Goal: Task Accomplishment & Management: Manage account settings

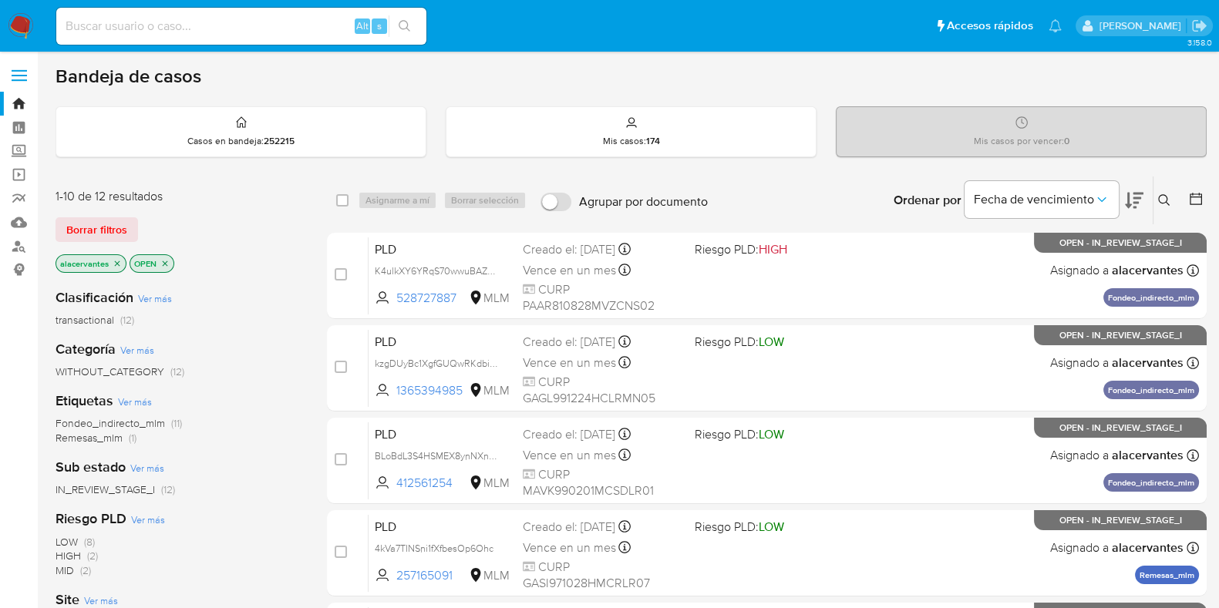
click at [164, 268] on p "OPEN" at bounding box center [151, 263] width 43 height 17
click at [165, 260] on icon "close-filter" at bounding box center [164, 263] width 9 height 9
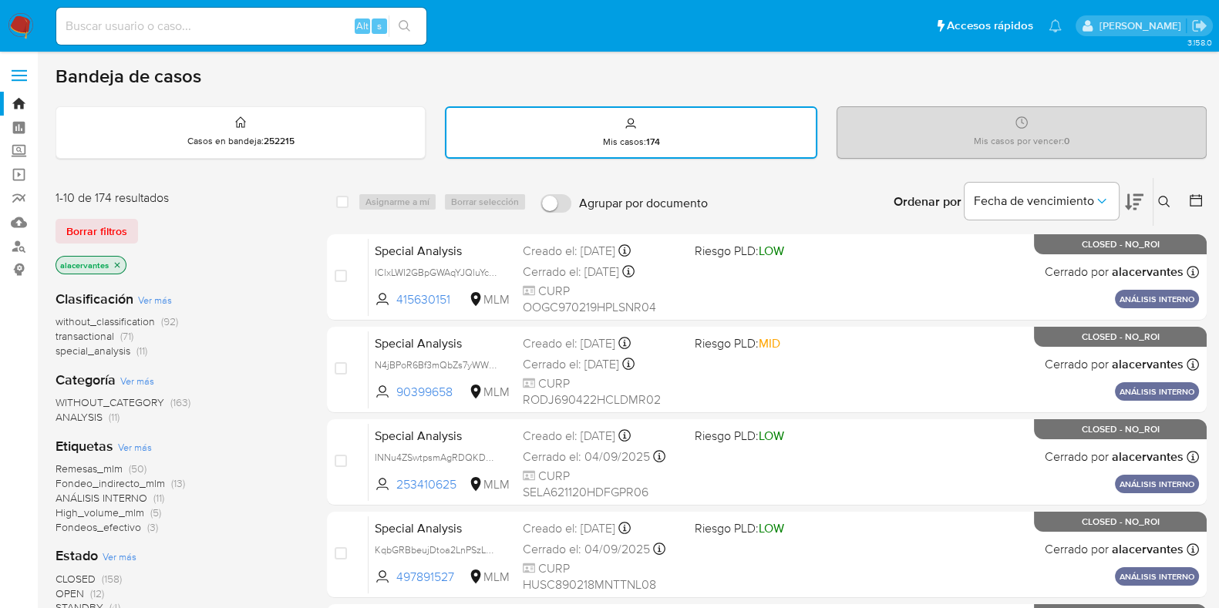
click at [1163, 196] on icon at bounding box center [1164, 202] width 12 height 12
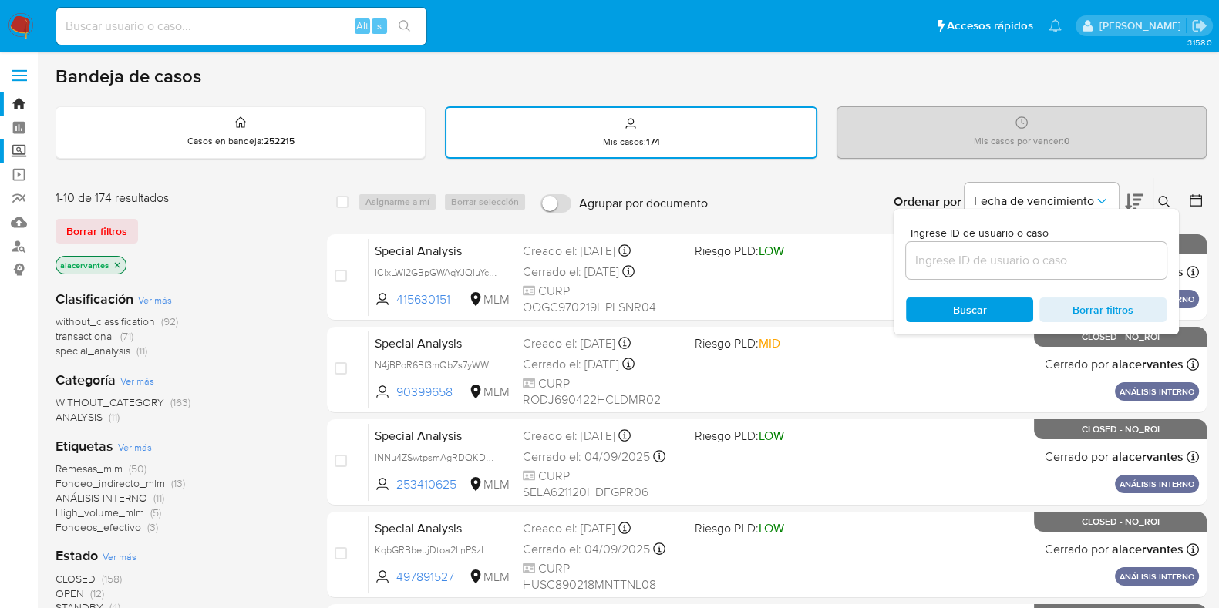
click at [23, 157] on label "Screening" at bounding box center [91, 152] width 183 height 24
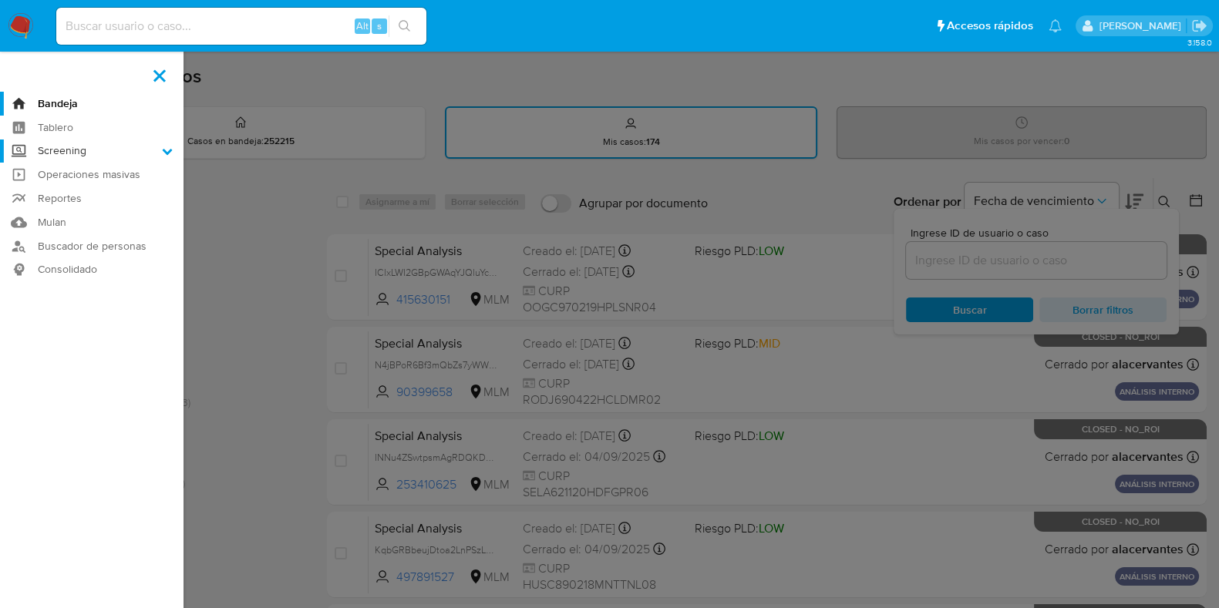
click at [0, 0] on input "Screening" at bounding box center [0, 0] width 0 height 0
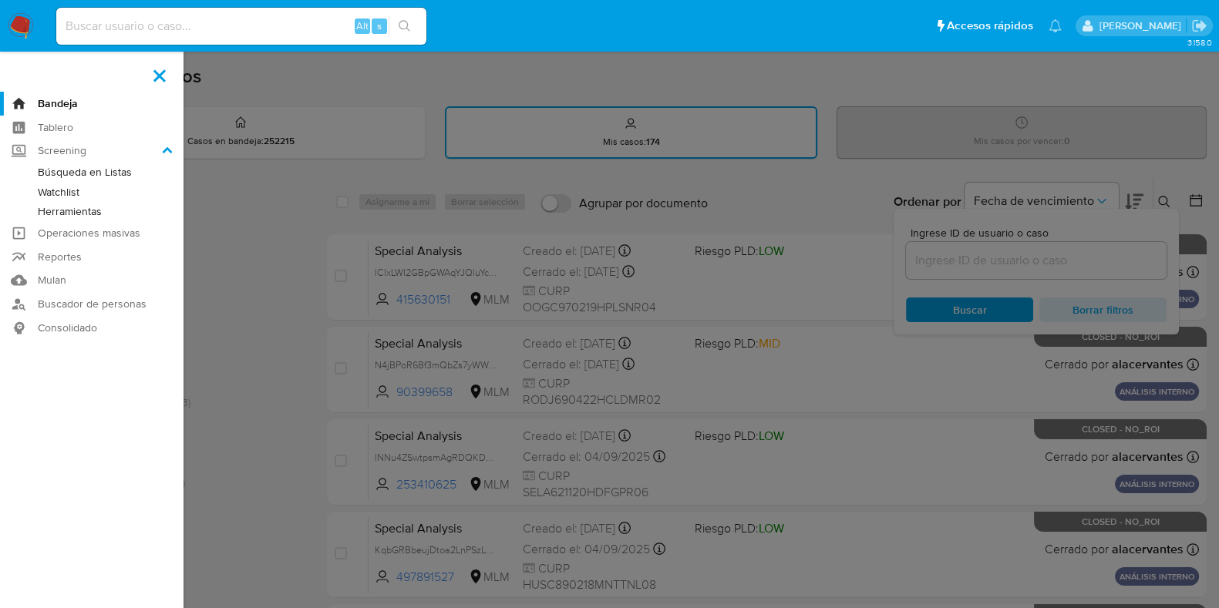
click at [83, 212] on link "Herramientas" at bounding box center [91, 211] width 183 height 19
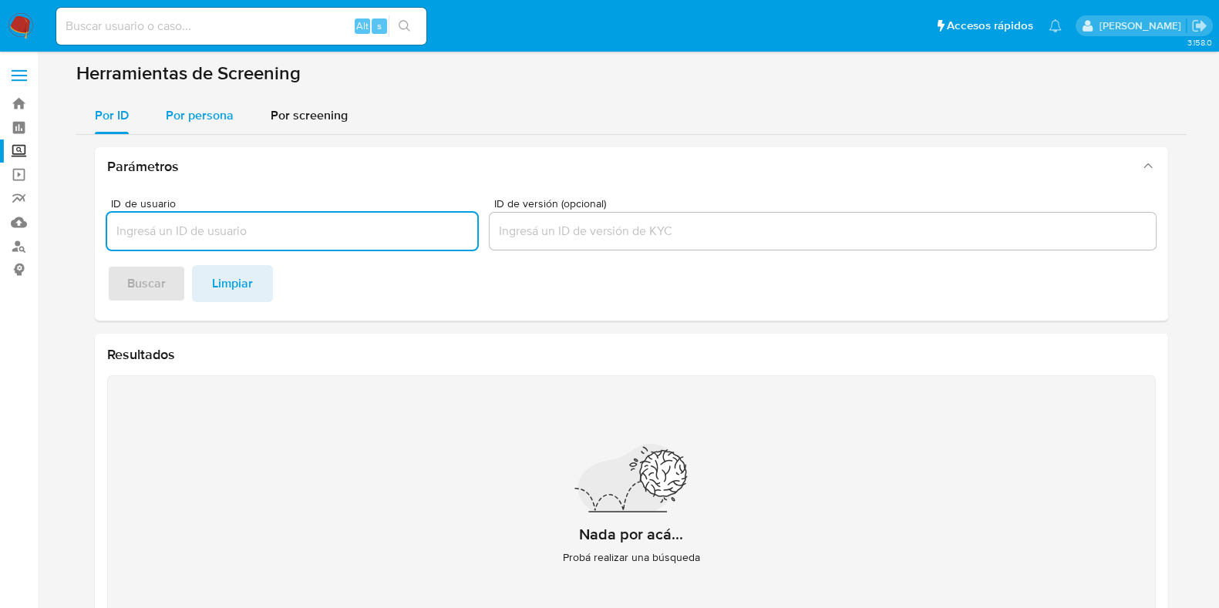
click at [225, 120] on span "Por persona" at bounding box center [200, 115] width 68 height 18
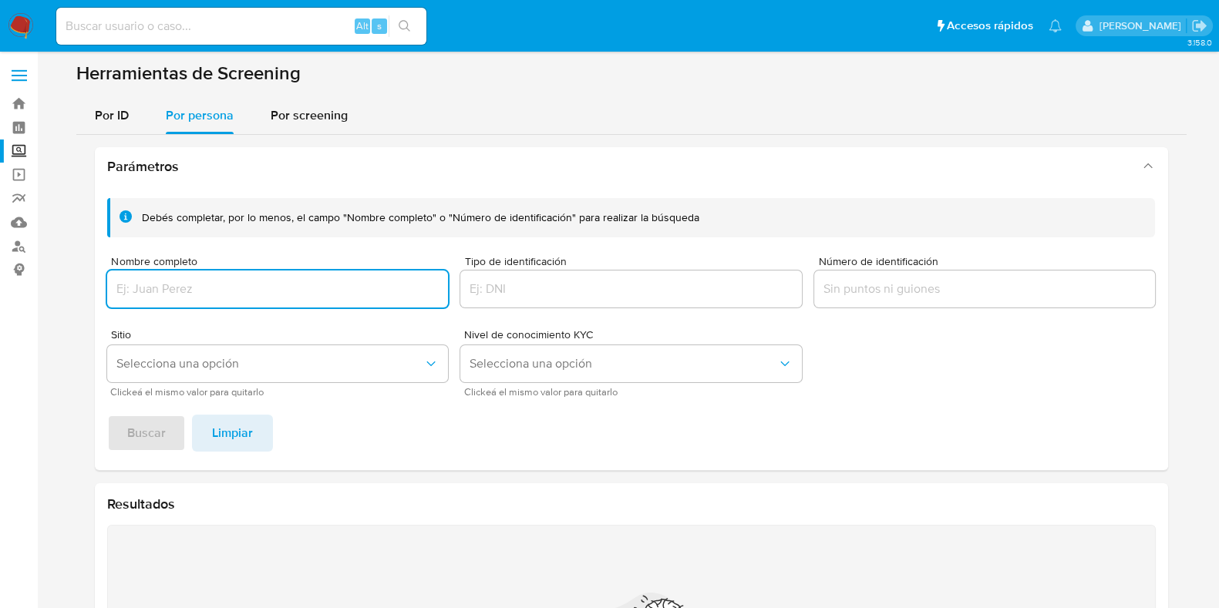
click at [243, 281] on input "Nombre completo" at bounding box center [278, 289] width 342 height 20
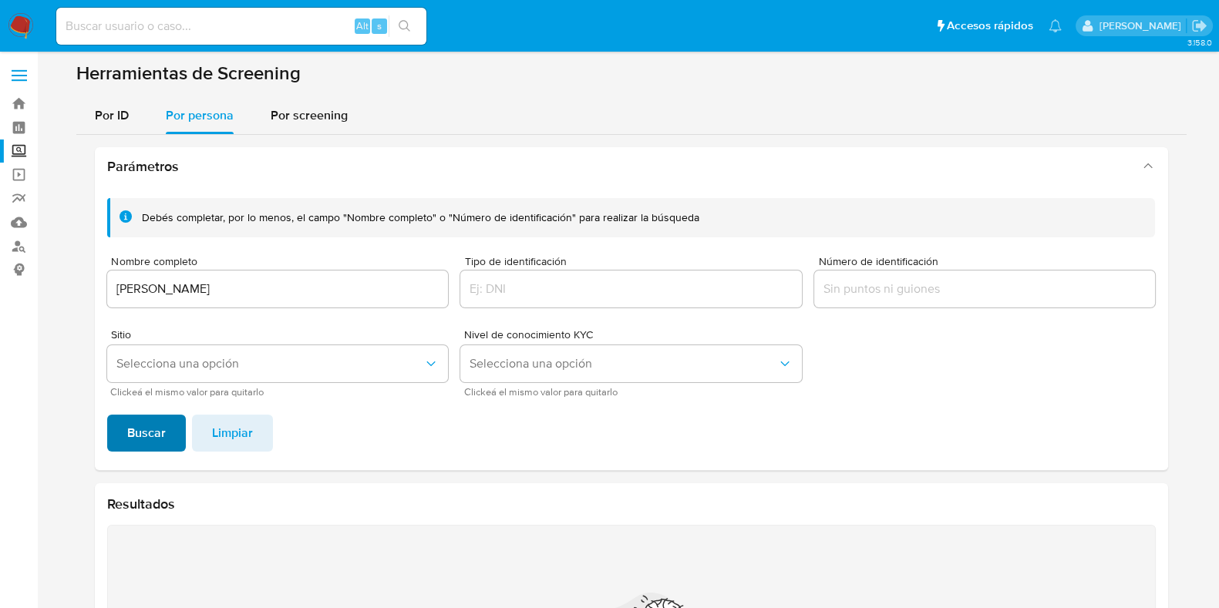
click at [143, 439] on span "Buscar" at bounding box center [146, 433] width 39 height 34
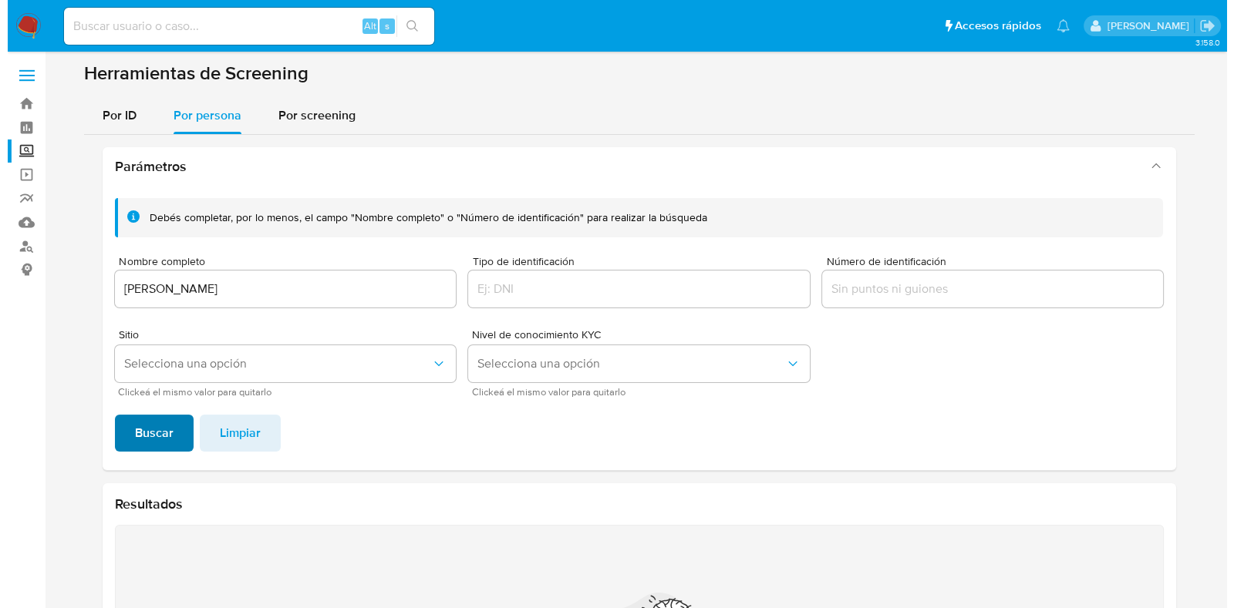
scroll to position [276, 0]
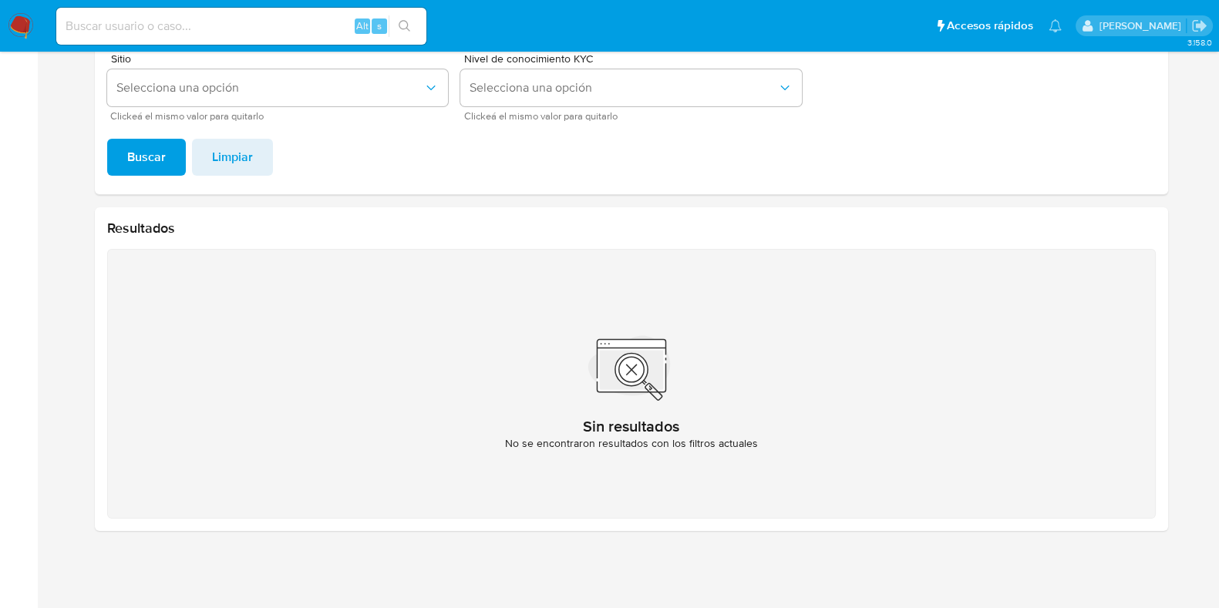
click at [316, 115] on span "Clickeá el mismo valor para quitarlo" at bounding box center [281, 117] width 342 height 8
click at [279, 100] on button "Selecciona una opción" at bounding box center [278, 87] width 342 height 37
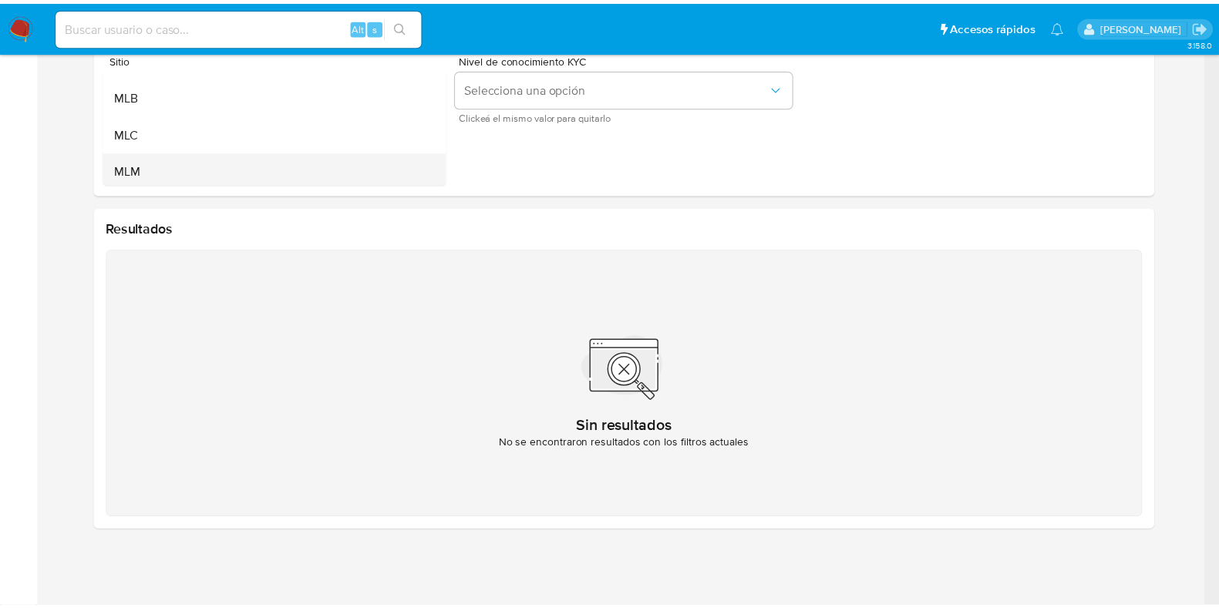
scroll to position [38, 0]
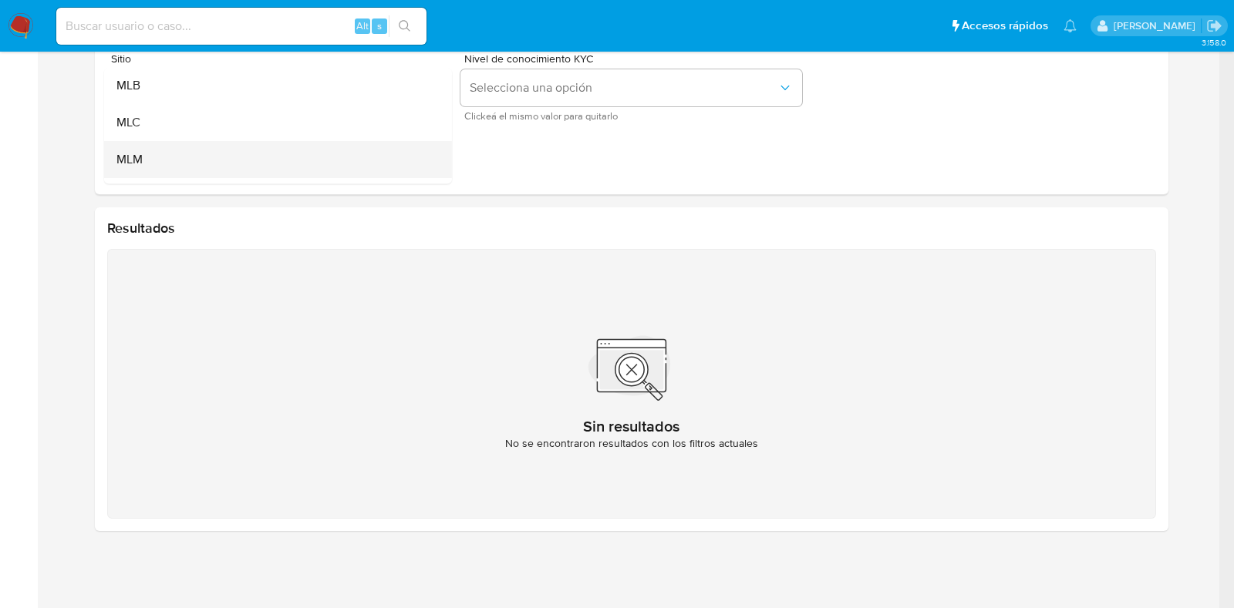
click at [290, 152] on div "MLM" at bounding box center [273, 159] width 314 height 37
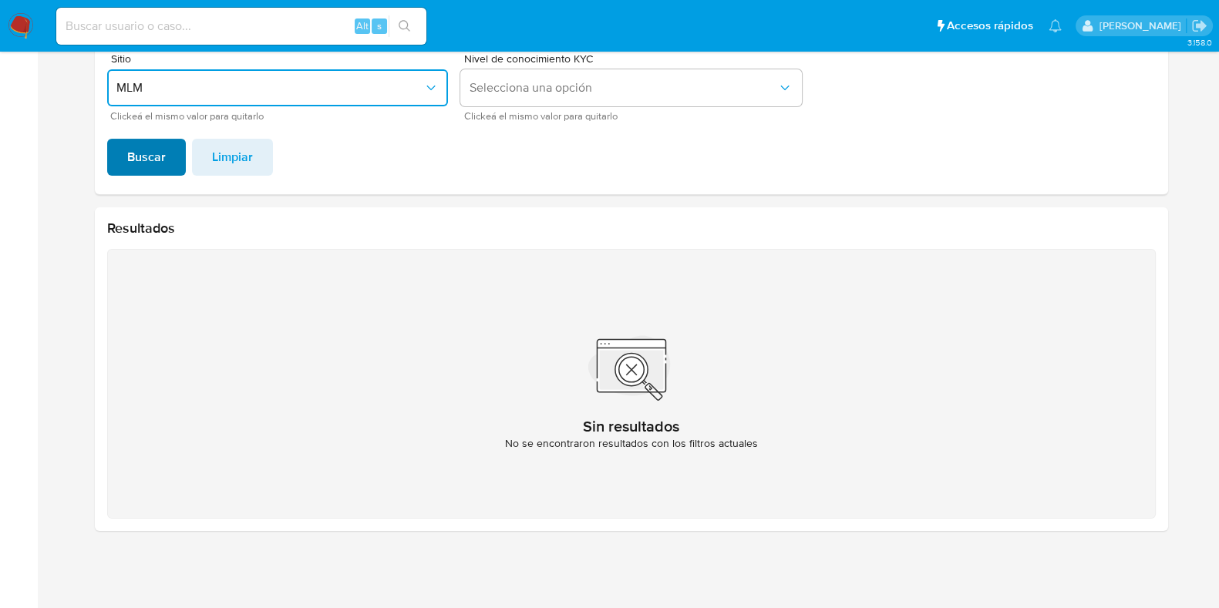
click at [146, 156] on span "Buscar" at bounding box center [146, 157] width 39 height 34
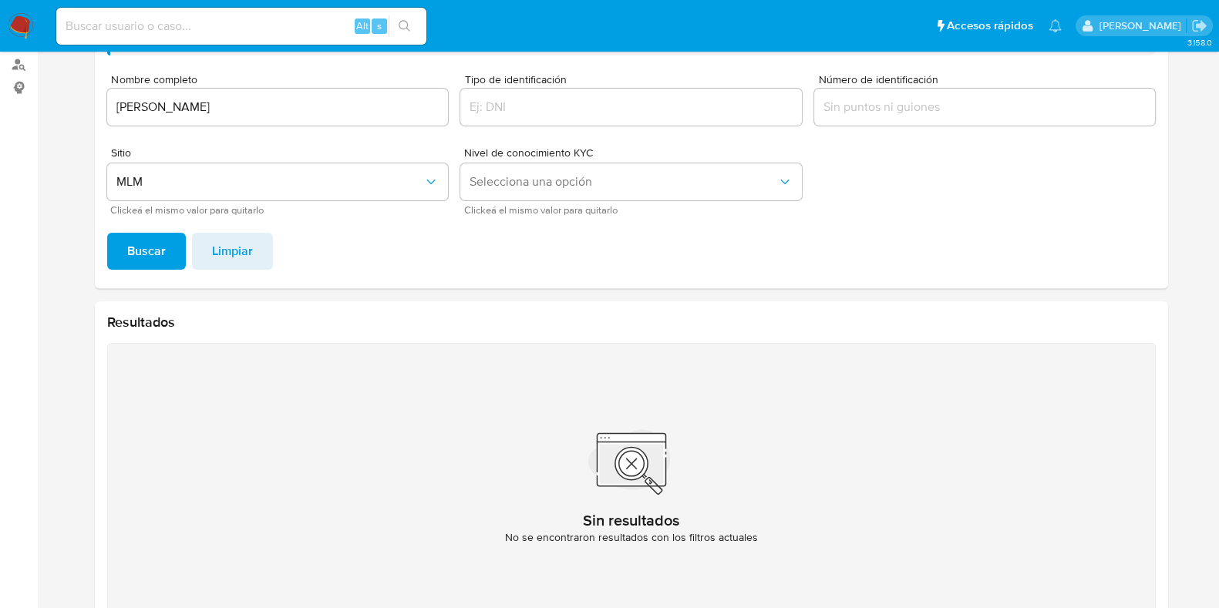
scroll to position [173, 0]
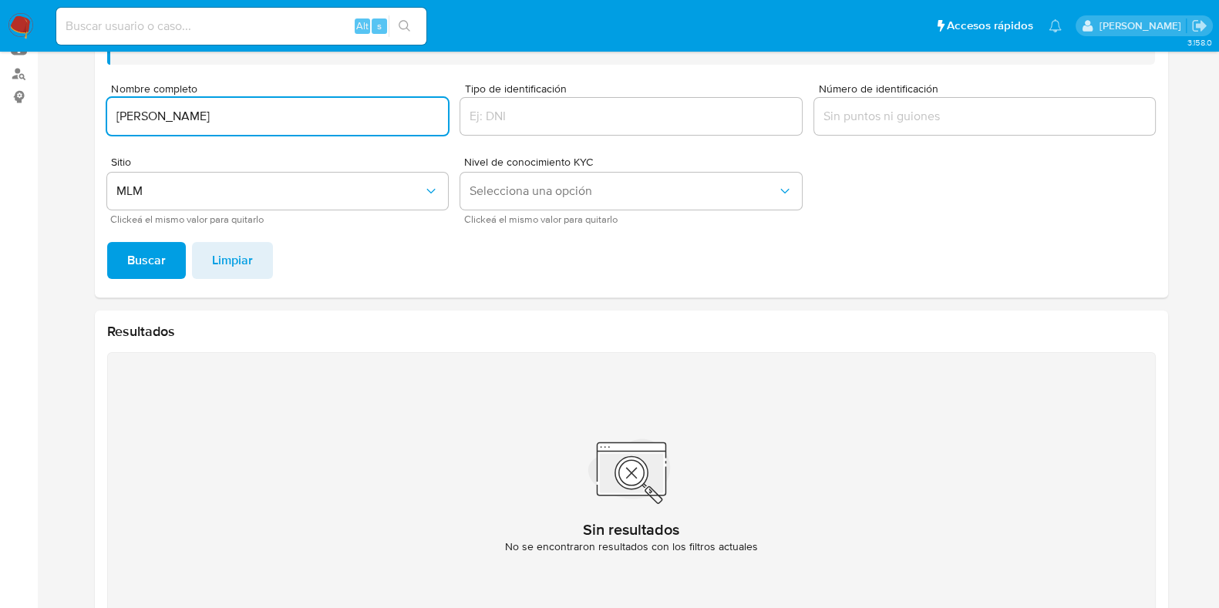
click at [245, 120] on input "GERARDO GARZA GONALEZ" at bounding box center [278, 116] width 342 height 20
type input "GERARDO GARZA GONZALEZ"
click at [173, 253] on button "Buscar" at bounding box center [146, 260] width 79 height 37
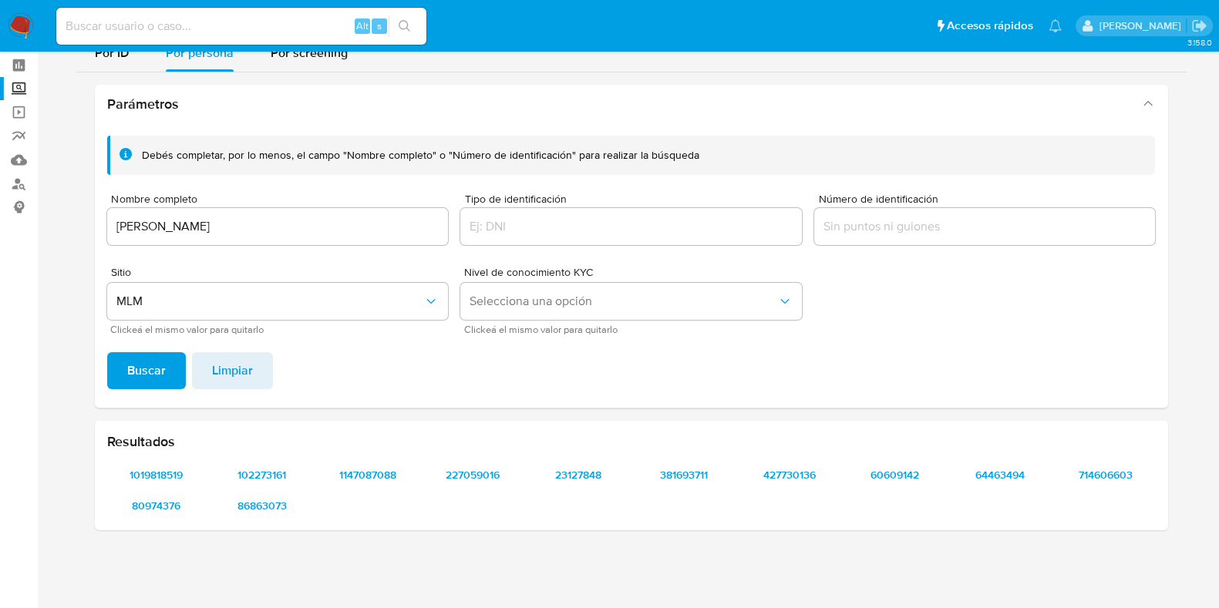
scroll to position [62, 0]
click at [164, 476] on span "1019818519" at bounding box center [157, 476] width 78 height 22
click at [167, 509] on span "80974376" at bounding box center [157, 507] width 78 height 22
click at [270, 468] on span "102273161" at bounding box center [262, 476] width 78 height 22
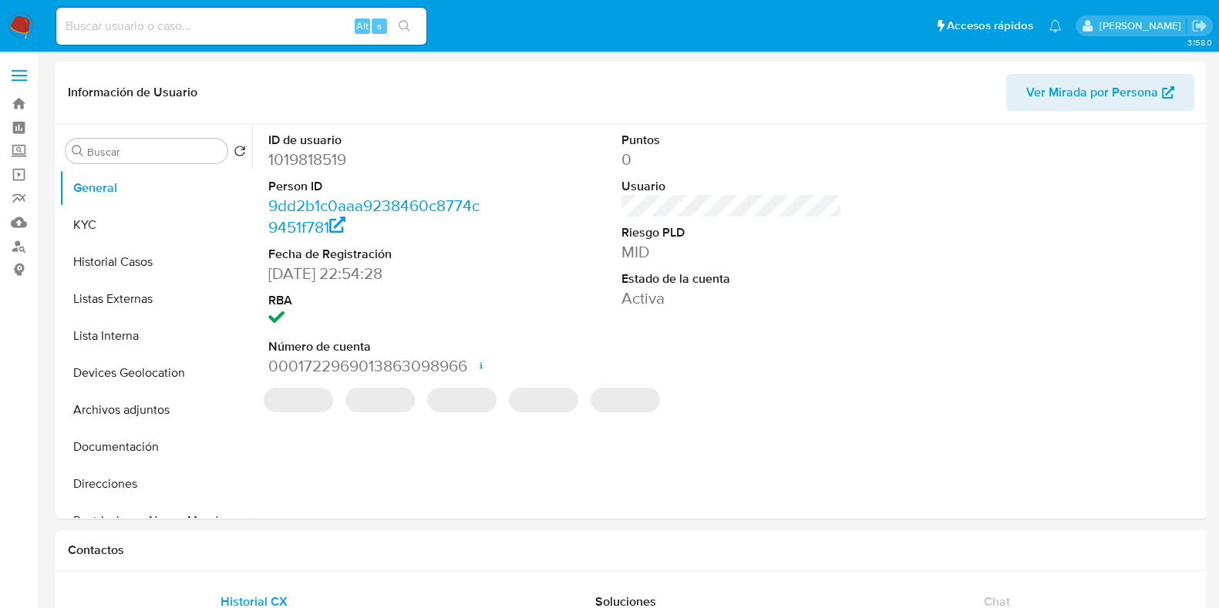
select select "10"
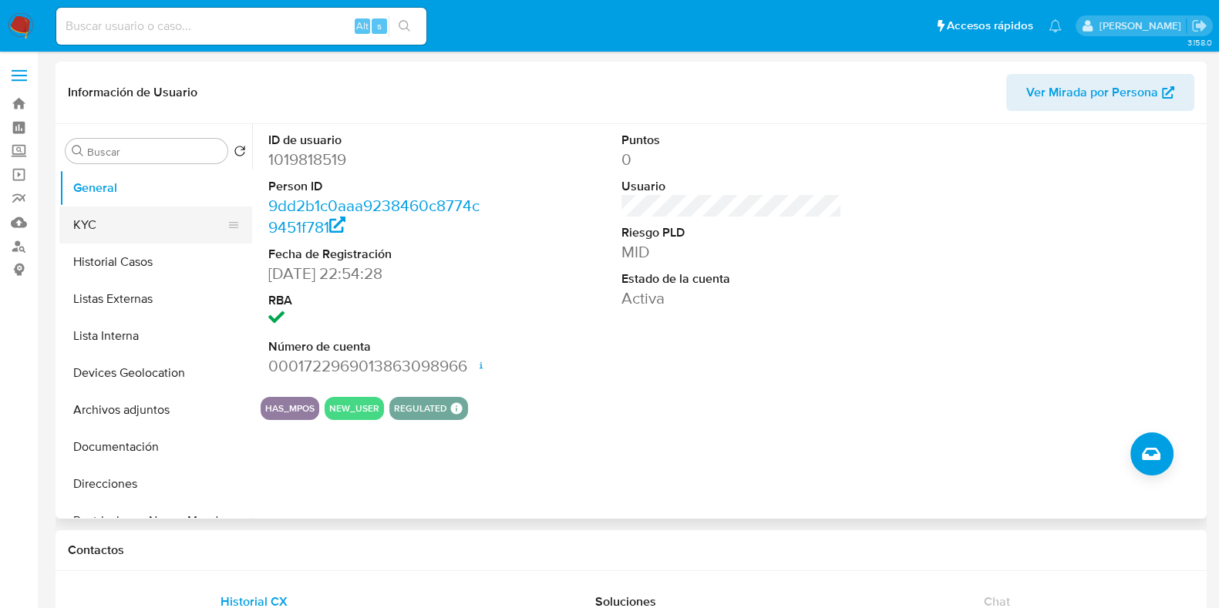
click at [153, 212] on button "KYC" at bounding box center [149, 225] width 180 height 37
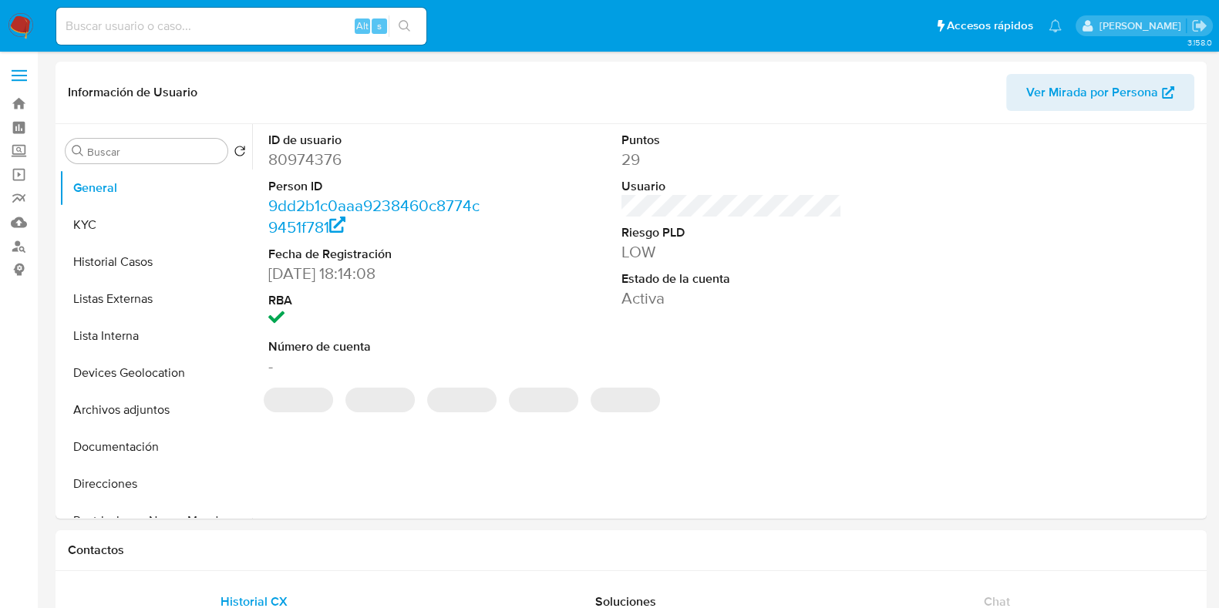
select select "10"
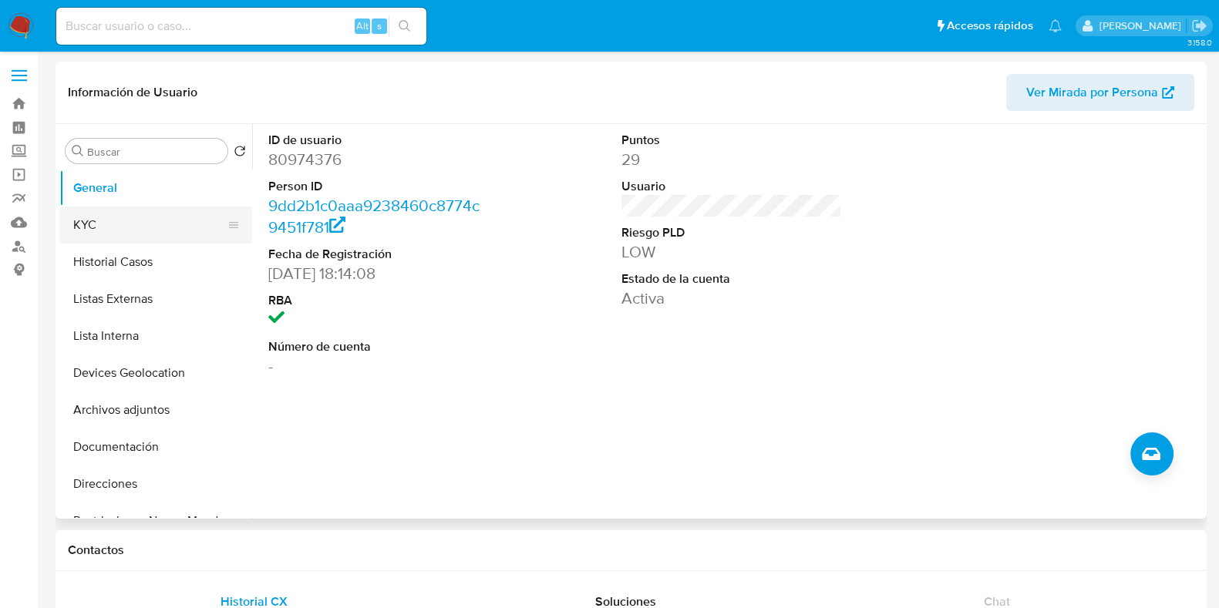
click at [125, 221] on button "KYC" at bounding box center [149, 225] width 180 height 37
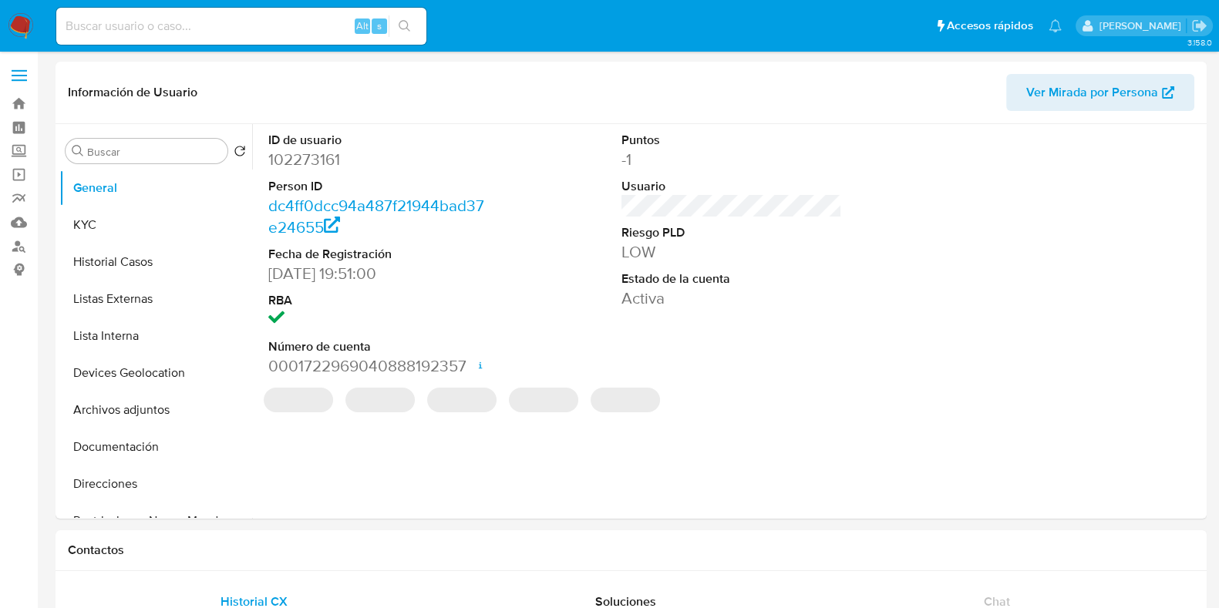
select select "10"
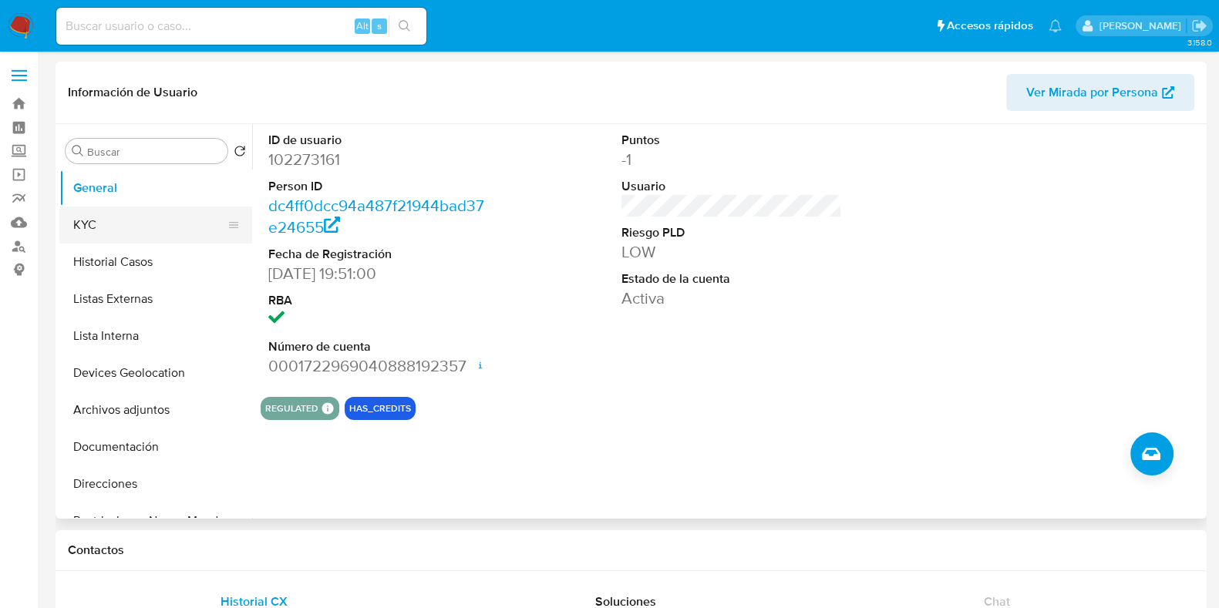
click at [112, 221] on button "KYC" at bounding box center [149, 225] width 180 height 37
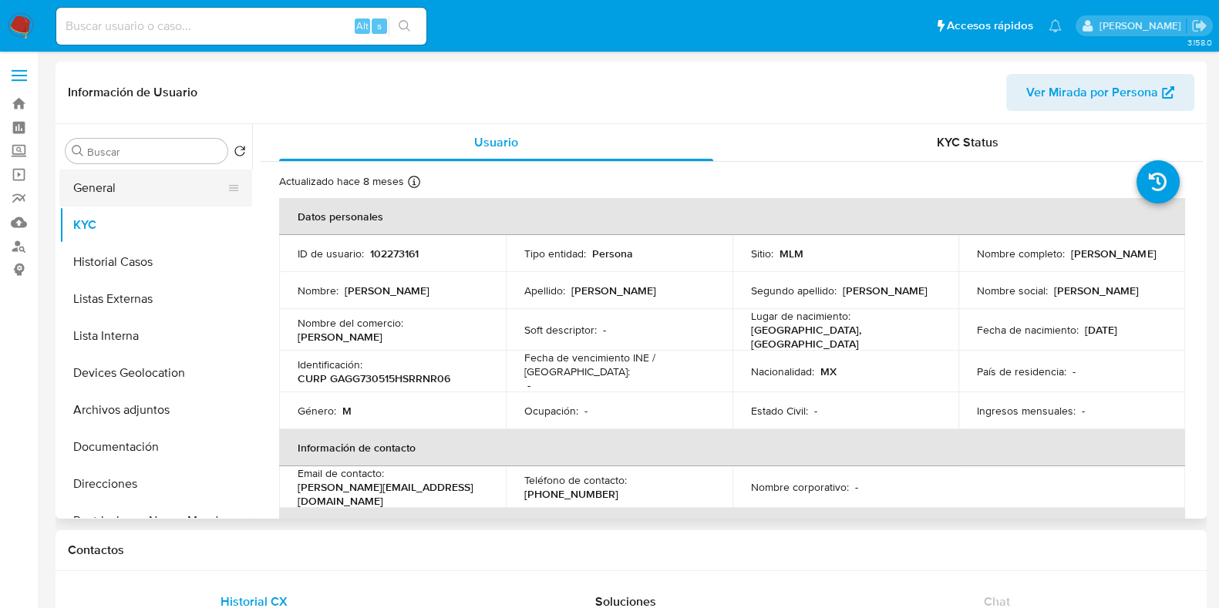
click at [127, 199] on button "General" at bounding box center [149, 188] width 180 height 37
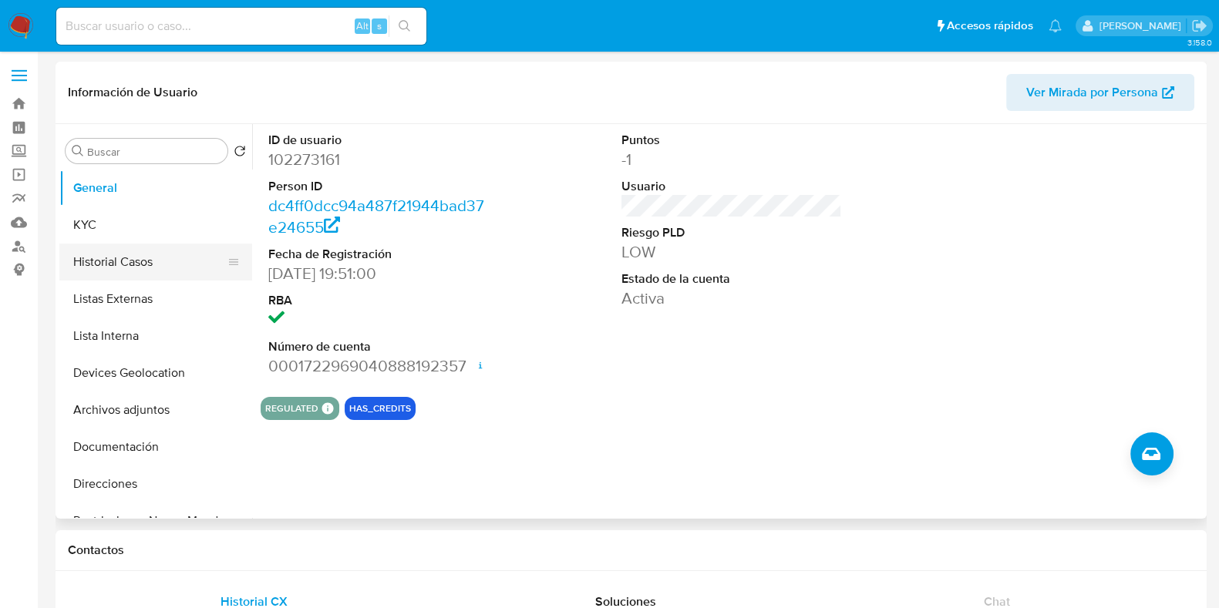
click at [134, 261] on button "Historial Casos" at bounding box center [149, 262] width 180 height 37
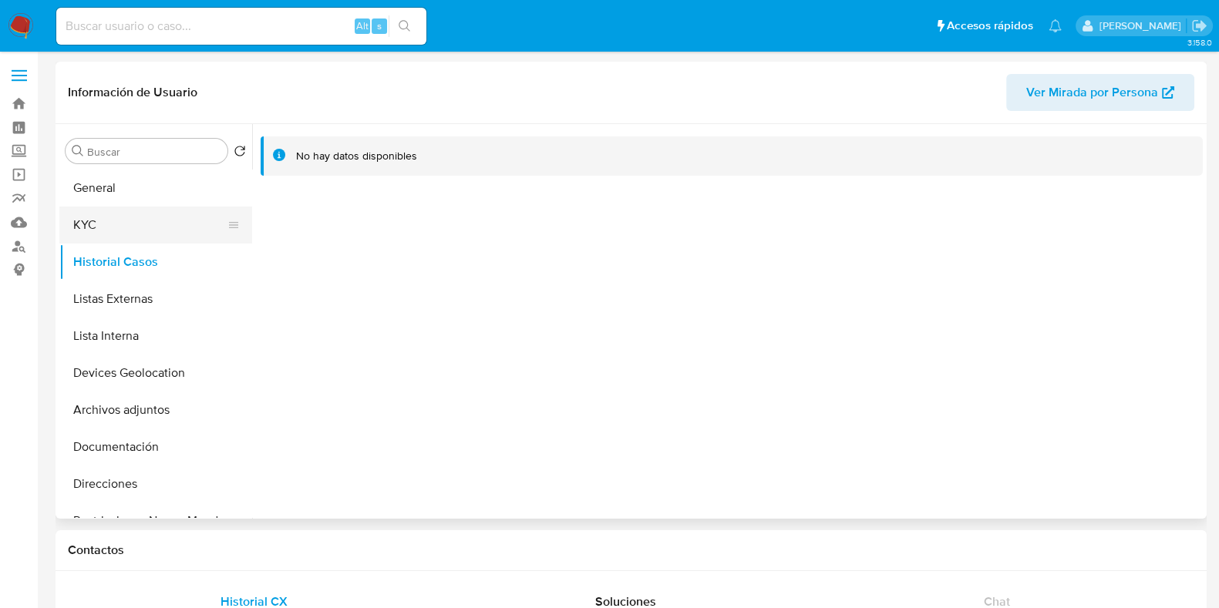
click at [106, 221] on button "KYC" at bounding box center [149, 225] width 180 height 37
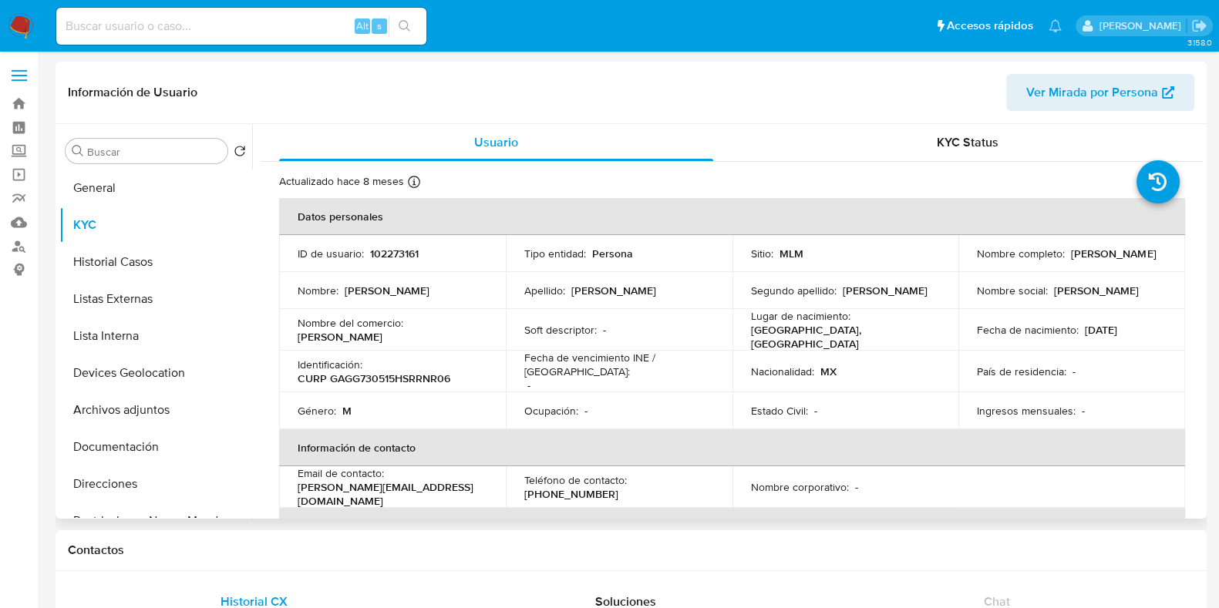
click at [397, 252] on p "102273161" at bounding box center [394, 254] width 49 height 14
copy p "102273161"
click at [142, 421] on button "Archivos adjuntos" at bounding box center [149, 410] width 180 height 37
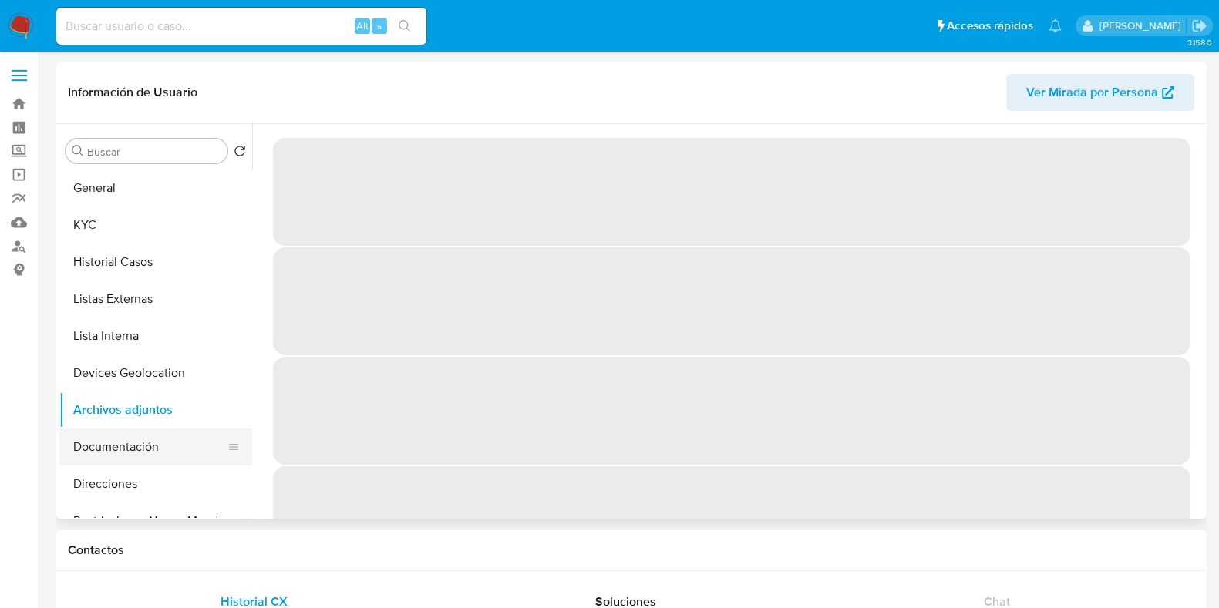
click at [127, 451] on button "Documentación" at bounding box center [149, 447] width 180 height 37
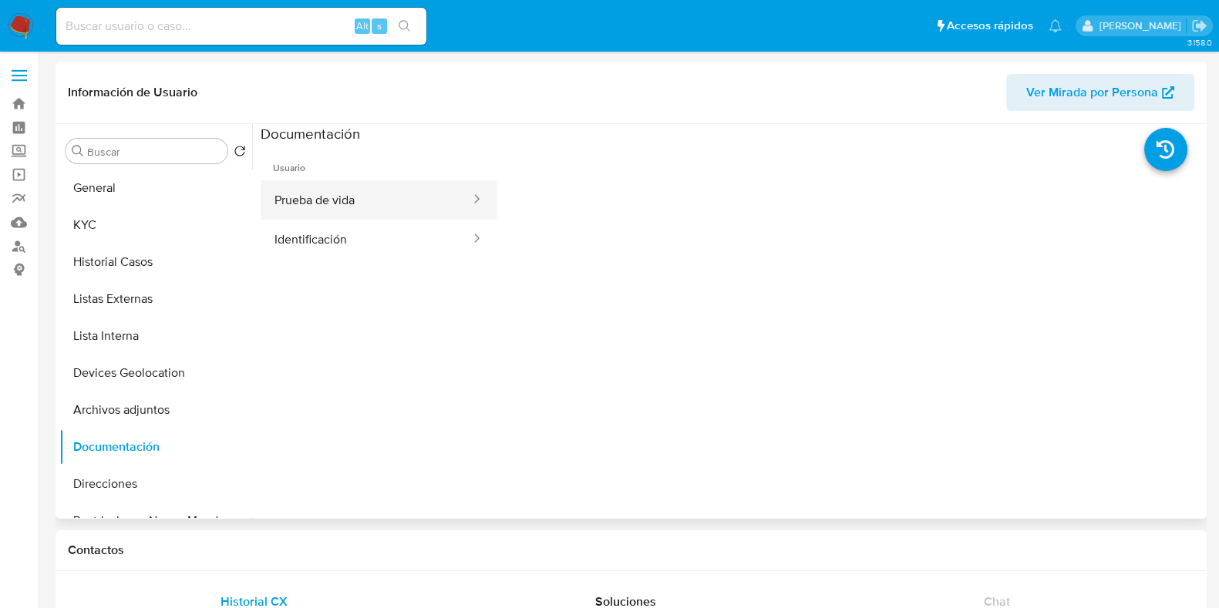
click at [359, 214] on button "Prueba de vida" at bounding box center [366, 199] width 211 height 39
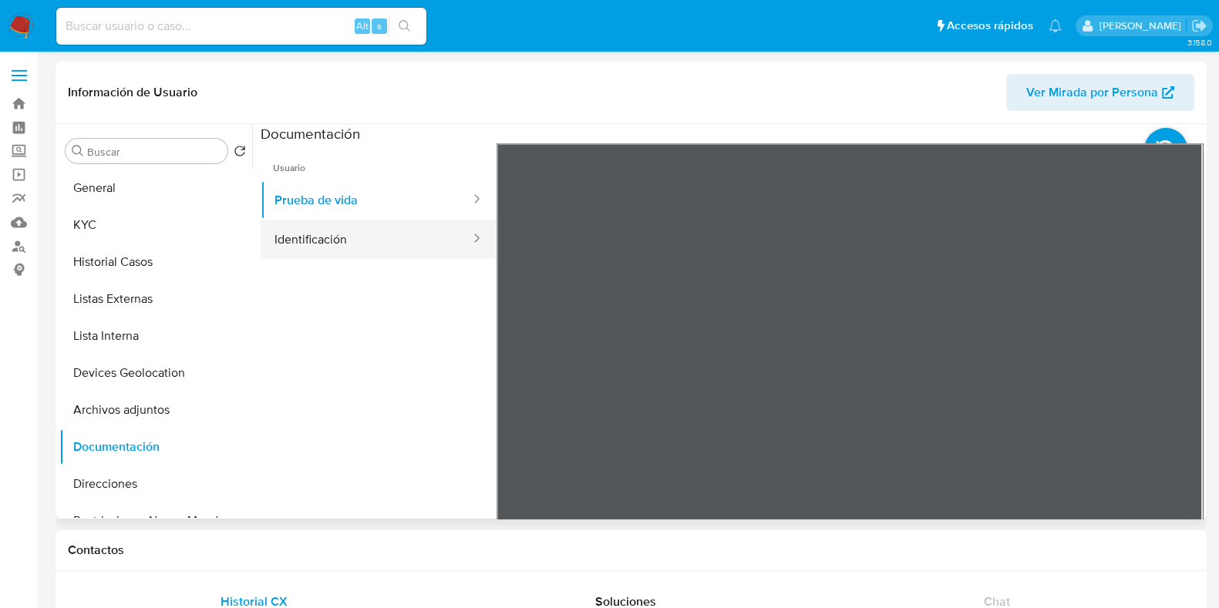
click at [460, 246] on div at bounding box center [472, 240] width 25 height 18
click at [431, 233] on button "Identificación" at bounding box center [366, 239] width 211 height 39
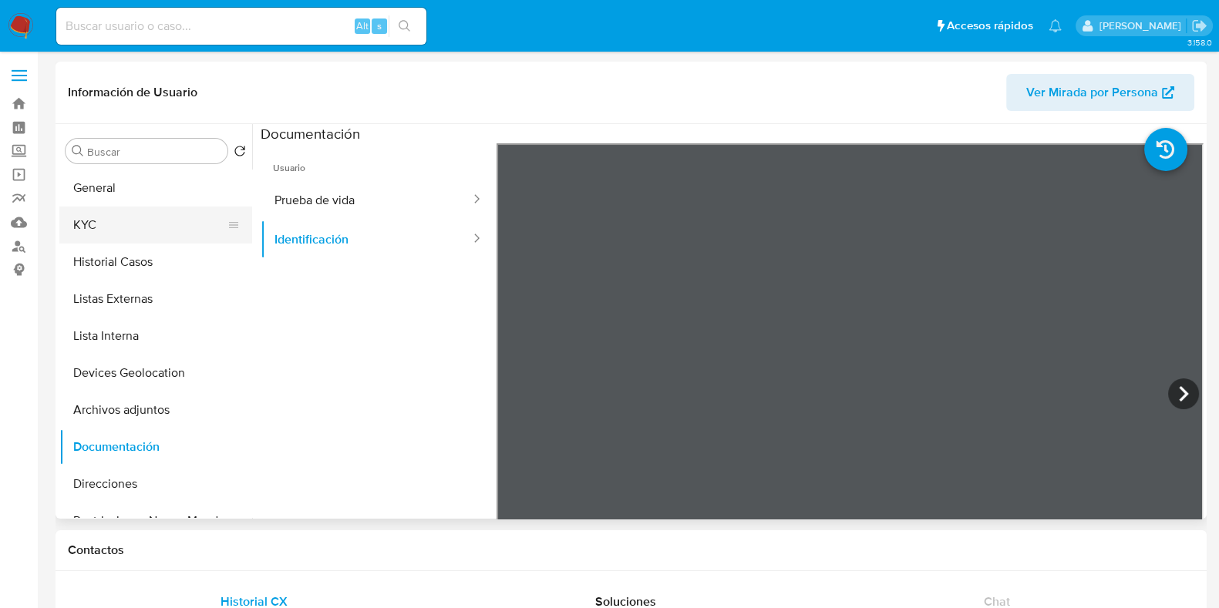
click at [144, 225] on button "KYC" at bounding box center [149, 225] width 180 height 37
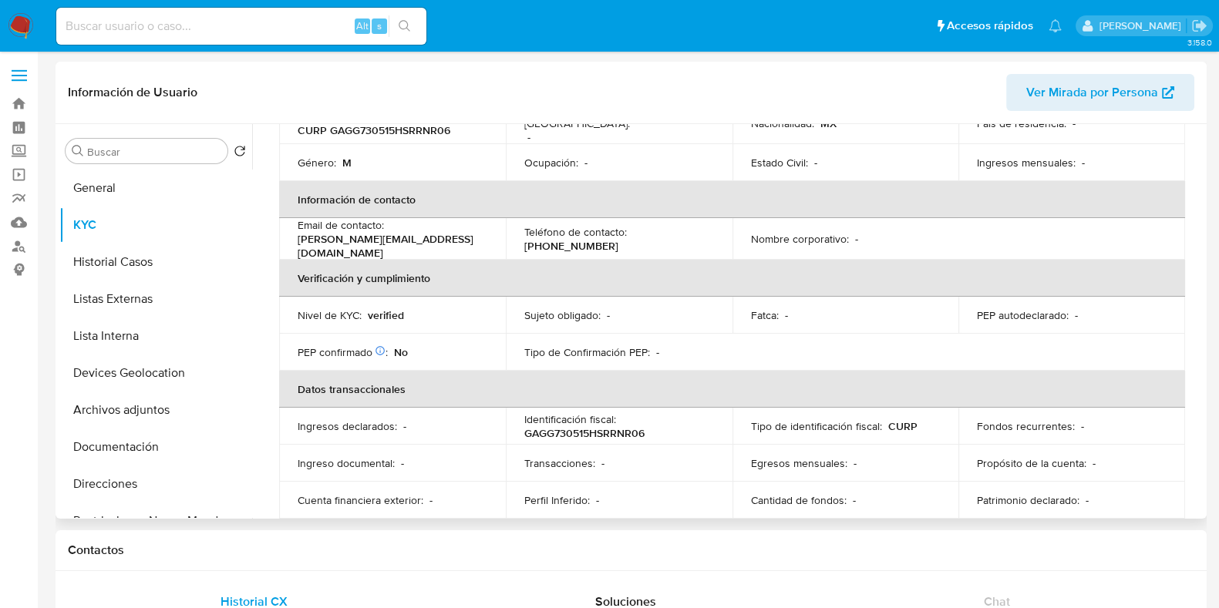
scroll to position [88, 0]
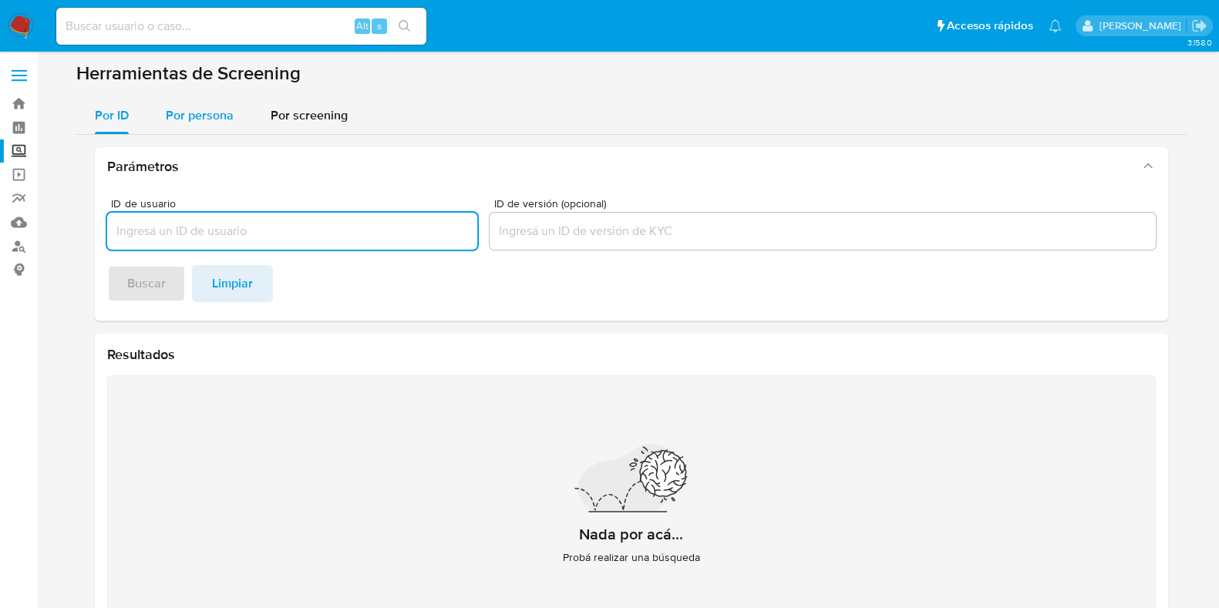
click at [189, 119] on span "Por persona" at bounding box center [200, 115] width 68 height 18
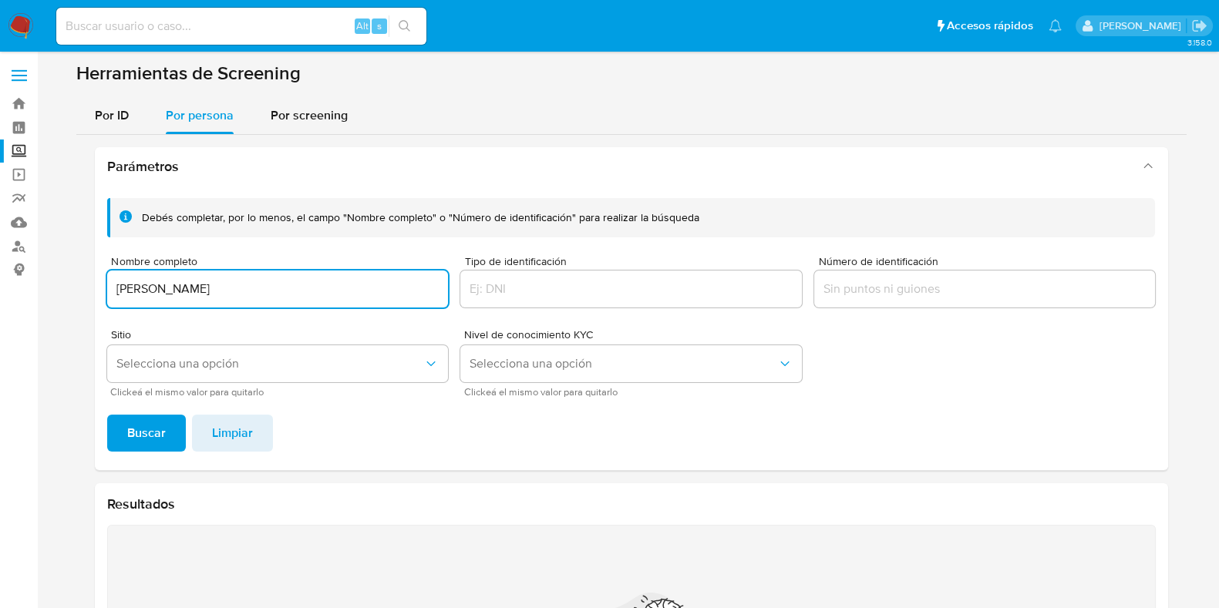
type input "[PERSON_NAME]"
click at [158, 416] on span "Buscar" at bounding box center [146, 433] width 39 height 34
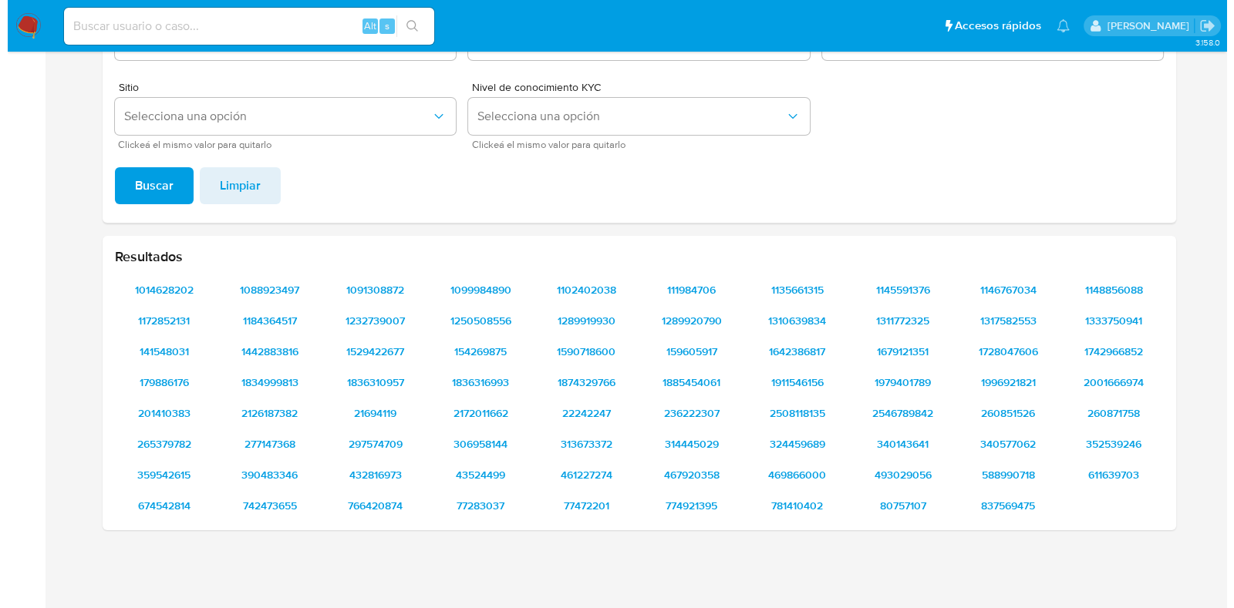
scroll to position [247, 0]
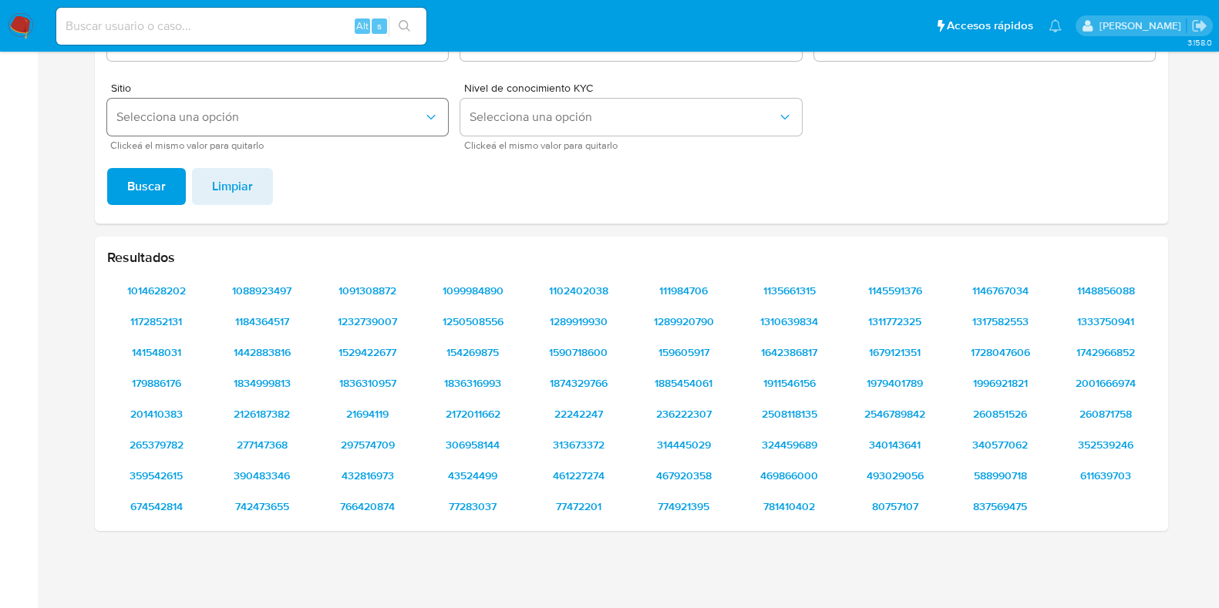
click at [284, 133] on button "Selecciona una opción" at bounding box center [278, 117] width 342 height 37
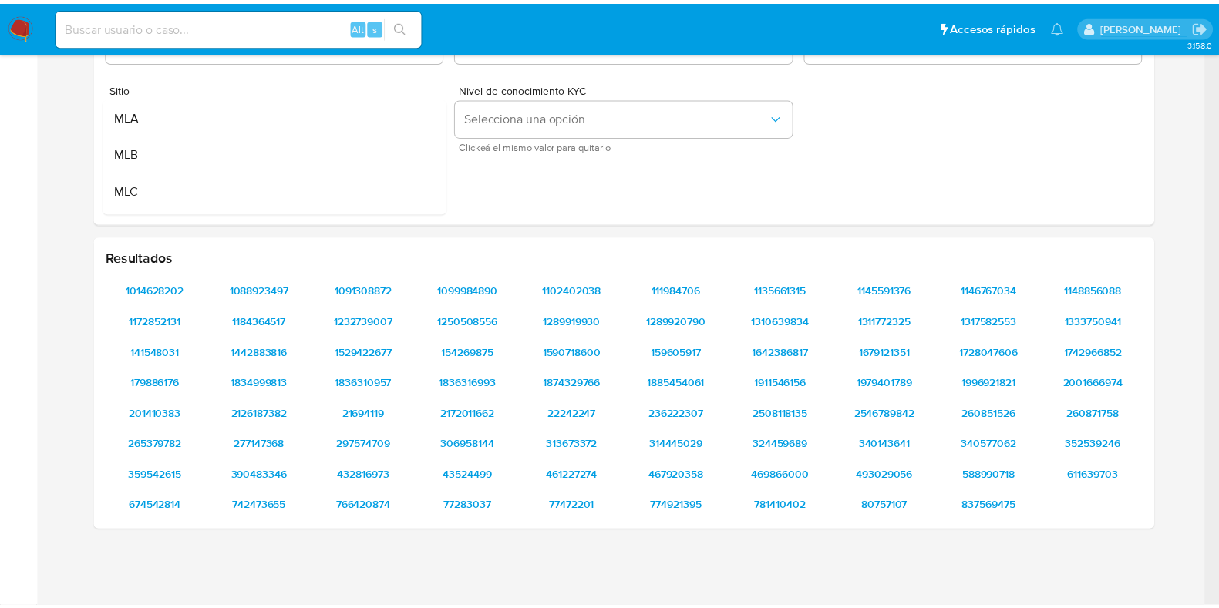
scroll to position [38, 0]
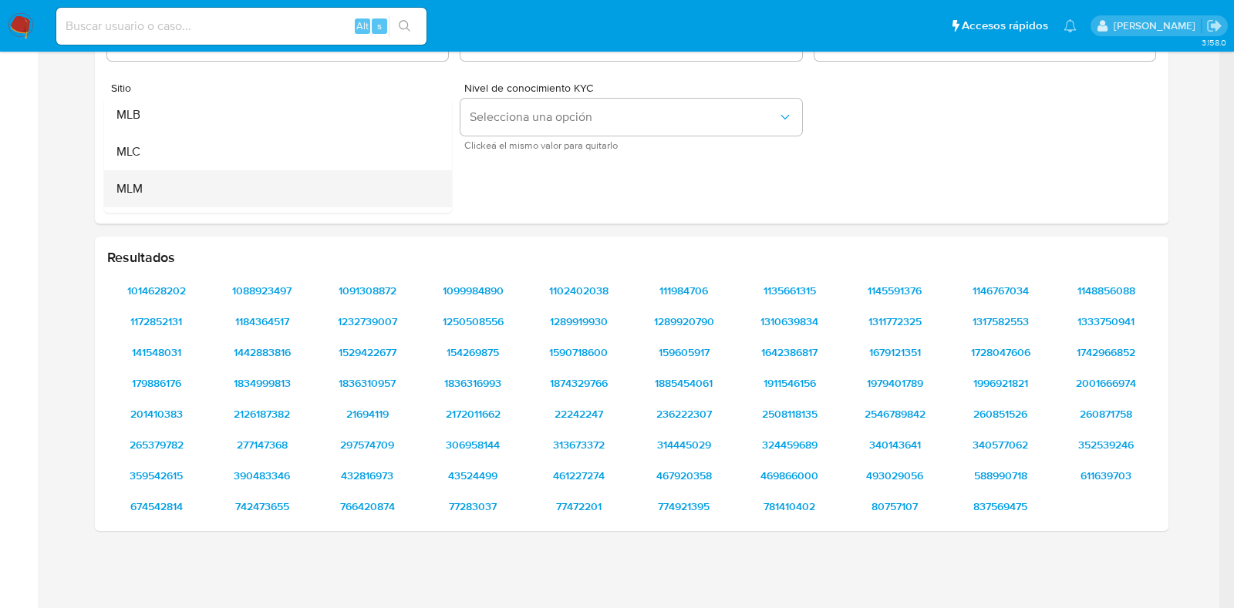
click at [355, 190] on div "MLM" at bounding box center [273, 188] width 314 height 37
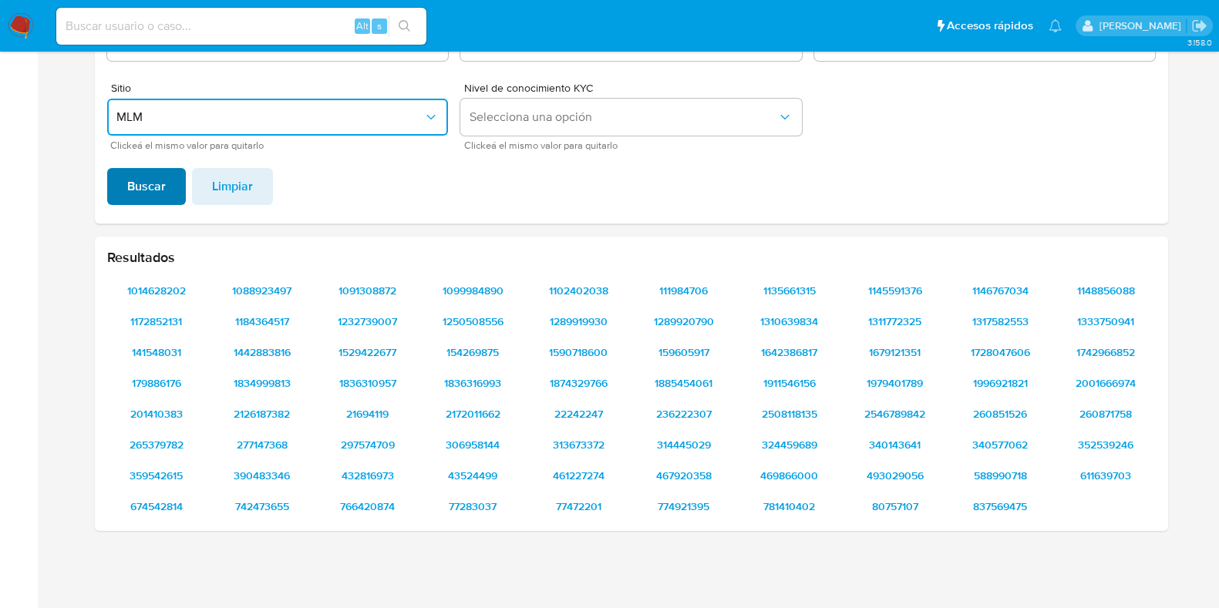
click at [175, 190] on button "Buscar" at bounding box center [146, 186] width 79 height 37
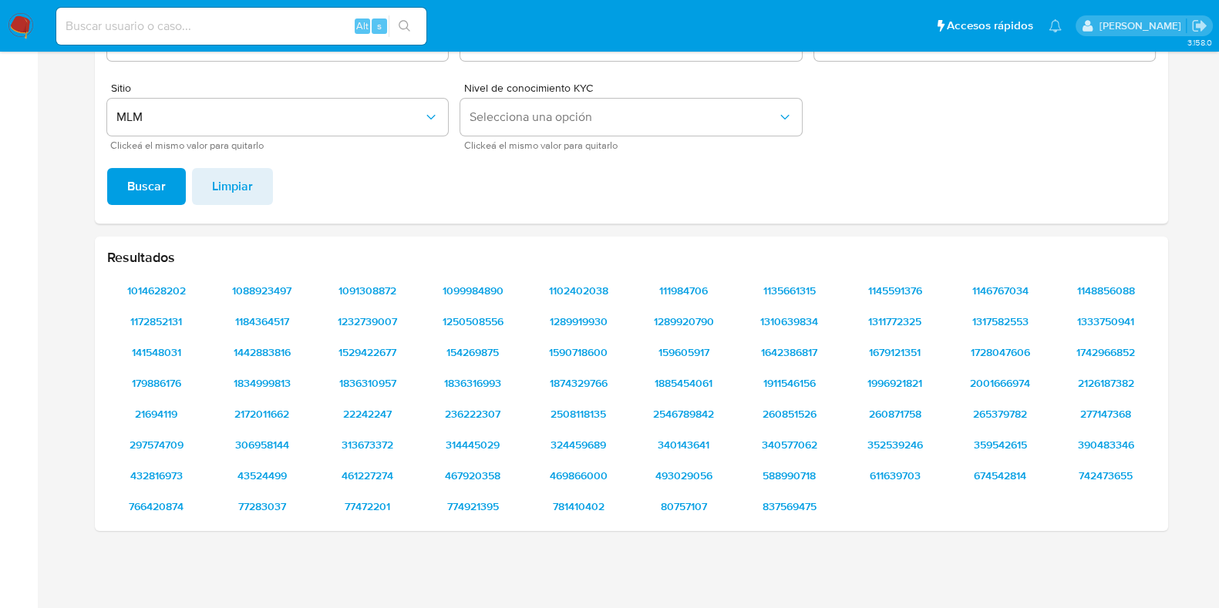
drag, startPoint x: 167, startPoint y: 292, endPoint x: 397, endPoint y: 162, distance: 264.8
click at [397, 162] on section "Parámetros Debés completar, por lo menos, el campo "Nombre completo" o "Número …" at bounding box center [631, 216] width 1073 height 631
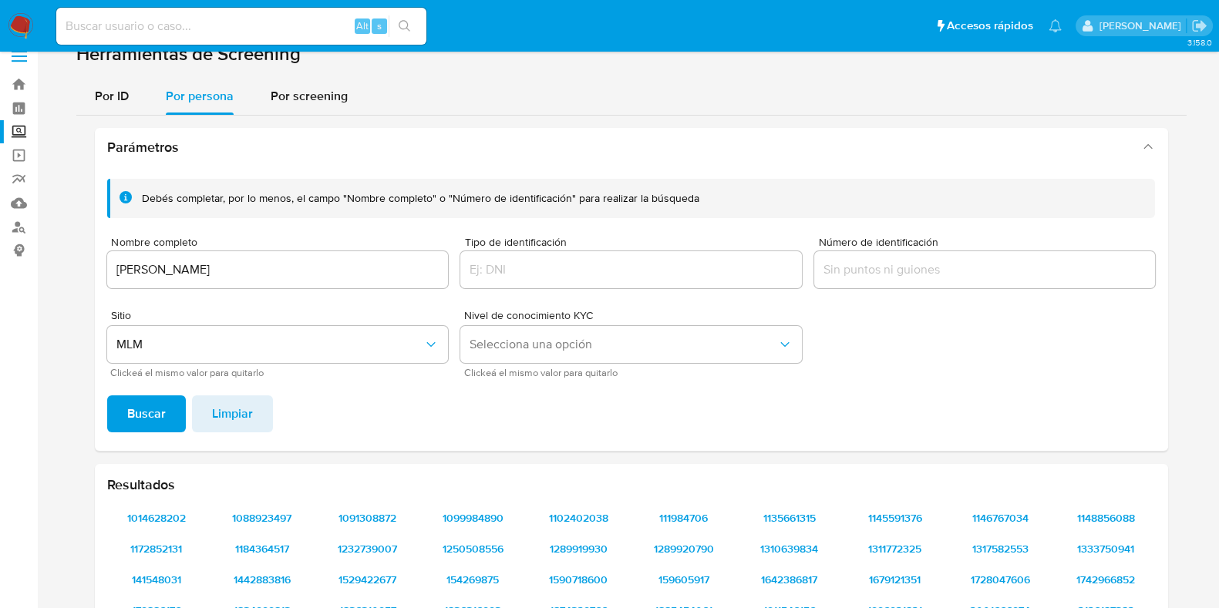
scroll to position [19, 0]
click at [342, 98] on span "Por screening" at bounding box center [309, 97] width 77 height 18
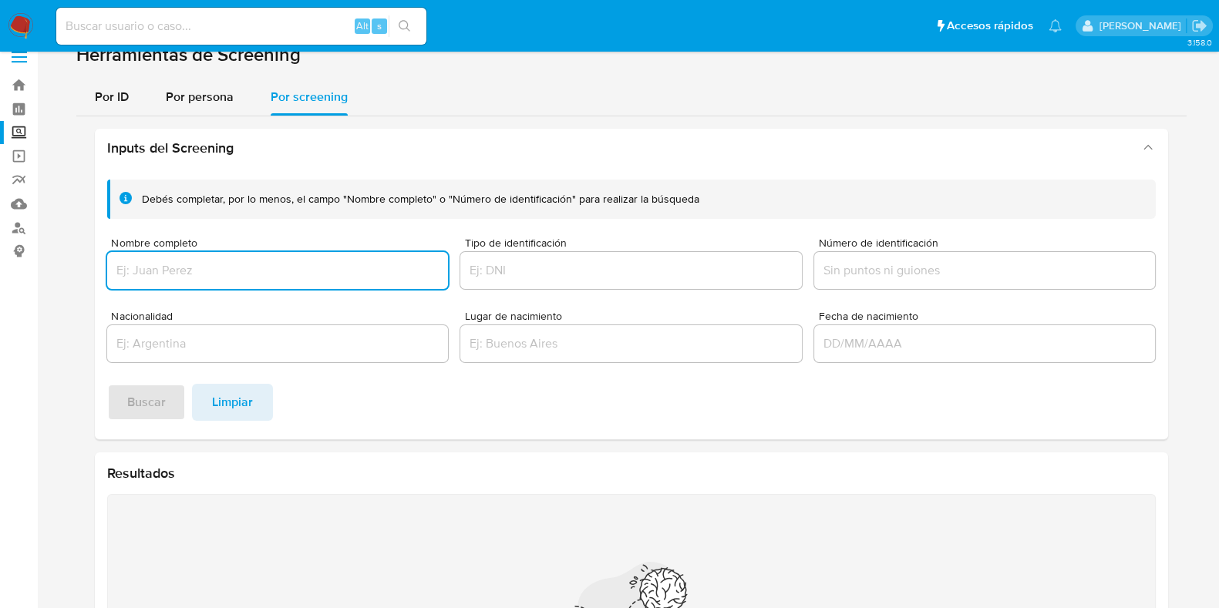
type input "CPO115408711633"
click at [285, 265] on input "Nombre completo" at bounding box center [278, 271] width 342 height 20
type input "GUSTAVO HERNANDEZ GONZALEZ"
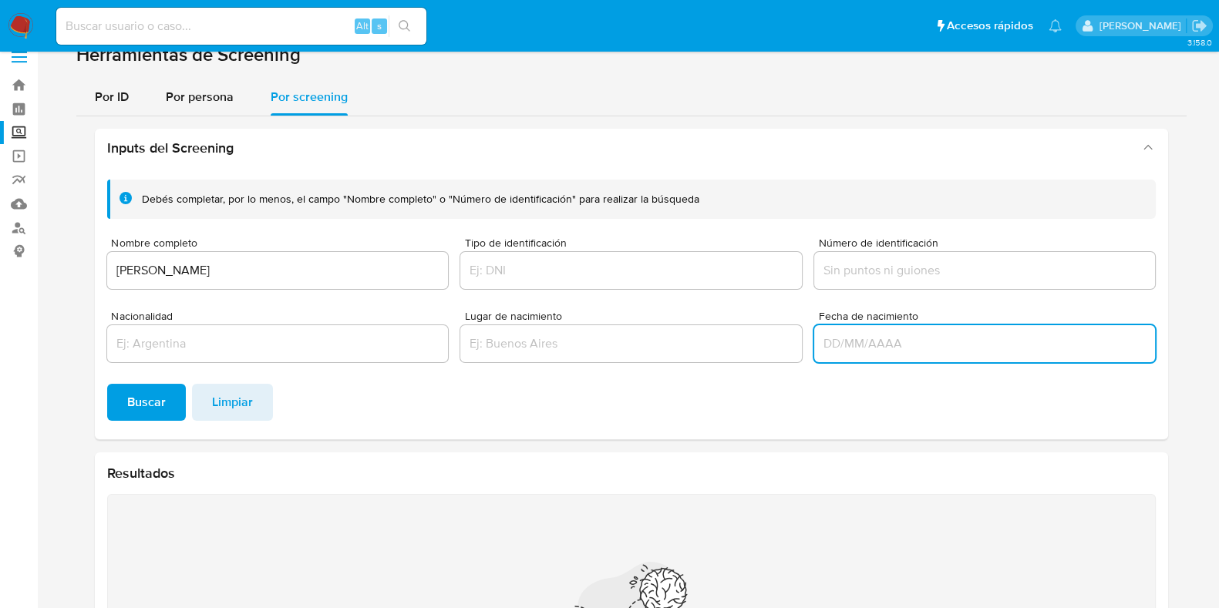
click at [871, 347] on input "Fecha de nacimiento" at bounding box center [985, 344] width 342 height 20
type input "21/07/1986"
click at [129, 416] on span "Buscar" at bounding box center [146, 403] width 39 height 34
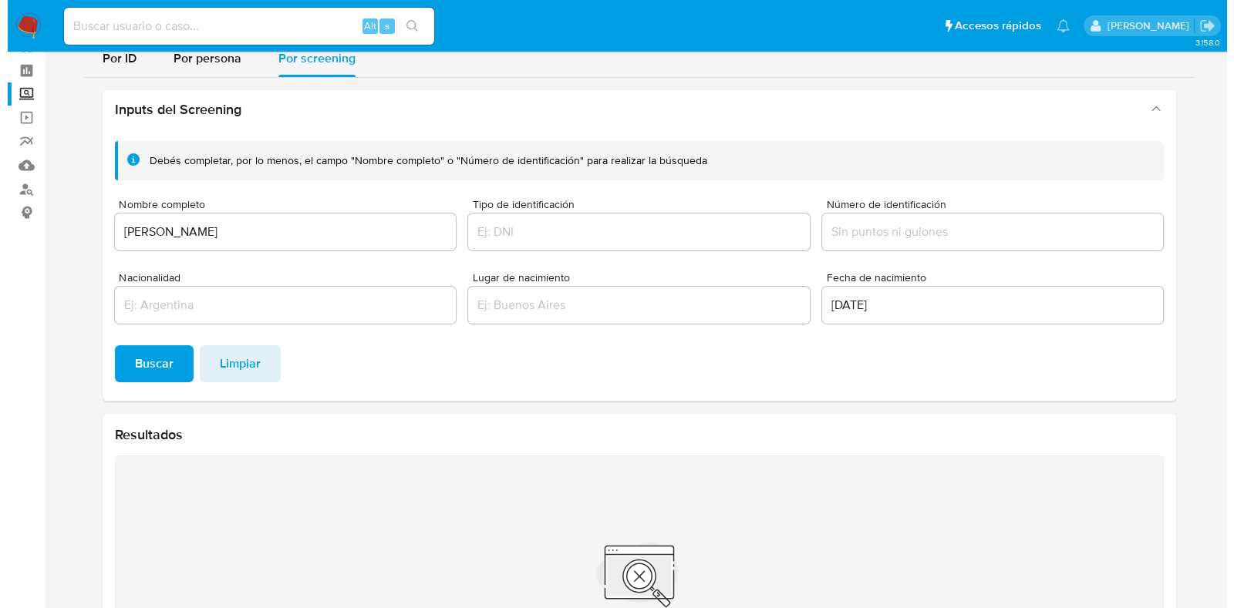
scroll to position [0, 0]
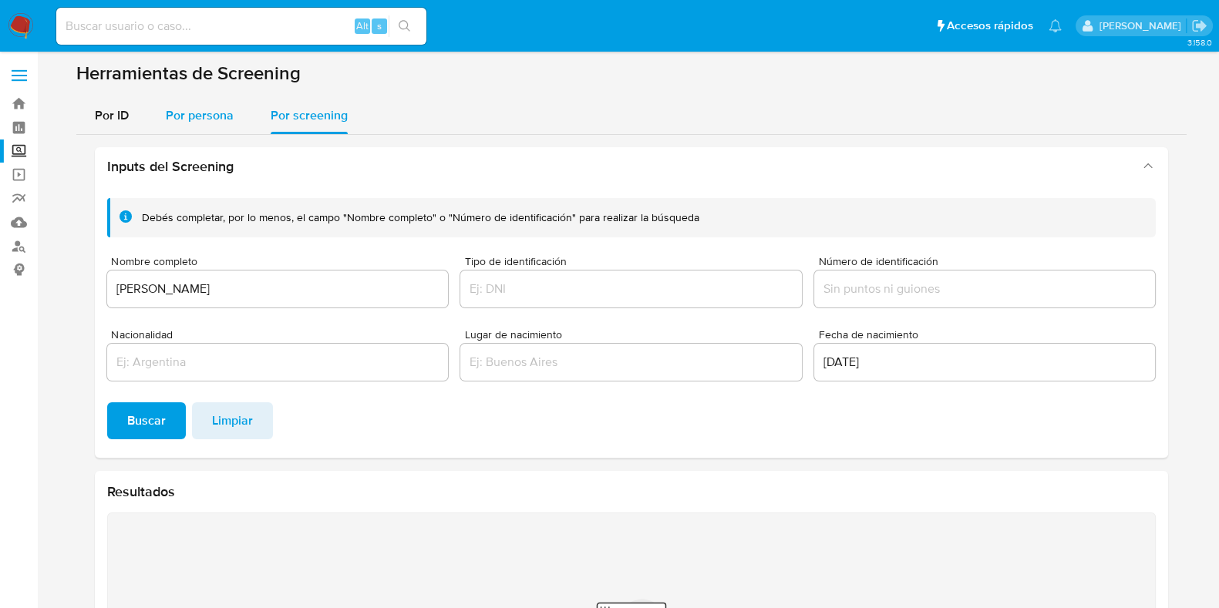
click at [187, 106] on span "Por persona" at bounding box center [200, 115] width 68 height 18
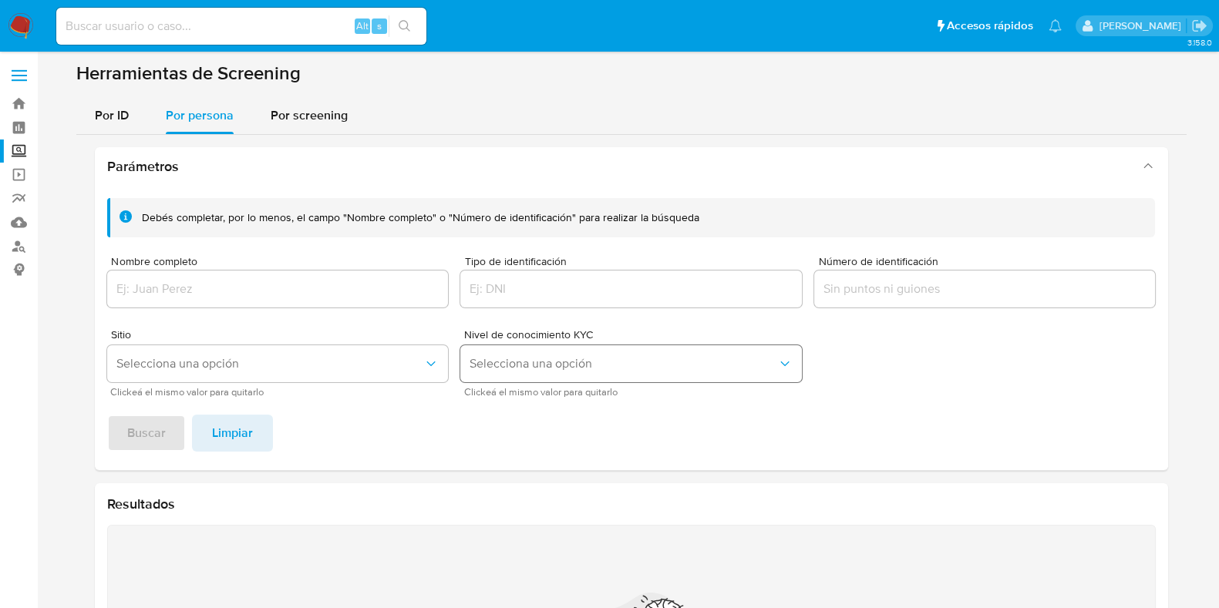
click at [665, 372] on button "Selecciona una opción" at bounding box center [631, 363] width 342 height 37
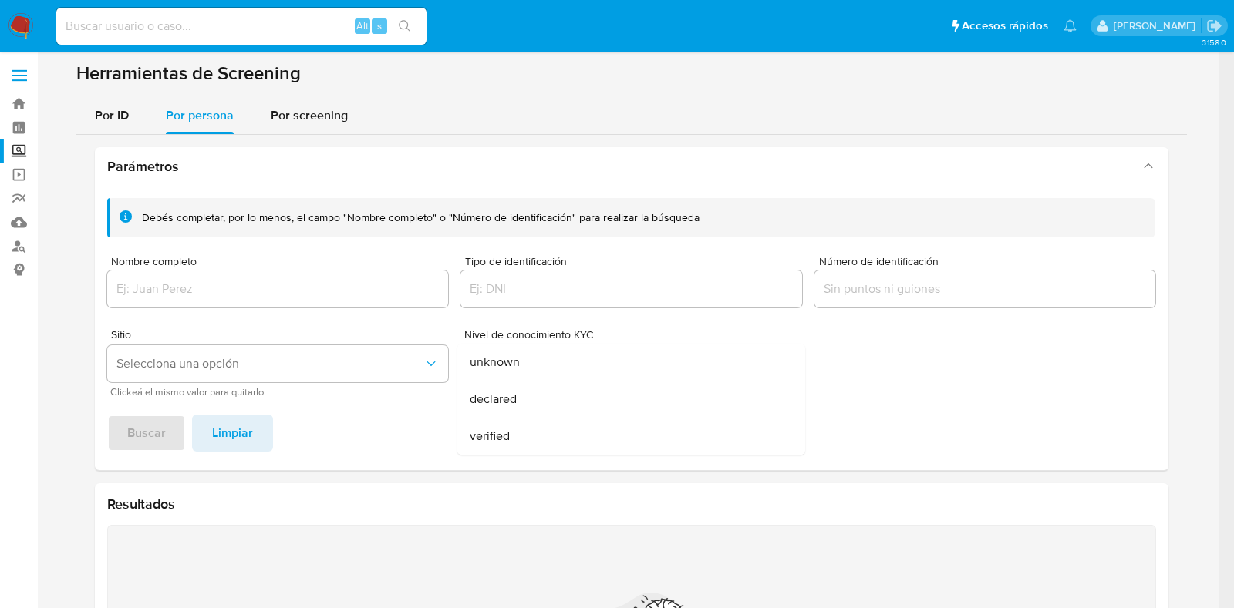
click at [926, 340] on div "Debés completar, por lo menos, el campo "Nombre completo" o "Número de identifi…" at bounding box center [631, 297] width 1049 height 198
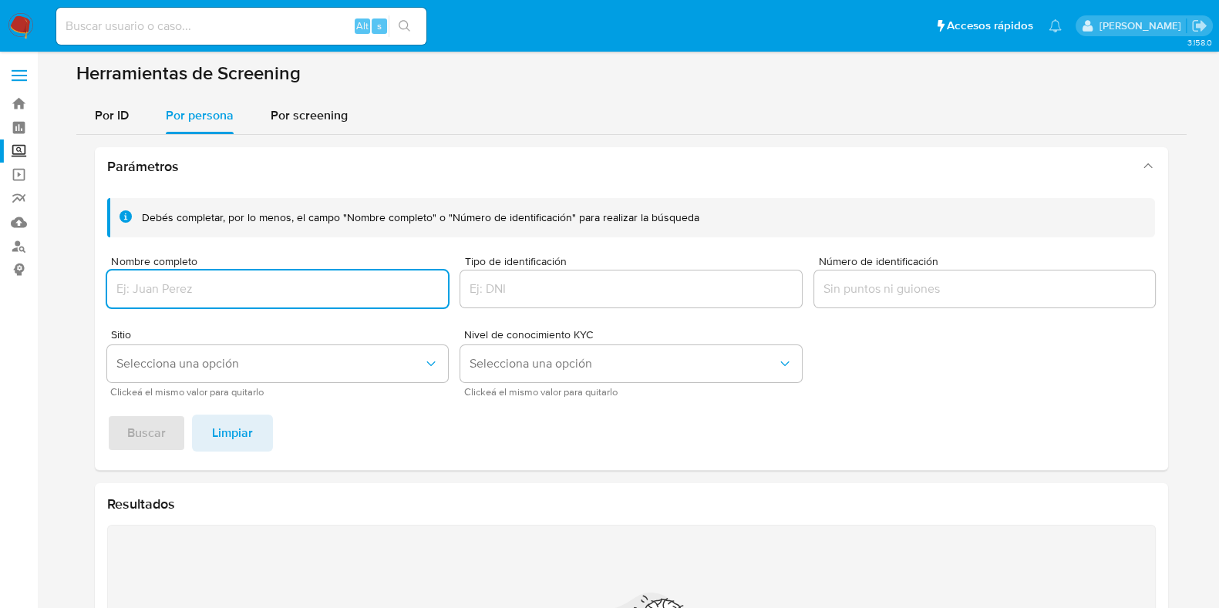
click at [239, 281] on input "Nombre completo" at bounding box center [278, 289] width 342 height 20
type input "GUSTAVO HERNANDEZ GONZALEZ"
click at [324, 362] on span "Selecciona una opción" at bounding box center [270, 363] width 308 height 15
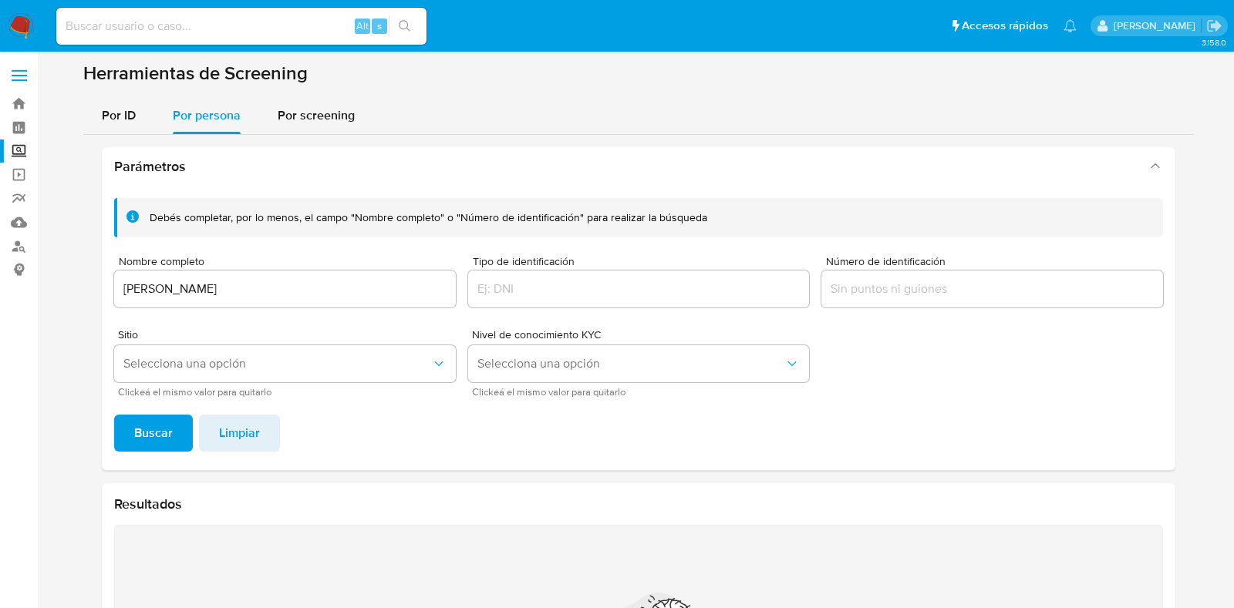
click at [451, 450] on footer "Buscar Limpiar" at bounding box center [638, 433] width 1049 height 37
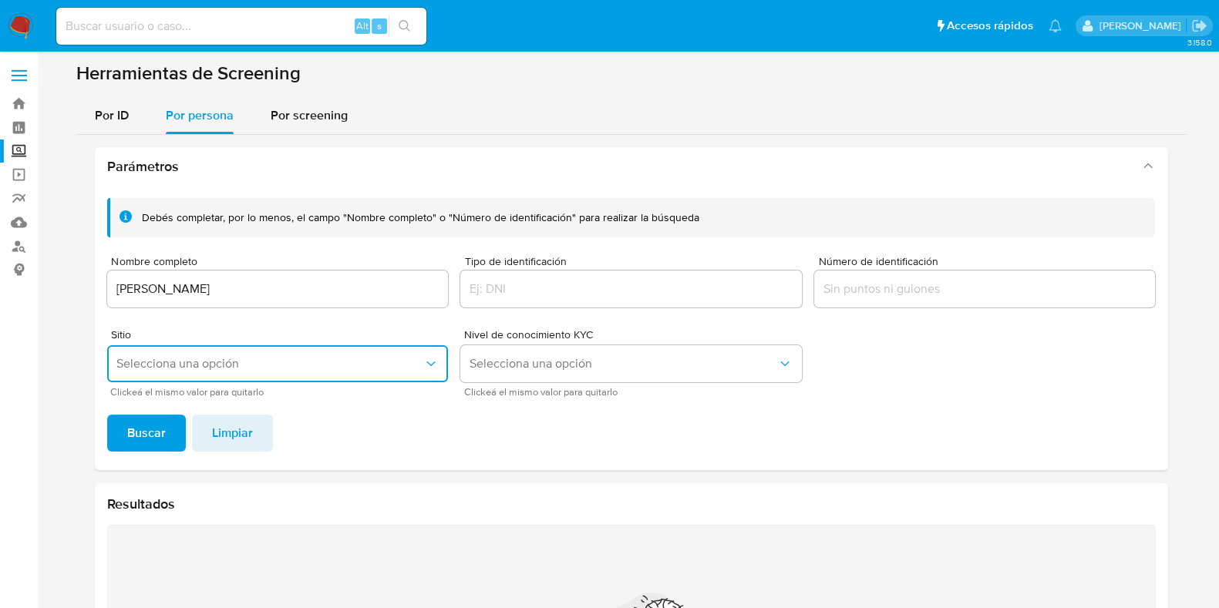
click at [437, 368] on icon "Sitio" at bounding box center [430, 363] width 15 height 15
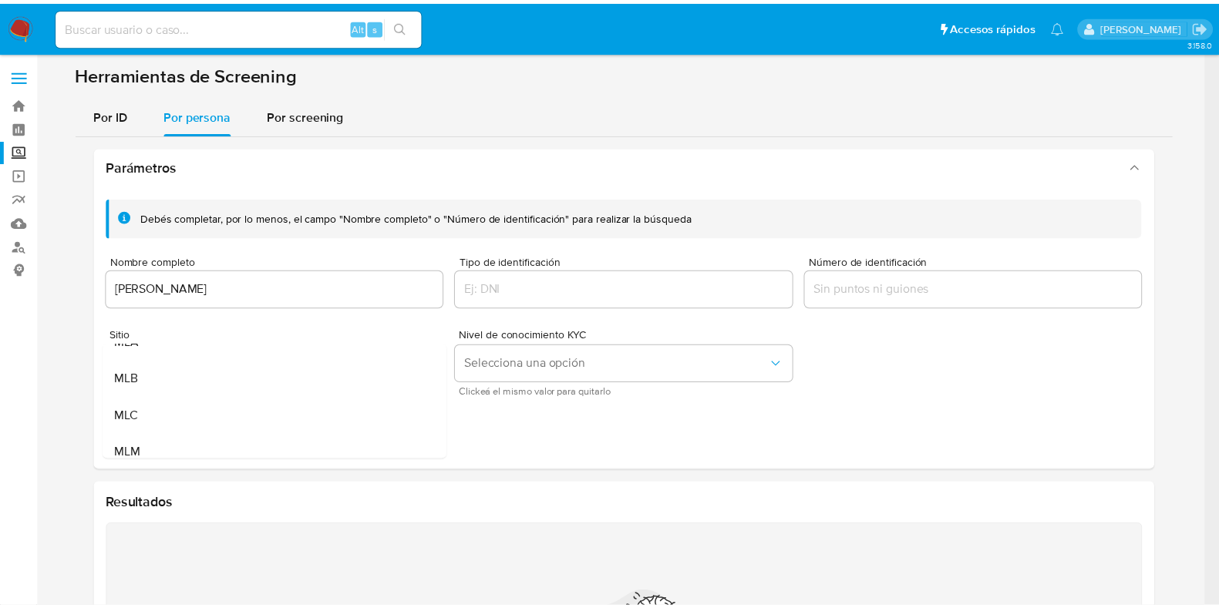
scroll to position [38, 0]
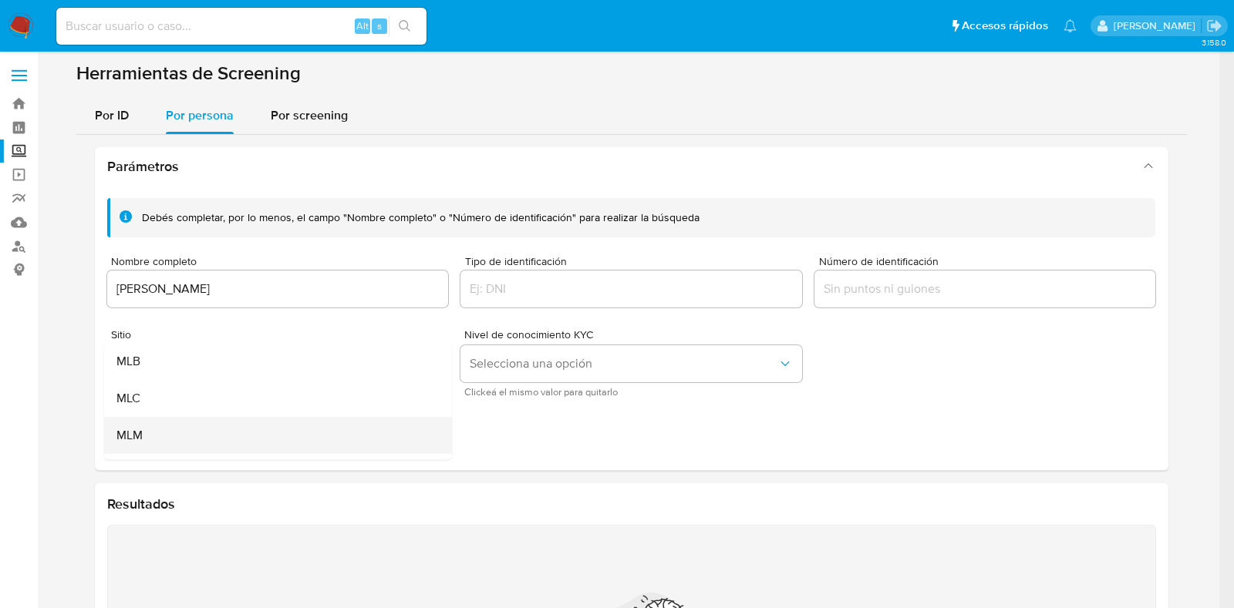
click at [289, 433] on div "MLM" at bounding box center [273, 435] width 314 height 37
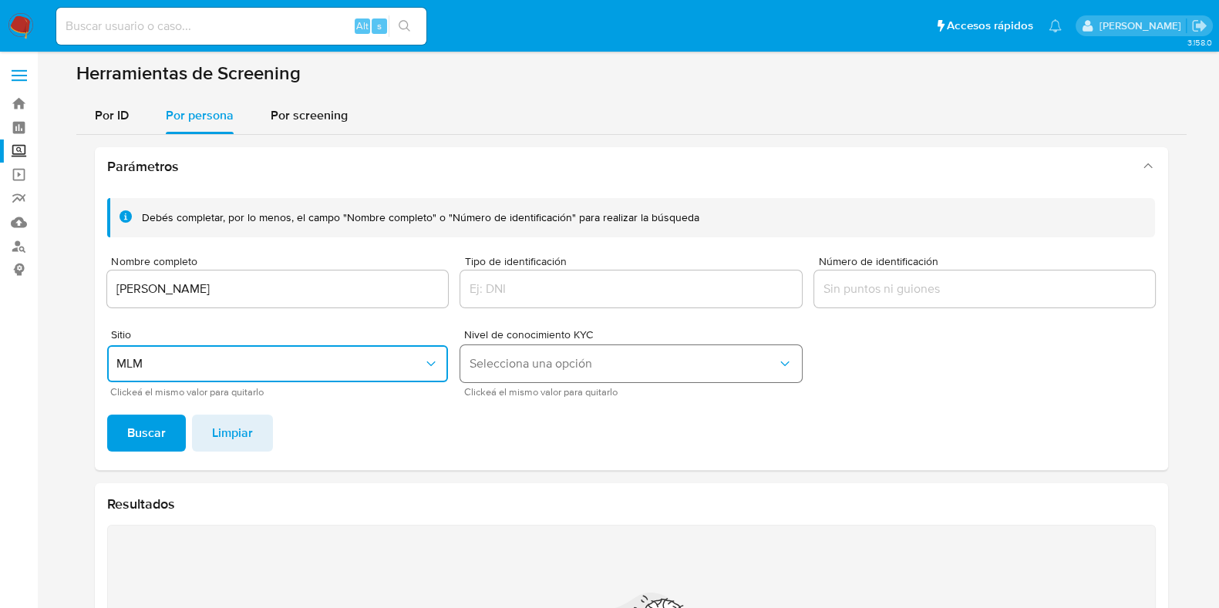
click at [749, 368] on span "Selecciona una opción" at bounding box center [624, 363] width 308 height 15
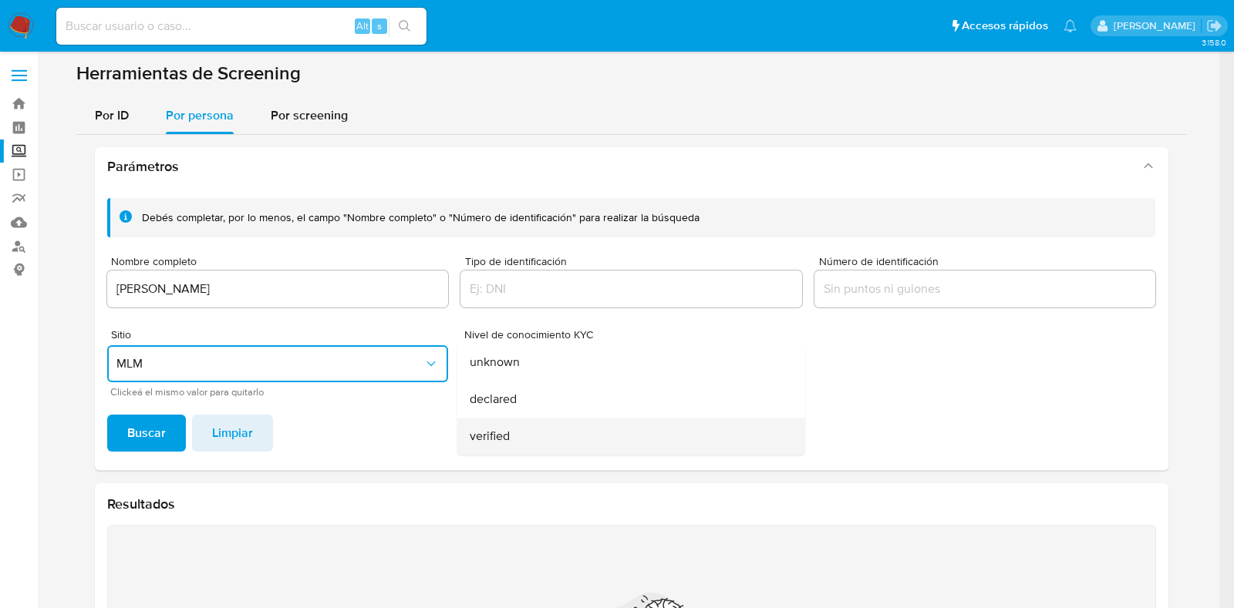
click at [608, 439] on div "verified" at bounding box center [627, 436] width 314 height 37
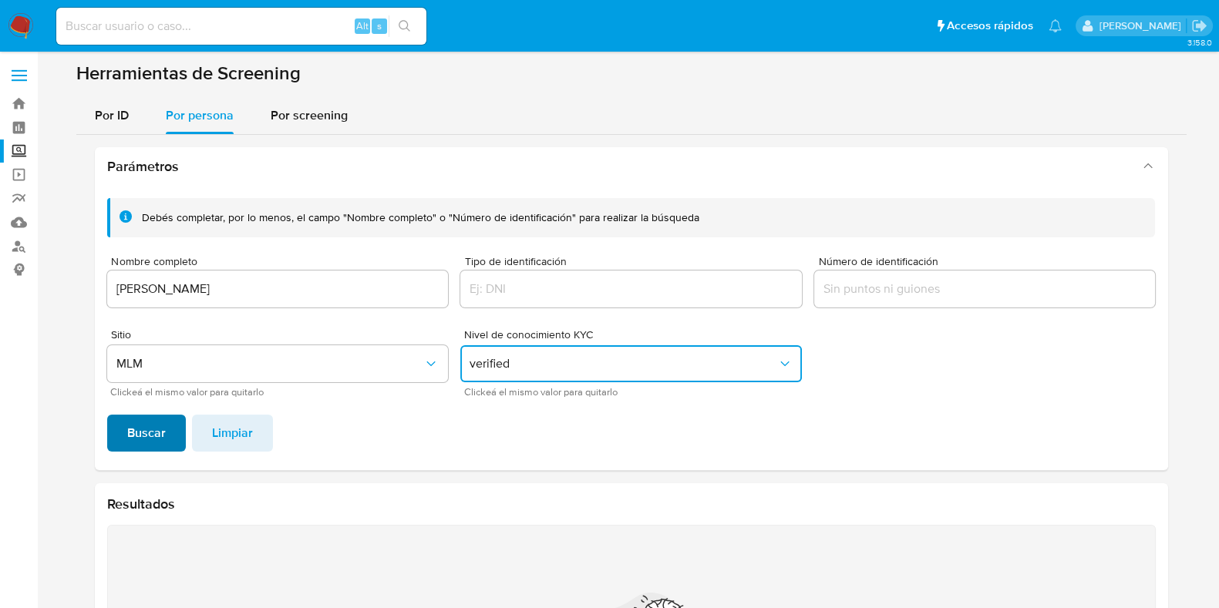
click at [122, 436] on button "Buscar" at bounding box center [146, 433] width 79 height 37
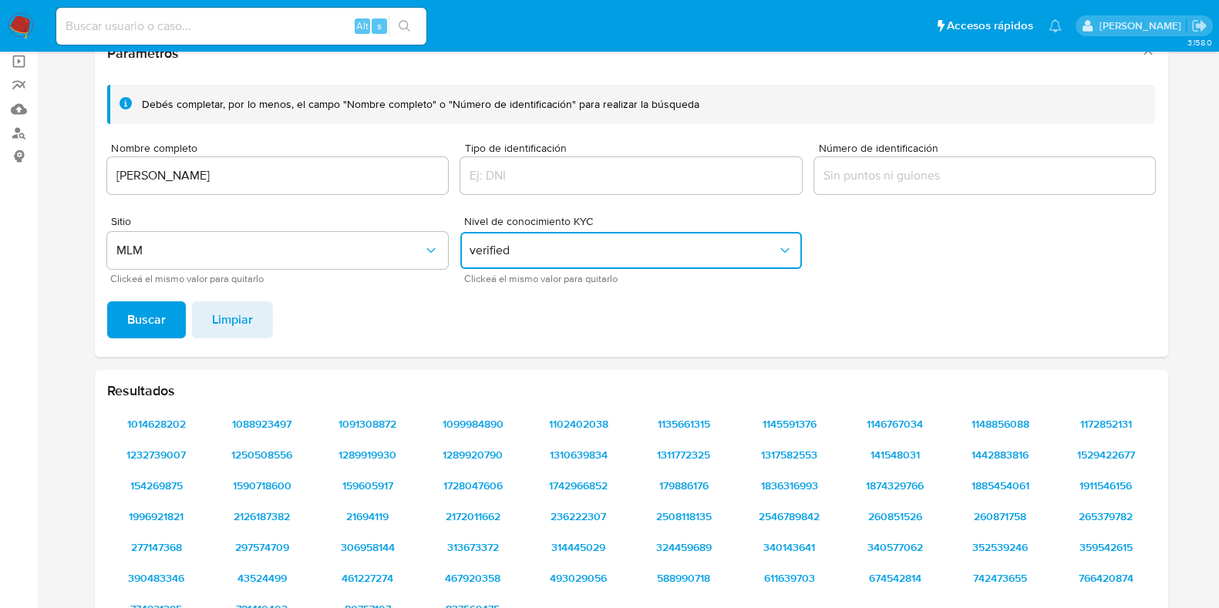
scroll to position [113, 0]
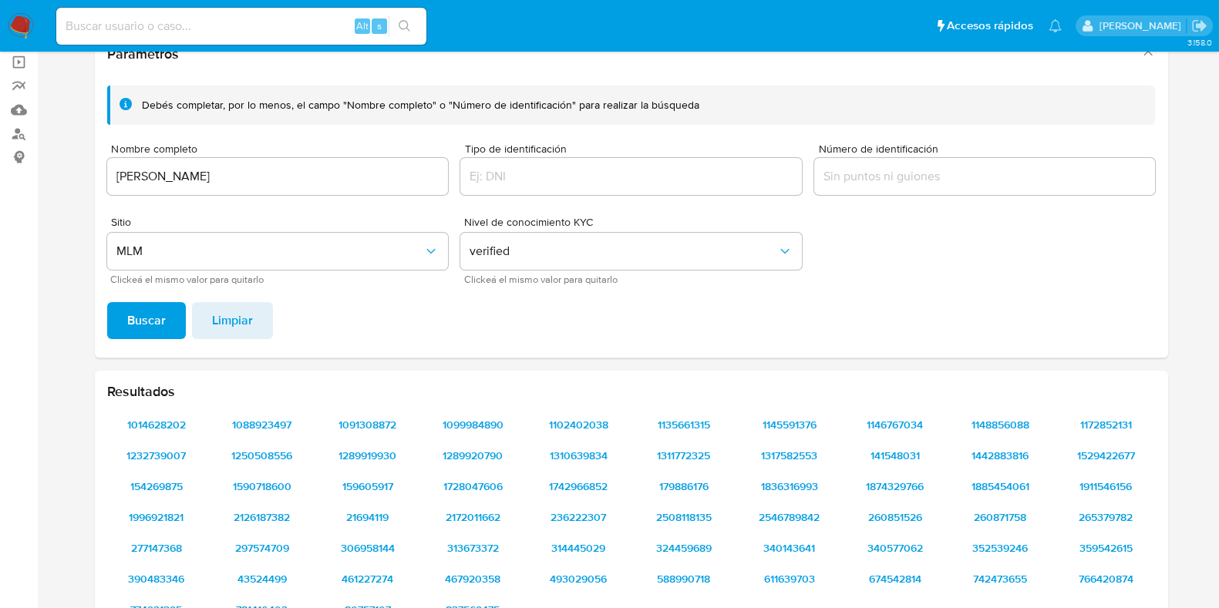
click at [597, 158] on div at bounding box center [631, 176] width 342 height 37
click at [591, 167] on input "Tipo de identificación" at bounding box center [631, 177] width 342 height 20
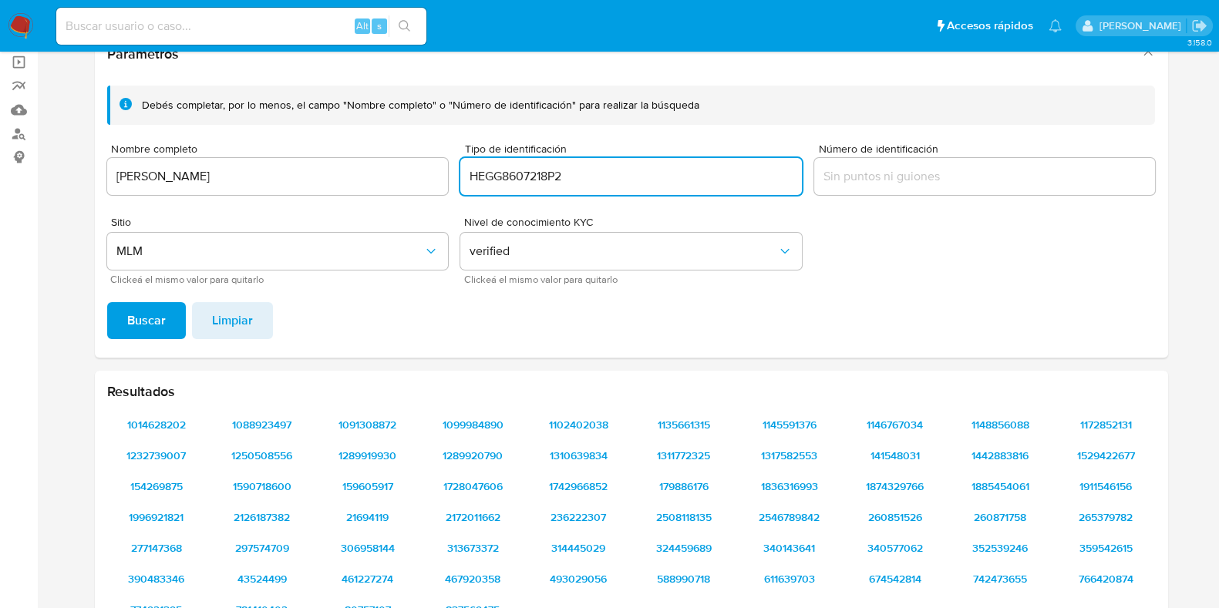
type input "HEGG8607218P2"
click at [146, 315] on span "Buscar" at bounding box center [146, 321] width 39 height 34
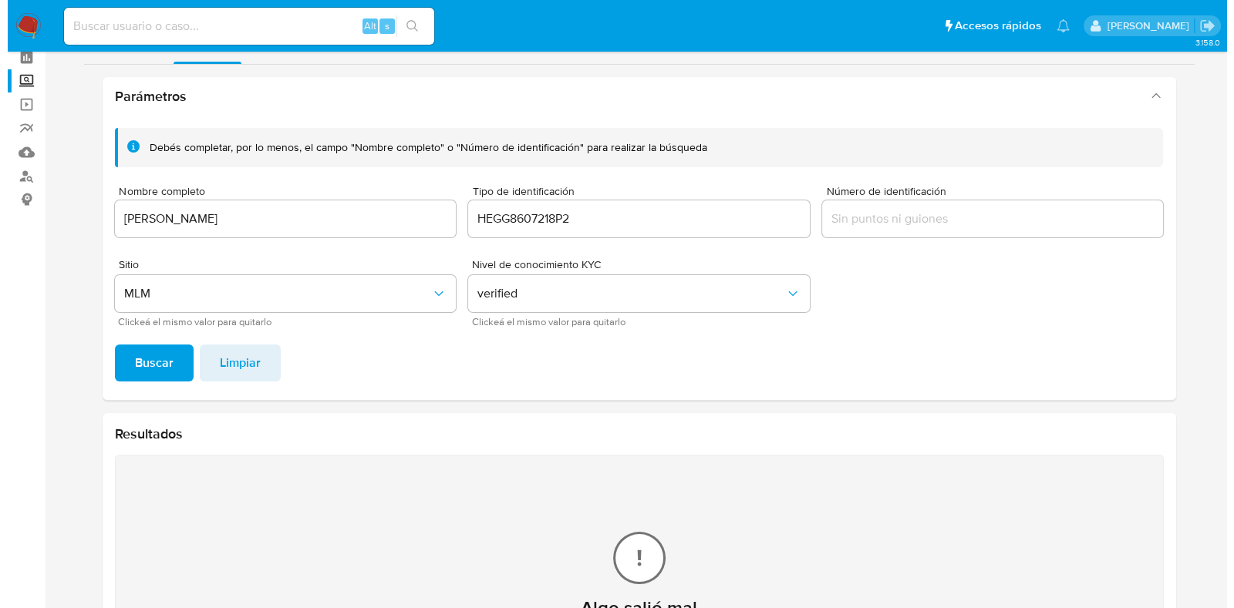
scroll to position [58, 0]
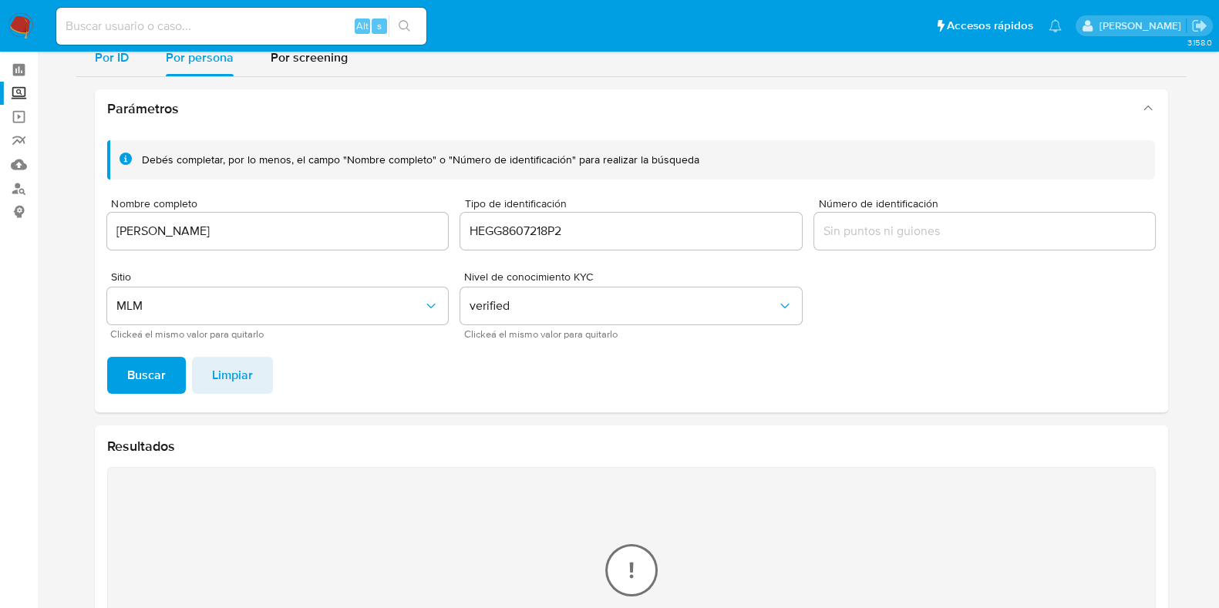
click at [135, 61] on button "Por ID" at bounding box center [111, 57] width 71 height 37
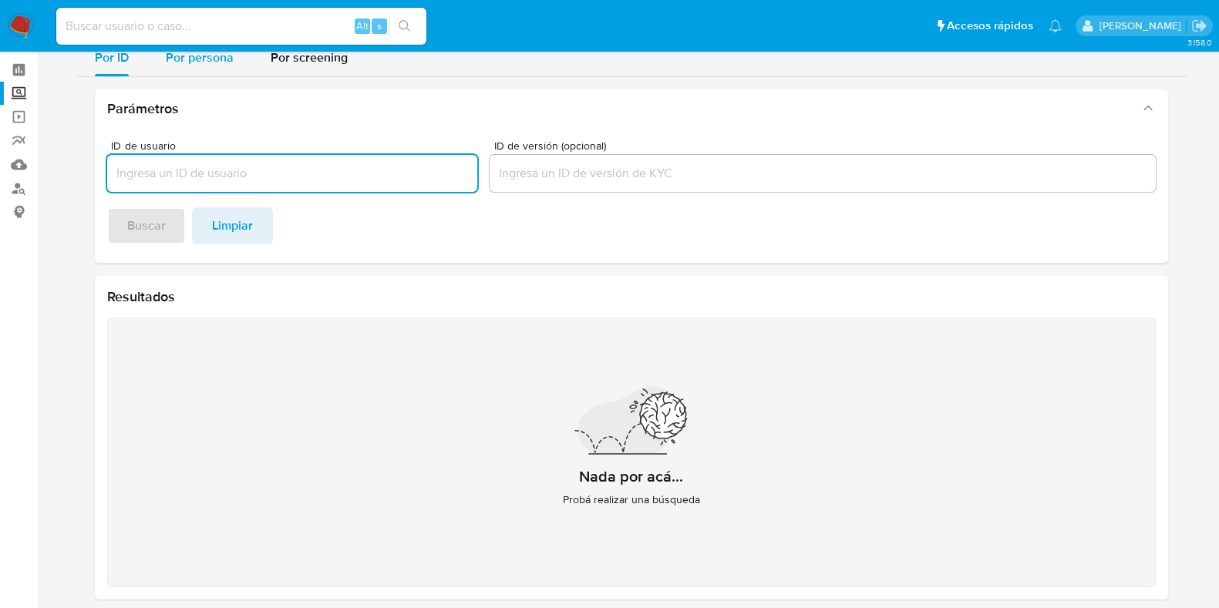
click at [227, 72] on div "Por persona" at bounding box center [200, 57] width 68 height 37
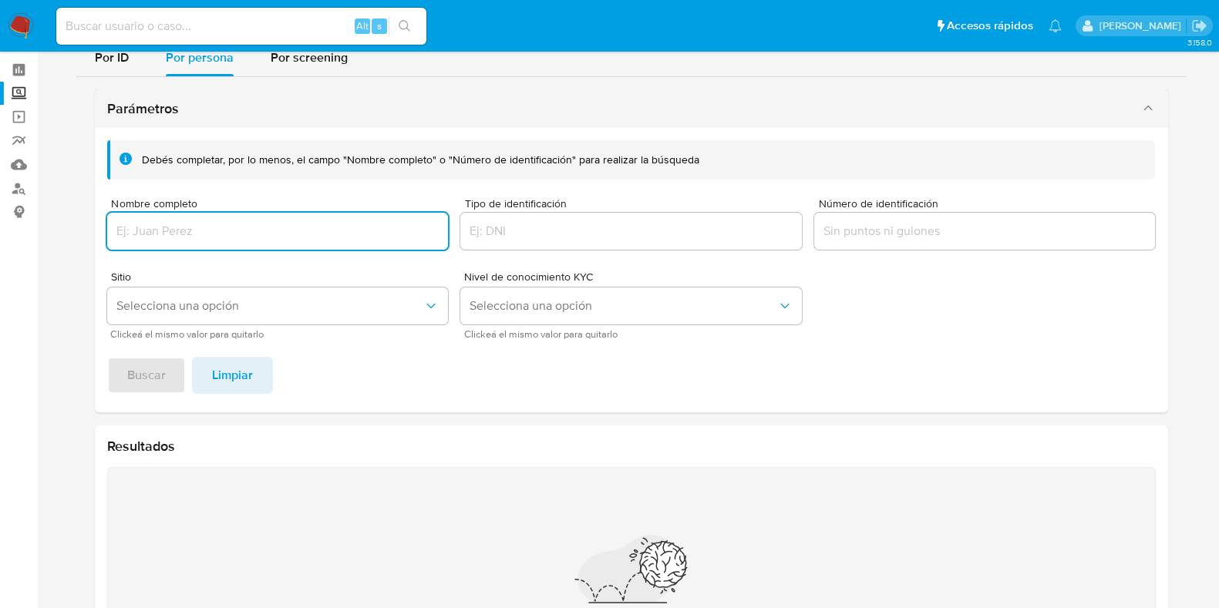
paste input "GUSTAVO,HERNANDEZ/GONZA LEZ"
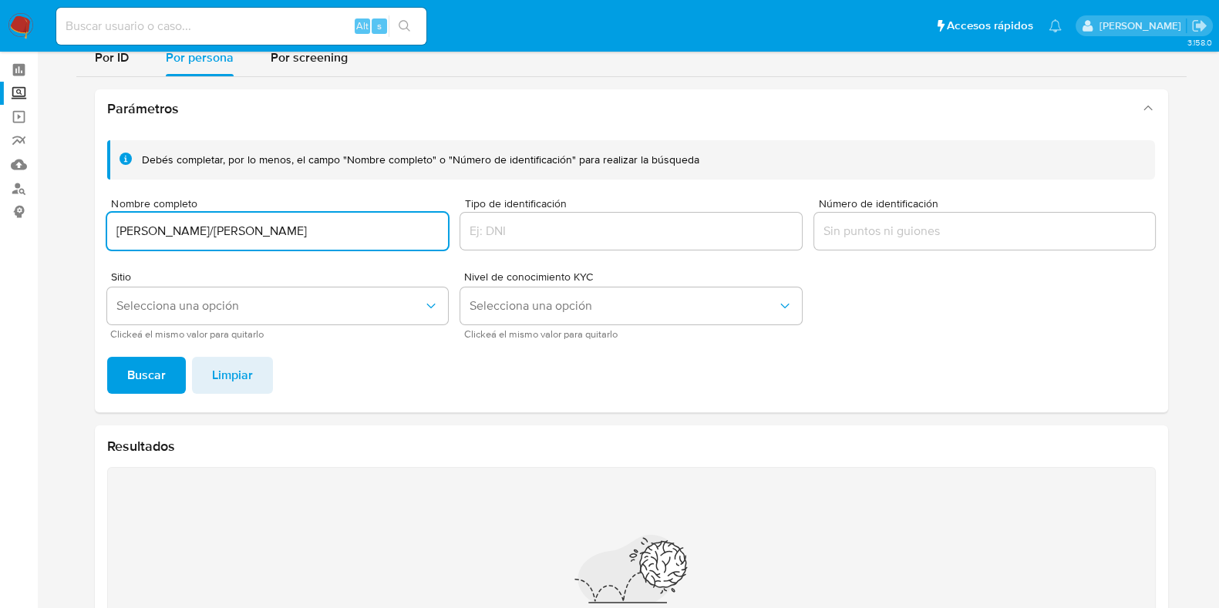
click at [296, 233] on input "GUSTAVO,HERNANDEZ/GONZA LEZ" at bounding box center [278, 231] width 342 height 20
click at [250, 230] on input "GUSTAVO,HERNANDEZ/GONZALEZ" at bounding box center [278, 231] width 342 height 20
click at [177, 235] on input "GUSTAVO,HERNANDEZ GONZALEZ" at bounding box center [278, 231] width 342 height 20
type input "GUSTAVO HERNANDEZ GONZALEZ"
click at [207, 296] on button "Selecciona una opción" at bounding box center [278, 306] width 342 height 37
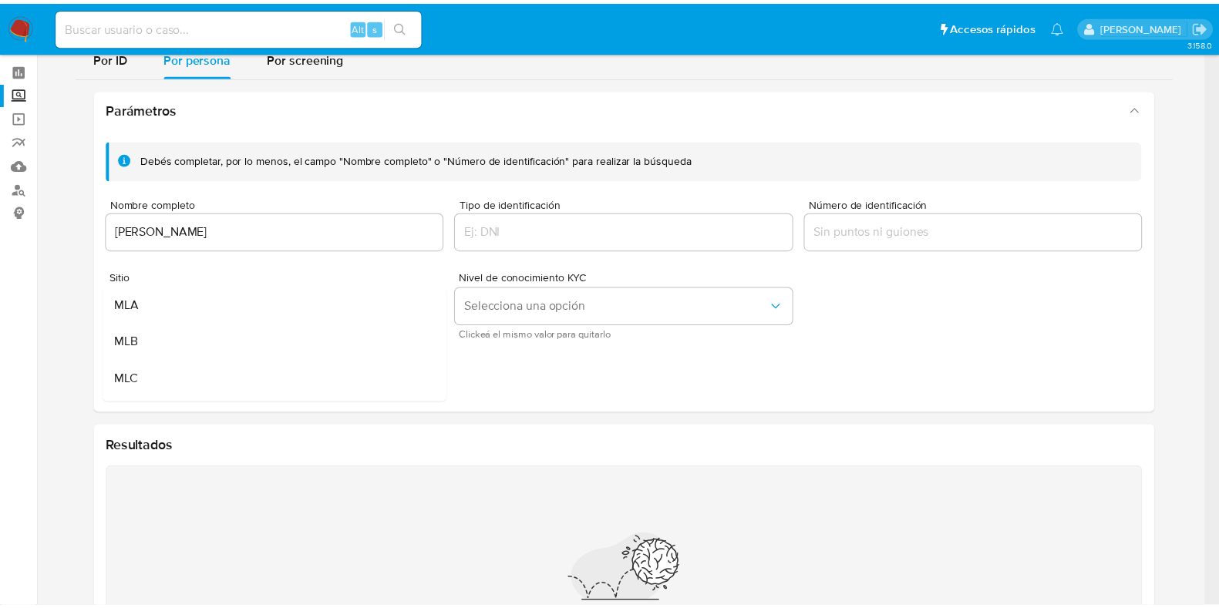
scroll to position [38, 0]
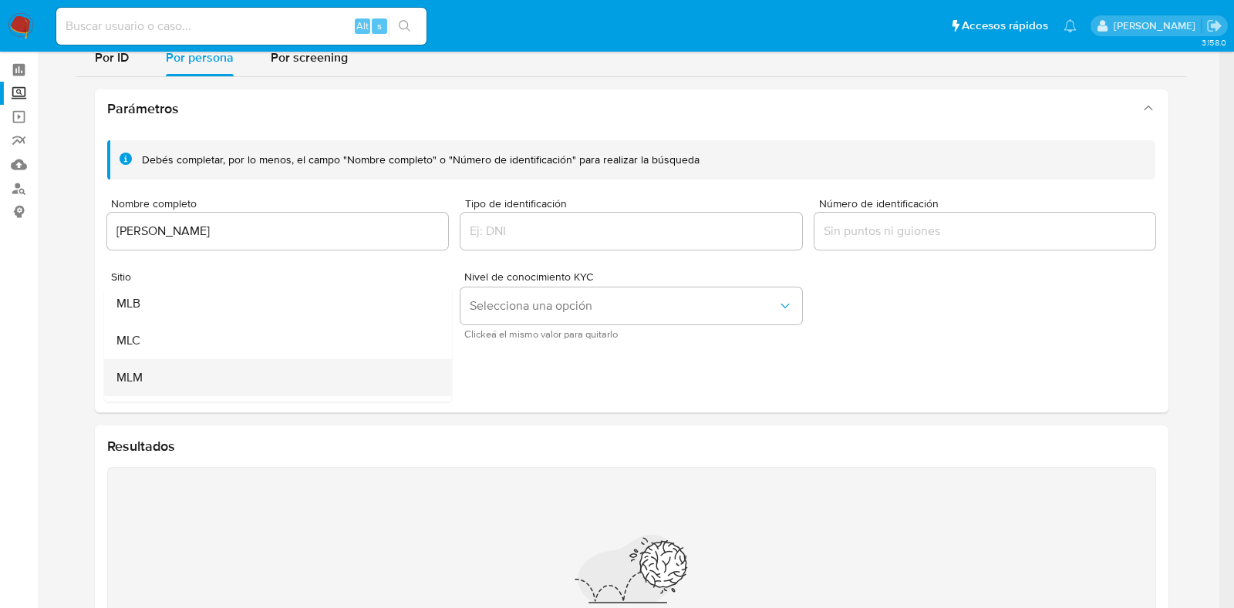
click at [260, 383] on div "MLM" at bounding box center [273, 377] width 314 height 37
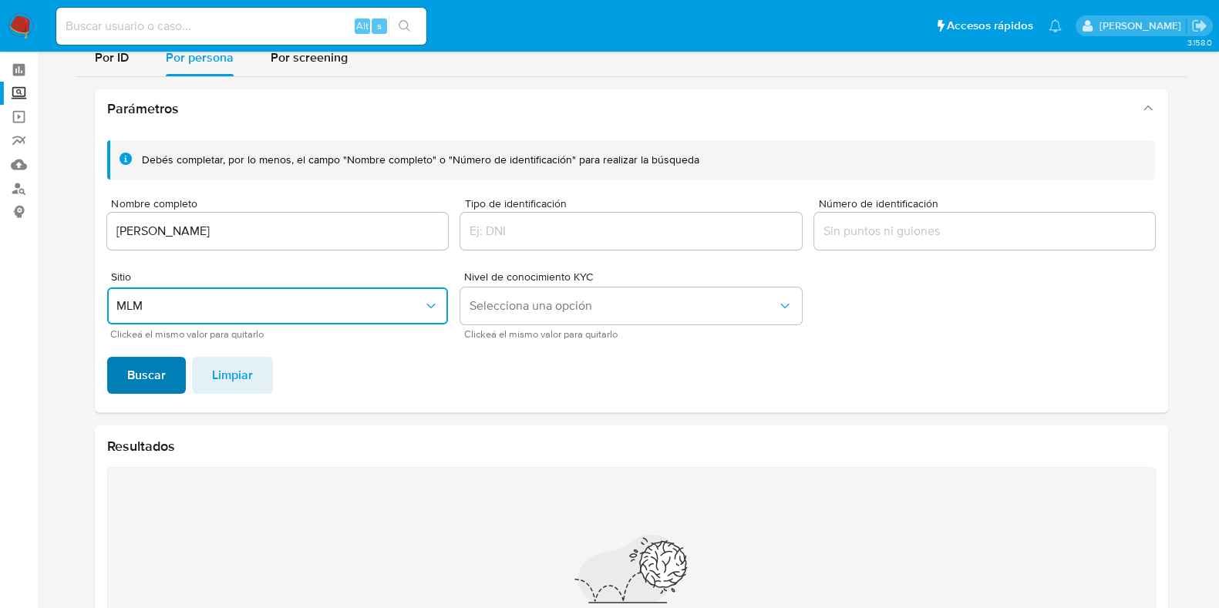
click at [148, 391] on span "Buscar" at bounding box center [146, 376] width 39 height 34
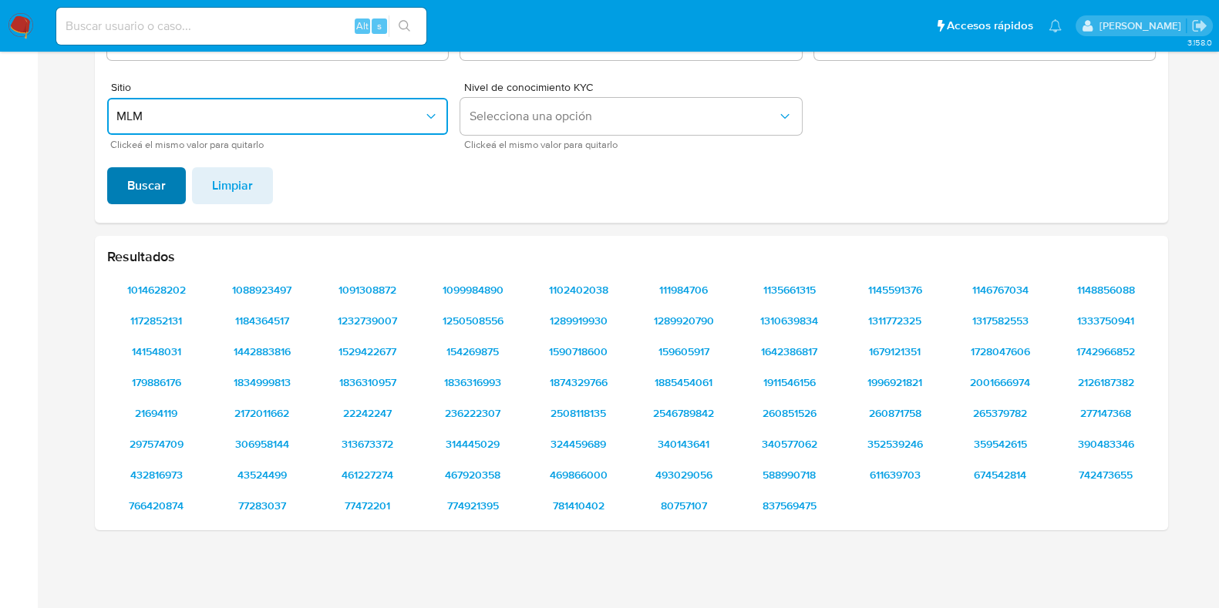
scroll to position [247, 0]
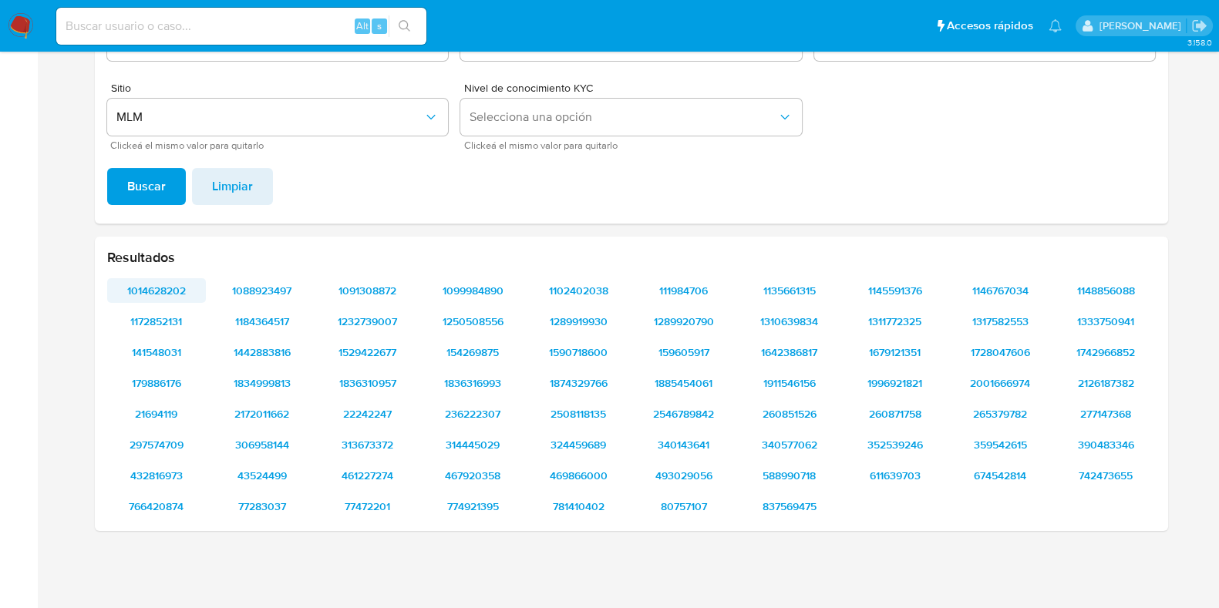
click at [150, 288] on span "1014628202" at bounding box center [157, 291] width 78 height 22
click at [158, 337] on div "1014628202 1088923497 1091308872 1099984890 1102402038 111984706 1135661315 114…" at bounding box center [631, 398] width 1049 height 241
click at [168, 332] on span "1172852131" at bounding box center [157, 322] width 78 height 22
click at [171, 348] on span "141548031" at bounding box center [157, 353] width 78 height 22
click at [166, 381] on span "179886176" at bounding box center [157, 383] width 78 height 22
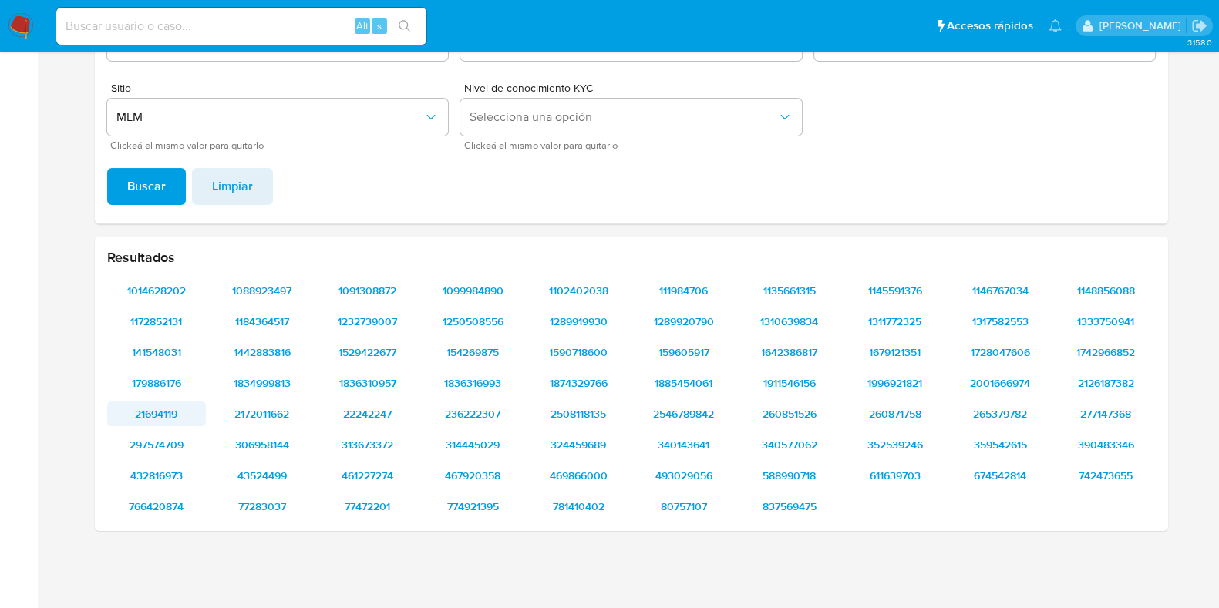
click at [173, 412] on span "21694119" at bounding box center [157, 414] width 78 height 22
click at [176, 443] on span "297574709" at bounding box center [157, 445] width 78 height 22
click at [167, 472] on span "432816973" at bounding box center [157, 476] width 78 height 22
click at [164, 497] on span "766420874" at bounding box center [157, 507] width 78 height 22
click at [207, 27] on input at bounding box center [241, 26] width 370 height 20
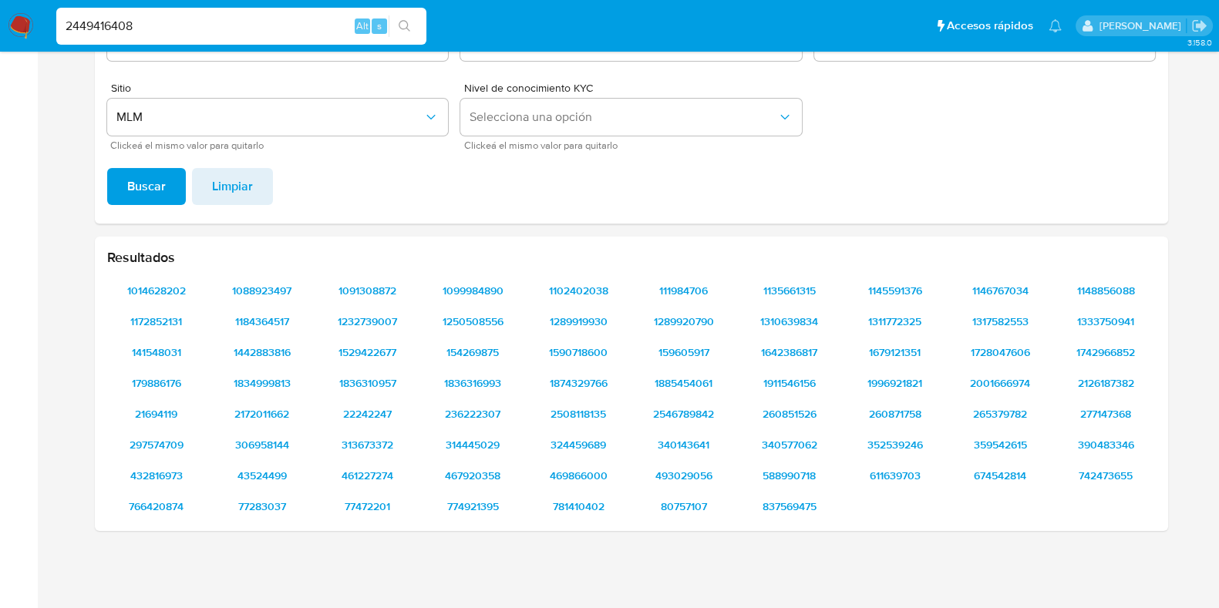
type input "2449416408"
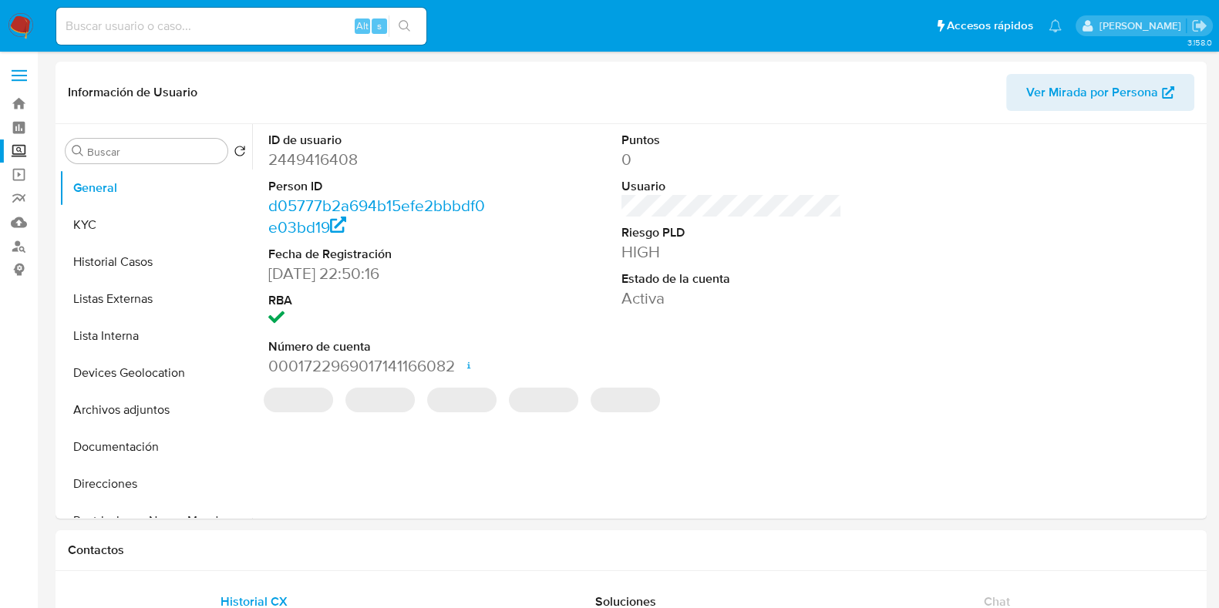
select select "10"
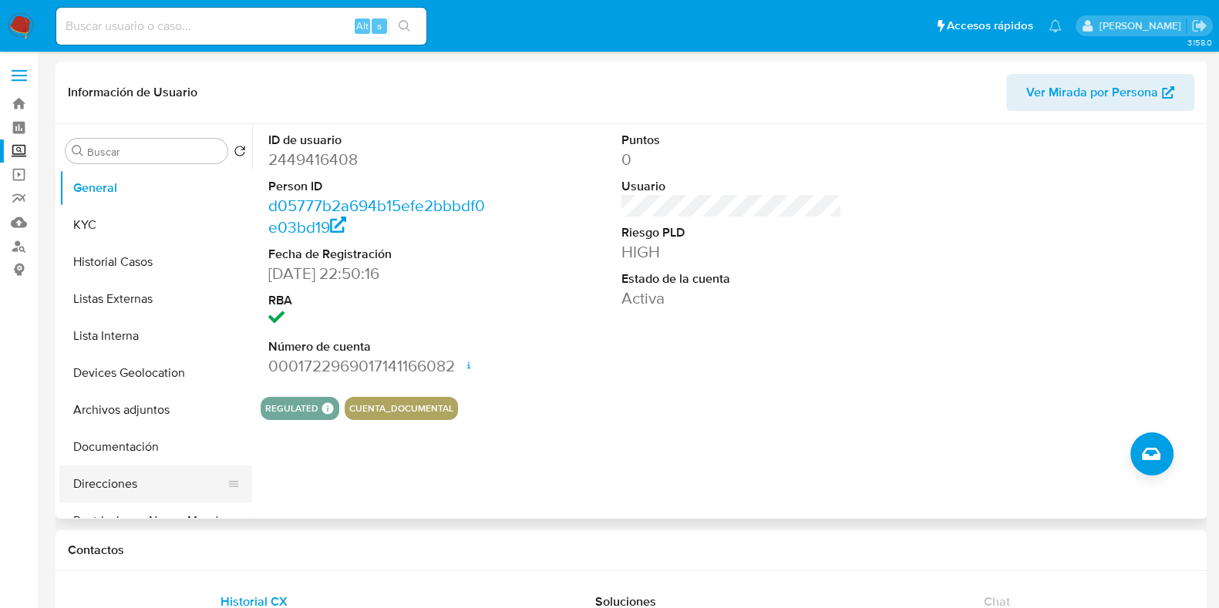
click at [124, 487] on button "Direcciones" at bounding box center [149, 484] width 180 height 37
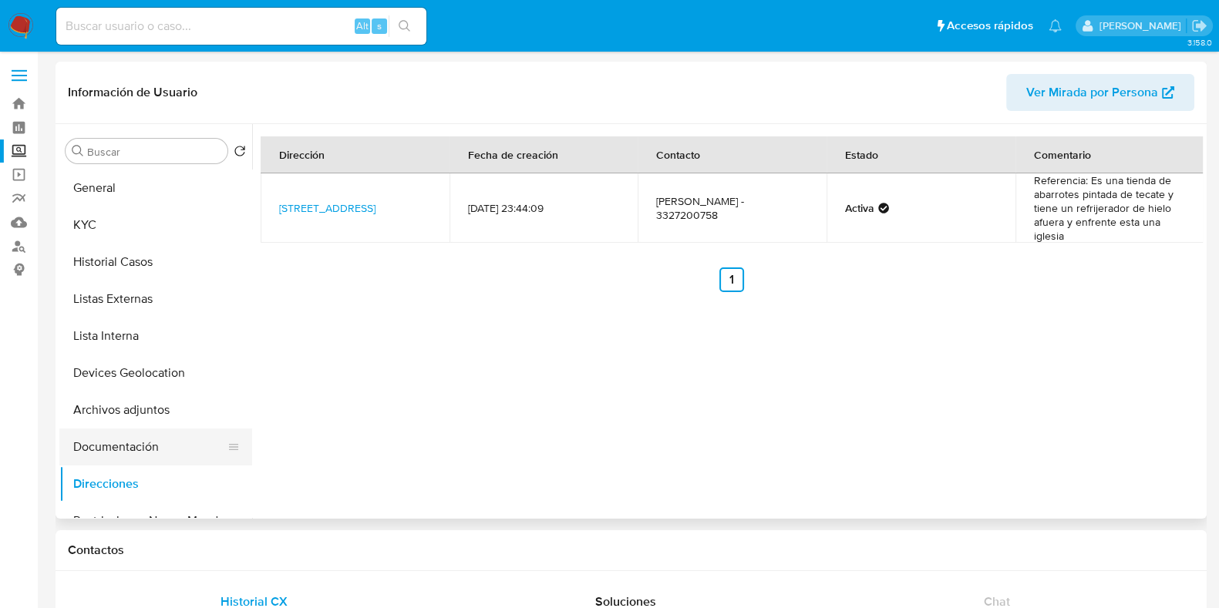
click at [155, 450] on button "Documentación" at bounding box center [149, 447] width 180 height 37
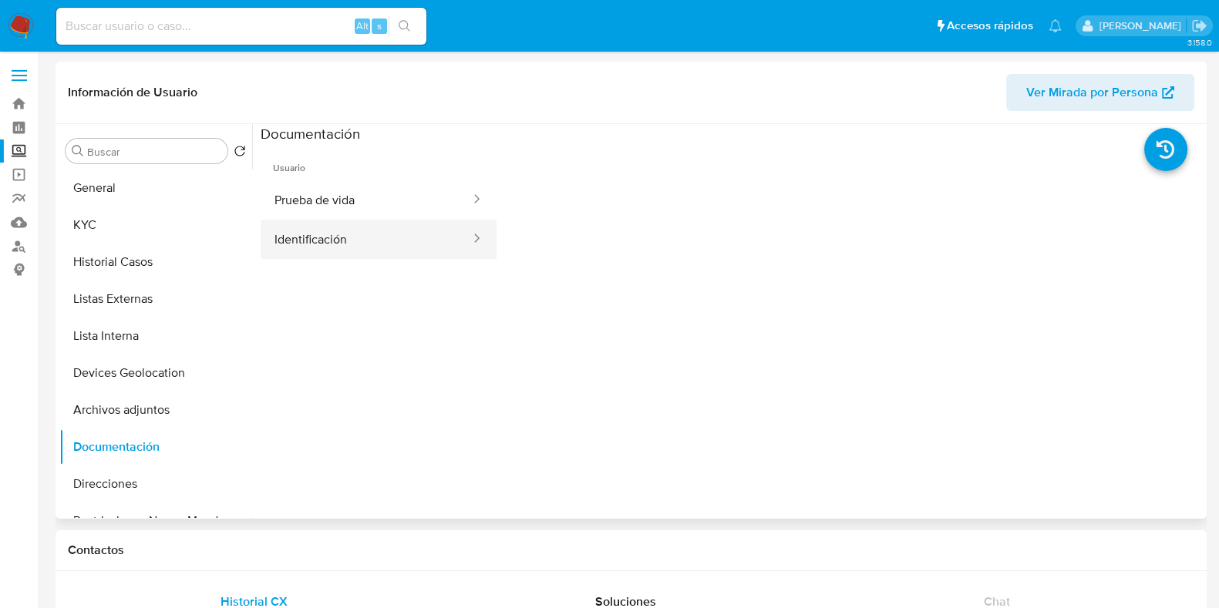
click at [321, 251] on button "Identificación" at bounding box center [366, 239] width 211 height 39
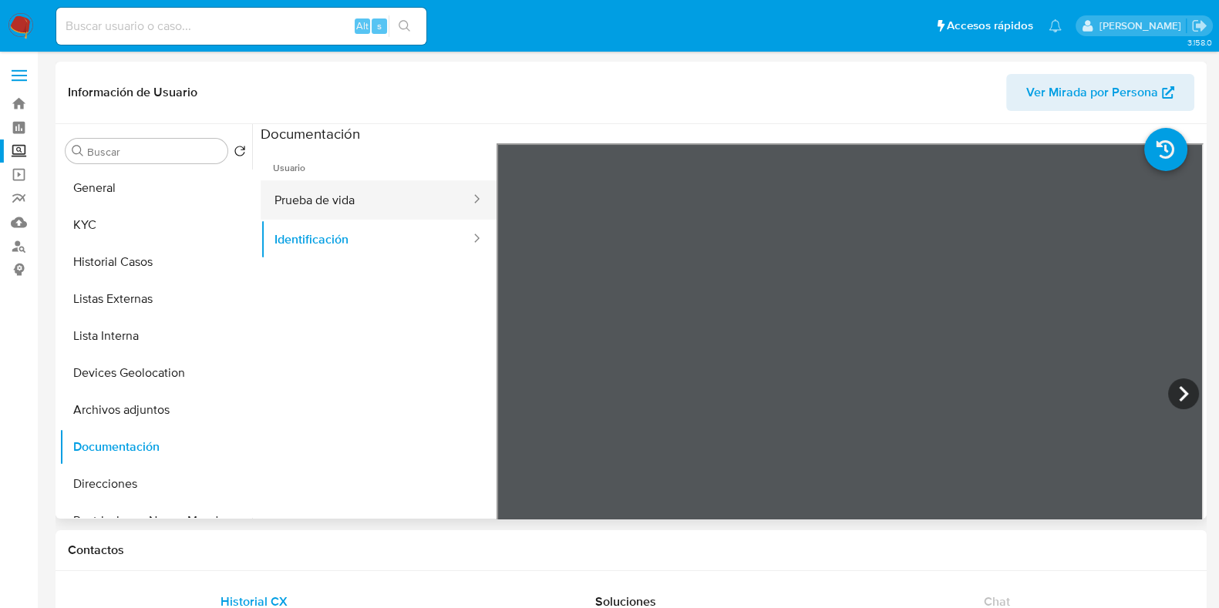
click at [412, 204] on button "Prueba de vida" at bounding box center [366, 199] width 211 height 39
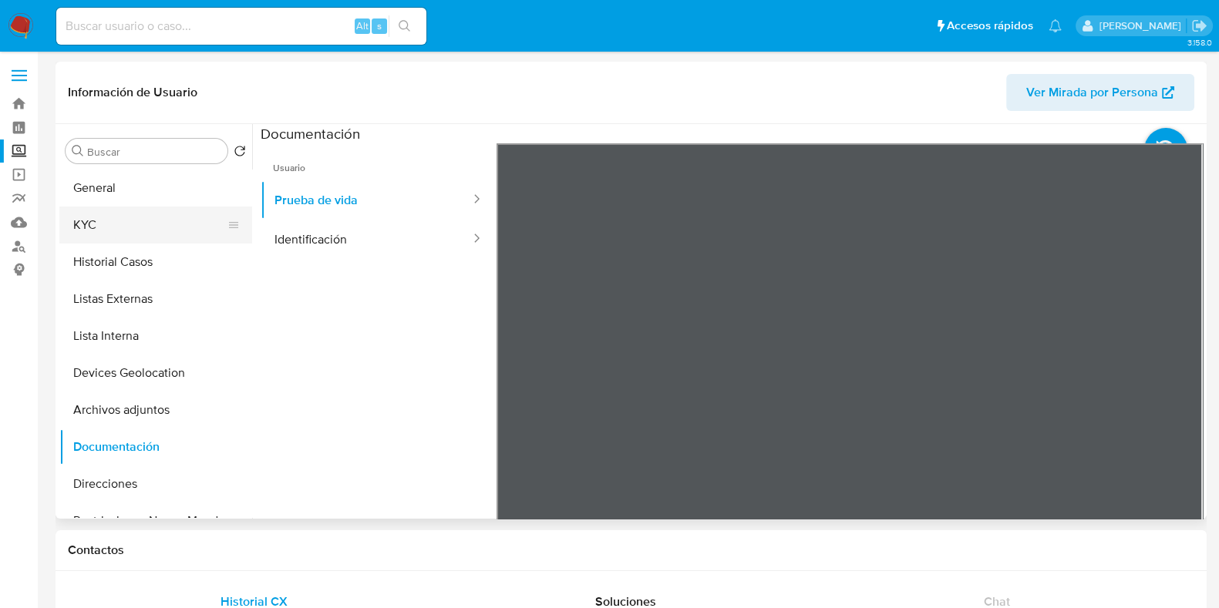
click at [108, 221] on button "KYC" at bounding box center [149, 225] width 180 height 37
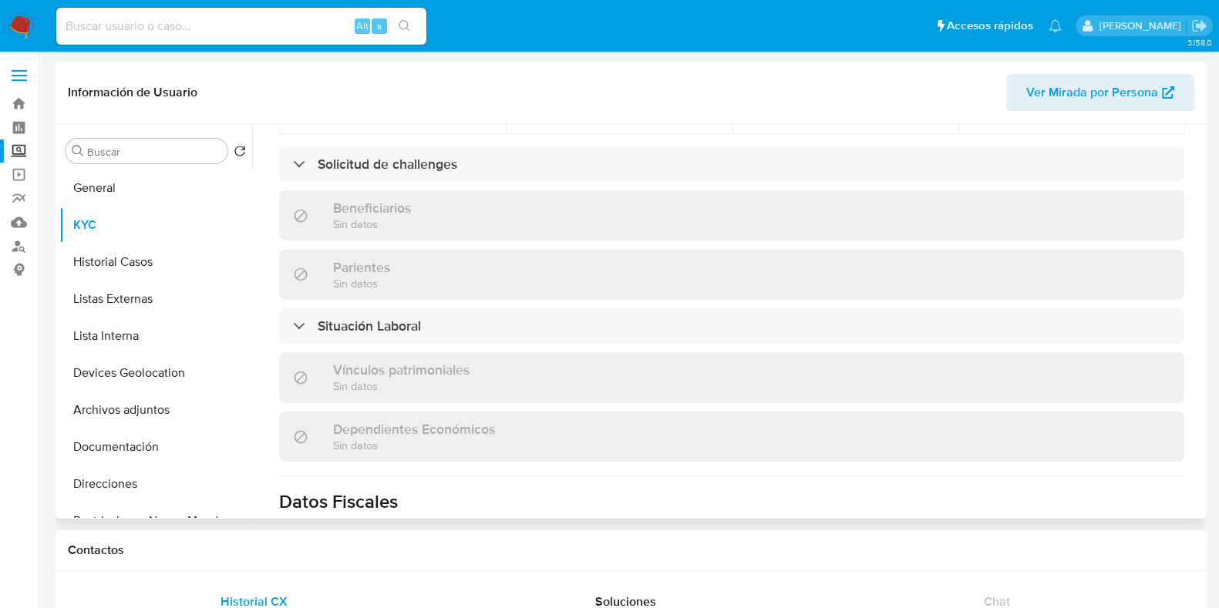
scroll to position [119, 0]
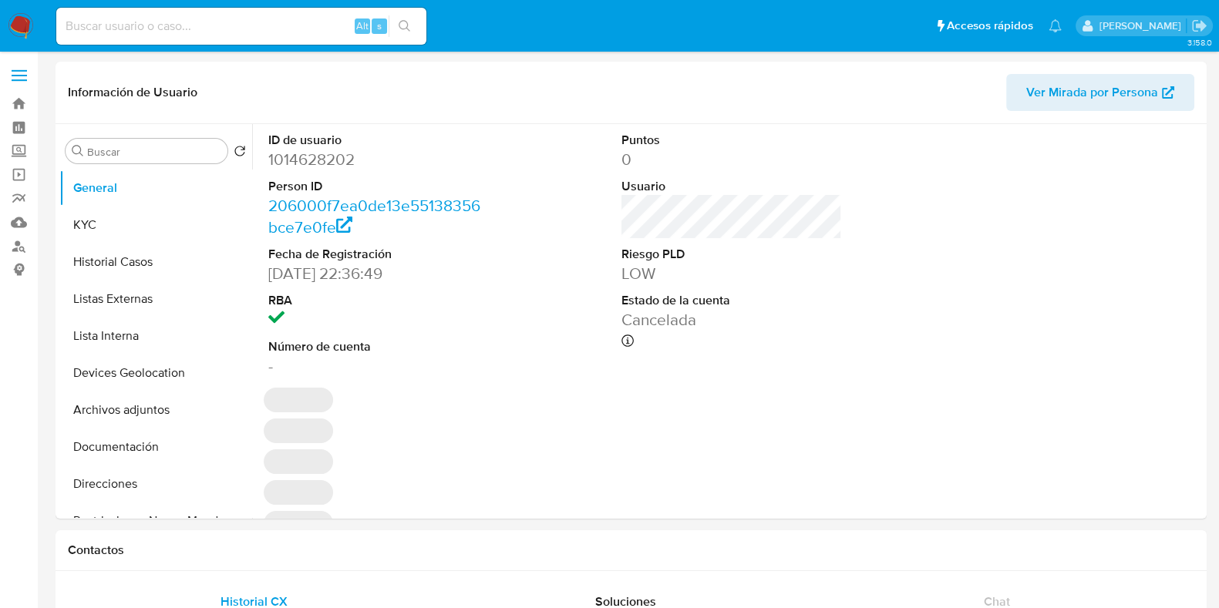
select select "10"
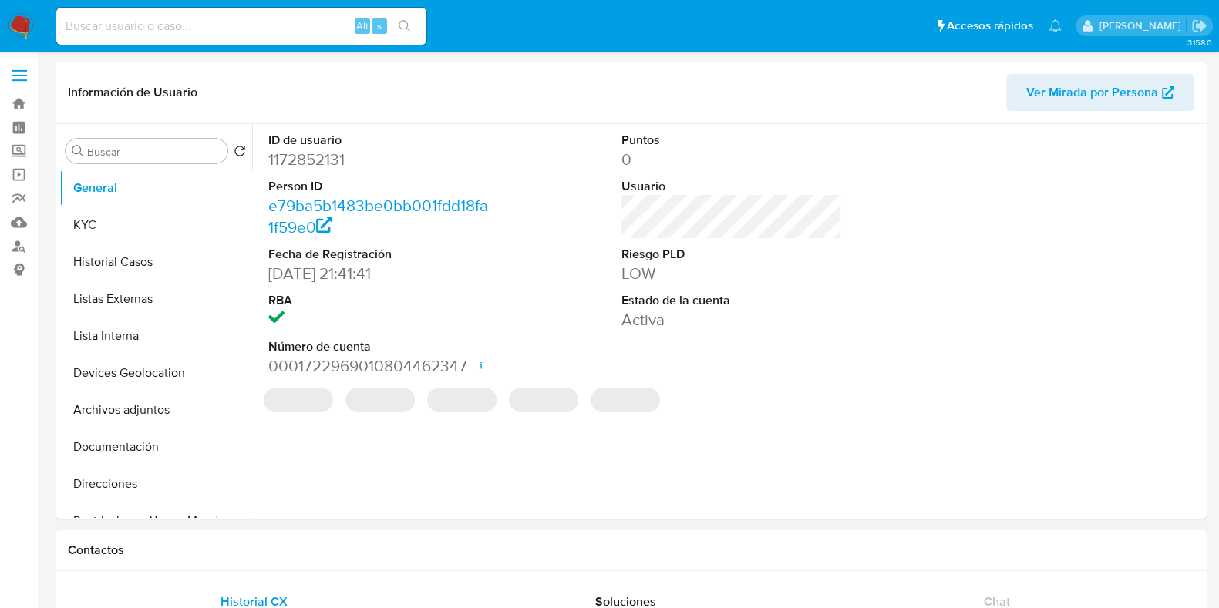
select select "10"
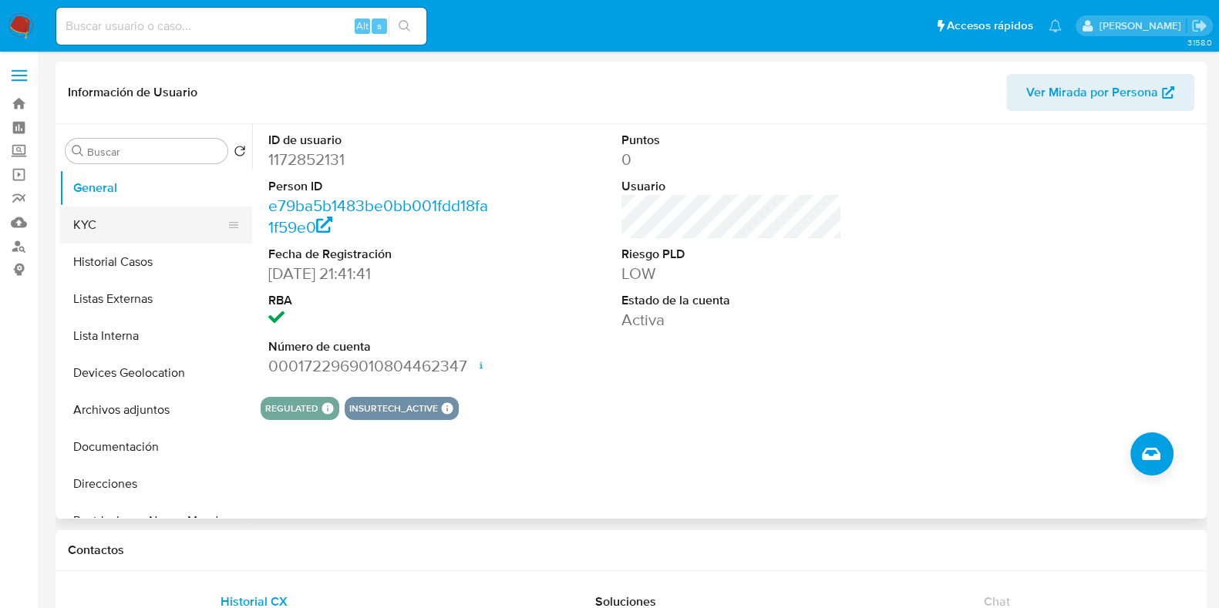
click at [149, 227] on button "KYC" at bounding box center [149, 225] width 180 height 37
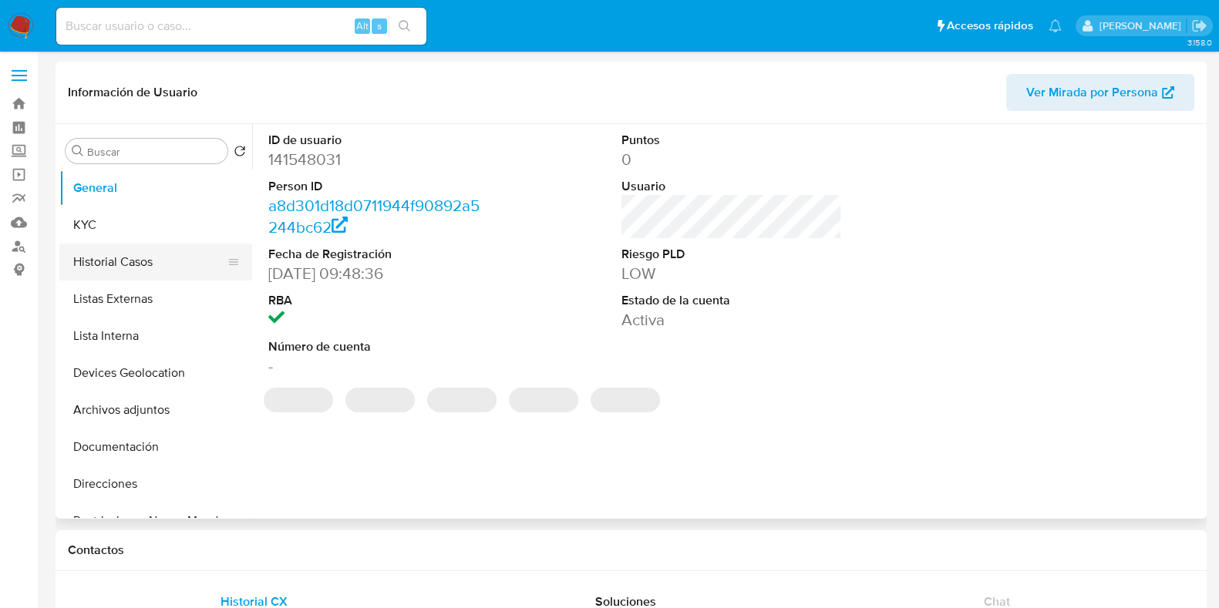
select select "10"
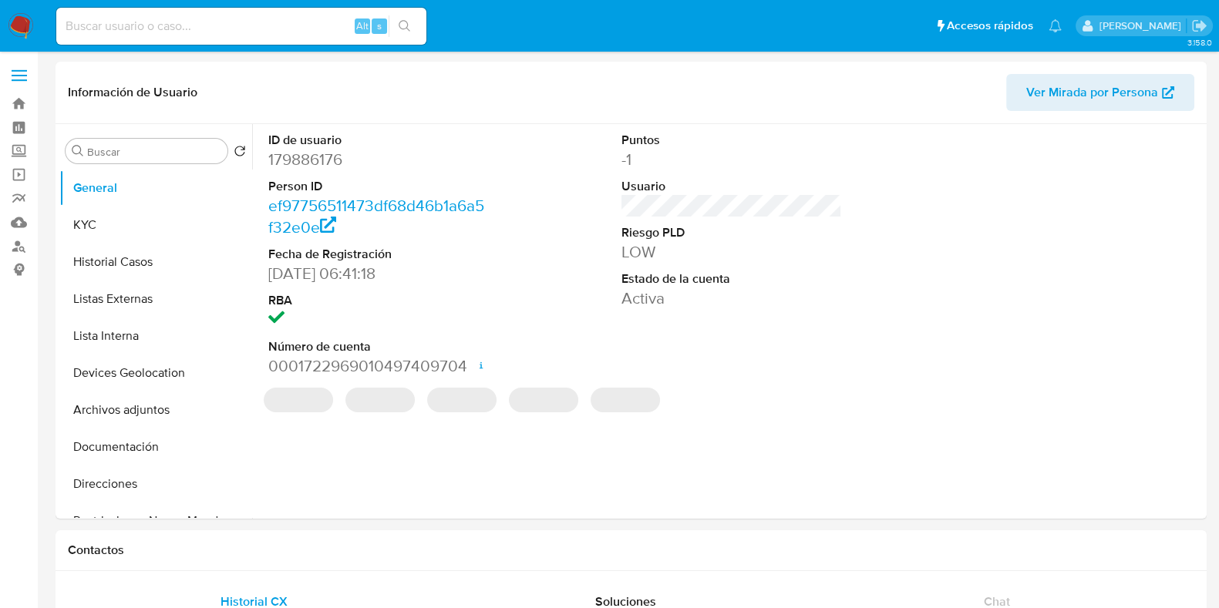
select select "10"
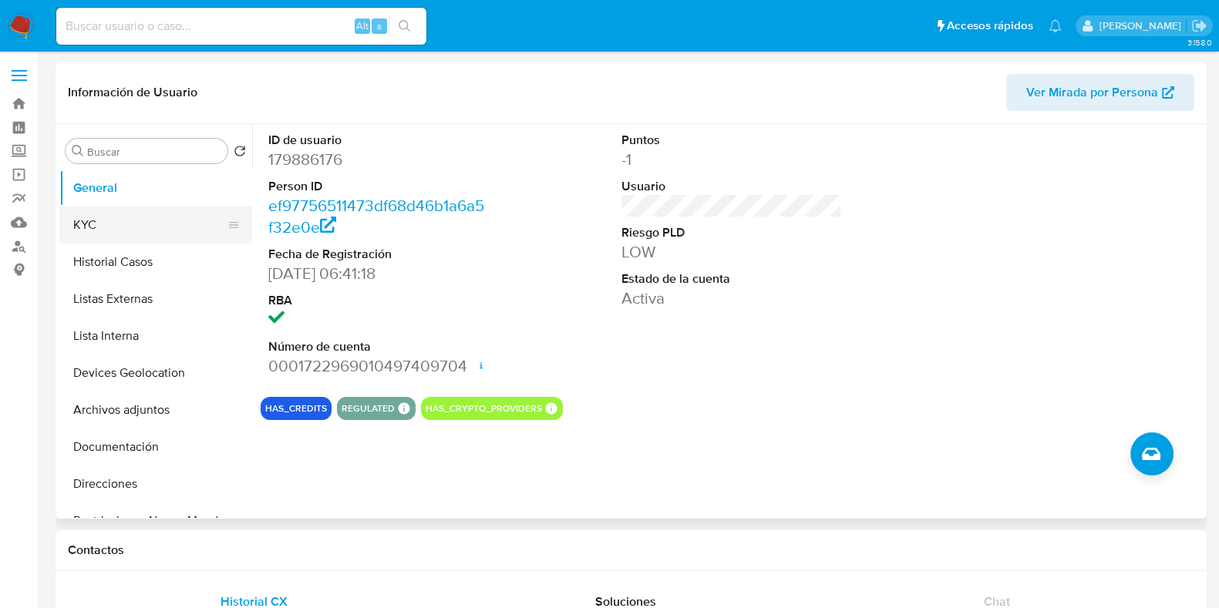
click at [133, 233] on button "KYC" at bounding box center [149, 225] width 180 height 37
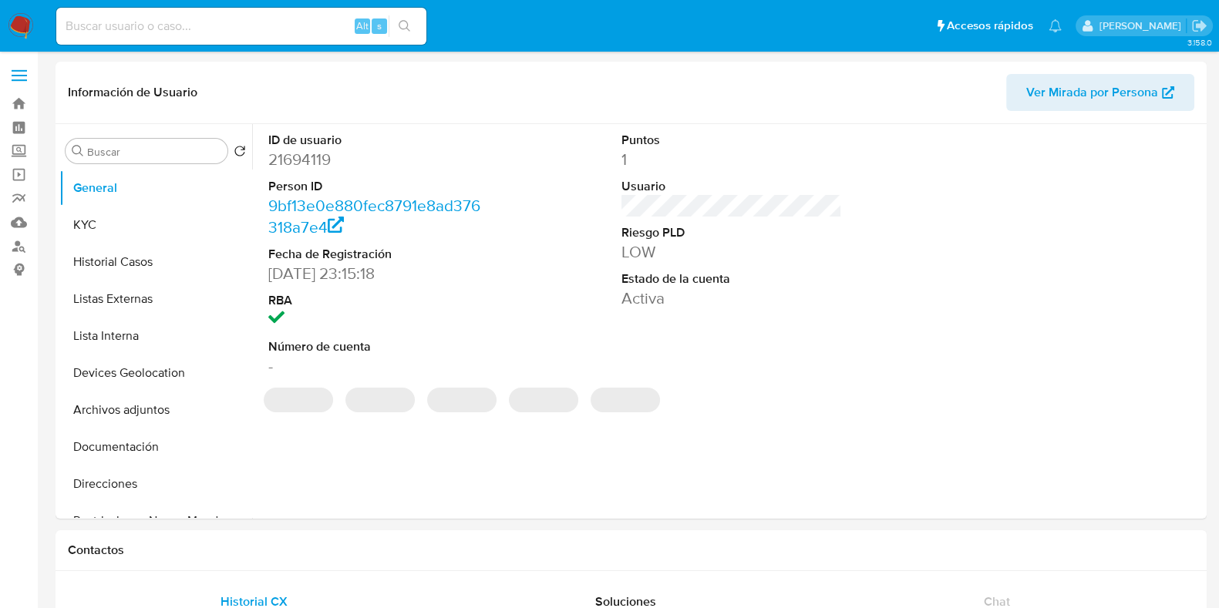
select select "10"
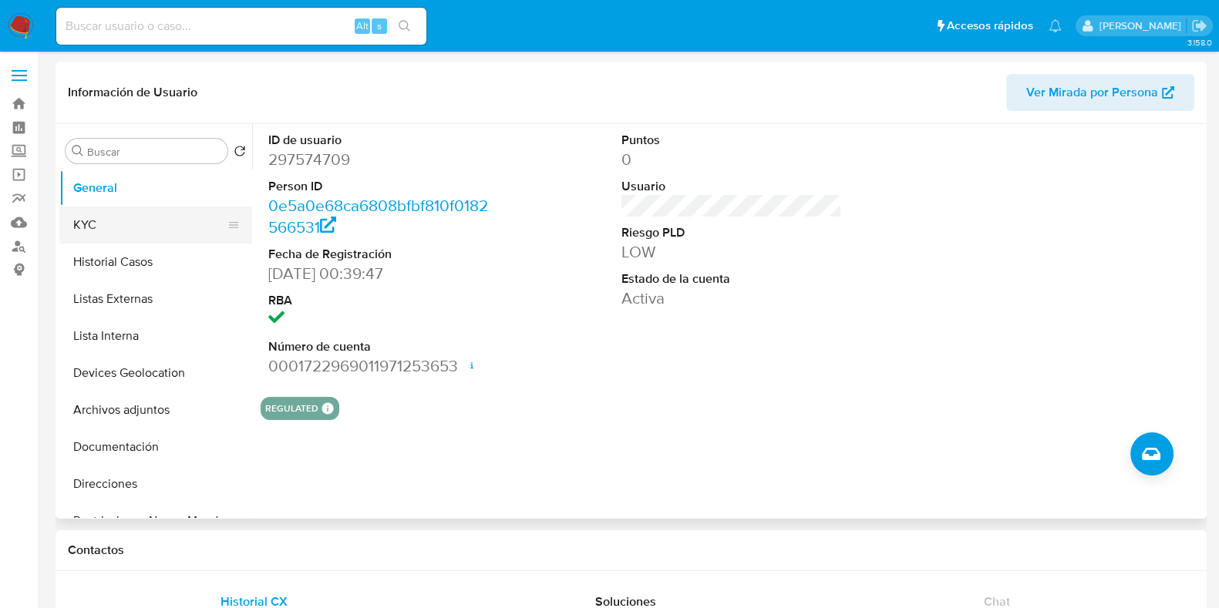
click at [107, 234] on button "KYC" at bounding box center [149, 225] width 180 height 37
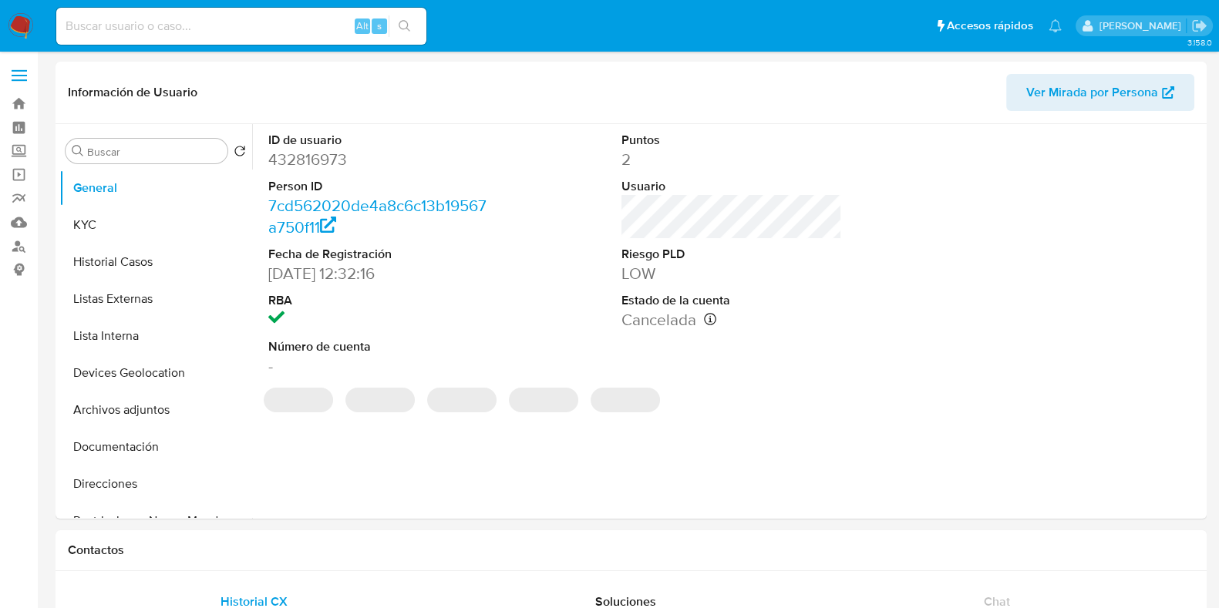
select select "10"
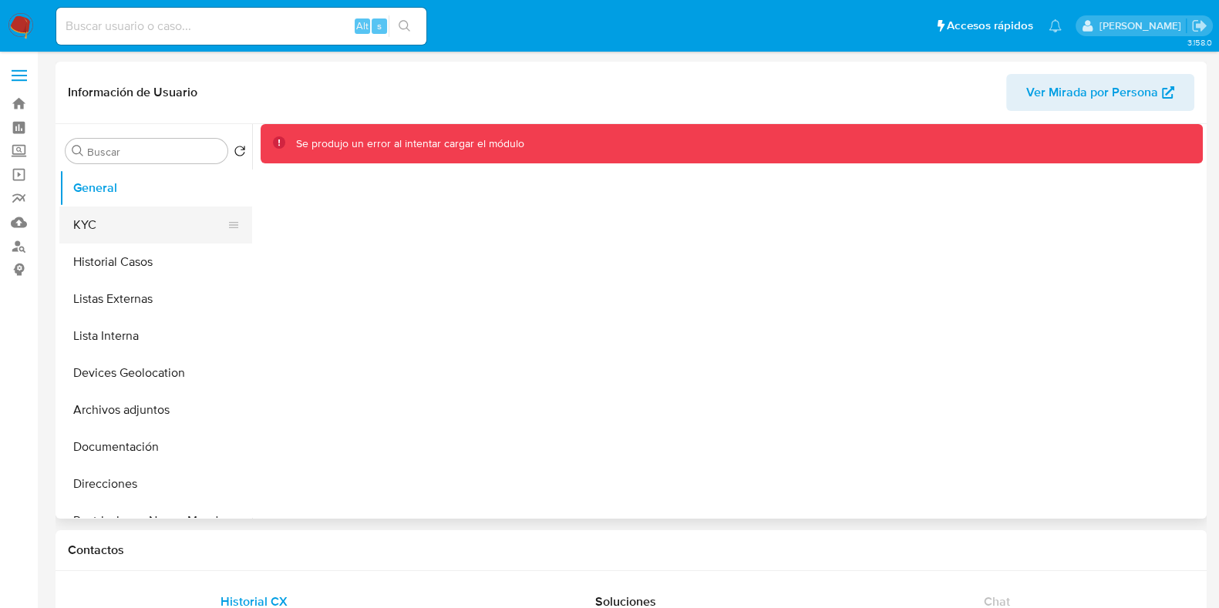
click at [94, 233] on button "KYC" at bounding box center [149, 225] width 180 height 37
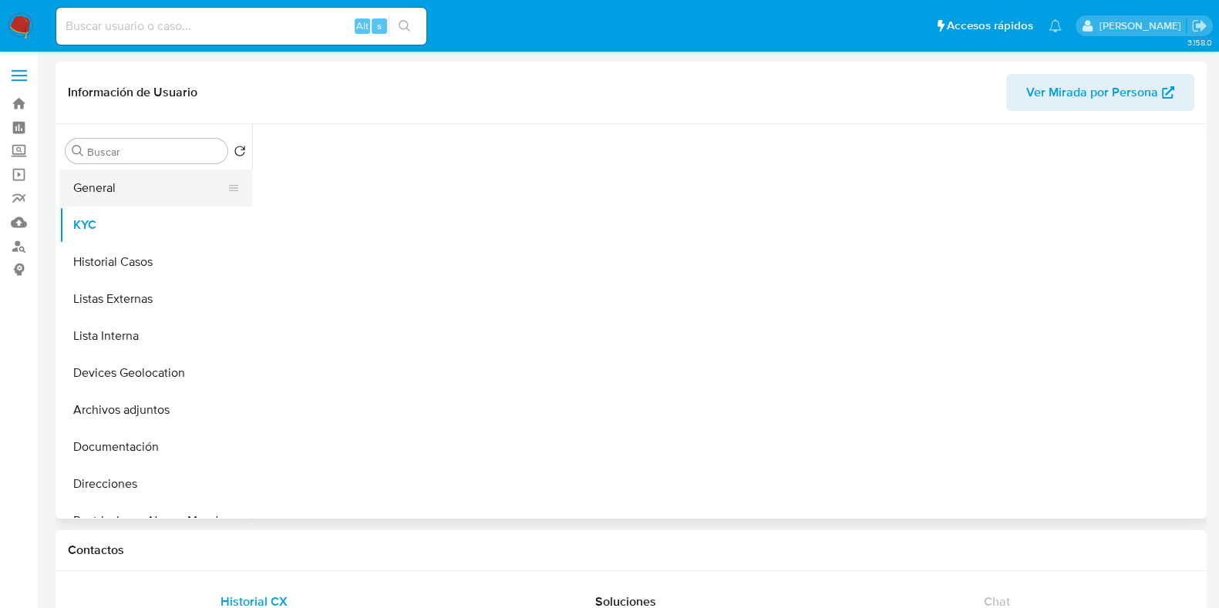
click at [140, 199] on button "General" at bounding box center [149, 188] width 180 height 37
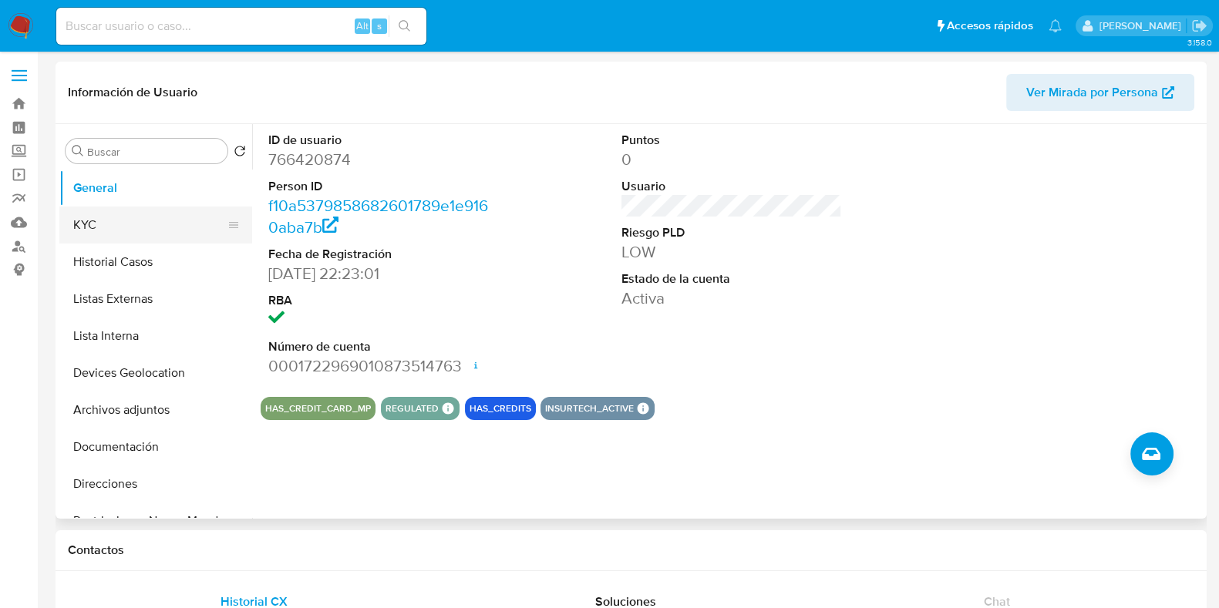
click at [135, 225] on button "KYC" at bounding box center [149, 225] width 180 height 37
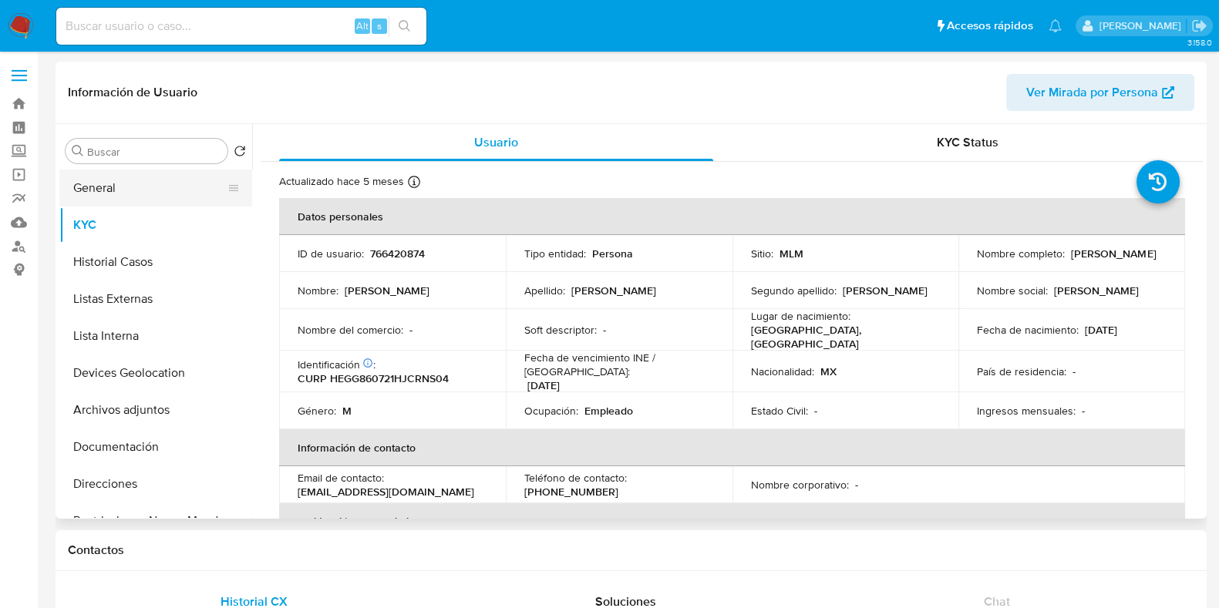
click at [131, 190] on button "General" at bounding box center [149, 188] width 180 height 37
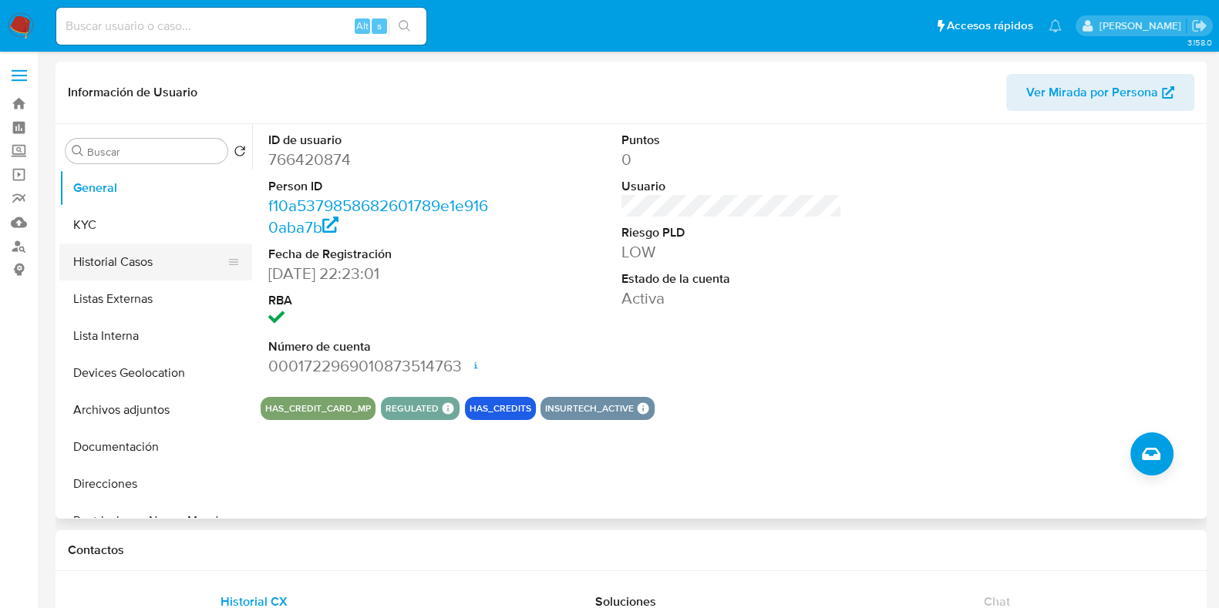
click at [121, 252] on button "Historial Casos" at bounding box center [149, 262] width 180 height 37
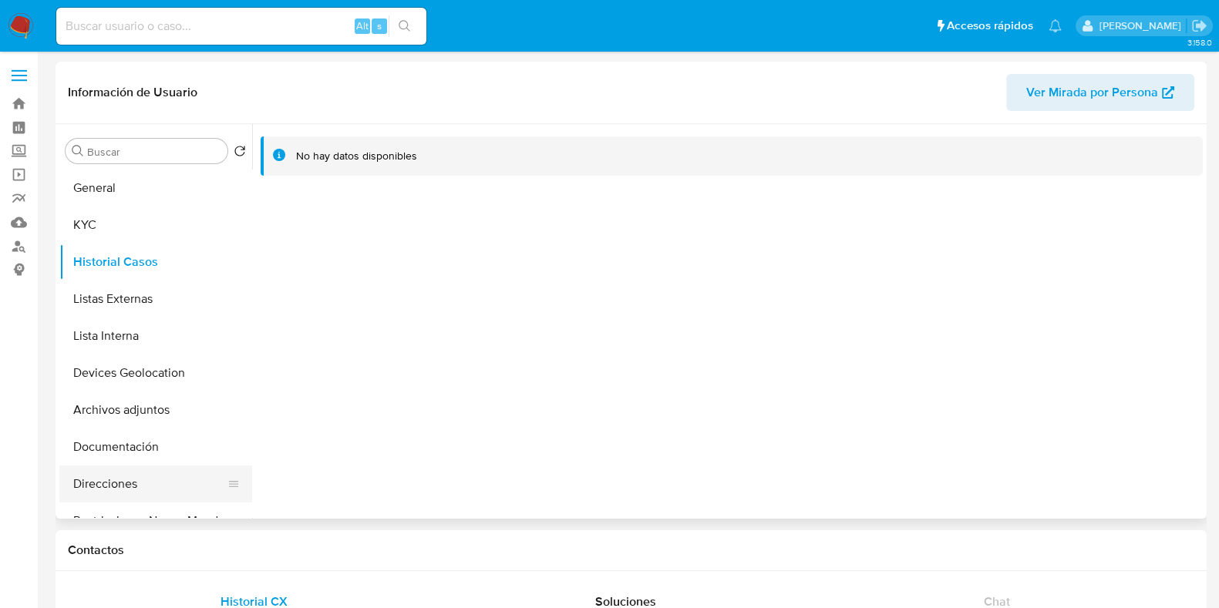
click at [119, 470] on button "Direcciones" at bounding box center [149, 484] width 180 height 37
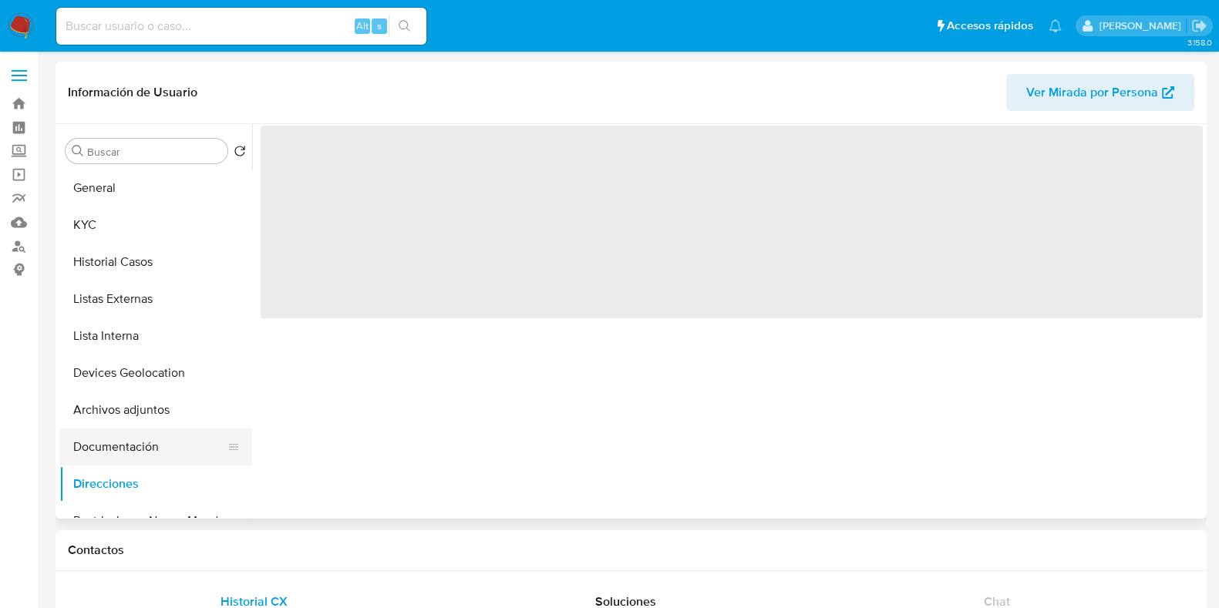
click at [120, 456] on button "Documentación" at bounding box center [149, 447] width 180 height 37
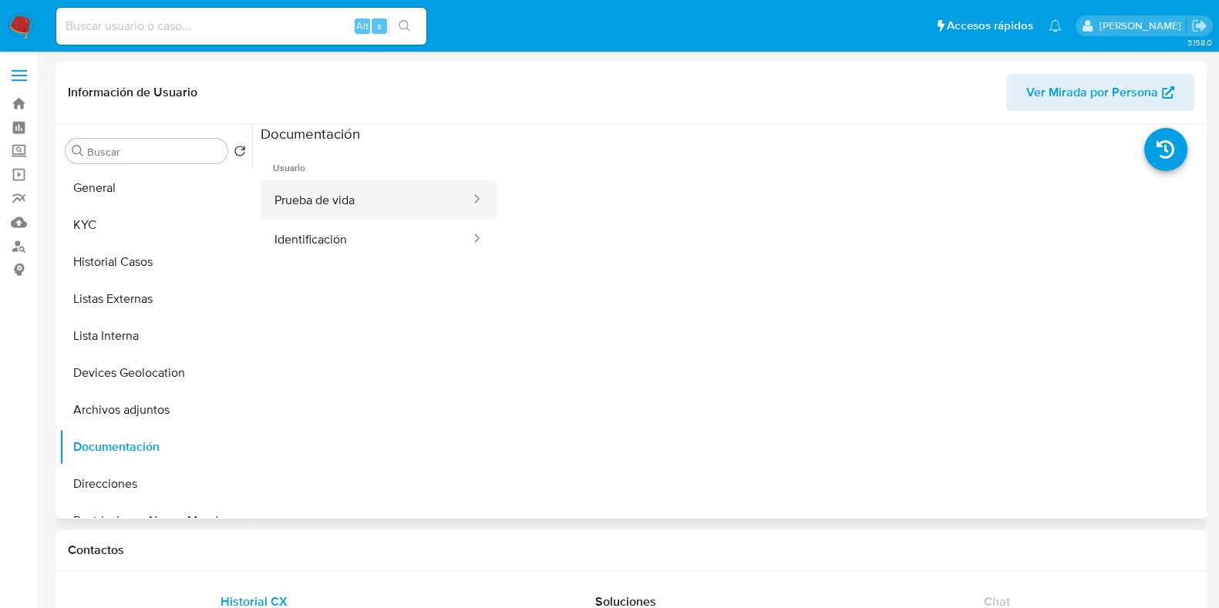
click at [315, 213] on button "Prueba de vida" at bounding box center [366, 199] width 211 height 39
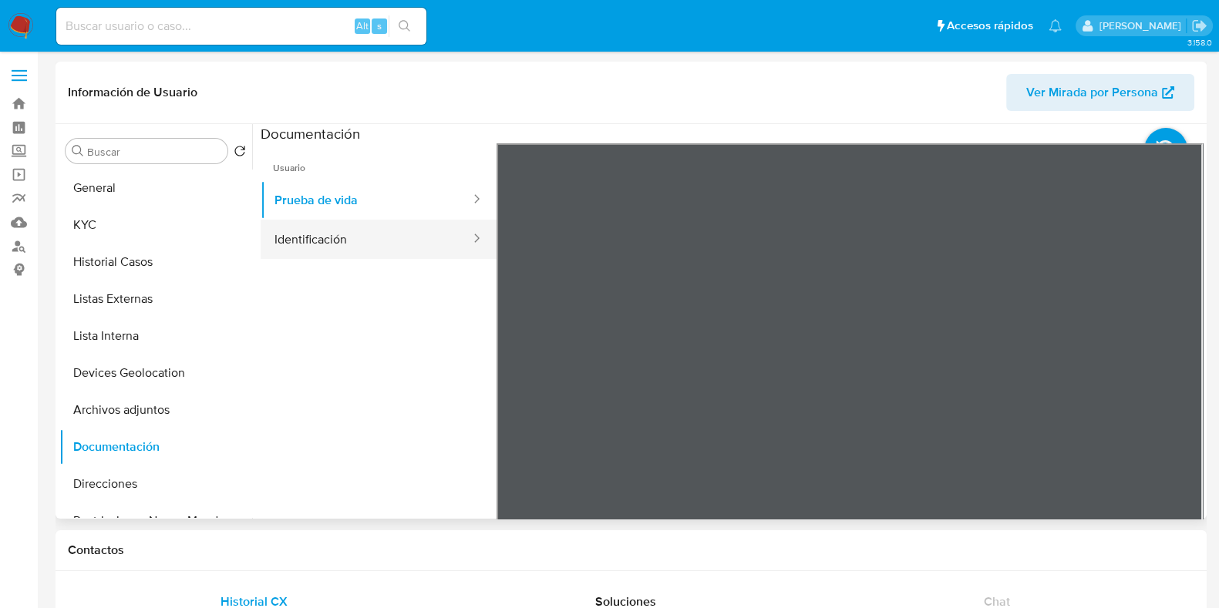
click at [359, 244] on button "Identificación" at bounding box center [366, 239] width 211 height 39
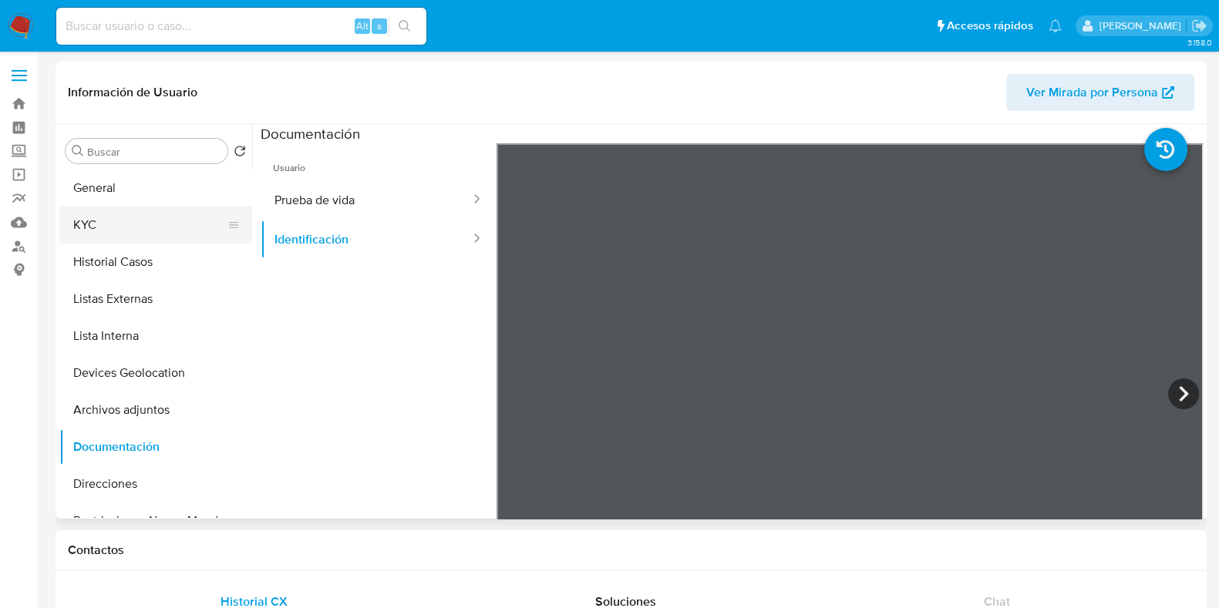
click at [99, 214] on button "KYC" at bounding box center [149, 225] width 180 height 37
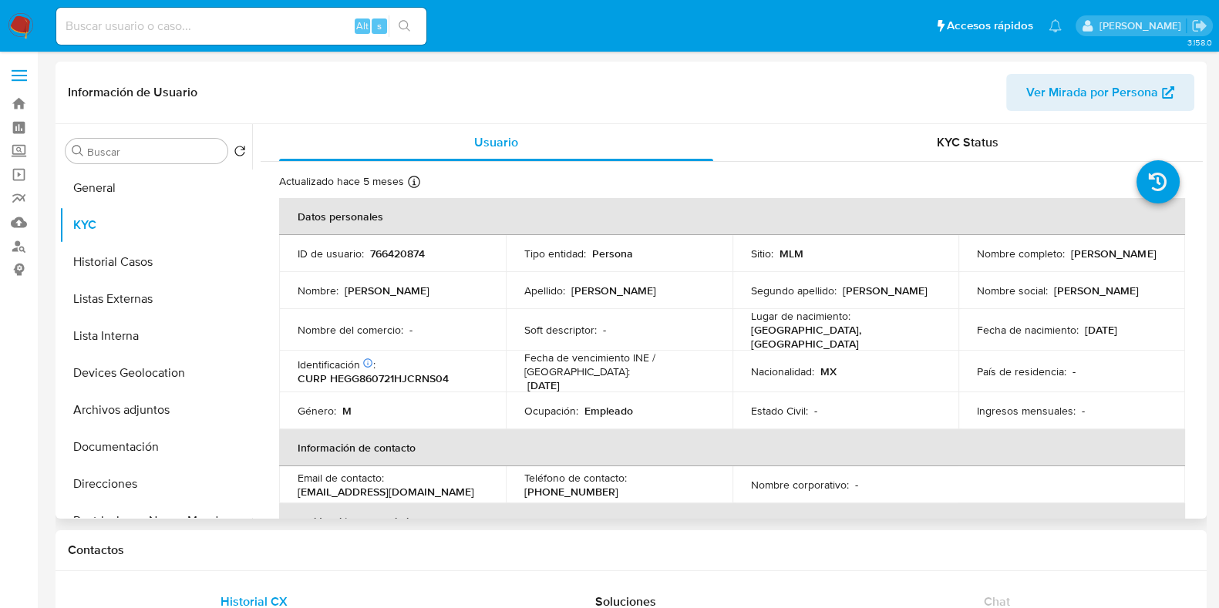
click at [406, 255] on p "766420874" at bounding box center [397, 254] width 55 height 14
copy p "766420874"
click at [224, 32] on input at bounding box center [241, 26] width 370 height 20
paste input "766420874"
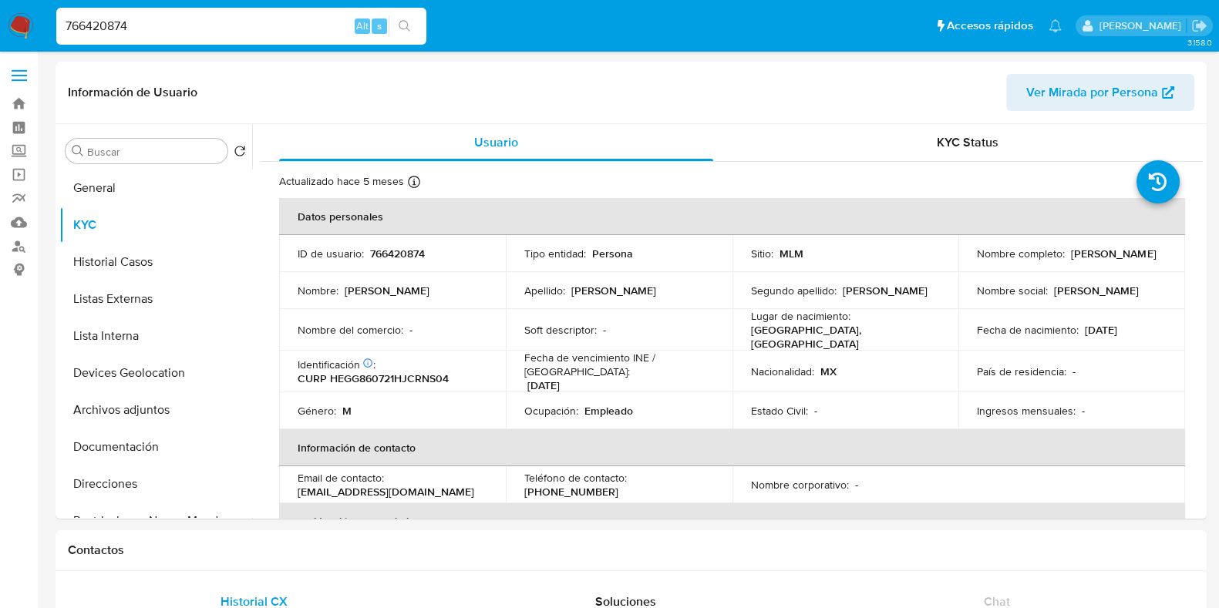
type input "766420874"
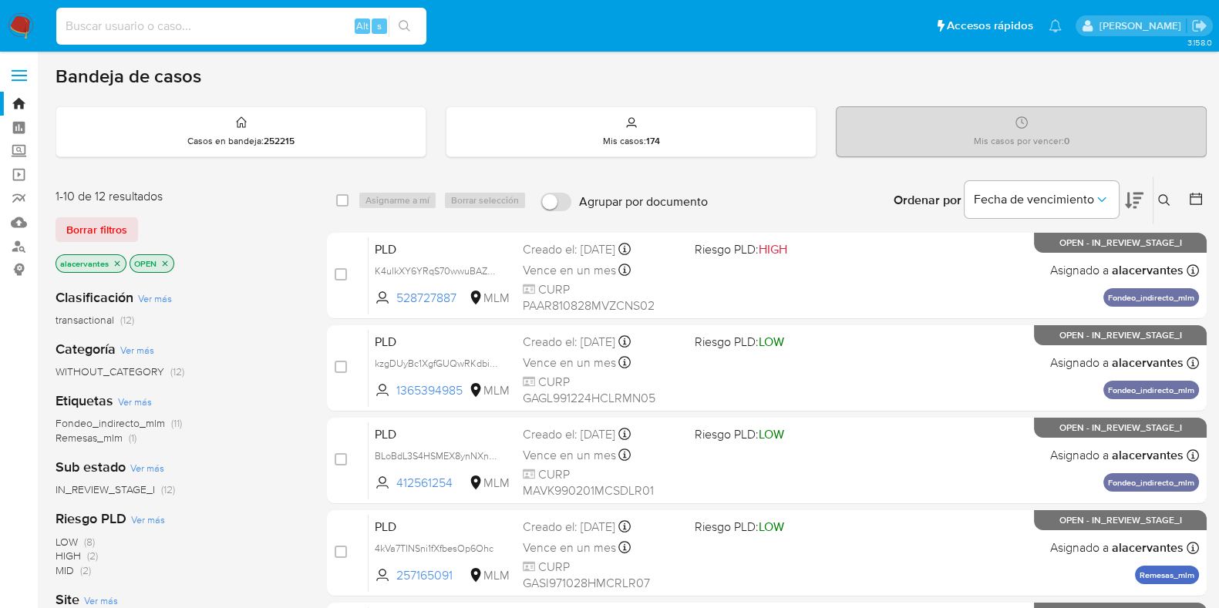
click at [231, 25] on input at bounding box center [241, 26] width 370 height 20
paste input "766420874"
type input "766420874"
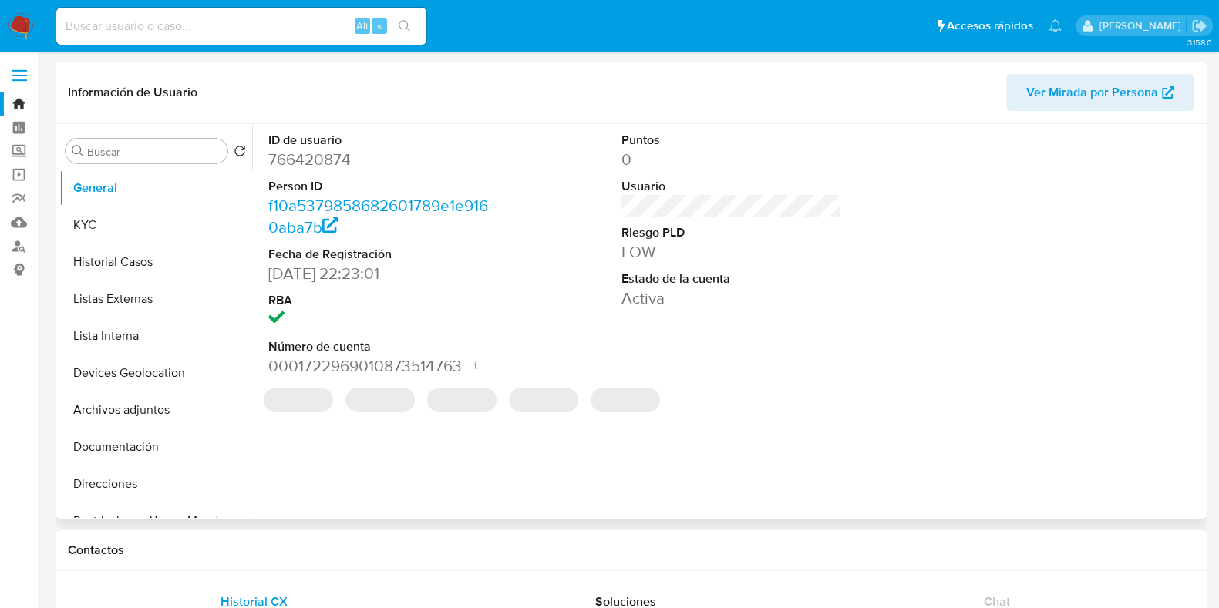
select select "10"
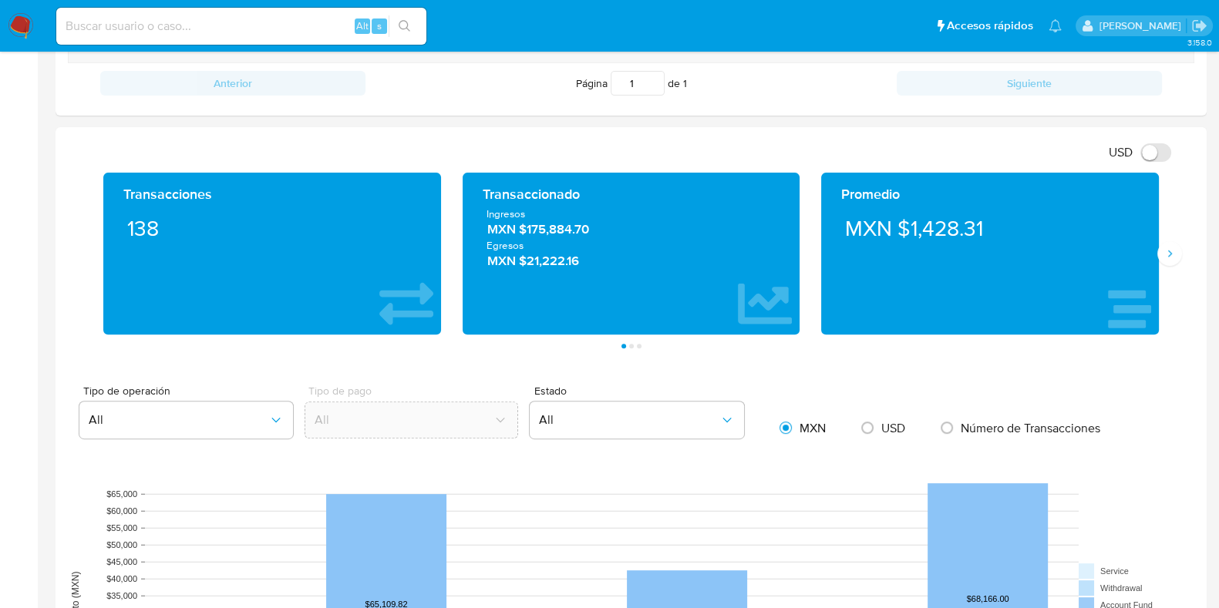
scroll to position [711, 0]
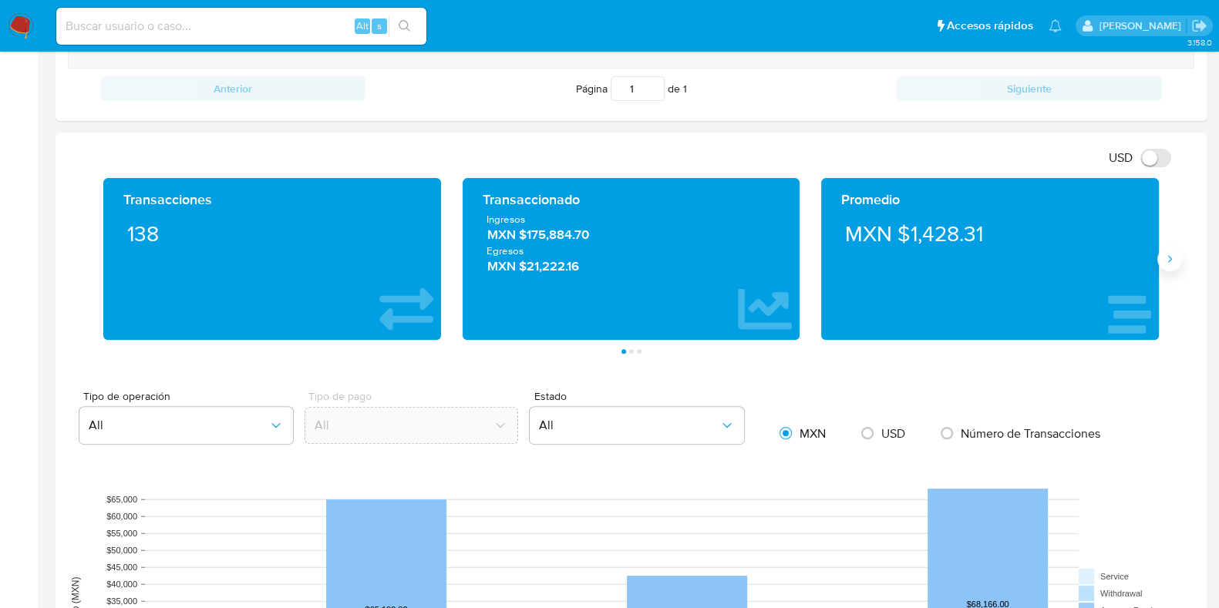
click at [1173, 260] on icon "Siguiente" at bounding box center [1169, 259] width 12 height 12
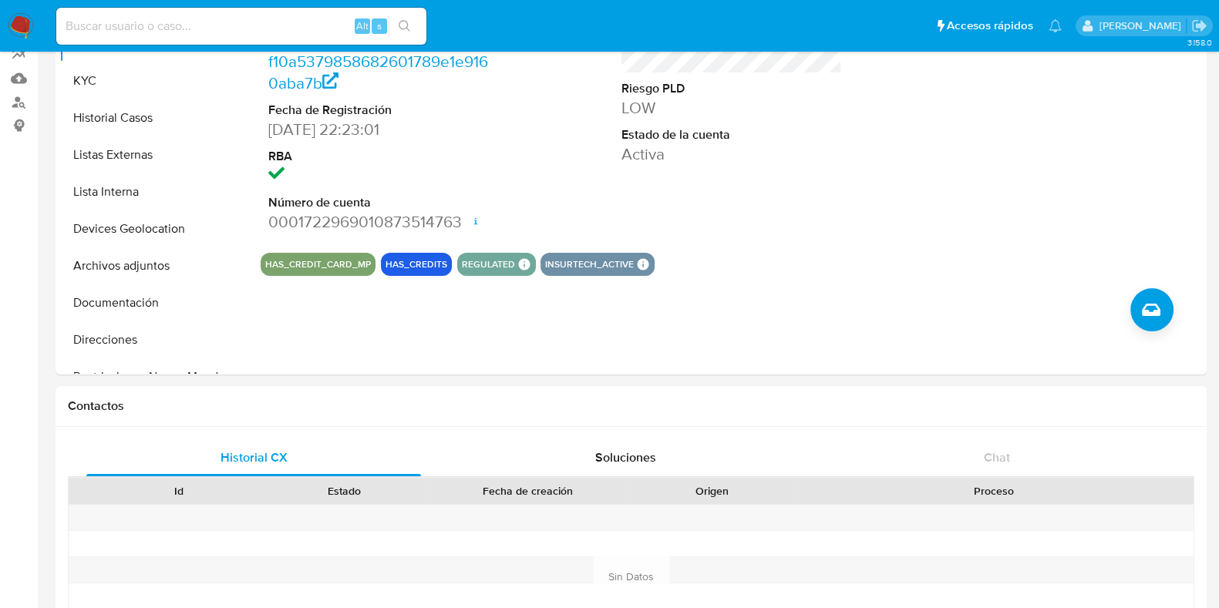
scroll to position [0, 0]
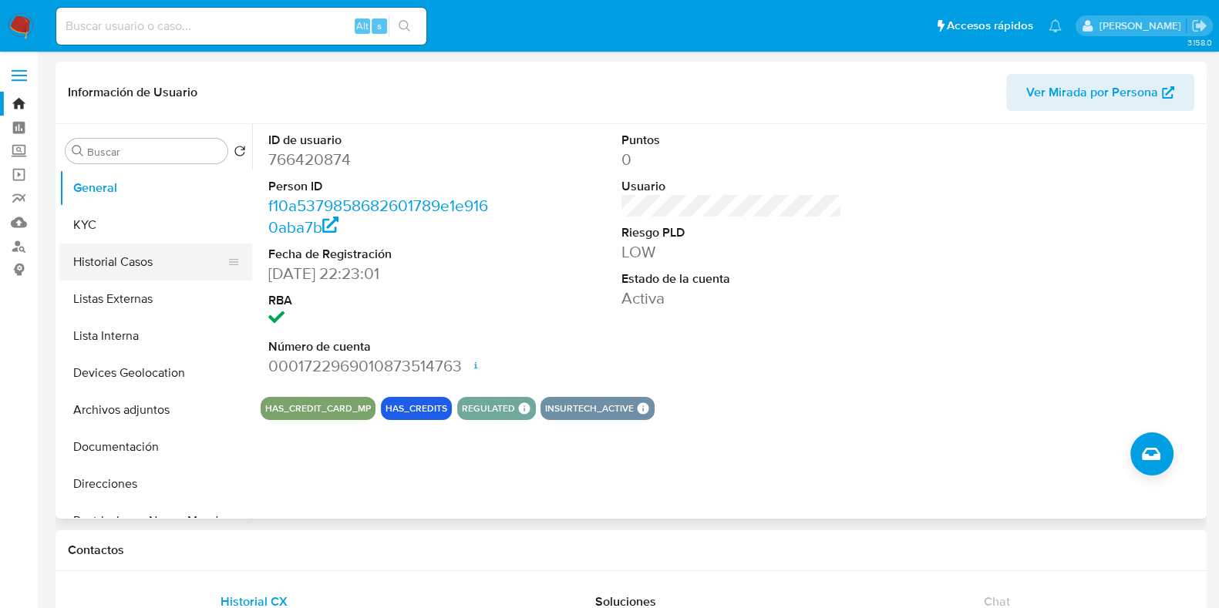
click at [89, 273] on button "Historial Casos" at bounding box center [149, 262] width 180 height 37
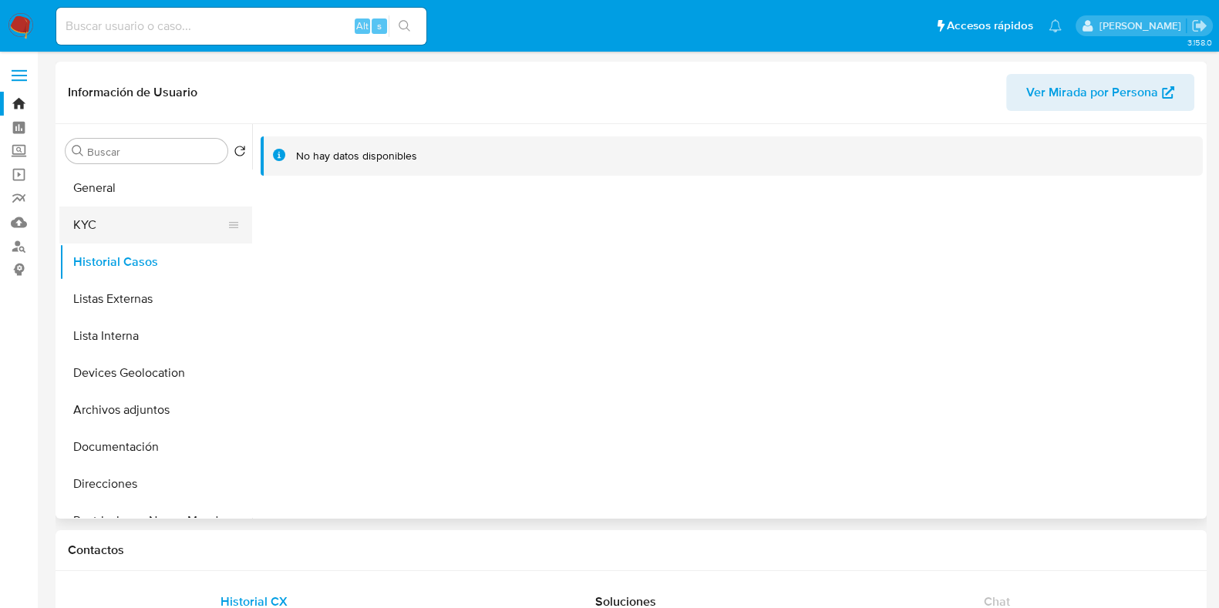
click at [99, 234] on button "KYC" at bounding box center [149, 225] width 180 height 37
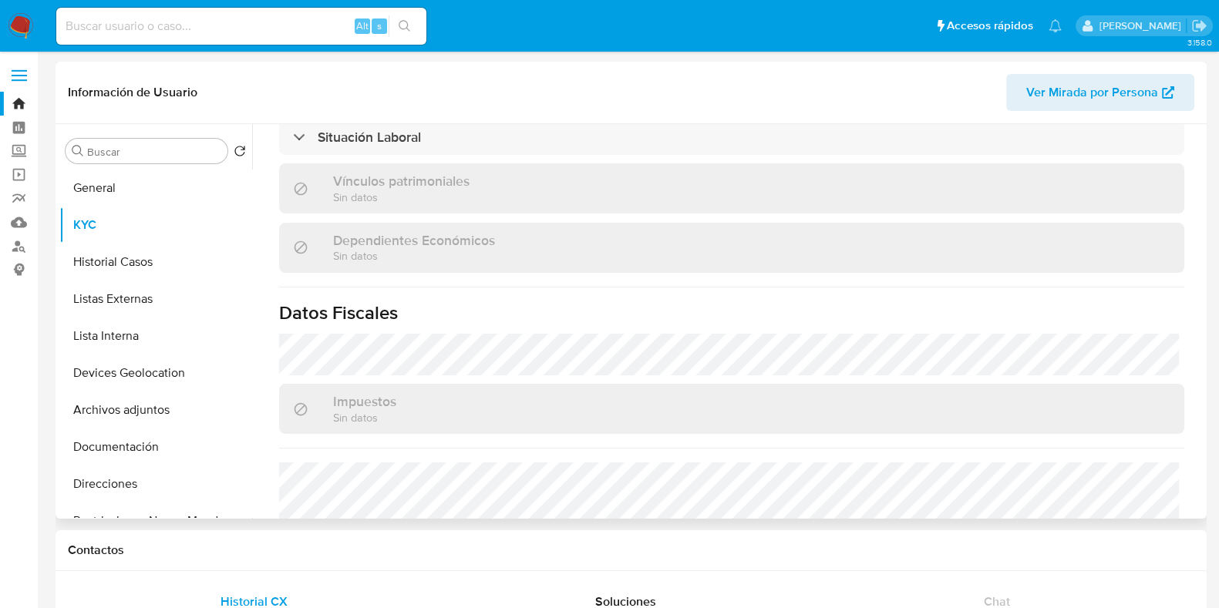
scroll to position [968, 0]
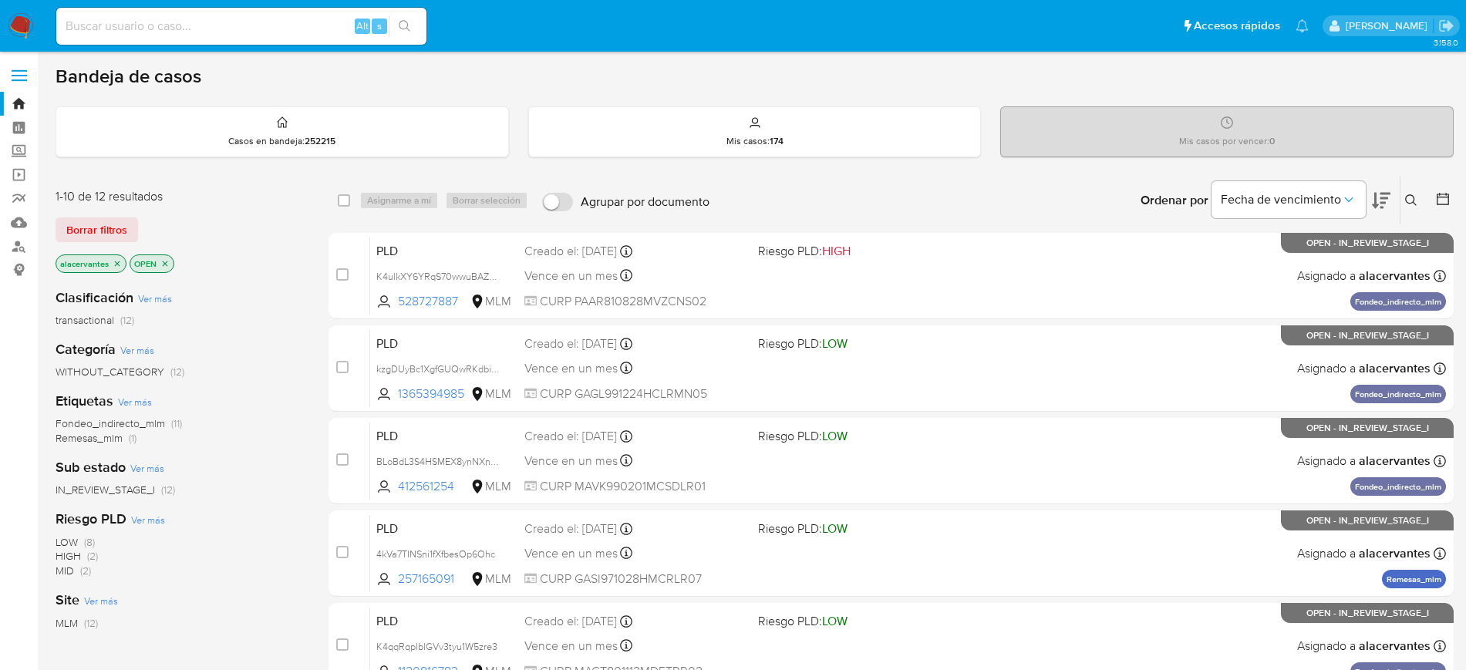
click at [1410, 191] on button at bounding box center [1412, 200] width 25 height 19
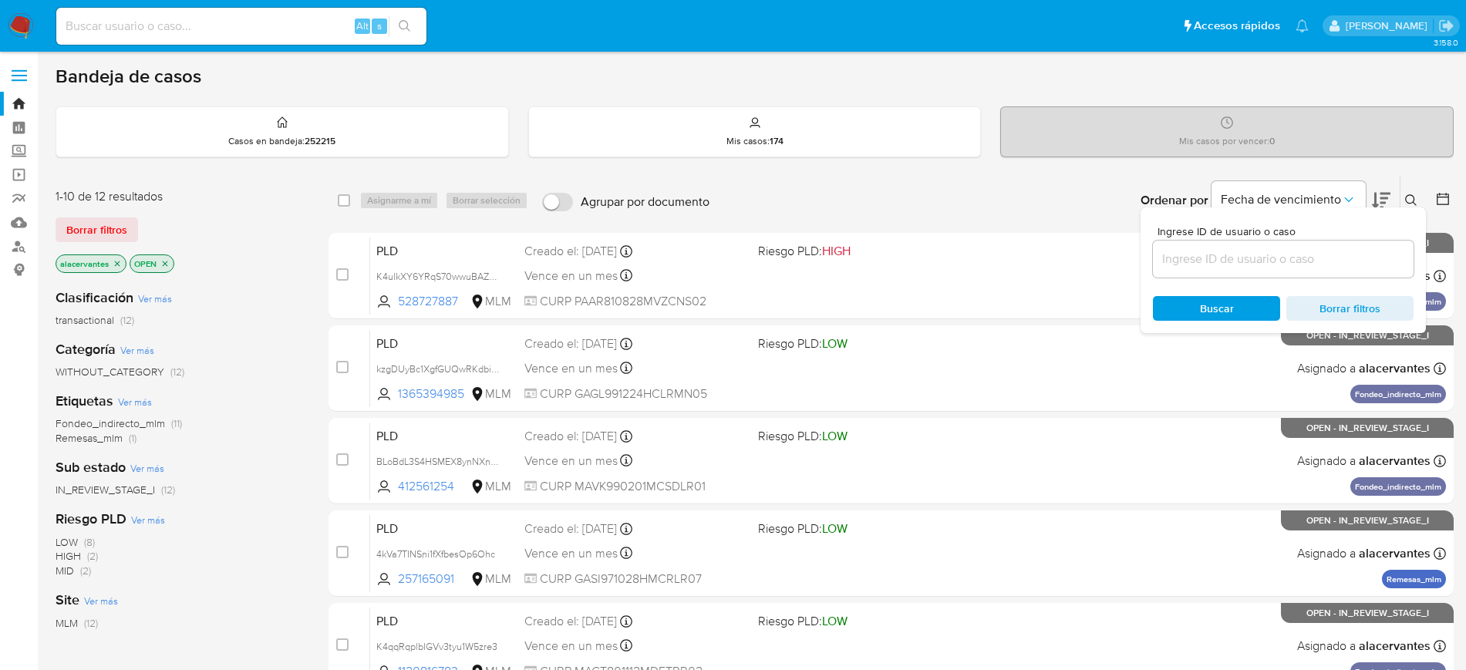
click at [1325, 271] on div at bounding box center [1283, 259] width 261 height 37
click at [1328, 261] on input at bounding box center [1283, 259] width 261 height 20
paste input "2449416408"
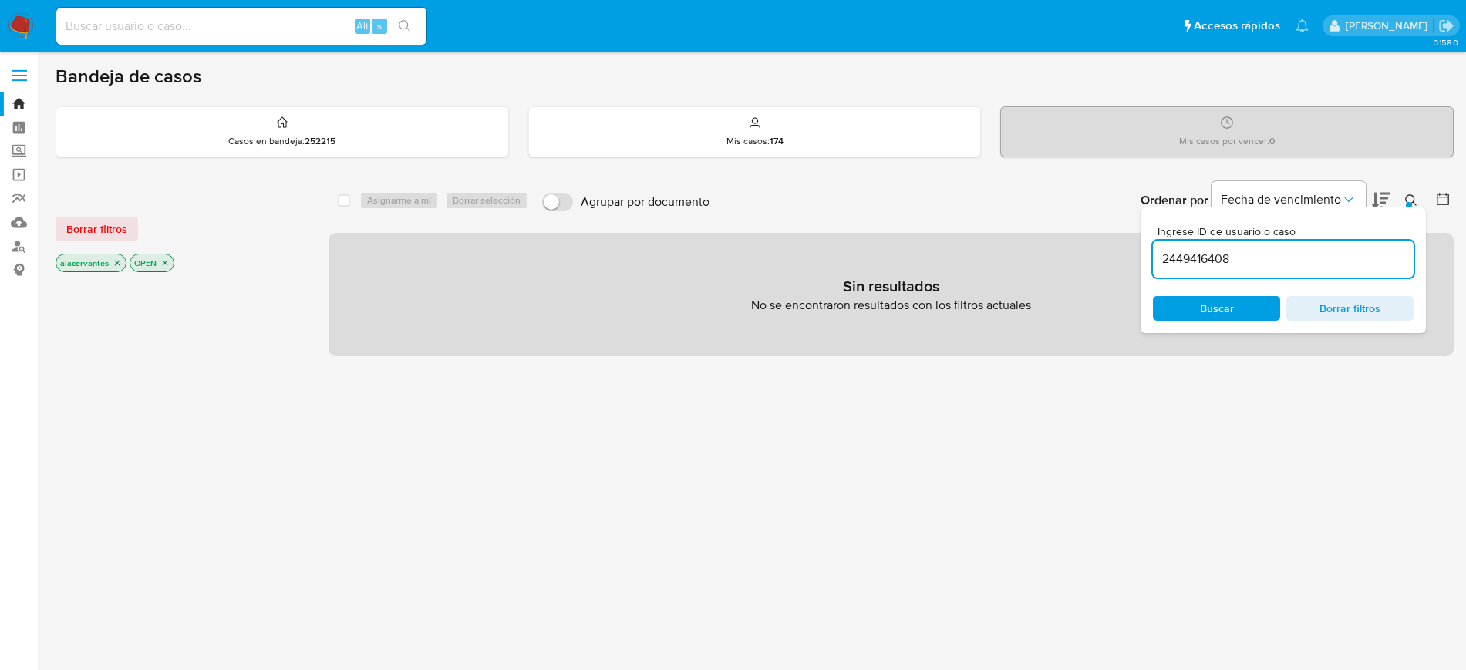
click at [1328, 261] on input "2449416408" at bounding box center [1283, 259] width 261 height 20
type input "2449416408"
click at [118, 264] on icon "close-filter" at bounding box center [117, 263] width 5 height 5
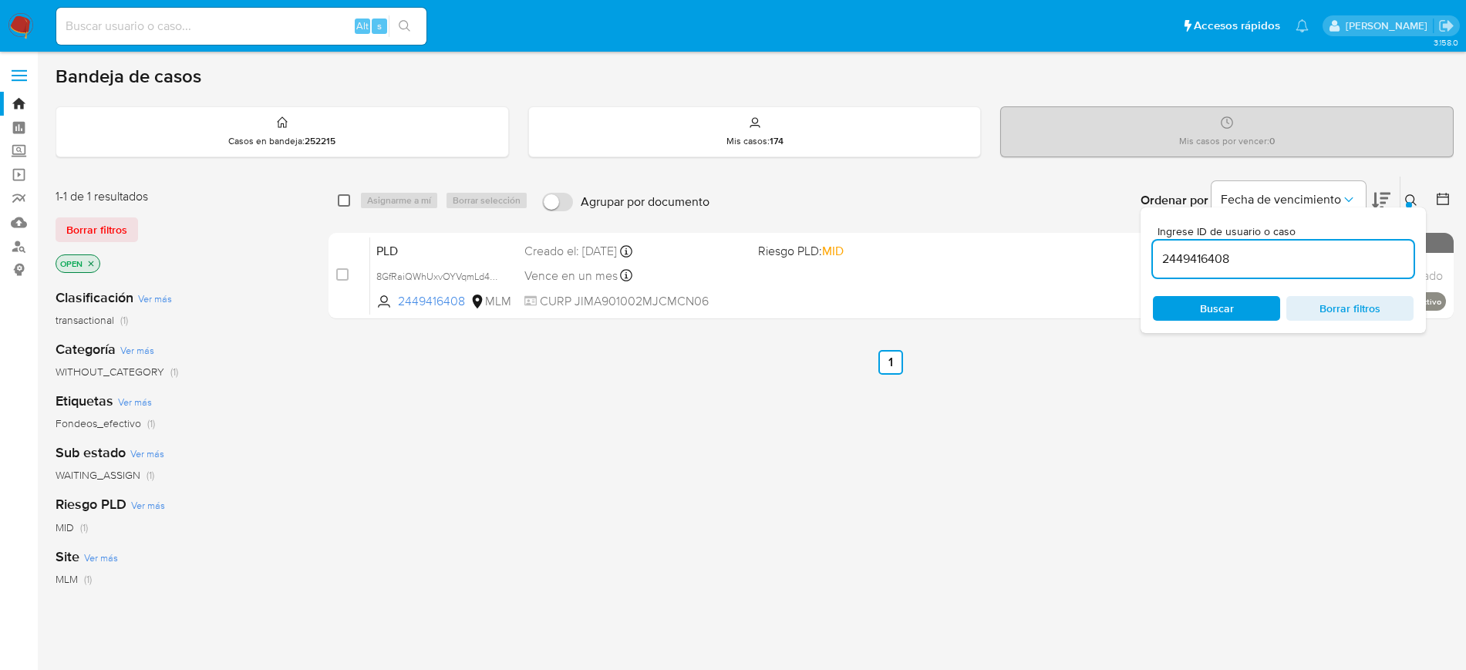
click at [340, 197] on input "checkbox" at bounding box center [344, 200] width 12 height 12
checkbox input "true"
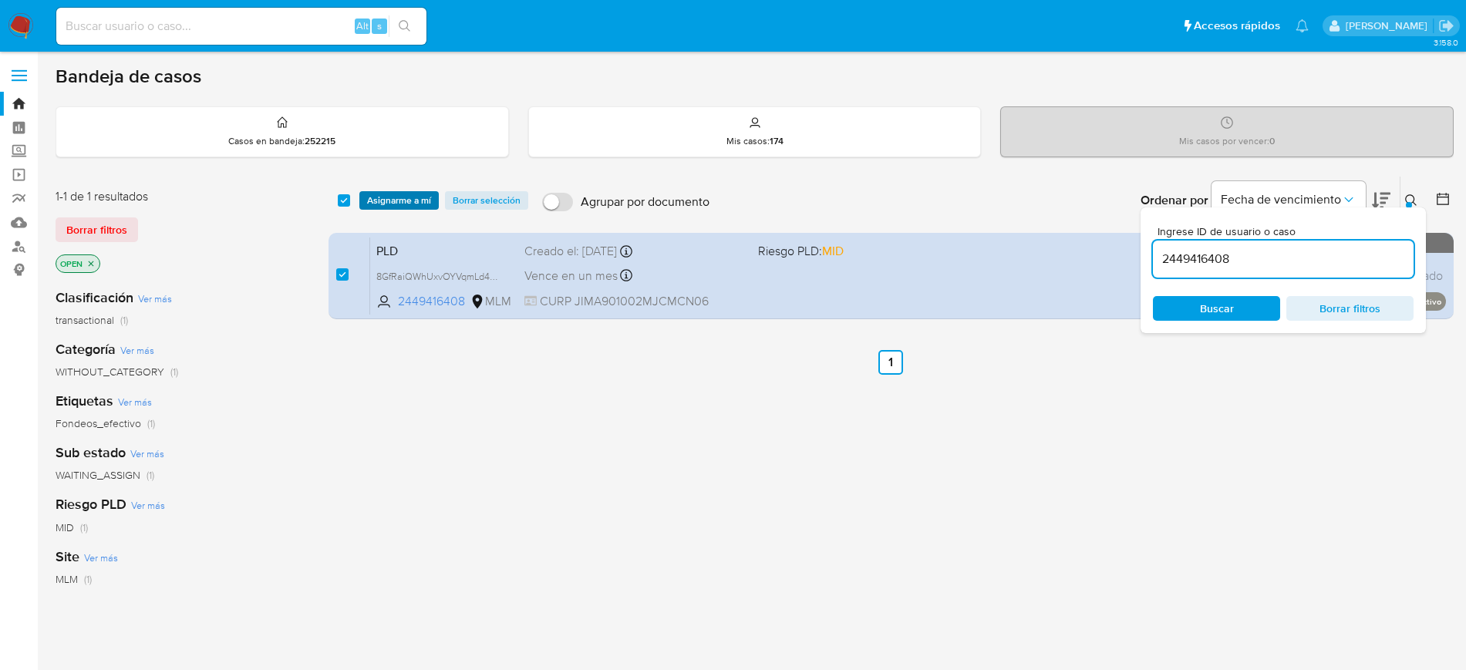
click at [375, 199] on span "Asignarme a mí" at bounding box center [399, 200] width 64 height 15
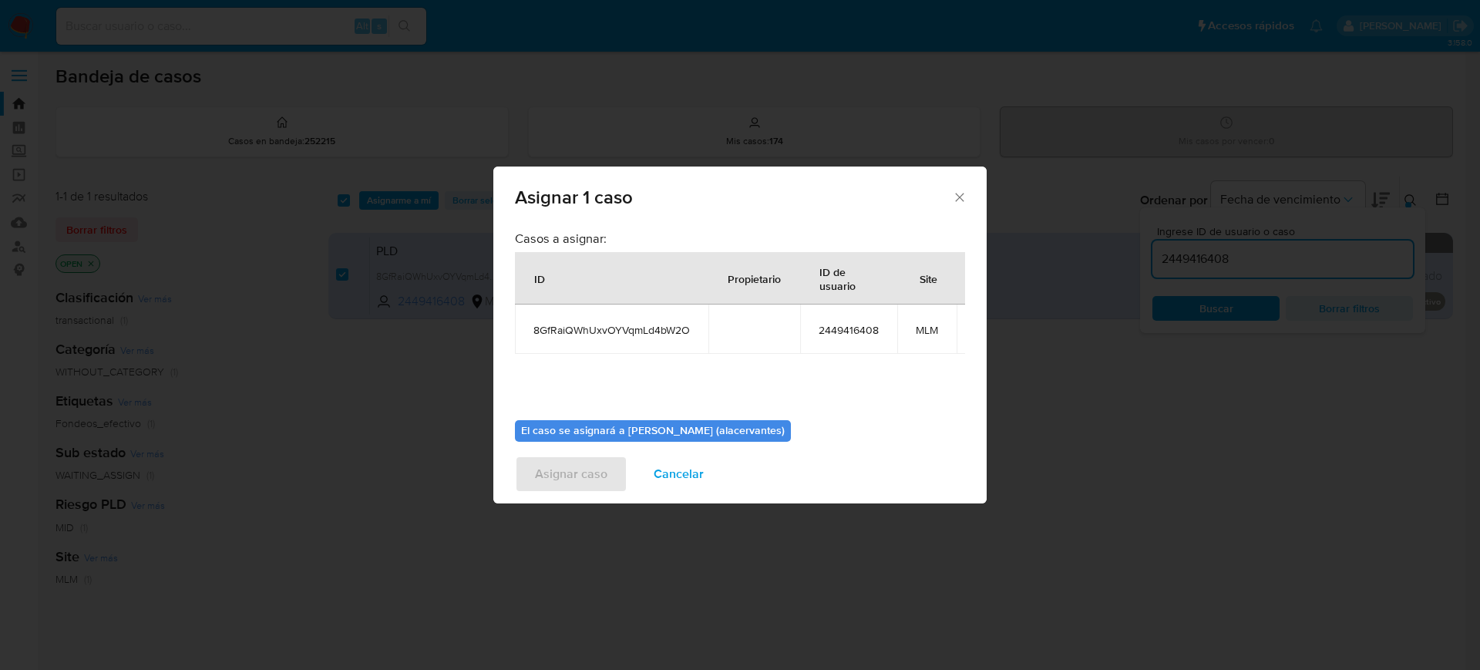
scroll to position [95, 0]
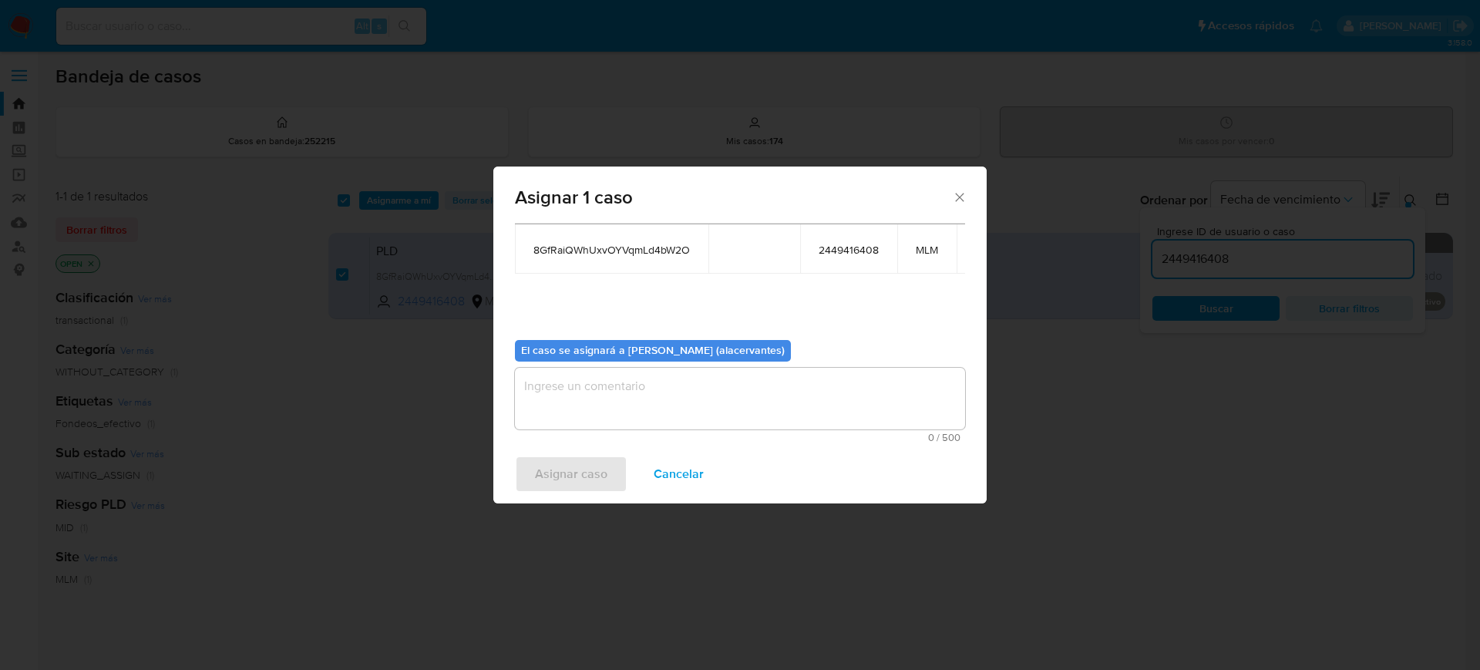
click at [749, 402] on textarea "assign-modal" at bounding box center [740, 399] width 450 height 62
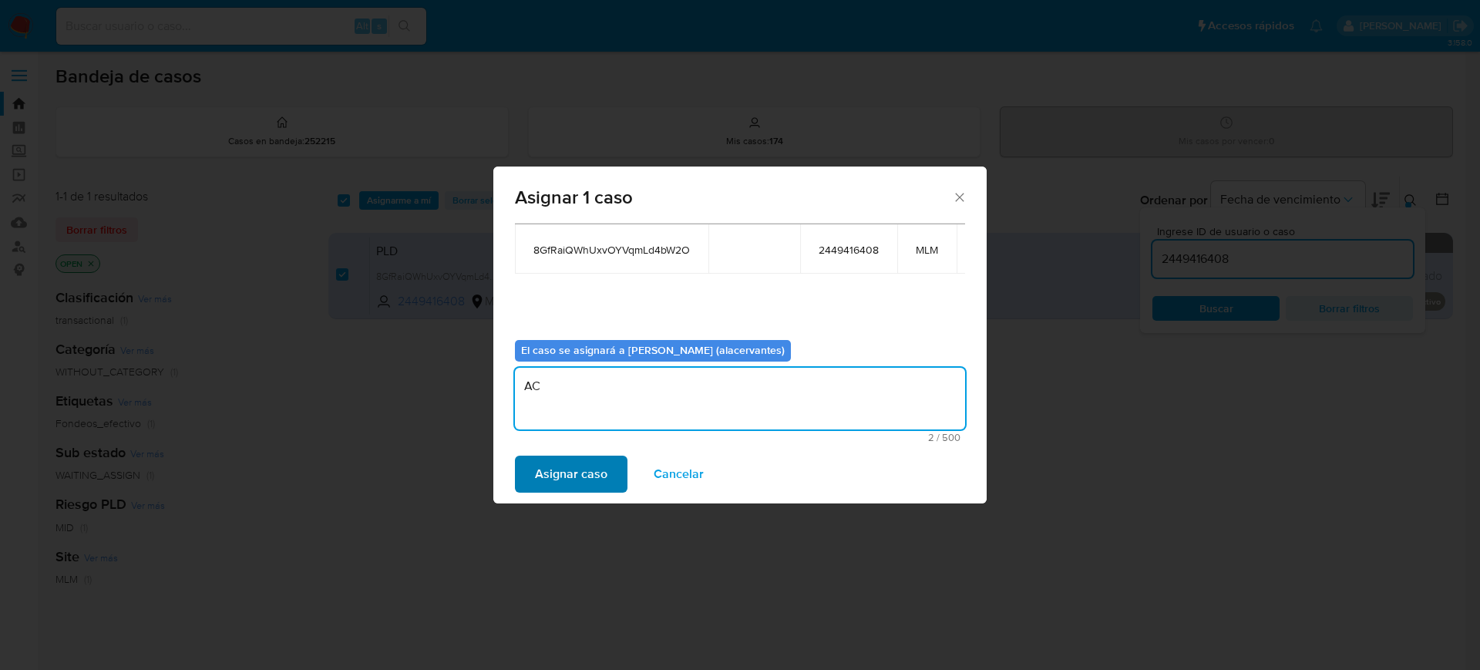
type textarea "AC"
click at [594, 466] on span "Asignar caso" at bounding box center [571, 474] width 72 height 34
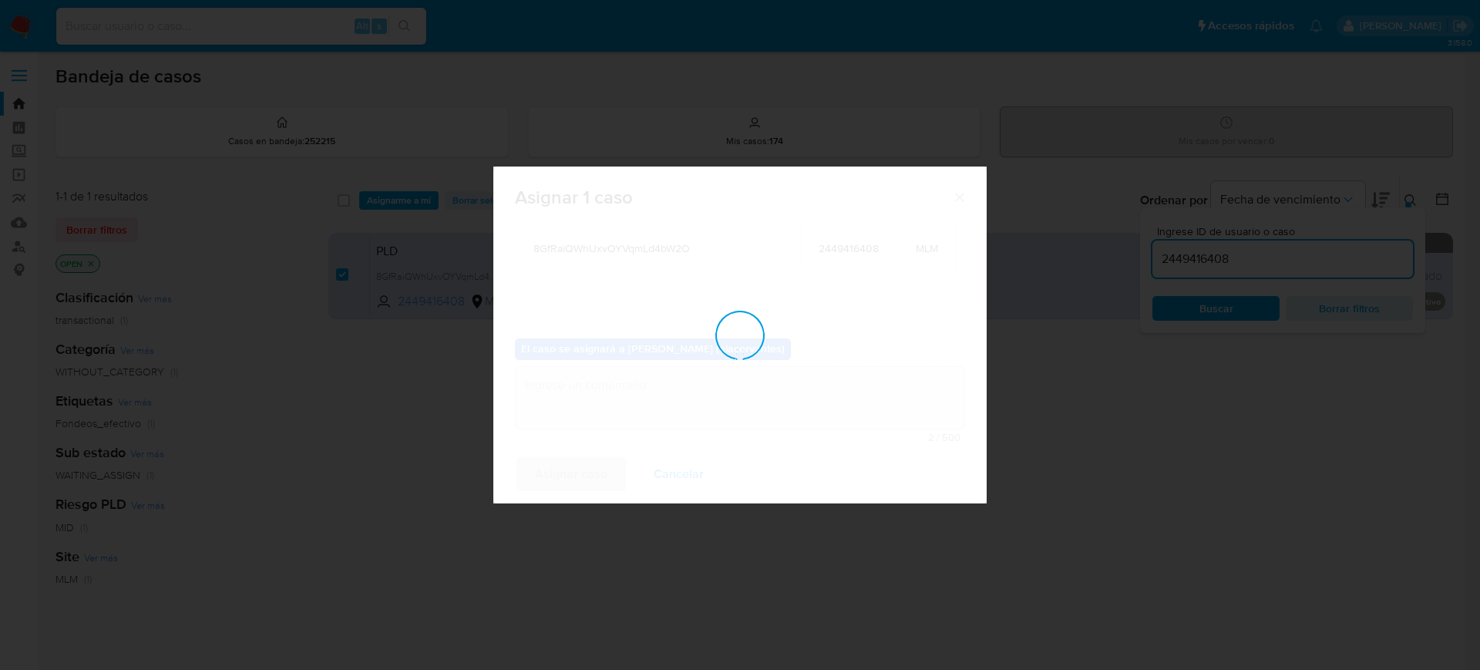
checkbox input "false"
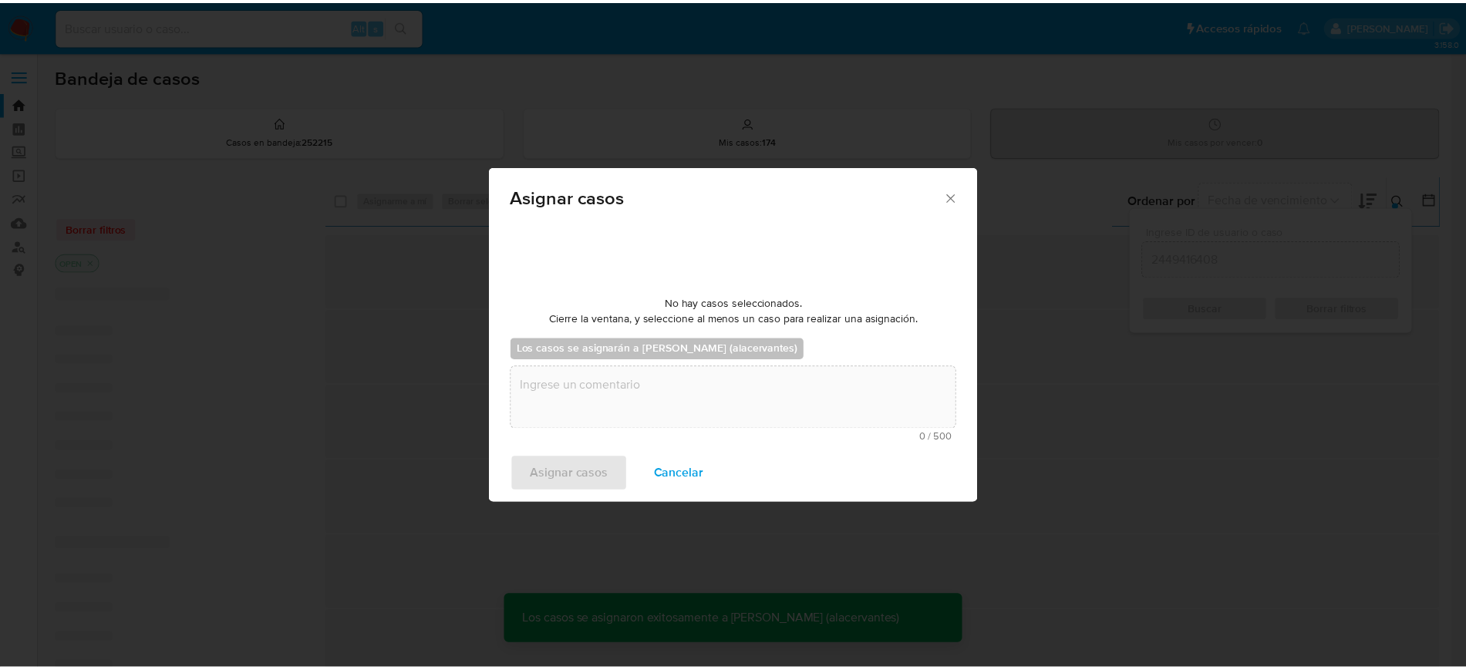
scroll to position [93, 0]
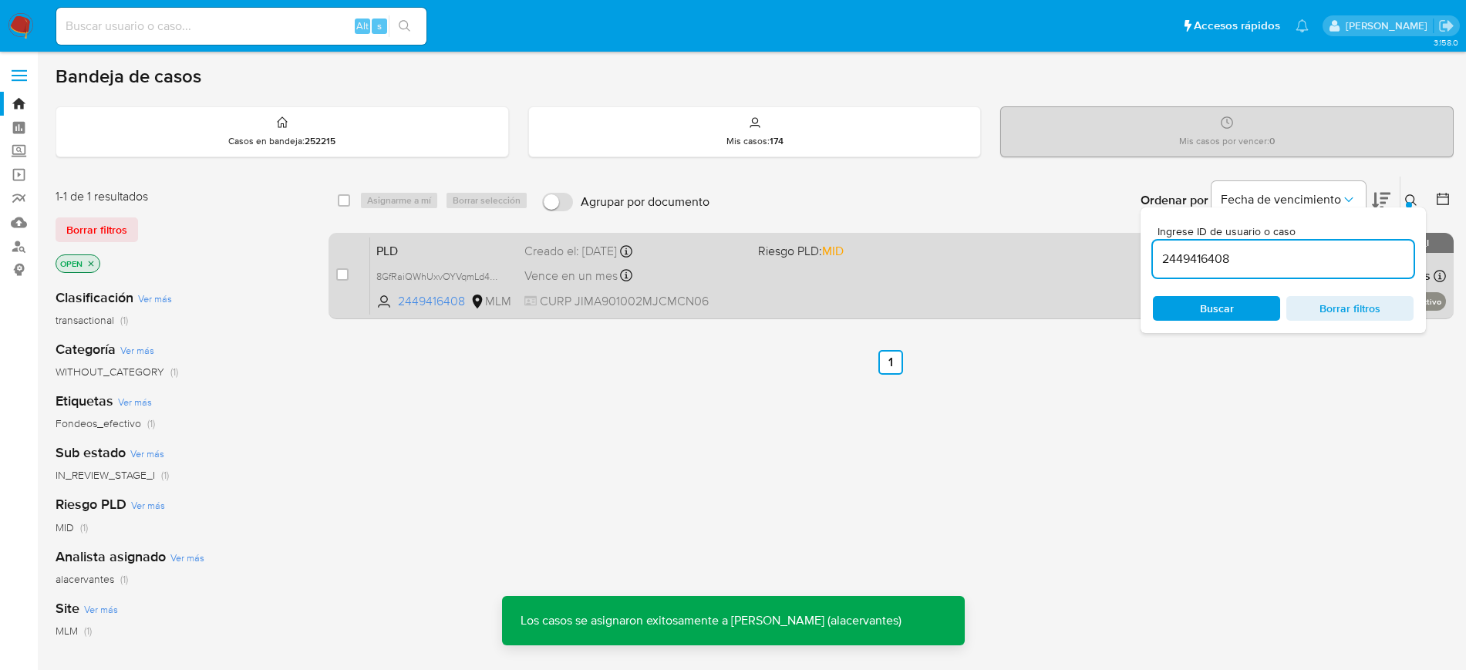
click at [761, 281] on div "PLD 8GfRaiQWhUxvOYVqmLd4bW2O 2449416408 MLM Riesgo PLD: MID Creado el: 12/08/20…" at bounding box center [908, 276] width 1076 height 78
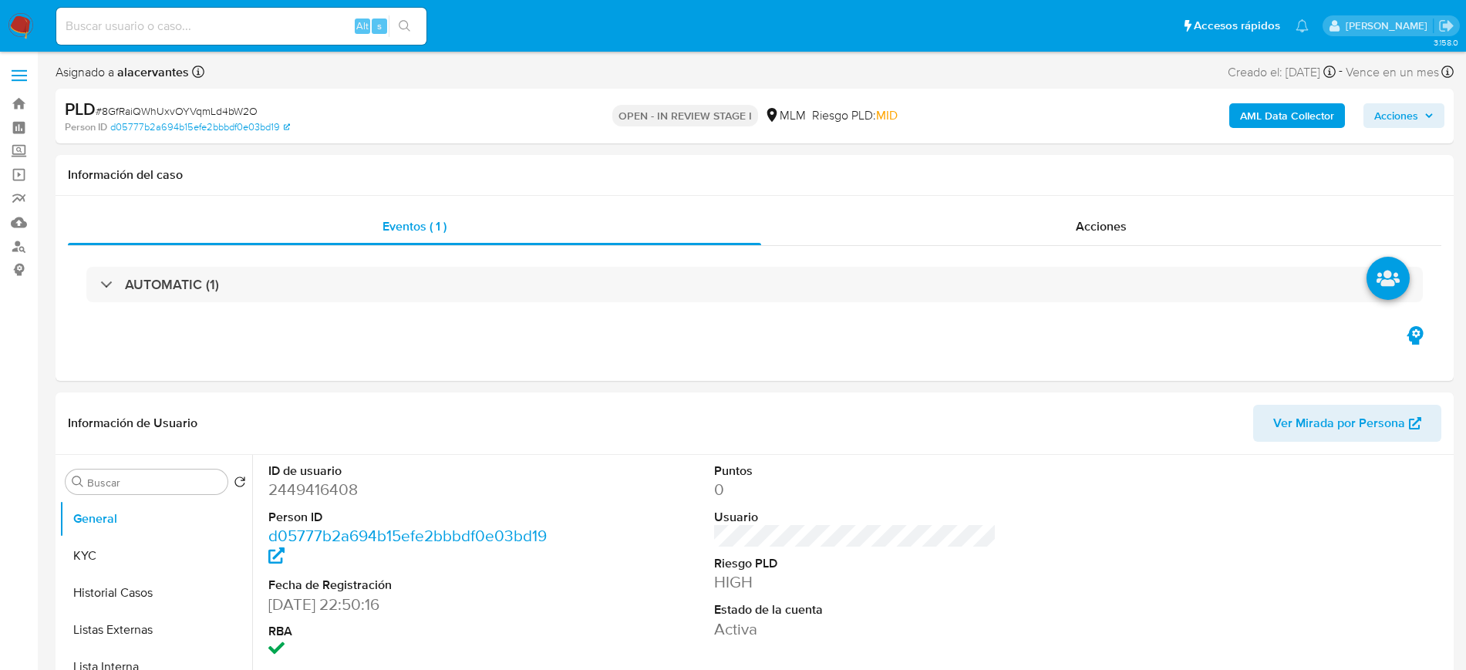
select select "10"
drag, startPoint x: 1465, startPoint y: 94, endPoint x: 1473, endPoint y: 76, distance: 19.3
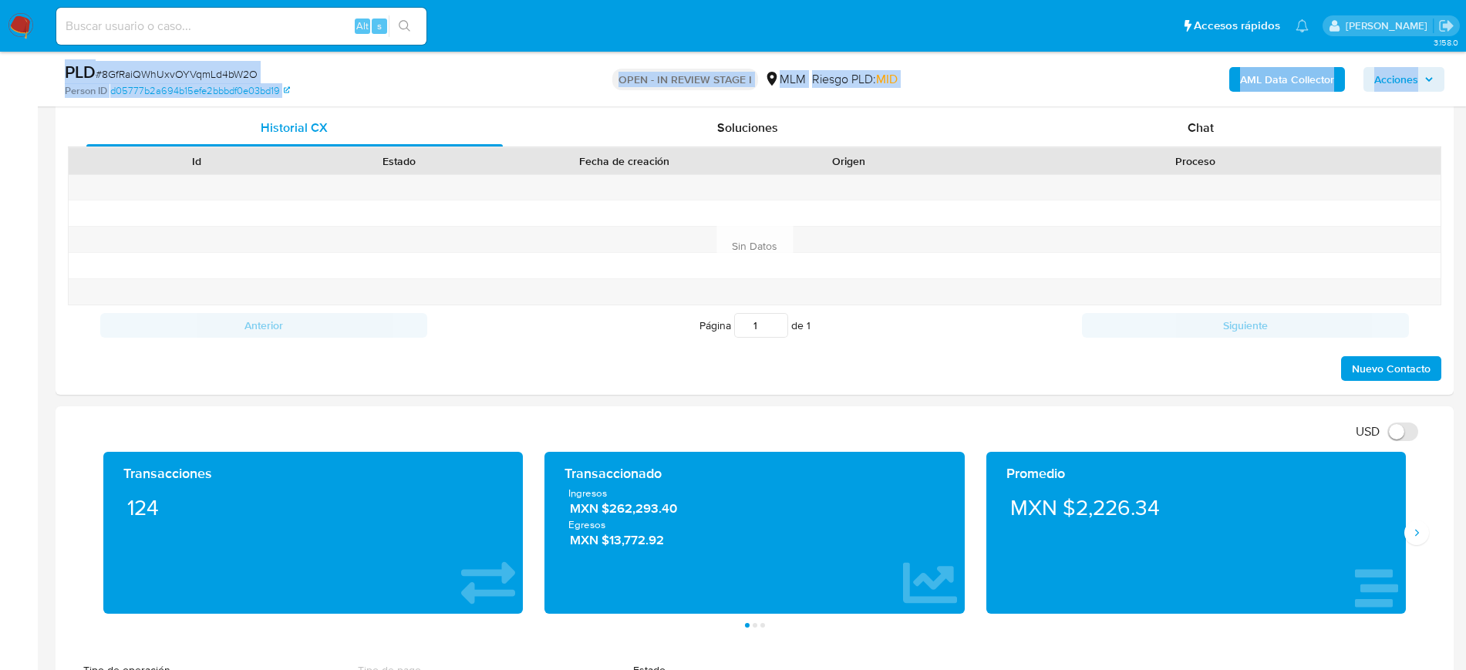
scroll to position [599, 0]
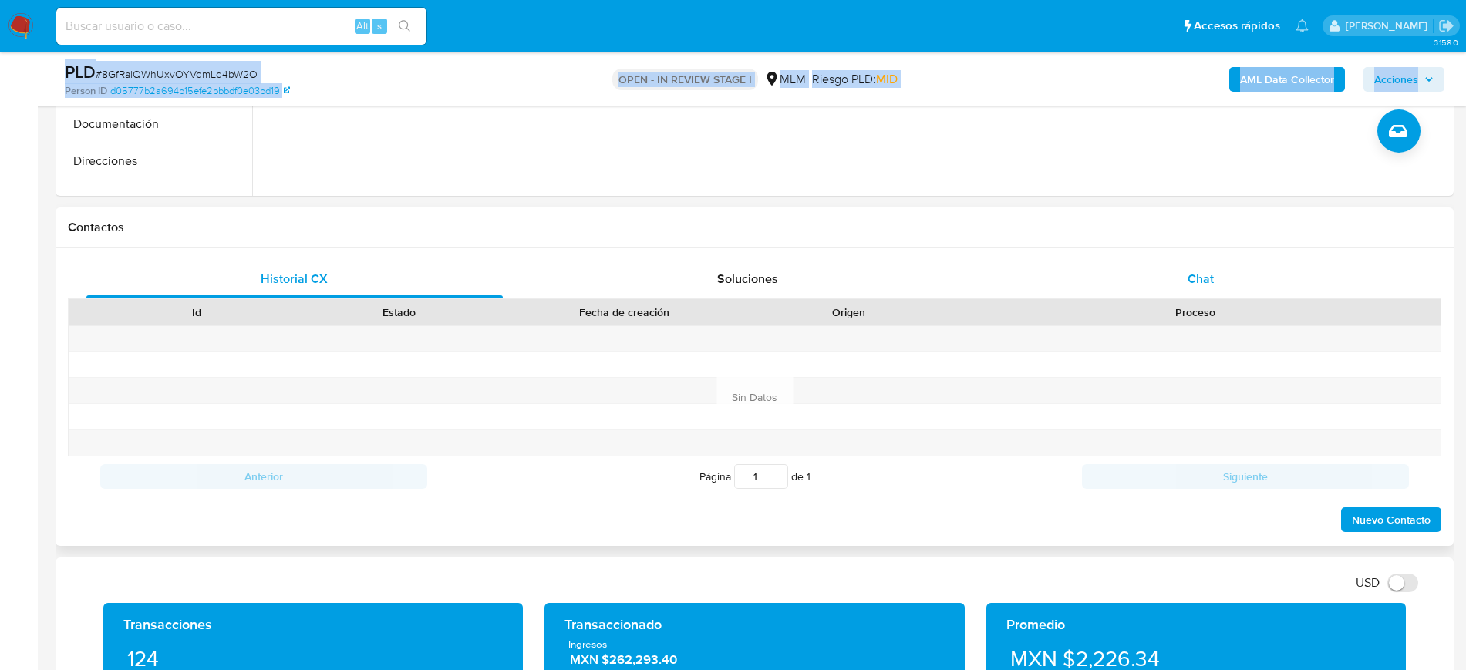
click at [1236, 271] on div "Chat" at bounding box center [1200, 279] width 416 height 37
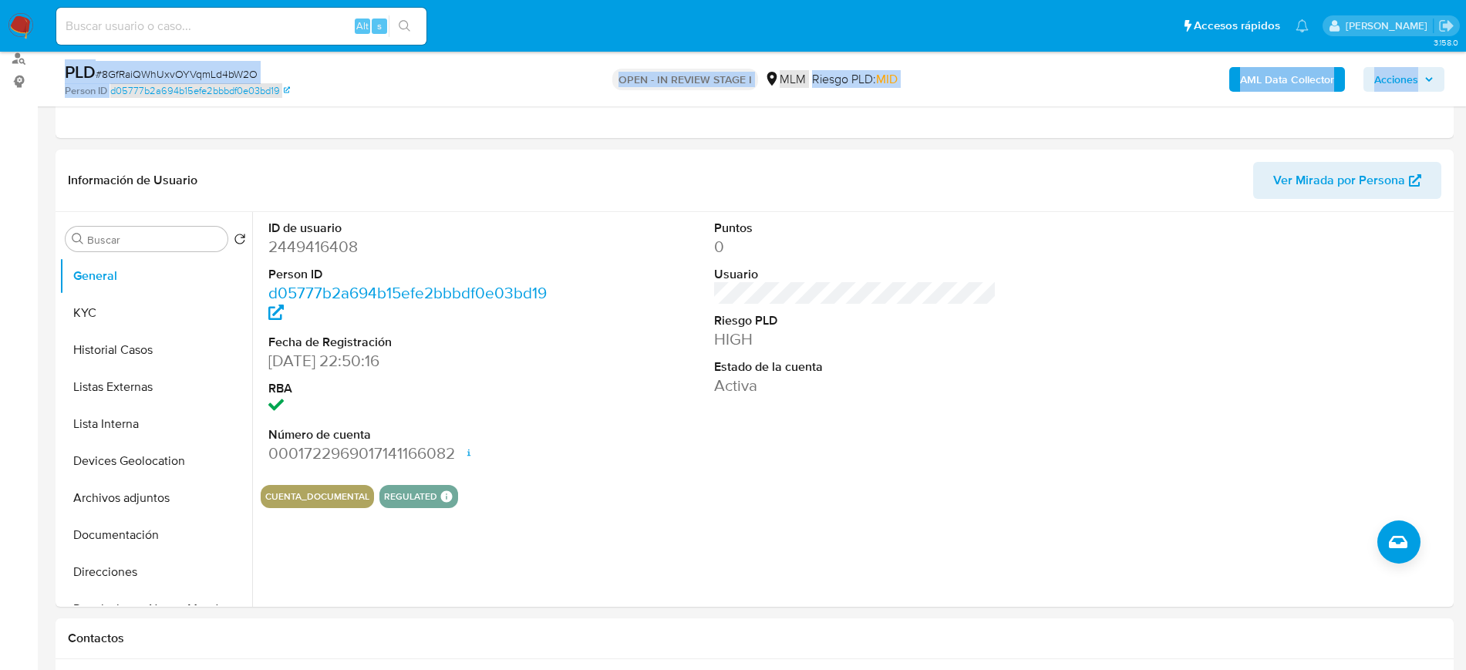
scroll to position [124, 0]
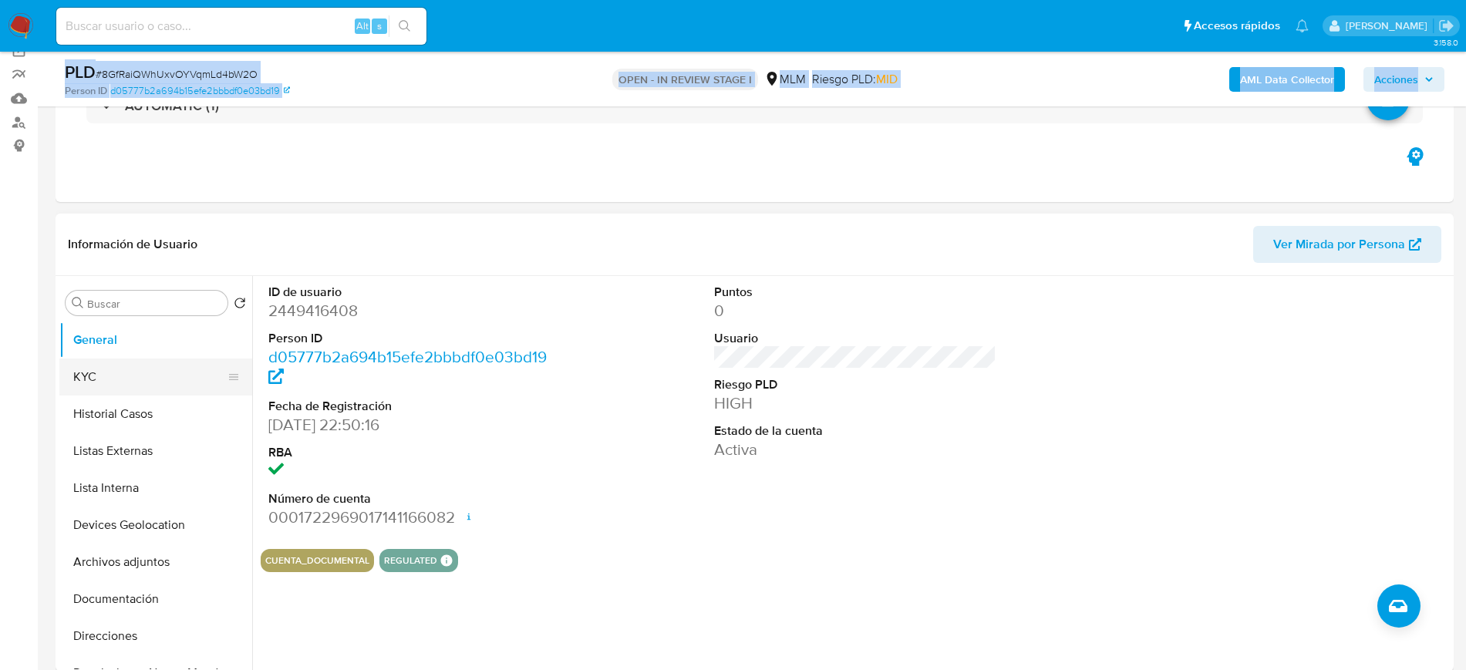
click at [116, 375] on button "KYC" at bounding box center [149, 377] width 180 height 37
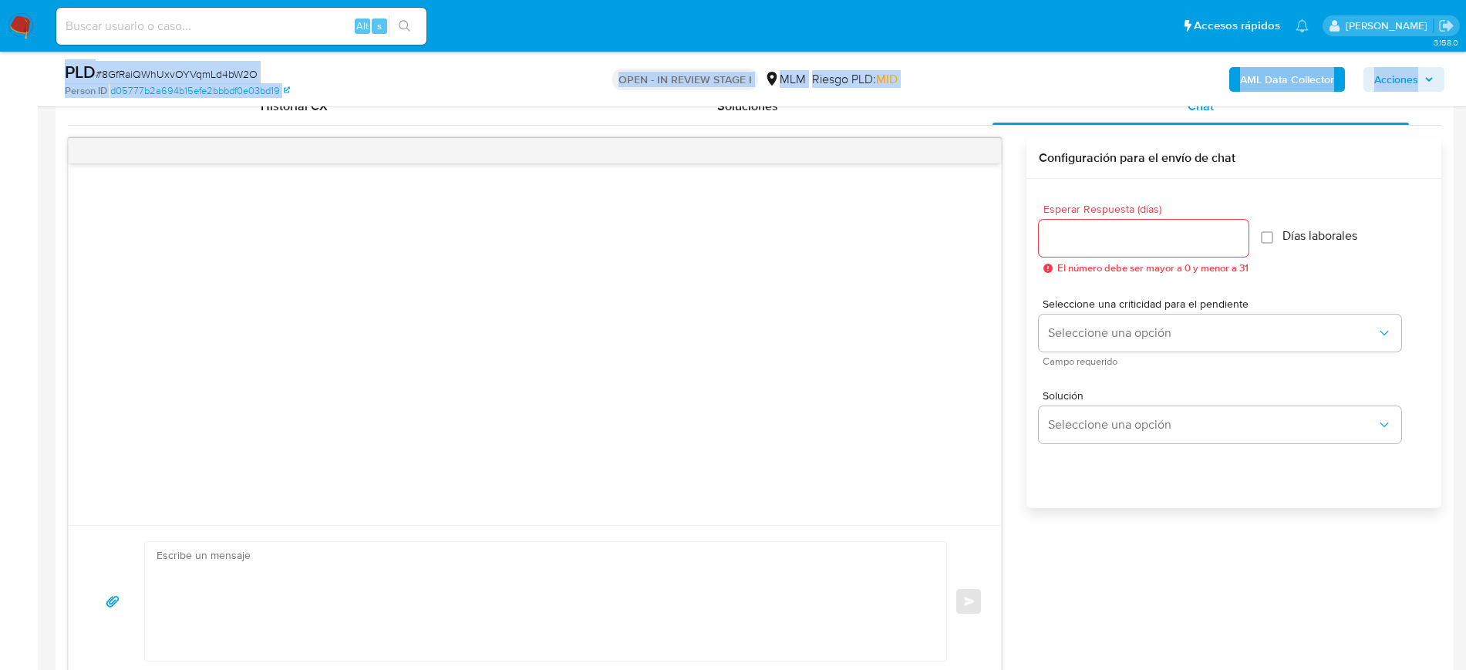
scroll to position [759, 0]
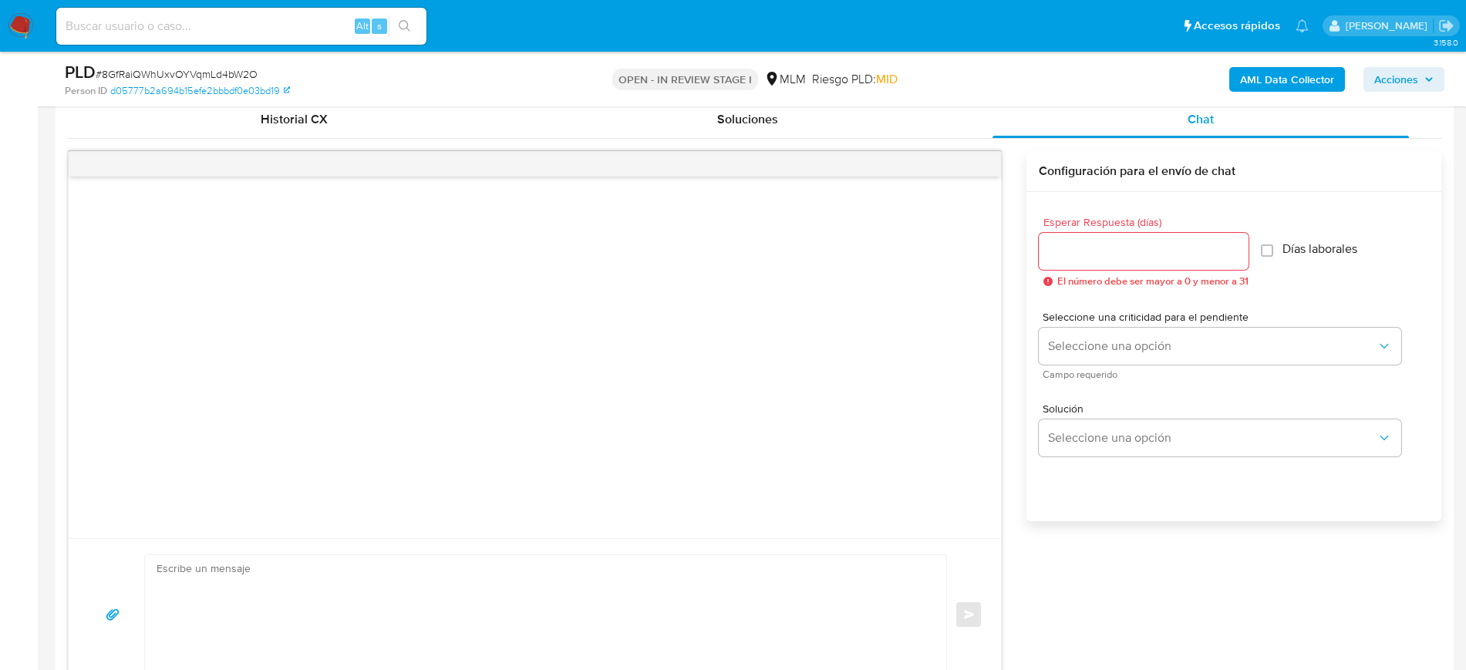
click at [1205, 261] on div at bounding box center [1144, 251] width 210 height 37
click at [1157, 257] on input "Esperar Respuesta (días)" at bounding box center [1144, 251] width 210 height 20
type input "2"
click at [1315, 274] on div "Esperar Respuesta (días) 2 El número debe ser mayor a 0 y menor a 31 Días labor…" at bounding box center [1234, 251] width 390 height 95
click at [1284, 321] on span "Seleccione una criticidad para el pendiente" at bounding box center [1223, 316] width 362 height 11
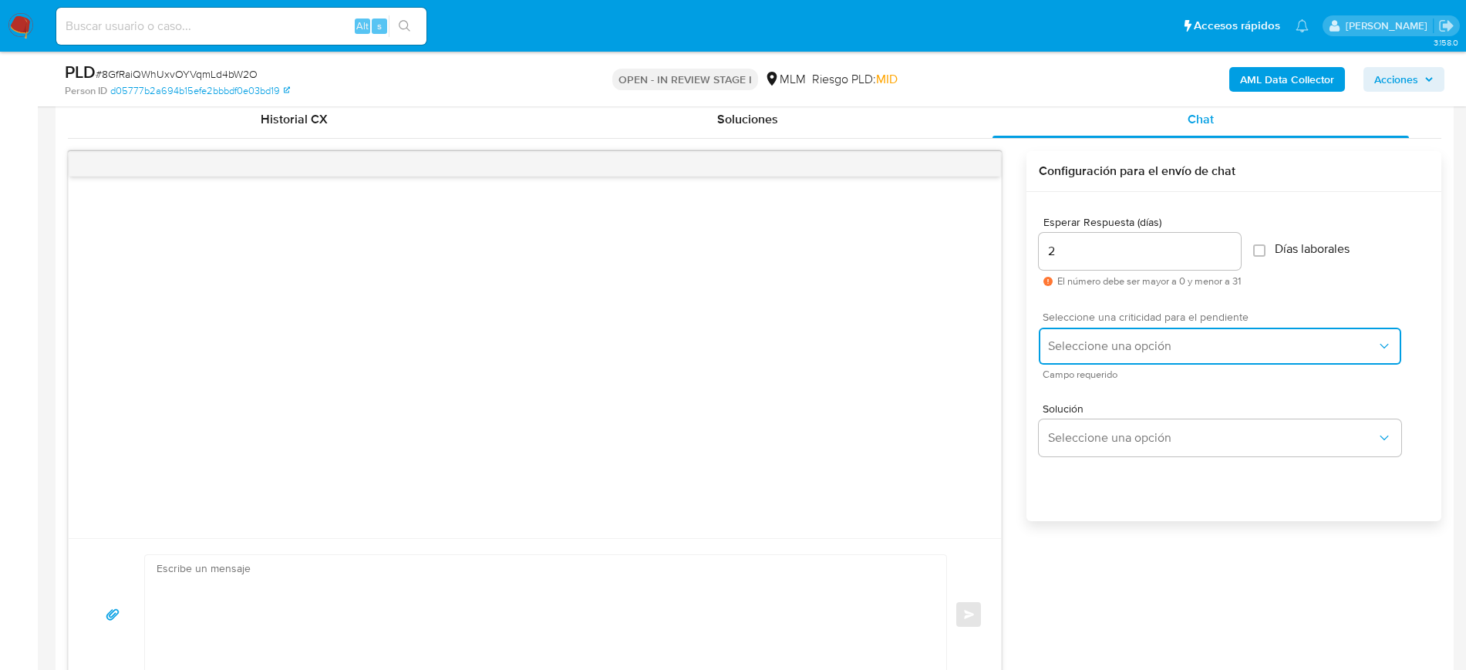
click at [1270, 339] on span "Seleccione una opción" at bounding box center [1212, 345] width 328 height 15
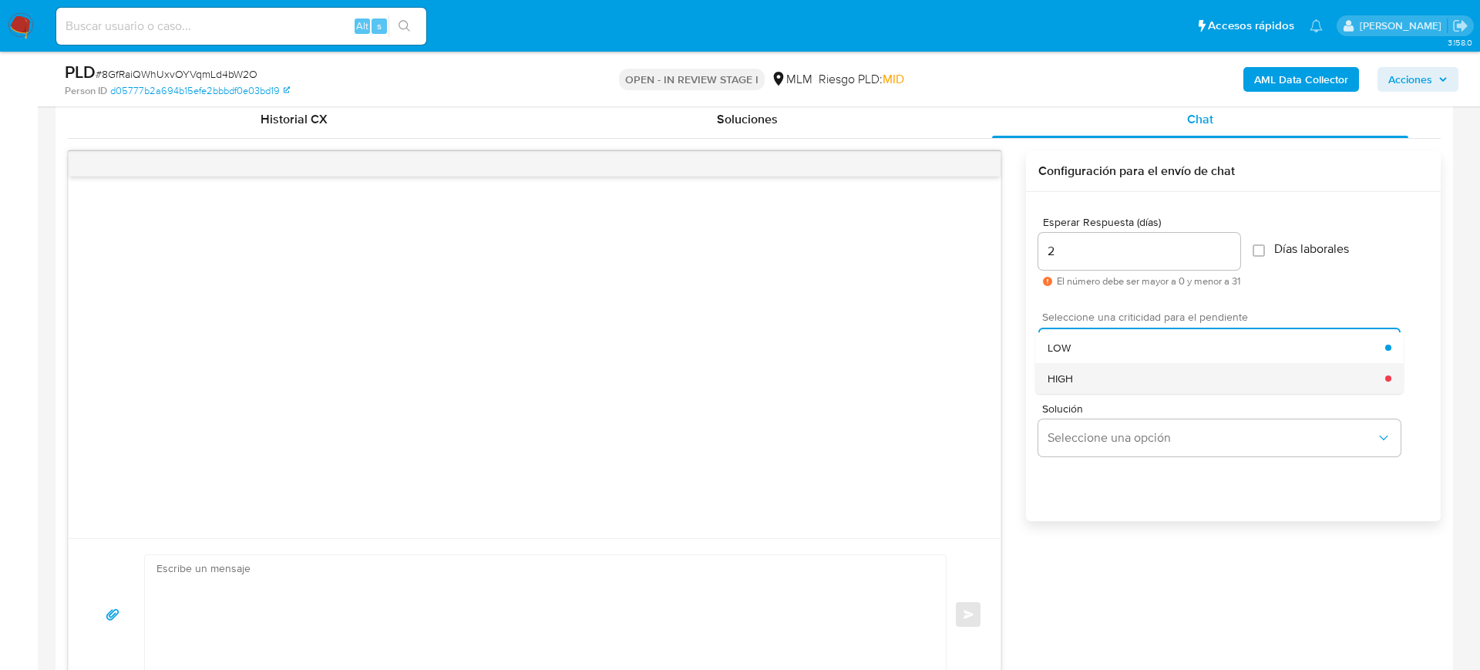
click at [1226, 379] on div "HIGH" at bounding box center [1217, 378] width 338 height 31
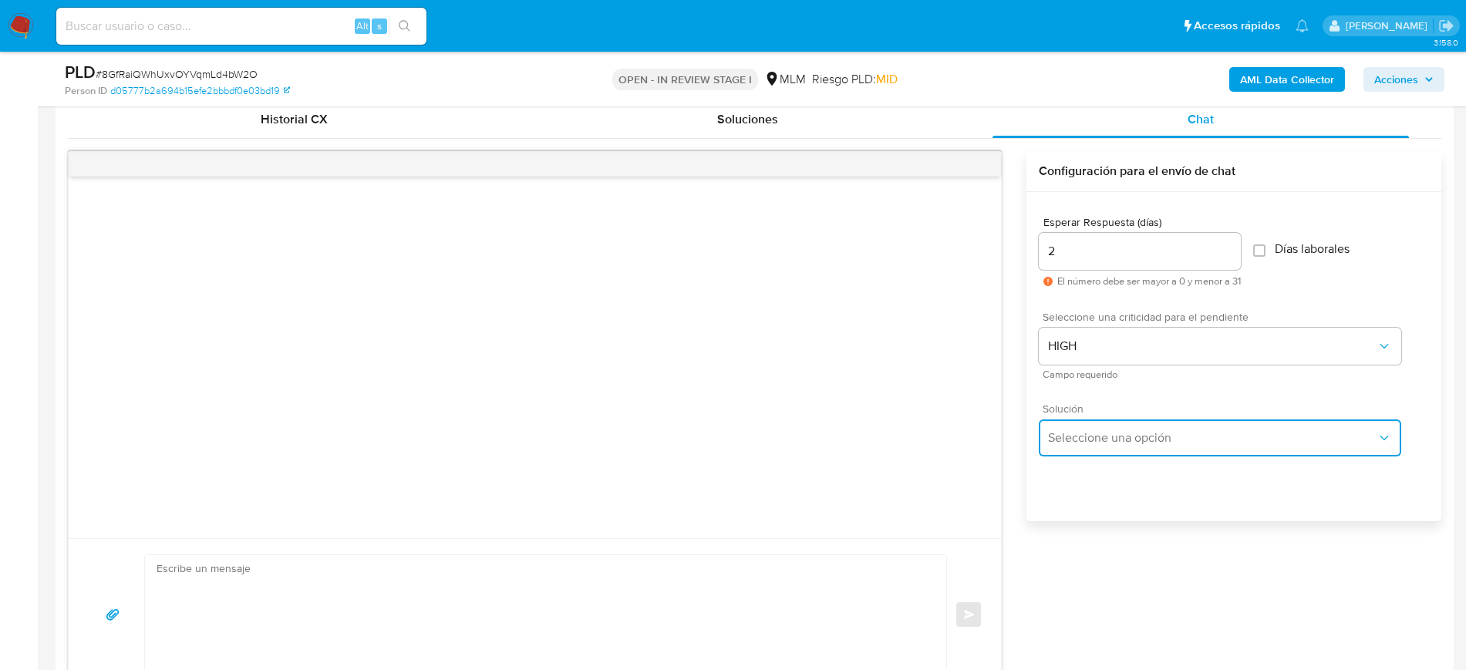
click at [1251, 426] on button "Seleccione una opción" at bounding box center [1220, 437] width 362 height 37
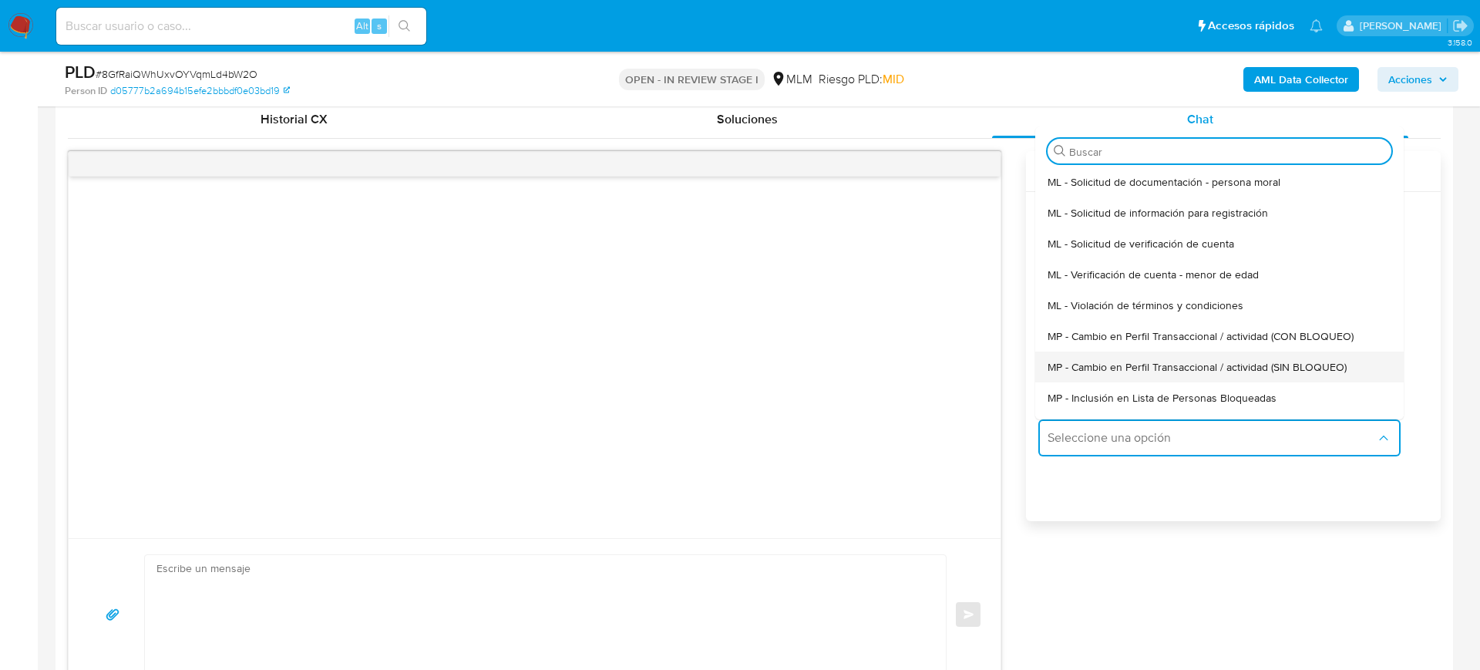
click at [1286, 370] on span "MP - Cambio en Perfil Transaccional / actividad (SIN BLOQUEO)" at bounding box center [1197, 367] width 299 height 14
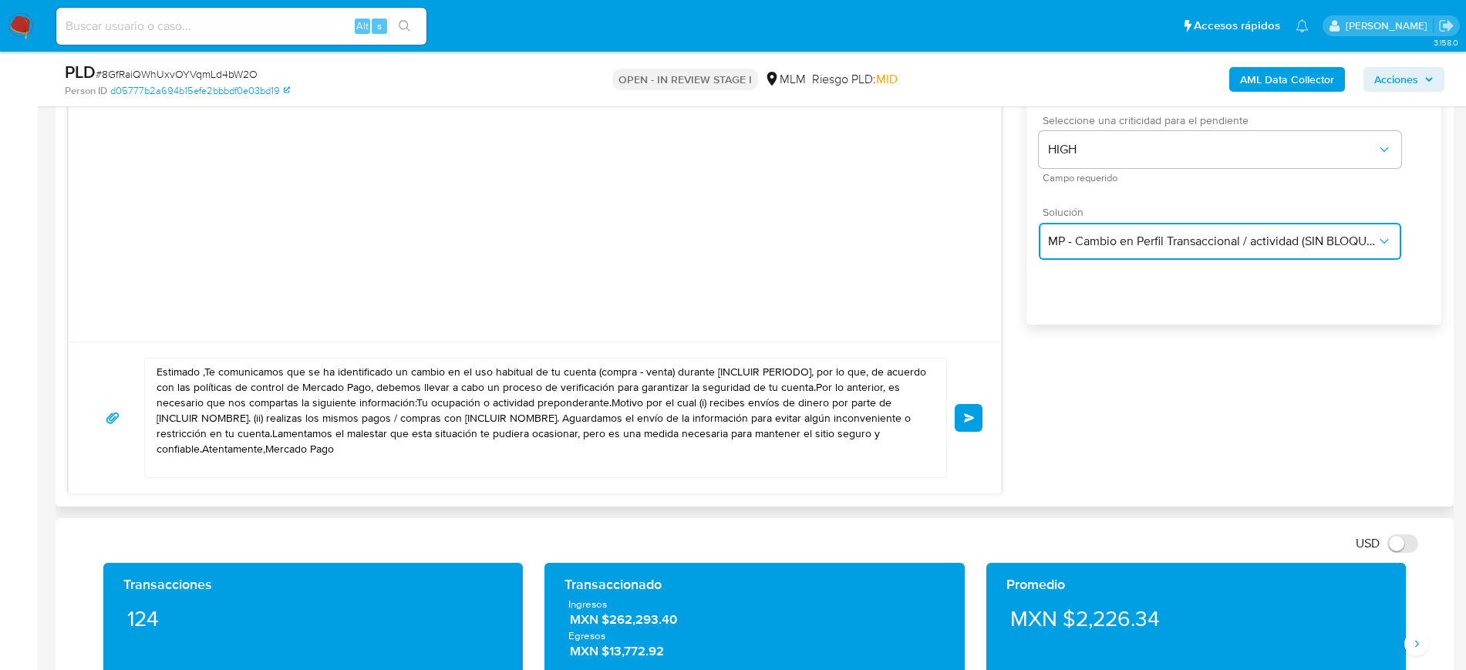
scroll to position [947, 0]
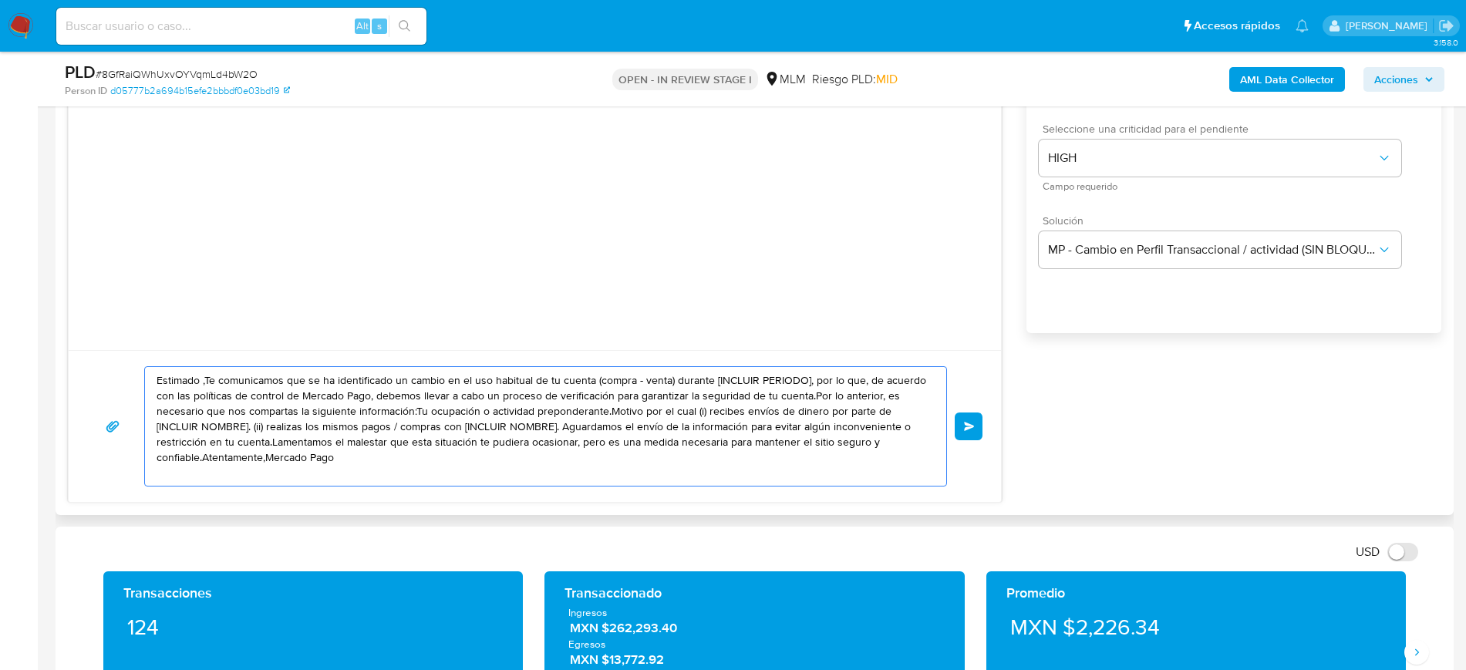
click at [198, 379] on textarea "Estimado ,Te comunicamos que se ha identificado un cambio en el uso habitual de…" at bounding box center [542, 426] width 770 height 119
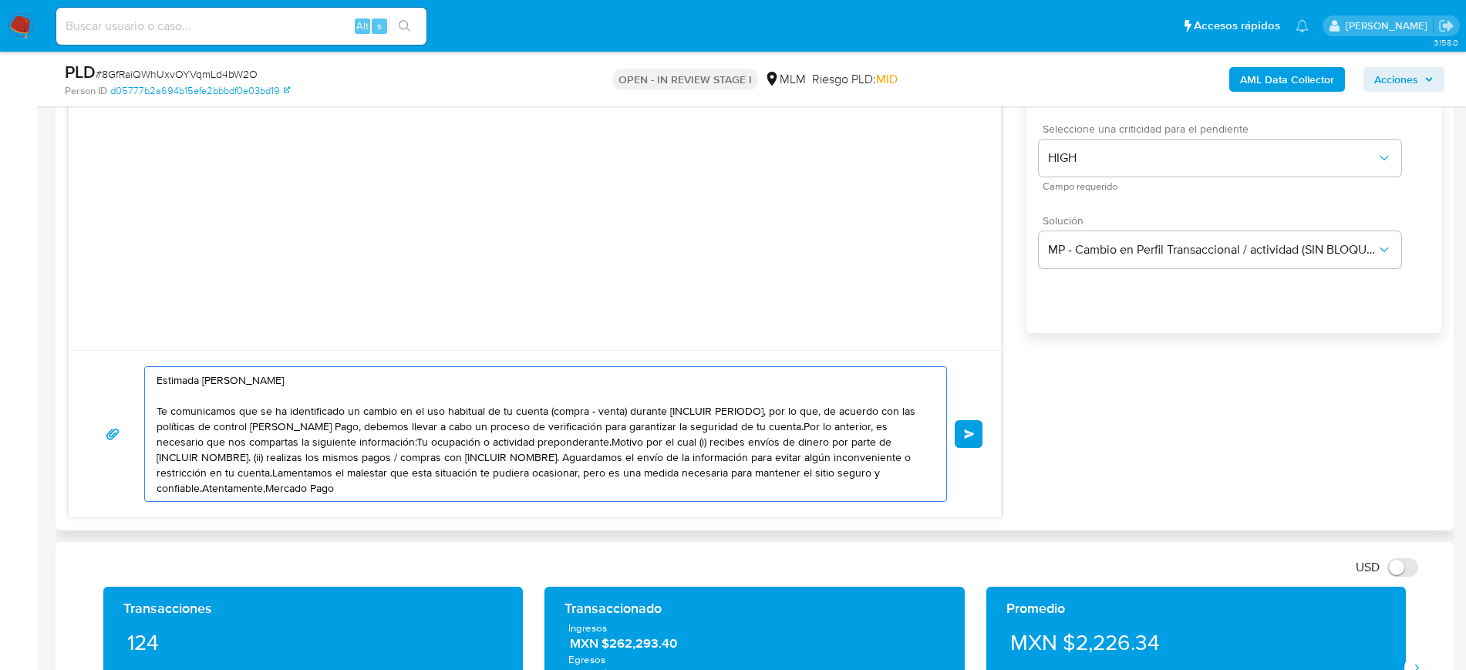
drag, startPoint x: 547, startPoint y: 413, endPoint x: 762, endPoint y: 411, distance: 214.4
click at [762, 411] on textarea "Estimada Ana Te comunicamos que se ha identificado un cambio en el uso habitual…" at bounding box center [542, 434] width 770 height 134
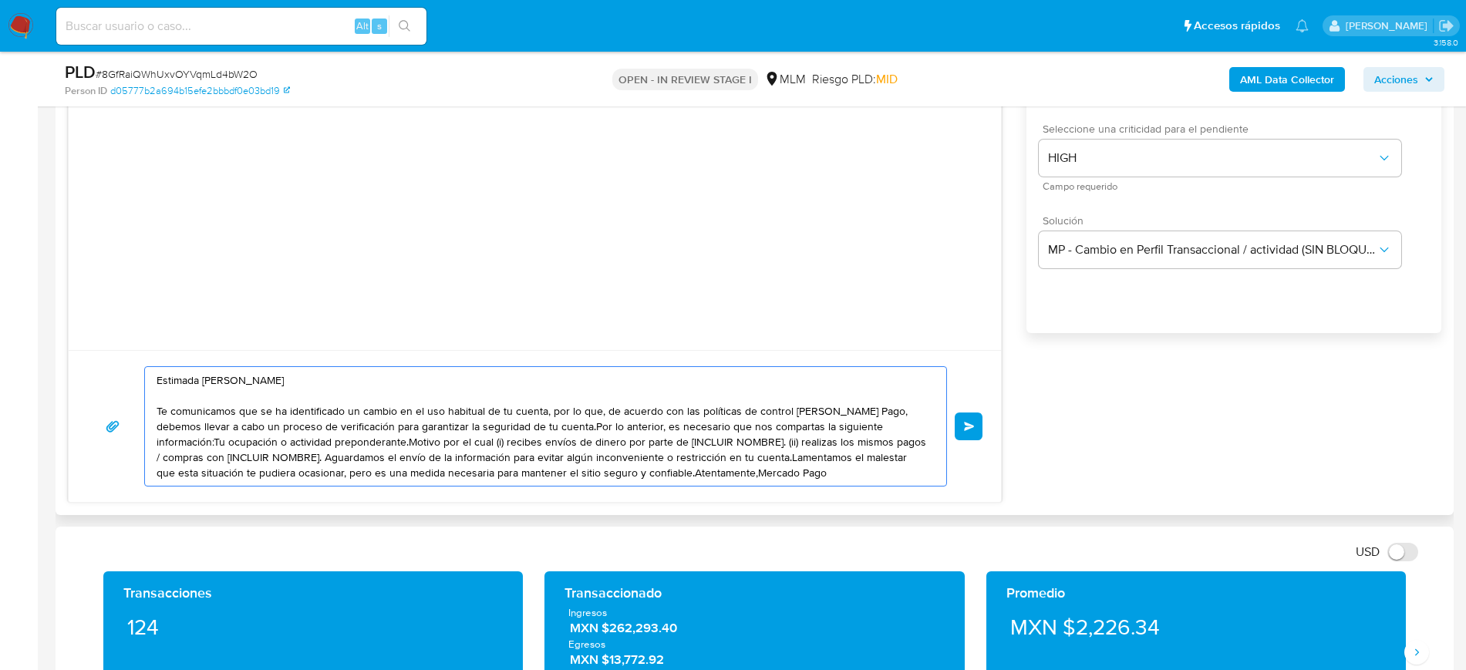
drag, startPoint x: 604, startPoint y: 410, endPoint x: 878, endPoint y: 416, distance: 274.5
click at [878, 416] on textarea "Estimada Ana Te comunicamos que se ha identificado un cambio en el uso habitual…" at bounding box center [542, 426] width 770 height 119
click at [268, 427] on textarea "Estimada Ana Te comunicamos que se ha identificado un cambio en el uso habitual…" at bounding box center [542, 426] width 770 height 119
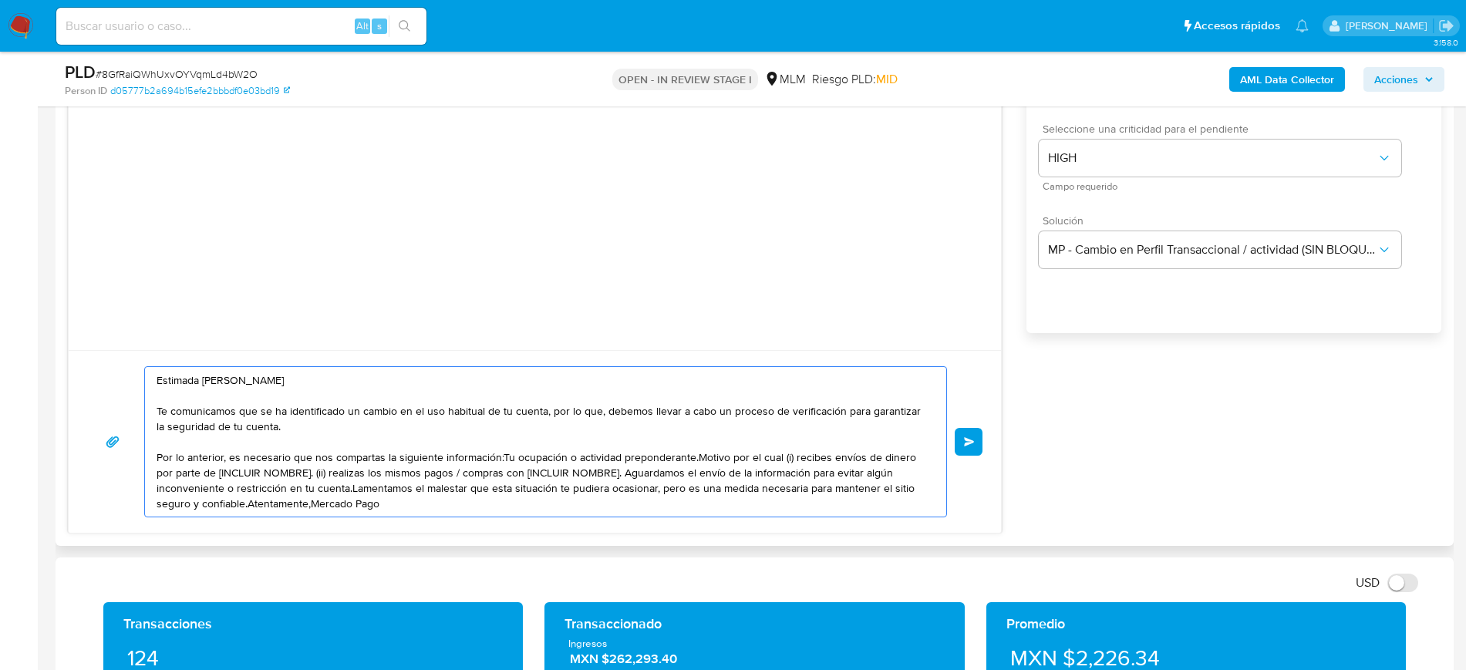
click at [247, 429] on textarea "Estimada Ana Te comunicamos que se ha identificado un cambio en el uso habitual…" at bounding box center [542, 442] width 770 height 150
drag, startPoint x: 470, startPoint y: 459, endPoint x: 509, endPoint y: 478, distance: 43.8
click at [509, 478] on textarea "Estimada Ana Te comunicamos que se ha identificado un cambio en el uso habitual…" at bounding box center [542, 442] width 770 height 150
click at [500, 461] on textarea "Estimada Ana Te comunicamos que se ha identificado un cambio en el uso habitual…" at bounding box center [542, 442] width 770 height 150
click at [698, 458] on textarea "Estimada Ana Te comunicamos que se ha identificado un cambio en el uso habitual…" at bounding box center [542, 442] width 770 height 150
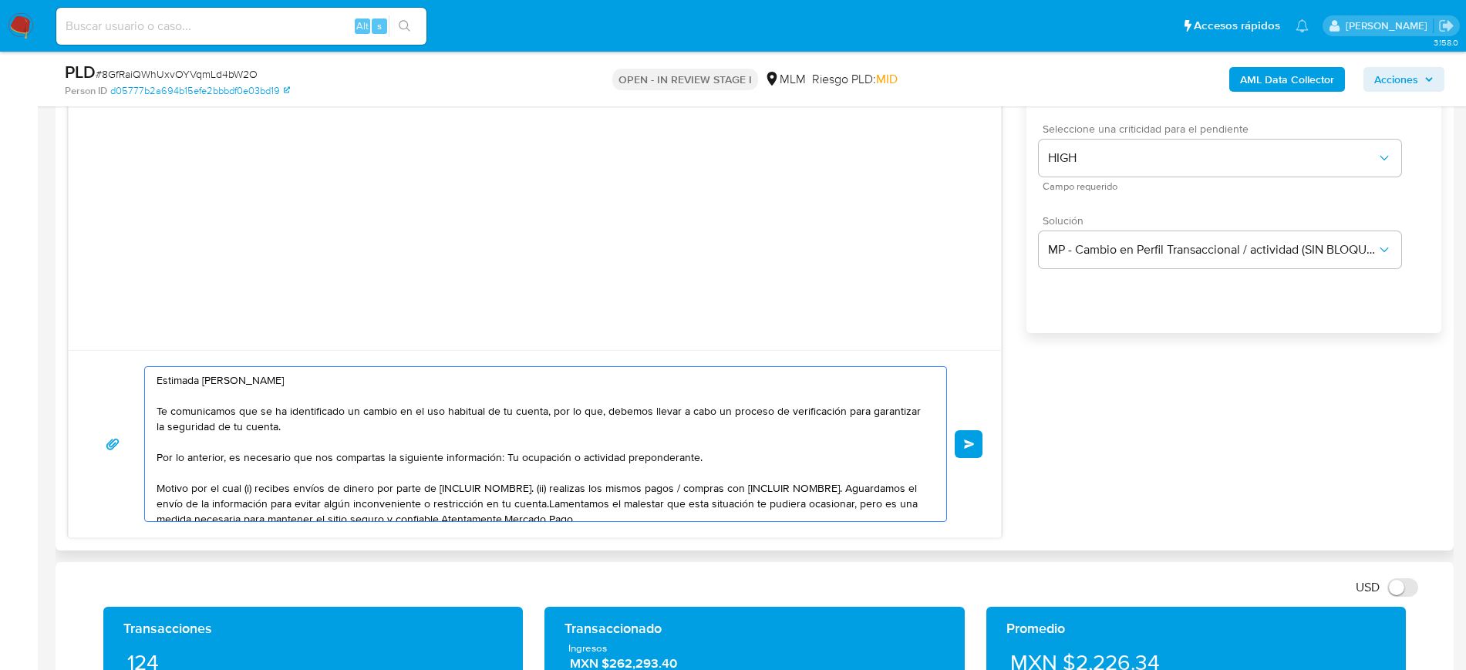
scroll to position [11, 0]
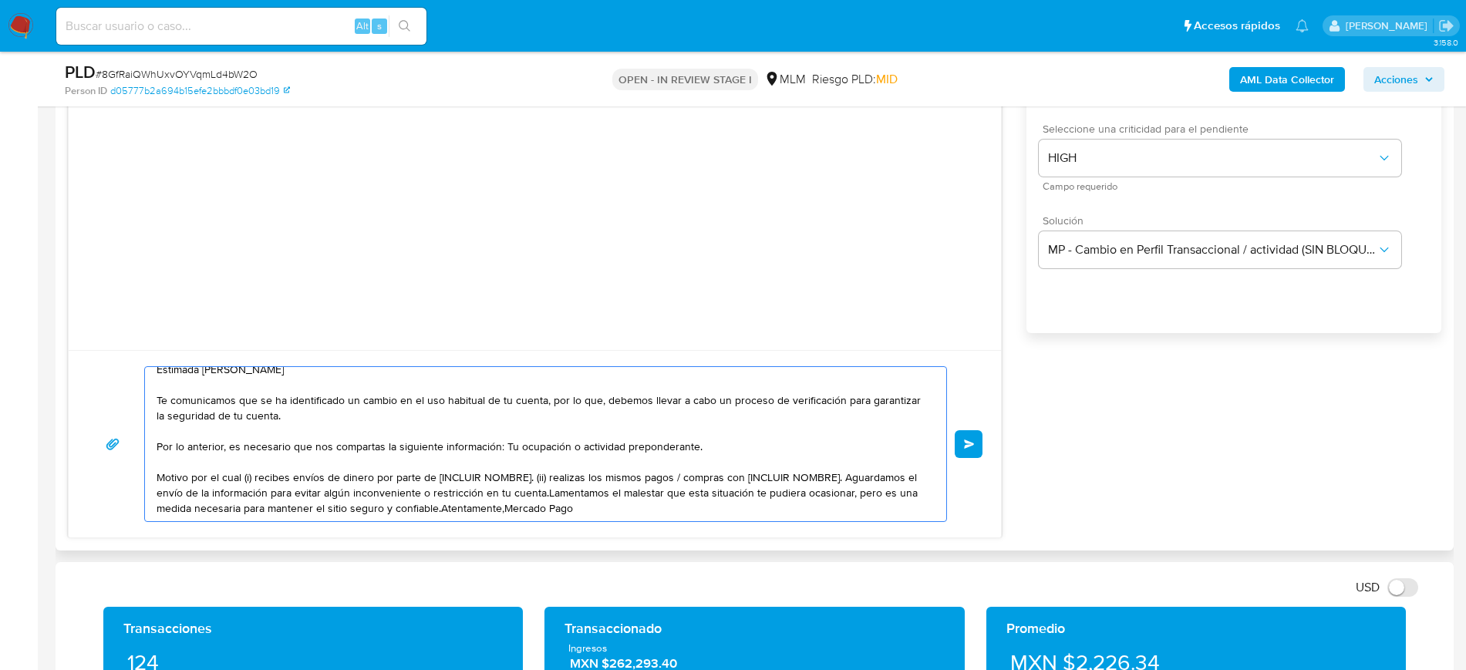
drag, startPoint x: 244, startPoint y: 475, endPoint x: 254, endPoint y: 476, distance: 10.1
click at [254, 476] on textarea "Estimada Ana Te comunicamos que se ha identificado un cambio en el uso habitual…" at bounding box center [542, 444] width 770 height 154
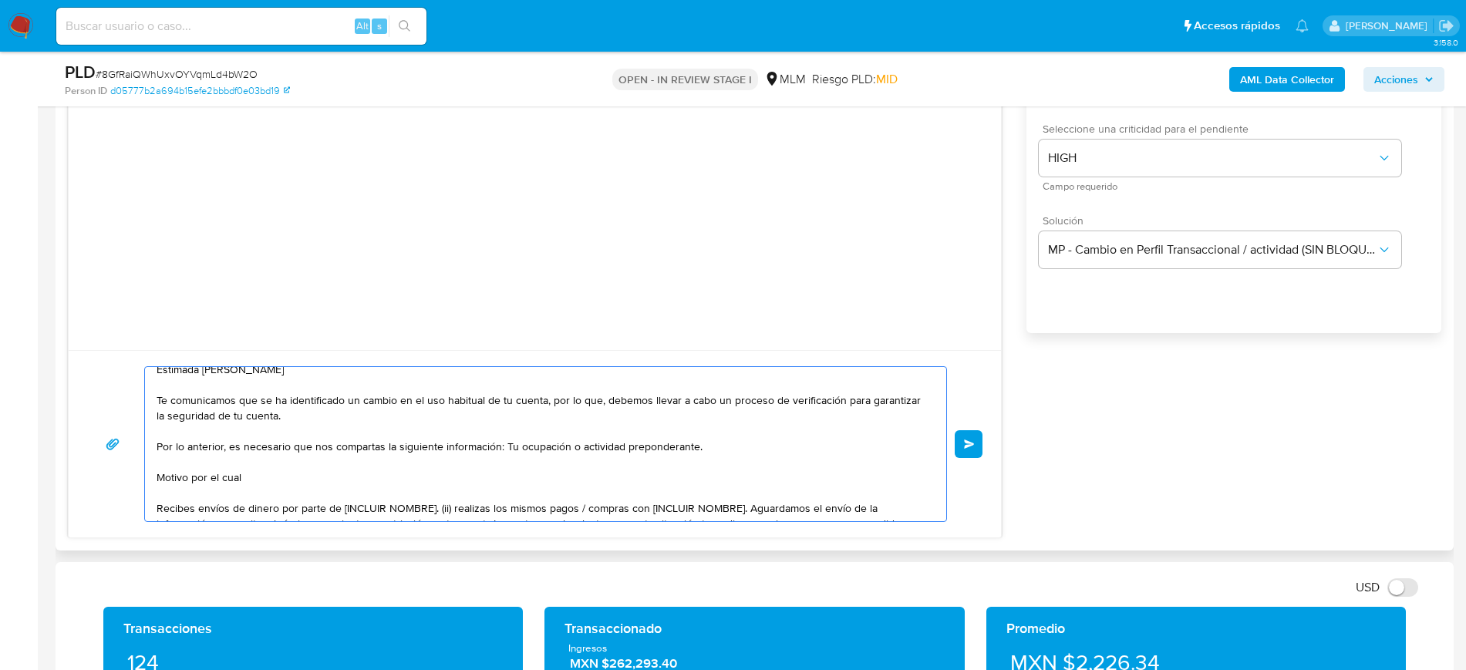
scroll to position [42, 0]
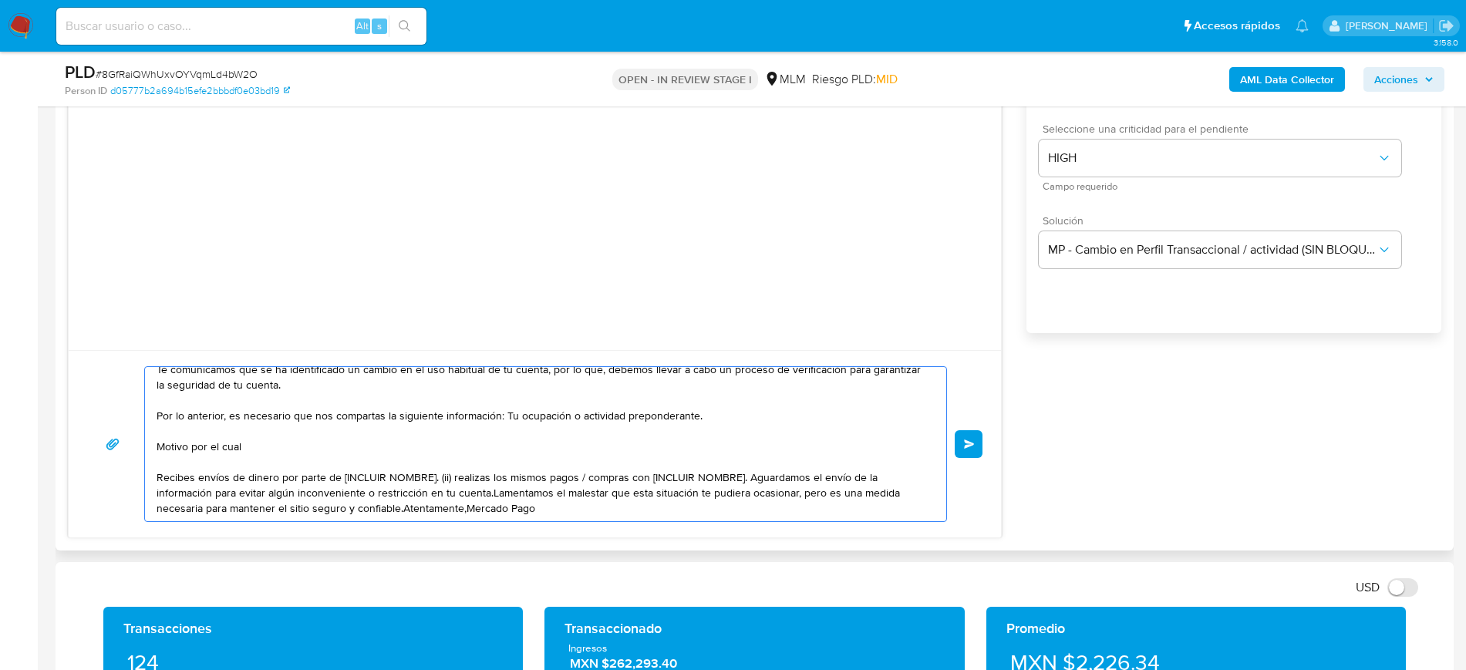
click at [211, 476] on textarea "Estimada Ana Te comunicamos que se ha identificado un cambio en el uso habitual…" at bounding box center [542, 444] width 770 height 154
drag, startPoint x: 584, startPoint y: 479, endPoint x: 744, endPoint y: 479, distance: 160.4
click at [744, 479] on textarea "Estimada Ana Te comunicamos que se ha identificado un cambio en el uso habitual…" at bounding box center [542, 444] width 770 height 154
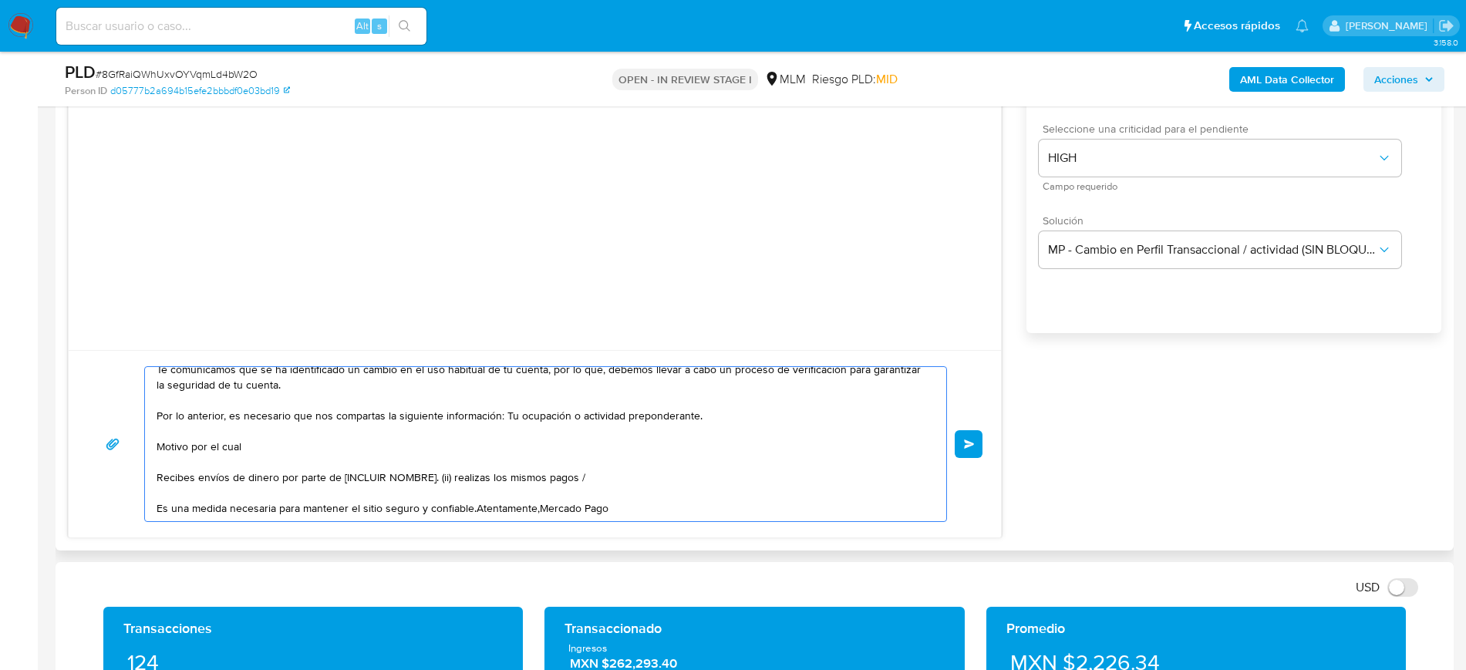
click at [475, 511] on textarea "Estimada Ana Te comunicamos que se ha identificado un cambio en el uso habitual…" at bounding box center [542, 444] width 770 height 154
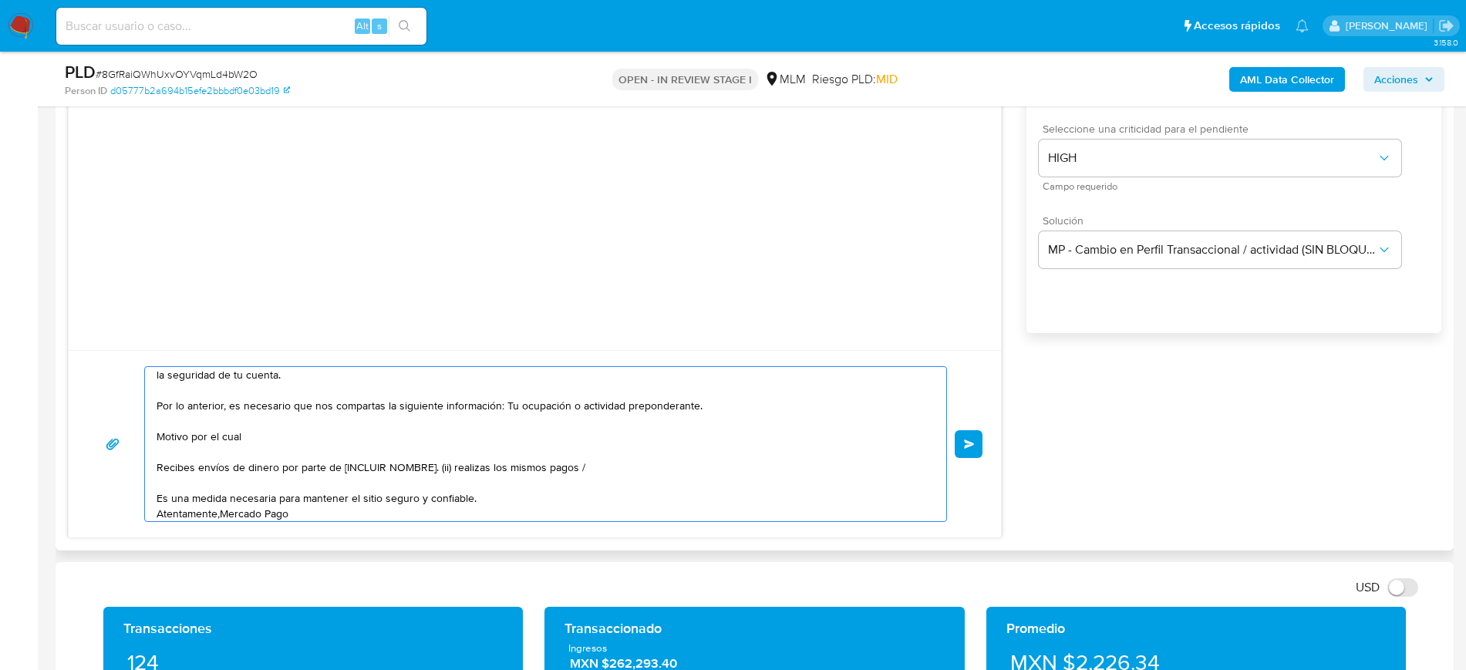
click at [221, 515] on textarea "Estimada Ana Te comunicamos que se ha identificado un cambio en el uso habitual…" at bounding box center [542, 444] width 770 height 154
click at [275, 440] on textarea "Estimada Ana Te comunicamos que se ha identificado un cambio en el uso habitual…" at bounding box center [542, 444] width 770 height 154
click at [158, 497] on textarea "Estimada Ana Te comunicamos que se ha identificado un cambio en el uso habitual…" at bounding box center [542, 444] width 770 height 154
click at [305, 434] on textarea "Estimada Ana Te comunicamos que se ha identificado un cambio en el uso habitual…" at bounding box center [542, 444] width 770 height 154
click at [157, 470] on textarea "Estimada Ana Te comunicamos que se ha identificado un cambio en el uso habitual…" at bounding box center [542, 444] width 770 height 154
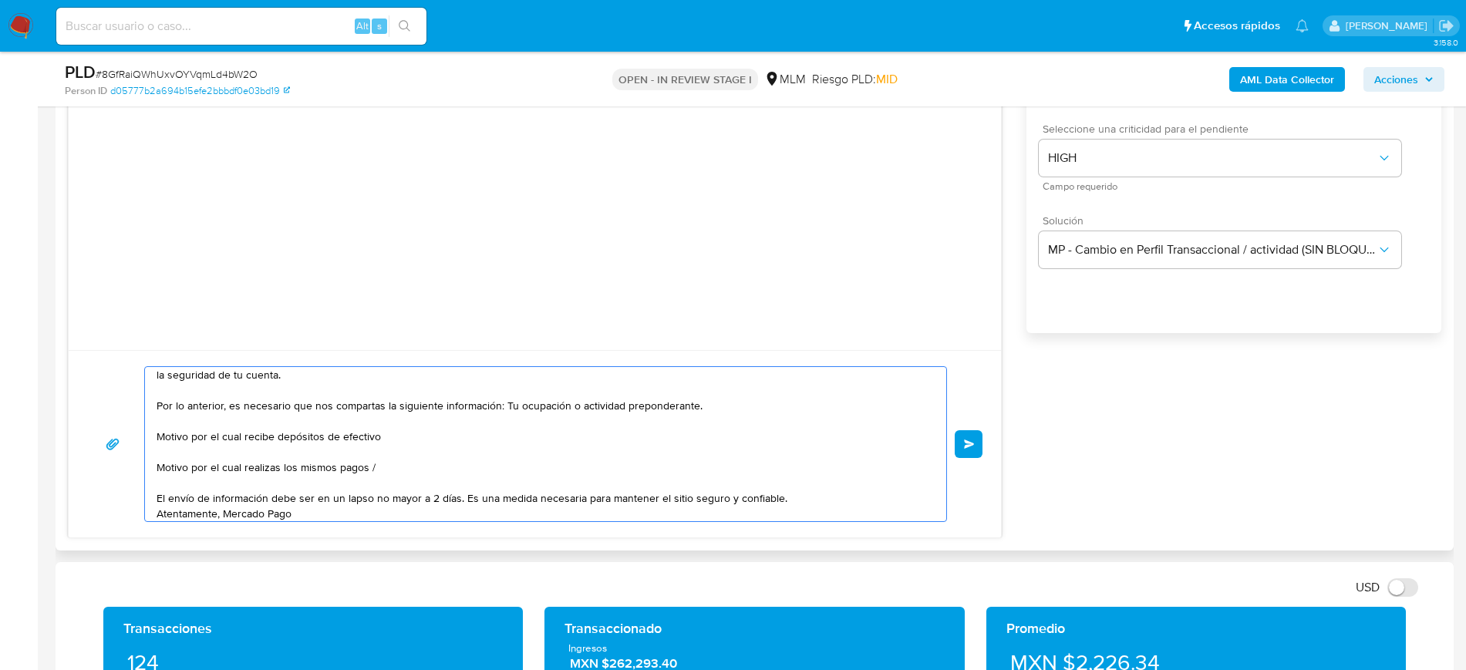
click at [291, 466] on textarea "Estimada Ana Te comunicamos que se ha identificado un cambio en el uso habitual…" at bounding box center [542, 444] width 770 height 154
click at [317, 469] on textarea "Estimada Ana Te comunicamos que se ha identificado un cambio en el uso habitual…" at bounding box center [542, 444] width 770 height 154
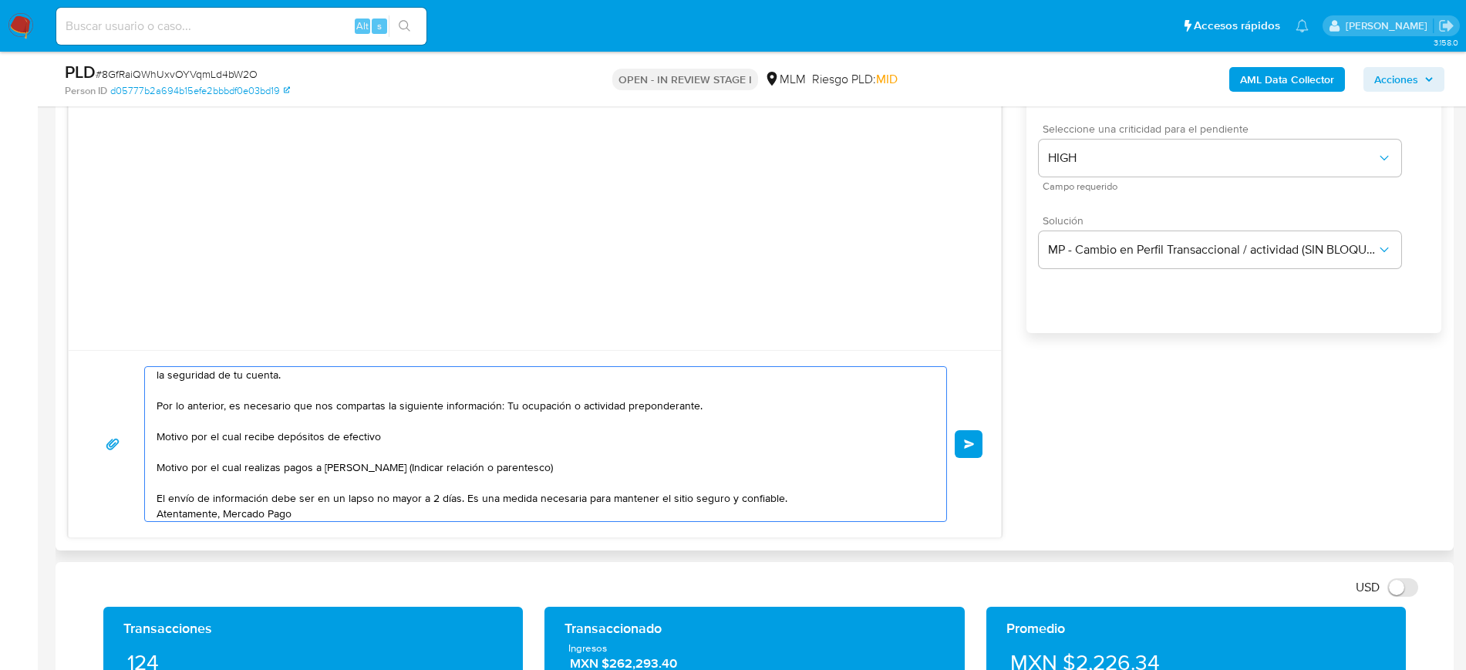
drag, startPoint x: 443, startPoint y: 467, endPoint x: 449, endPoint y: 477, distance: 11.8
click at [449, 477] on textarea "Estimada Ana Te comunicamos que se ha identificado un cambio en el uso habitual…" at bounding box center [542, 444] width 770 height 154
click at [448, 472] on textarea "Estimada Ana Te comunicamos que se ha identificado un cambio en el uso habitual…" at bounding box center [542, 444] width 770 height 154
click at [486, 463] on textarea "Estimada Ana Te comunicamos que se ha identificado un cambio en el uso habitual…" at bounding box center [542, 444] width 770 height 154
click at [402, 444] on textarea "Estimada Ana Te comunicamos que se ha identificado un cambio en el uso habitual…" at bounding box center [542, 444] width 770 height 154
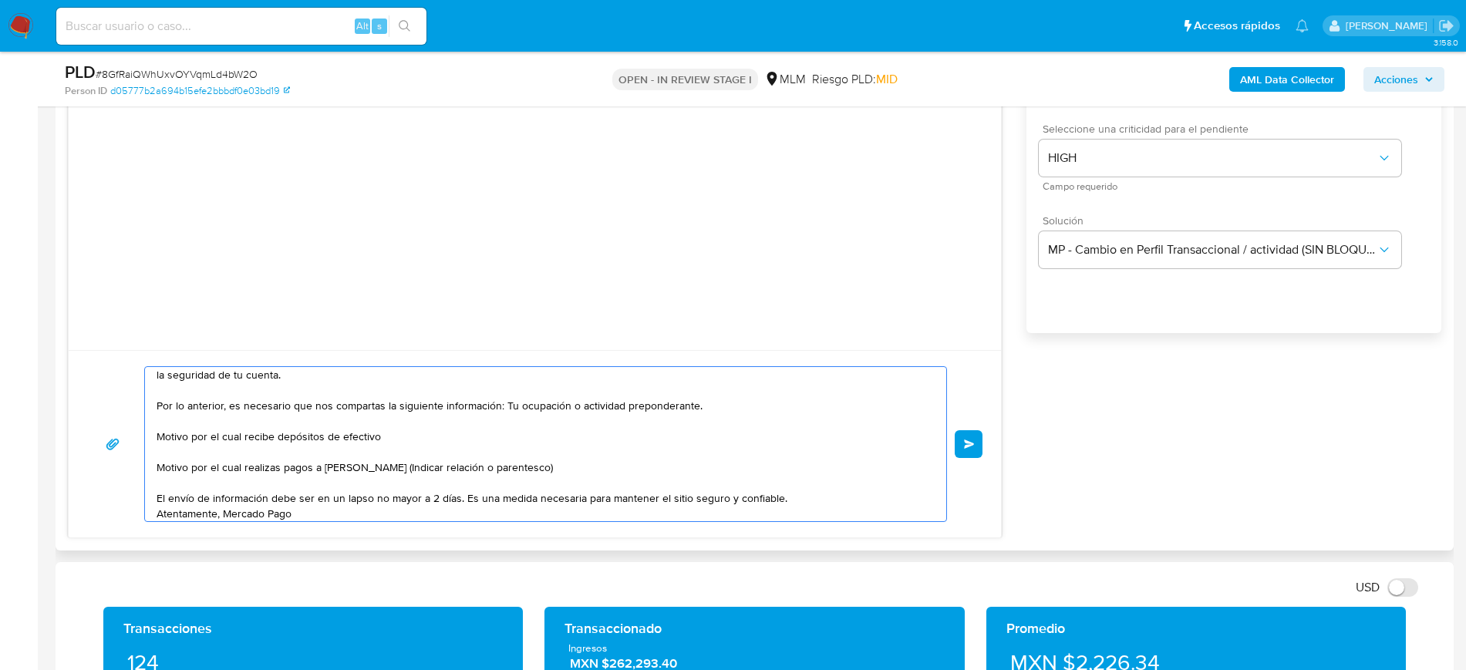
click at [715, 409] on textarea "Estimada Ana Te comunicamos que se ha identificado un cambio en el uso habitual…" at bounding box center [542, 444] width 770 height 154
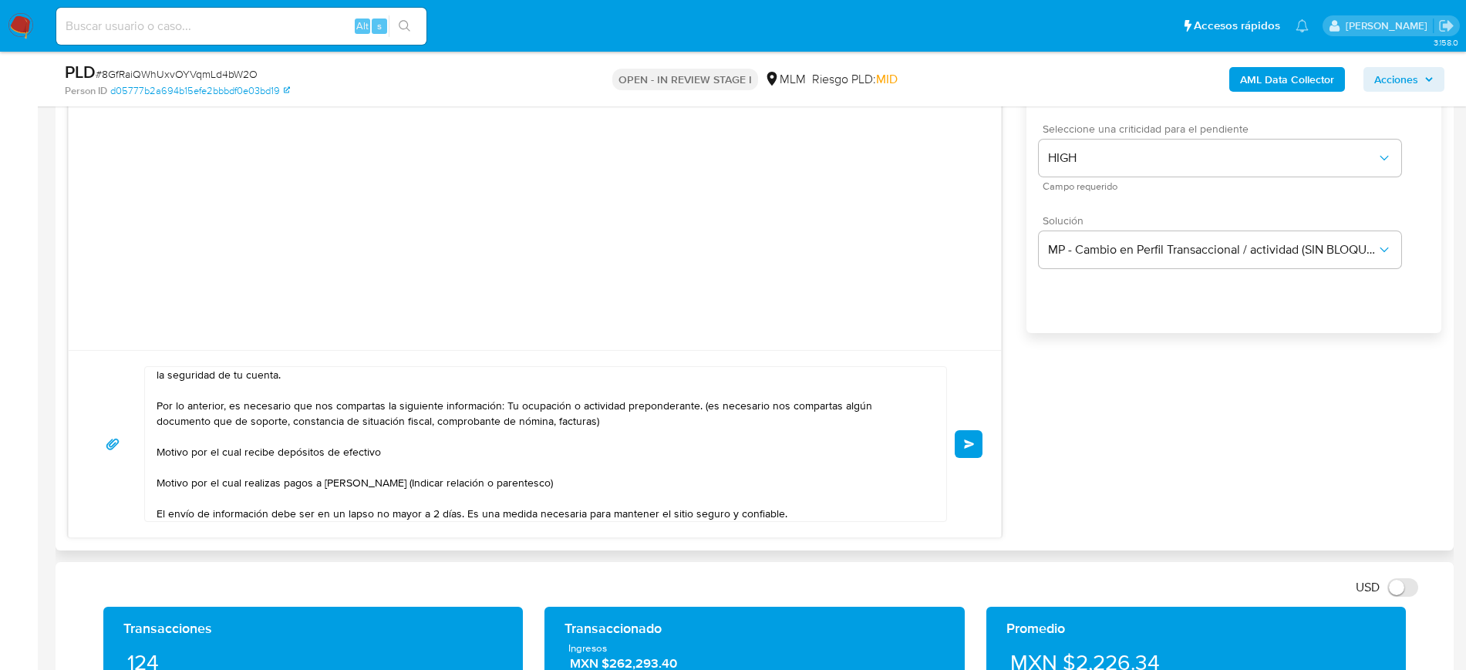
click at [630, 423] on textarea "Estimada Ana Te comunicamos que se ha identificado un cambio en el uso habitual…" at bounding box center [542, 444] width 770 height 154
paste textarea "Los archivos deberán ser enviados en los siguientes formatos .jpeg, .jpg, .gif,…"
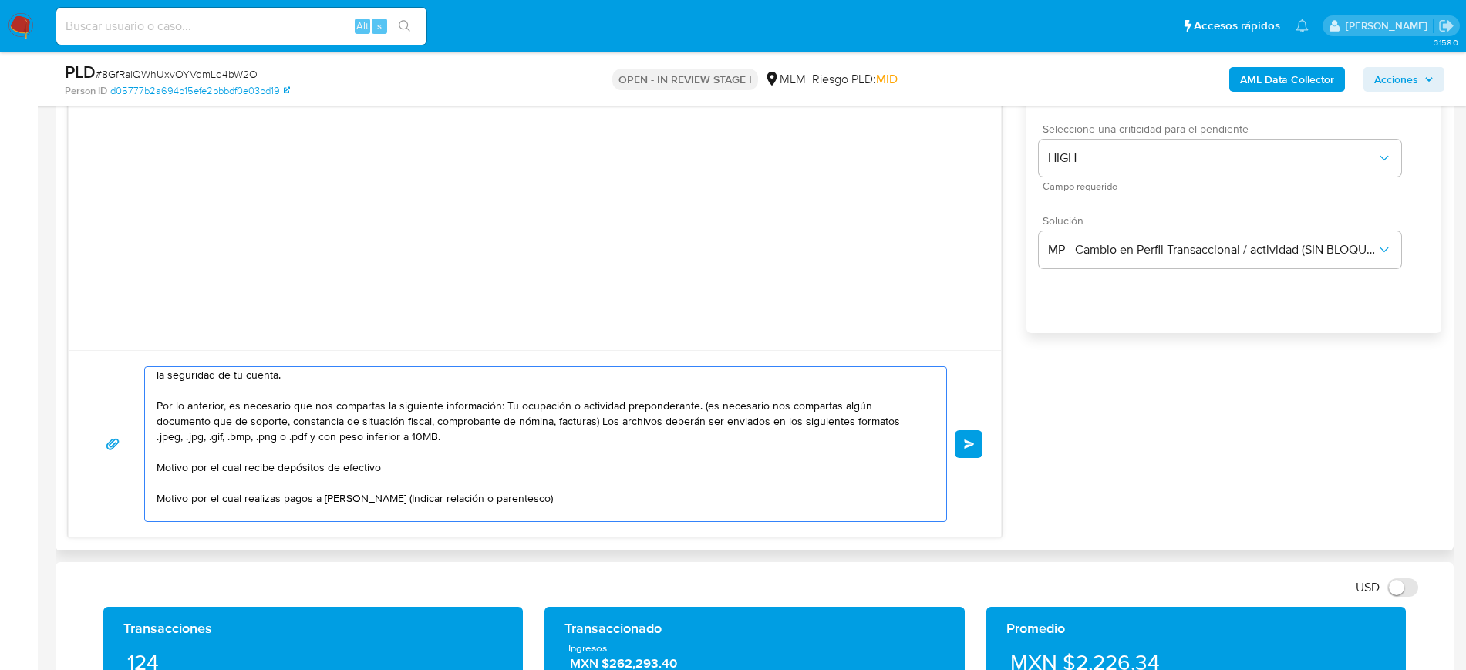
click at [596, 423] on textarea "Estimada Ana Te comunicamos que se ha identificado un cambio en el uso habitual…" at bounding box center [542, 444] width 770 height 154
click at [615, 437] on textarea "Estimada Ana Te comunicamos que se ha identificado un cambio en el uso habitual…" at bounding box center [542, 444] width 770 height 154
click at [291, 426] on textarea "Estimada Ana Te comunicamos que se ha identificado un cambio en el uso habitual…" at bounding box center [542, 444] width 770 height 154
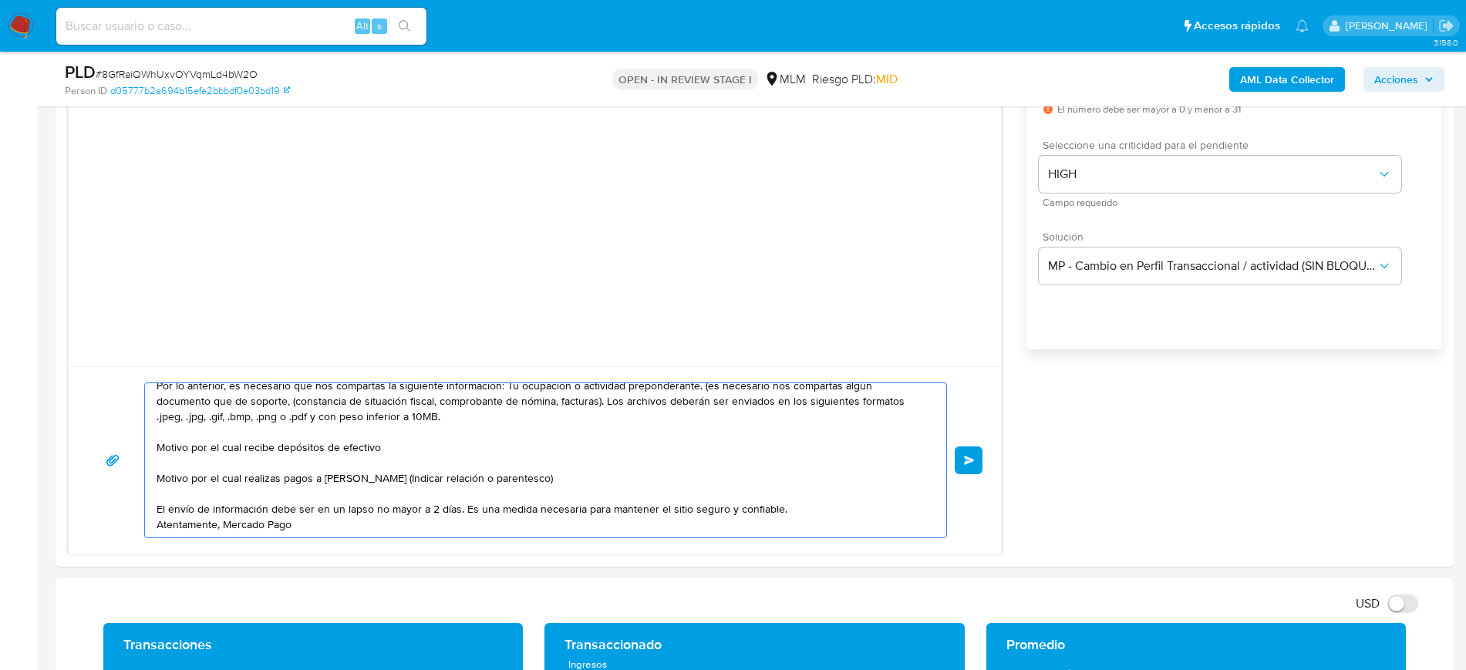
scroll to position [1008, 0]
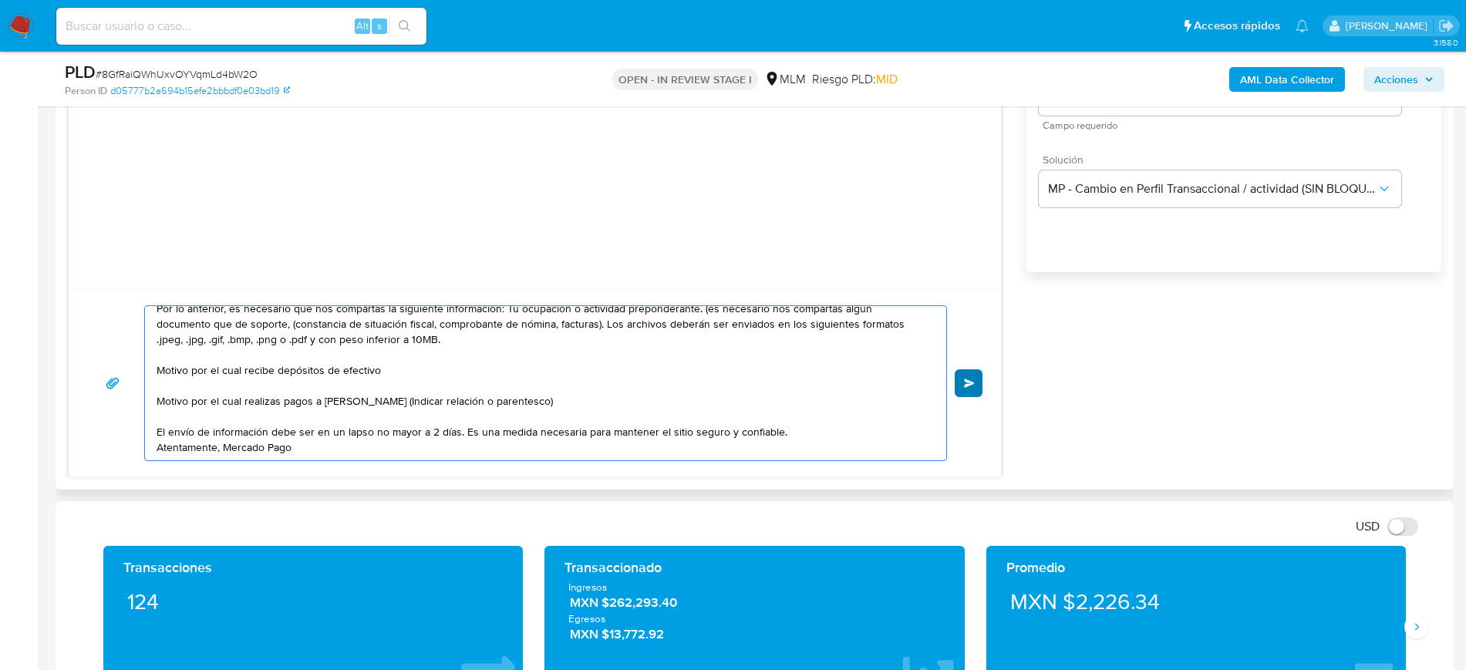
type textarea "Estimada Ana Te comunicamos que se ha identificado un cambio en el uso habitual…"
click at [981, 387] on button "Enviar" at bounding box center [969, 383] width 28 height 28
click at [971, 395] on button "Enviar" at bounding box center [969, 383] width 28 height 28
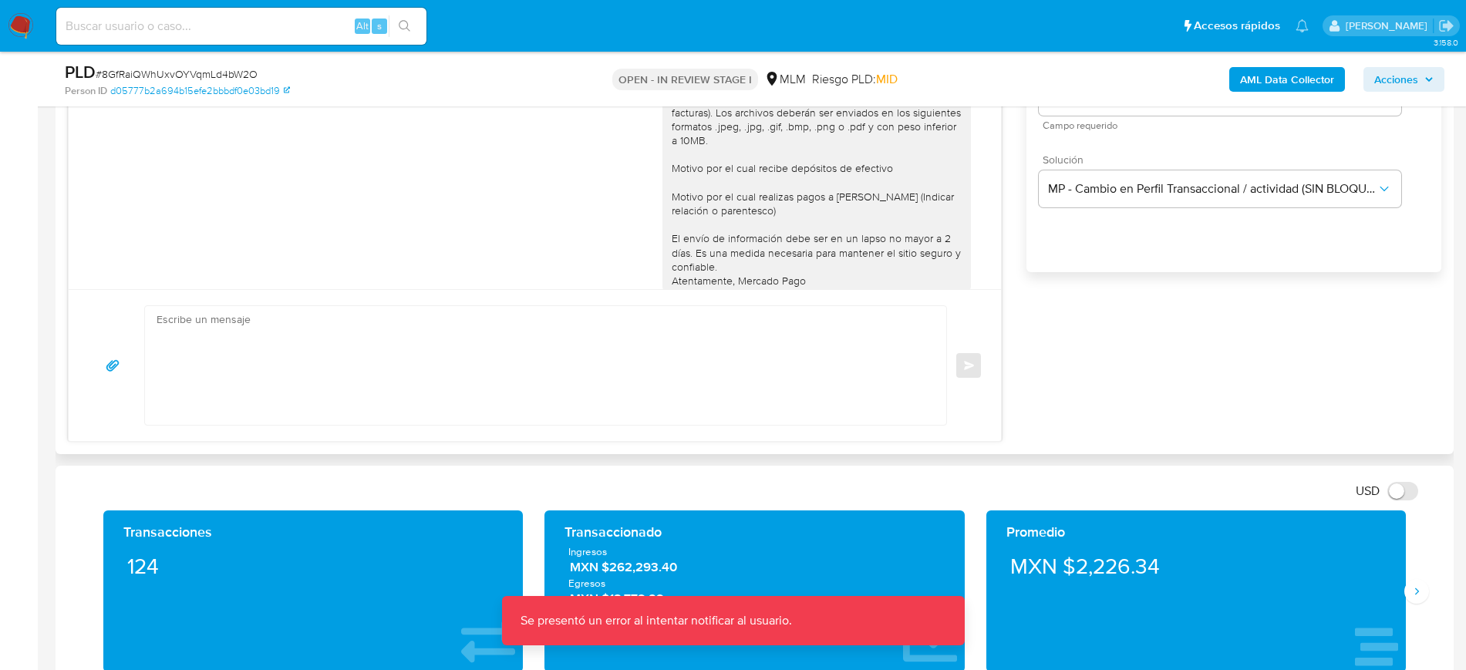
scroll to position [0, 0]
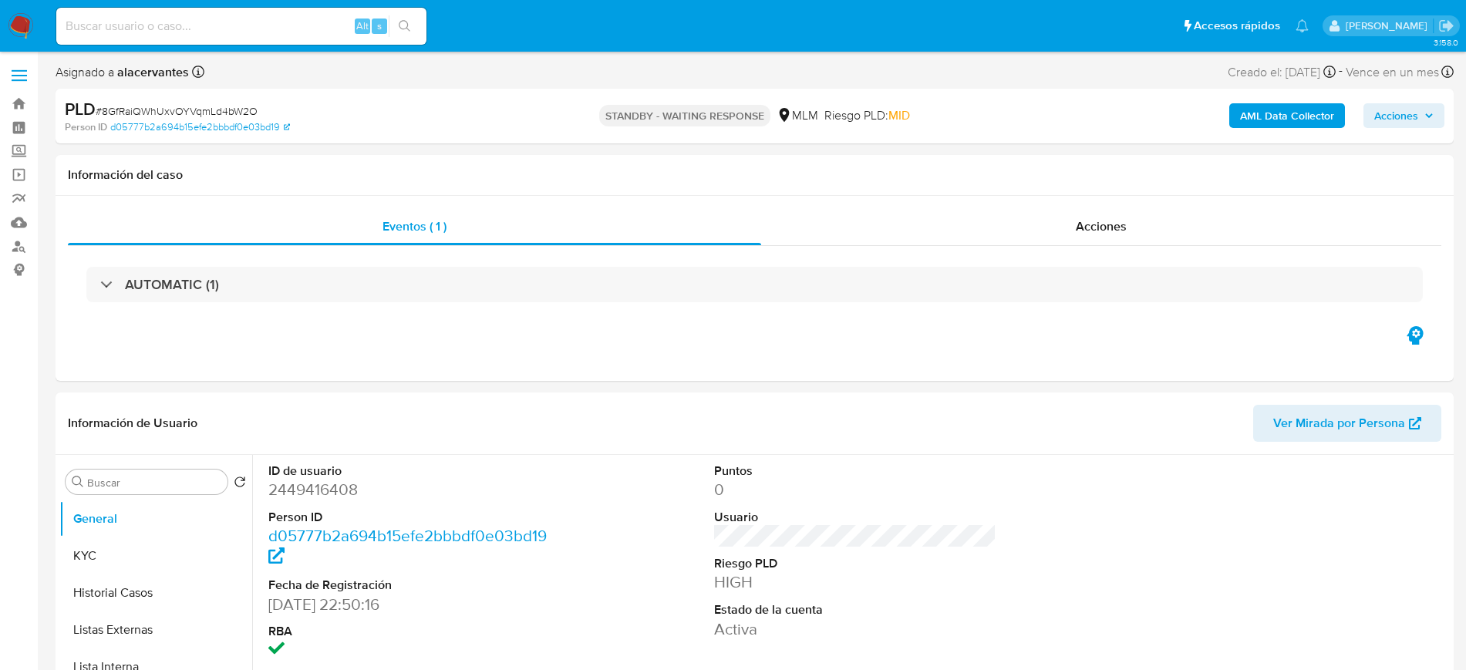
select select "10"
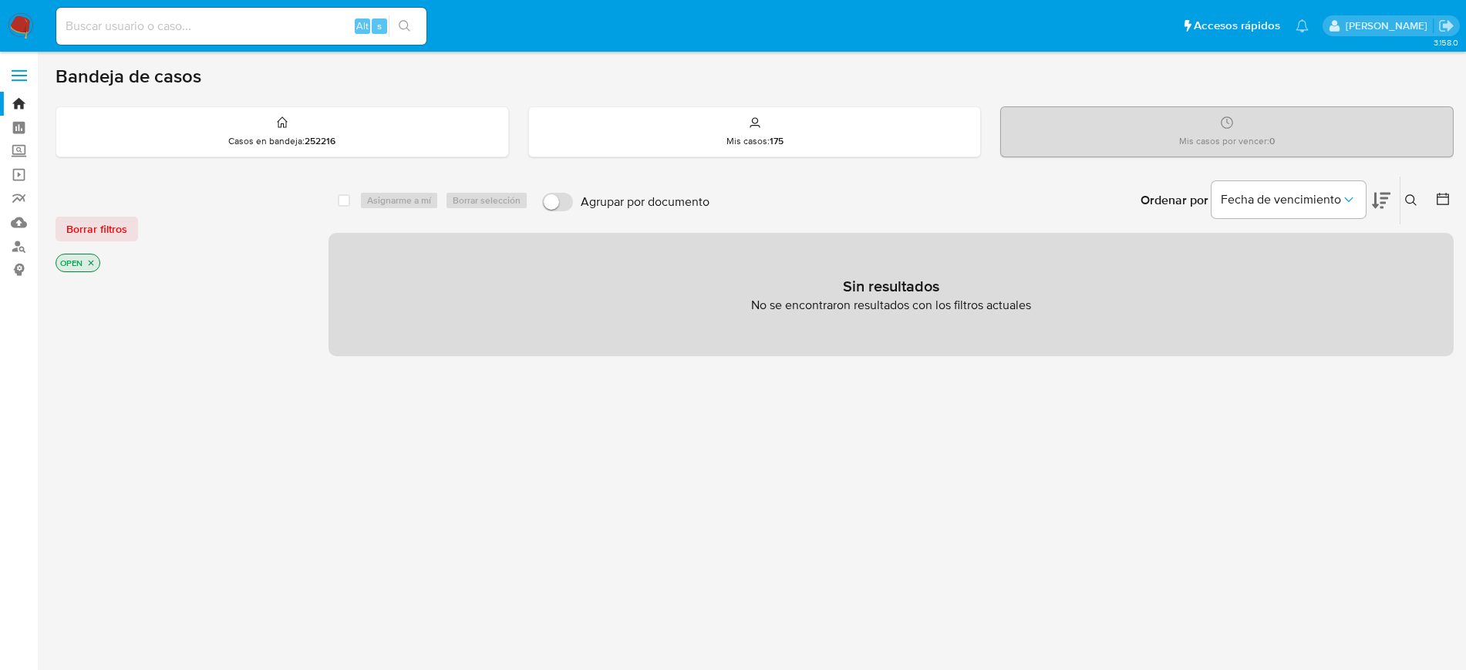
click at [210, 28] on input at bounding box center [241, 26] width 370 height 20
paste input "618323237"
type input "618323237"
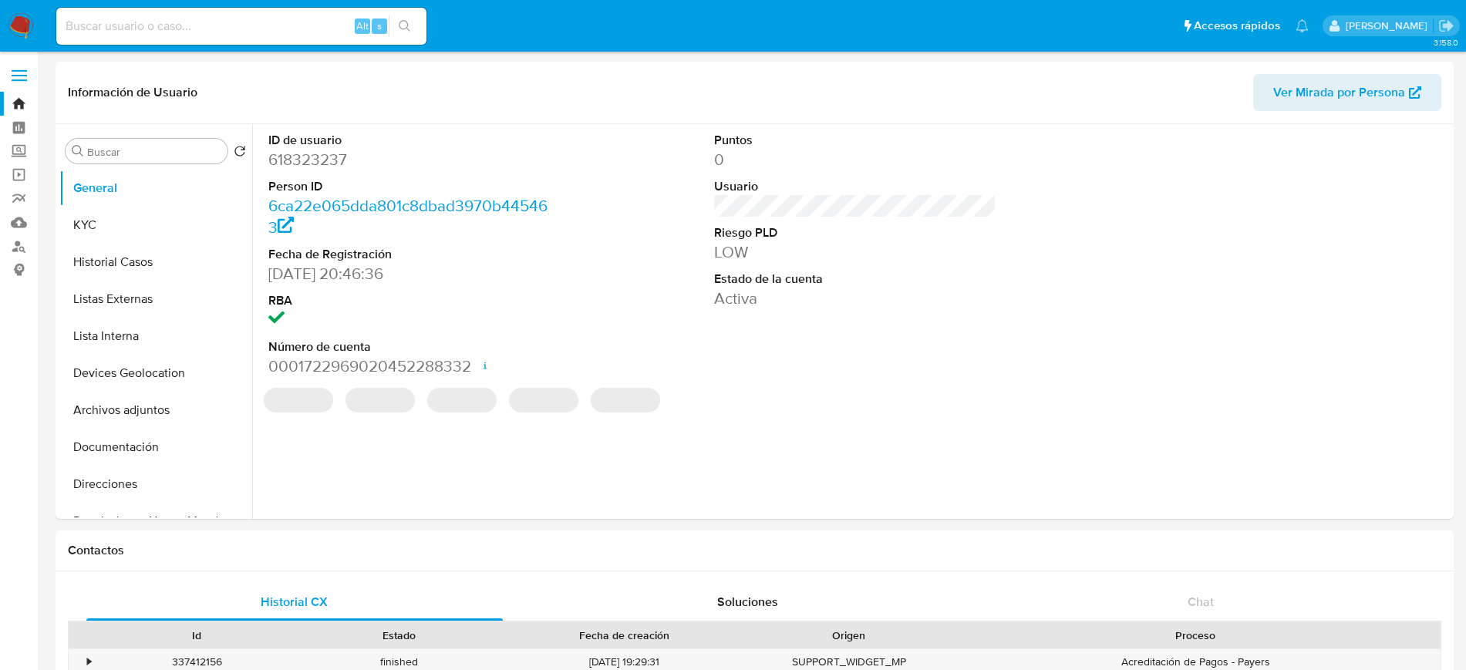
select select "10"
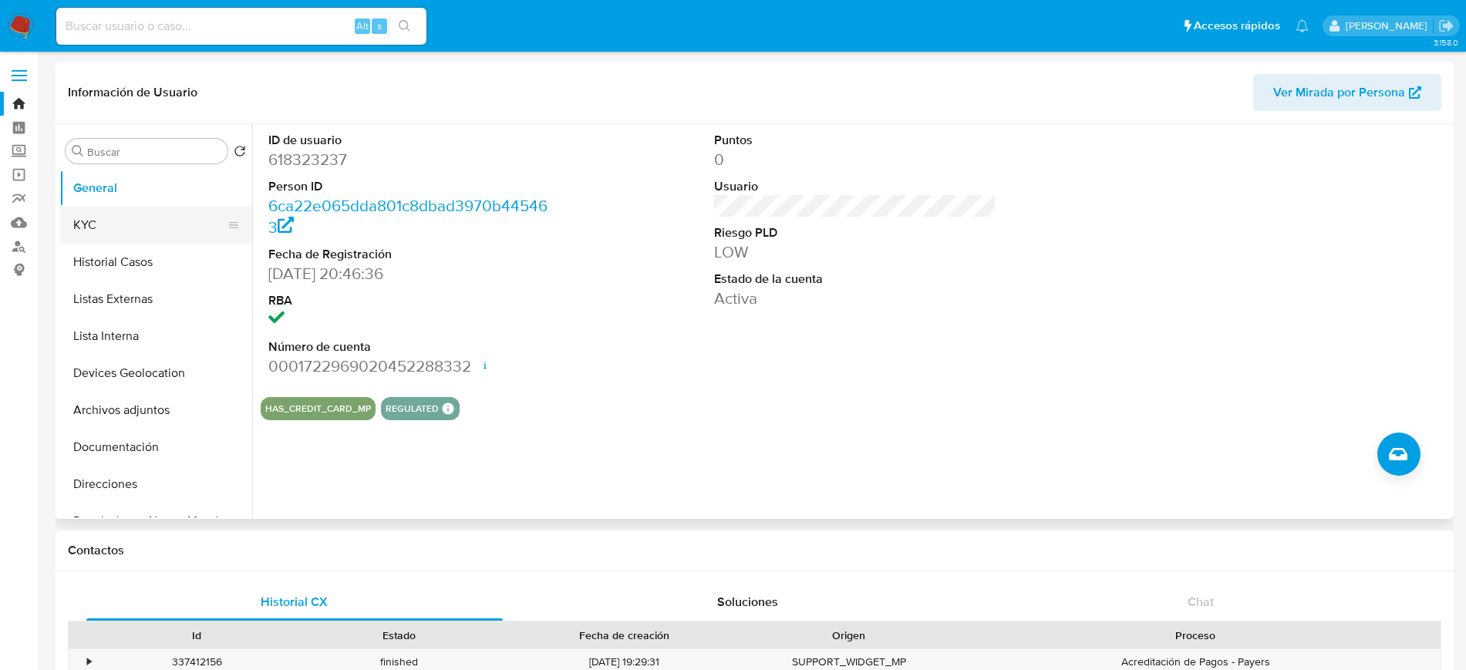
click at [163, 223] on button "KYC" at bounding box center [149, 225] width 180 height 37
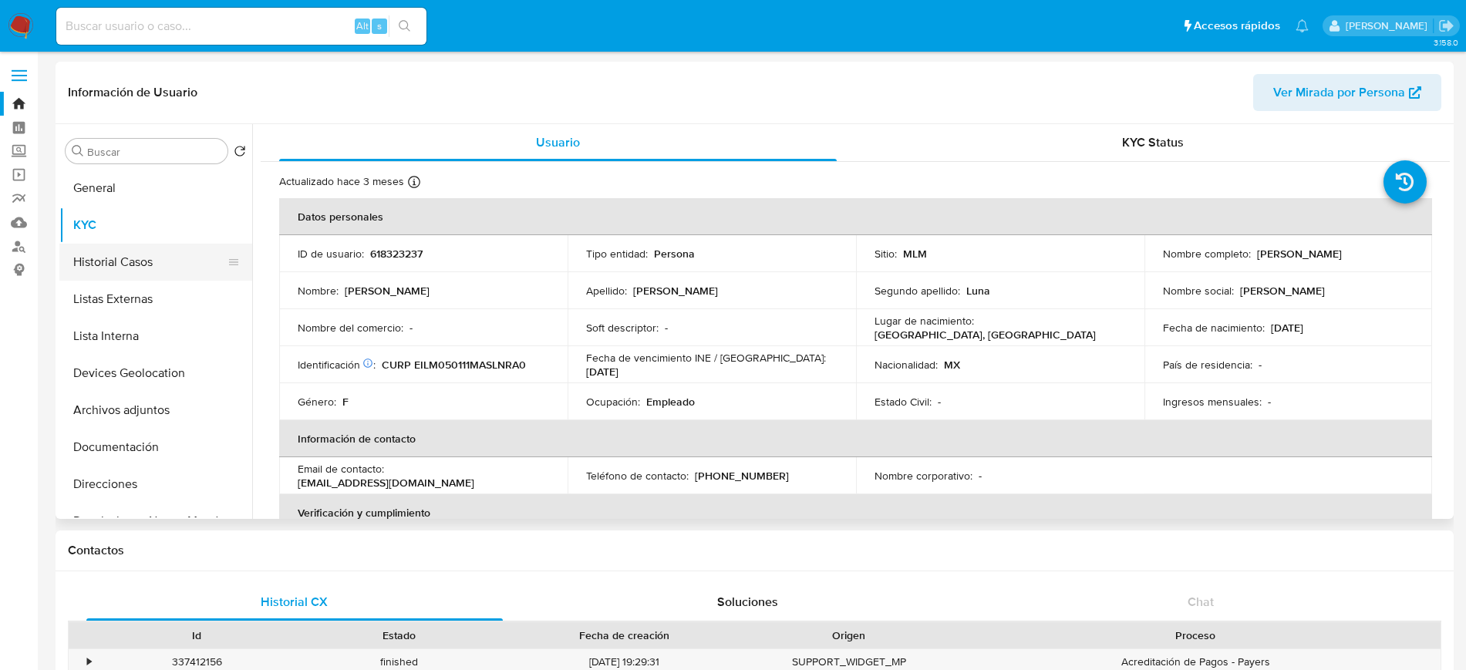
click at [150, 256] on button "Historial Casos" at bounding box center [149, 262] width 180 height 37
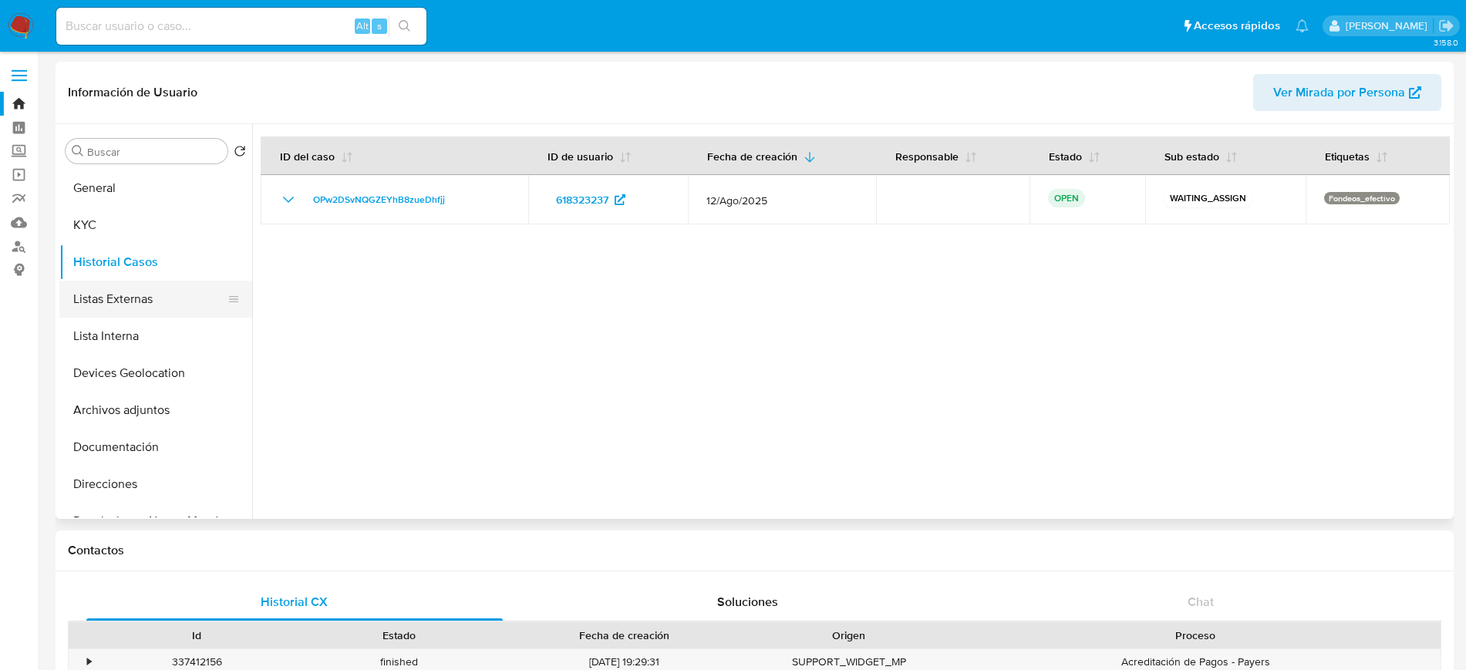
click at [143, 306] on button "Listas Externas" at bounding box center [149, 299] width 180 height 37
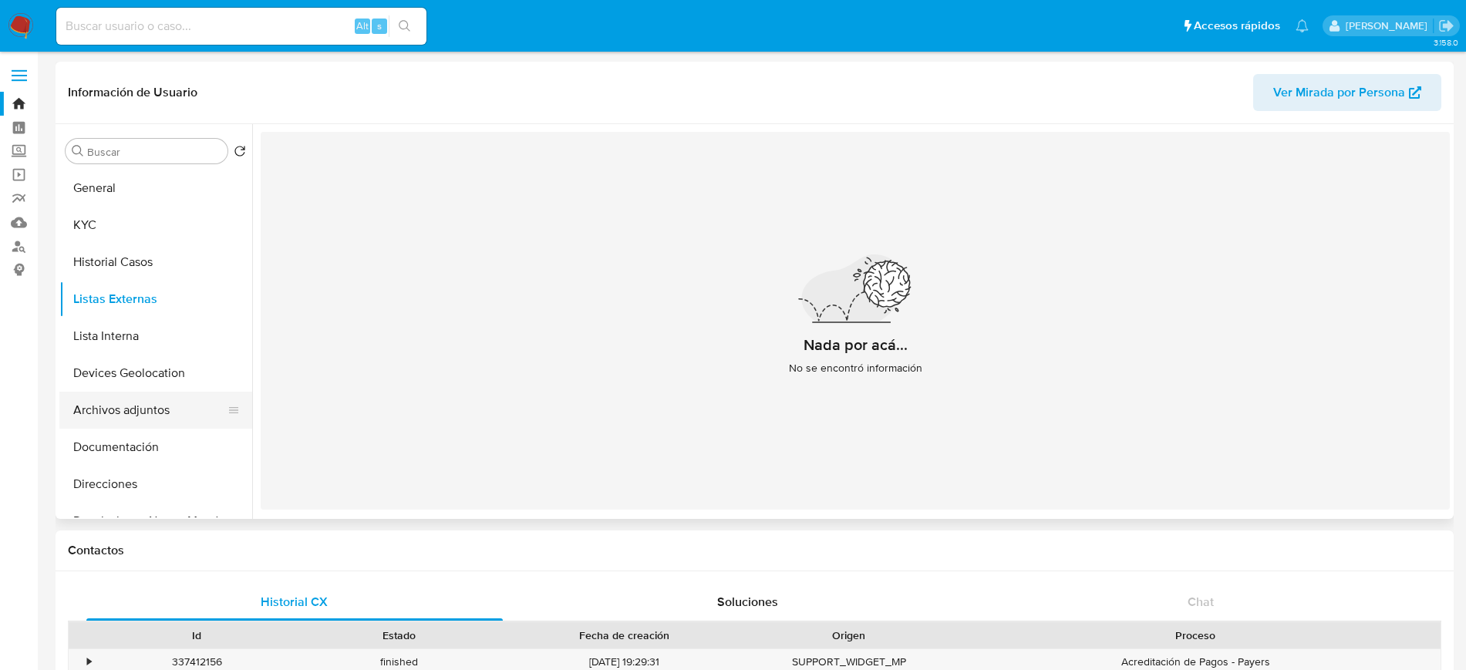
click at [146, 410] on button "Archivos adjuntos" at bounding box center [149, 410] width 180 height 37
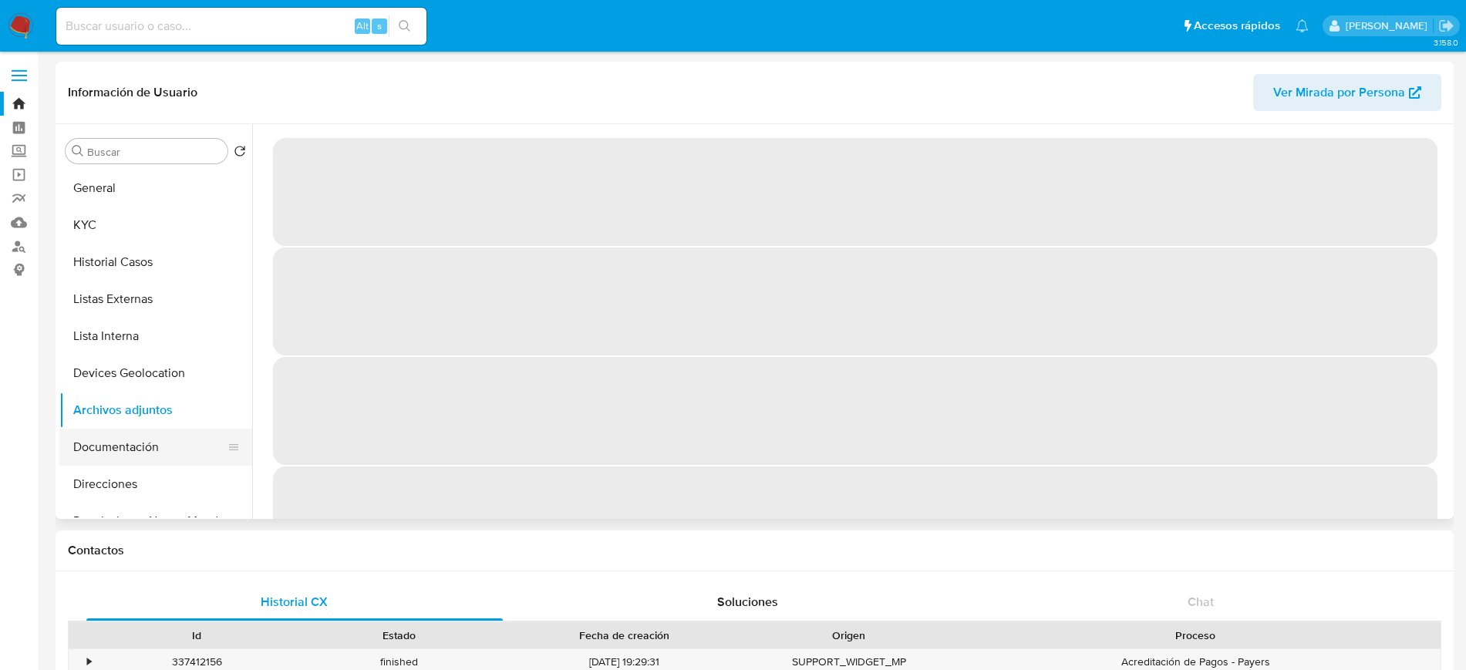
click at [145, 443] on button "Documentación" at bounding box center [149, 447] width 180 height 37
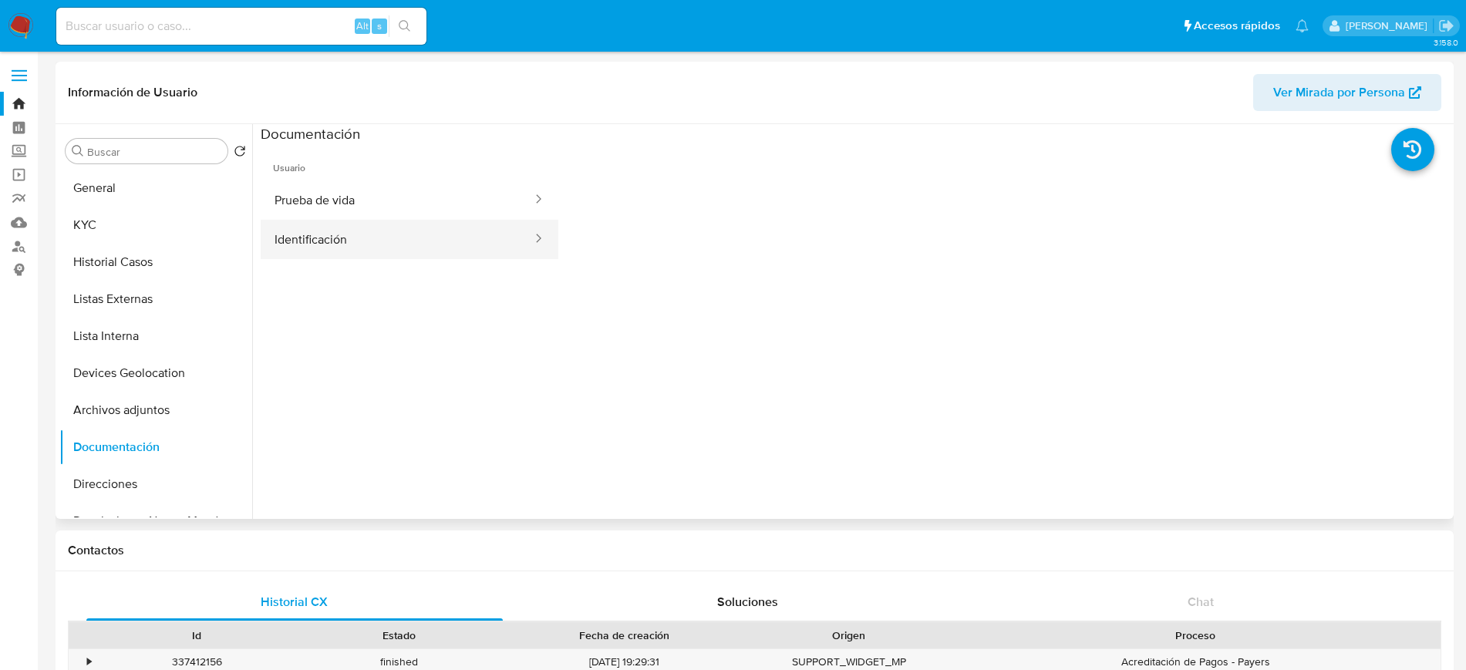
click at [370, 220] on button "Identificación" at bounding box center [397, 239] width 273 height 39
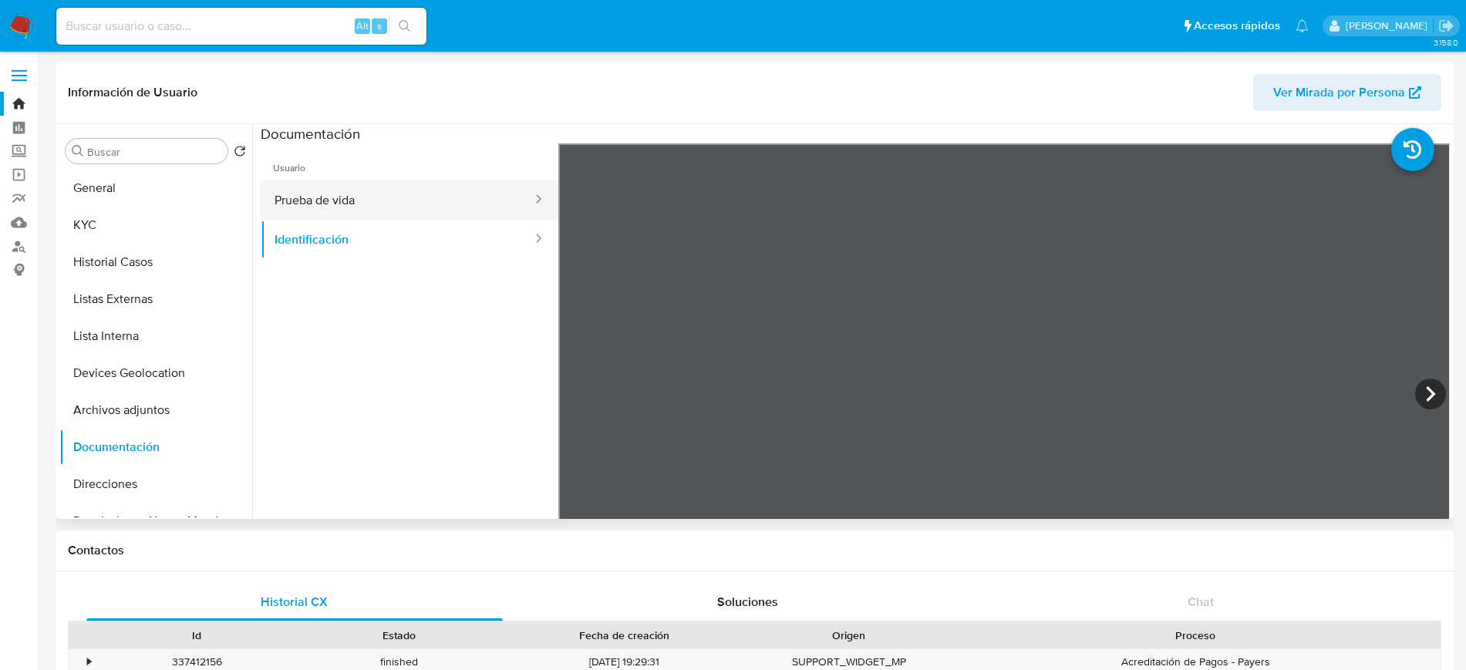
click at [401, 190] on button "Prueba de vida" at bounding box center [397, 199] width 273 height 39
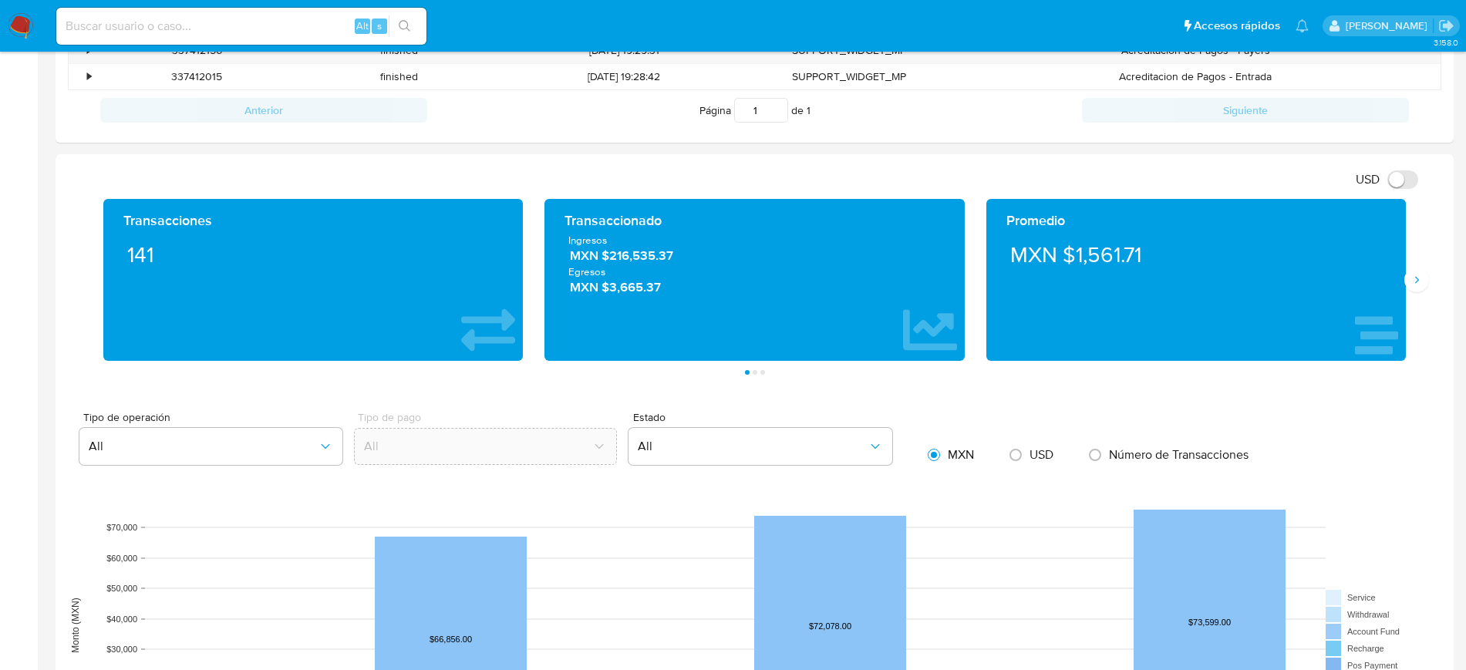
scroll to position [638, 0]
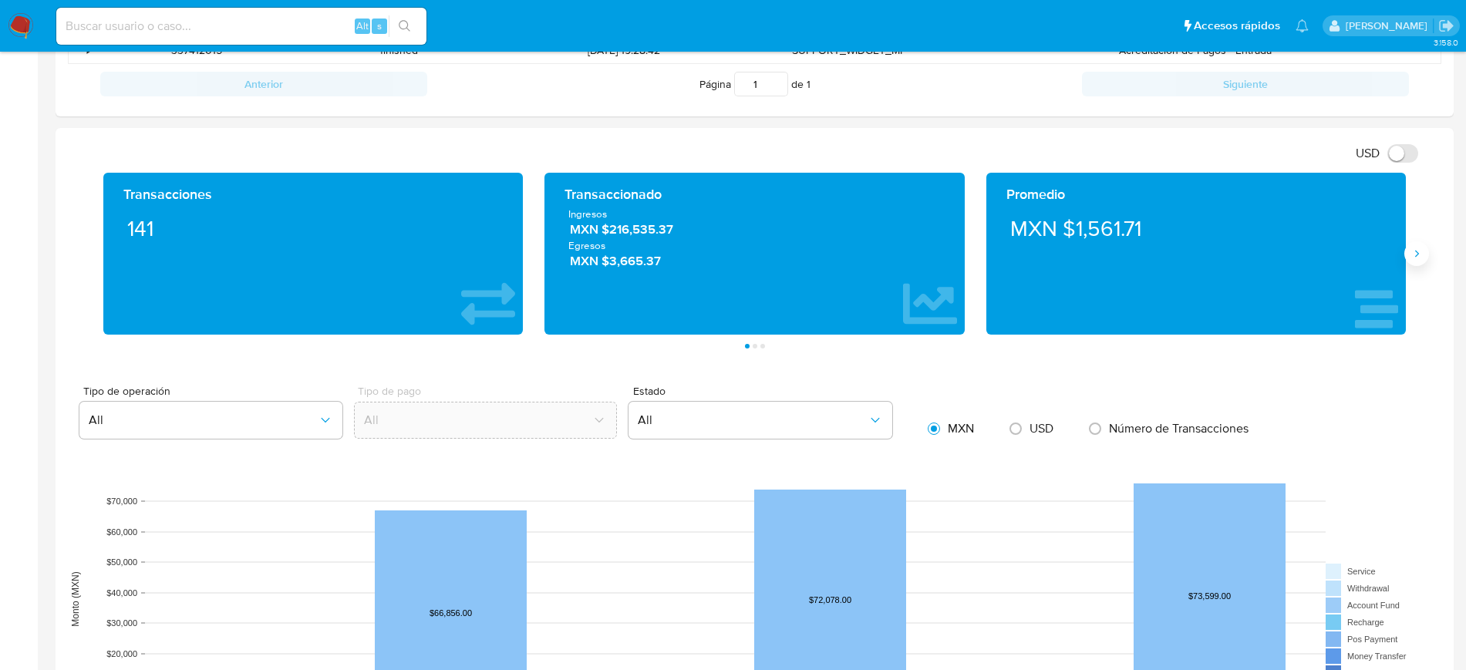
click at [1424, 260] on button "Siguiente" at bounding box center [1416, 253] width 25 height 25
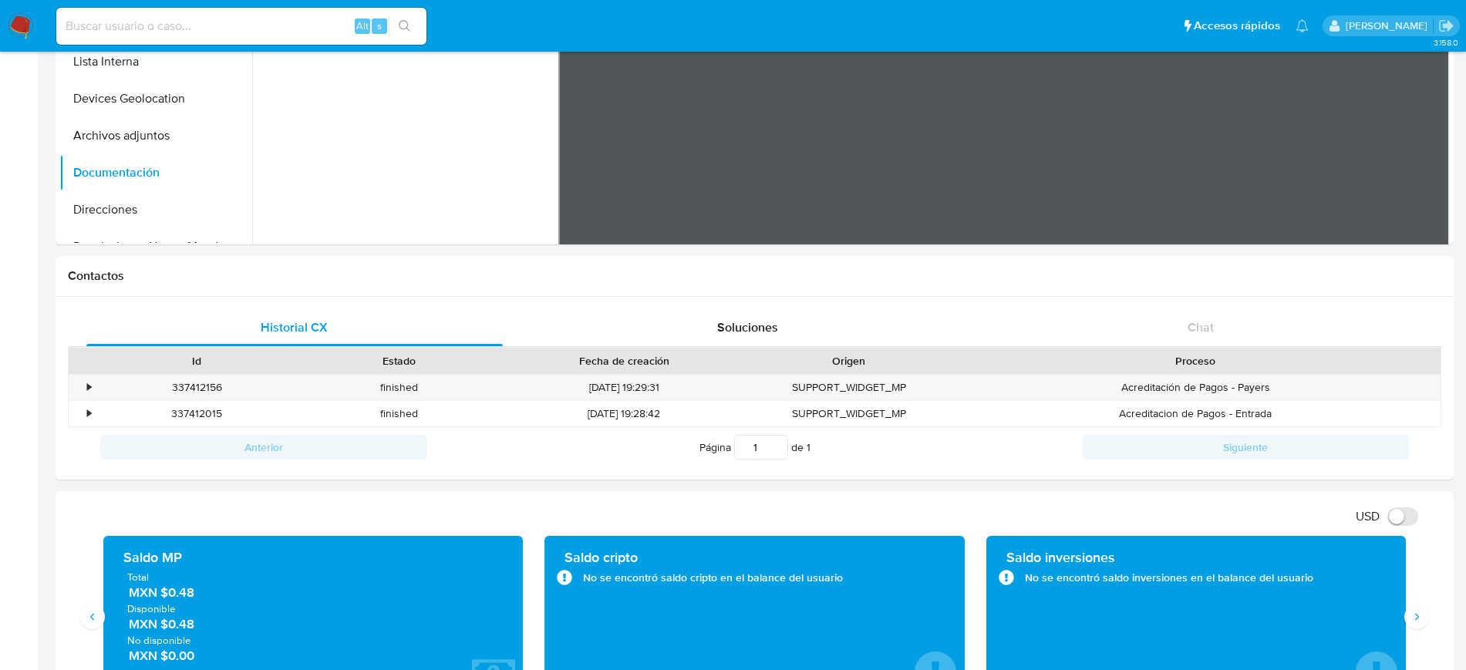
scroll to position [0, 0]
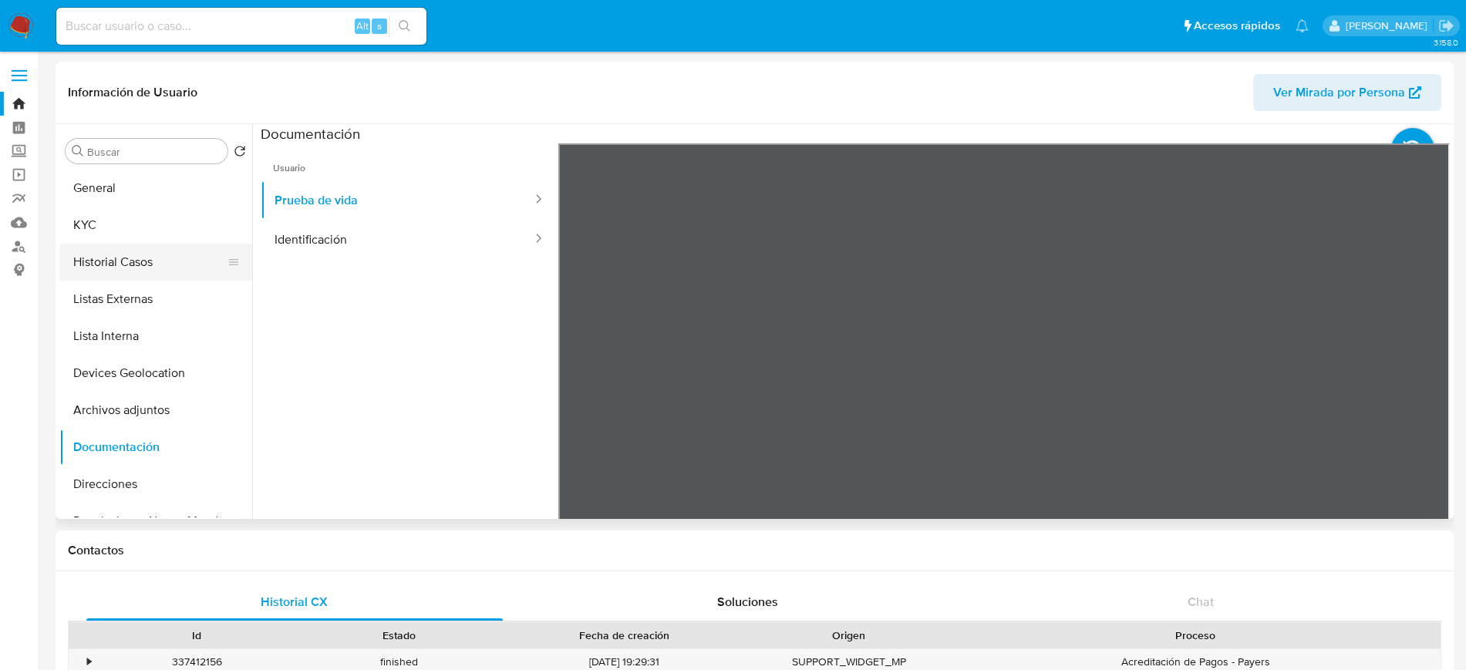
click at [152, 262] on button "Historial Casos" at bounding box center [149, 262] width 180 height 37
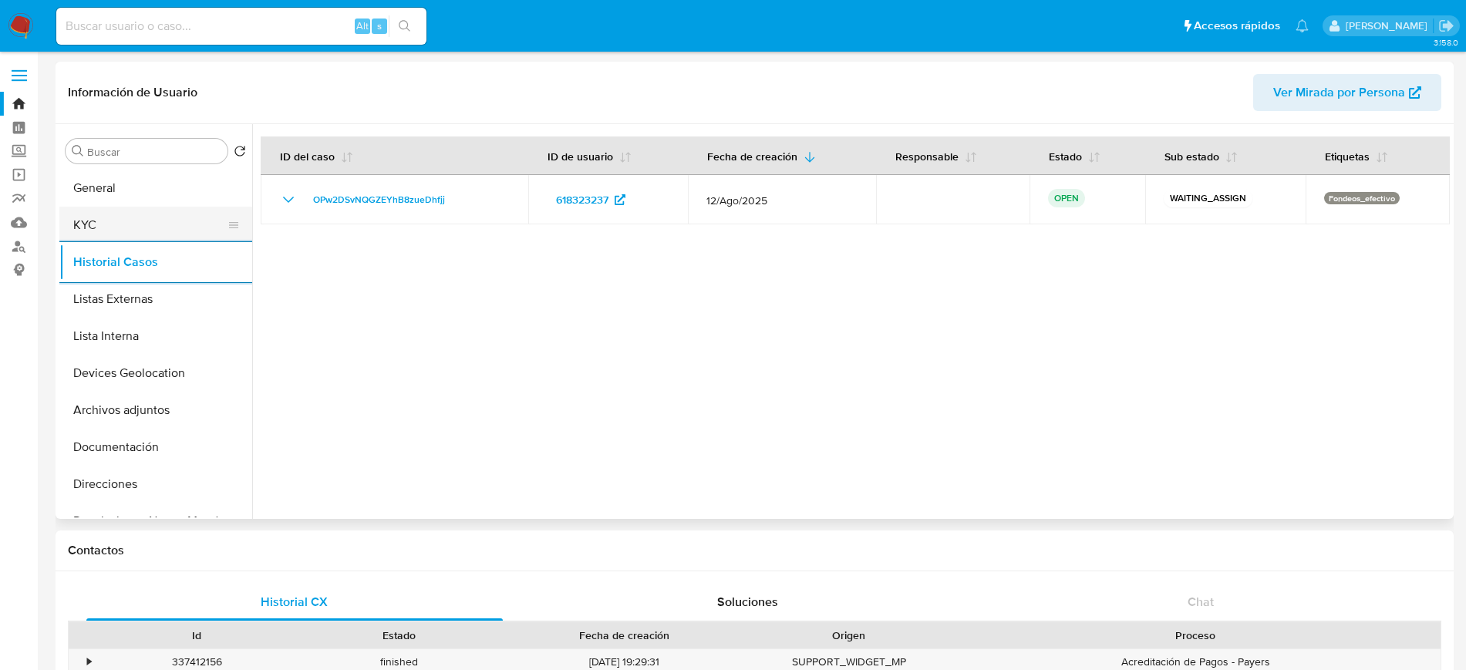
click at [163, 227] on button "KYC" at bounding box center [149, 225] width 180 height 37
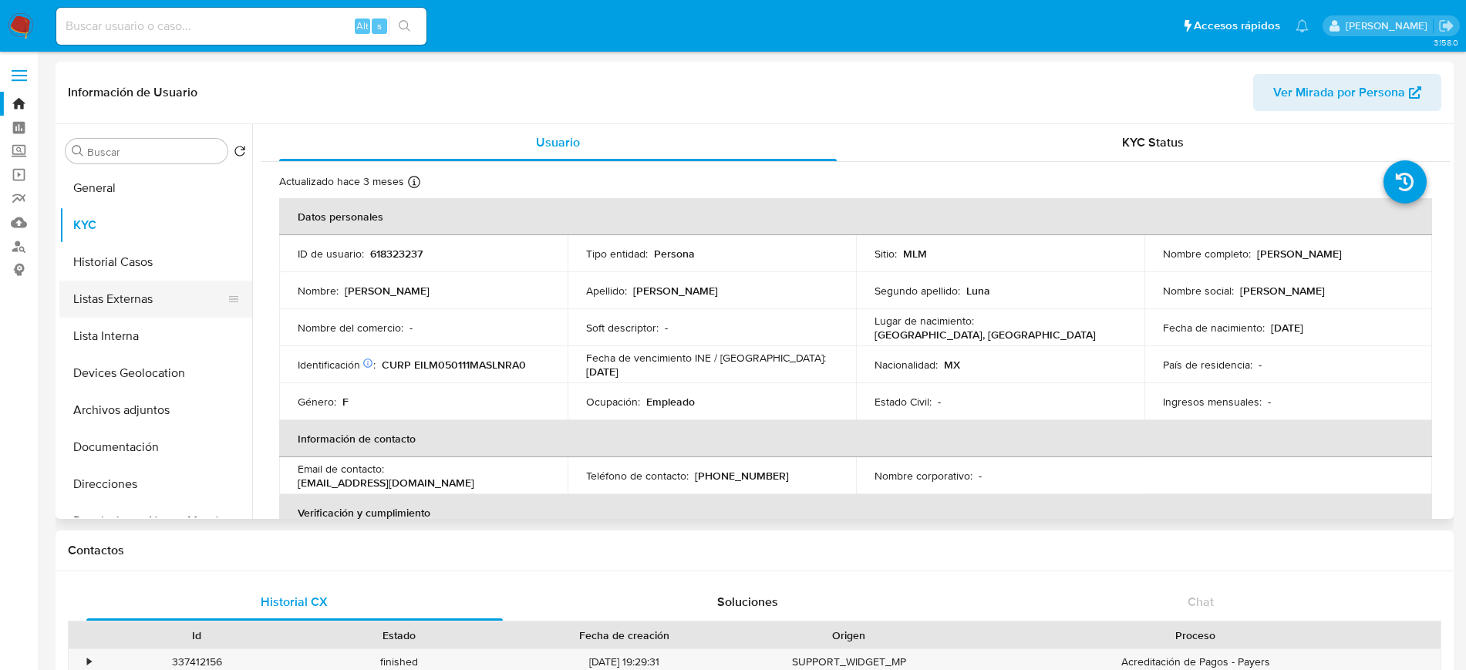
click at [123, 291] on button "Listas Externas" at bounding box center [149, 299] width 180 height 37
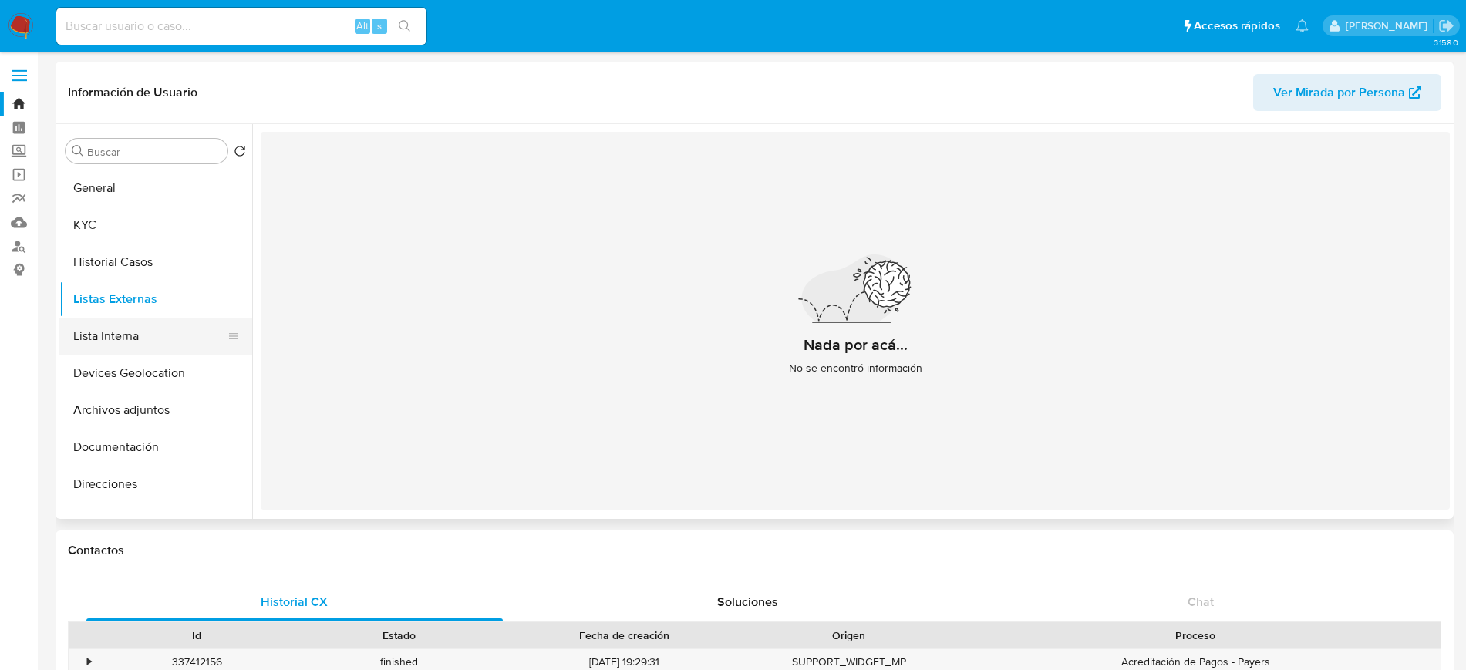
click at [130, 338] on button "Lista Interna" at bounding box center [149, 336] width 180 height 37
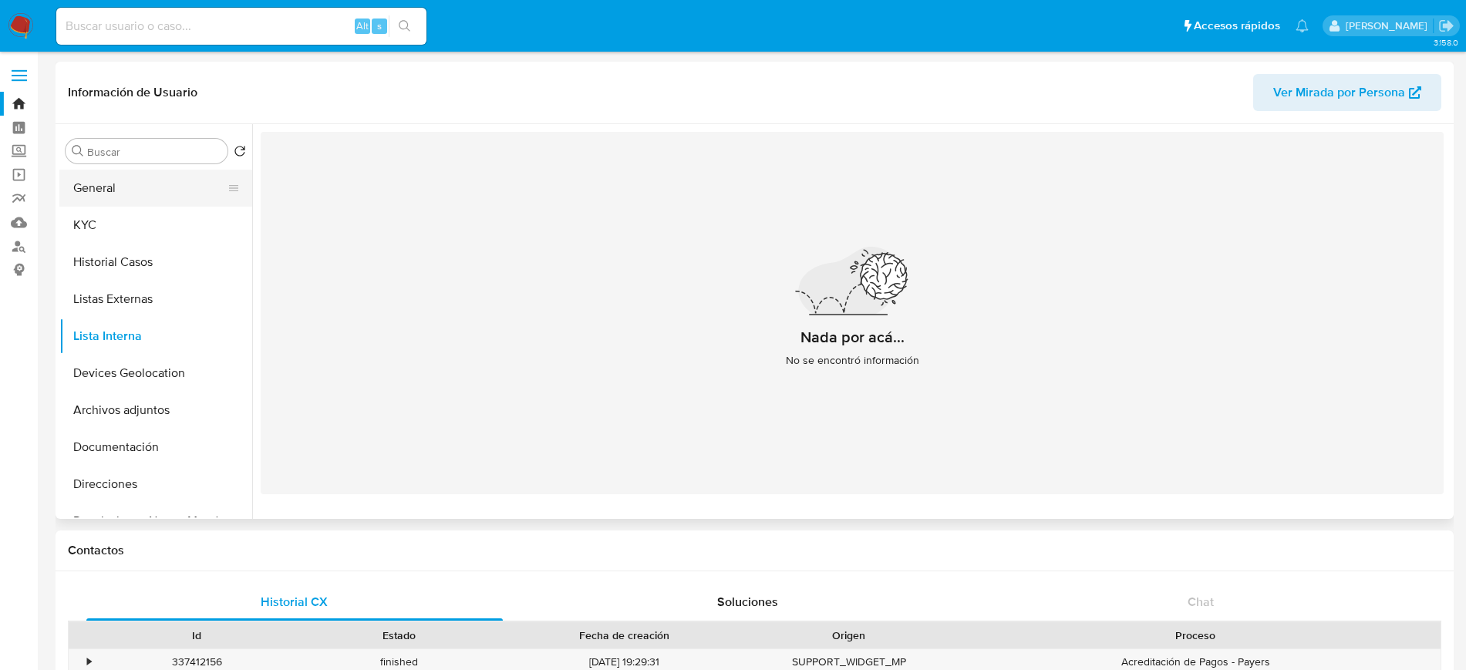
click at [114, 173] on button "General" at bounding box center [149, 188] width 180 height 37
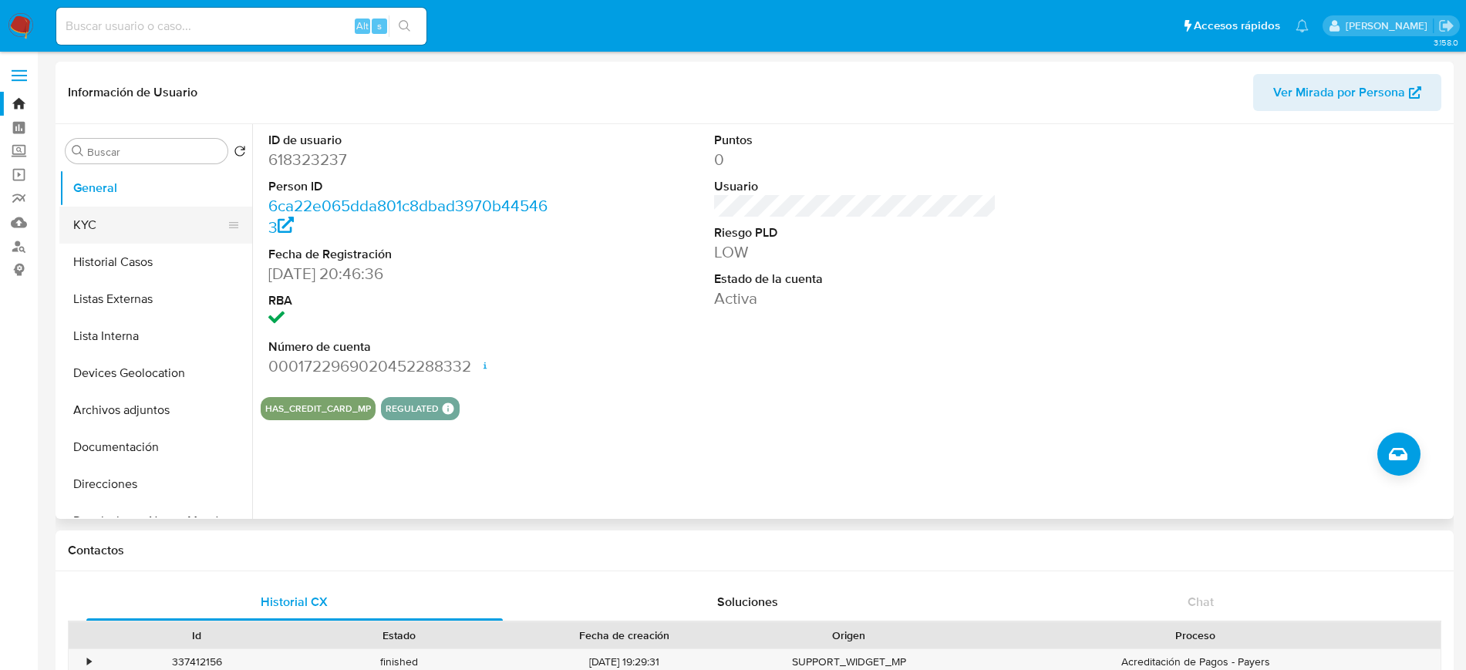
click at [89, 215] on button "KYC" at bounding box center [149, 225] width 180 height 37
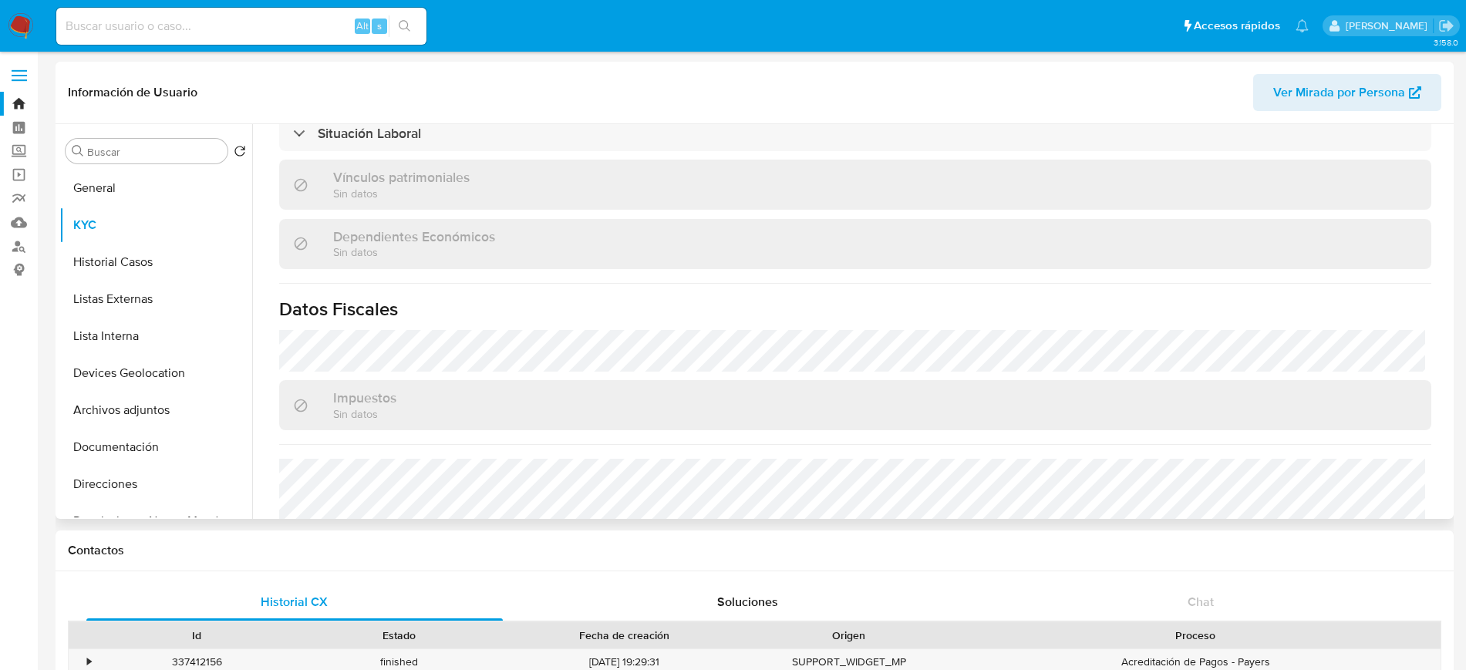
scroll to position [954, 0]
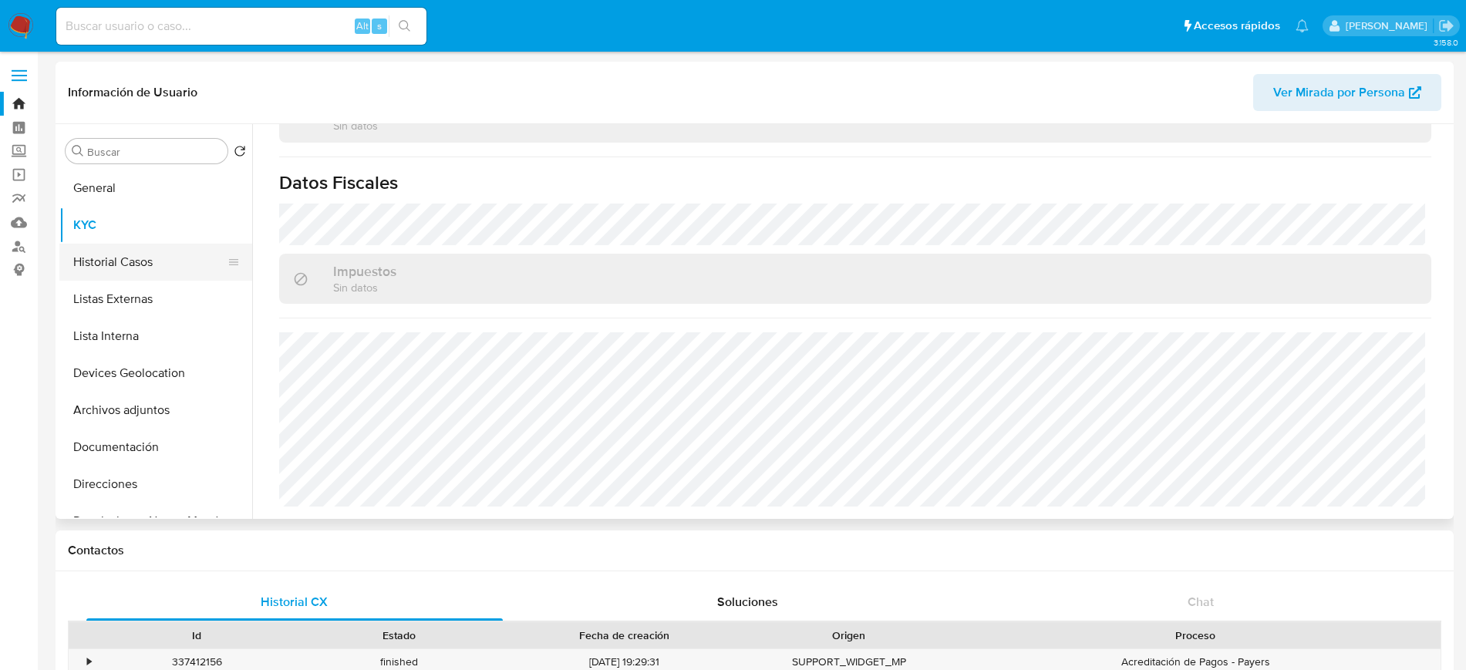
click at [92, 260] on button "Historial Casos" at bounding box center [149, 262] width 180 height 37
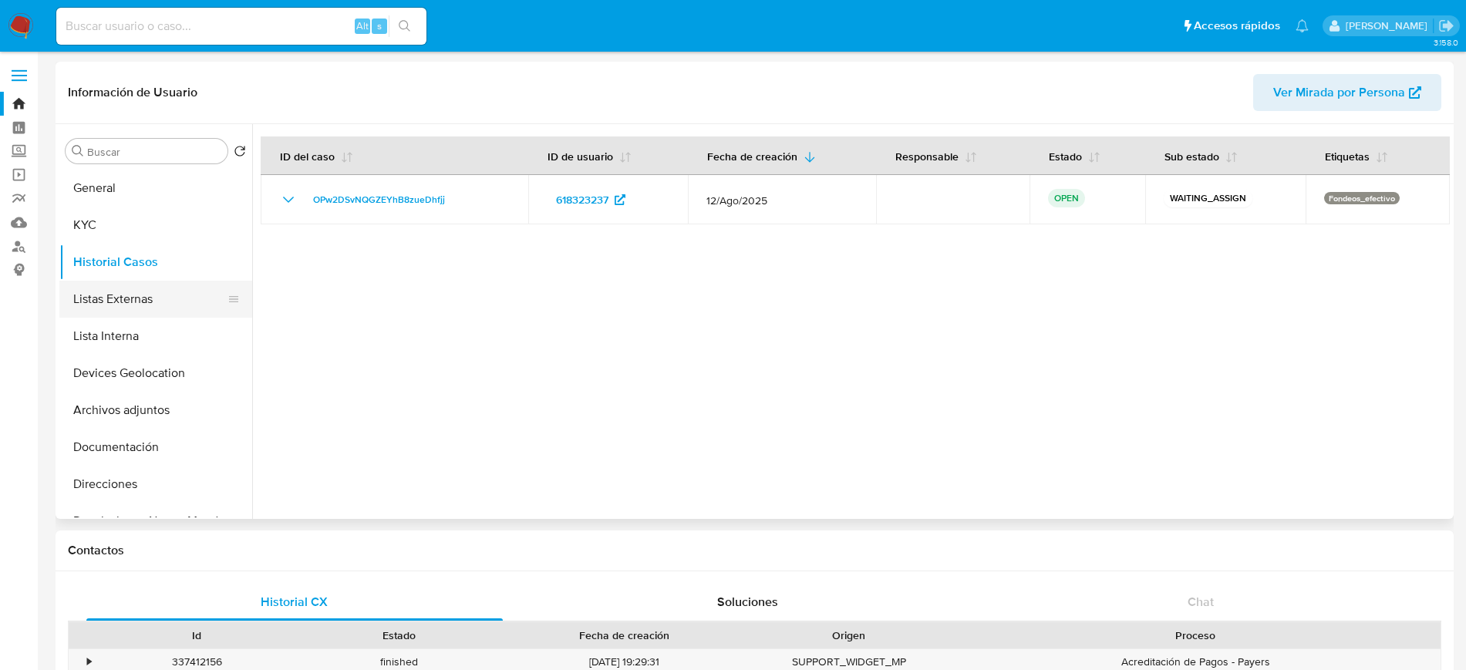
click at [145, 309] on button "Listas Externas" at bounding box center [149, 299] width 180 height 37
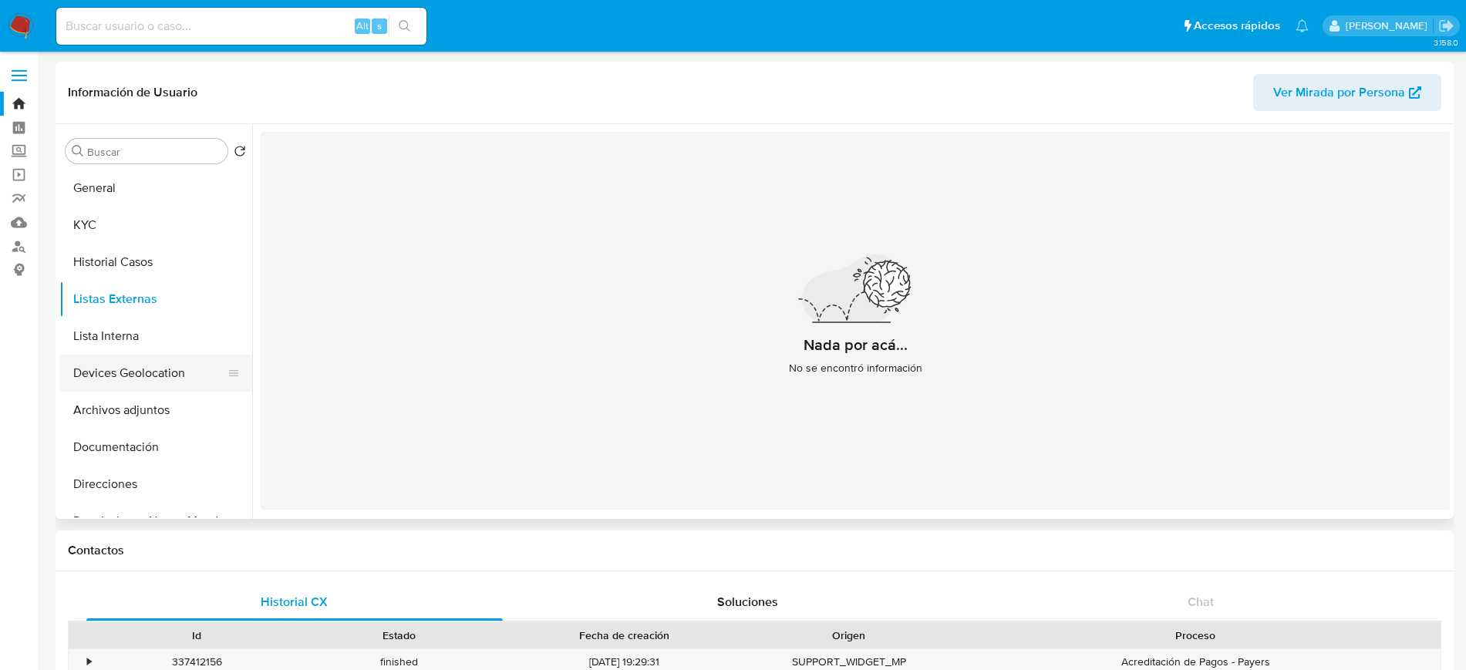
click at [118, 359] on button "Devices Geolocation" at bounding box center [149, 373] width 180 height 37
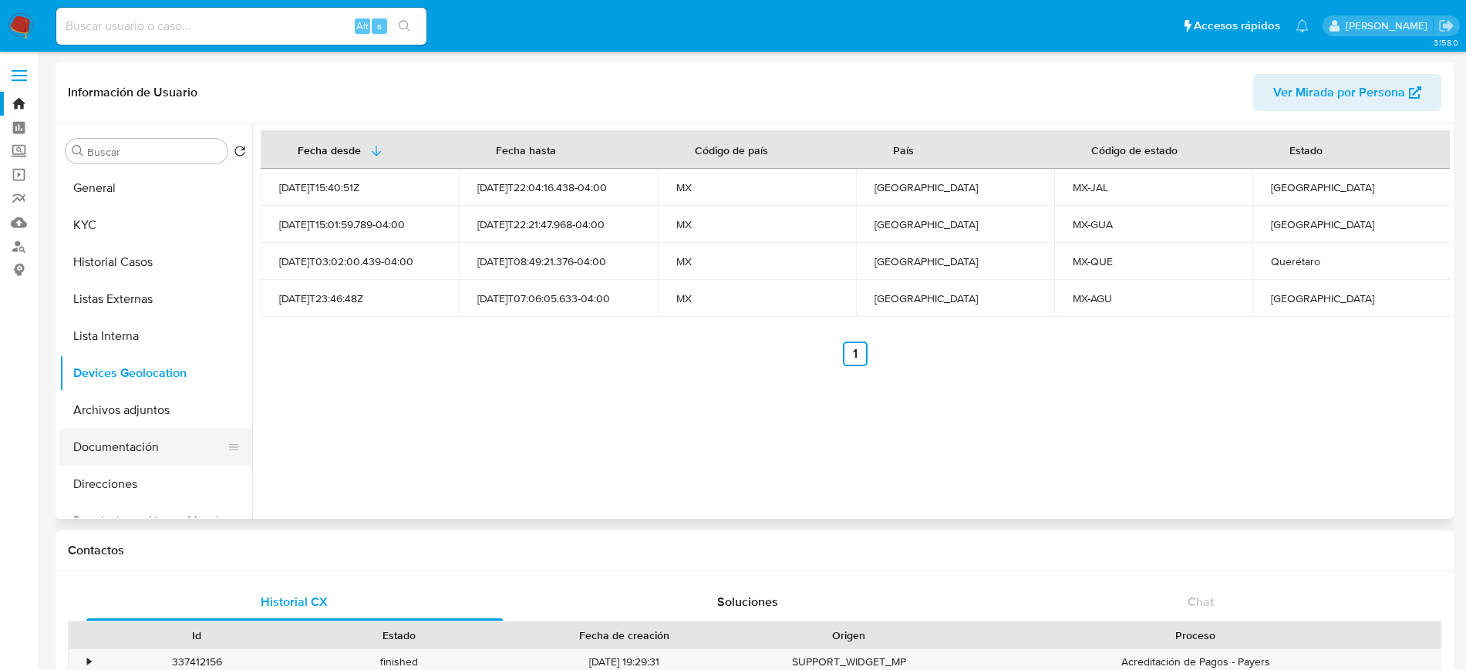
click at [96, 436] on button "Documentación" at bounding box center [149, 447] width 180 height 37
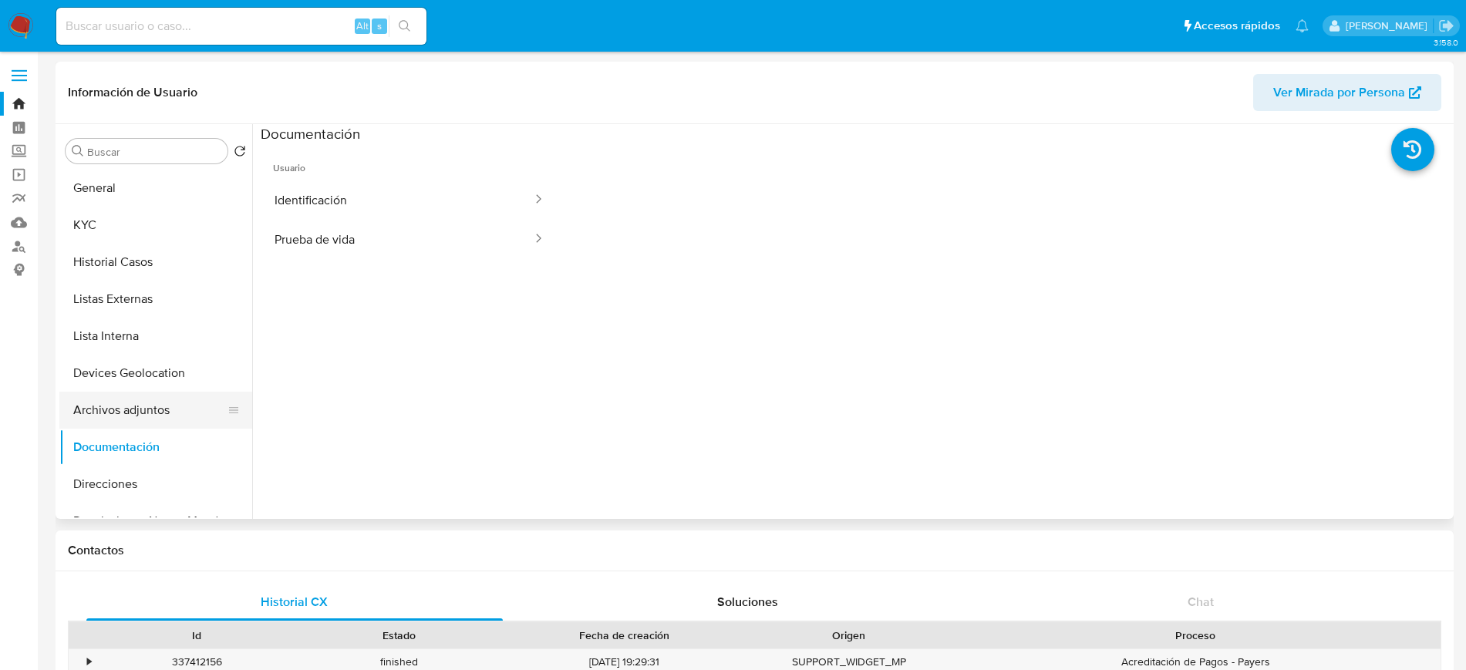
click at [85, 416] on button "Archivos adjuntos" at bounding box center [149, 410] width 180 height 37
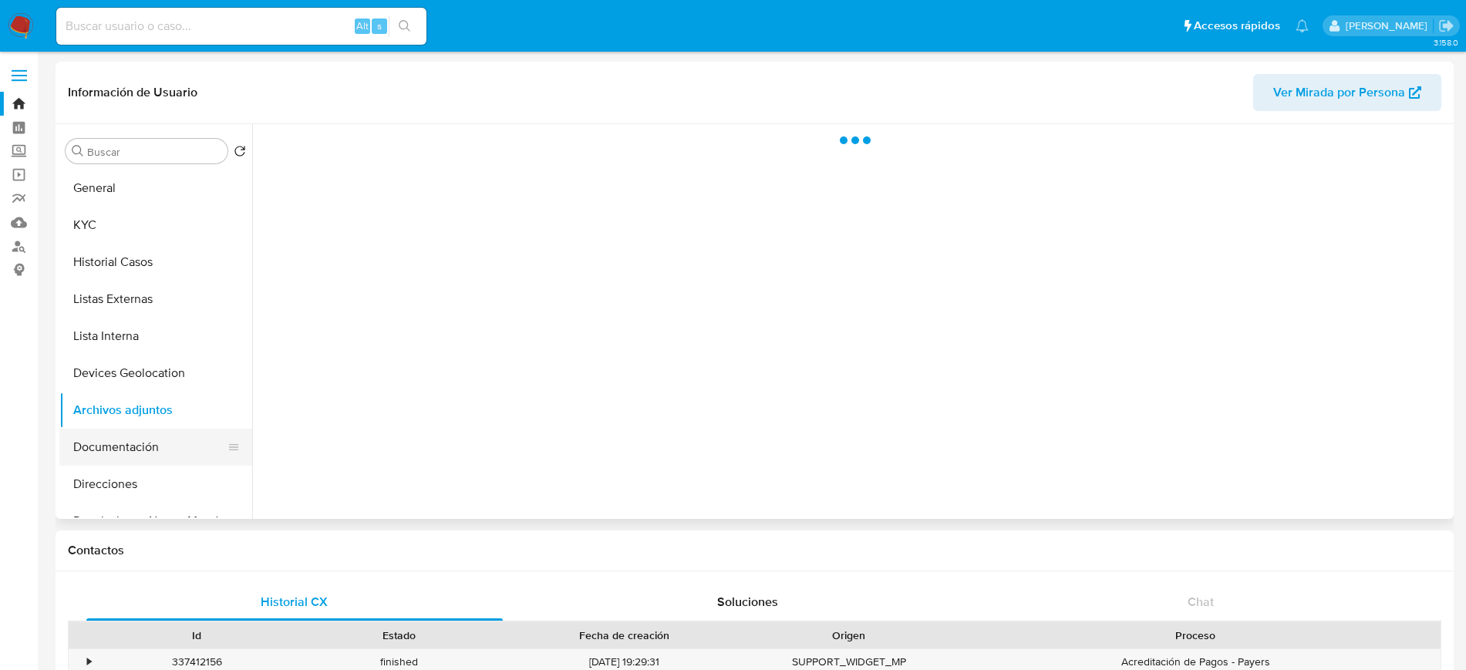
click at [116, 444] on button "Documentación" at bounding box center [149, 447] width 180 height 37
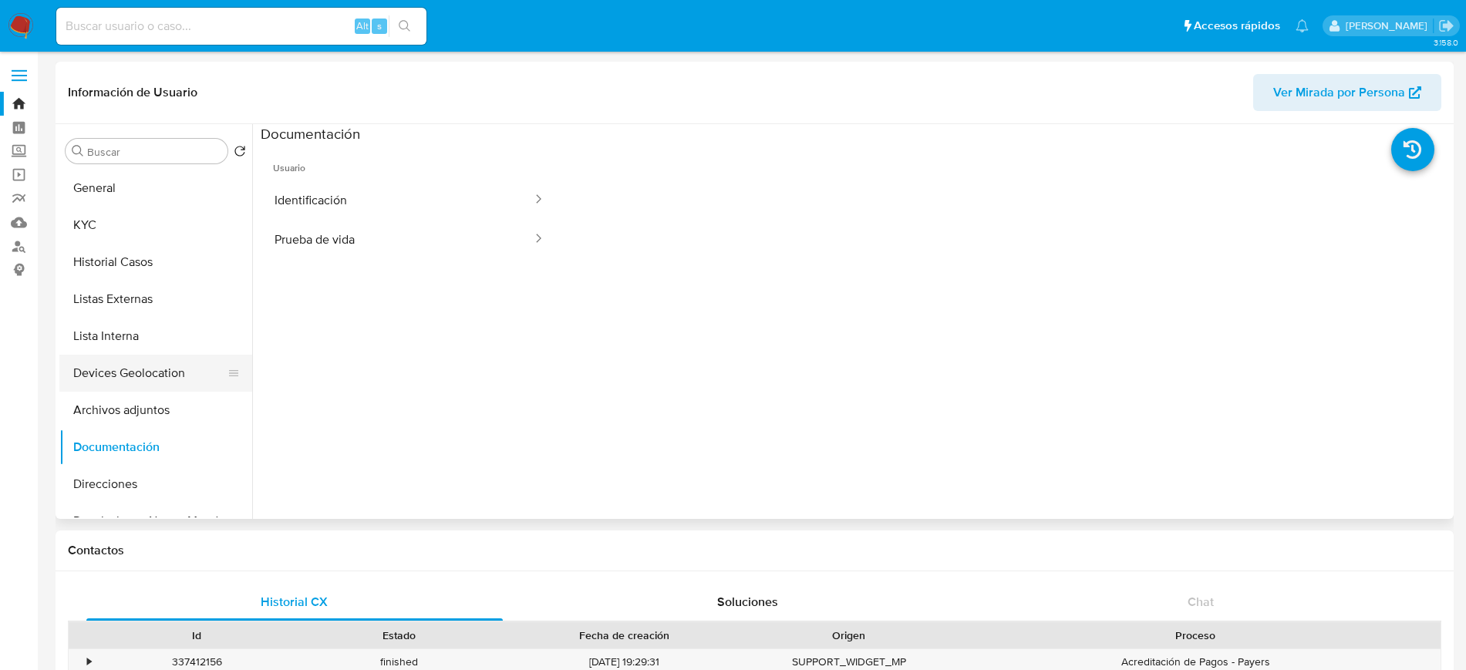
click at [335, 210] on button "Identificación" at bounding box center [397, 199] width 273 height 39
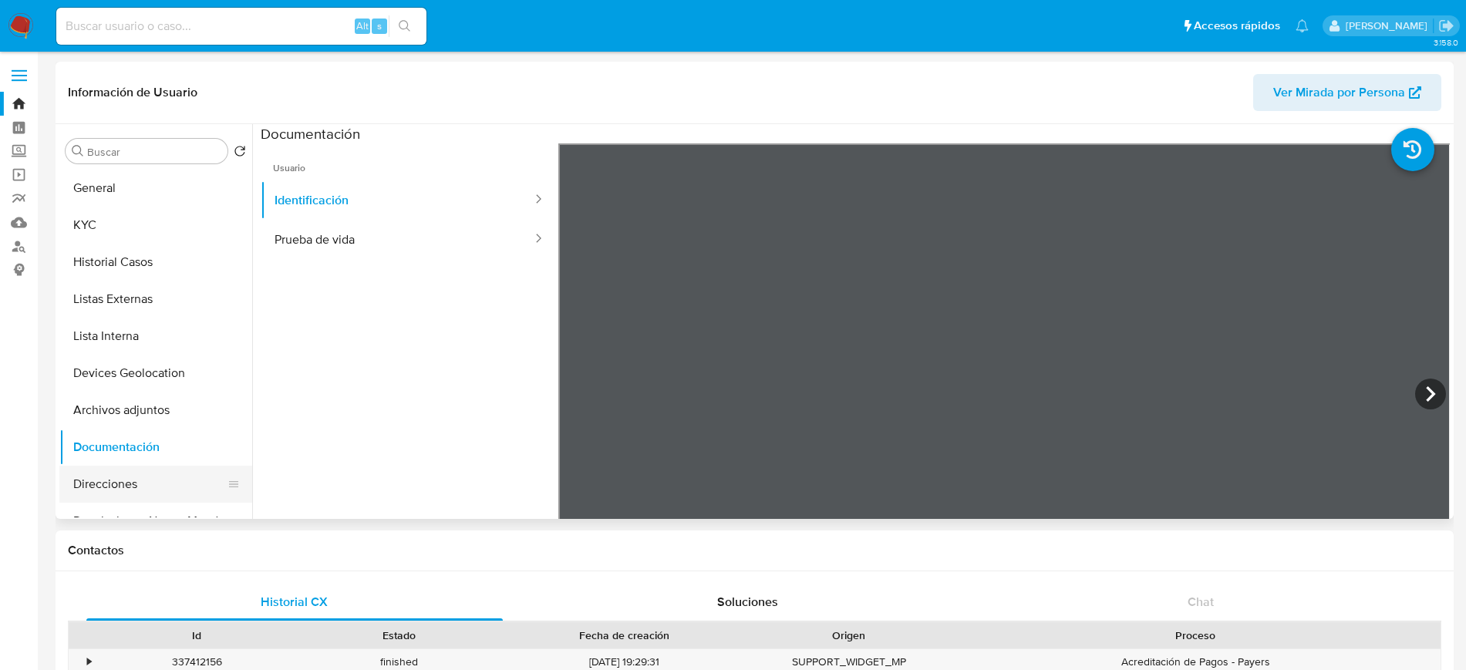
click at [130, 483] on button "Direcciones" at bounding box center [149, 484] width 180 height 37
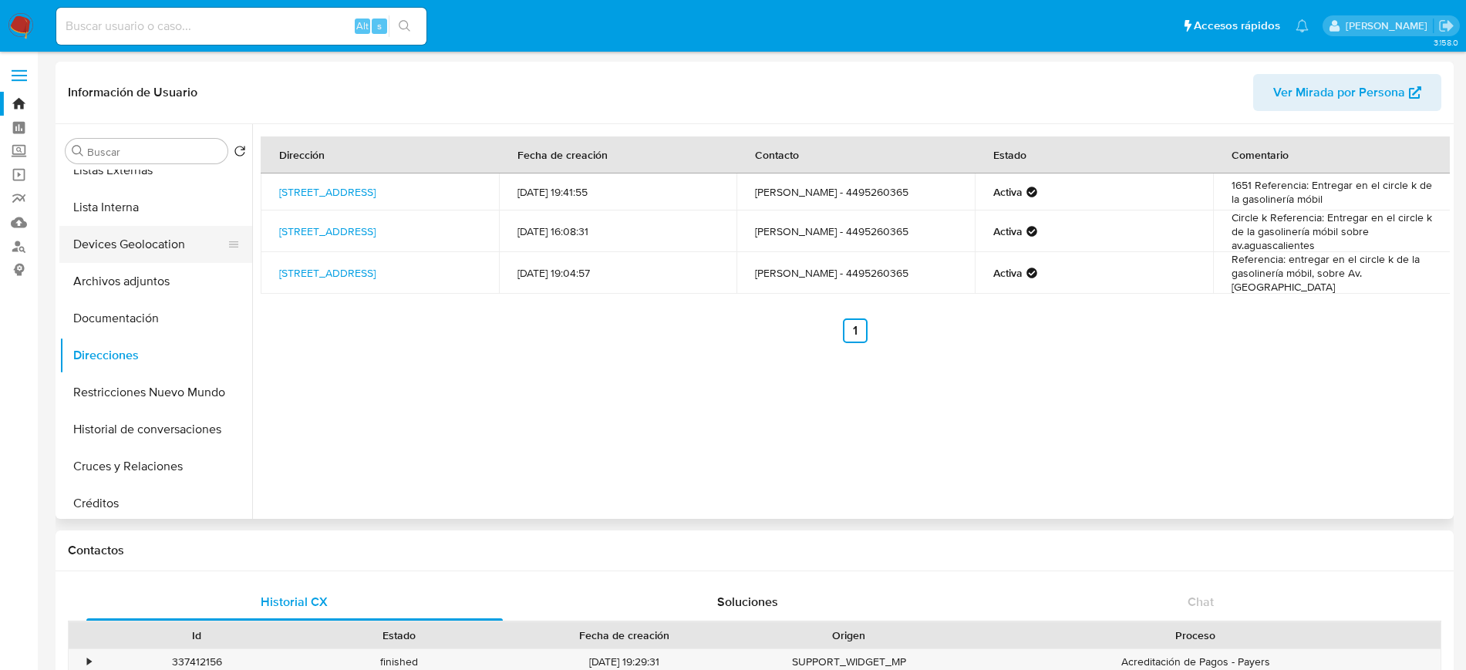
scroll to position [126, 0]
click at [134, 323] on button "Documentación" at bounding box center [149, 320] width 180 height 37
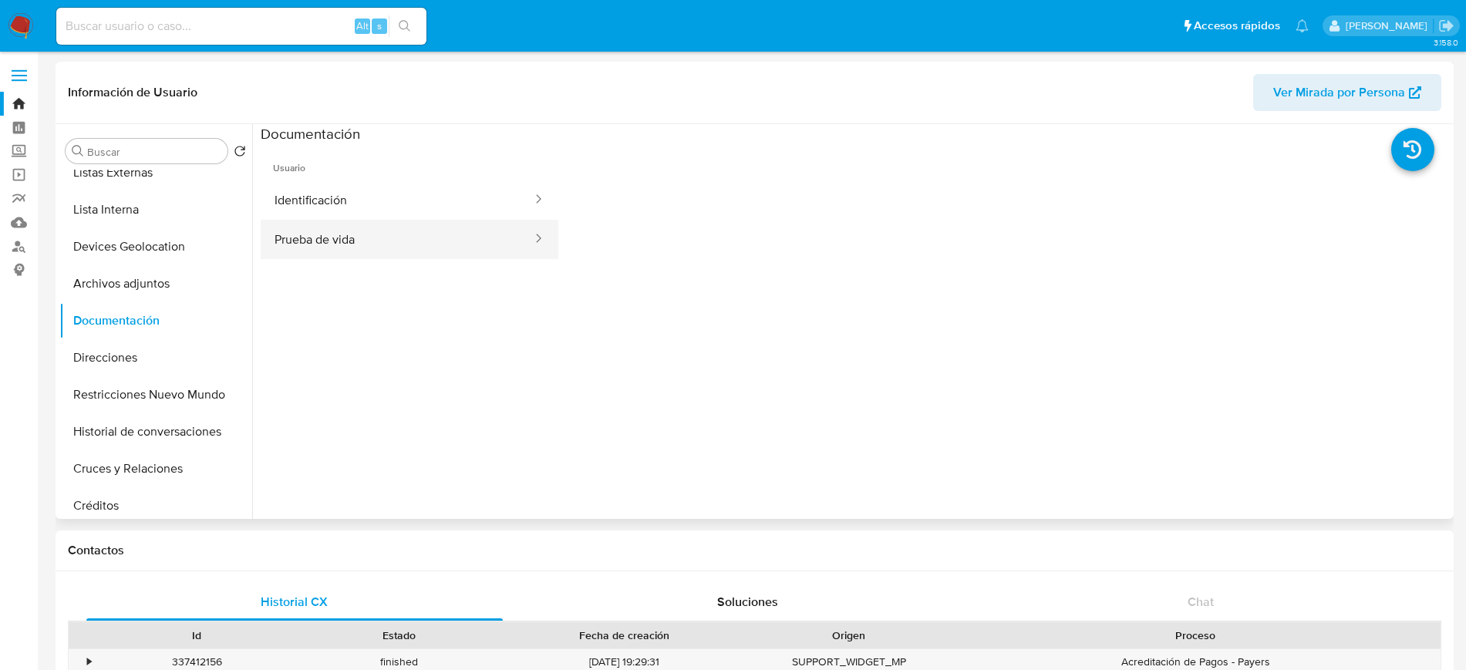
click at [330, 223] on button "Prueba de vida" at bounding box center [397, 239] width 273 height 39
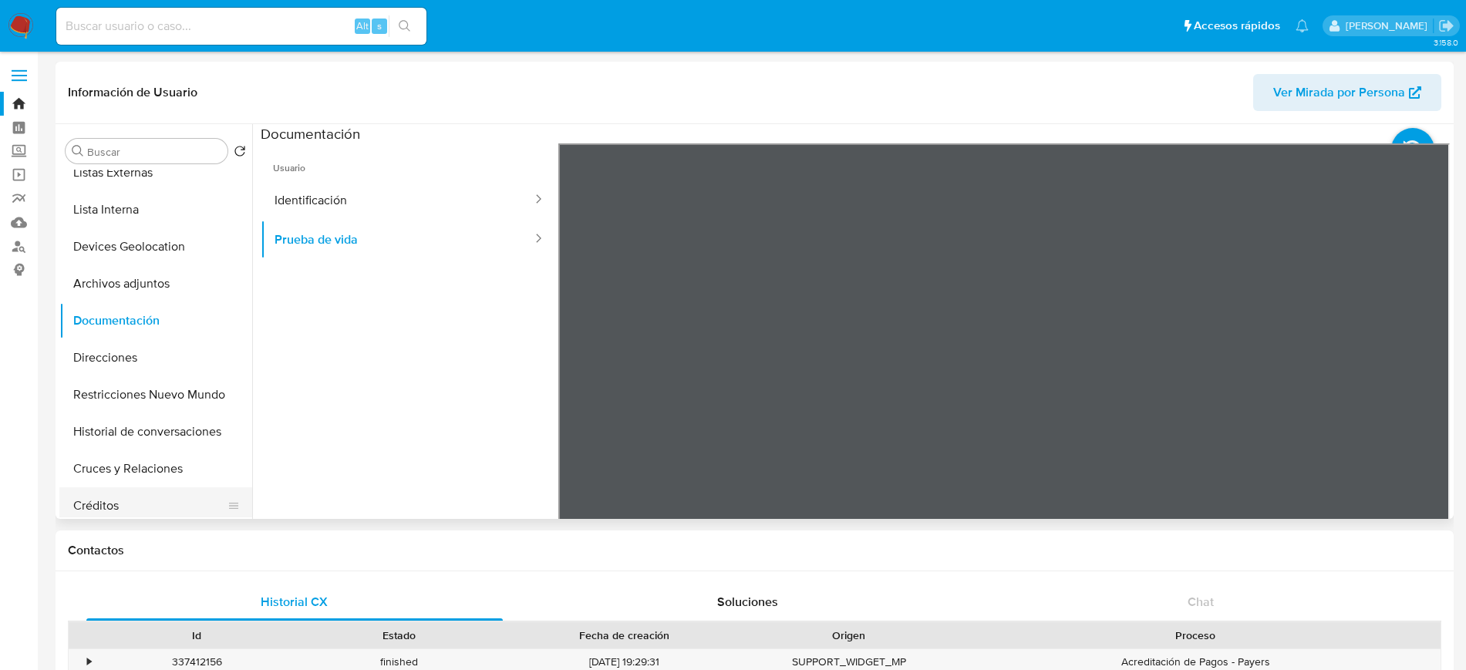
click at [157, 509] on button "Créditos" at bounding box center [149, 505] width 180 height 37
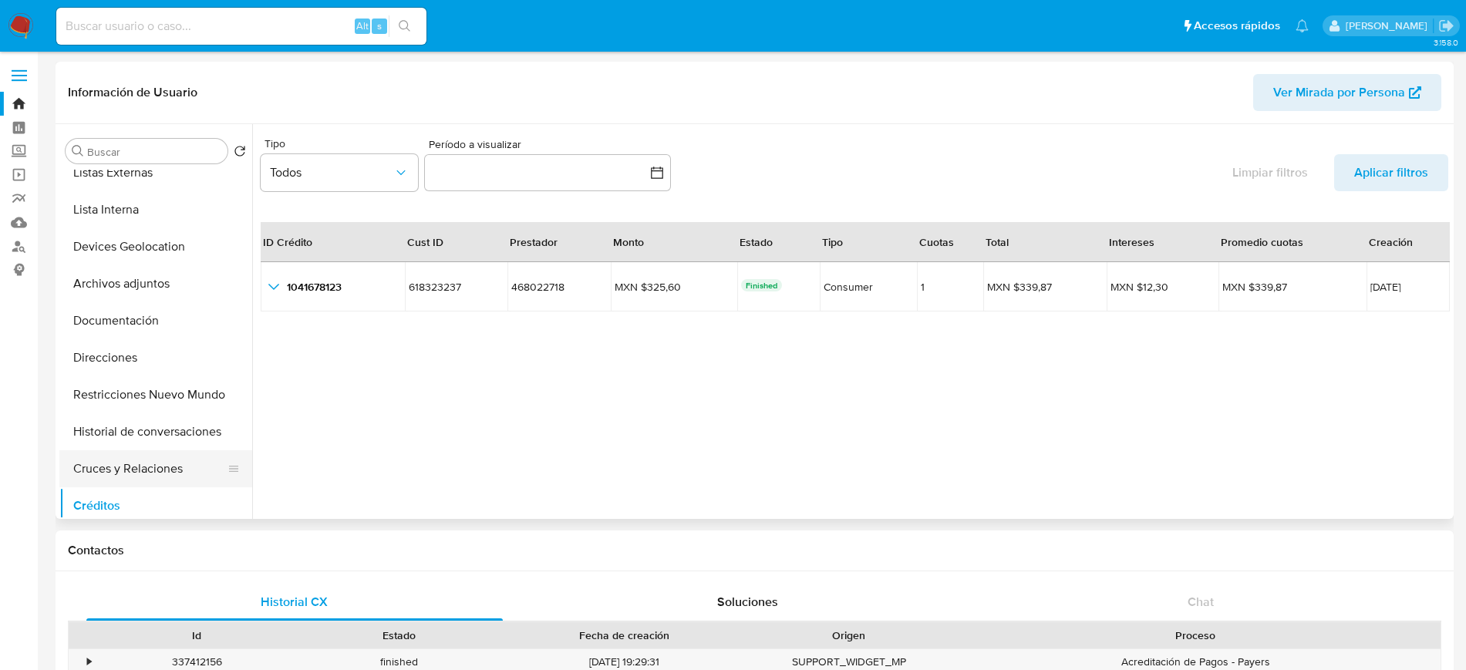
click at [115, 468] on button "Cruces y Relaciones" at bounding box center [149, 468] width 180 height 37
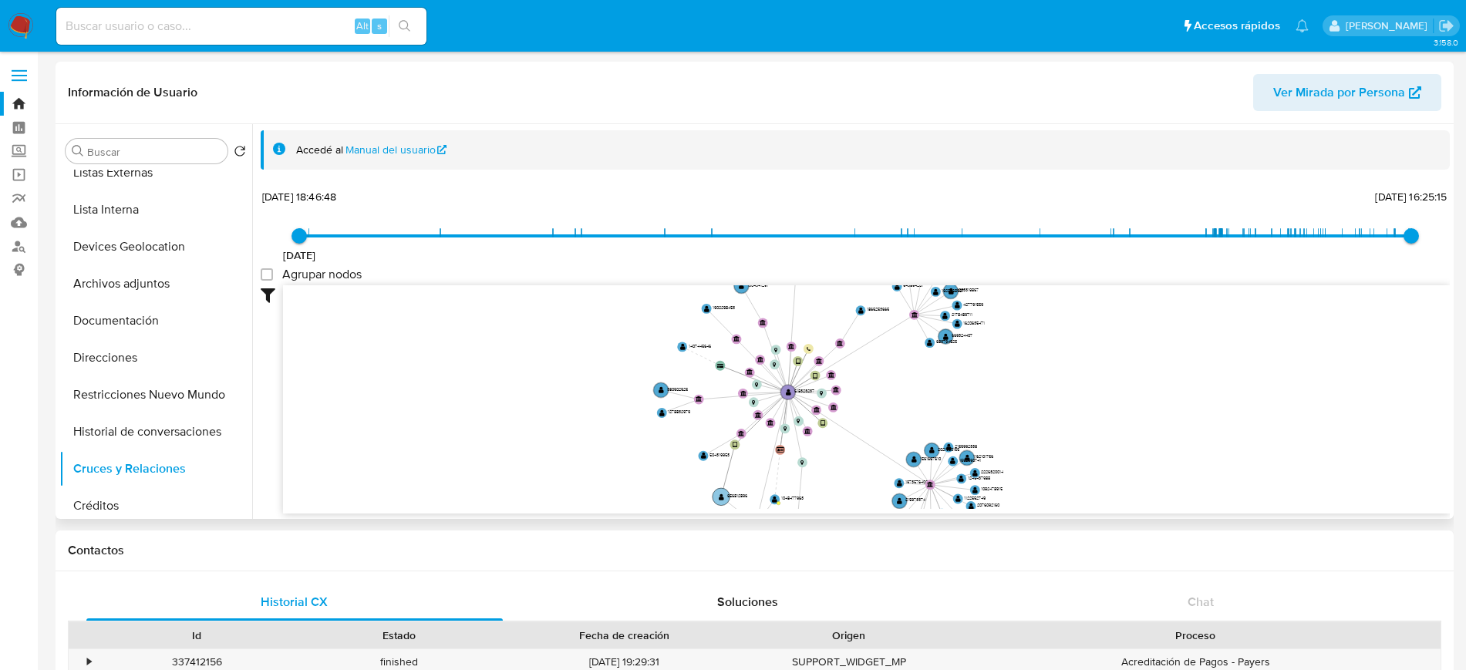
click at [718, 500] on circle at bounding box center [721, 497] width 18 height 18
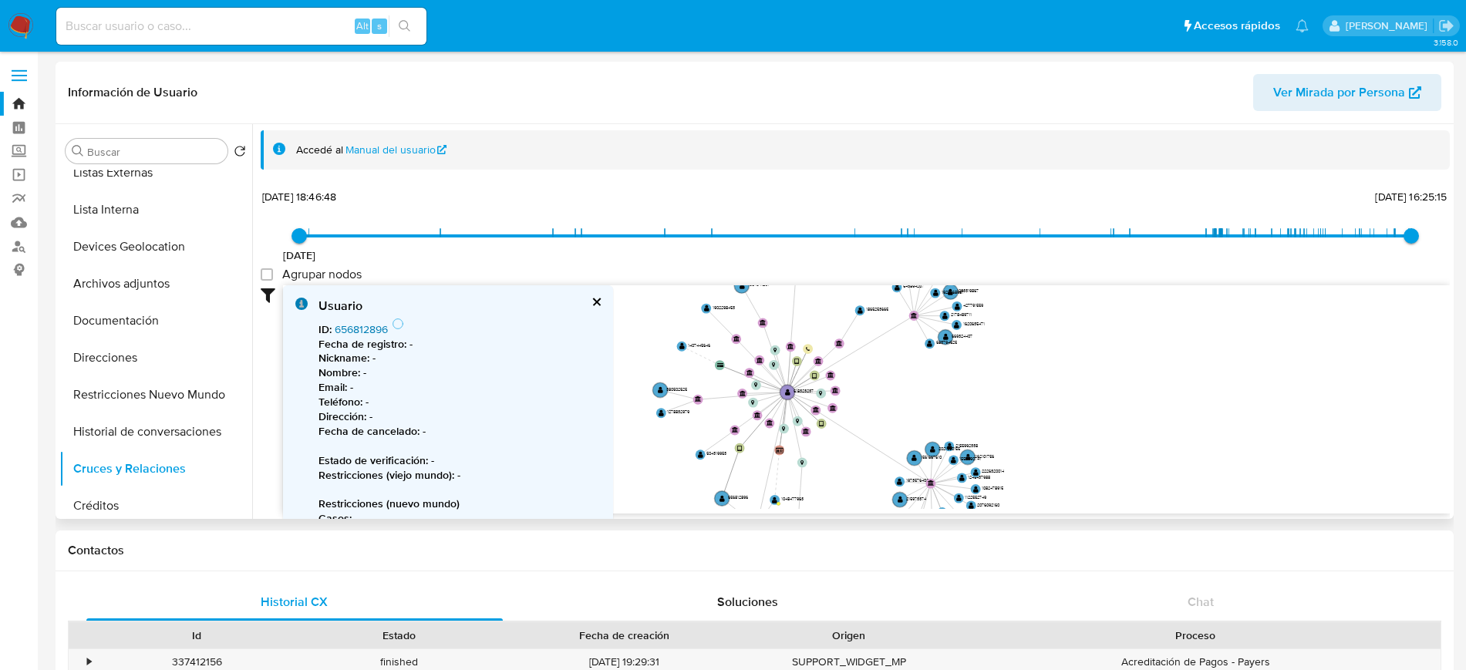
click at [355, 325] on link "656812896" at bounding box center [361, 329] width 53 height 15
drag, startPoint x: 957, startPoint y: 445, endPoint x: 885, endPoint y: 378, distance: 98.2
click at [885, 383] on text "2021960155" at bounding box center [880, 386] width 22 height 6
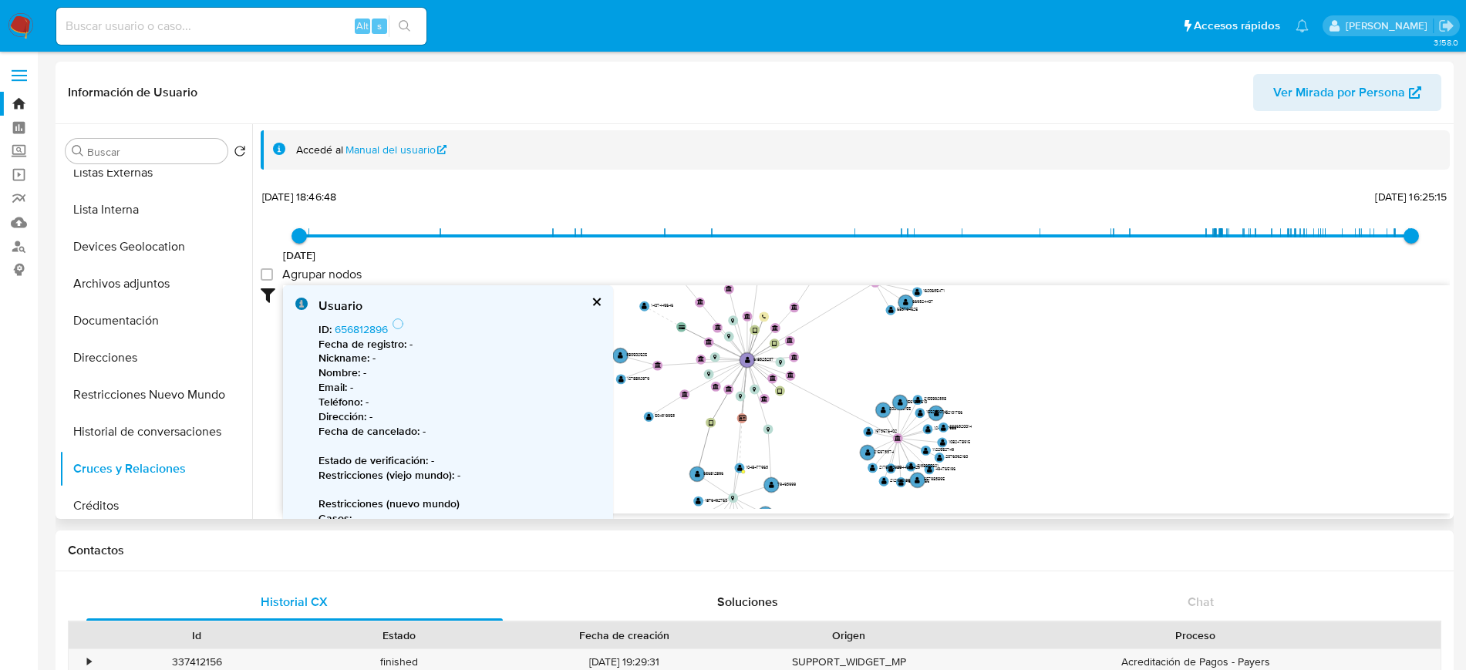
drag, startPoint x: 931, startPoint y: 367, endPoint x: 898, endPoint y: 331, distance: 49.1
click at [898, 331] on icon "user-656812896  656812896 device-642ef2ef08813b0018defd9f  user-618323237  6…" at bounding box center [866, 397] width 1167 height 224
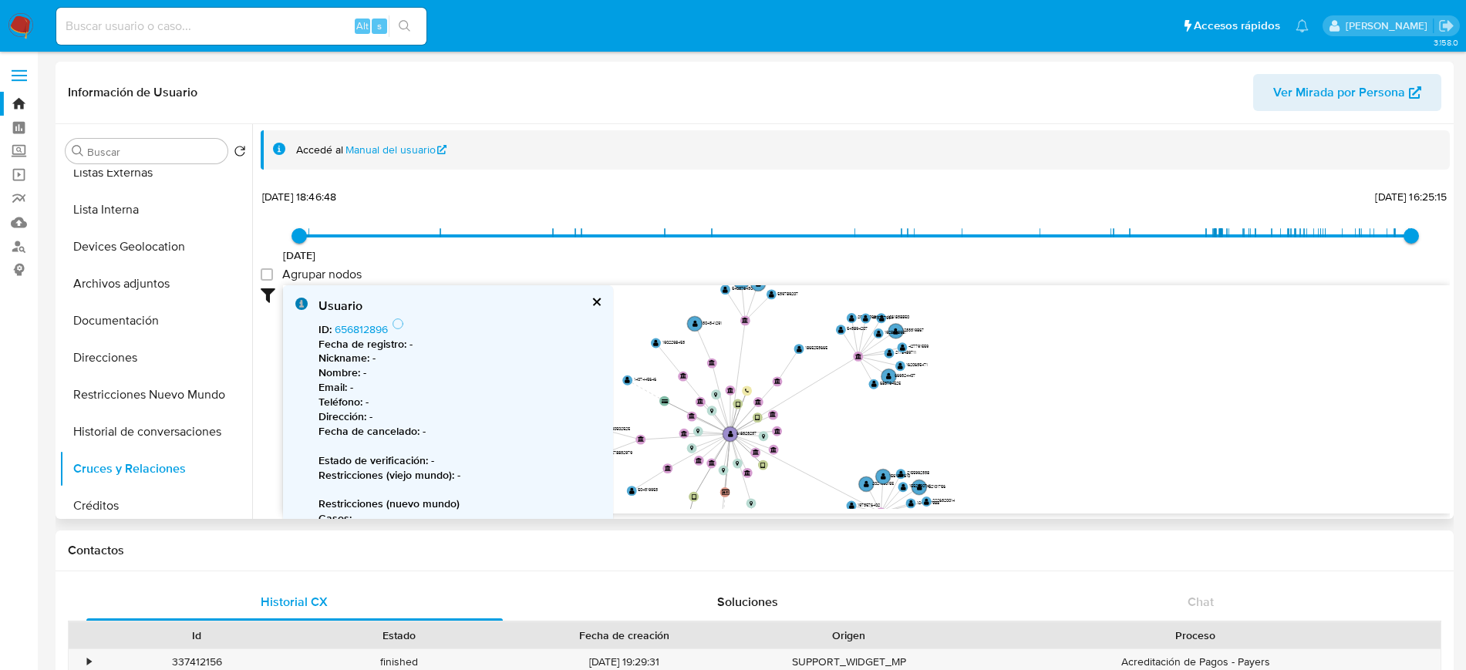
drag, startPoint x: 898, startPoint y: 331, endPoint x: 823, endPoint y: 357, distance: 79.2
click at [823, 357] on icon "user-656812896  656812896 device-642ef2ef08813b0018defd9f  user-618323237  6…" at bounding box center [866, 397] width 1167 height 224
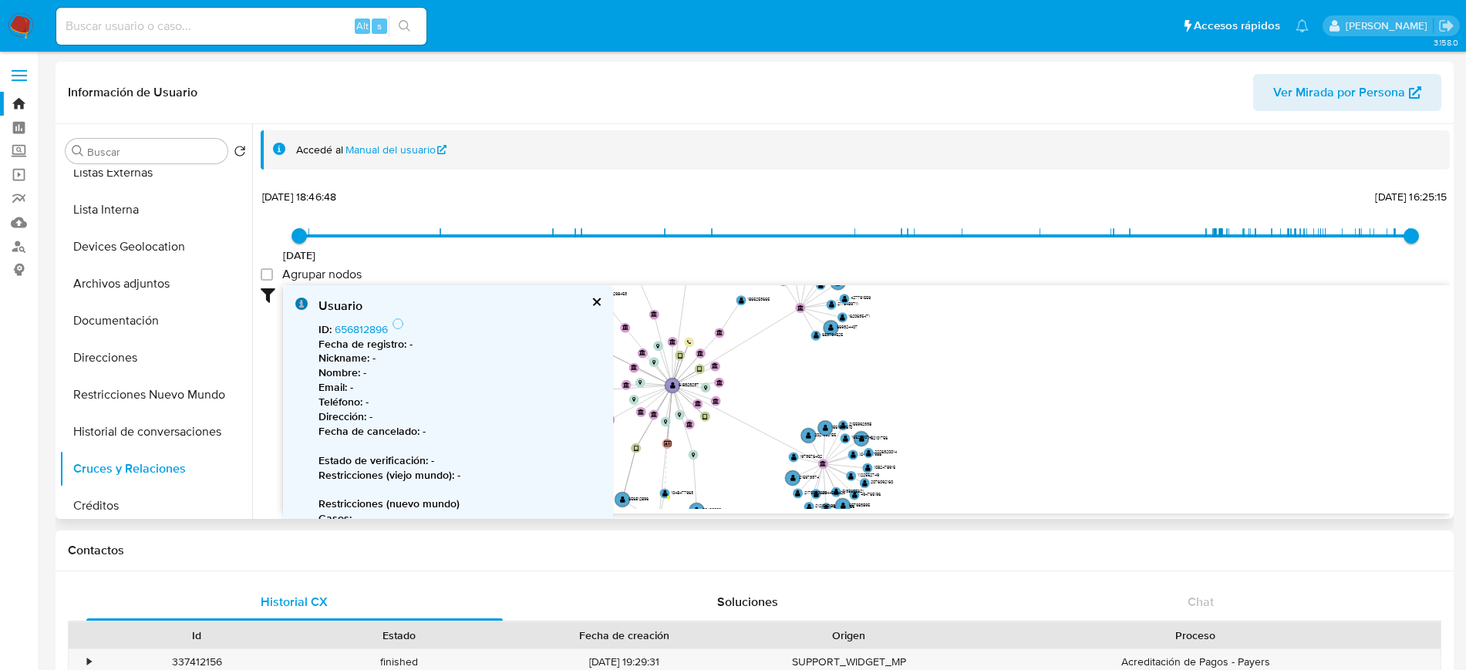
click at [591, 304] on button "cerrar" at bounding box center [596, 302] width 10 height 10
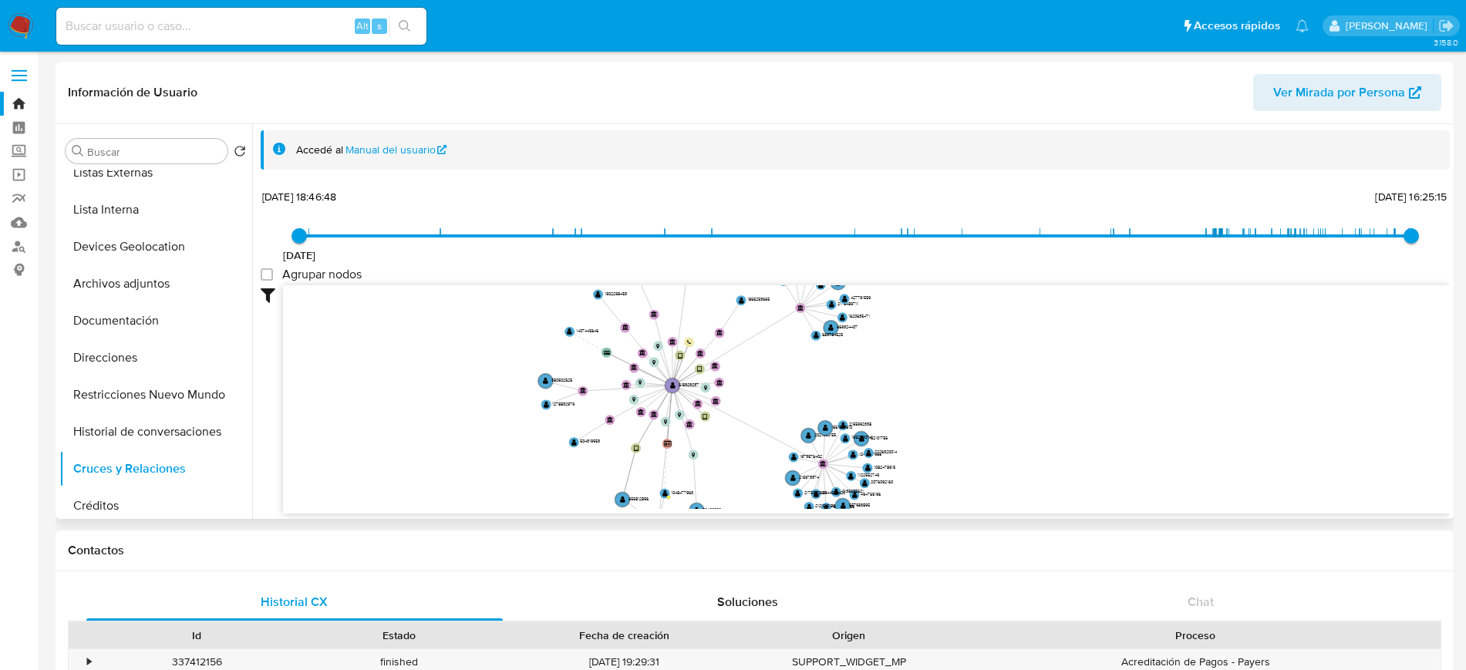
scroll to position [0, 0]
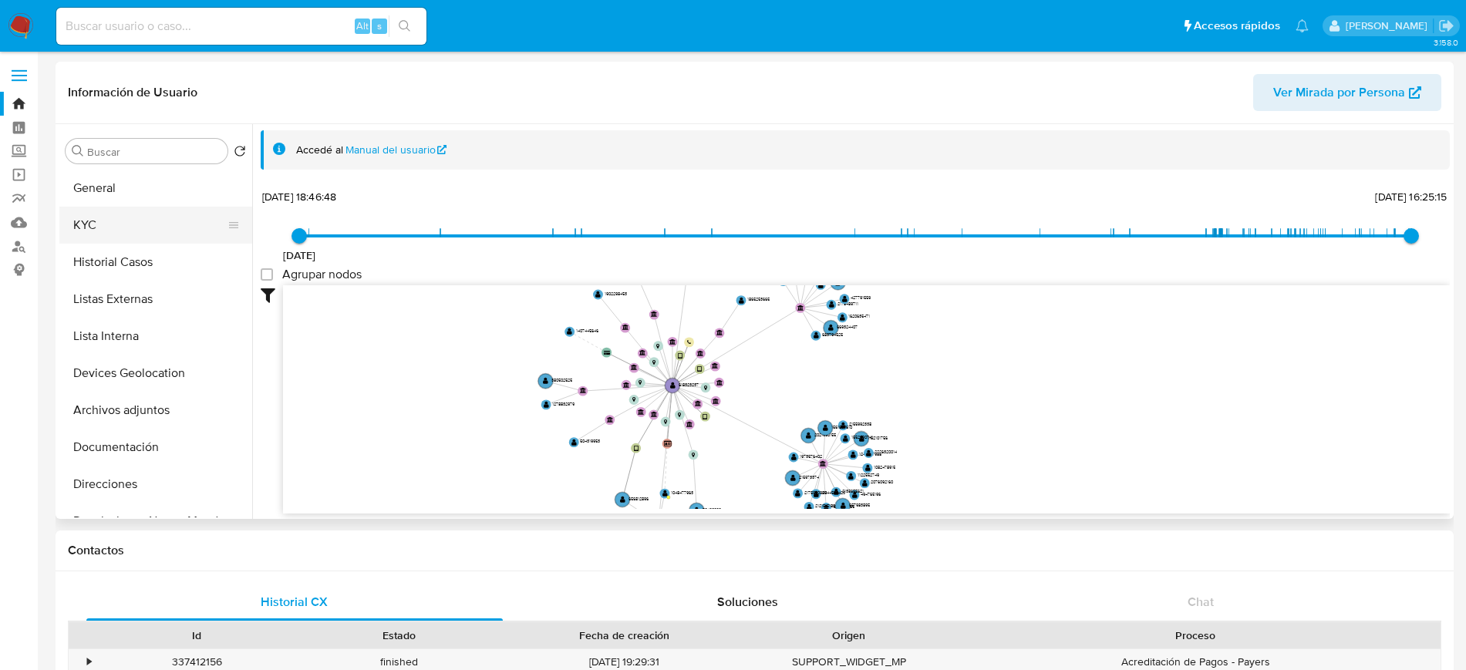
click at [147, 219] on button "KYC" at bounding box center [149, 225] width 180 height 37
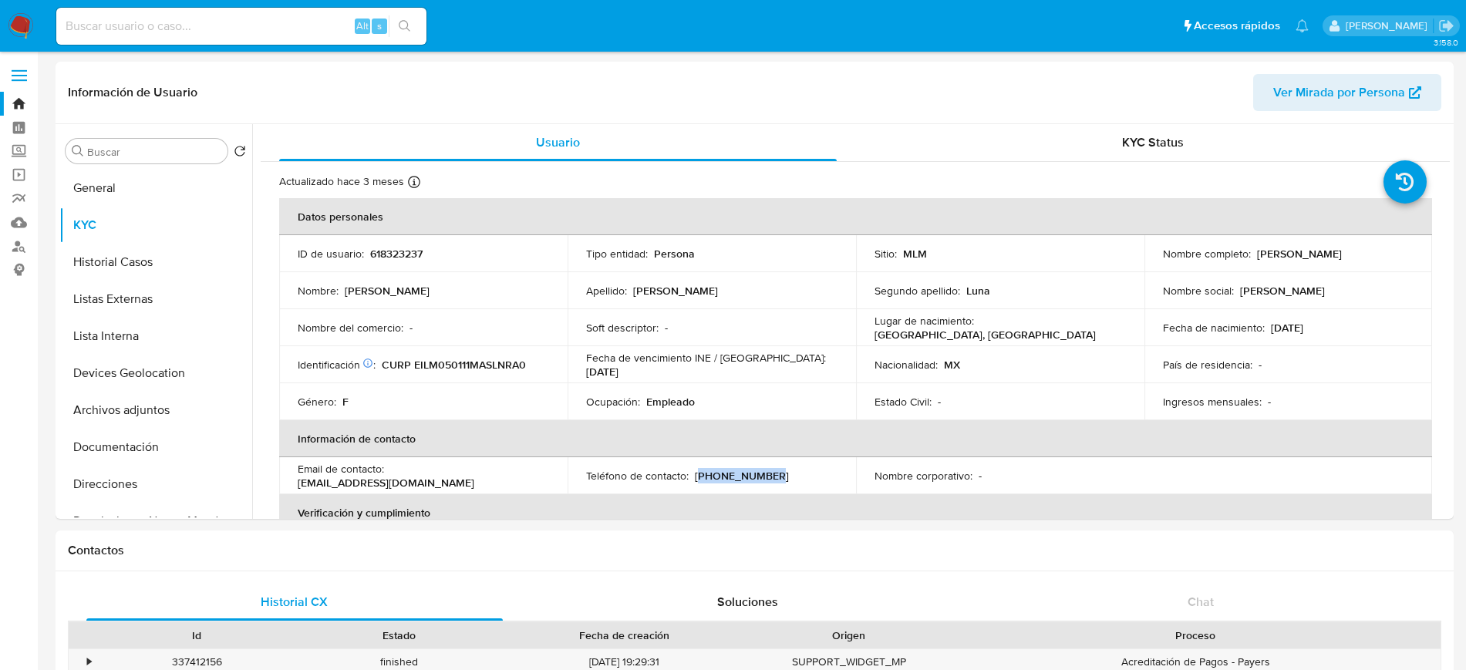
drag, startPoint x: 767, startPoint y: 476, endPoint x: 695, endPoint y: 479, distance: 72.5
click at [695, 479] on div "Teléfono de contacto : (449) 5260365" at bounding box center [711, 476] width 251 height 14
copy p "449) 5260365"
drag, startPoint x: 528, startPoint y: 482, endPoint x: 389, endPoint y: 478, distance: 139.6
click at [389, 478] on div "Email de contacto : carolinaelias097@gmail.com" at bounding box center [423, 476] width 251 height 28
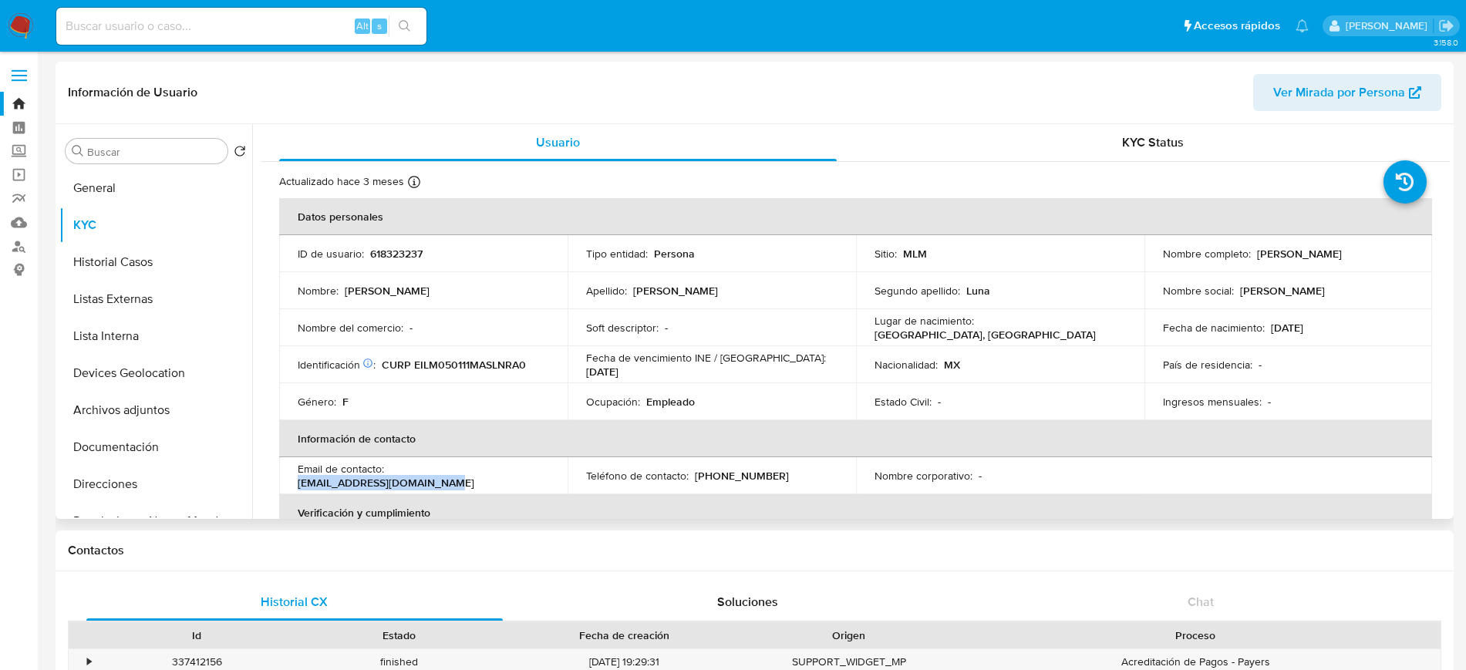
copy p "carolinaelias097@gmail.com"
click at [17, 151] on label "Screening" at bounding box center [91, 152] width 183 height 24
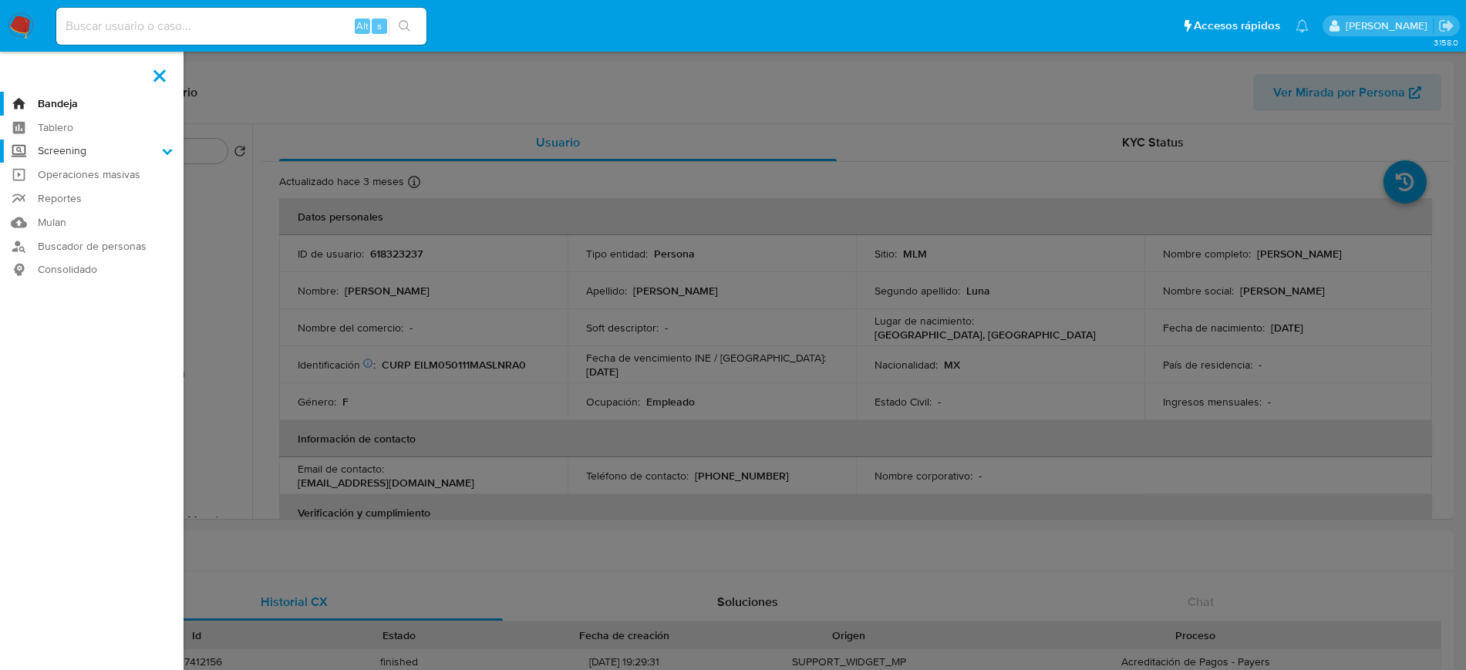
click at [0, 0] on input "Screening" at bounding box center [0, 0] width 0 height 0
click at [62, 214] on link "Herramientas" at bounding box center [91, 211] width 183 height 19
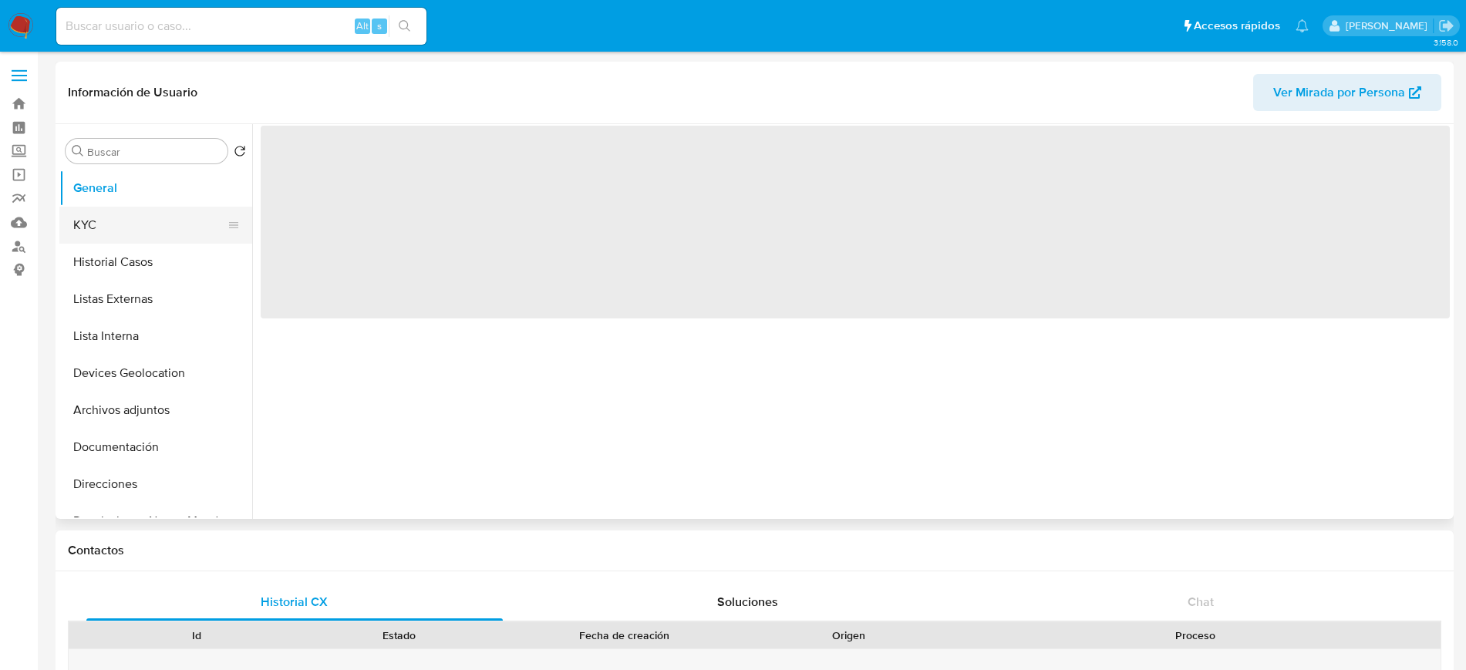
click at [144, 215] on button "KYC" at bounding box center [149, 225] width 180 height 37
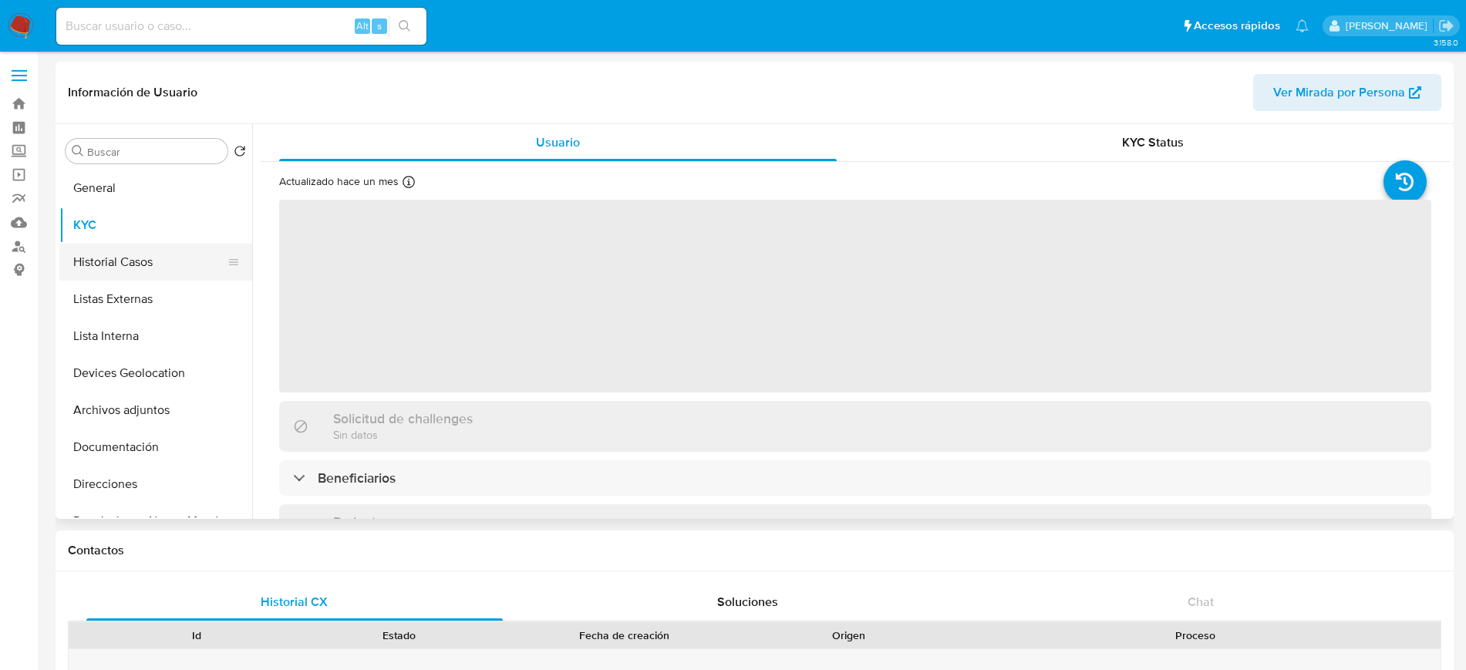
select select "10"
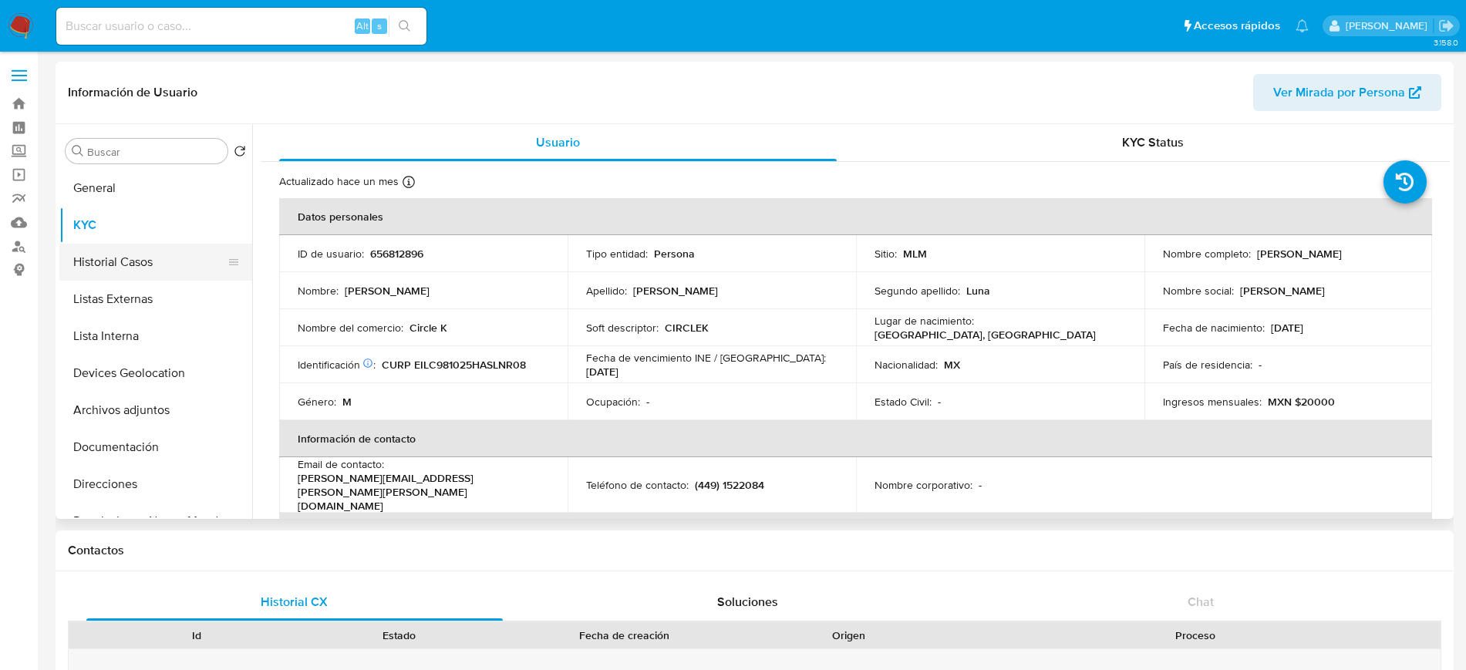
click at [142, 257] on button "Historial Casos" at bounding box center [149, 262] width 180 height 37
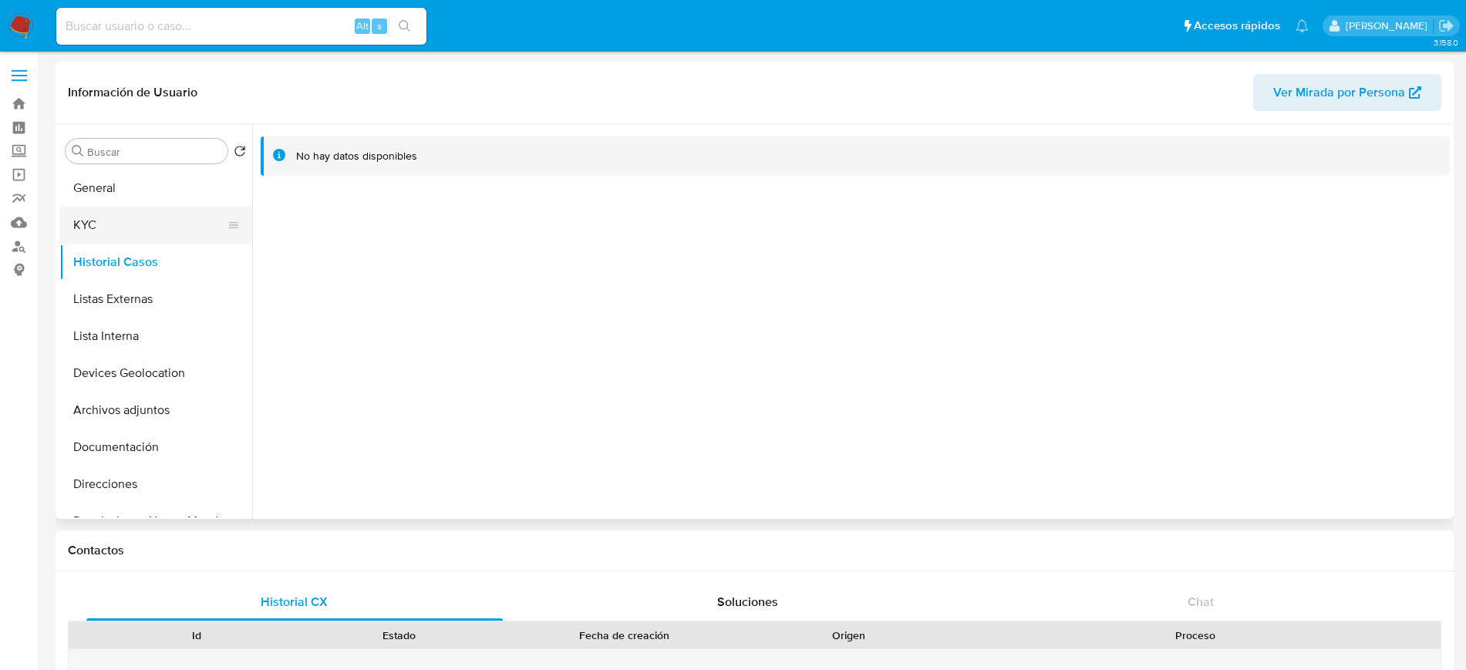
click at [106, 233] on button "KYC" at bounding box center [149, 225] width 180 height 37
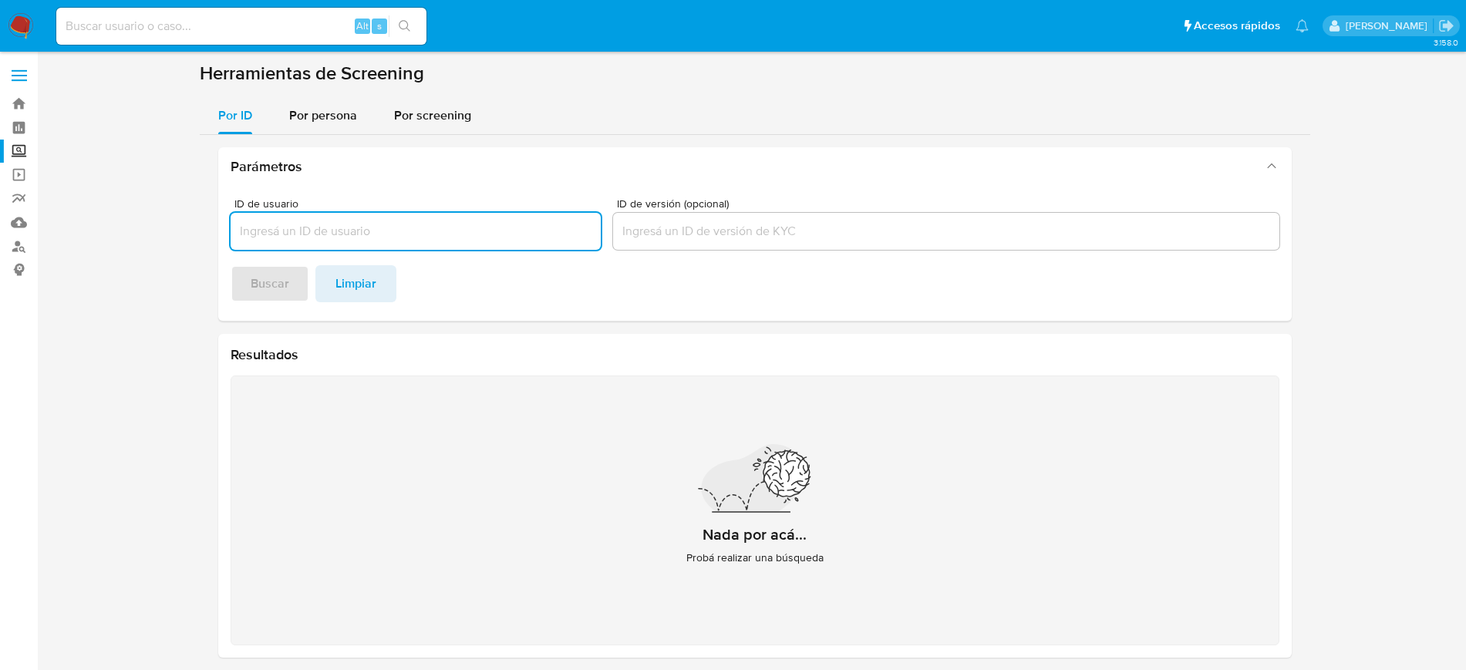
click at [326, 234] on input "ID de usuario" at bounding box center [416, 231] width 370 height 20
click at [312, 133] on div "Por persona" at bounding box center [323, 115] width 68 height 37
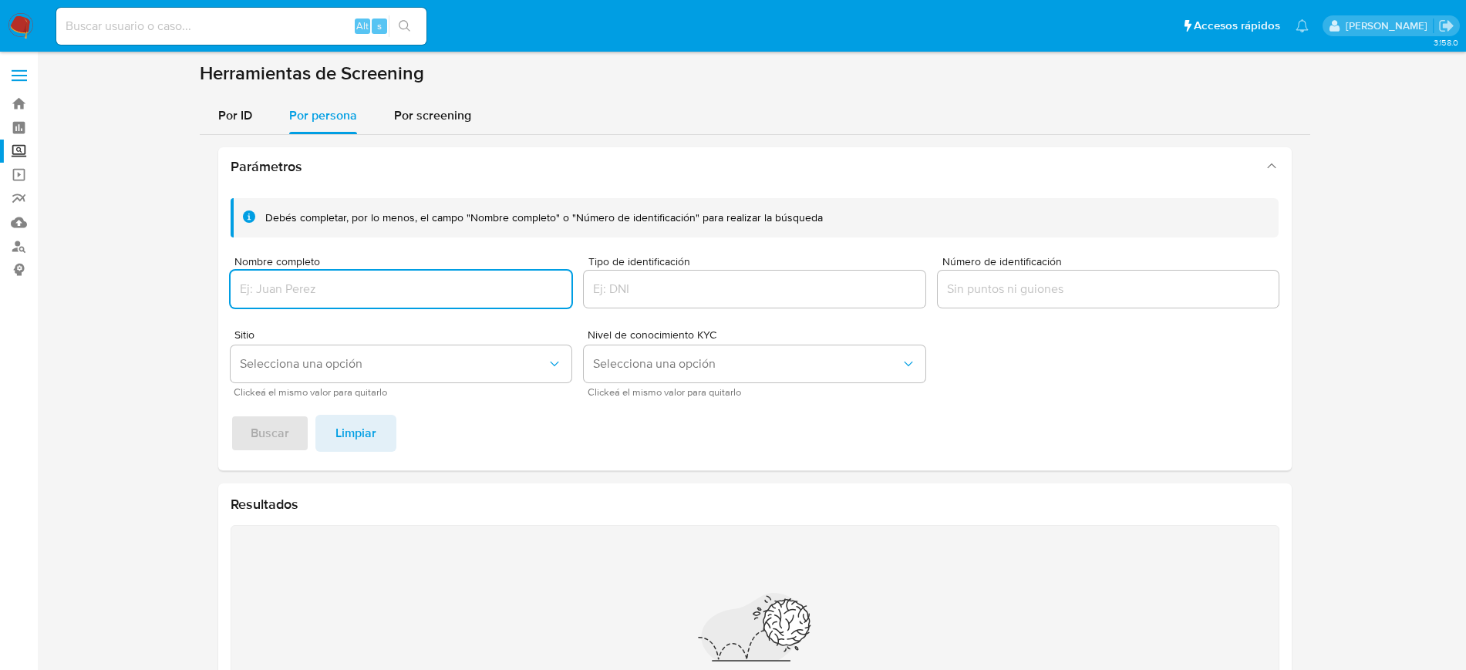
click at [314, 292] on input "Nombre completo" at bounding box center [402, 289] width 342 height 20
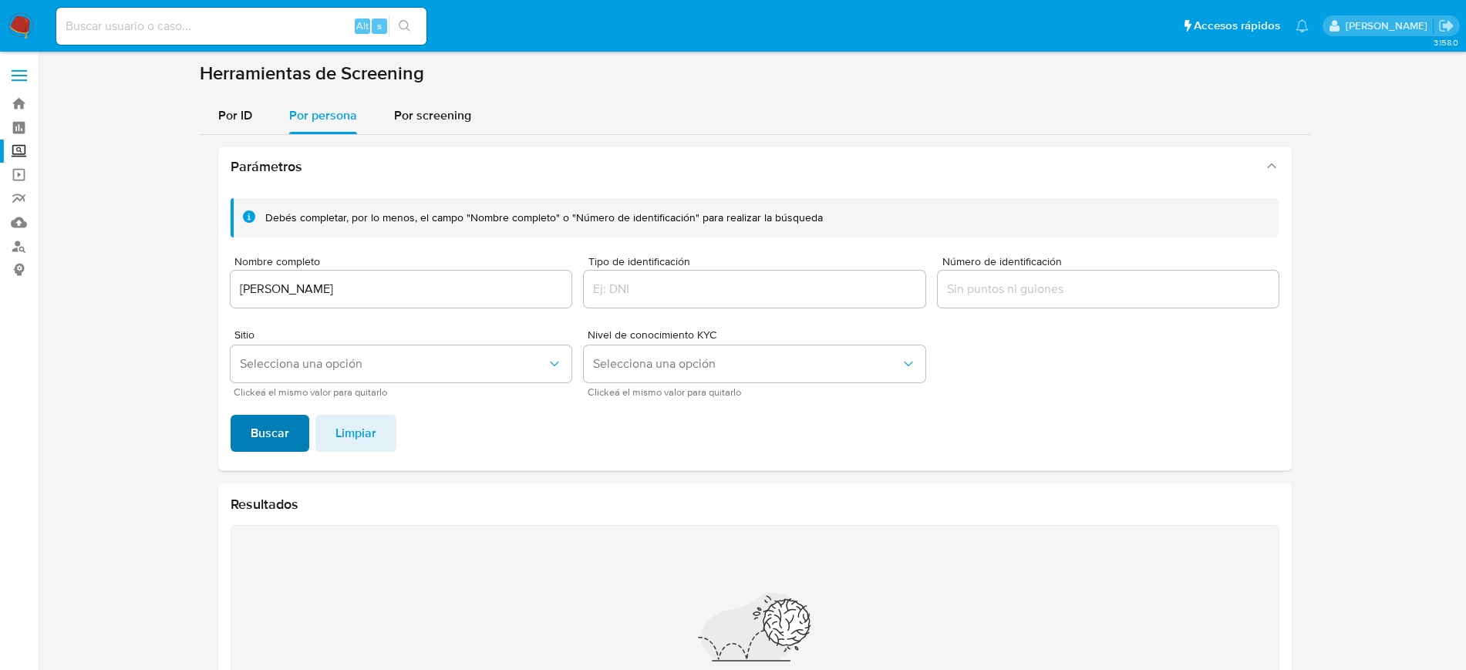
click at [293, 436] on button "Buscar" at bounding box center [270, 433] width 79 height 37
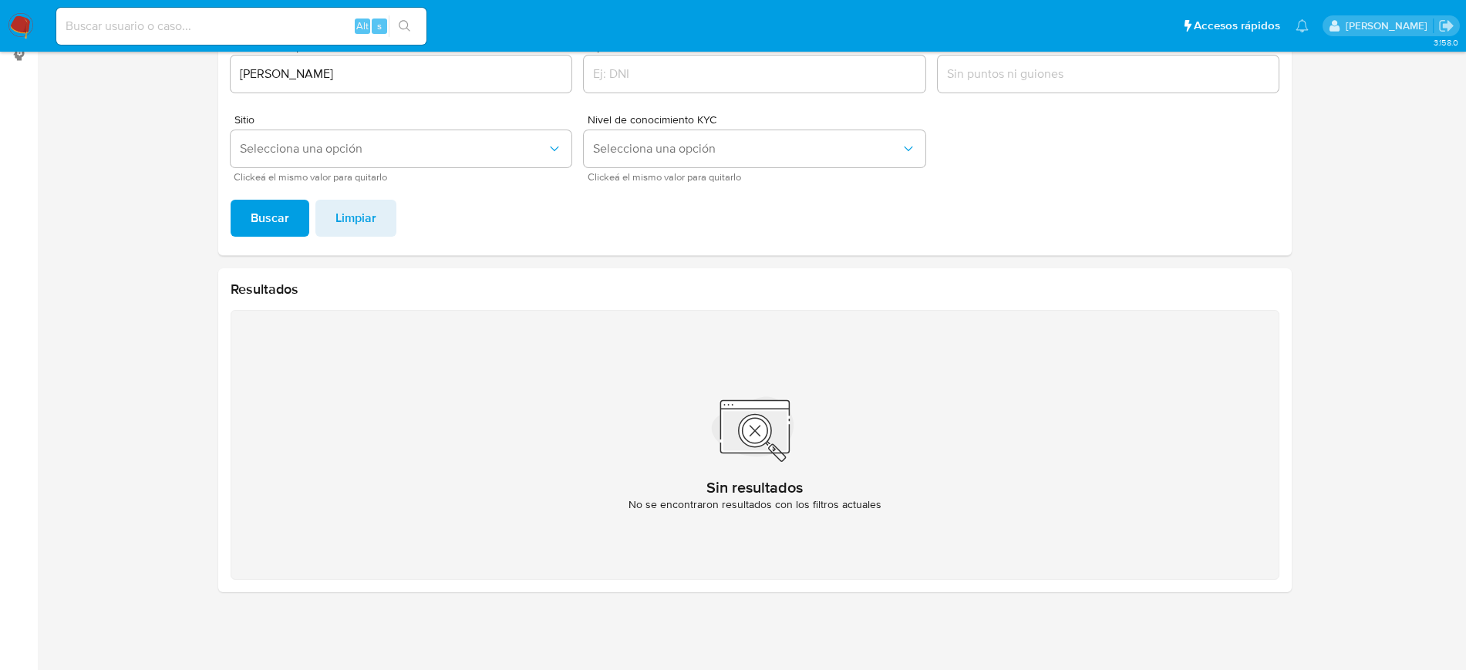
click at [335, 61] on div "[PERSON_NAME]" at bounding box center [402, 74] width 342 height 37
click at [335, 62] on div "[PERSON_NAME]" at bounding box center [402, 74] width 342 height 37
click at [315, 72] on input "[PERSON_NAME]" at bounding box center [402, 74] width 342 height 20
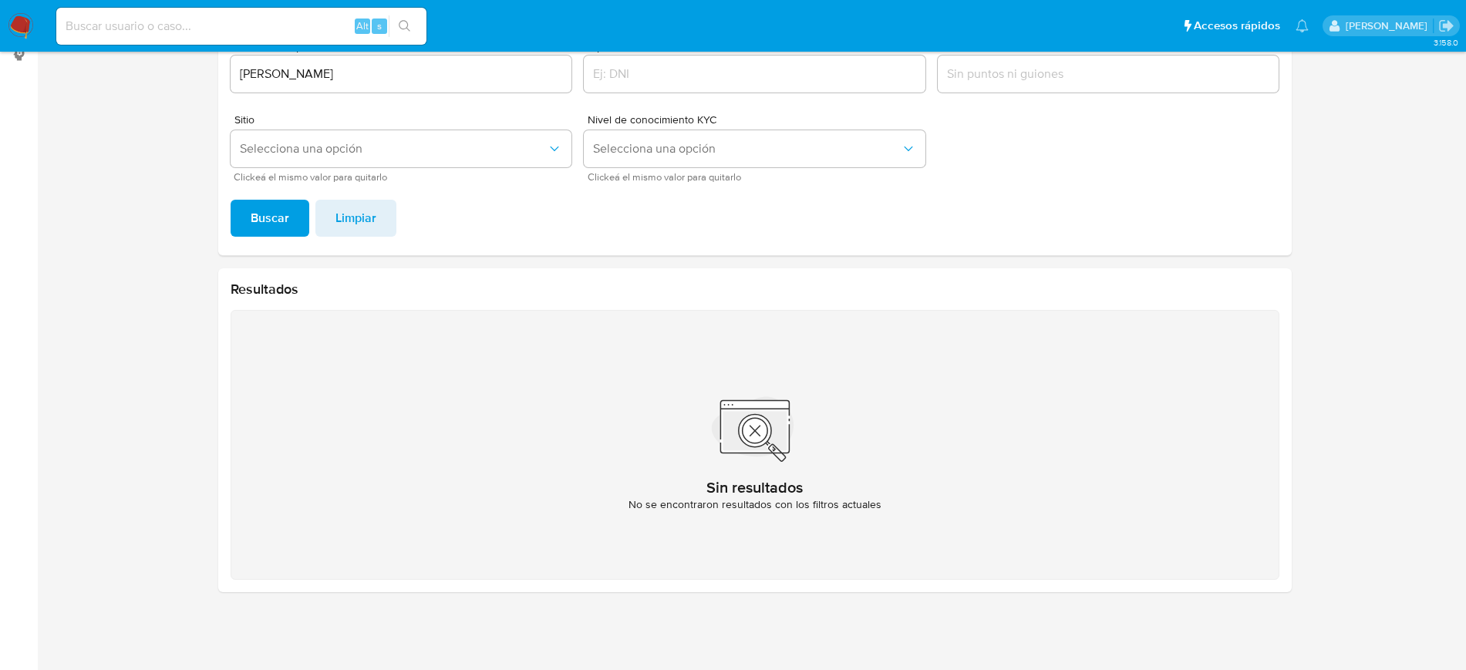
click at [271, 234] on span "Buscar" at bounding box center [270, 218] width 39 height 34
click at [369, 80] on input "[PERSON_NAME]" at bounding box center [402, 74] width 342 height 20
click at [238, 227] on button "Buscar" at bounding box center [270, 218] width 79 height 37
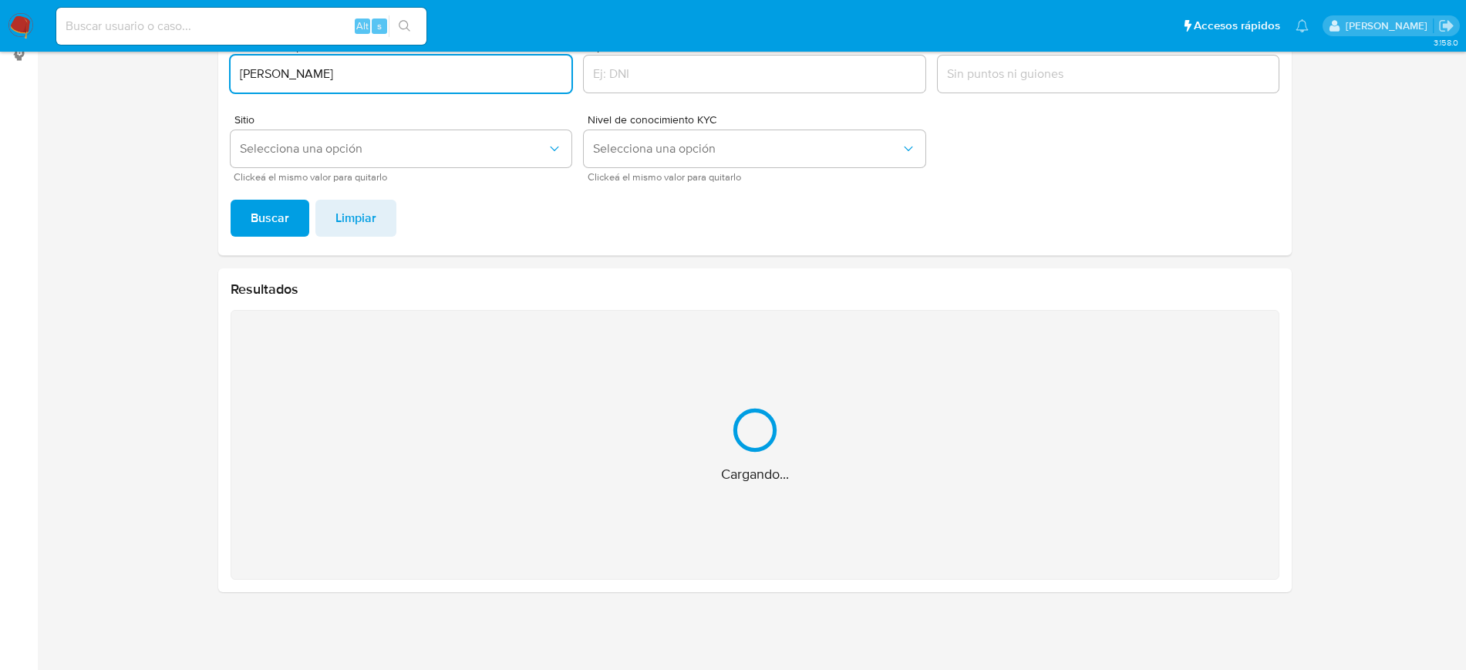
click at [352, 73] on input "[PERSON_NAME]" at bounding box center [402, 74] width 342 height 20
type input "[PERSON_NAME]"
click at [267, 216] on span "Buscar" at bounding box center [270, 218] width 39 height 34
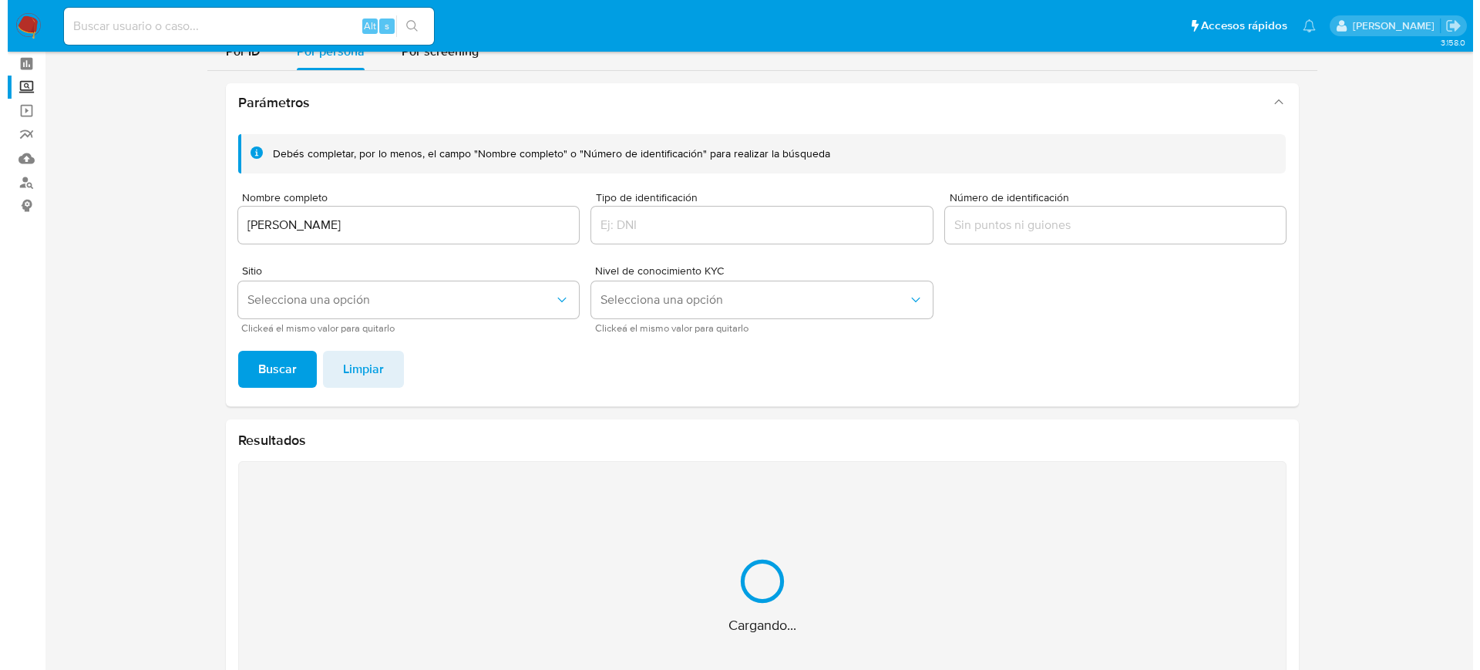
scroll to position [60, 0]
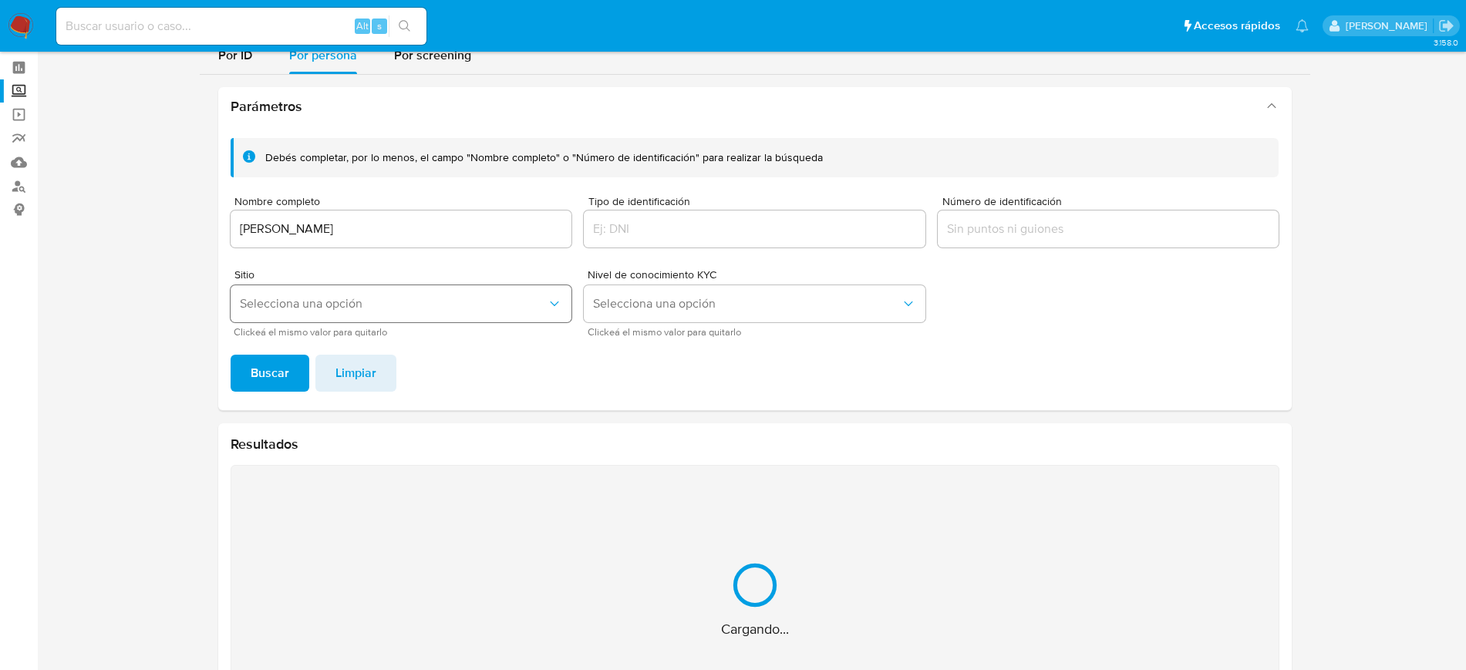
click at [476, 305] on span "Selecciona una opción" at bounding box center [394, 303] width 308 height 15
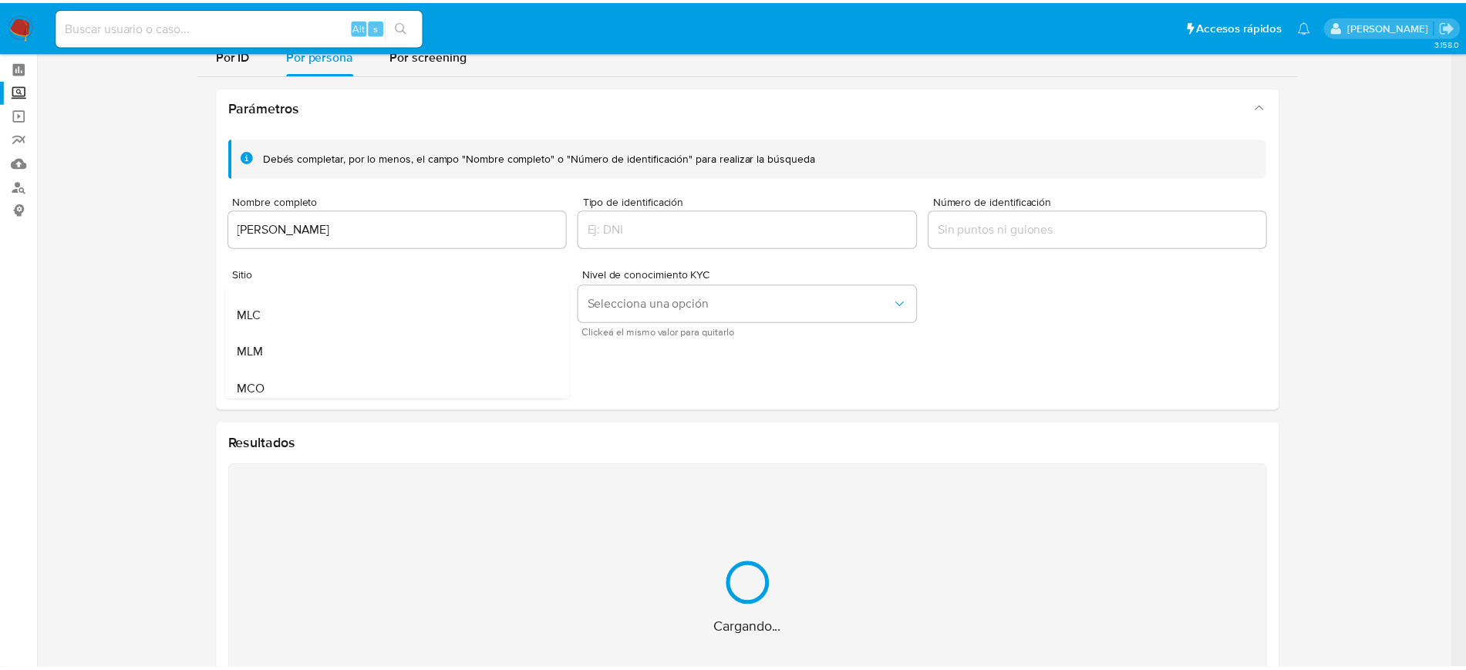
scroll to position [77, 0]
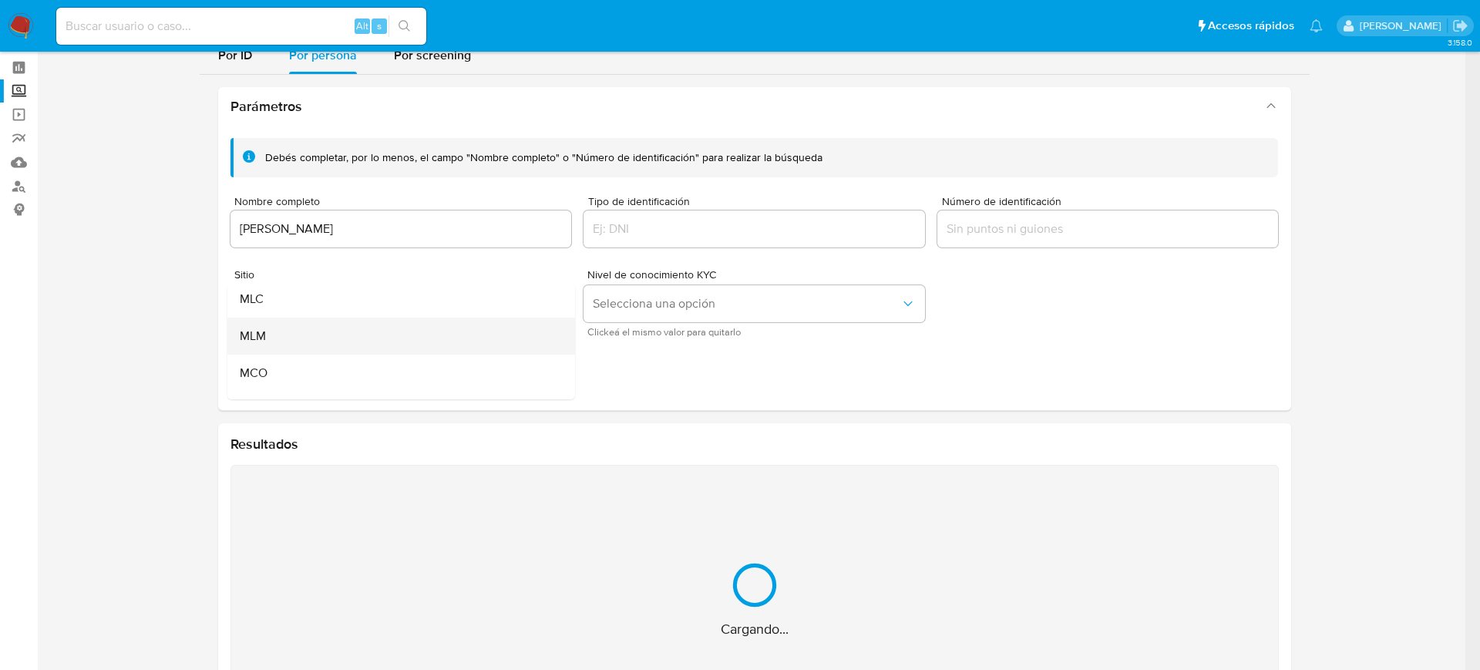
click at [355, 342] on div "MLM" at bounding box center [397, 336] width 314 height 37
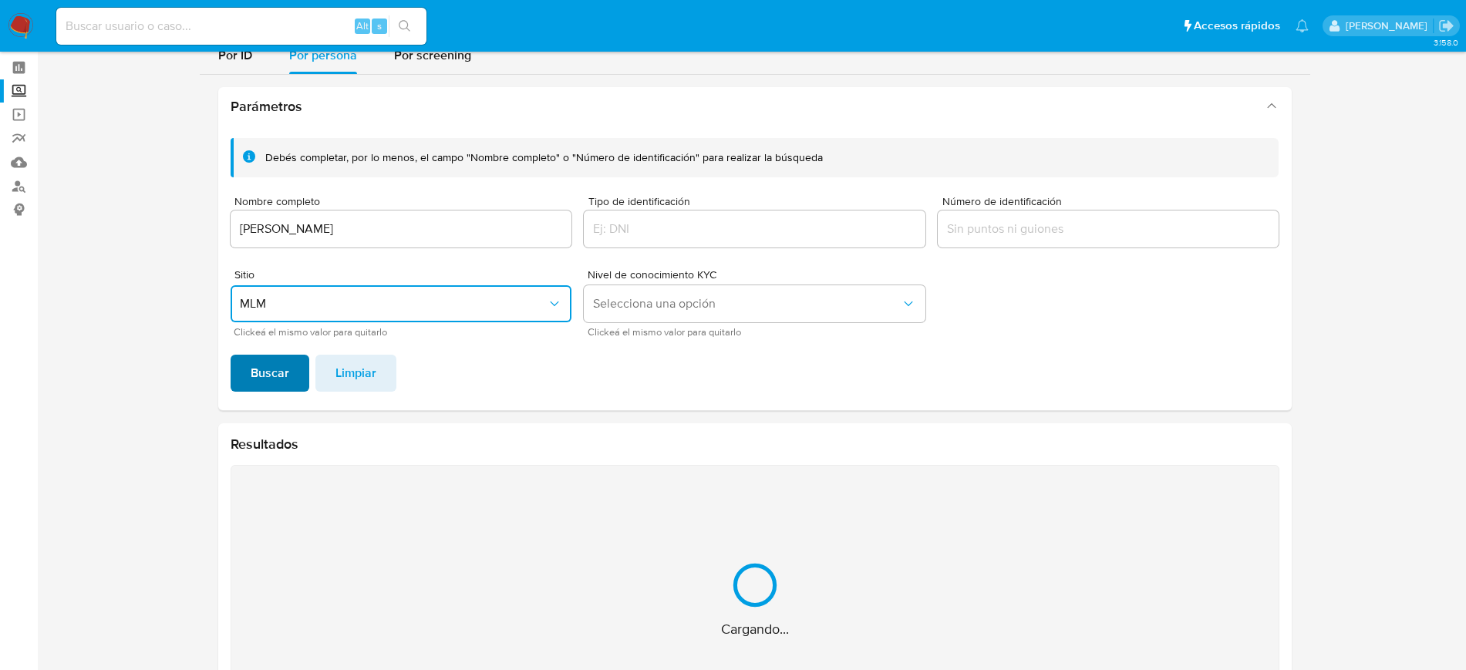
click at [266, 369] on span "Buscar" at bounding box center [270, 373] width 39 height 34
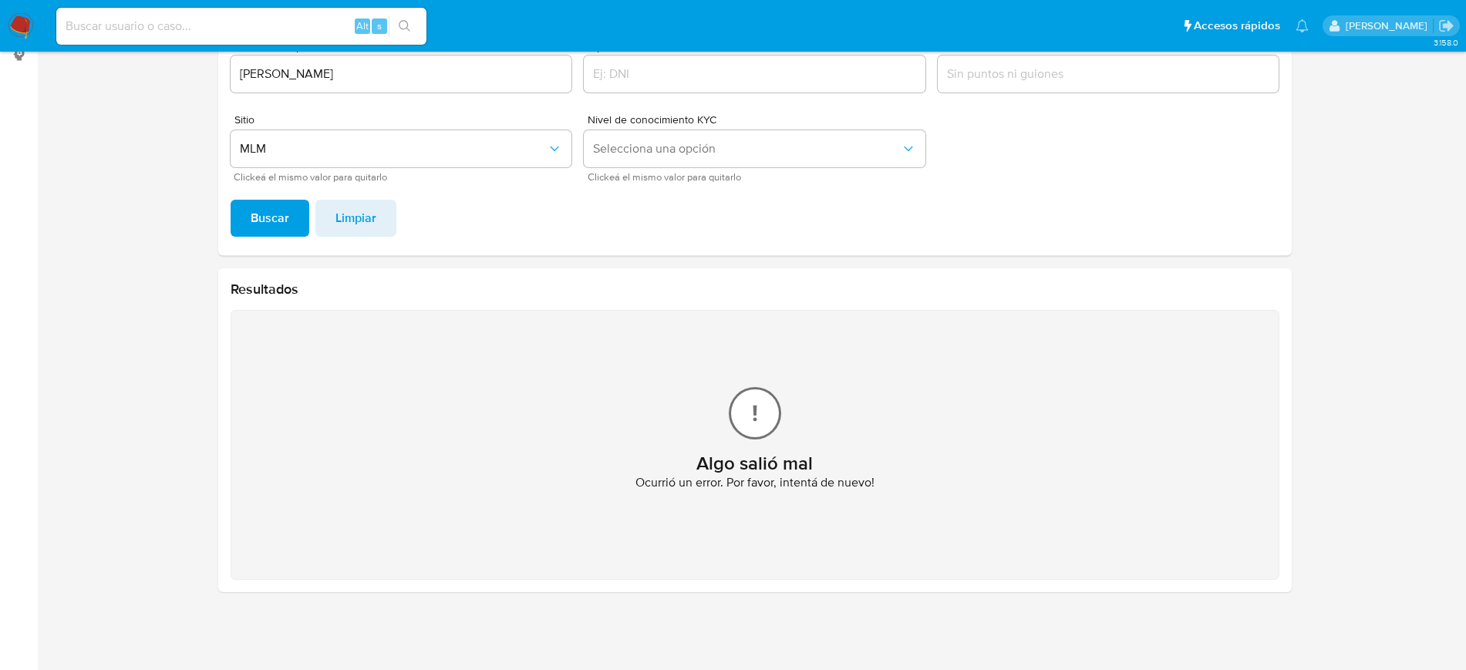
click at [27, 31] on img at bounding box center [21, 26] width 26 height 26
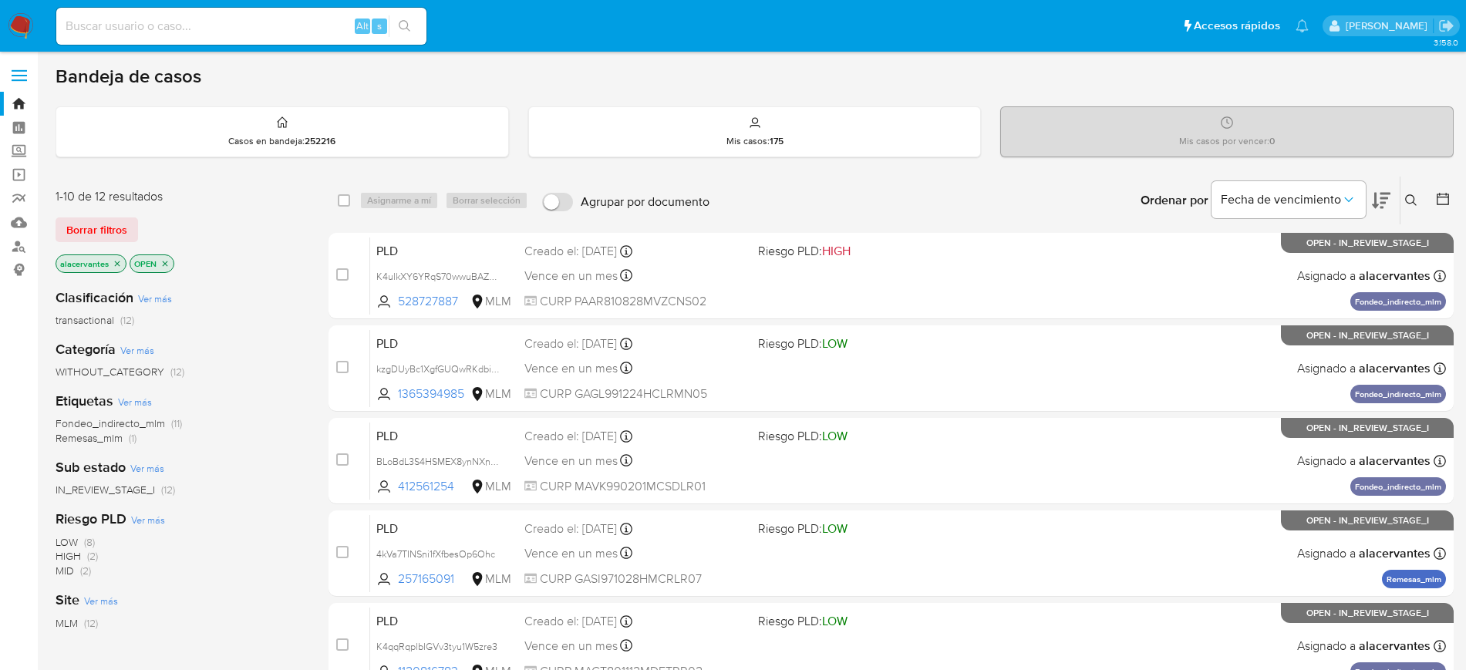
click at [239, 20] on input at bounding box center [241, 26] width 370 height 20
paste input "618323237"
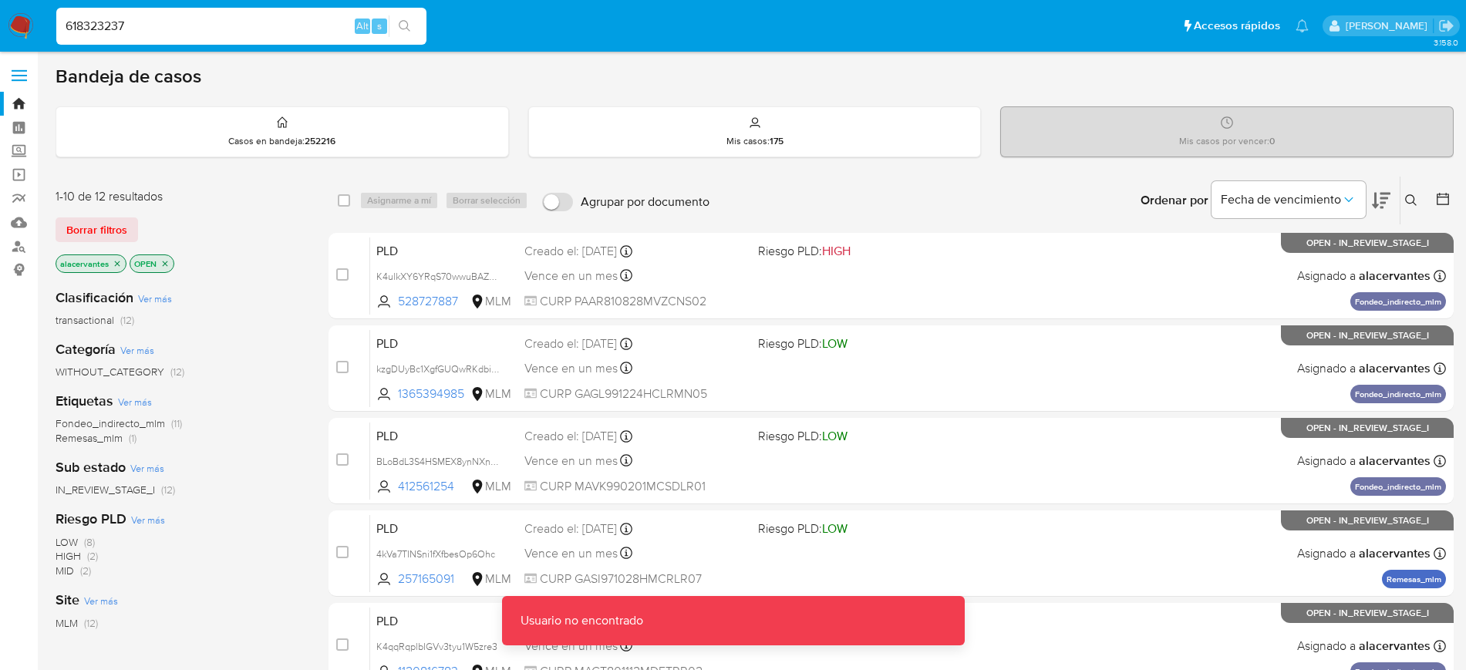
click at [239, 20] on input "618323237" at bounding box center [241, 26] width 370 height 20
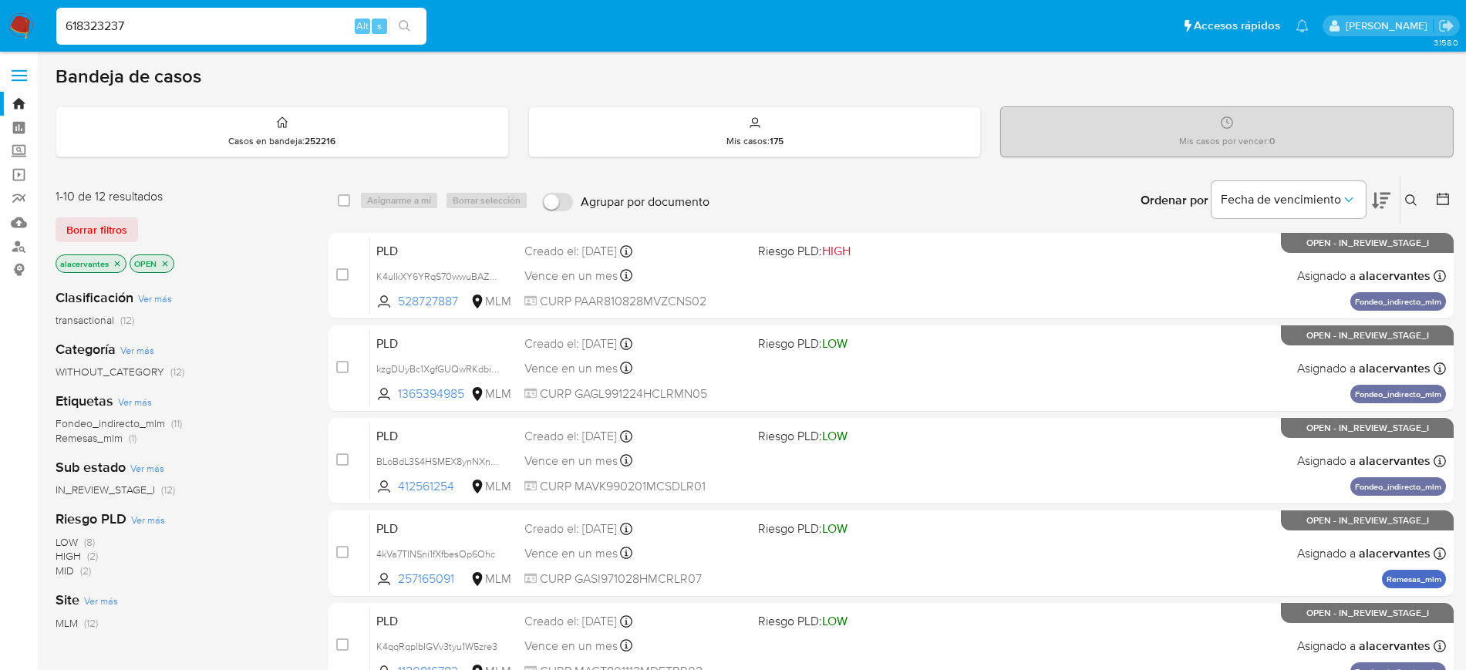
type input "618323237"
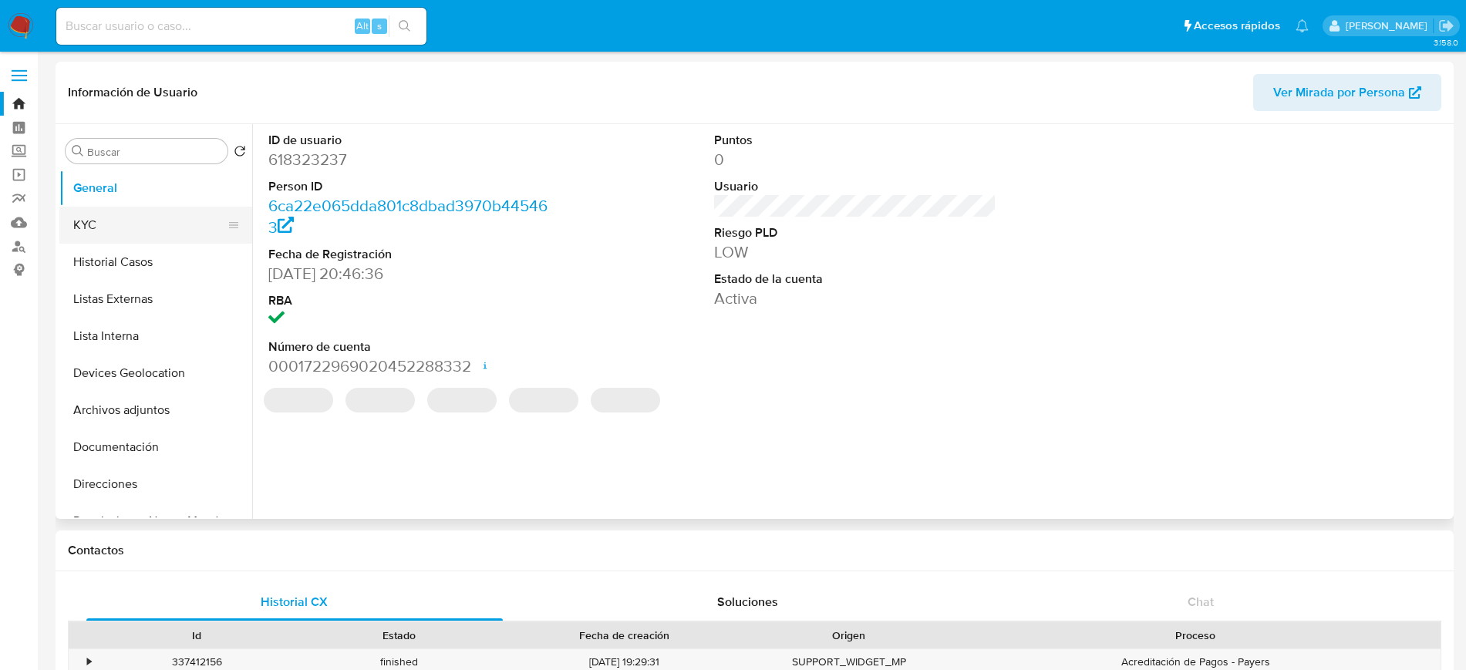
select select "10"
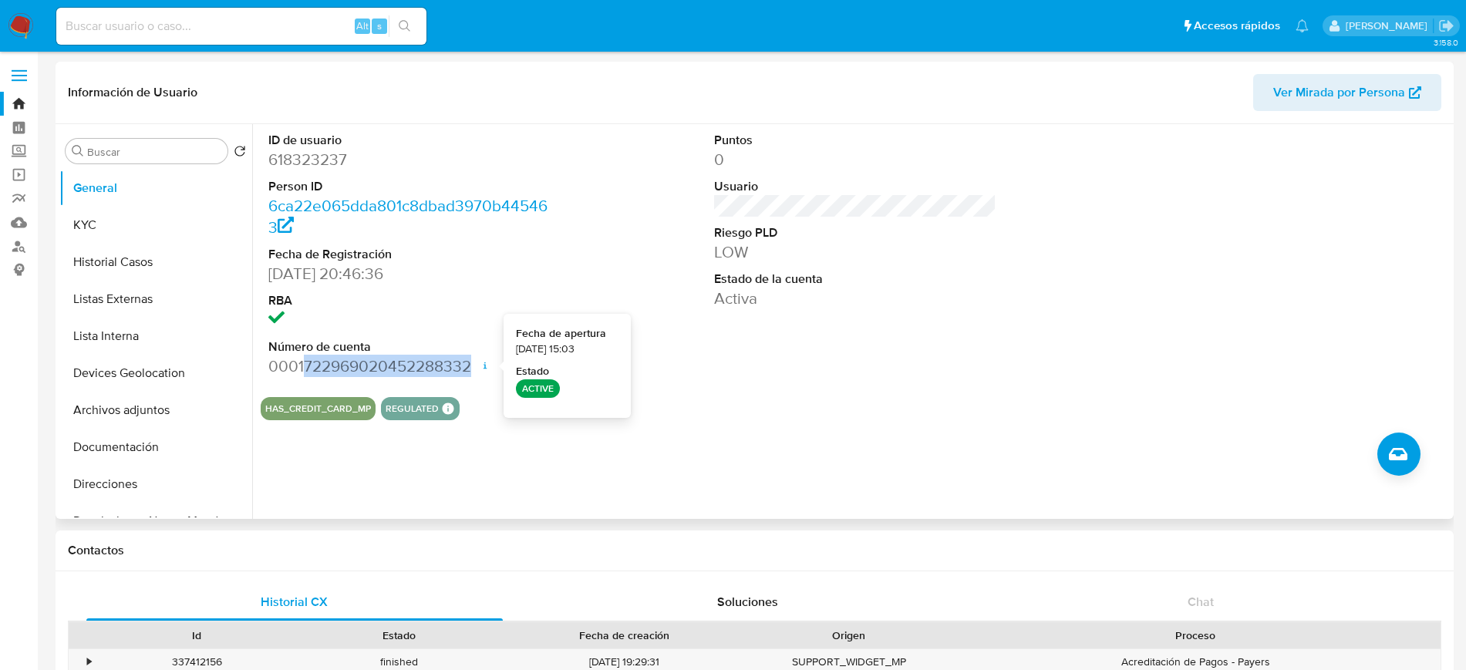
drag, startPoint x: 304, startPoint y: 365, endPoint x: 470, endPoint y: 372, distance: 166.7
click at [470, 372] on dd "0001722969020452288332 Fecha de apertura [DATE] 15:03 Estado ACTIVE" at bounding box center [409, 366] width 282 height 22
copy dd "722969020452288332"
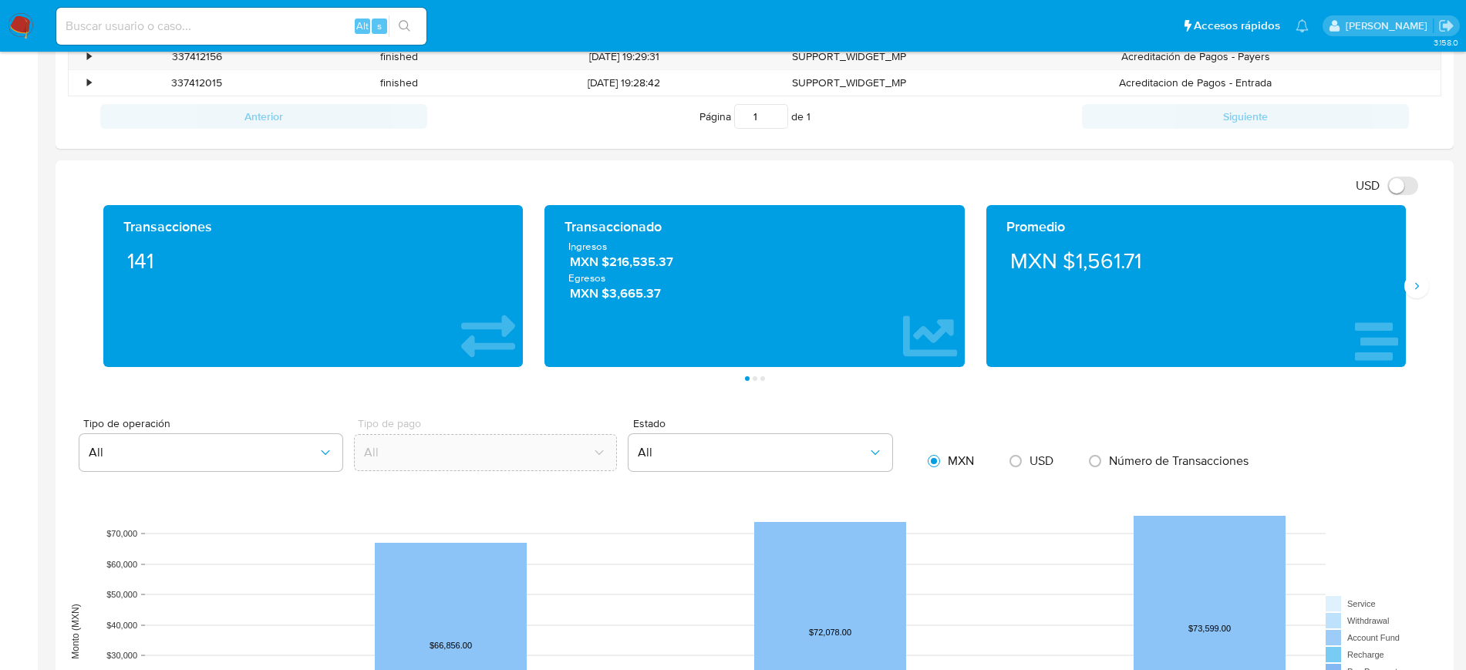
scroll to position [597, 0]
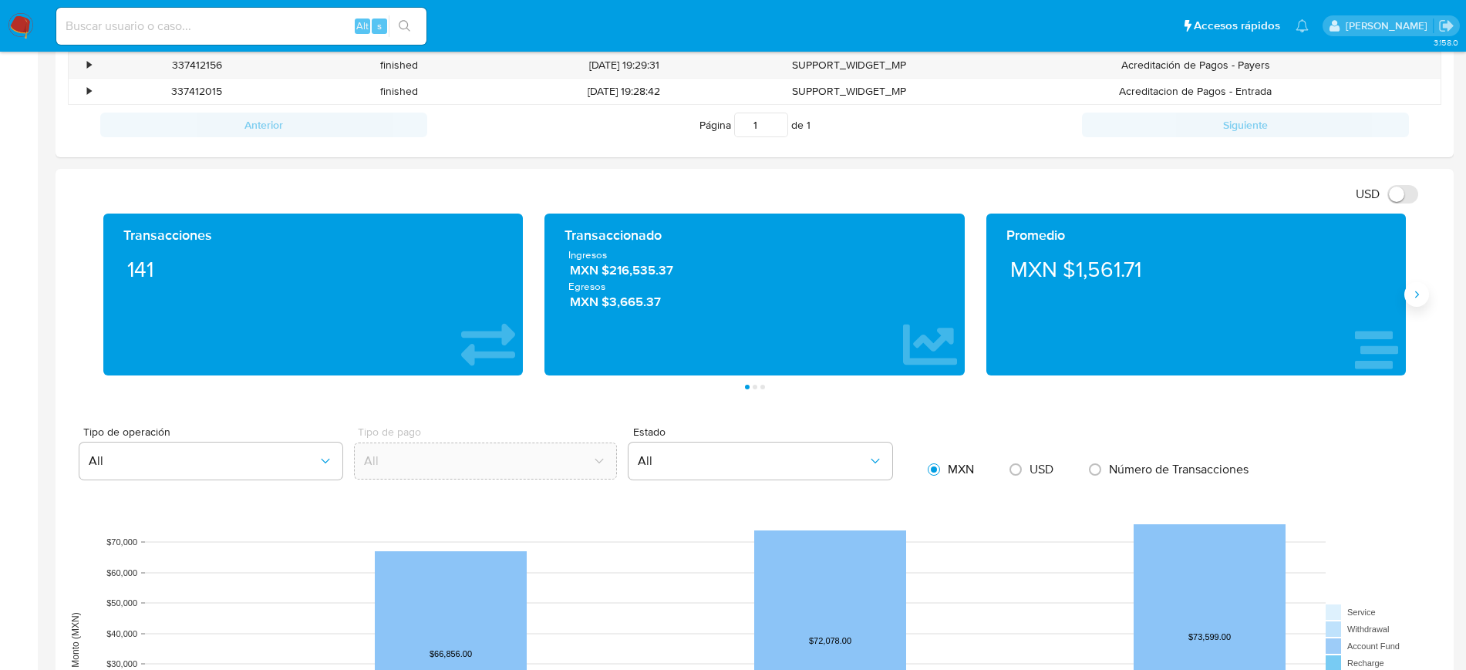
click at [1427, 292] on button "Siguiente" at bounding box center [1416, 294] width 25 height 25
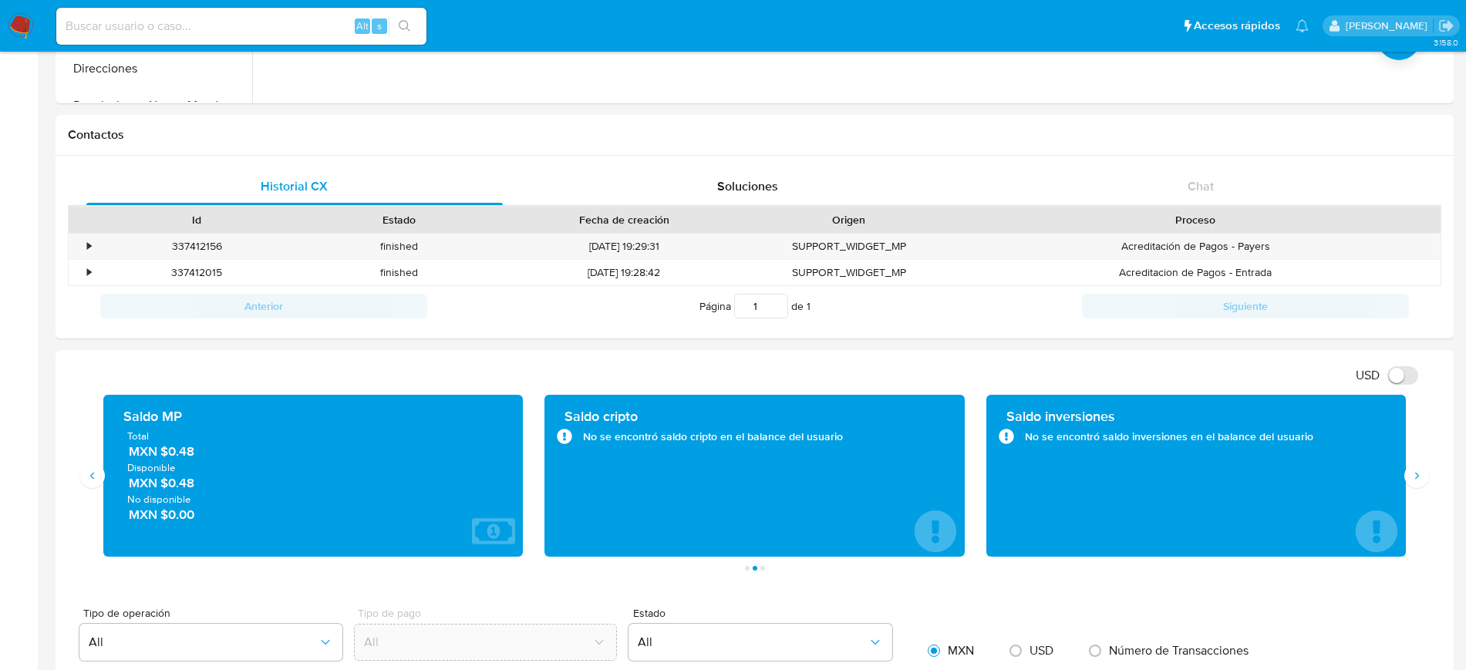
scroll to position [422, 0]
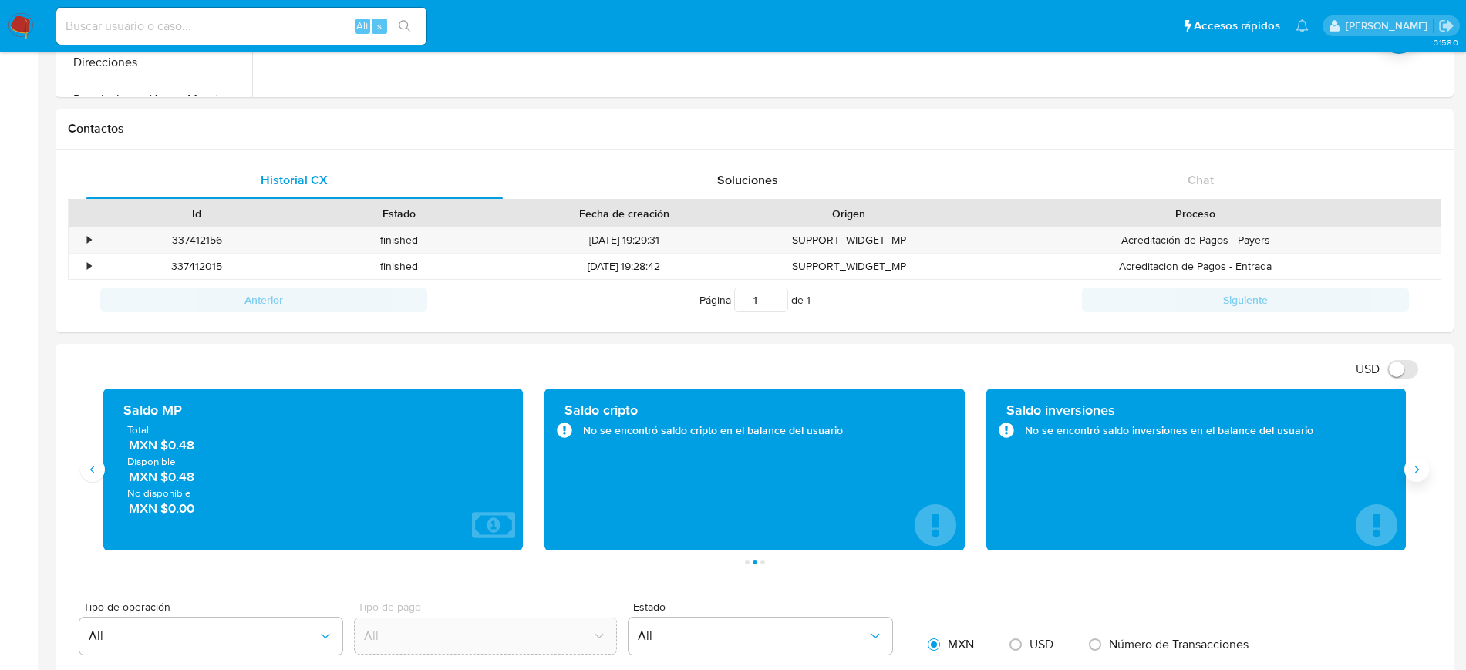
click at [1423, 465] on button "Siguiente" at bounding box center [1416, 469] width 25 height 25
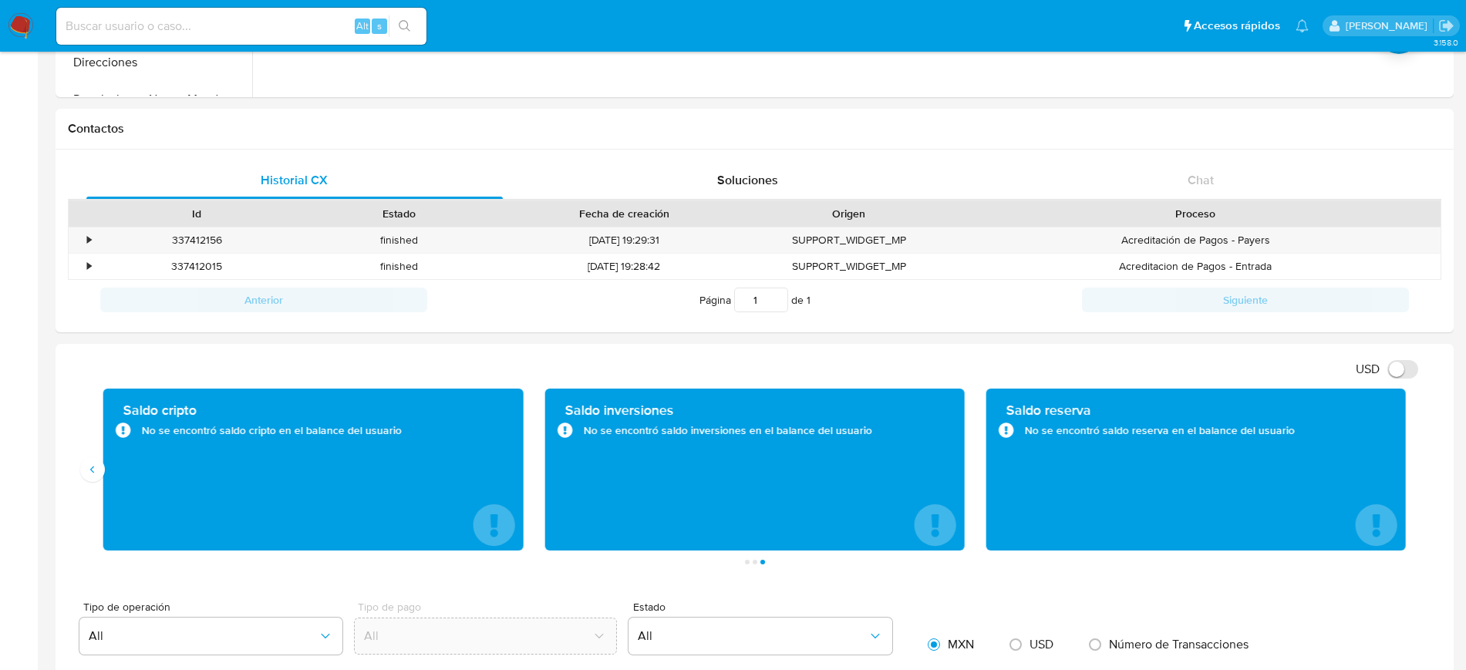
click at [105, 476] on div "Saldo cripto No se encontró saldo cripto en el balance del usuario" at bounding box center [312, 470] width 419 height 162
click at [99, 476] on button "Anterior" at bounding box center [92, 469] width 25 height 25
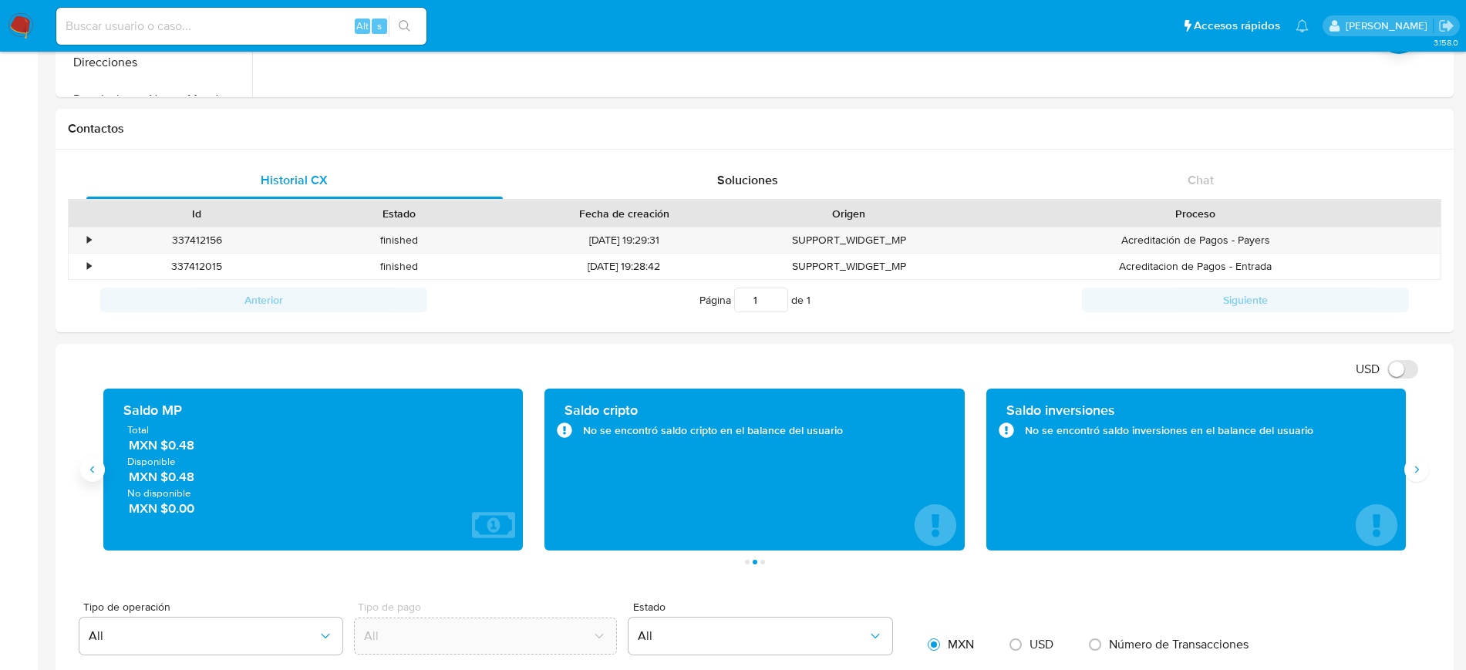
click at [99, 476] on button "Anterior" at bounding box center [92, 469] width 25 height 25
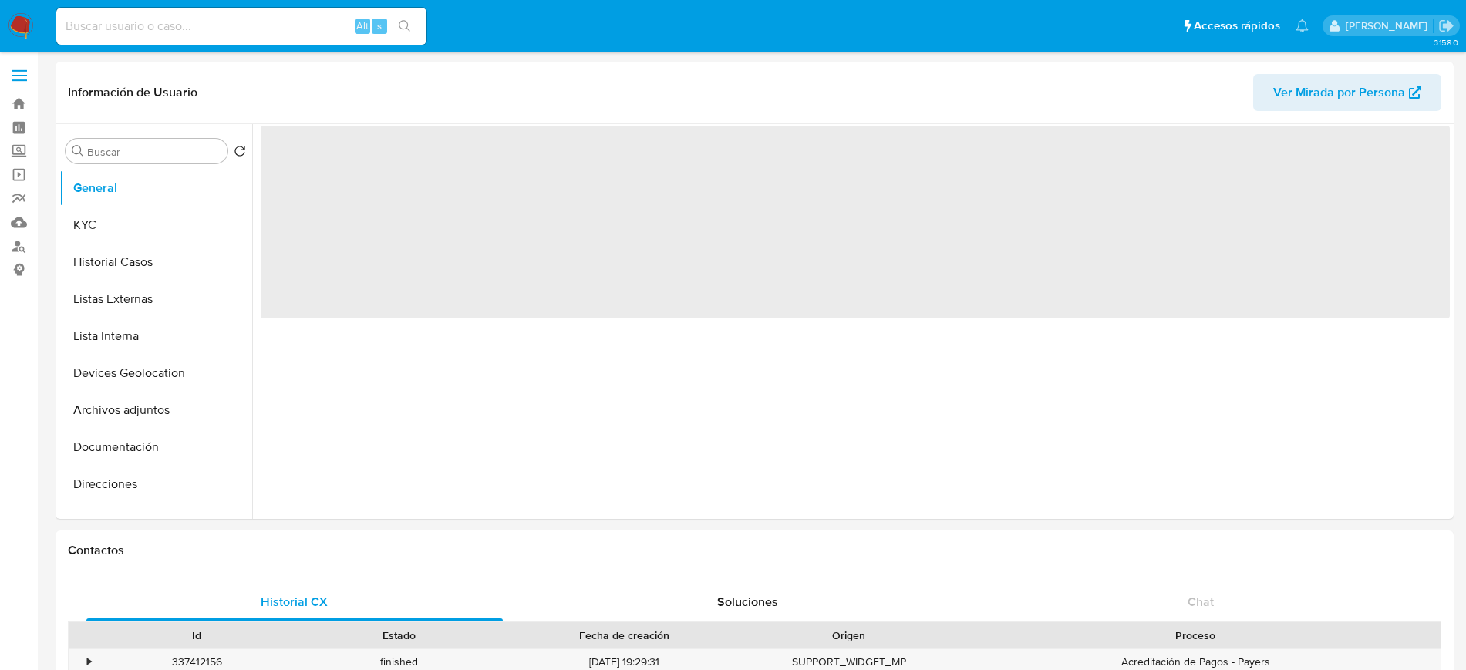
click at [145, 30] on input at bounding box center [241, 26] width 370 height 20
paste input "367968789"
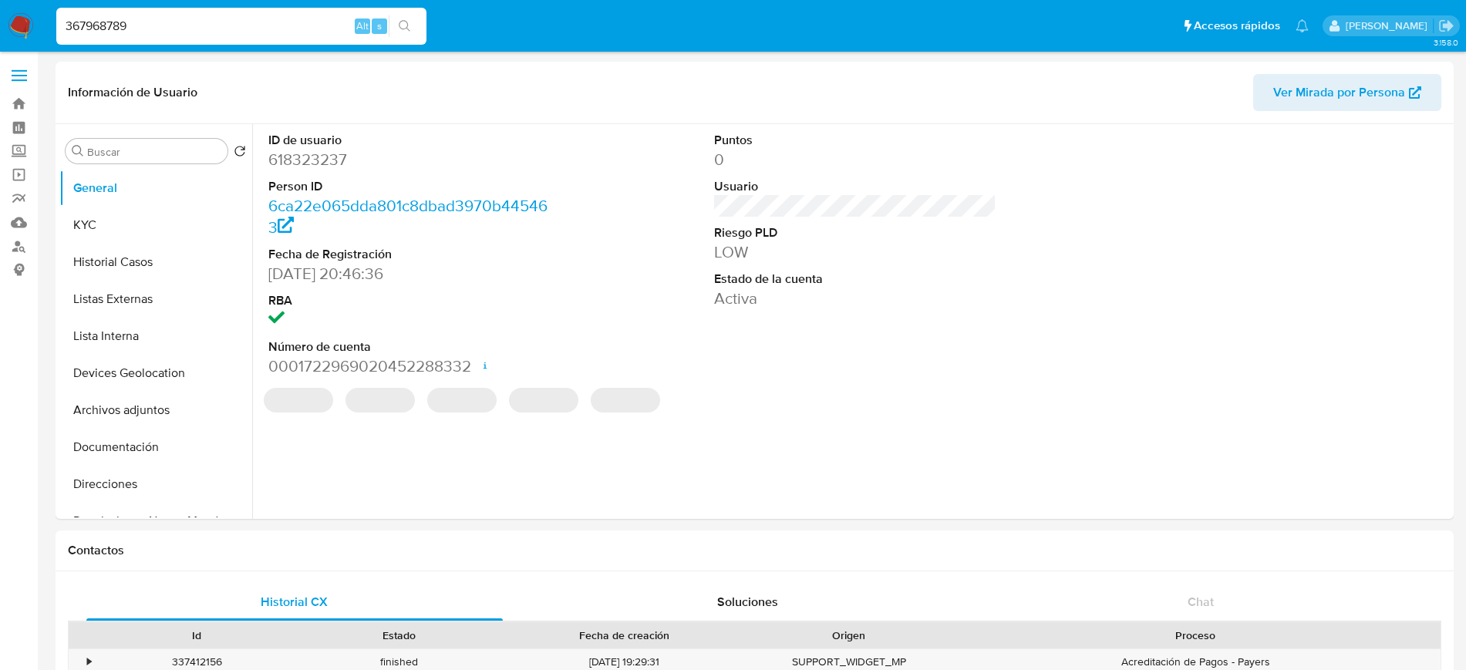
type input "367968789"
select select "10"
click at [136, 227] on button "KYC" at bounding box center [149, 225] width 180 height 37
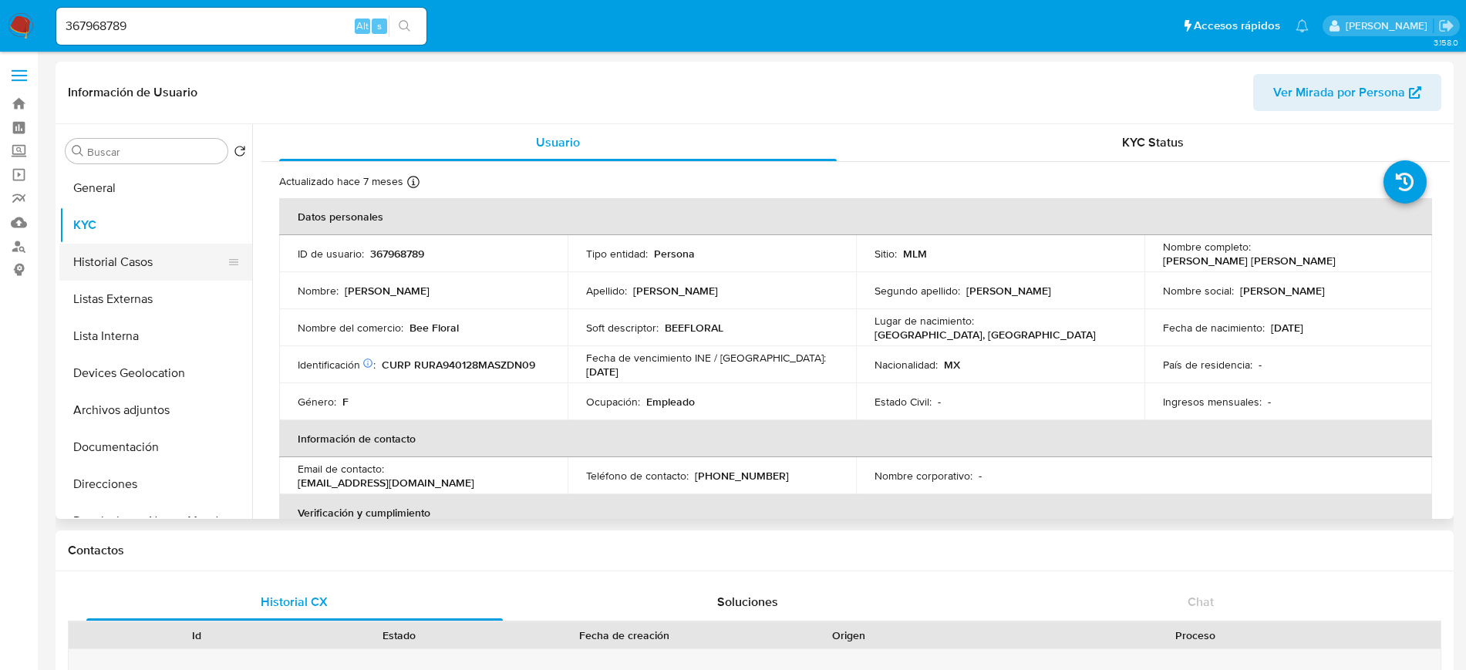
click at [143, 256] on button "Historial Casos" at bounding box center [149, 262] width 180 height 37
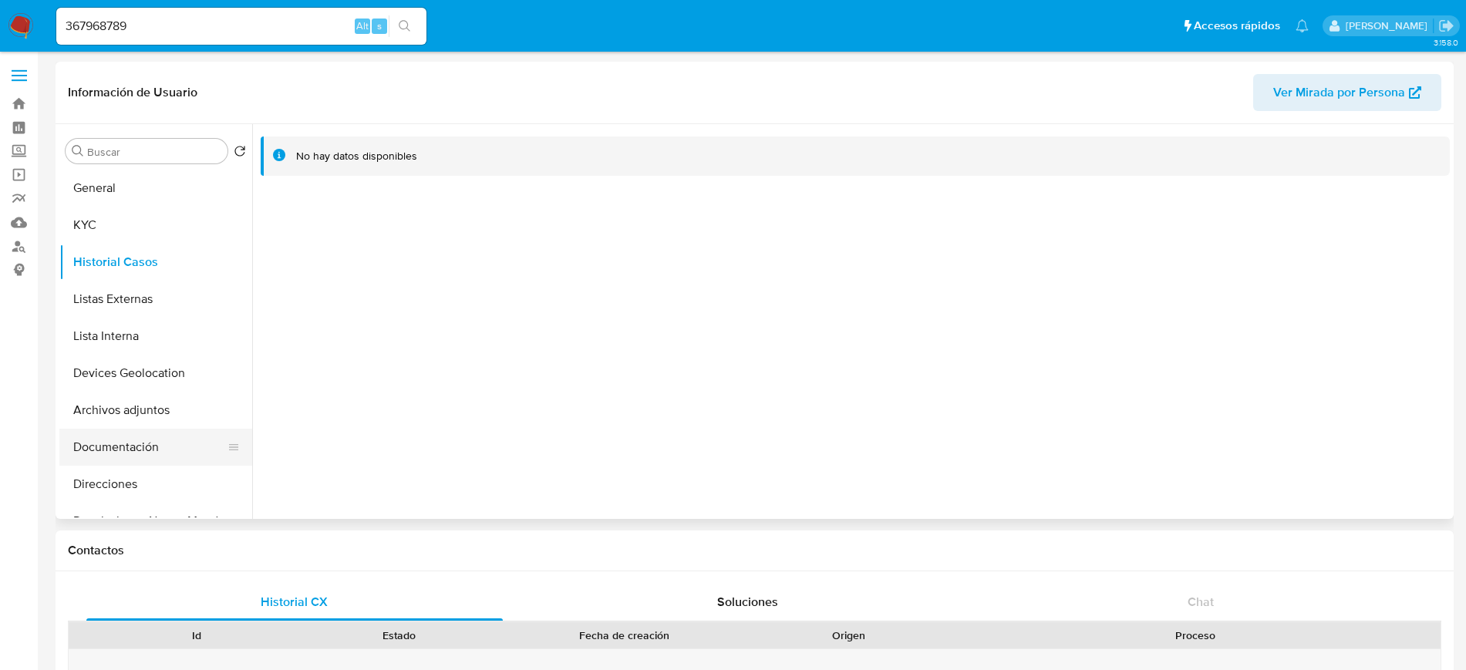
click at [85, 459] on button "Documentación" at bounding box center [149, 447] width 180 height 37
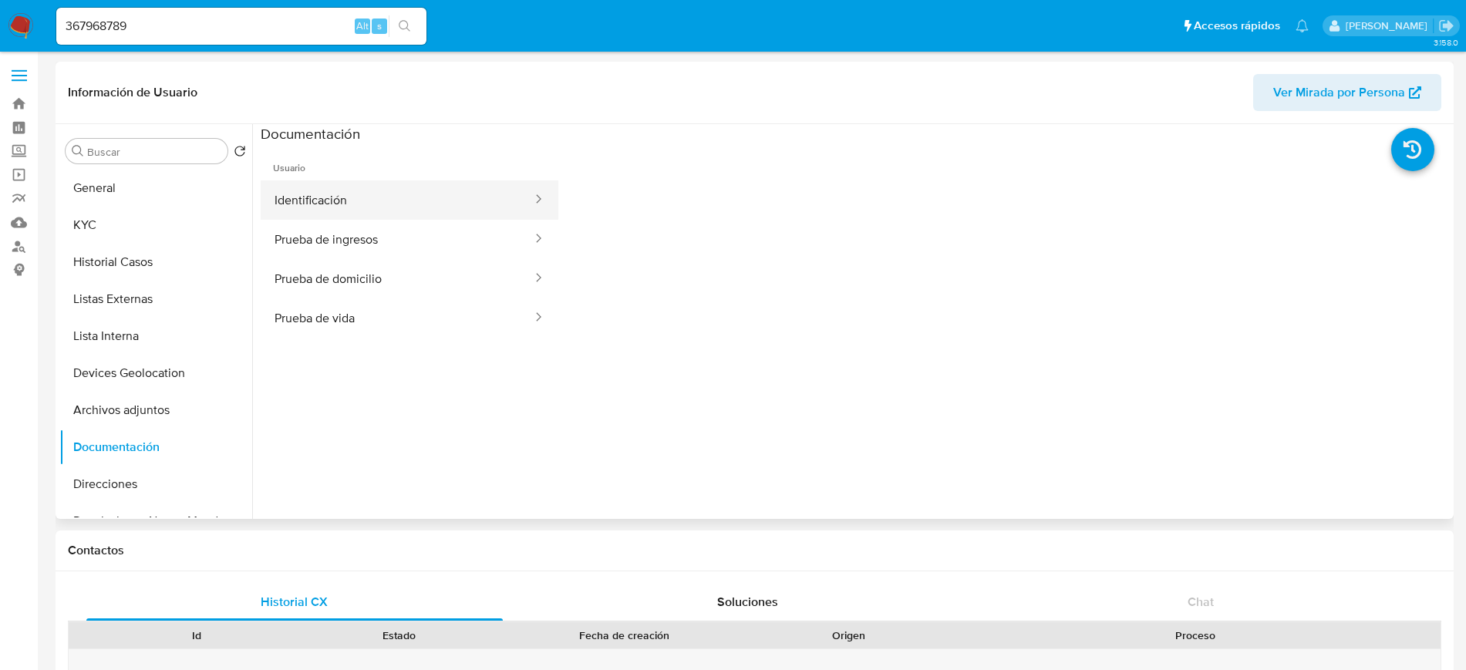
click at [334, 197] on button "Identificación" at bounding box center [397, 199] width 273 height 39
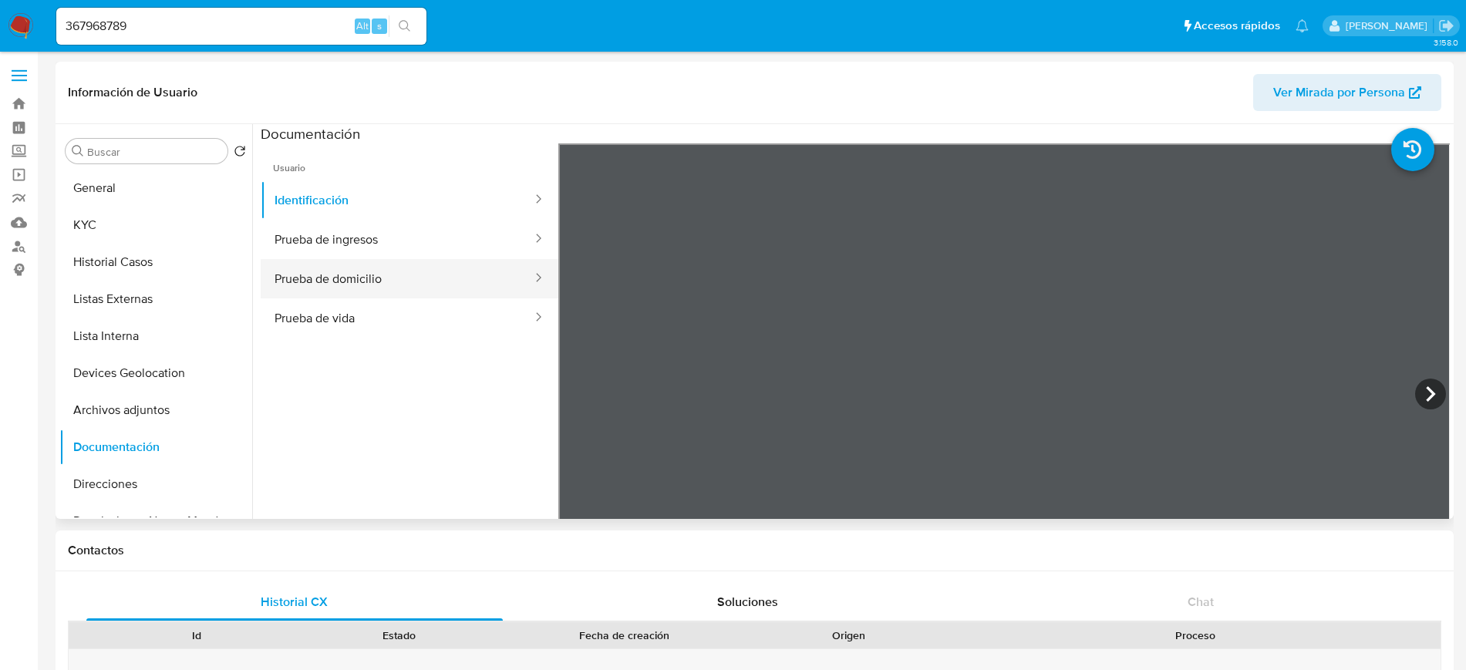
click at [453, 264] on button "Prueba de domicilio" at bounding box center [397, 278] width 273 height 39
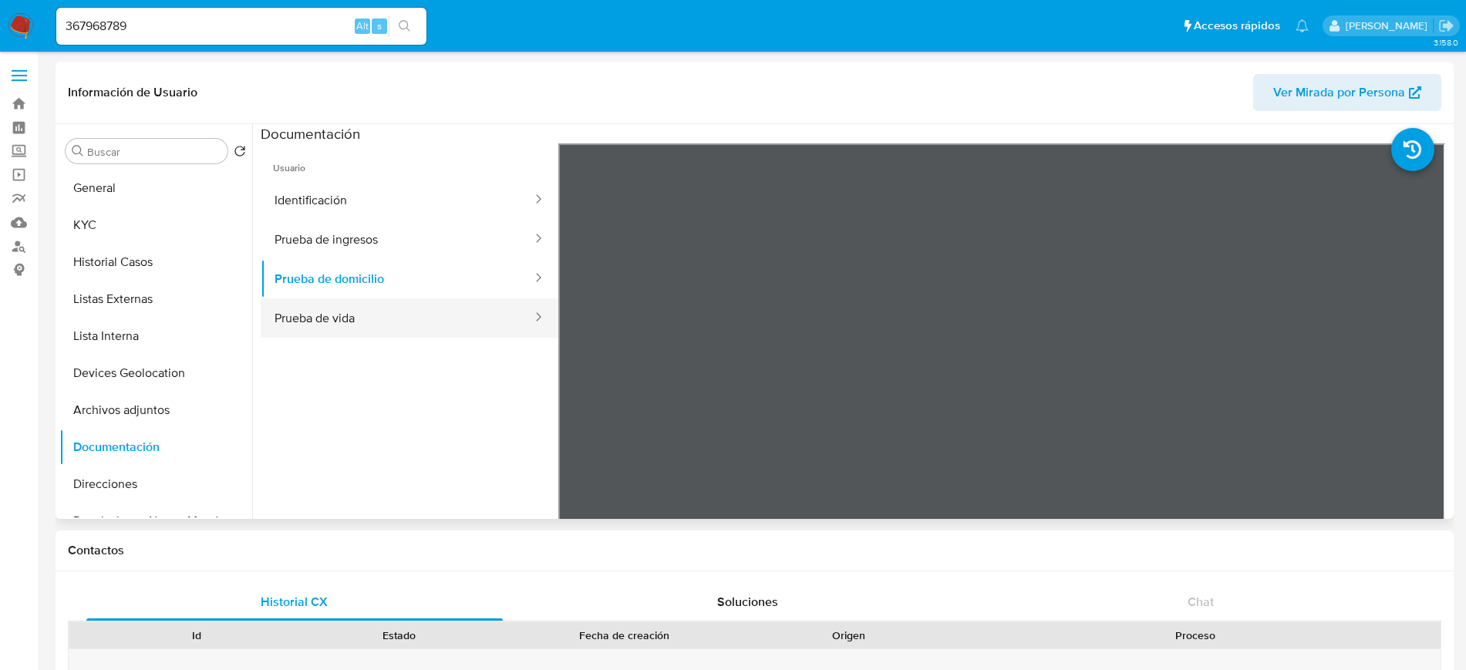
click at [411, 315] on button "Prueba de vida" at bounding box center [397, 317] width 273 height 39
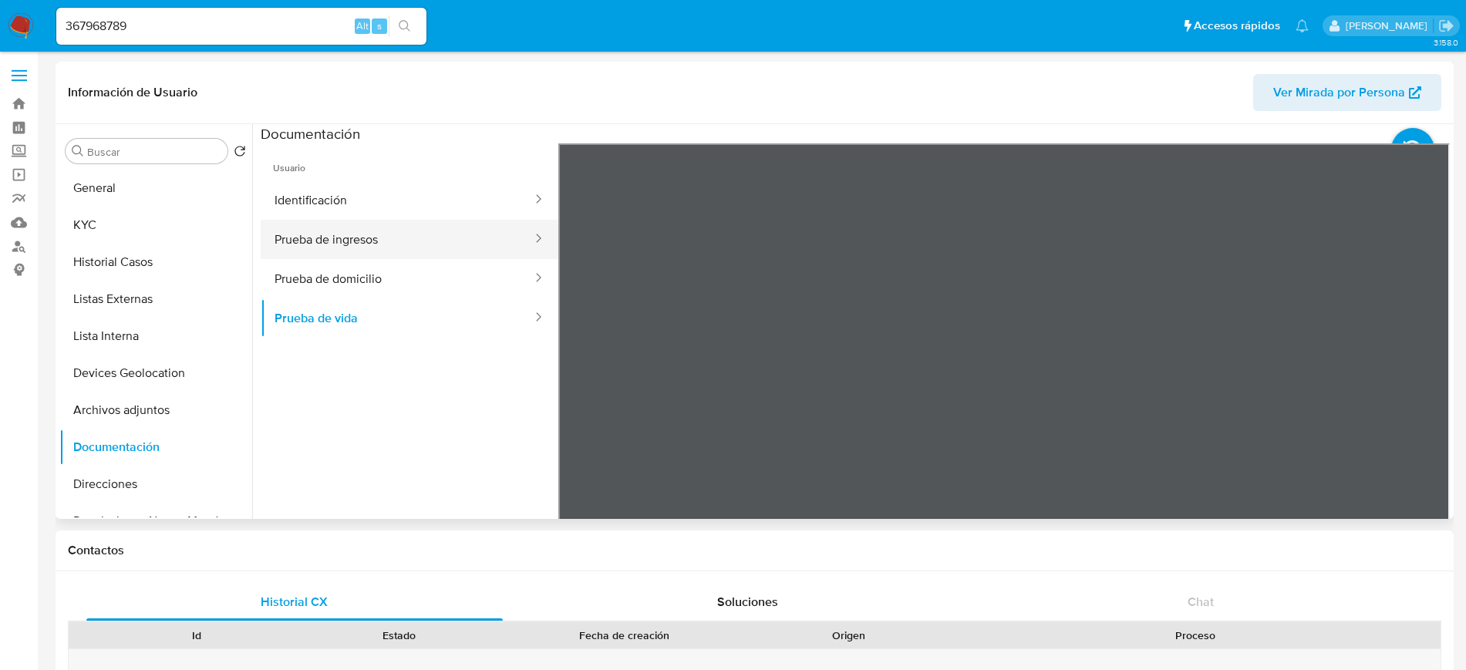
click at [397, 230] on button "Prueba de ingresos" at bounding box center [397, 239] width 273 height 39
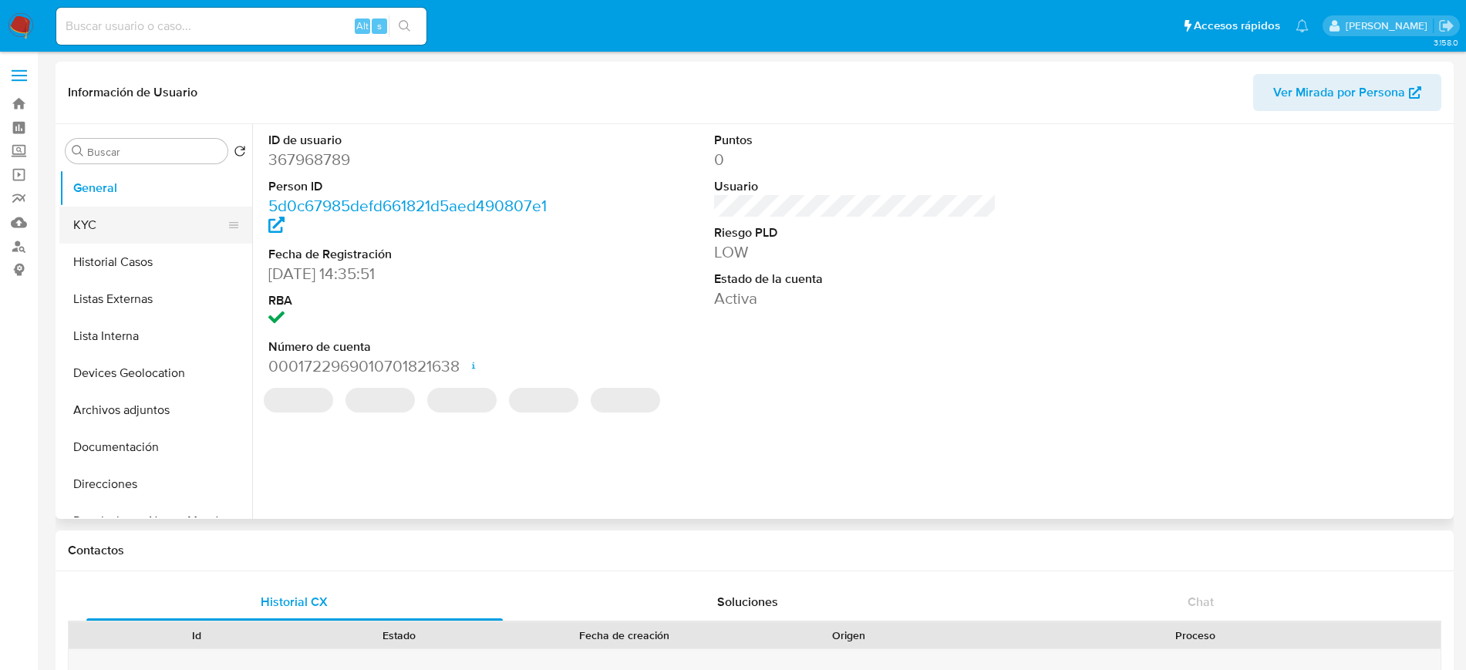
select select "10"
click at [145, 218] on button "KYC" at bounding box center [149, 225] width 180 height 37
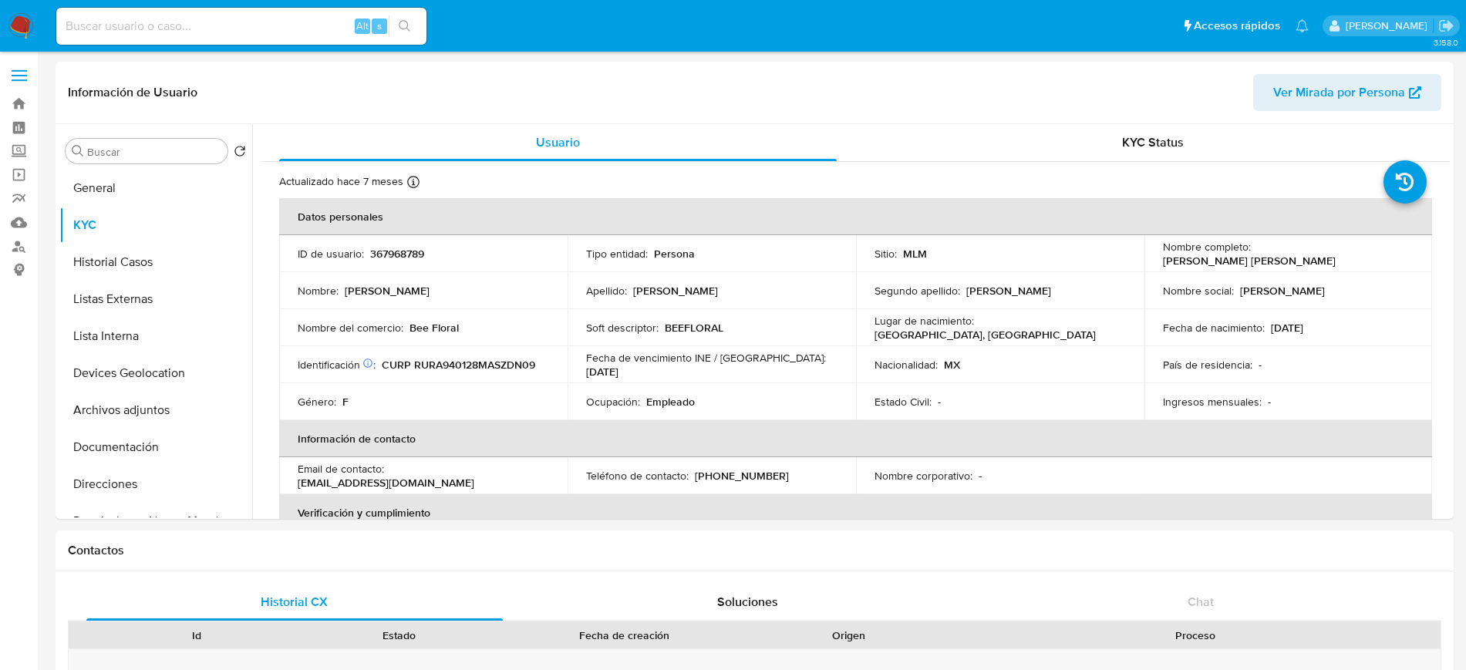
click at [247, 33] on input at bounding box center [241, 26] width 370 height 20
type input "618323237"
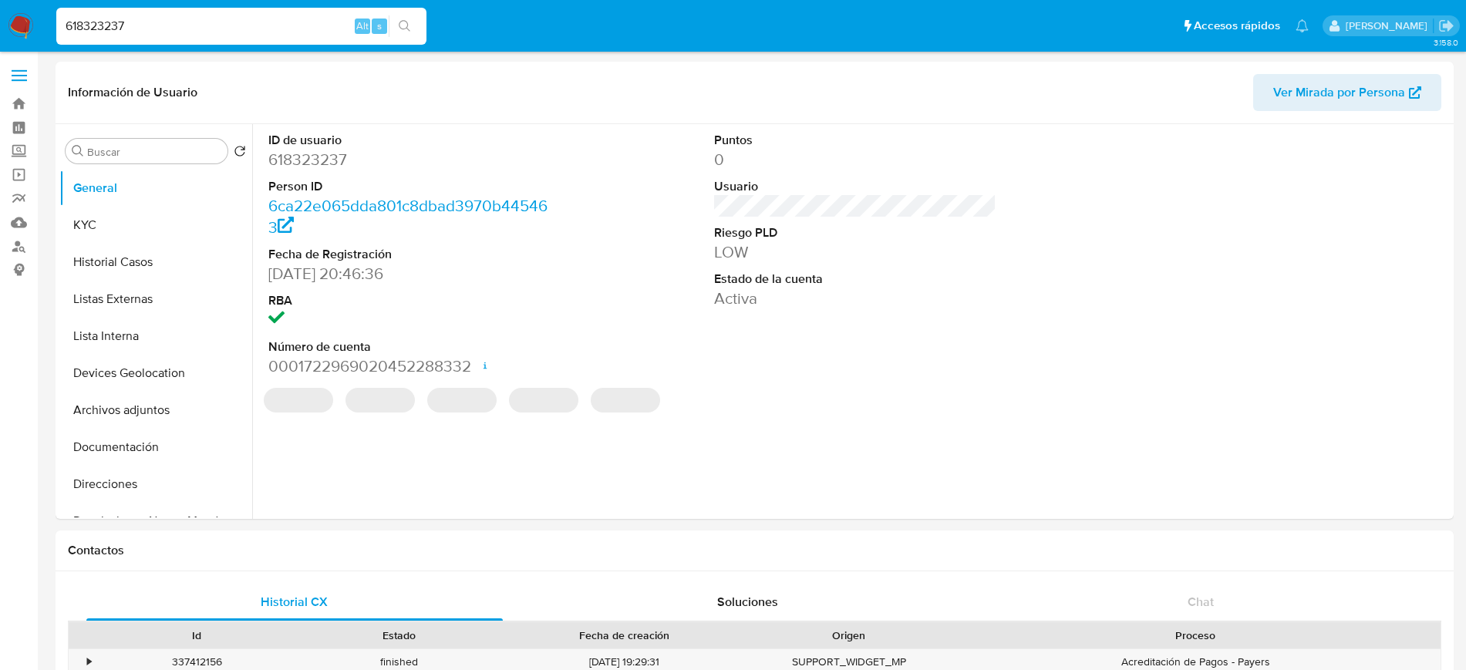
select select "10"
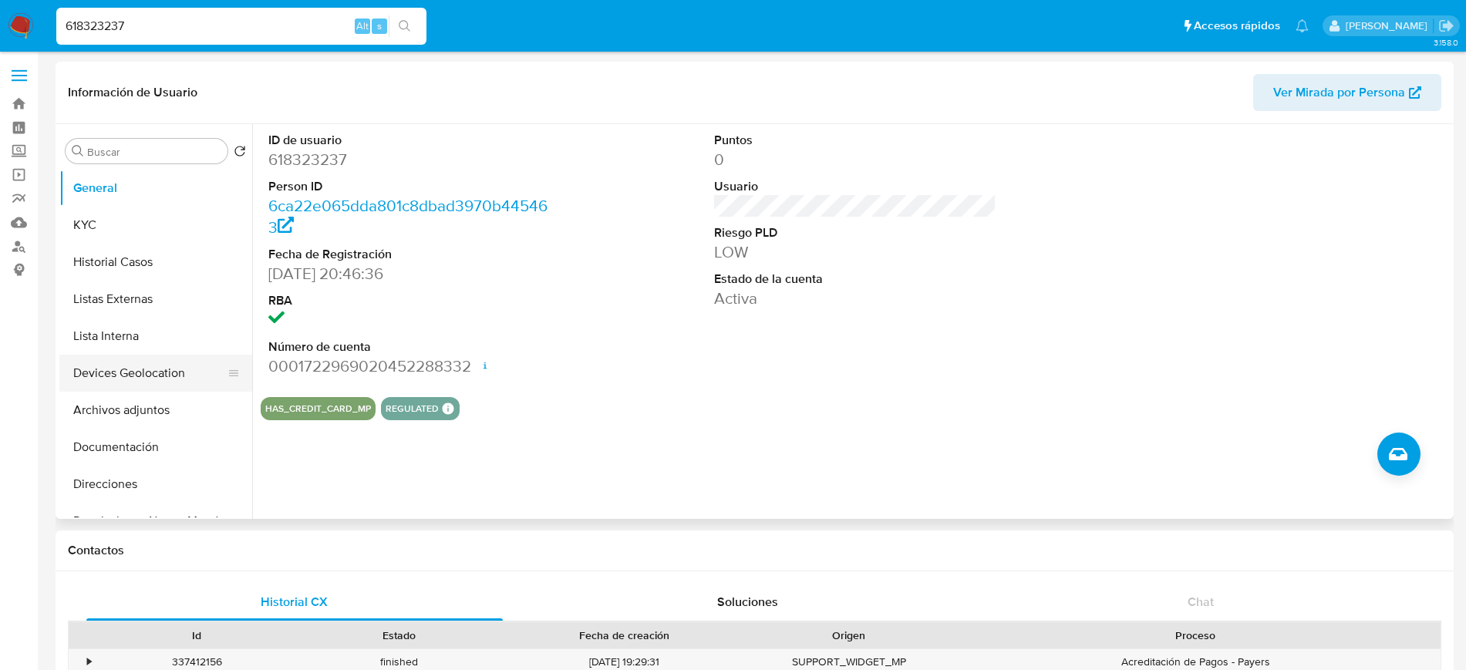
click at [155, 369] on button "Devices Geolocation" at bounding box center [149, 373] width 180 height 37
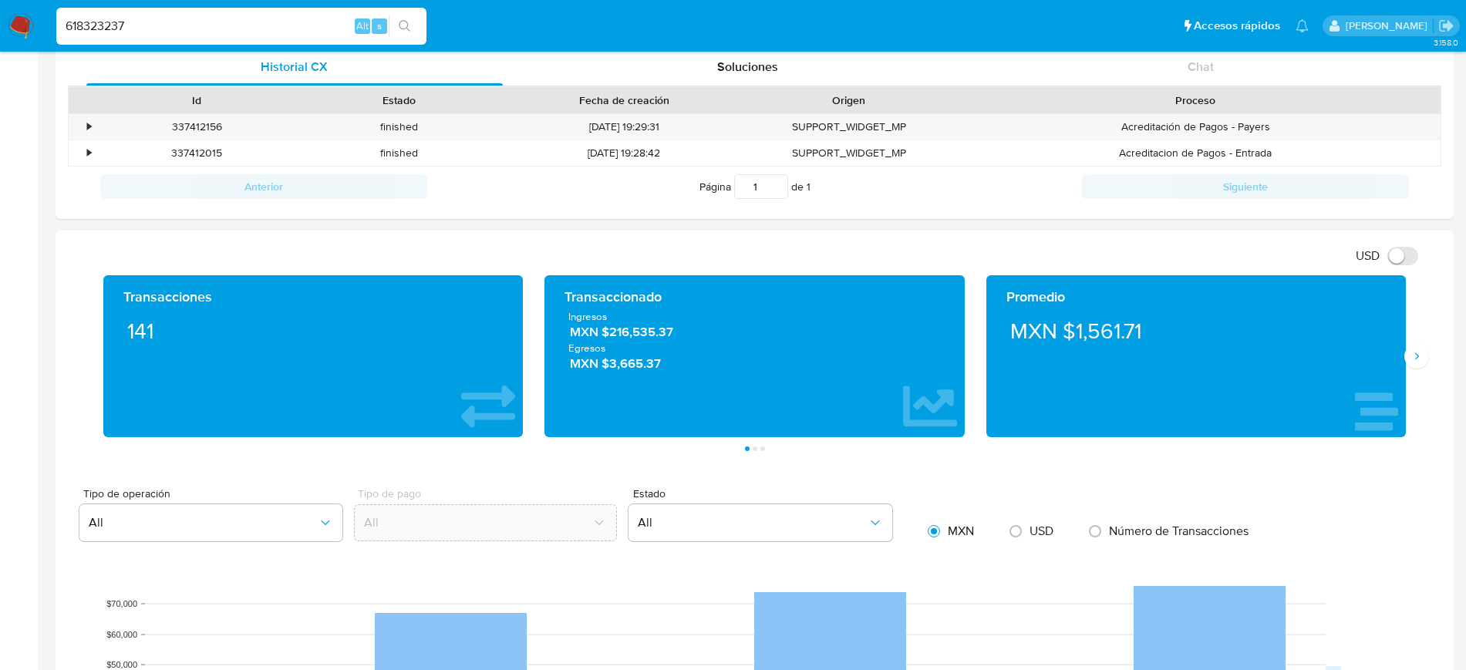
scroll to position [529, 0]
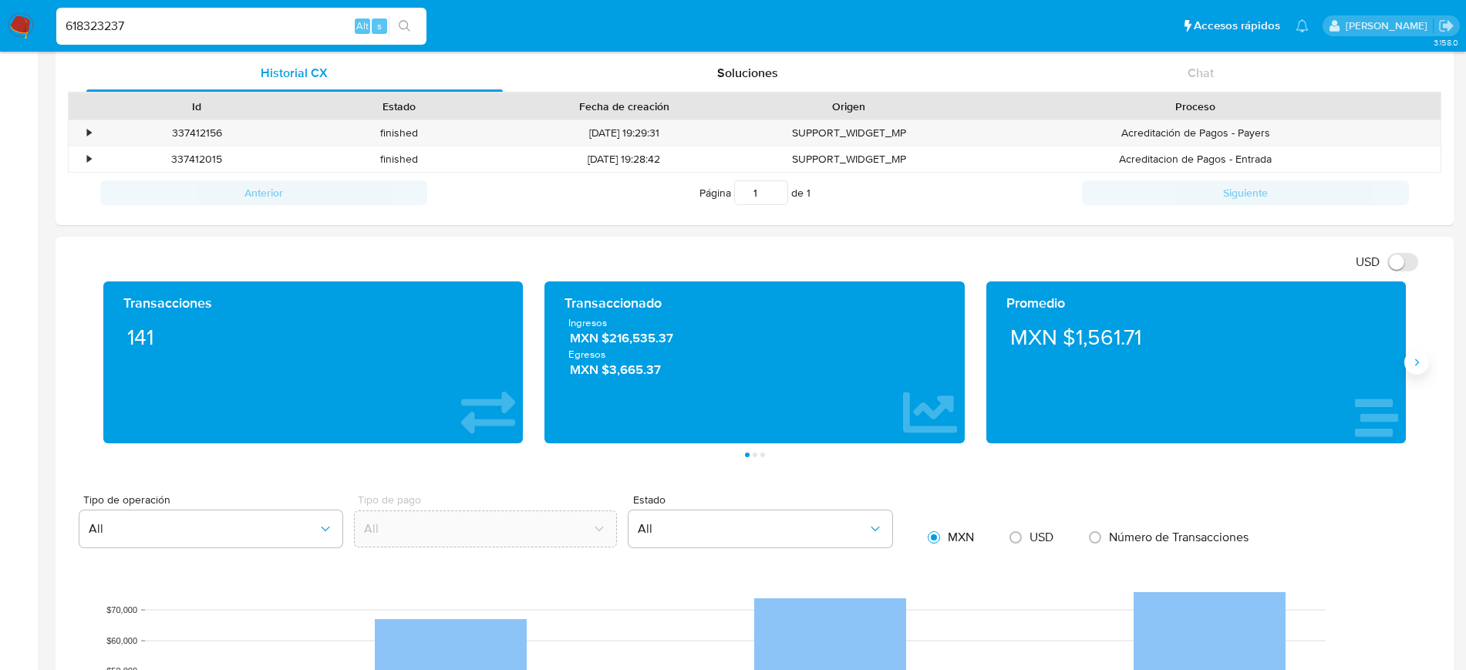
click at [1412, 366] on icon "Siguiente" at bounding box center [1416, 362] width 12 height 12
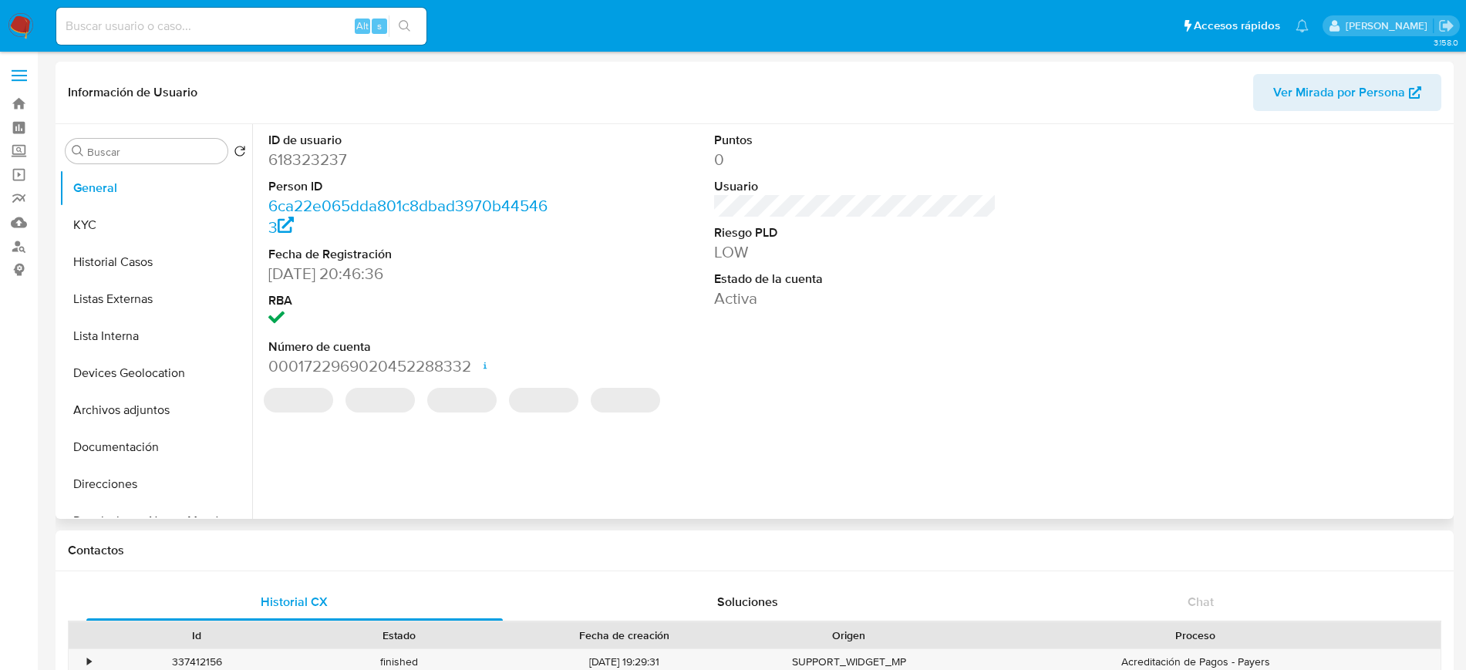
select select "10"
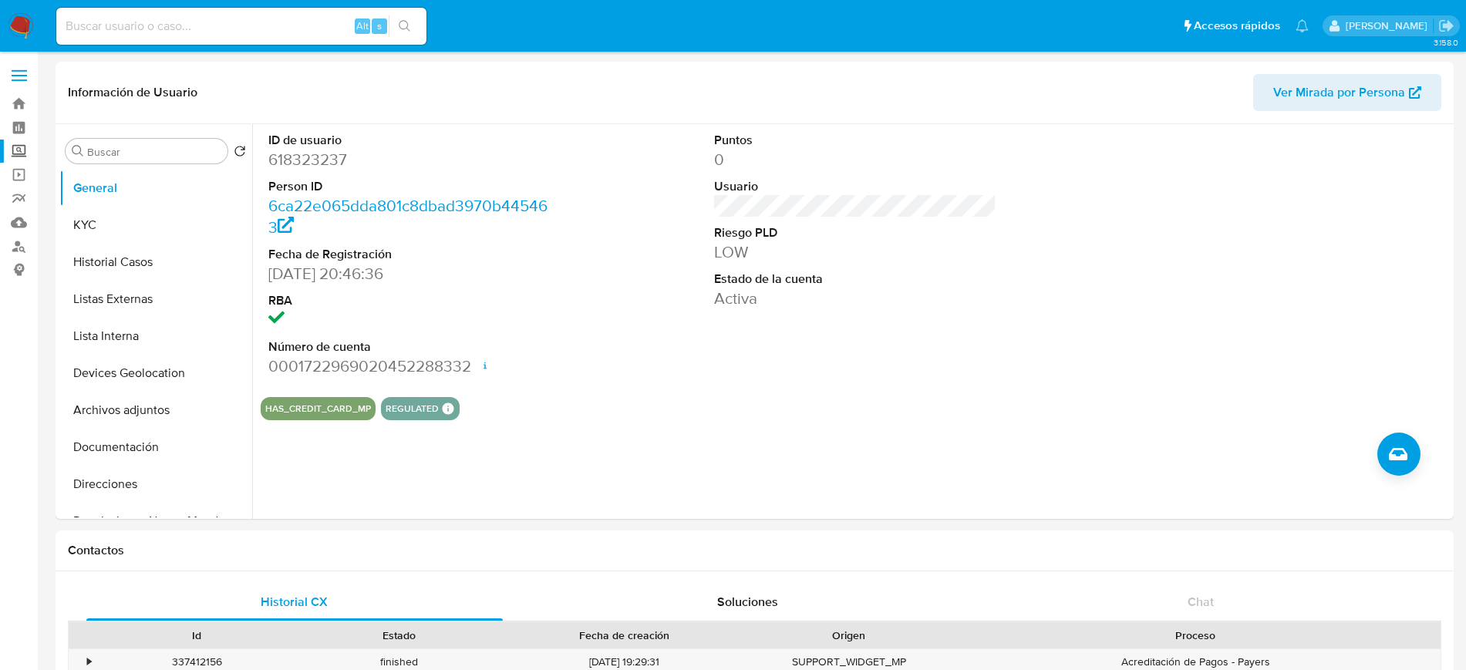
click at [25, 160] on label "Screening" at bounding box center [91, 152] width 183 height 24
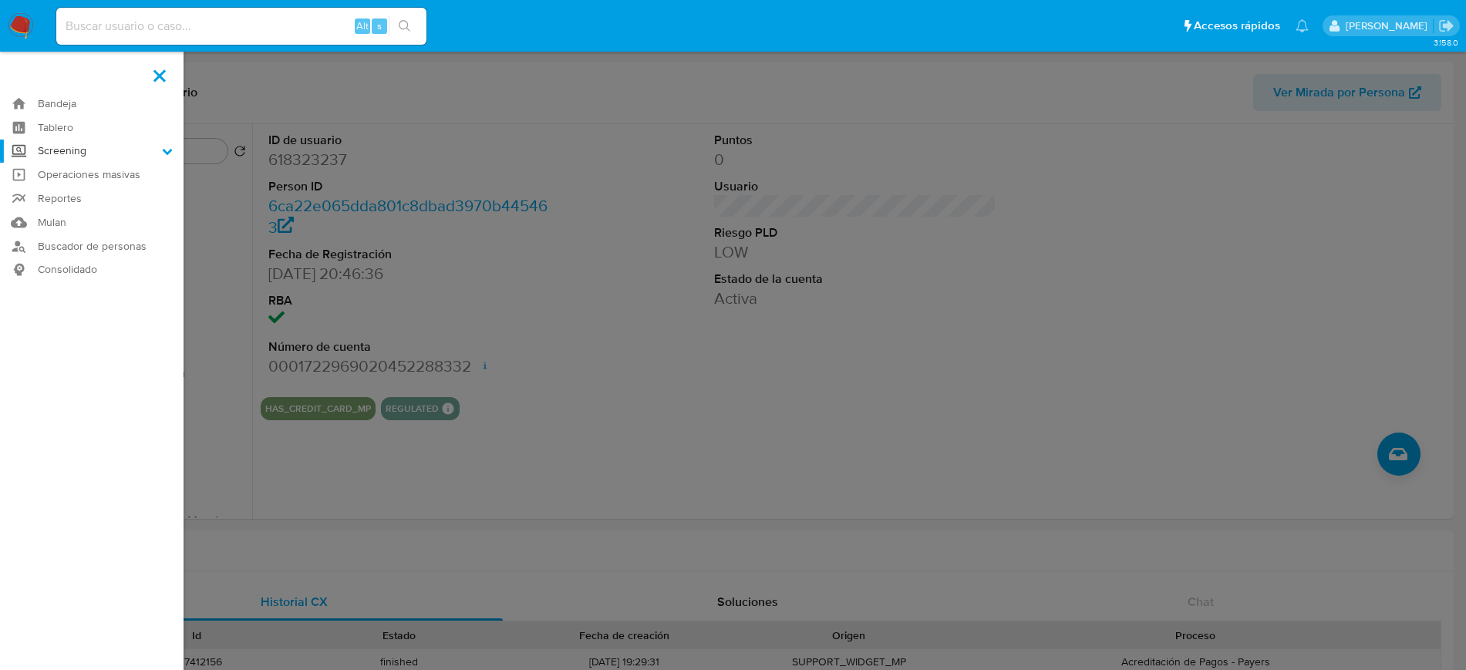
click at [0, 0] on input "Screening" at bounding box center [0, 0] width 0 height 0
click at [52, 215] on link "Herramientas" at bounding box center [91, 211] width 183 height 19
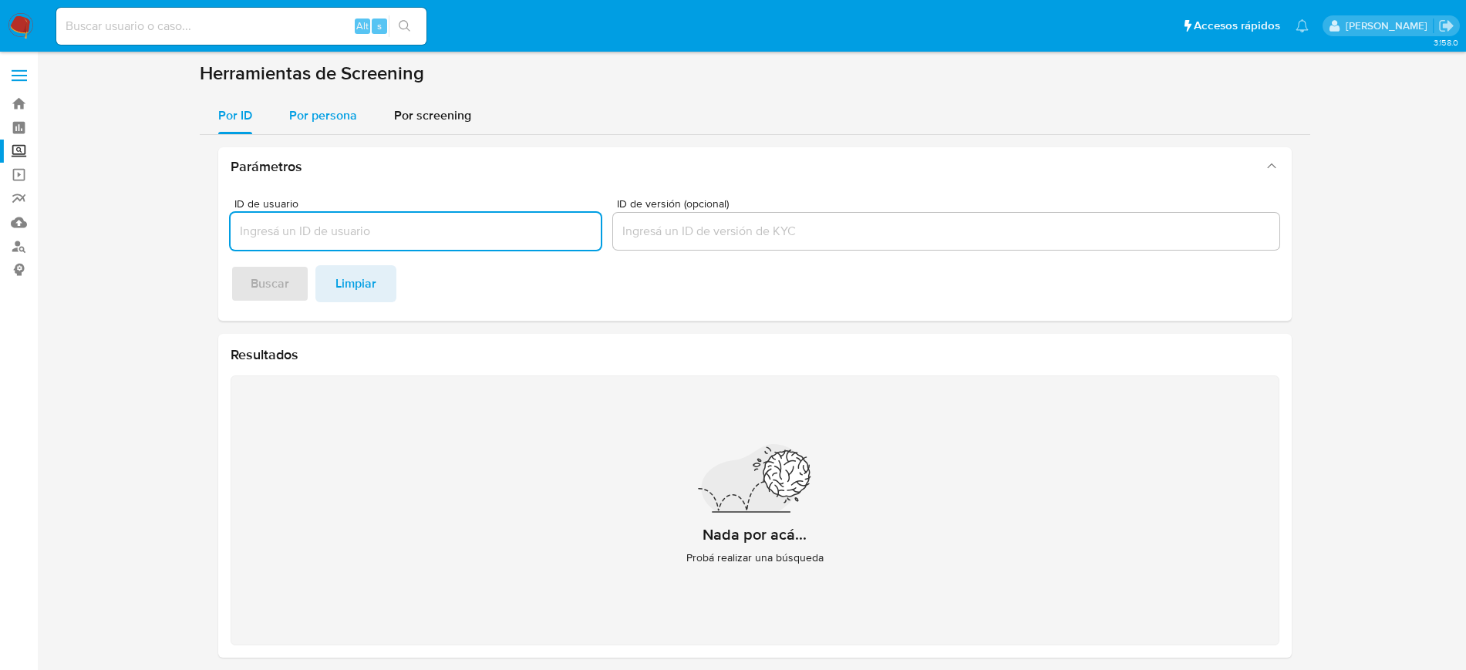
click at [308, 131] on div "Por persona" at bounding box center [323, 115] width 68 height 37
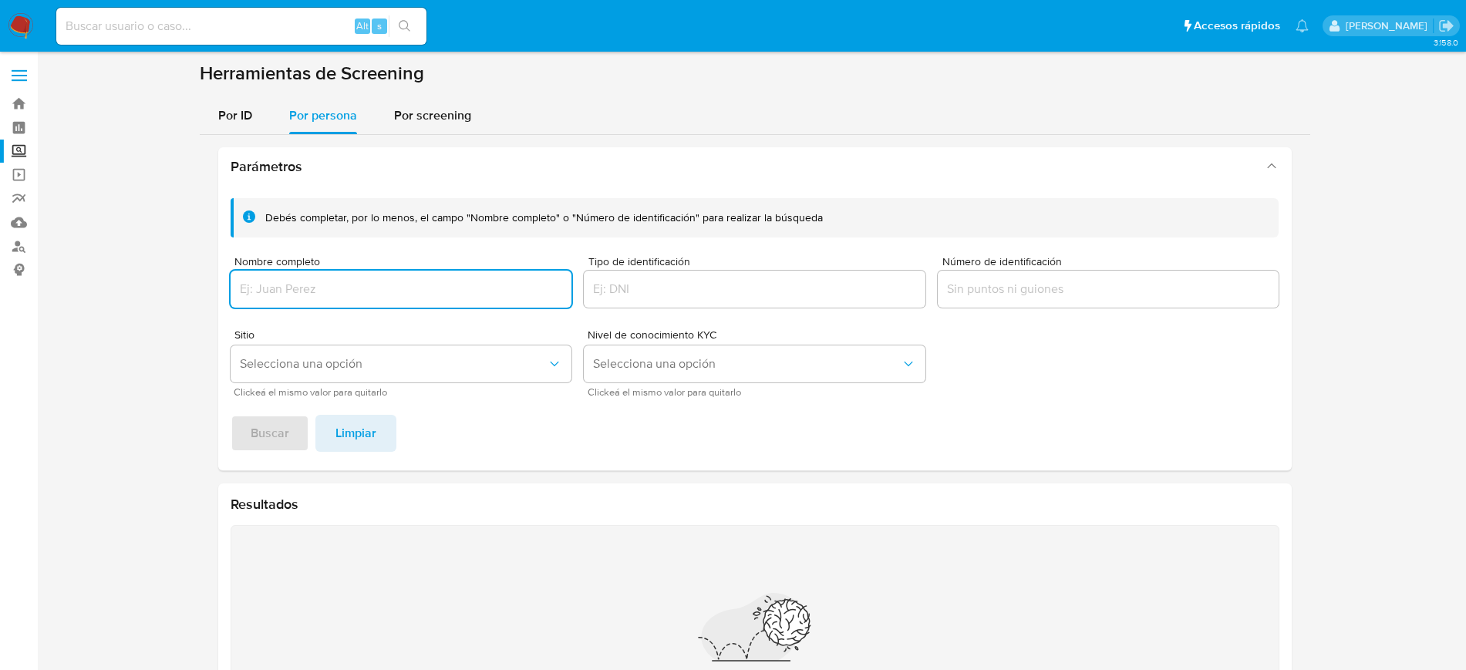
click at [328, 285] on input "Nombre completo" at bounding box center [402, 289] width 342 height 20
click at [283, 435] on span "Buscar" at bounding box center [270, 433] width 39 height 34
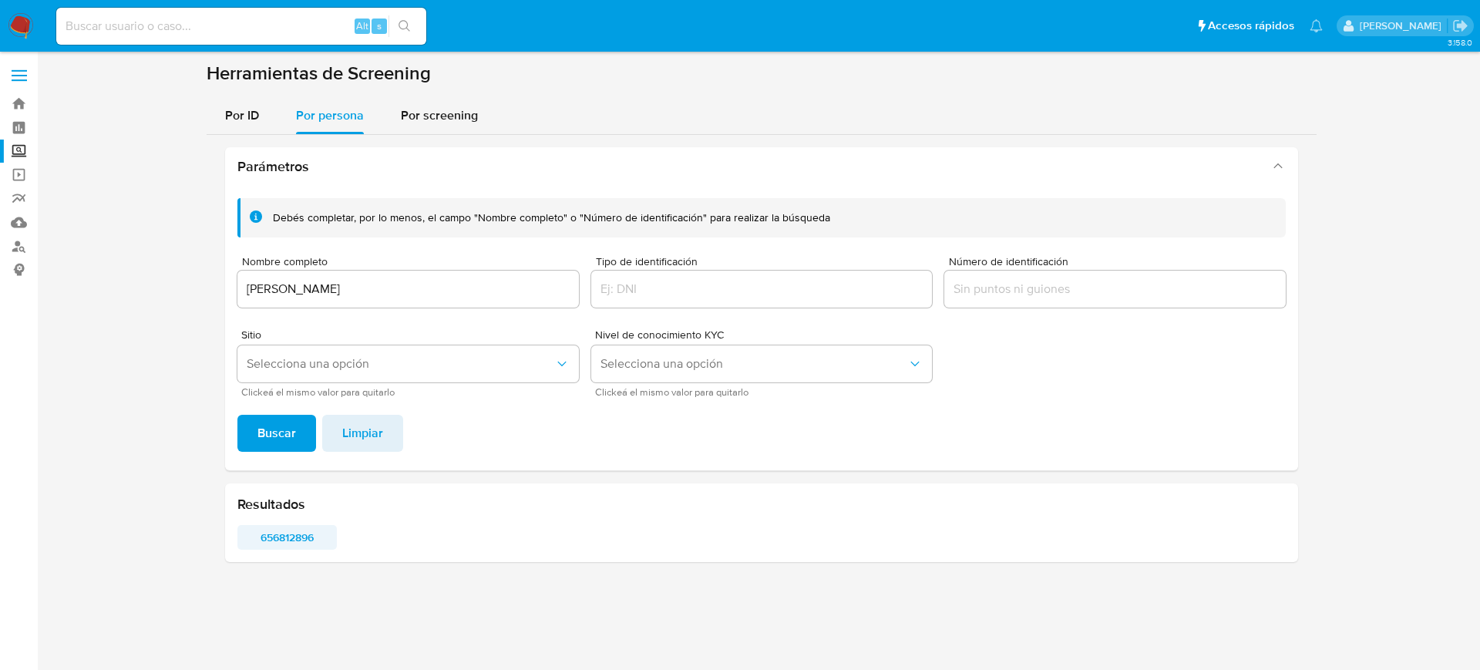
click at [285, 532] on span "656812896" at bounding box center [287, 538] width 78 height 22
click at [394, 286] on input "[PERSON_NAME]" at bounding box center [408, 289] width 342 height 20
type input "[PERSON_NAME] [PERSON_NAME],[PERSON_NAME]/[PERSON_NAME]"
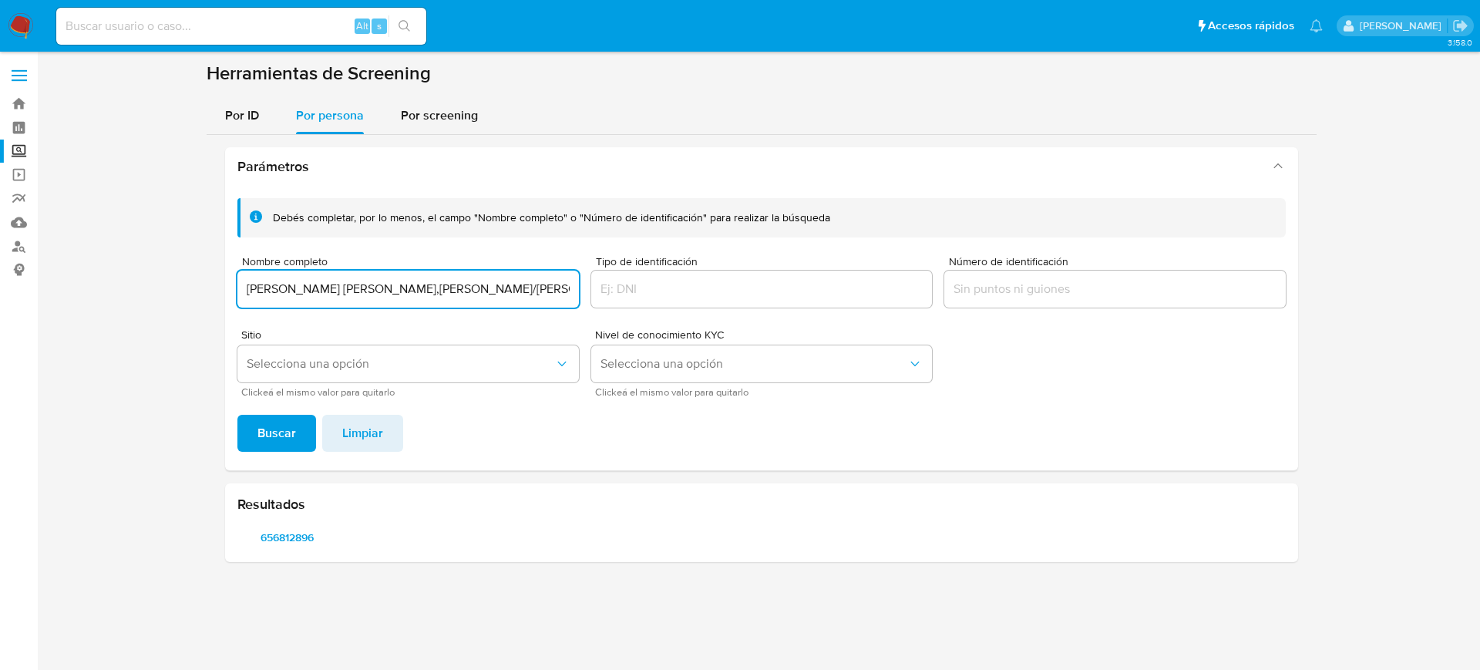
scroll to position [0, 5]
click at [394, 286] on input "[PERSON_NAME] [PERSON_NAME],[PERSON_NAME]/[PERSON_NAME]" at bounding box center [408, 289] width 342 height 20
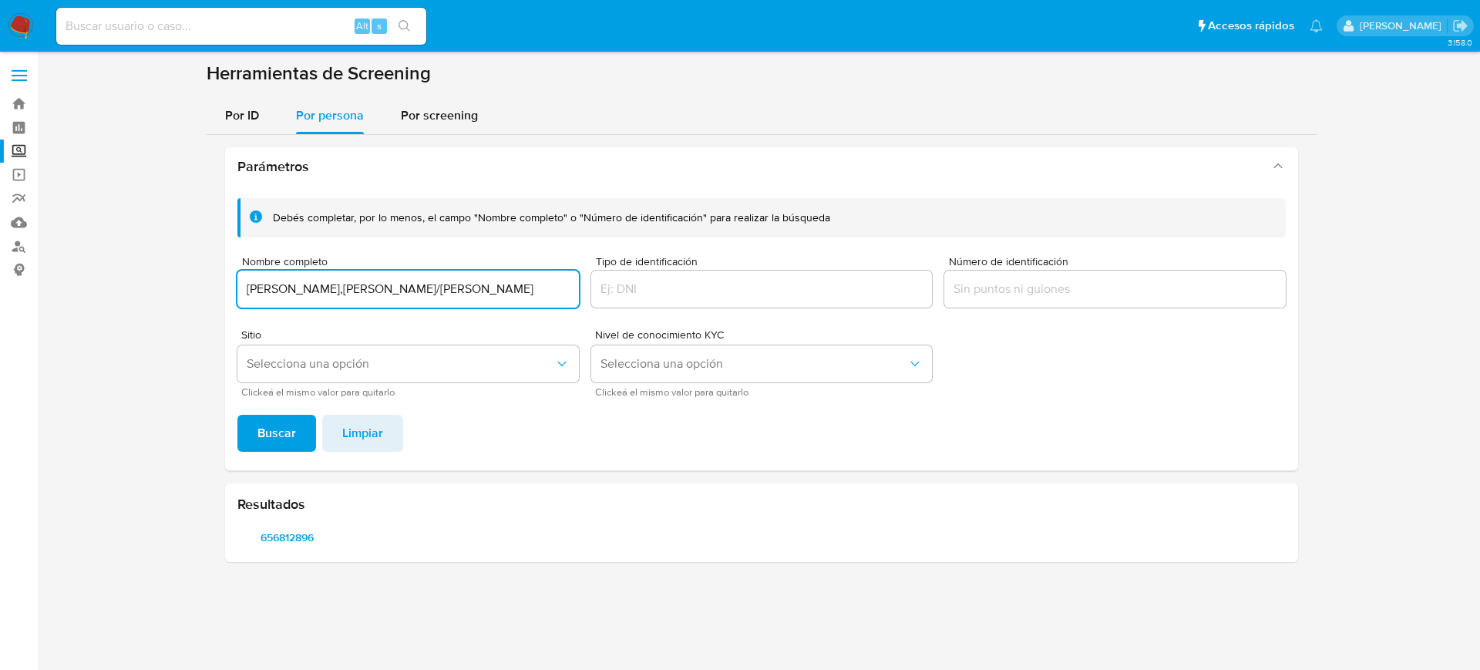
click at [415, 285] on input "[PERSON_NAME],[PERSON_NAME]/[PERSON_NAME]" at bounding box center [408, 289] width 342 height 20
type input "[PERSON_NAME] [PERSON_NAME]"
click at [336, 354] on button "Selecciona una opción" at bounding box center [408, 363] width 342 height 37
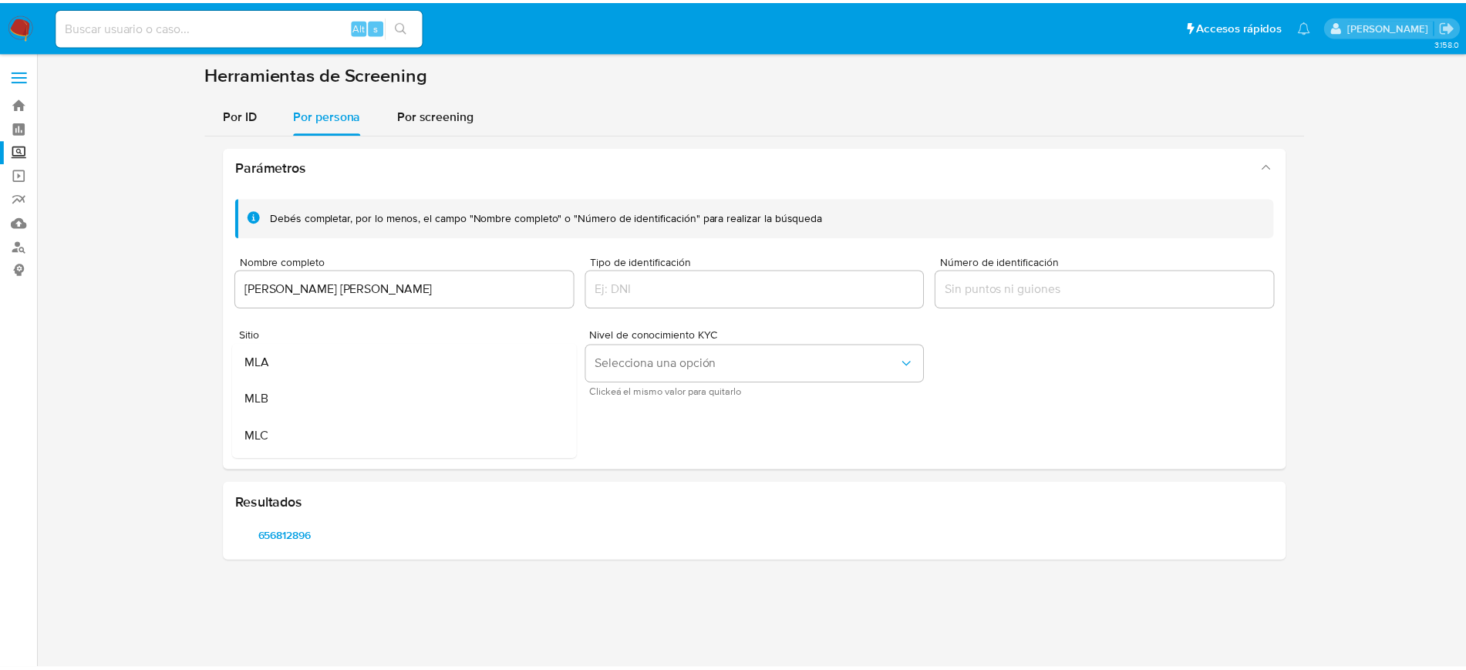
scroll to position [39, 0]
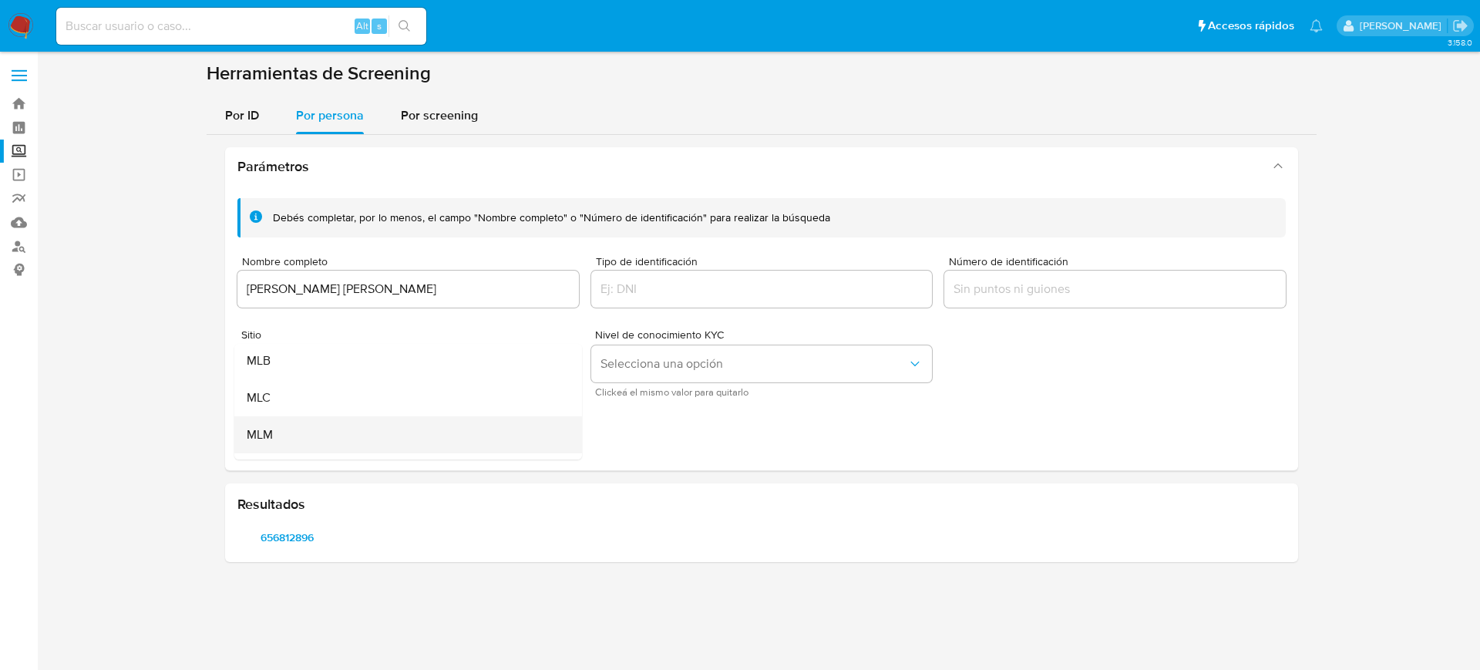
click at [444, 426] on div "MLM" at bounding box center [404, 434] width 314 height 37
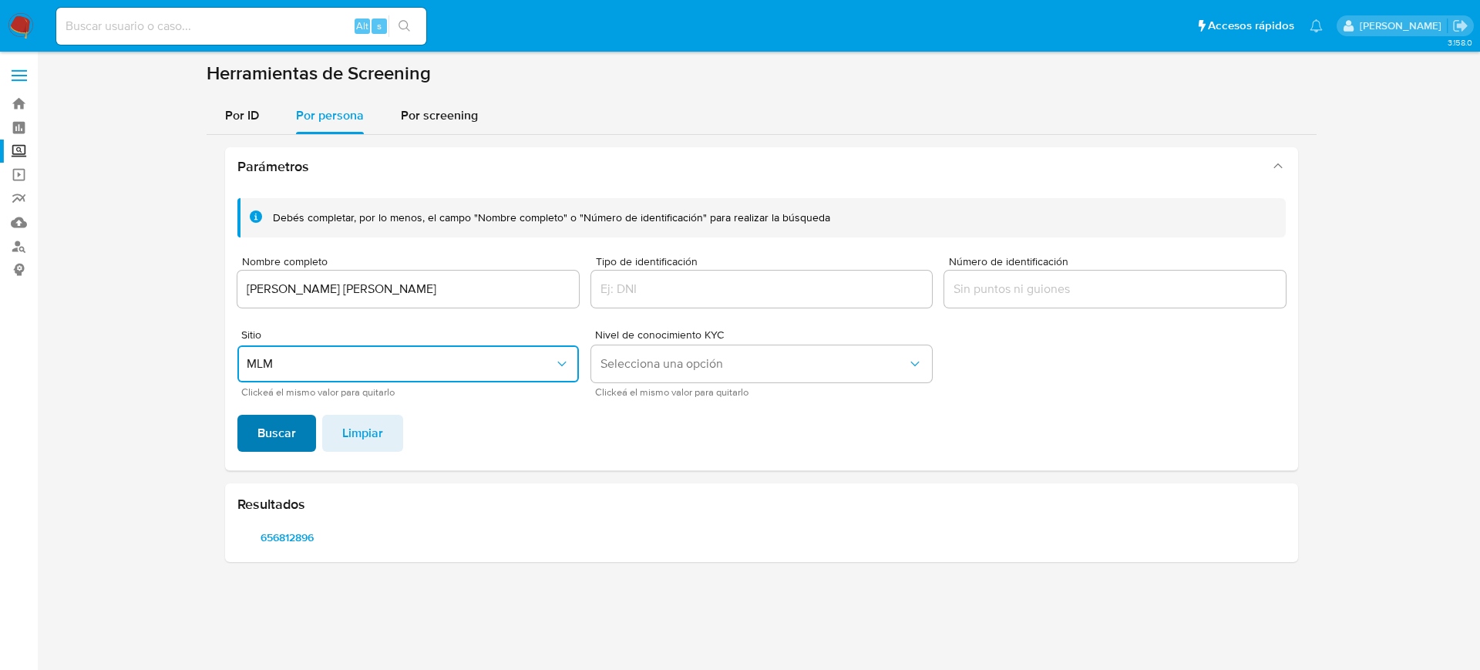
click at [289, 445] on span "Buscar" at bounding box center [277, 433] width 39 height 34
click at [296, 537] on span "1477697946" at bounding box center [287, 538] width 78 height 22
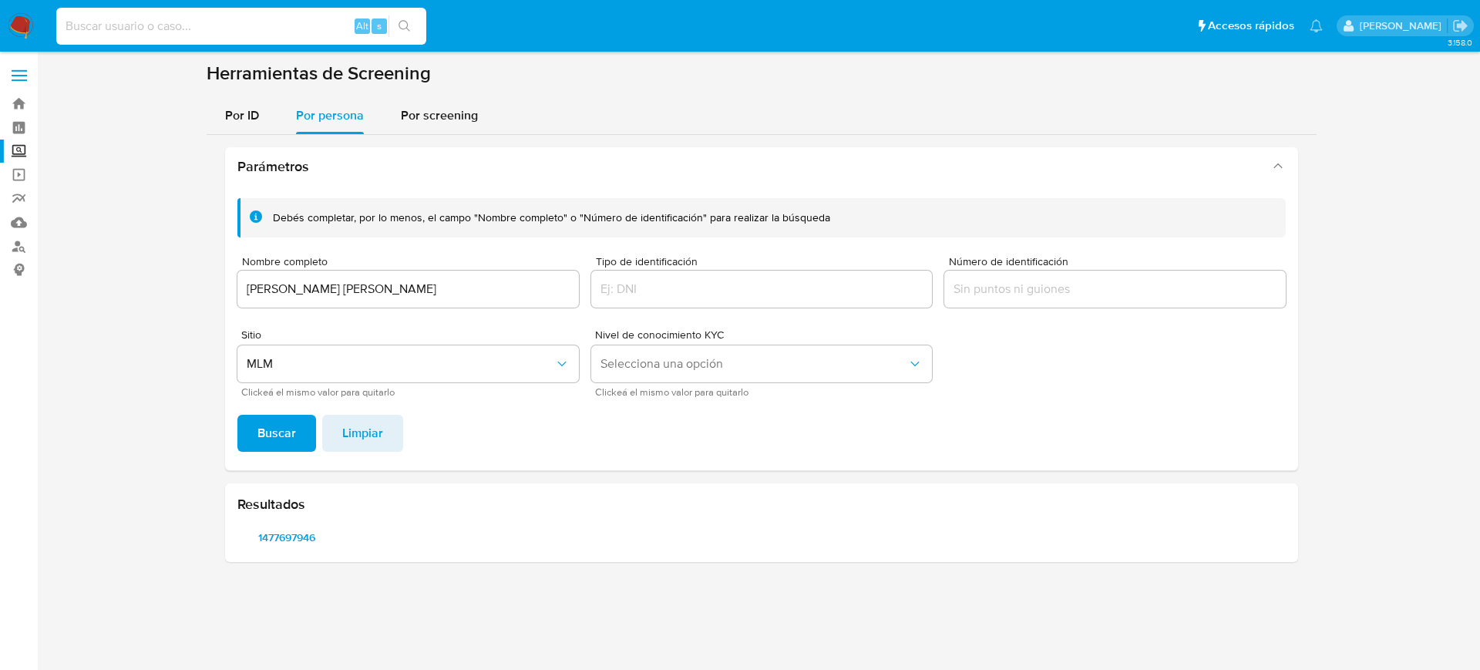
click at [150, 25] on input at bounding box center [241, 26] width 370 height 20
paste input "618323237"
type input "618323237"
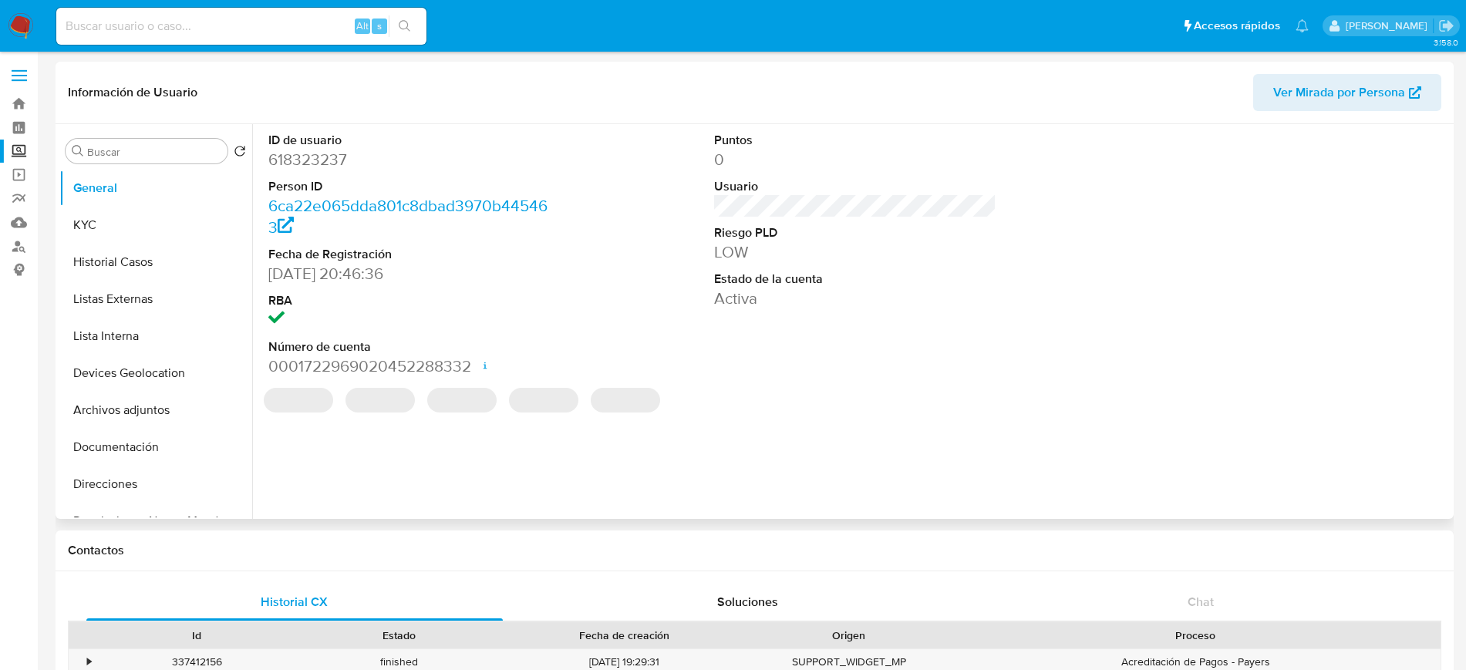
select select "10"
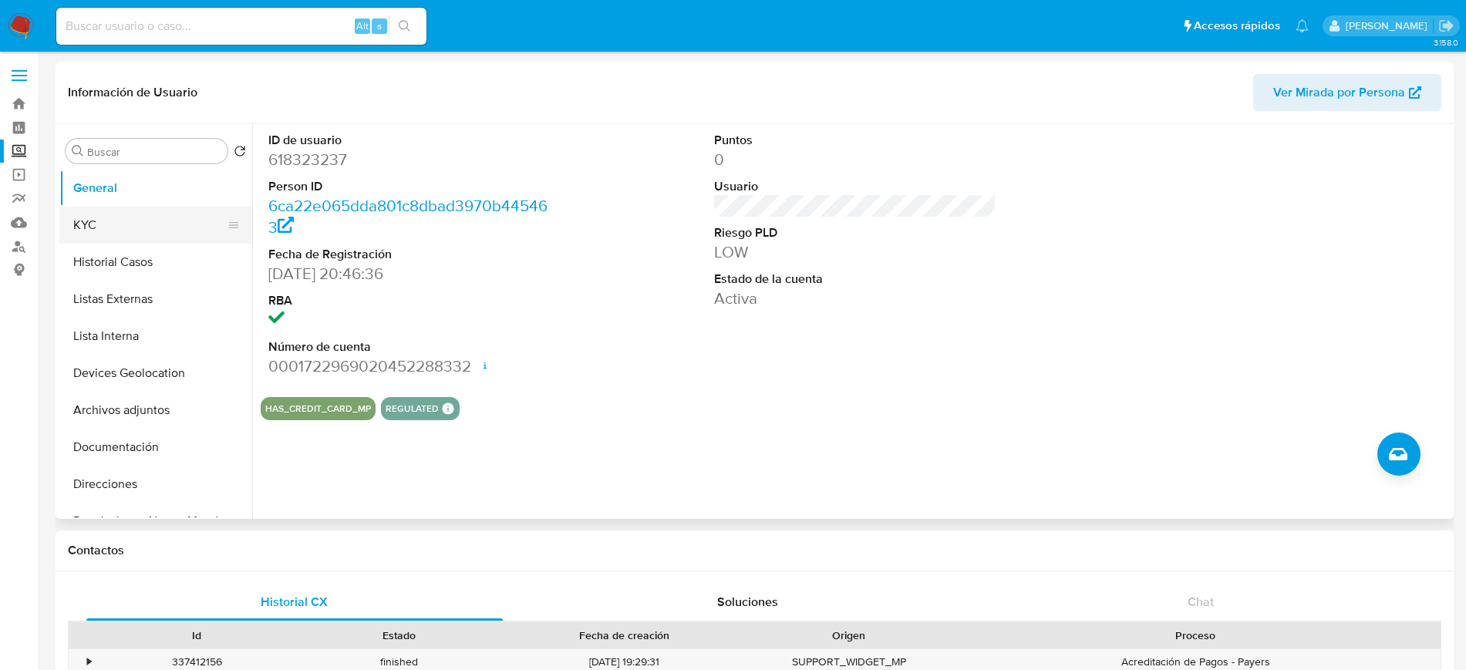
click at [133, 207] on button "KYC" at bounding box center [149, 225] width 180 height 37
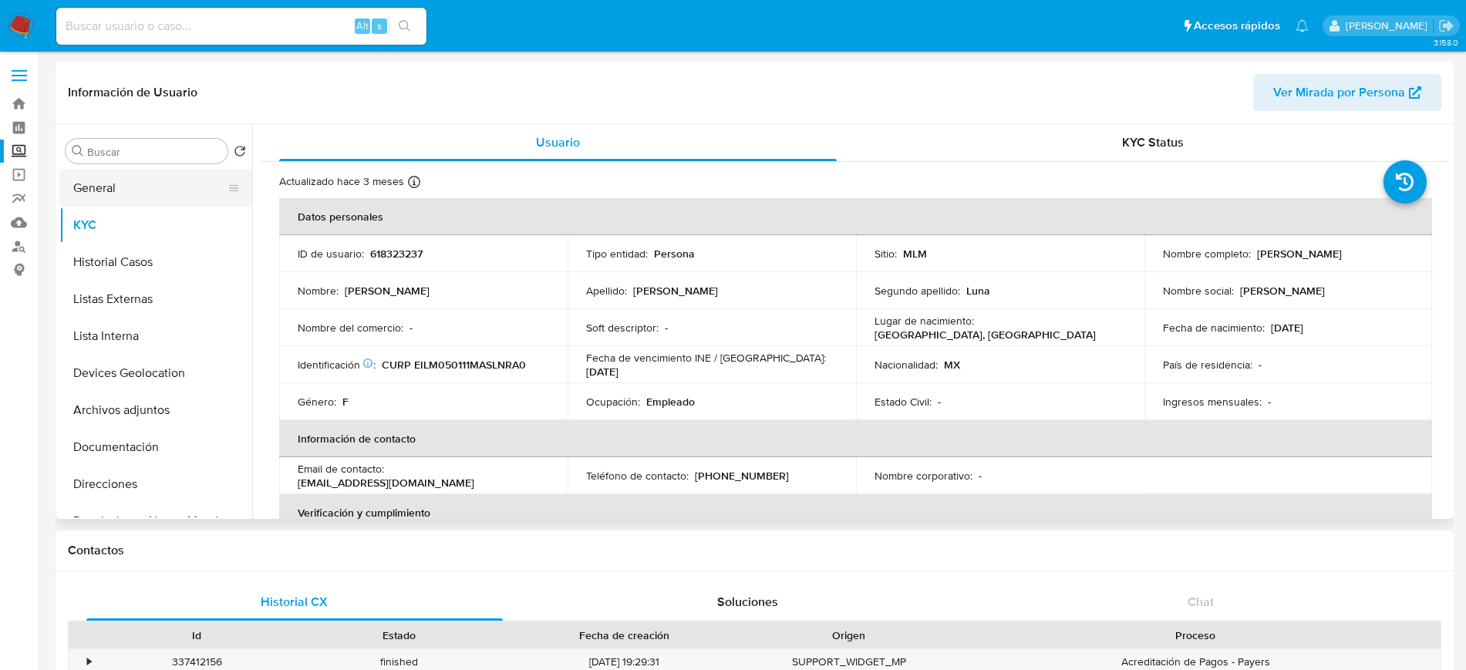
click at [131, 184] on button "General" at bounding box center [149, 188] width 180 height 37
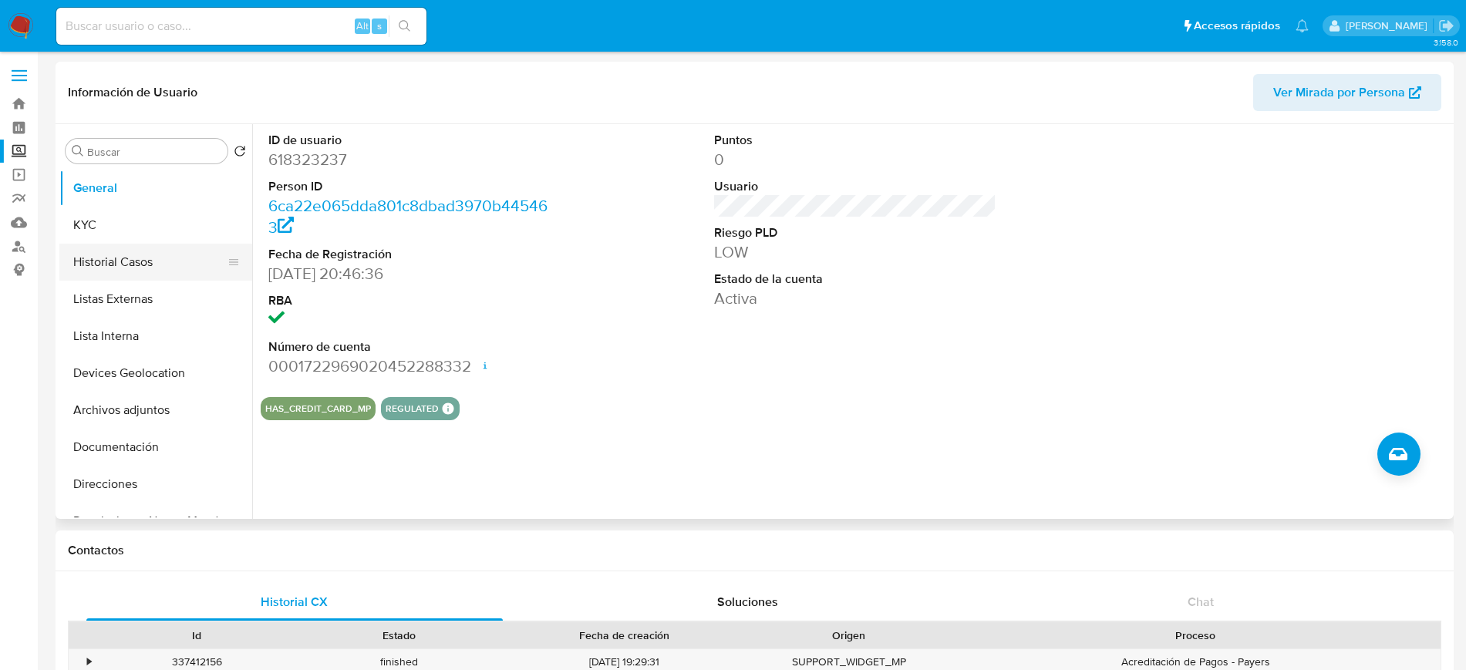
click at [133, 266] on button "Historial Casos" at bounding box center [149, 262] width 180 height 37
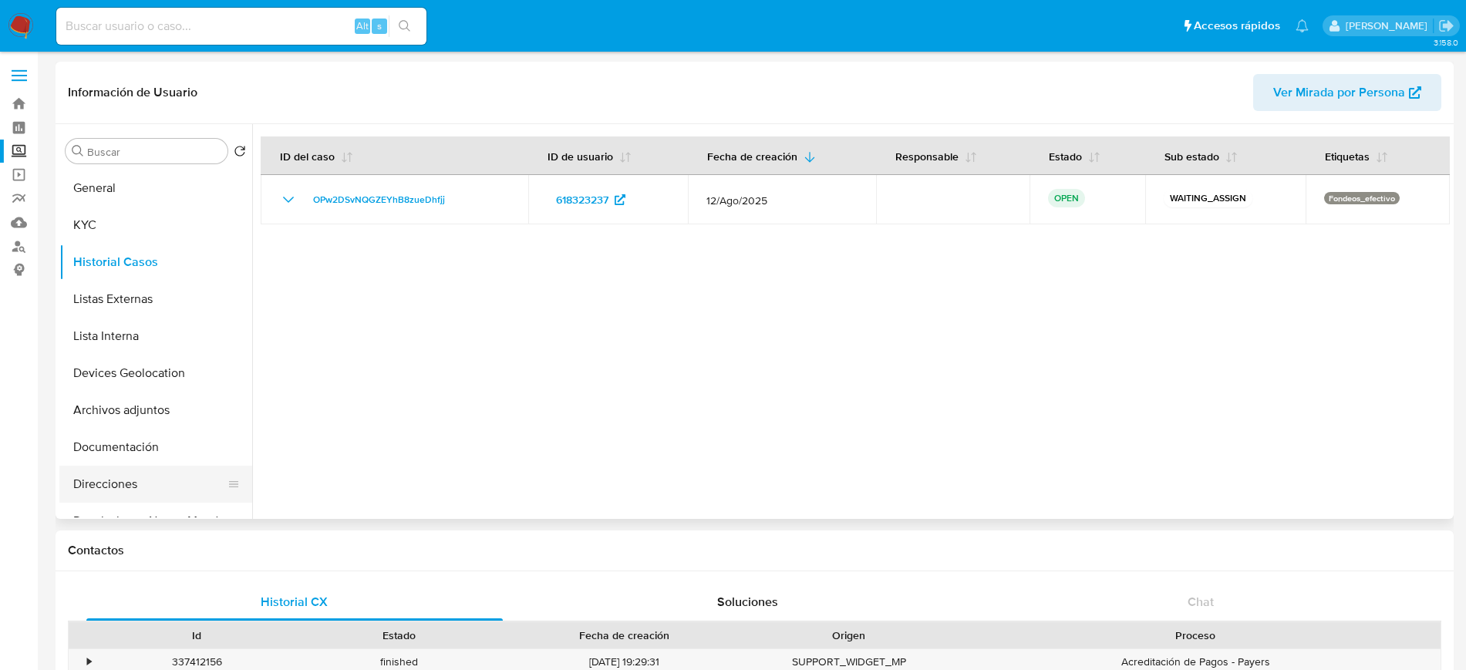
click at [155, 476] on button "Direcciones" at bounding box center [149, 484] width 180 height 37
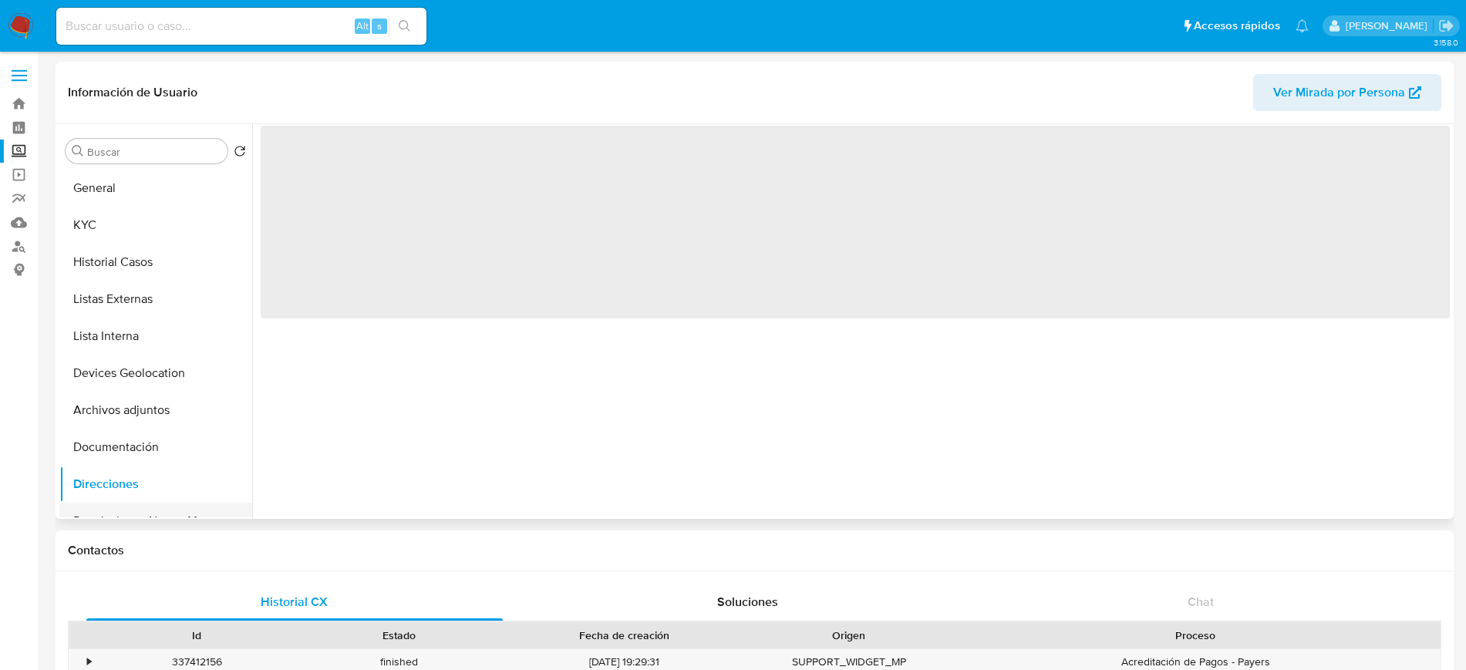
click at [160, 511] on button "Restricciones Nuevo Mundo" at bounding box center [149, 521] width 180 height 37
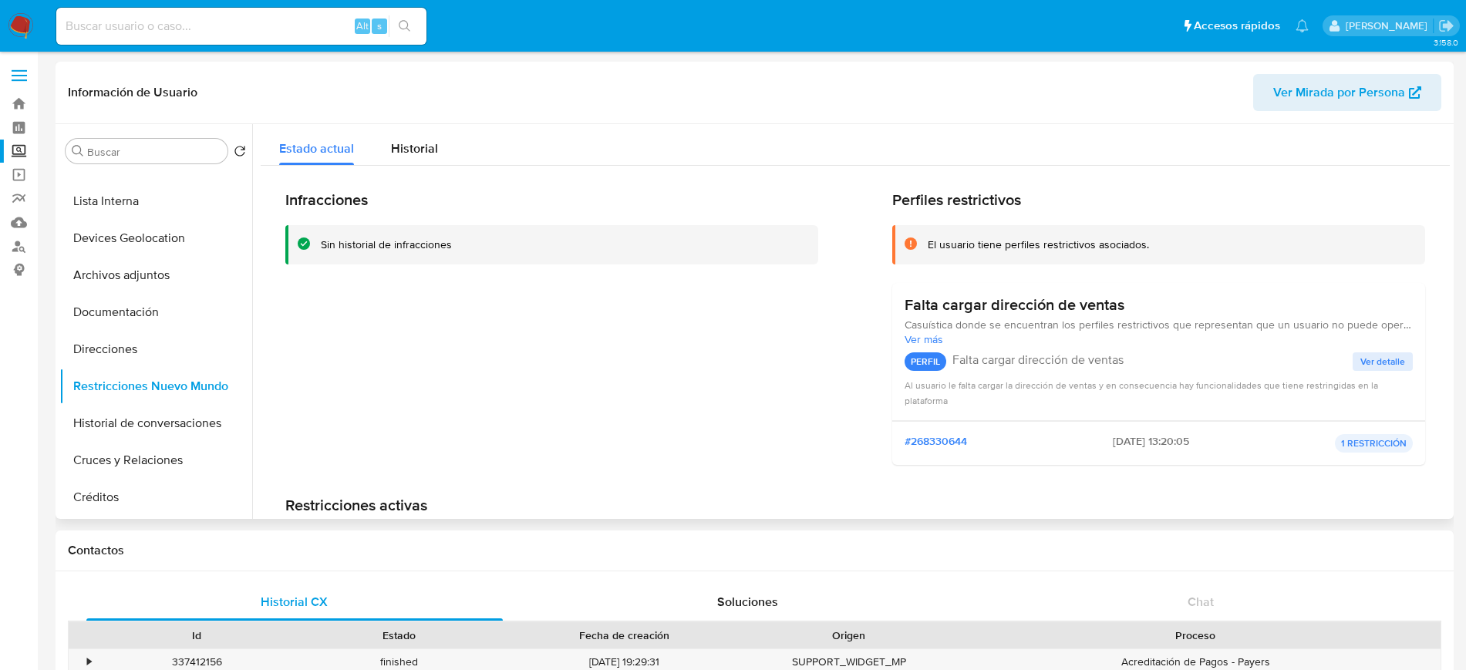
scroll to position [138, 0]
click at [163, 434] on button "Historial de conversaciones" at bounding box center [149, 420] width 180 height 37
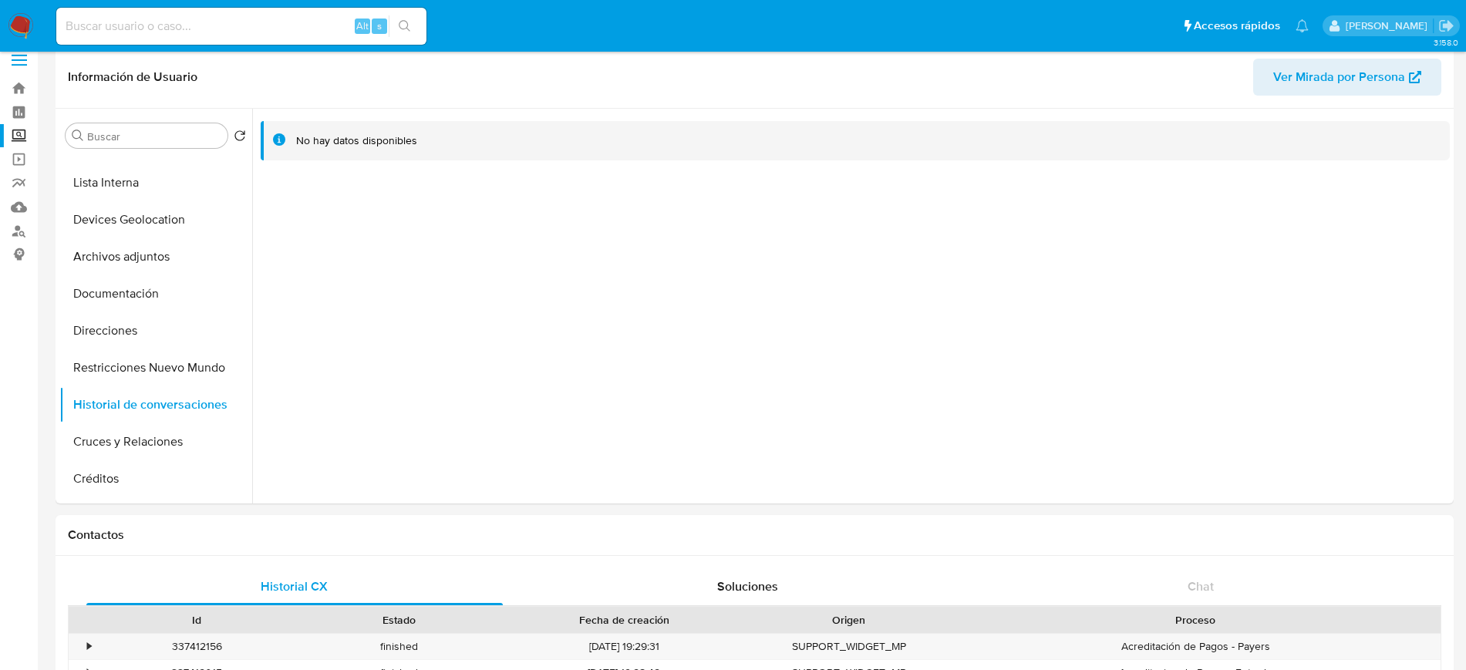
scroll to position [0, 0]
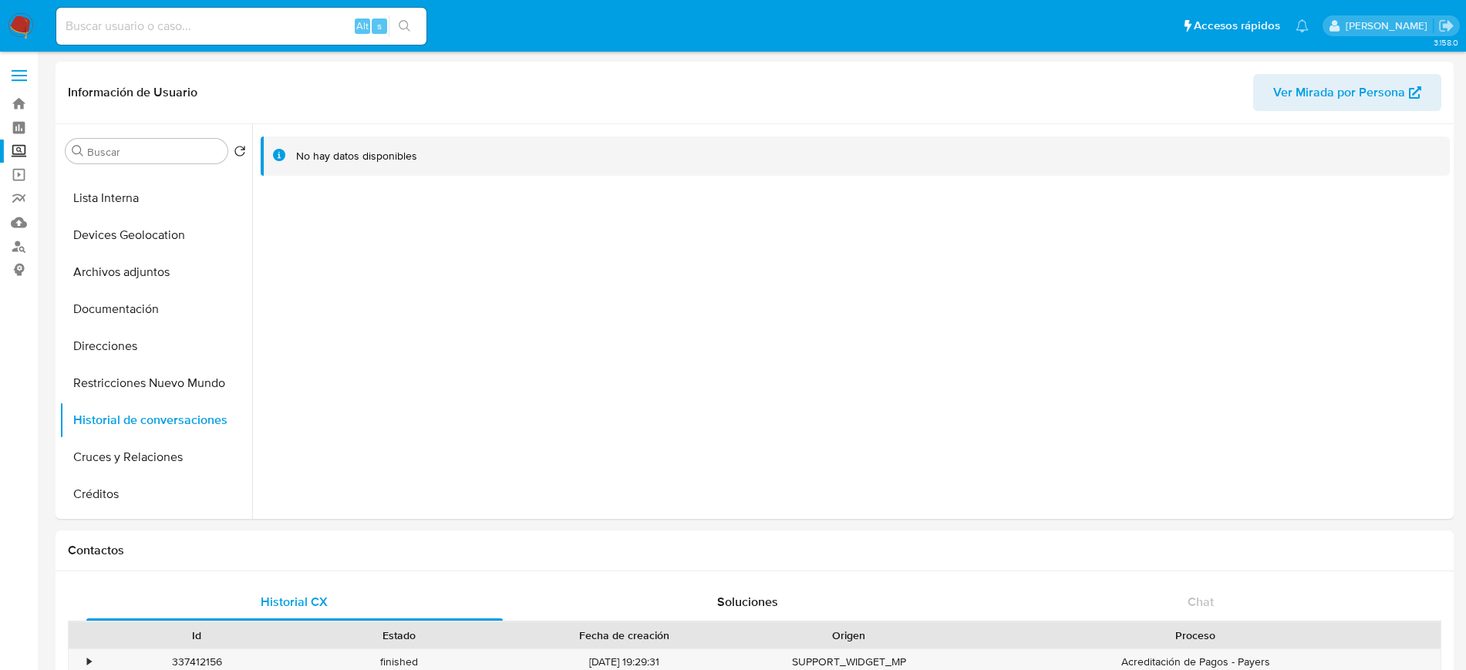
click at [25, 22] on img at bounding box center [21, 26] width 26 height 26
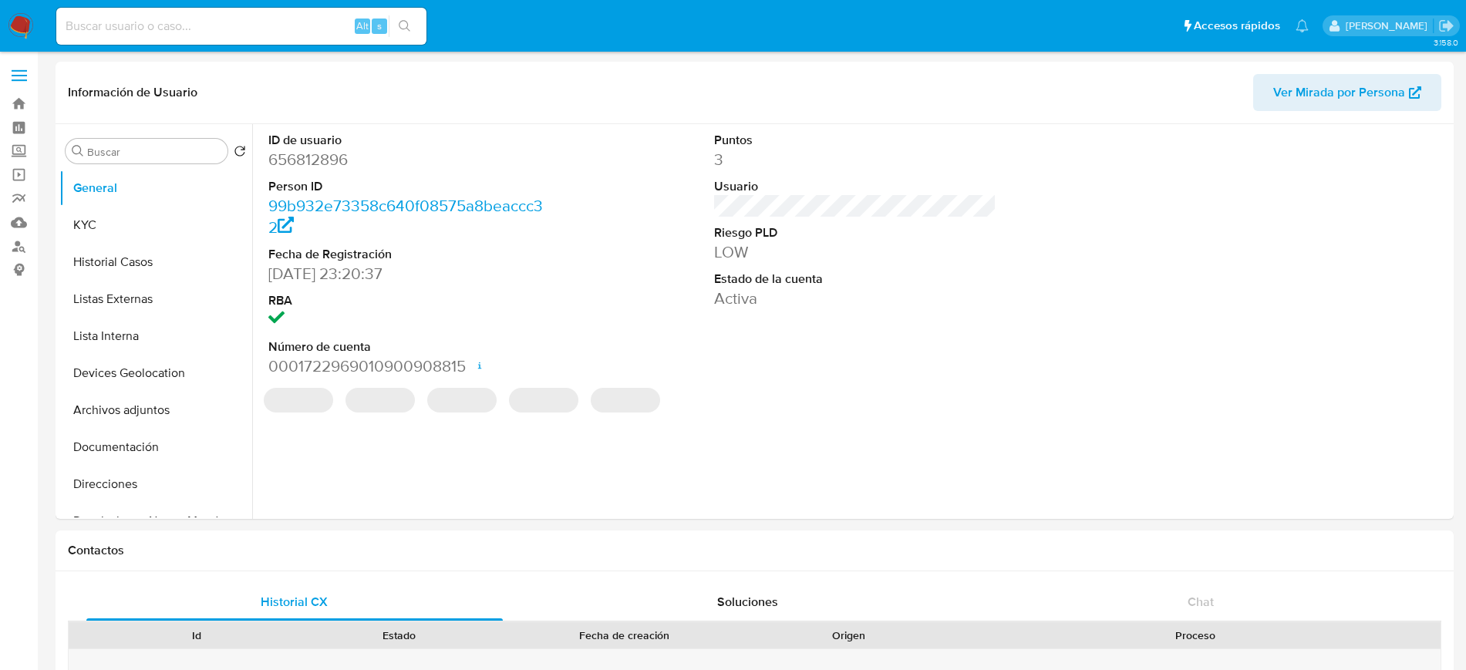
select select "10"
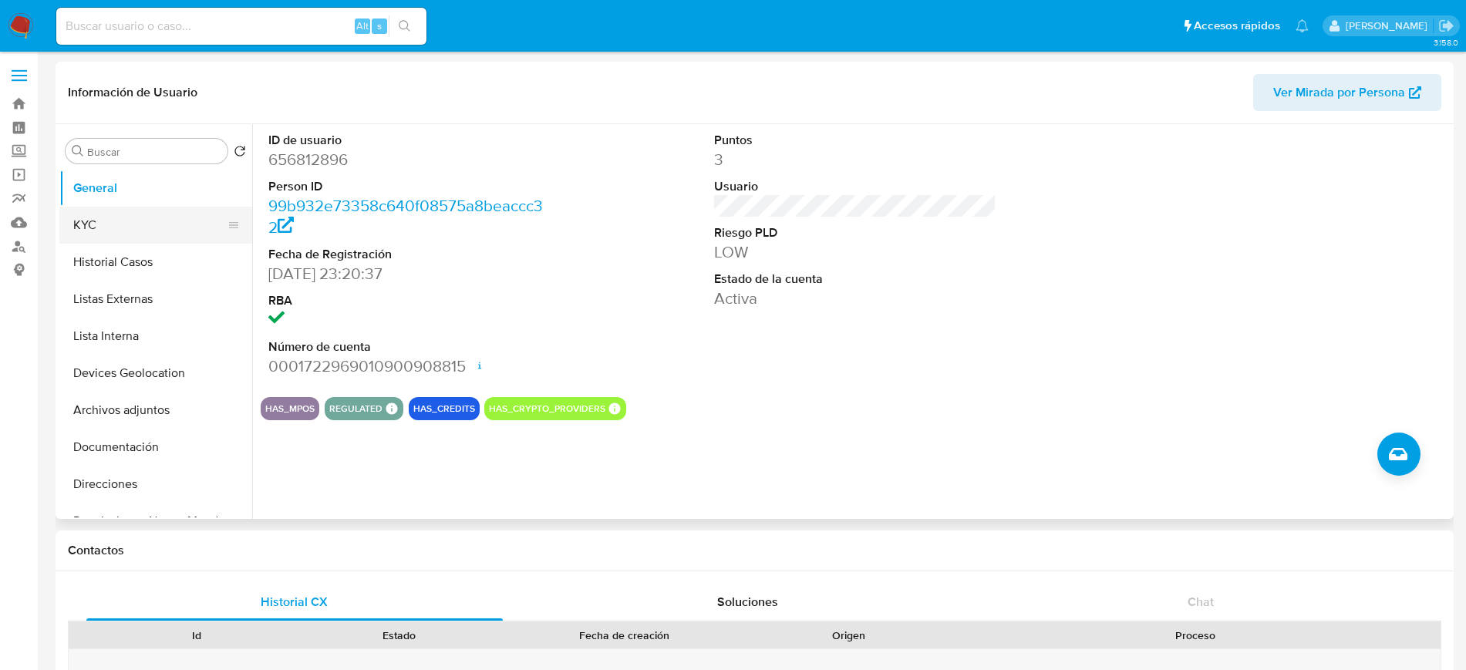
click at [99, 210] on button "KYC" at bounding box center [149, 225] width 180 height 37
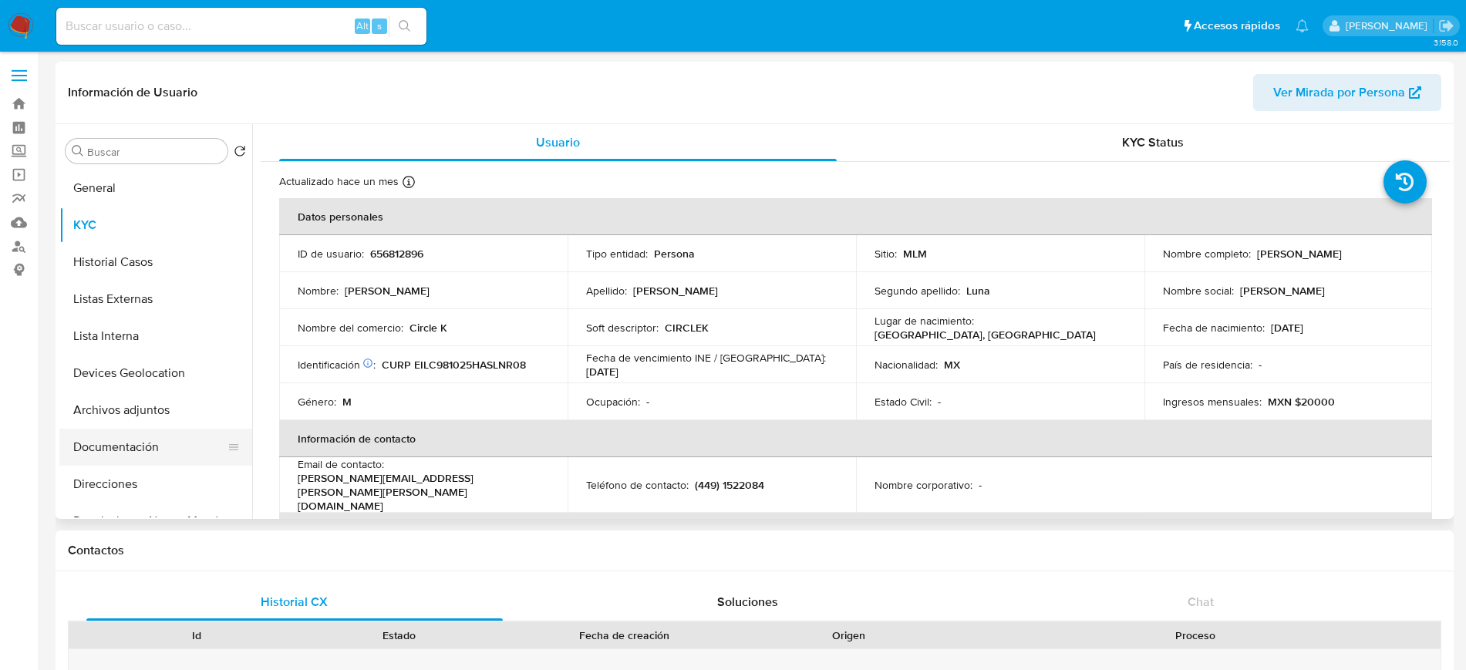
click at [134, 442] on button "Documentación" at bounding box center [149, 447] width 180 height 37
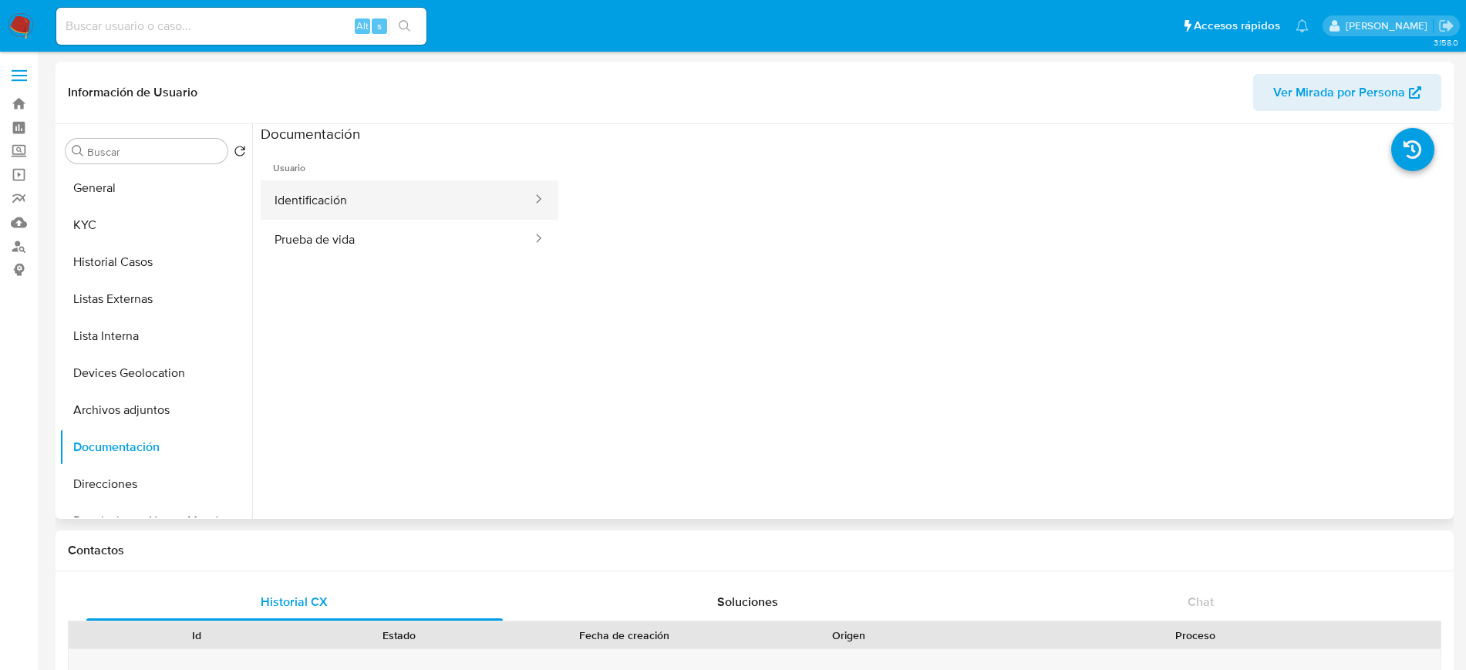
click at [358, 202] on button "Identificación" at bounding box center [397, 199] width 273 height 39
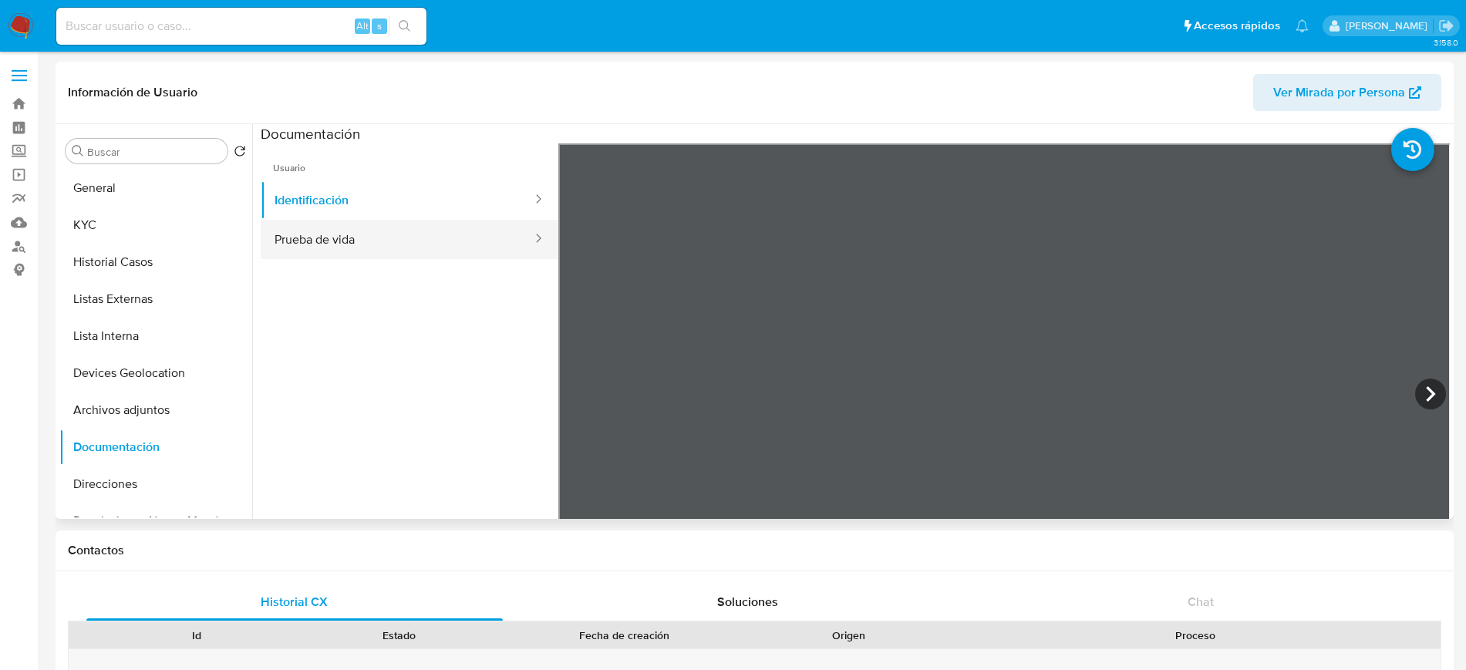
click at [396, 244] on button "Prueba de vida" at bounding box center [397, 239] width 273 height 39
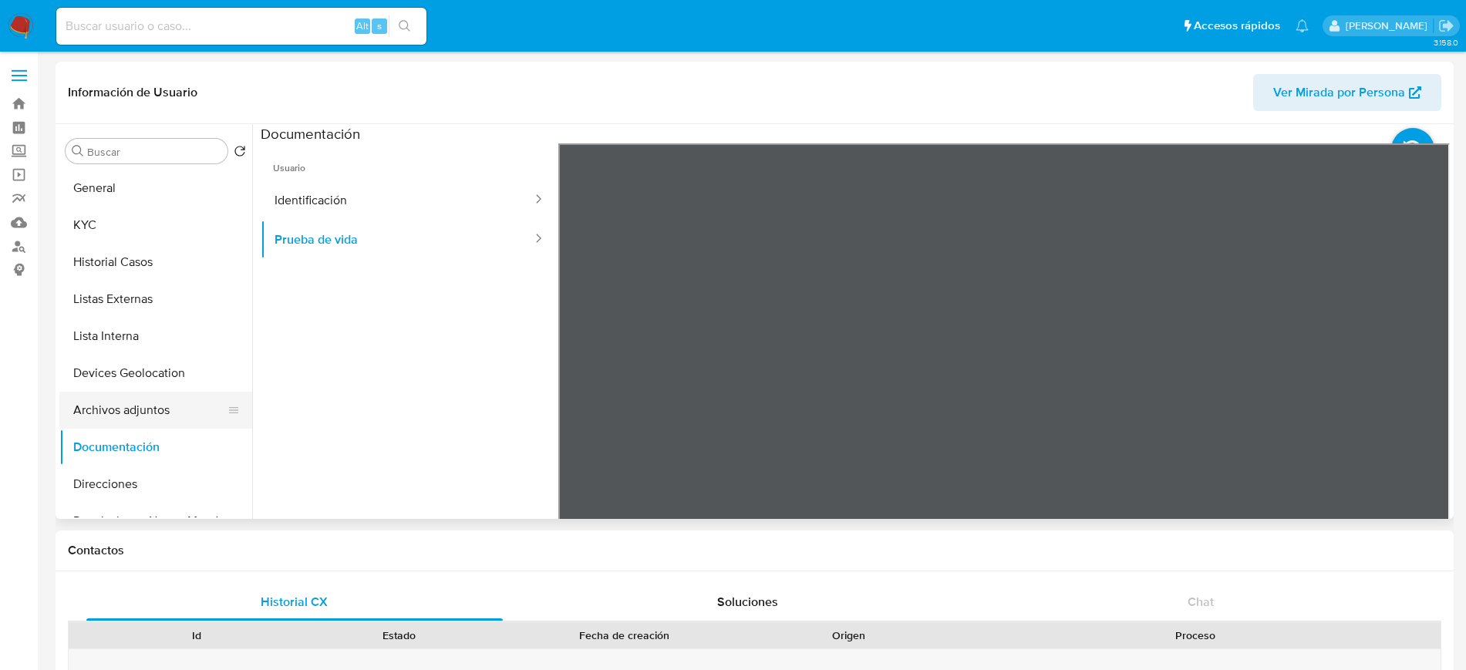
click at [145, 403] on button "Archivos adjuntos" at bounding box center [149, 410] width 180 height 37
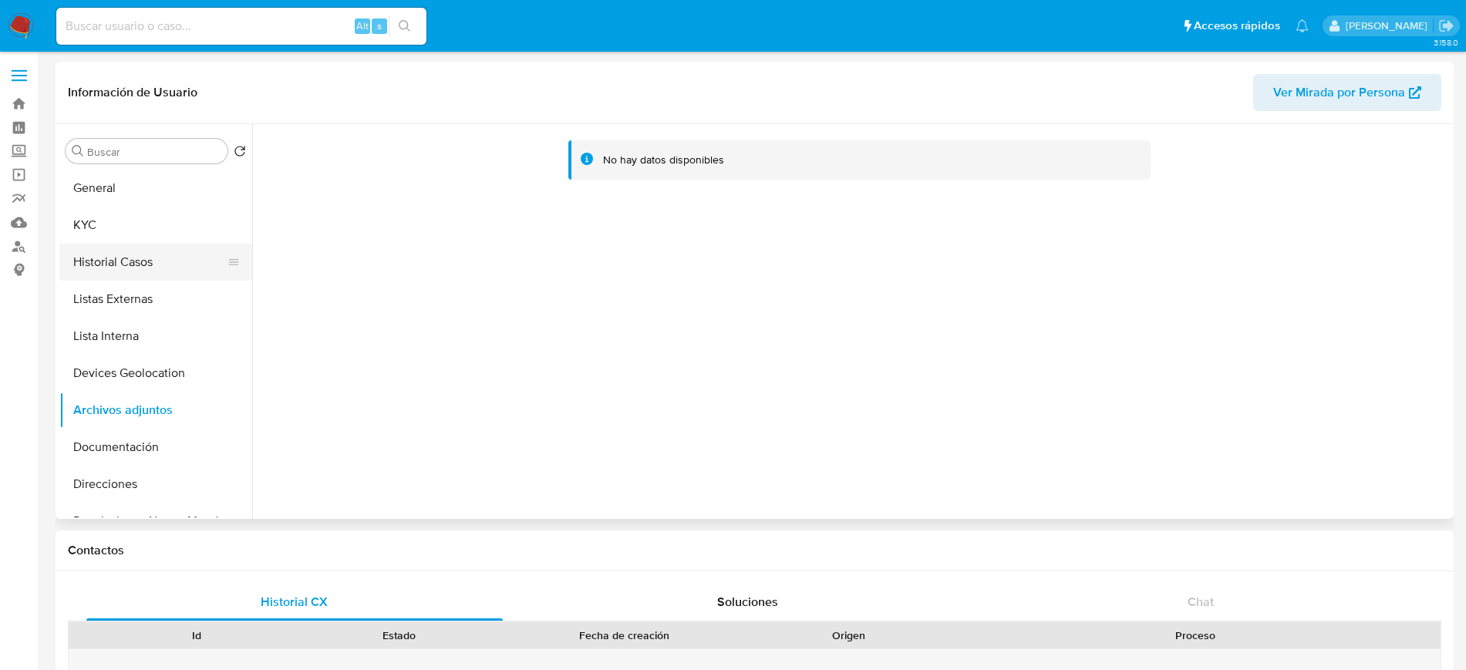
click at [130, 265] on button "Historial Casos" at bounding box center [149, 262] width 180 height 37
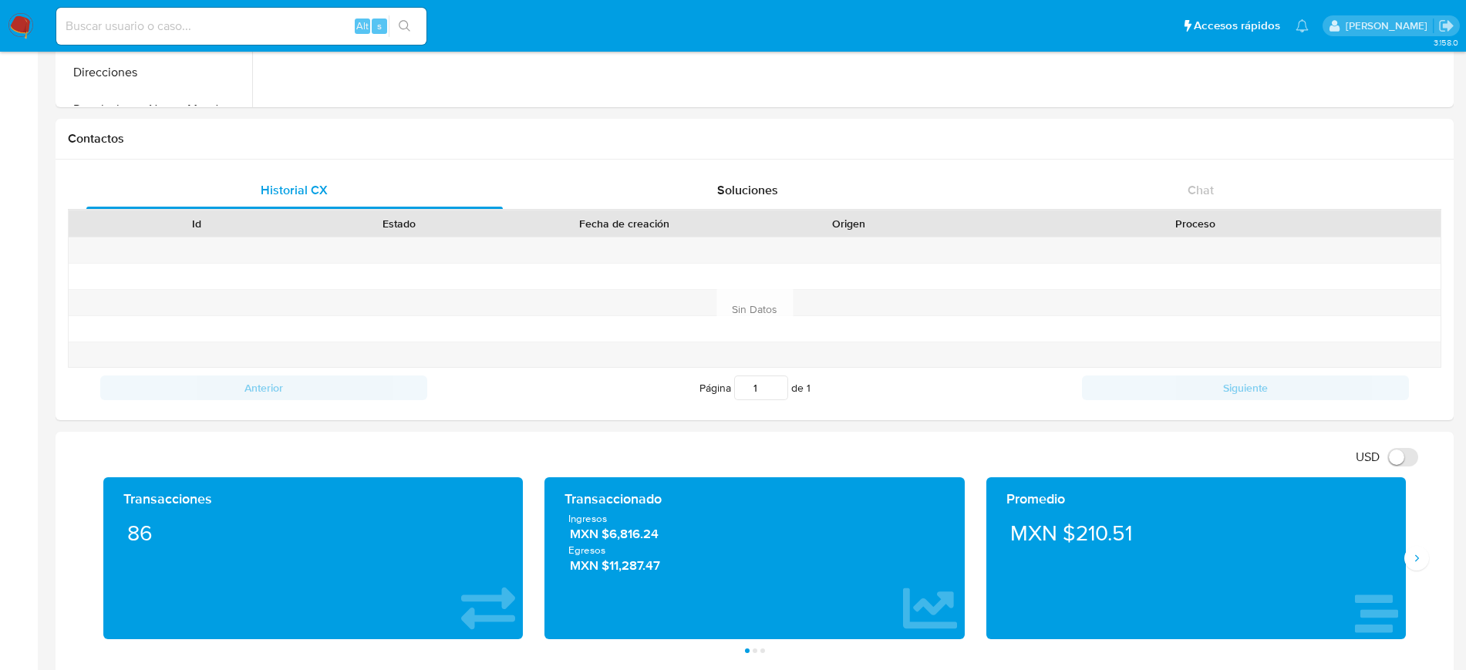
scroll to position [447, 0]
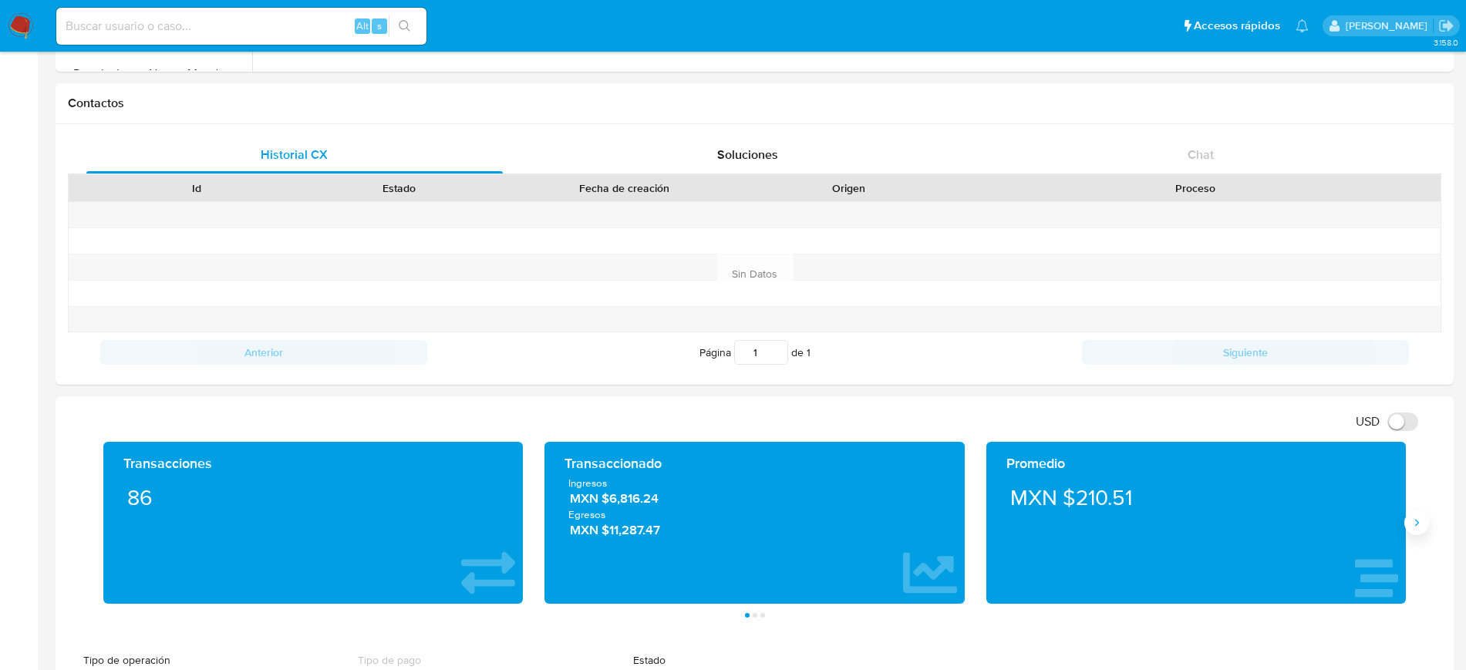
click at [1423, 524] on button "Siguiente" at bounding box center [1416, 522] width 25 height 25
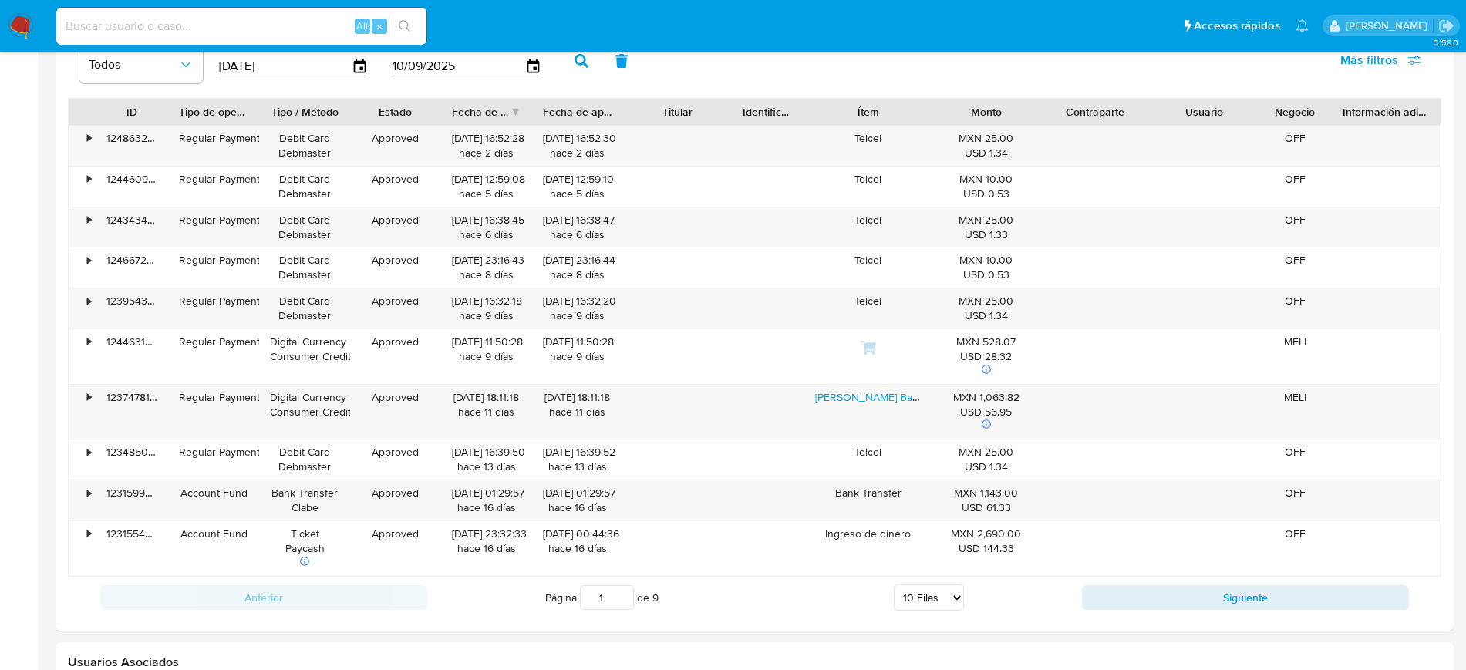
scroll to position [1500, 0]
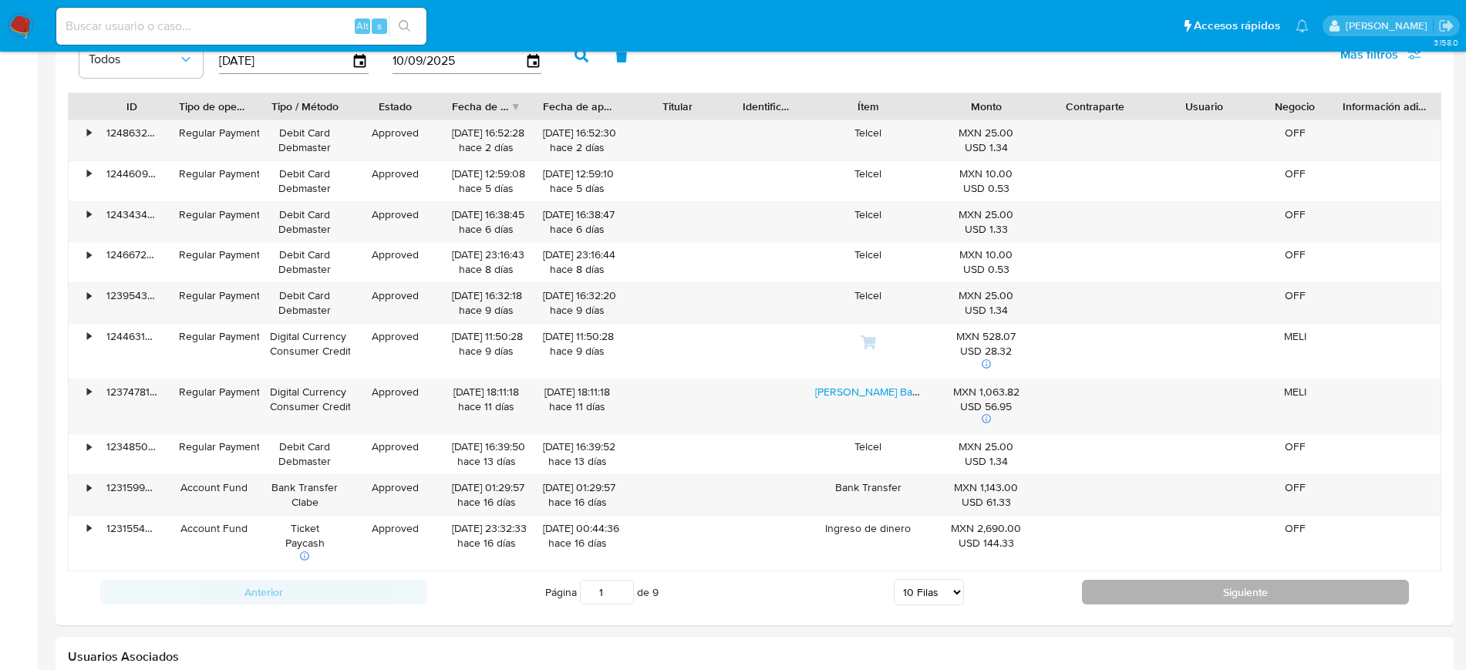
click at [1202, 583] on button "Siguiente" at bounding box center [1245, 592] width 327 height 25
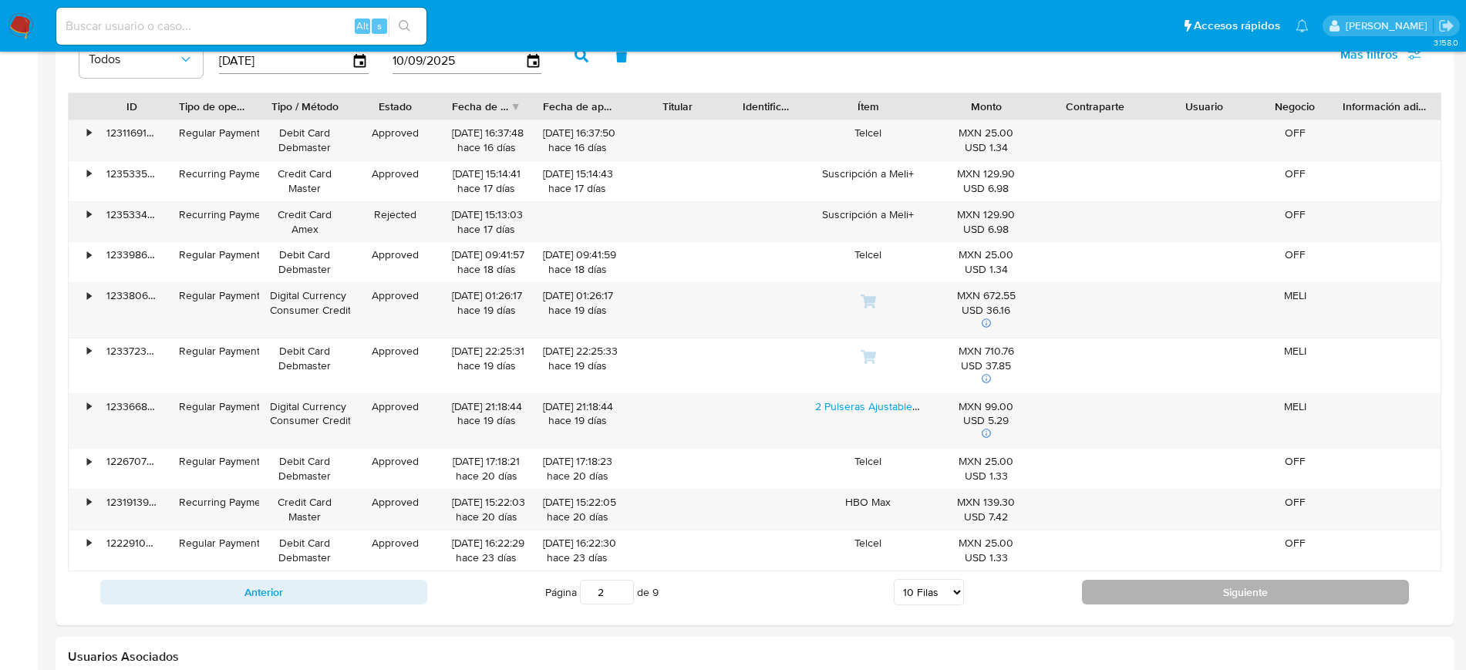
click at [1254, 594] on button "Siguiente" at bounding box center [1245, 592] width 327 height 25
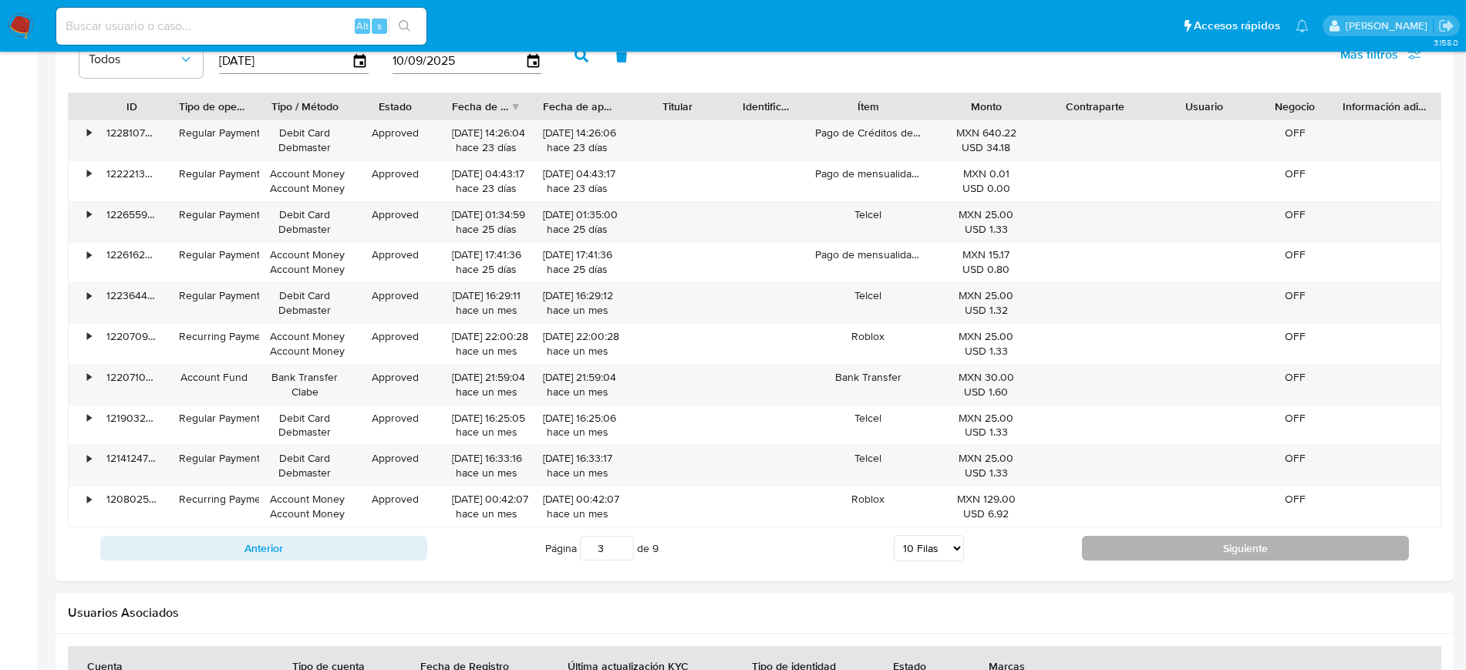
click at [1227, 559] on button "Siguiente" at bounding box center [1245, 548] width 327 height 25
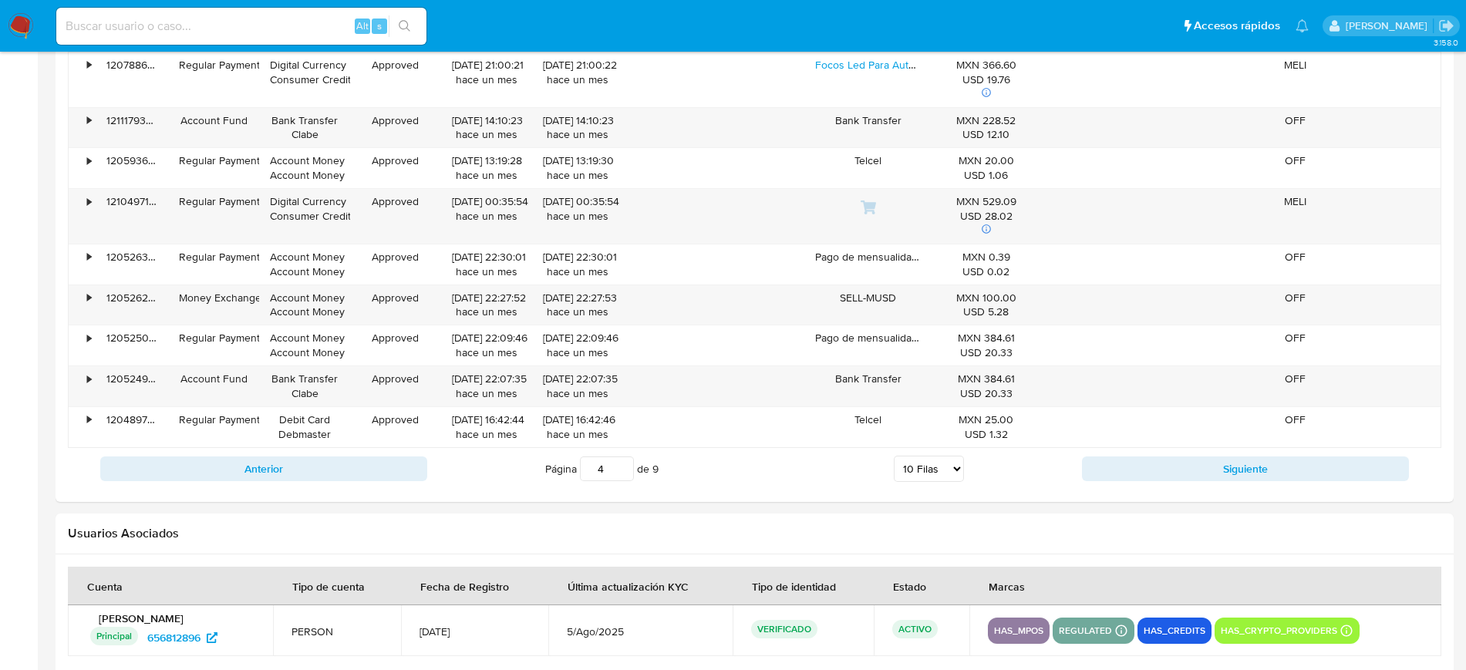
scroll to position [1620, 0]
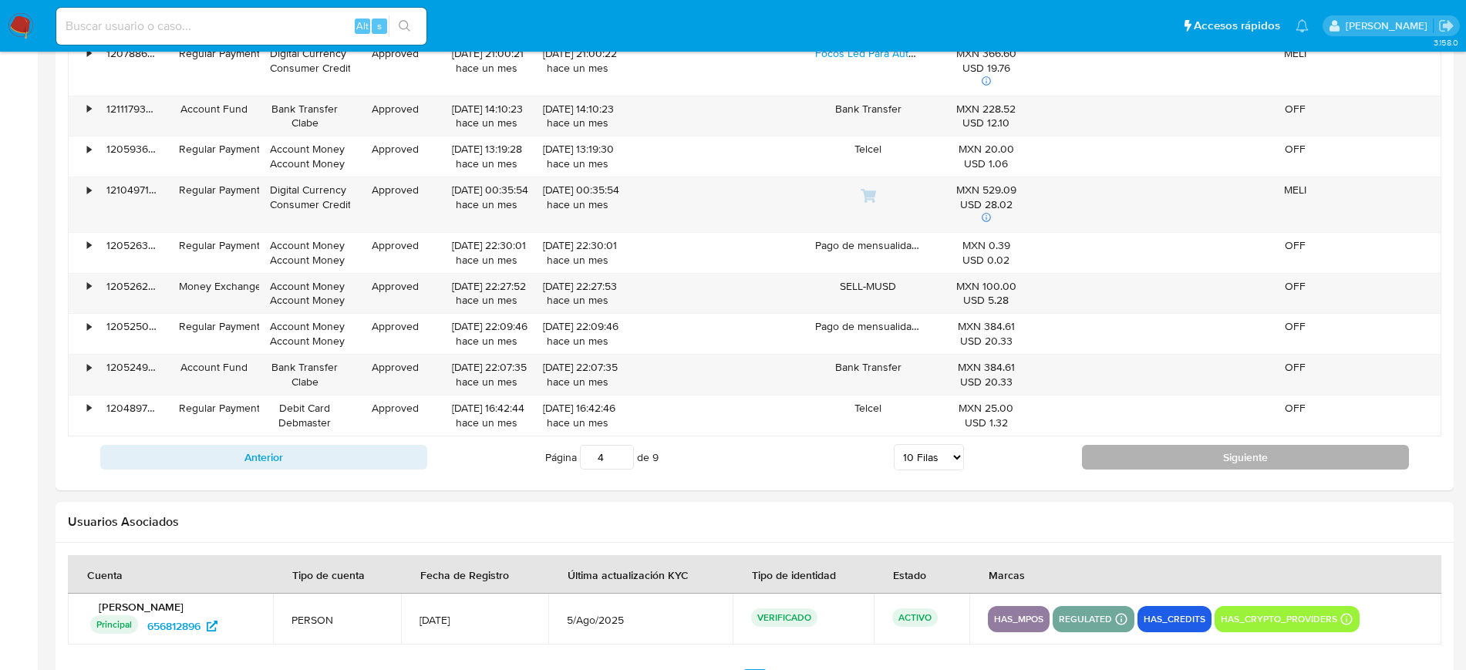
click at [1273, 459] on button "Siguiente" at bounding box center [1245, 457] width 327 height 25
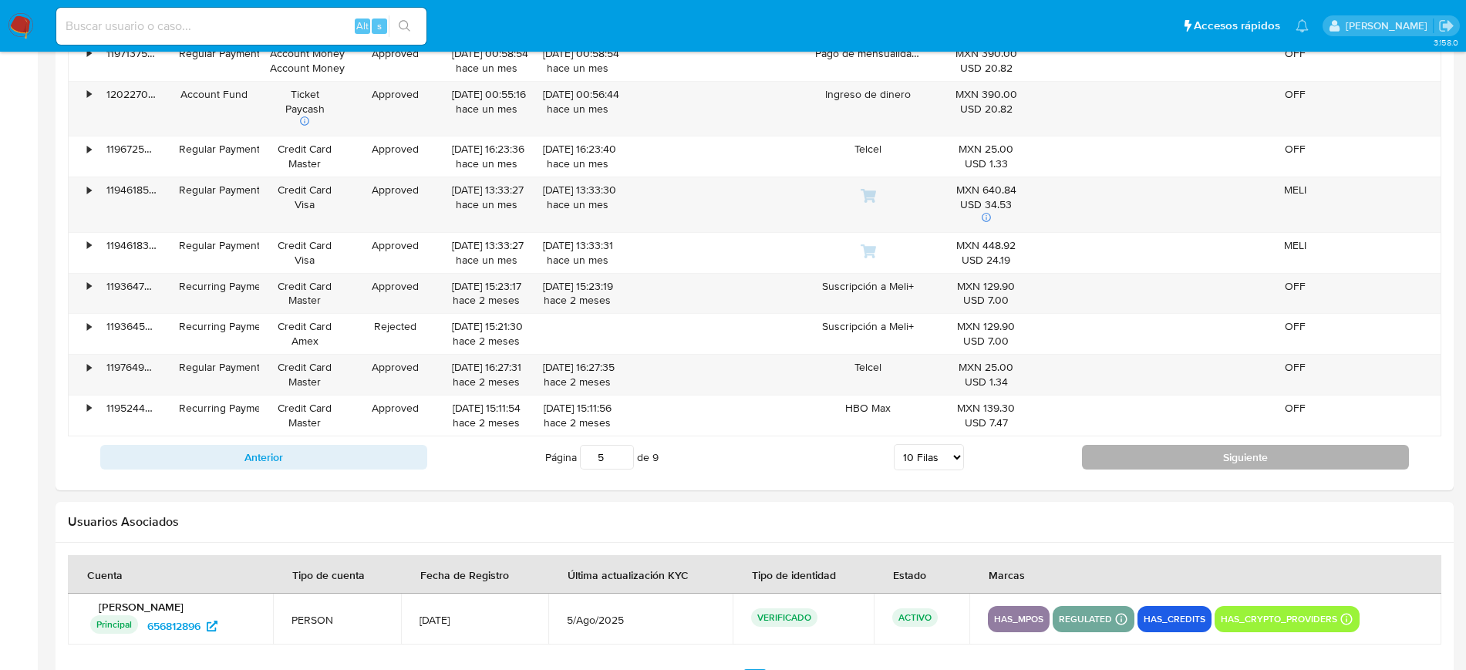
click at [1266, 460] on button "Siguiente" at bounding box center [1245, 457] width 327 height 25
type input "6"
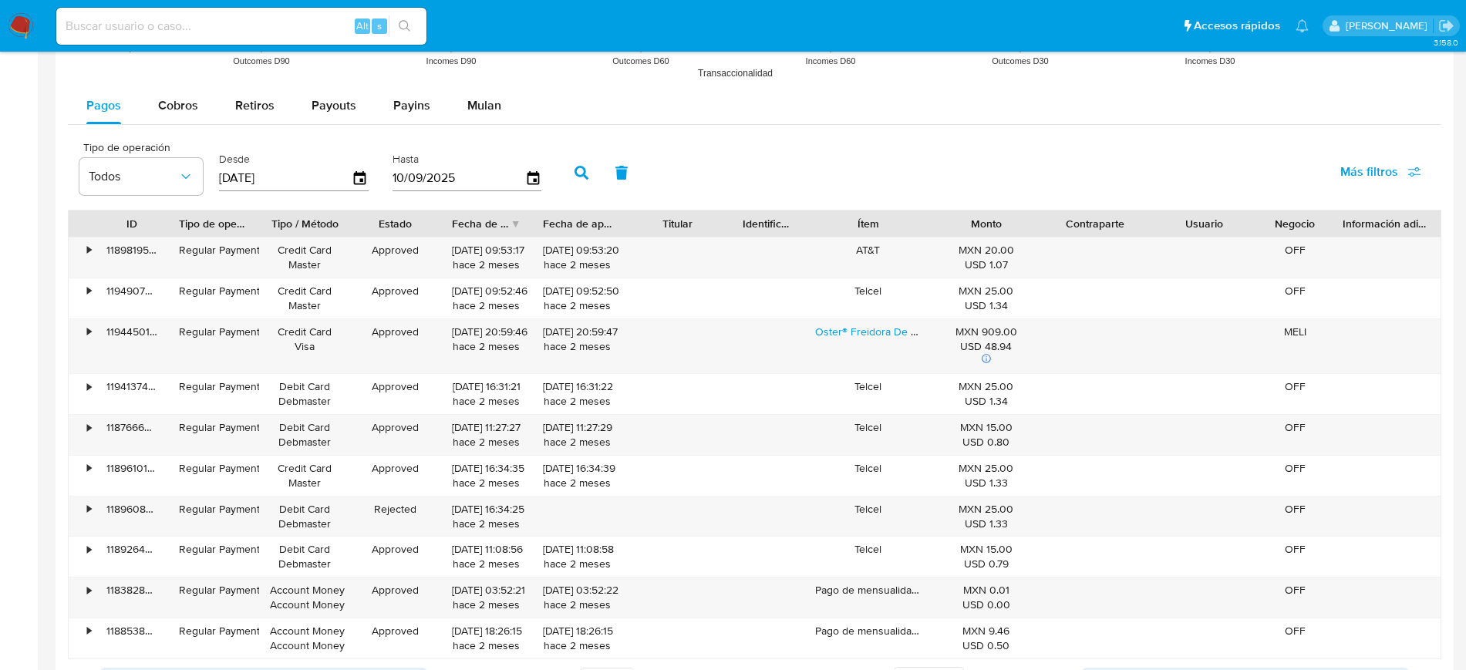
scroll to position [1281, 0]
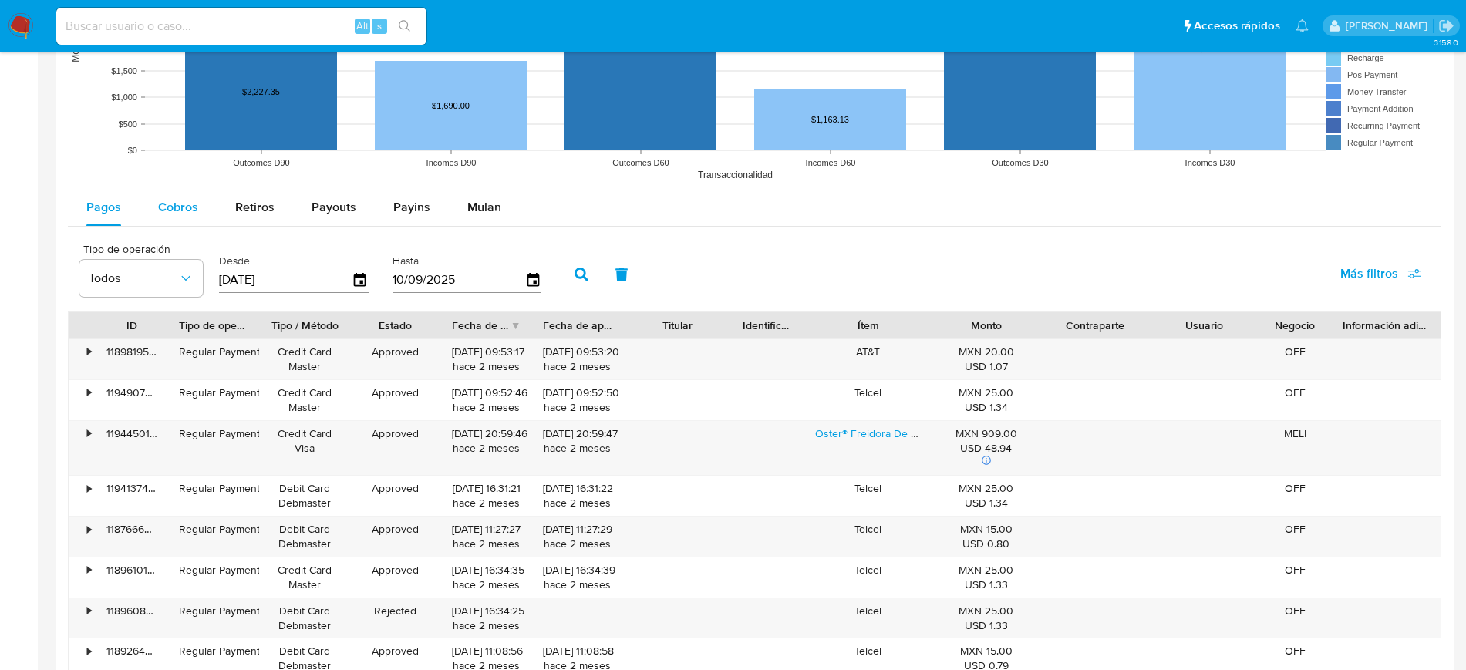
click at [197, 207] on span "Cobros" at bounding box center [178, 207] width 40 height 18
select select "10"
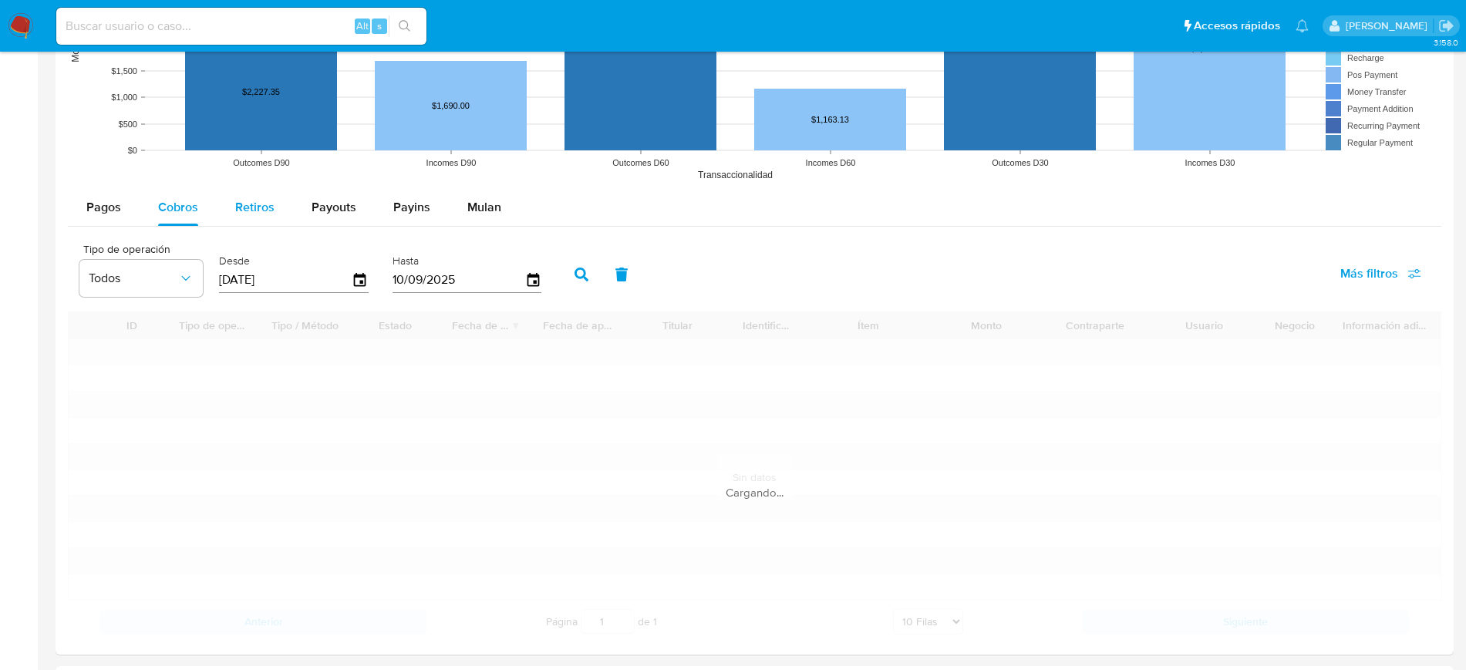
click at [243, 207] on span "Retiros" at bounding box center [254, 207] width 39 height 18
select select "10"
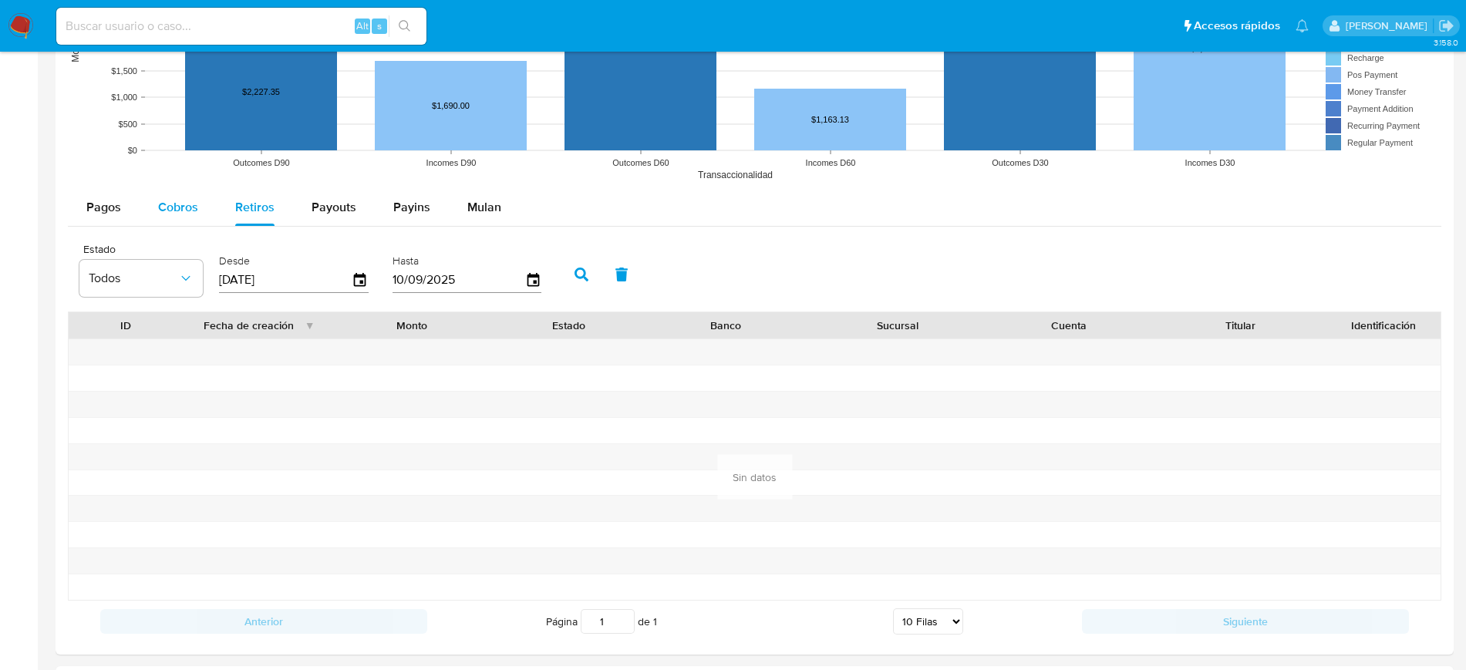
click at [189, 212] on span "Cobros" at bounding box center [178, 207] width 40 height 18
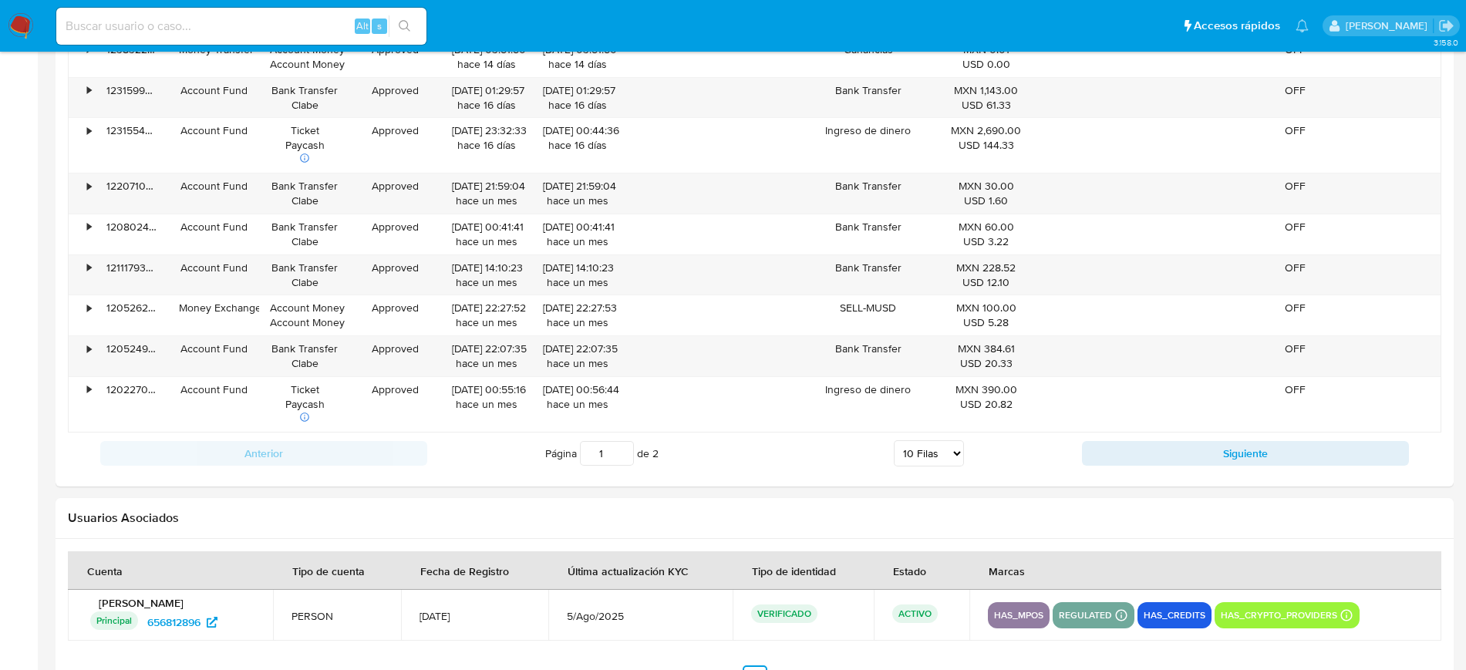
scroll to position [1626, 0]
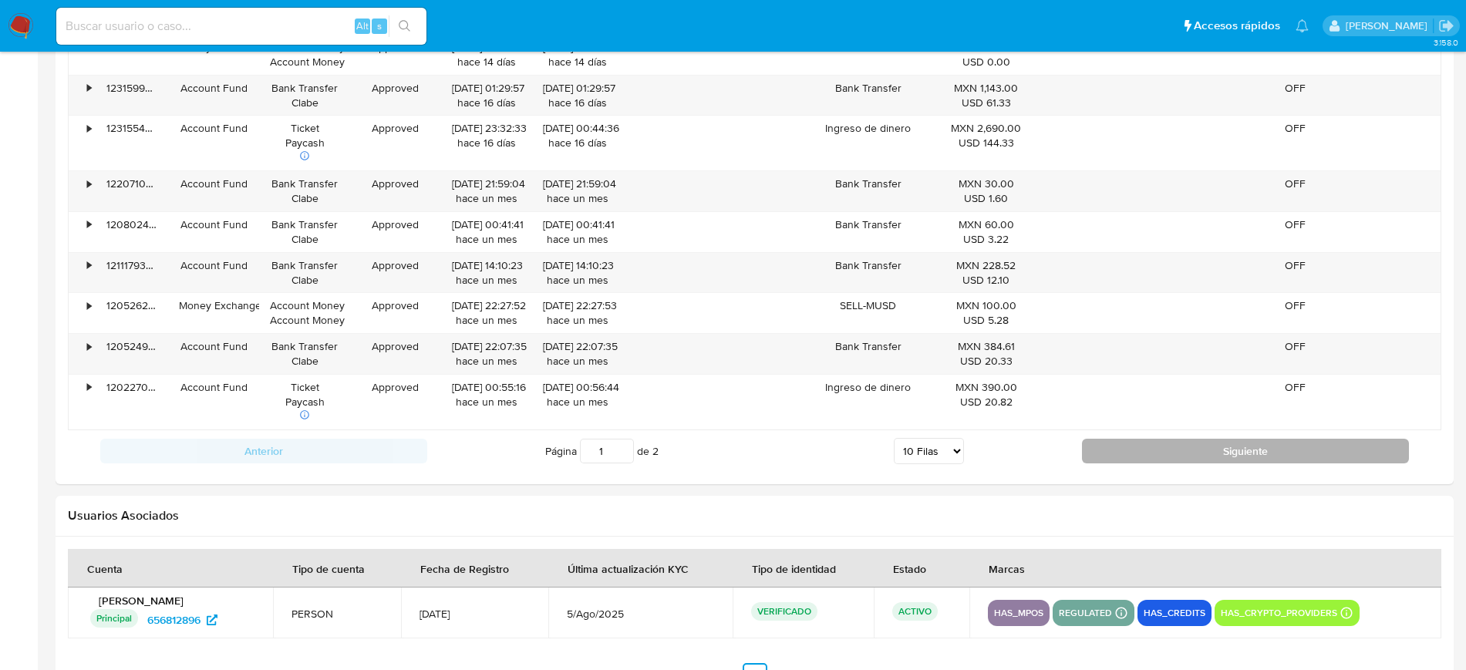
click at [1269, 447] on button "Siguiente" at bounding box center [1245, 451] width 327 height 25
type input "2"
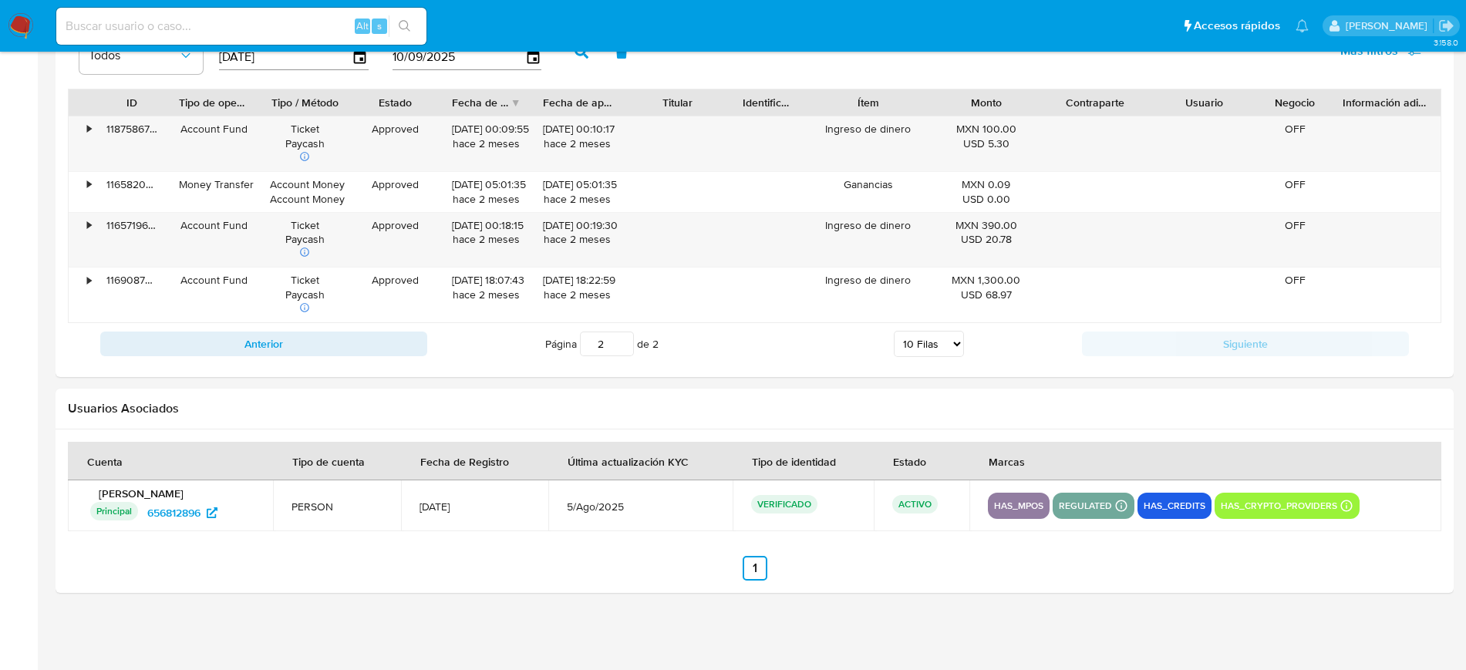
scroll to position [1503, 0]
drag, startPoint x: 1464, startPoint y: 505, endPoint x: 1446, endPoint y: 433, distance: 74.6
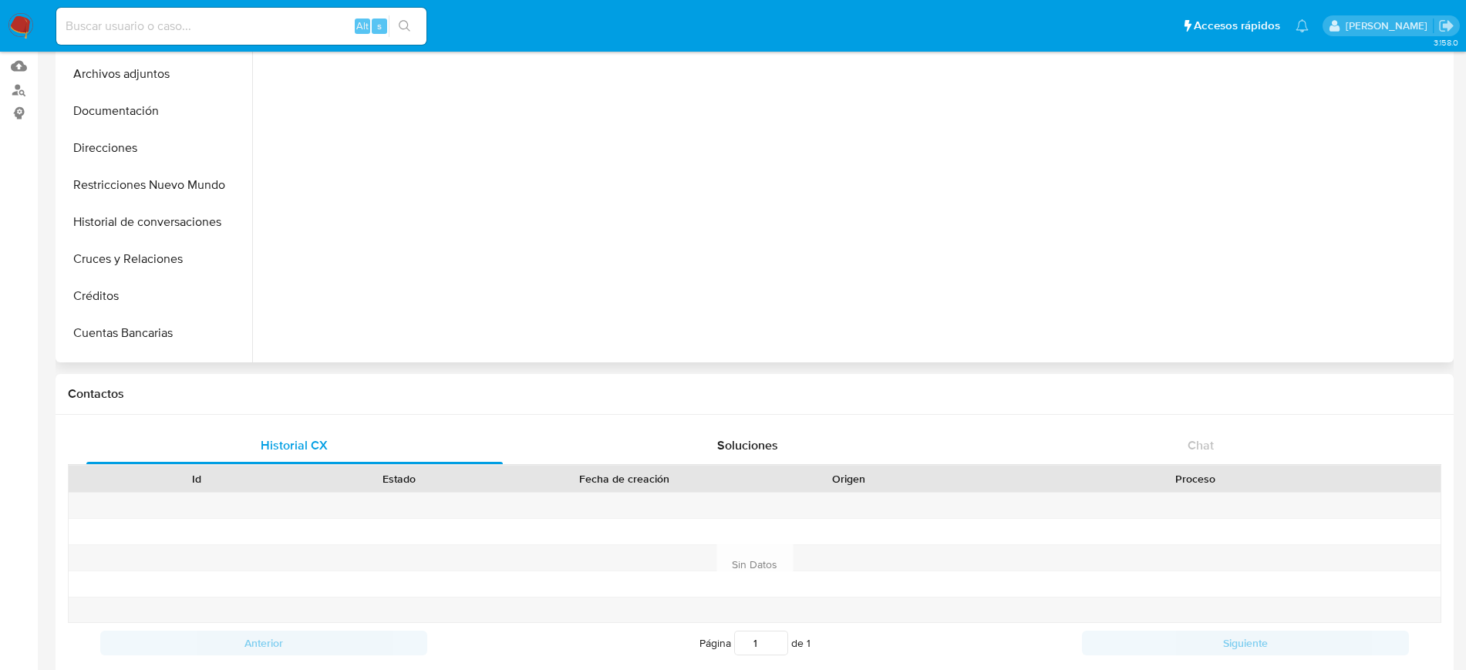
scroll to position [201, 0]
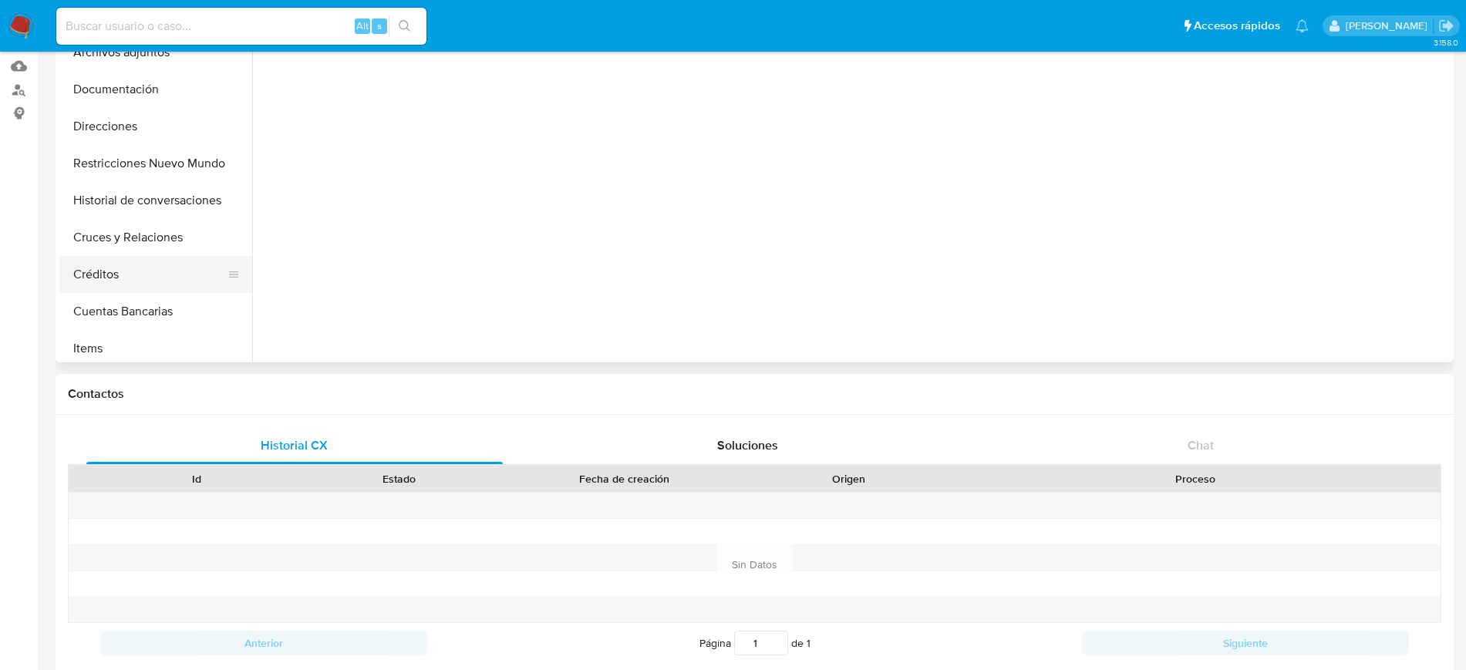
click at [103, 261] on button "Créditos" at bounding box center [149, 274] width 180 height 37
click at [100, 245] on button "Cruces y Relaciones" at bounding box center [149, 237] width 180 height 37
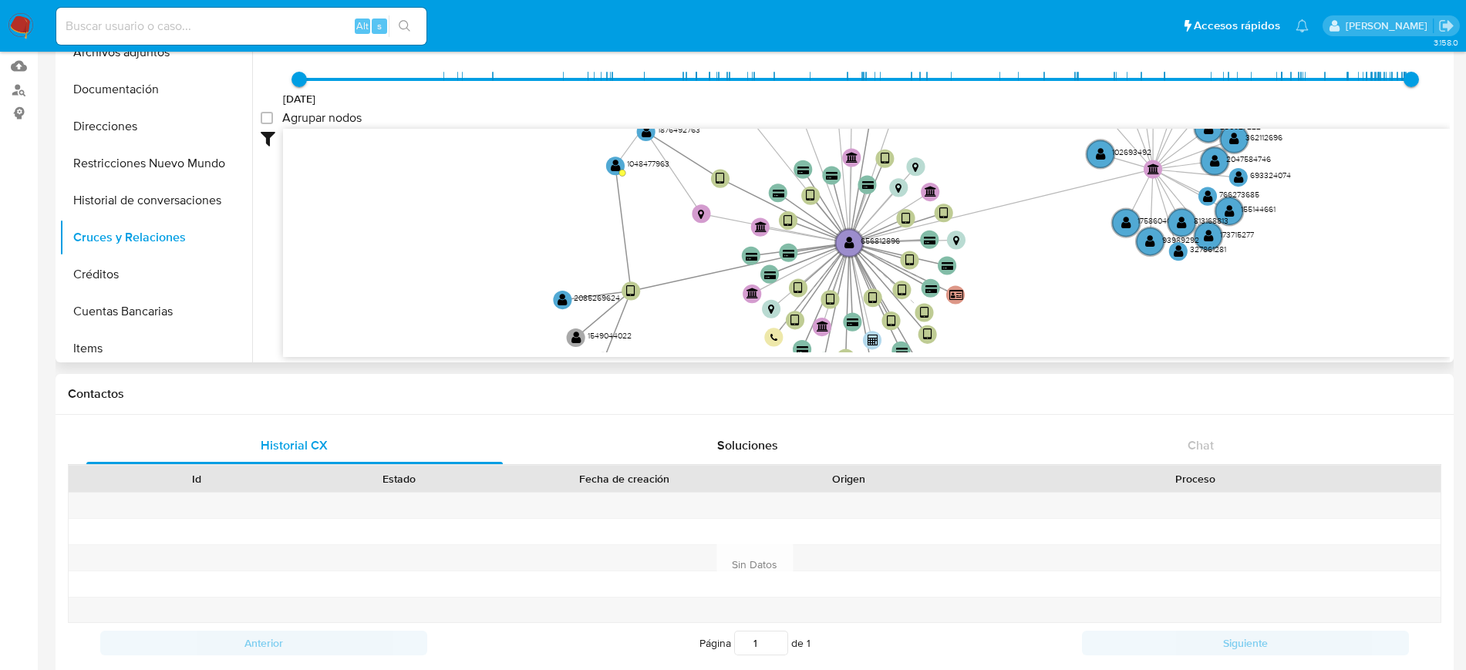
drag, startPoint x: 1160, startPoint y: 261, endPoint x: 1103, endPoint y: 311, distance: 76.5
click at [1103, 311] on icon "device-6508ca176e5fc08fbf0519d7  user-656812896  656812896 device-621c7d51088…" at bounding box center [866, 241] width 1167 height 224
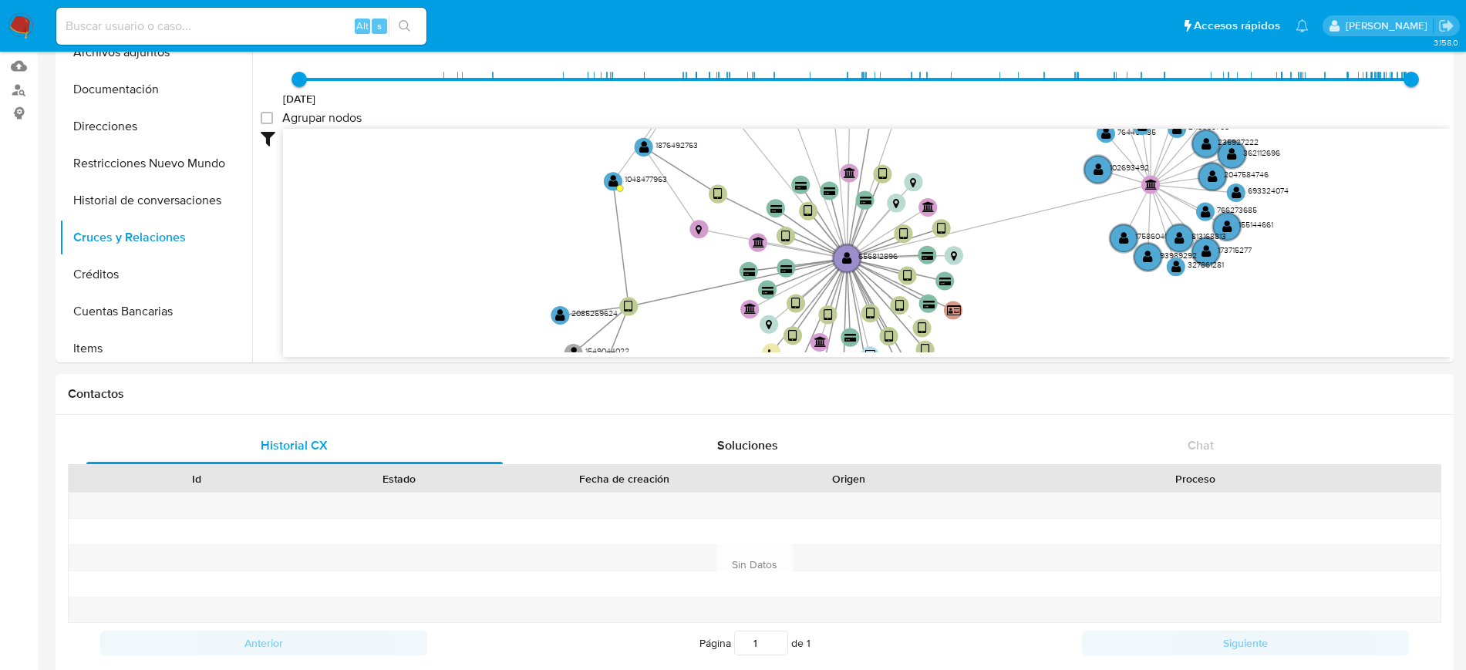
scroll to position [7, 0]
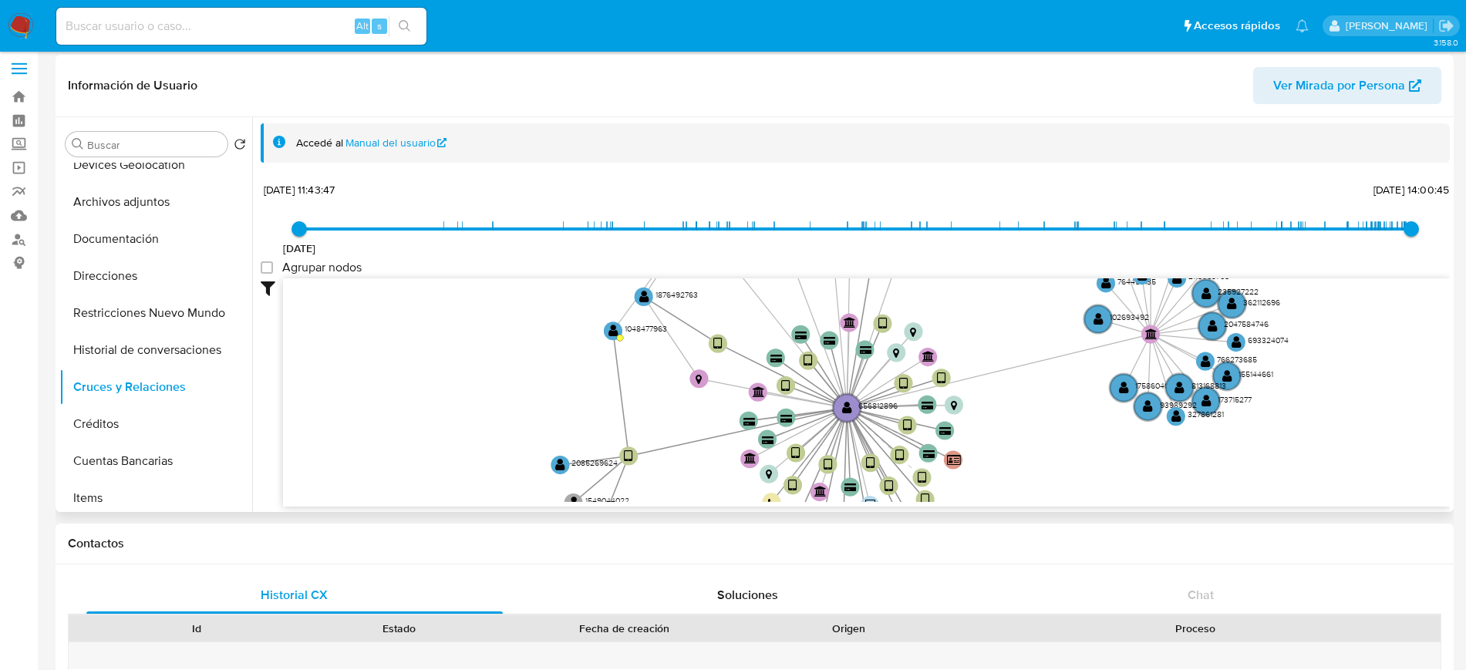
click at [1443, 221] on div "12/10/2020 12/10/2020, 11:43:47 5/9/2025, 14:00:45 Agrupar nodos Filtros Confia…" at bounding box center [855, 370] width 1189 height 383
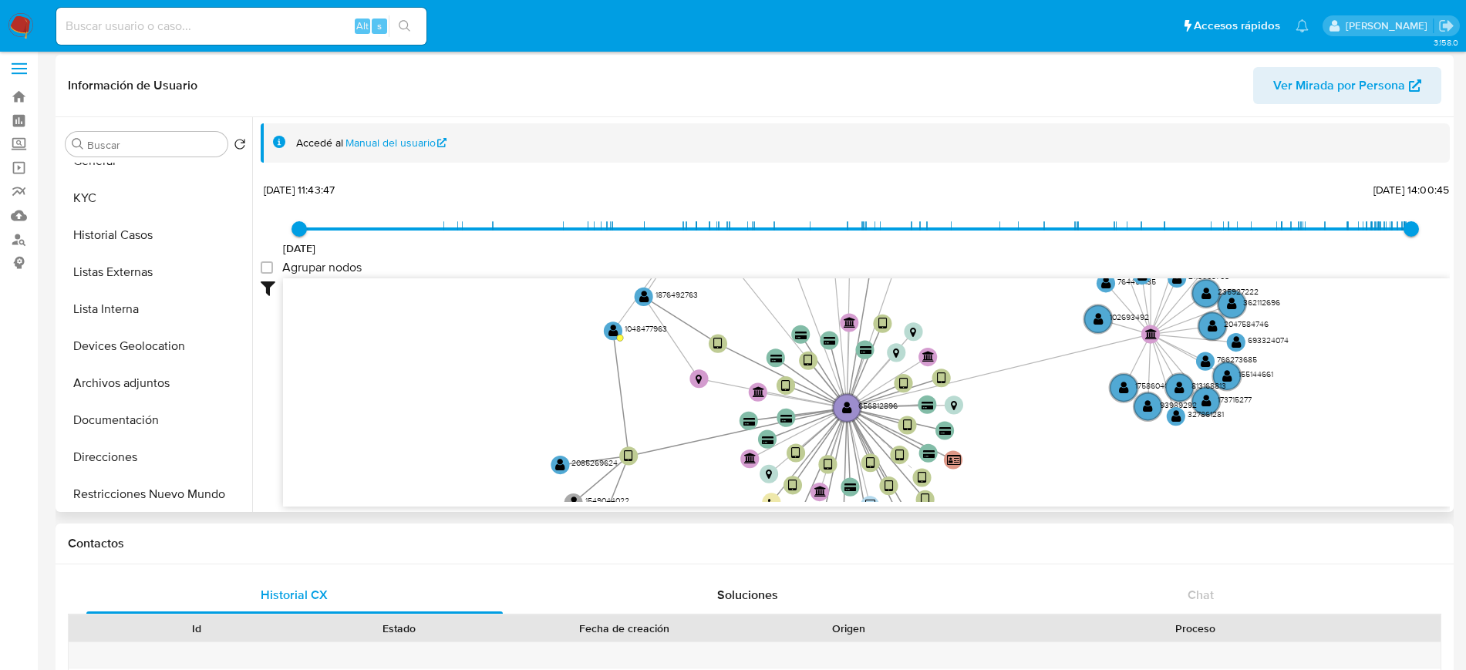
scroll to position [0, 0]
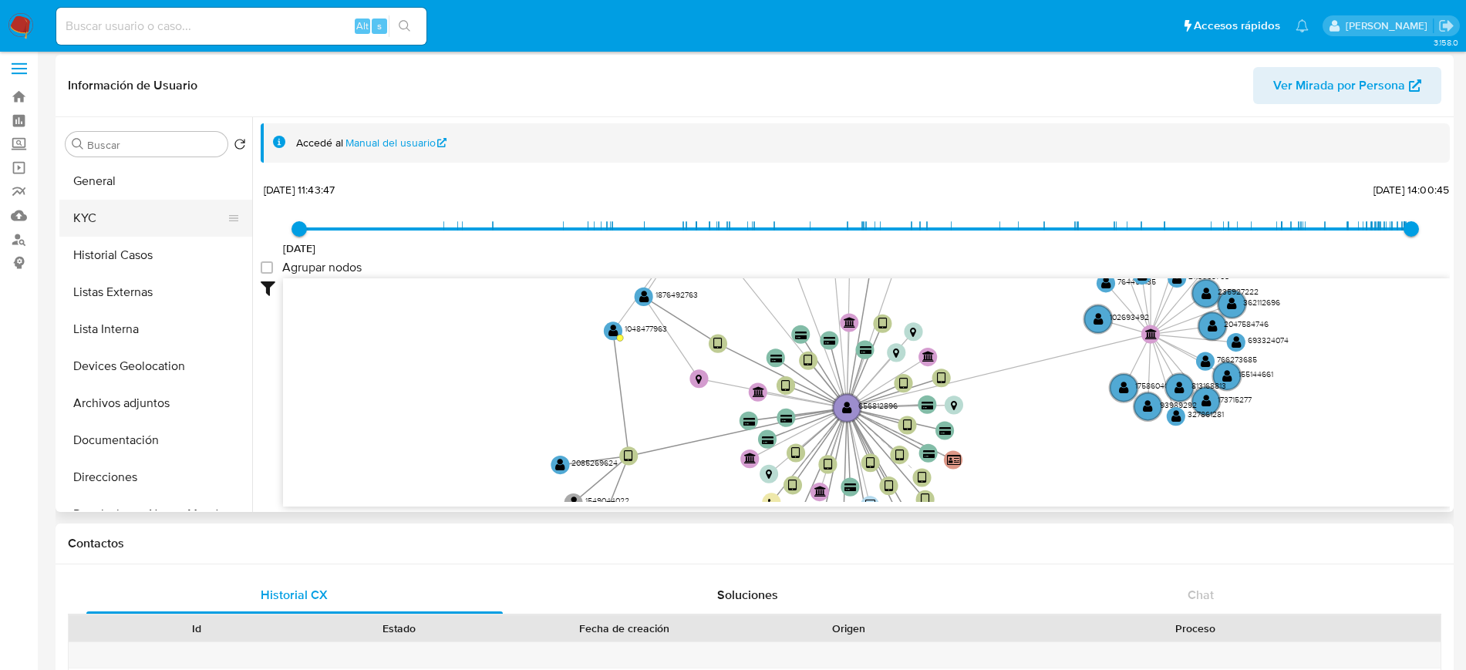
click at [125, 200] on button "KYC" at bounding box center [149, 218] width 180 height 37
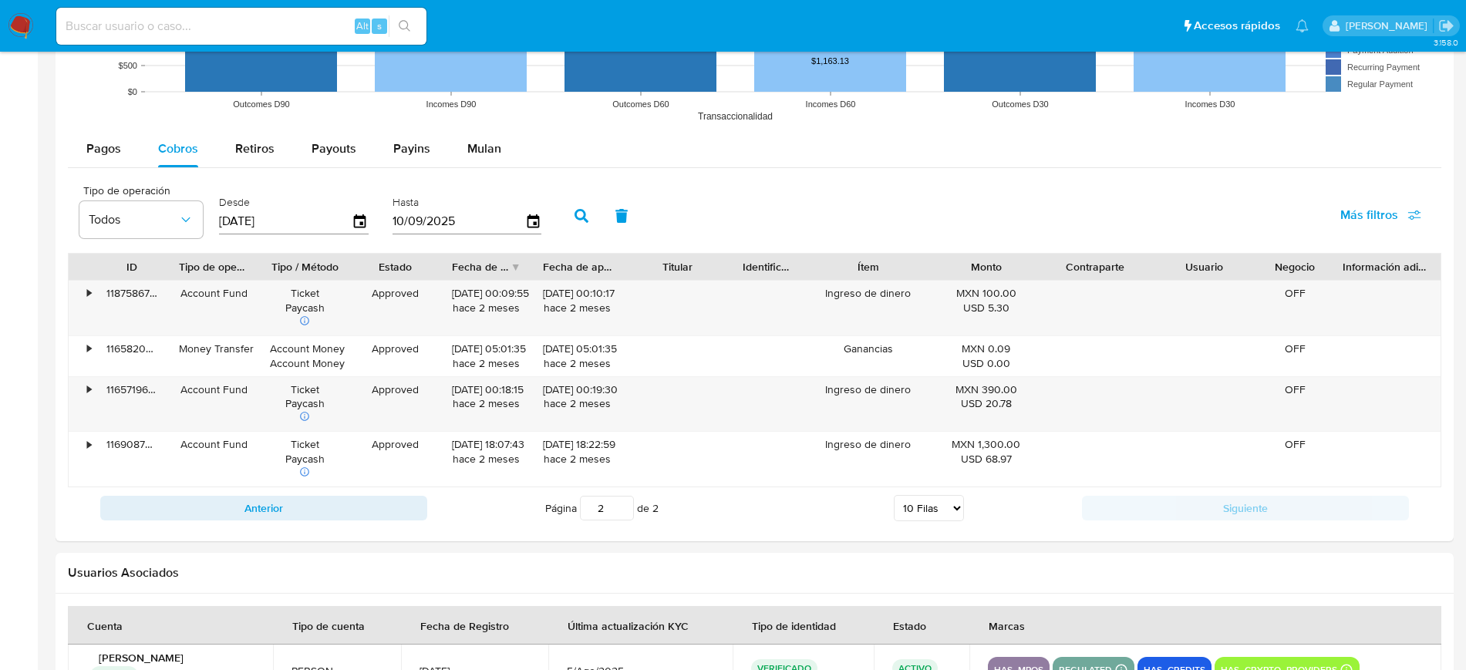
scroll to position [1334, 0]
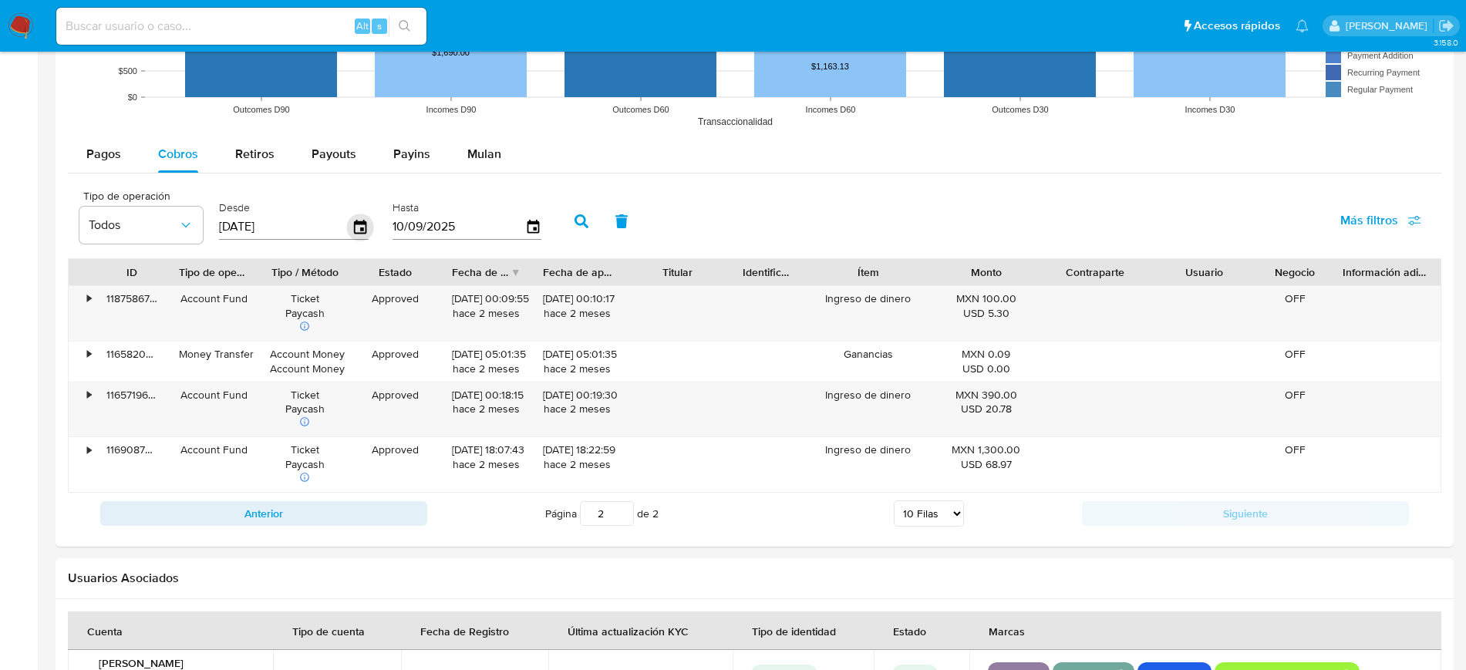
click at [358, 231] on icon "button" at bounding box center [360, 227] width 27 height 27
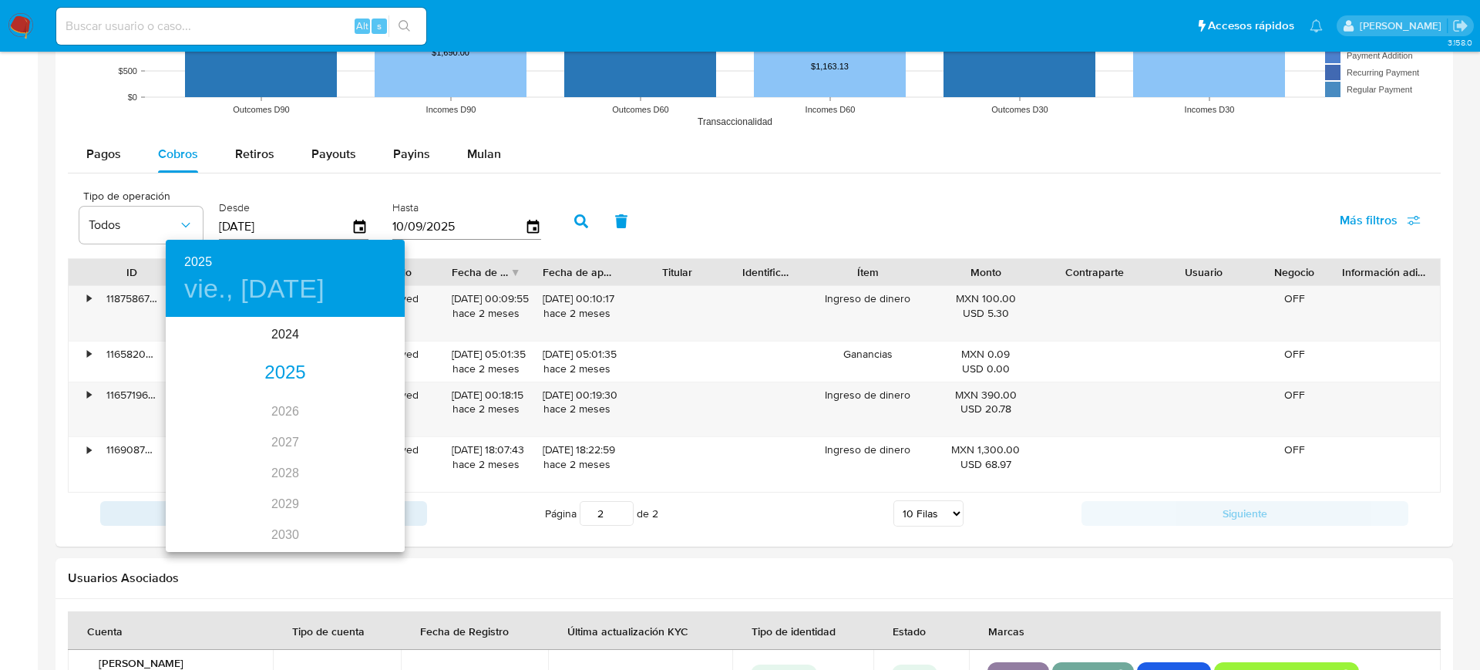
click at [295, 372] on div "2025" at bounding box center [285, 373] width 239 height 31
click at [210, 468] on div "jul." at bounding box center [205, 464] width 79 height 58
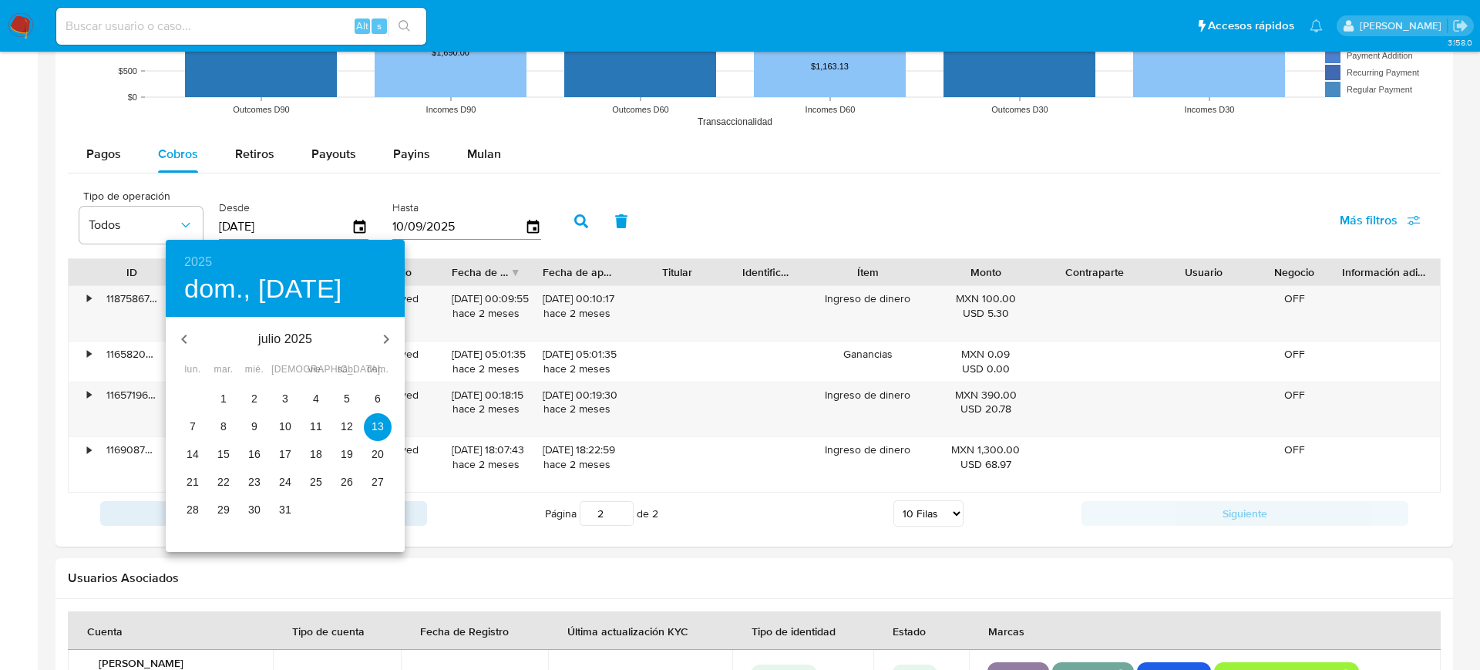
click at [224, 399] on p "1" at bounding box center [224, 398] width 6 height 15
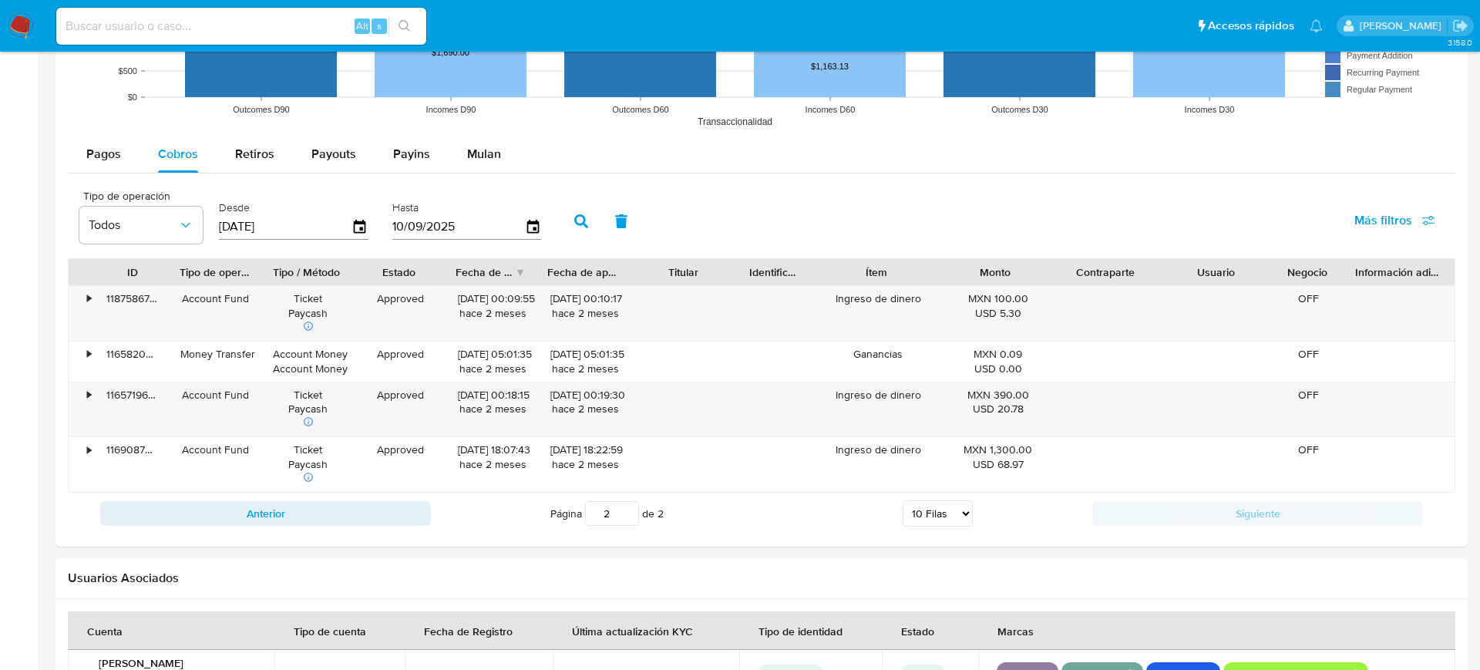
type input "01/07/2025"
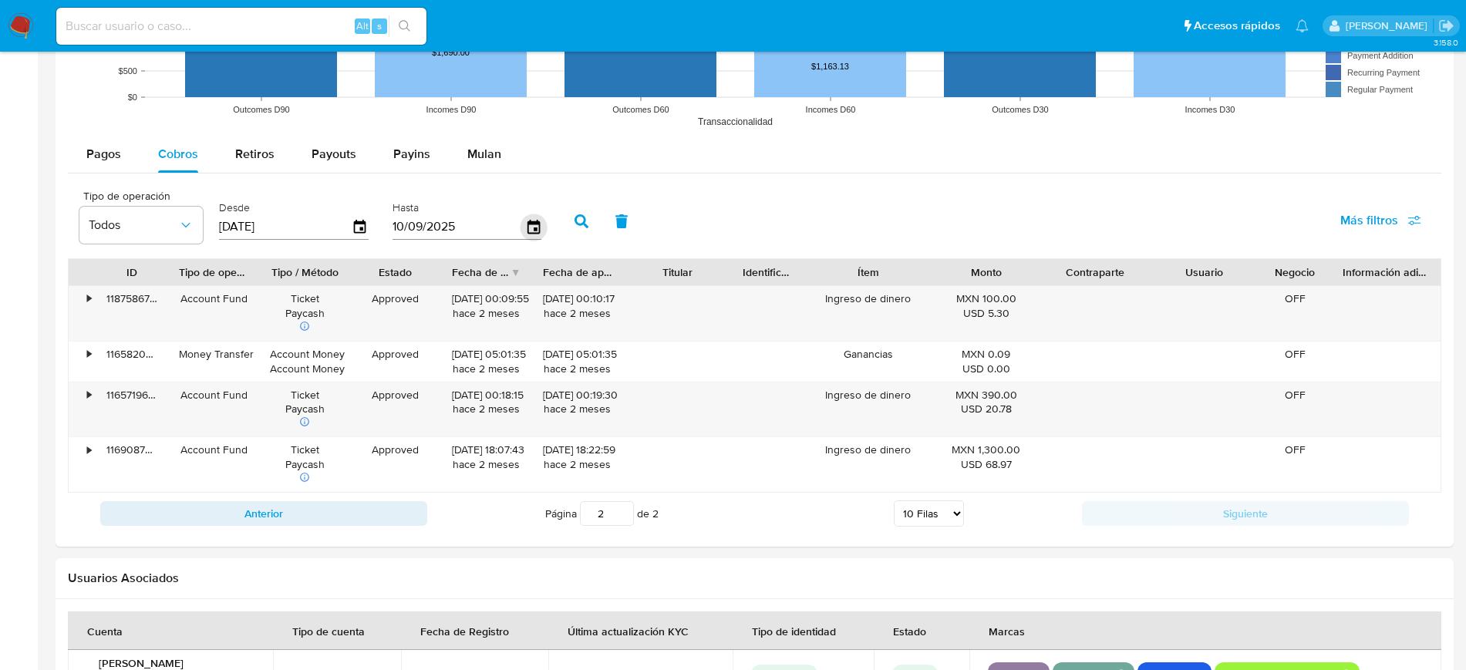
click at [527, 222] on icon "button" at bounding box center [533, 227] width 27 height 27
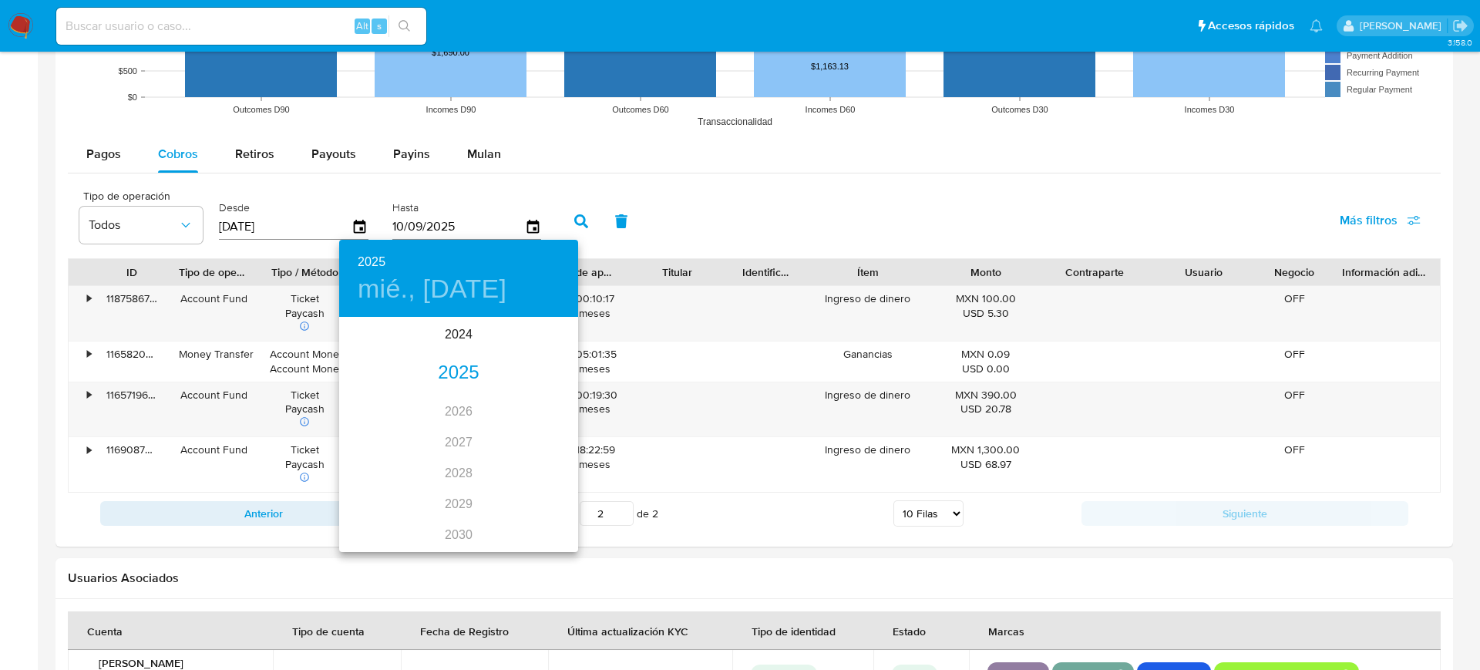
click at [455, 372] on div "2025" at bounding box center [458, 373] width 239 height 31
click at [393, 476] on div "jul." at bounding box center [378, 464] width 79 height 58
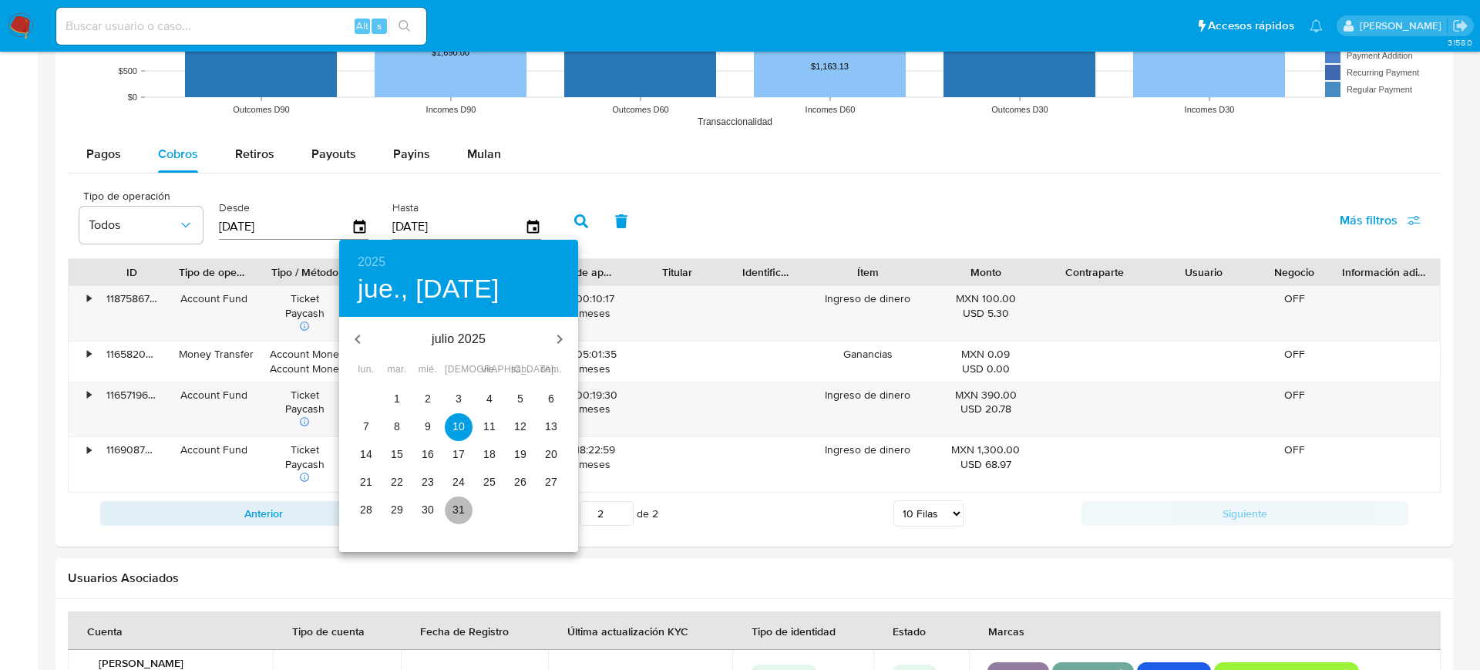
click at [466, 507] on span "31" at bounding box center [459, 509] width 28 height 15
type input "31/07/2025"
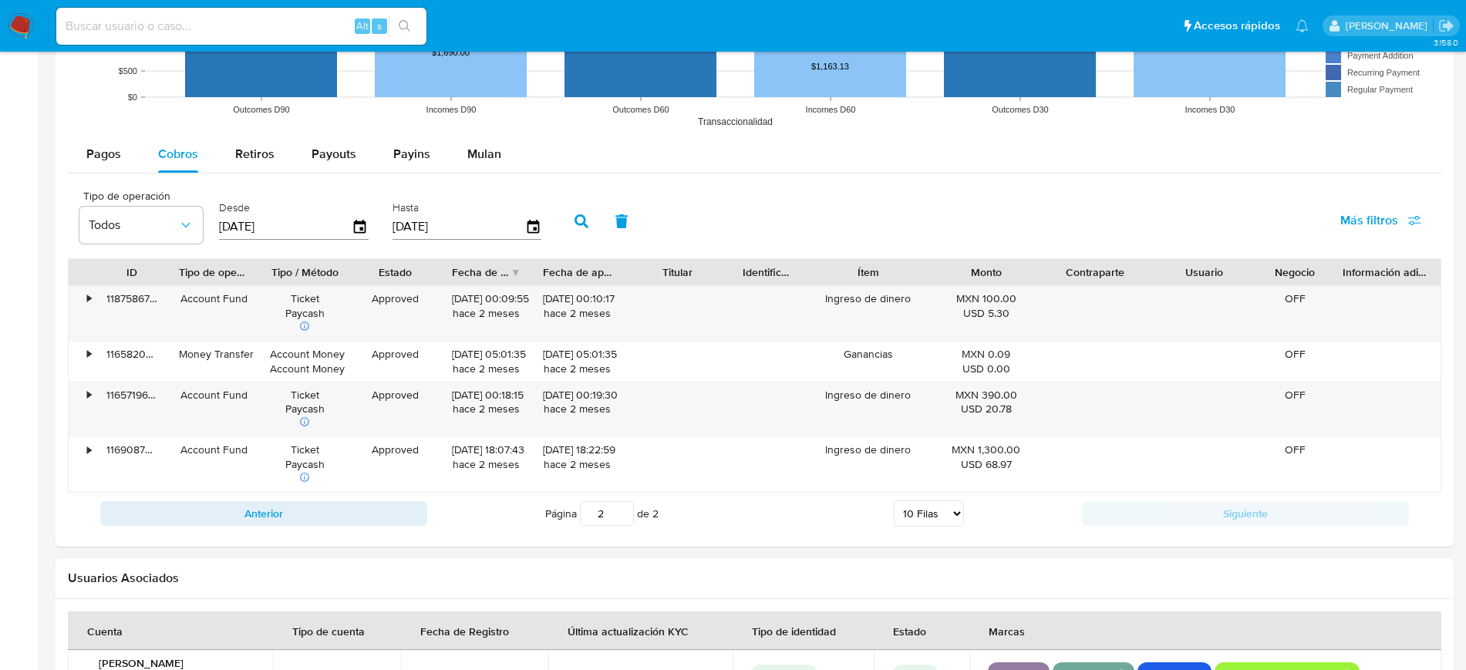
click at [574, 207] on button "button" at bounding box center [581, 221] width 40 height 37
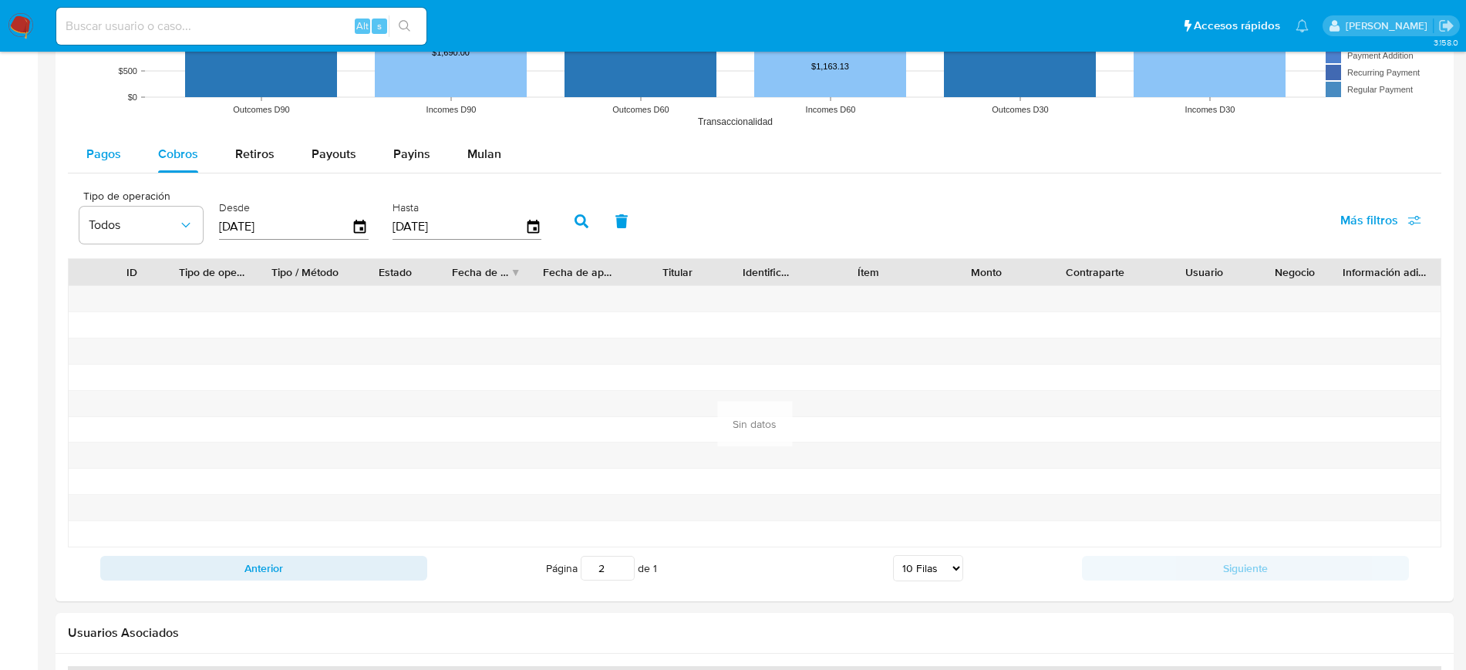
click at [109, 167] on div "Pagos" at bounding box center [103, 154] width 35 height 37
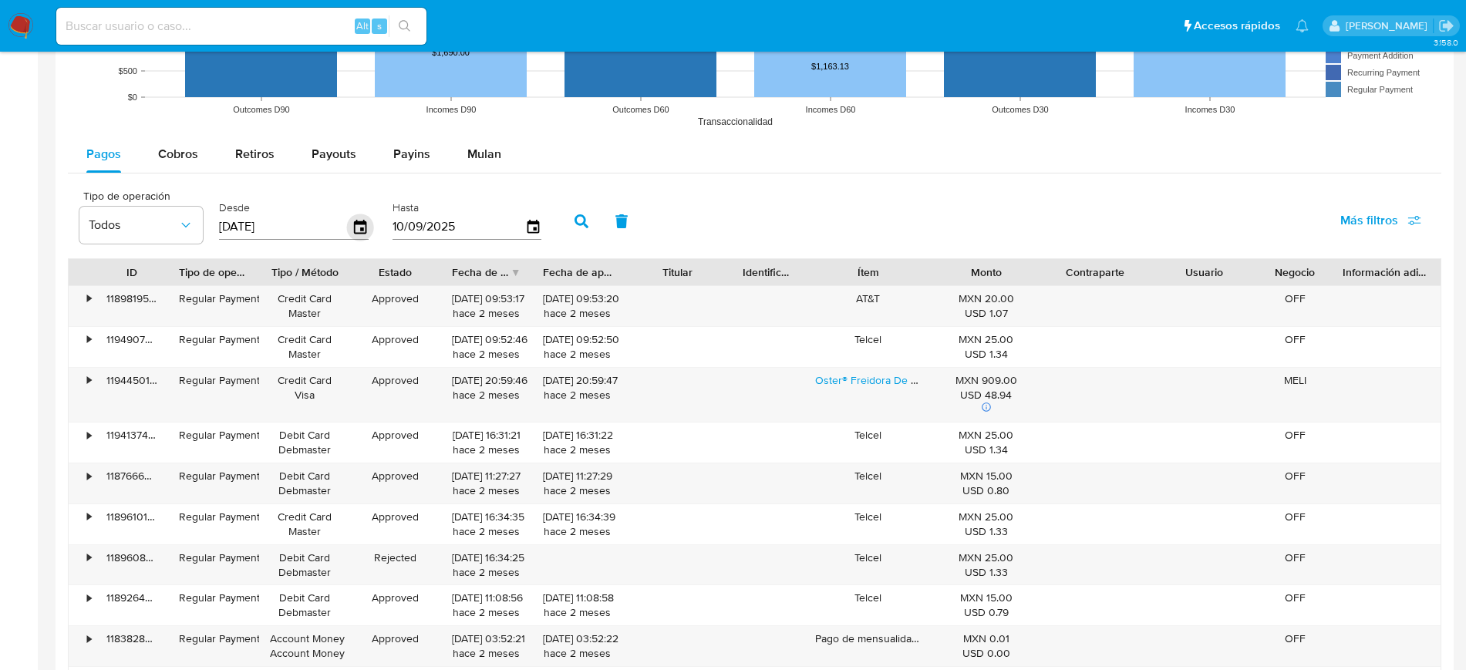
click at [358, 227] on icon "button" at bounding box center [360, 227] width 27 height 27
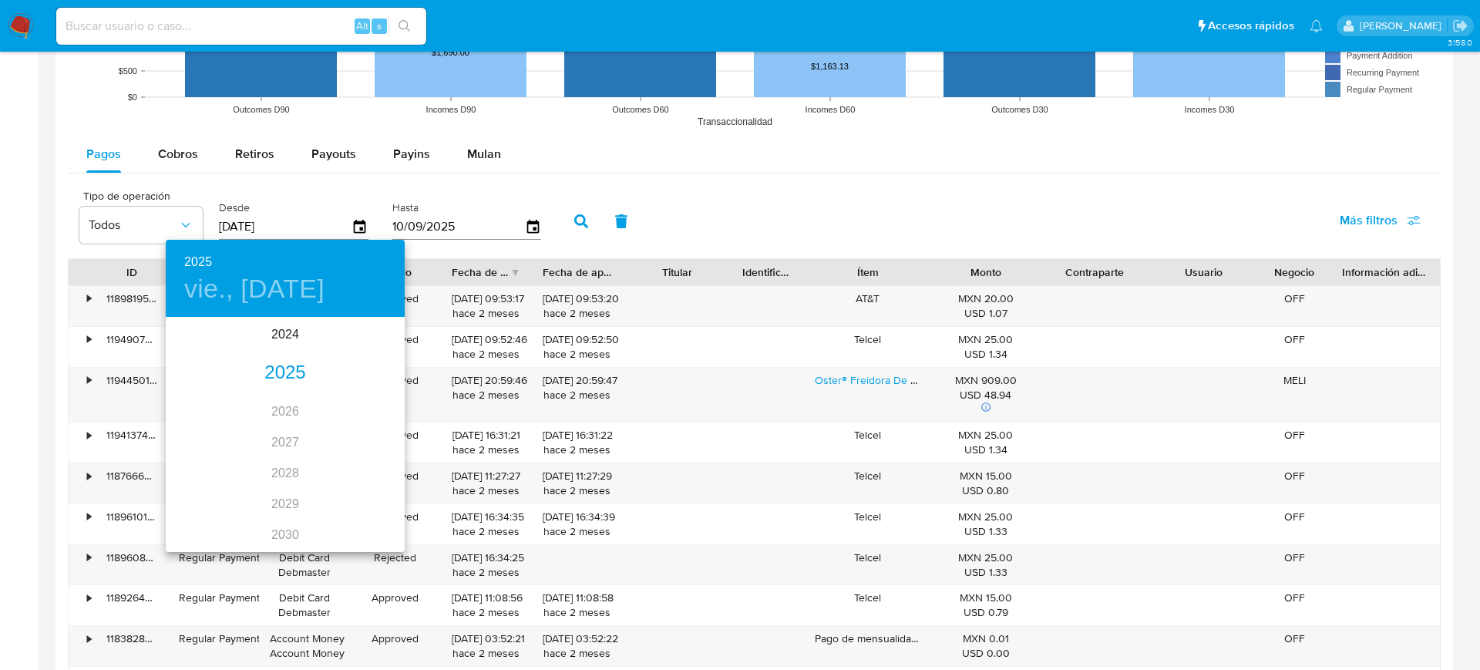
click at [274, 377] on div "2025" at bounding box center [285, 373] width 239 height 31
click at [205, 474] on div "jul." at bounding box center [205, 464] width 79 height 58
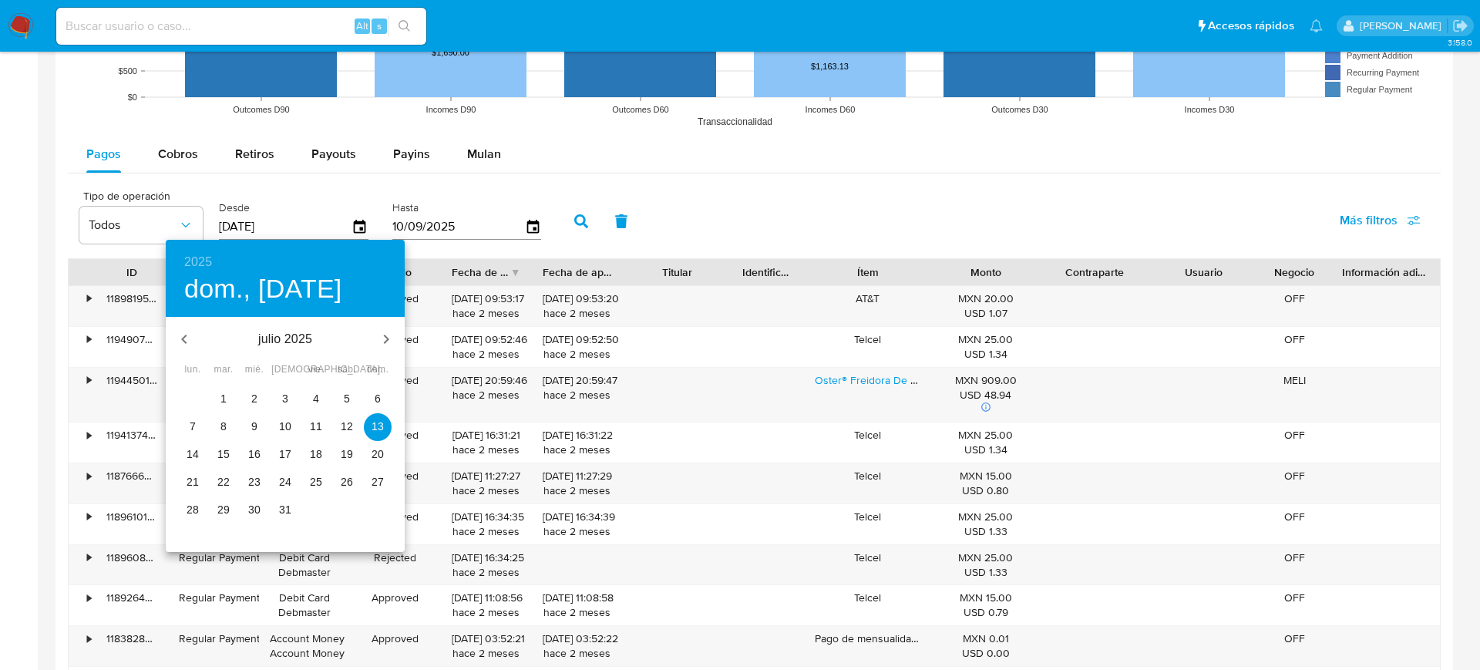
click at [223, 404] on p "1" at bounding box center [224, 398] width 6 height 15
type input "01/07/2025"
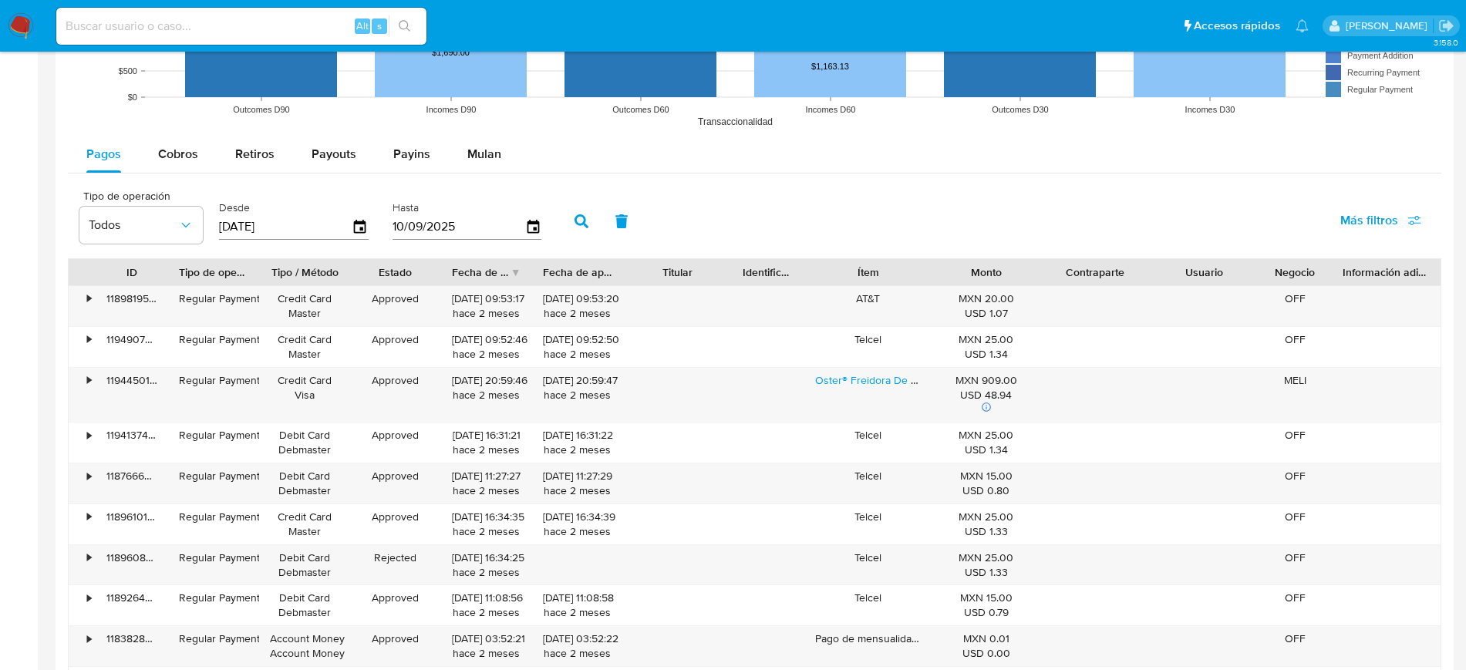
click at [522, 233] on input "10/09/2025" at bounding box center [458, 226] width 133 height 25
click at [532, 229] on icon "button" at bounding box center [533, 227] width 27 height 27
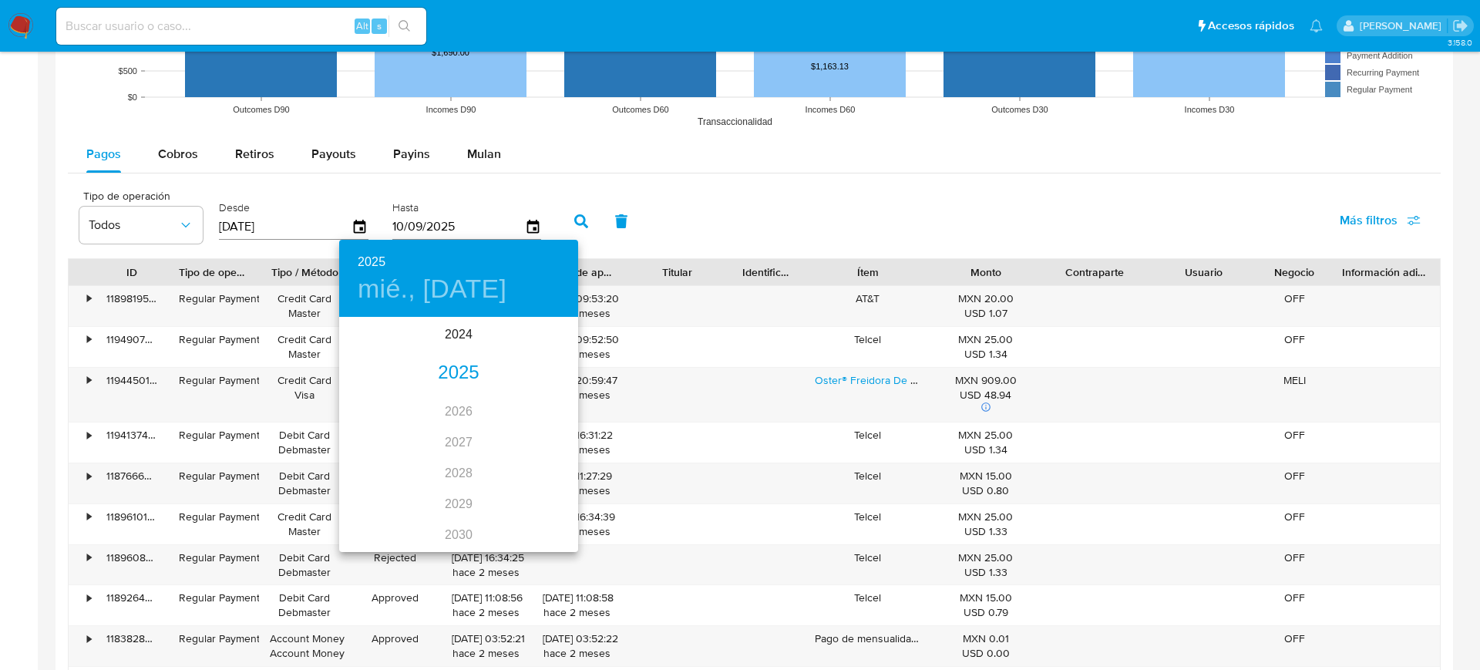
click at [447, 375] on div "2025" at bounding box center [458, 373] width 239 height 31
click at [386, 470] on div "jul." at bounding box center [378, 464] width 79 height 58
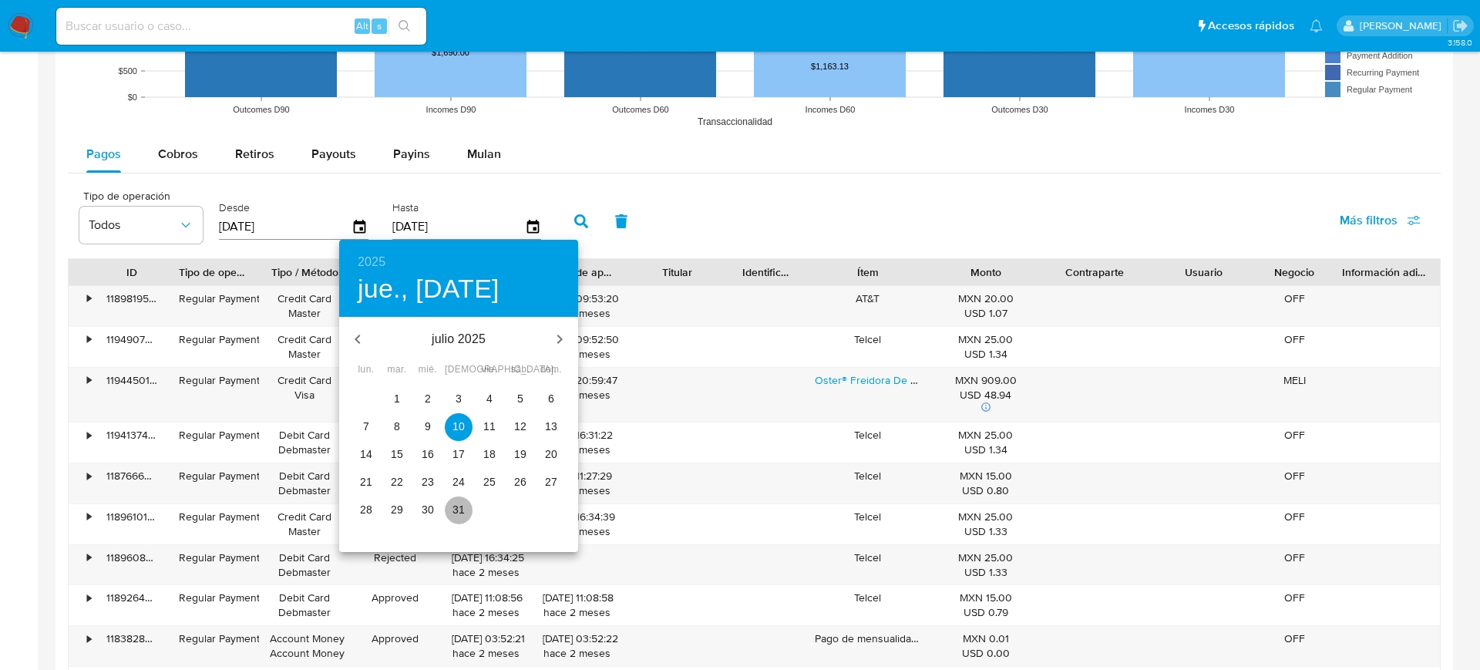
click at [461, 511] on p "31" at bounding box center [459, 509] width 12 height 15
type input "31/07/2025"
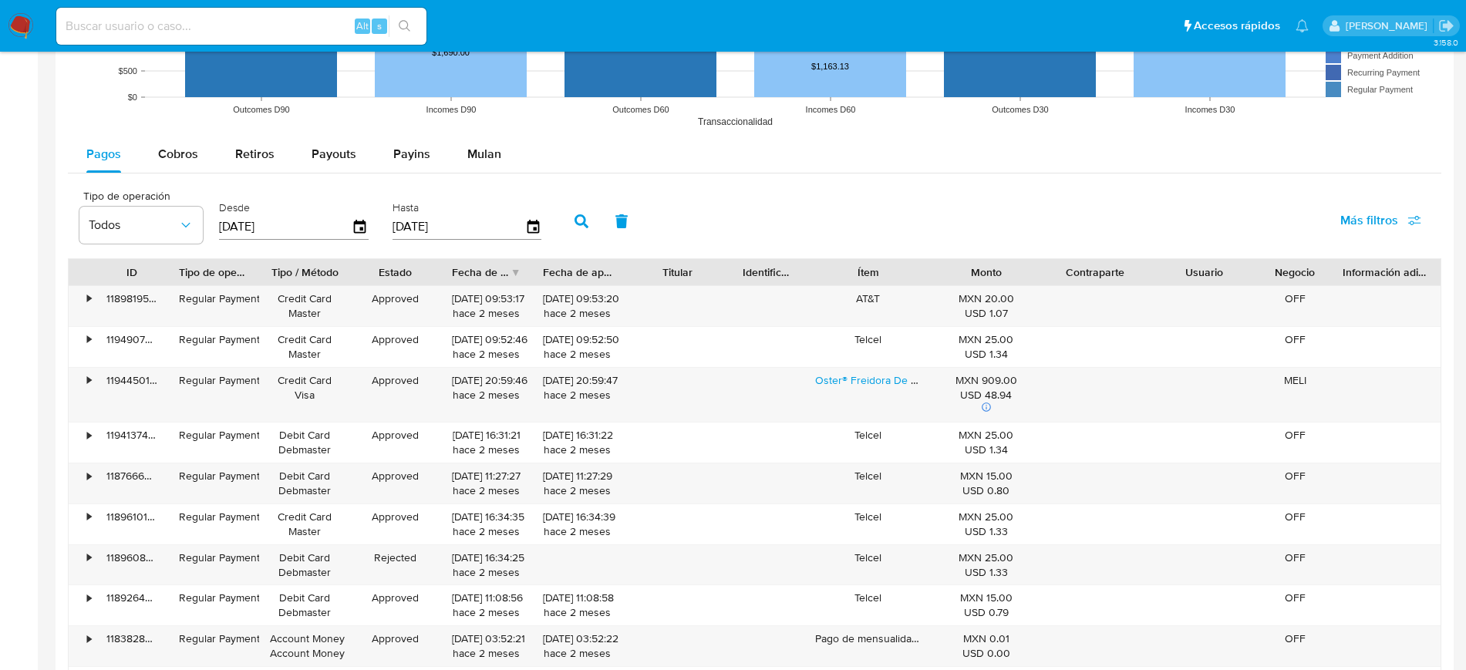
click at [574, 211] on button "button" at bounding box center [581, 221] width 40 height 37
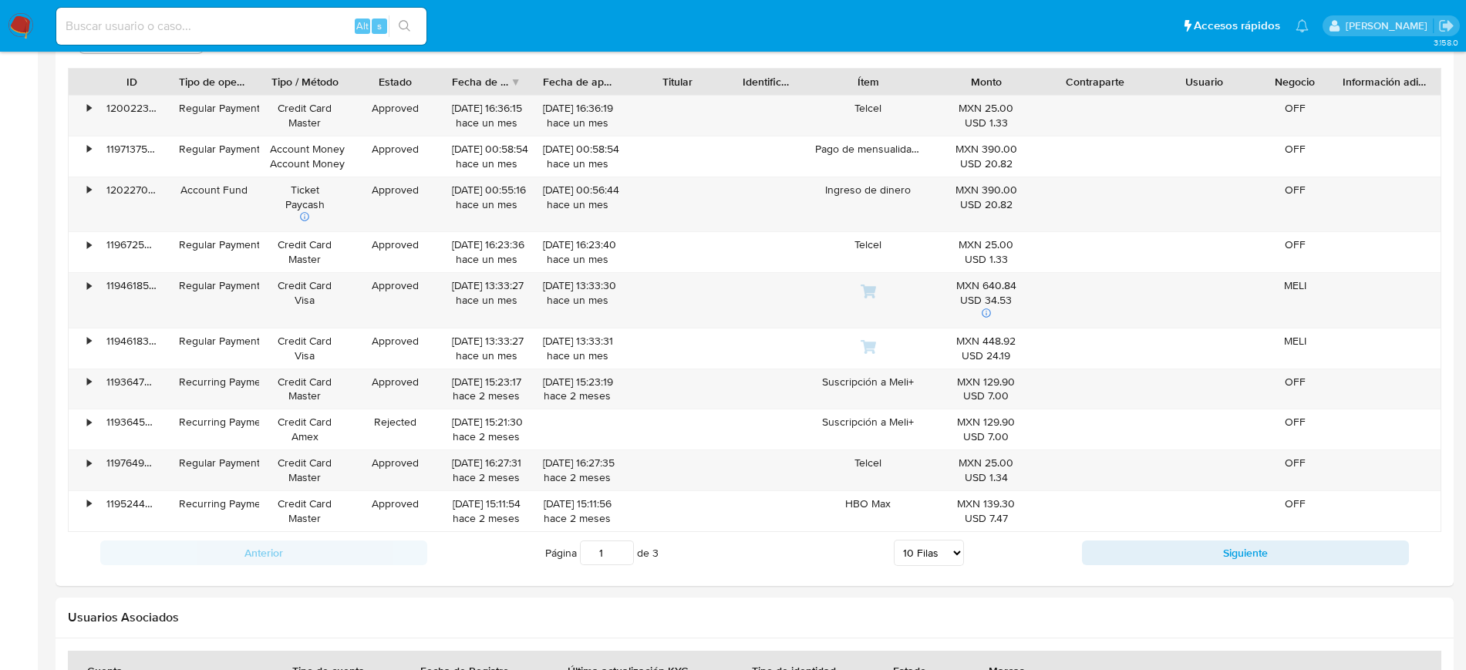
scroll to position [1533, 0]
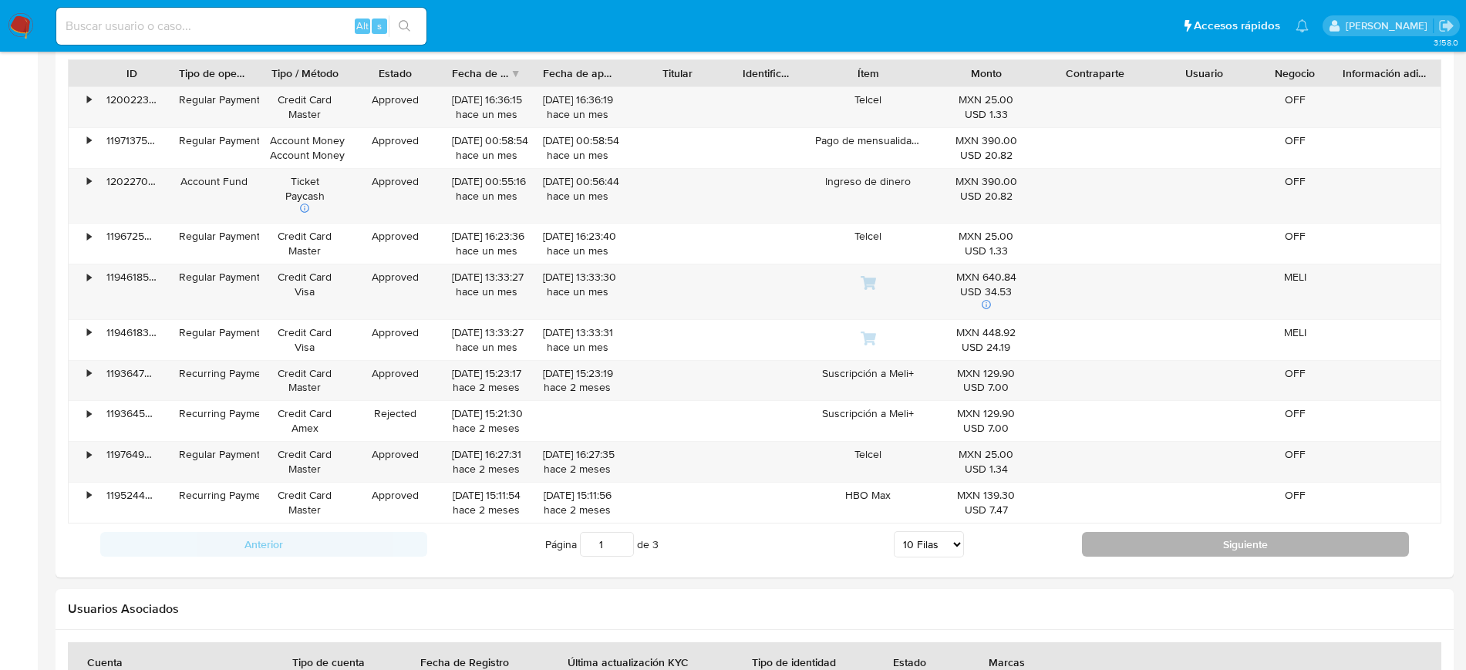
click at [1258, 552] on button "Siguiente" at bounding box center [1245, 544] width 327 height 25
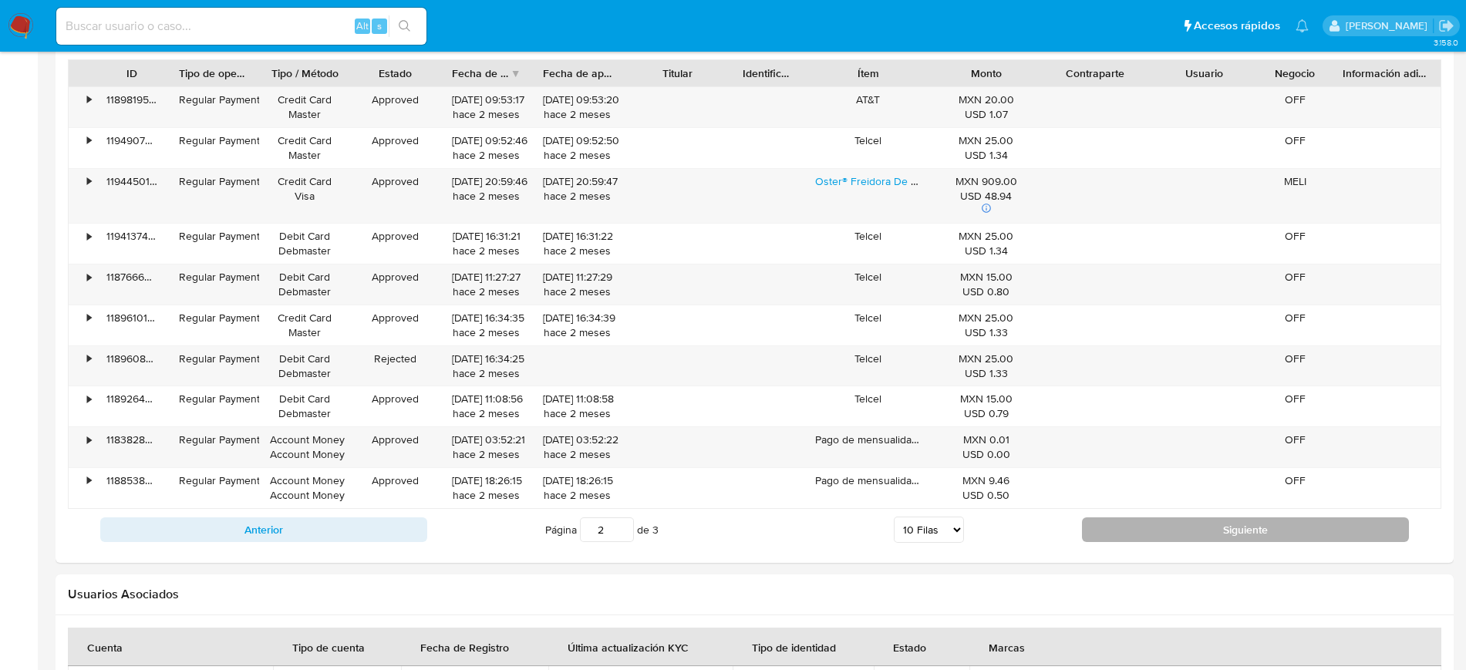
click at [1256, 532] on button "Siguiente" at bounding box center [1245, 529] width 327 height 25
type input "3"
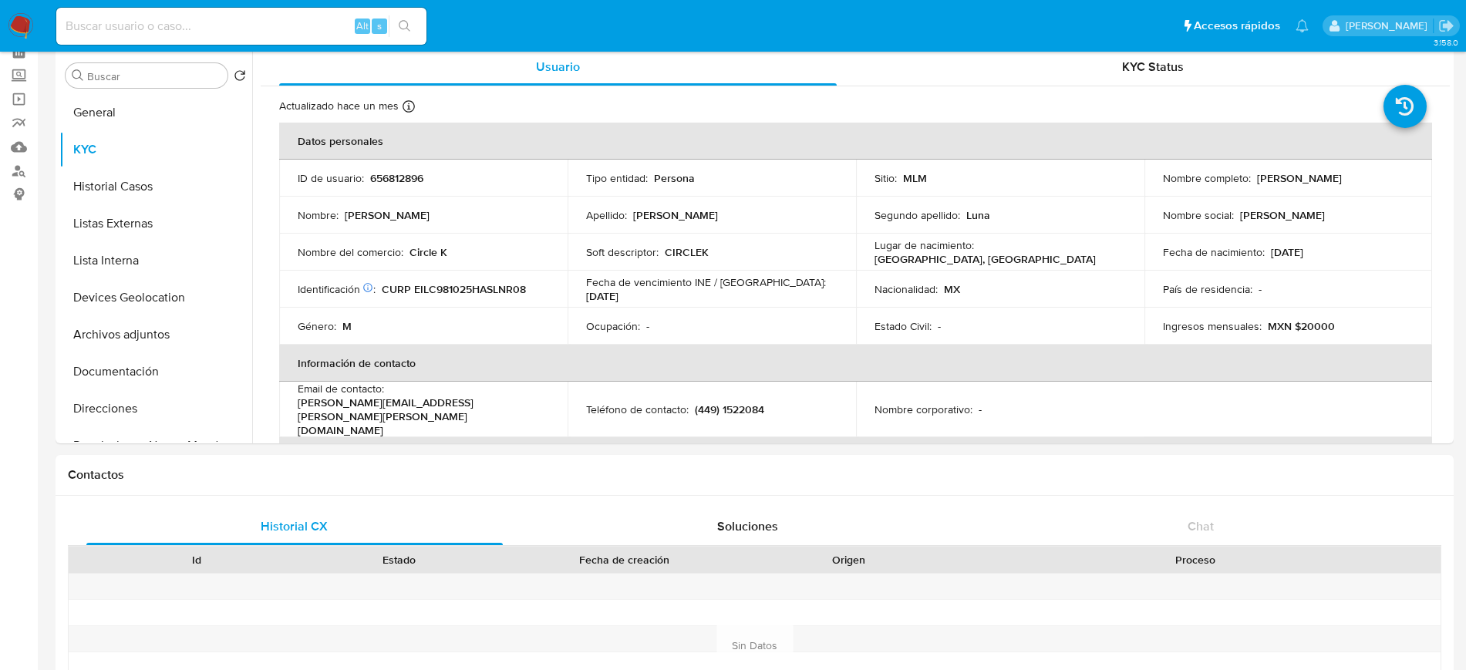
scroll to position [0, 0]
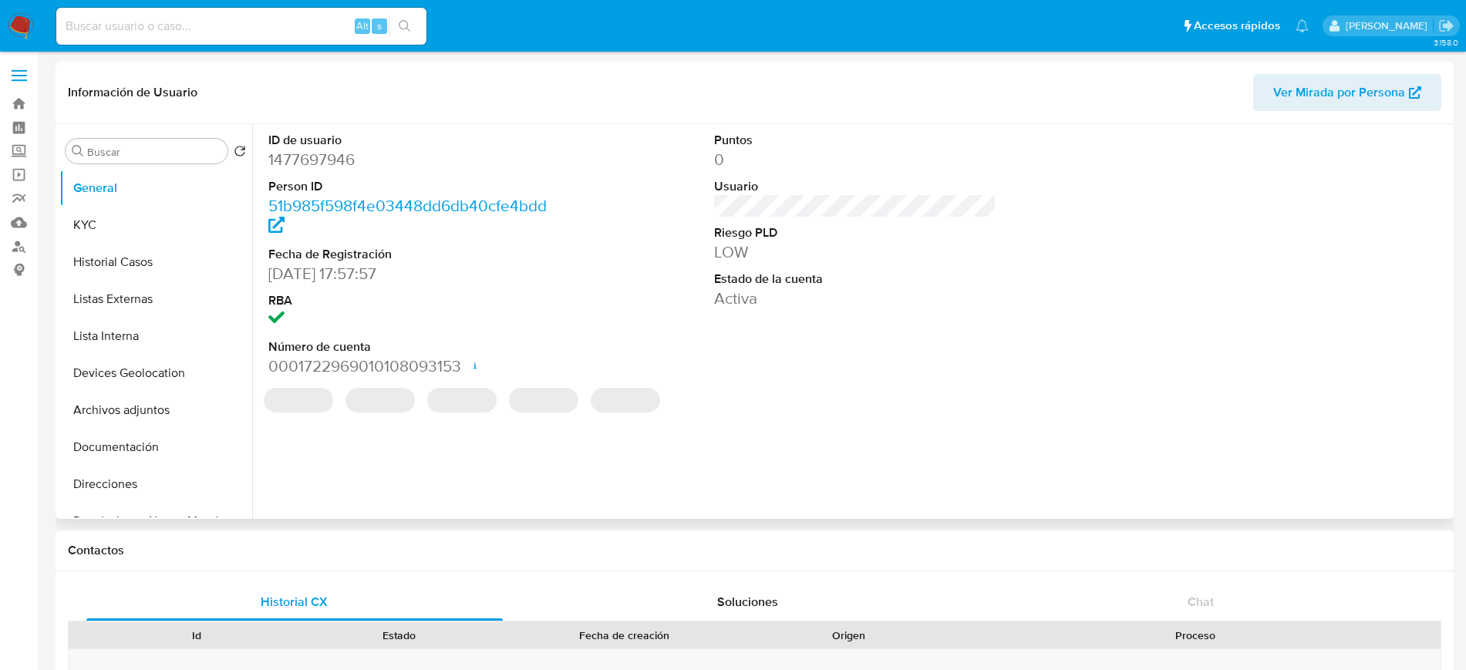
select select "10"
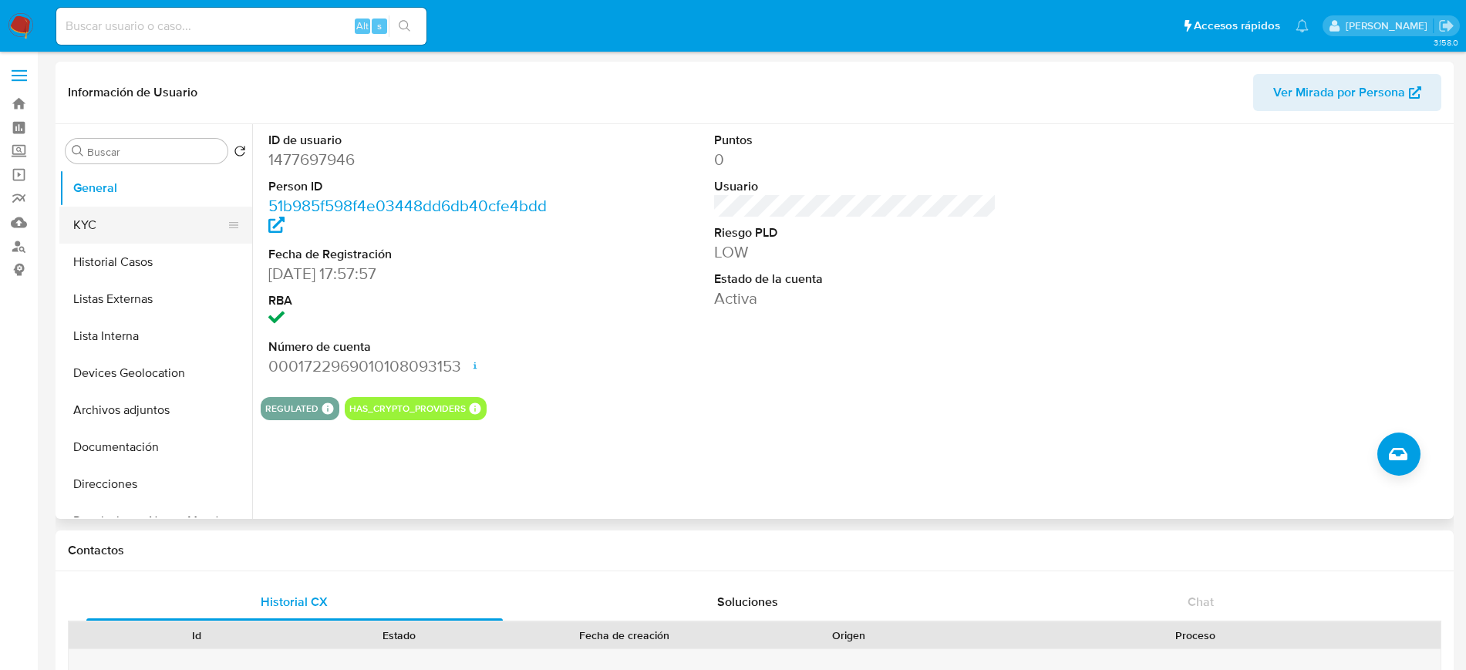
click at [136, 219] on button "KYC" at bounding box center [149, 225] width 180 height 37
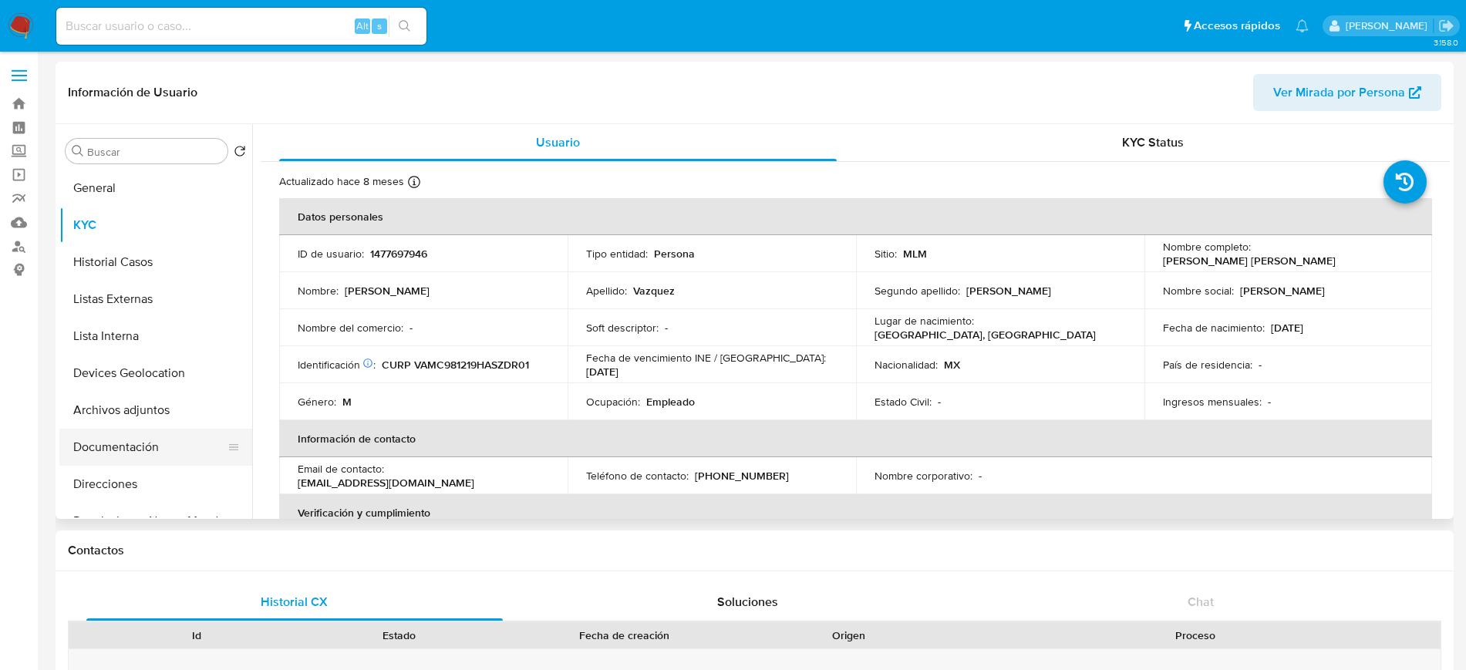
click at [131, 452] on button "Documentación" at bounding box center [149, 447] width 180 height 37
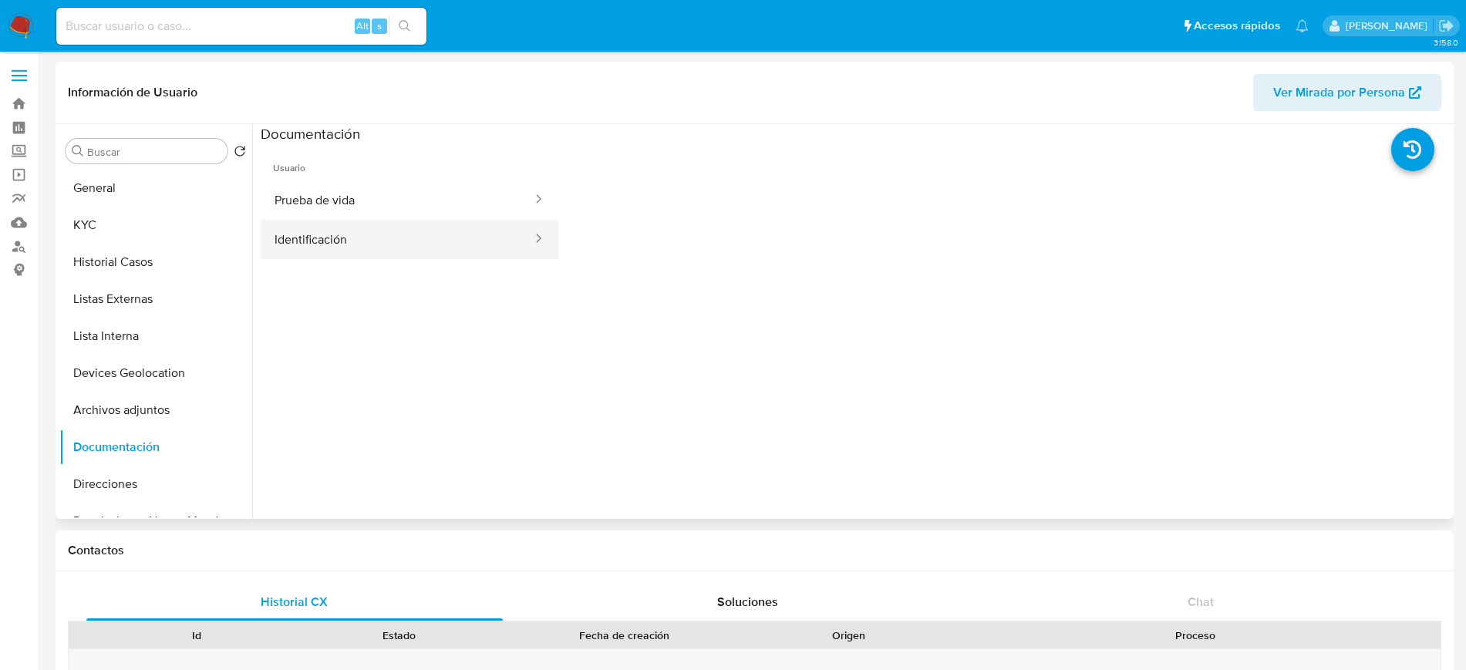
click at [332, 236] on button "Identificación" at bounding box center [397, 239] width 273 height 39
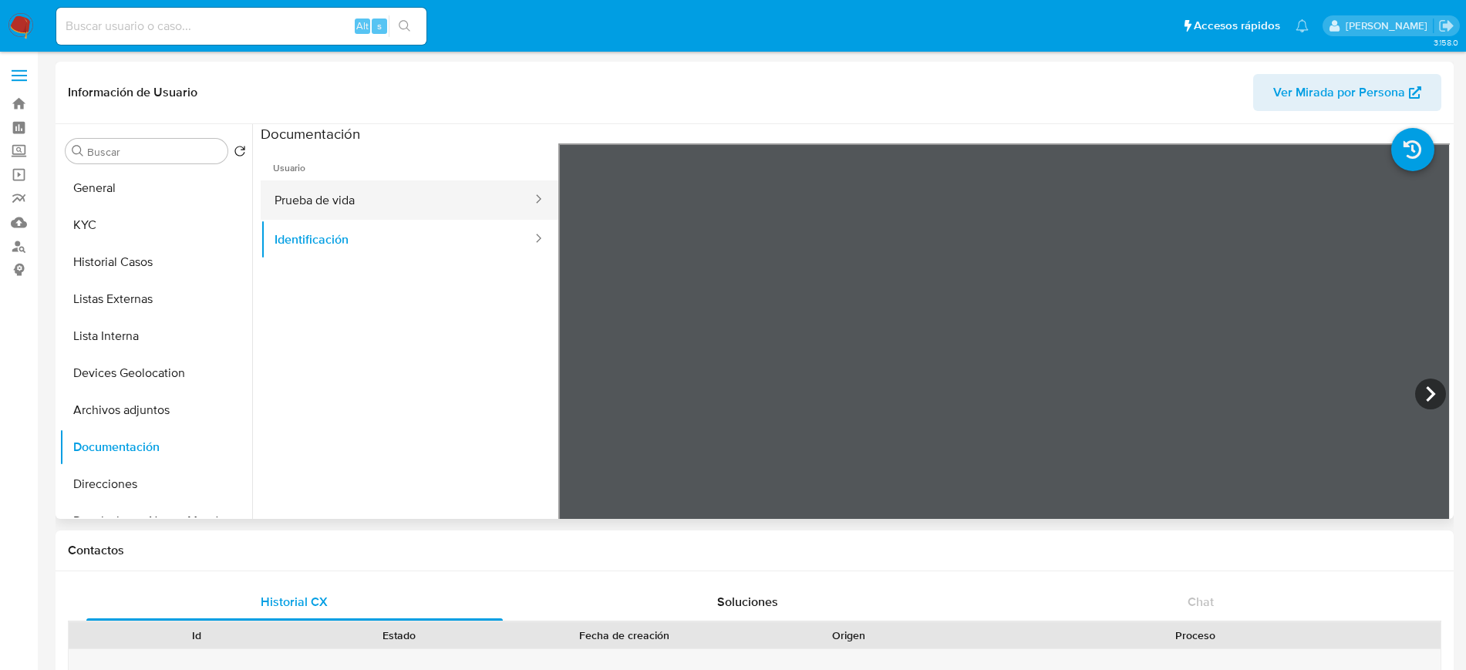
click at [425, 195] on button "Prueba de vida" at bounding box center [397, 199] width 273 height 39
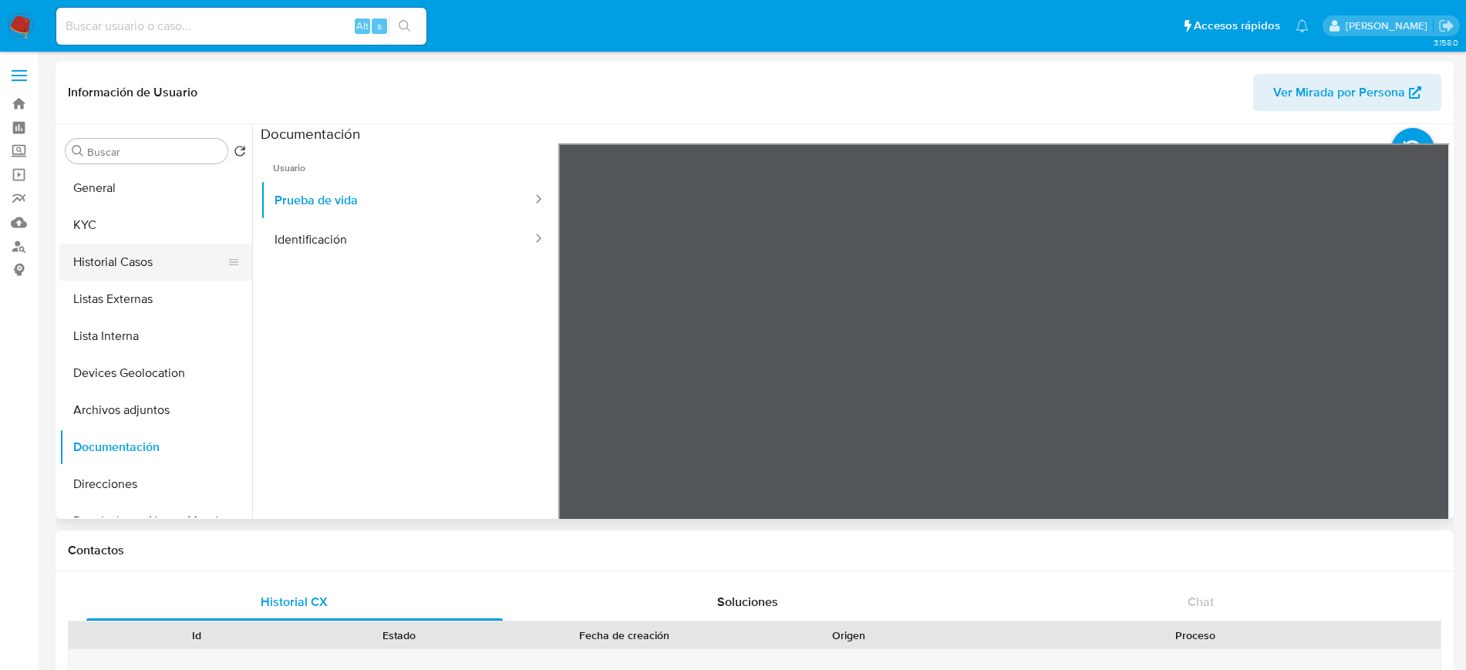
click at [155, 263] on button "Historial Casos" at bounding box center [149, 262] width 180 height 37
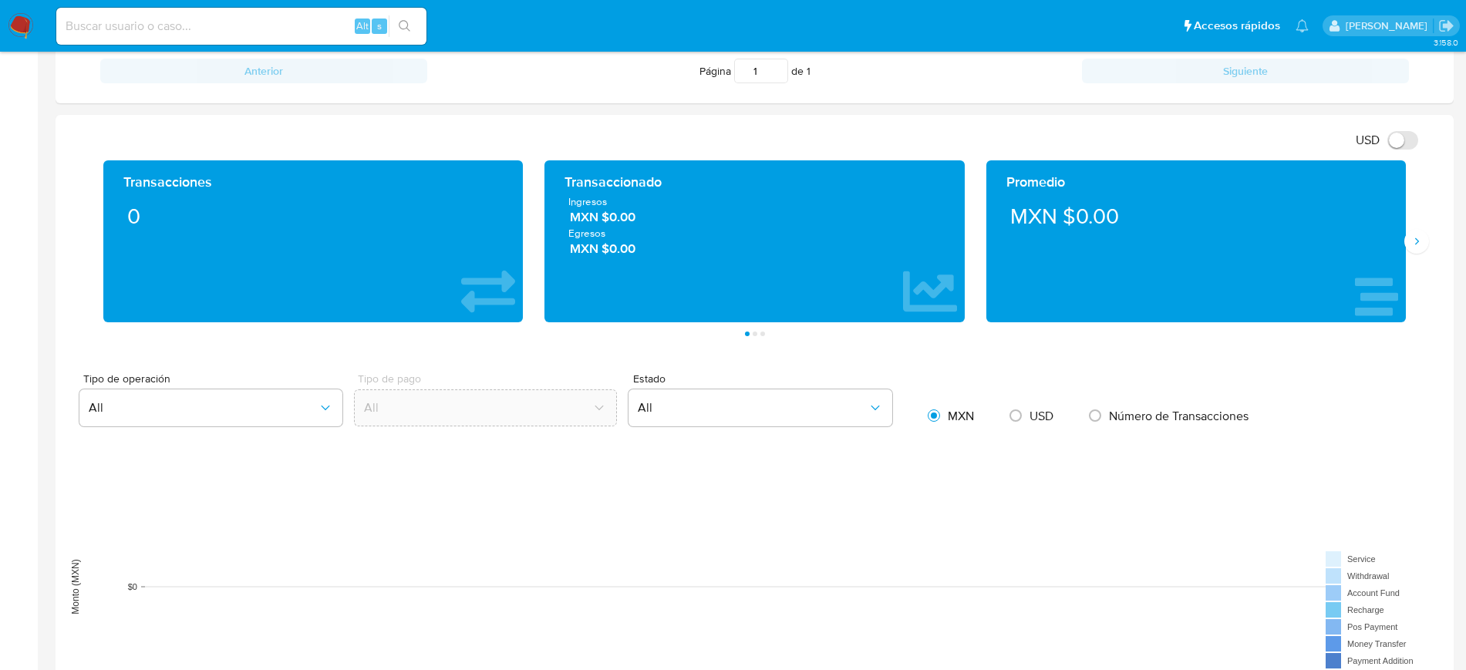
scroll to position [715, 0]
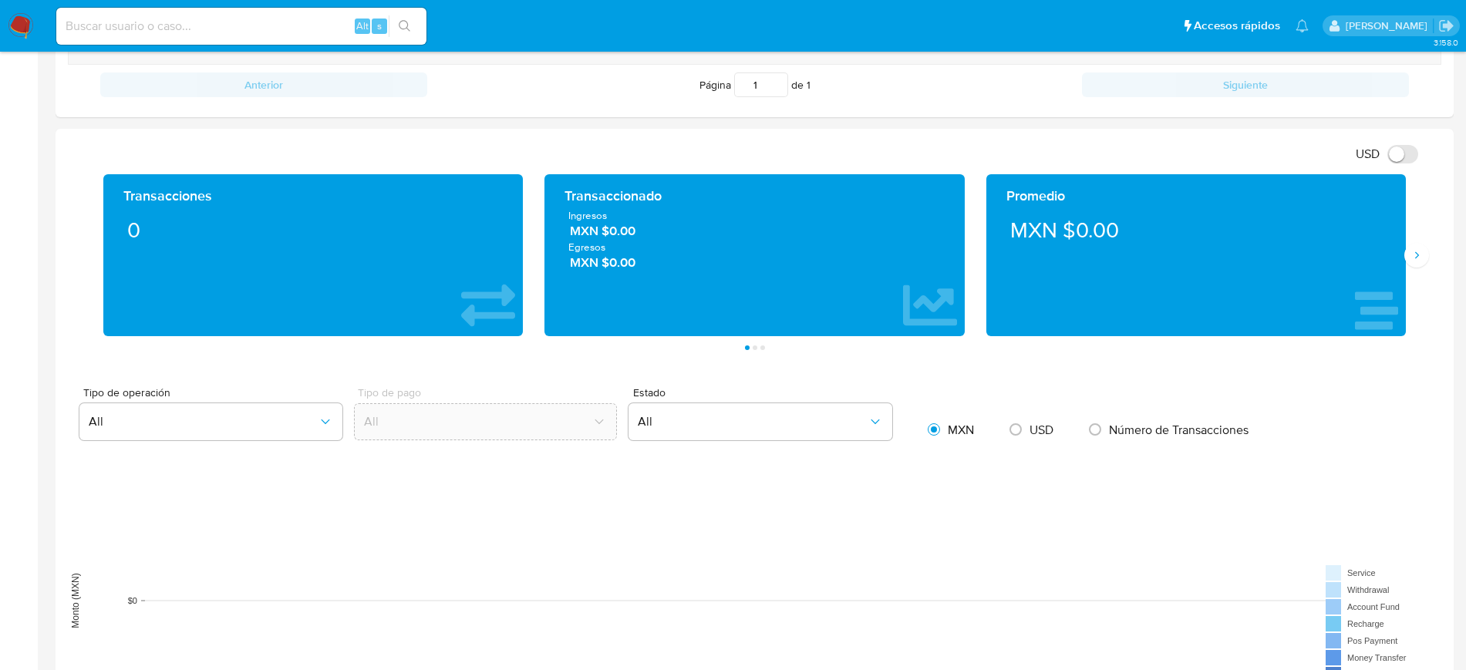
click at [1409, 270] on div "Promedio MXN $0.00" at bounding box center [1195, 255] width 441 height 162
click at [1414, 262] on button "Siguiente" at bounding box center [1416, 255] width 25 height 25
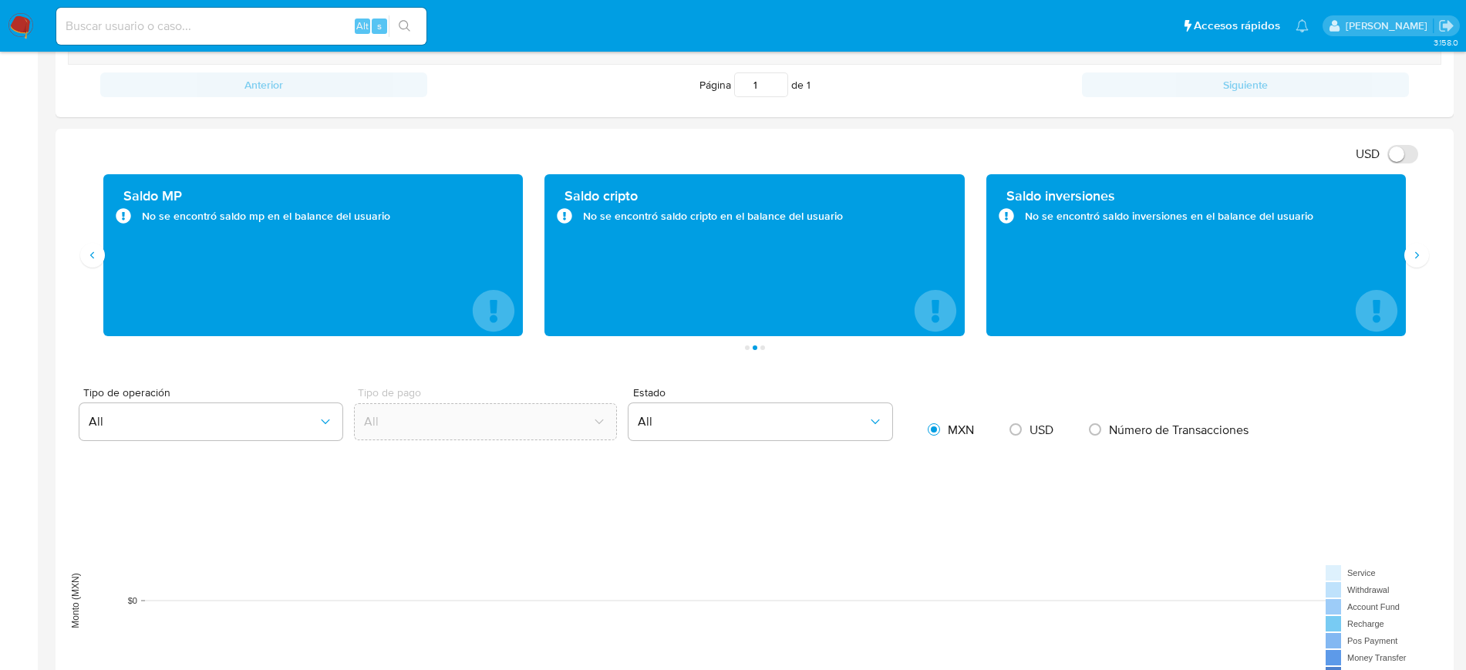
click at [1462, 166] on main "3.158.0 Información de Usuario Ver Mirada por Persona Buscar Volver al orden po…" at bounding box center [733, 399] width 1466 height 2228
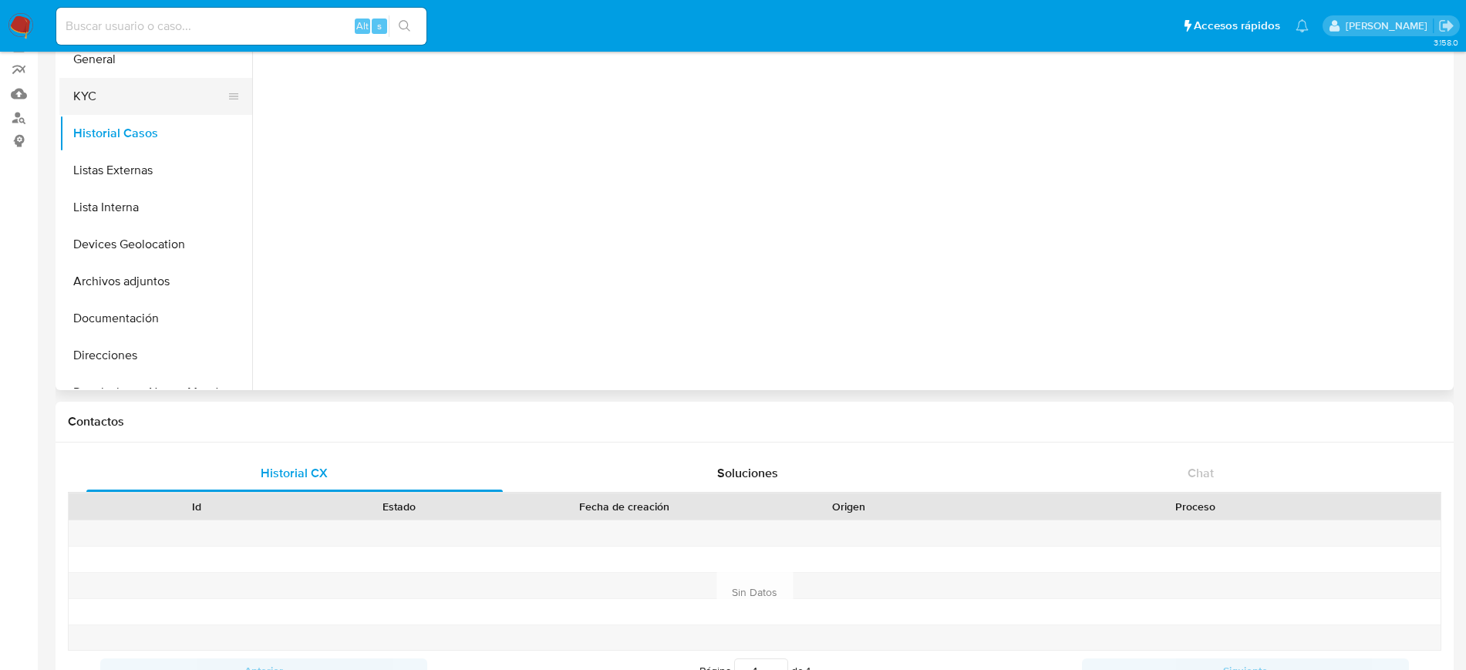
click at [163, 96] on button "KYC" at bounding box center [149, 96] width 180 height 37
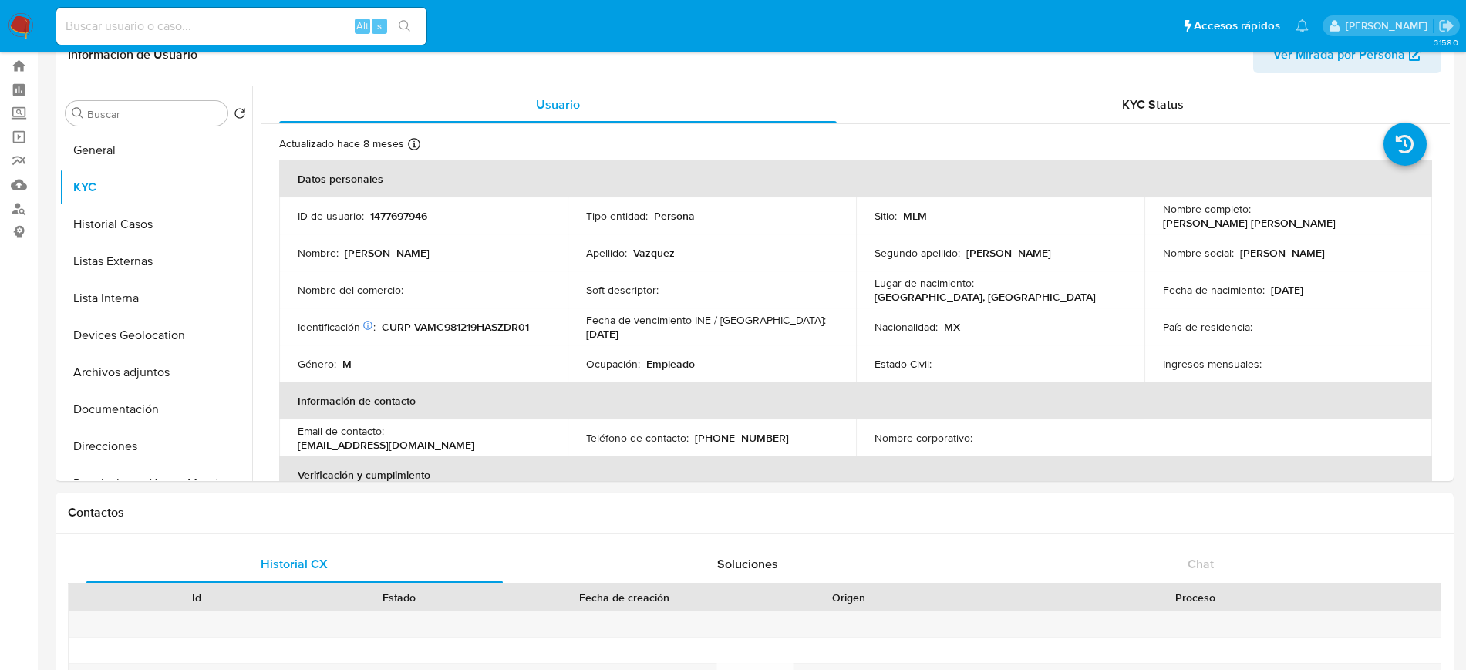
scroll to position [32, 0]
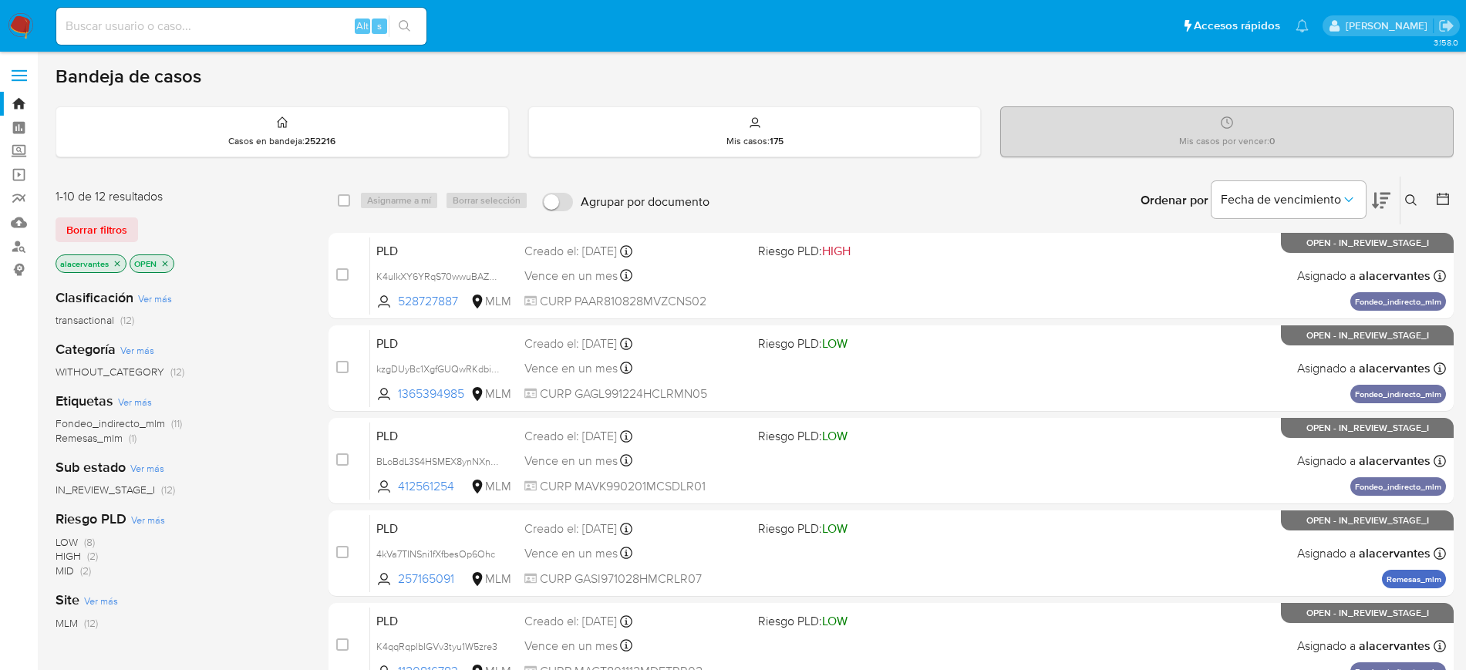
click at [1414, 204] on icon at bounding box center [1411, 200] width 12 height 12
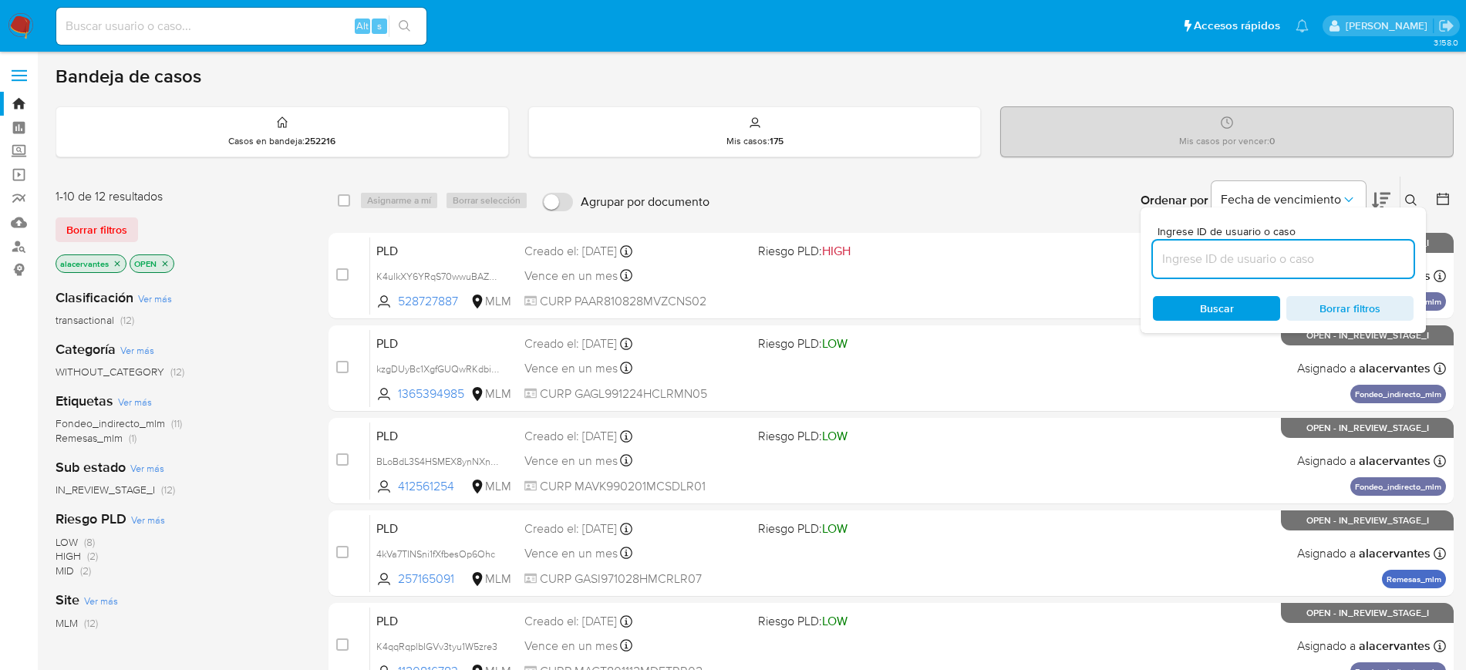
click at [1286, 264] on input at bounding box center [1283, 259] width 261 height 20
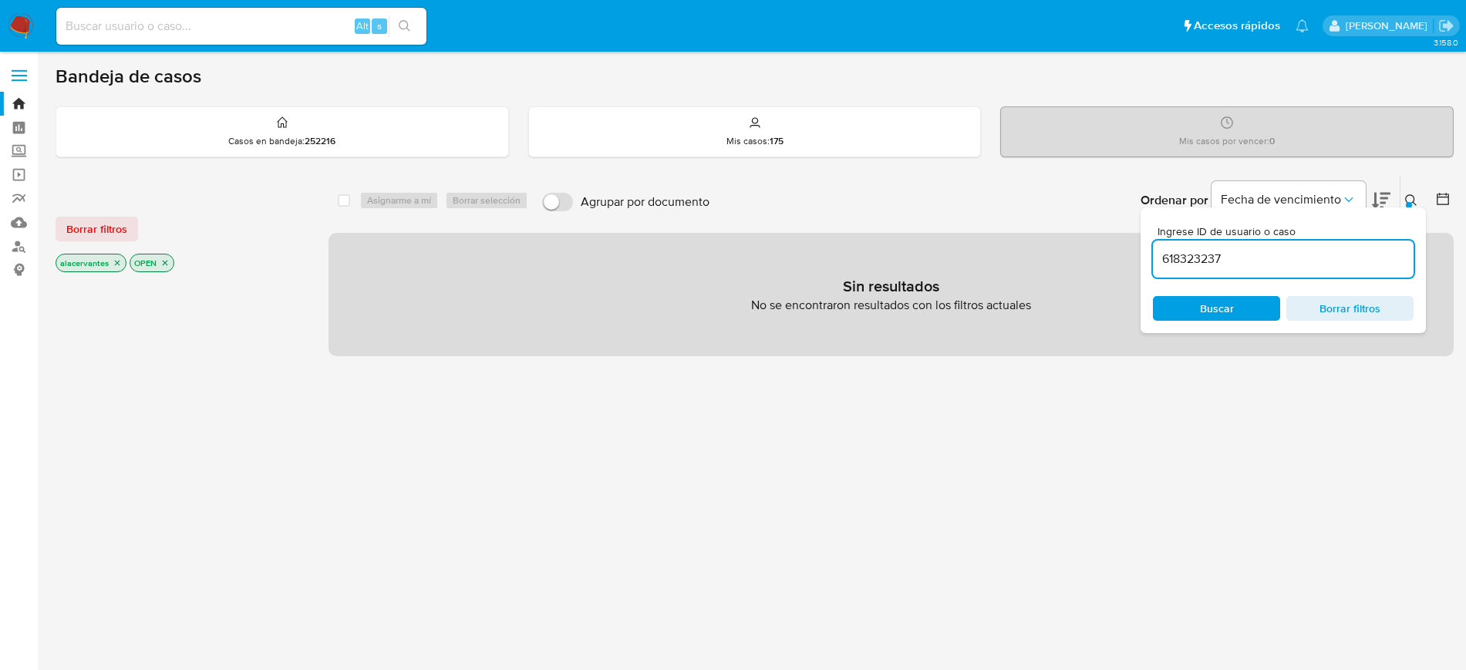
click at [1286, 264] on input "618323237" at bounding box center [1283, 259] width 261 height 20
type input "618323237"
click at [1263, 262] on input "618323237" at bounding box center [1283, 259] width 261 height 20
click at [118, 263] on icon "close-filter" at bounding box center [117, 262] width 9 height 9
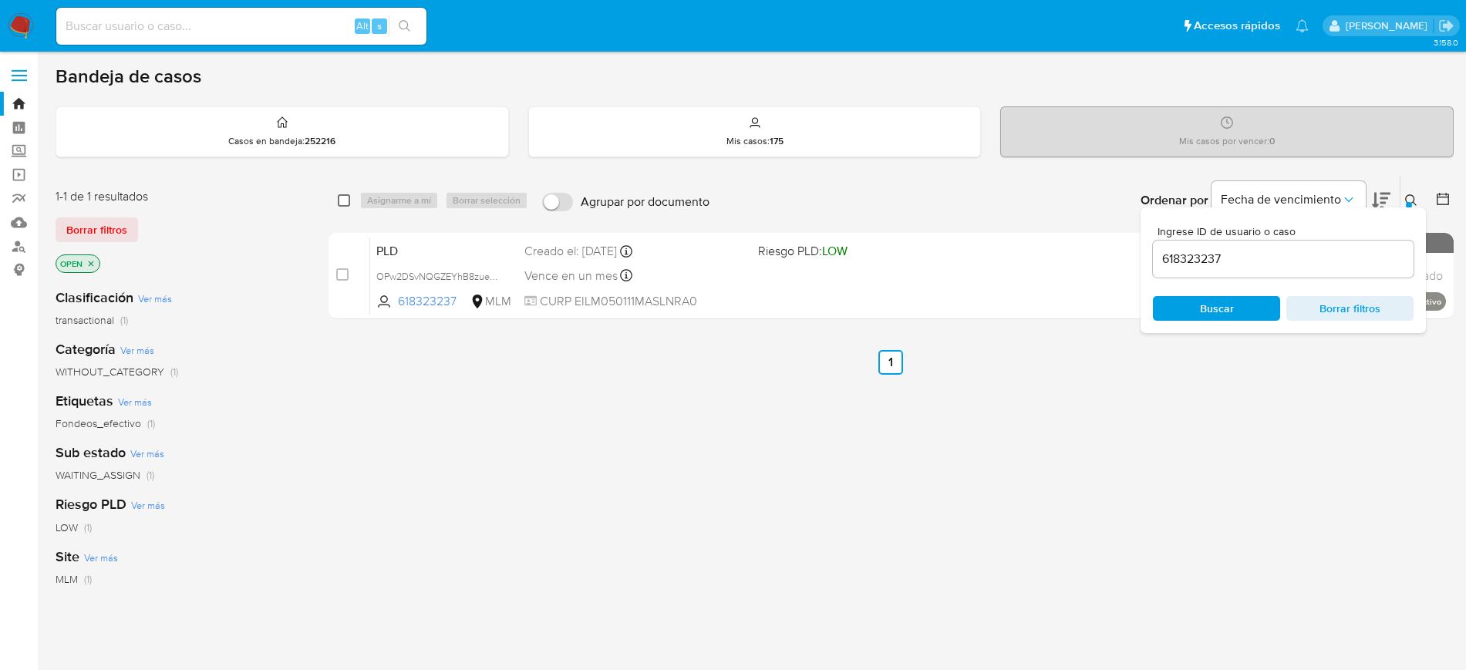
click at [338, 203] on input "checkbox" at bounding box center [344, 200] width 12 height 12
checkbox input "true"
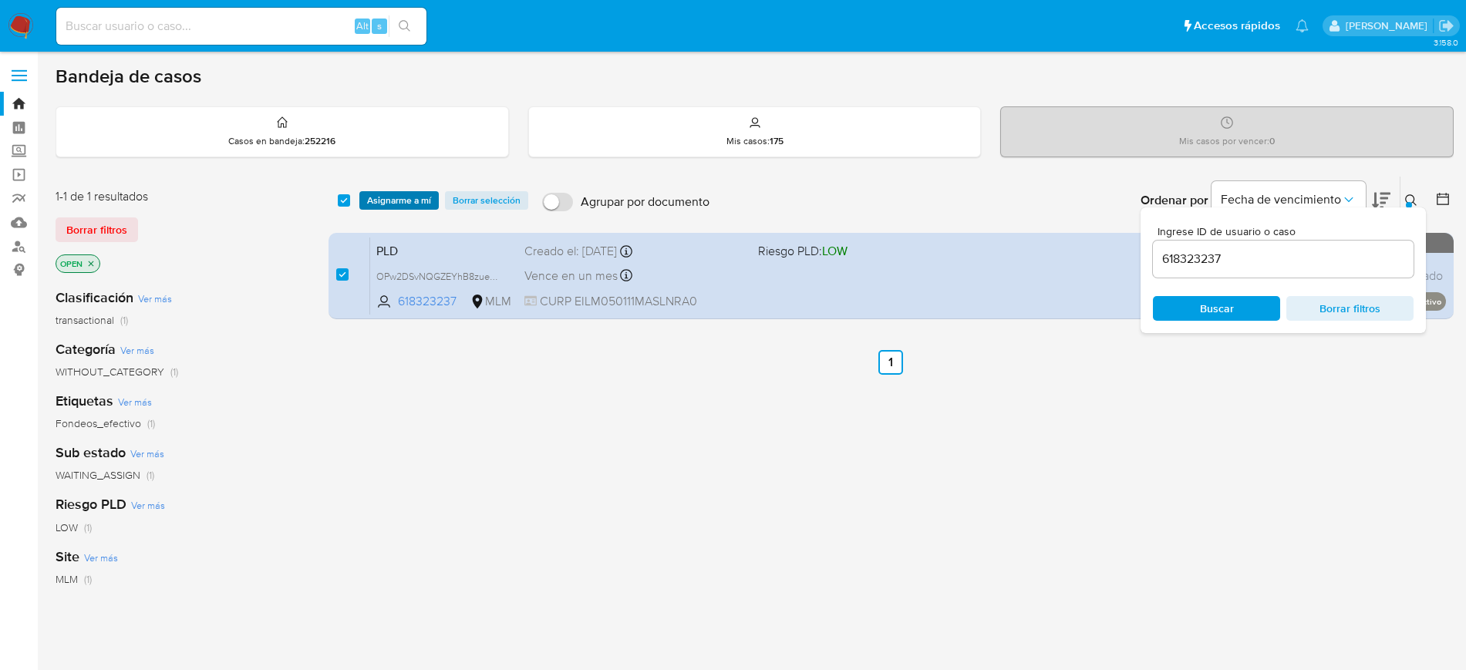
click at [371, 197] on span "Asignarme a mí" at bounding box center [399, 200] width 64 height 15
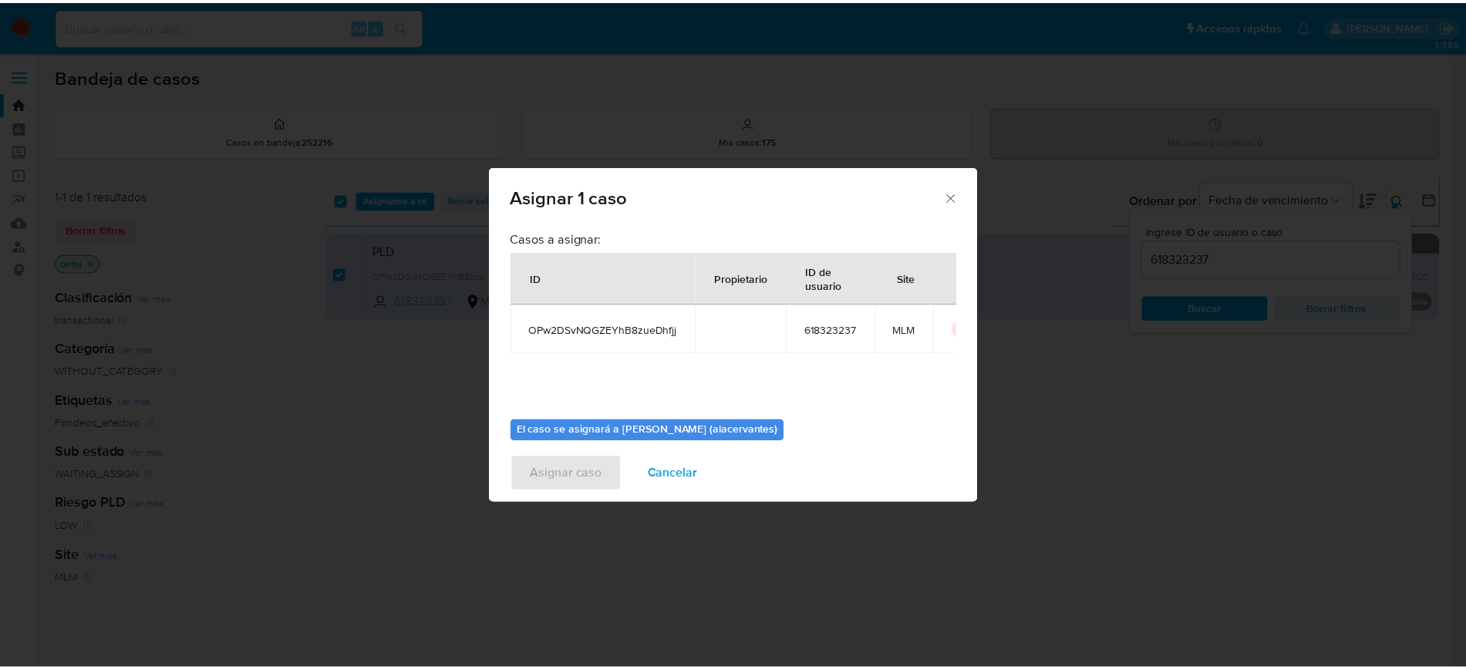
scroll to position [53, 0]
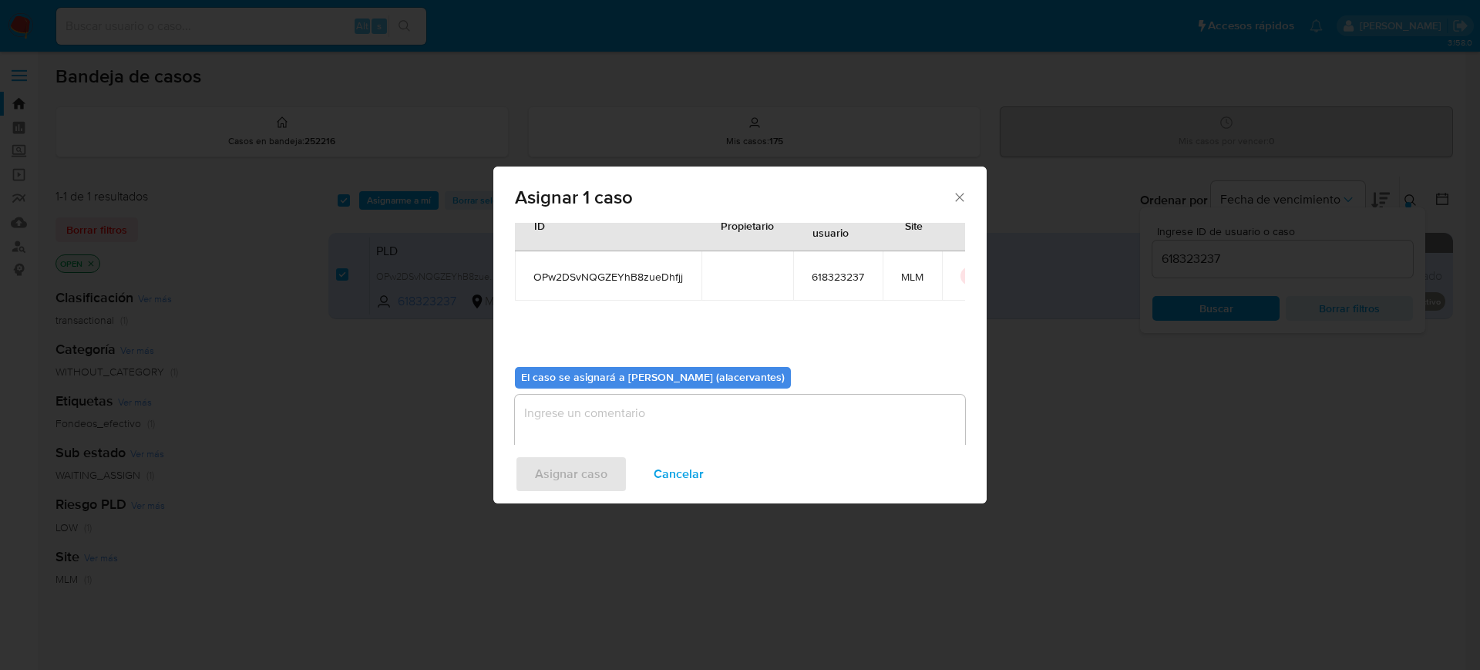
click at [784, 415] on textarea "assign-modal" at bounding box center [740, 426] width 450 height 62
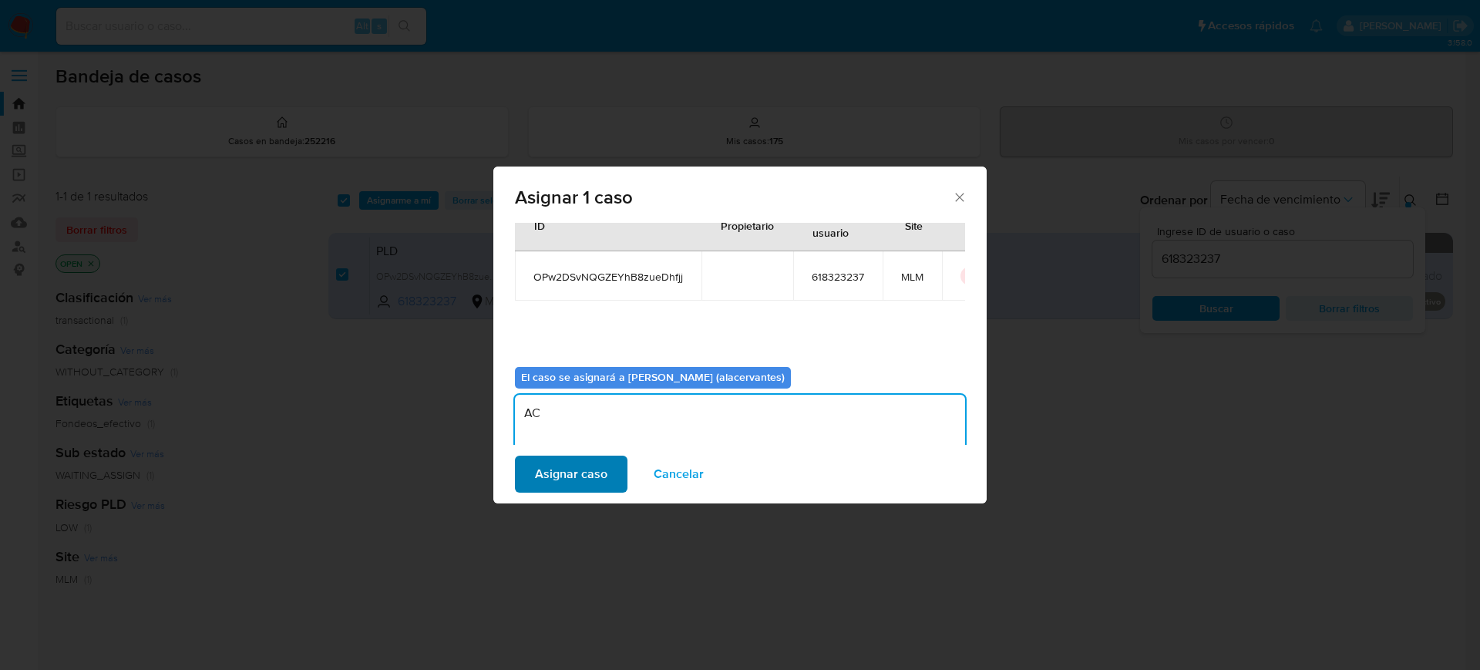
type textarea "AC"
click at [571, 466] on span "Asignar caso" at bounding box center [571, 474] width 72 height 34
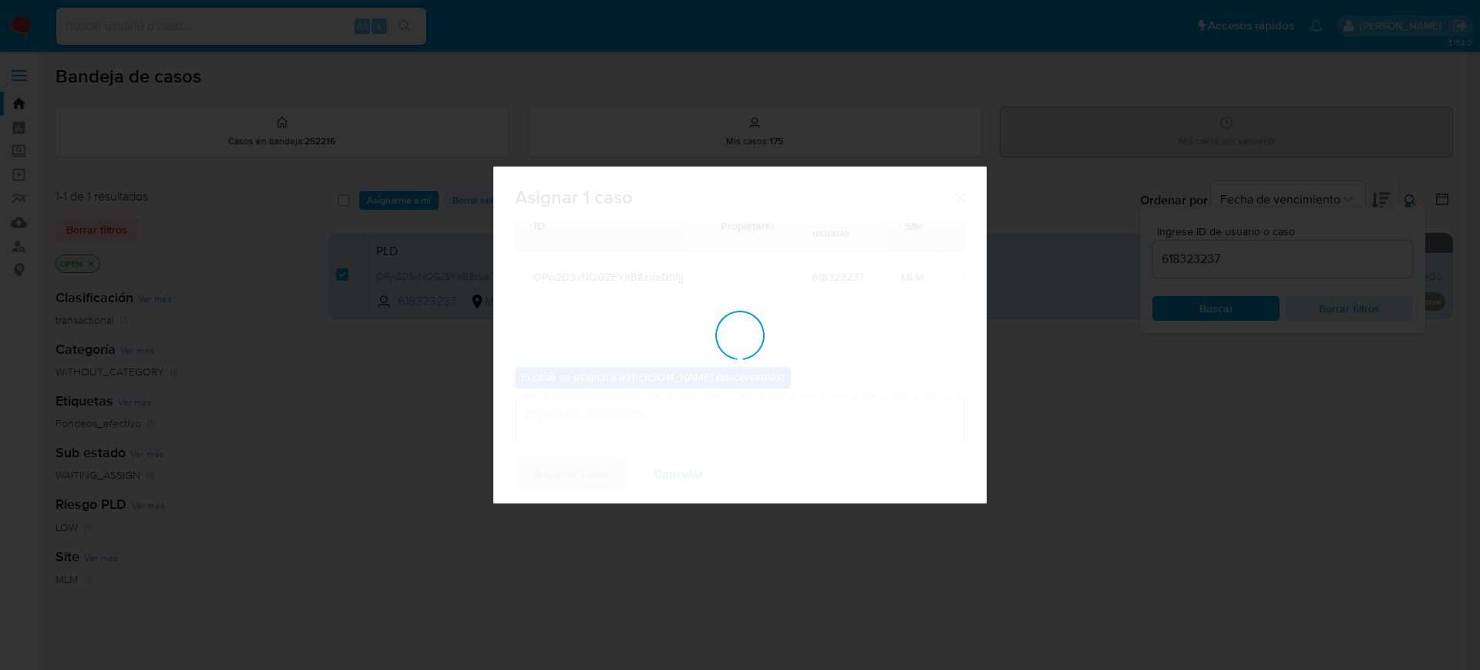
checkbox input "false"
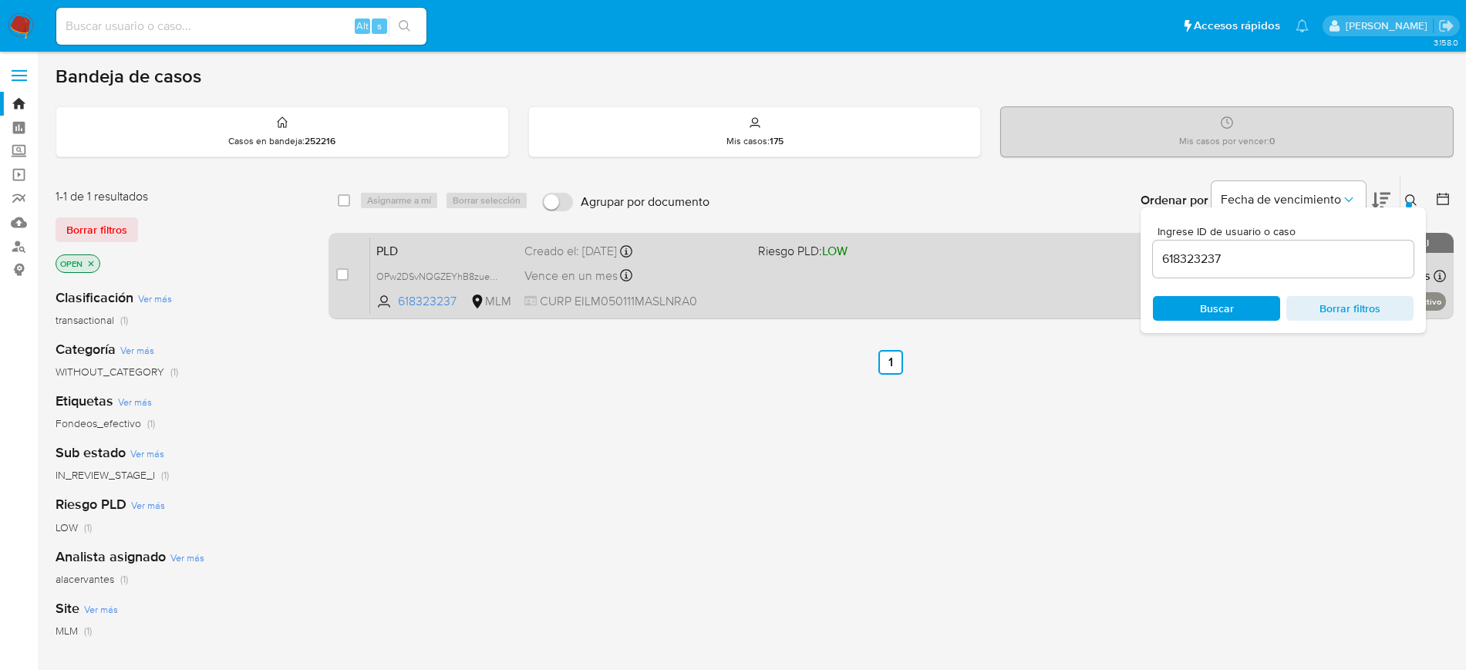
click at [739, 305] on span "CURP EILM050111MASLNRA0" at bounding box center [634, 301] width 221 height 17
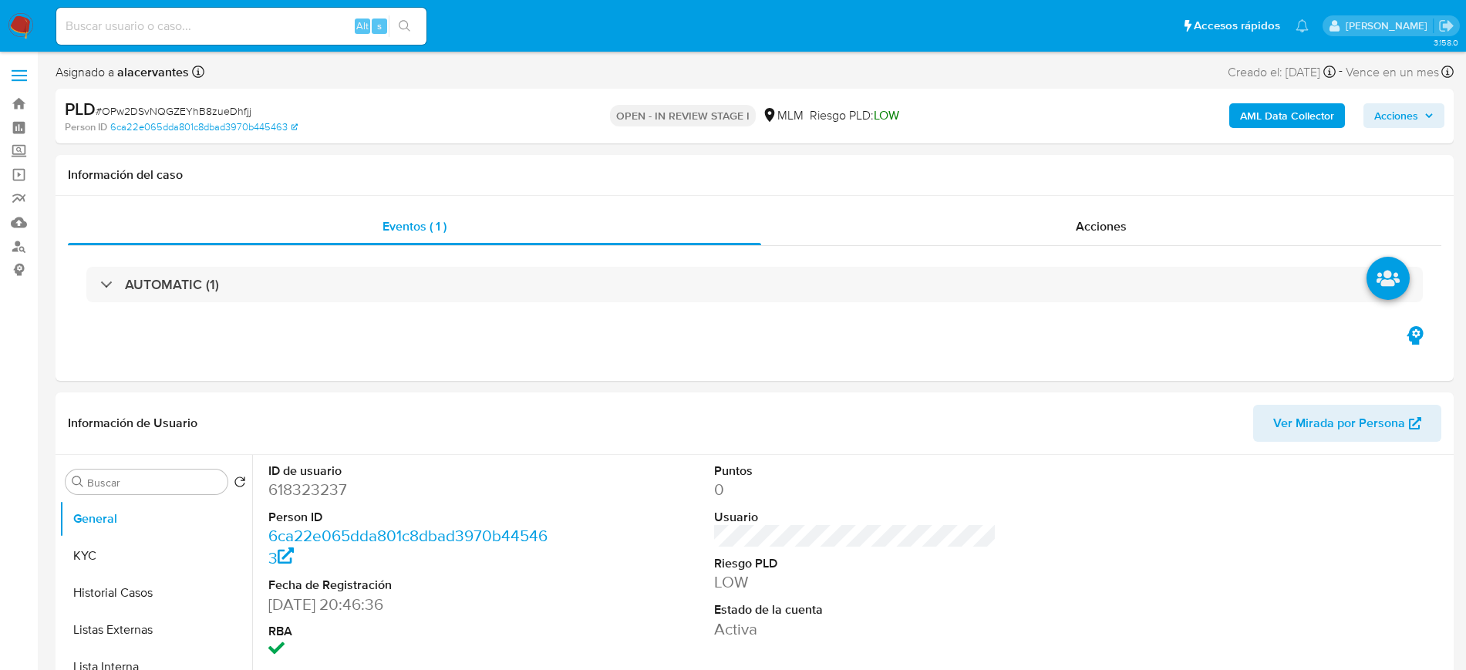
select select "10"
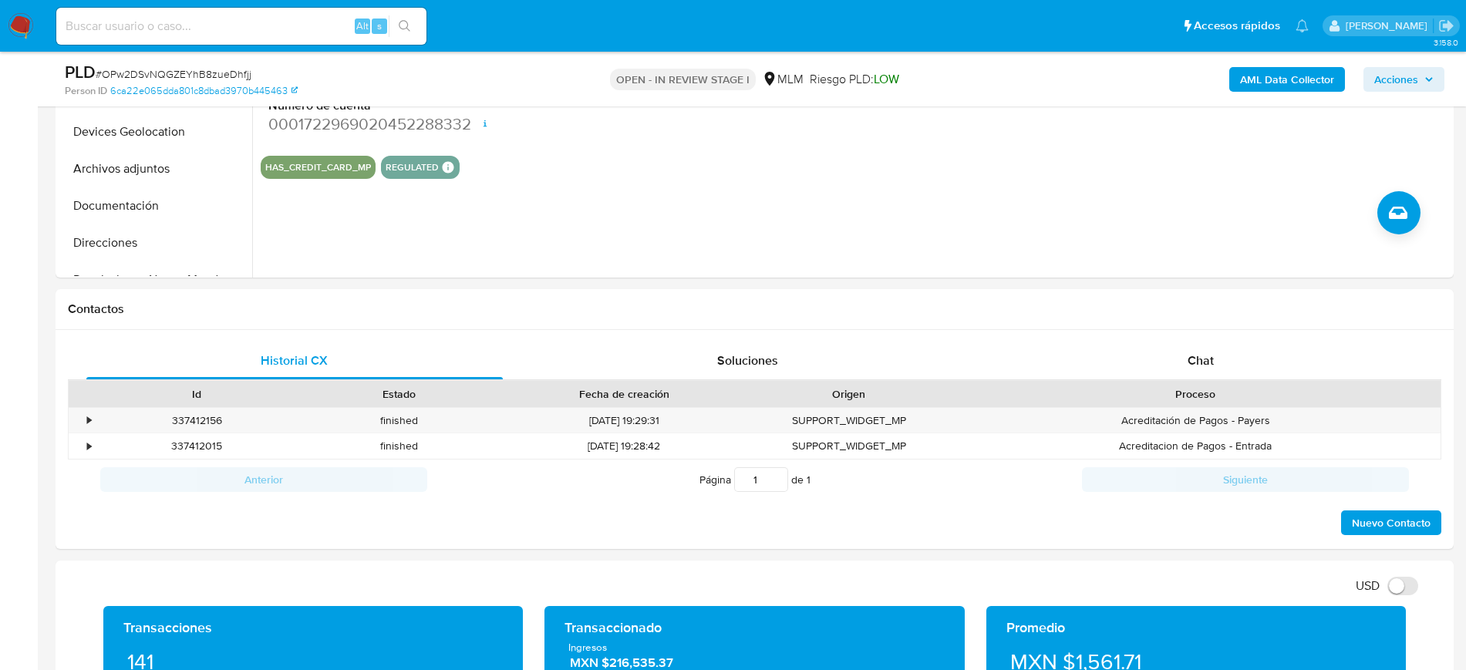
scroll to position [513, 0]
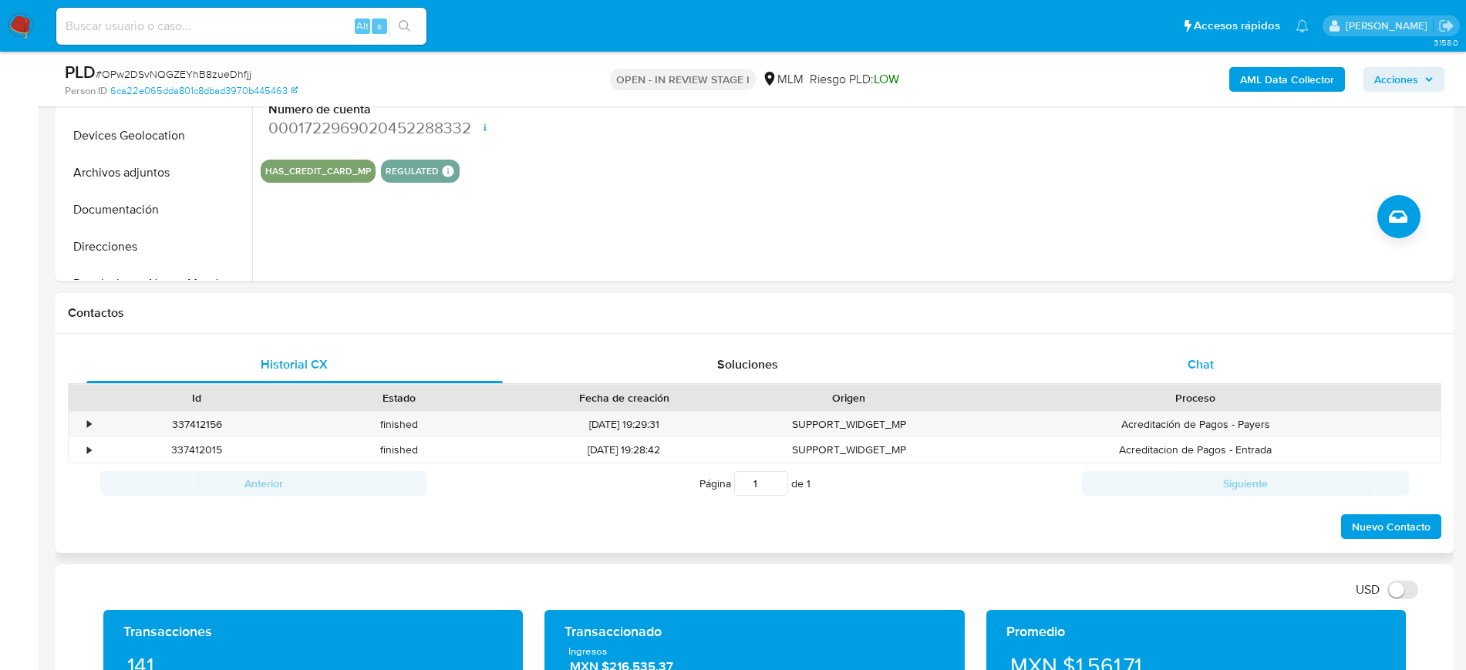
click at [1183, 362] on div "Chat" at bounding box center [1200, 364] width 416 height 37
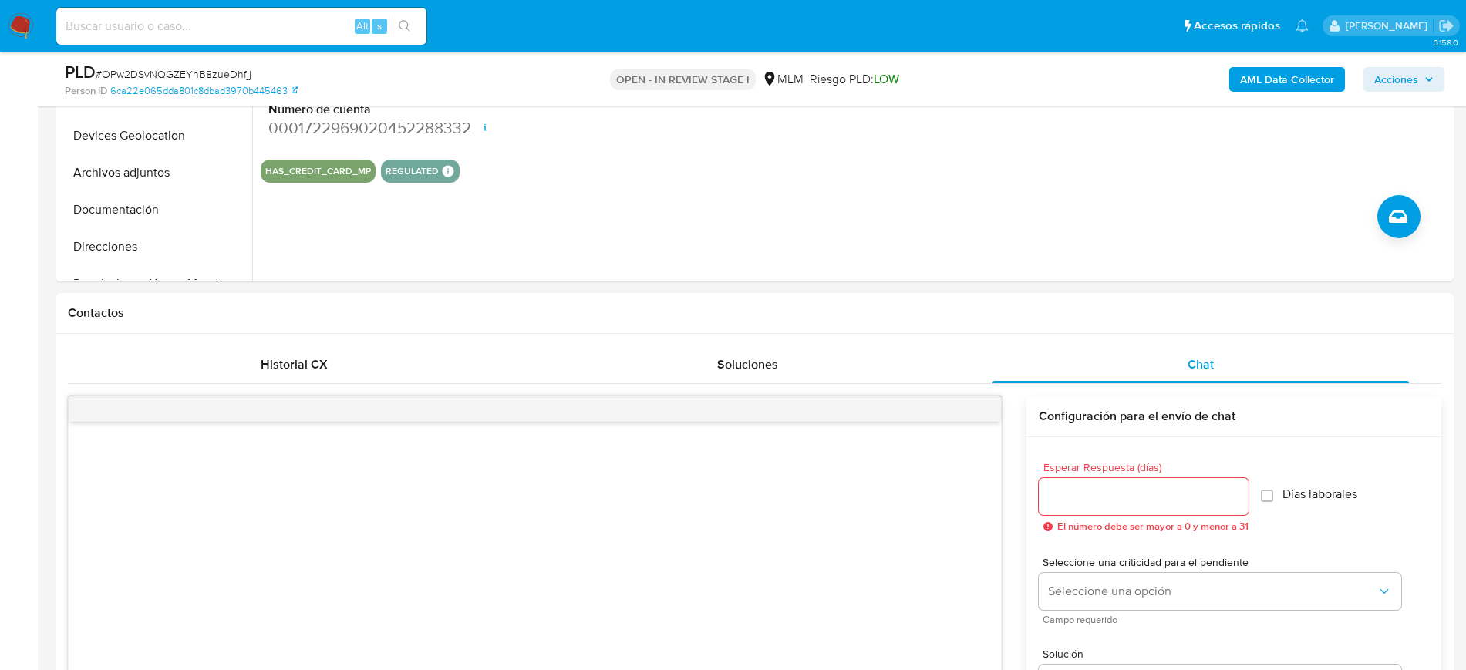
drag, startPoint x: 1463, startPoint y: 187, endPoint x: 1468, endPoint y: 178, distance: 10.3
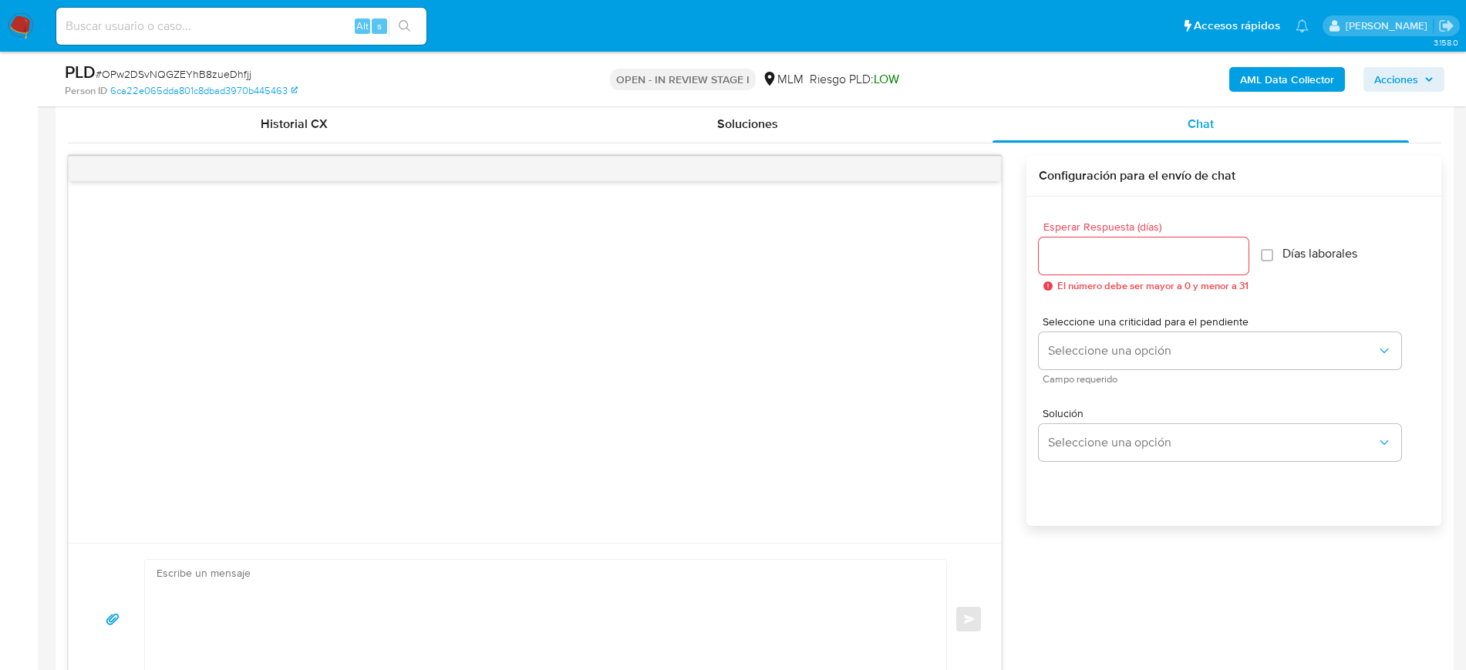
scroll to position [759, 0]
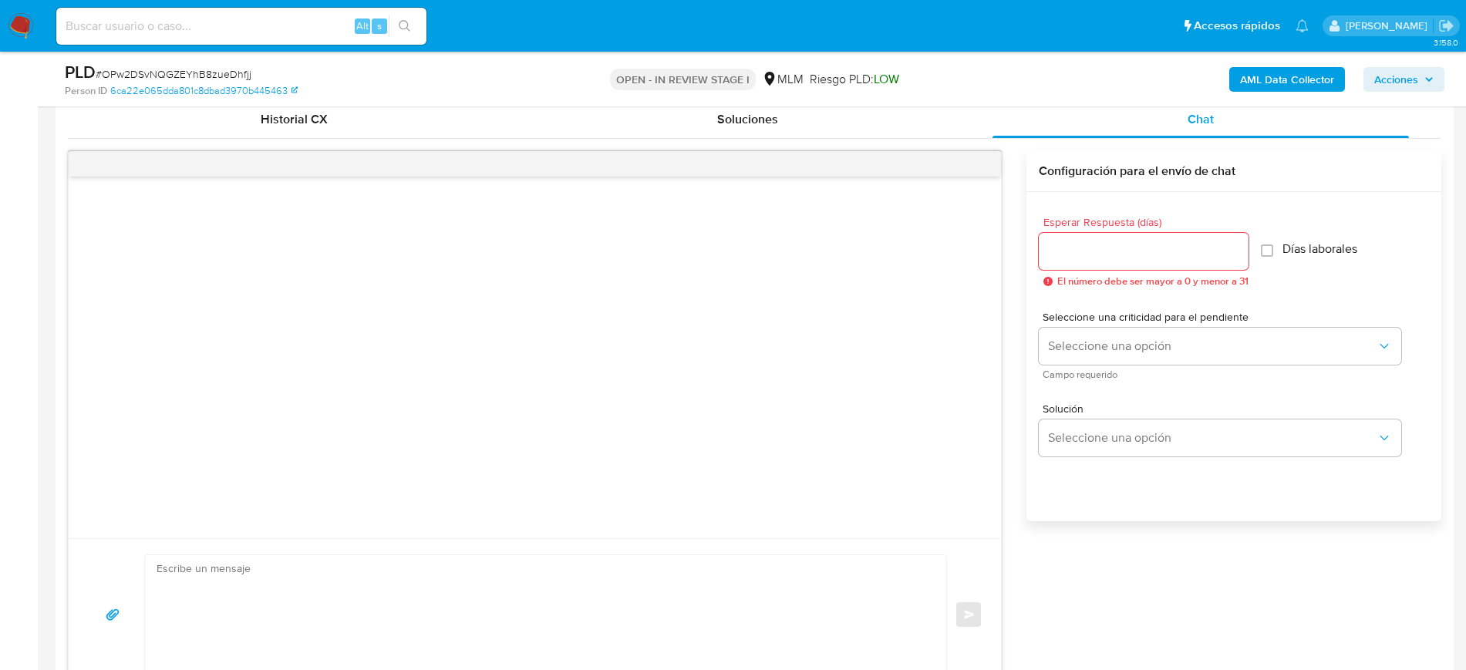
click at [1119, 258] on input "Esperar Respuesta (días)" at bounding box center [1144, 251] width 210 height 20
type input "3"
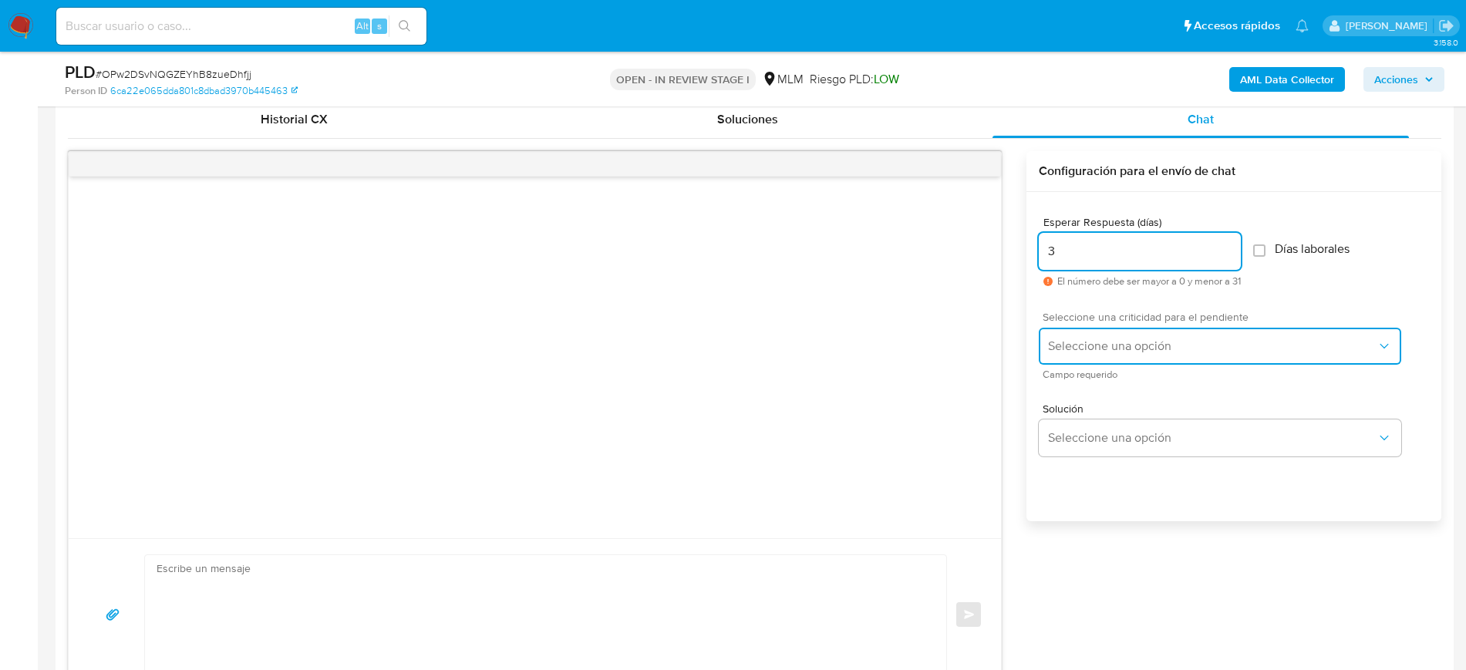
click at [1158, 341] on span "Seleccione una opción" at bounding box center [1212, 345] width 328 height 15
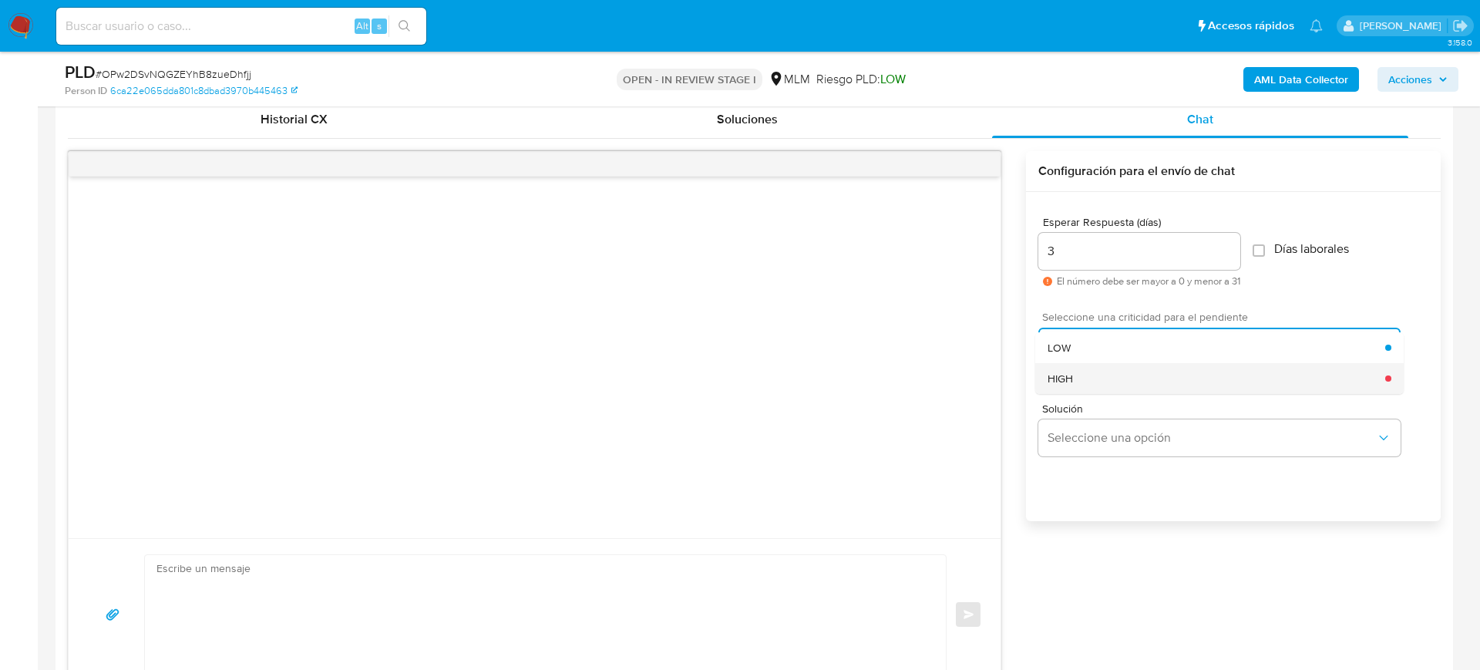
click at [1169, 374] on div "HIGH" at bounding box center [1217, 378] width 338 height 31
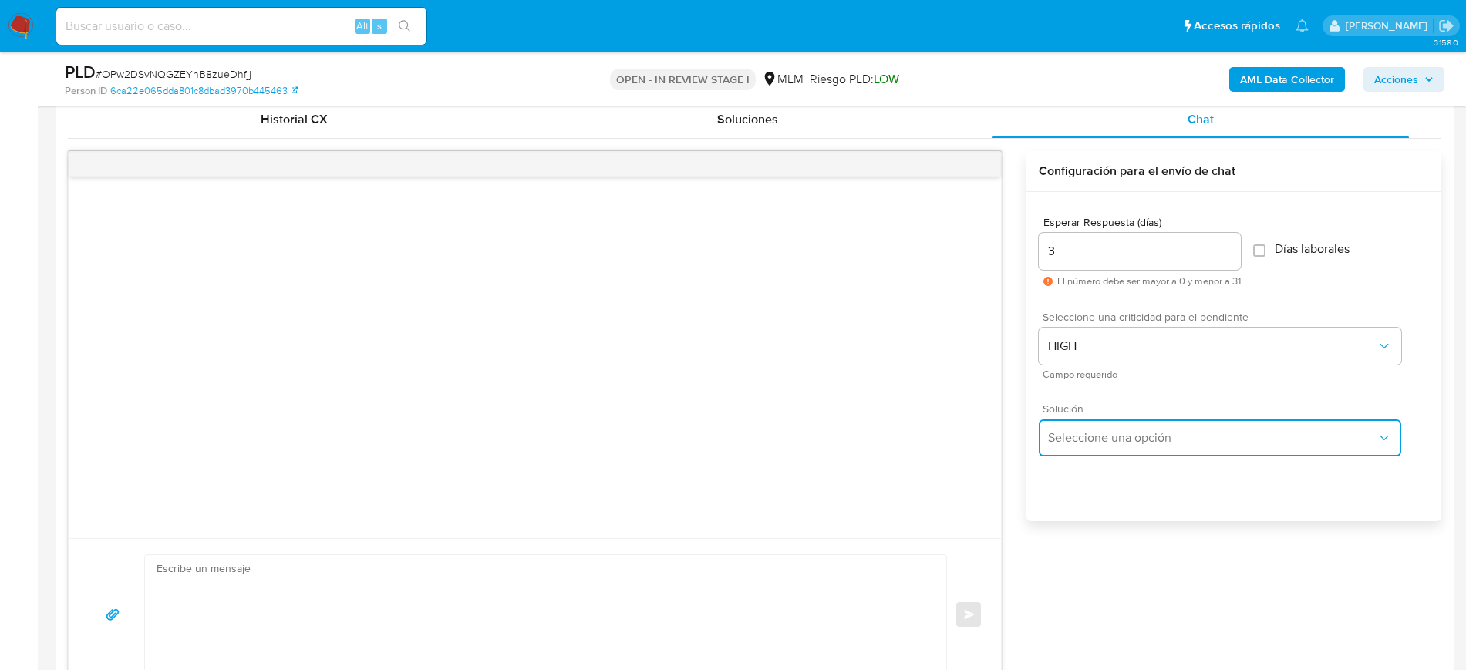
click at [1173, 431] on span "Seleccione una opción" at bounding box center [1212, 437] width 328 height 15
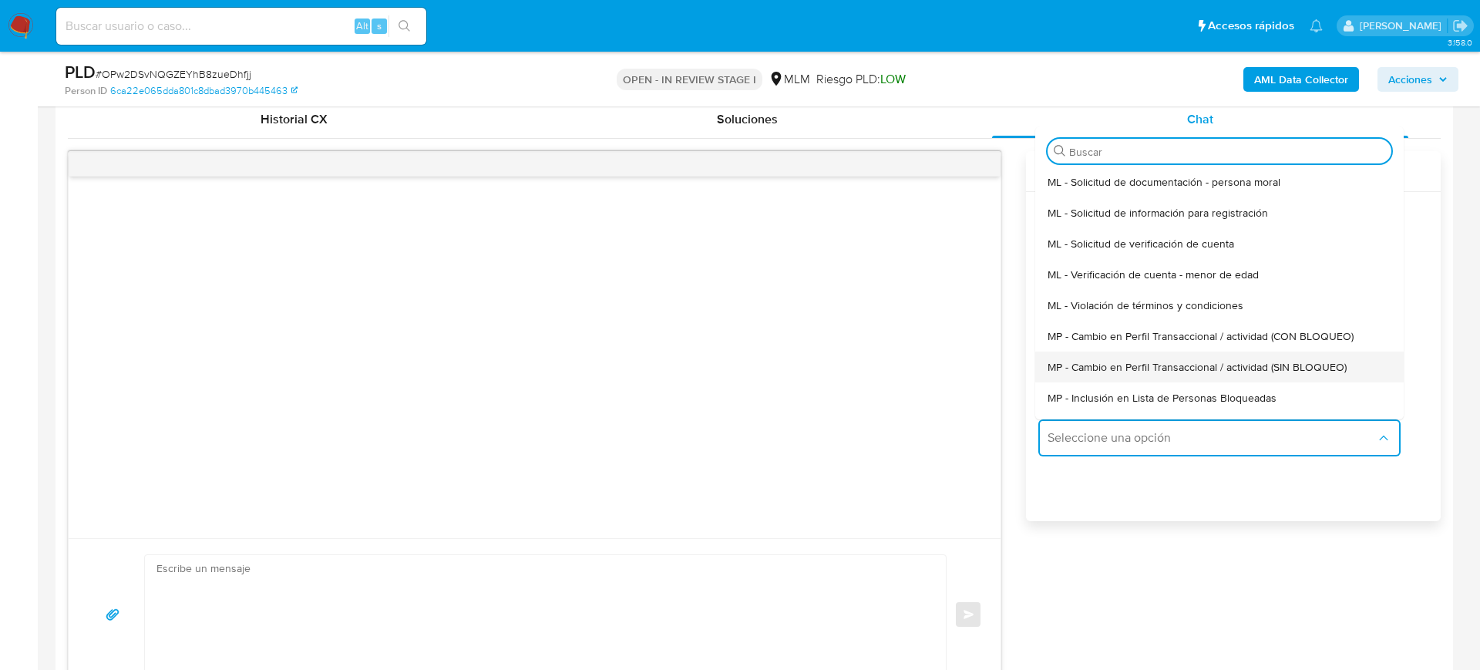
click at [1302, 365] on span "MP - Cambio en Perfil Transaccional / actividad (SIN BLOQUEO)" at bounding box center [1197, 367] width 299 height 14
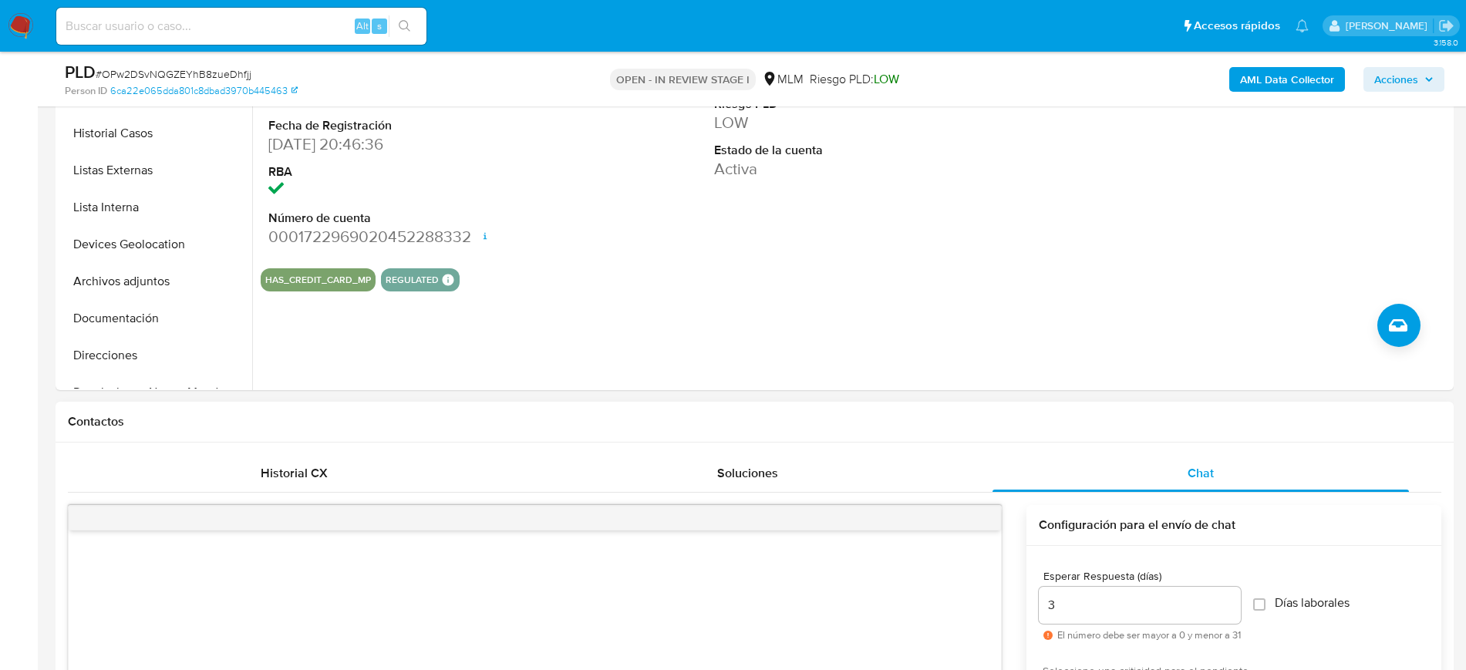
scroll to position [320, 0]
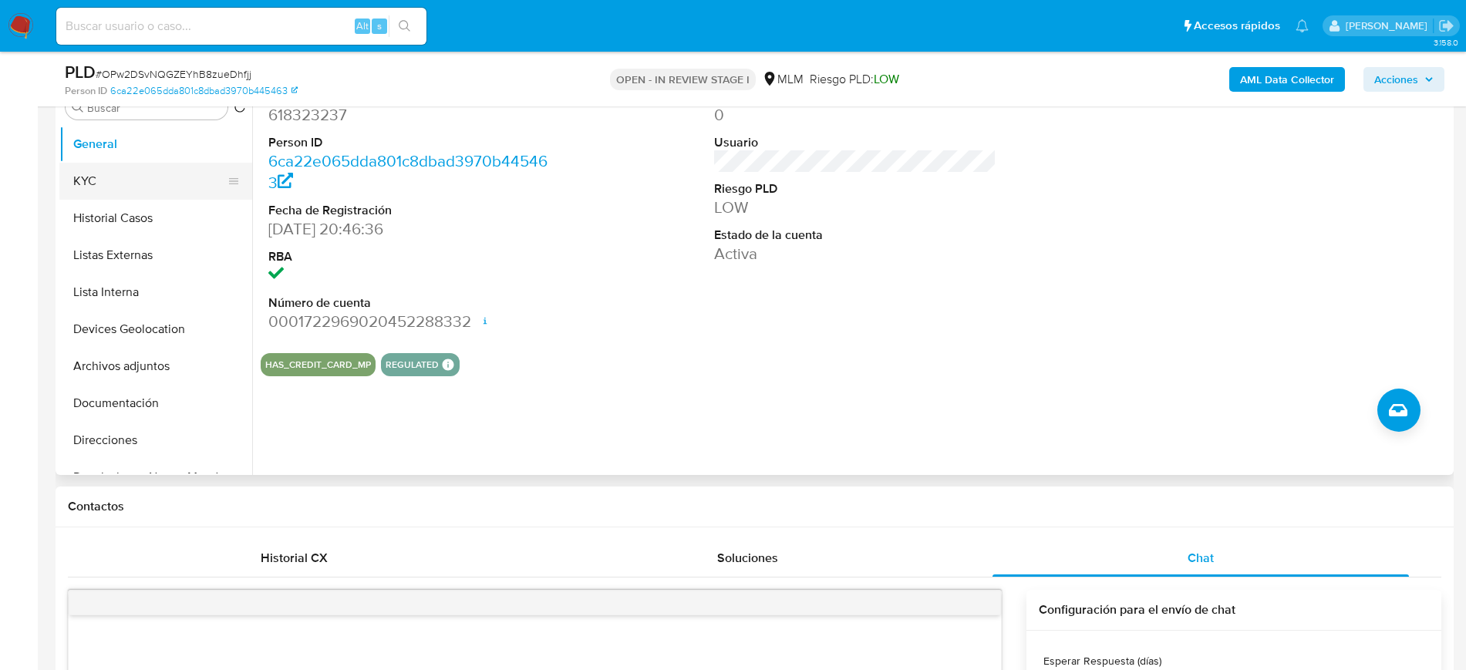
click at [160, 190] on button "KYC" at bounding box center [149, 181] width 180 height 37
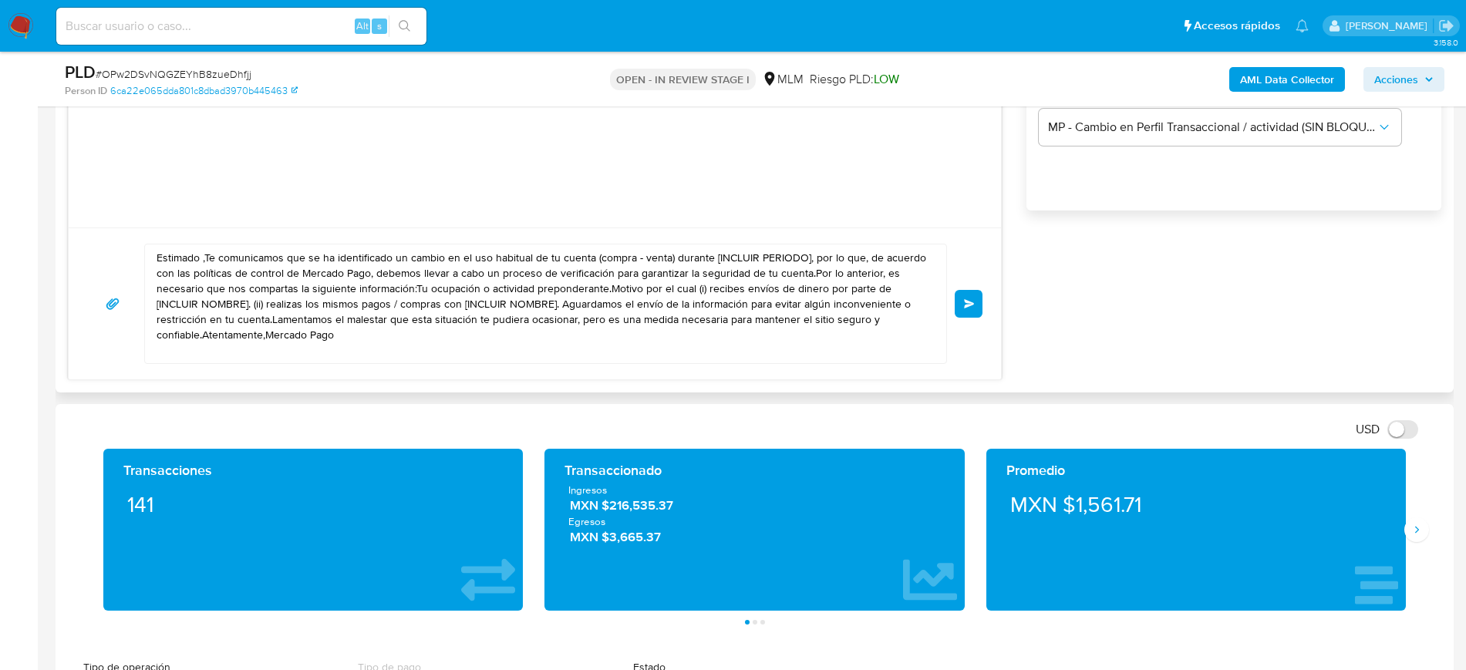
scroll to position [1061, 0]
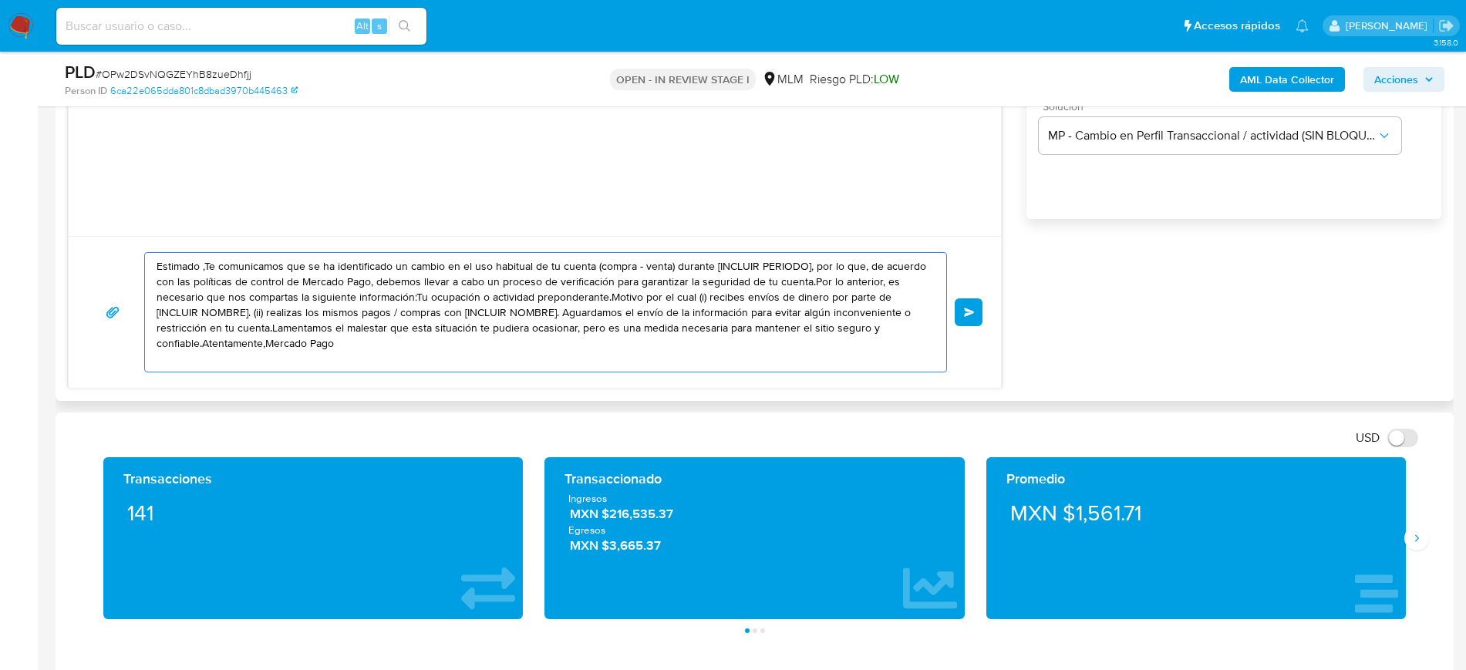
click at [199, 266] on textarea "Estimado ,Te comunicamos que se ha identificado un cambio en el uso habitual de…" at bounding box center [542, 312] width 770 height 119
click at [545, 284] on textarea "Estimada [PERSON_NAME] comunicamos que se ha identificado un cambio en el uso h…" at bounding box center [542, 312] width 770 height 119
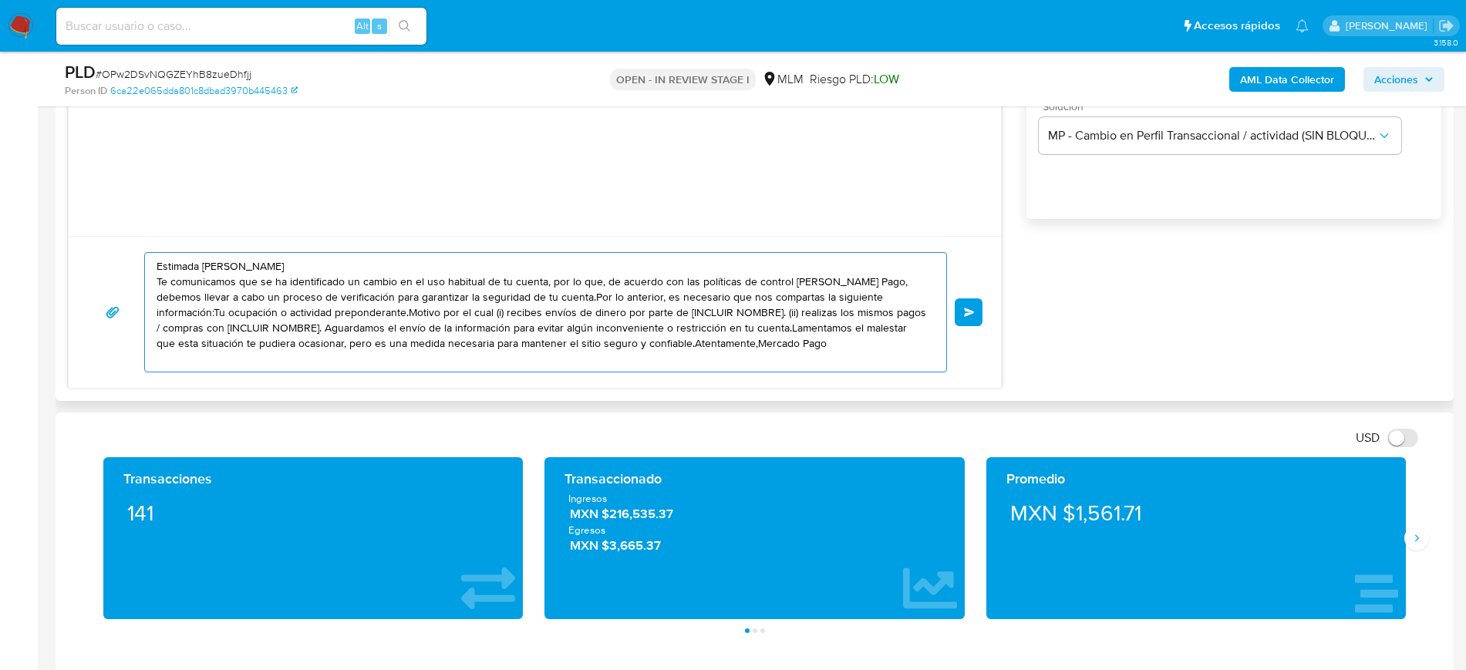
click at [605, 282] on textarea "Estimada [PERSON_NAME] Te comunicamos que se ha identificado un cambio en el us…" at bounding box center [542, 312] width 770 height 119
click at [265, 295] on textarea "Estimada [PERSON_NAME] Te comunicamos que se ha identificado un cambio en el us…" at bounding box center [542, 312] width 770 height 119
click at [268, 295] on textarea "Estimada [PERSON_NAME] Te comunicamos que se ha identificado un cambio en el us…" at bounding box center [542, 312] width 770 height 119
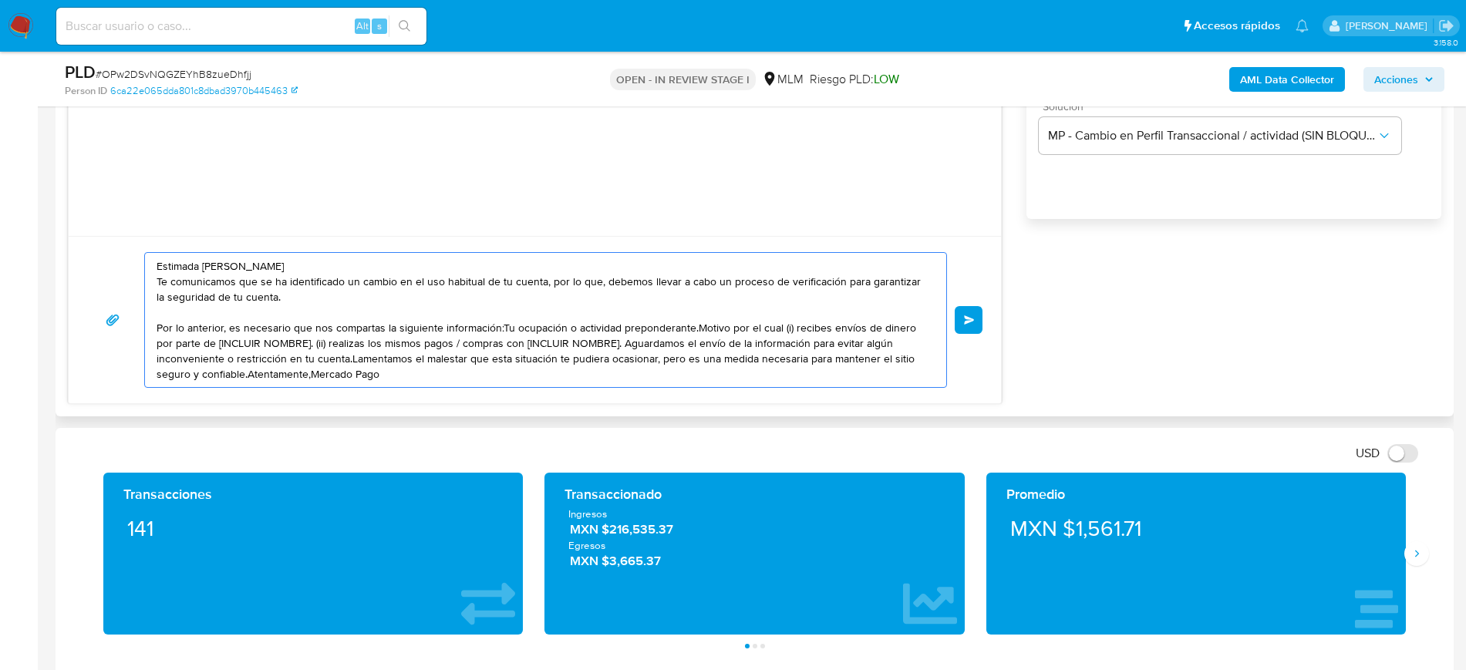
click at [499, 326] on textarea "Estimada [PERSON_NAME] Te comunicamos que se ha identificado un cambio en el us…" at bounding box center [542, 320] width 770 height 134
click at [695, 327] on textarea "Estimada [PERSON_NAME] Te comunicamos que se ha identificado un cambio en el us…" at bounding box center [542, 320] width 770 height 134
click at [704, 328] on textarea "Estimada [PERSON_NAME] Te comunicamos que se ha identificado un cambio en el us…" at bounding box center [542, 320] width 770 height 134
click at [225, 343] on textarea "Estimada [PERSON_NAME] Te comunicamos que se ha identificado un cambio en el us…" at bounding box center [542, 320] width 770 height 134
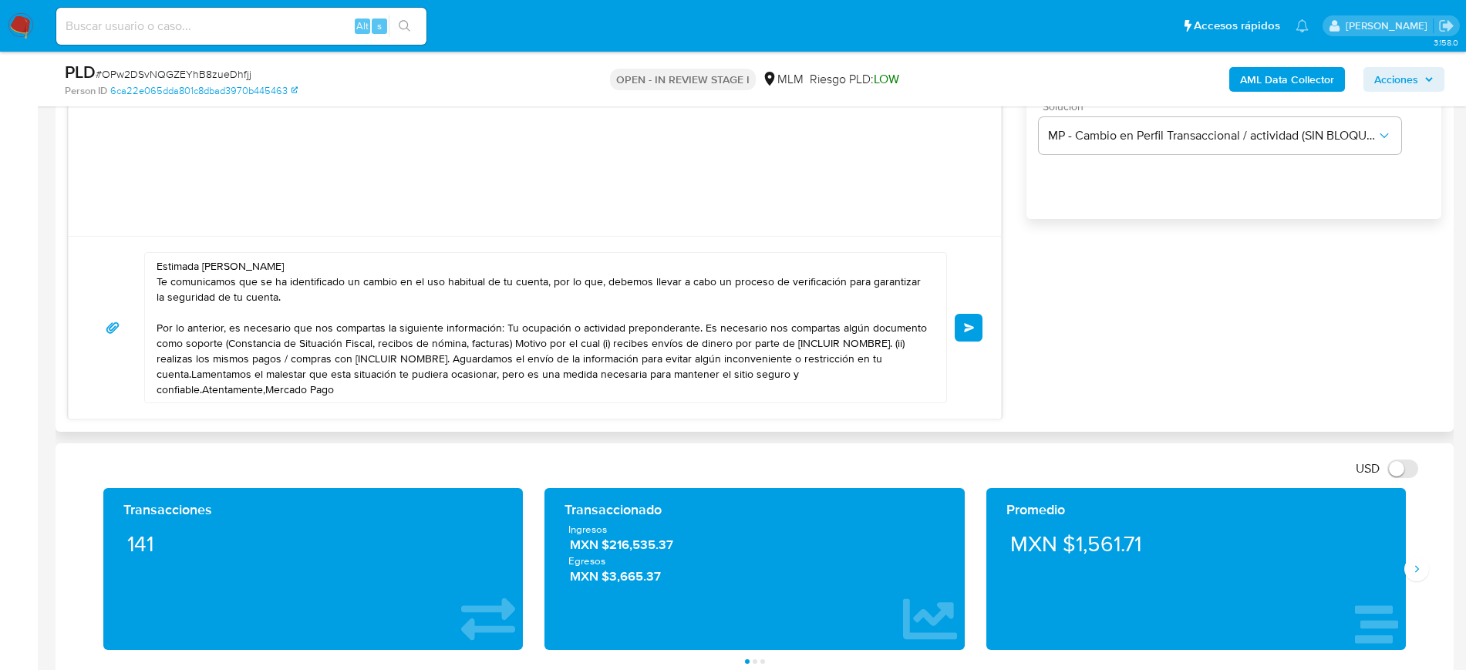
click at [513, 342] on textarea "Estimada [PERSON_NAME] Te comunicamos que se ha identificado un cambio en el us…" at bounding box center [542, 328] width 770 height 150
paste textarea "Los archivos deberán ser enviados en los siguientes formatos .jpeg, .jpg, .gif,…"
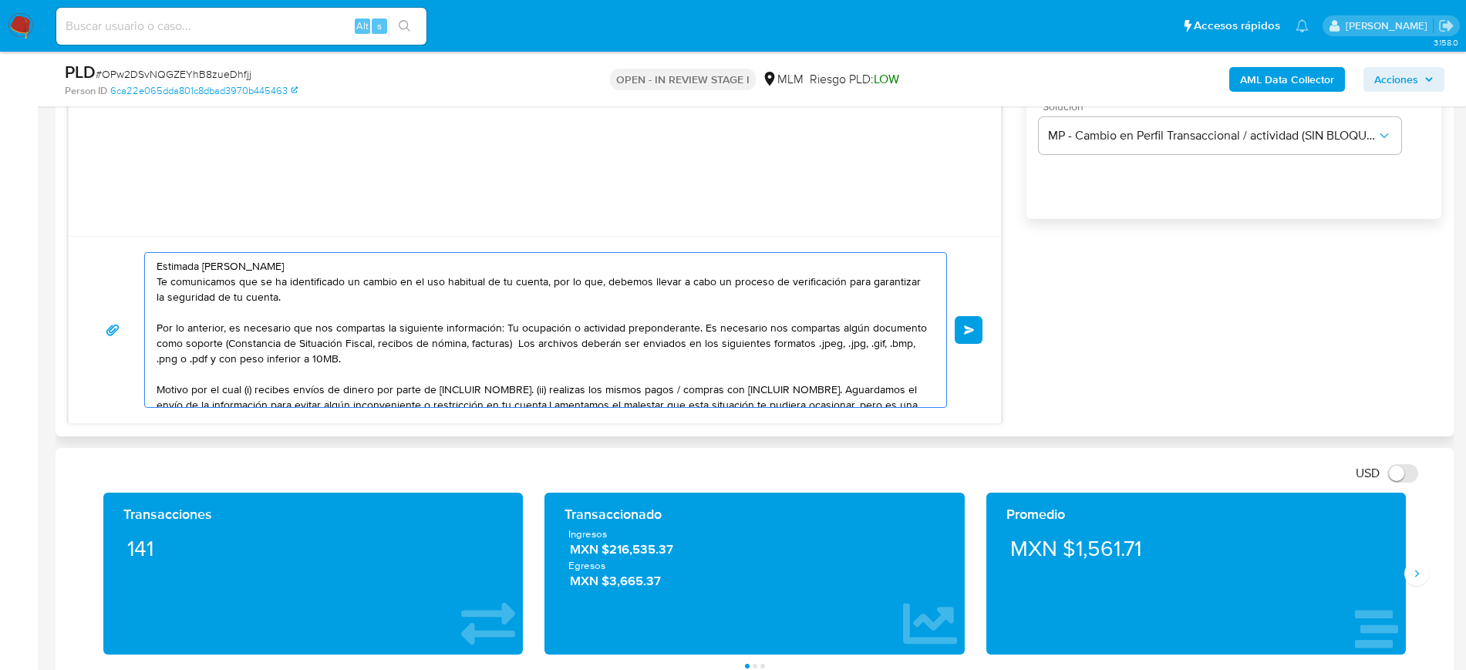
click at [253, 389] on textarea "Estimada [PERSON_NAME] Te comunicamos que se ha identificado un cambio en el us…" at bounding box center [542, 330] width 770 height 154
click at [301, 388] on textarea "Estimada [PERSON_NAME] Te comunicamos que se ha identificado un cambio en el us…" at bounding box center [542, 330] width 770 height 154
click at [374, 389] on textarea "Estimada [PERSON_NAME] Te comunicamos que se ha identificado un cambio en el us…" at bounding box center [542, 330] width 770 height 154
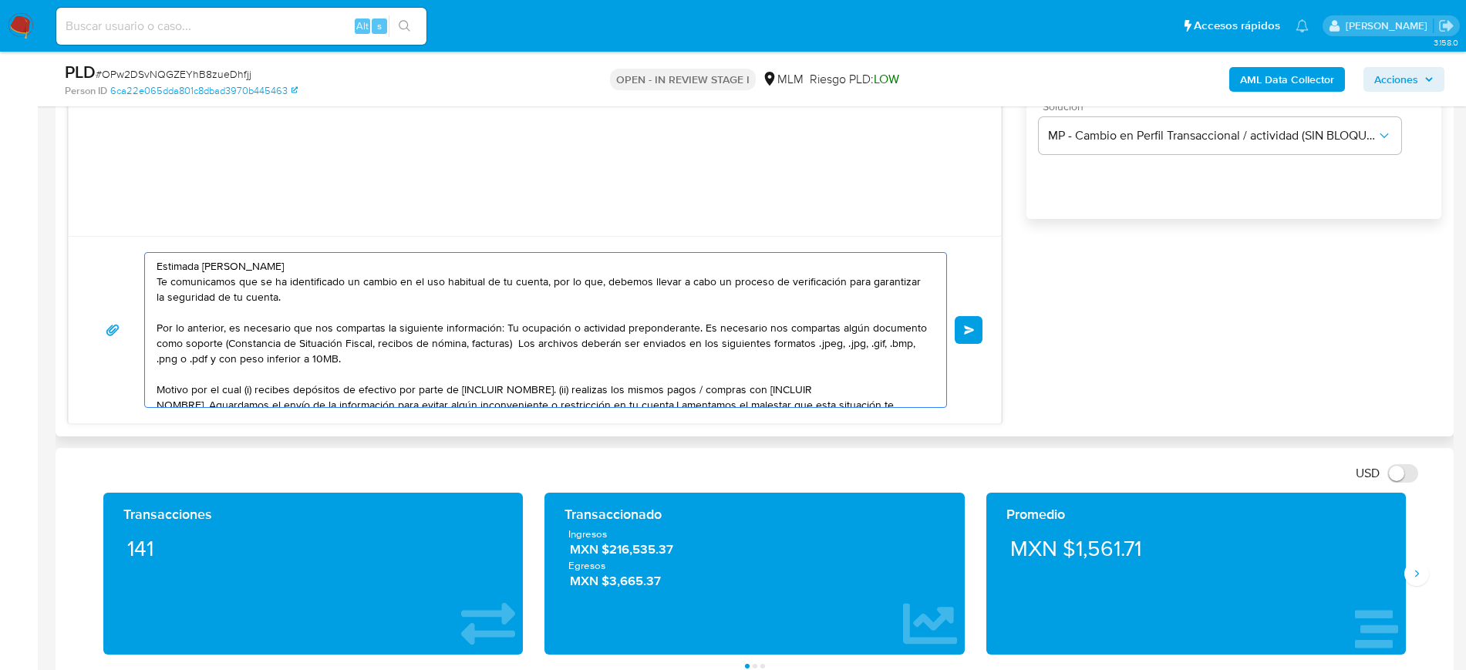
drag, startPoint x: 396, startPoint y: 392, endPoint x: 552, endPoint y: 384, distance: 156.0
click at [552, 384] on textarea "Estimada [PERSON_NAME] Te comunicamos que se ha identificado un cambio en el us…" at bounding box center [542, 330] width 770 height 154
click at [455, 390] on textarea "Estimada [PERSON_NAME] Te comunicamos que se ha identificado un cambio en el us…" at bounding box center [542, 330] width 770 height 154
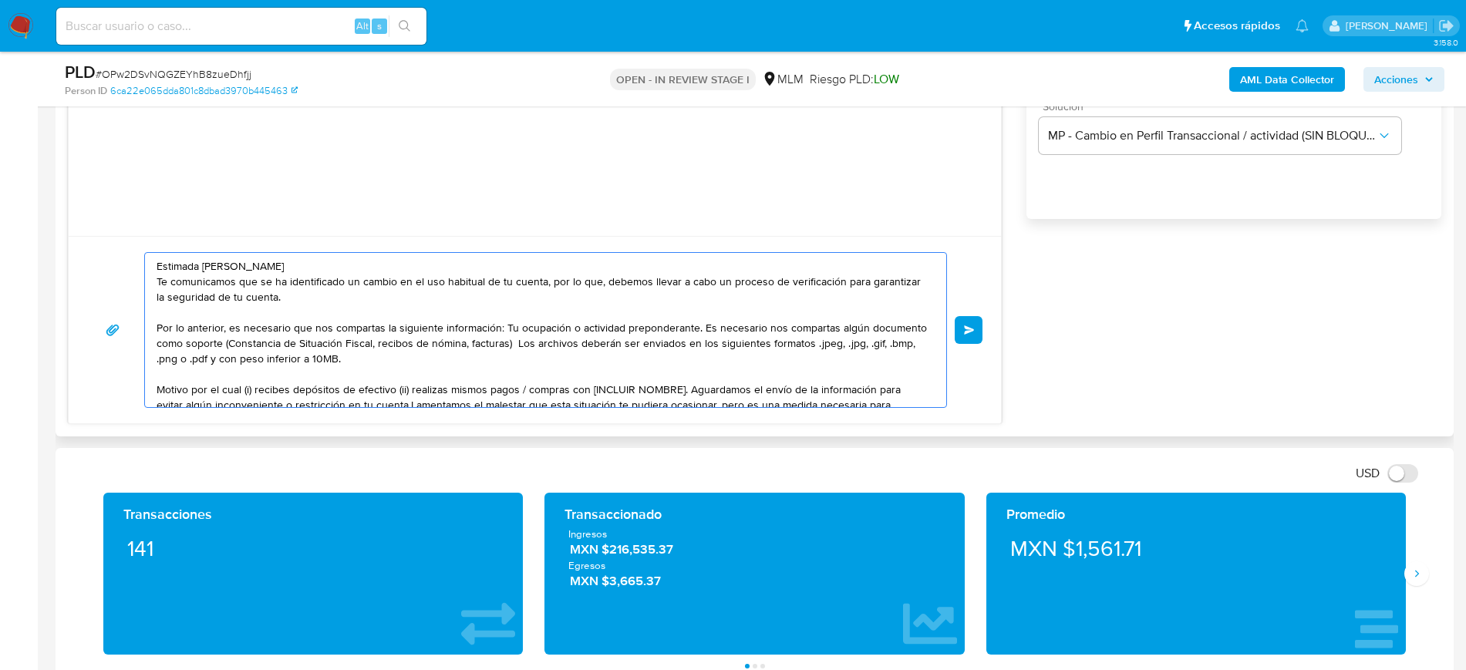
click at [455, 390] on textarea "Estimada [PERSON_NAME] Te comunicamos que se ha identificado un cambio en el us…" at bounding box center [542, 330] width 770 height 154
drag, startPoint x: 480, startPoint y: 390, endPoint x: 547, endPoint y: 389, distance: 67.1
click at [547, 389] on textarea "Estimada [PERSON_NAME] Te comunicamos que se ha identificado un cambio en el us…" at bounding box center [542, 330] width 770 height 154
paste textarea "Los archivos deberán ser enviados en los siguientes formatos .jpeg, .jpg, .gif,…"
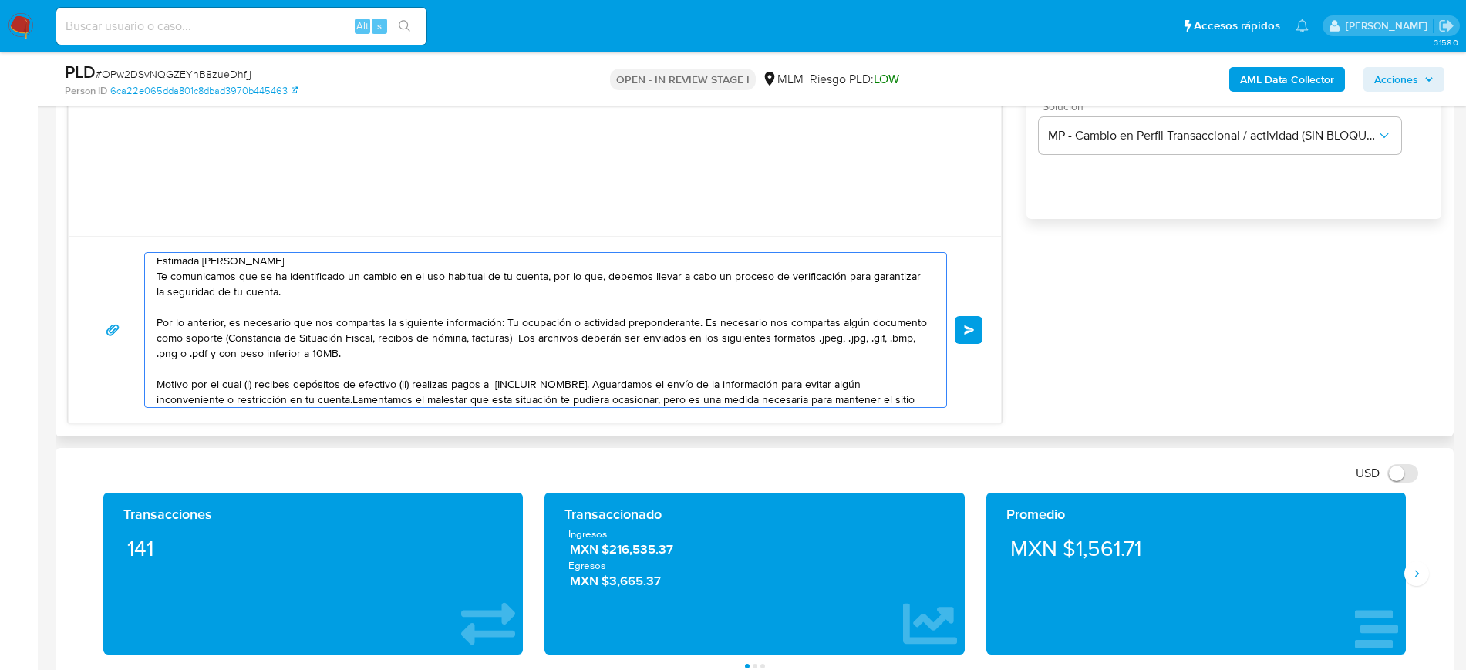
paste textarea "[PERSON_NAME]"
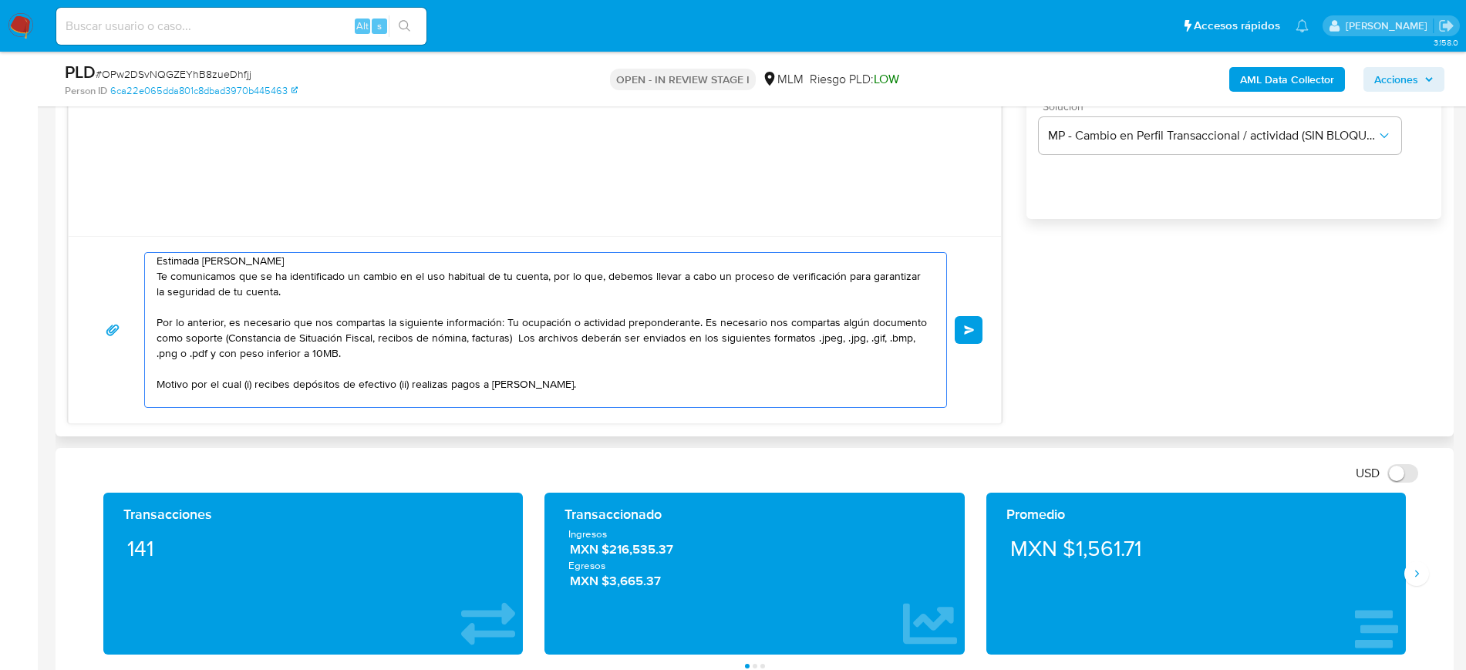
scroll to position [21, 0]
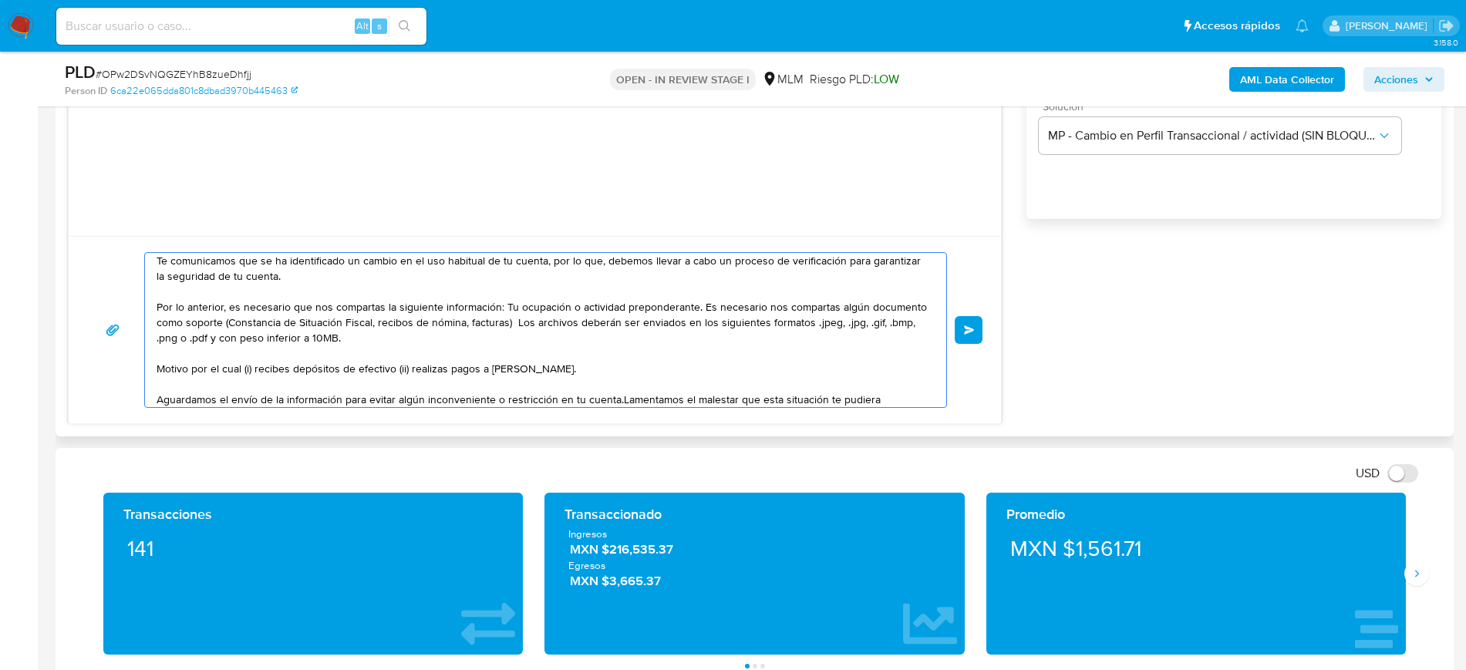
click at [618, 399] on textarea "Estimada [PERSON_NAME] Te comunicamos que se ha identificado un cambio en el us…" at bounding box center [542, 330] width 770 height 154
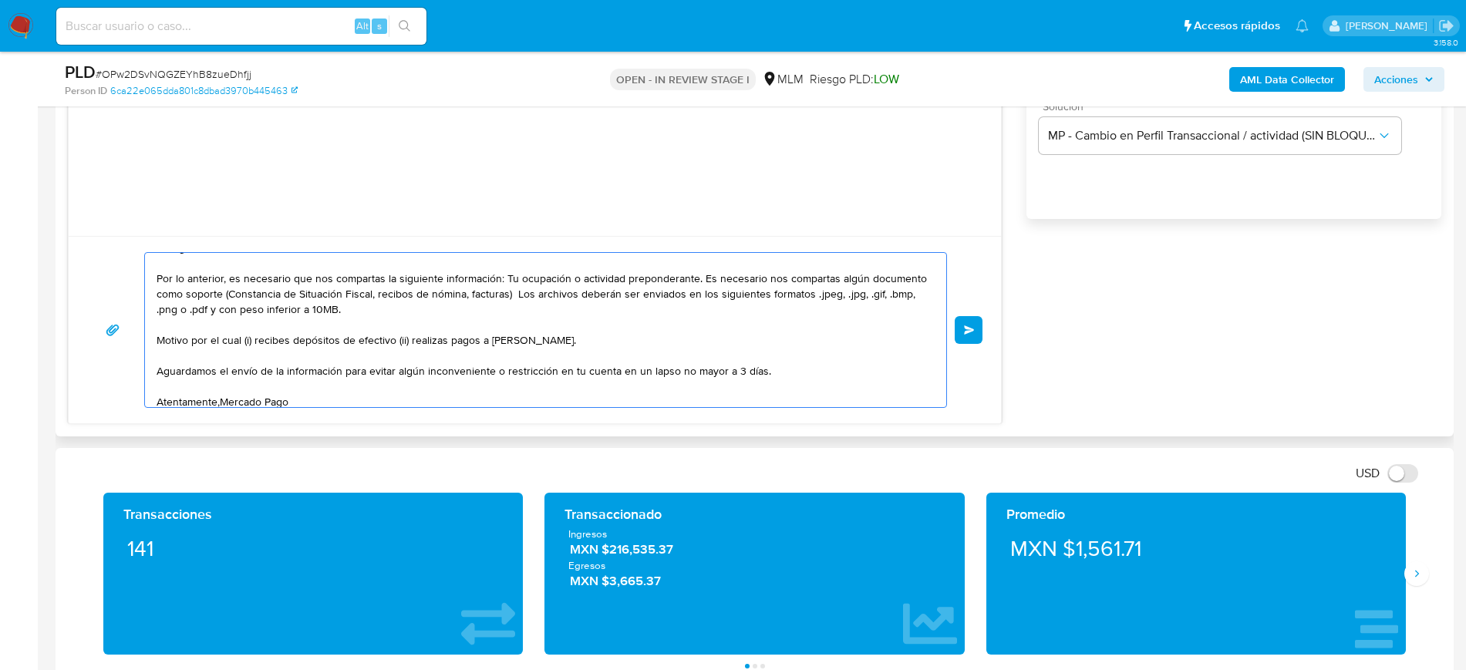
scroll to position [57, 0]
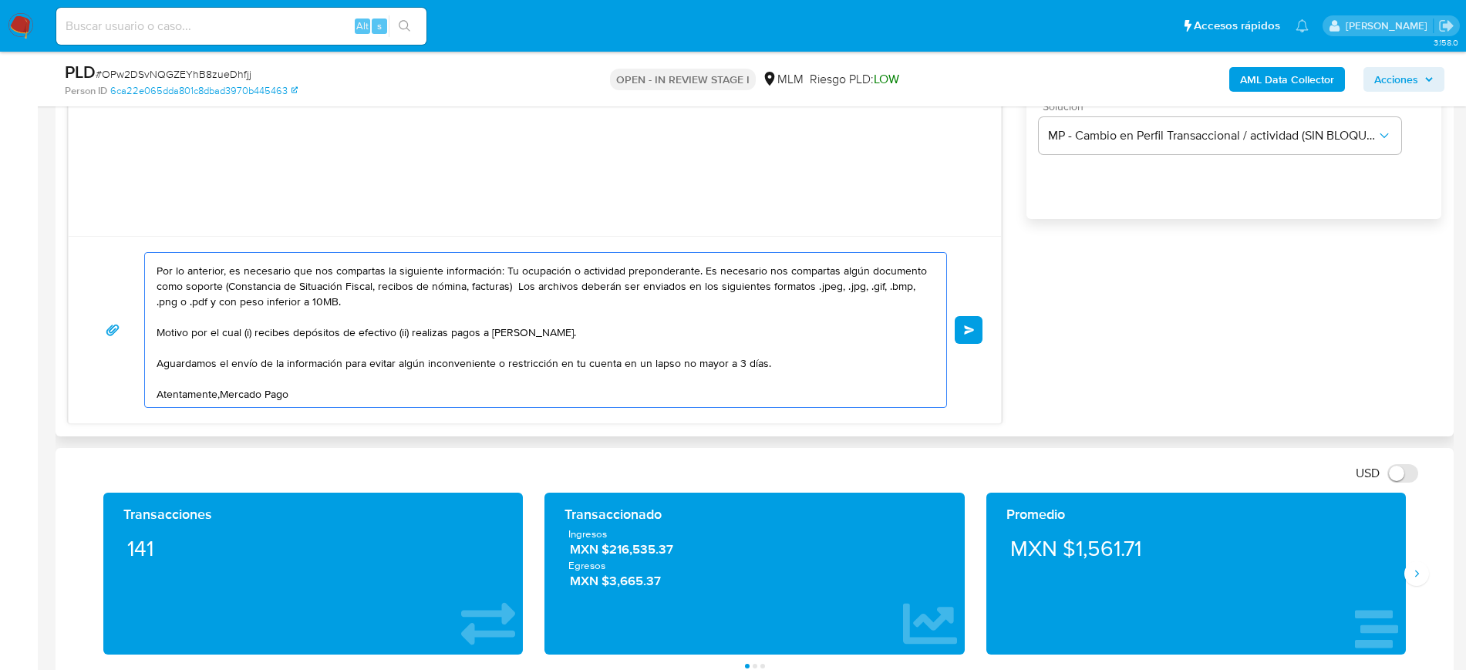
click at [406, 338] on textarea "Estimada Mariana Te comunicamos que se ha identificado un cambio en el uso habi…" at bounding box center [542, 330] width 770 height 154
click at [428, 392] on textarea "Estimada Mariana Te comunicamos que se ha identificado un cambio en el uso habi…" at bounding box center [542, 330] width 770 height 154
click at [221, 397] on textarea "Estimada Mariana Te comunicamos que se ha identificado un cambio en el uso habi…" at bounding box center [542, 330] width 770 height 154
click at [360, 402] on textarea "Estimada Mariana Te comunicamos que se ha identificado un cambio en el uso habi…" at bounding box center [542, 330] width 770 height 154
type textarea "Estimada Mariana Te comunicamos que se ha identificado un cambio en el uso habi…"
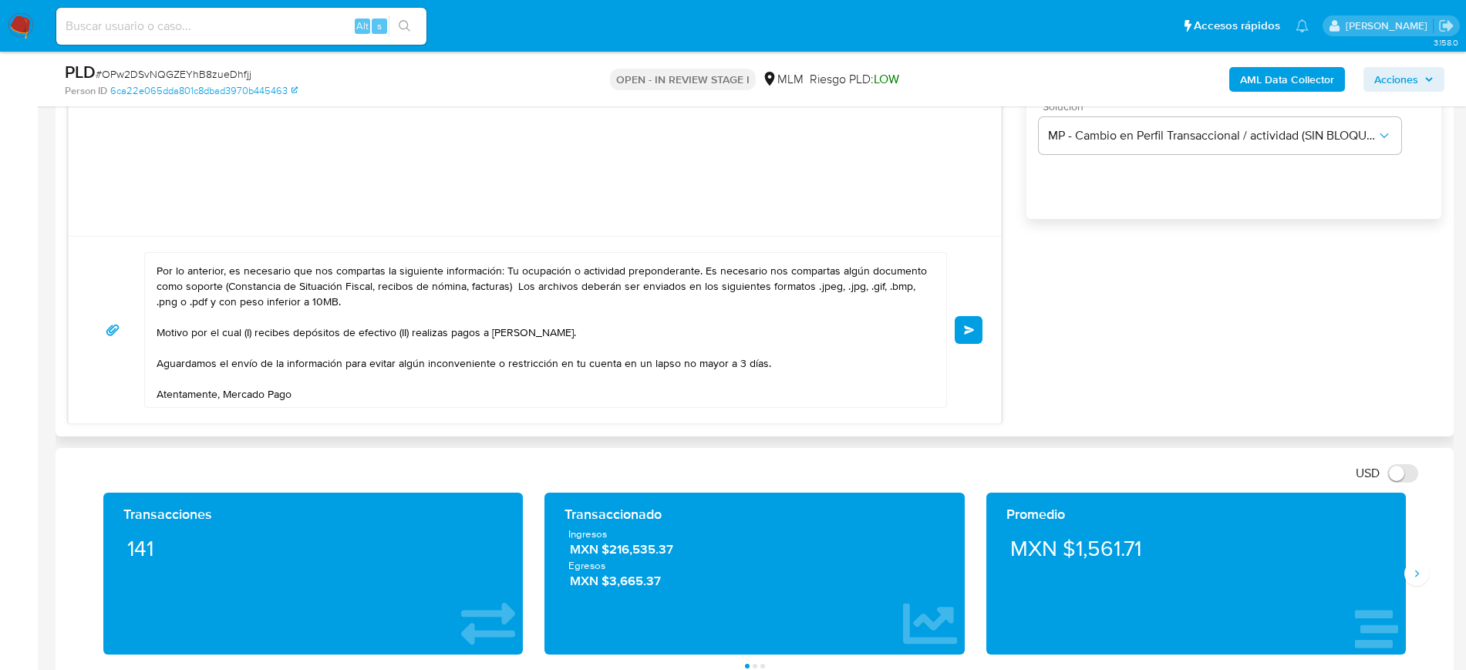
click at [967, 325] on span "Enviar" at bounding box center [969, 329] width 11 height 9
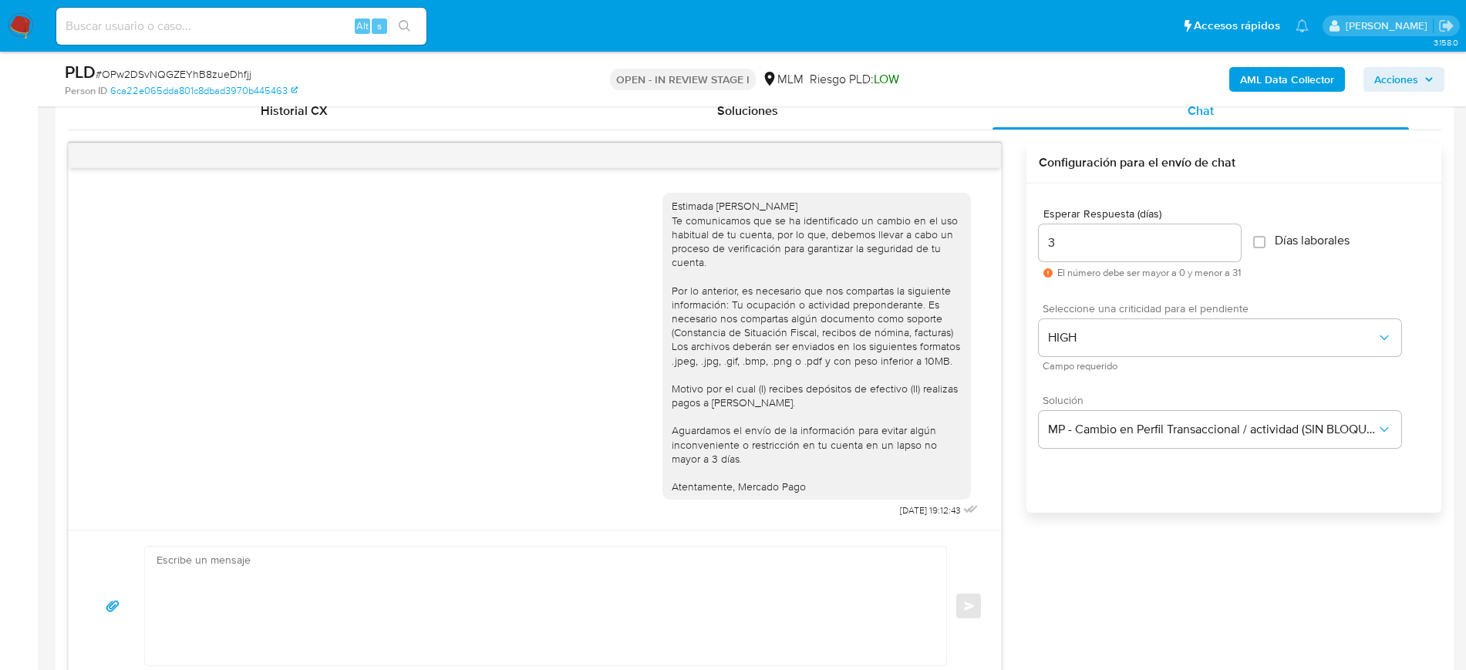
scroll to position [750, 0]
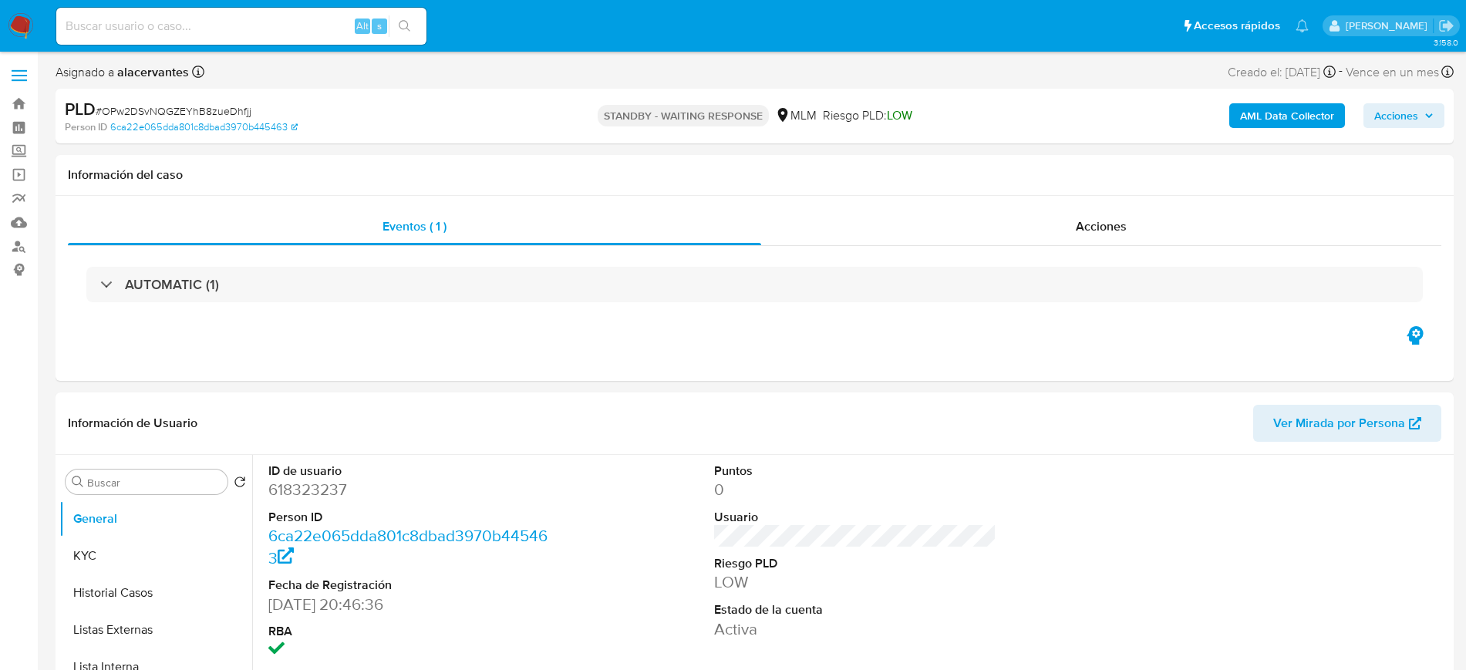
select select "10"
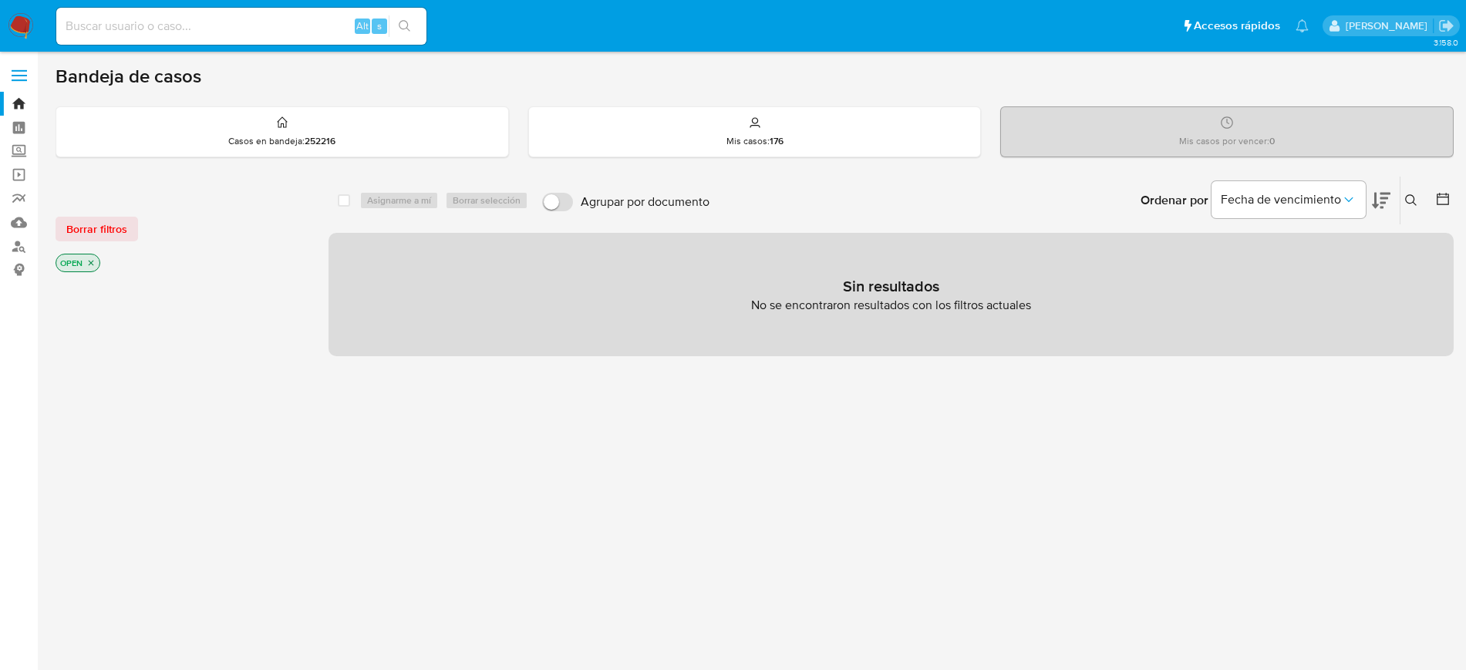
click at [293, 47] on nav "Pausado Ver notificaciones Alt s Accesos rápidos Presiona las siguientes teclas…" at bounding box center [733, 26] width 1466 height 52
click at [276, 39] on div "Alt s" at bounding box center [241, 26] width 370 height 37
click at [234, 21] on input at bounding box center [241, 26] width 370 height 20
paste input "625854865"
type input "625854865"
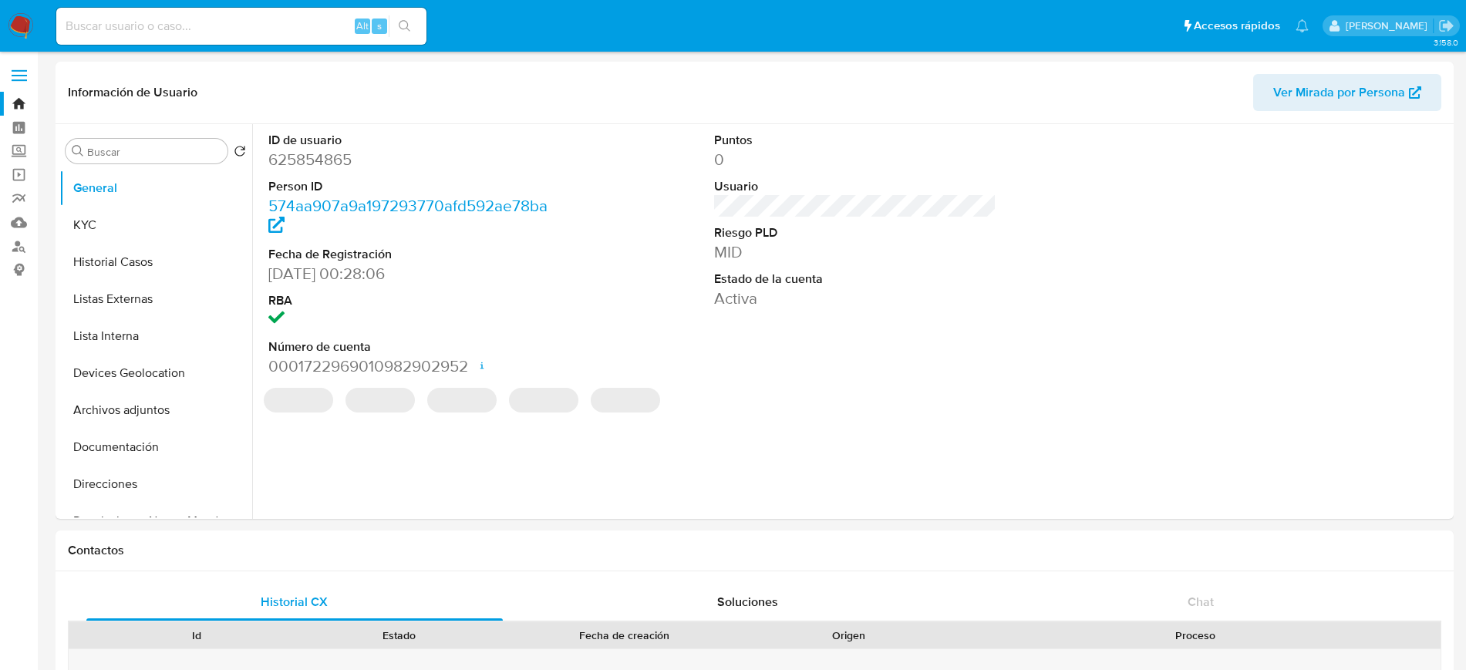
select select "10"
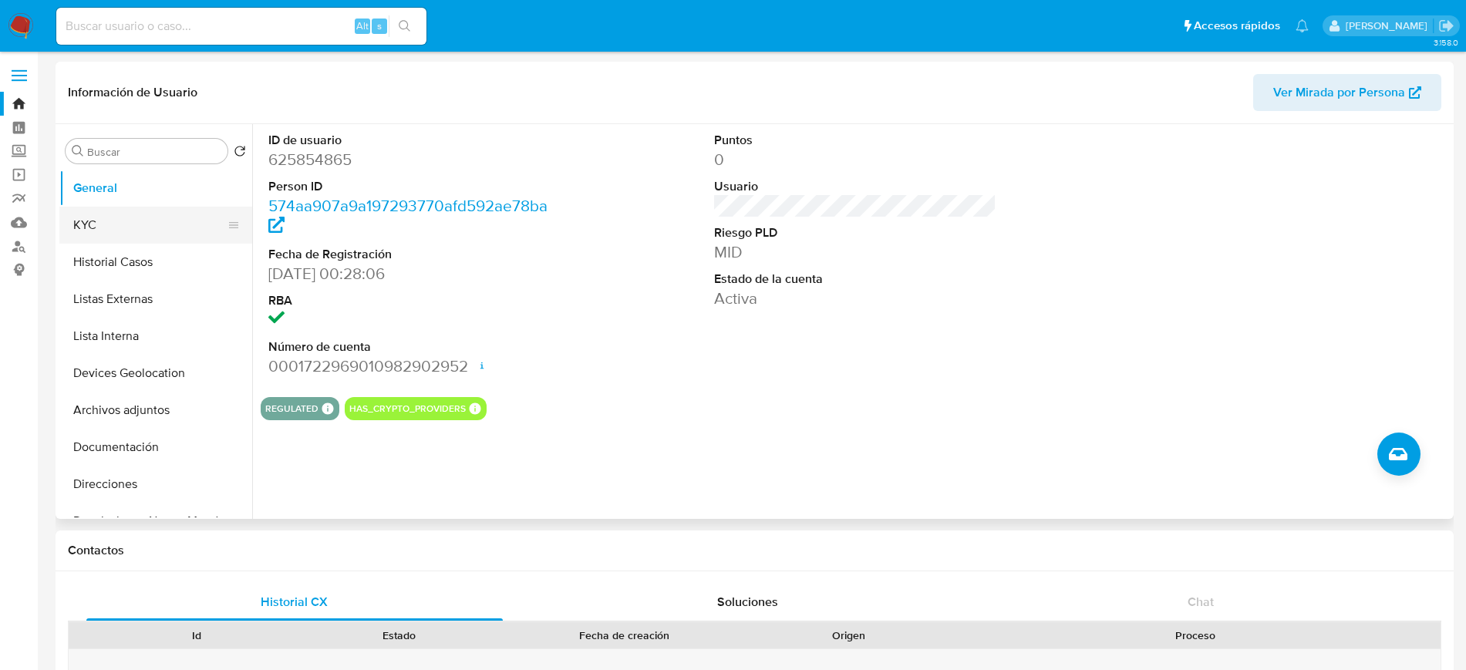
click at [103, 231] on button "KYC" at bounding box center [149, 225] width 180 height 37
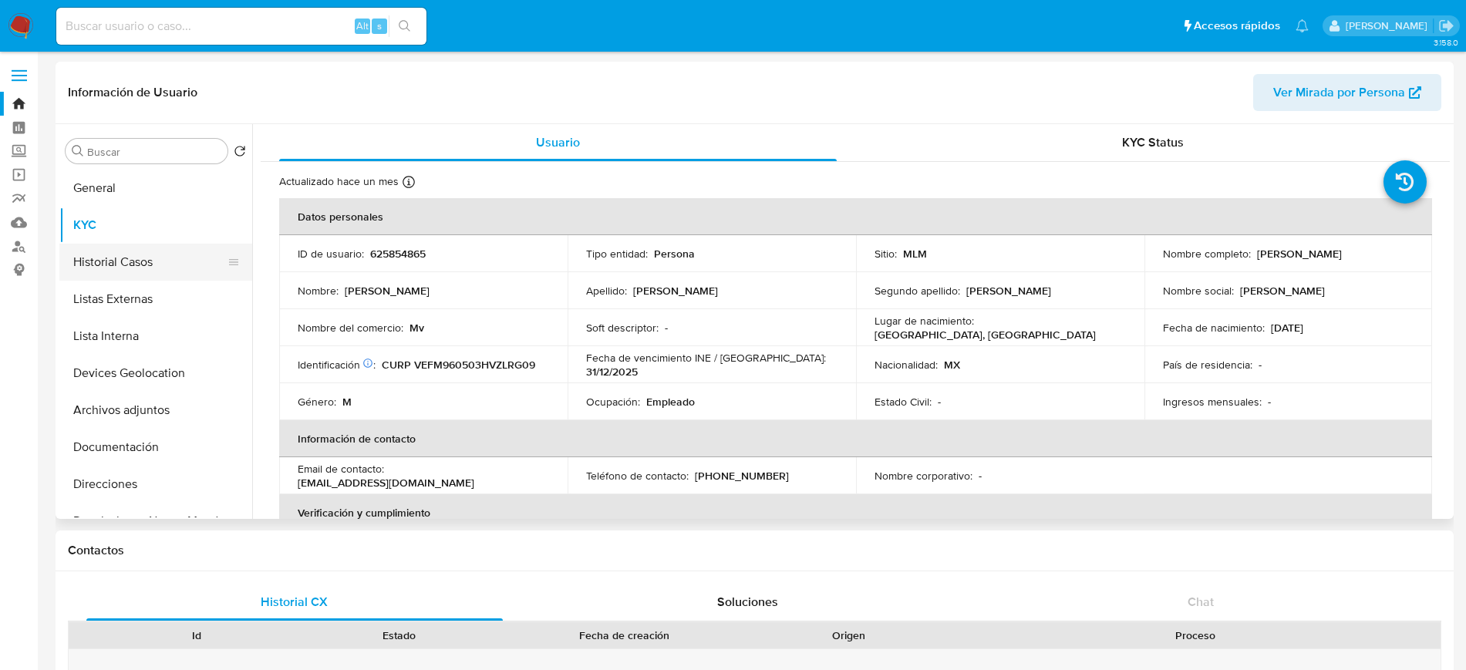
click at [107, 261] on button "Historial Casos" at bounding box center [149, 262] width 180 height 37
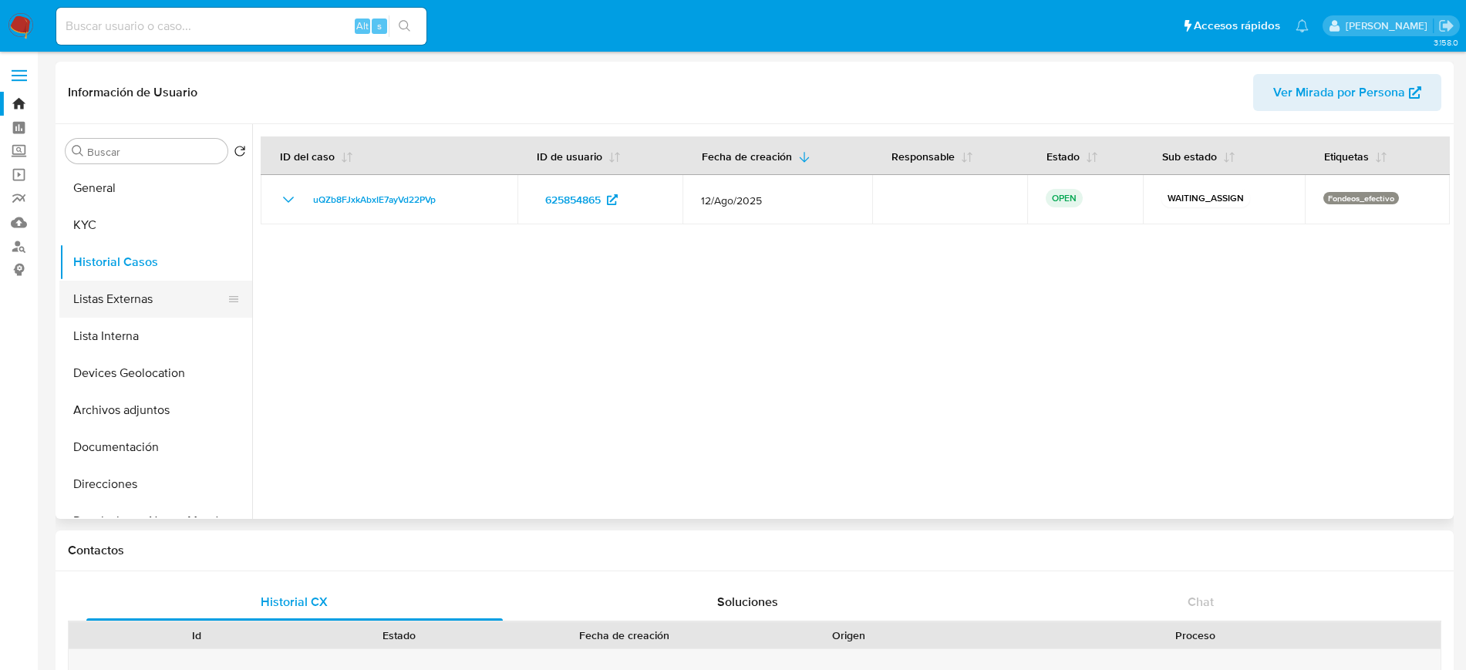
click at [123, 303] on button "Listas Externas" at bounding box center [149, 299] width 180 height 37
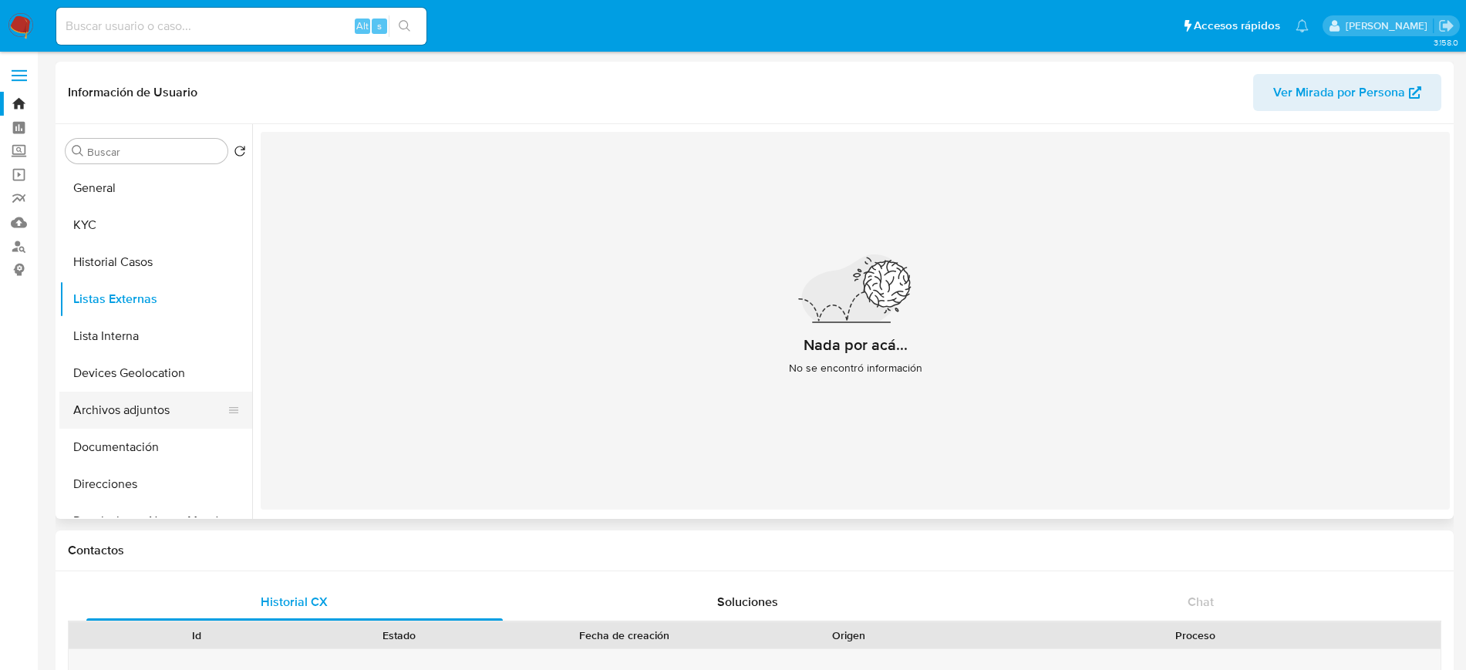
click at [109, 404] on button "Archivos adjuntos" at bounding box center [149, 410] width 180 height 37
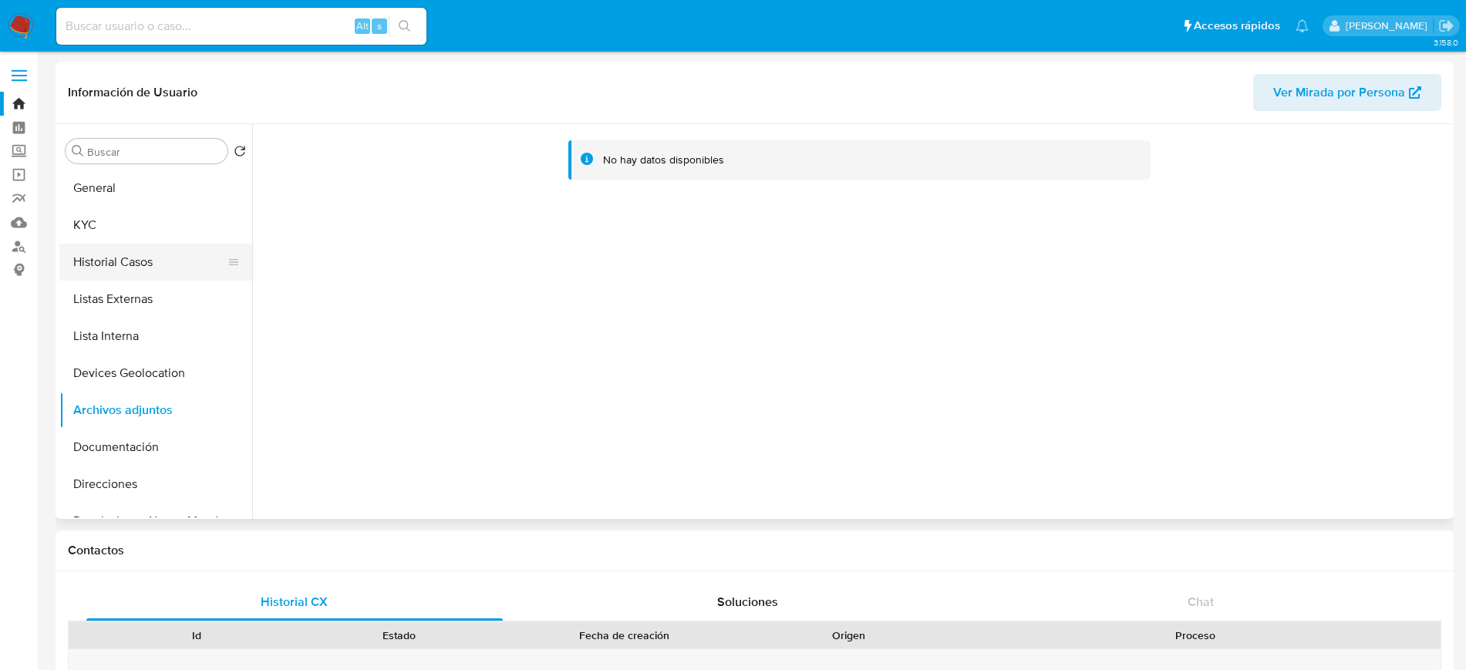
click at [149, 254] on button "Historial Casos" at bounding box center [149, 262] width 180 height 37
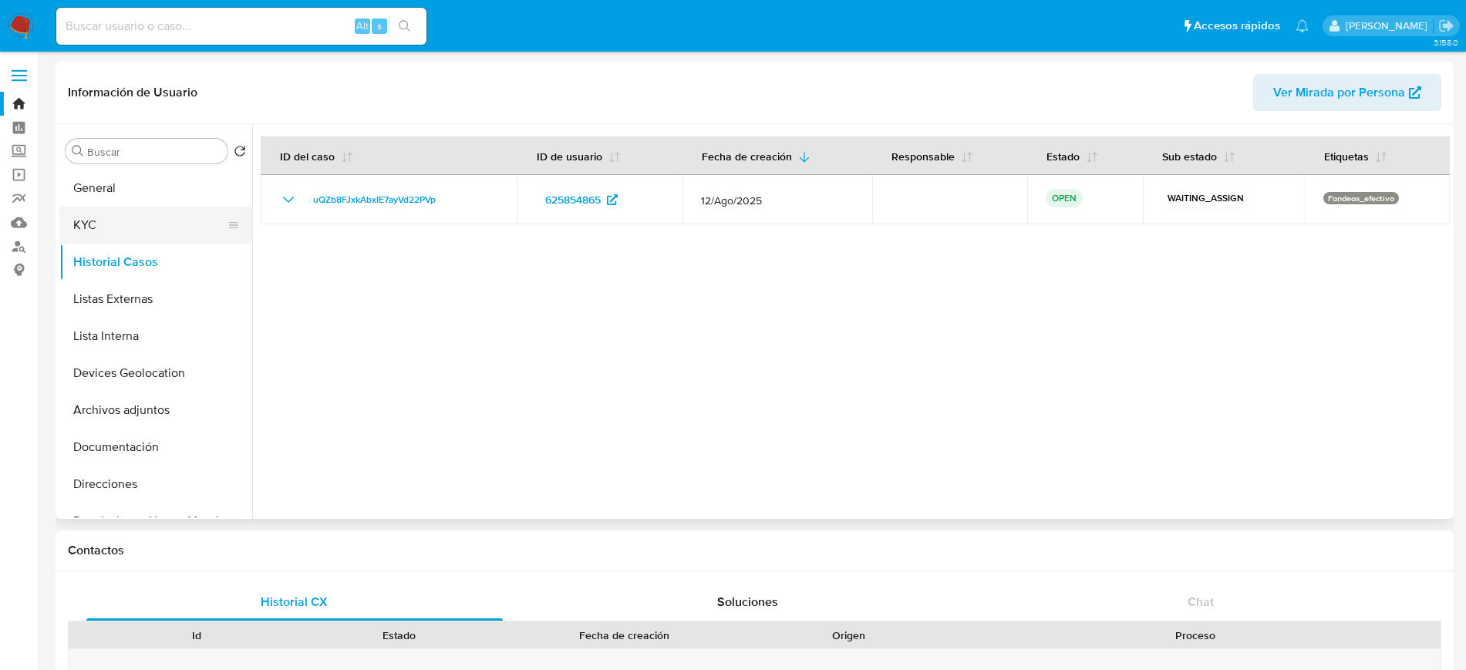
click at [135, 228] on button "KYC" at bounding box center [149, 225] width 180 height 37
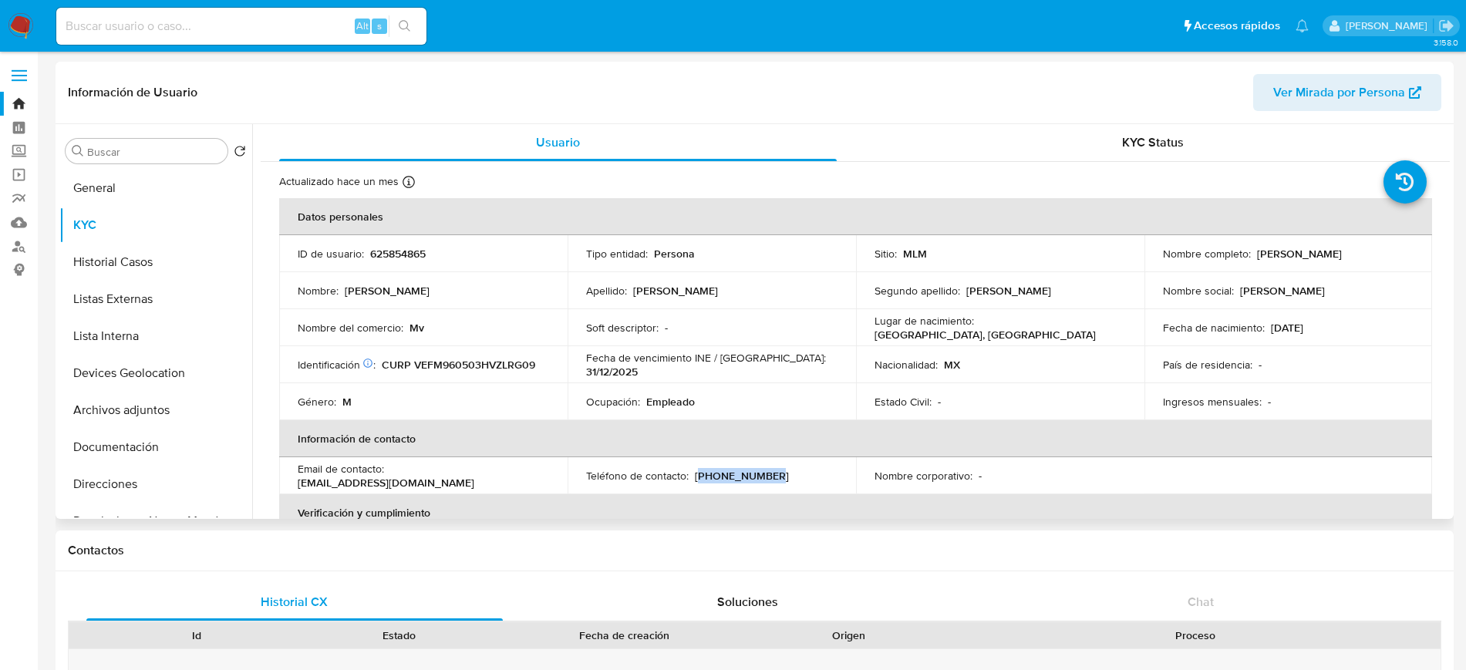
drag, startPoint x: 772, startPoint y: 481, endPoint x: 695, endPoint y: 480, distance: 77.1
click at [695, 480] on div "Teléfono de contacto : (656) 4790854" at bounding box center [711, 476] width 251 height 14
copy p "656) 4790854"
drag, startPoint x: 506, startPoint y: 474, endPoint x: 392, endPoint y: 480, distance: 113.5
click at [392, 480] on div "Email de contacto : magvlf.23@hotmail.com" at bounding box center [423, 476] width 251 height 28
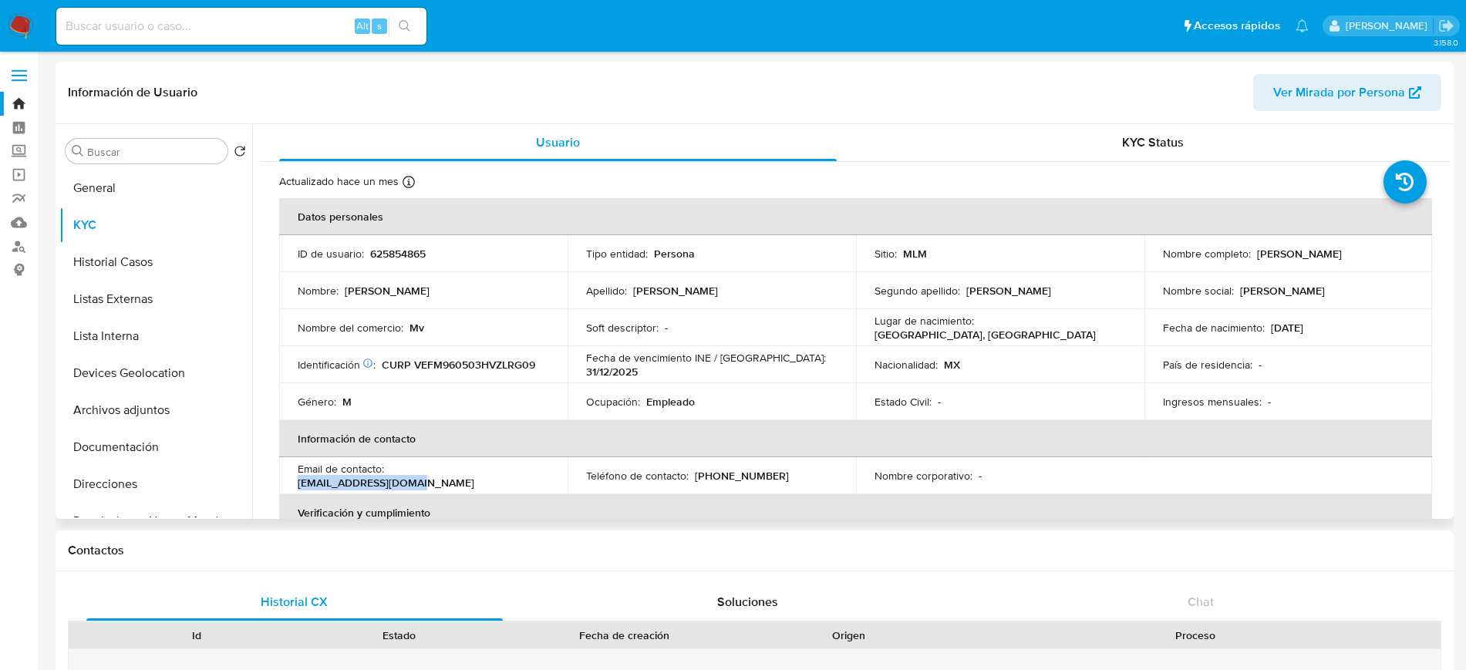
copy p "magvlf.23@hotmail.com"
click at [126, 463] on button "Documentación" at bounding box center [149, 447] width 180 height 37
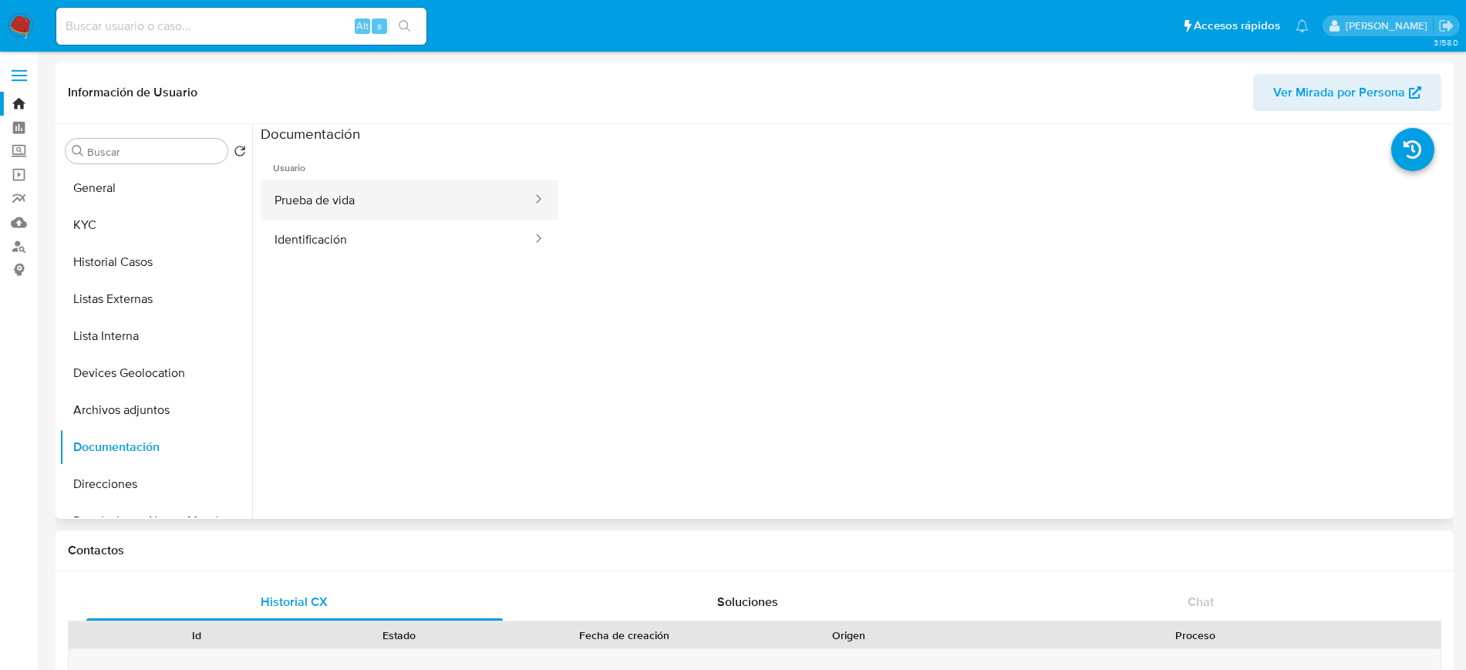
click at [364, 200] on button "Prueba de vida" at bounding box center [397, 199] width 273 height 39
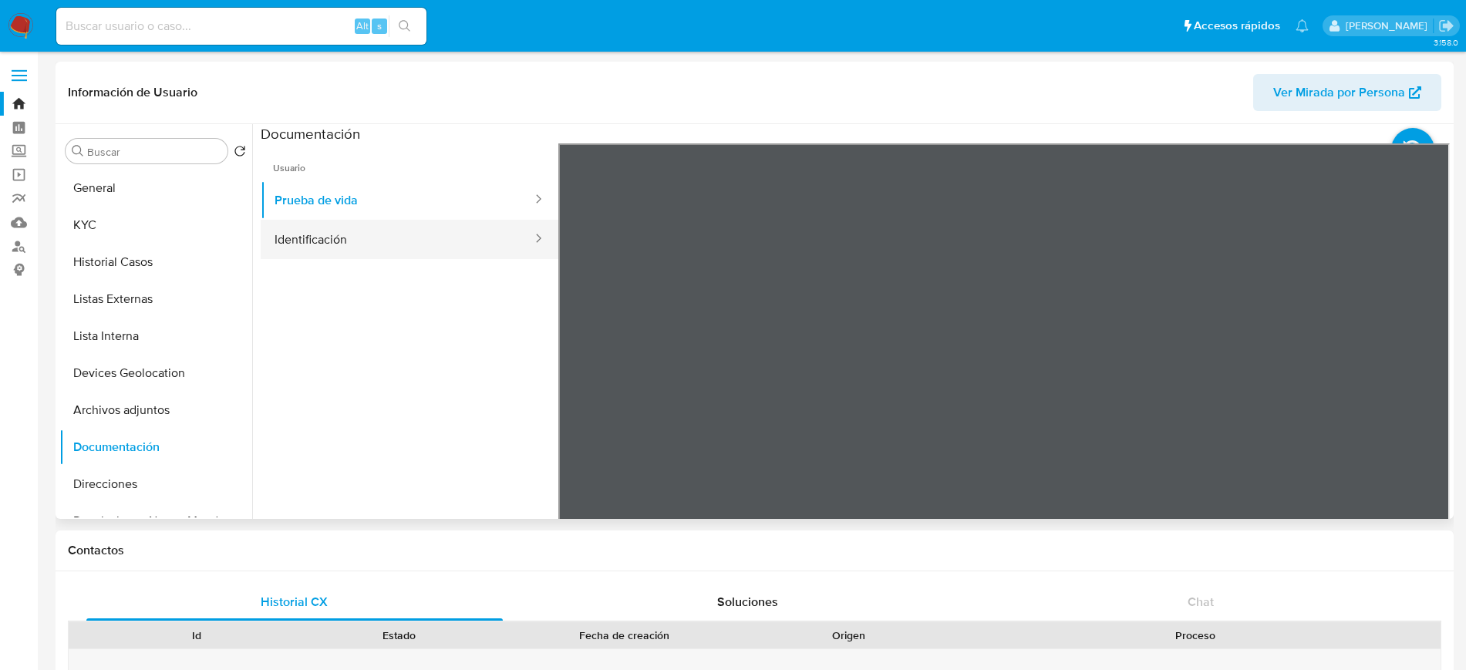
click at [352, 251] on button "Identificación" at bounding box center [397, 239] width 273 height 39
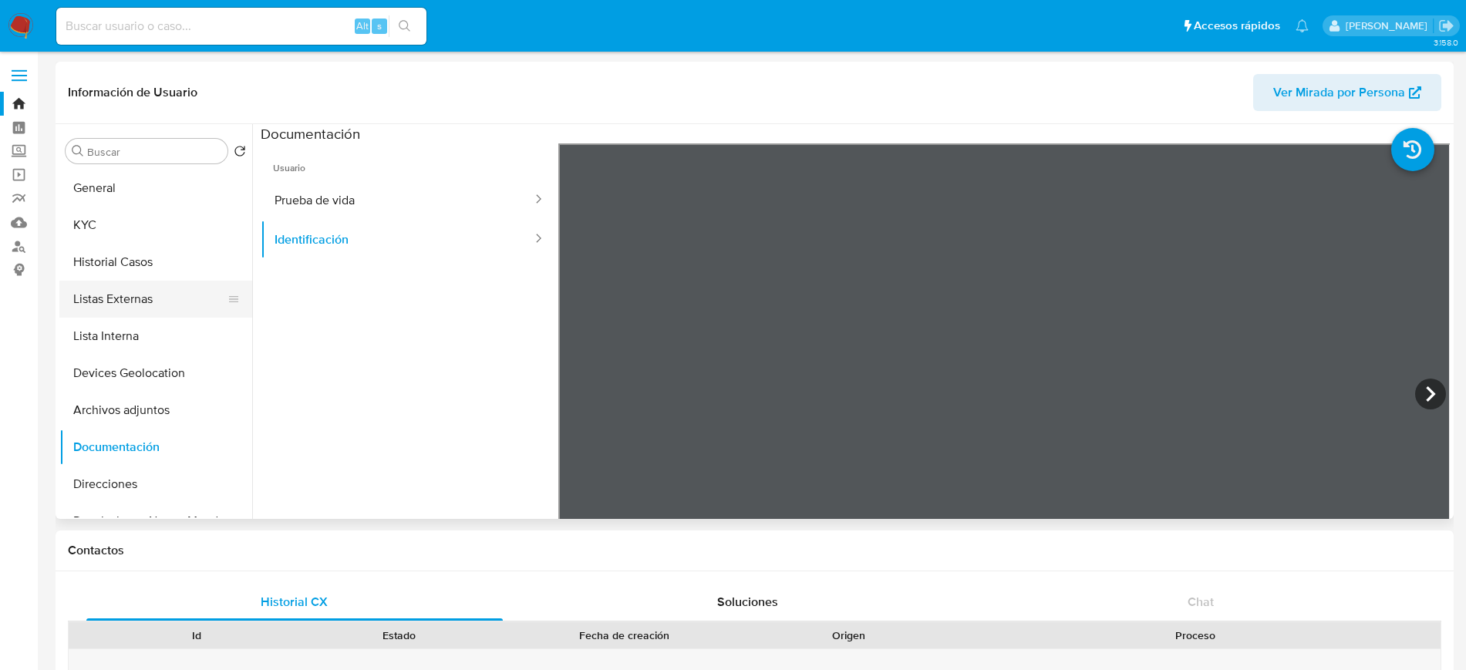
click at [126, 281] on button "Listas Externas" at bounding box center [149, 299] width 180 height 37
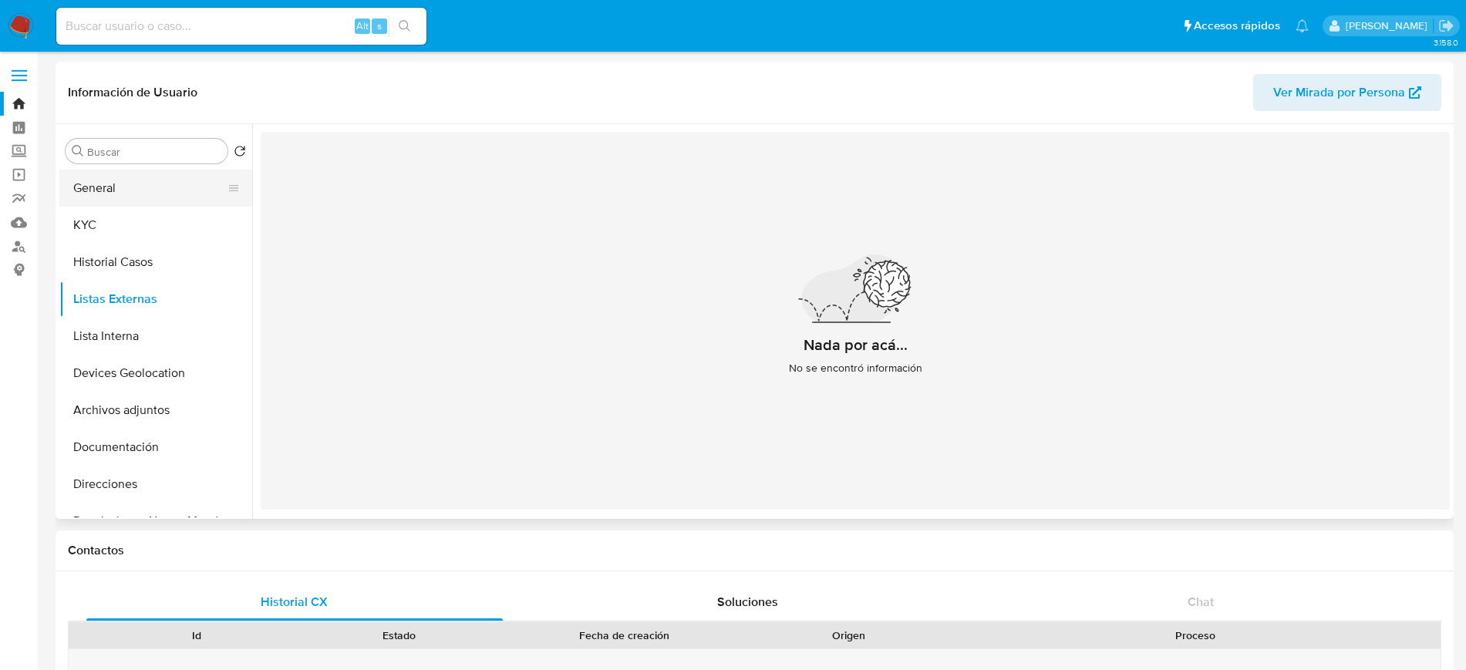
click at [77, 186] on button "General" at bounding box center [149, 188] width 180 height 37
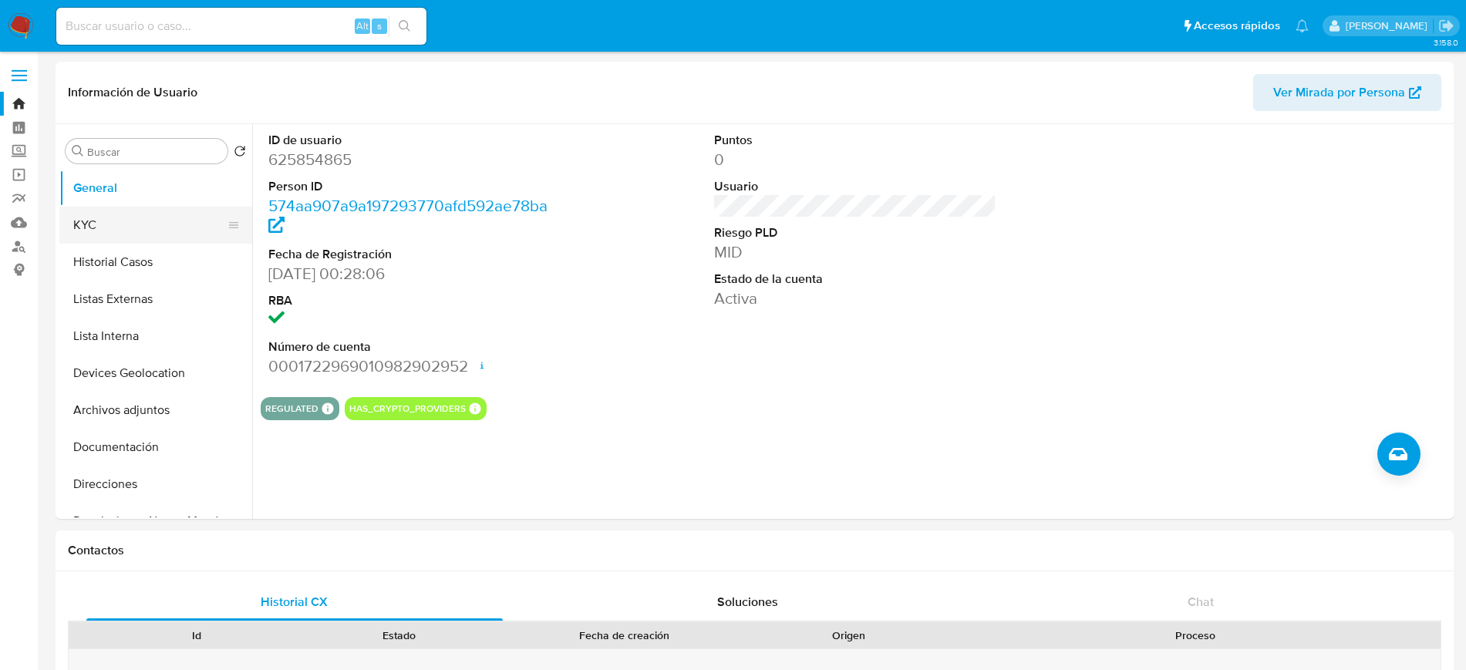
click at [152, 217] on button "KYC" at bounding box center [149, 225] width 180 height 37
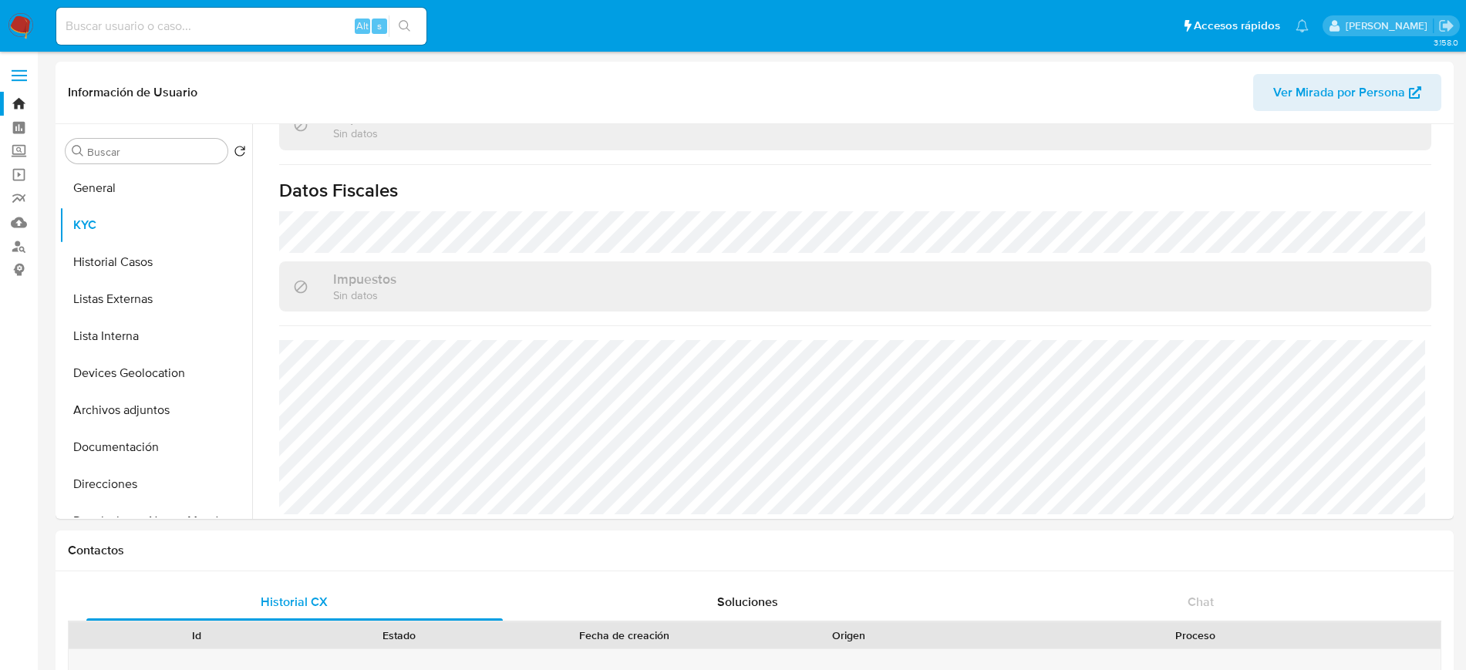
scroll to position [954, 0]
click at [126, 276] on button "Historial Casos" at bounding box center [149, 262] width 180 height 37
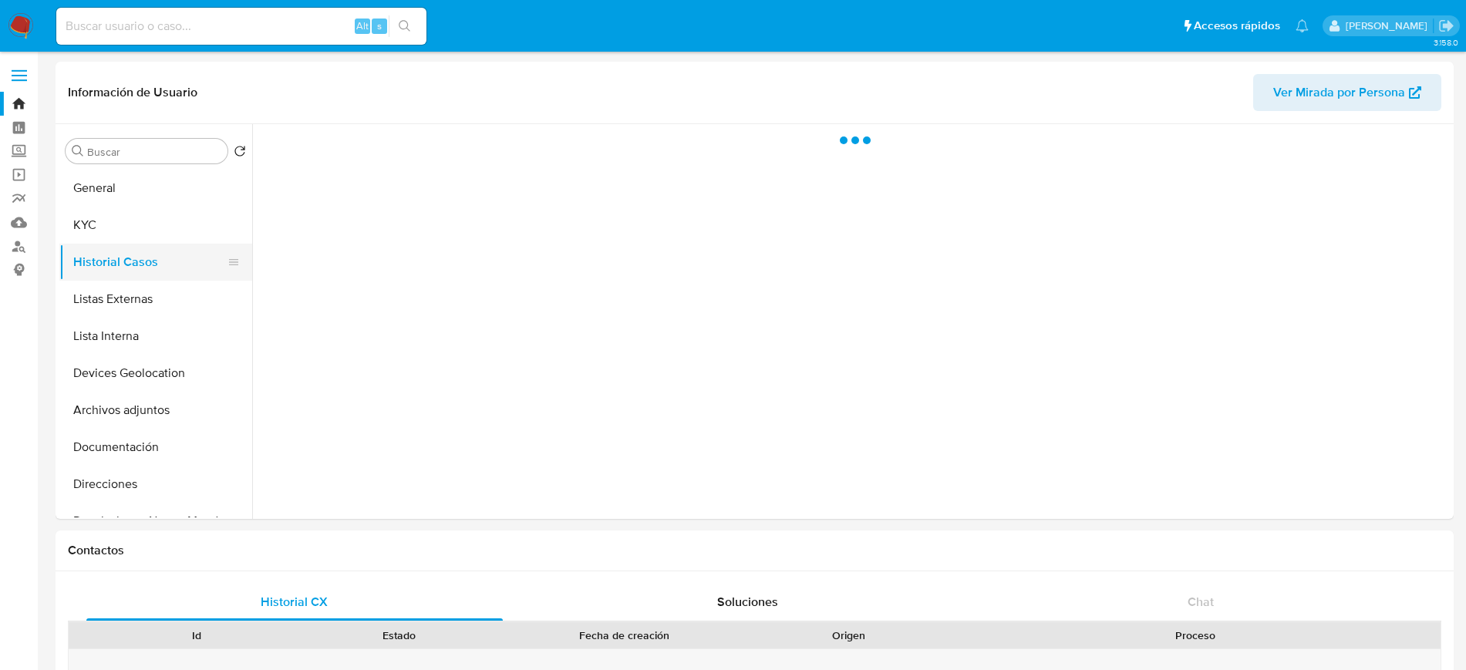
scroll to position [0, 0]
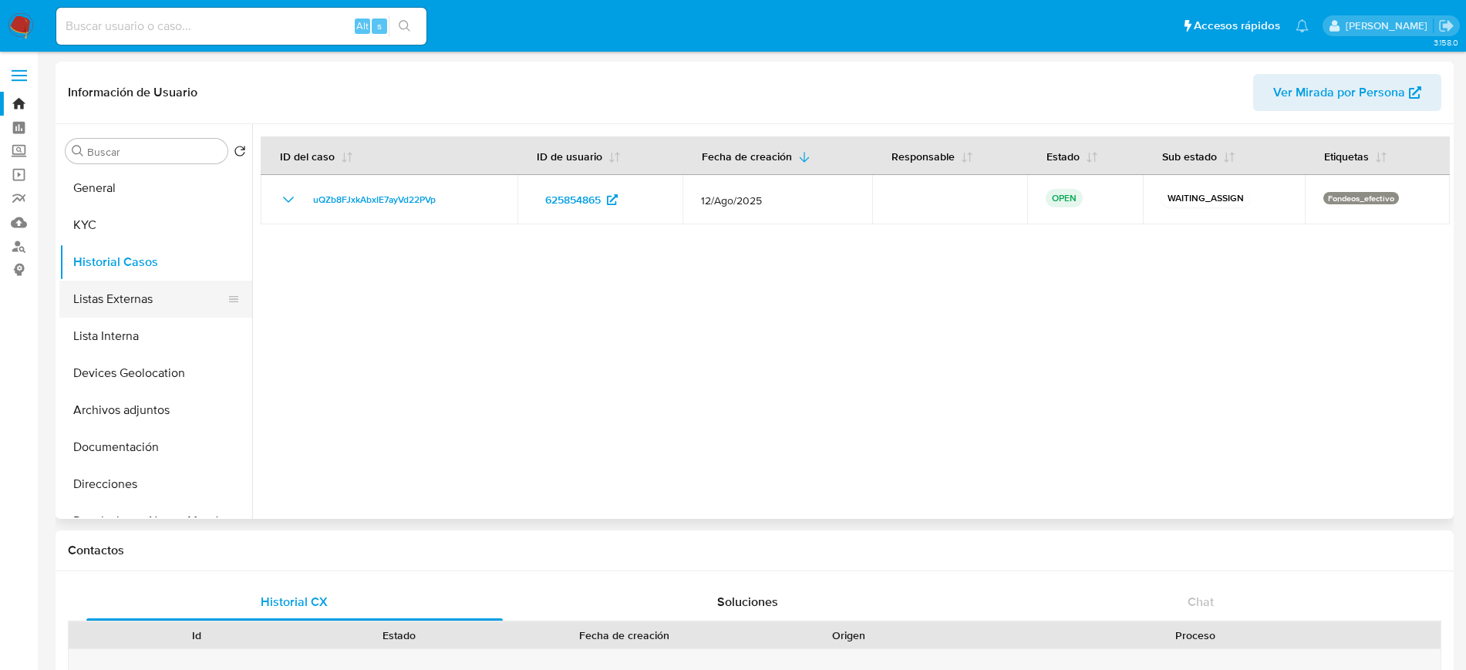
click at [145, 295] on button "Listas Externas" at bounding box center [149, 299] width 180 height 37
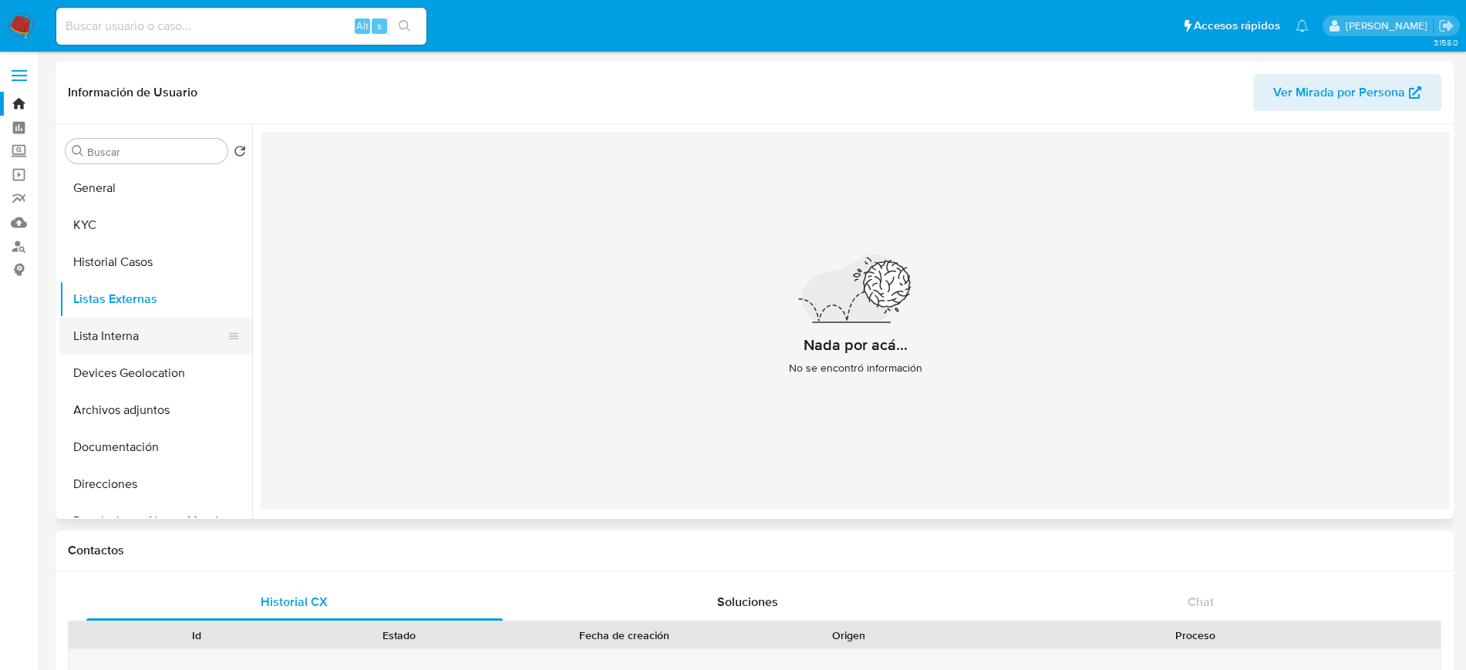
click at [133, 351] on button "Lista Interna" at bounding box center [149, 336] width 180 height 37
click at [133, 382] on button "Devices Geolocation" at bounding box center [149, 373] width 180 height 37
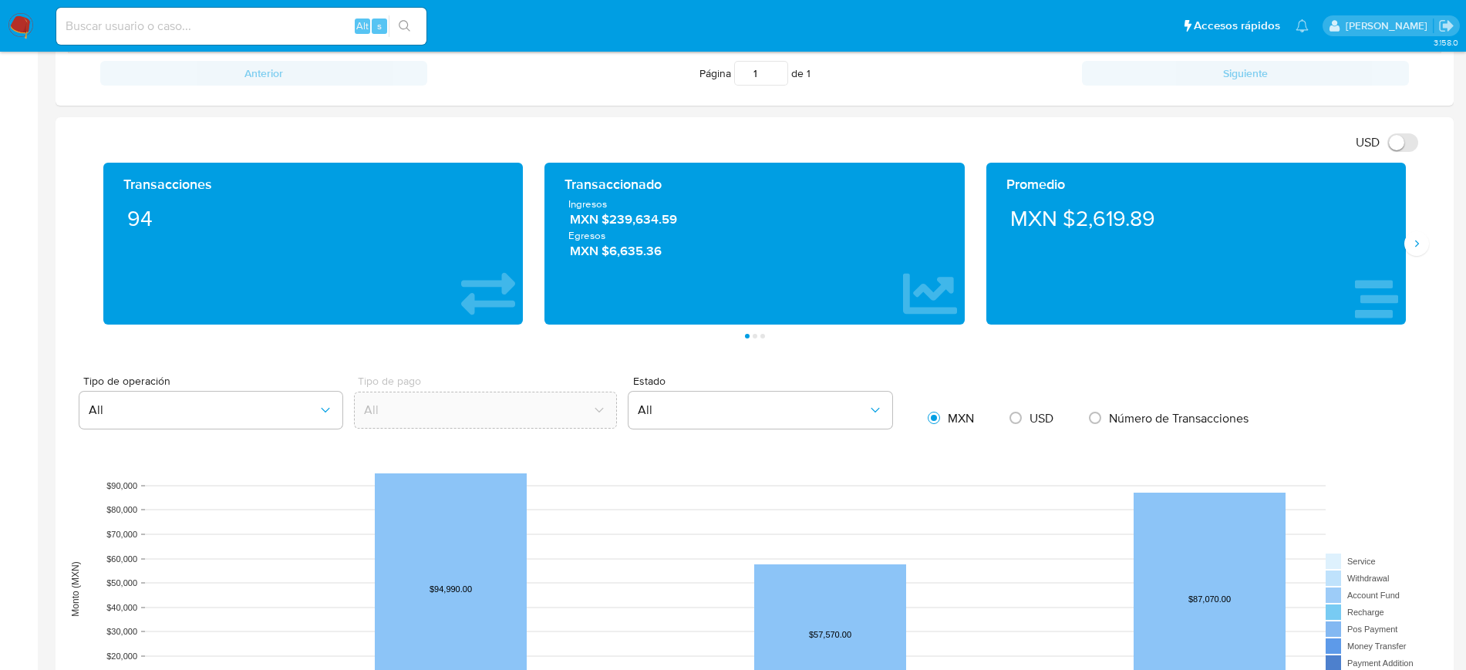
scroll to position [716, 0]
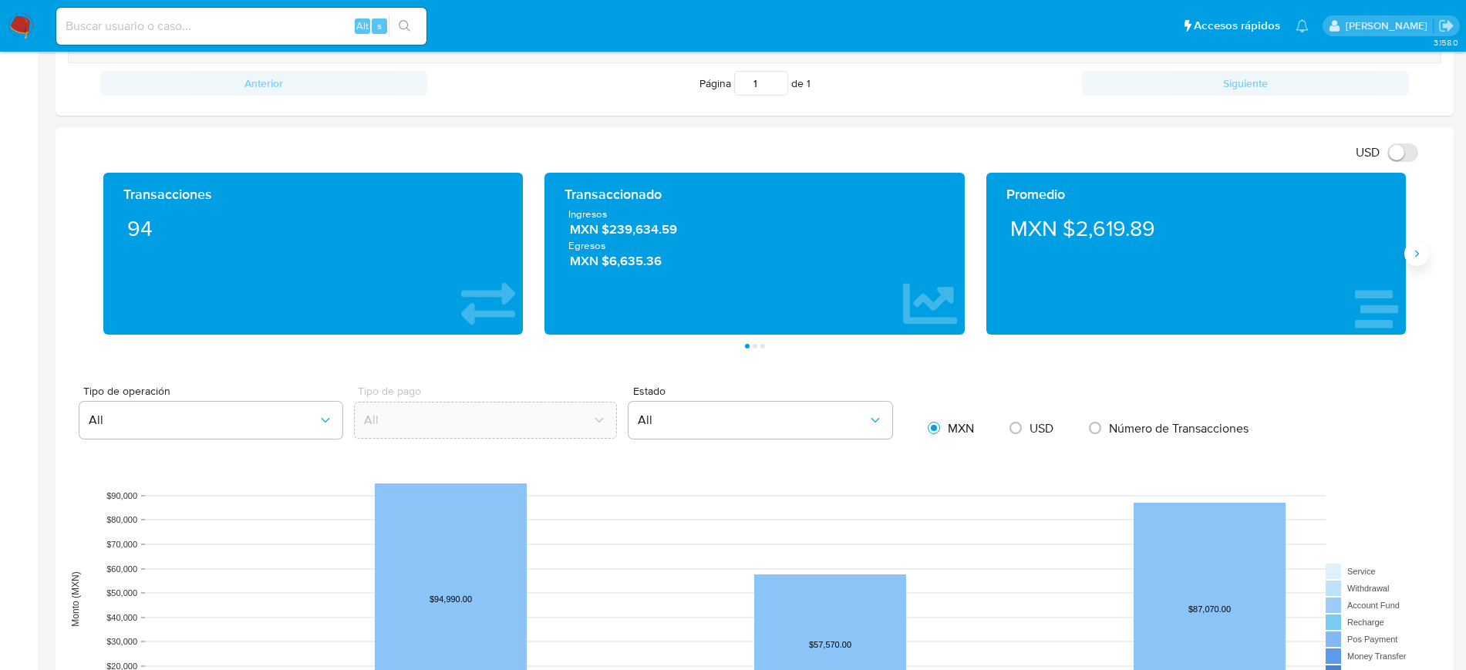
click at [1417, 261] on button "Siguiente" at bounding box center [1416, 253] width 25 height 25
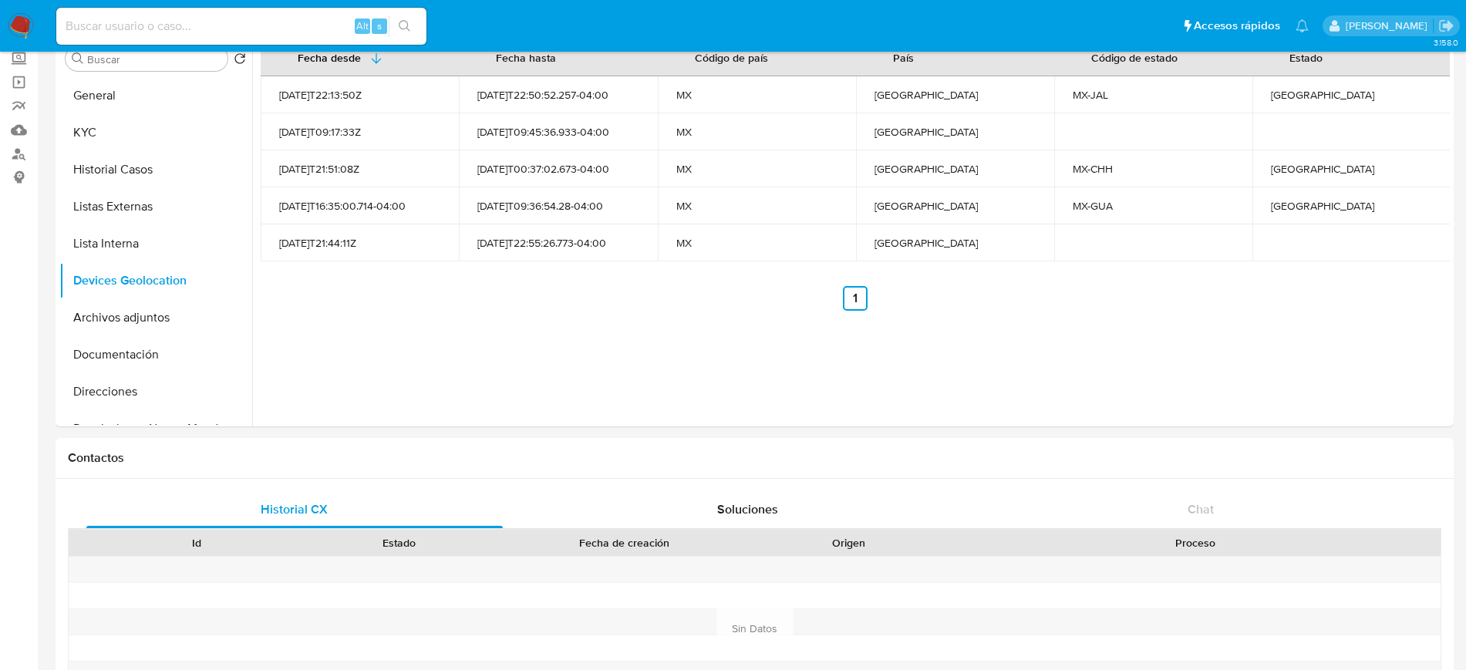
scroll to position [86, 0]
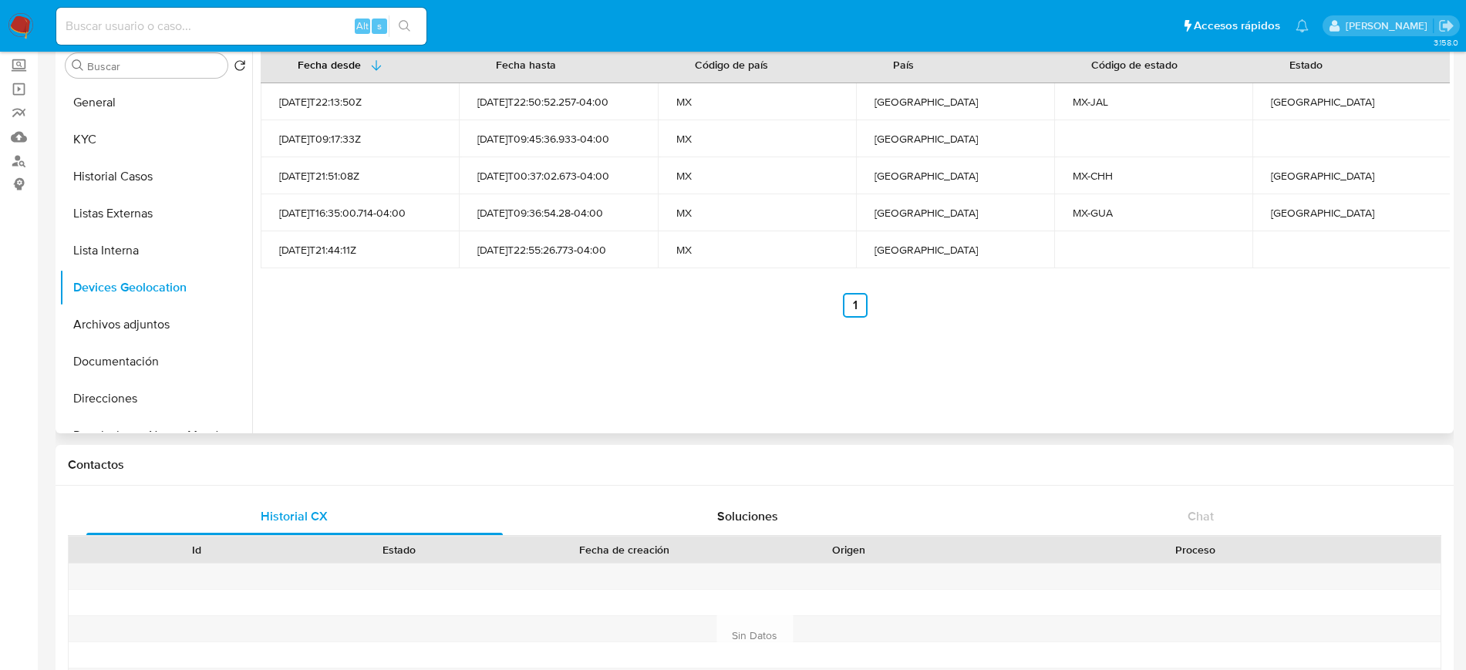
click at [1048, 271] on div "Fecha desde Fecha hasta Código de país País Código de estado Estado 2021-11-22T…" at bounding box center [855, 181] width 1189 height 273
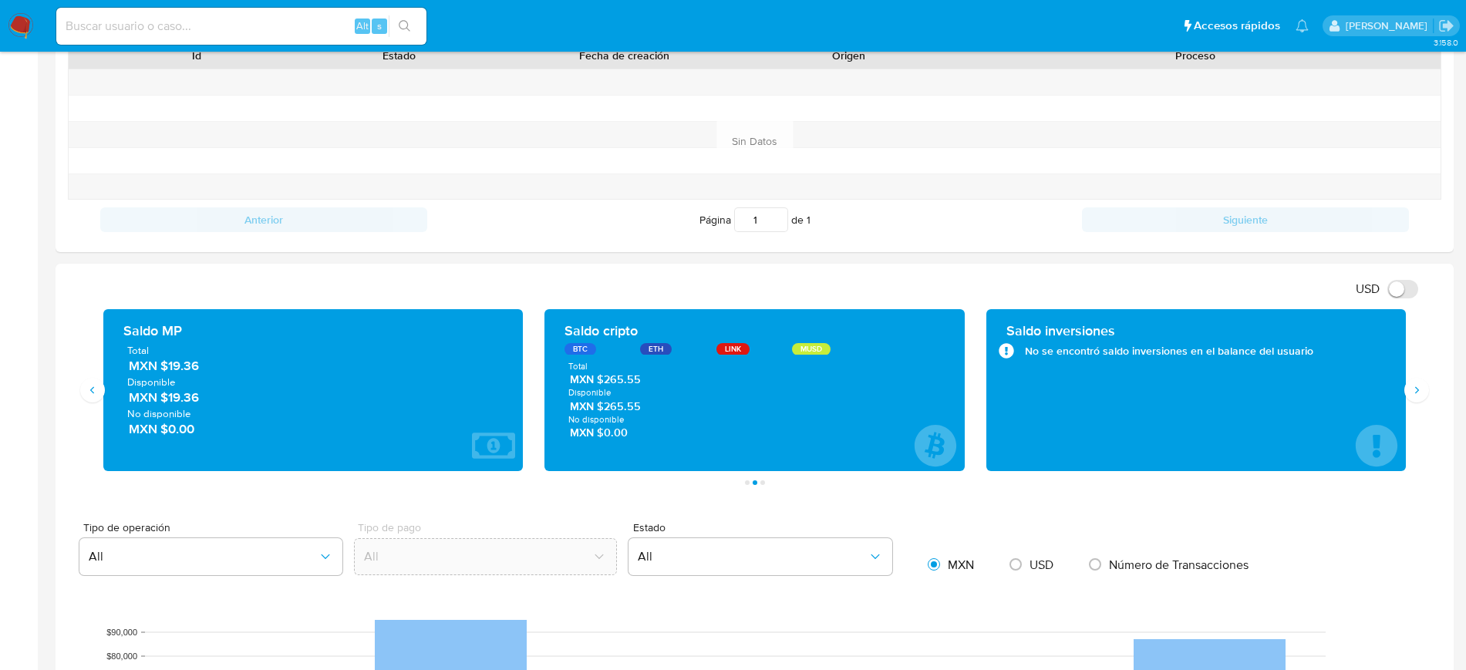
scroll to position [664, 0]
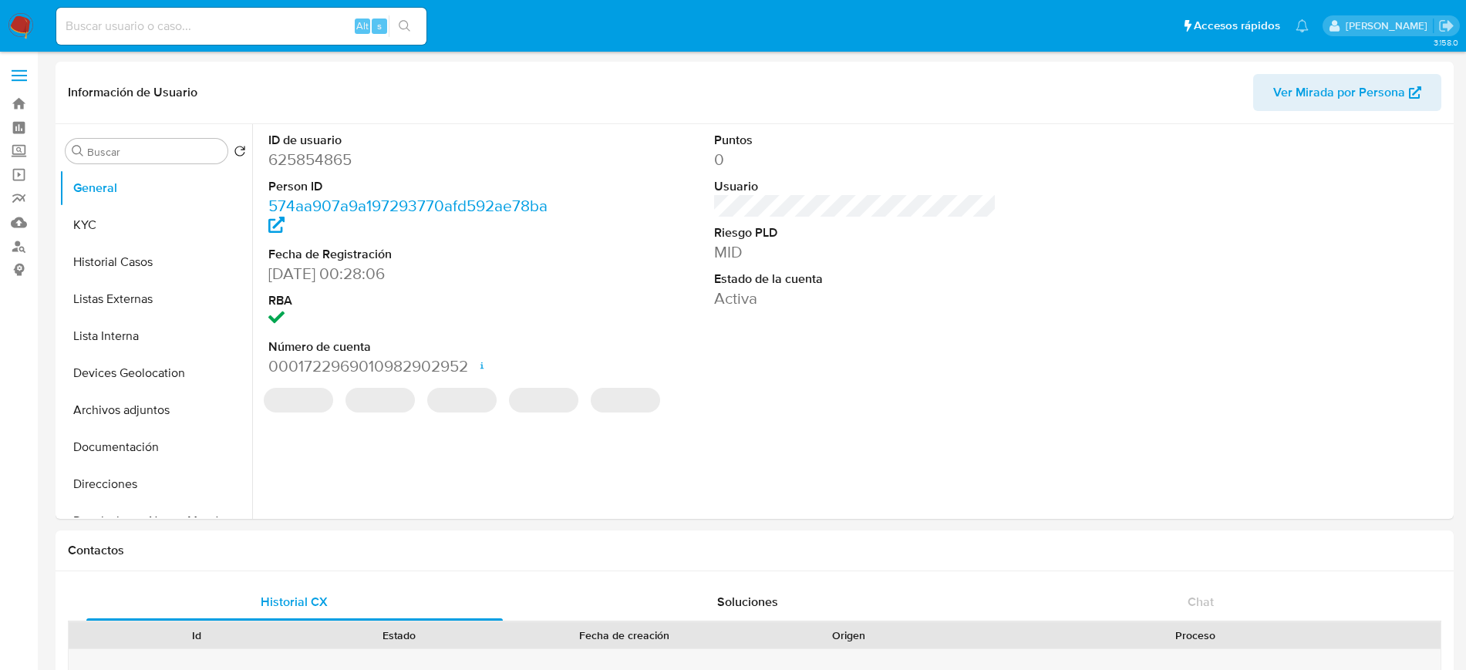
select select "10"
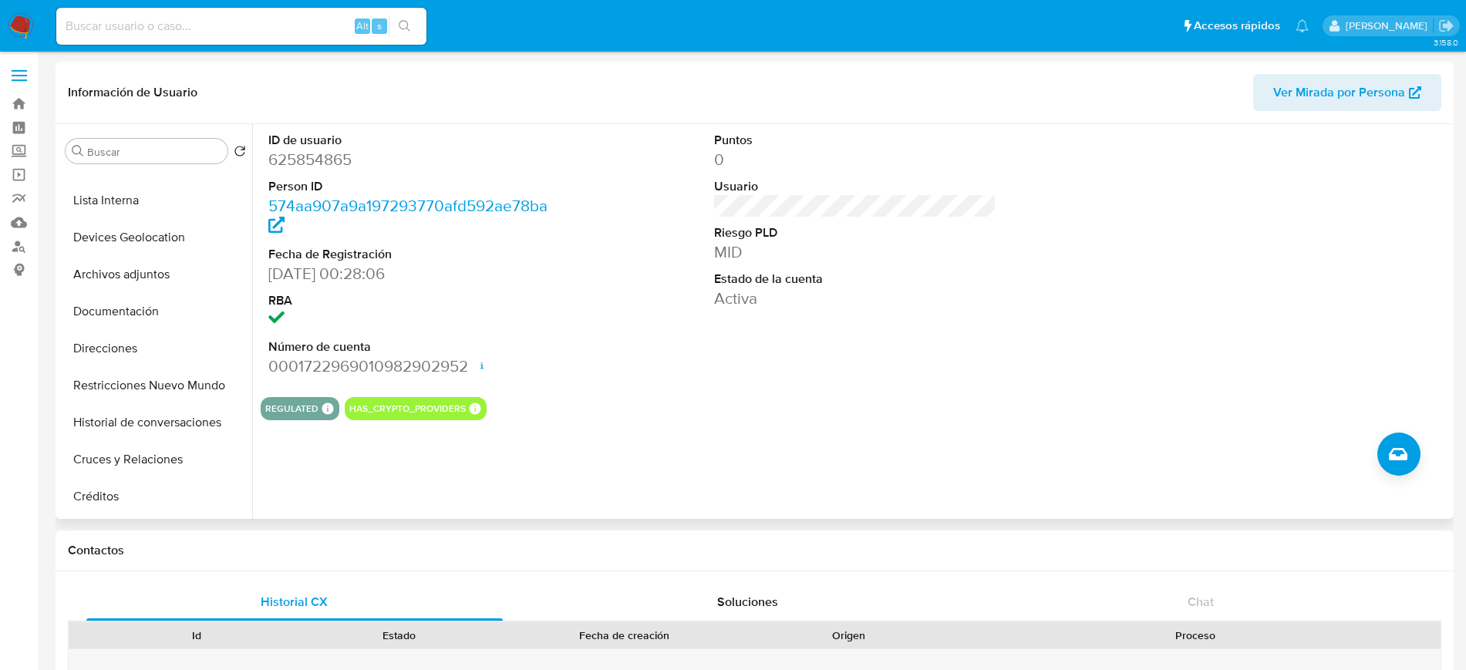
scroll to position [137, 0]
click at [26, 32] on img at bounding box center [21, 26] width 26 height 26
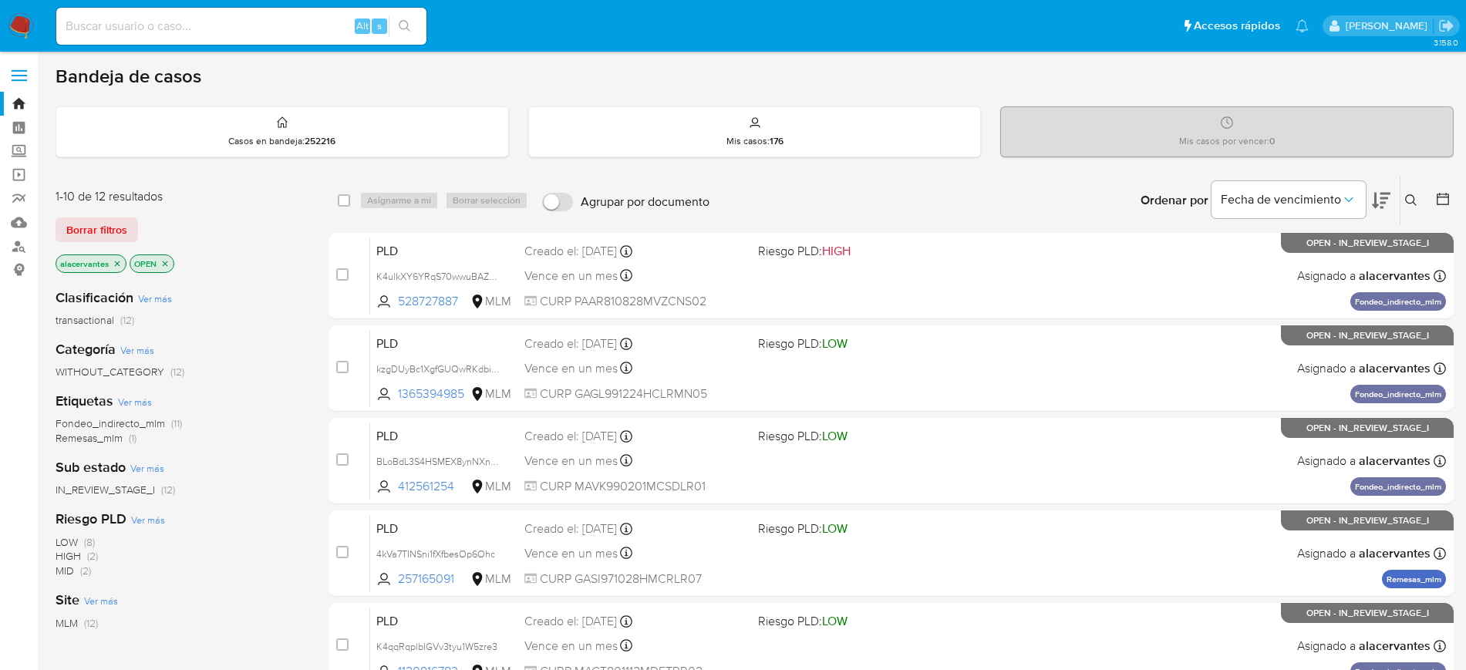
click at [1409, 200] on icon at bounding box center [1411, 200] width 12 height 12
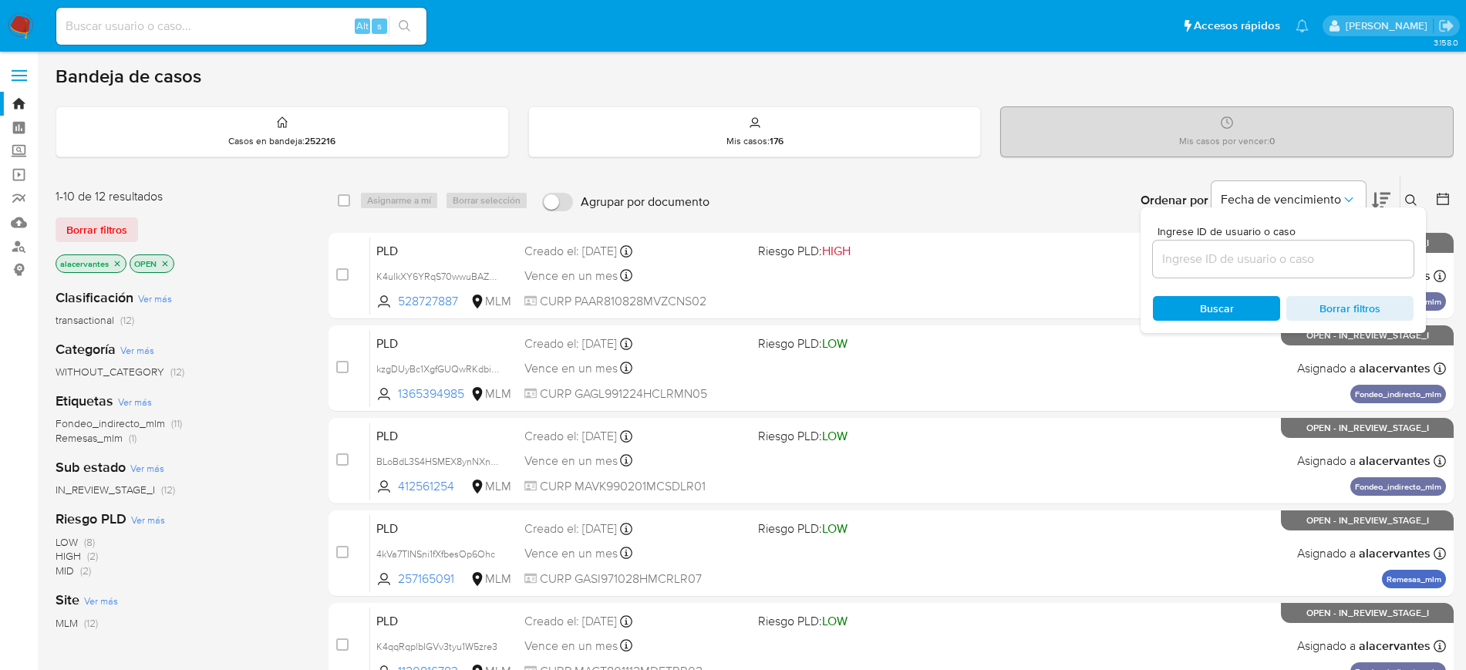
click at [1254, 264] on input at bounding box center [1283, 259] width 261 height 20
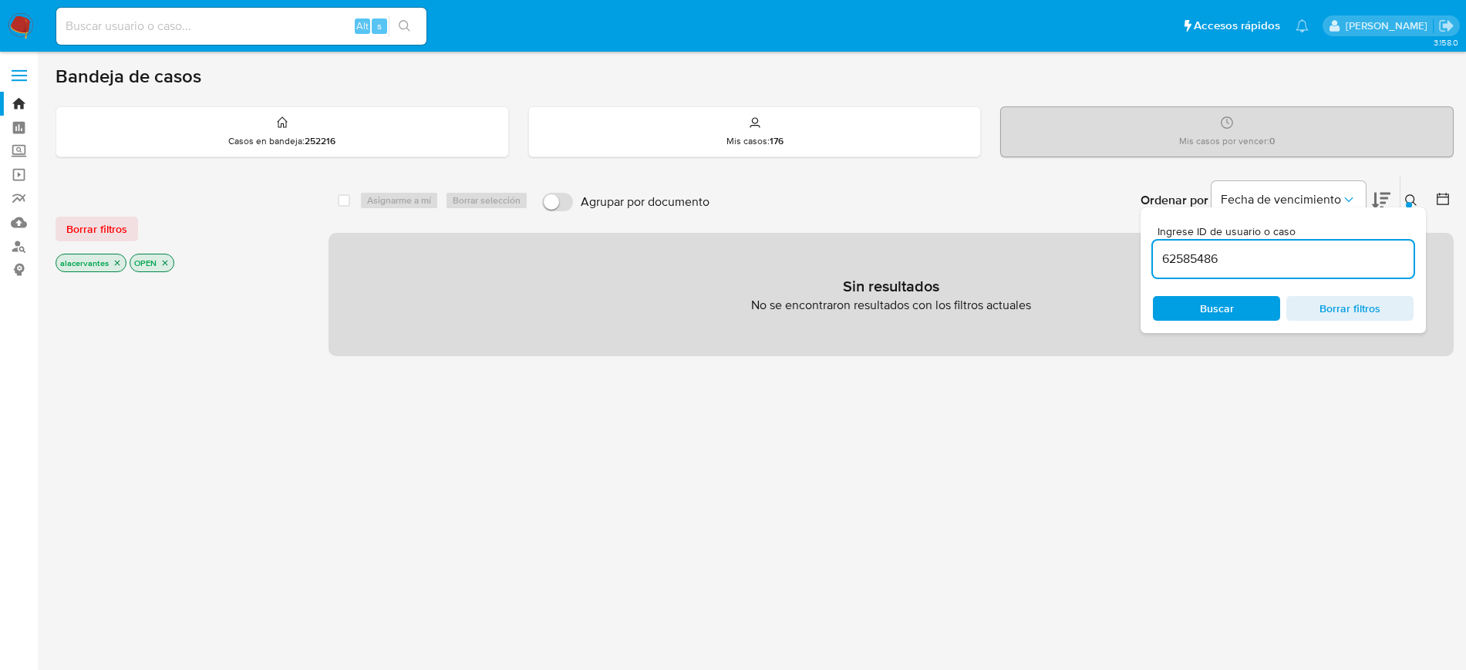
click at [1254, 264] on input "62585486" at bounding box center [1283, 259] width 261 height 20
type input "625854865"
click at [118, 261] on icon "close-filter" at bounding box center [117, 263] width 5 height 5
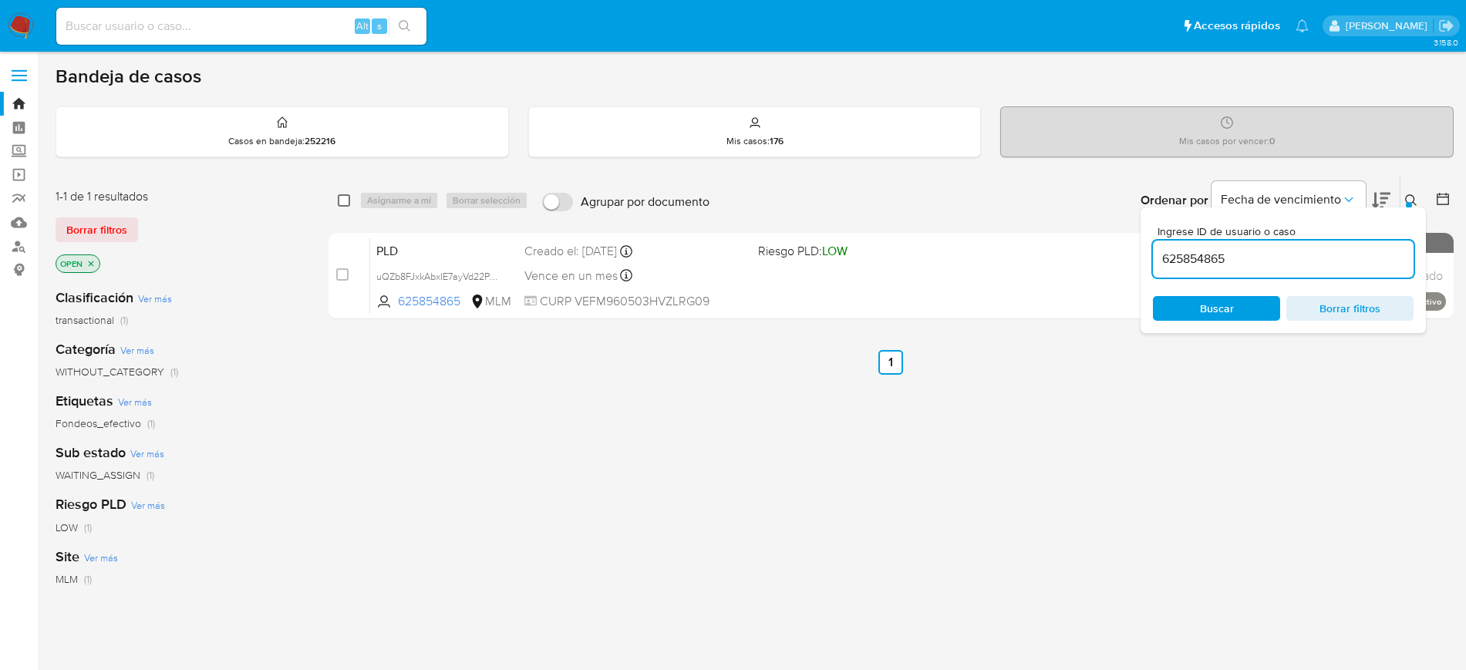
click at [343, 201] on input "checkbox" at bounding box center [344, 200] width 12 height 12
checkbox input "true"
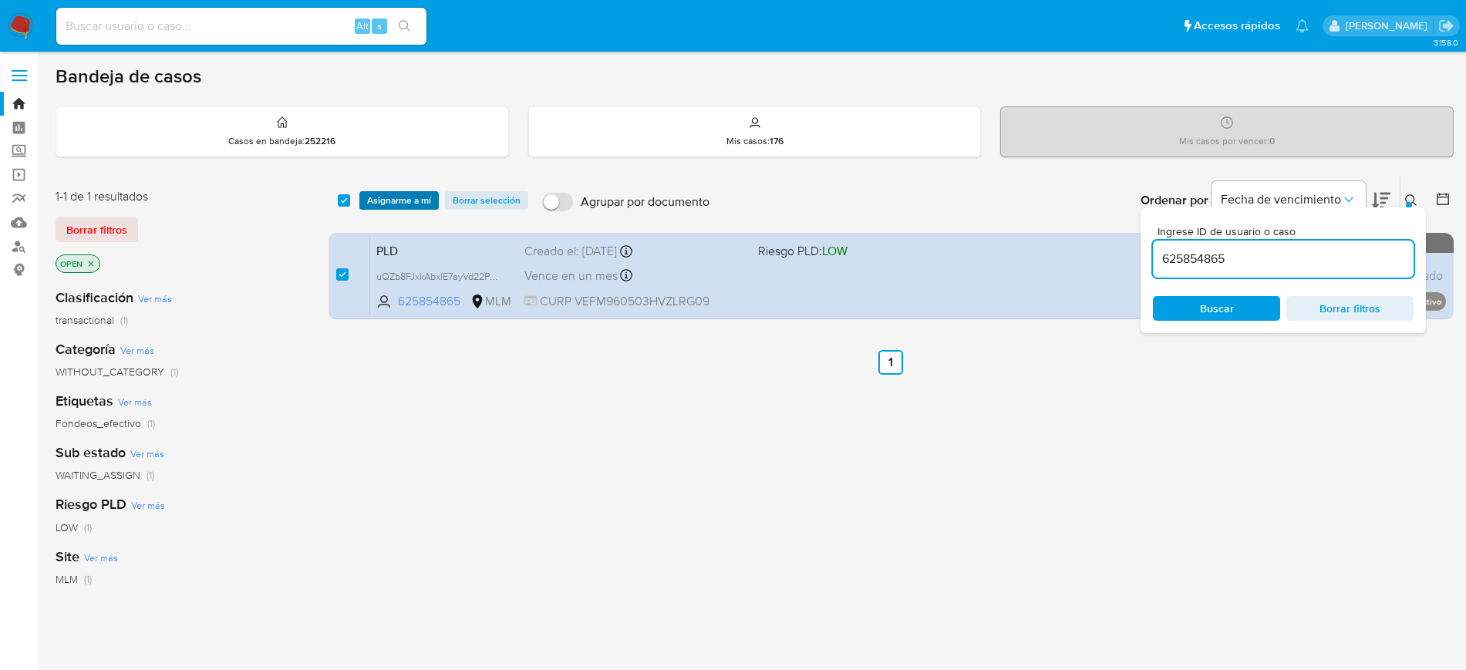
click at [390, 208] on span "Asignarme a mí" at bounding box center [399, 200] width 64 height 15
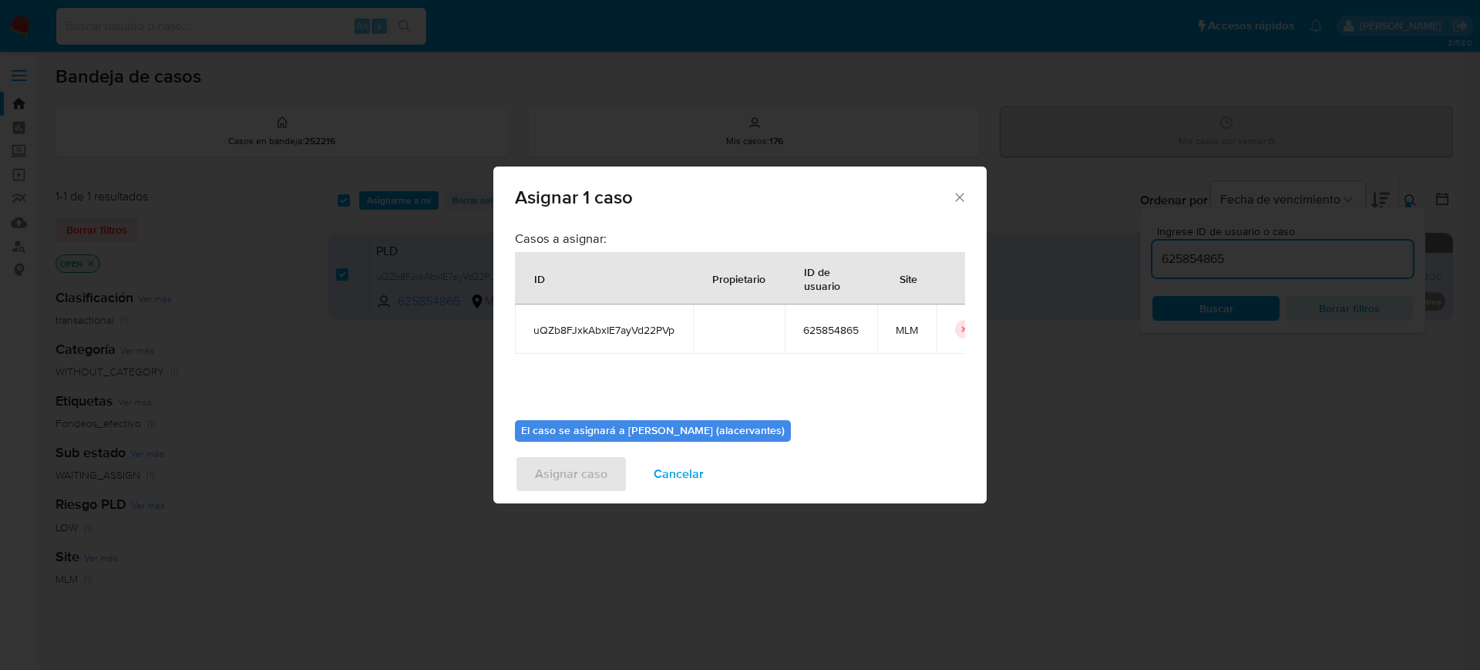
scroll to position [30, 0]
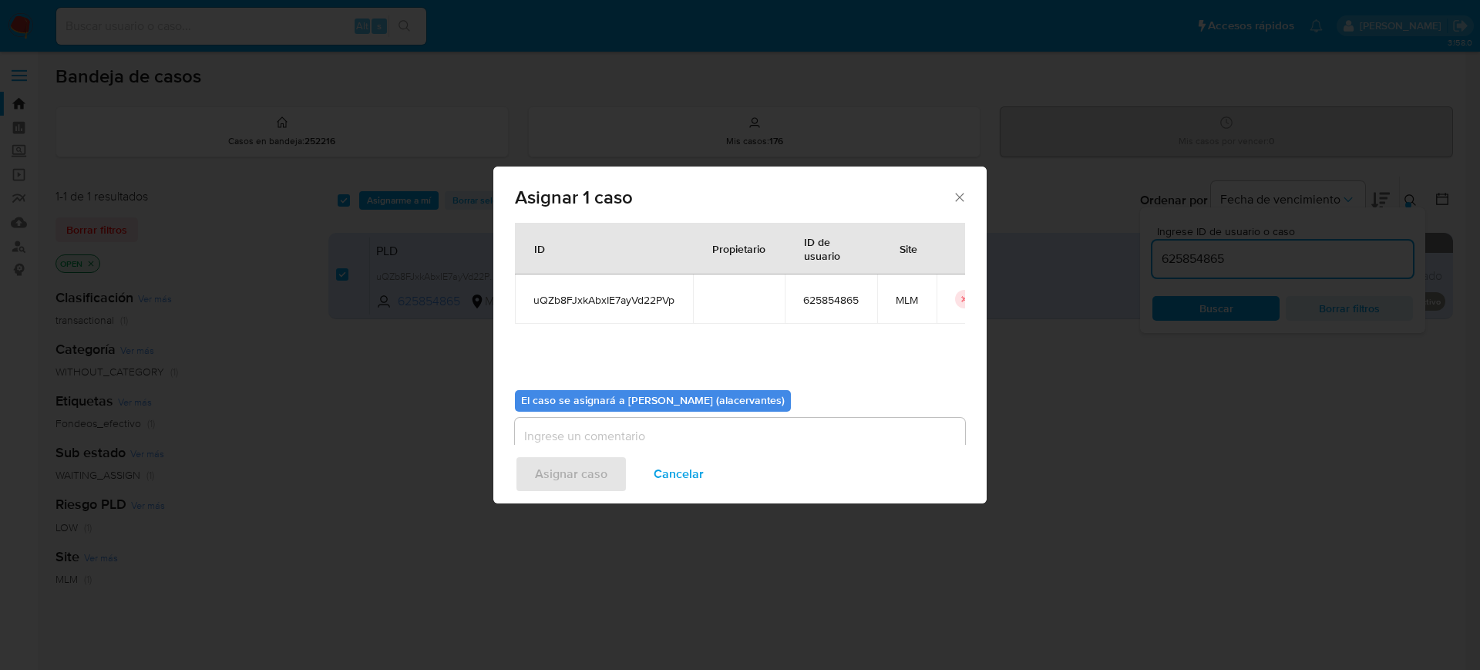
click at [732, 446] on div "Asignar caso Cancelar" at bounding box center [739, 474] width 493 height 59
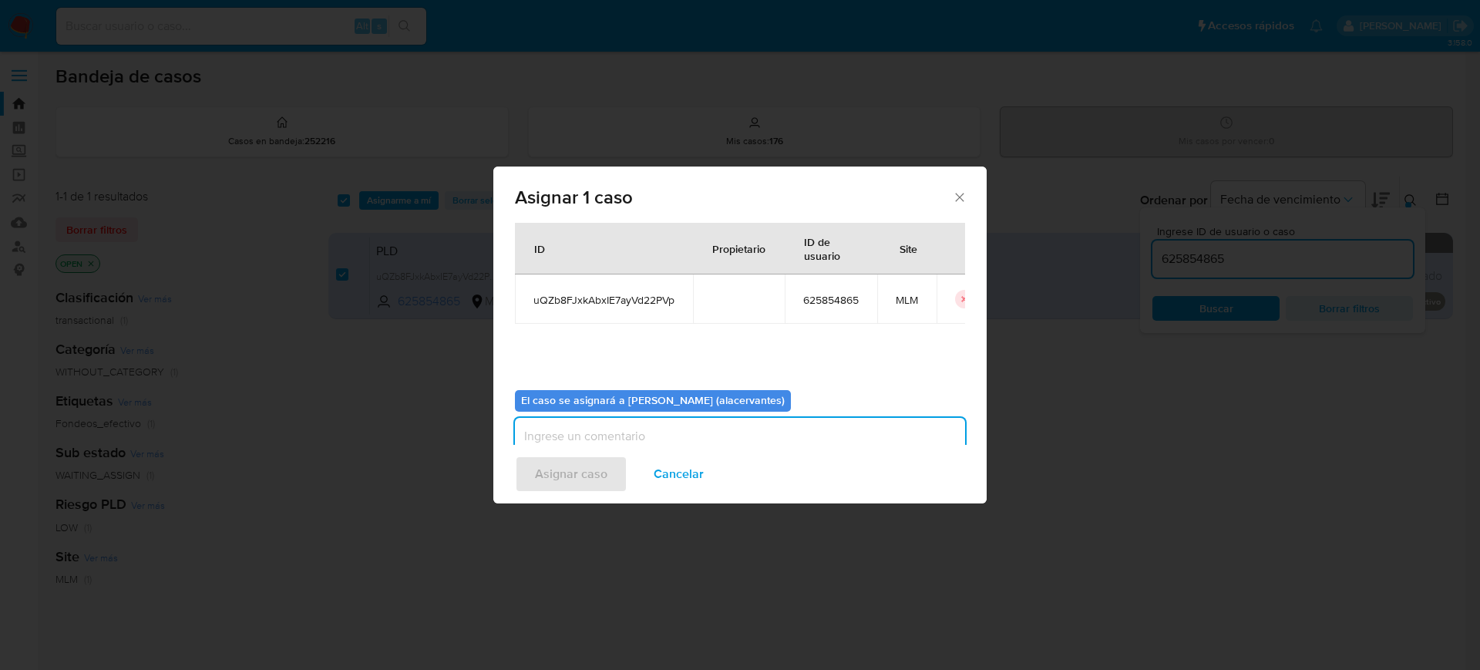
click at [716, 436] on textarea "assign-modal" at bounding box center [740, 449] width 450 height 62
type textarea "AC"
click at [591, 471] on span "Asignar caso" at bounding box center [571, 474] width 72 height 34
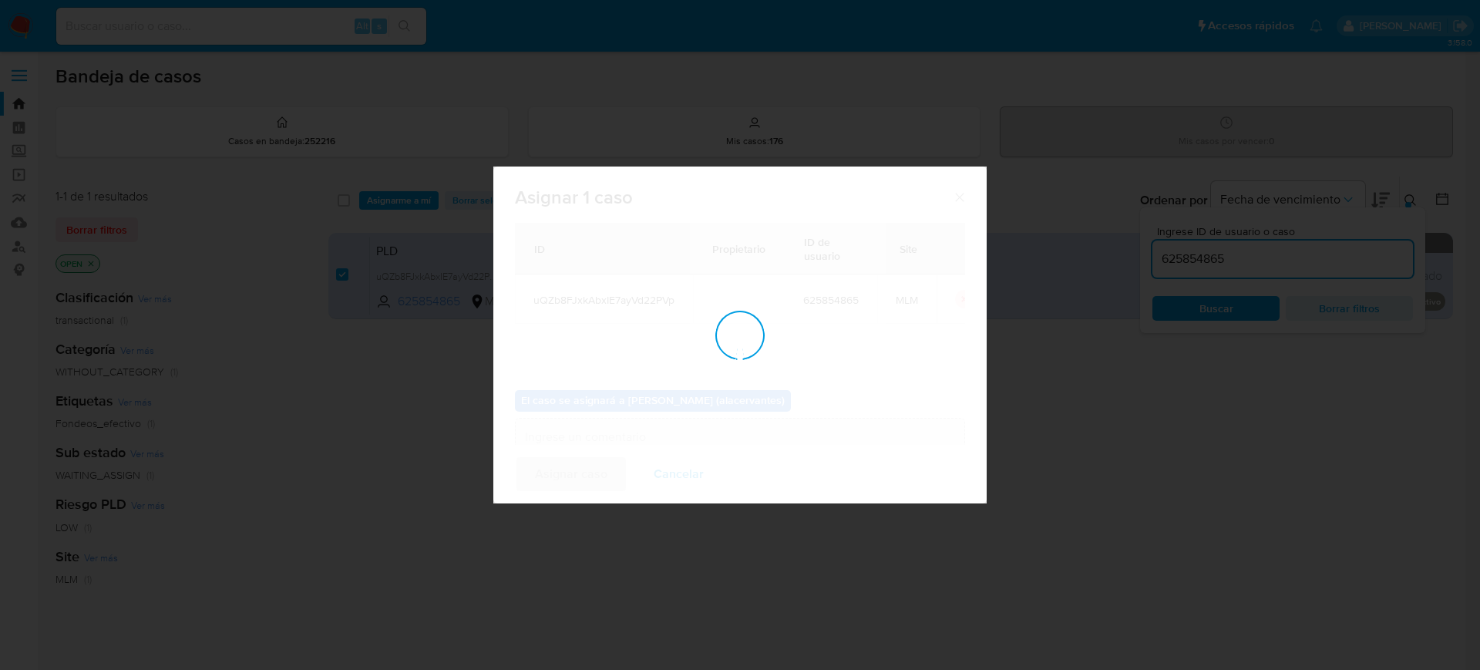
checkbox input "false"
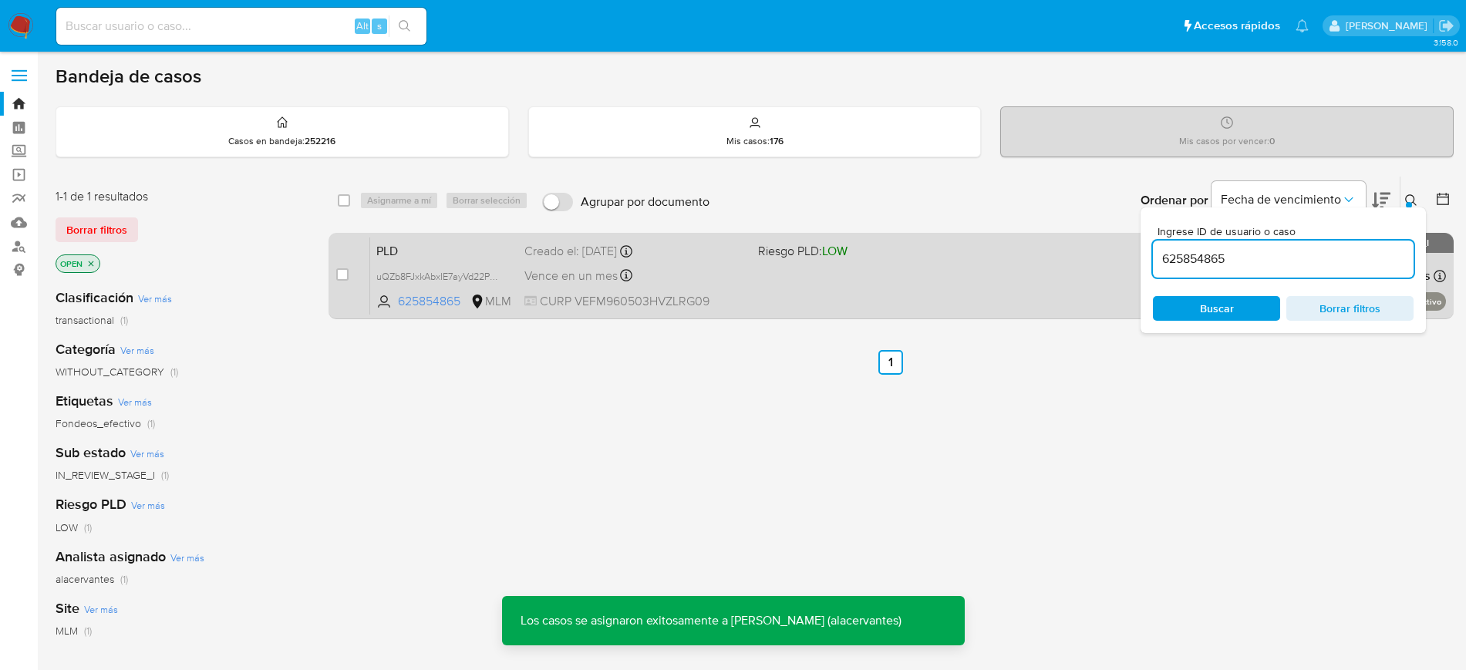
click at [830, 276] on div "PLD uQZb8FJxkAbxIE7ayVd22PVp 625854865 MLM Riesgo PLD: LOW Creado el: 12/08/202…" at bounding box center [908, 276] width 1076 height 78
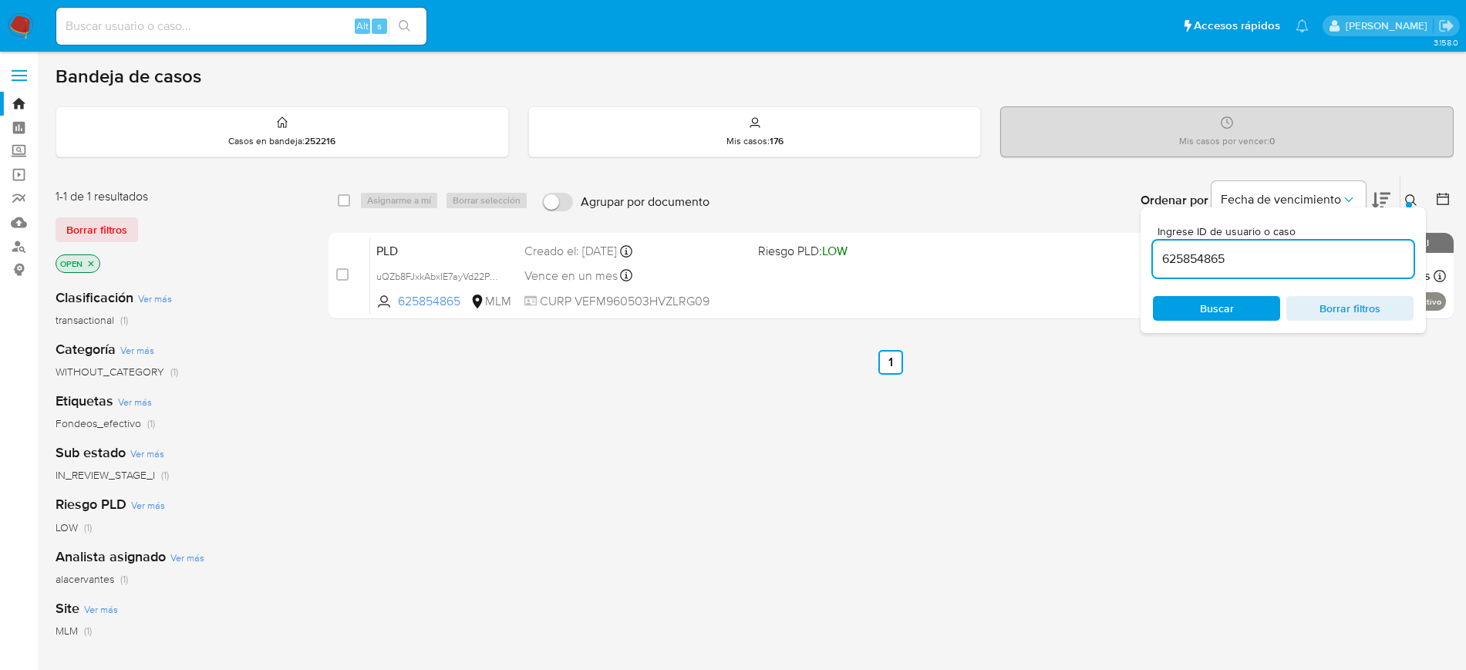
click at [1194, 250] on input "625854865" at bounding box center [1283, 259] width 261 height 20
paste input "fjgy6ms5zuDSOTsUCaD2059L"
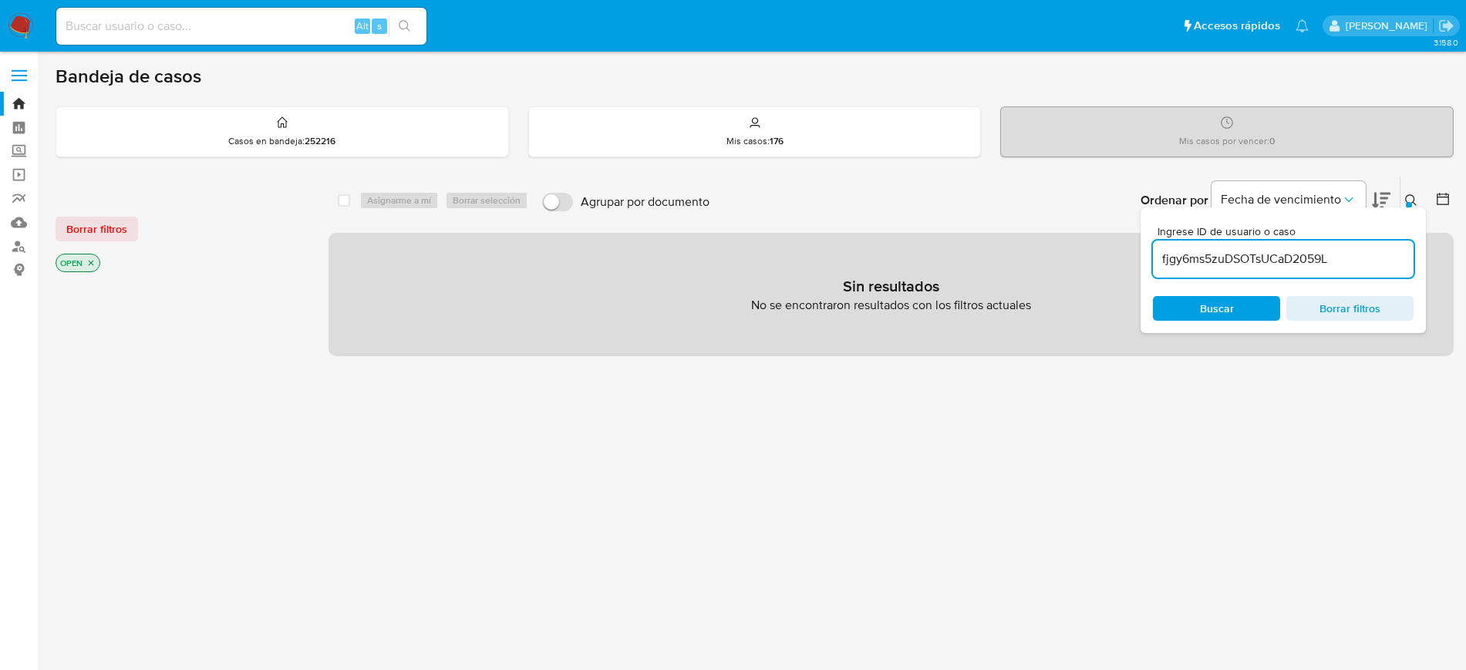
click at [1372, 257] on input "fjgy6ms5zuDSOTsUCaD2059L" at bounding box center [1283, 259] width 261 height 20
type input "fjgy6ms5zuDSOTsUCaD2059L"
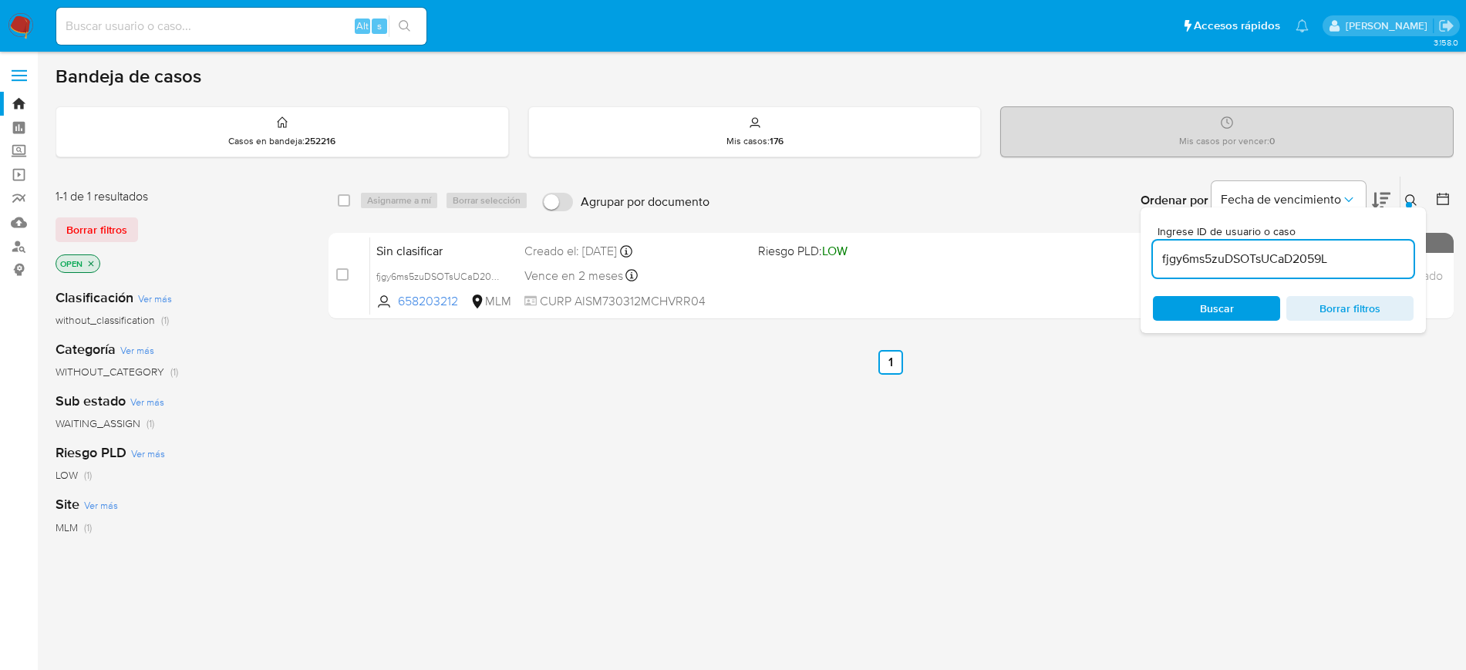
click at [350, 204] on div "select-all-cases-checkbox" at bounding box center [347, 200] width 19 height 19
click at [348, 202] on input "checkbox" at bounding box center [344, 200] width 12 height 12
checkbox input "true"
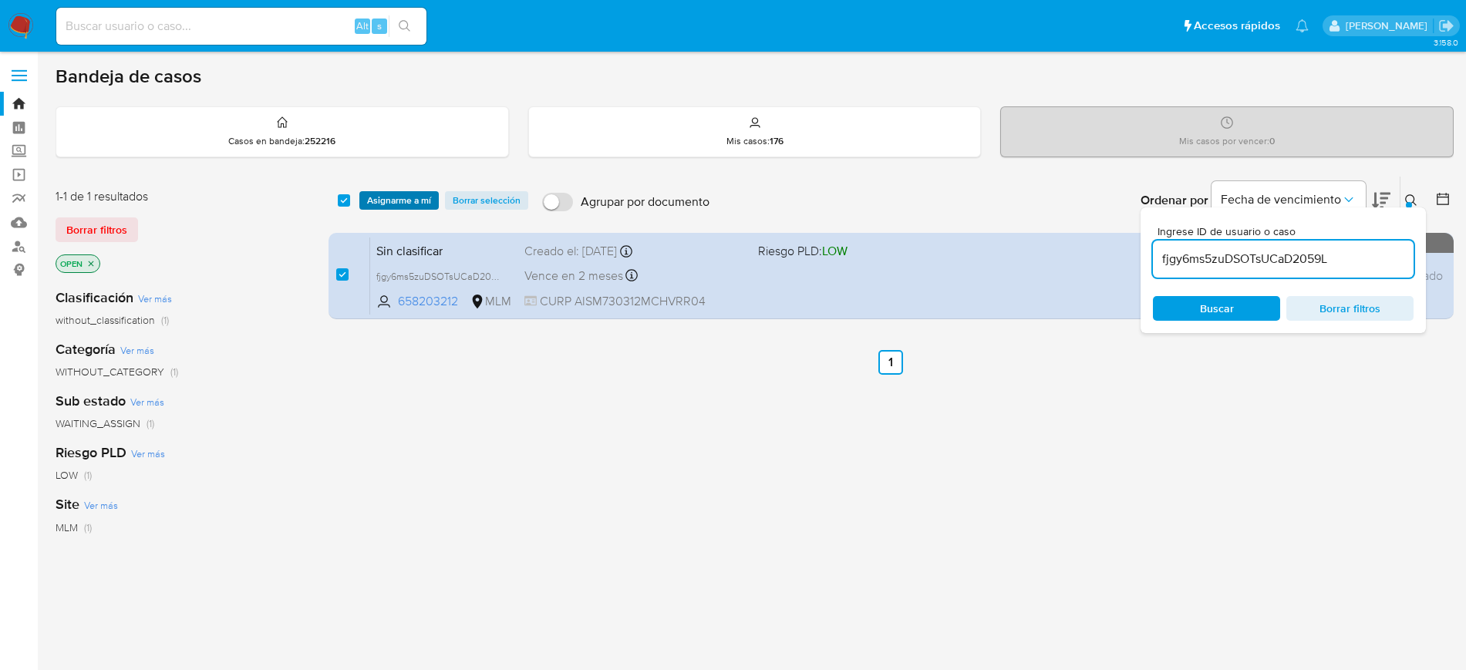
click at [380, 207] on span "Asignarme a mí" at bounding box center [399, 200] width 64 height 15
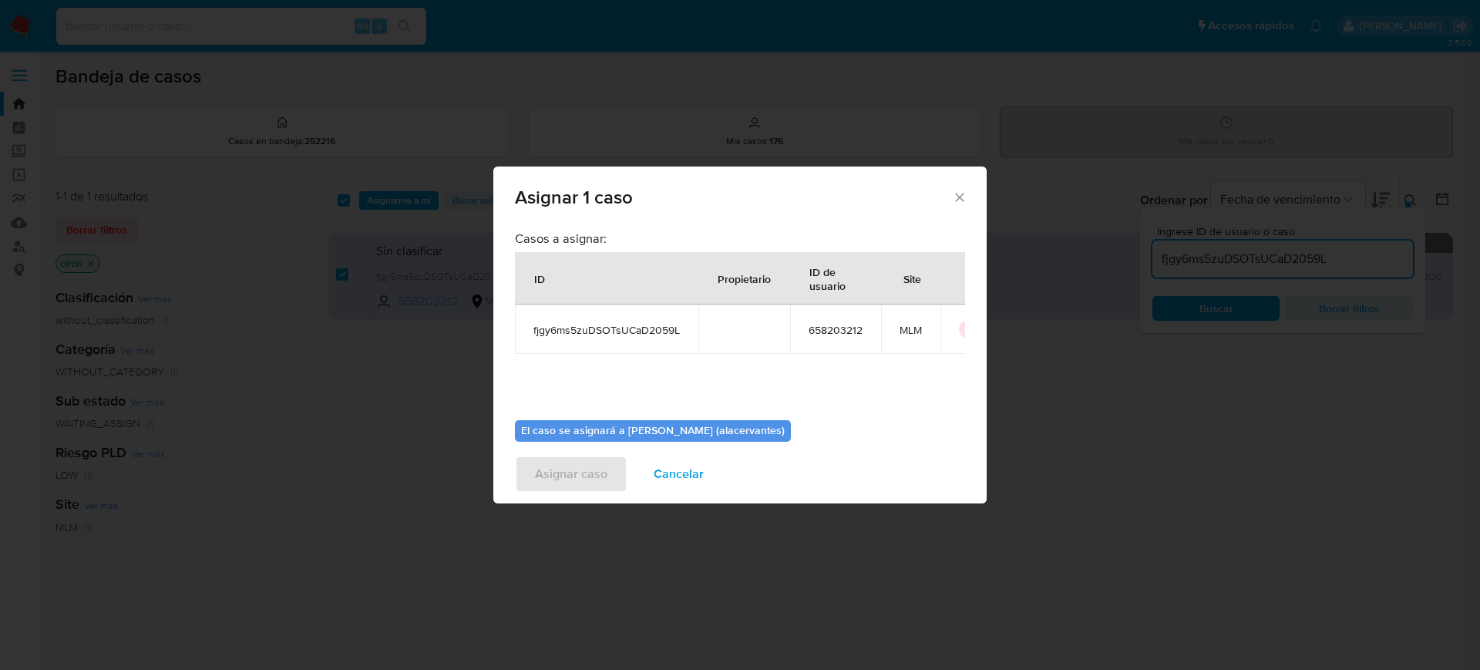
scroll to position [80, 0]
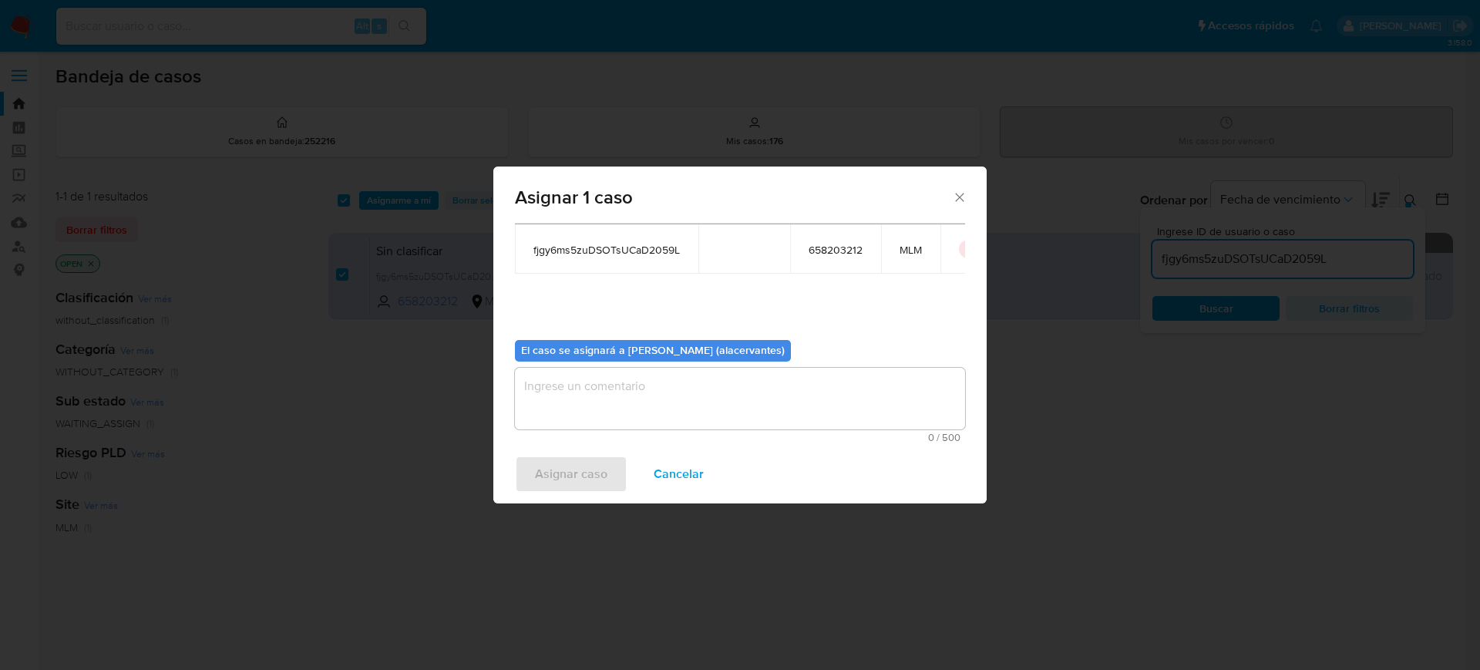
click at [871, 411] on textarea "assign-modal" at bounding box center [740, 399] width 450 height 62
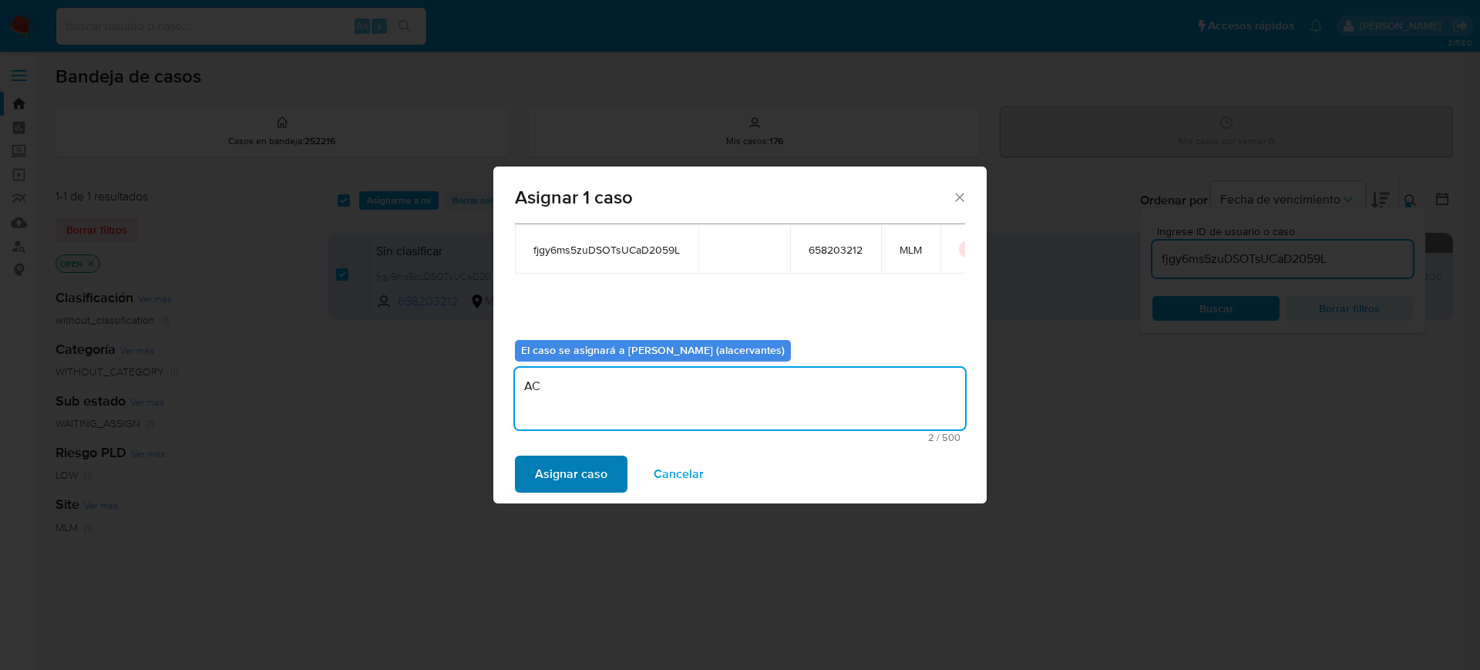
type textarea "AC"
click at [540, 472] on span "Asignar caso" at bounding box center [571, 474] width 72 height 34
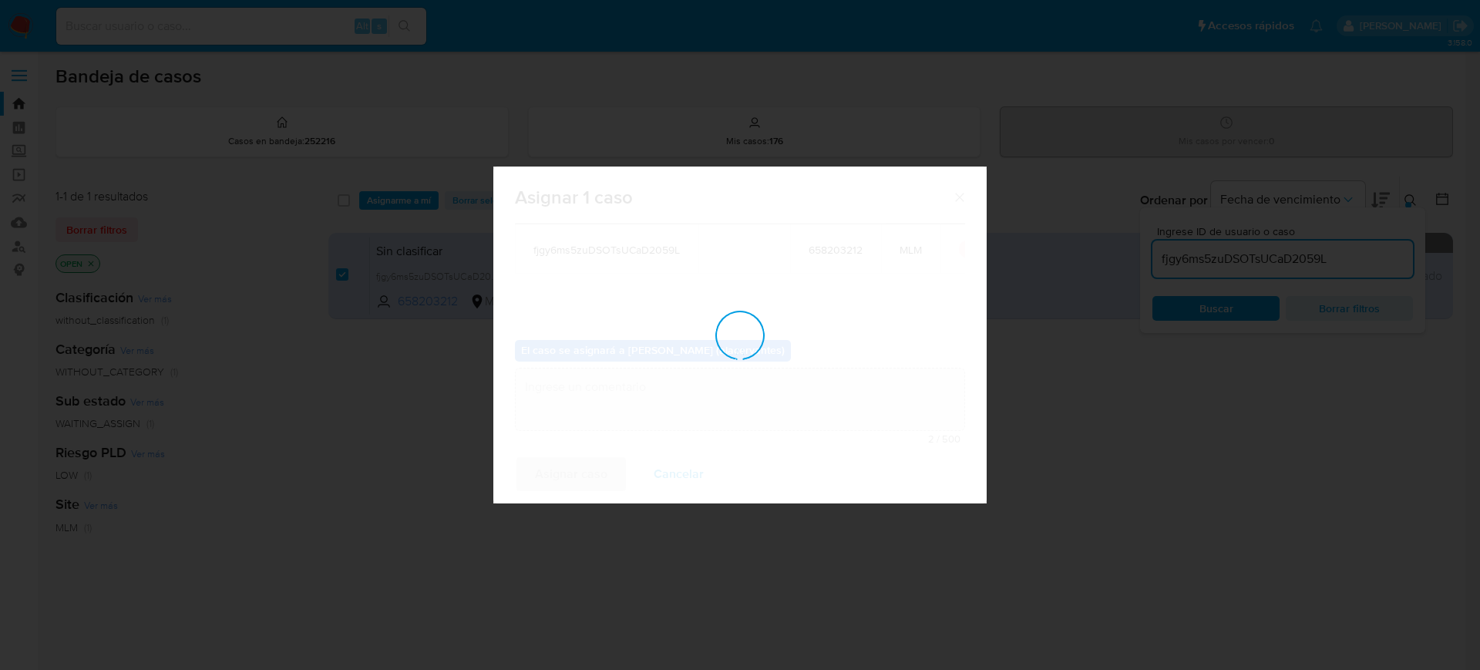
checkbox input "false"
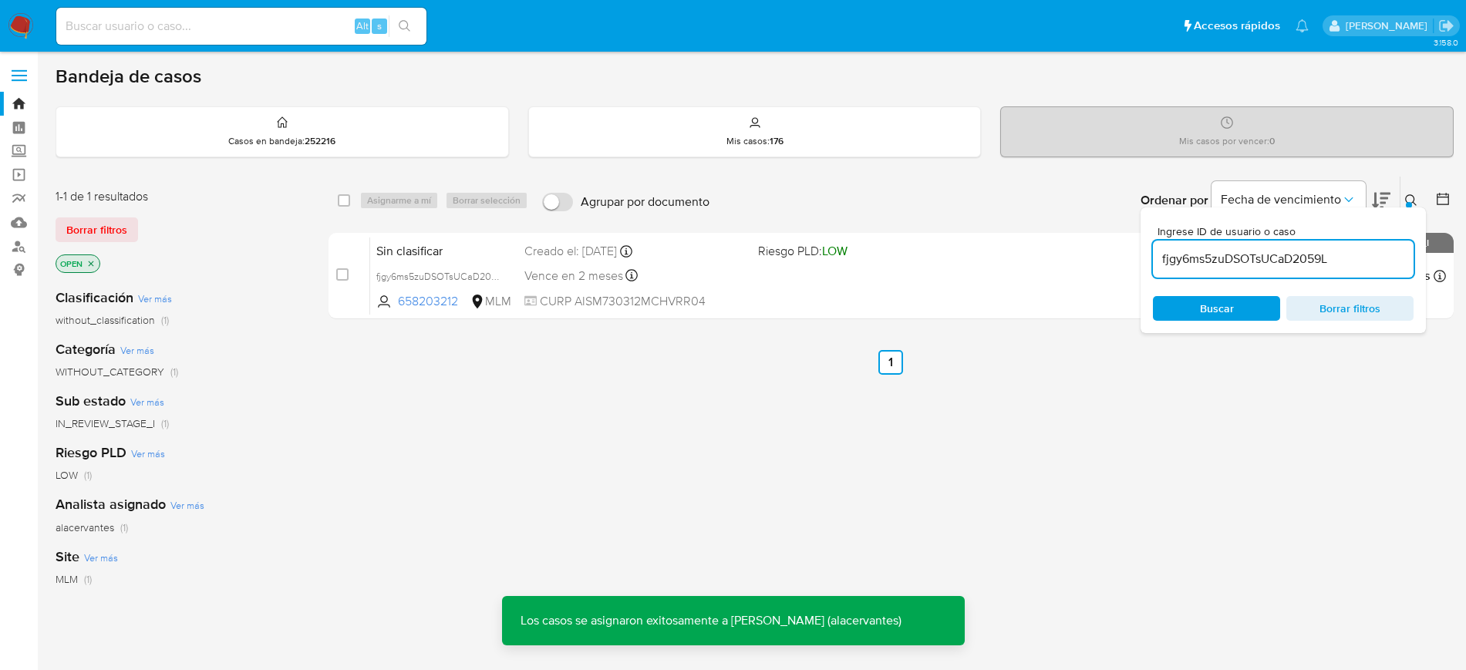
click at [1231, 265] on input "fjgy6ms5zuDSOTsUCaD2059L" at bounding box center [1283, 259] width 261 height 20
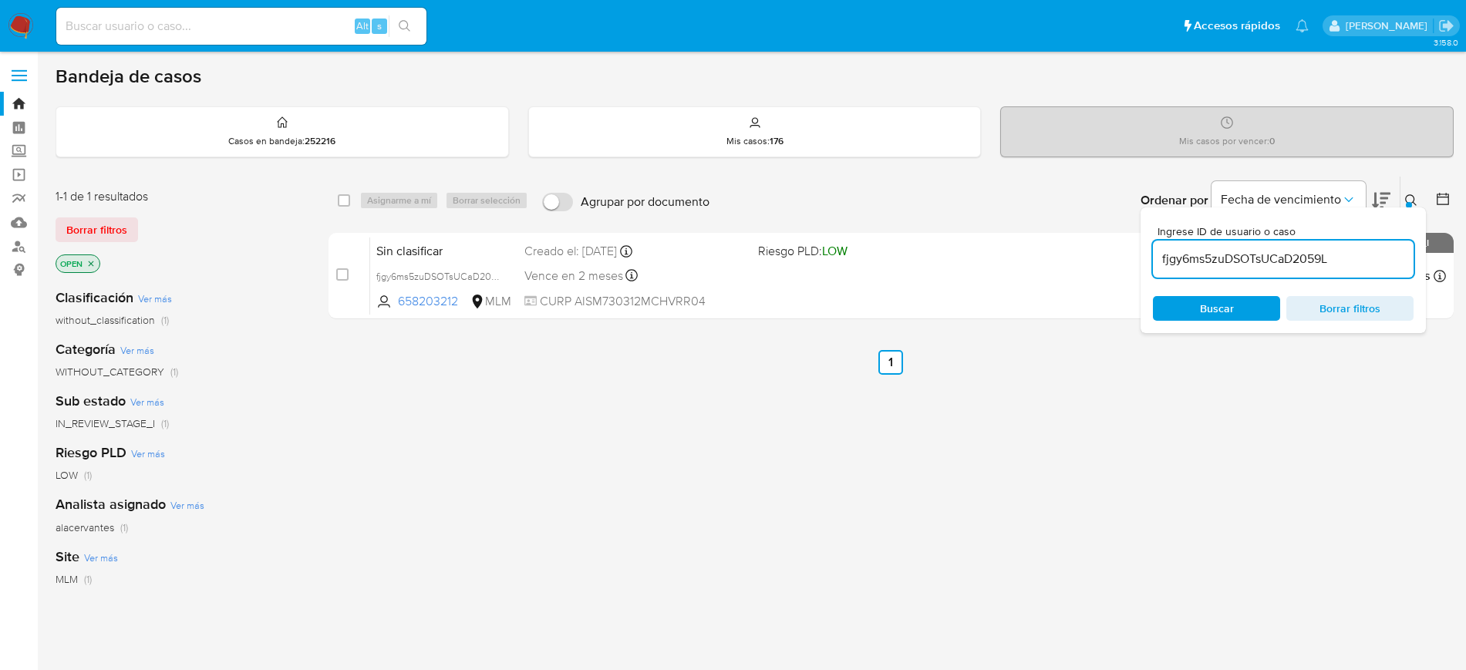
click at [1241, 263] on input "fjgy6ms5zuDSOTsUCaD2059L" at bounding box center [1283, 259] width 261 height 20
paste input "XBOZtgsBPP8McnNAfIvcD0Ql"
type input "XBOZtgsBPP8McnNAfIvcD0Ql"
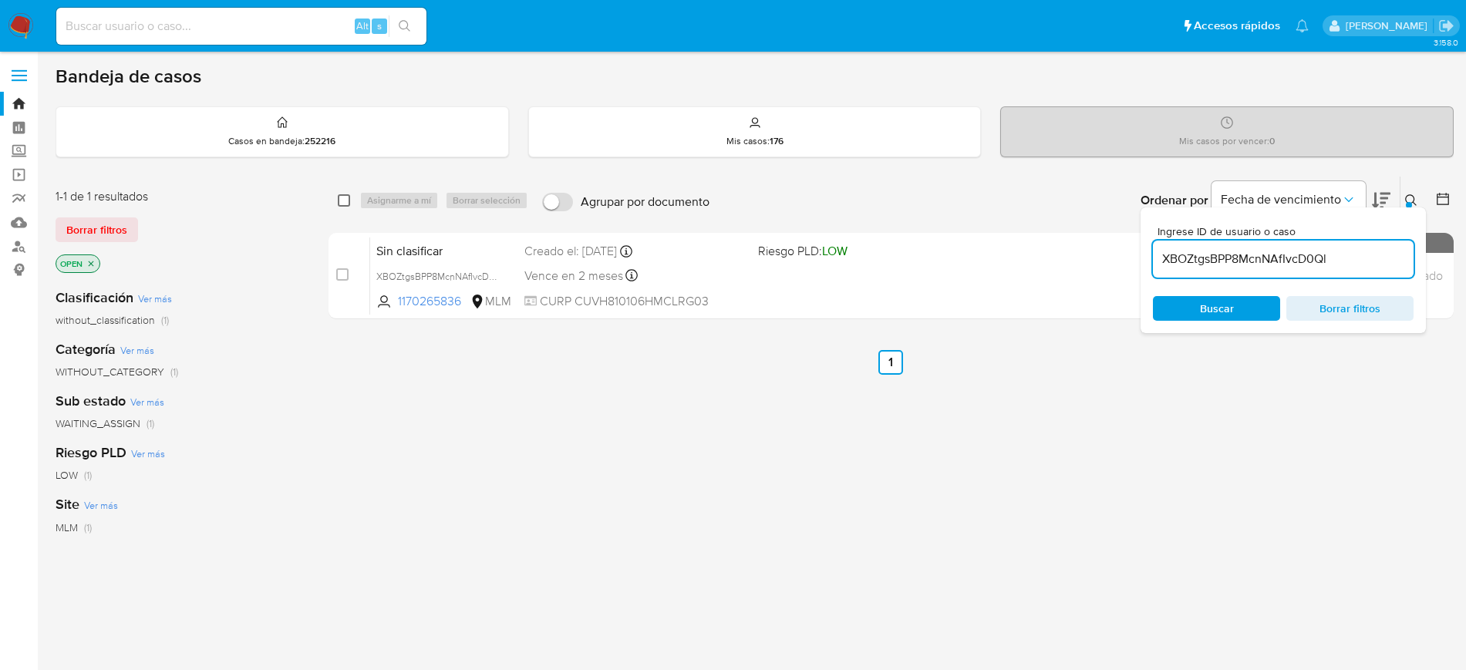
click at [346, 202] on input "checkbox" at bounding box center [344, 200] width 12 height 12
checkbox input "true"
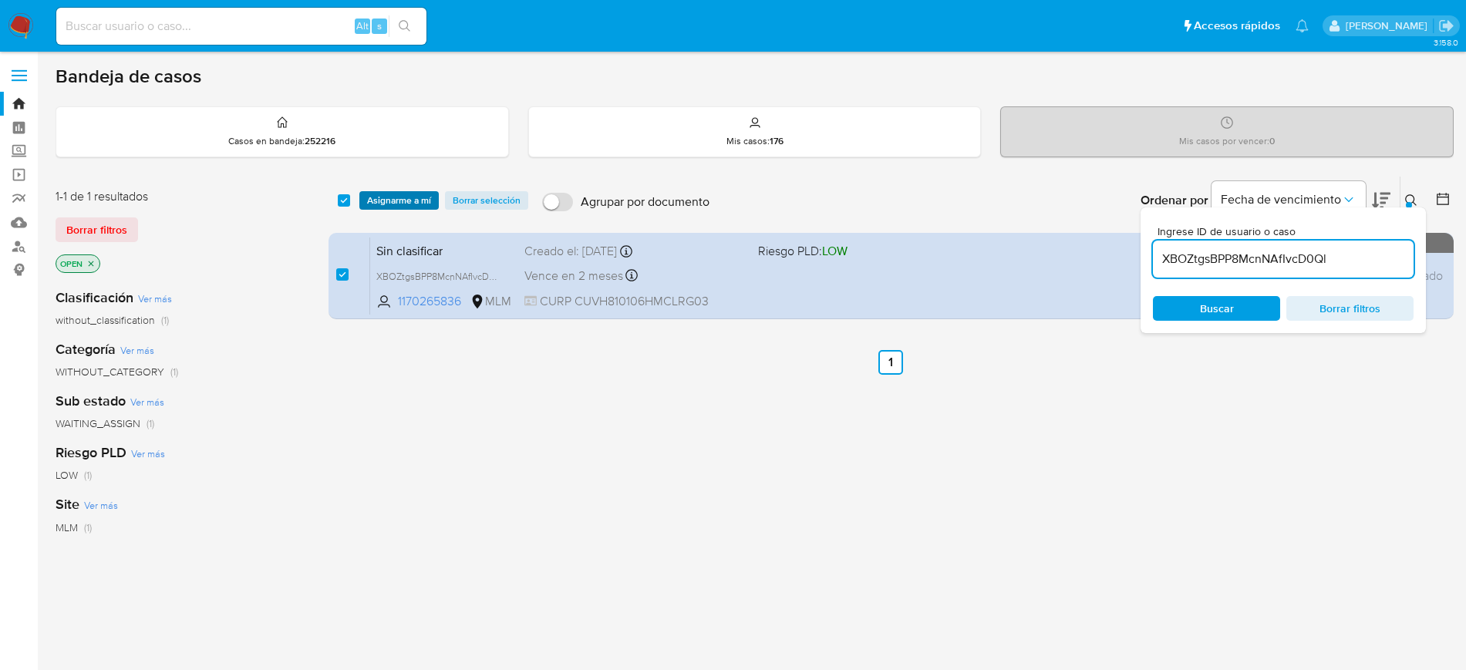
click at [375, 201] on span "Asignarme a mí" at bounding box center [399, 200] width 64 height 15
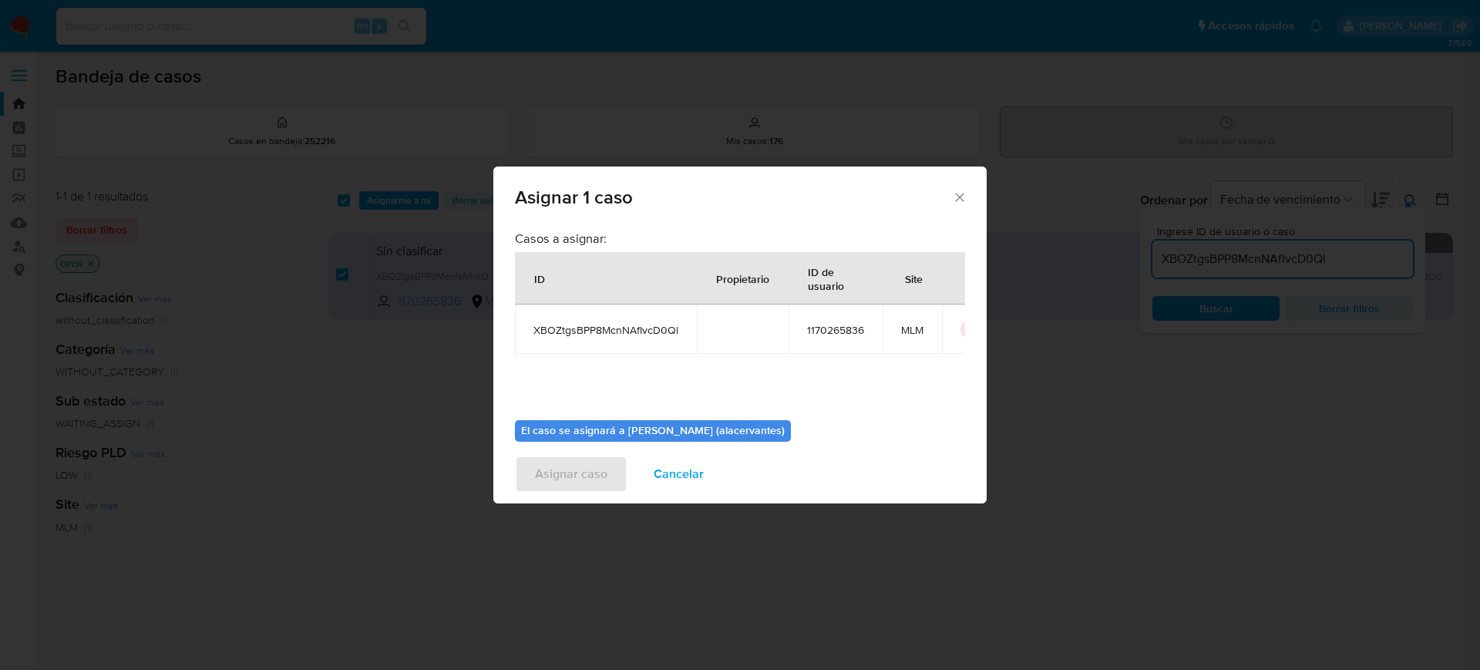
scroll to position [80, 0]
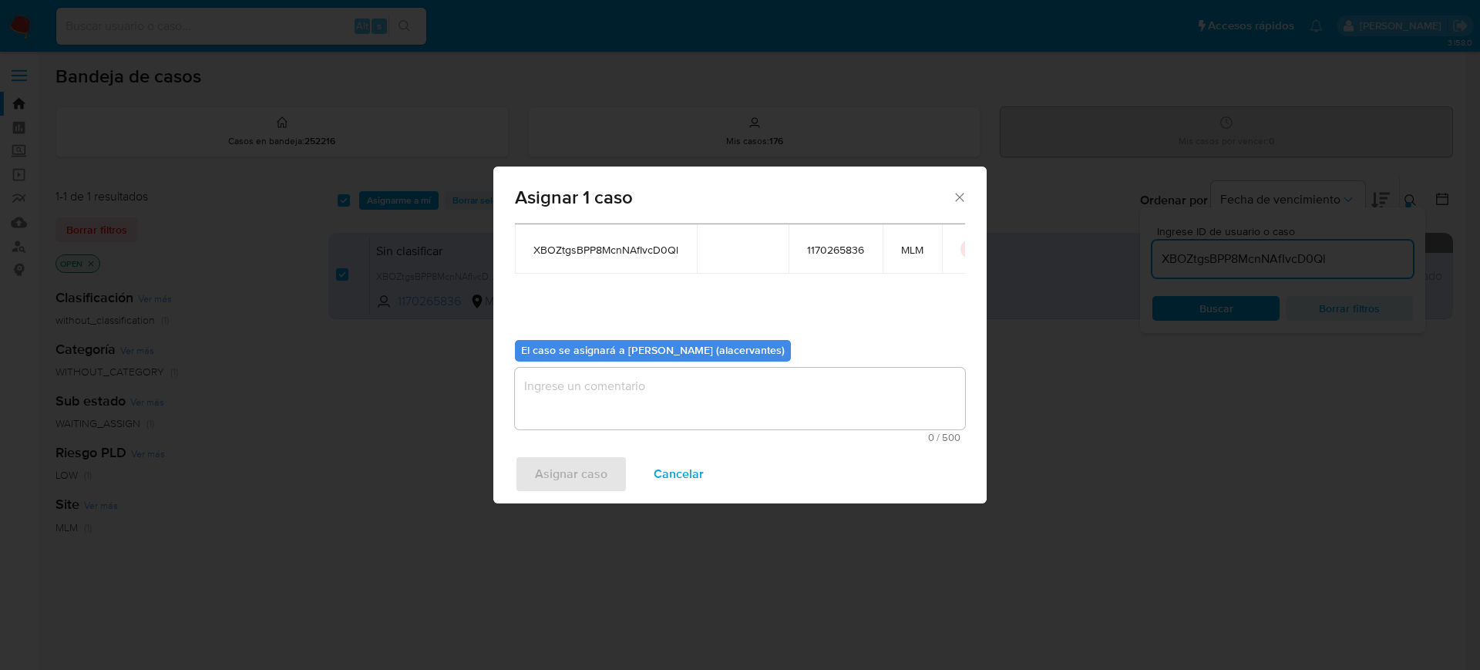
click at [745, 382] on textarea "assign-modal" at bounding box center [740, 399] width 450 height 62
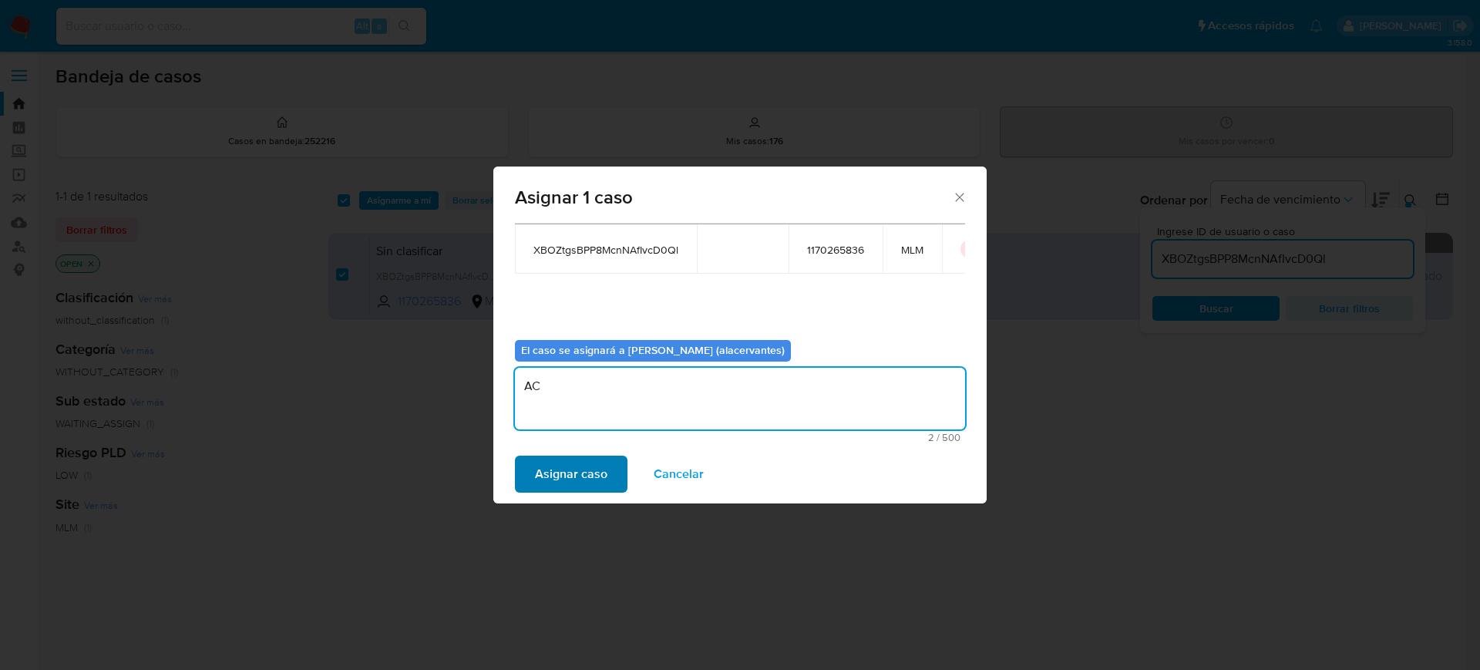
type textarea "AC"
click at [578, 466] on span "Asignar caso" at bounding box center [571, 474] width 72 height 34
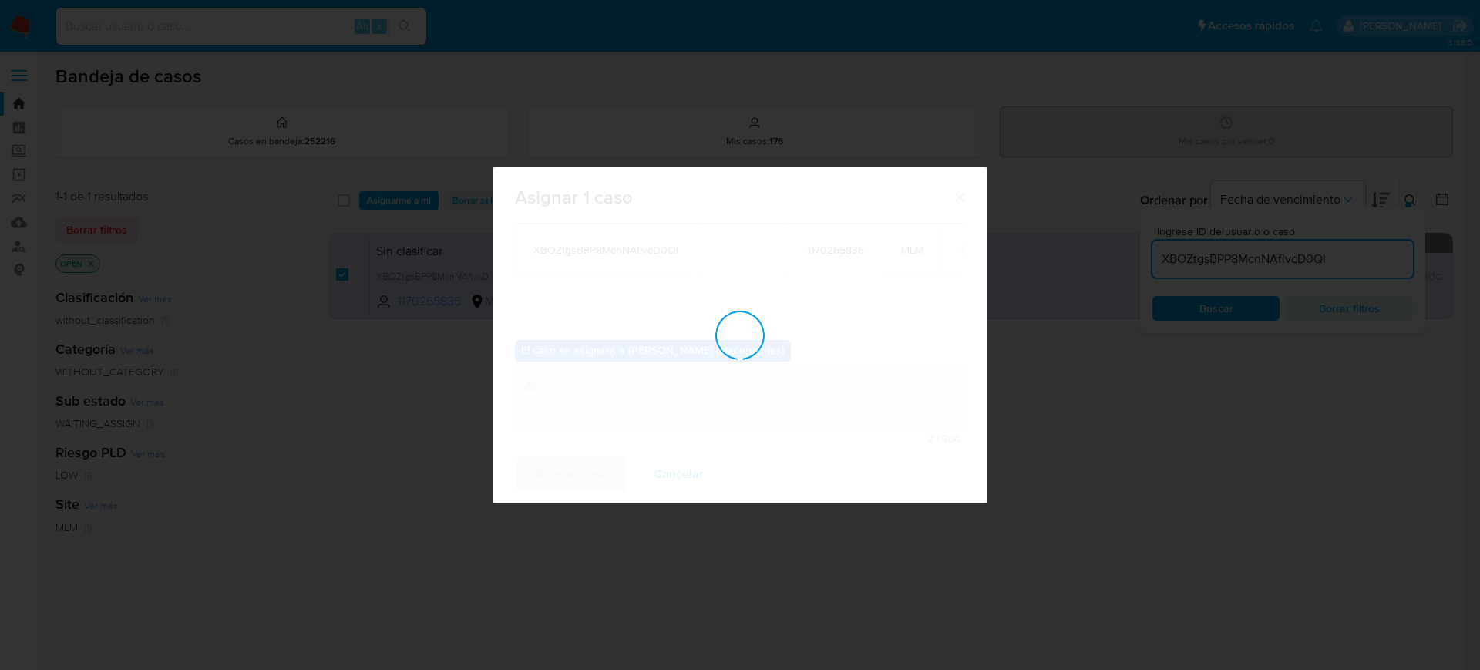
checkbox input "false"
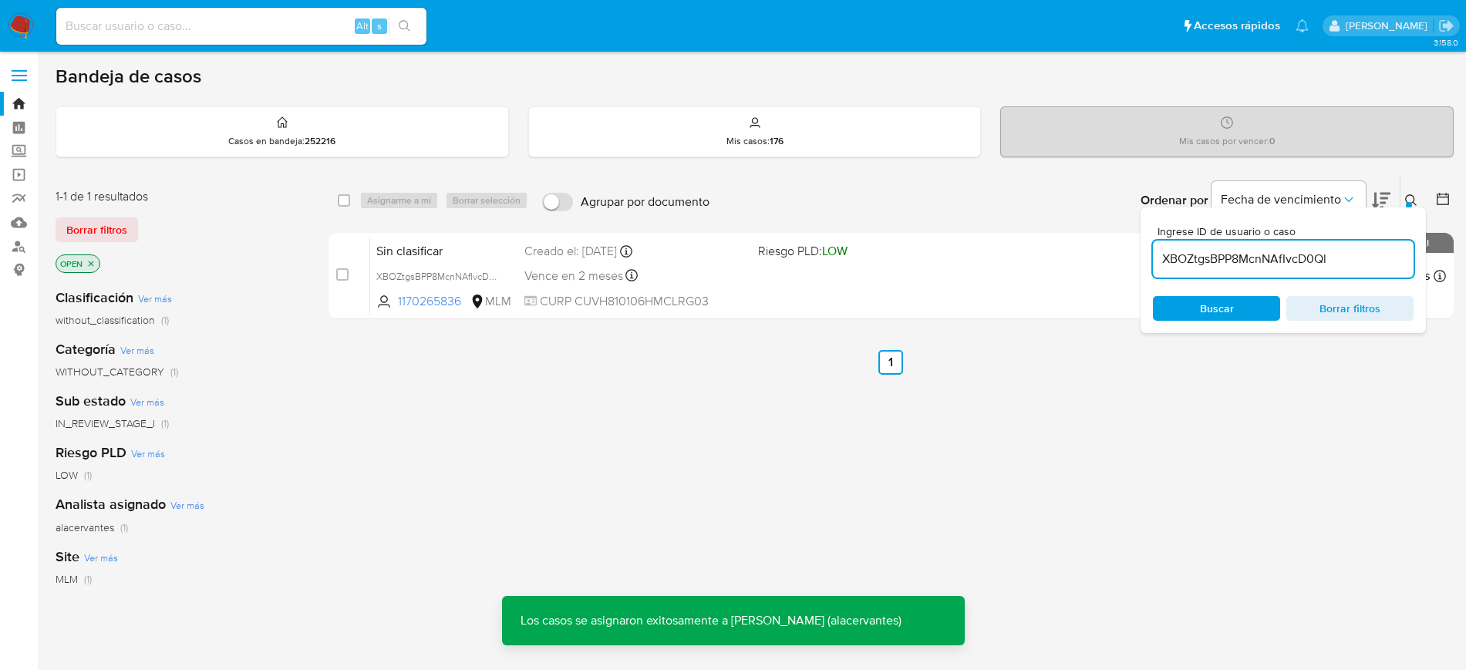
click at [1210, 258] on input "XBOZtgsBPP8McnNAfIvcD0Ql" at bounding box center [1283, 259] width 261 height 20
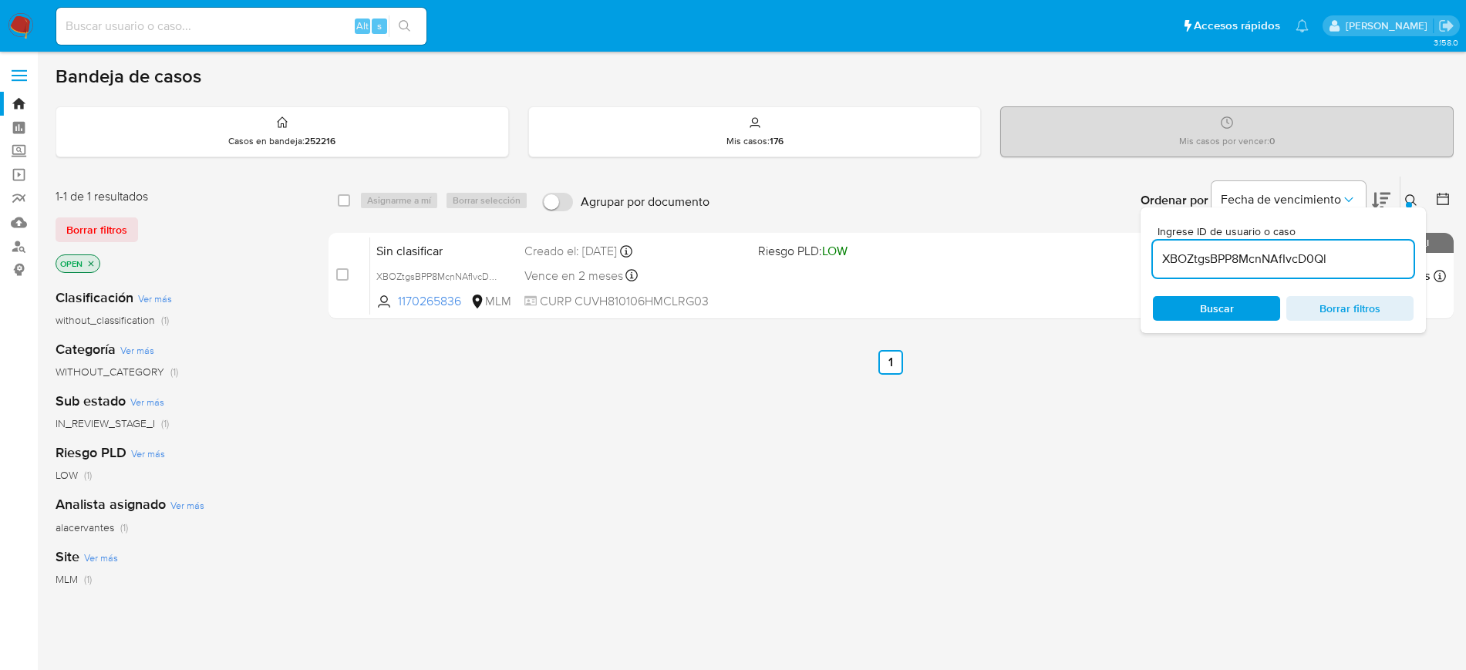
paste input "rP437NyPTNZ7QMXQAFt5Vzuo"
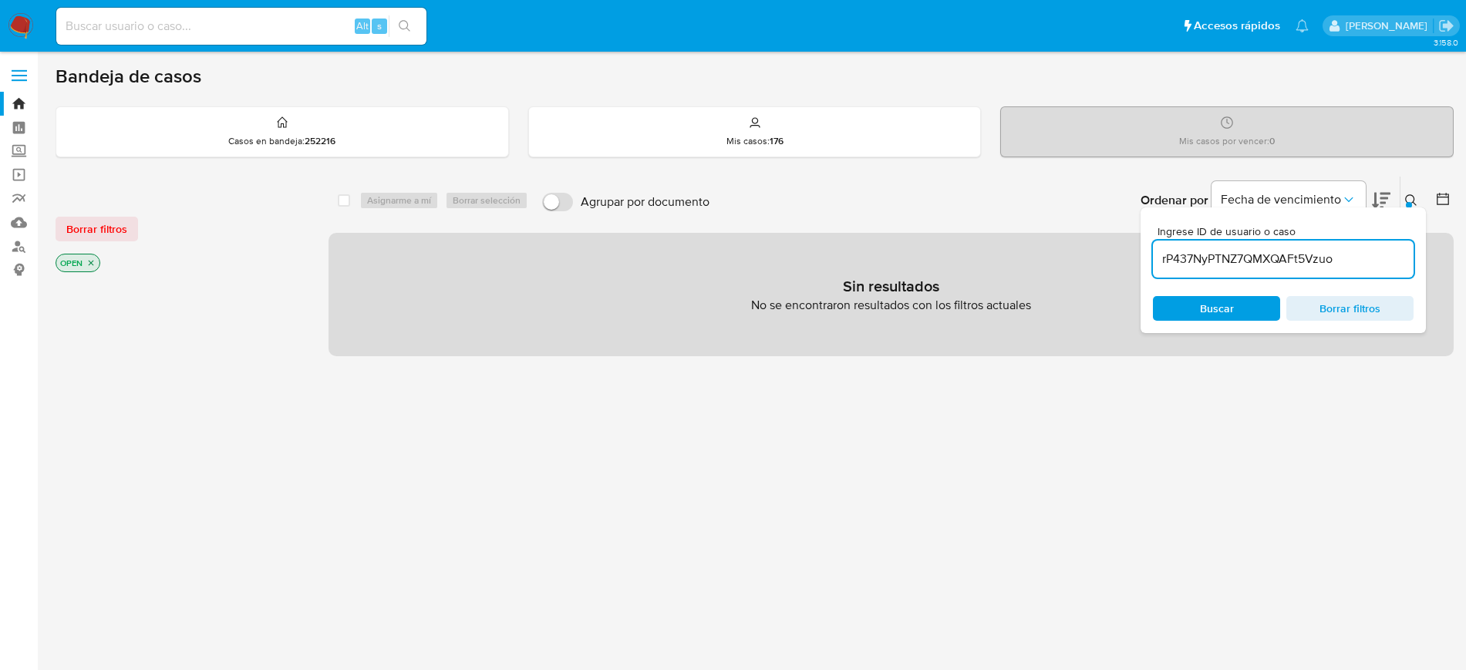
click at [1355, 267] on input "rP437NyPTNZ7QMXQAFt5Vzuo" at bounding box center [1283, 259] width 261 height 20
type input "rP437NyPTNZ7QMXQAFt5Vzuo"
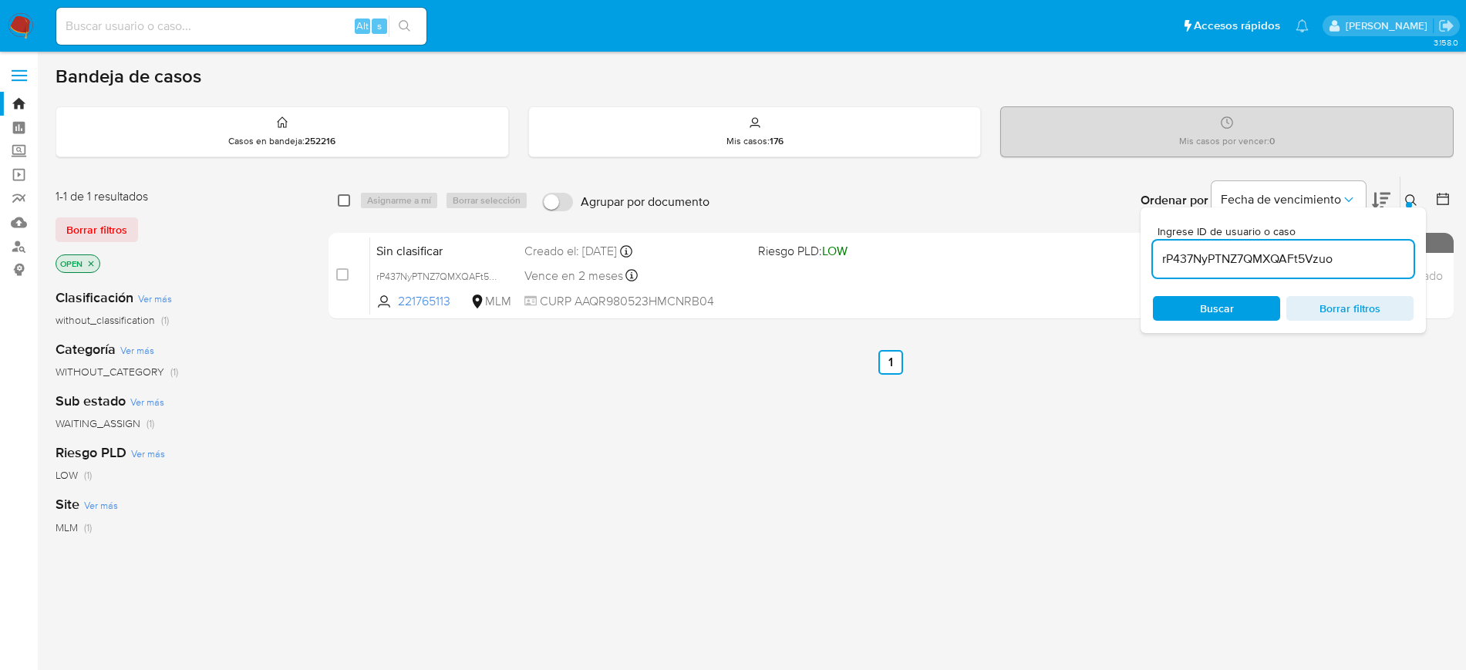
click at [348, 202] on input "checkbox" at bounding box center [344, 200] width 12 height 12
checkbox input "true"
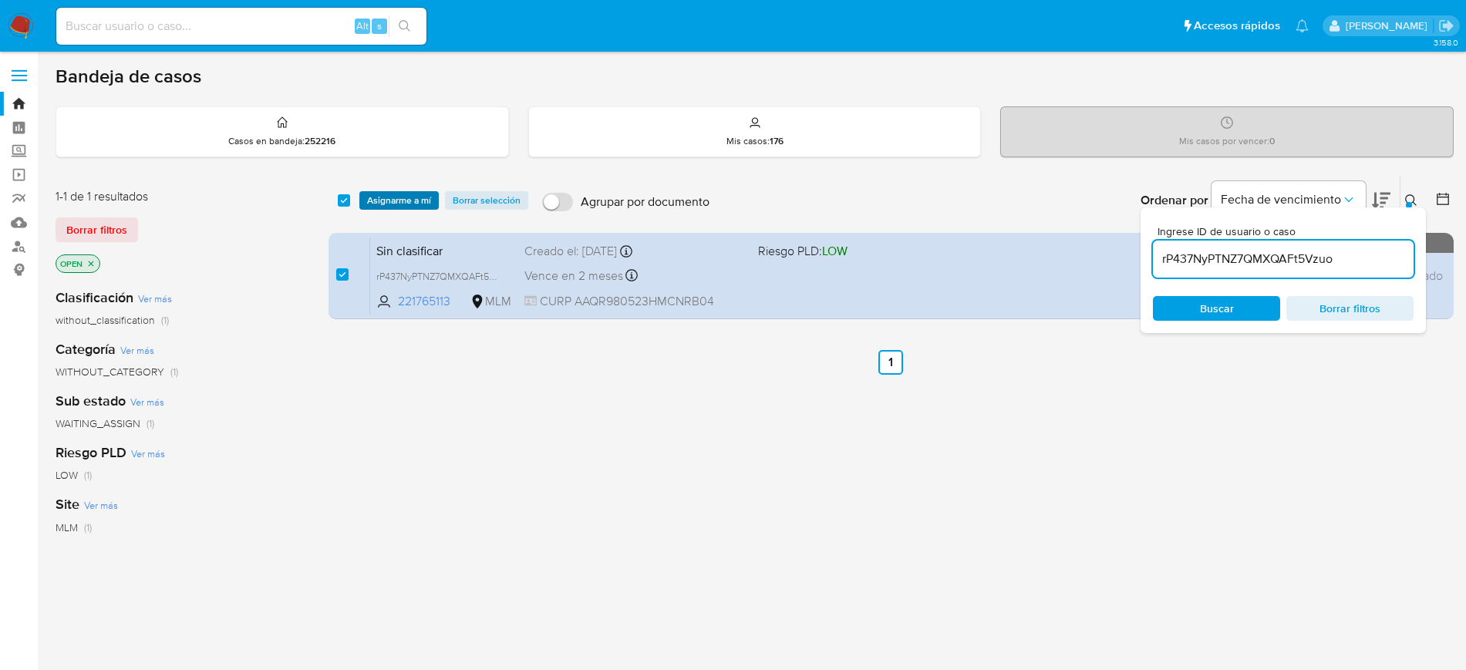
click at [382, 202] on span "Asignarme a mí" at bounding box center [399, 200] width 64 height 15
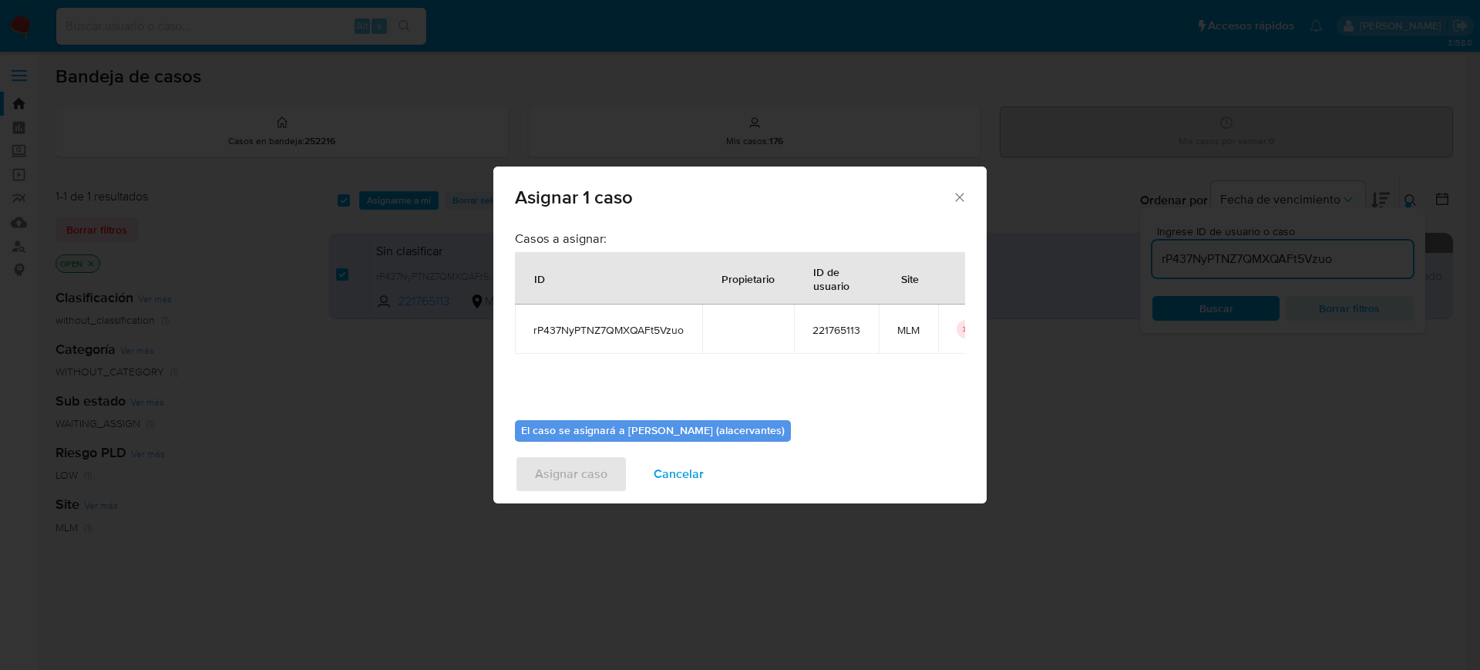
scroll to position [64, 0]
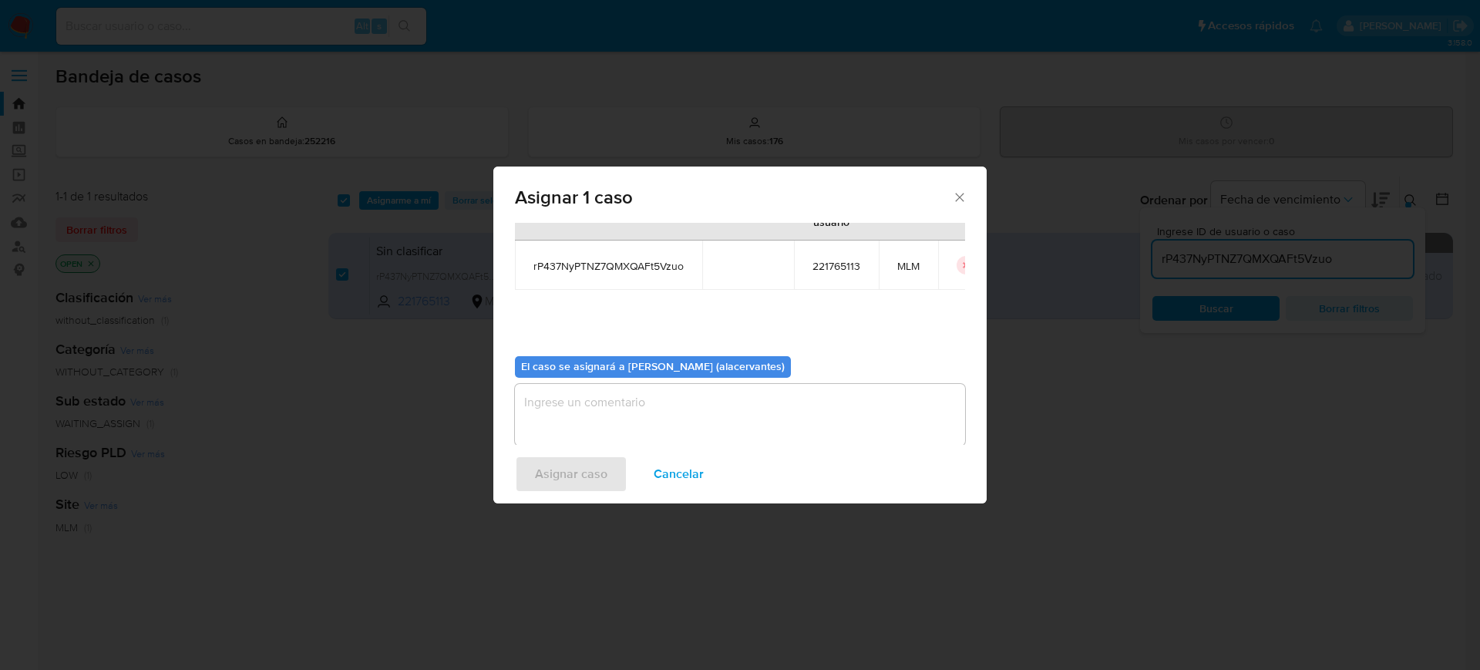
click at [749, 416] on textarea "assign-modal" at bounding box center [740, 415] width 450 height 62
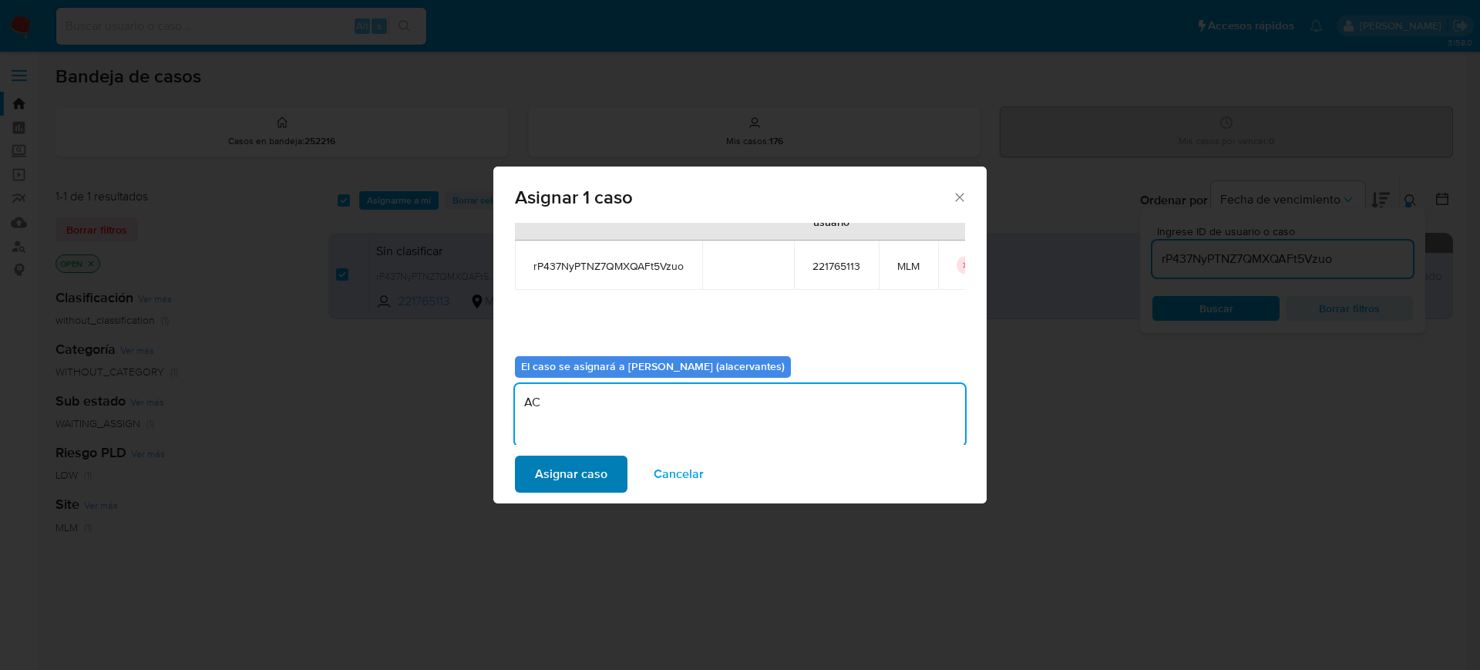
type textarea "AC"
click at [534, 487] on button "Asignar caso" at bounding box center [571, 474] width 113 height 37
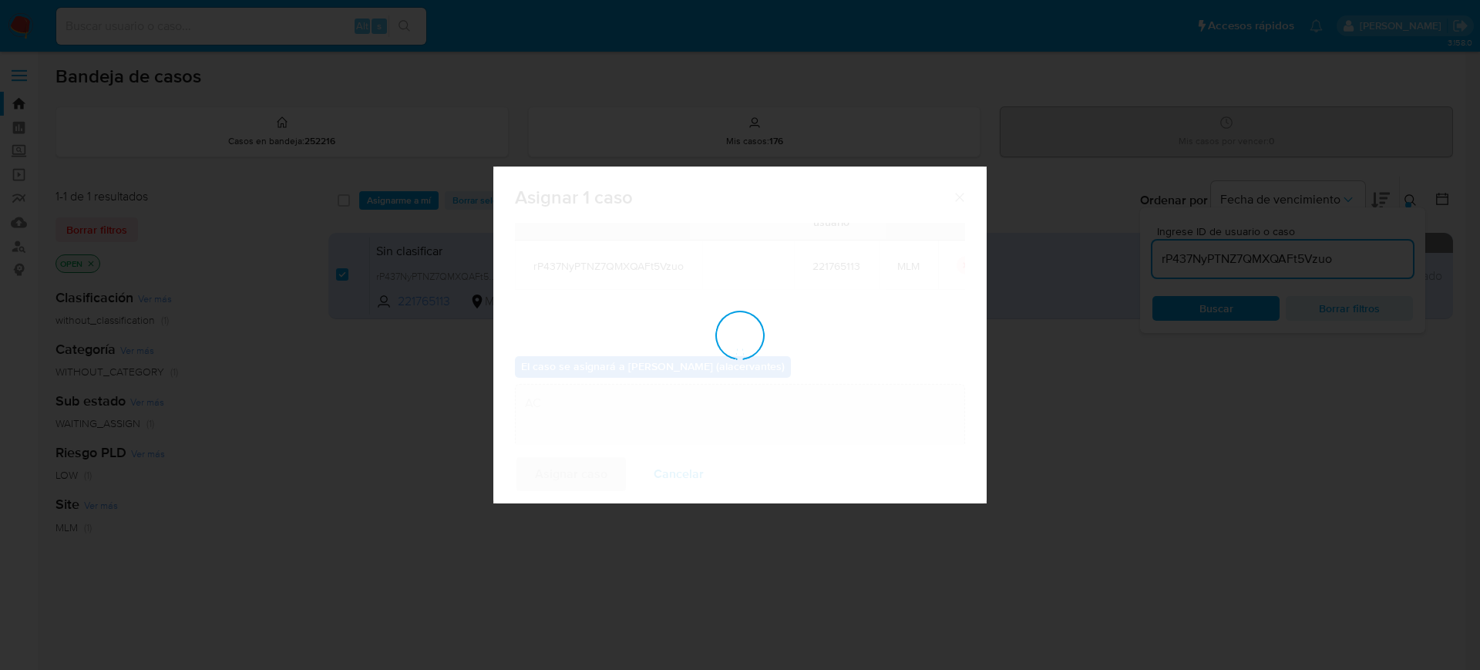
checkbox input "false"
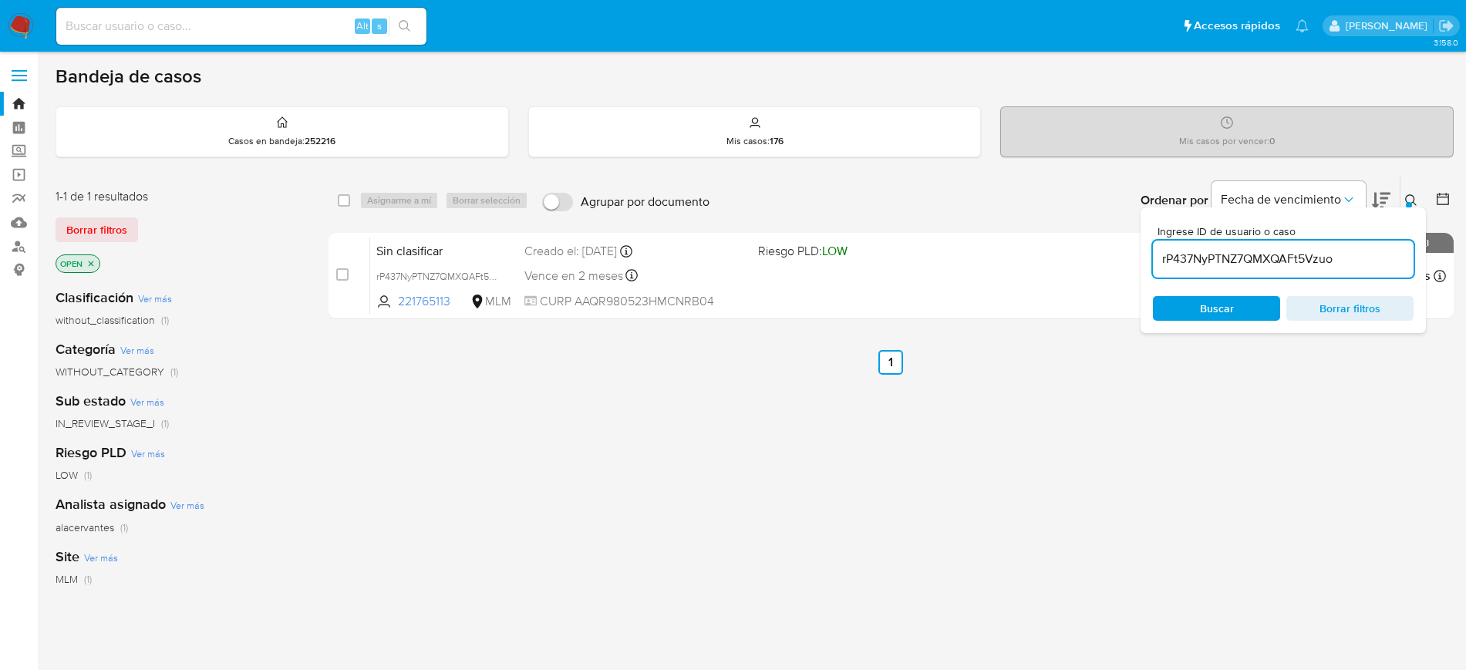
click at [1218, 261] on input "rP437NyPTNZ7QMXQAFt5Vzuo" at bounding box center [1283, 259] width 261 height 20
paste input "smAVDQlZWbAR0WxG4dwMS65J"
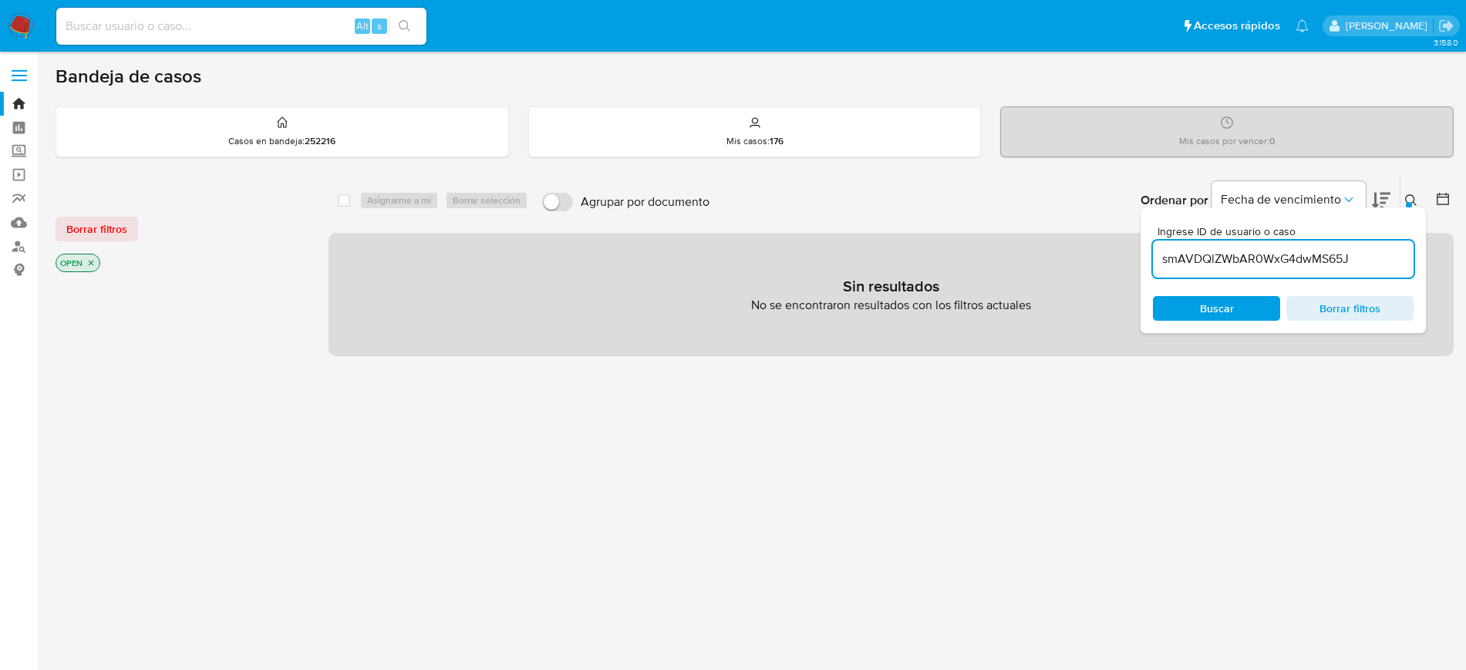
click at [1398, 252] on input "smAVDQlZWbAR0WxG4dwMS65J" at bounding box center [1283, 259] width 261 height 20
type input "smAVDQlZWbAR0WxG4dwMS65J"
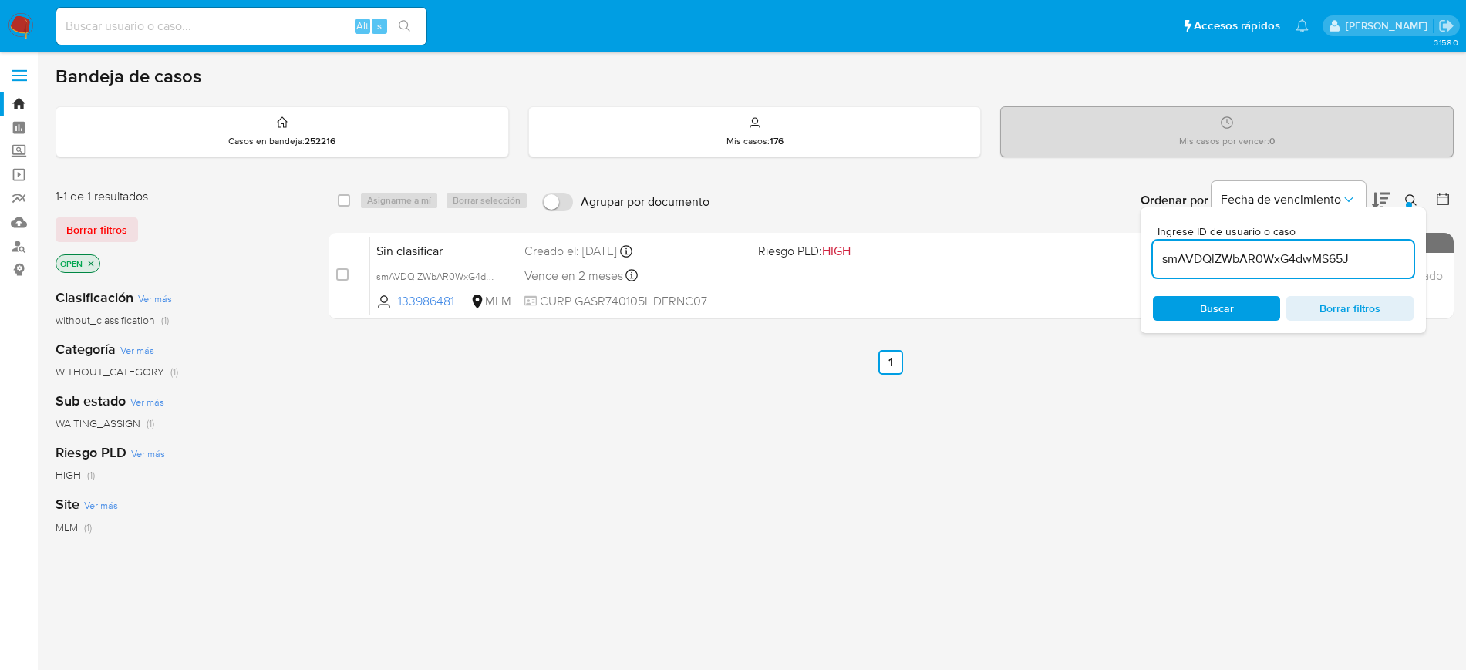
click at [1224, 298] on span "Buscar" at bounding box center [1217, 308] width 34 height 25
click at [345, 201] on input "checkbox" at bounding box center [344, 200] width 12 height 12
checkbox input "true"
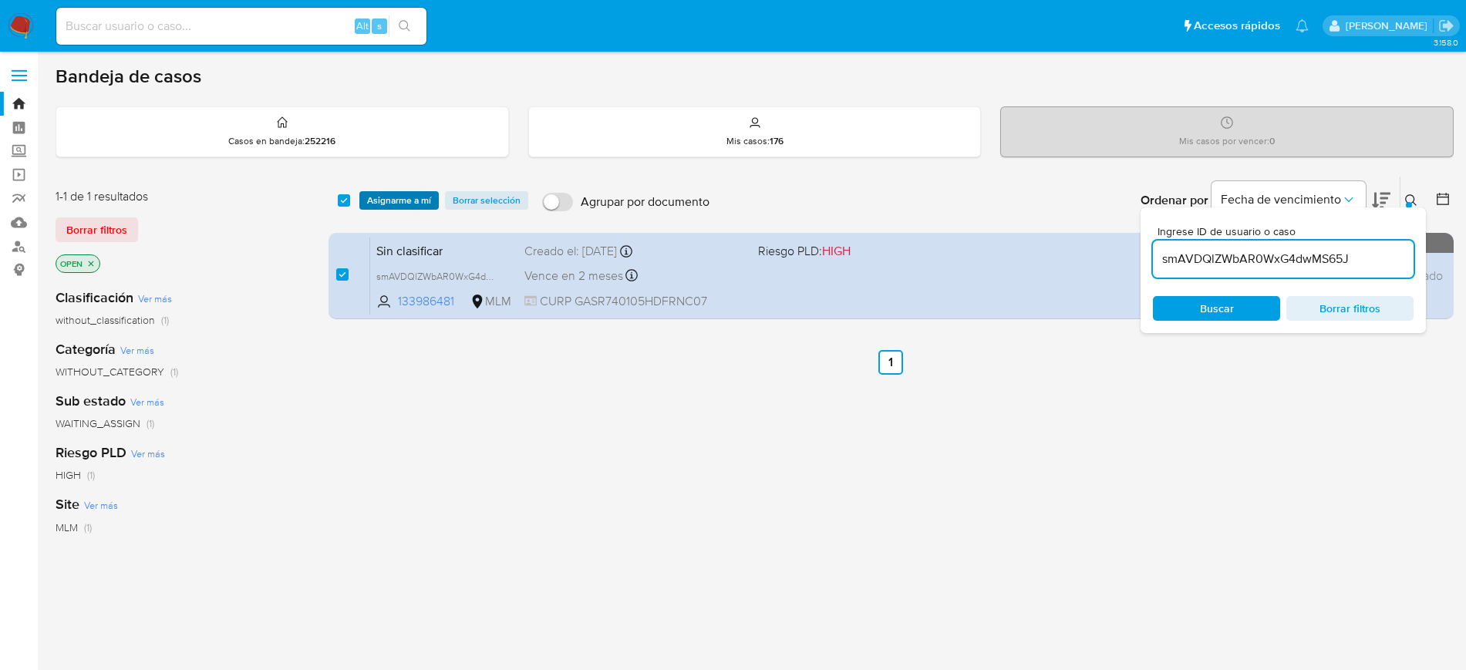
click at [372, 201] on span "Asignarme a mí" at bounding box center [399, 200] width 64 height 15
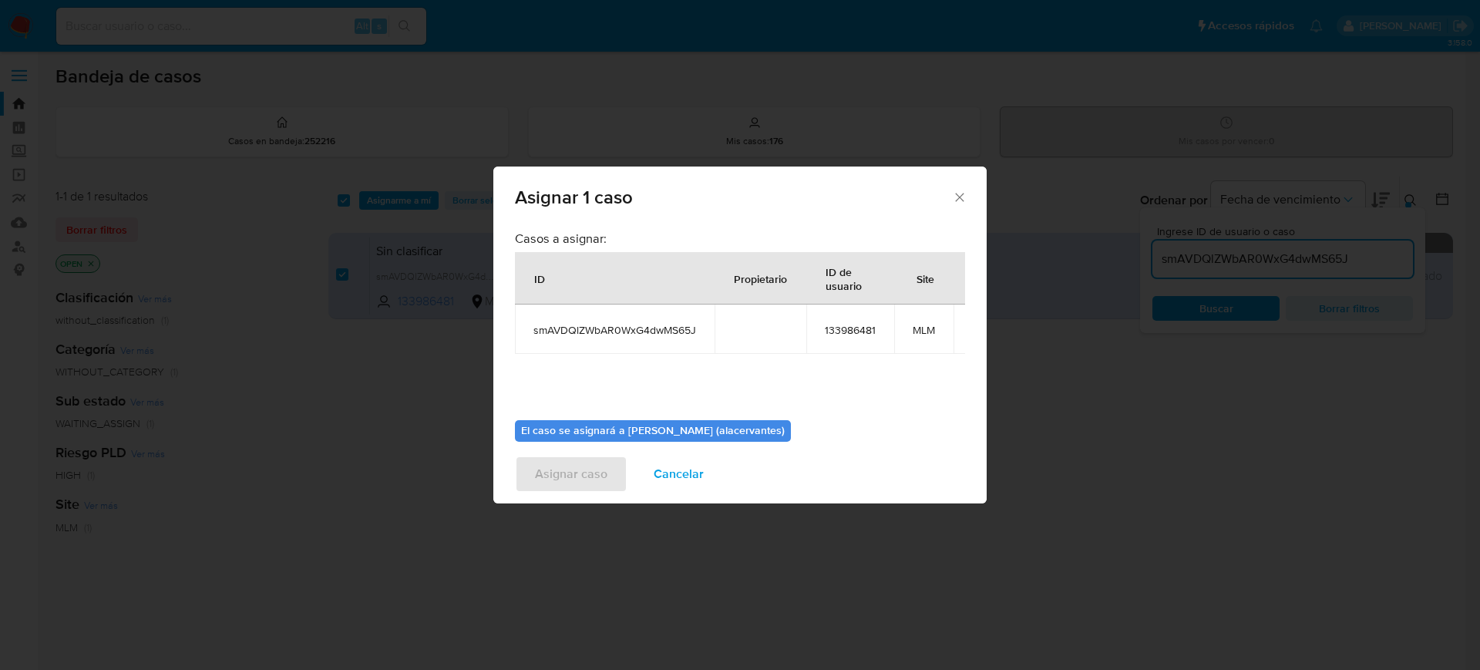
scroll to position [95, 0]
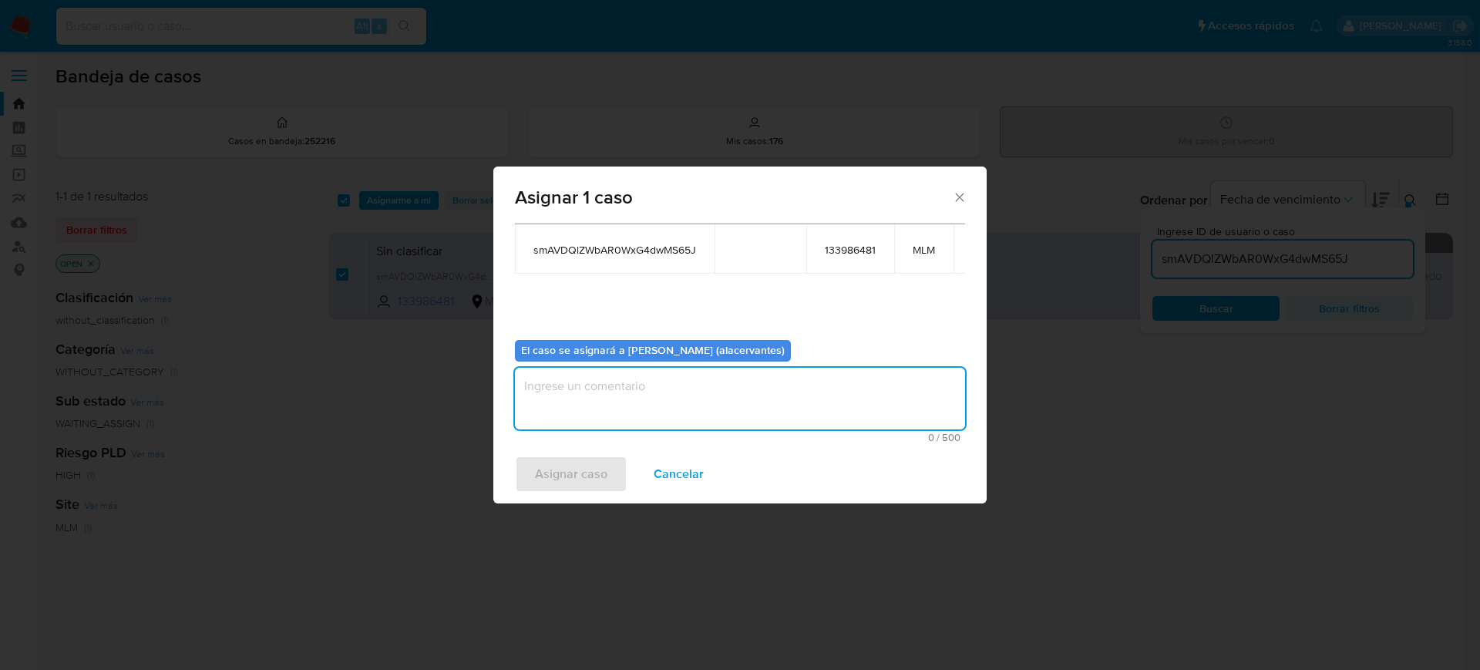
click at [881, 378] on textarea "assign-modal" at bounding box center [740, 399] width 450 height 62
type textarea "AC"
click at [580, 483] on span "Asignar caso" at bounding box center [571, 474] width 72 height 34
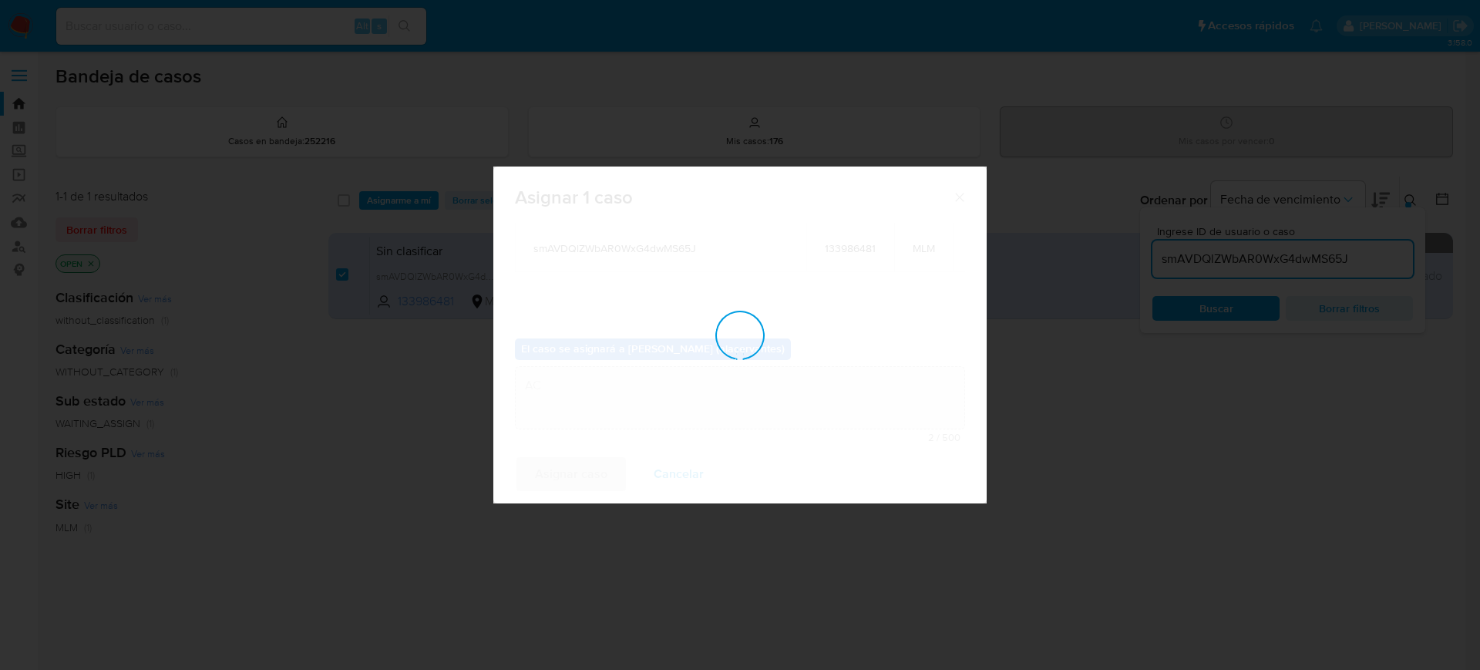
checkbox input "false"
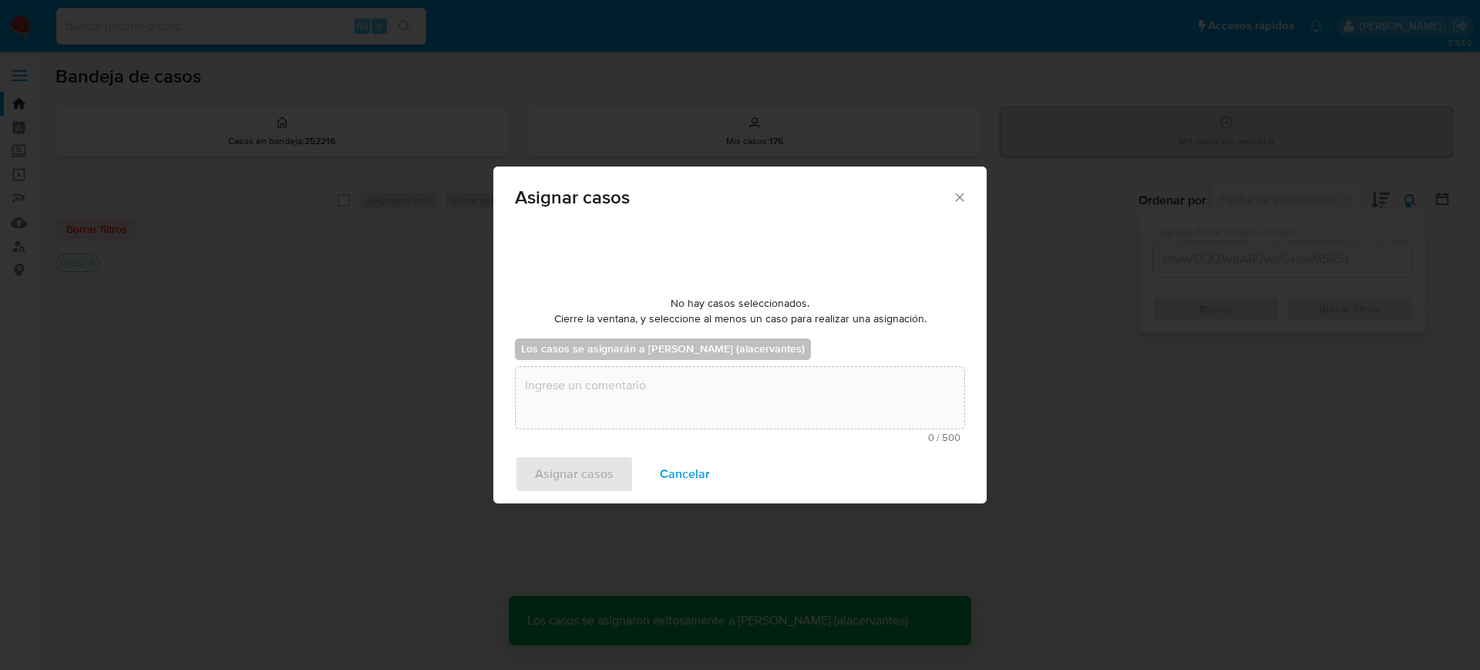
scroll to position [93, 0]
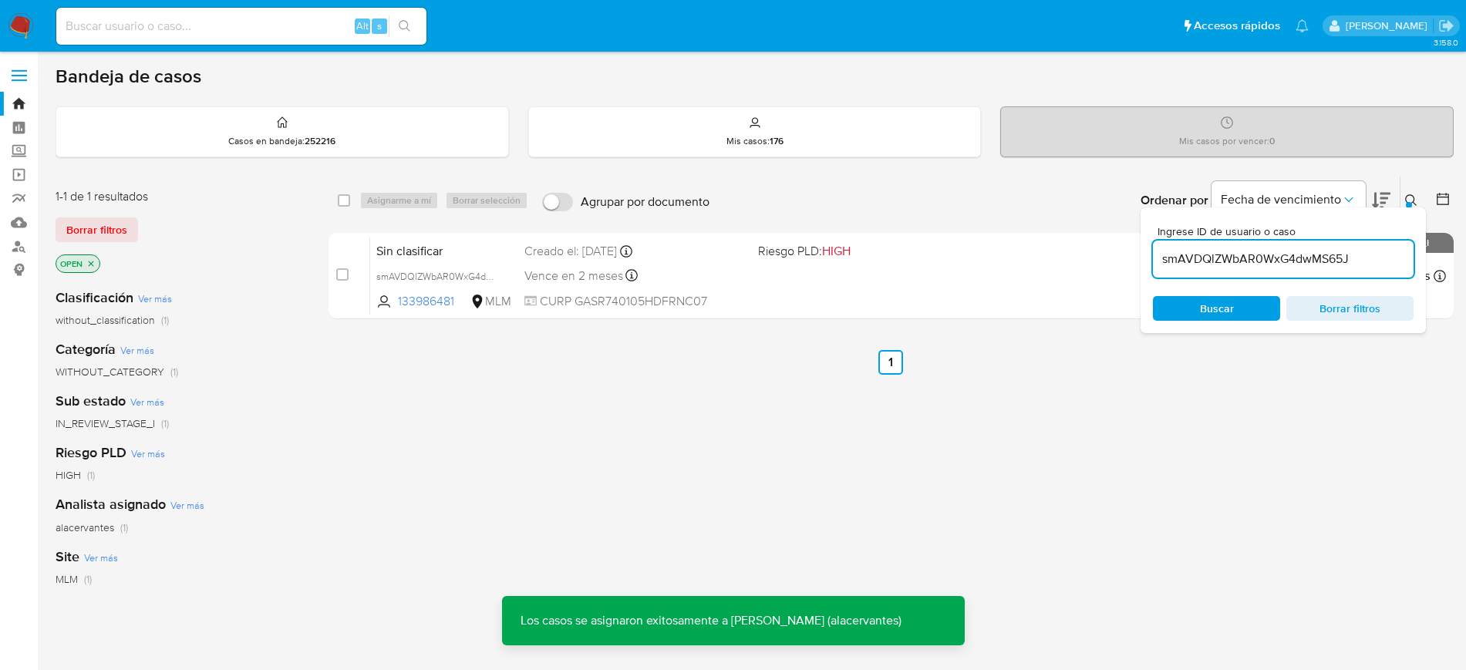
click at [1241, 259] on input "smAVDQlZWbAR0WxG4dwMS65J" at bounding box center [1283, 259] width 261 height 20
paste input "gTmG2kmR4kFEBtecyzz9Cu0i"
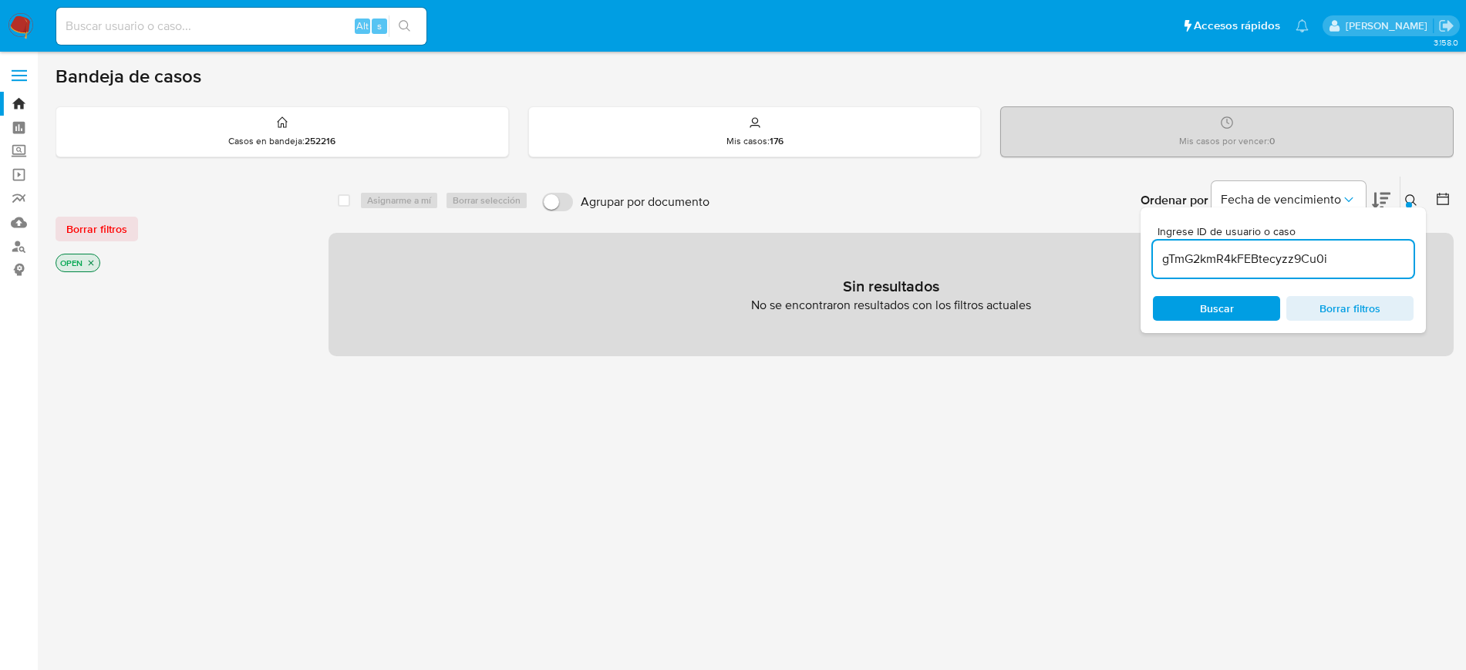
click at [1348, 258] on input "gTmG2kmR4kFEBtecyzz9Cu0i" at bounding box center [1283, 259] width 261 height 20
type input "gTmG2kmR4kFEBtecyzz9Cu0i"
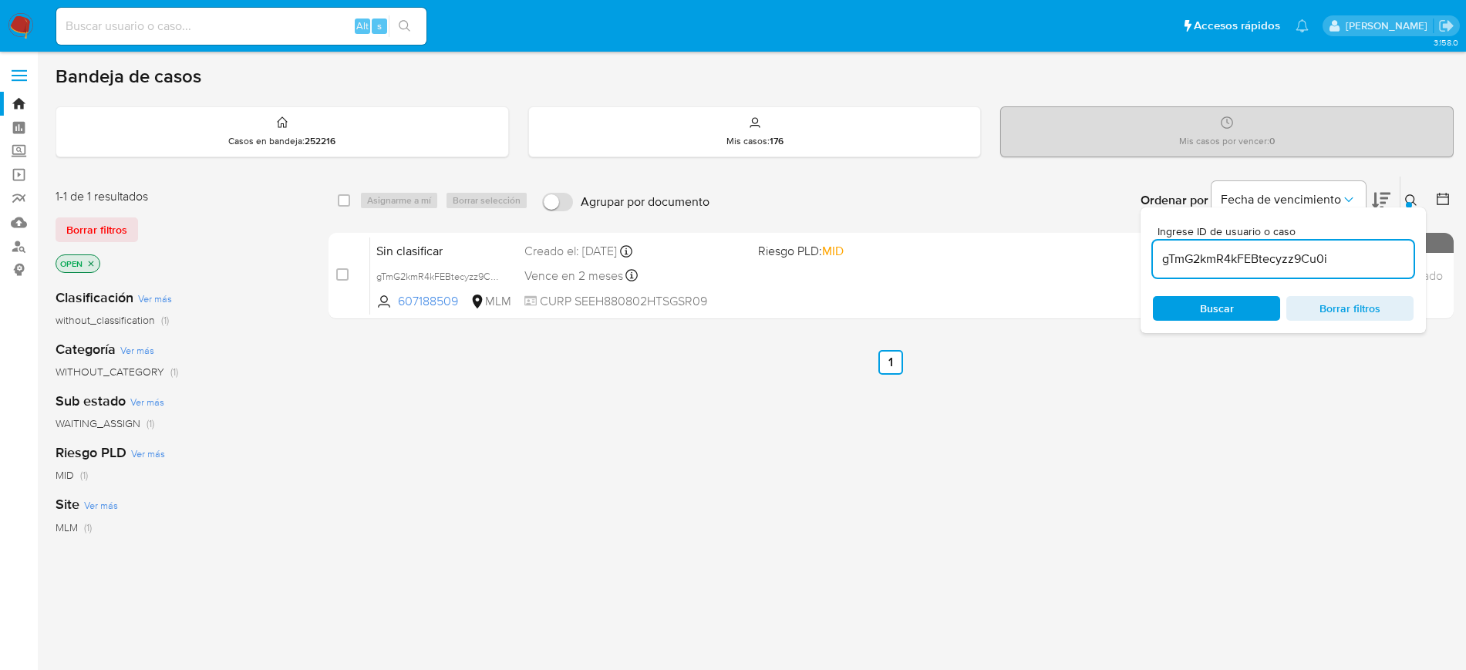
click at [1224, 299] on span "Buscar" at bounding box center [1217, 308] width 34 height 25
click at [342, 200] on input "checkbox" at bounding box center [344, 200] width 12 height 12
checkbox input "true"
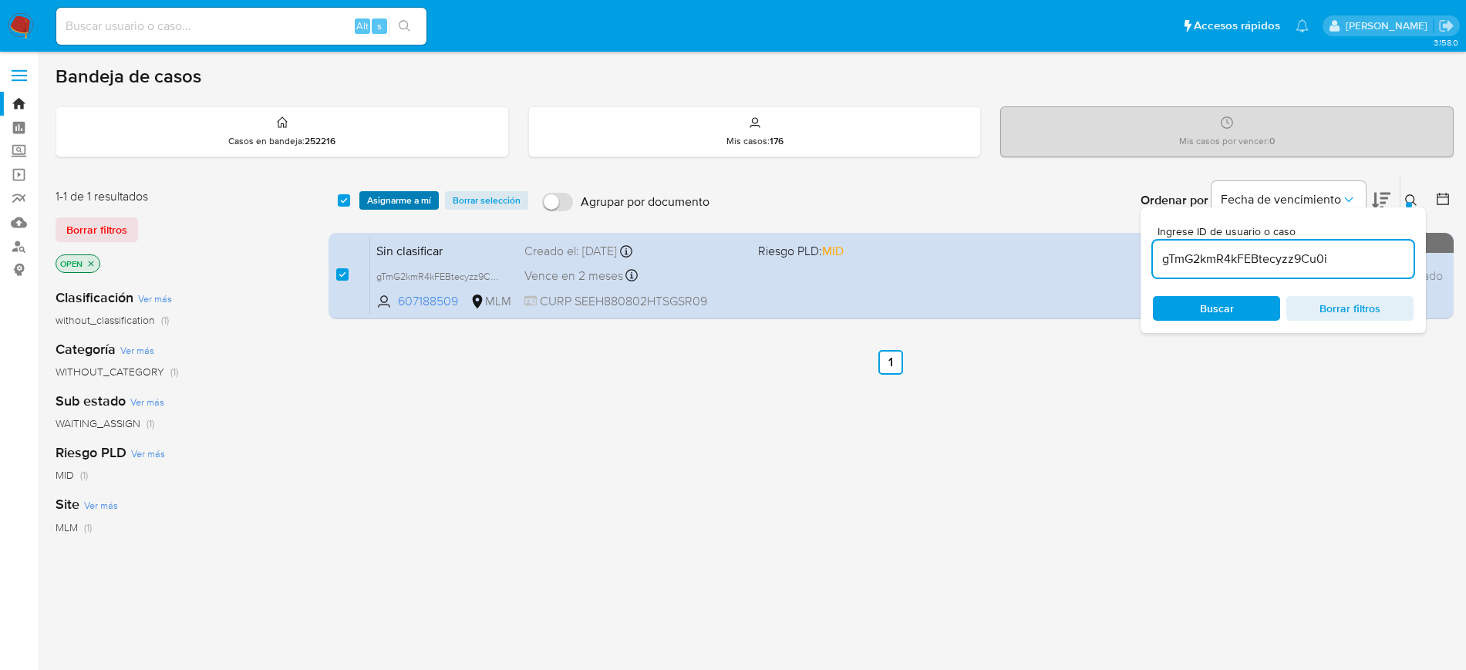
click at [374, 197] on span "Asignarme a mí" at bounding box center [399, 200] width 64 height 15
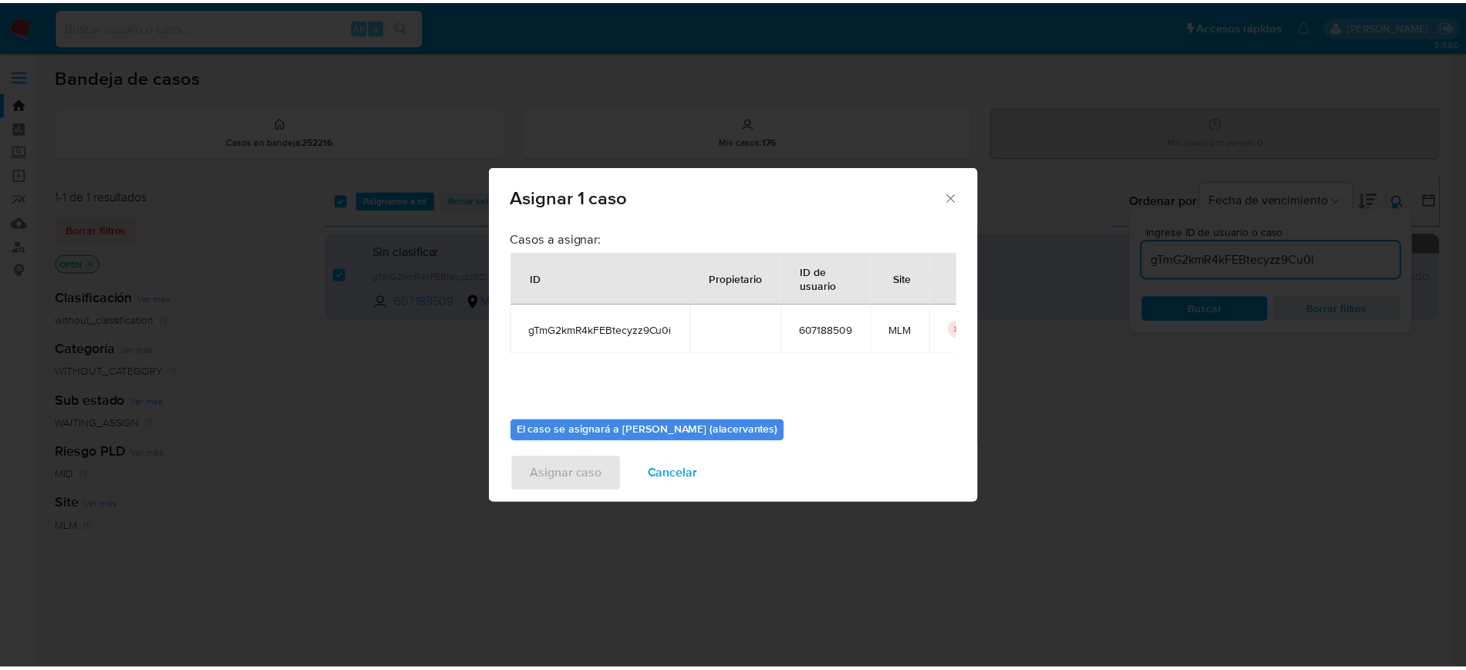
scroll to position [69, 0]
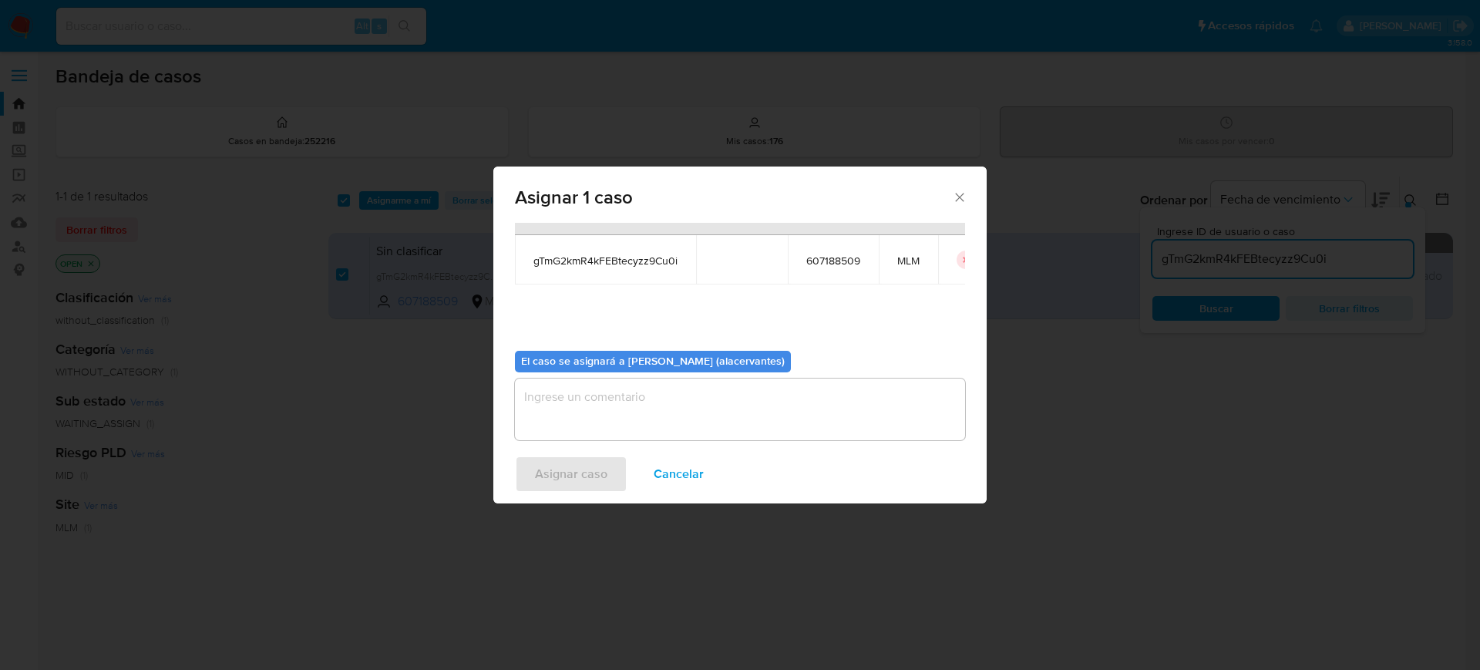
click at [822, 389] on textarea "assign-modal" at bounding box center [740, 410] width 450 height 62
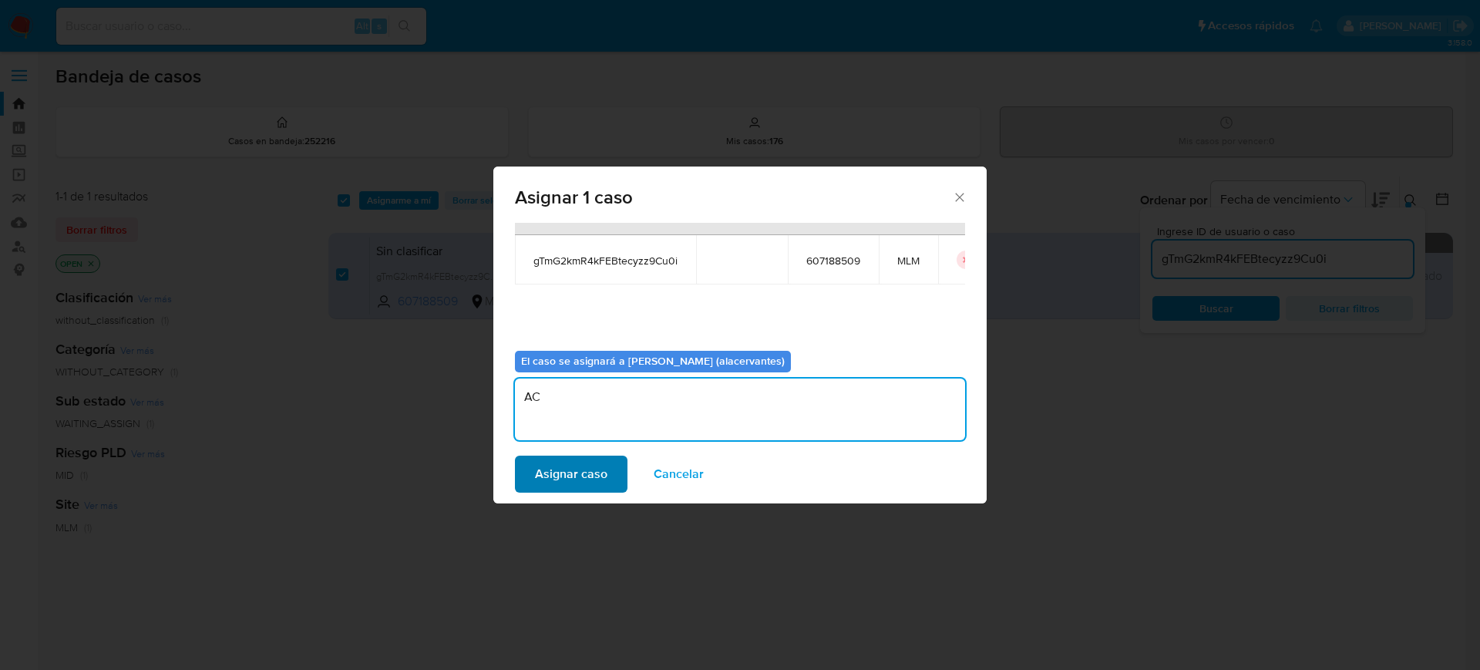
type textarea "AC"
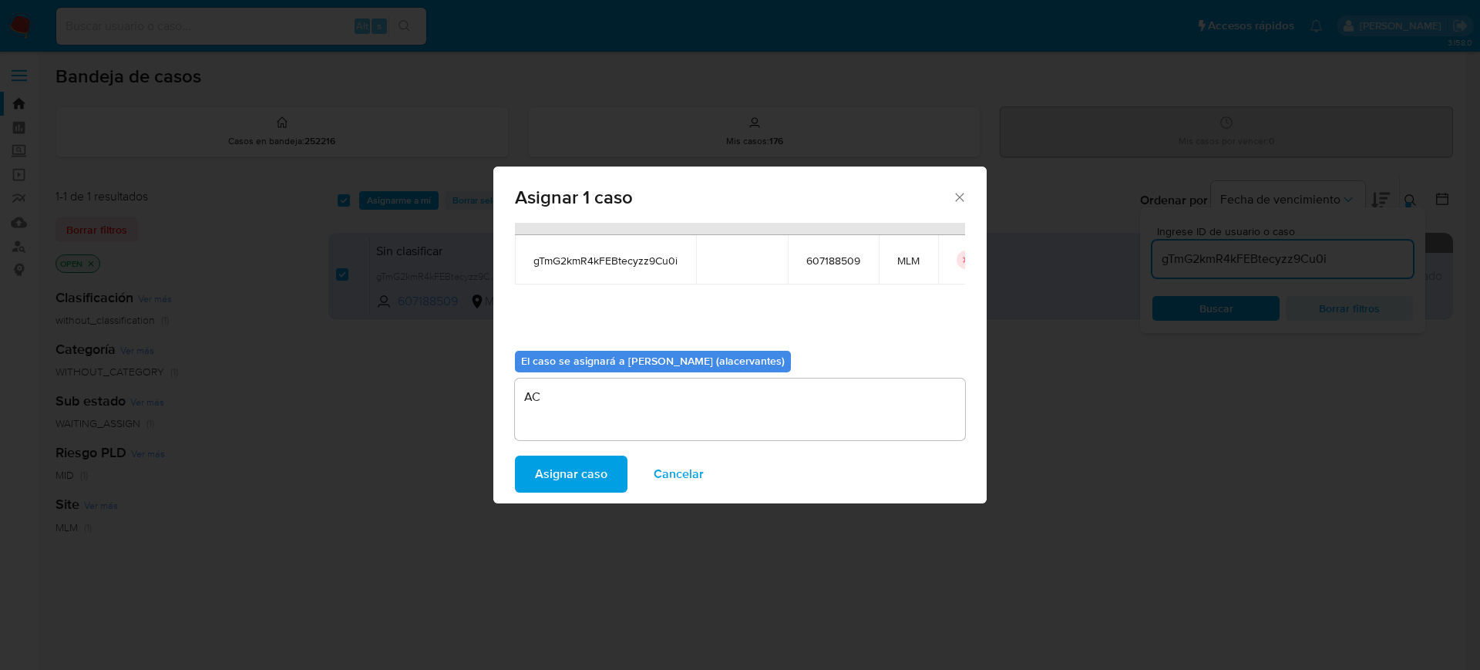
click at [557, 469] on span "Asignar caso" at bounding box center [571, 474] width 72 height 34
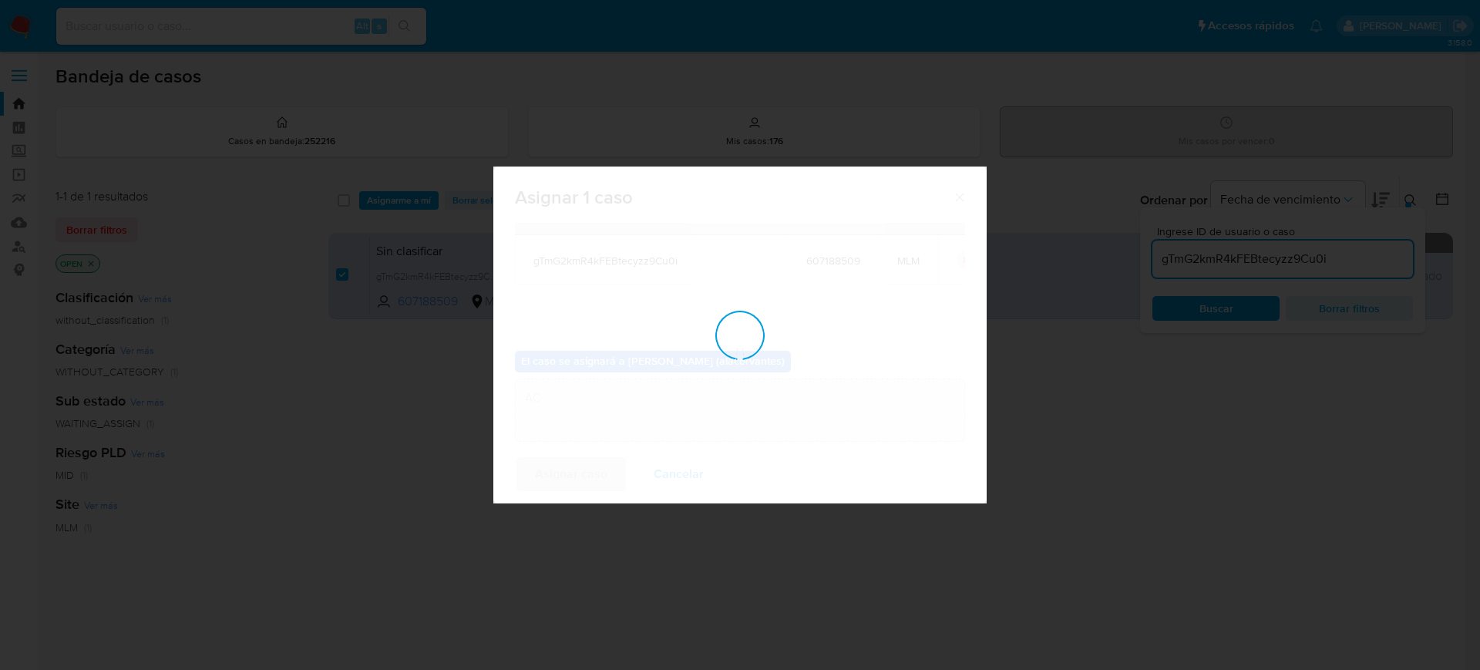
checkbox input "false"
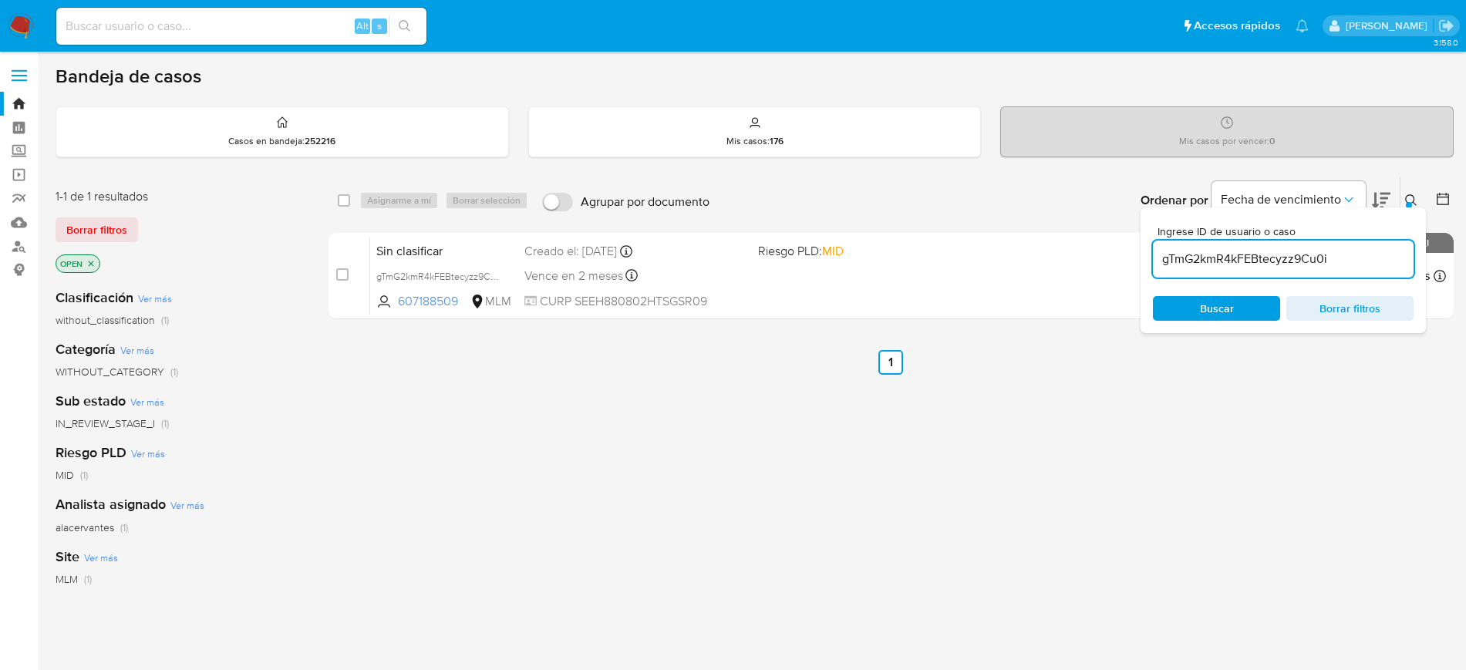
click at [1404, 194] on button at bounding box center [1412, 200] width 25 height 19
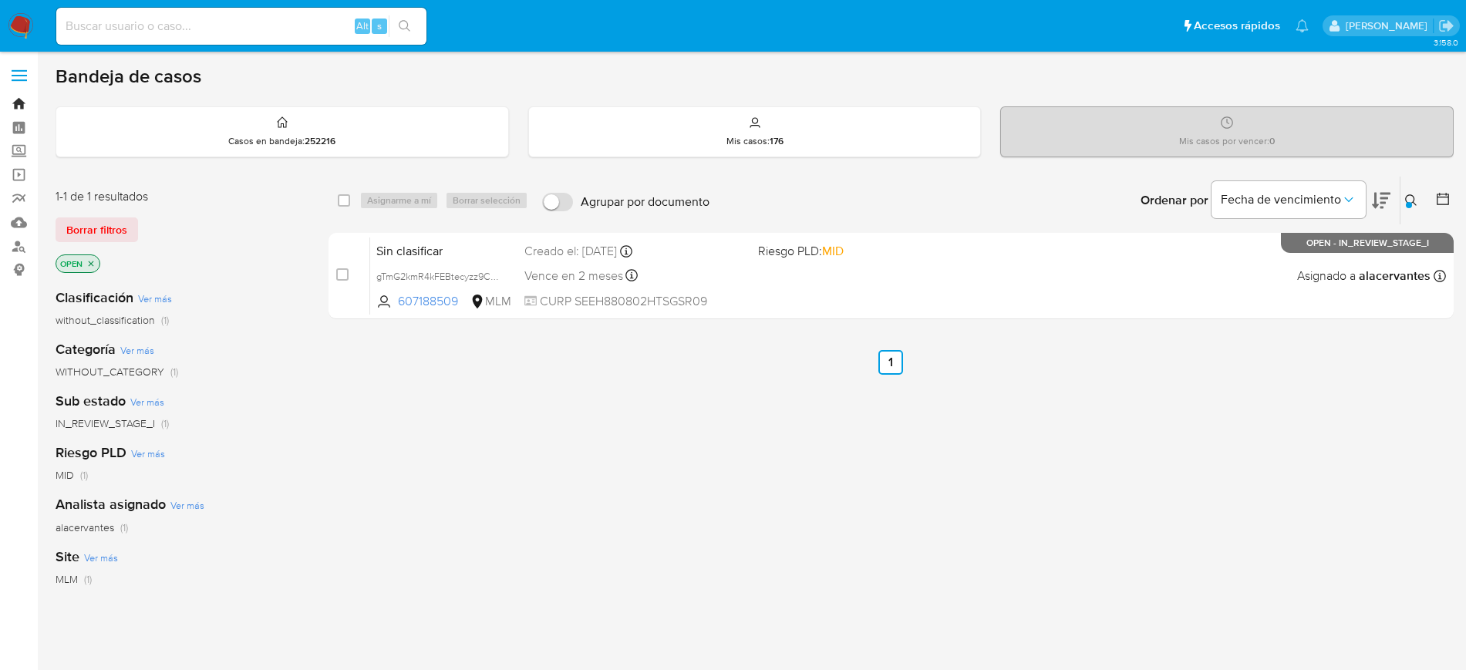
click at [22, 106] on link "Bandeja" at bounding box center [91, 104] width 183 height 24
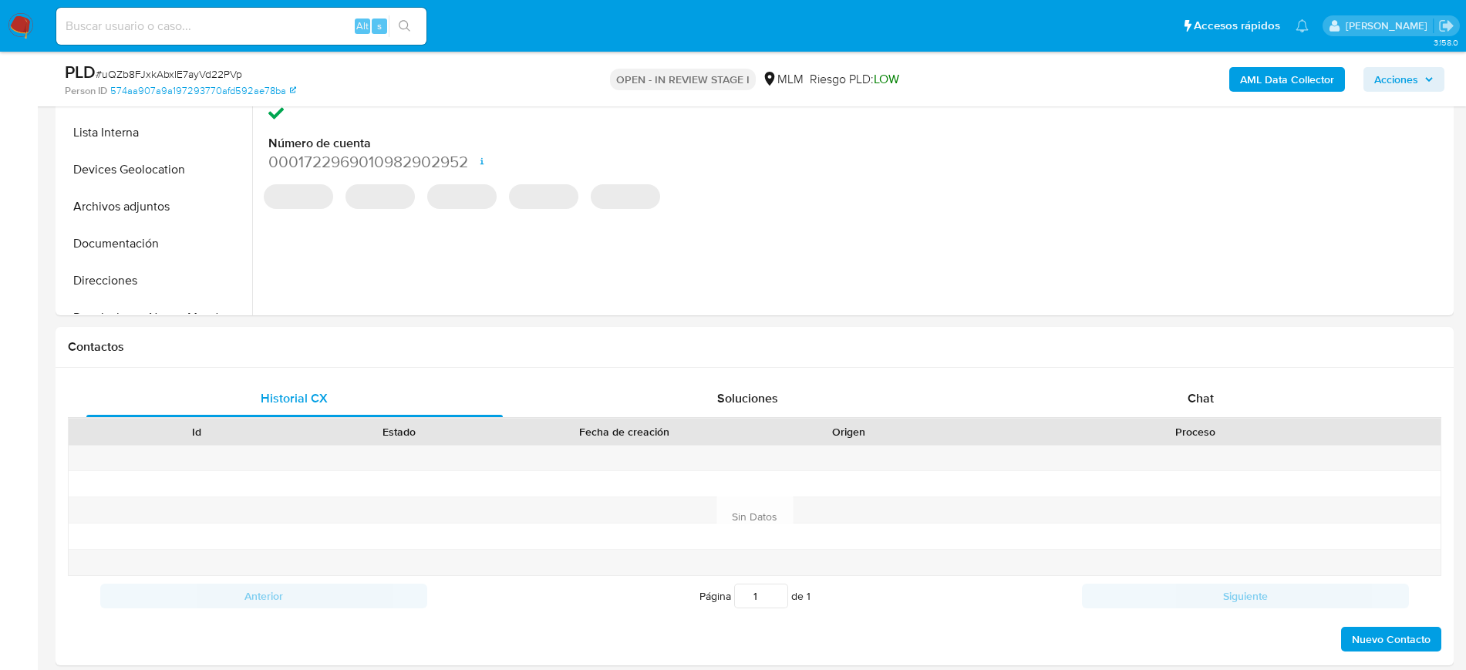
select select "10"
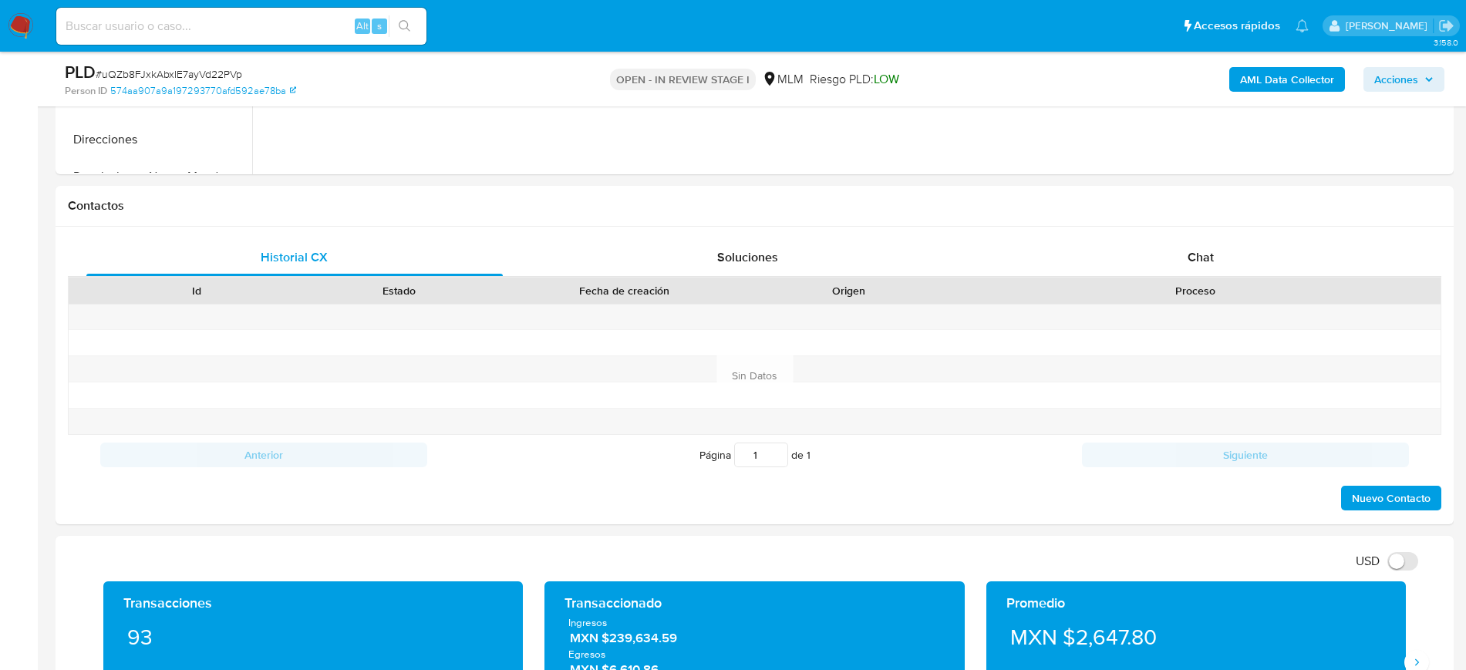
scroll to position [581, 0]
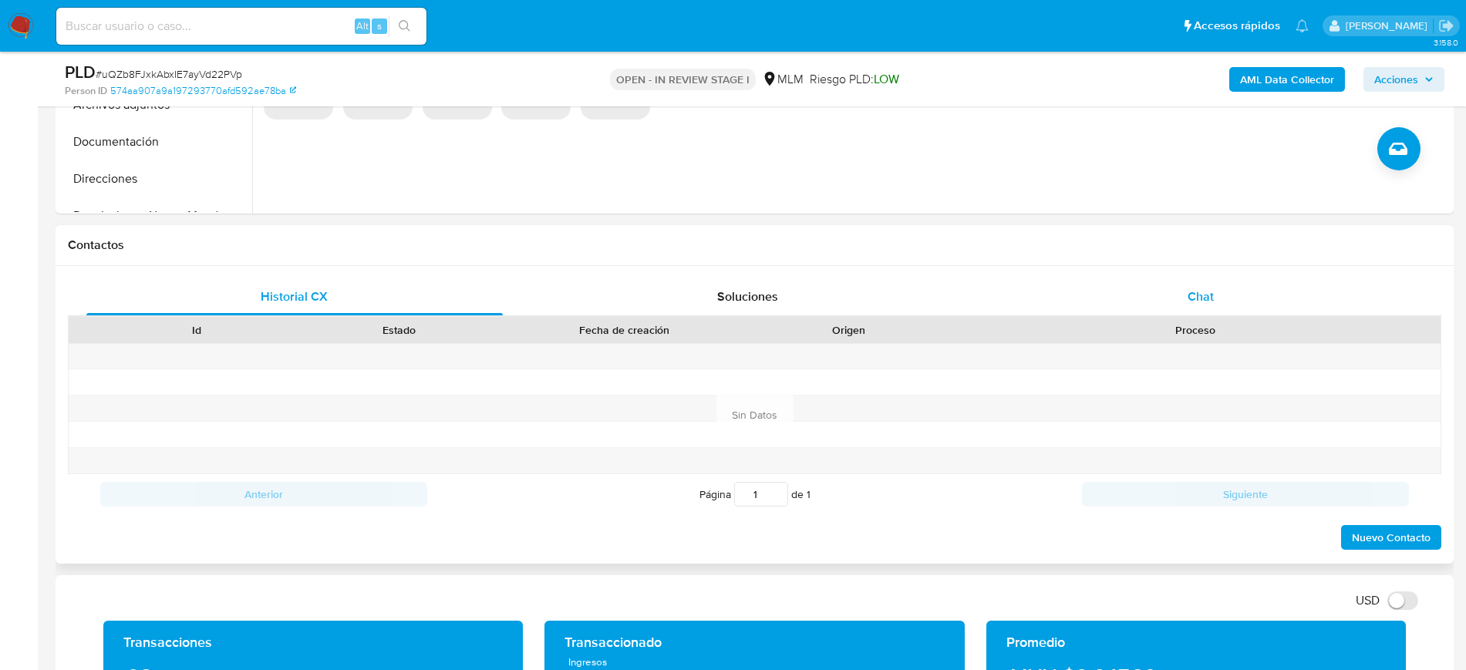
click at [1286, 293] on div "Chat" at bounding box center [1200, 296] width 416 height 37
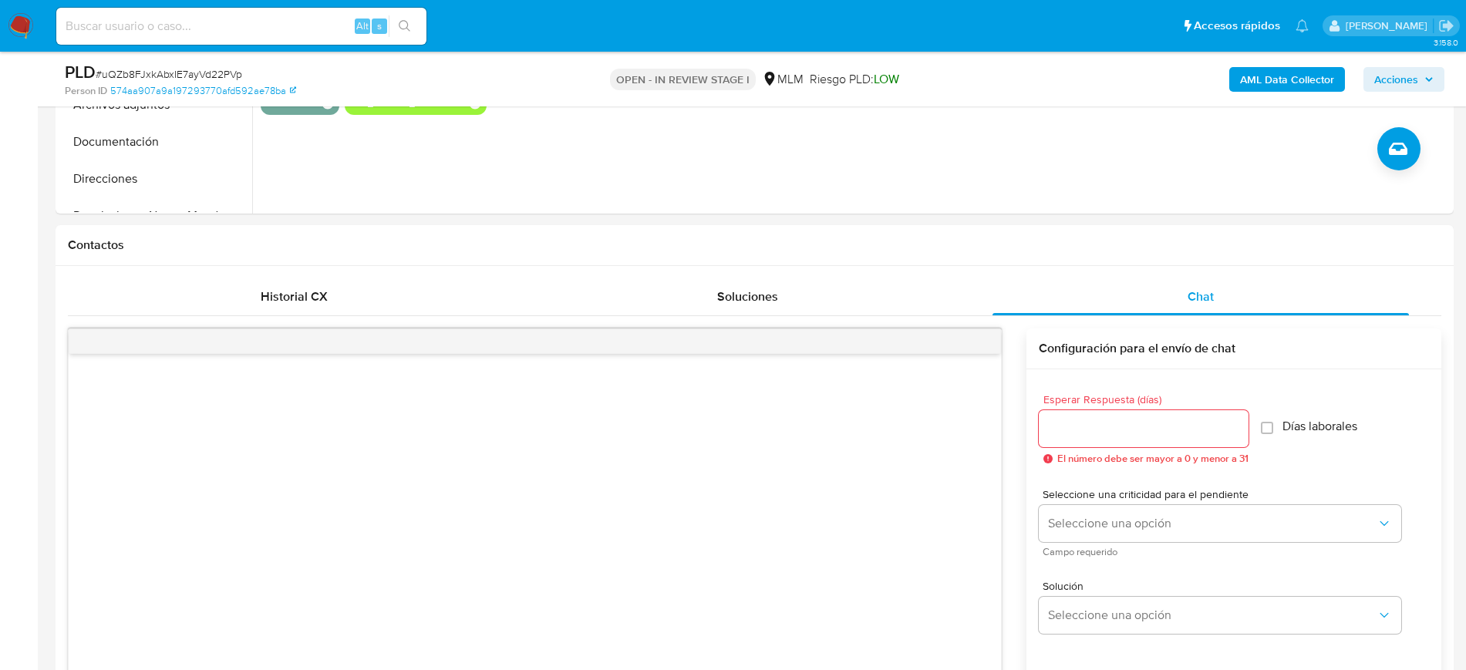
scroll to position [757, 0]
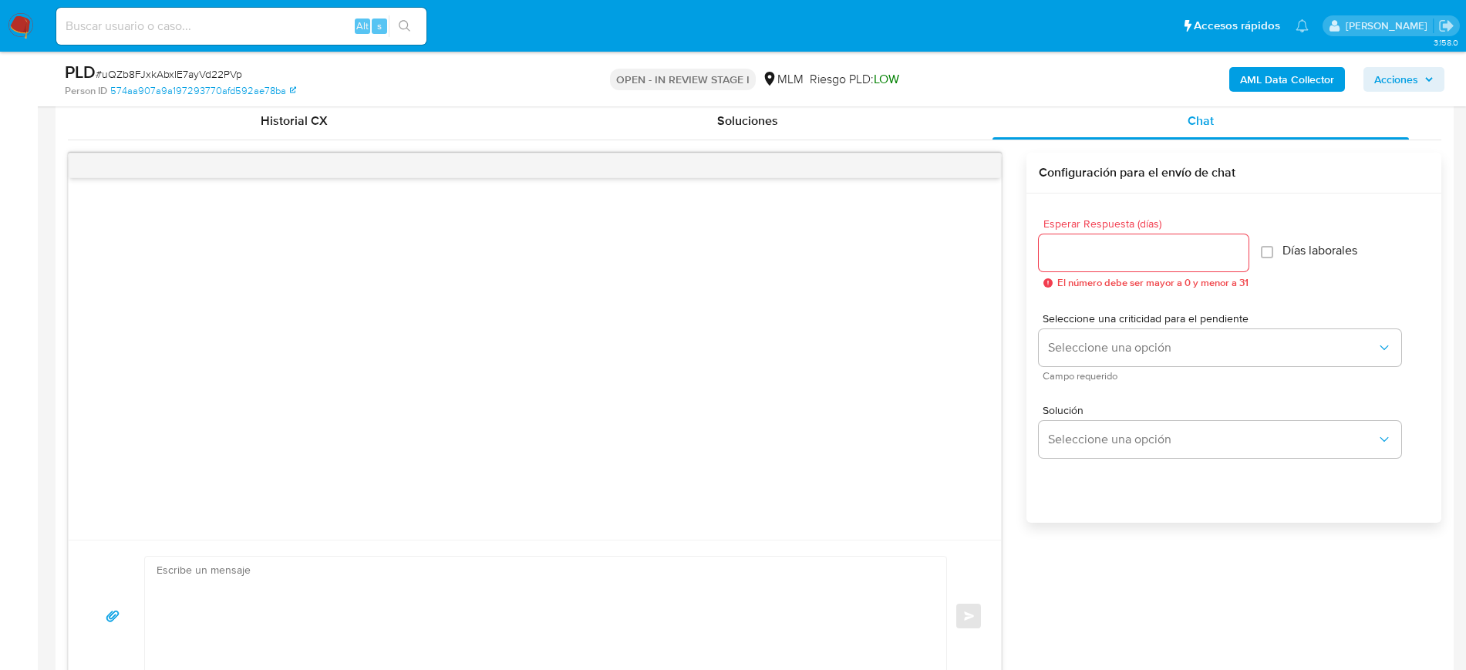
click at [1144, 249] on input "Esperar Respuesta (días)" at bounding box center [1144, 253] width 210 height 20
type input "4"
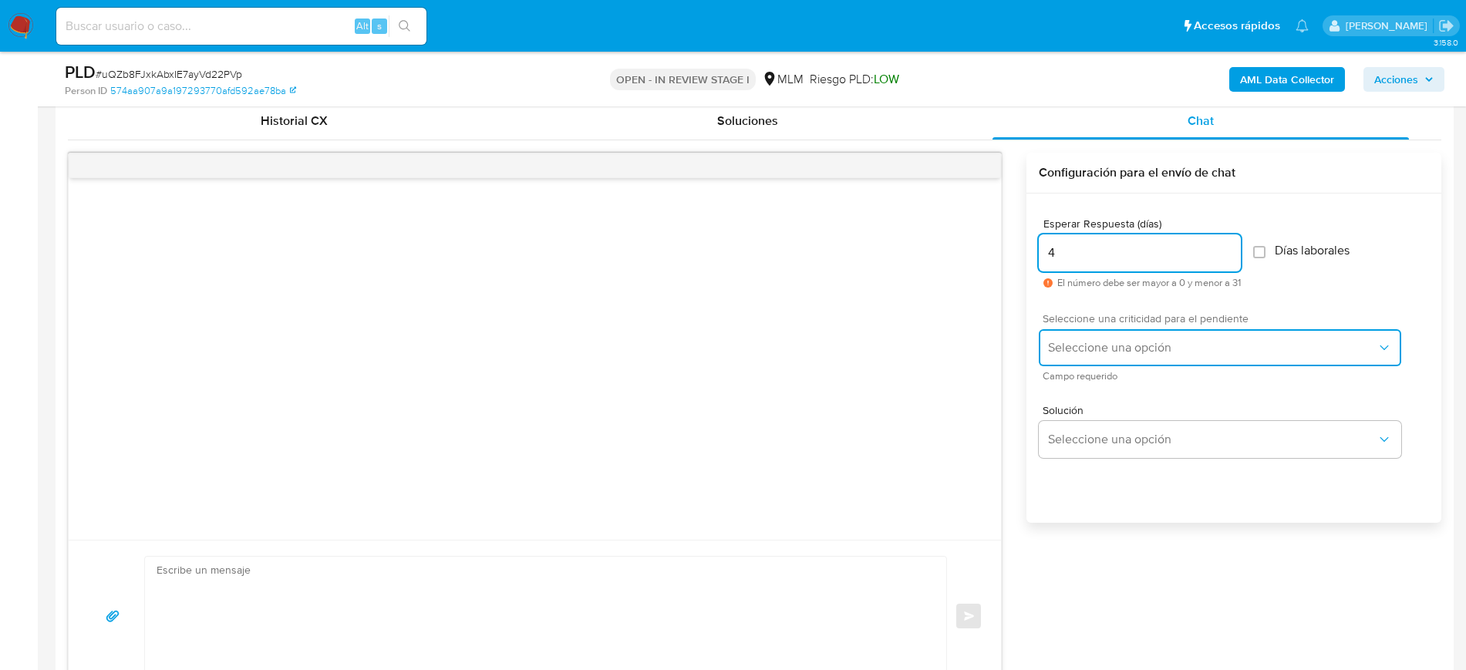
click at [1180, 345] on span "Seleccione una opción" at bounding box center [1212, 347] width 328 height 15
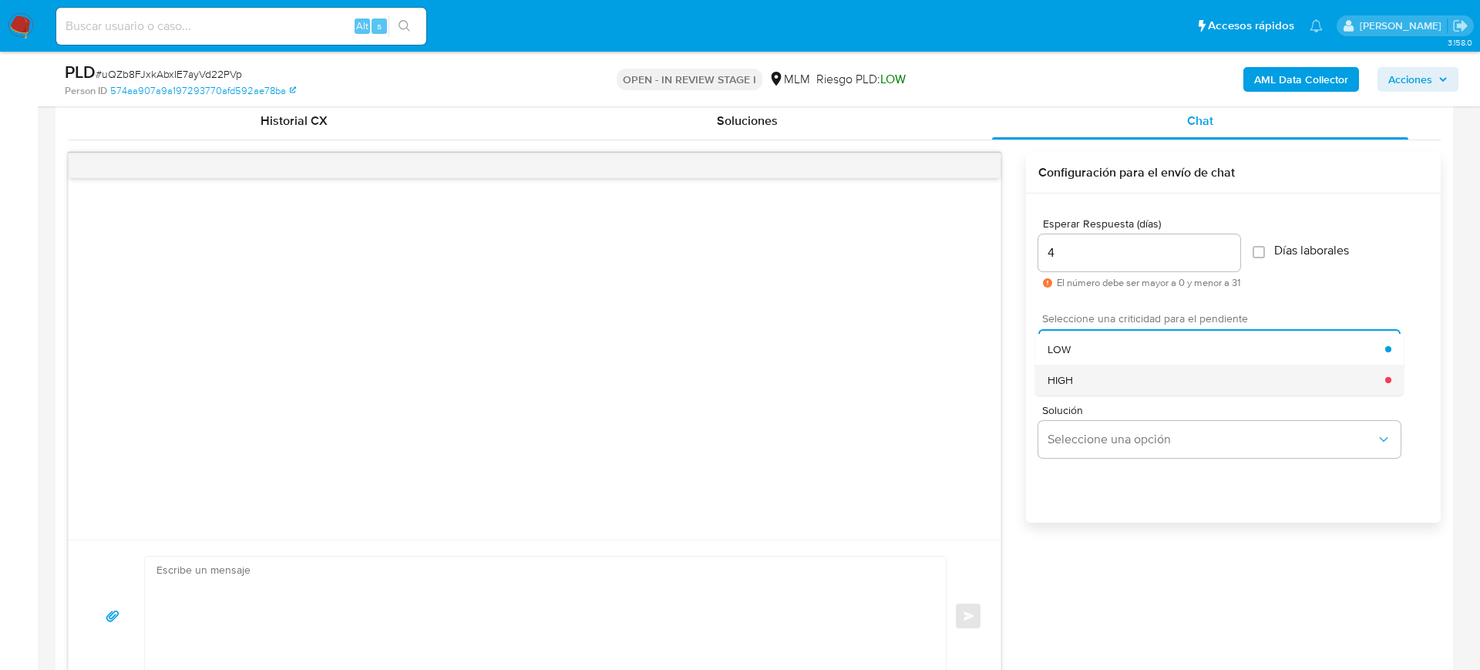
click at [1152, 391] on div "HIGH" at bounding box center [1217, 380] width 338 height 31
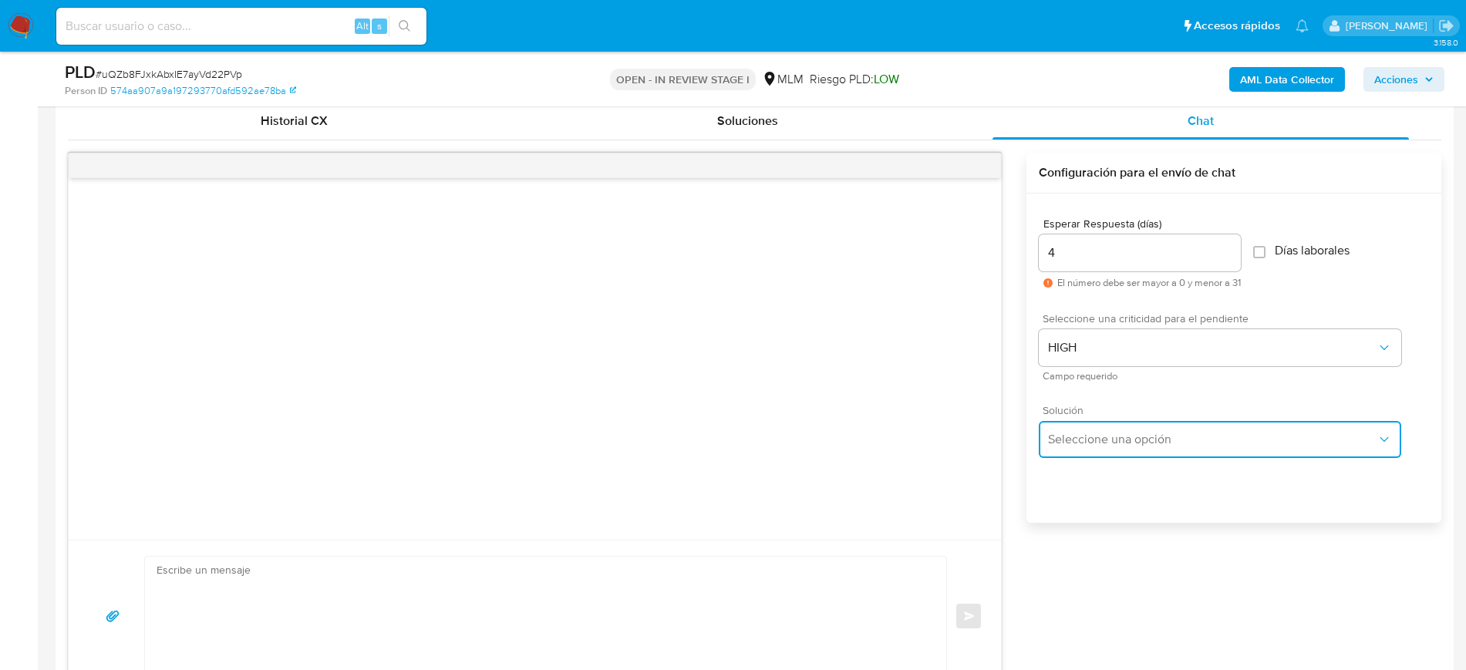
click at [1153, 428] on button "Seleccione una opción" at bounding box center [1220, 439] width 362 height 37
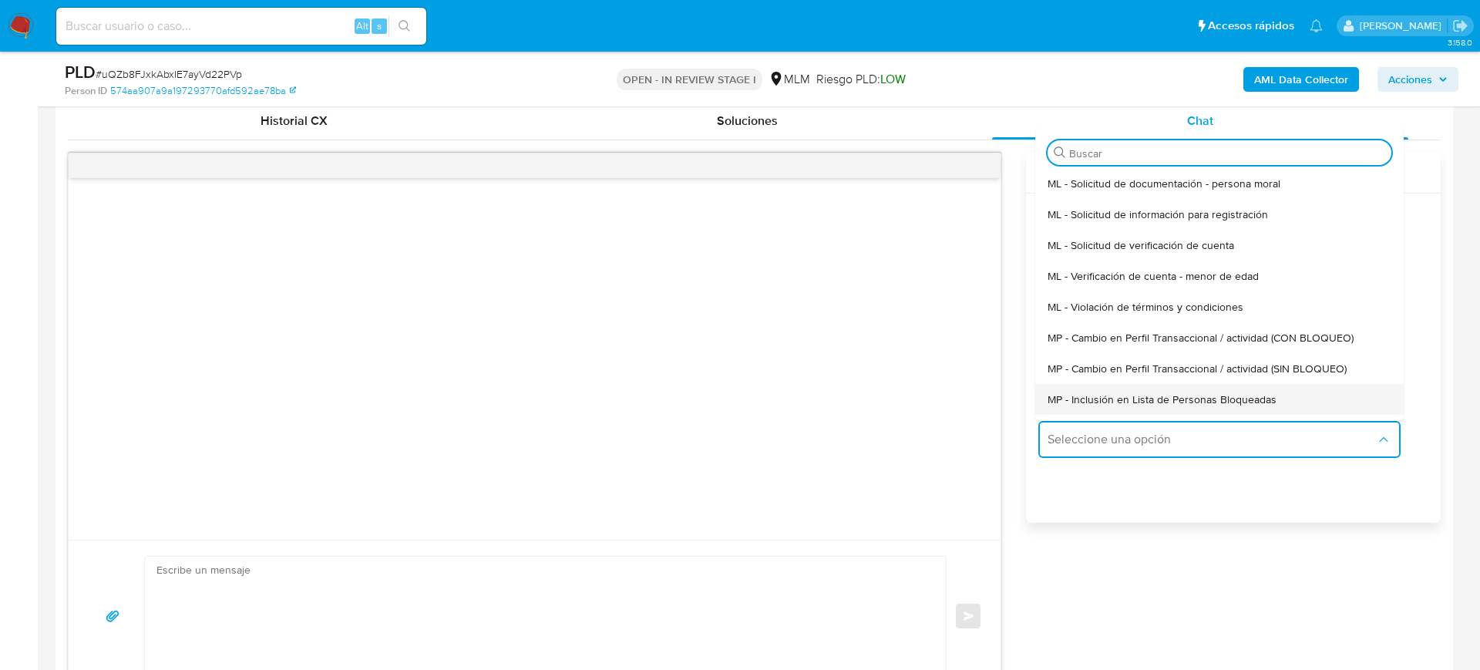
click at [1220, 384] on div "MP - Inclusión en Lista de Personas Bloqueadas" at bounding box center [1220, 399] width 344 height 31
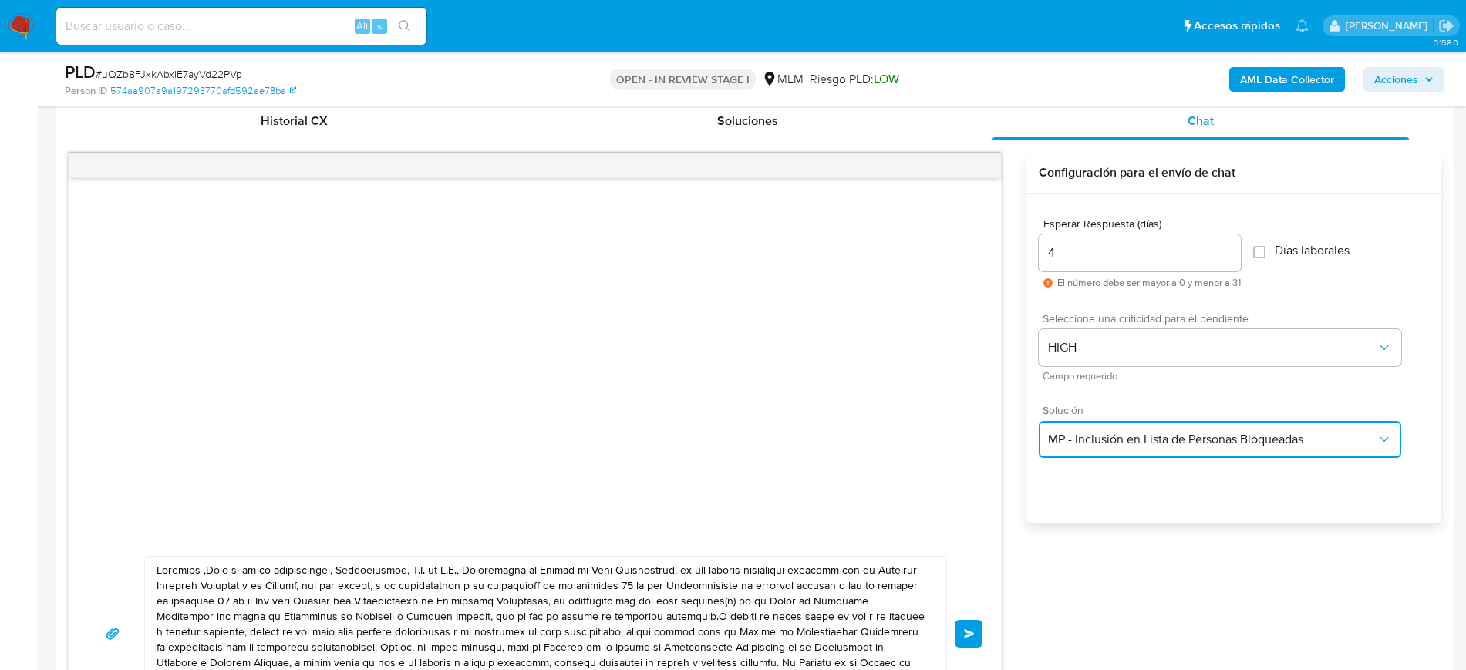
click at [1204, 426] on button "MP - Inclusión en Lista de Personas Bloqueadas" at bounding box center [1220, 439] width 362 height 37
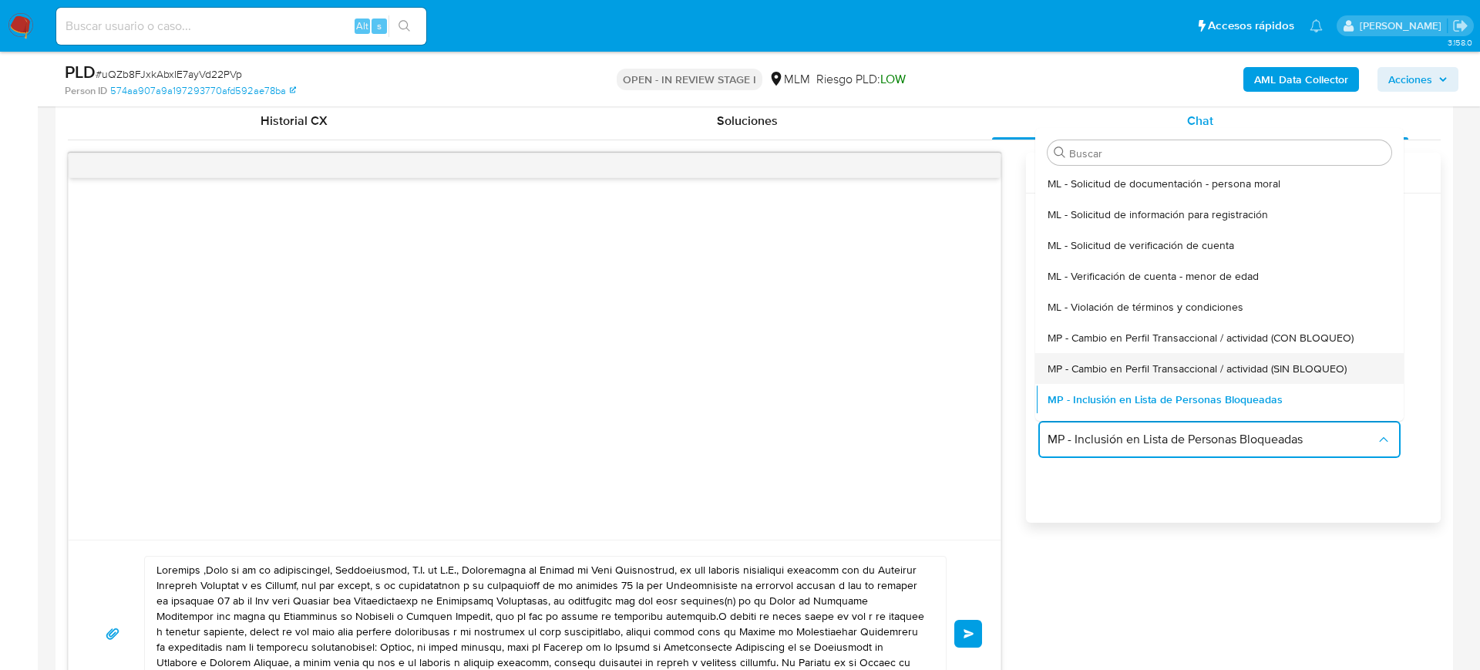
click at [1214, 374] on span "MP - Cambio en Perfil Transaccional / actividad (SIN BLOQUEO)" at bounding box center [1197, 369] width 299 height 14
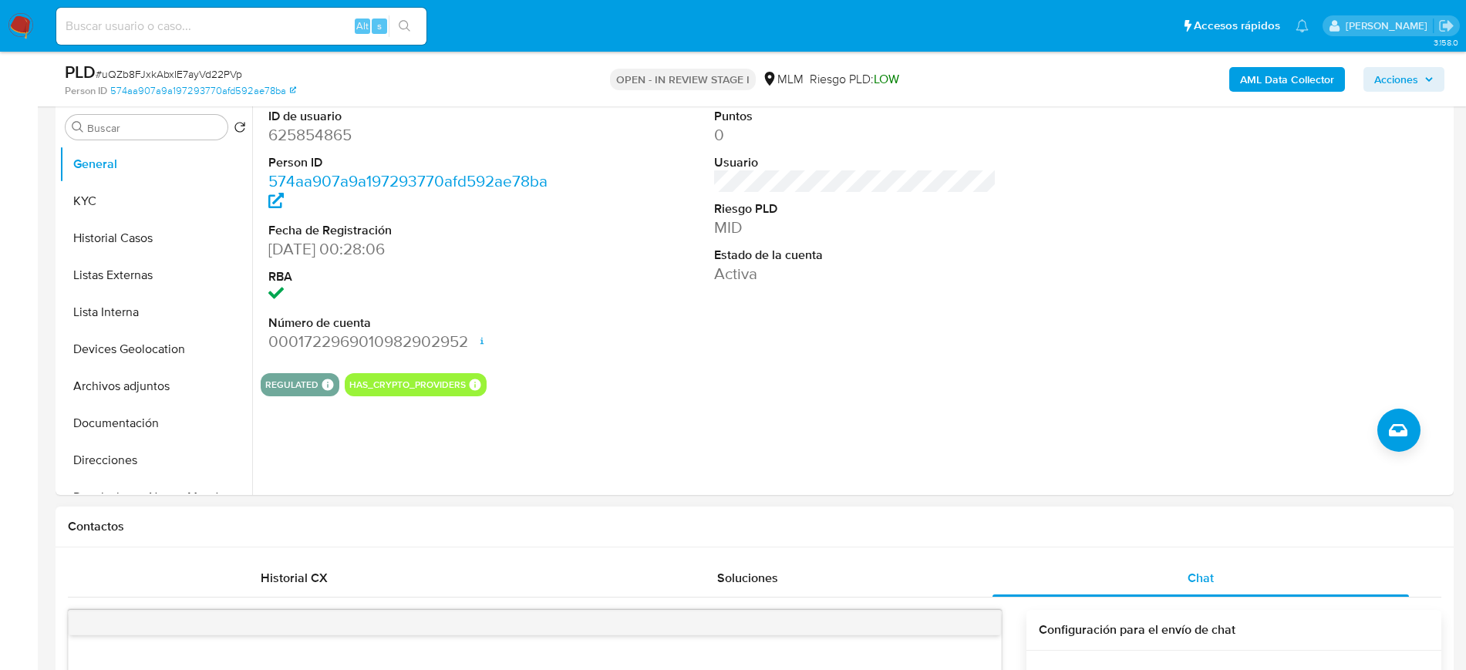
scroll to position [291, 0]
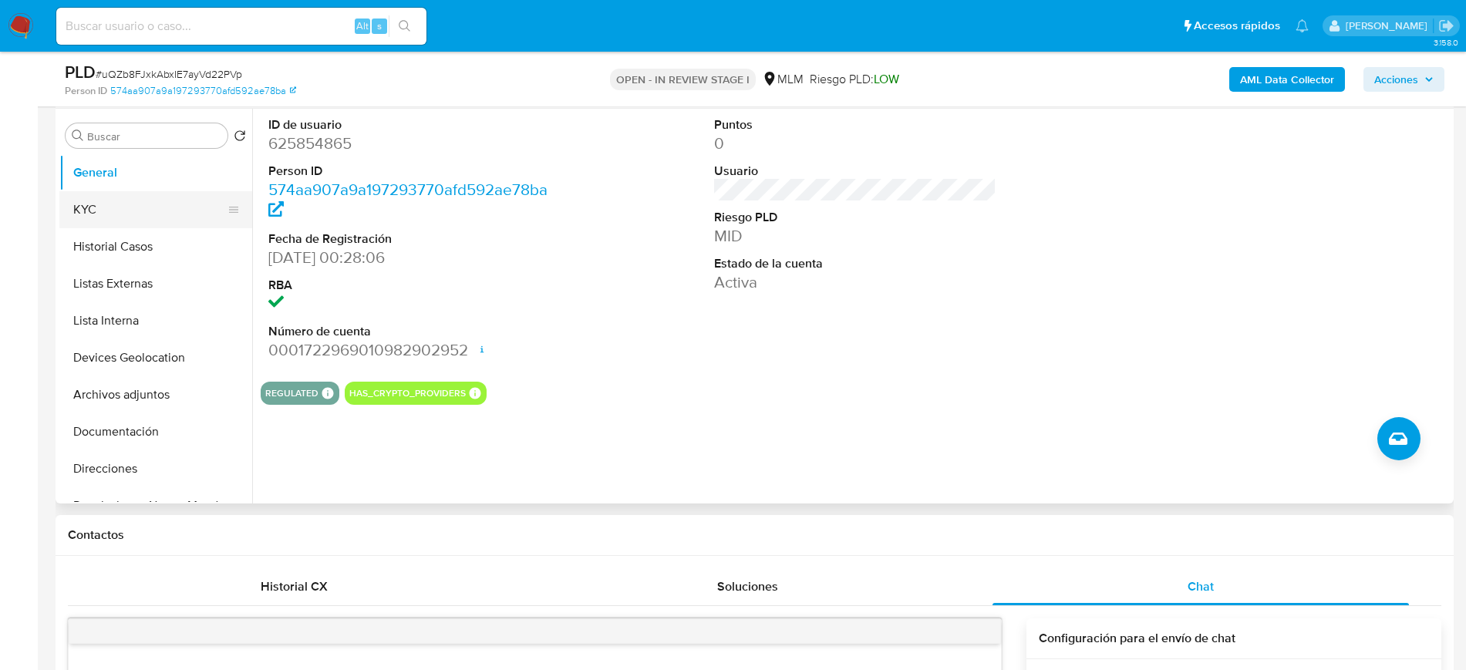
click at [76, 197] on button "KYC" at bounding box center [149, 209] width 180 height 37
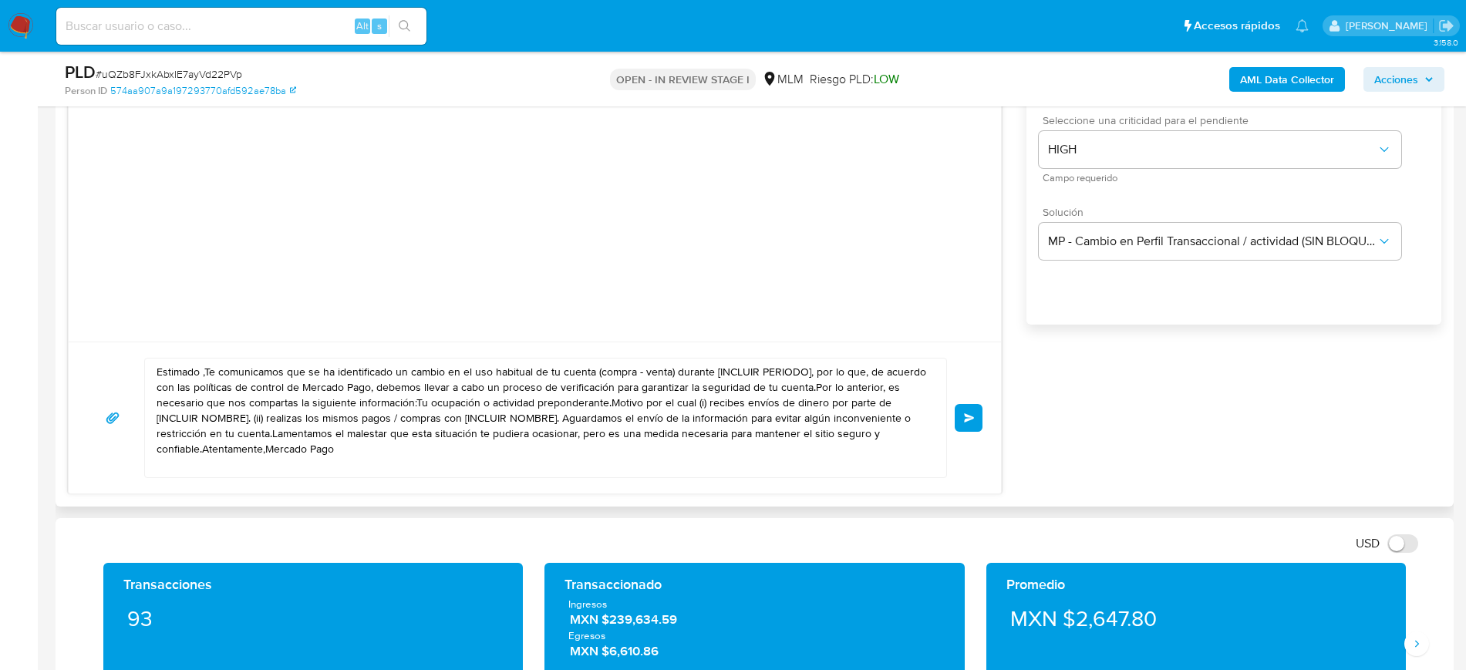
scroll to position [964, 0]
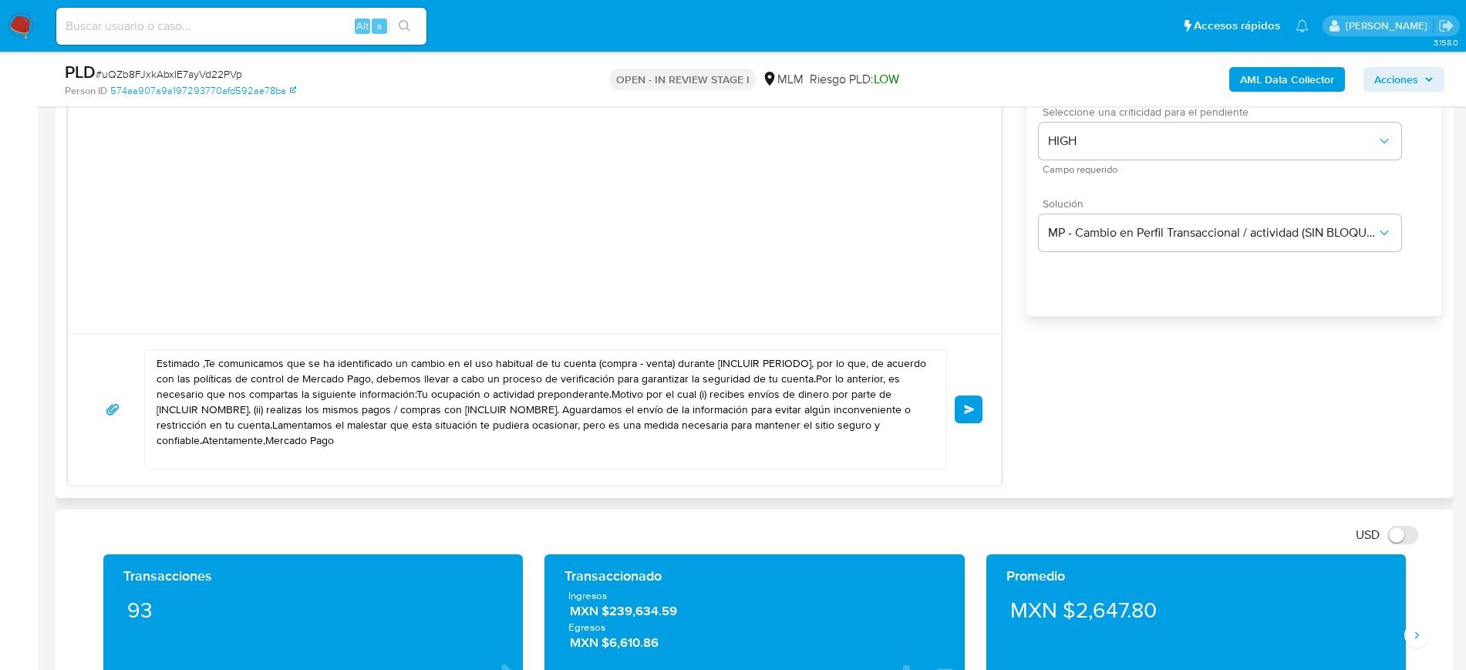
click at [201, 362] on textarea "Estimado ,Te comunicamos que se ha identificado un cambio en el uso habitual de…" at bounding box center [542, 409] width 770 height 119
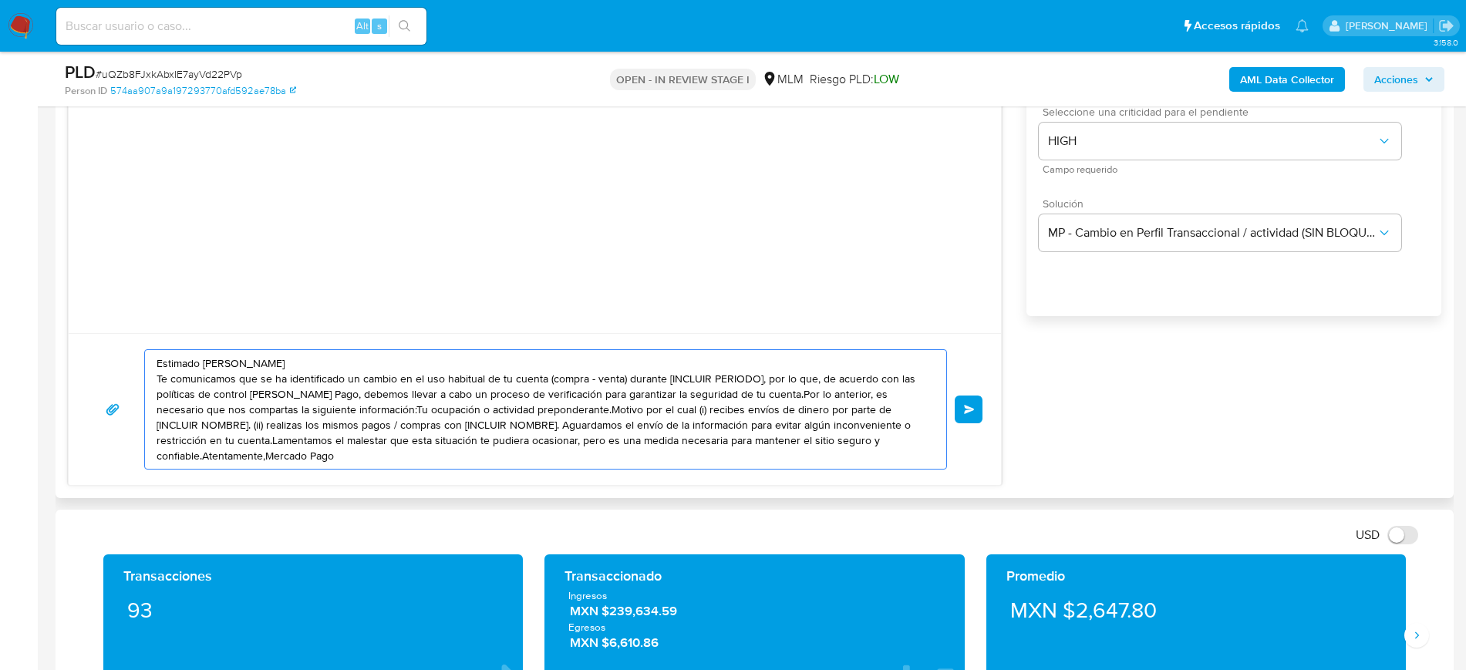
drag, startPoint x: 542, startPoint y: 381, endPoint x: 758, endPoint y: 376, distance: 215.9
click at [758, 376] on textarea "Estimado Magdiel Te comunicamos que se ha identificado un cambio en el uso habi…" at bounding box center [542, 409] width 770 height 119
drag, startPoint x: 603, startPoint y: 379, endPoint x: 877, endPoint y: 383, distance: 273.7
click at [877, 383] on textarea "Estimado Magdiel Te comunicamos que se ha identificado un cambio en el uso habi…" at bounding box center [542, 409] width 770 height 119
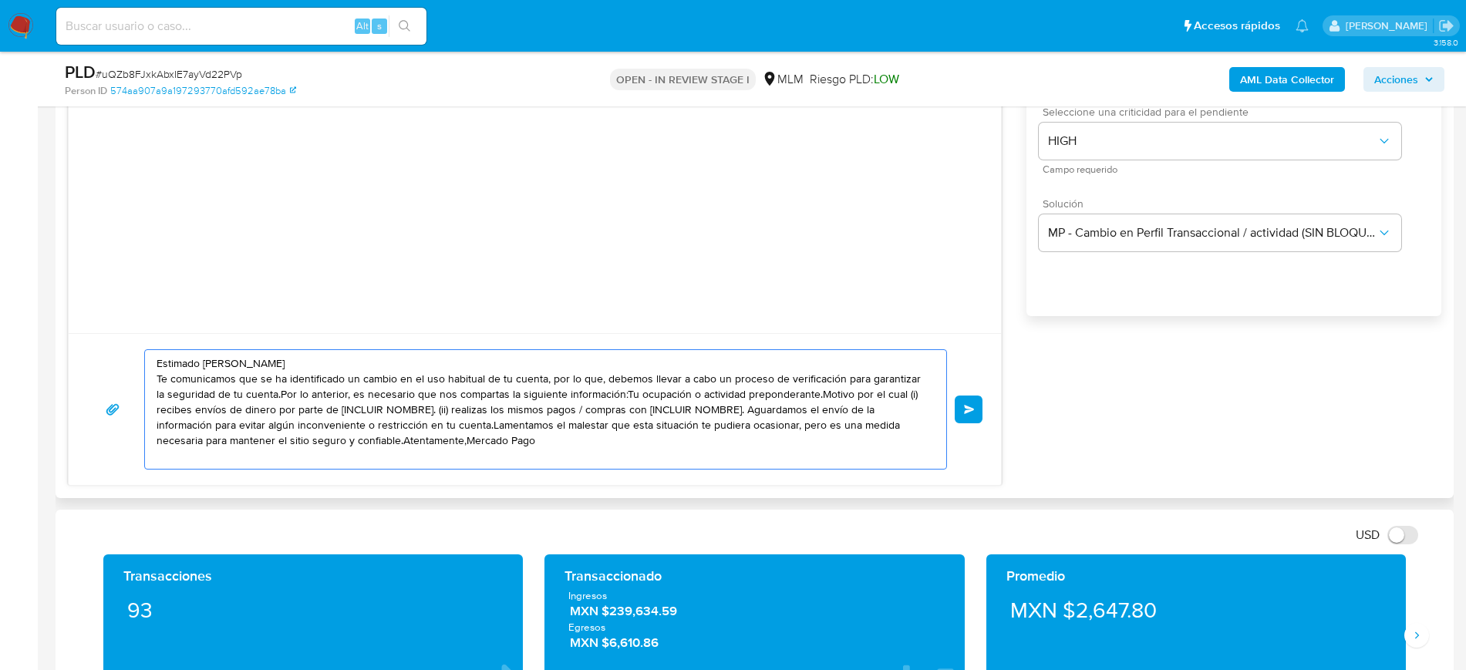
click at [268, 395] on textarea "Estimado Magdiel Te comunicamos que se ha identificado un cambio en el uso habi…" at bounding box center [542, 409] width 770 height 119
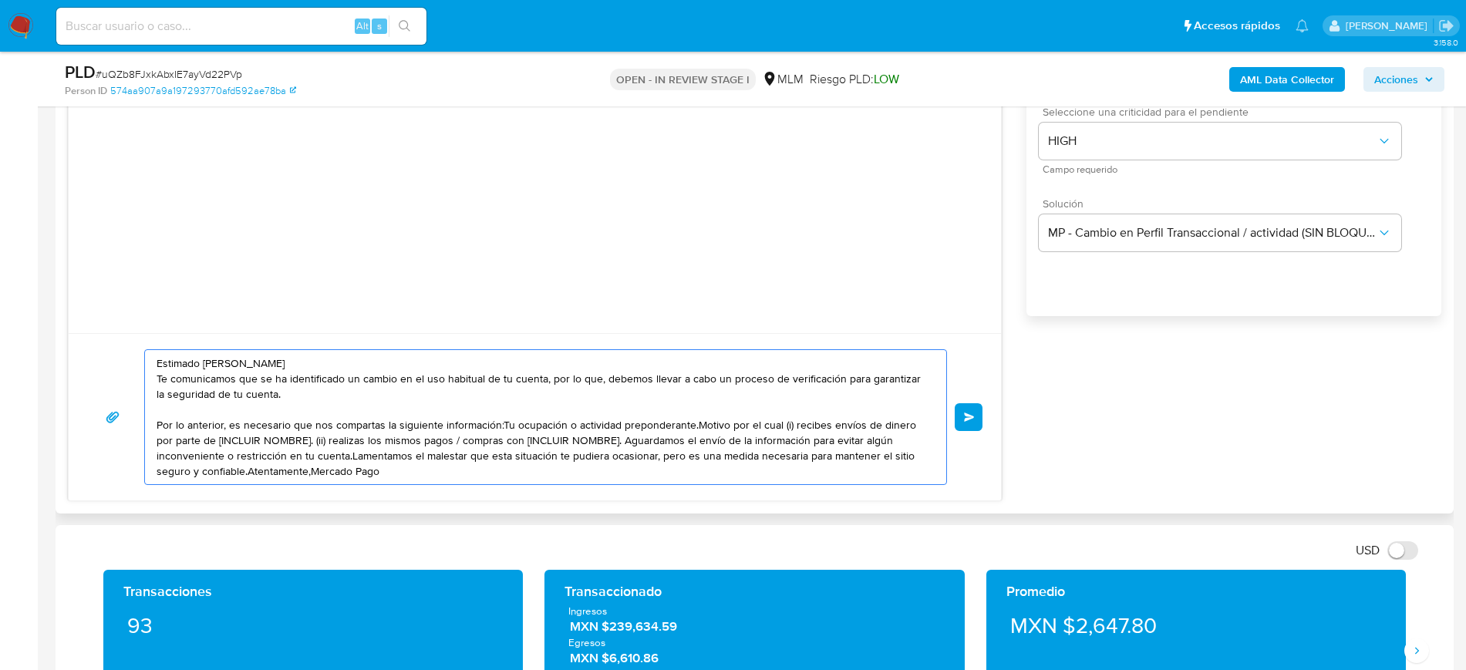
click at [499, 424] on textarea "Estimado Magdiel Te comunicamos que se ha identificado un cambio en el uso habi…" at bounding box center [542, 417] width 770 height 134
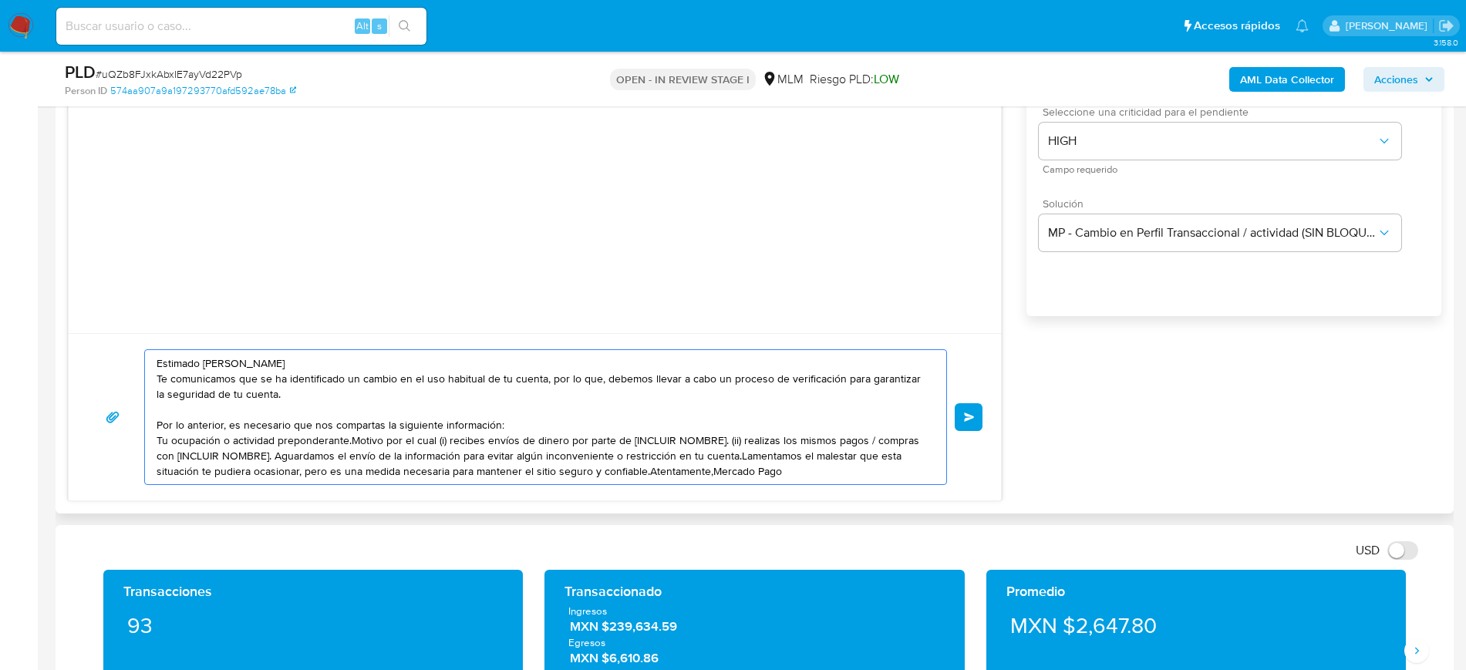
click at [352, 439] on textarea "Estimado Magdiel Te comunicamos que se ha identificado un cambio en el uso habi…" at bounding box center [542, 417] width 770 height 134
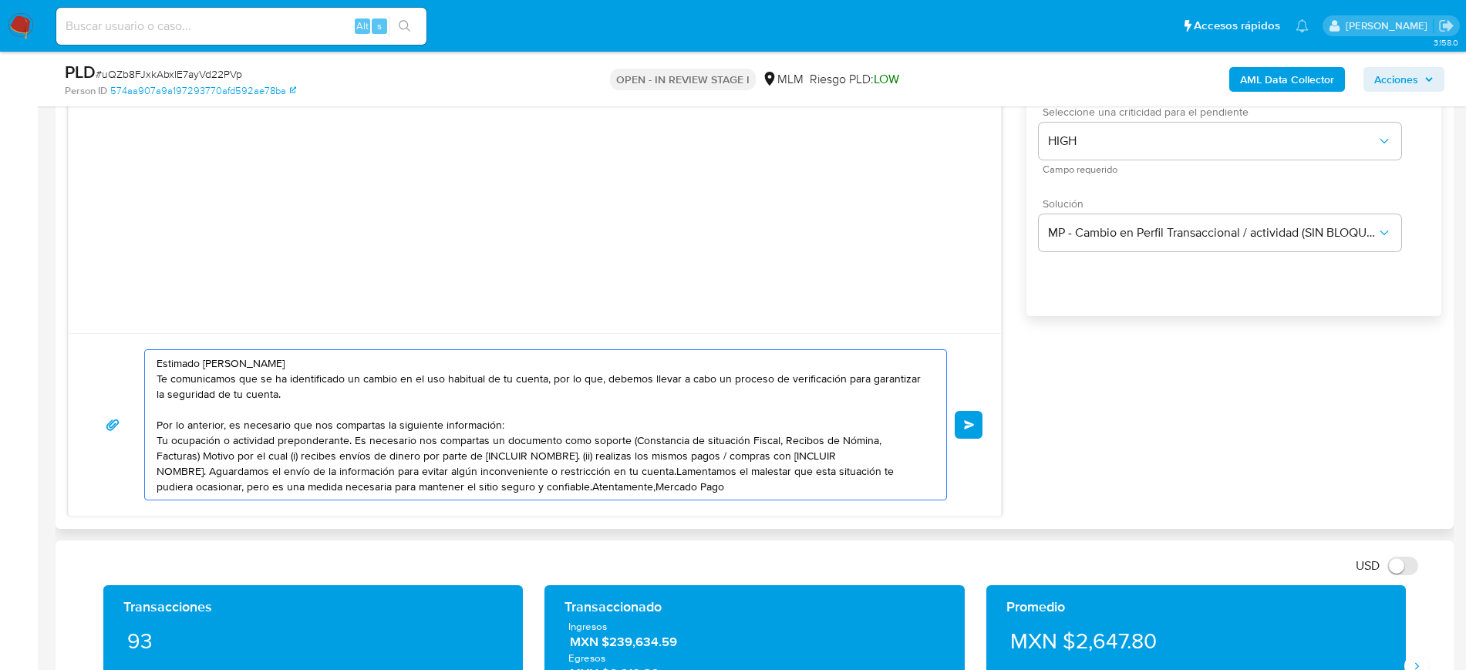
paste textarea "Los archivos deberán ser enviados en los siguientes formatos .jpeg, .jpg, .gif,…"
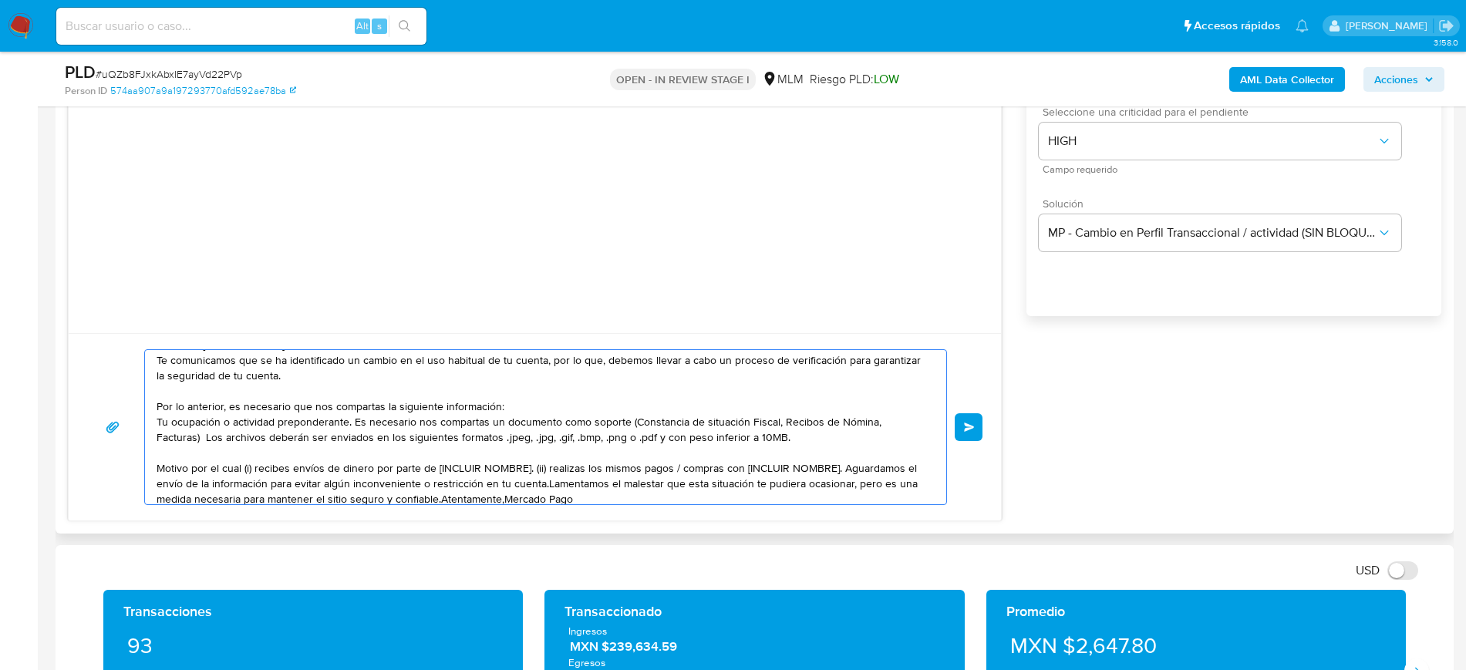
scroll to position [26, 0]
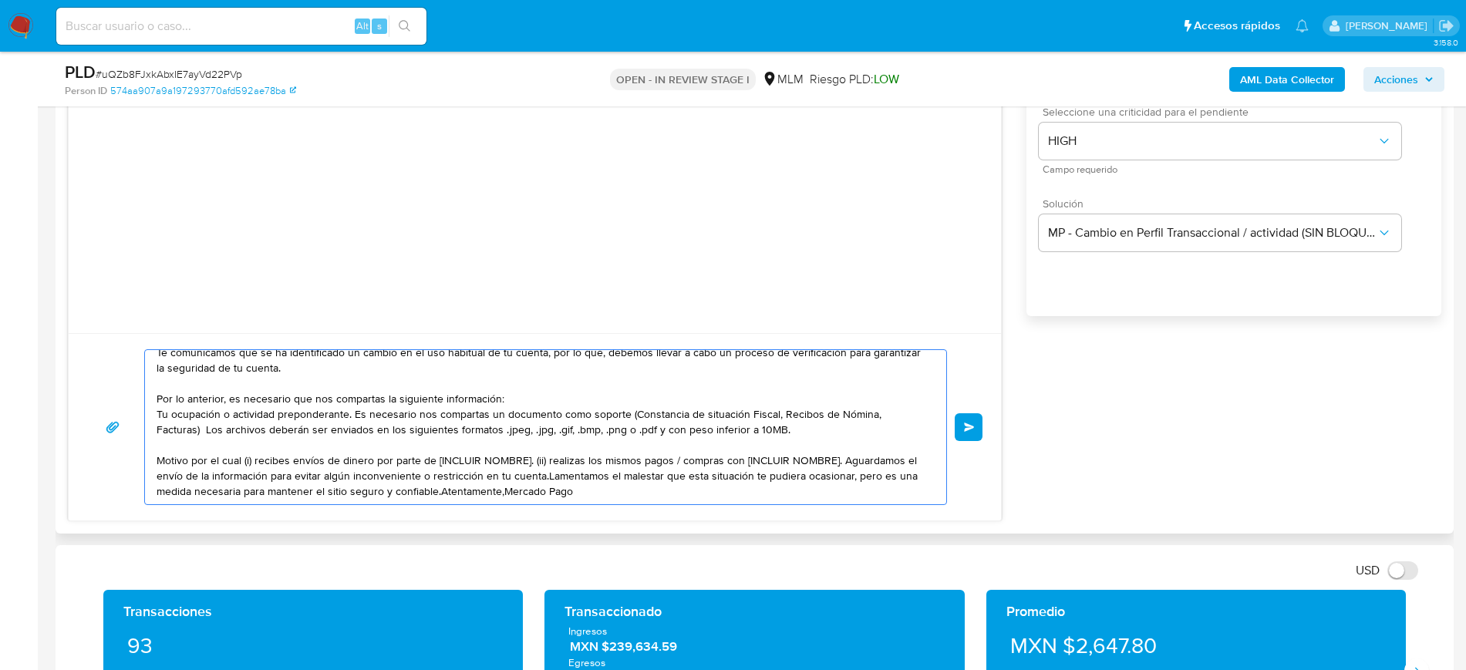
click at [247, 460] on textarea "Estimado Magdiel Te comunicamos que se ha identificado un cambio en el uso habi…" at bounding box center [542, 427] width 770 height 154
click at [296, 462] on textarea "Estimado Magdiel Te comunicamos que se ha identificado un cambio en el uso habi…" at bounding box center [542, 427] width 770 height 154
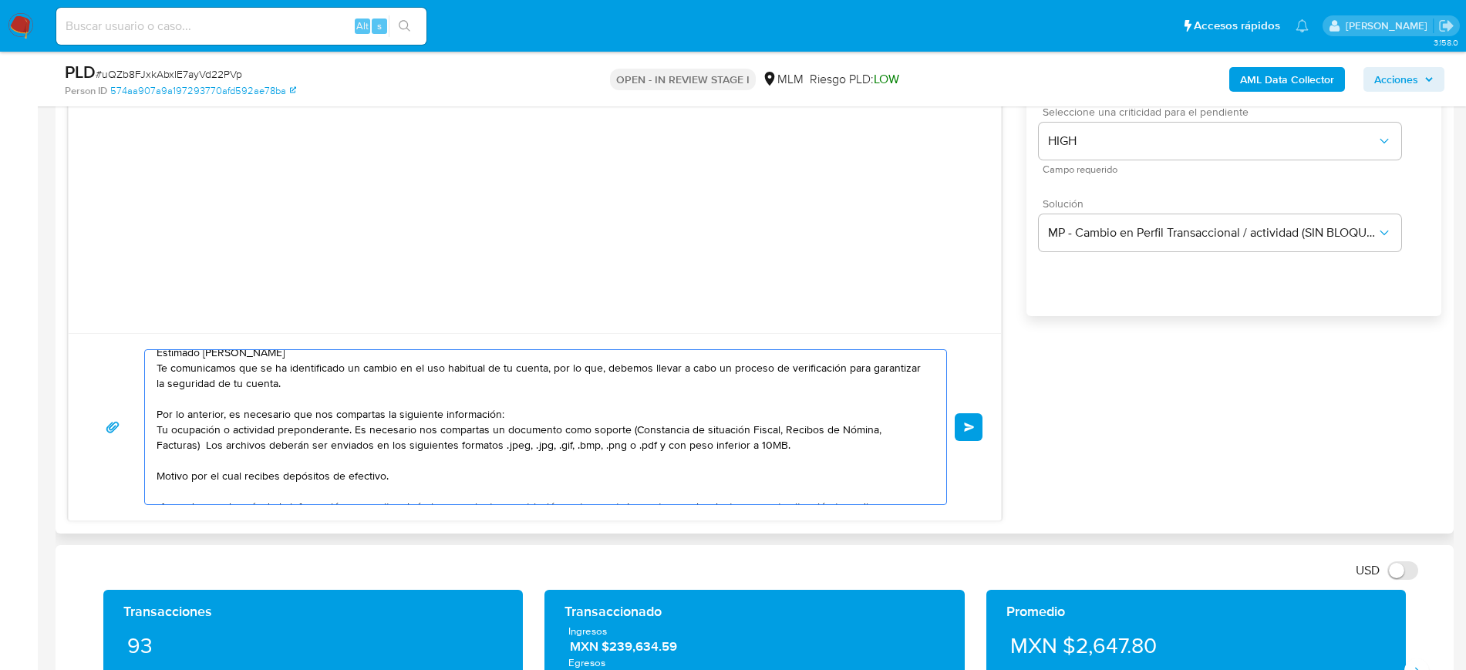
scroll to position [21, 0]
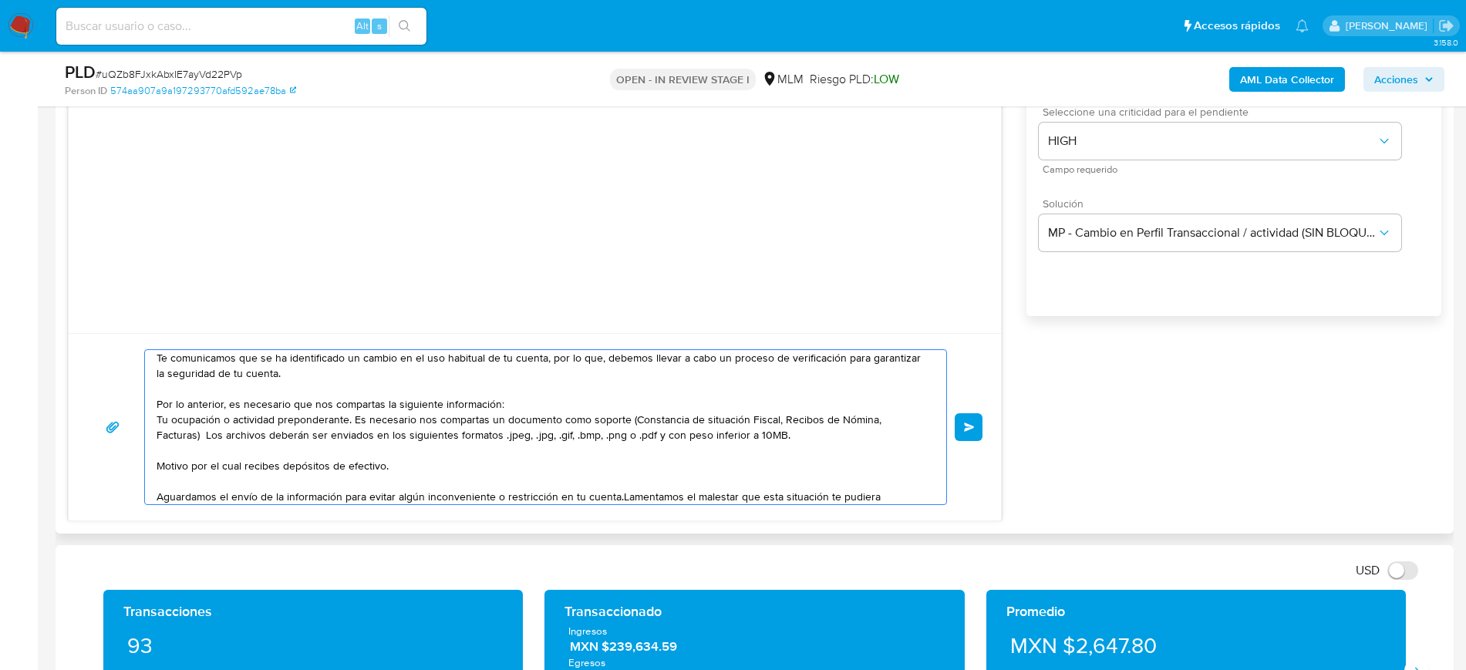
click at [618, 497] on textarea "Estimado Magdiel Te comunicamos que se ha identificado un cambio en el uso habi…" at bounding box center [542, 427] width 770 height 154
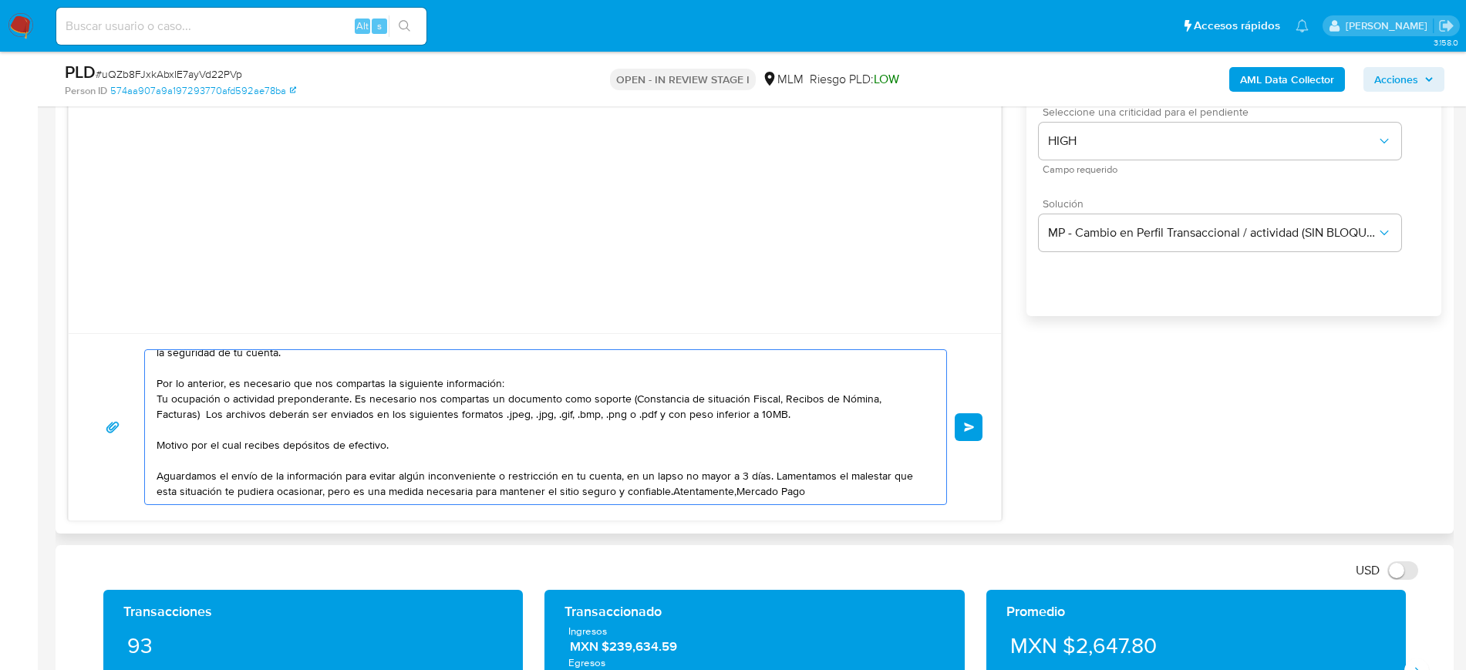
drag, startPoint x: 765, startPoint y: 473, endPoint x: 354, endPoint y: 511, distance: 412.7
click at [354, 511] on div "Estimado Magdiel Te comunicamos que se ha identificado un cambio en el uso habi…" at bounding box center [535, 426] width 932 height 187
click at [763, 477] on textarea "Estimado Magdiel Te comunicamos que se ha identificado un cambio en el uso habi…" at bounding box center [542, 427] width 770 height 154
click at [400, 493] on textarea "Estimado Magdiel Te comunicamos que se ha identificado un cambio en el uso habi…" at bounding box center [542, 427] width 770 height 154
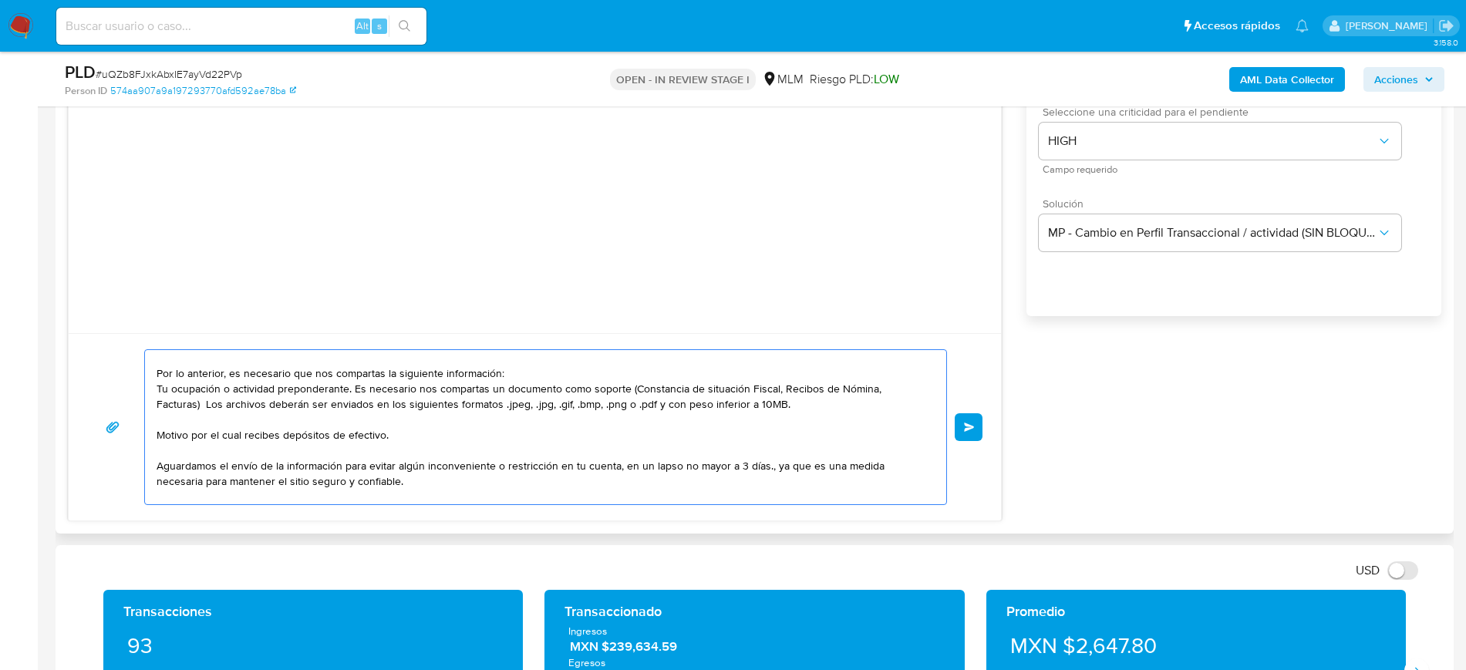
scroll to position [67, 0]
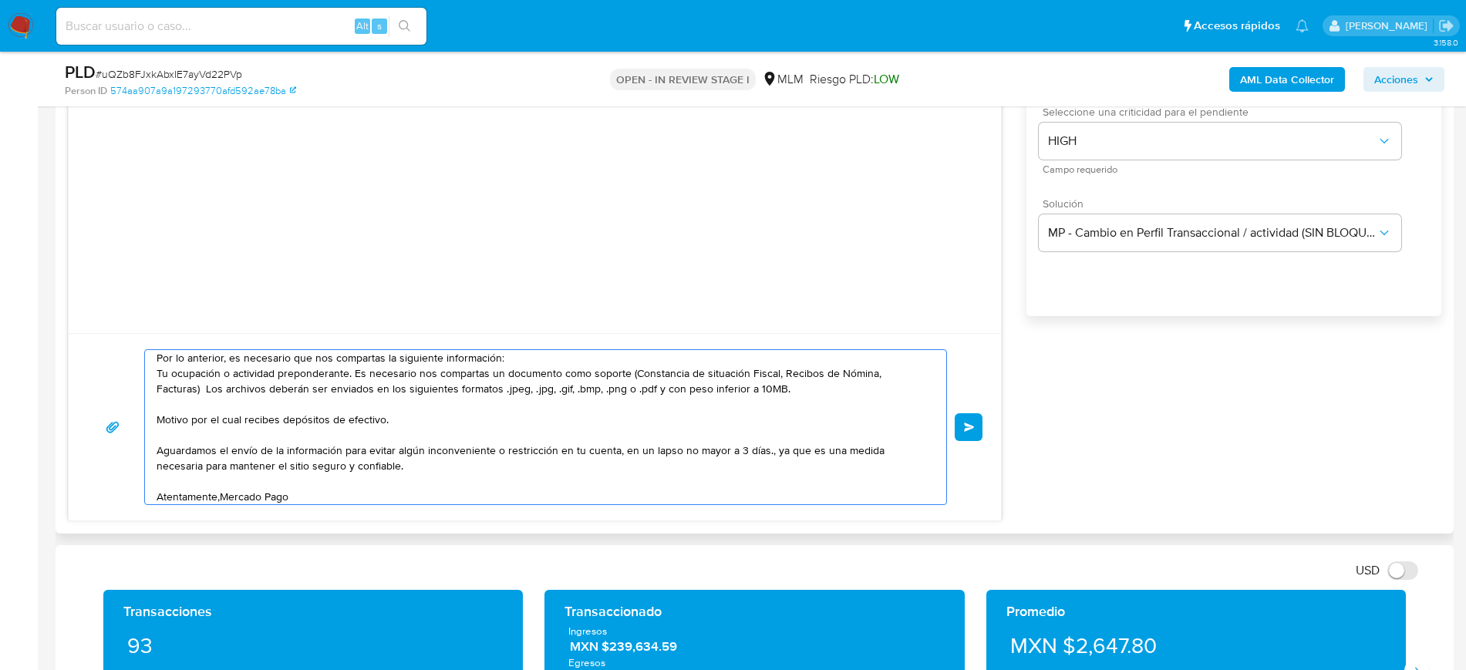
click at [221, 494] on textarea "Estimado Magdiel Te comunicamos que se ha identificado un cambio en el uso habi…" at bounding box center [542, 427] width 770 height 154
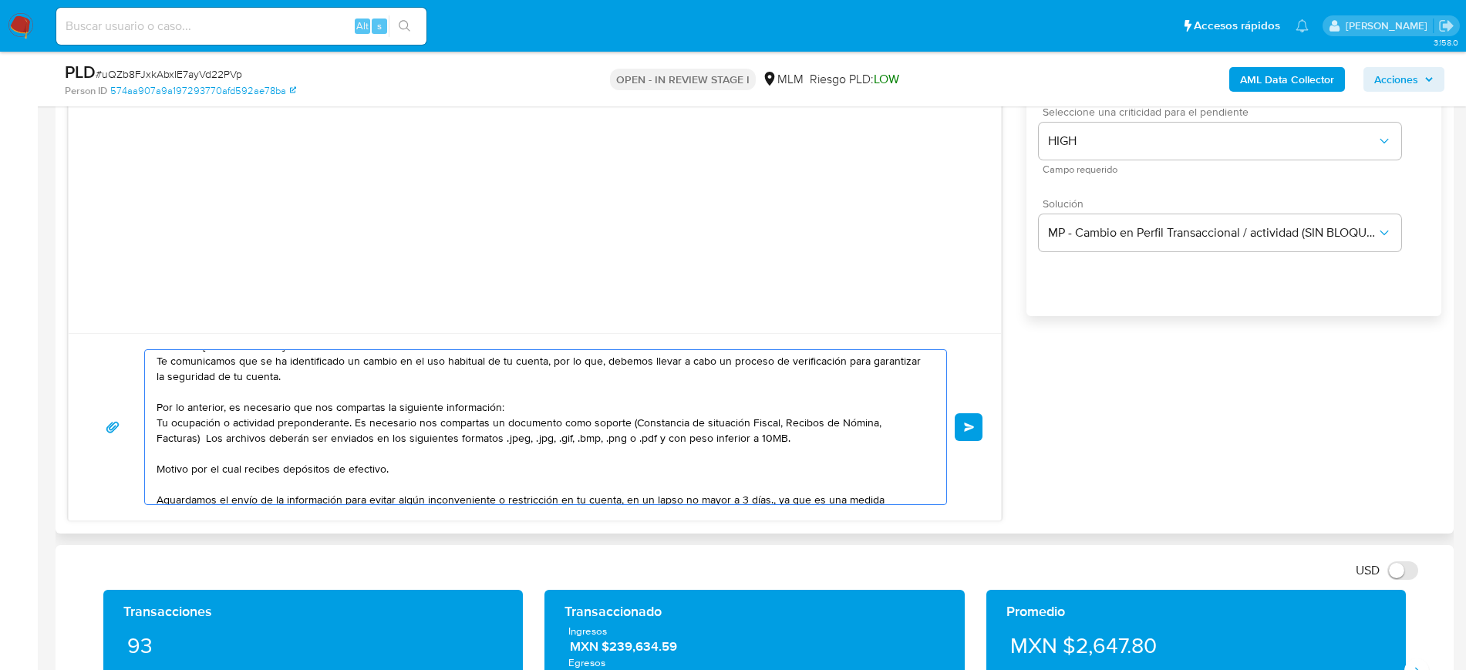
scroll to position [72, 0]
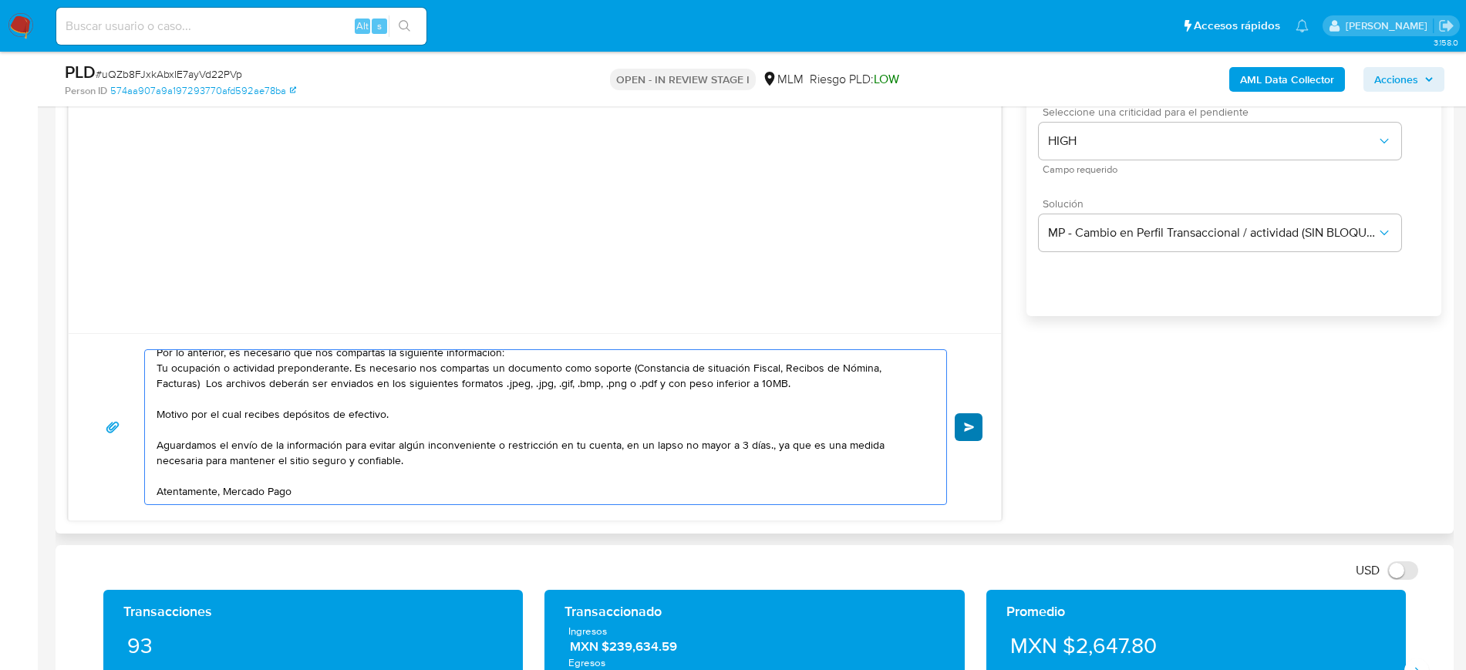
type textarea "Estimado Magdiel Te comunicamos que se ha identificado un cambio en el uso habi…"
click at [979, 418] on button "Enviar" at bounding box center [969, 427] width 28 height 28
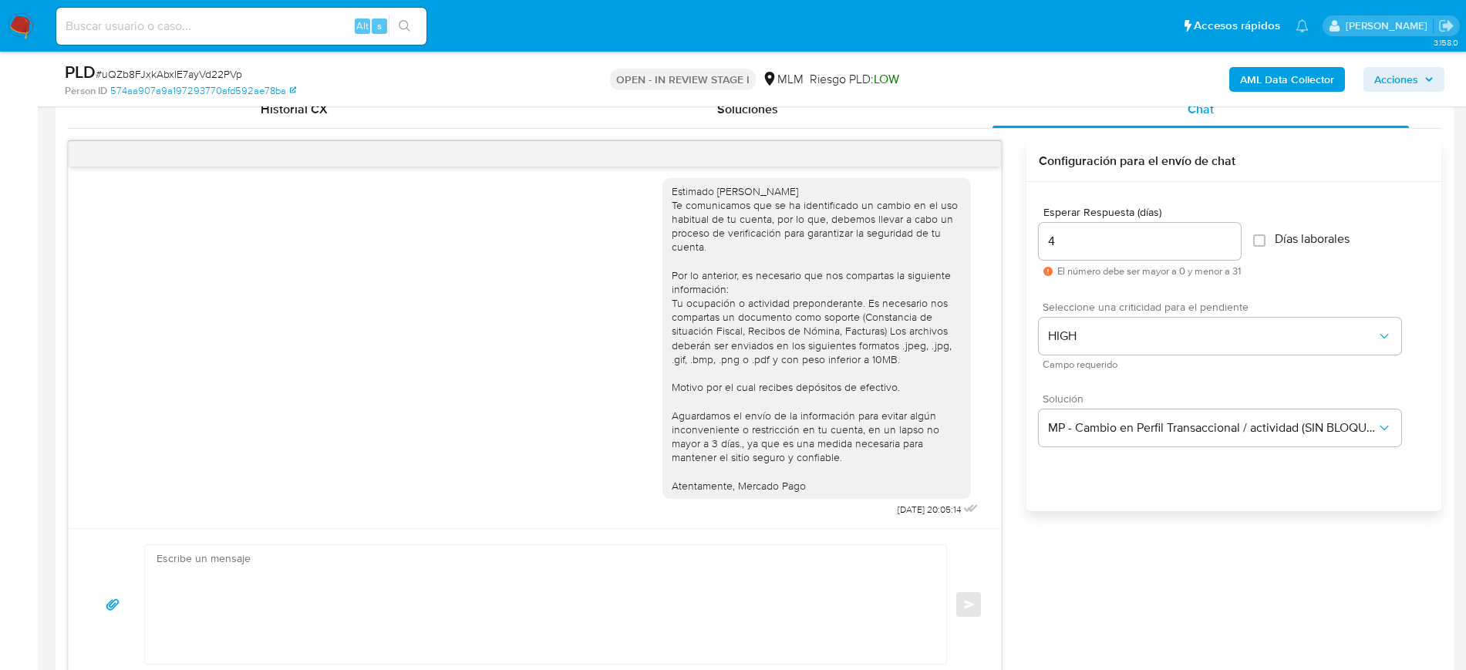
scroll to position [747, 0]
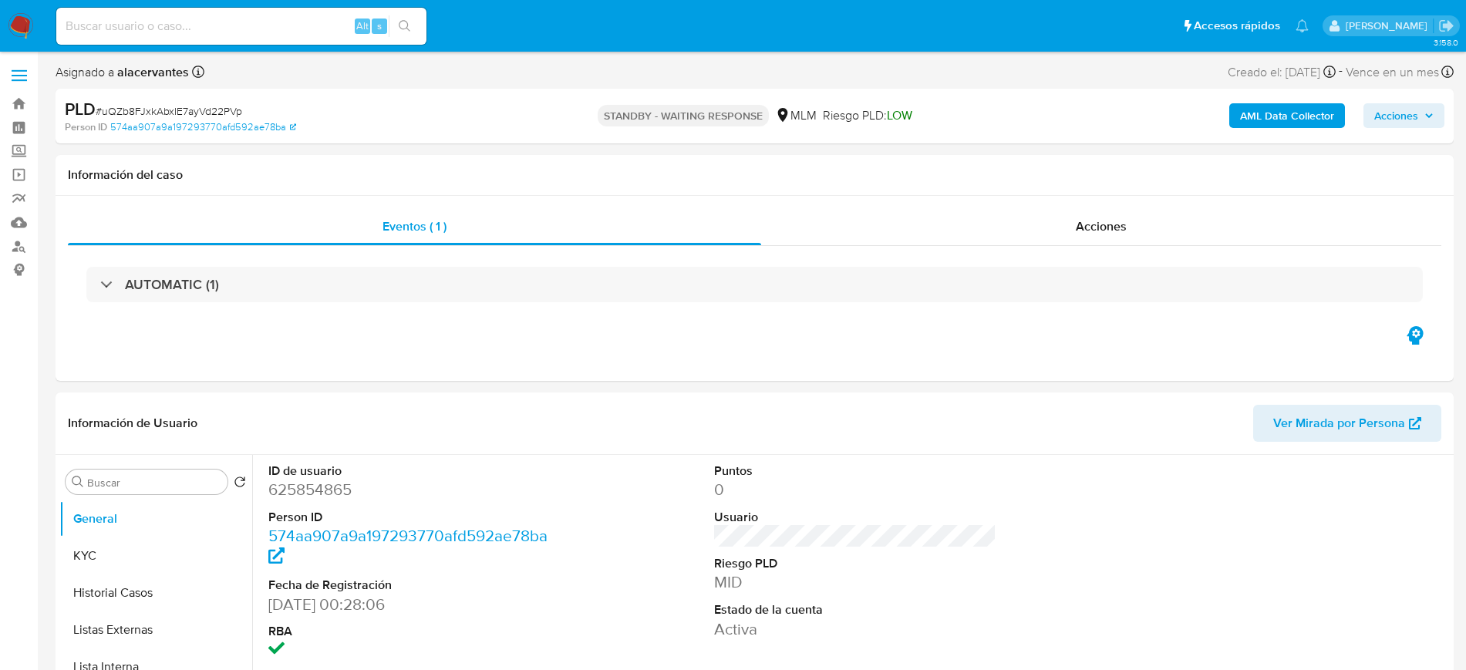
select select "10"
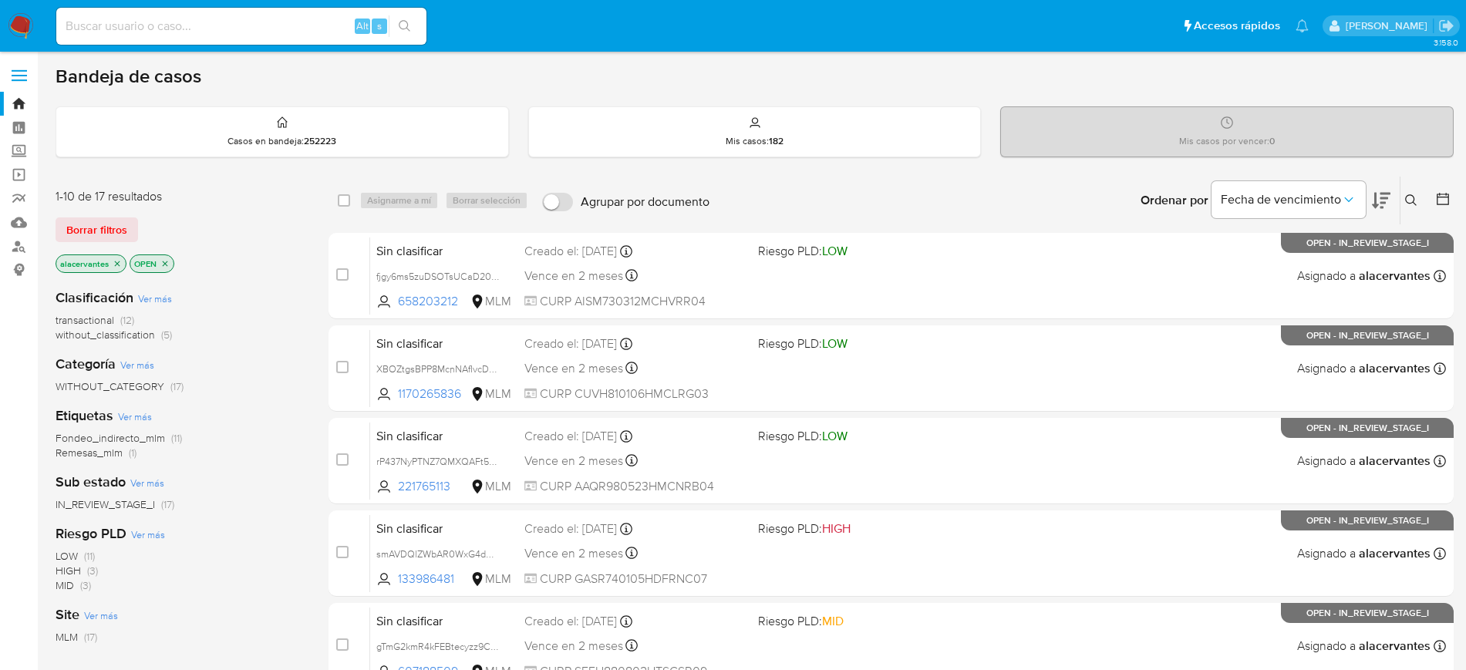
click at [159, 337] on span "without_classification (5)" at bounding box center [114, 335] width 116 height 15
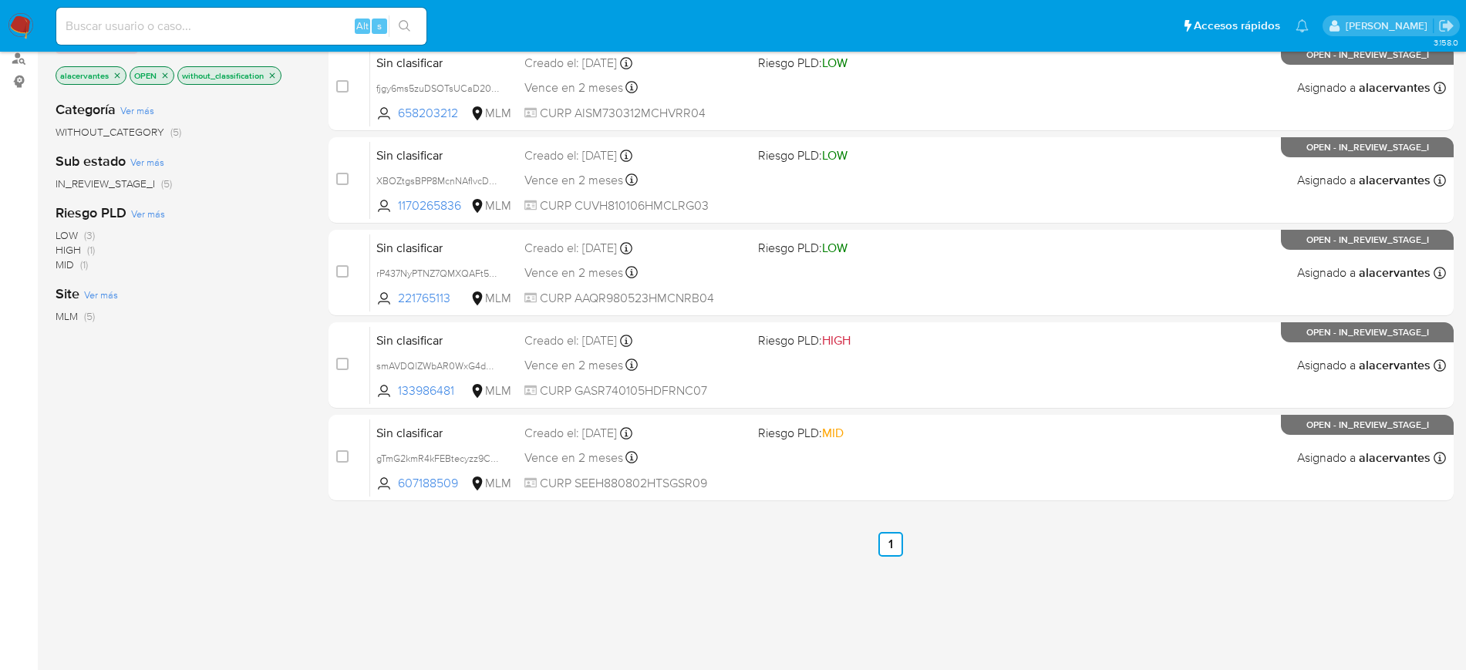
scroll to position [190, 0]
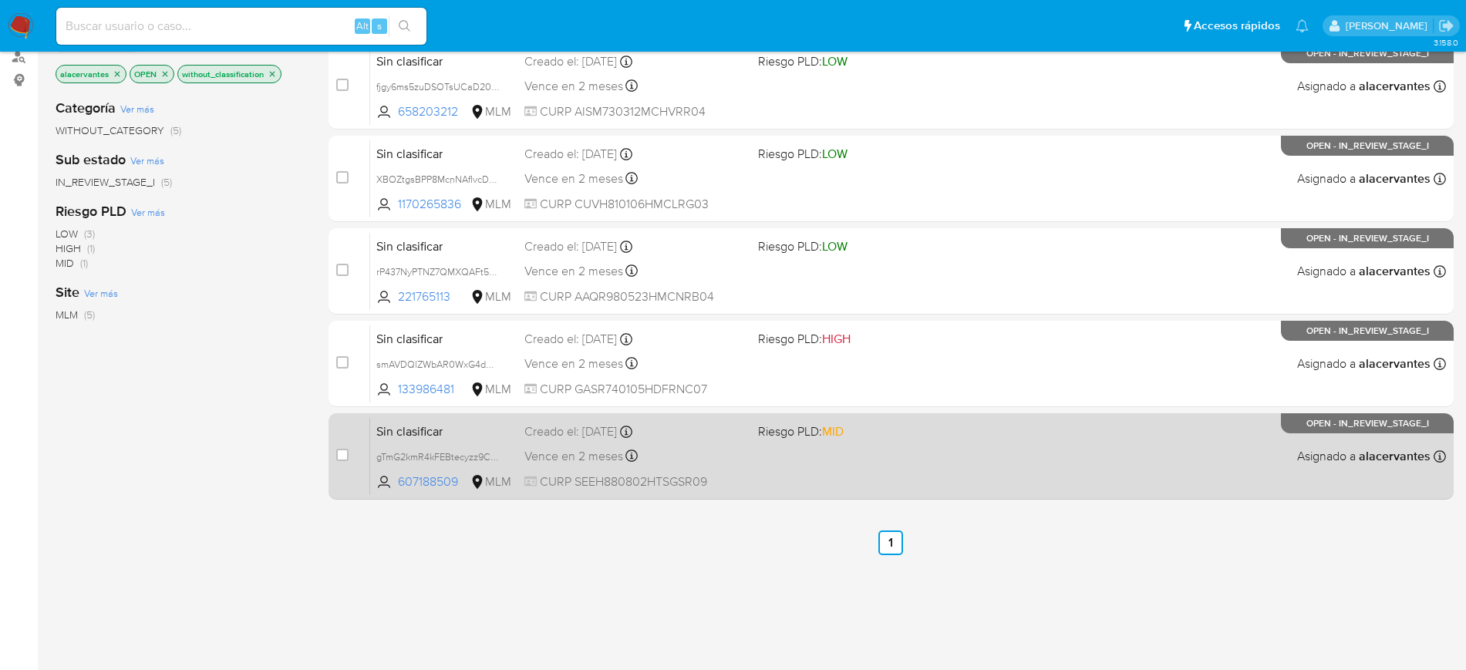
click at [1039, 441] on div "Sin clasificar gTmG2kmR4kFEBtecyzz9Cu0i 607188509 MLM Riesgo PLD: MID Creado el…" at bounding box center [908, 456] width 1076 height 78
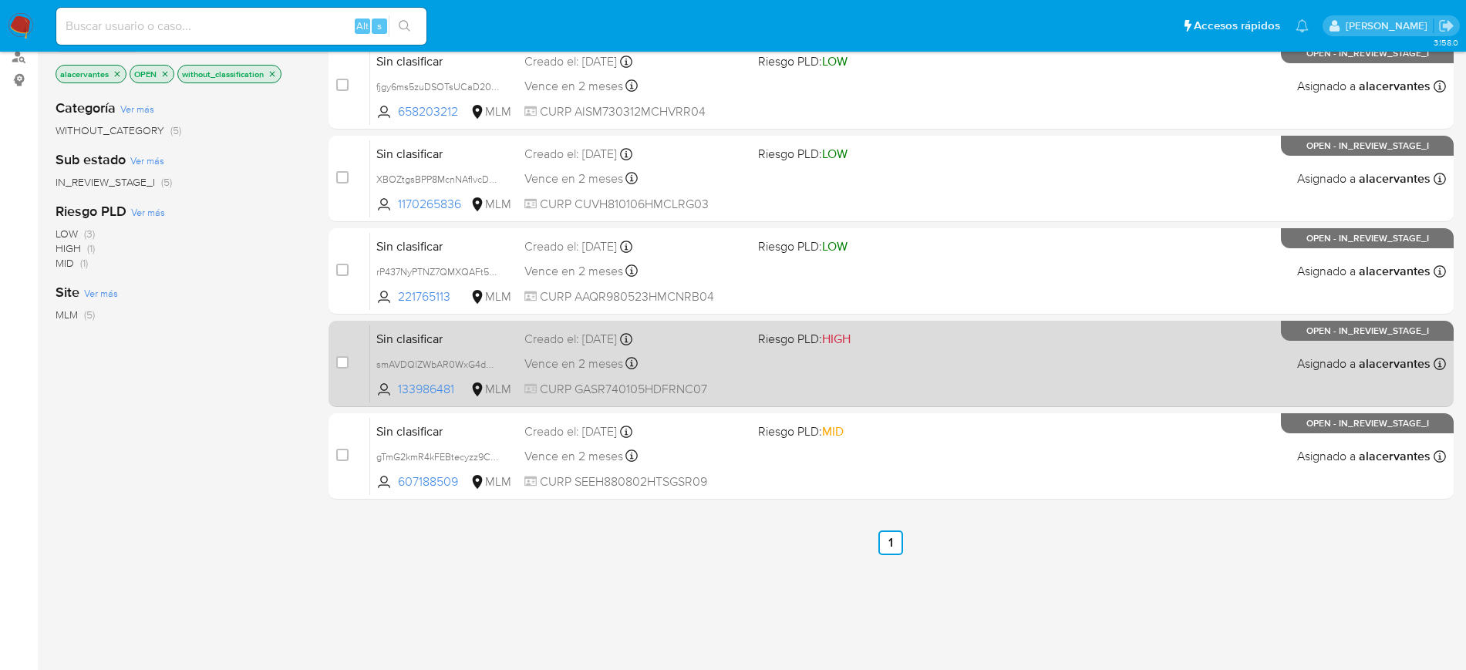
click at [961, 379] on div "Sin clasificar smAVDQlZWbAR0WxG4dwMS65J 133986481 MLM Riesgo PLD: HIGH Creado e…" at bounding box center [908, 364] width 1076 height 78
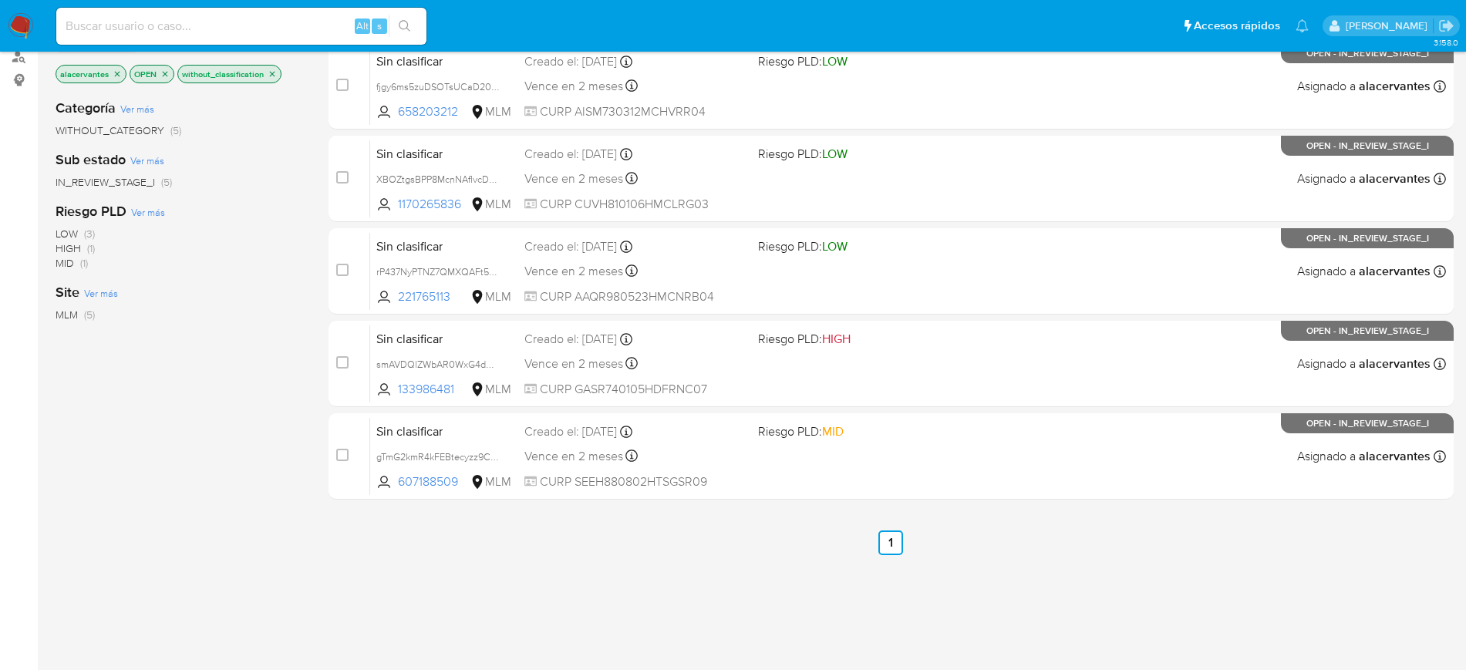
click at [150, 131] on span "WITHOUT_CATEGORY" at bounding box center [110, 130] width 109 height 15
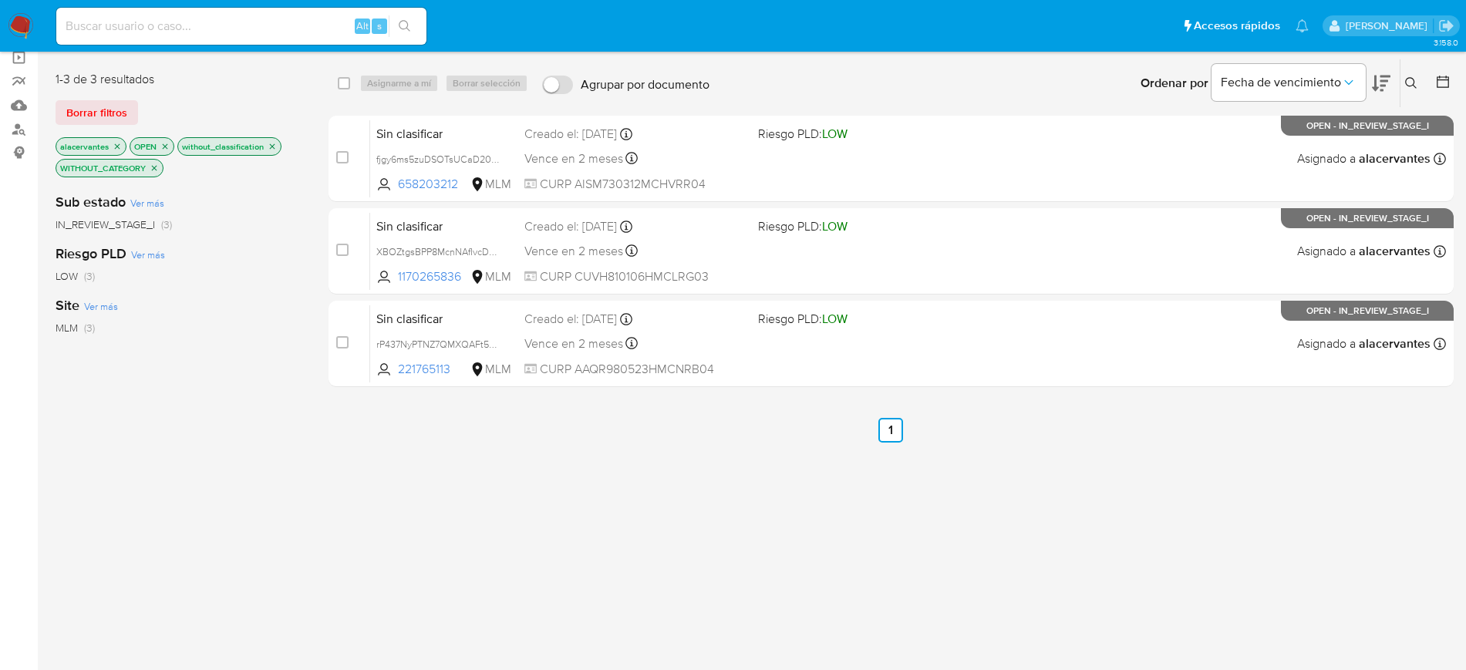
scroll to position [69, 0]
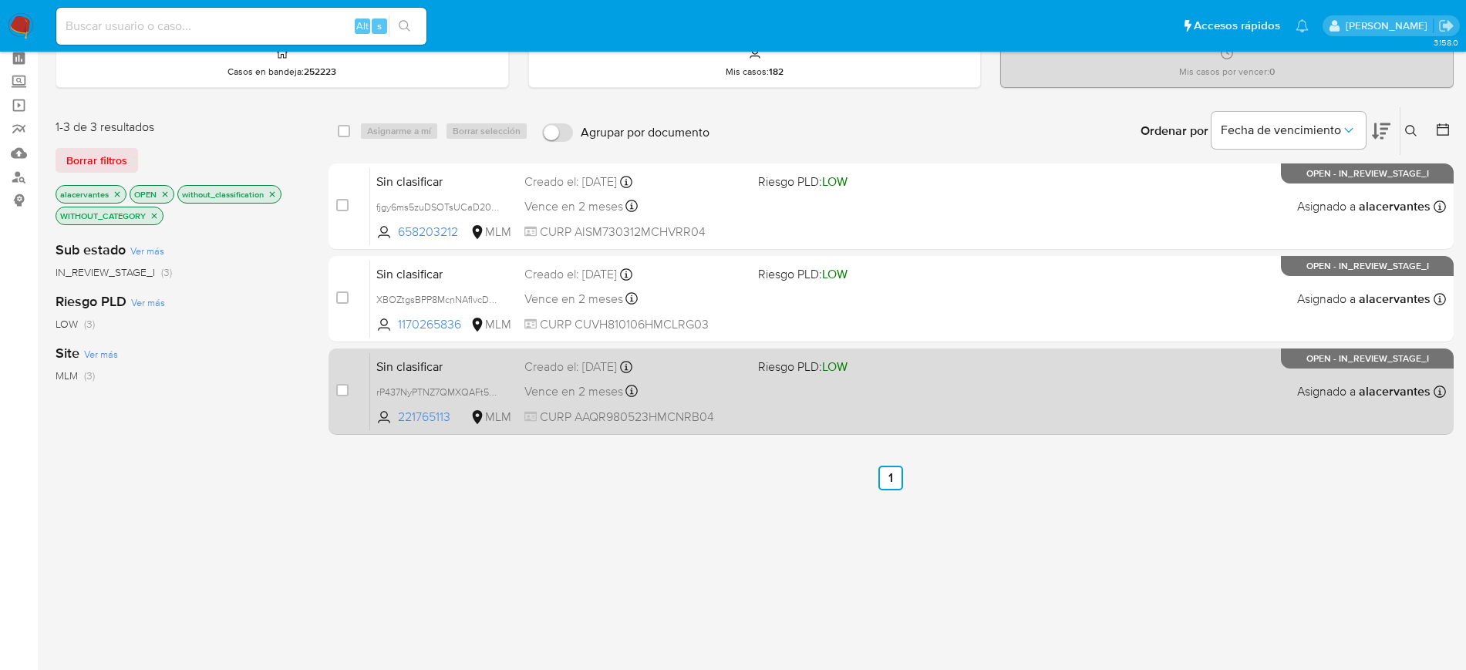
click at [1025, 425] on div "Sin clasificar rP437NyPTNZ7QMXQAFt5Vzuo 221765113 MLM Riesgo PLD: LOW Creado el…" at bounding box center [908, 391] width 1076 height 78
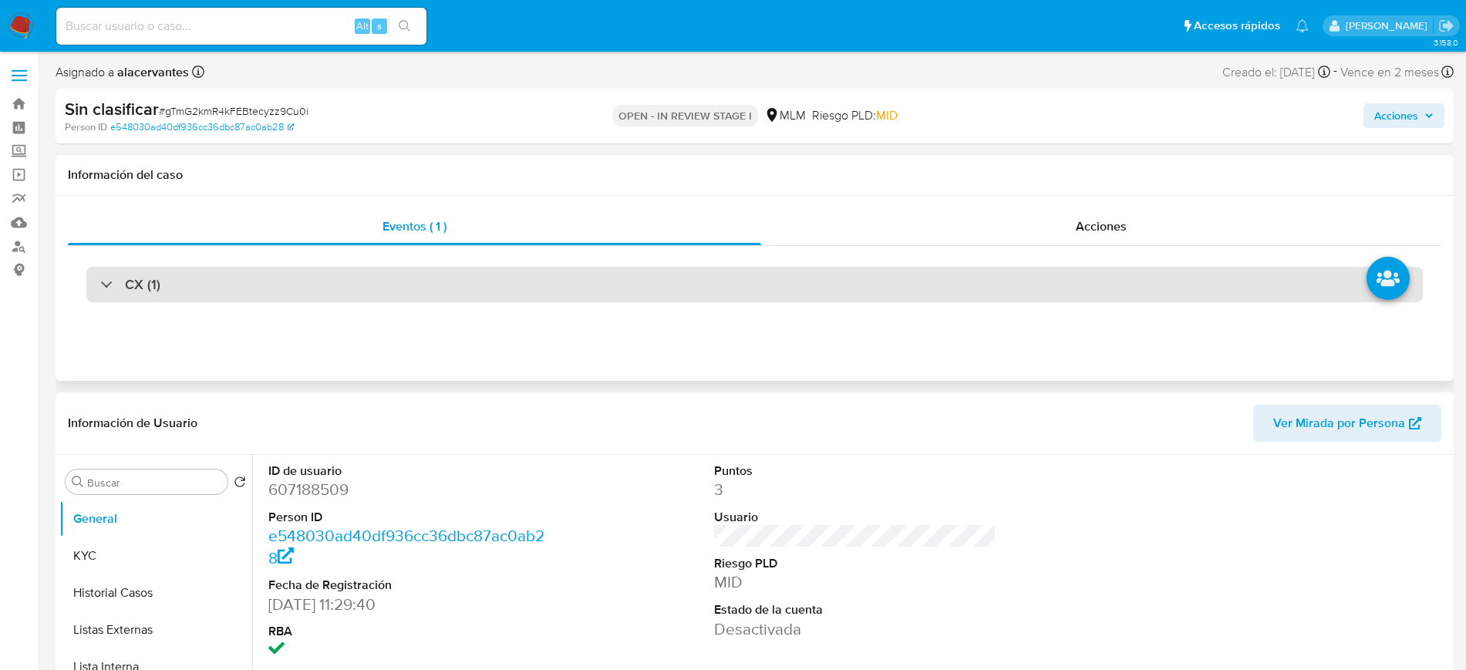
select select "10"
click at [875, 281] on div "CX (1)" at bounding box center [754, 284] width 1336 height 35
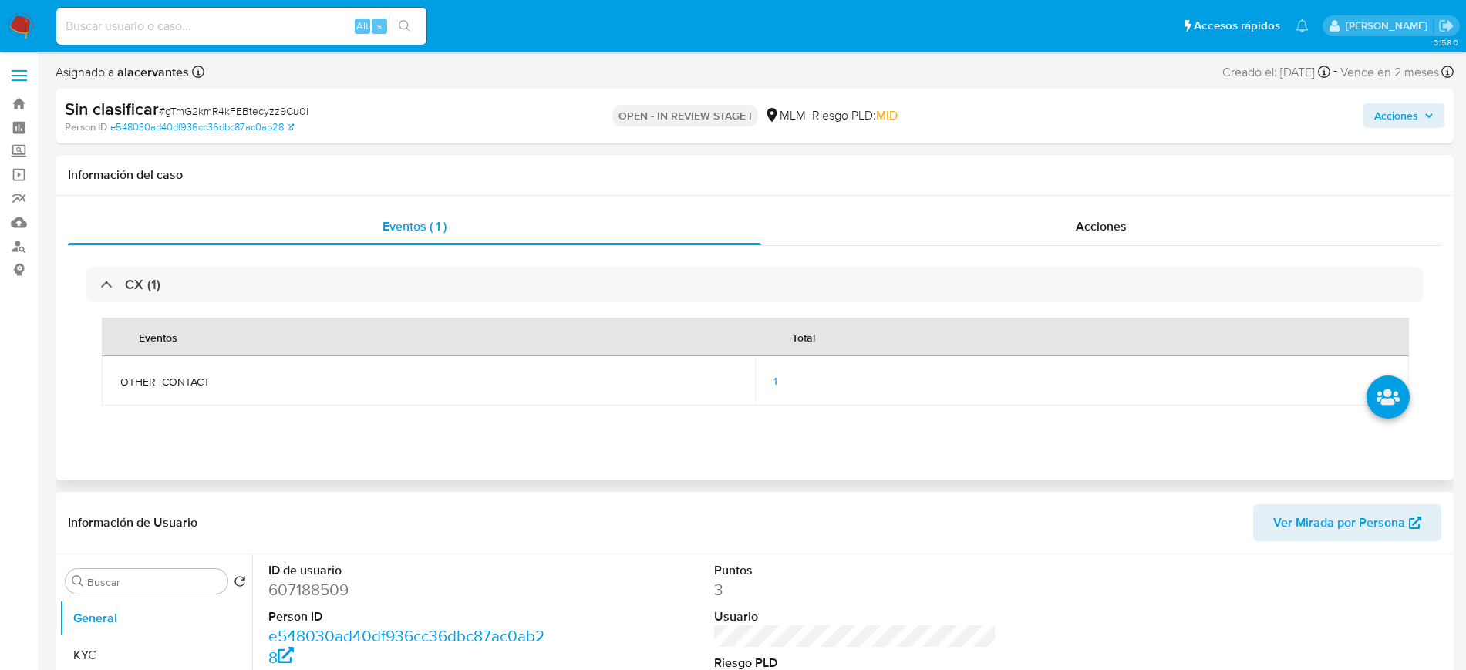
click at [776, 387] on span "1" at bounding box center [775, 380] width 4 height 15
drag, startPoint x: 1463, startPoint y: 126, endPoint x: 1463, endPoint y: 148, distance: 22.4
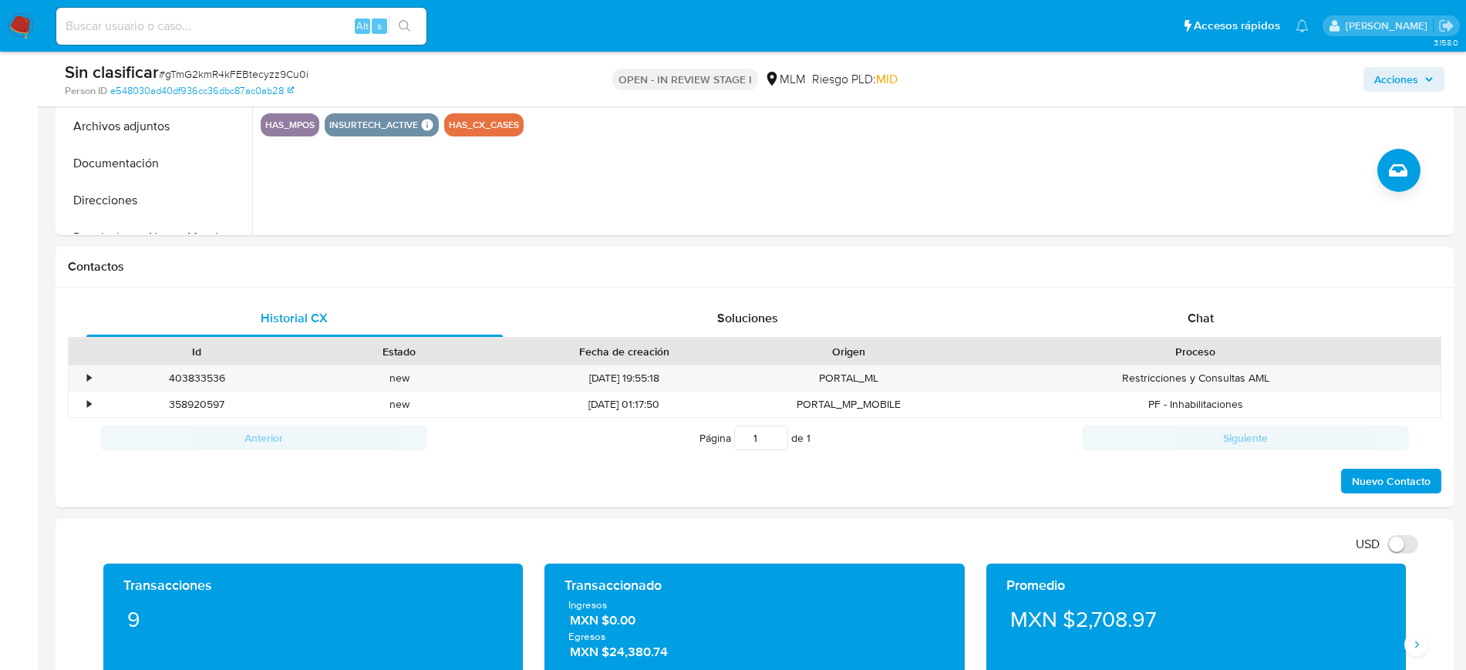
scroll to position [667, 0]
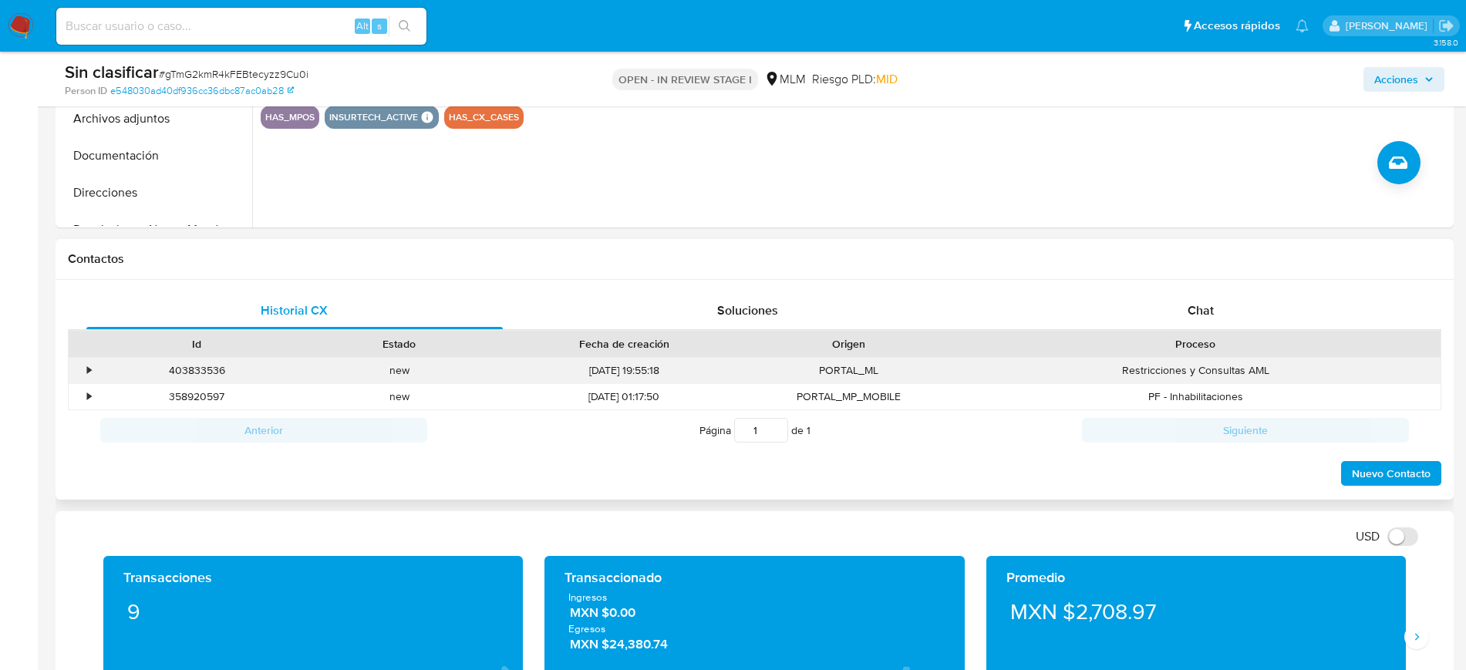
click at [89, 369] on div "•" at bounding box center [89, 370] width 4 height 15
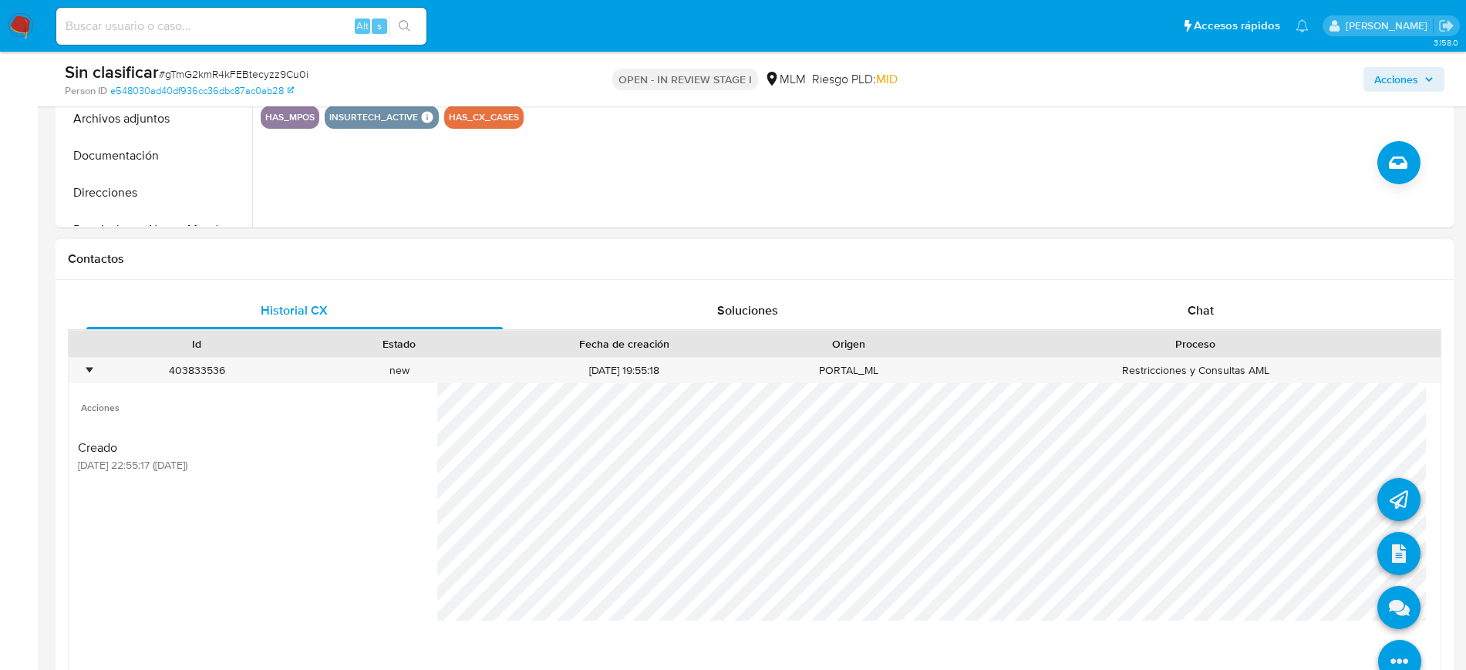
click at [1384, 648] on icon at bounding box center [1399, 661] width 43 height 43
click at [1377, 557] on icon at bounding box center [1398, 553] width 43 height 43
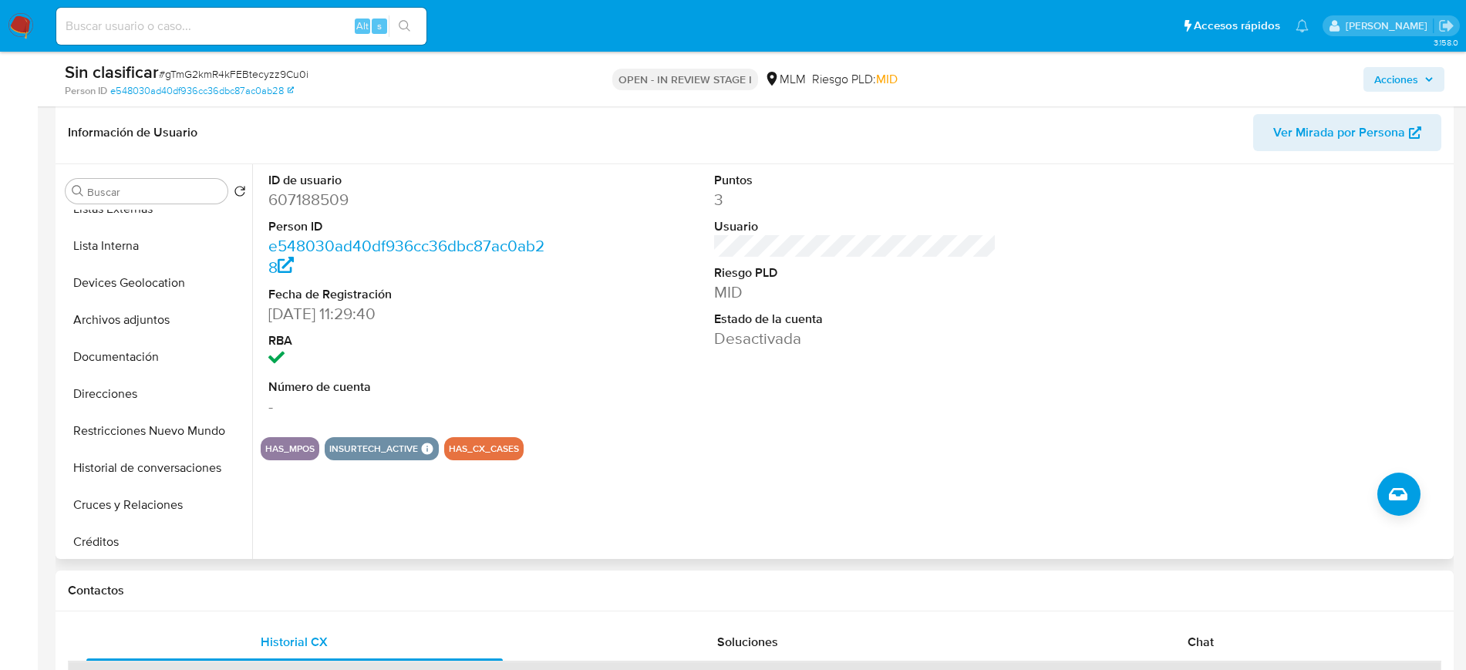
scroll to position [162, 0]
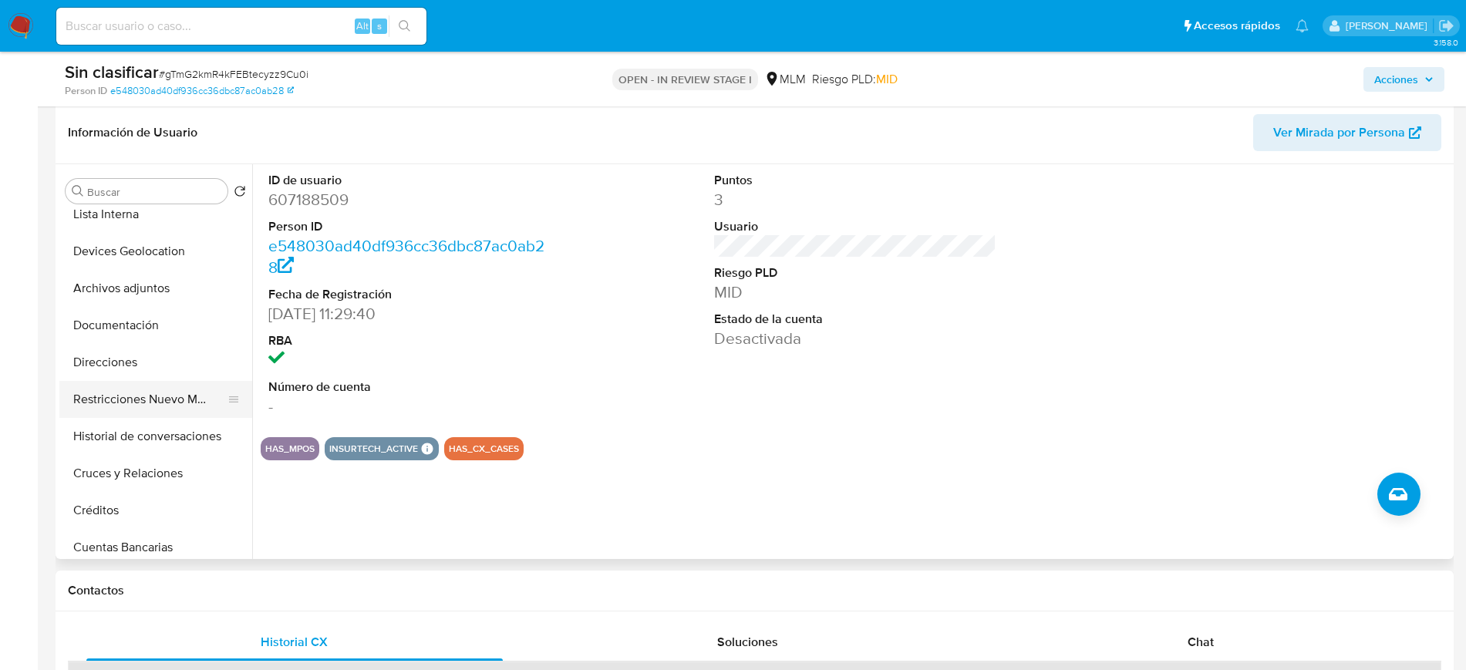
click at [133, 397] on button "Restricciones Nuevo Mundo" at bounding box center [149, 399] width 180 height 37
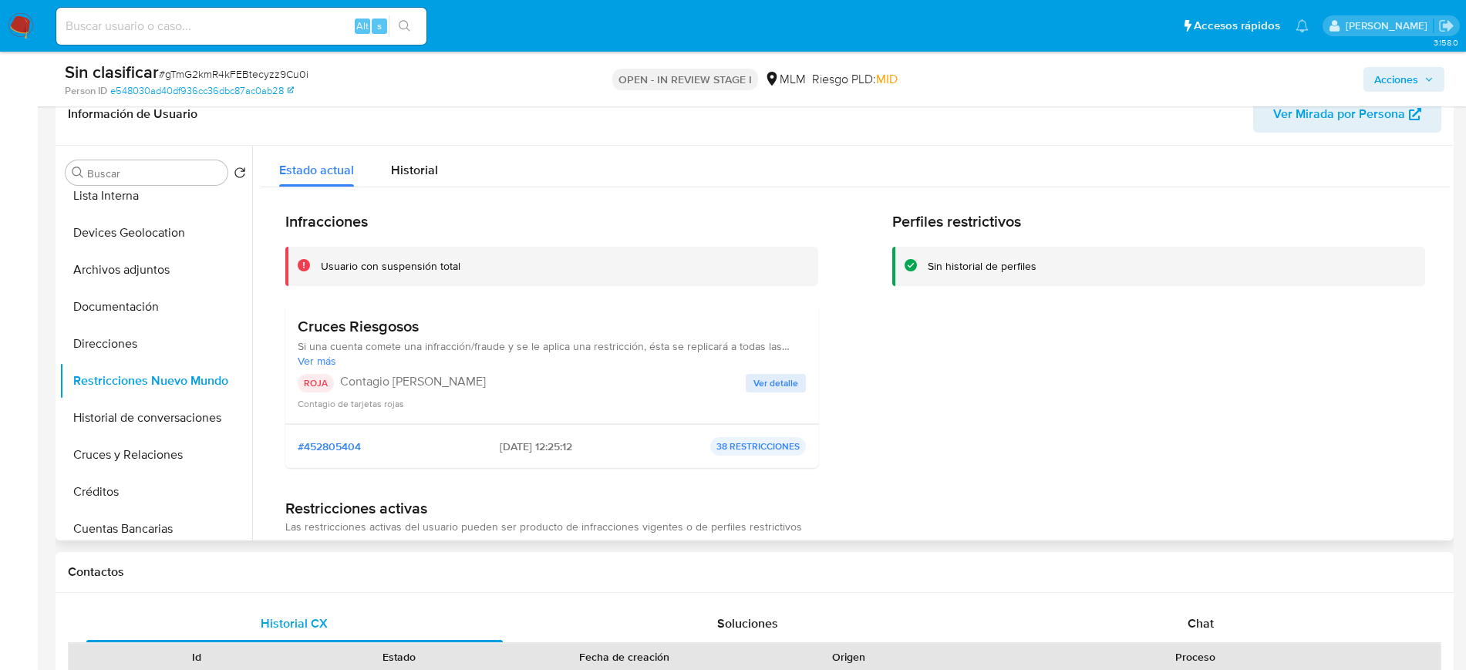
click at [753, 384] on span "Ver detalle" at bounding box center [775, 382] width 45 height 15
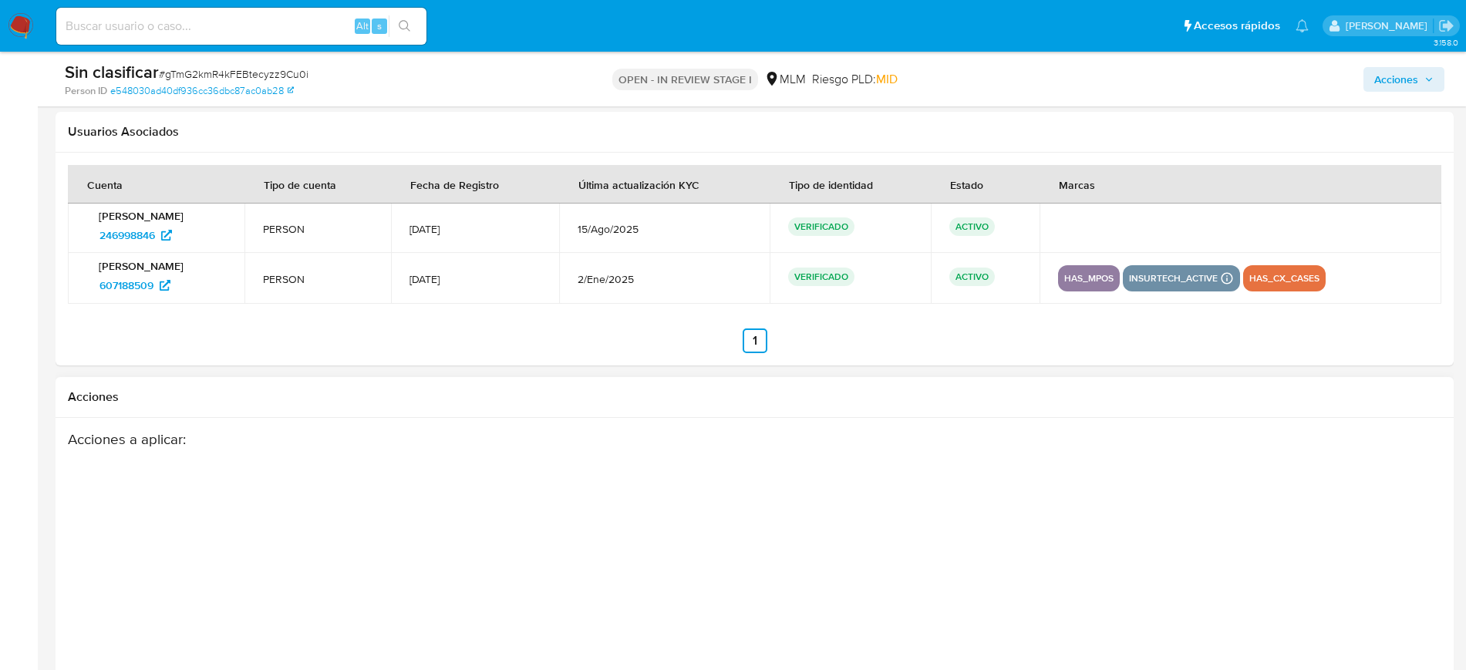
scroll to position [2655, 0]
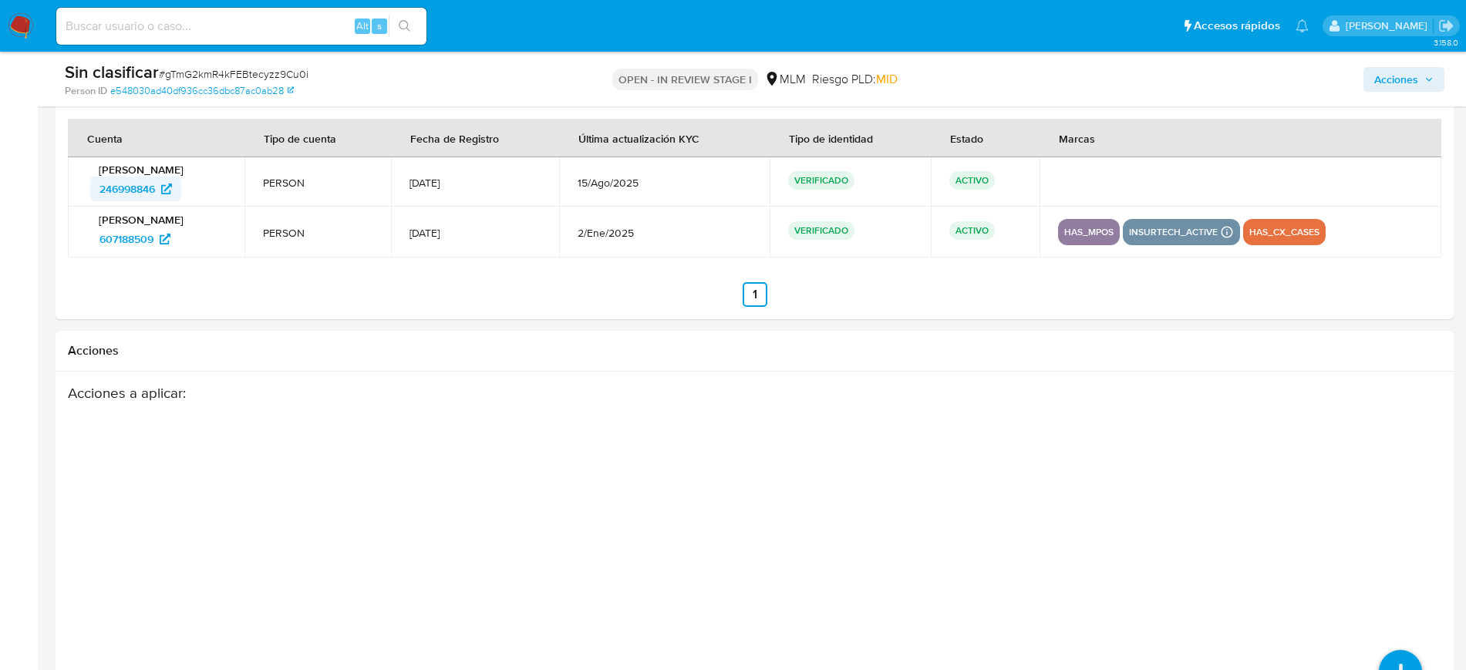
click at [146, 193] on span "246998846" at bounding box center [127, 189] width 56 height 25
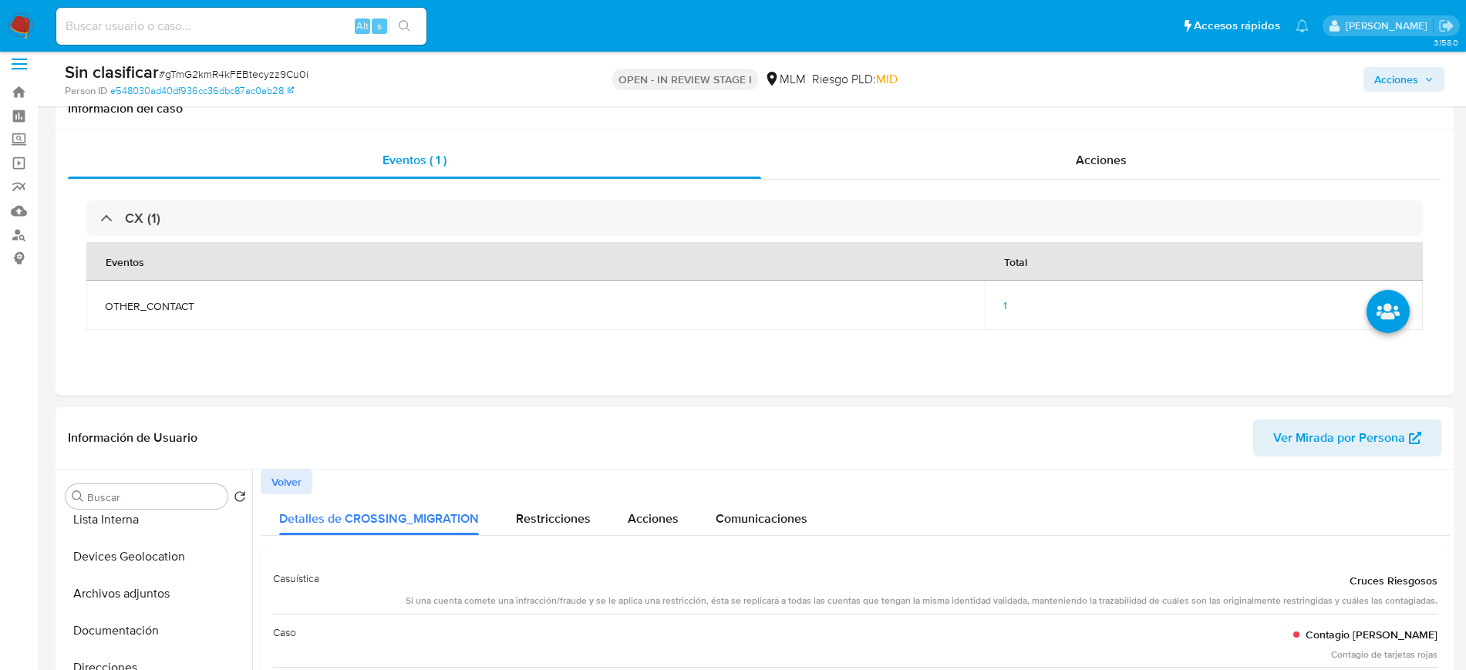
scroll to position [0, 0]
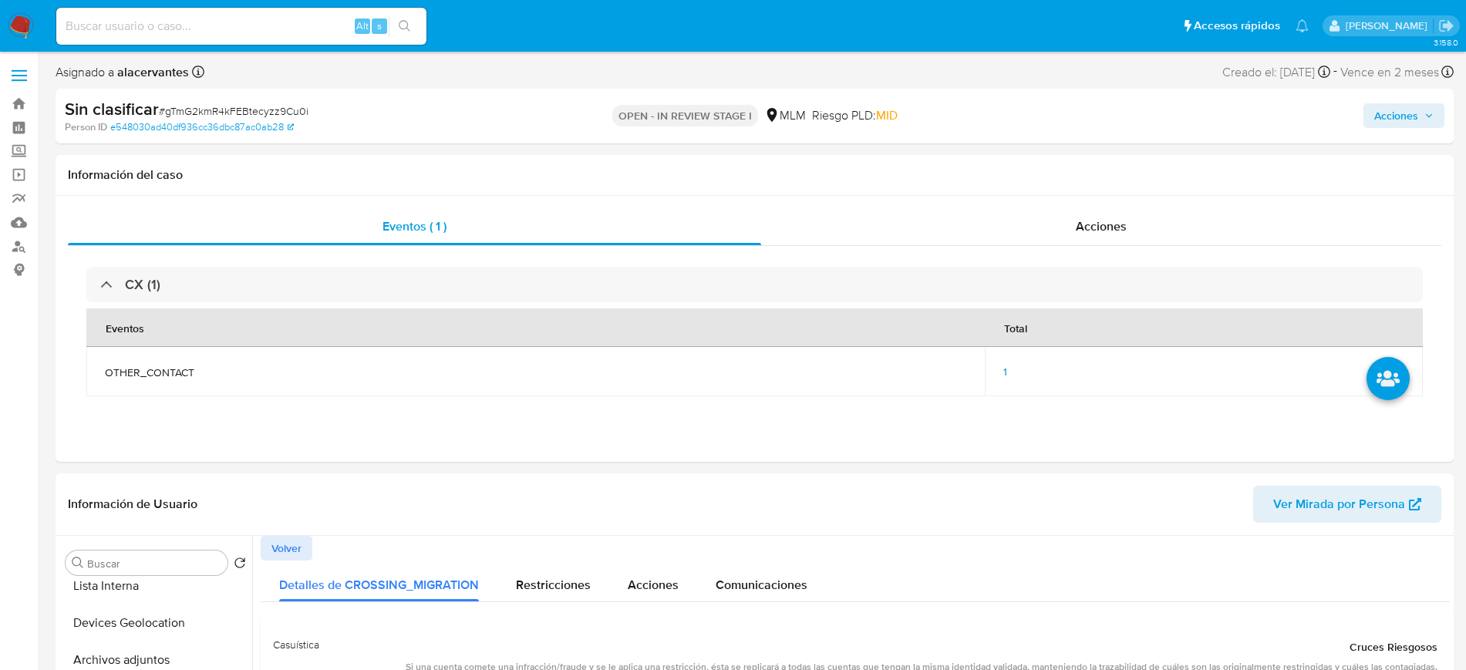
click at [1400, 126] on span "Acciones" at bounding box center [1396, 115] width 44 height 25
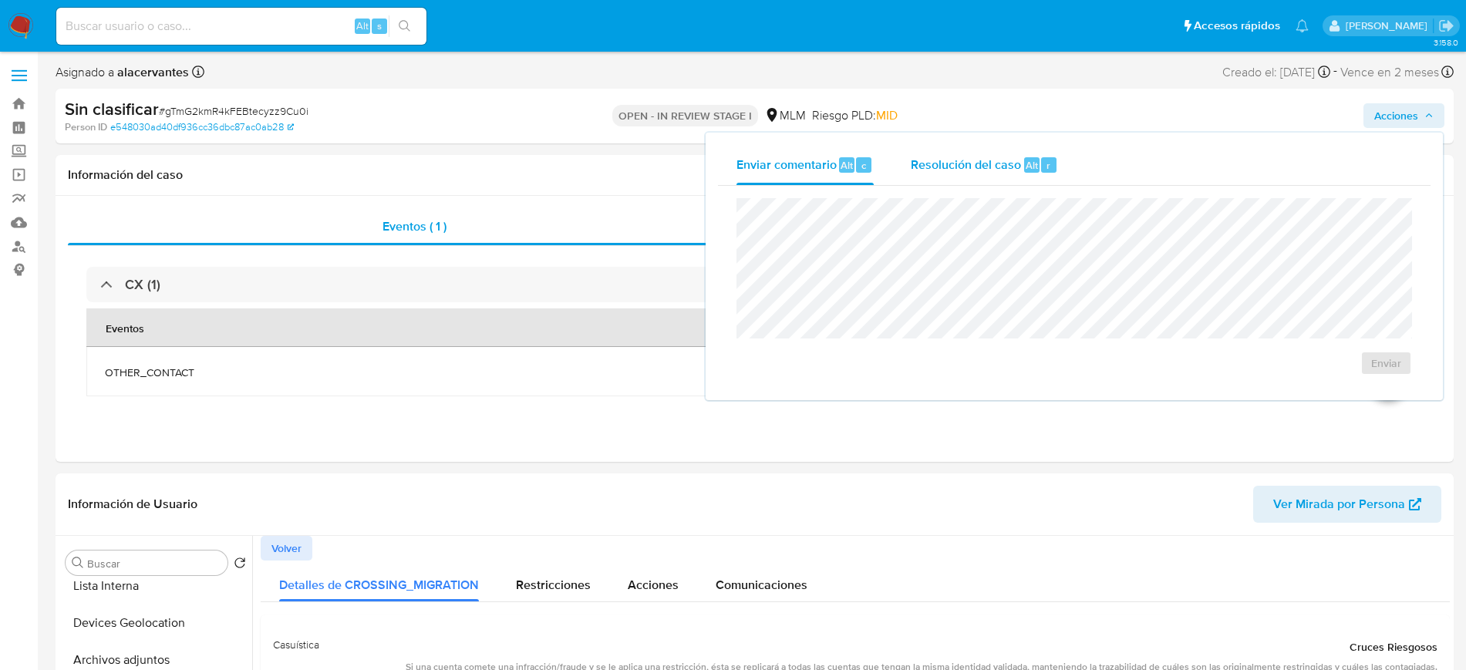
click at [1003, 169] on span "Resolución del caso" at bounding box center [966, 165] width 110 height 18
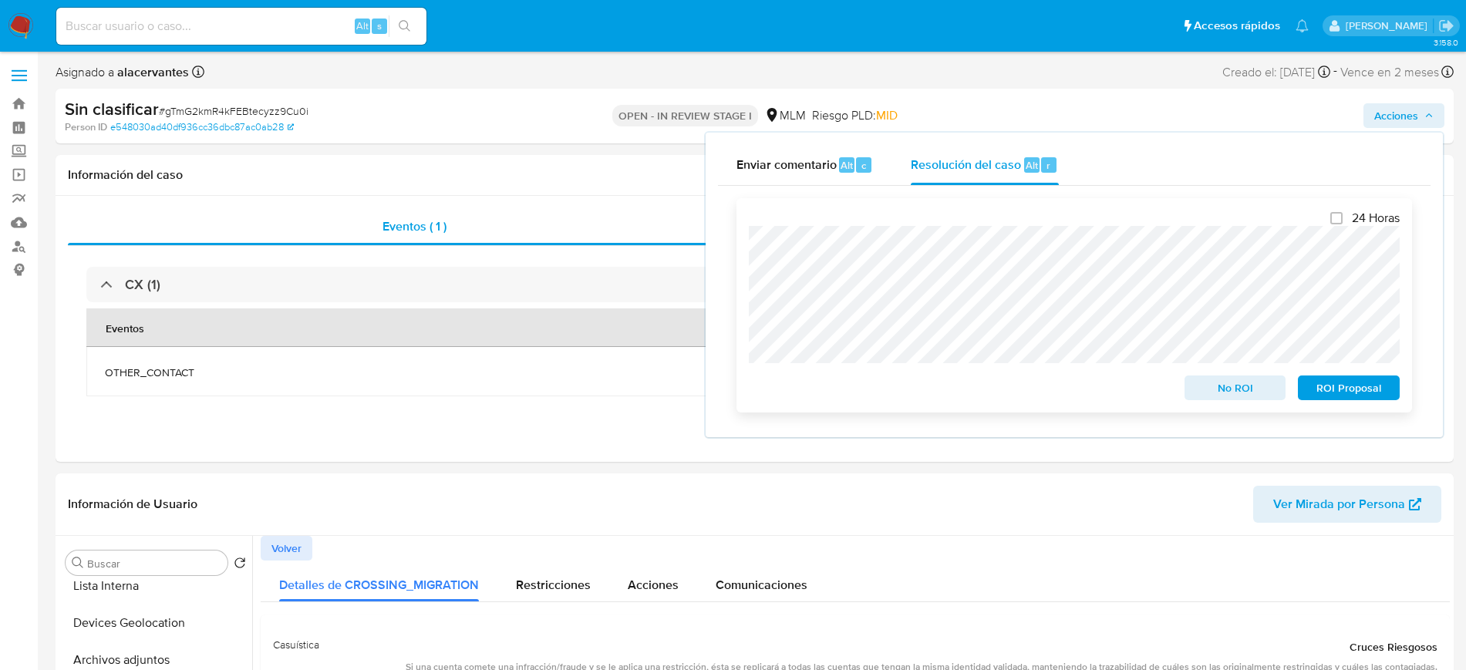
click at [1258, 404] on div "24 Horas No ROI ROI Proposal" at bounding box center [1073, 305] width 675 height 214
click at [1244, 399] on span "No ROI" at bounding box center [1235, 388] width 80 height 22
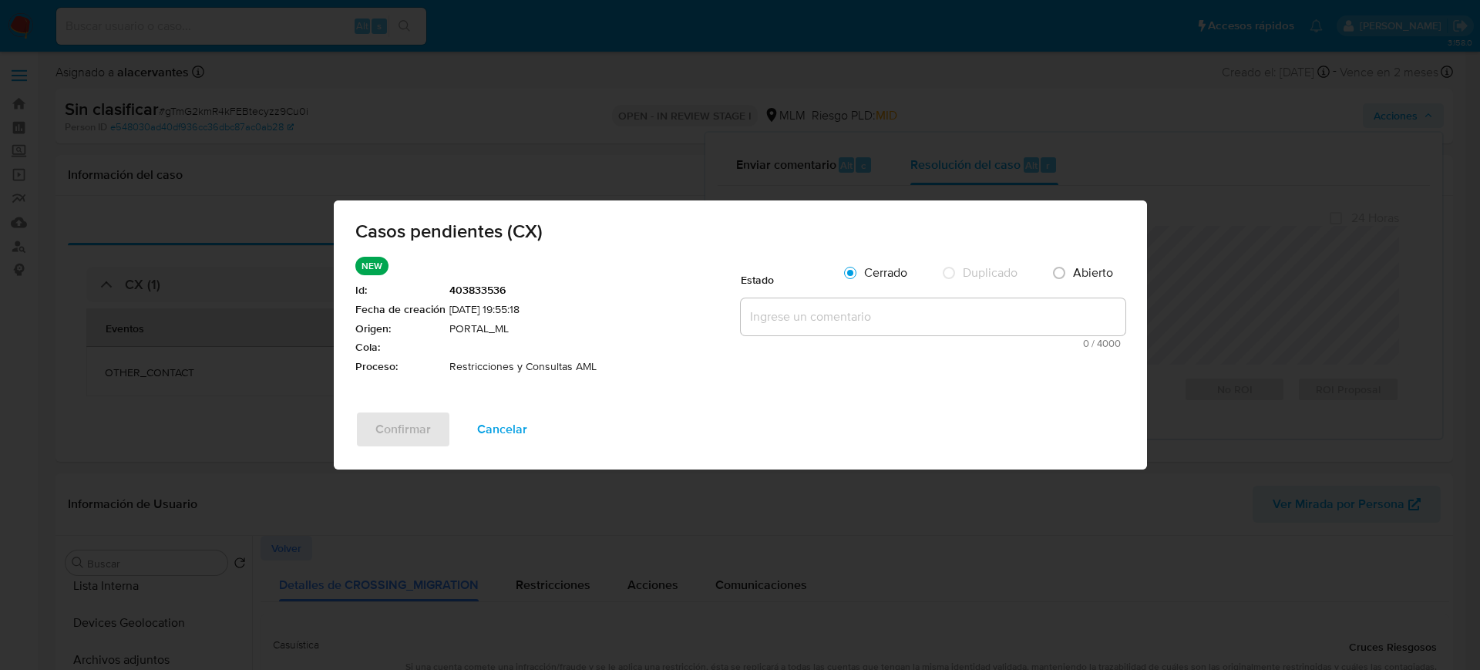
click at [843, 318] on textarea at bounding box center [933, 316] width 385 height 37
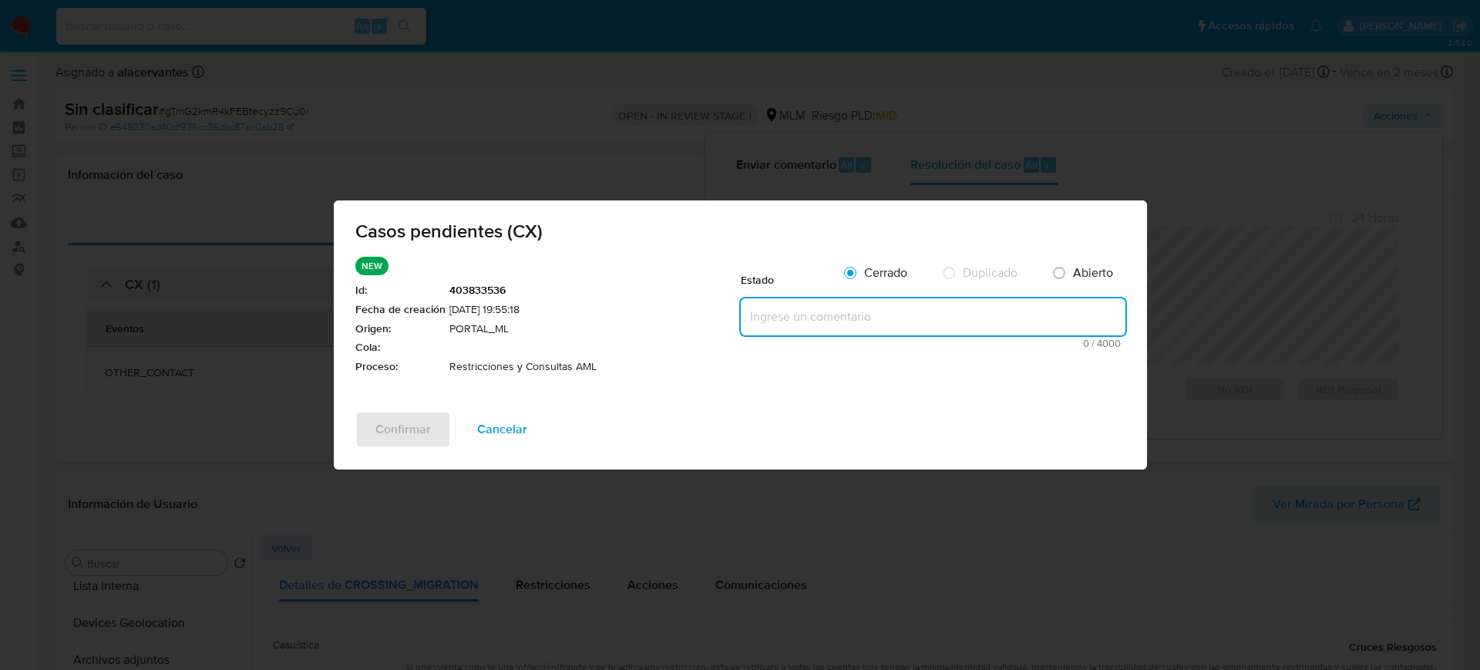
paste textarea "Se valida caso generado por CX. Cliente cuenta con reporte por operativa inusua…"
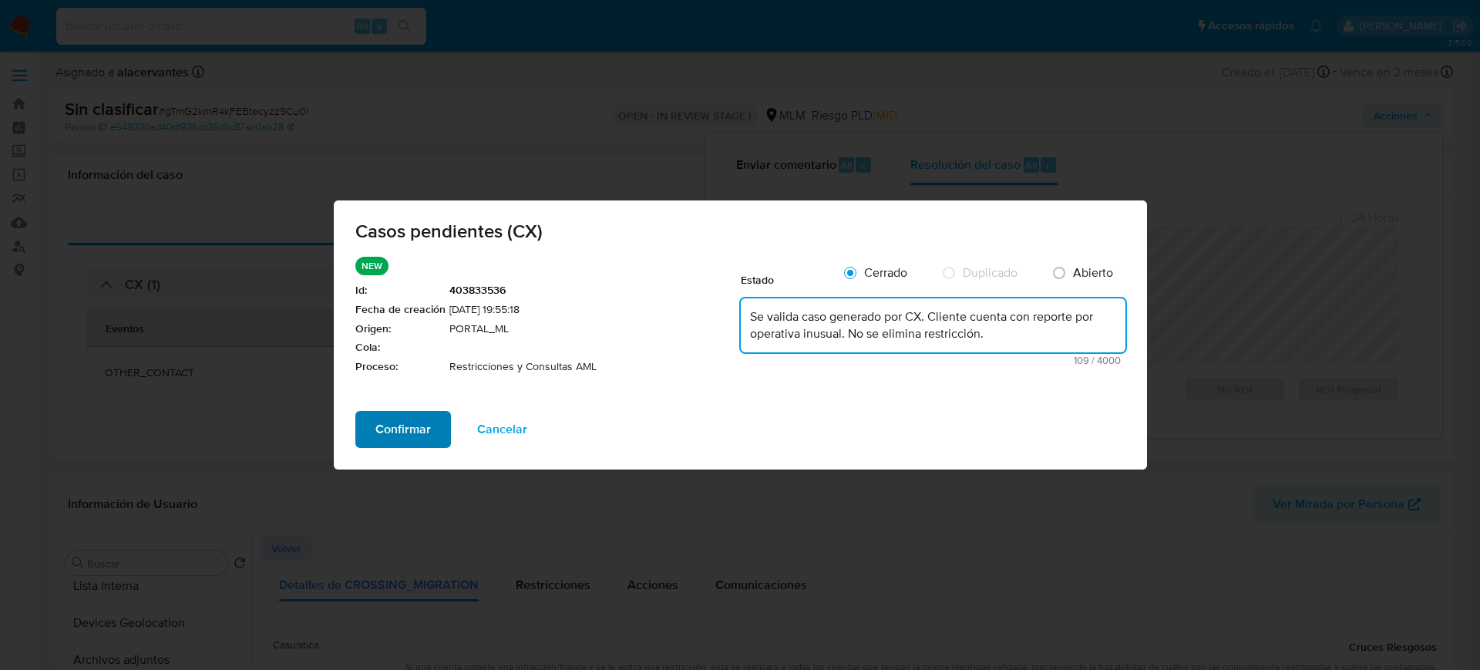
type textarea "Se valida caso generado por CX. Cliente cuenta con reporte por operativa inusua…"
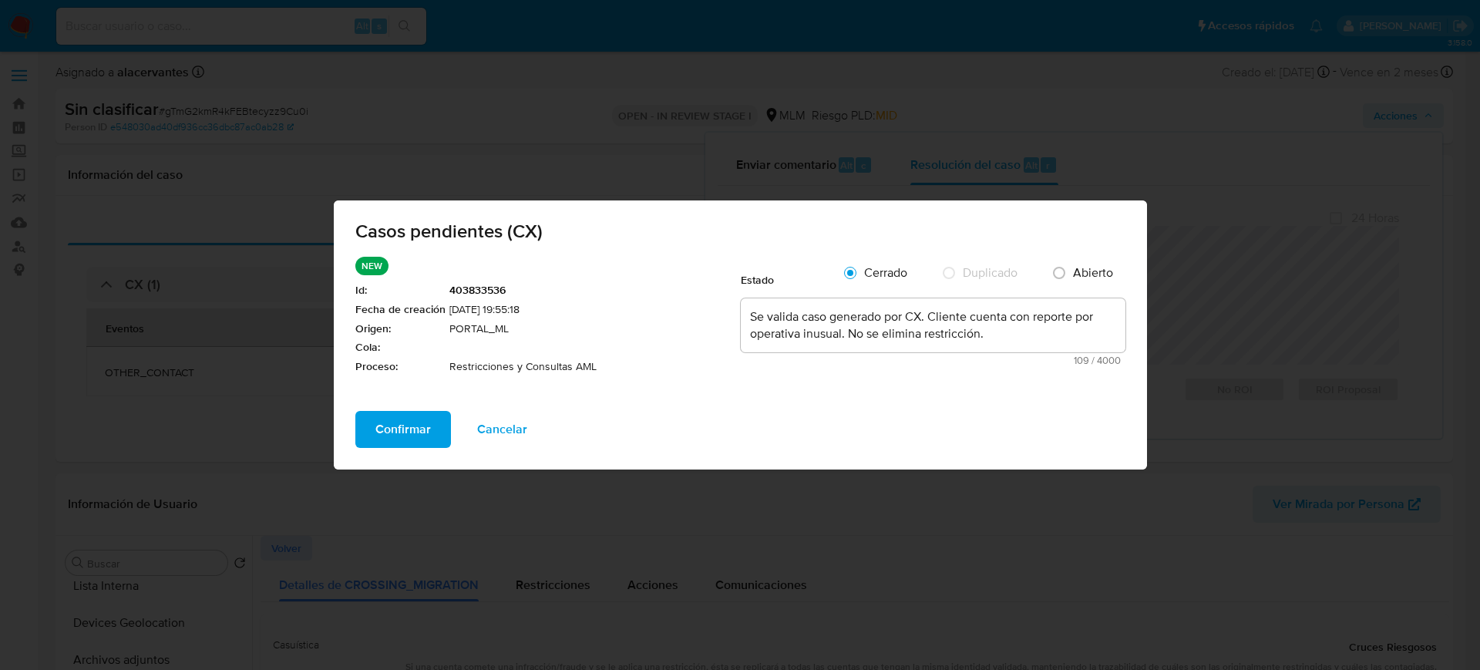
click at [409, 418] on span "Confirmar" at bounding box center [403, 429] width 56 height 34
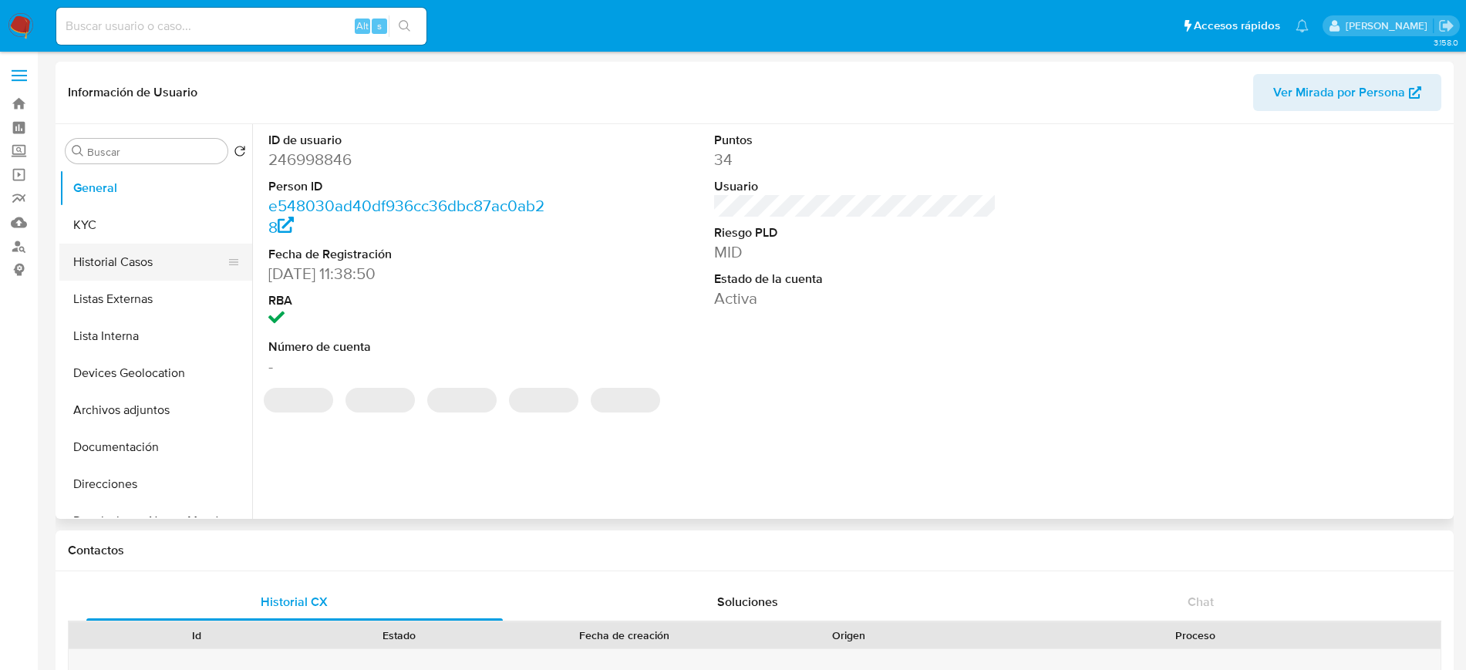
select select "10"
click at [150, 257] on button "Historial Casos" at bounding box center [149, 262] width 180 height 37
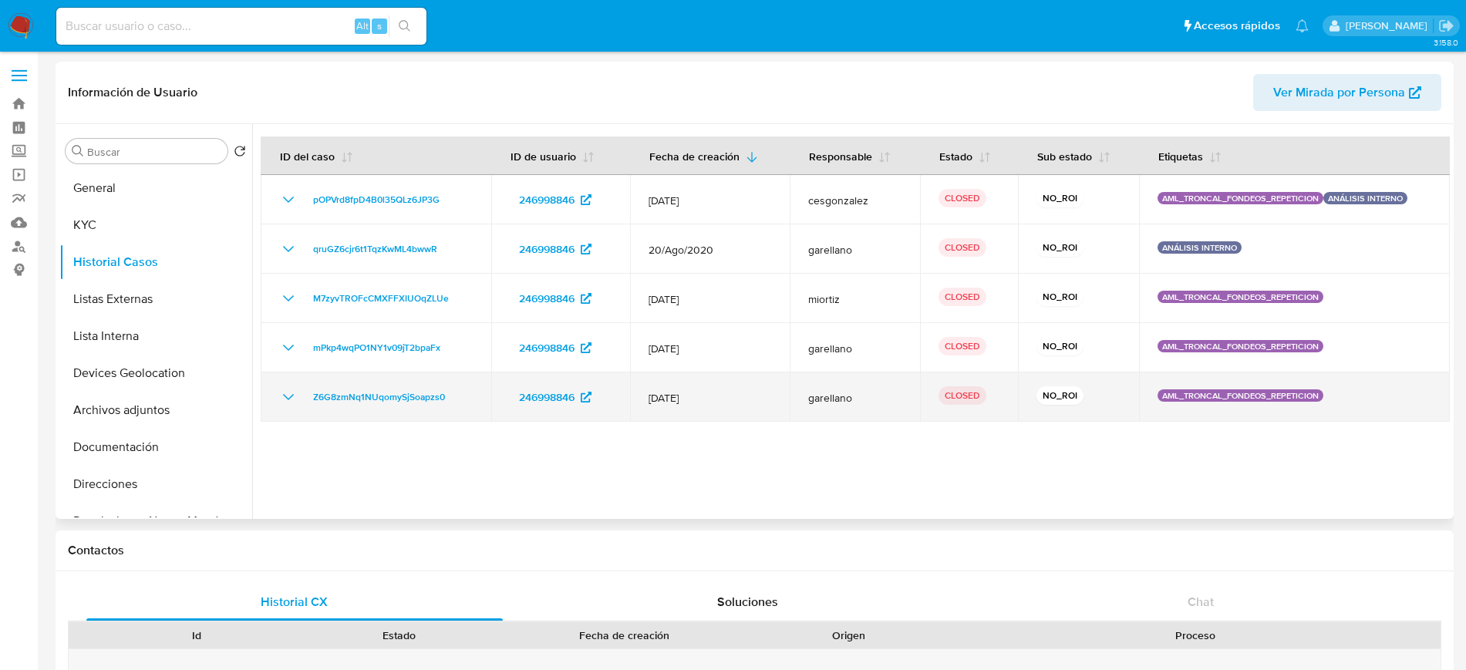
click at [285, 402] on icon "Mostrar/Ocultar" at bounding box center [288, 397] width 19 height 19
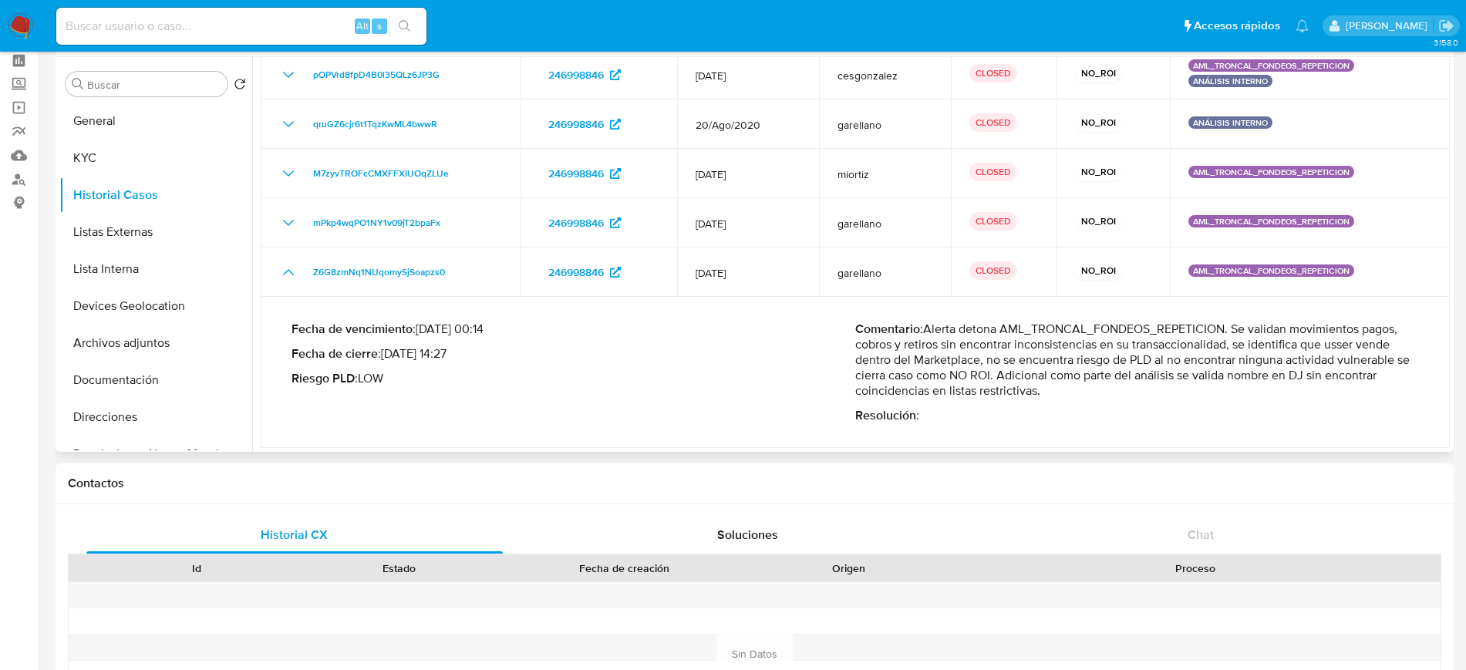
scroll to position [76, 0]
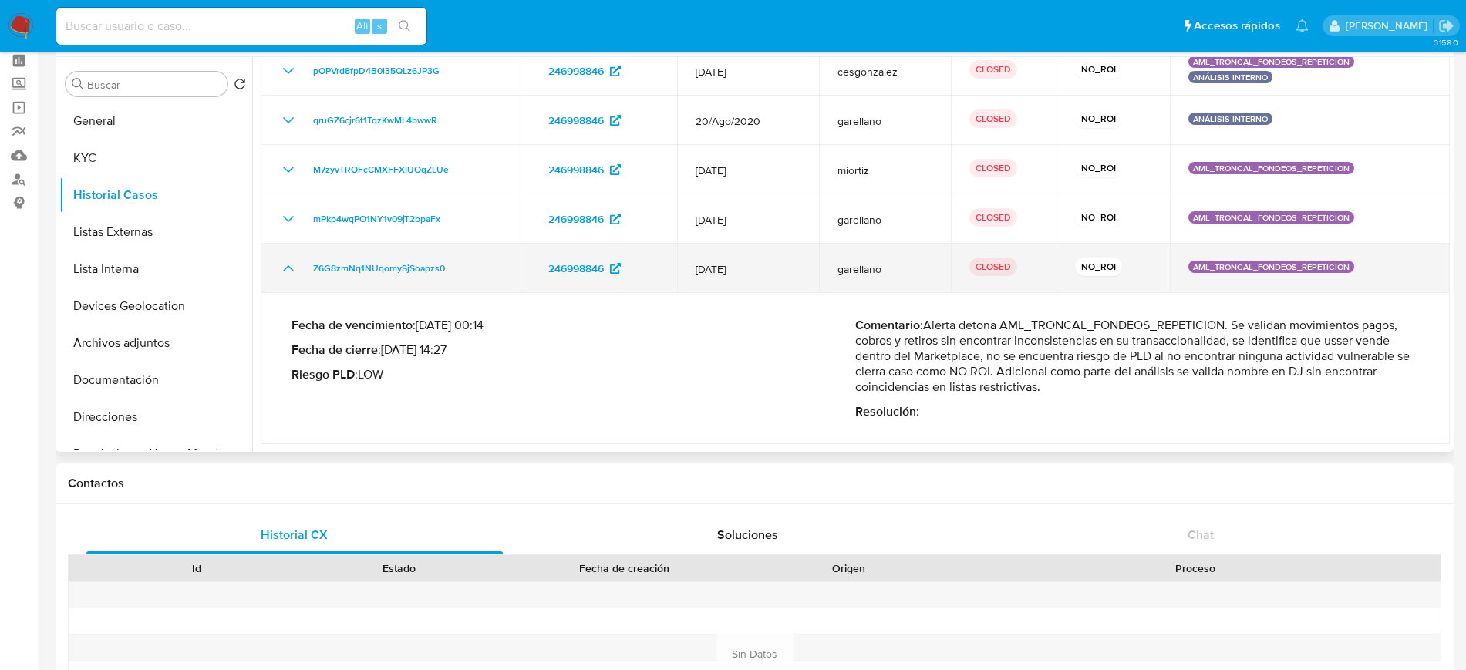
click at [284, 268] on icon "Mostrar/Ocultar" at bounding box center [288, 268] width 19 height 19
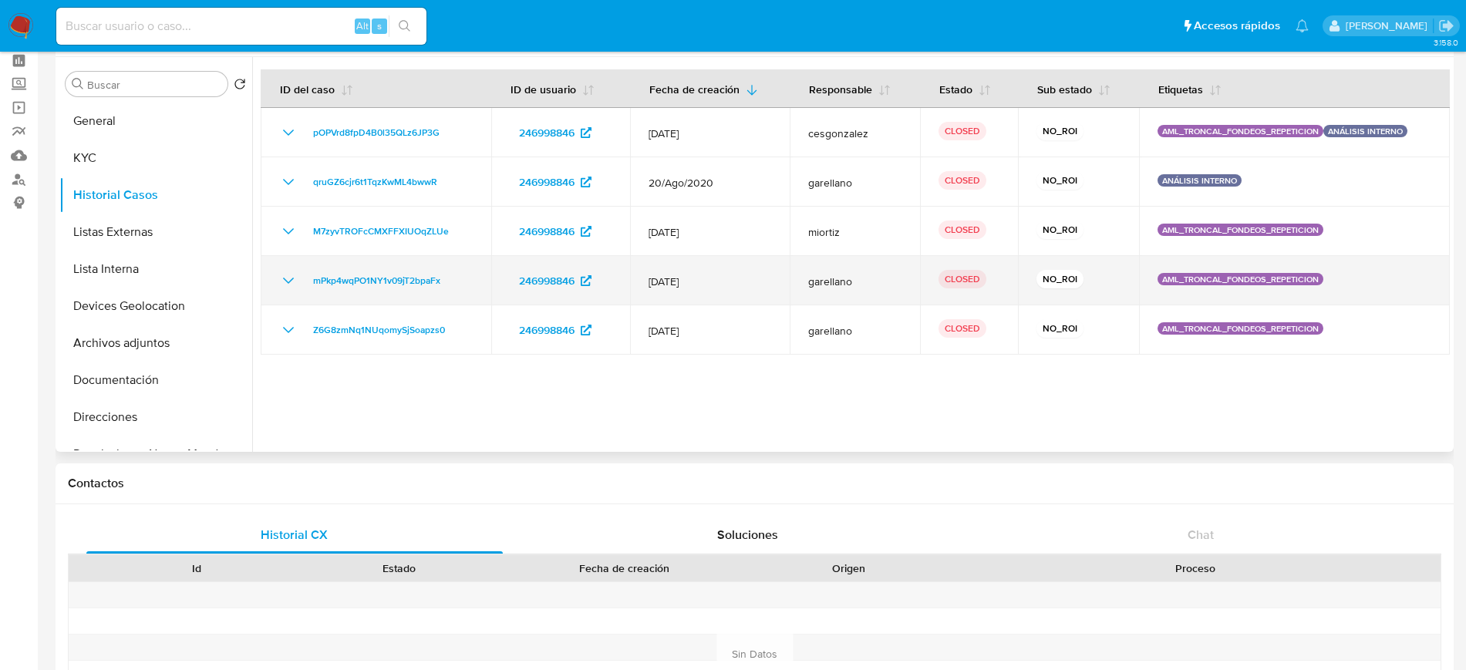
click at [292, 285] on icon "Mostrar/Ocultar" at bounding box center [288, 280] width 19 height 19
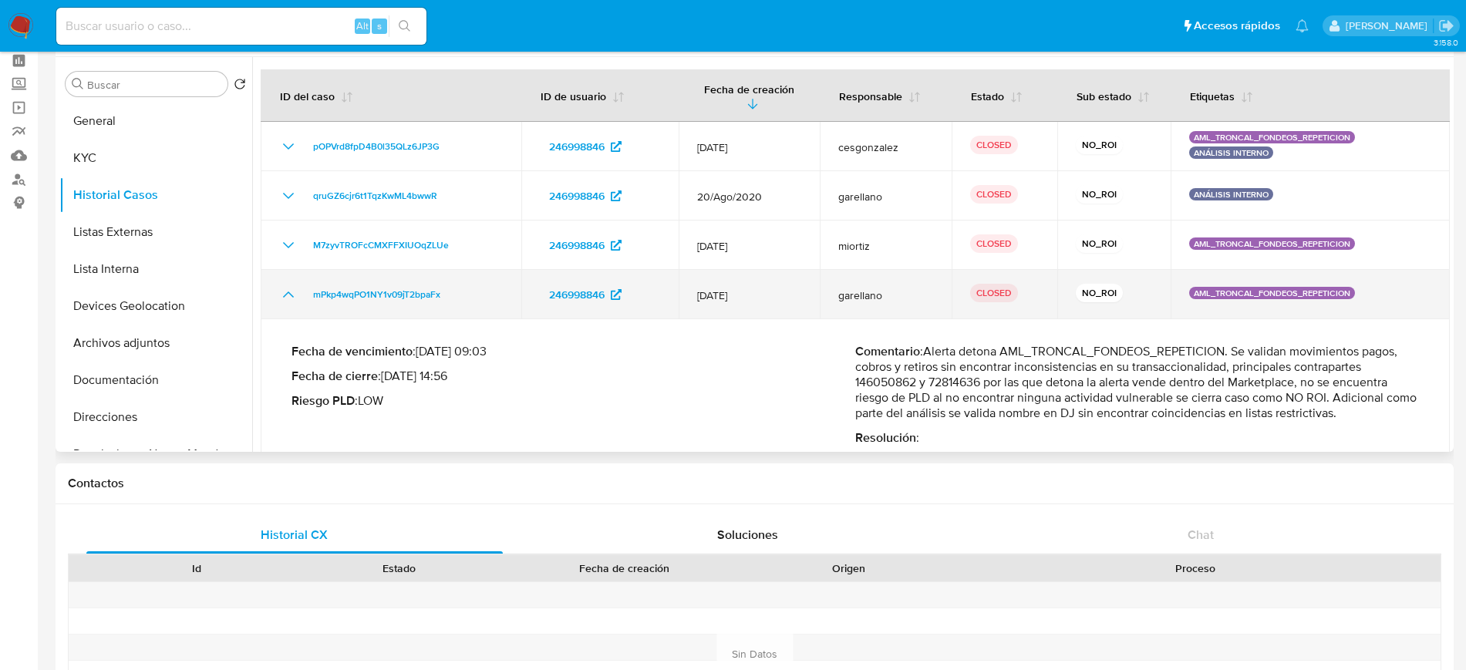
click at [289, 279] on td "mPkp4wqPO1NY1v09jT2bpaFx" at bounding box center [391, 294] width 261 height 49
click at [288, 294] on icon "Mostrar/Ocultar" at bounding box center [288, 294] width 19 height 19
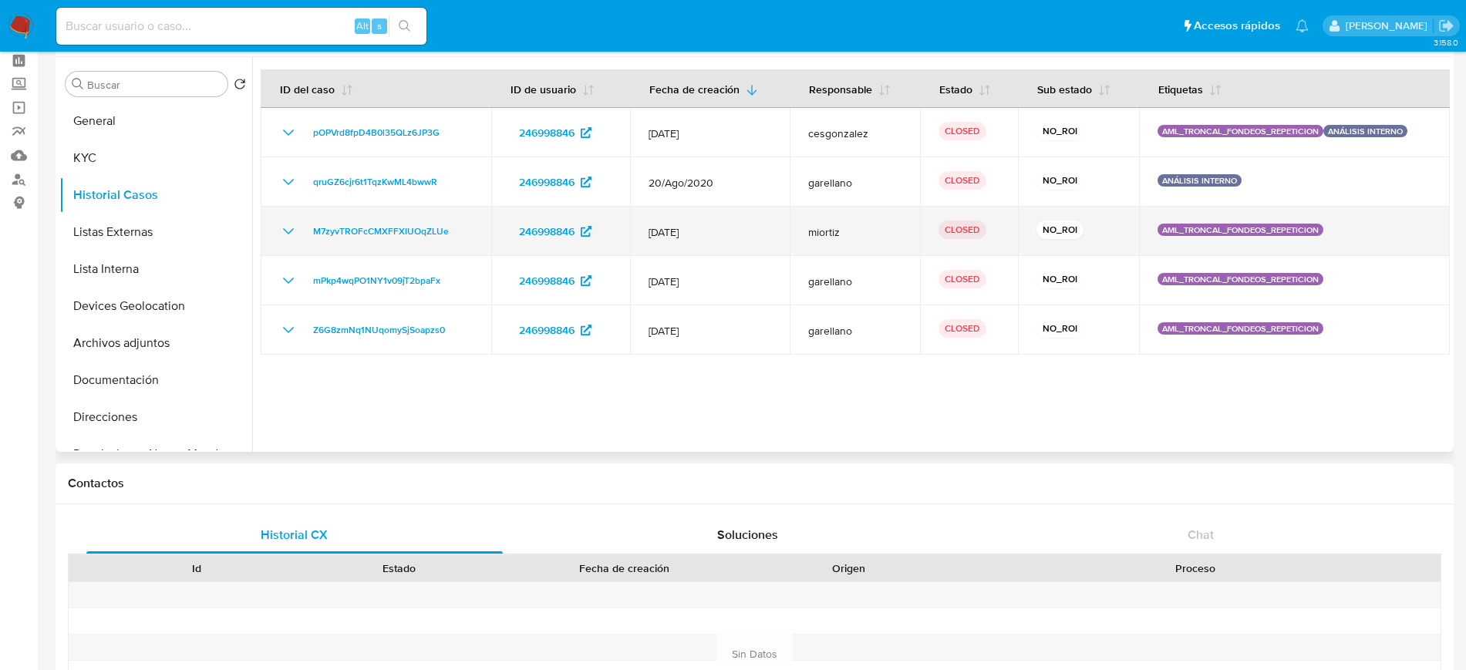
click at [288, 237] on icon "Mostrar/Ocultar" at bounding box center [288, 231] width 19 height 19
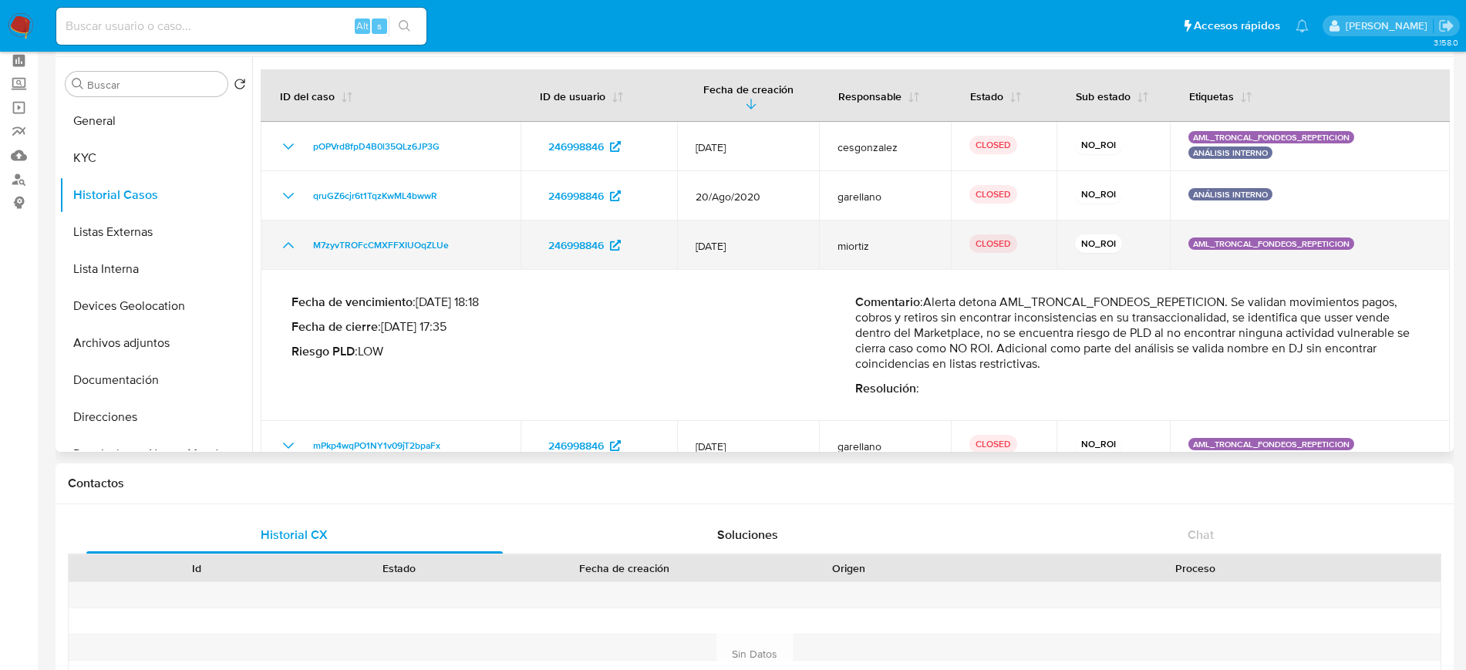
click at [282, 237] on icon "Mostrar/Ocultar" at bounding box center [288, 245] width 19 height 19
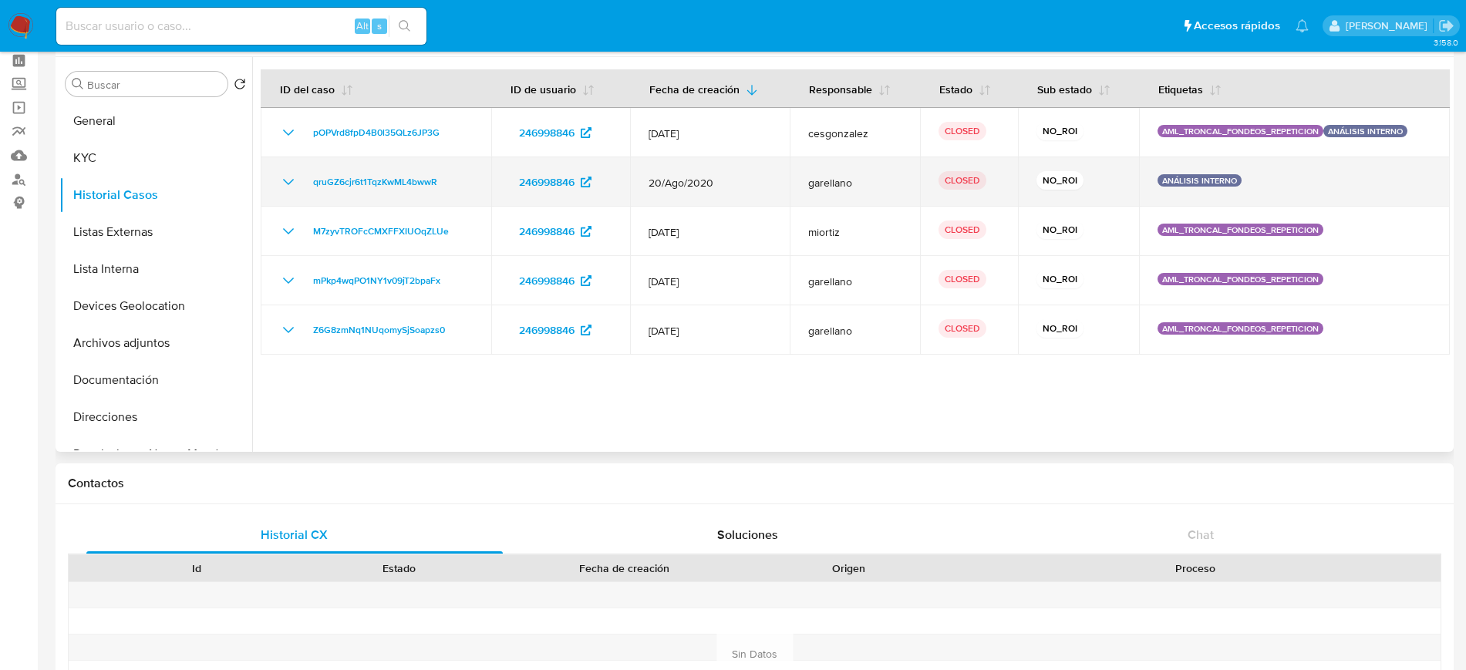
click at [285, 186] on icon "Mostrar/Ocultar" at bounding box center [288, 182] width 19 height 19
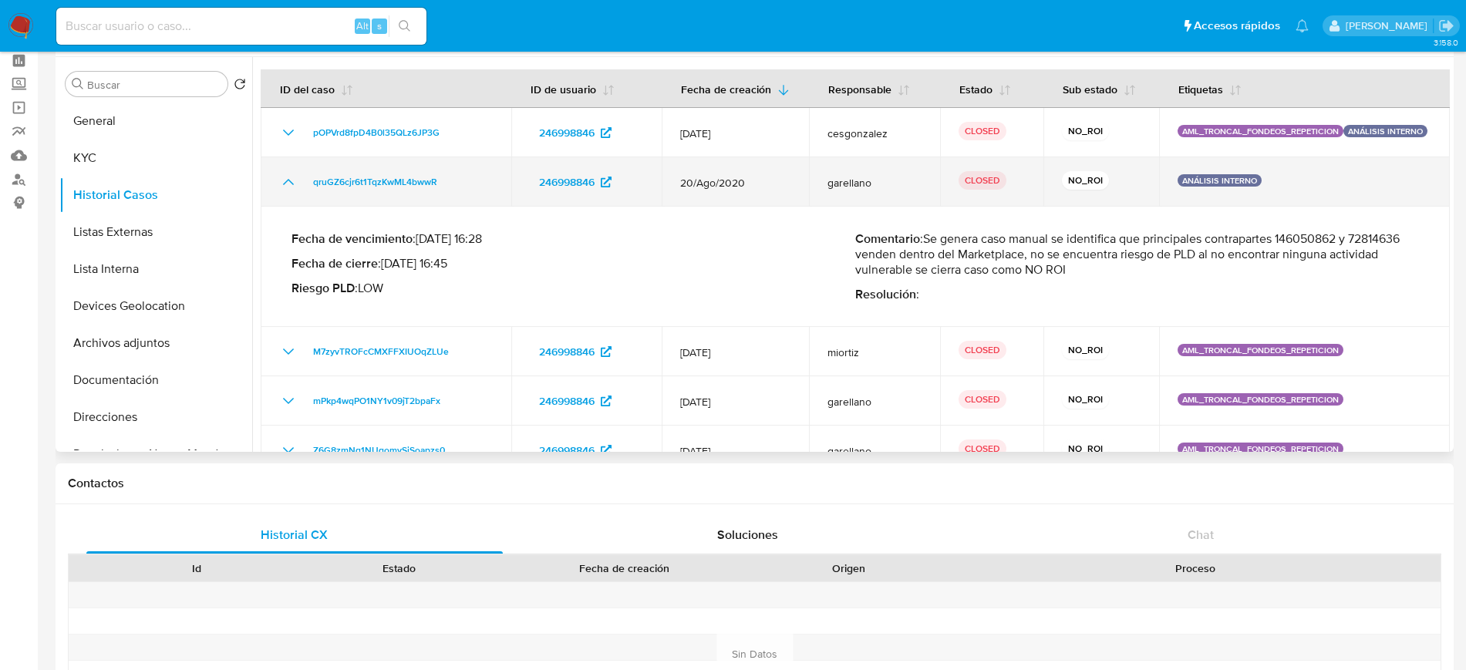
click at [285, 186] on icon "Mostrar/Ocultar" at bounding box center [288, 182] width 19 height 19
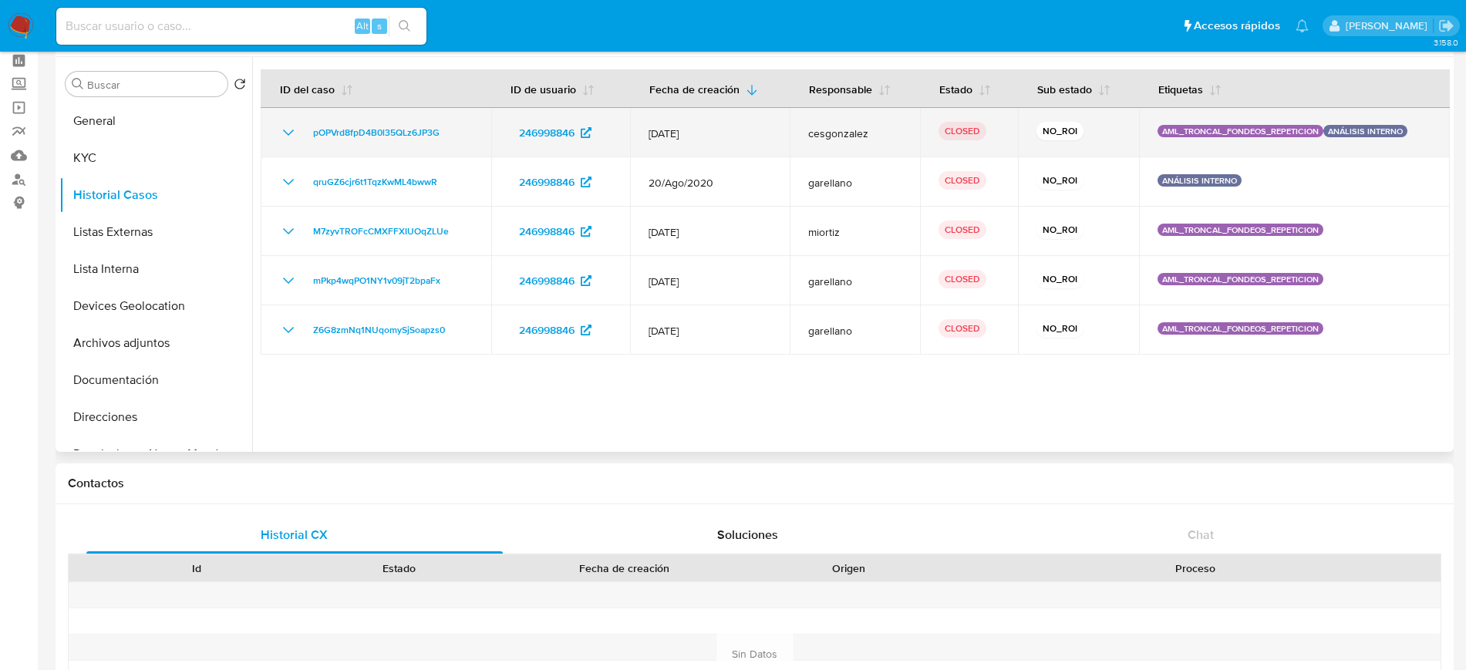
click at [295, 131] on icon "Mostrar/Ocultar" at bounding box center [288, 132] width 19 height 19
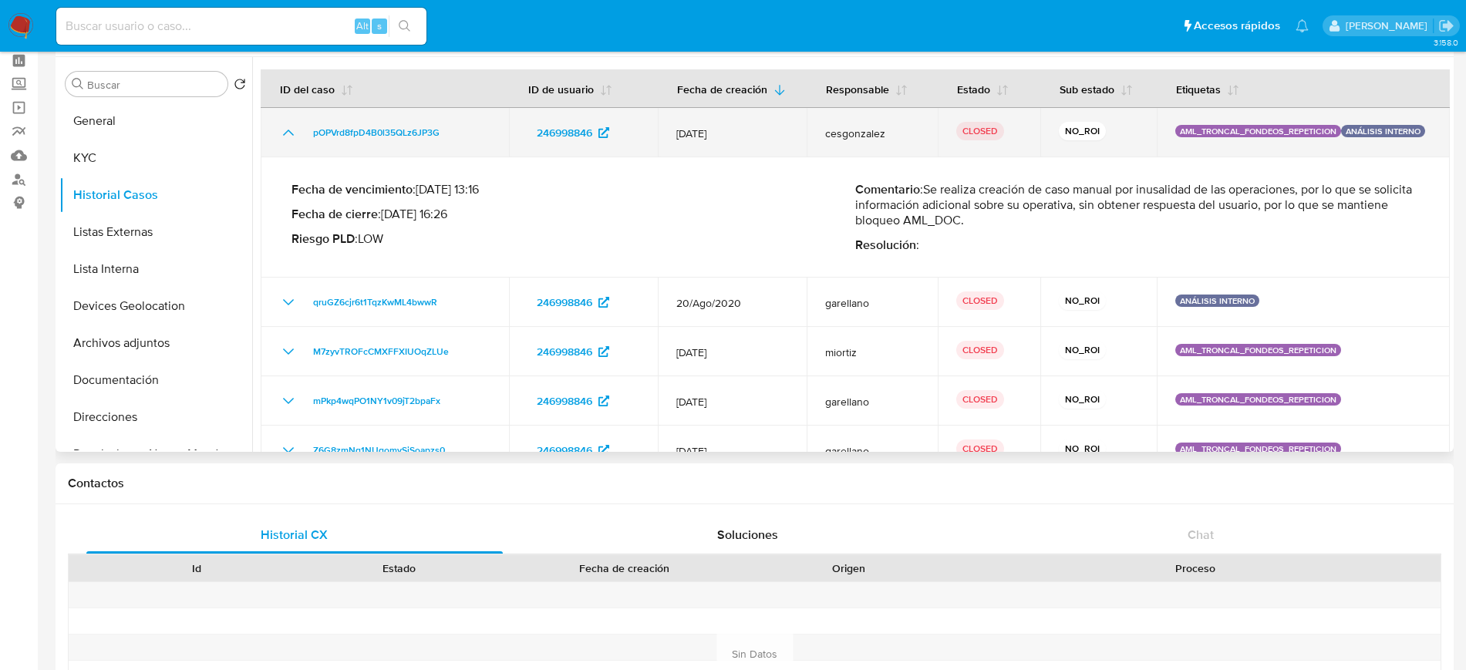
click at [295, 131] on icon "Mostrar/Ocultar" at bounding box center [288, 132] width 19 height 19
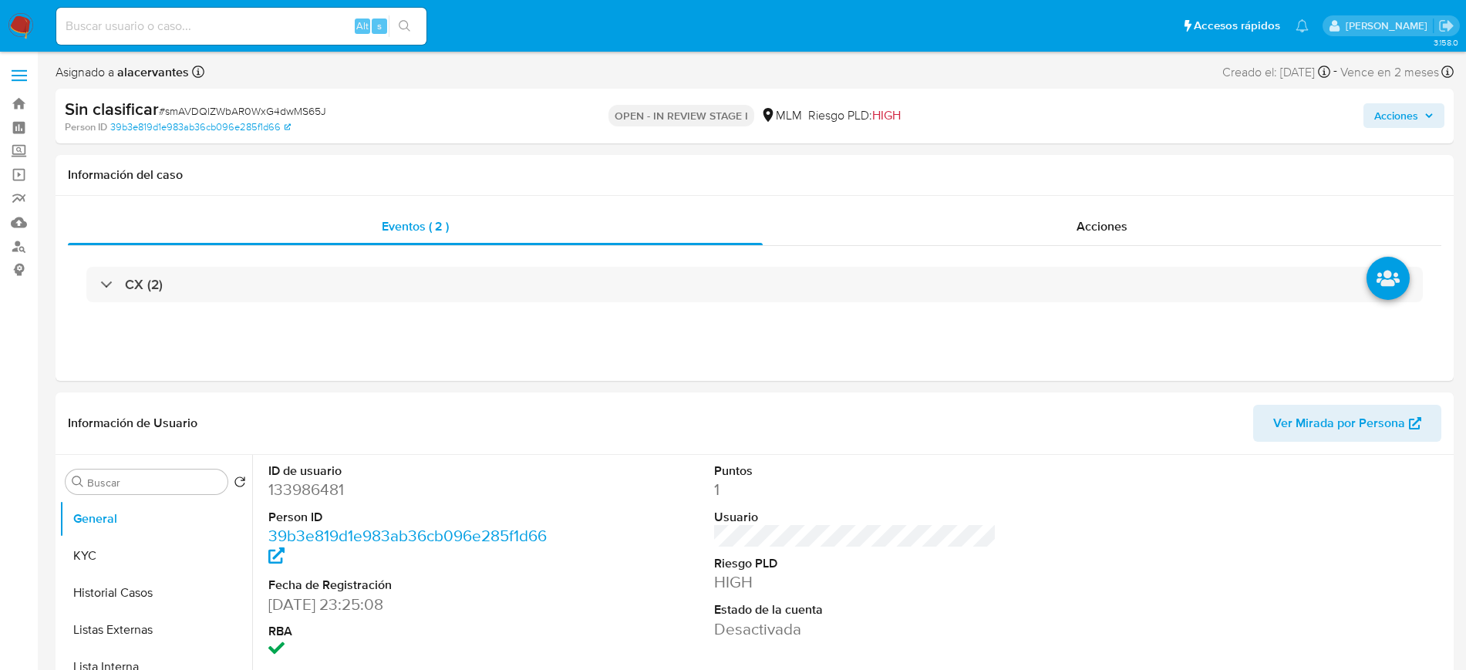
select select "10"
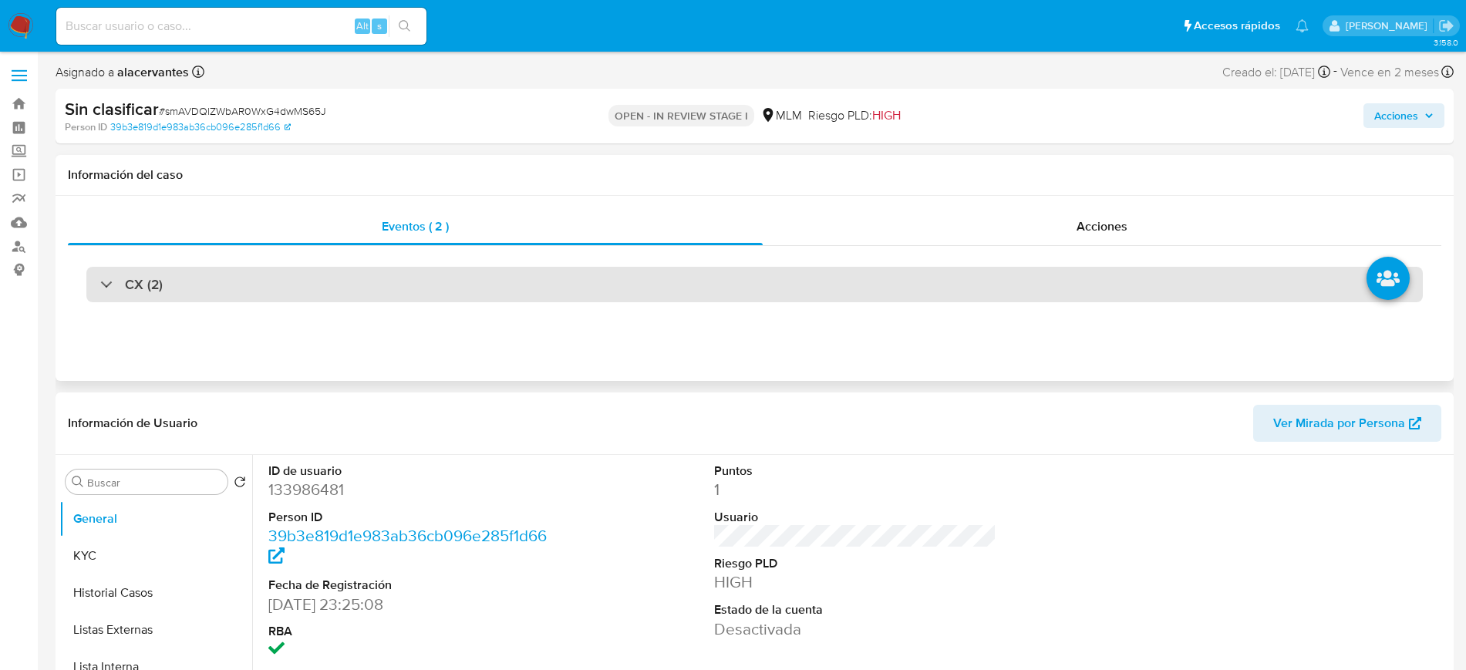
click at [620, 277] on div "CX (2)" at bounding box center [754, 284] width 1336 height 35
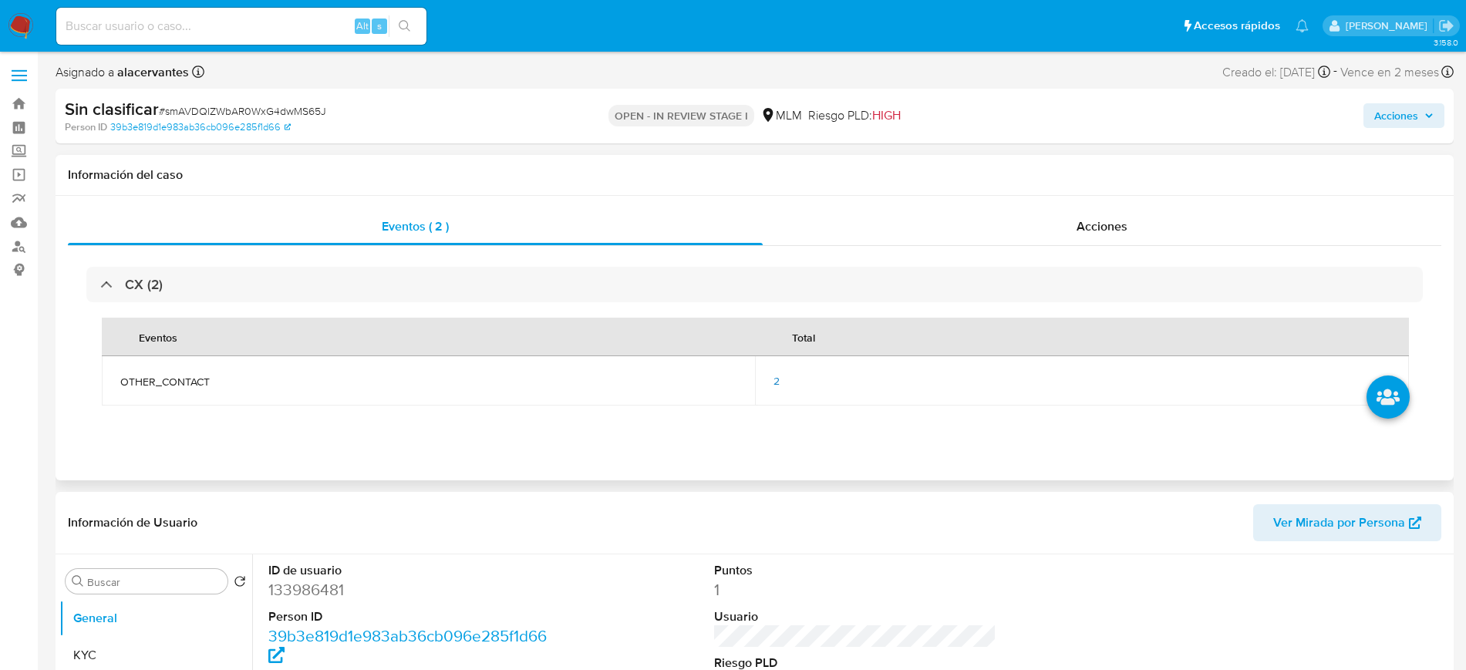
click at [779, 380] on span "2" at bounding box center [776, 380] width 6 height 15
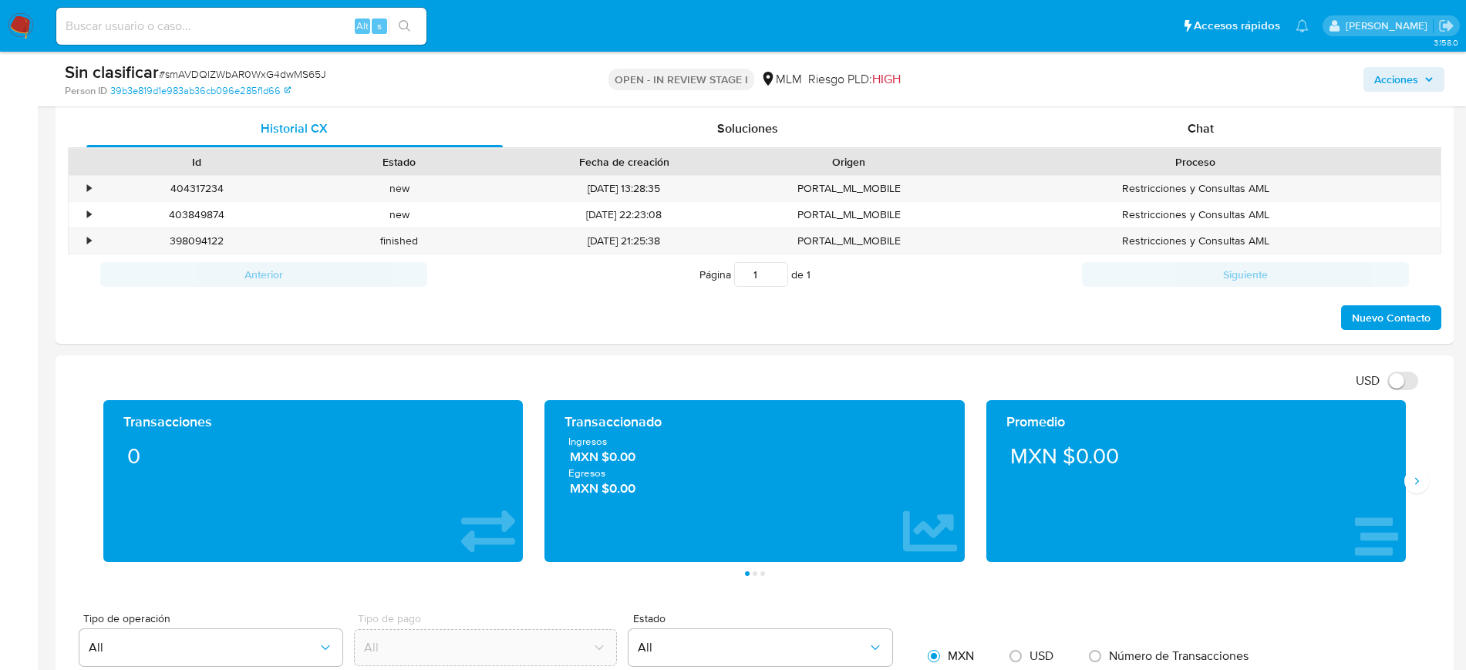
scroll to position [856, 0]
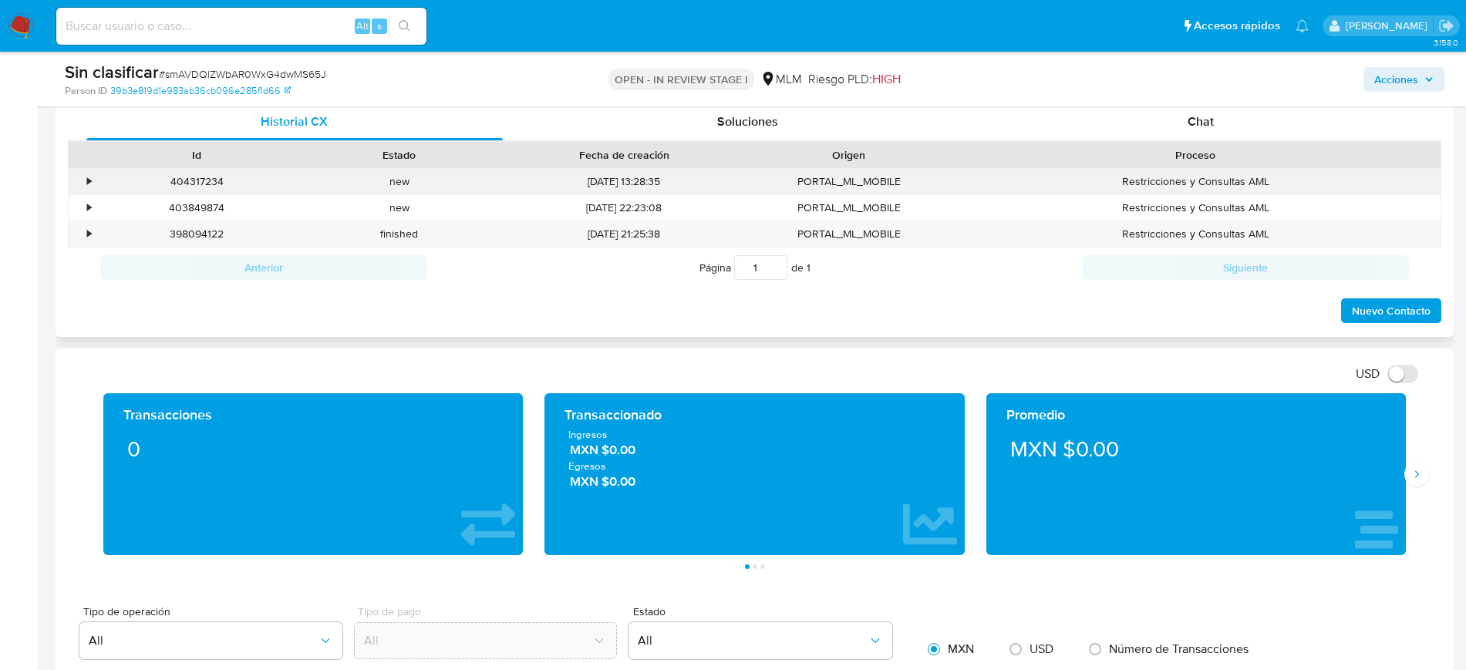
click at [79, 177] on div "•" at bounding box center [82, 181] width 27 height 25
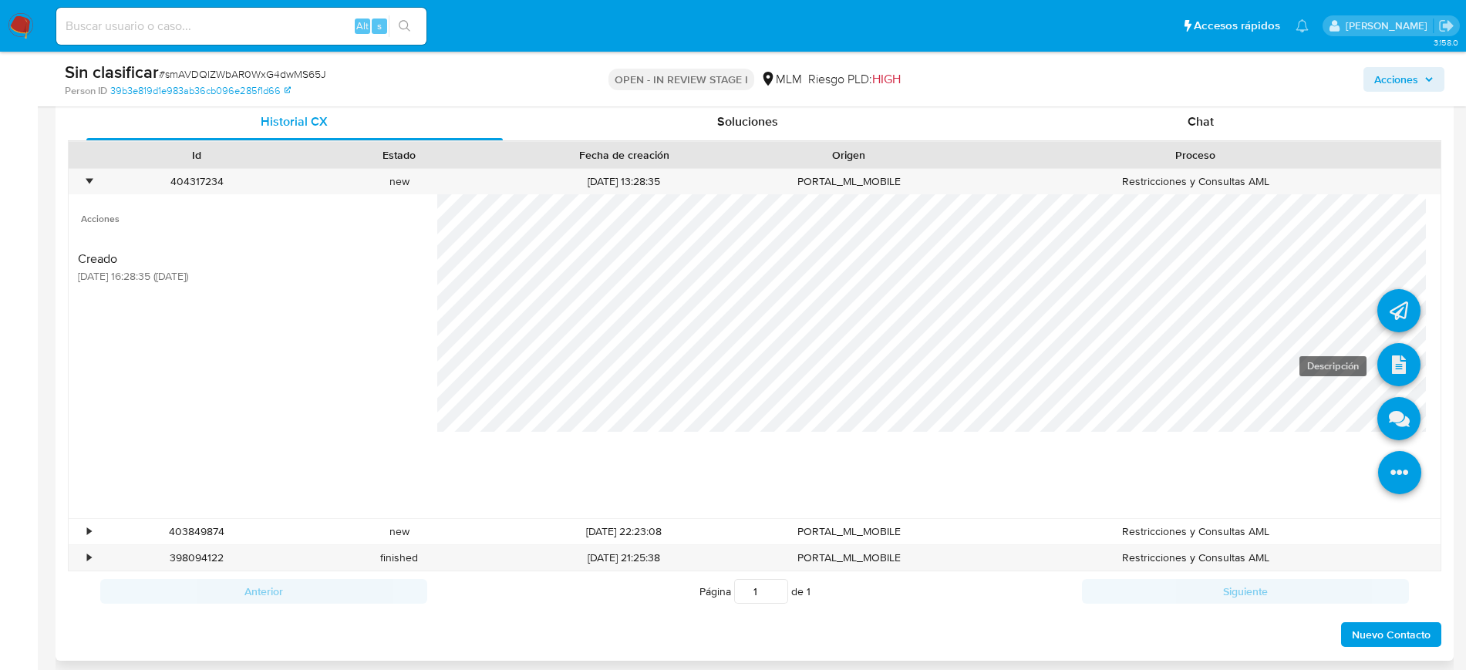
click at [1382, 376] on icon at bounding box center [1398, 364] width 43 height 43
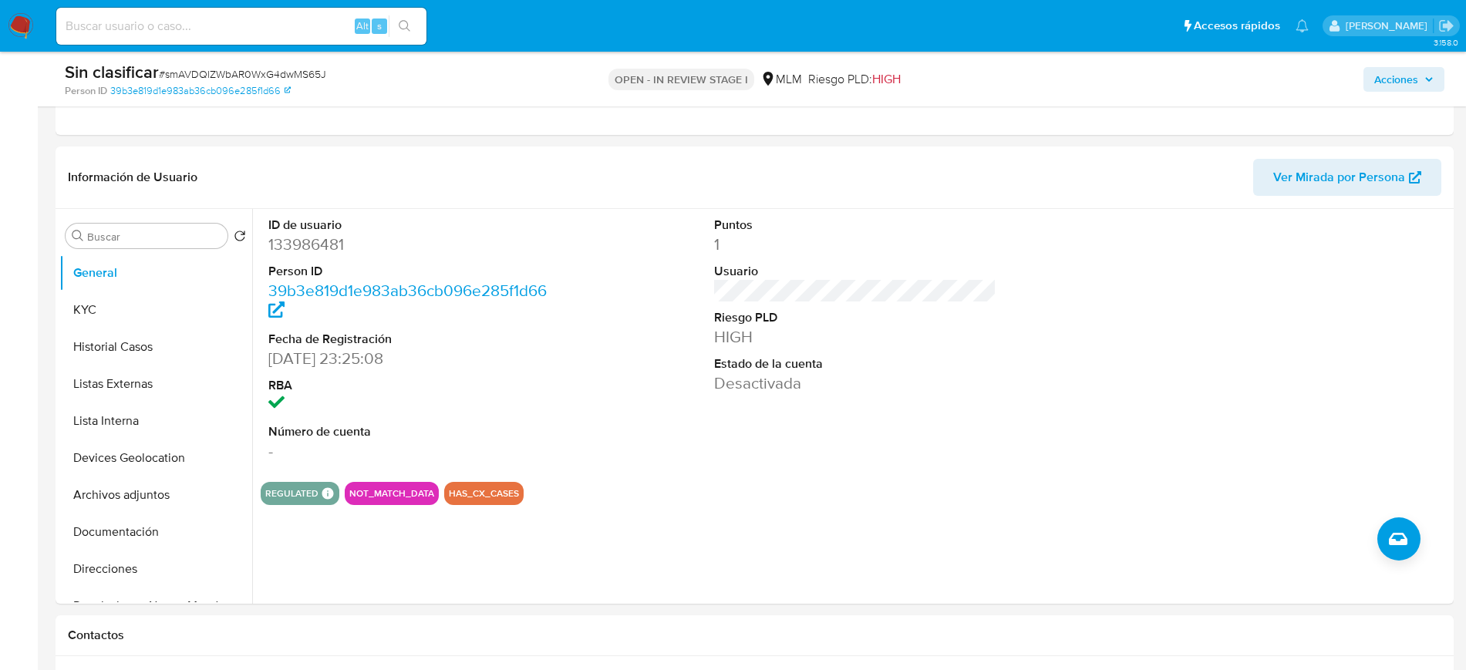
scroll to position [295, 0]
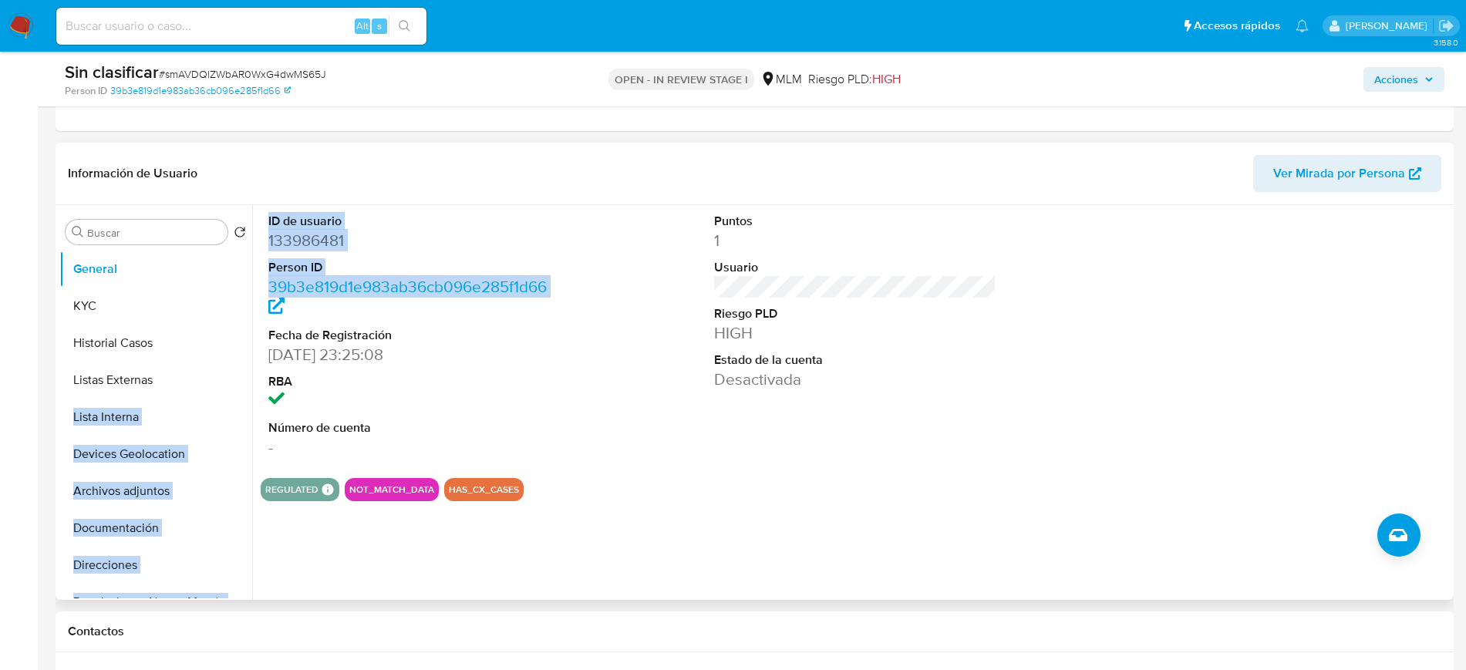
drag, startPoint x: 252, startPoint y: 328, endPoint x: 246, endPoint y: 362, distance: 35.2
click at [246, 362] on div "Buscar Volver al orden por defecto General KYC Historial Casos Listas Externas …" at bounding box center [754, 402] width 1390 height 395
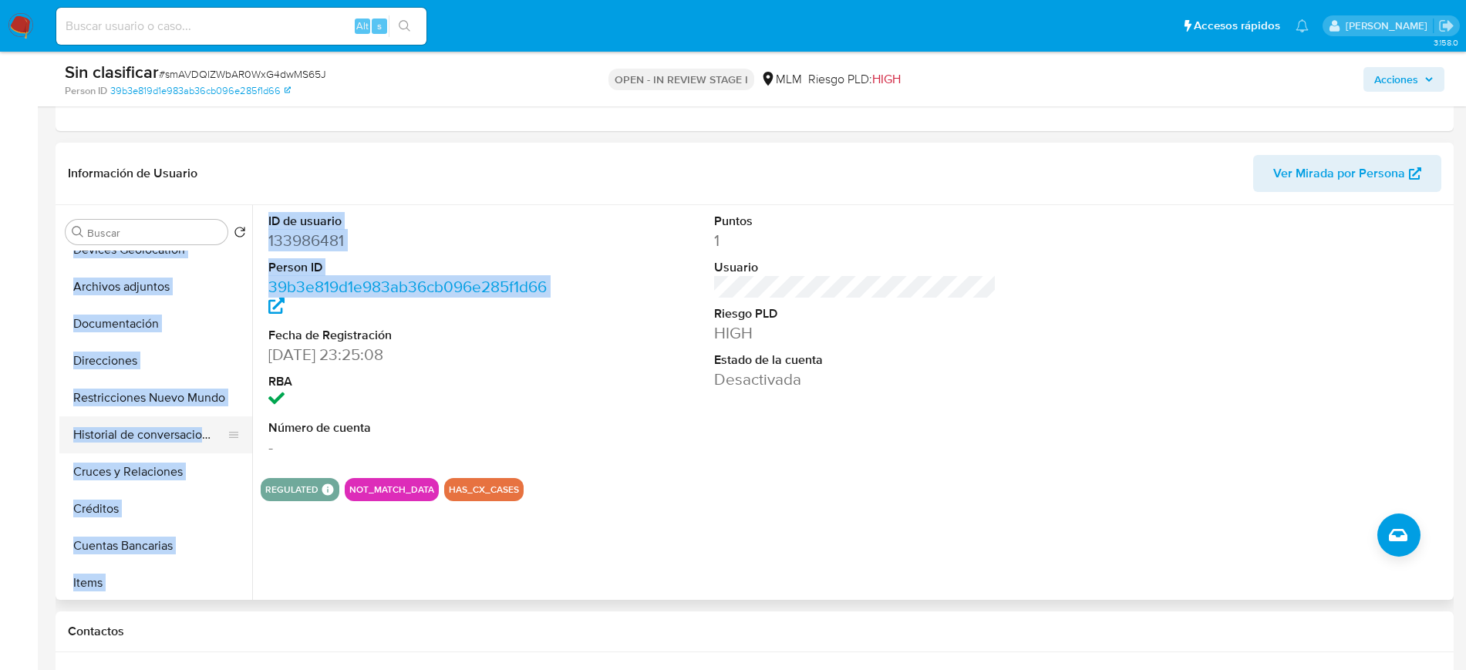
scroll to position [206, 0]
click at [186, 398] on button "Restricciones Nuevo Mundo" at bounding box center [149, 396] width 180 height 37
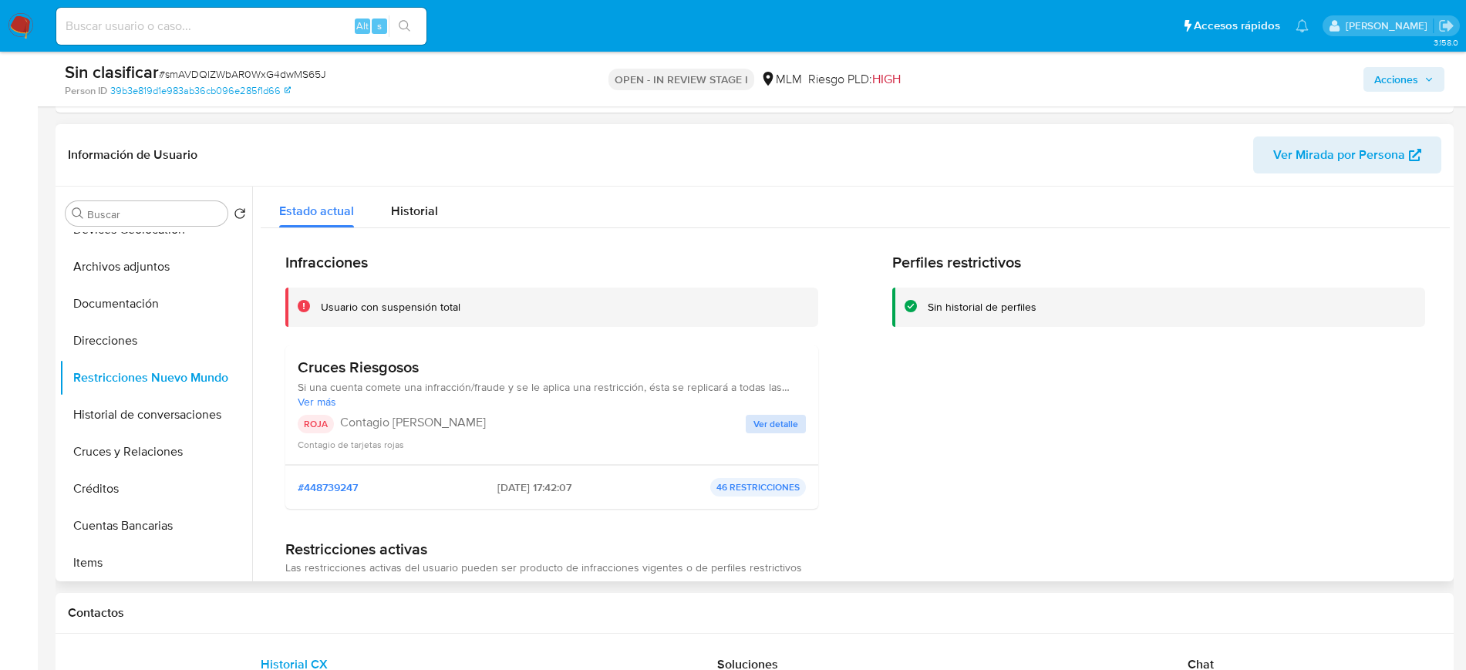
drag, startPoint x: 587, startPoint y: 404, endPoint x: 761, endPoint y: 419, distance: 174.9
click at [761, 419] on div "Cruces Riesgosos Si una cuenta comete una infracción/fraude y se le aplica una …" at bounding box center [552, 405] width 508 height 94
click at [761, 419] on span "Ver detalle" at bounding box center [775, 423] width 45 height 15
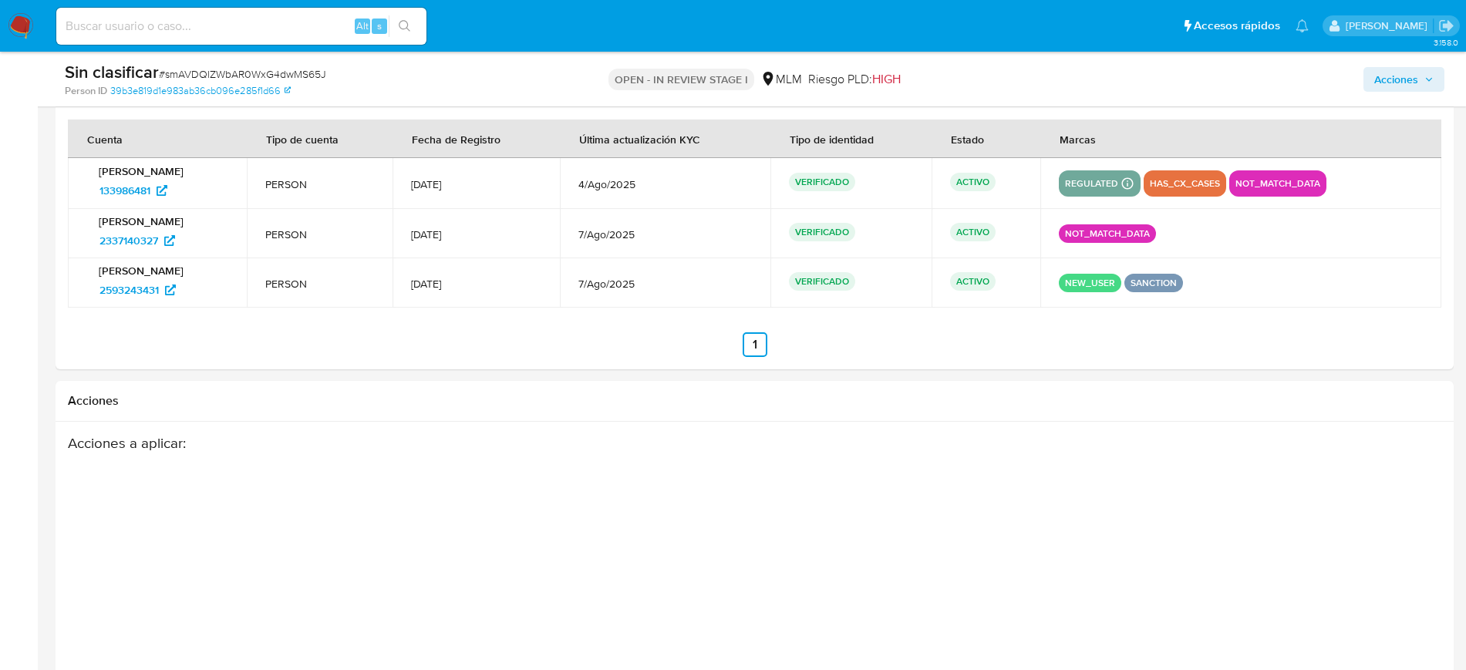
scroll to position [2624, 0]
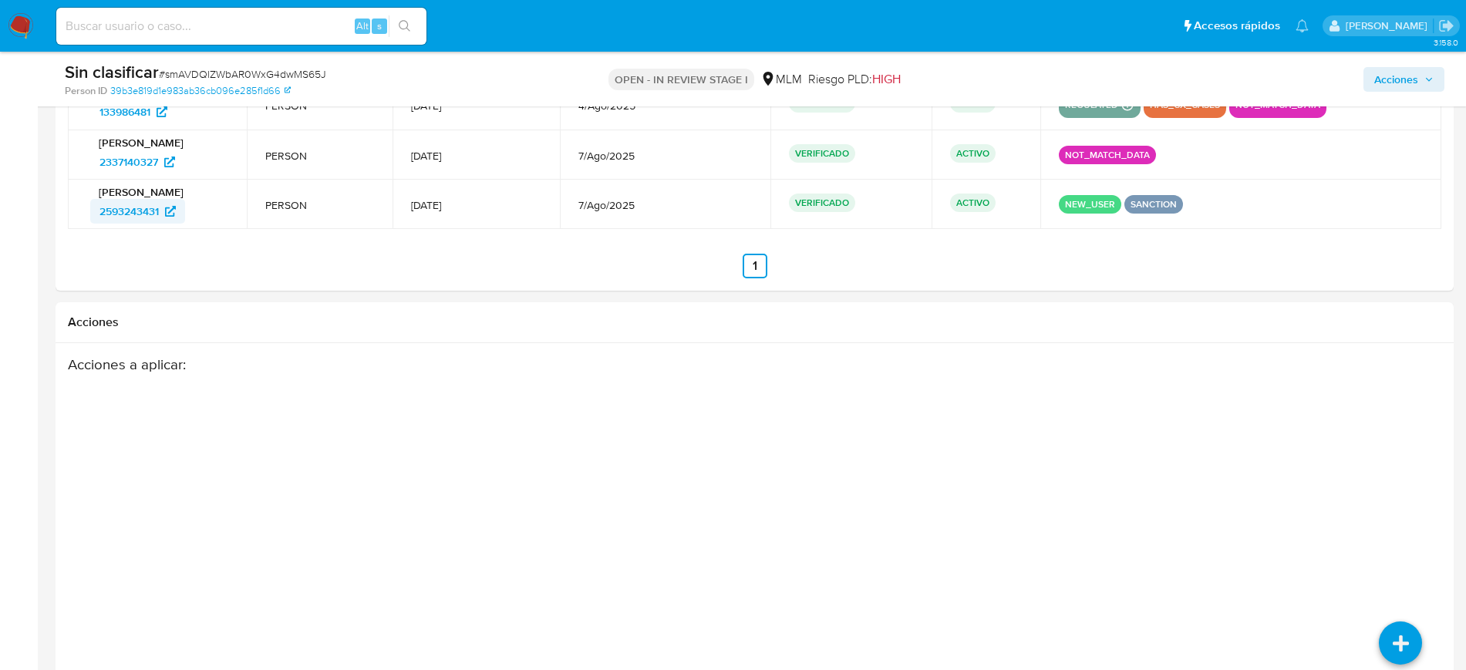
click at [140, 211] on span "2593243431" at bounding box center [128, 211] width 59 height 25
drag, startPoint x: 1465, startPoint y: 535, endPoint x: 1466, endPoint y: 505, distance: 30.1
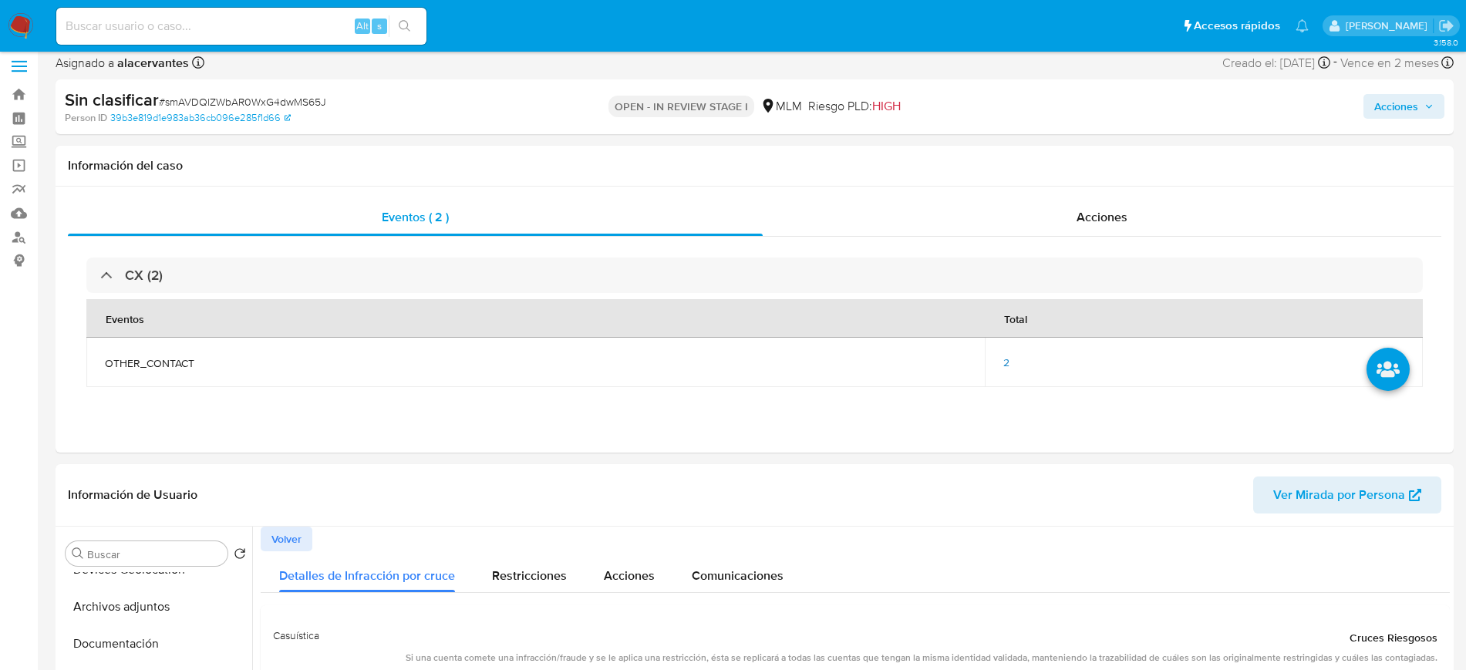
scroll to position [0, 0]
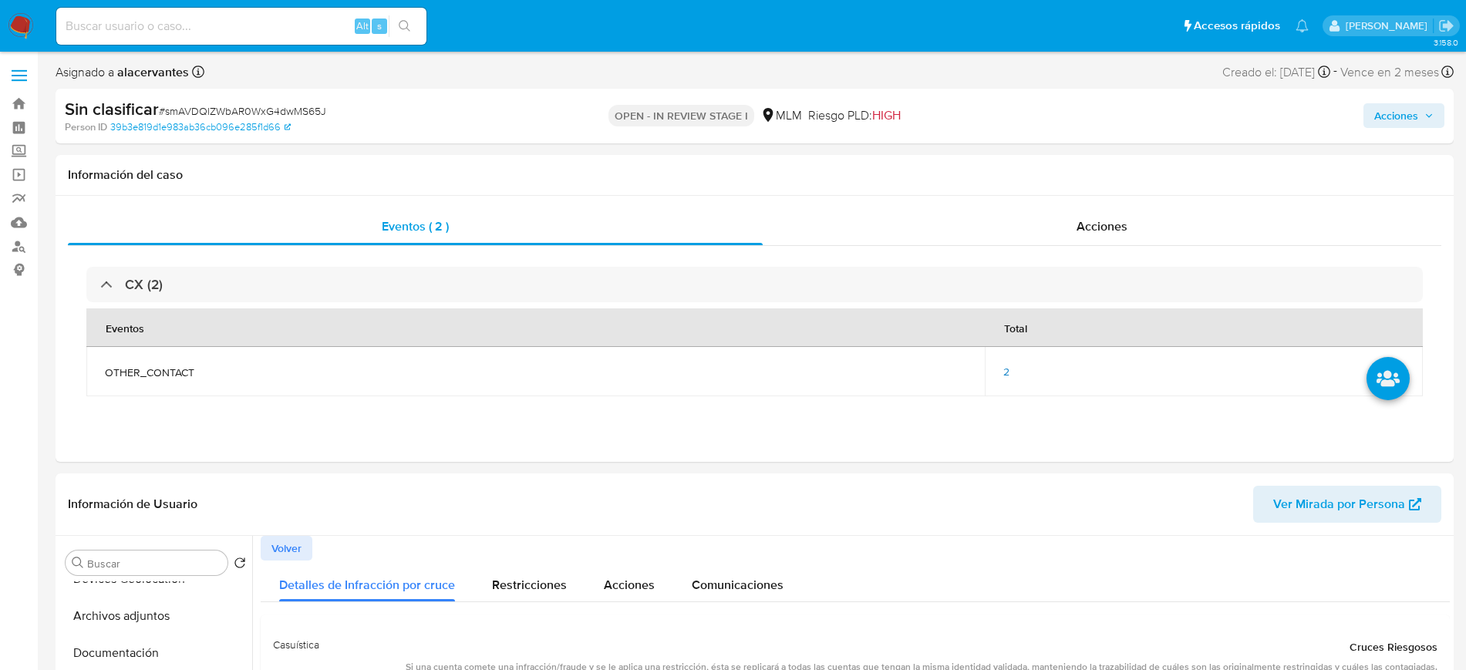
click at [1379, 124] on span "Acciones" at bounding box center [1396, 115] width 44 height 25
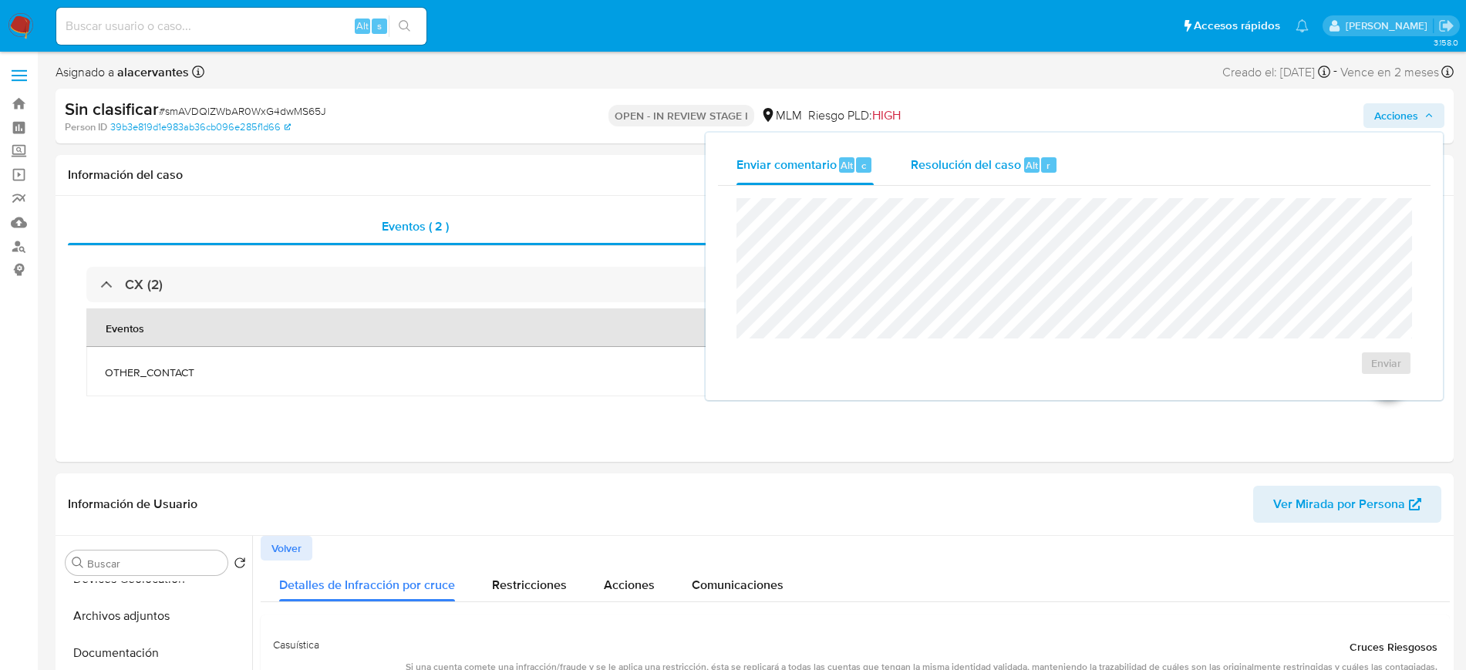
click at [1004, 166] on span "Resolución del caso" at bounding box center [966, 165] width 110 height 18
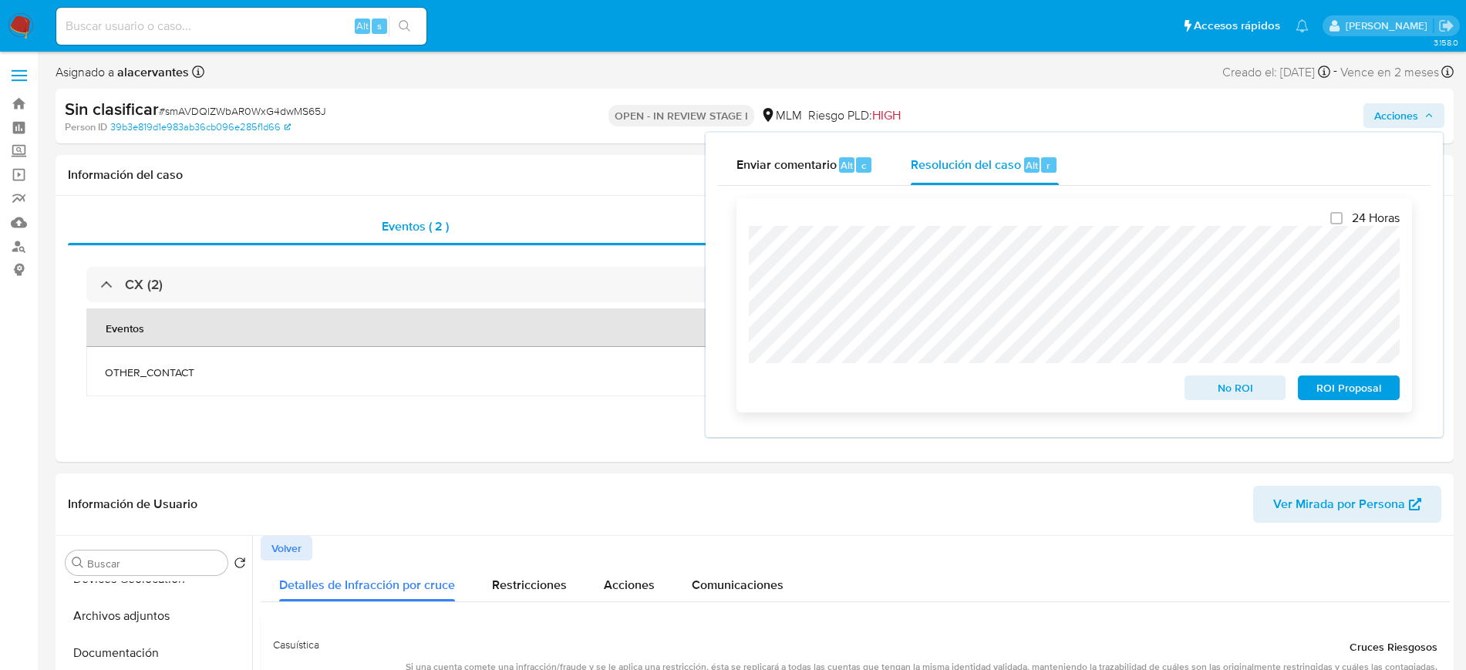
click at [1221, 386] on span "No ROI" at bounding box center [1235, 388] width 80 height 22
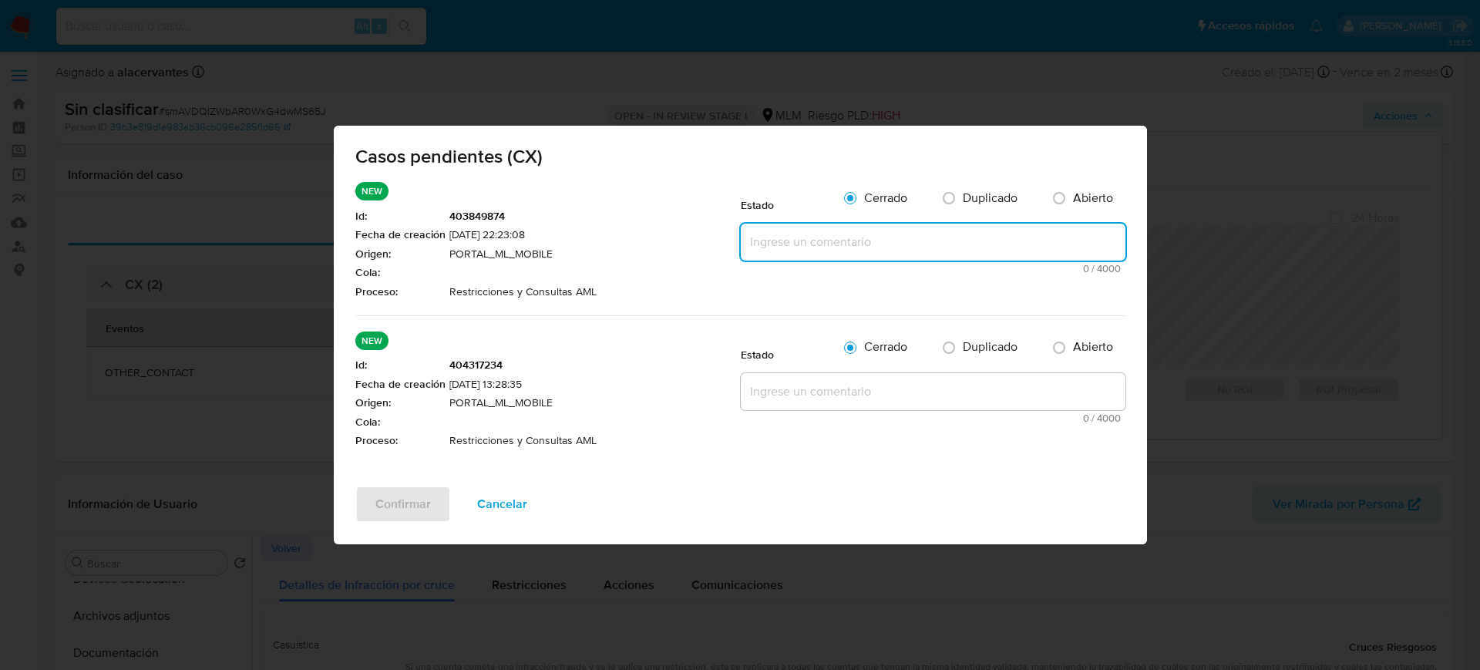
click at [916, 258] on textarea at bounding box center [933, 242] width 385 height 37
paste textarea "Se realiza validación de caso CX. Se identifica que el cliente se encuentra inc…"
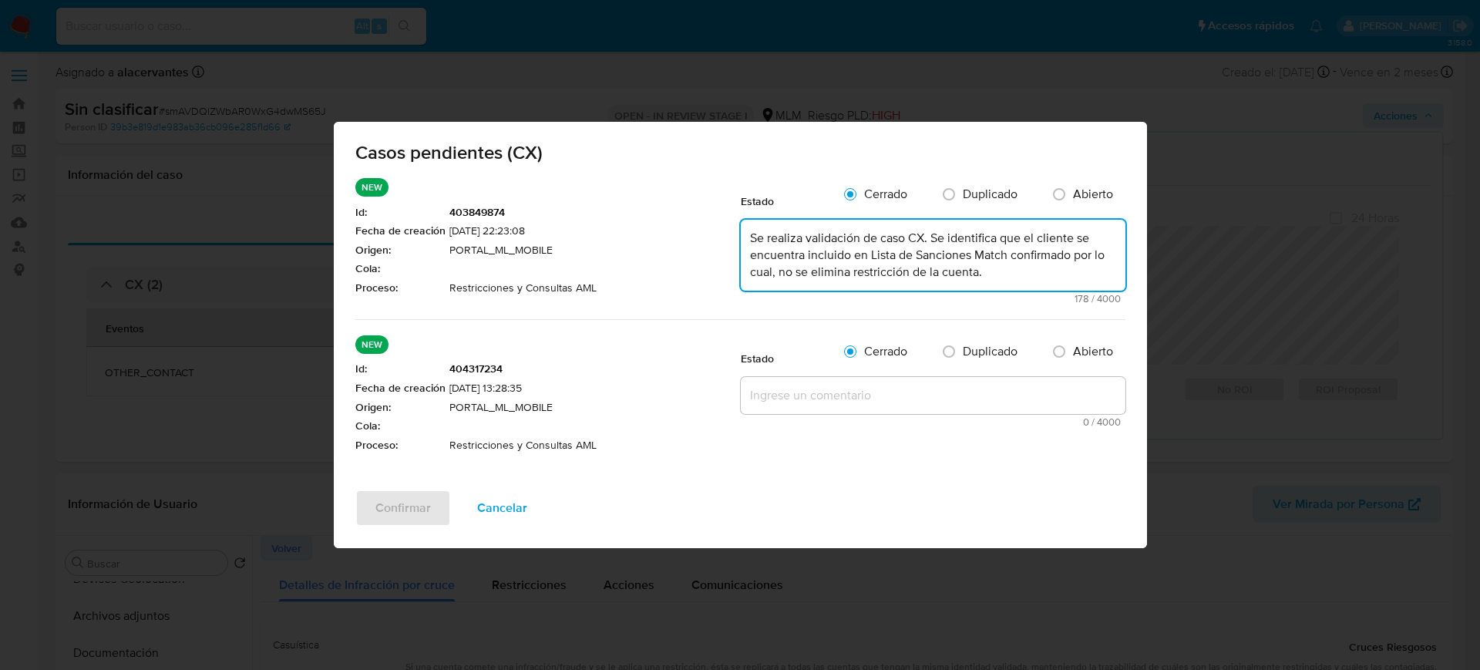
type textarea "Se realiza validación de caso CX. Se identifica que el cliente se encuentra inc…"
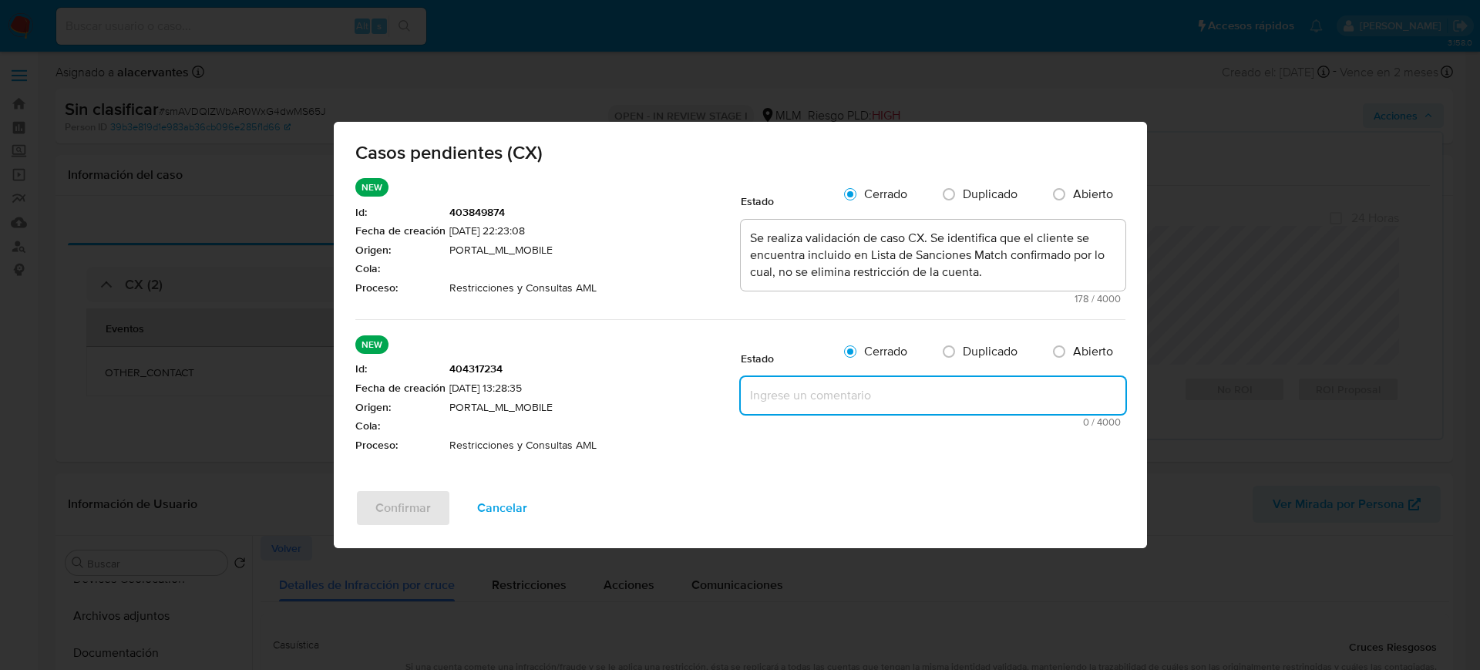
click at [874, 392] on textarea at bounding box center [933, 395] width 385 height 37
paste textarea "Se realiza validación de caso CX. Se identifica que el cliente se encuentra inc…"
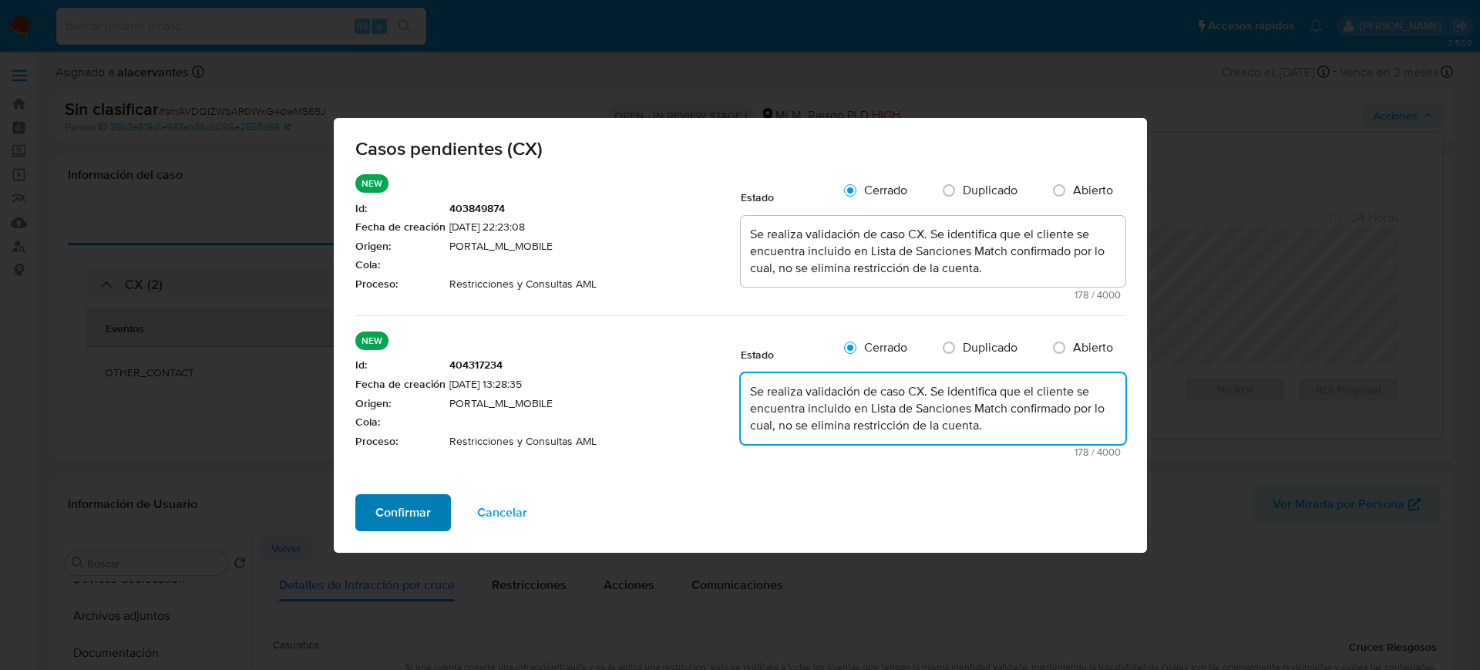
type textarea "Se realiza validación de caso CX. Se identifica que el cliente se encuentra inc…"
click at [390, 524] on span "Confirmar" at bounding box center [403, 513] width 56 height 34
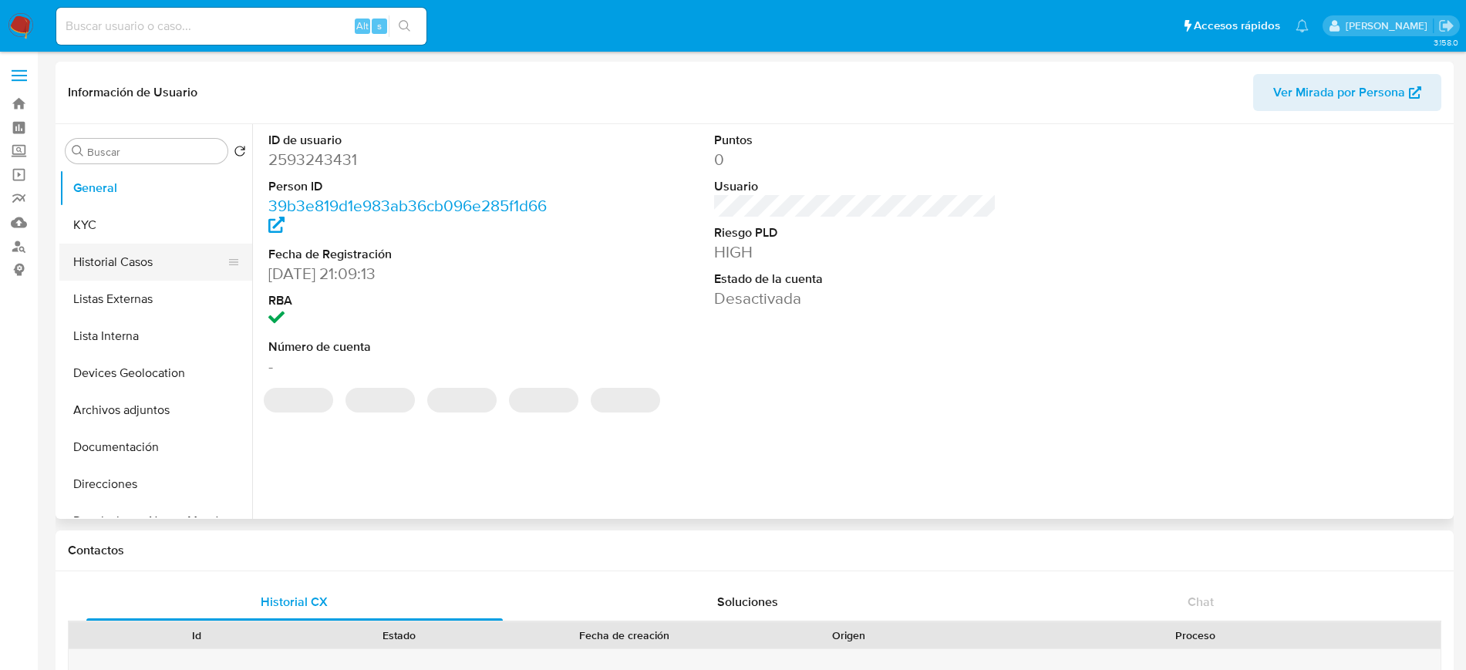
click at [141, 263] on button "Historial Casos" at bounding box center [149, 262] width 180 height 37
select select "10"
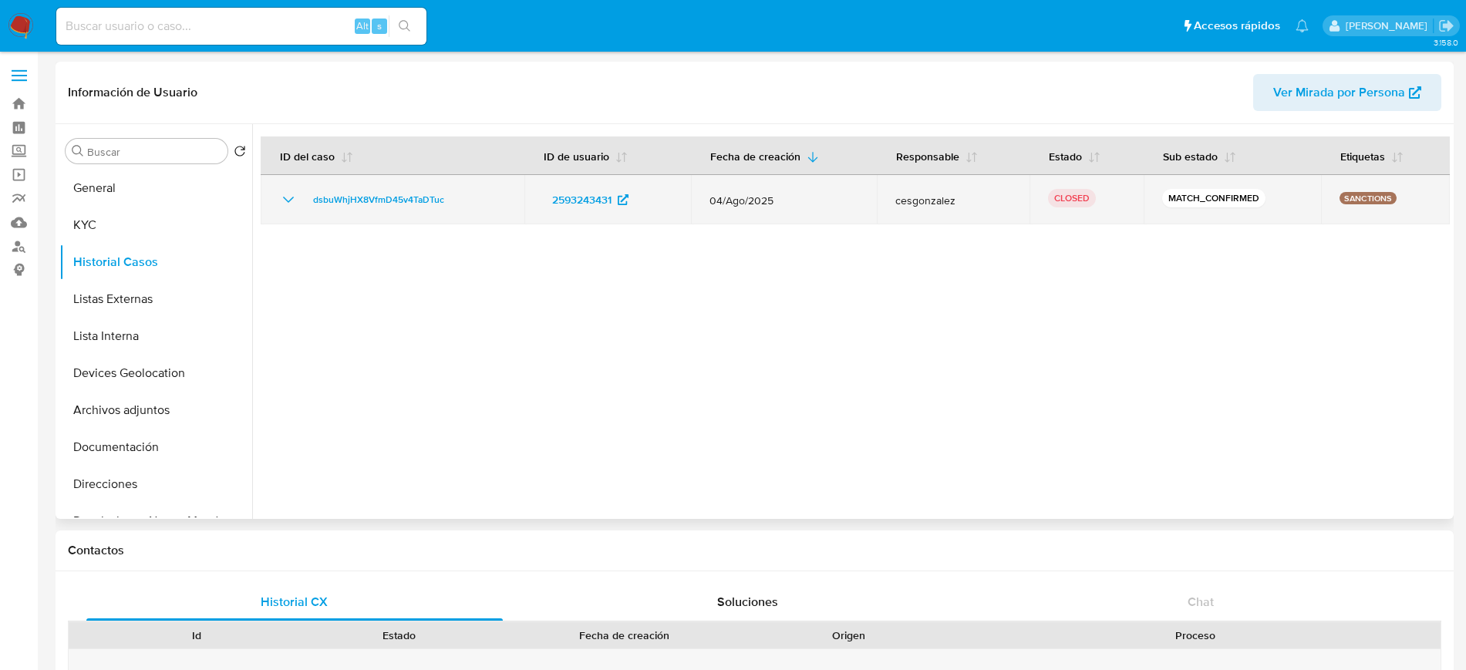
click at [289, 207] on icon "Mostrar/Ocultar" at bounding box center [288, 199] width 19 height 19
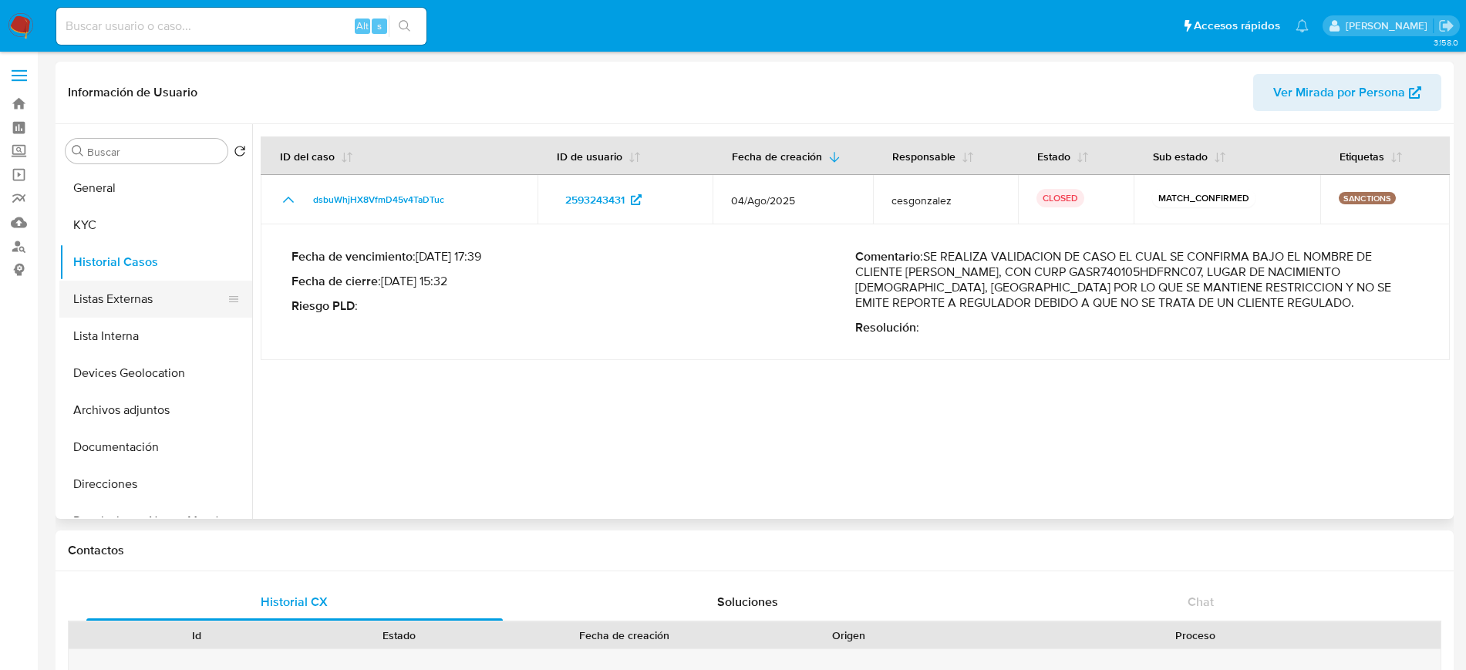
click at [167, 295] on button "Listas Externas" at bounding box center [149, 299] width 180 height 37
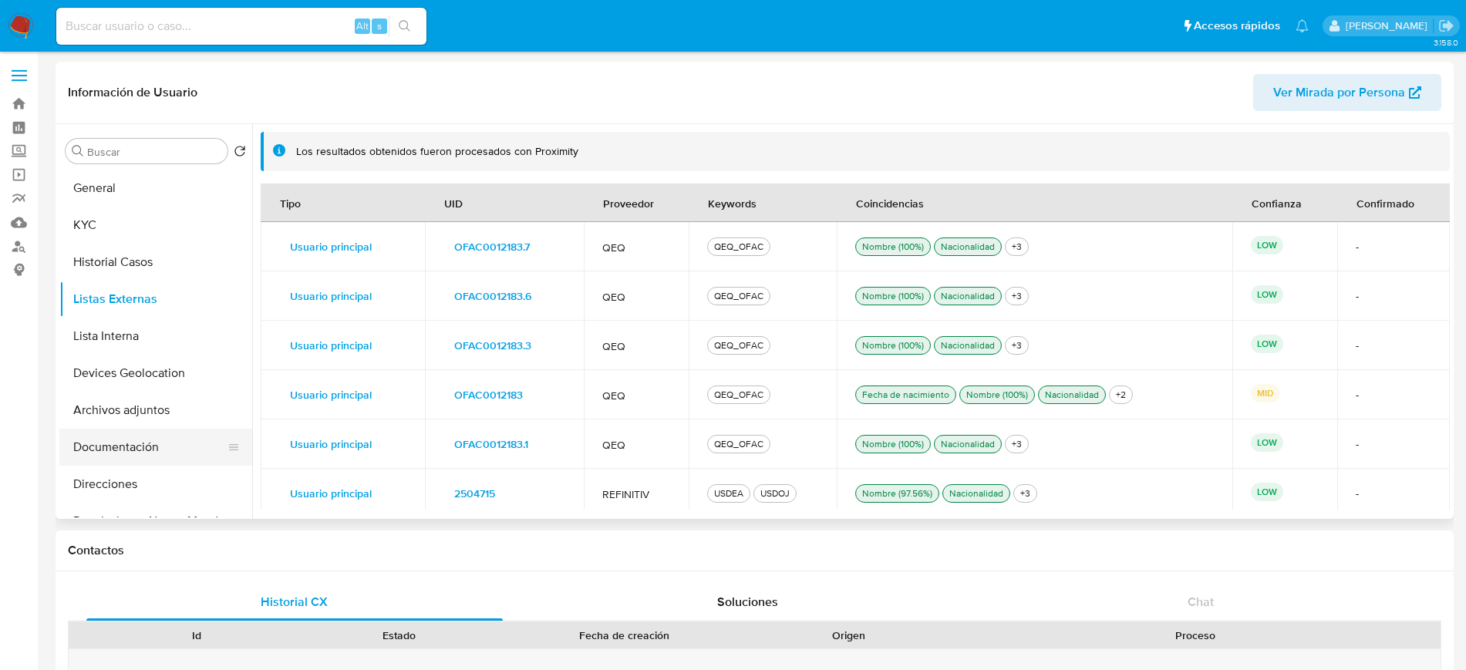
click at [150, 453] on button "Documentación" at bounding box center [149, 447] width 180 height 37
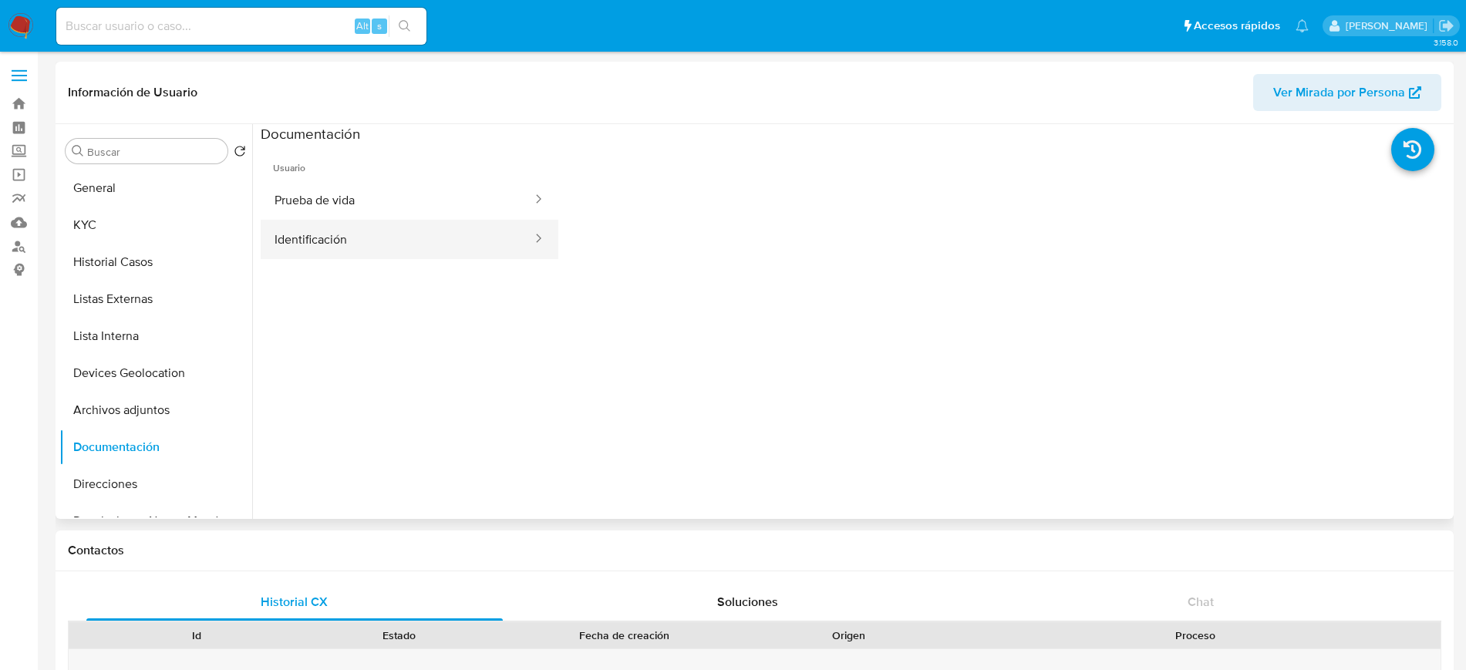
click at [305, 250] on button "Identificación" at bounding box center [397, 239] width 273 height 39
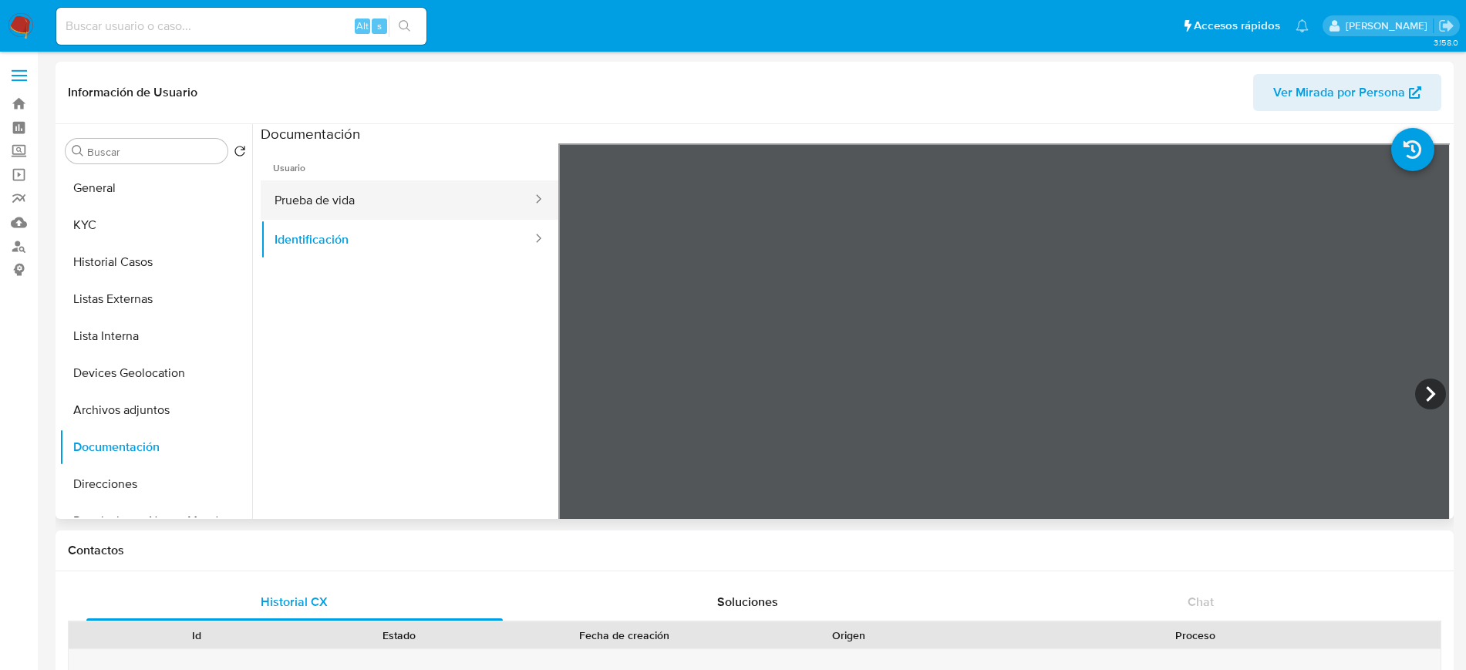
click at [375, 207] on button "Prueba de vida" at bounding box center [397, 199] width 273 height 39
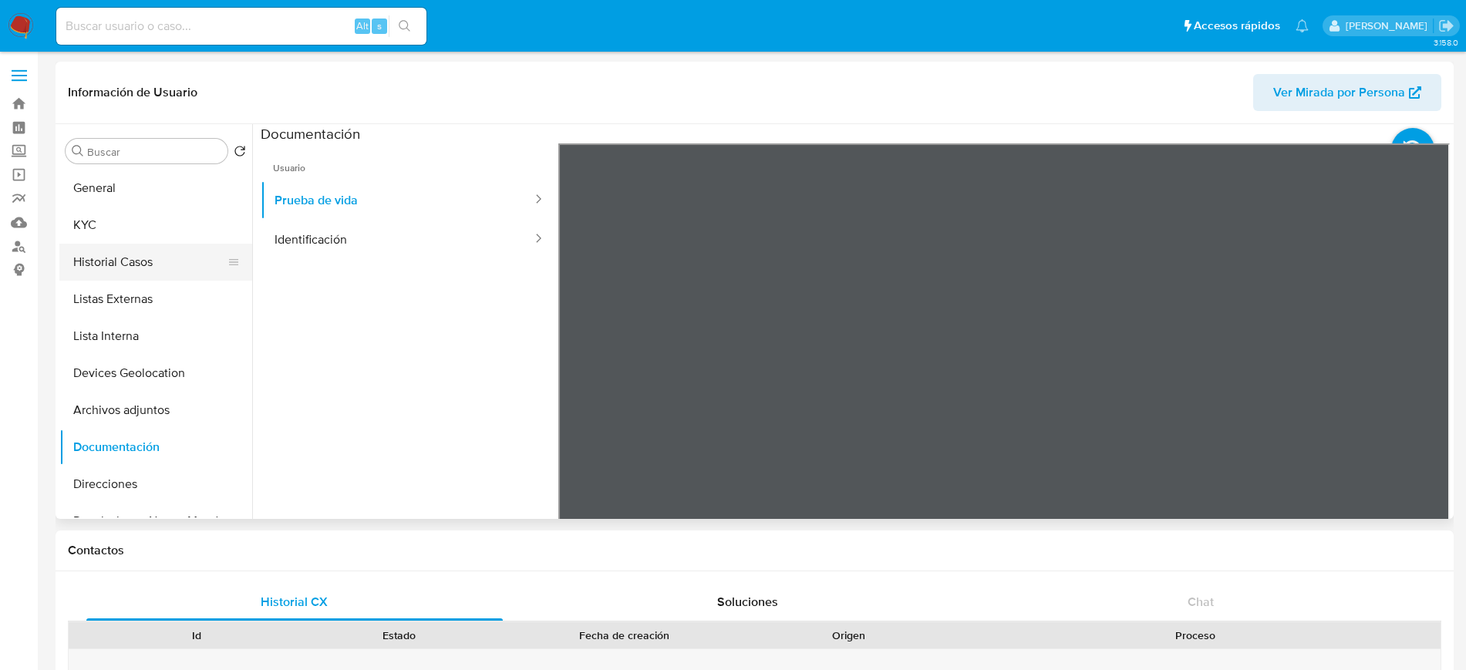
click at [140, 264] on button "Historial Casos" at bounding box center [149, 262] width 180 height 37
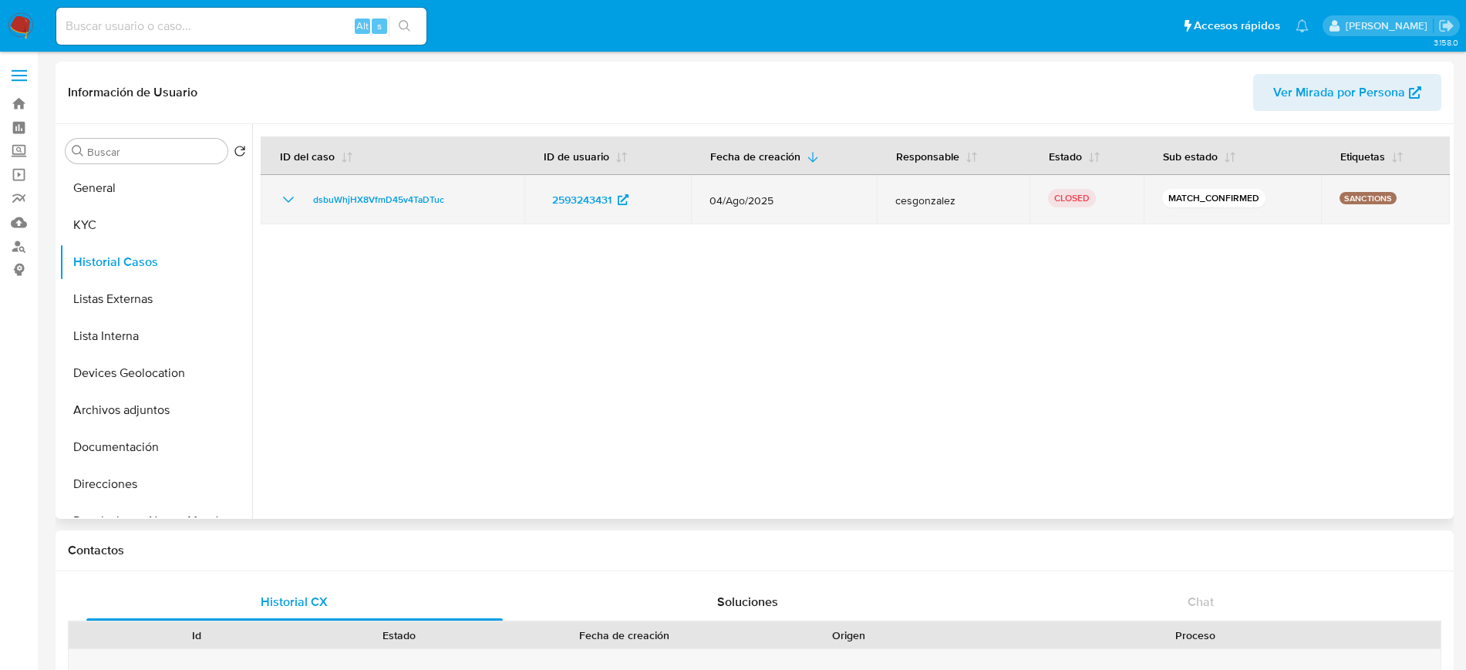
click at [291, 202] on icon "Mostrar/Ocultar" at bounding box center [288, 199] width 19 height 19
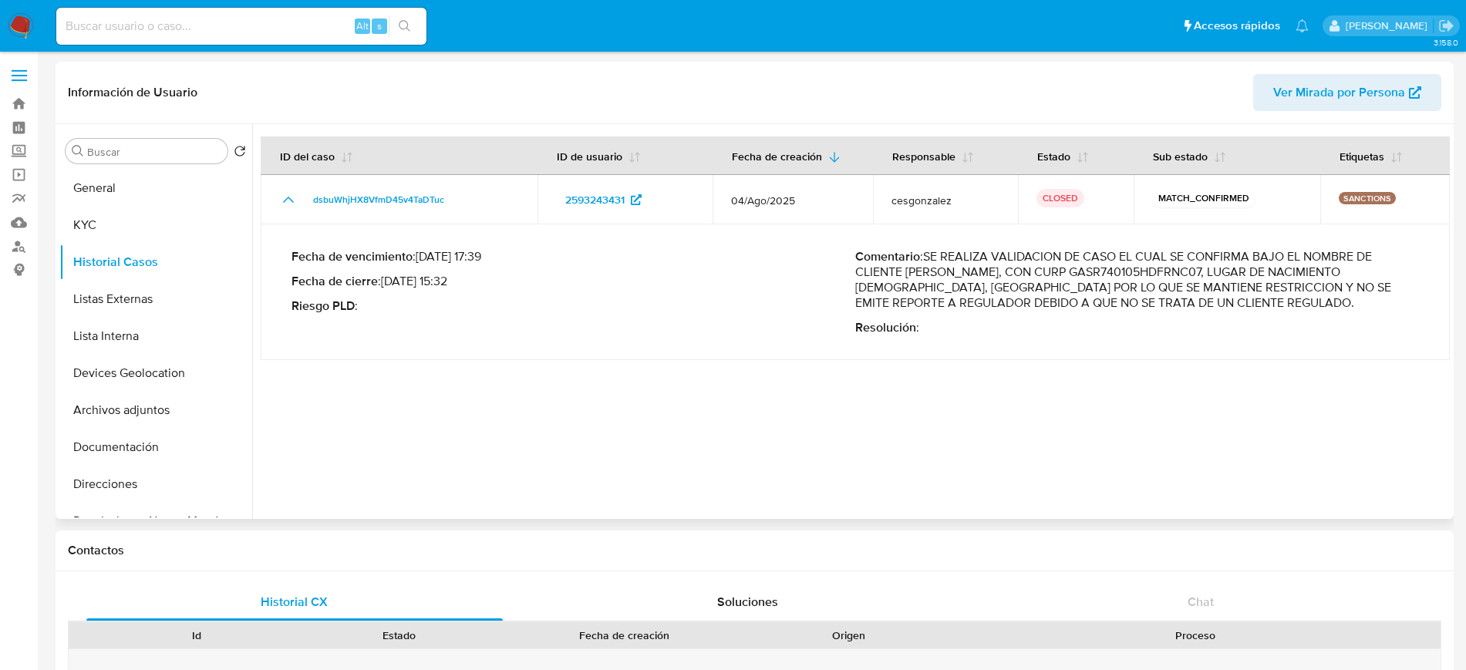
drag, startPoint x: 923, startPoint y: 254, endPoint x: 1250, endPoint y: 301, distance: 330.4
click p "Comentario : SE REALIZA VALIDACION DE CASO EL CUAL SE CONFIRMA BAJO EL NOMBRE D…"
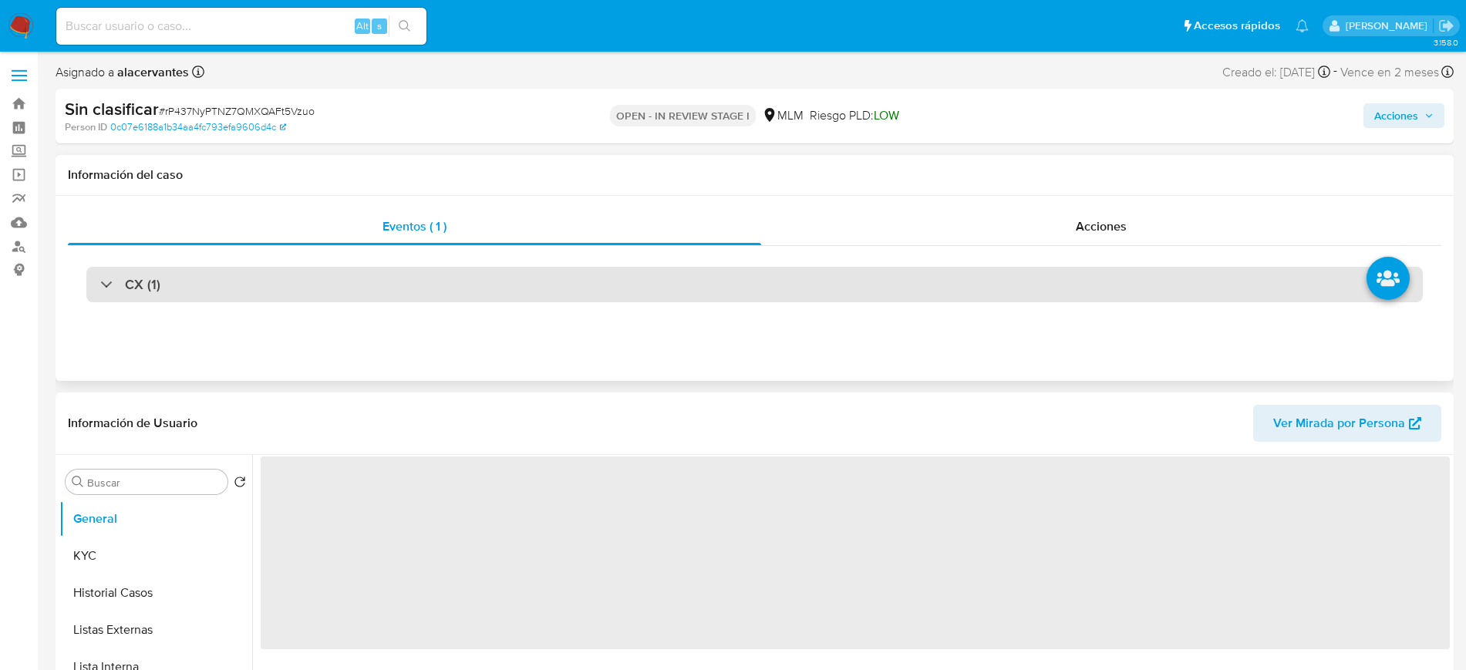
click at [819, 277] on div "CX (1)" at bounding box center [754, 284] width 1336 height 35
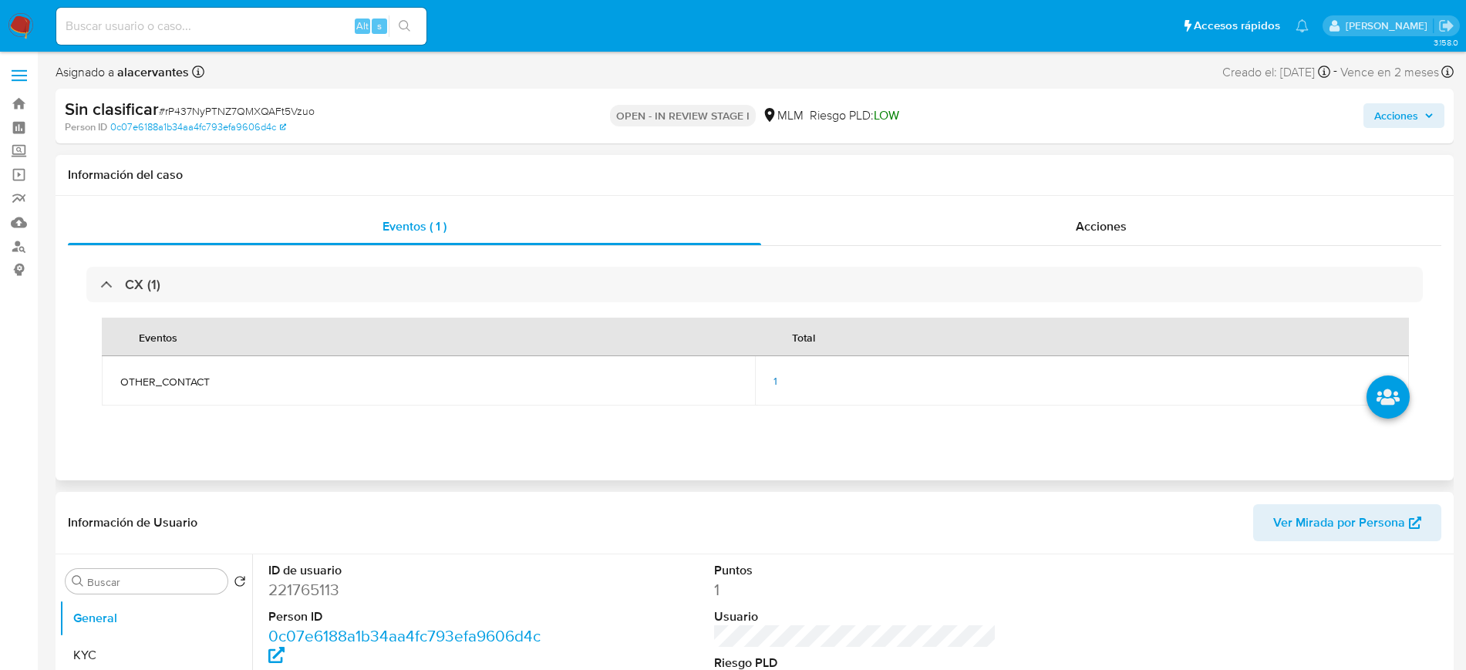
select select "10"
click at [770, 374] on td "1" at bounding box center [1081, 380] width 653 height 49
click at [773, 378] on td "1" at bounding box center [1081, 380] width 653 height 49
click at [770, 374] on td "1" at bounding box center [1081, 380] width 653 height 49
click at [776, 381] on span "1" at bounding box center [775, 380] width 4 height 15
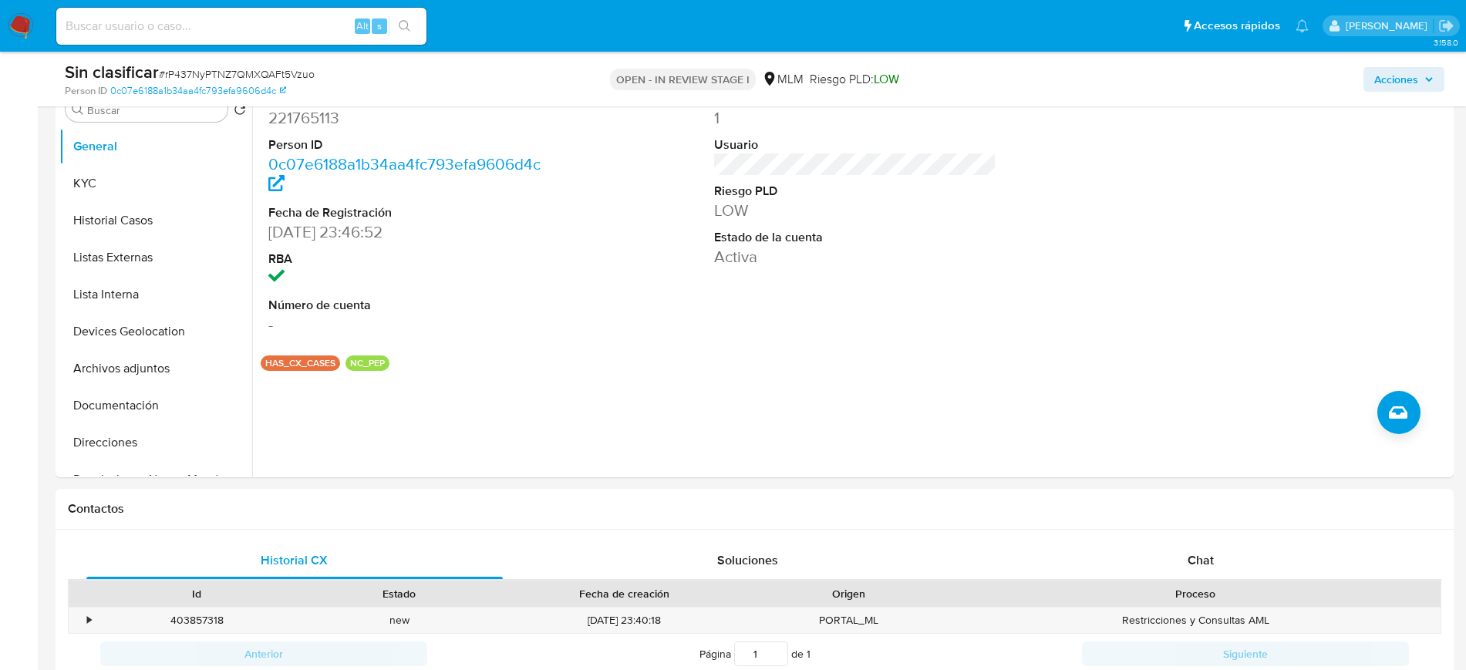
scroll to position [413, 0]
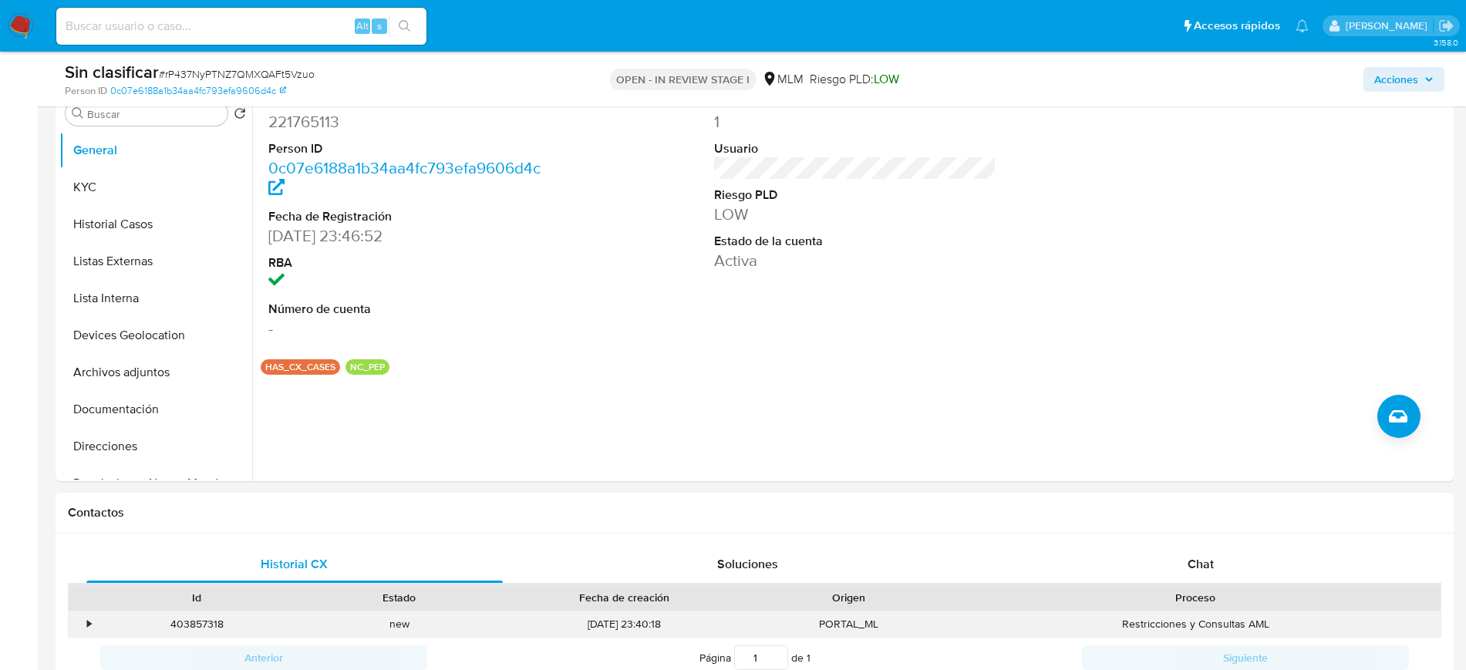
click at [82, 624] on div "•" at bounding box center [82, 623] width 27 height 25
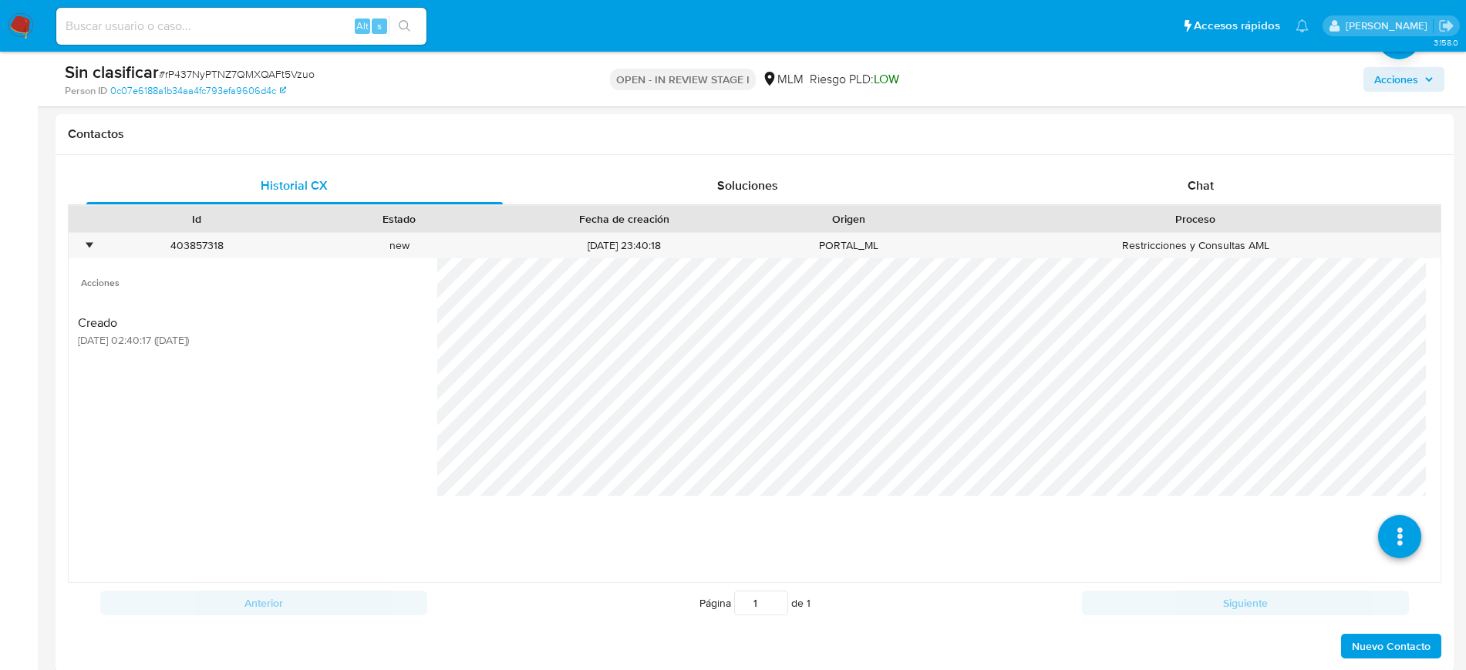
scroll to position [779, 0]
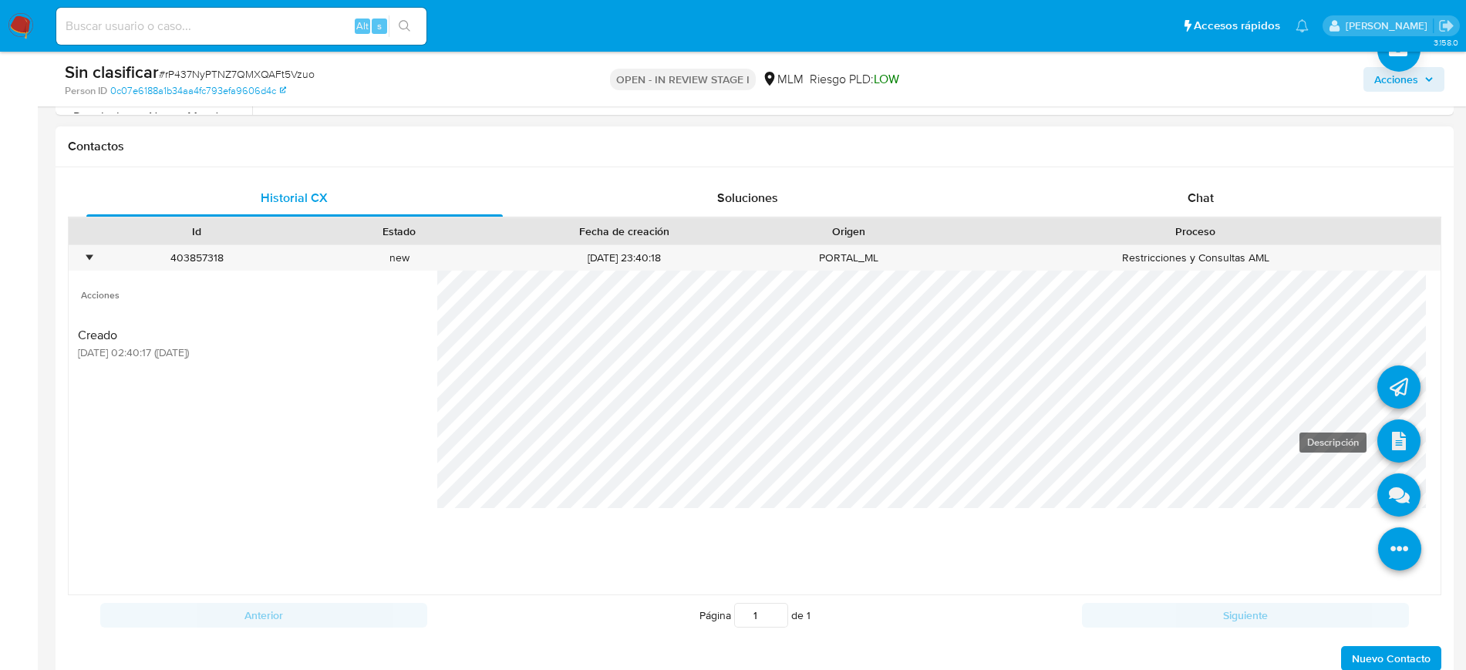
click at [1383, 423] on icon at bounding box center [1398, 440] width 43 height 43
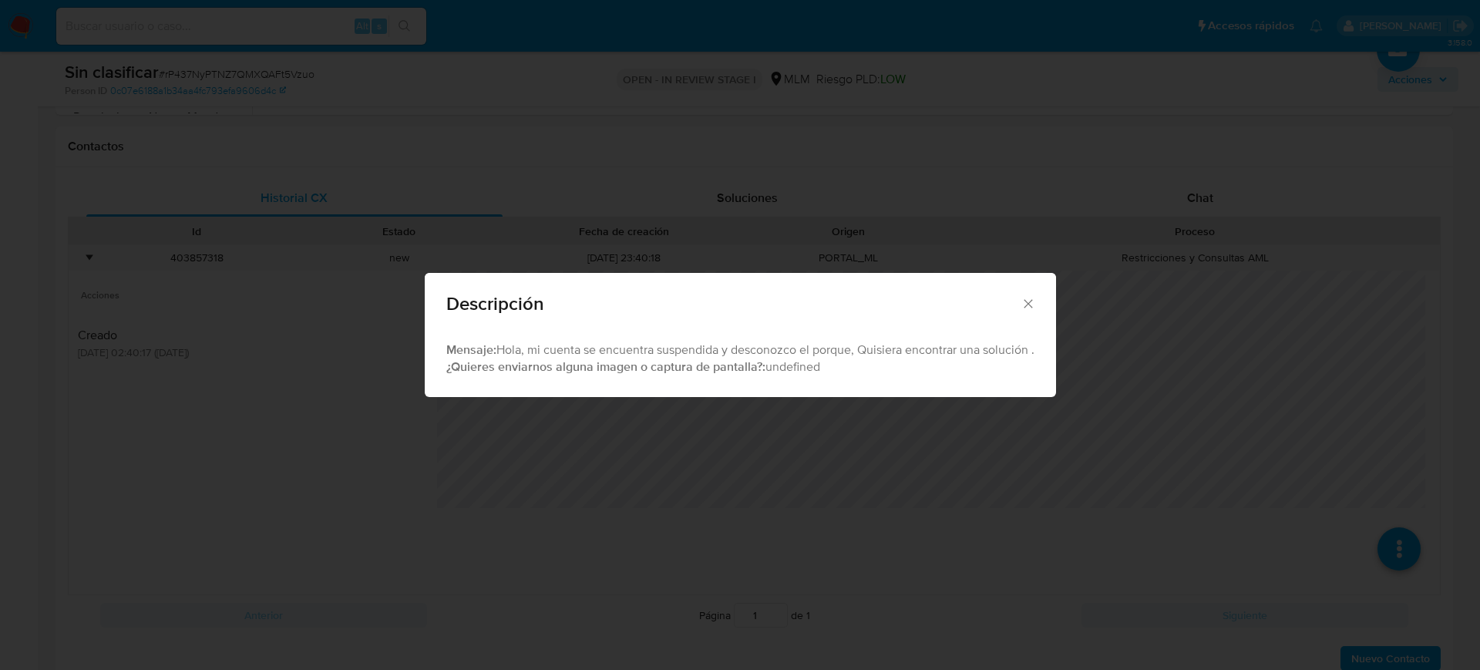
click at [1034, 298] on icon "Cerrar" at bounding box center [1028, 303] width 15 height 15
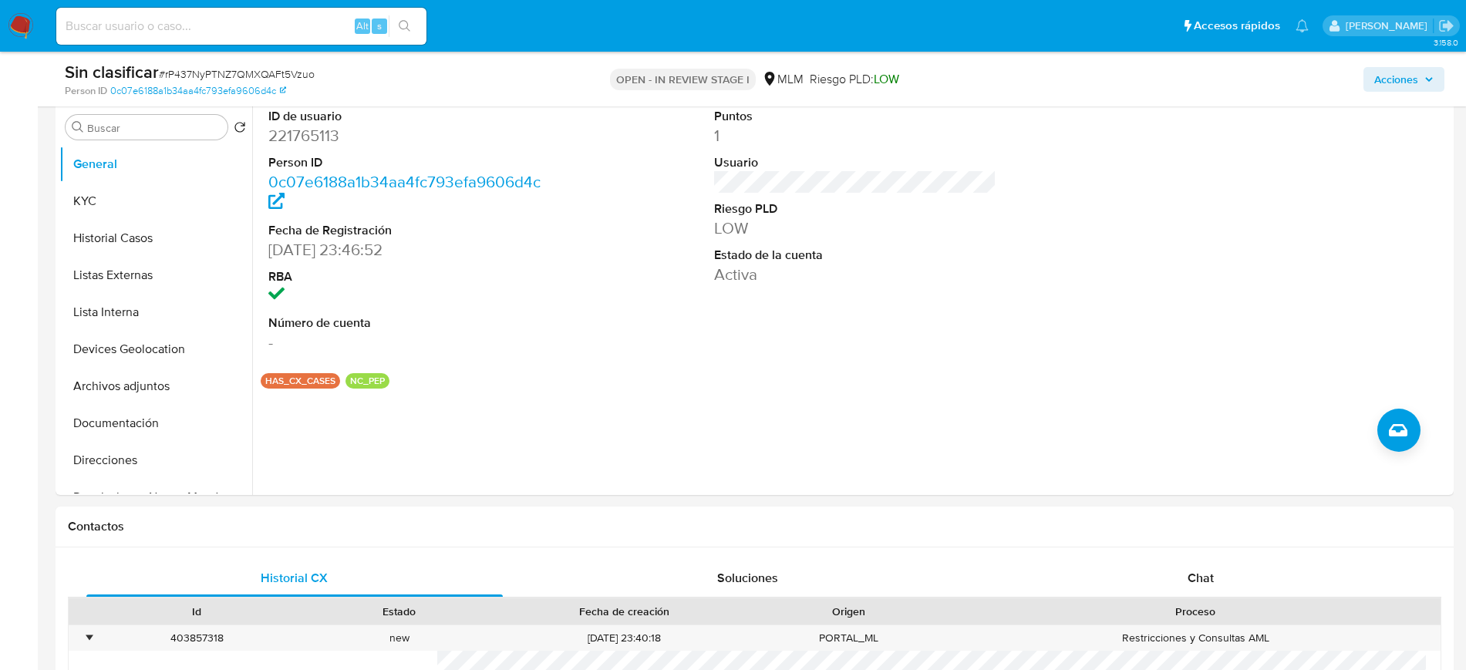
scroll to position [311, 0]
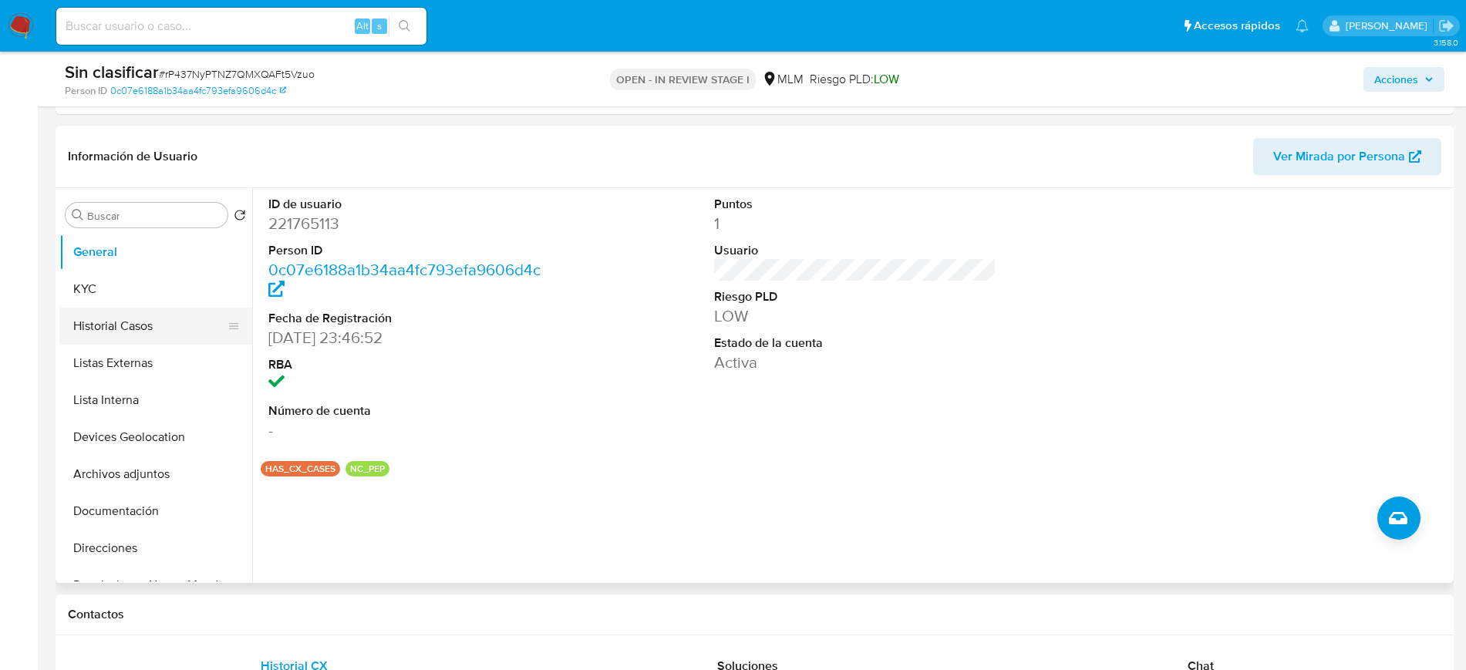
click at [152, 322] on button "Historial Casos" at bounding box center [149, 326] width 180 height 37
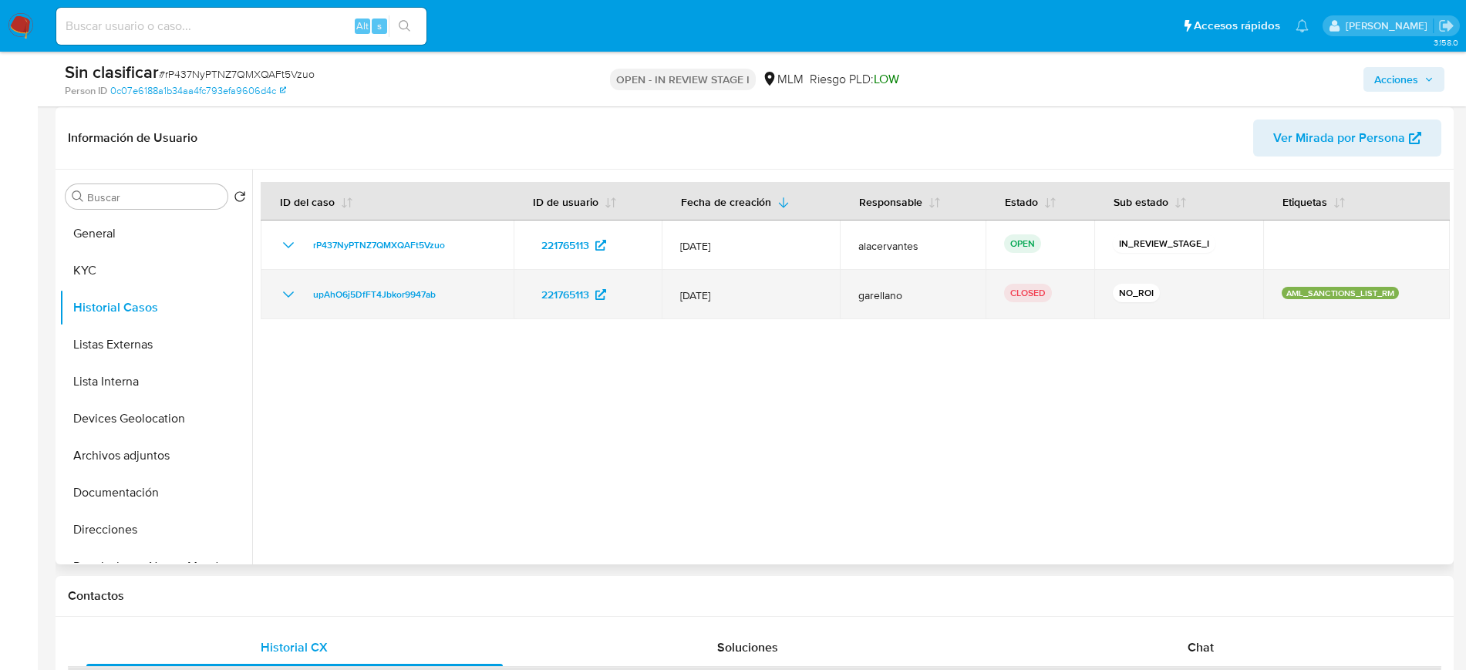
click at [288, 296] on icon "Mostrar/Ocultar" at bounding box center [288, 294] width 11 height 6
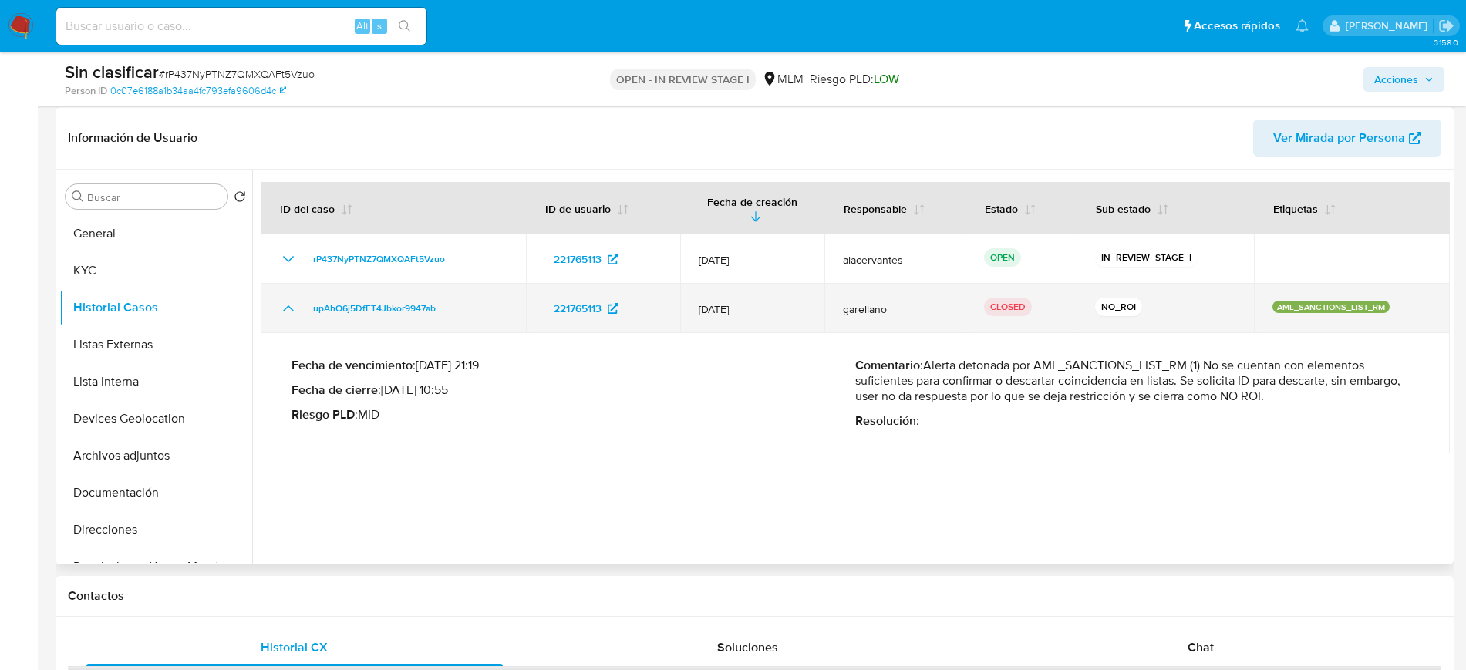
click at [288, 299] on icon "Mostrar/Ocultar" at bounding box center [288, 308] width 19 height 19
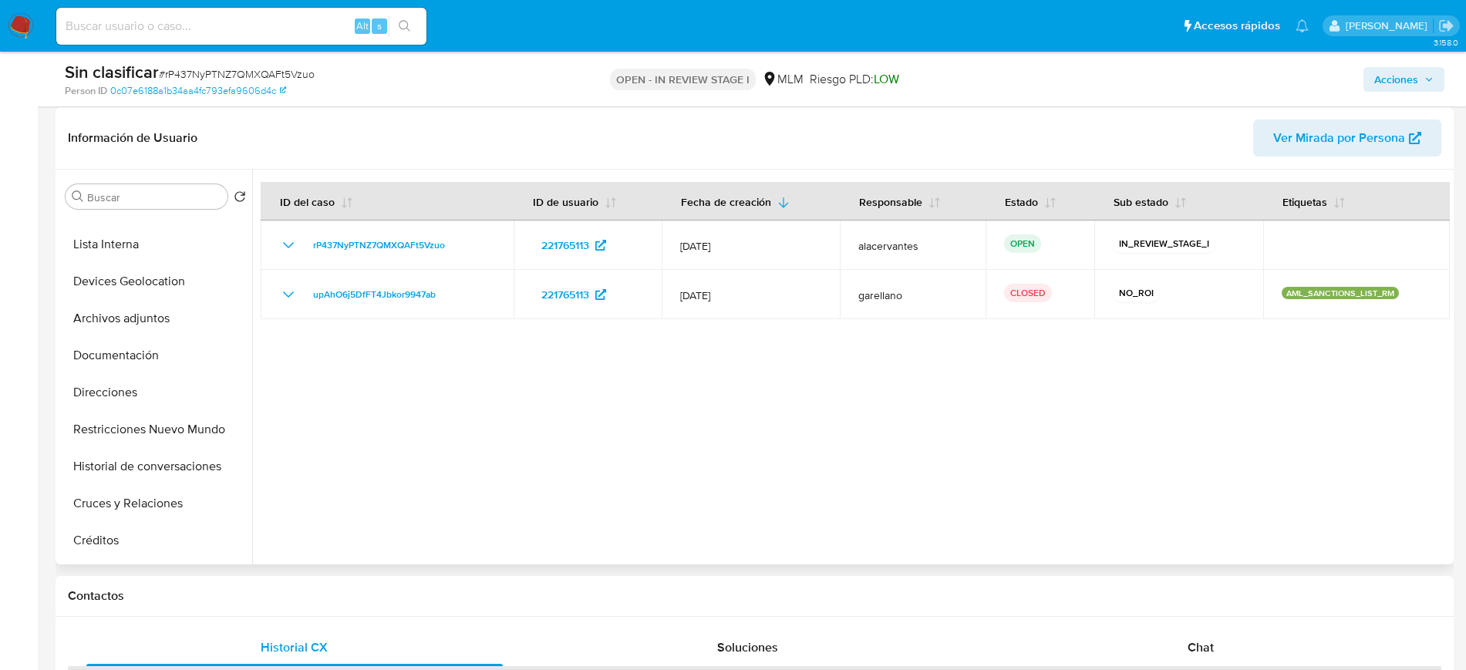
scroll to position [151, 0]
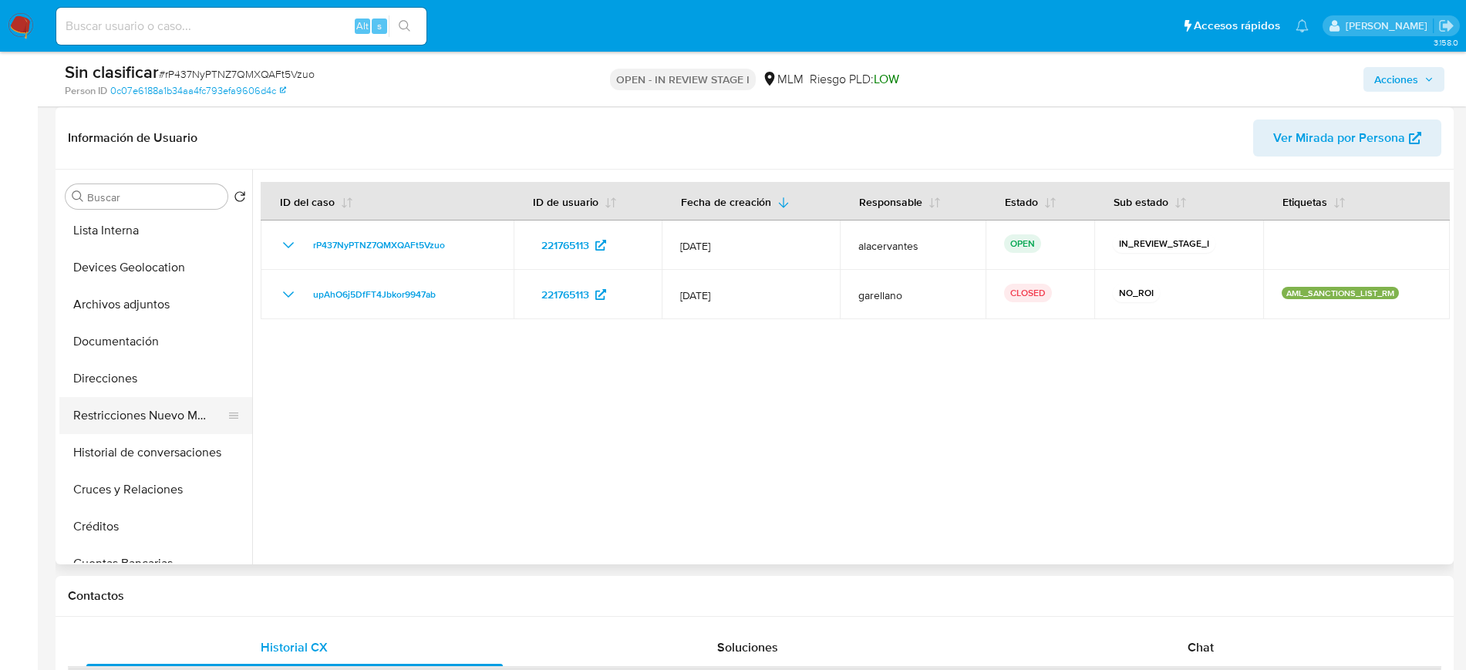
click at [140, 422] on button "Restricciones Nuevo Mundo" at bounding box center [149, 415] width 180 height 37
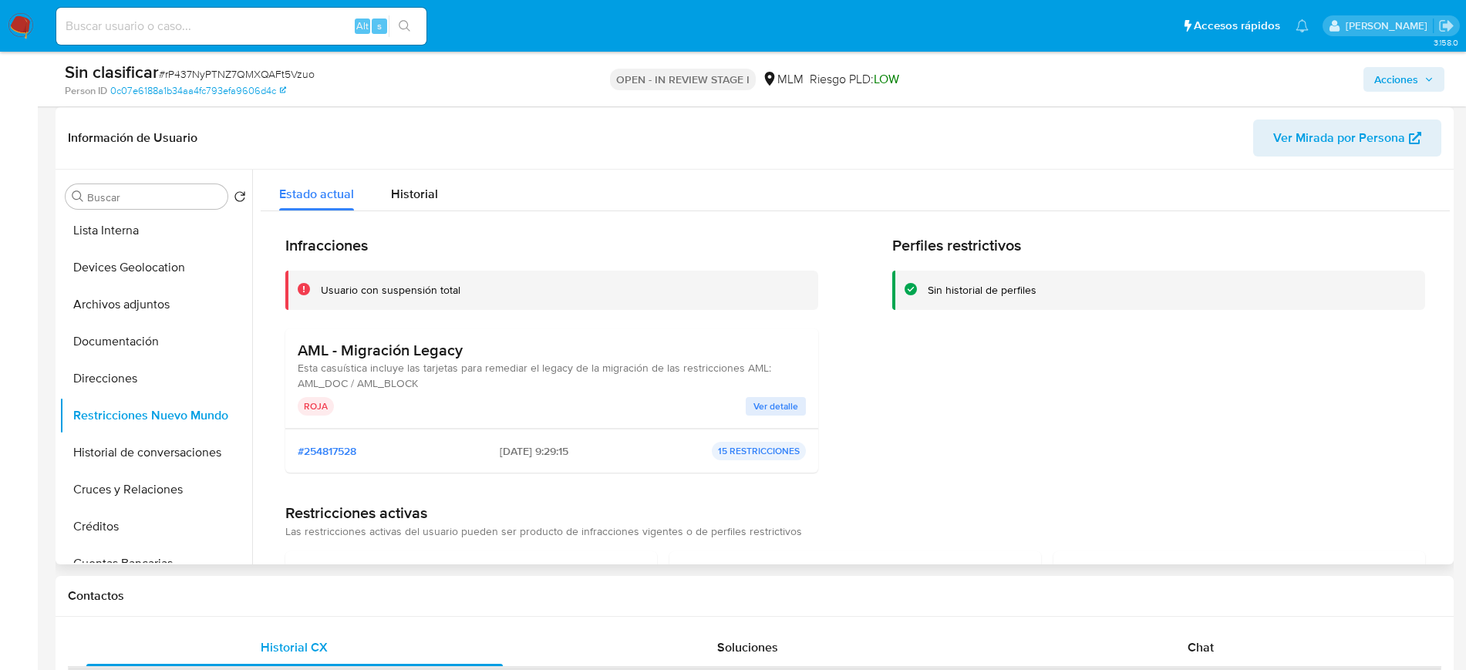
click at [755, 392] on div "AML - Migración Legacy Esta casuística incluye las tarjetas para remediar el le…" at bounding box center [552, 378] width 508 height 75
click at [766, 411] on span "Ver detalle" at bounding box center [775, 406] width 45 height 15
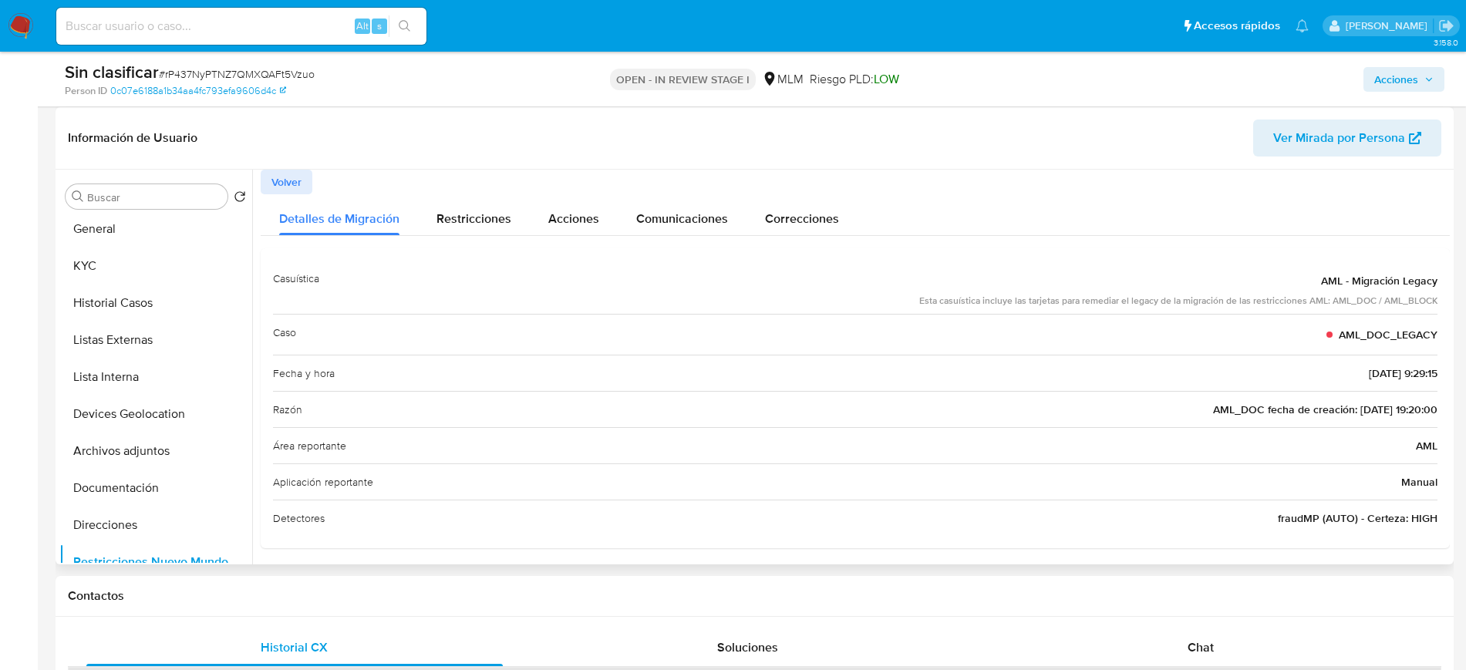
scroll to position [2, 0]
click at [142, 267] on button "KYC" at bounding box center [149, 268] width 180 height 37
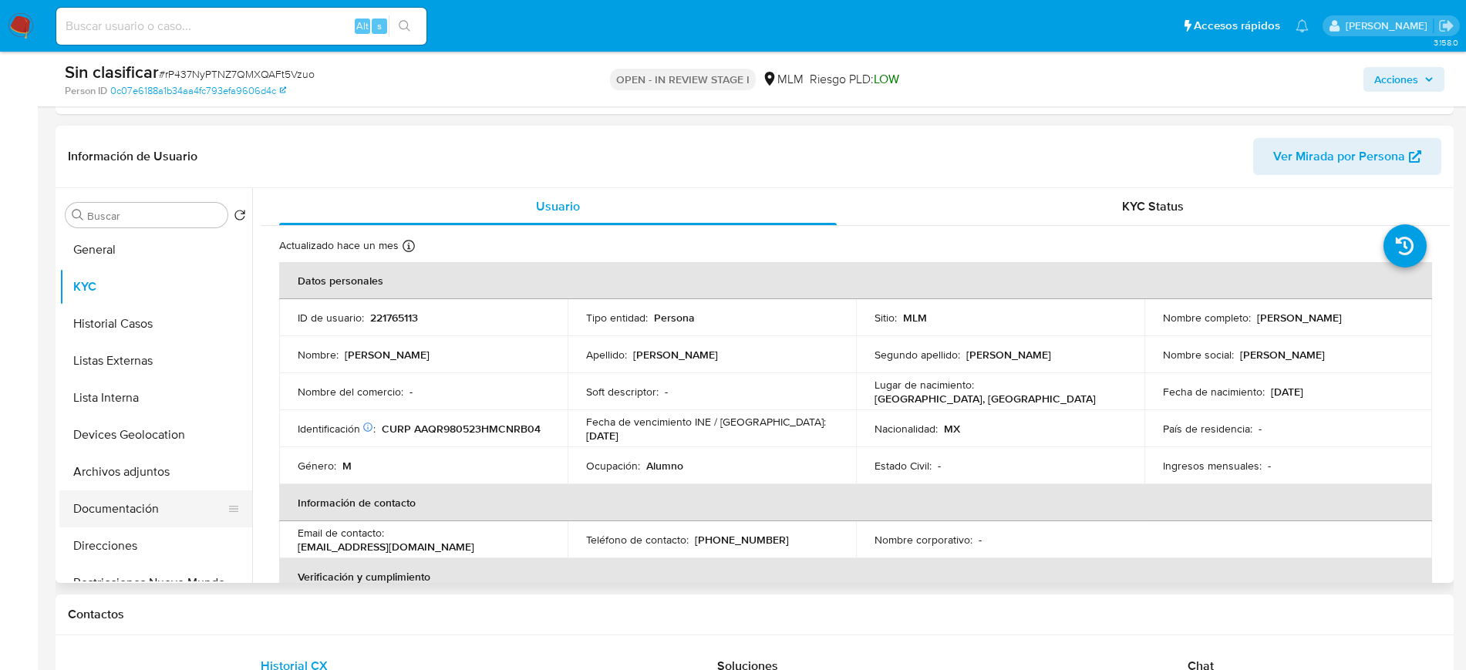
click at [153, 495] on button "Documentación" at bounding box center [149, 508] width 180 height 37
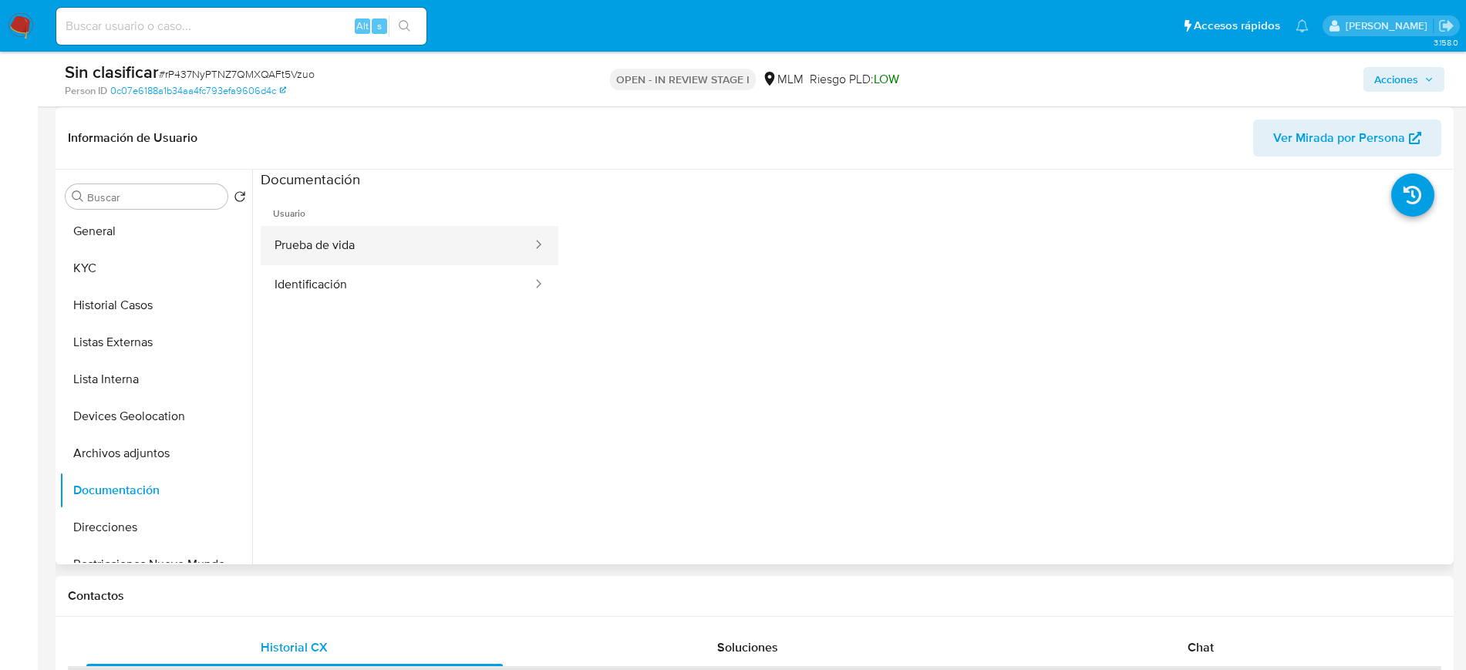
click at [419, 262] on button "Prueba de vida" at bounding box center [397, 245] width 273 height 39
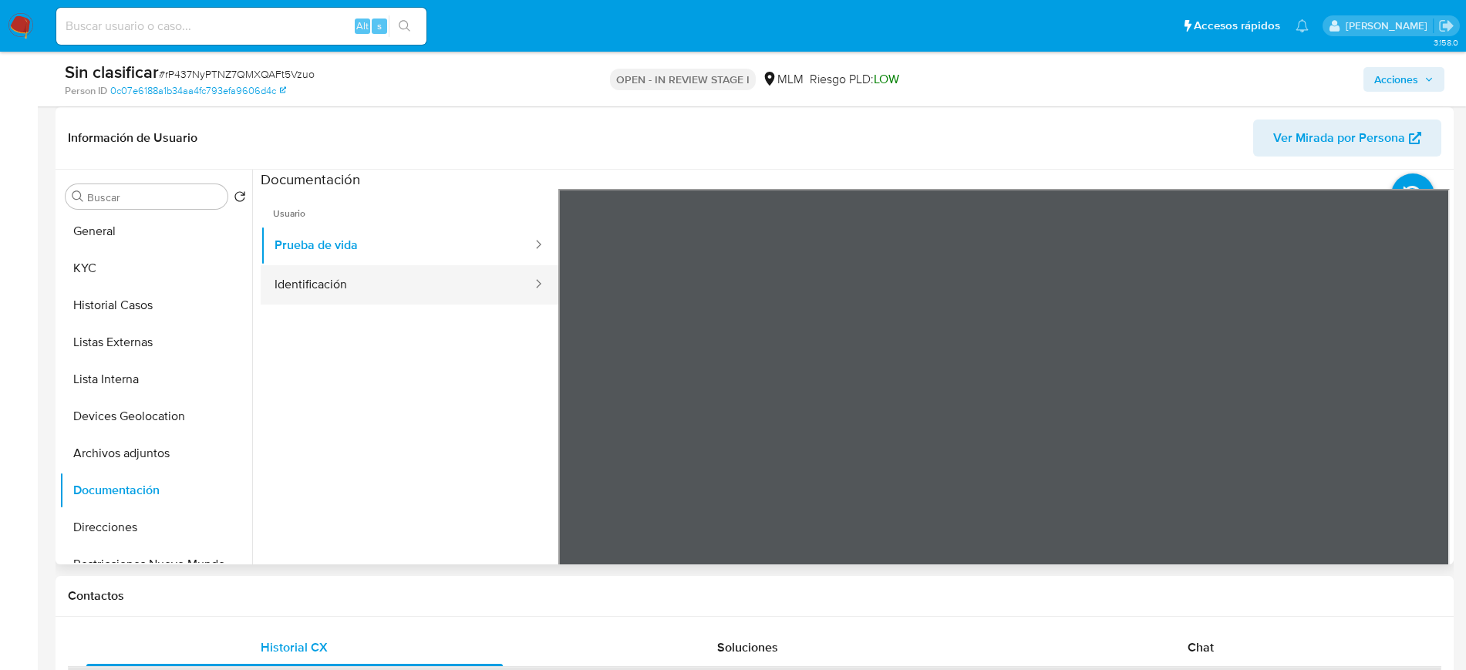
click at [443, 285] on button "Identificación" at bounding box center [397, 284] width 273 height 39
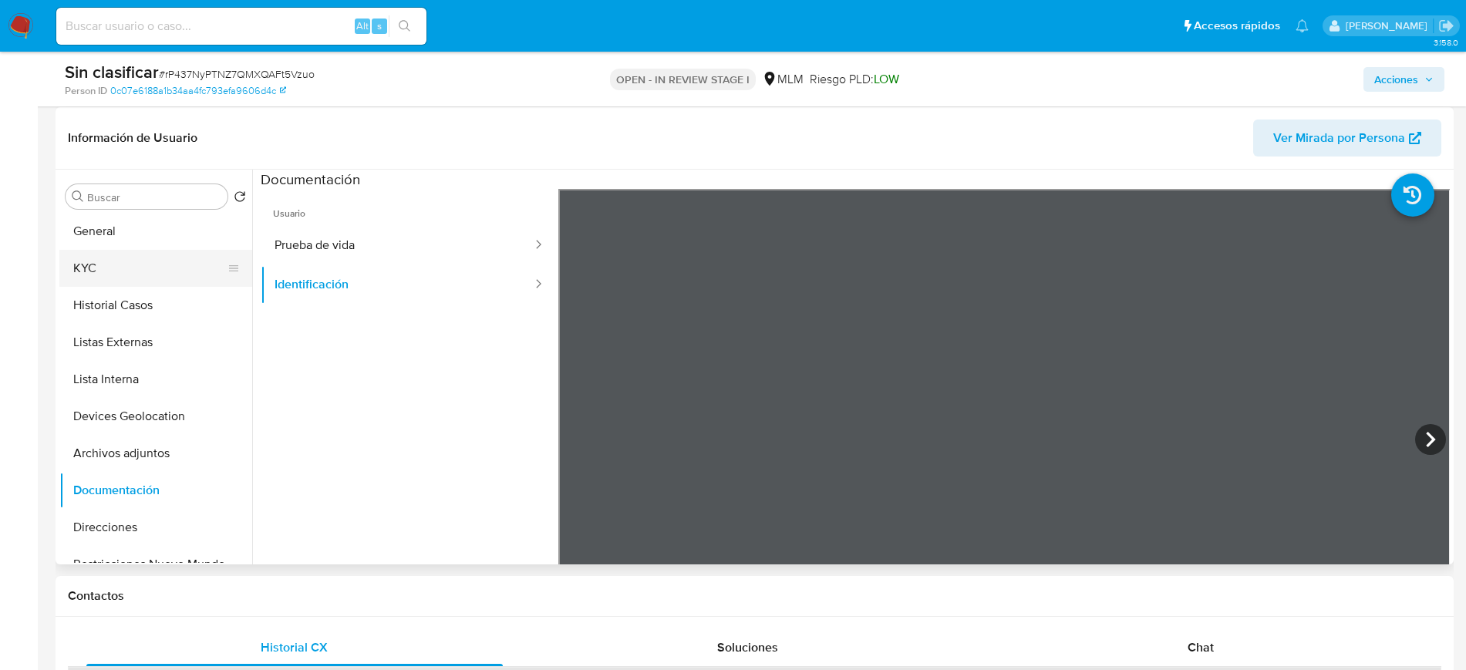
click at [141, 264] on button "KYC" at bounding box center [149, 268] width 180 height 37
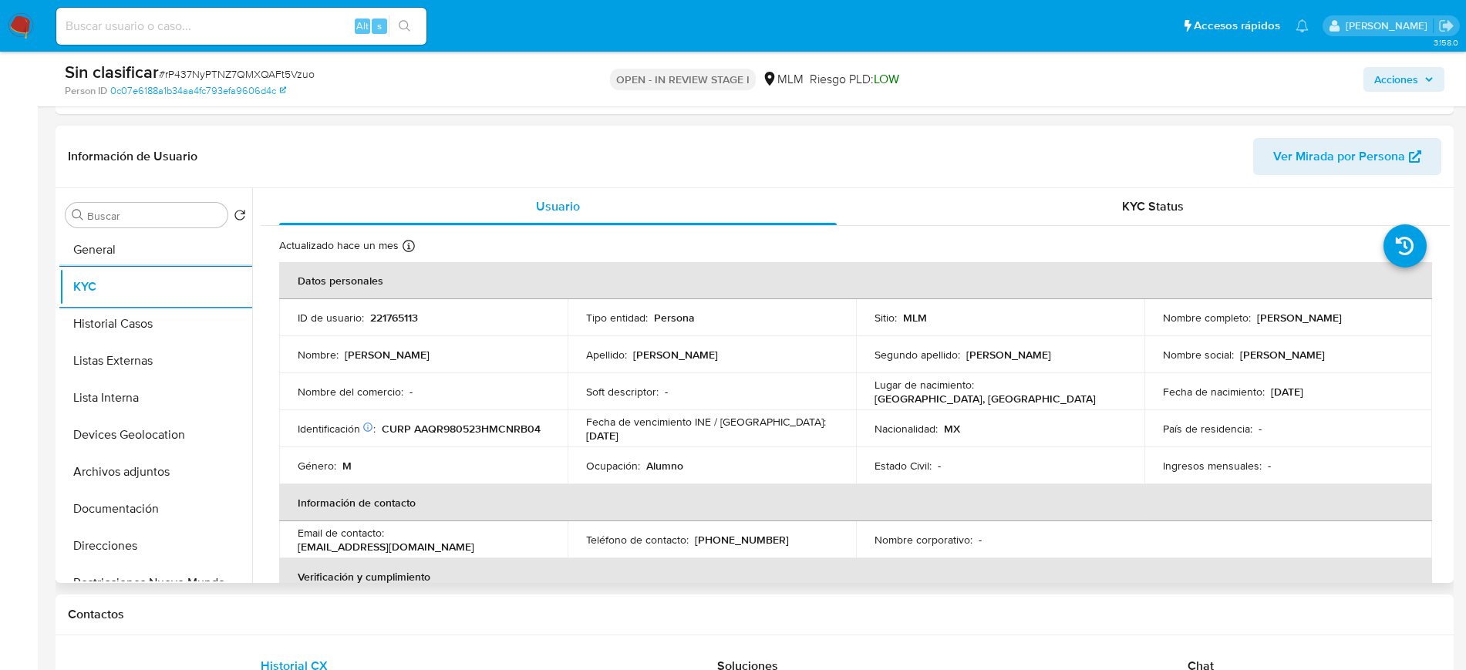
click at [402, 323] on p "221765113" at bounding box center [394, 318] width 48 height 14
click at [403, 318] on p "221765113" at bounding box center [394, 318] width 48 height 14
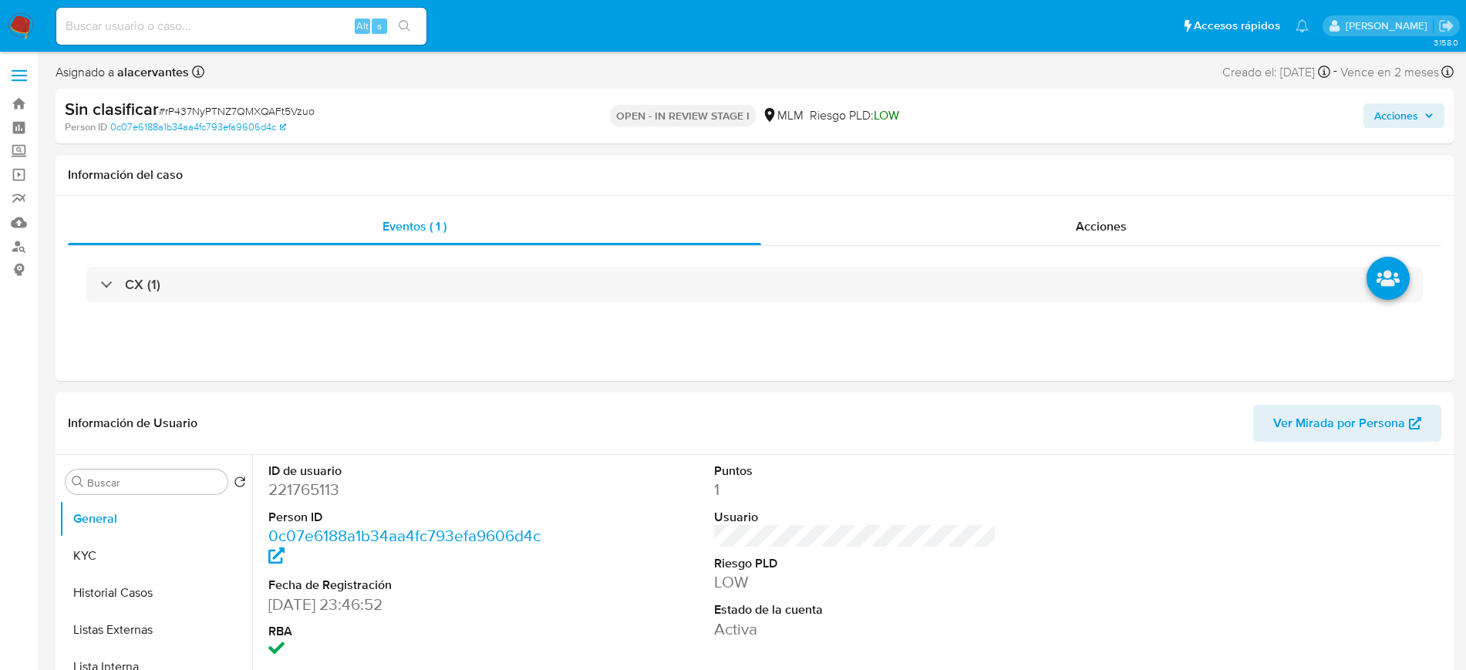
select select "10"
click at [16, 29] on img at bounding box center [21, 26] width 26 height 26
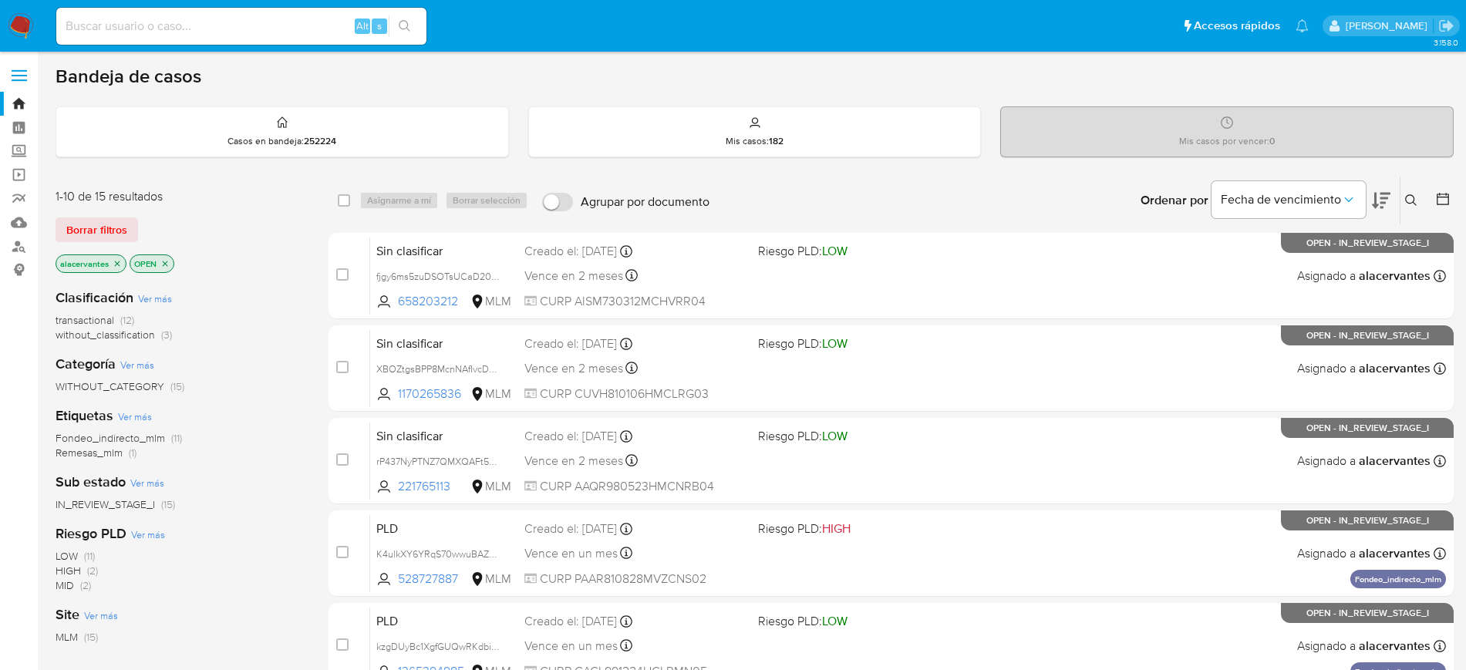
click at [160, 333] on span "without_classification (3)" at bounding box center [114, 335] width 116 height 15
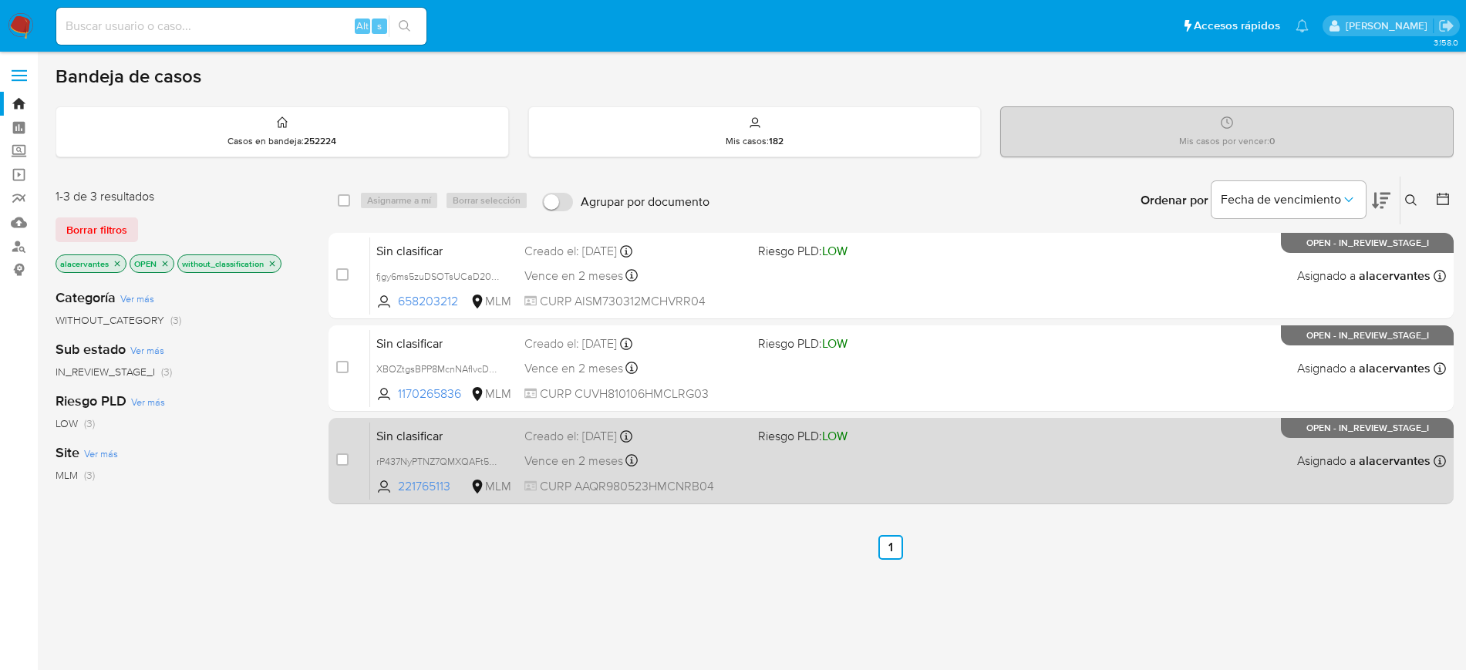
click at [736, 461] on div "Vence en 2 meses Vence el [DATE] 21:40:32" at bounding box center [634, 460] width 221 height 21
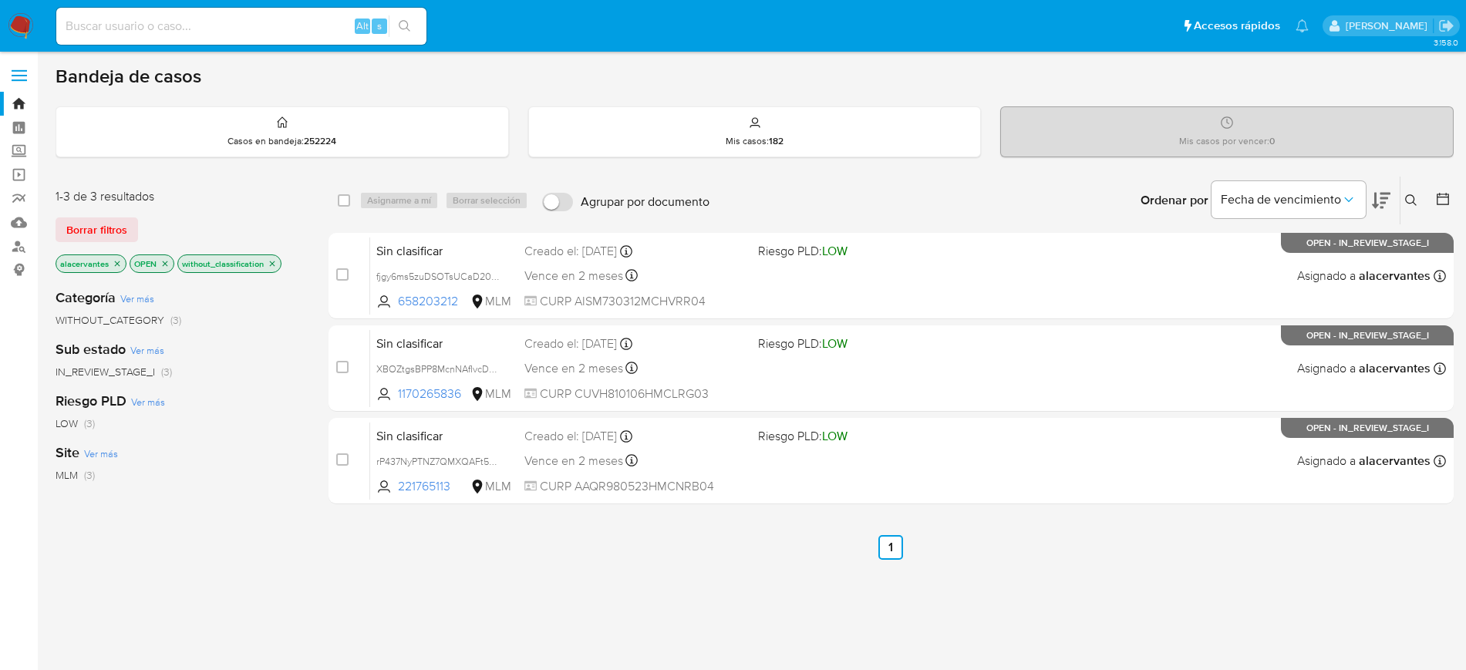
click at [166, 318] on span "WITHOUT_CATEGORY (3)" at bounding box center [119, 320] width 126 height 15
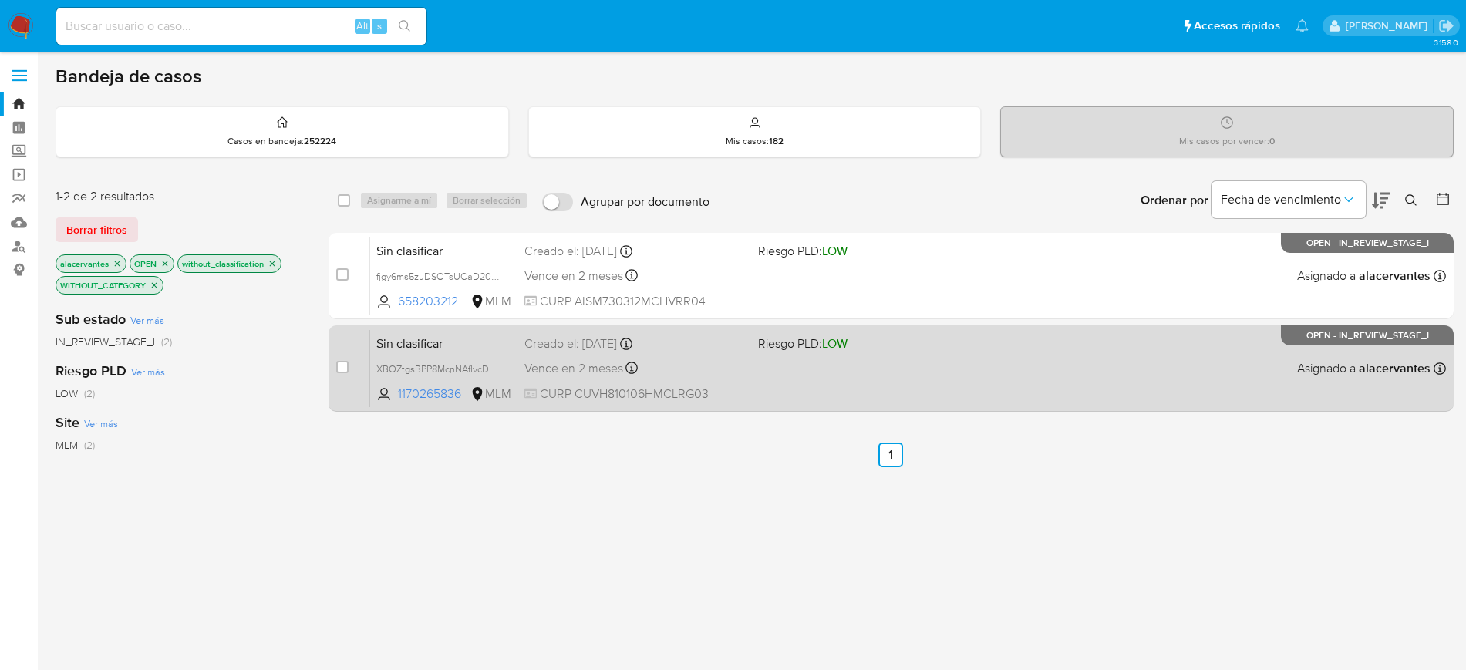
click at [812, 406] on div "Sin clasificar XBOZtgsBPP8McnNAfIvcD0Ql 1170265836 MLM Riesgo PLD: LOW Creado e…" at bounding box center [908, 368] width 1076 height 78
click at [858, 407] on div "case-item-checkbox No es posible asignar el caso Sin clasificar XBOZtgsBPP8McnN…" at bounding box center [890, 368] width 1125 height 86
click at [798, 384] on div "Sin clasificar XBOZtgsBPP8McnNAfIvcD0Ql 1170265836 MLM Riesgo PLD: LOW Creado e…" at bounding box center [908, 368] width 1076 height 78
click at [730, 372] on div "Vence en 2 meses Vence el [DATE] 22:52:28" at bounding box center [634, 368] width 221 height 21
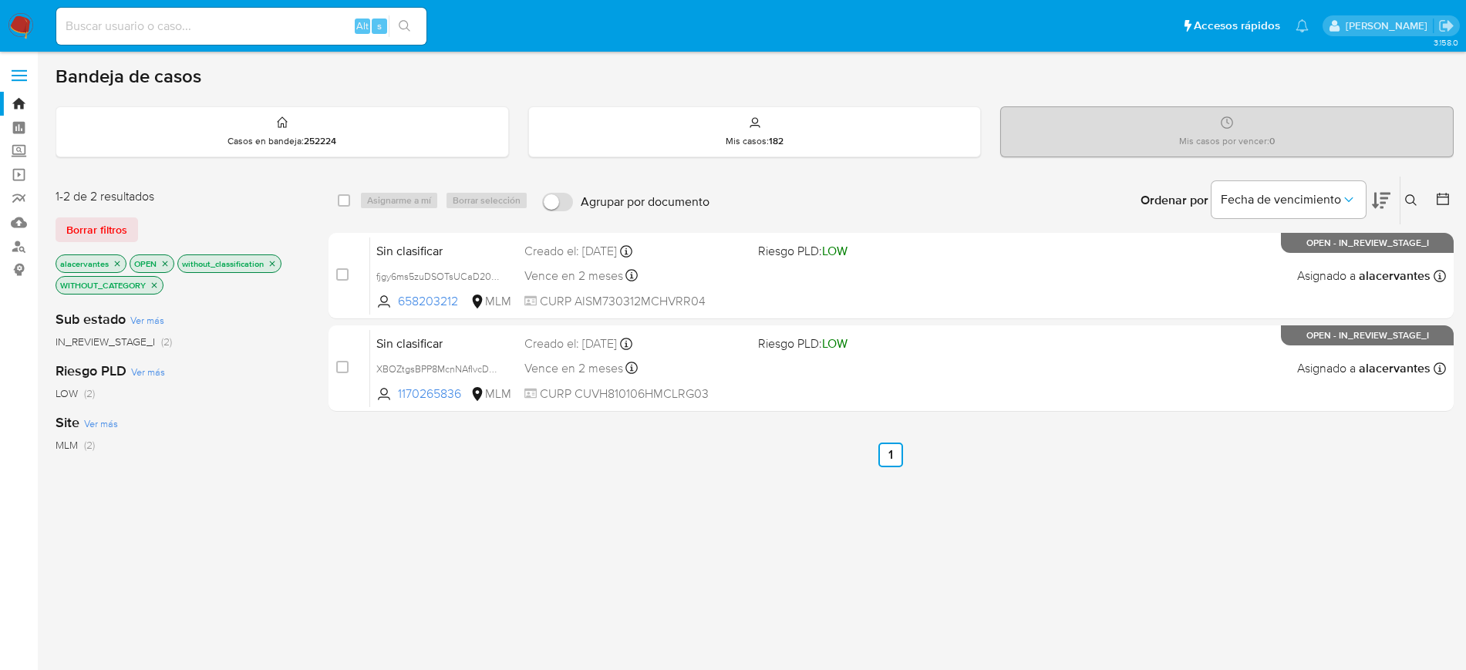
click at [16, 22] on img at bounding box center [21, 26] width 26 height 26
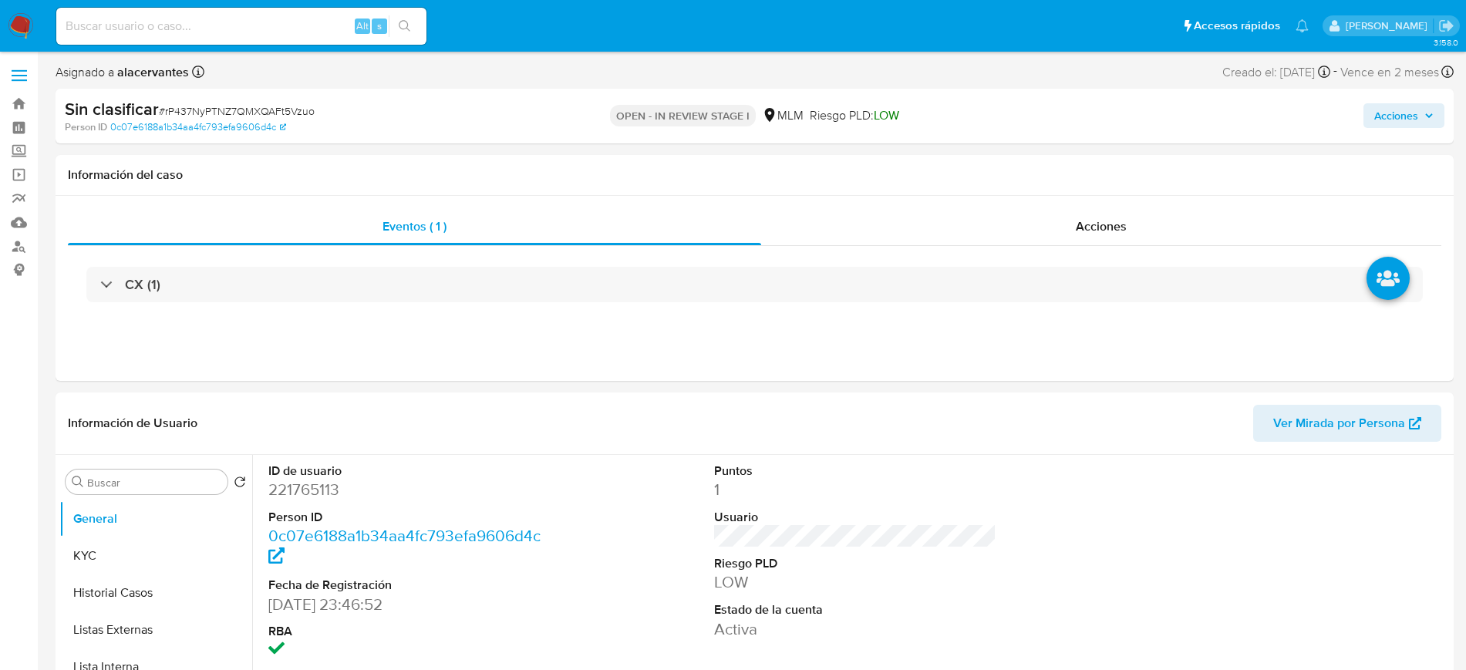
select select "10"
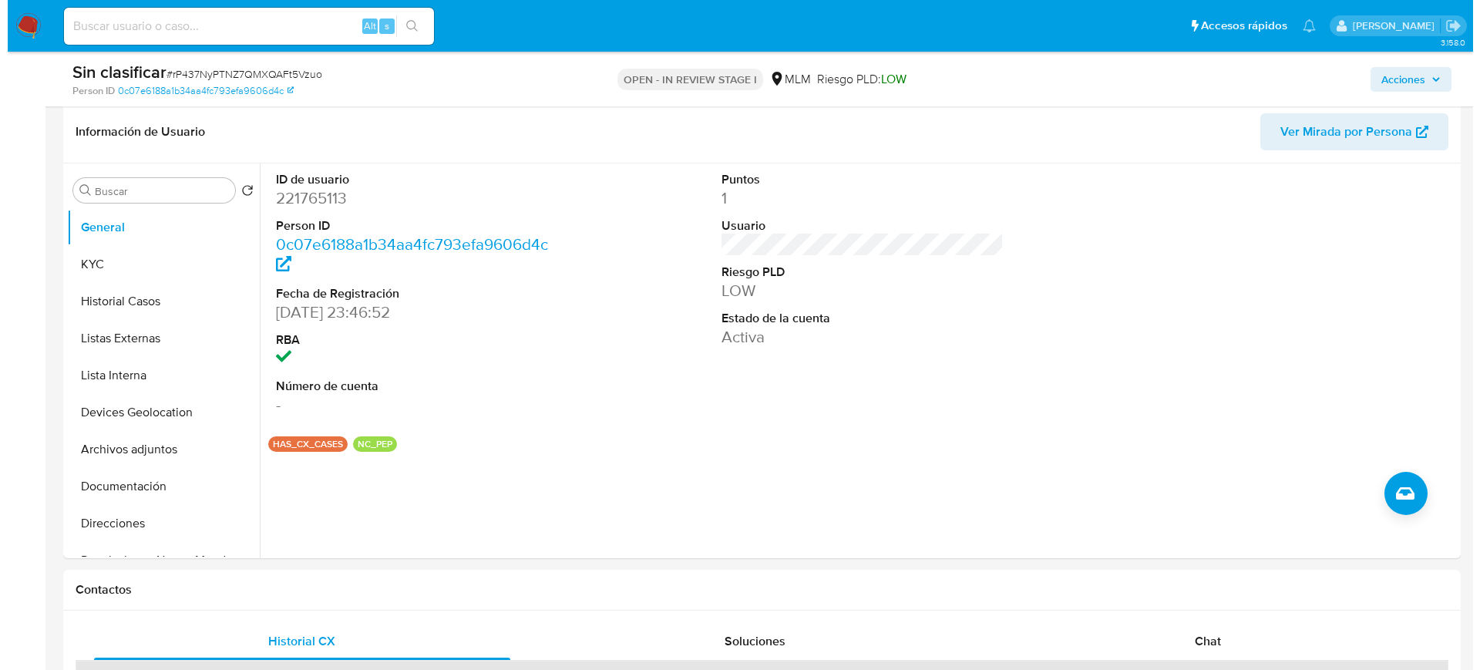
scroll to position [261, 0]
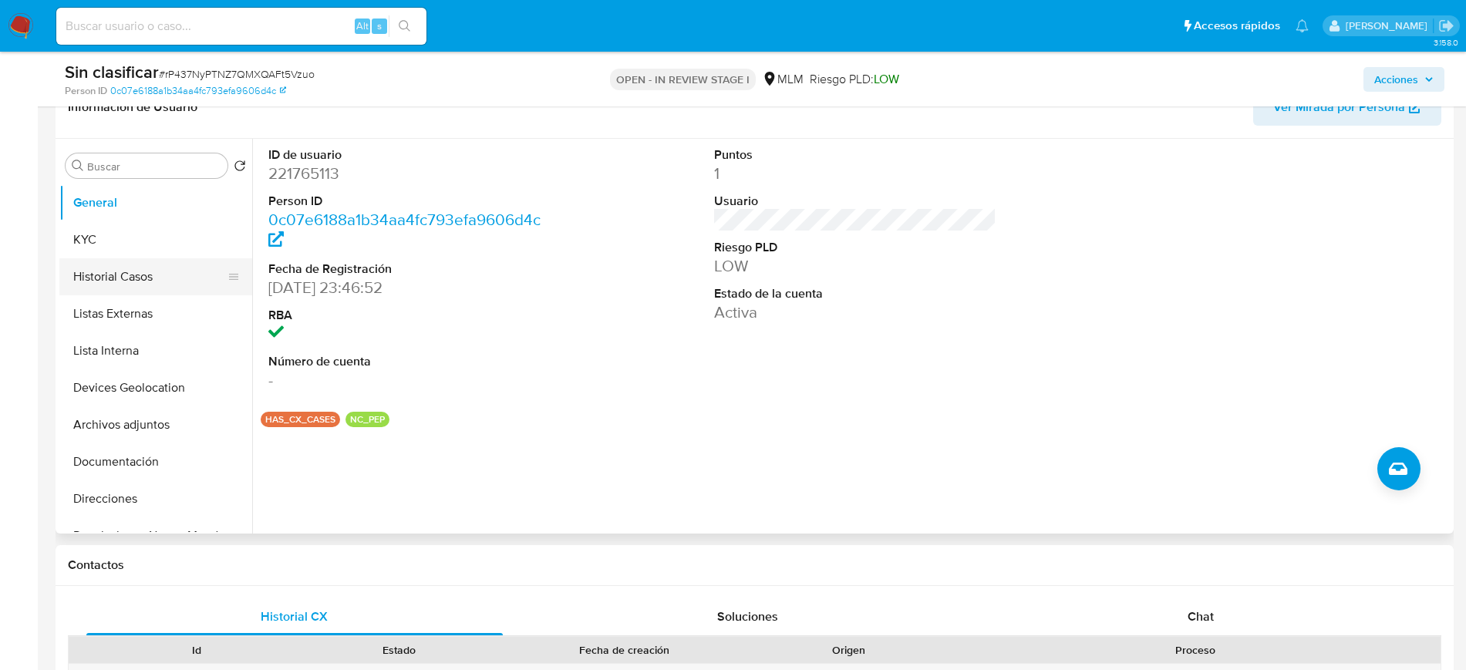
click at [147, 279] on button "Historial Casos" at bounding box center [149, 276] width 180 height 37
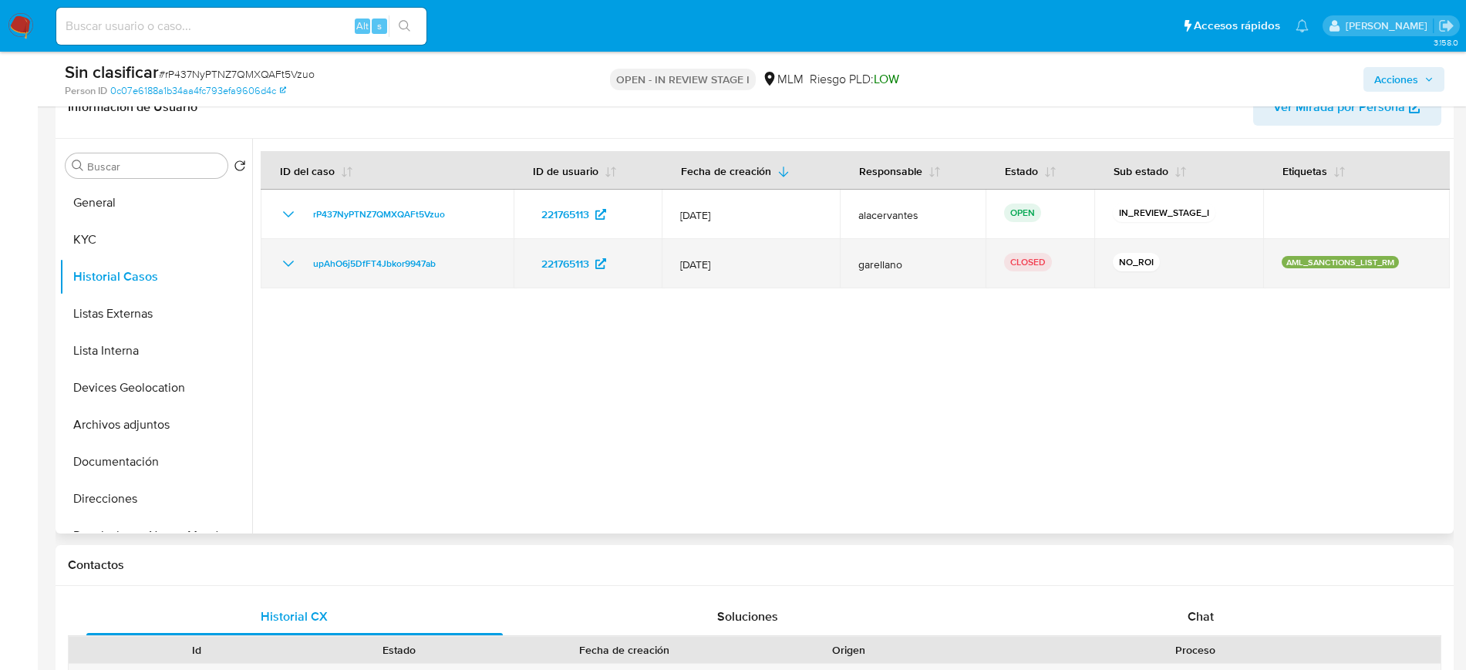
click at [285, 261] on icon "Mostrar/Ocultar" at bounding box center [288, 264] width 11 height 6
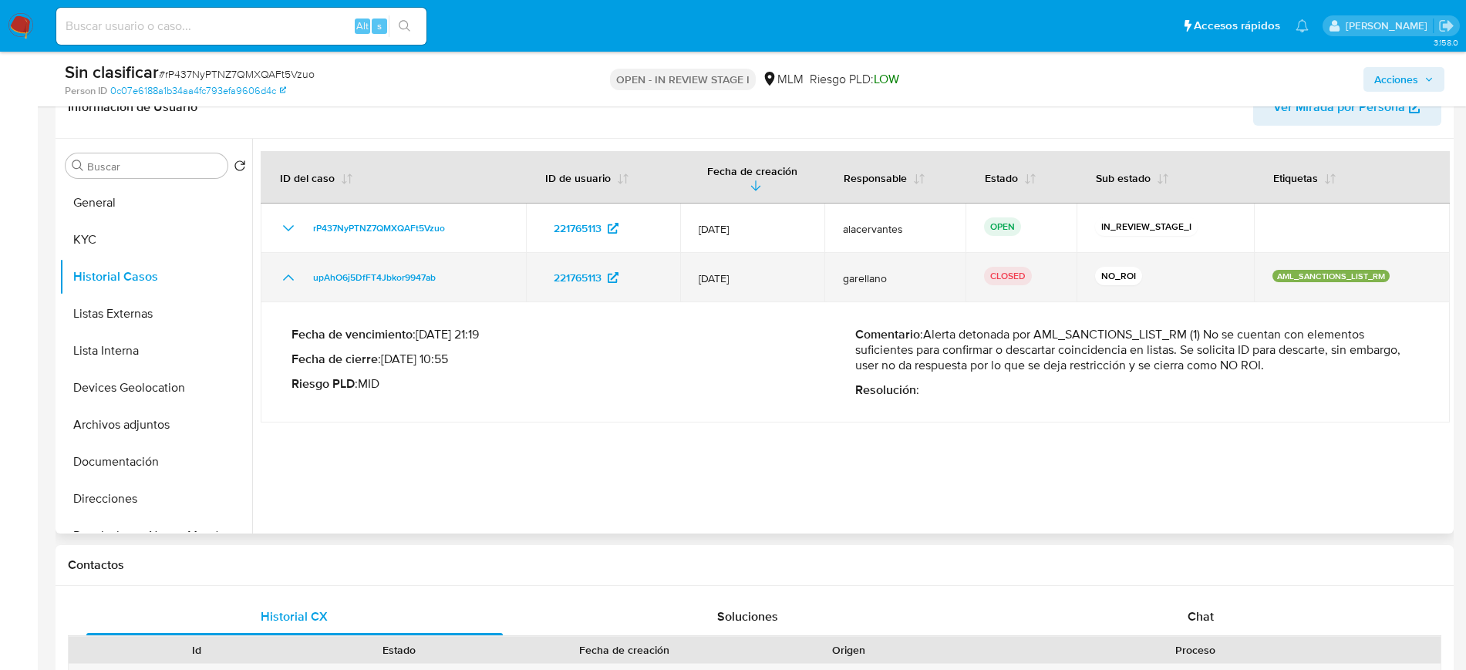
click at [285, 268] on icon "Mostrar/Ocultar" at bounding box center [288, 277] width 19 height 19
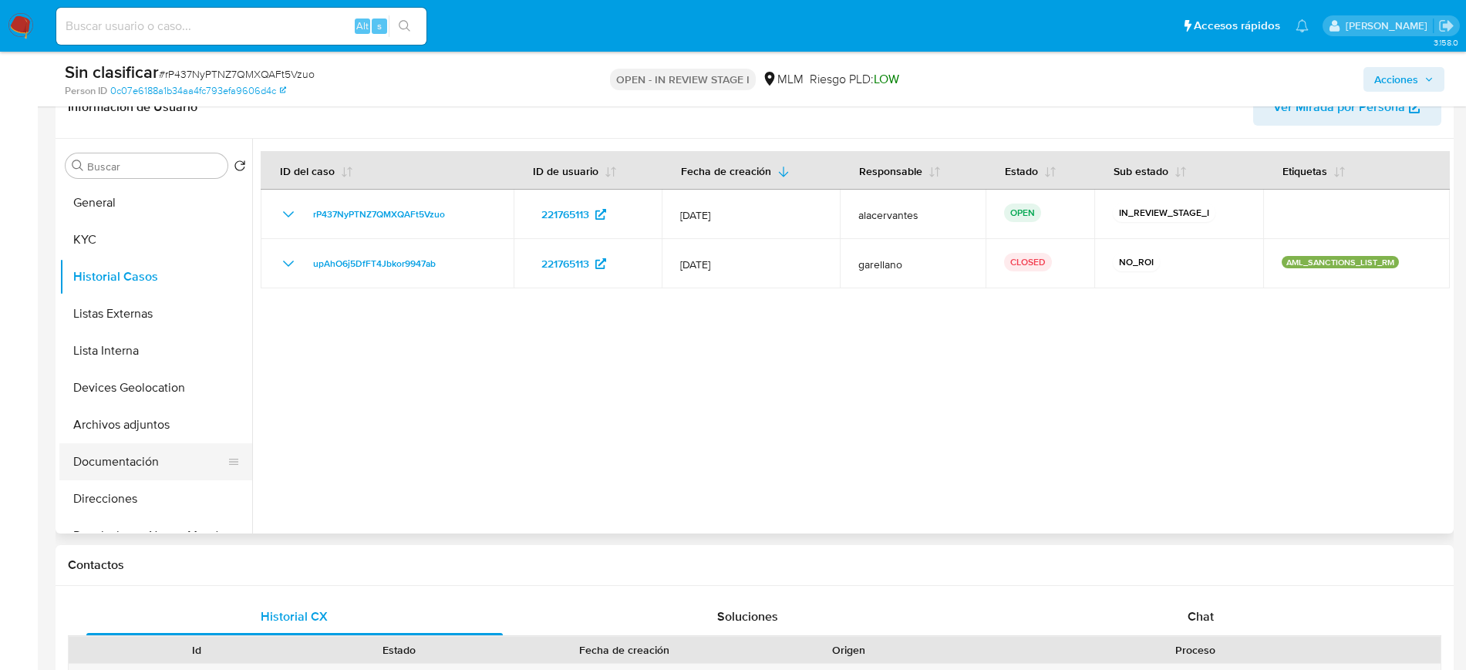
click at [157, 456] on button "Documentación" at bounding box center [149, 461] width 180 height 37
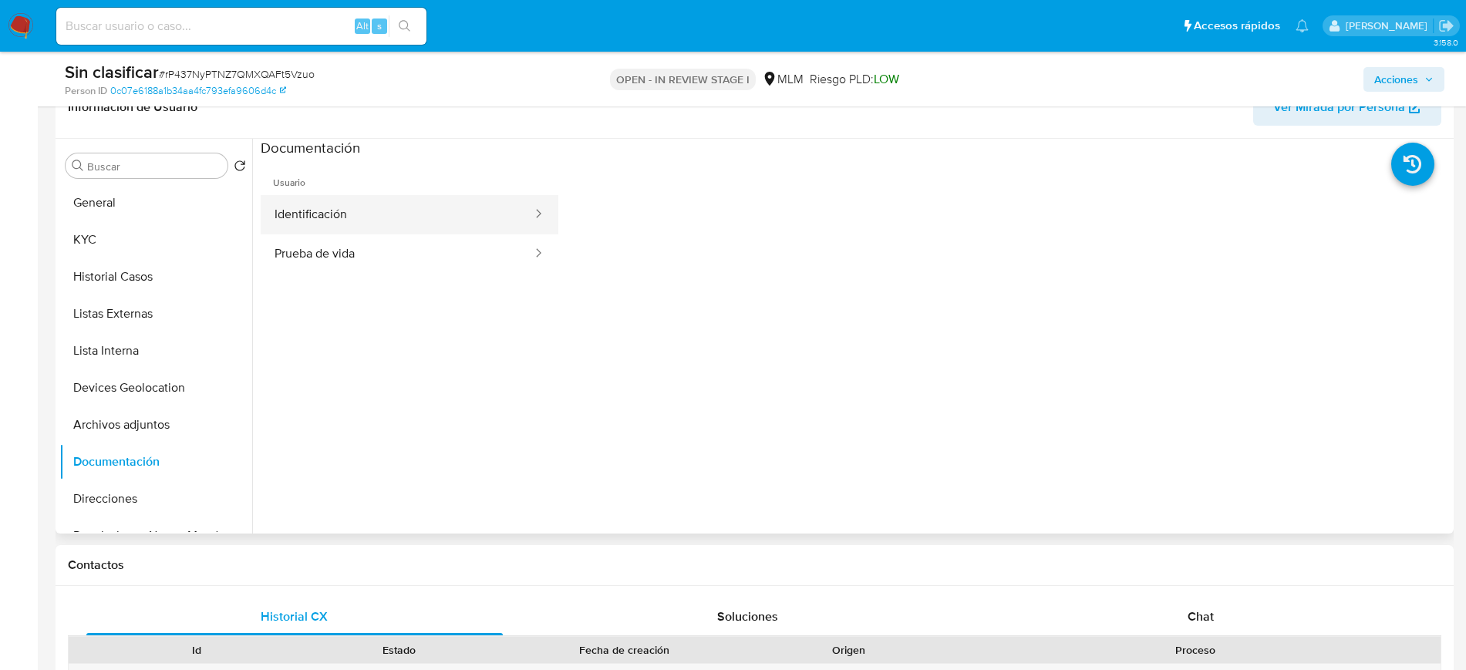
click at [350, 223] on button "Identificación" at bounding box center [397, 214] width 273 height 39
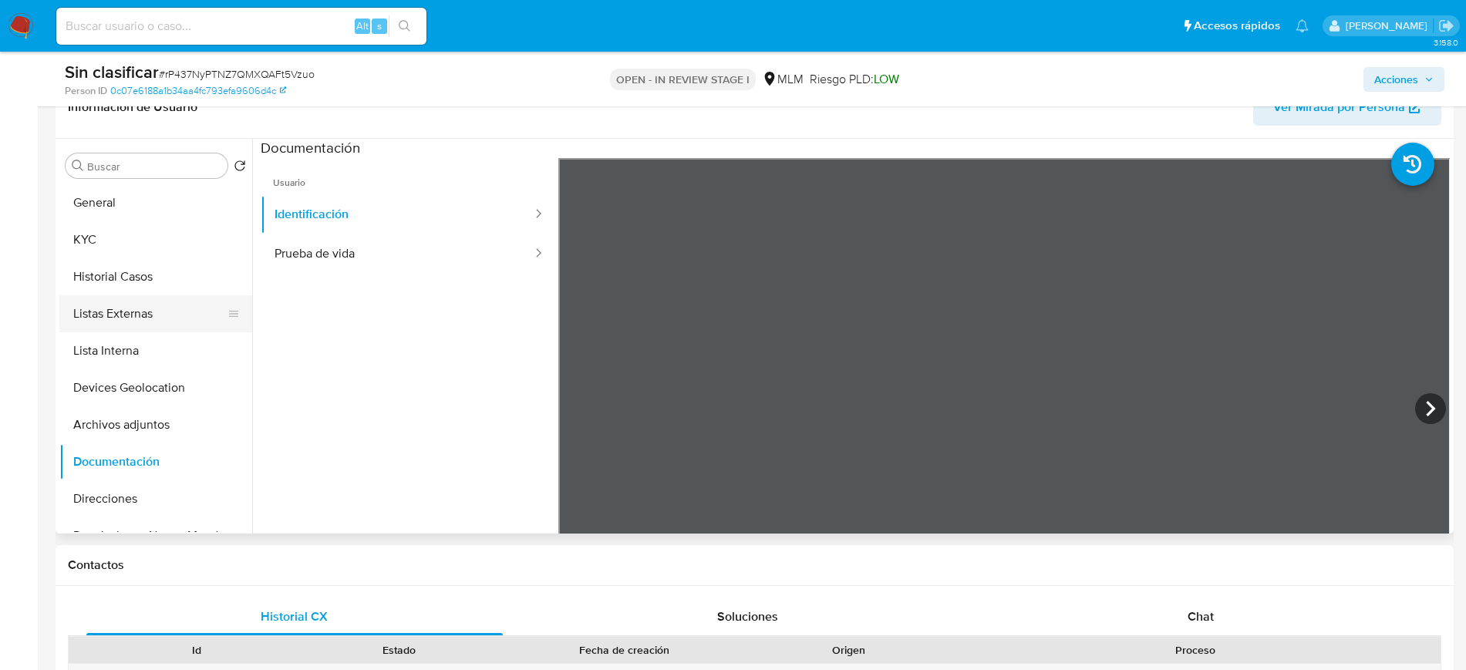
click at [97, 331] on button "Listas Externas" at bounding box center [149, 313] width 180 height 37
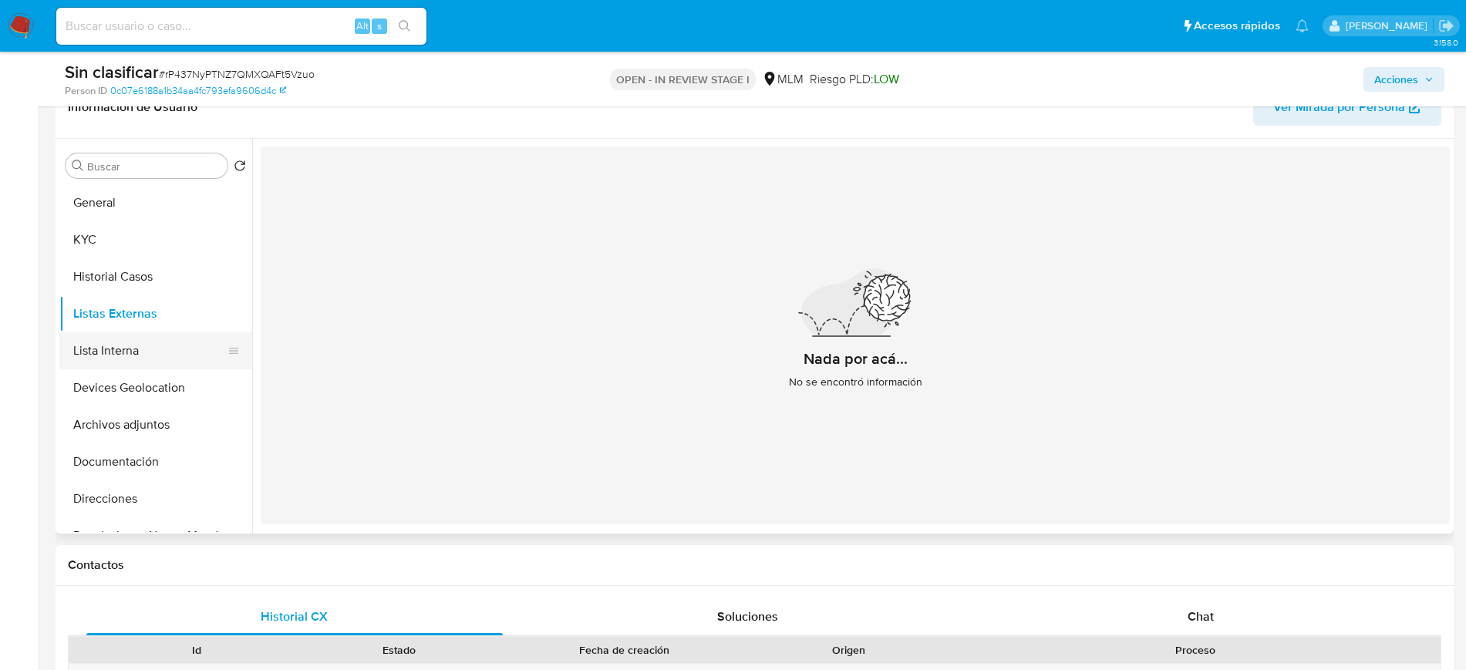
click at [97, 342] on button "Lista Interna" at bounding box center [149, 350] width 180 height 37
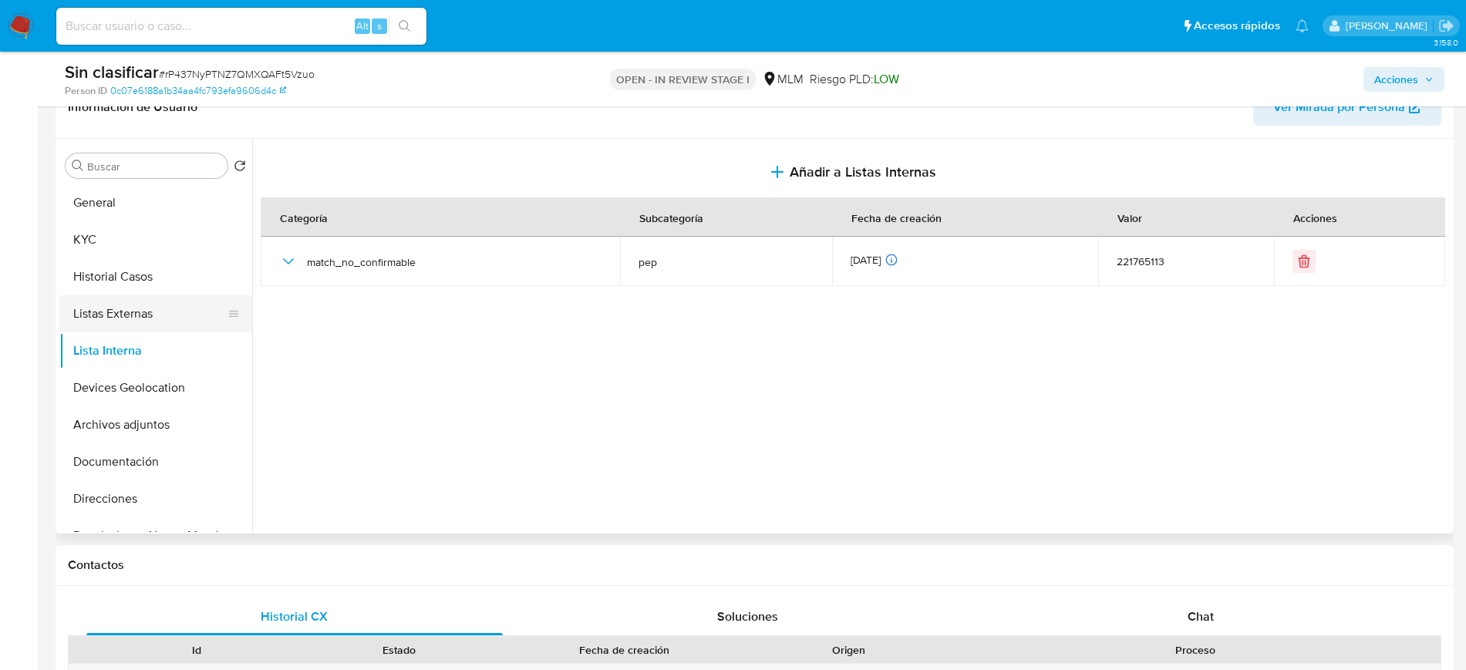
click at [126, 302] on button "Listas Externas" at bounding box center [149, 313] width 180 height 37
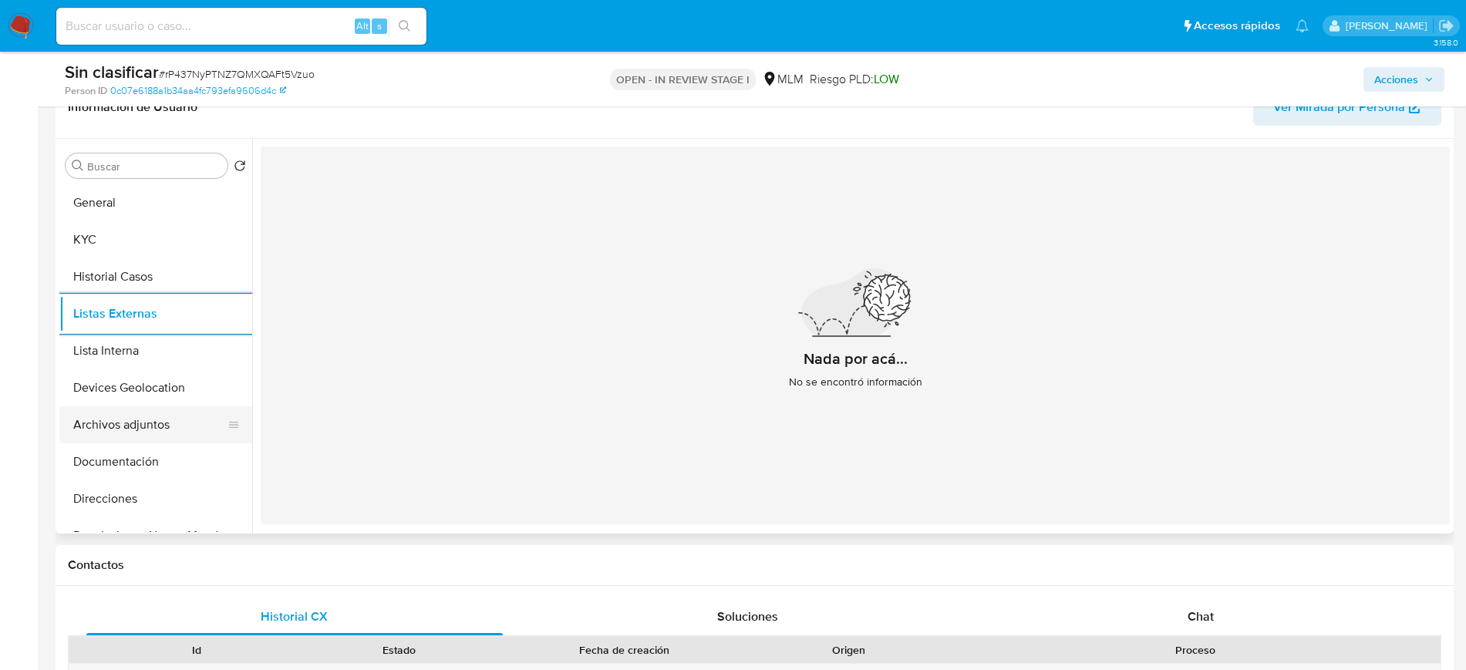
click at [157, 429] on button "Archivos adjuntos" at bounding box center [149, 424] width 180 height 37
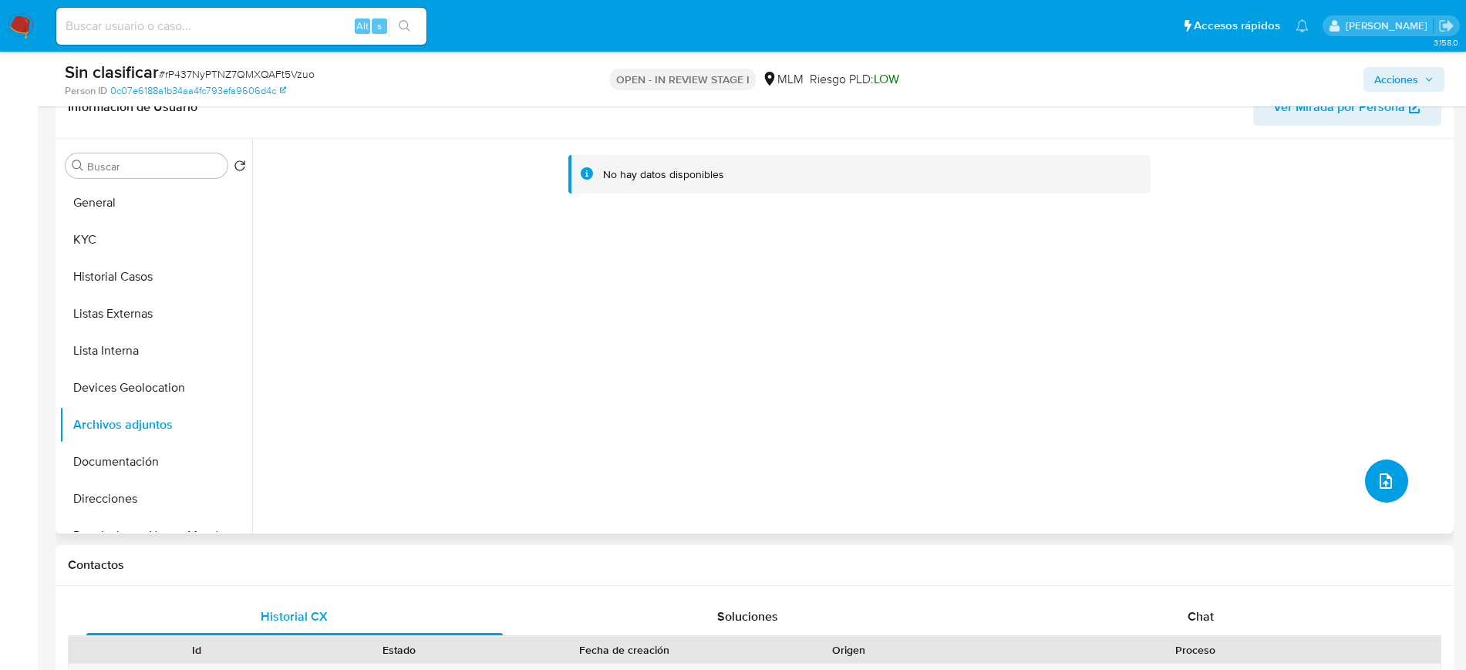
click at [1380, 473] on icon "upload-file" at bounding box center [1385, 481] width 19 height 19
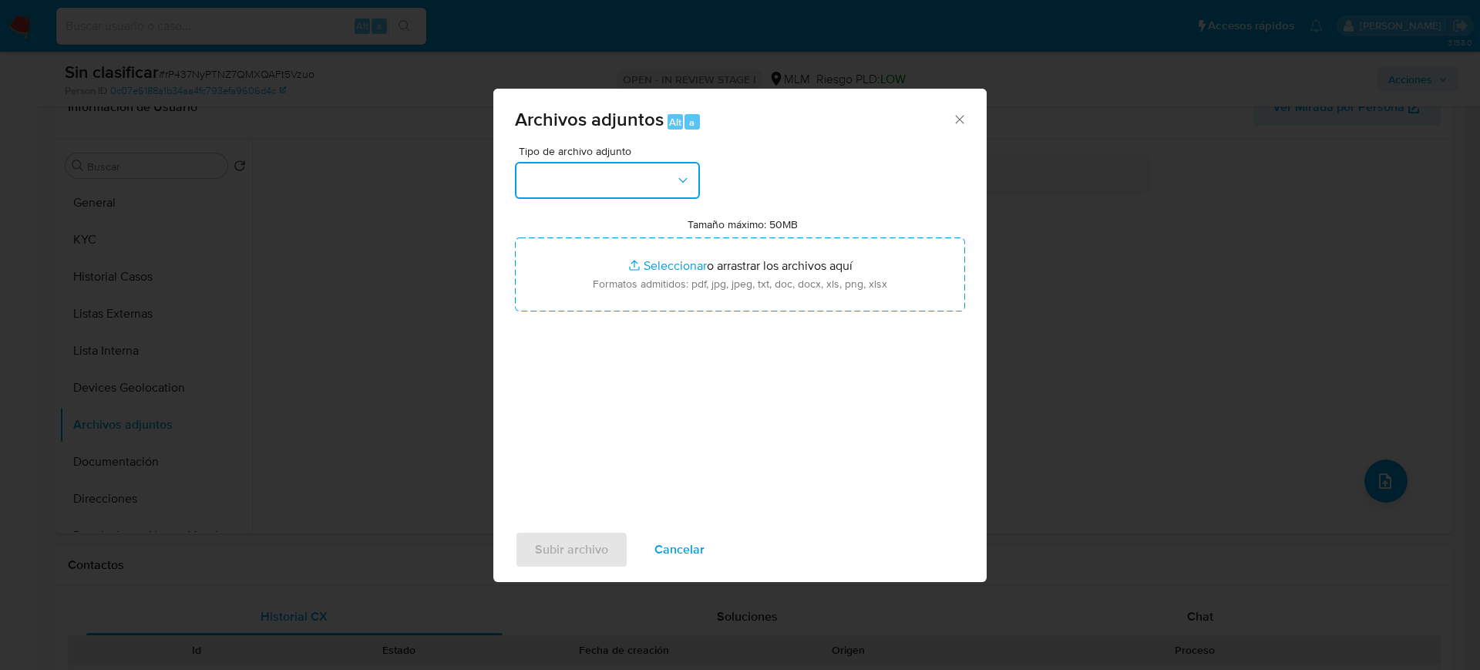
click at [662, 197] on button "button" at bounding box center [607, 180] width 185 height 37
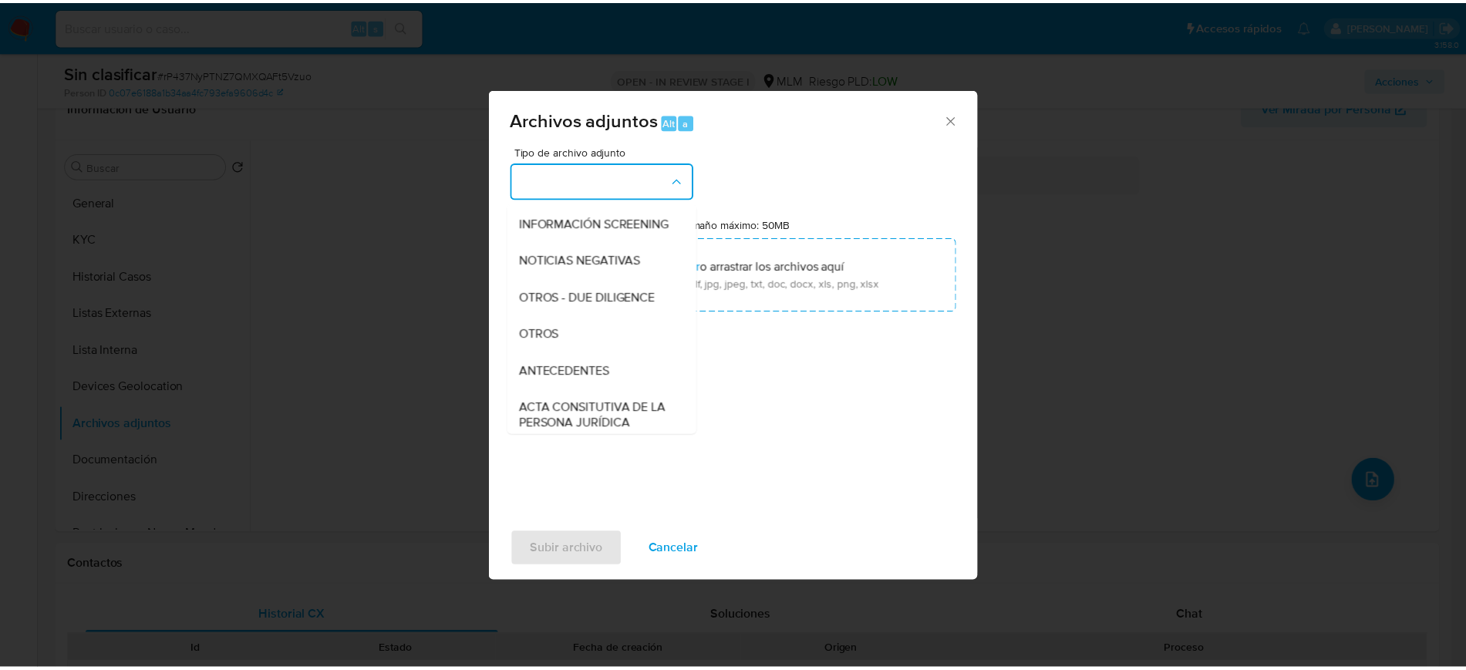
scroll to position [154, 0]
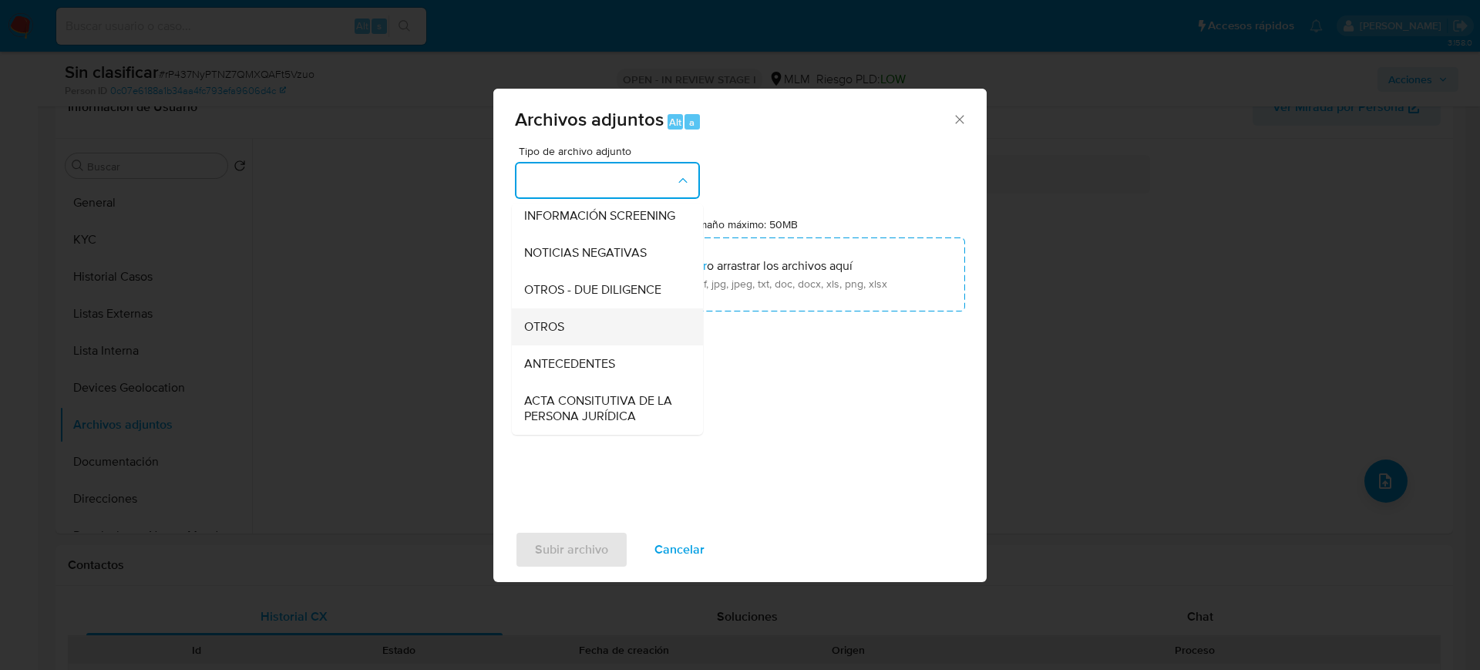
click at [604, 345] on div "OTROS" at bounding box center [602, 326] width 157 height 37
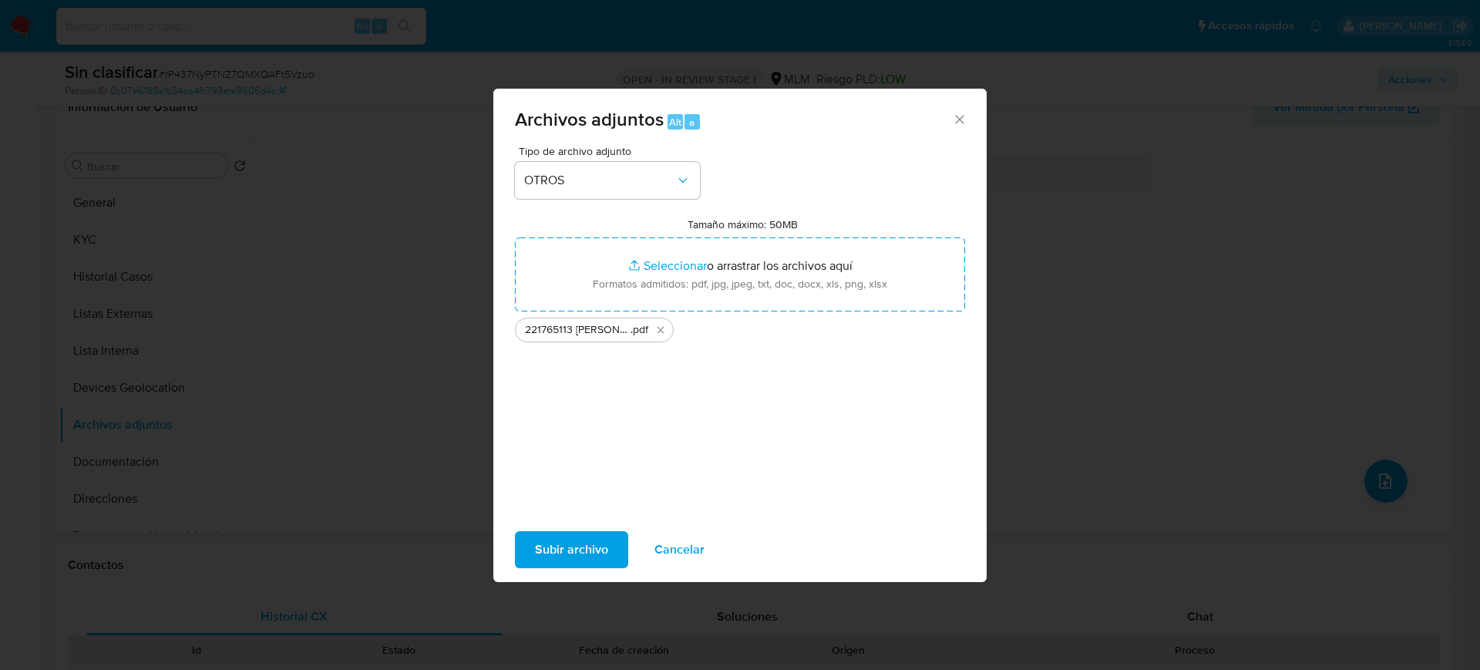
click at [550, 562] on span "Subir archivo" at bounding box center [571, 550] width 73 height 34
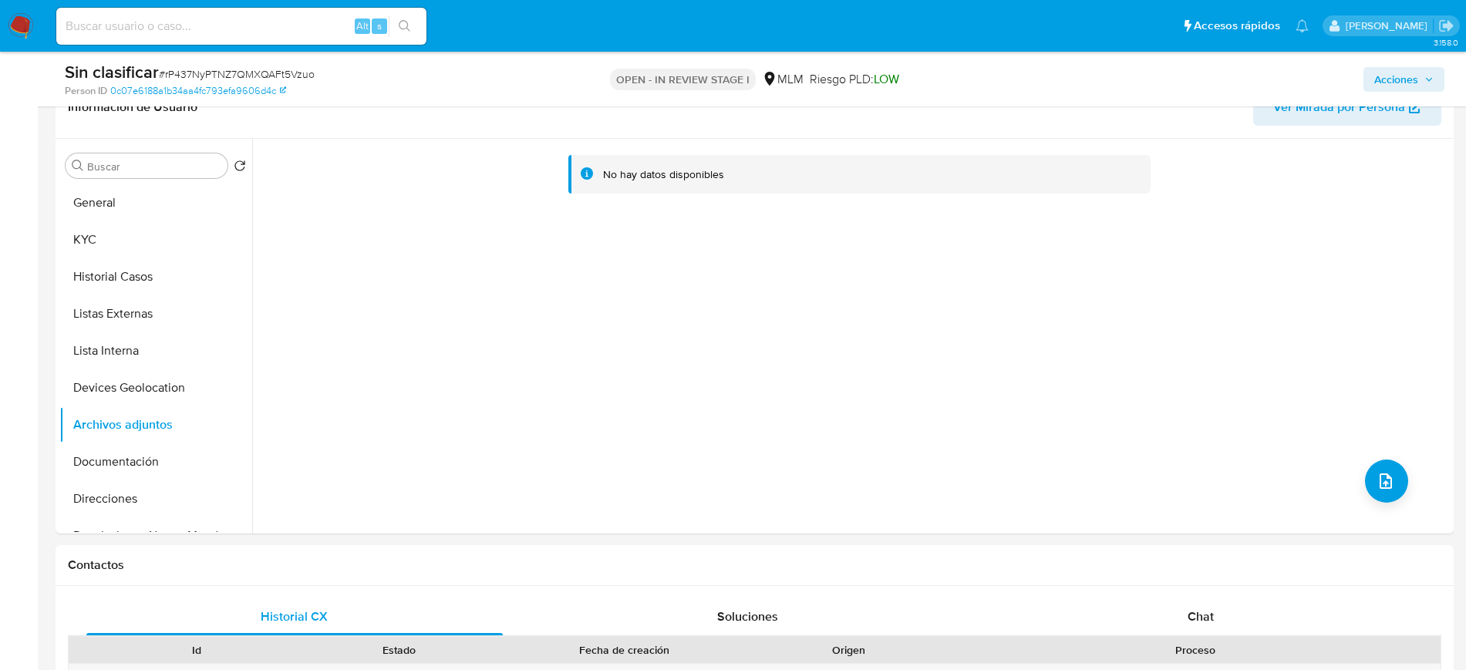
click at [101, 244] on button "KYC" at bounding box center [155, 239] width 193 height 37
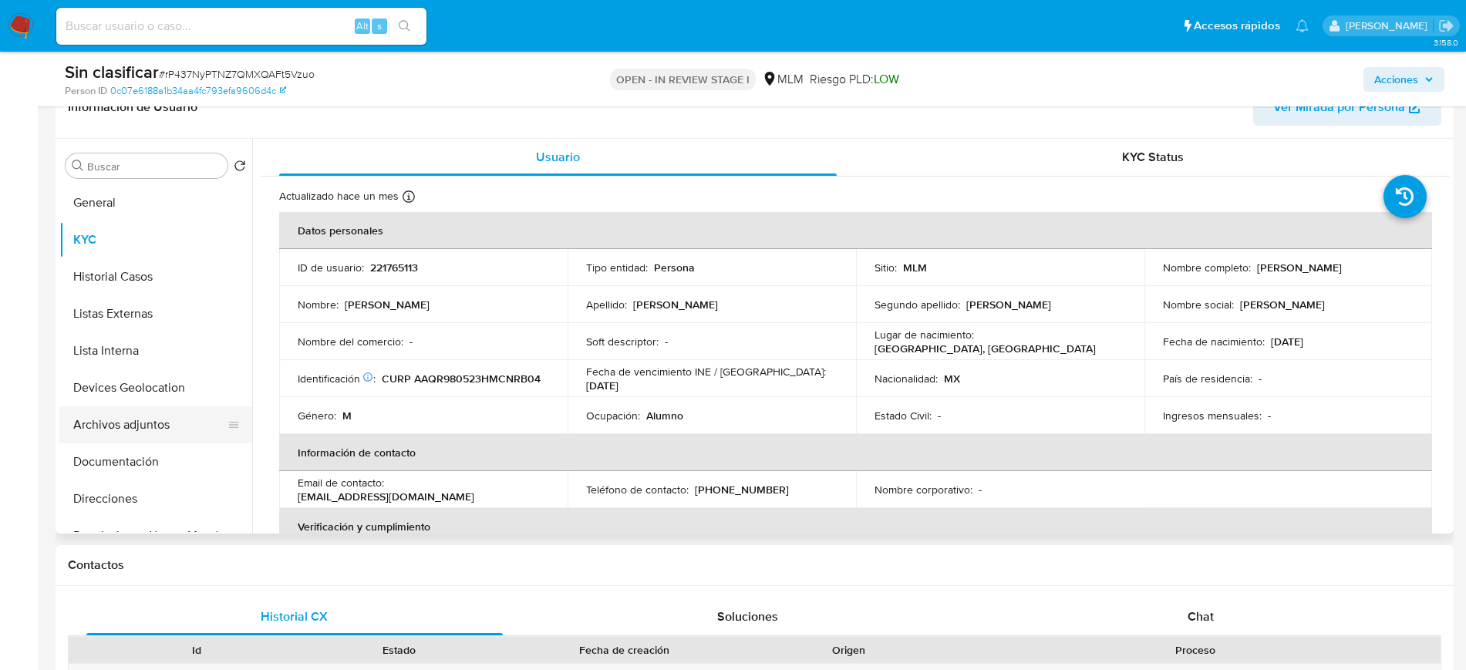
click at [113, 436] on button "Archivos adjuntos" at bounding box center [149, 424] width 180 height 37
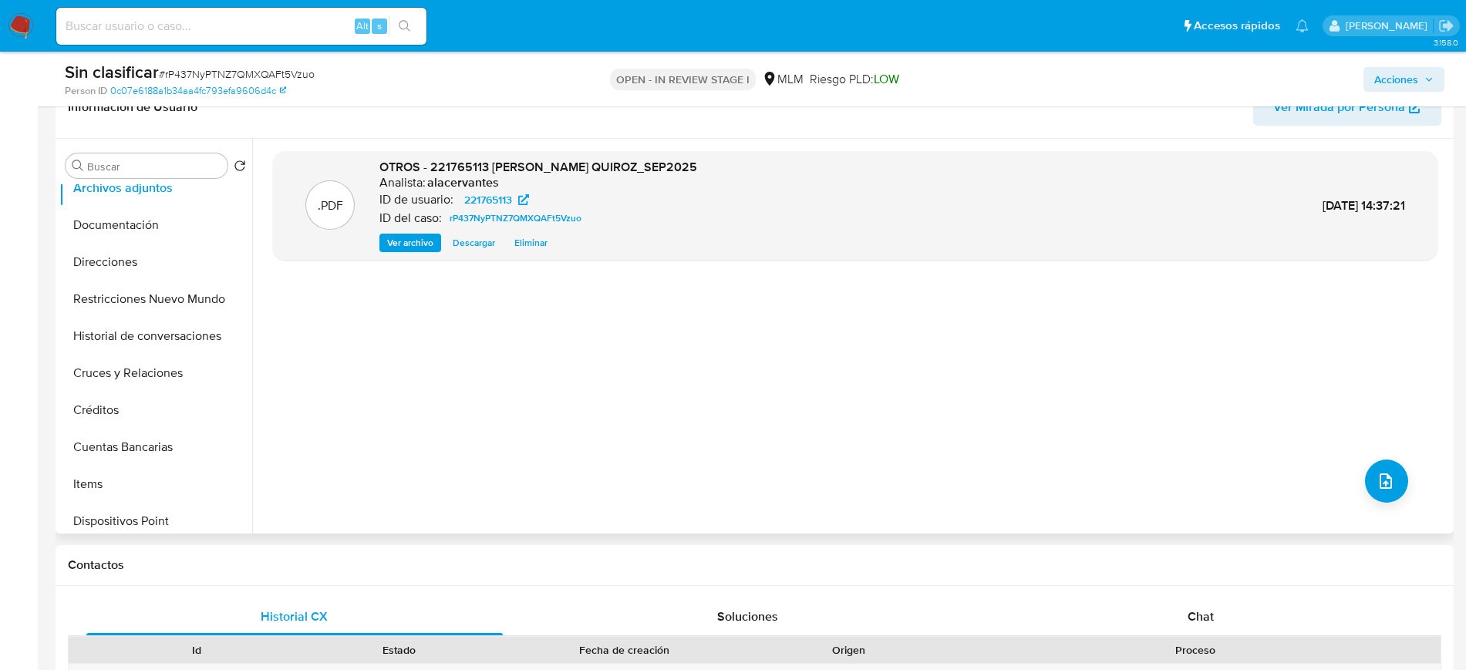
scroll to position [233, 0]
click at [207, 295] on button "Restricciones Nuevo Mundo" at bounding box center [149, 303] width 180 height 37
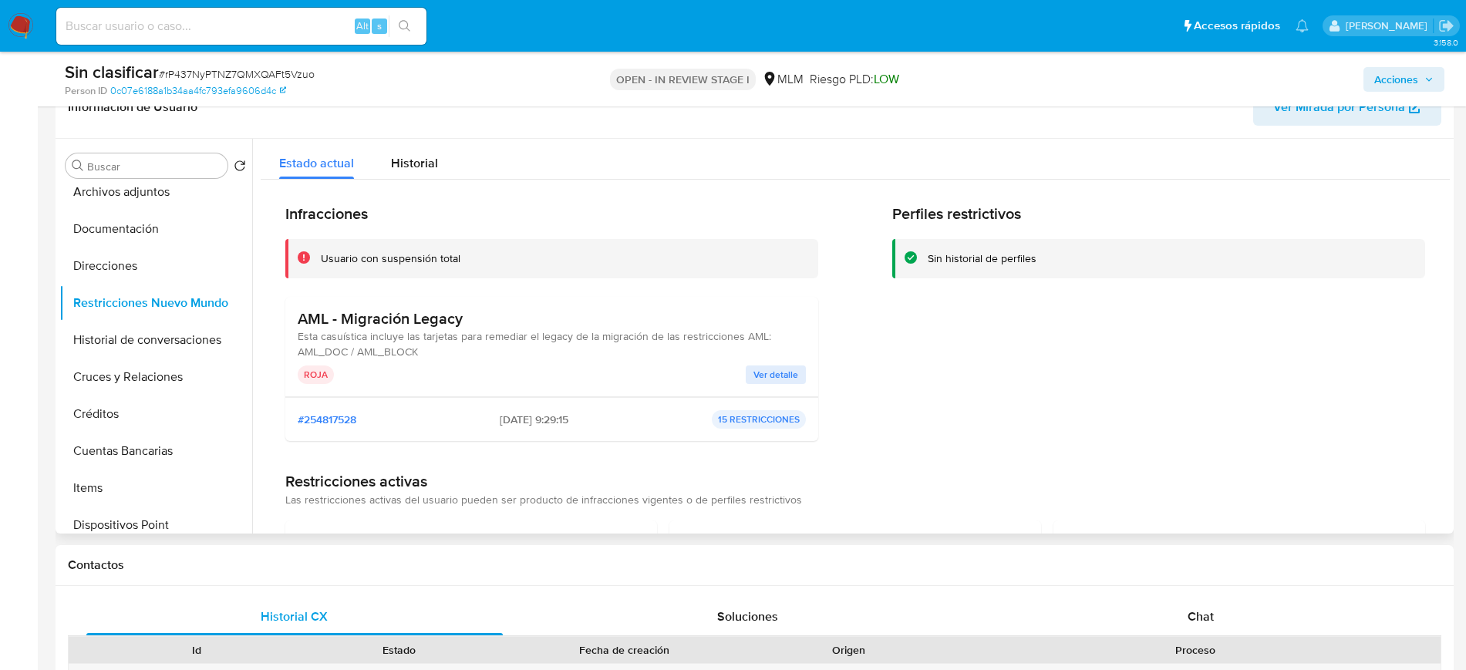
click at [753, 375] on span "Ver detalle" at bounding box center [775, 374] width 45 height 15
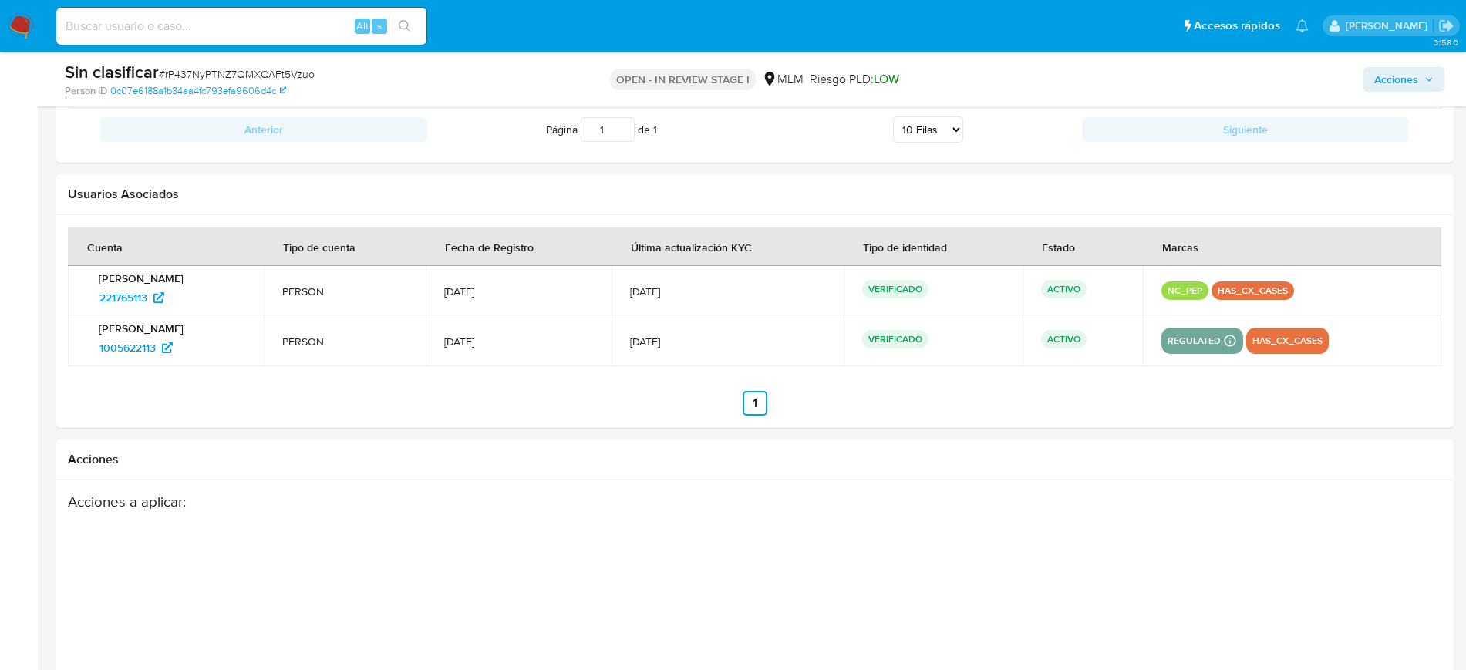
scroll to position [2209, 0]
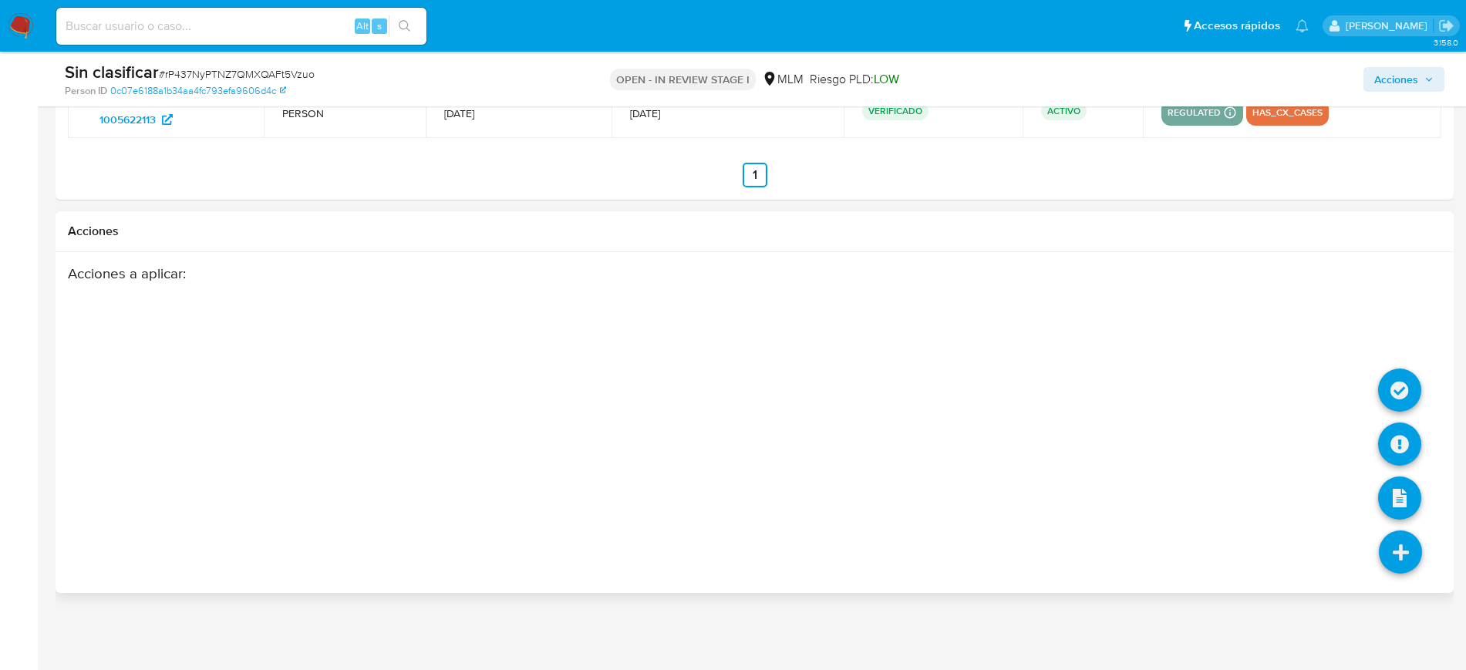
click at [1400, 556] on icon at bounding box center [1400, 551] width 43 height 43
click at [1382, 390] on icon at bounding box center [1399, 390] width 43 height 43
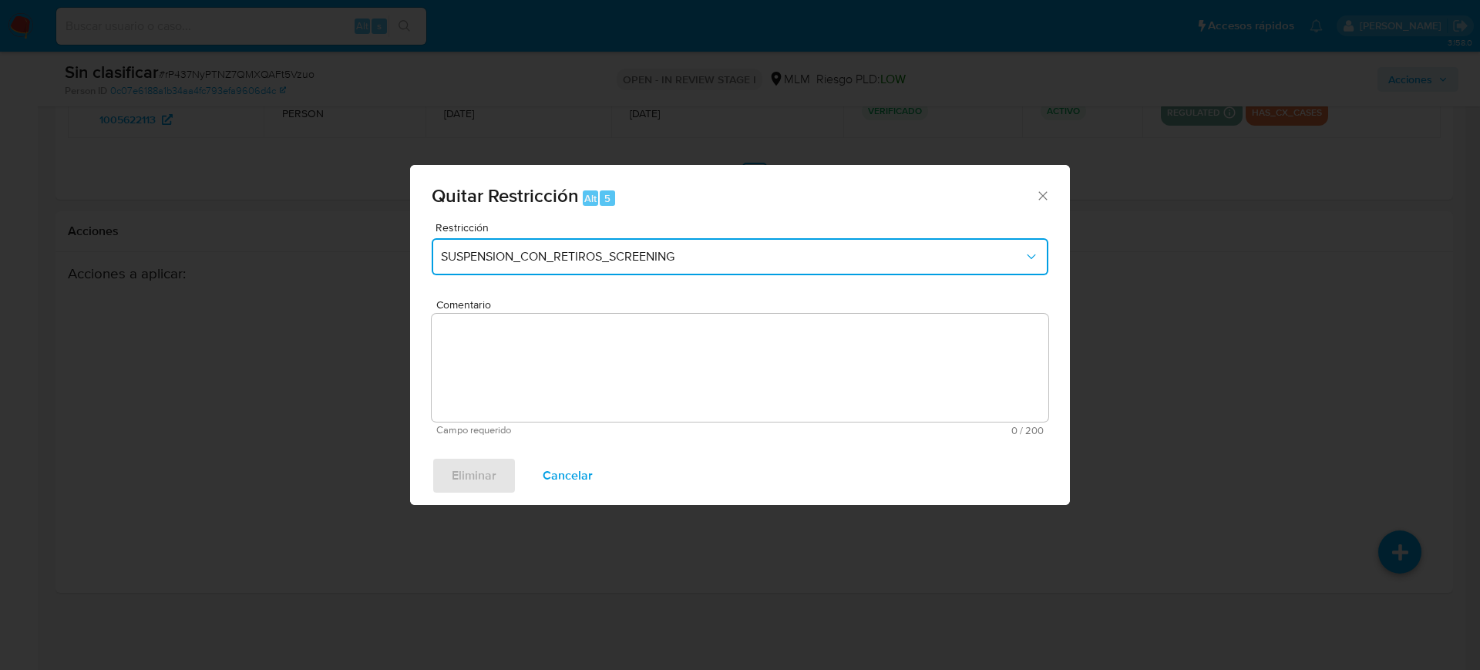
click at [758, 274] on button "SUSPENSION_CON_RETIROS_SCREENING" at bounding box center [740, 256] width 617 height 37
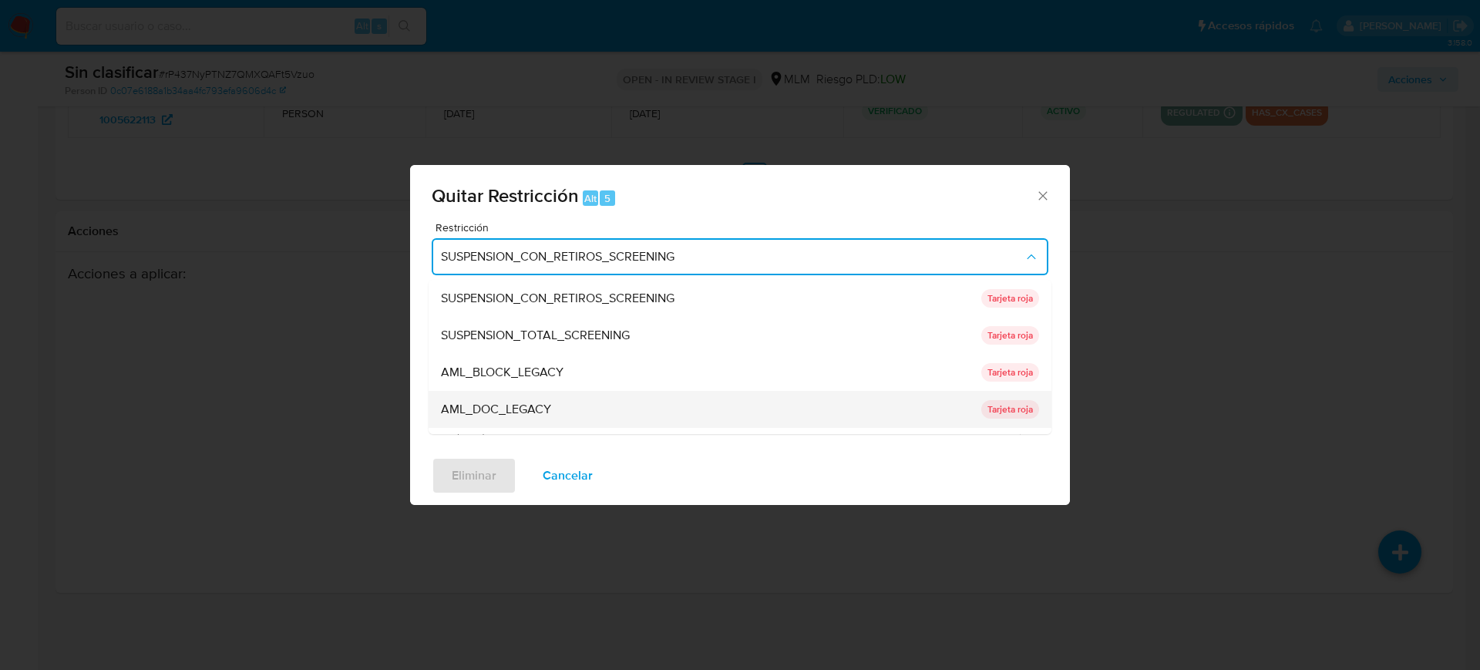
click at [555, 416] on div "AML_DOC_LEGACY" at bounding box center [706, 409] width 531 height 37
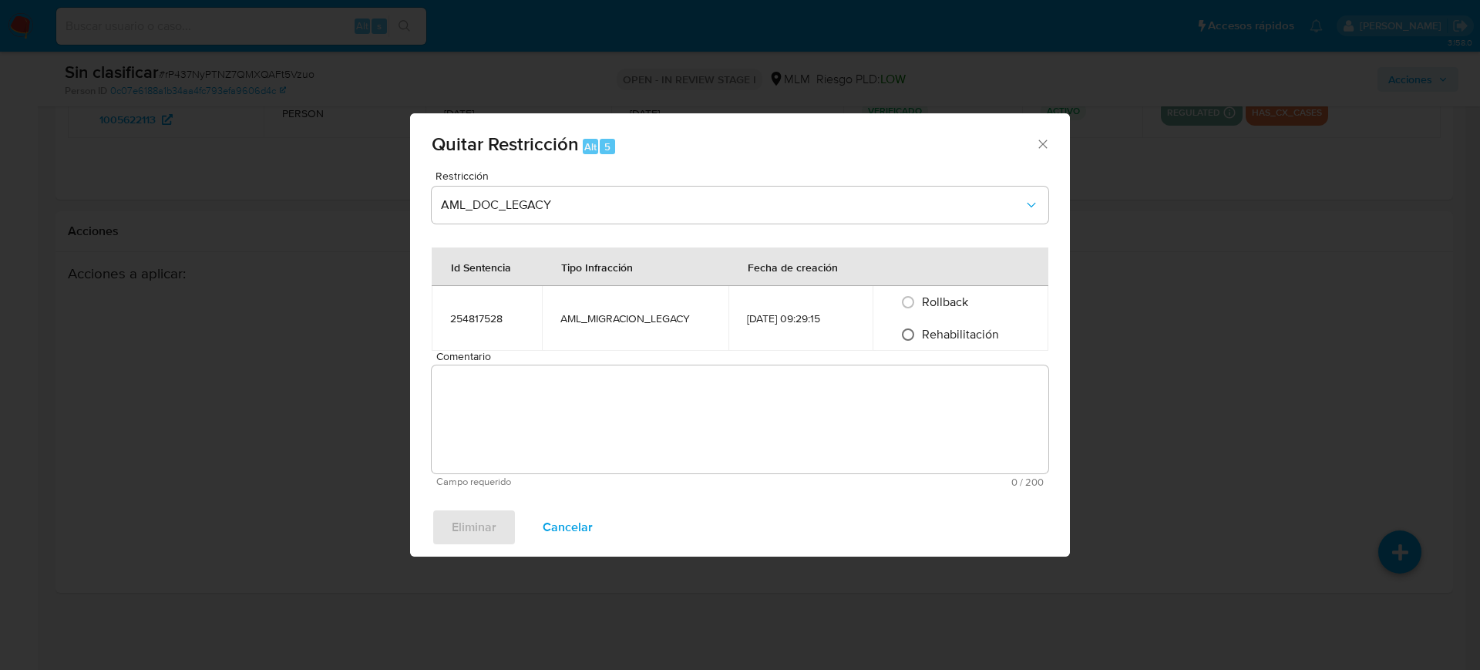
click at [905, 337] on input "Rehabilitación" at bounding box center [908, 334] width 25 height 25
radio input "true"
click at [800, 422] on textarea "Comentario" at bounding box center [740, 419] width 617 height 108
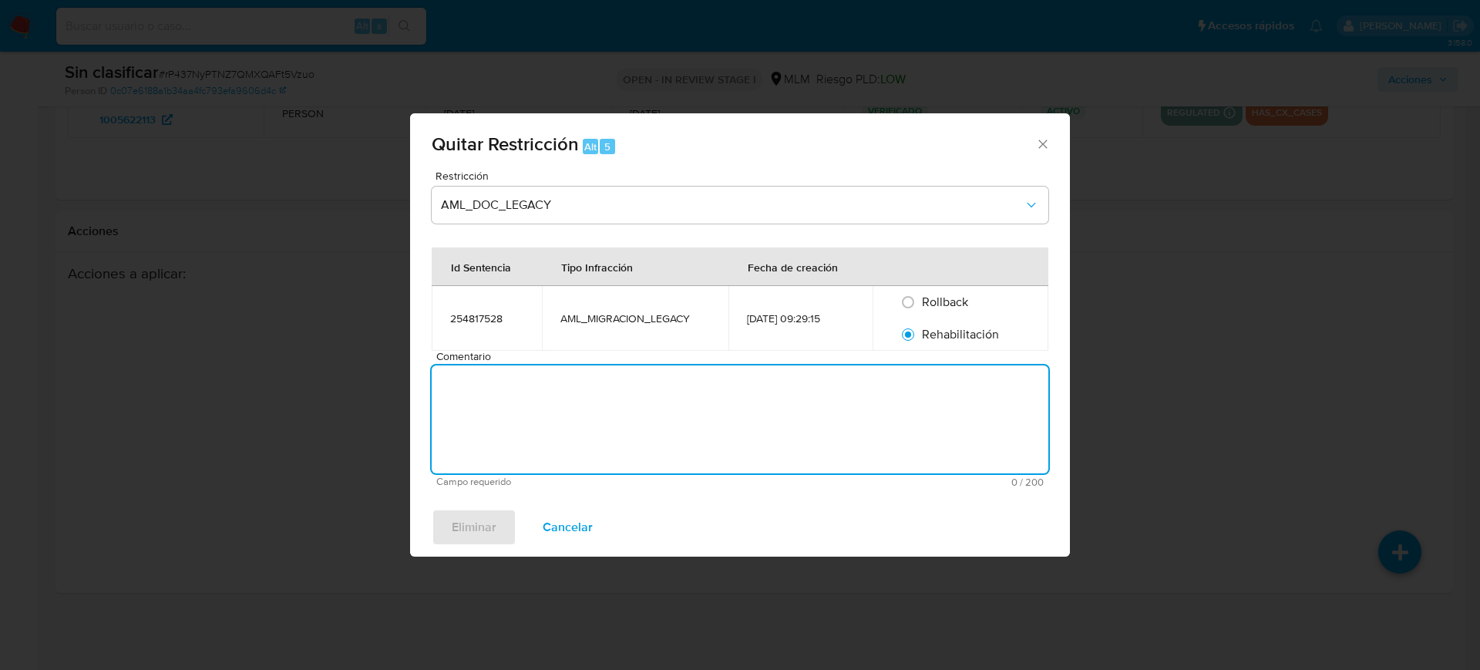
paste textarea "Se rehabilita cuenta debido a que se cuenta con datos y documentos con los que …"
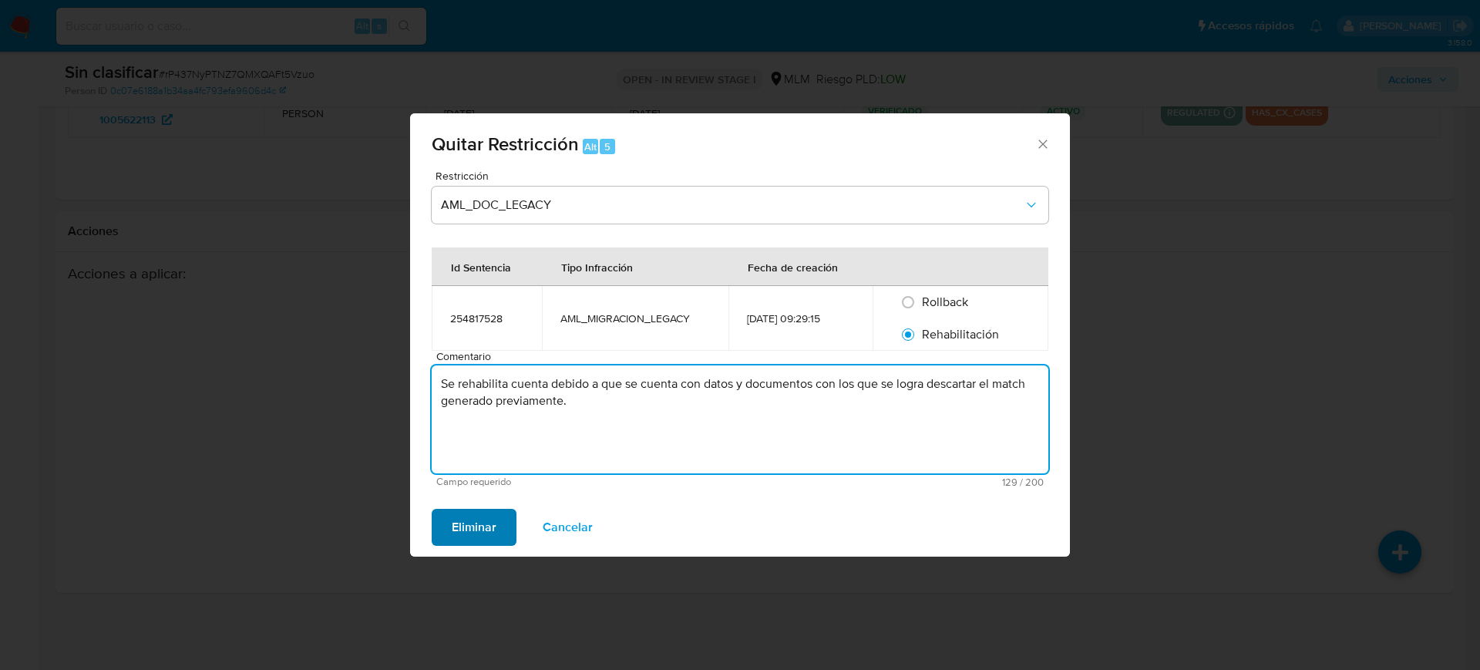
type textarea "Se rehabilita cuenta debido a que se cuenta con datos y documentos con los que …"
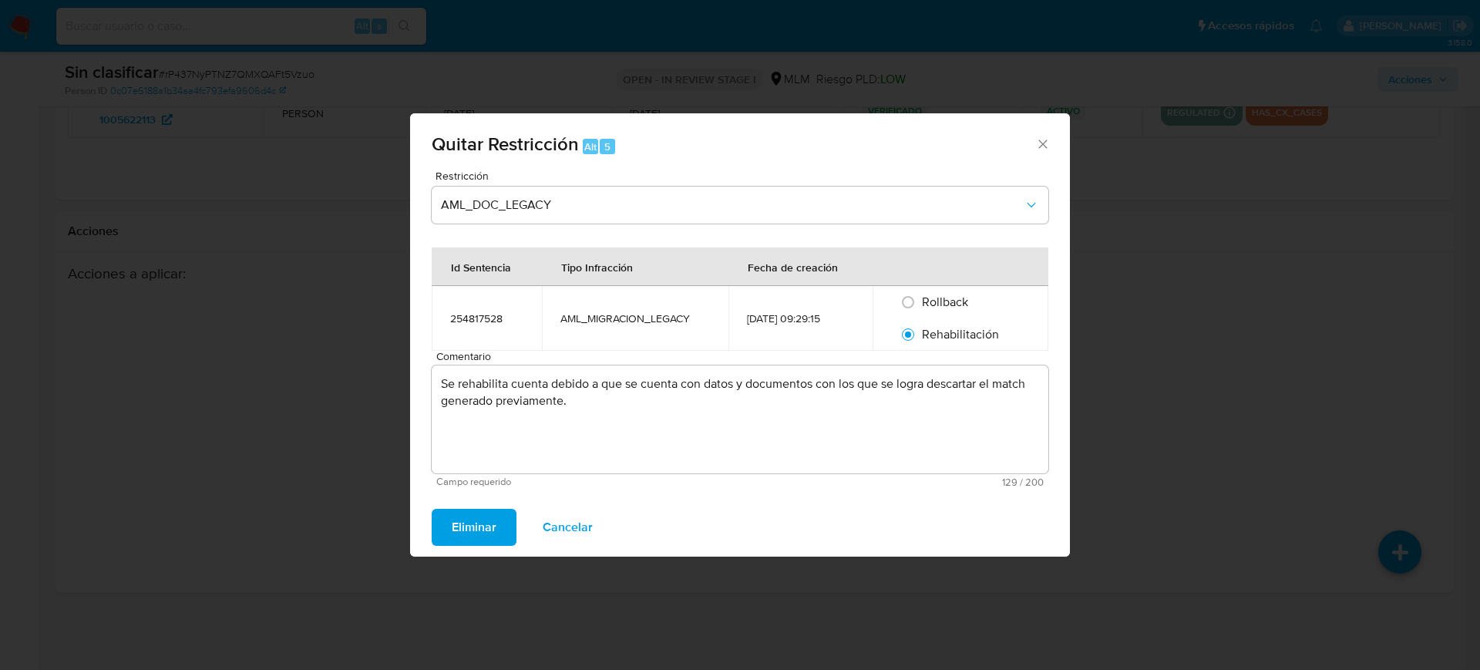
click at [484, 526] on span "Eliminar" at bounding box center [474, 527] width 45 height 34
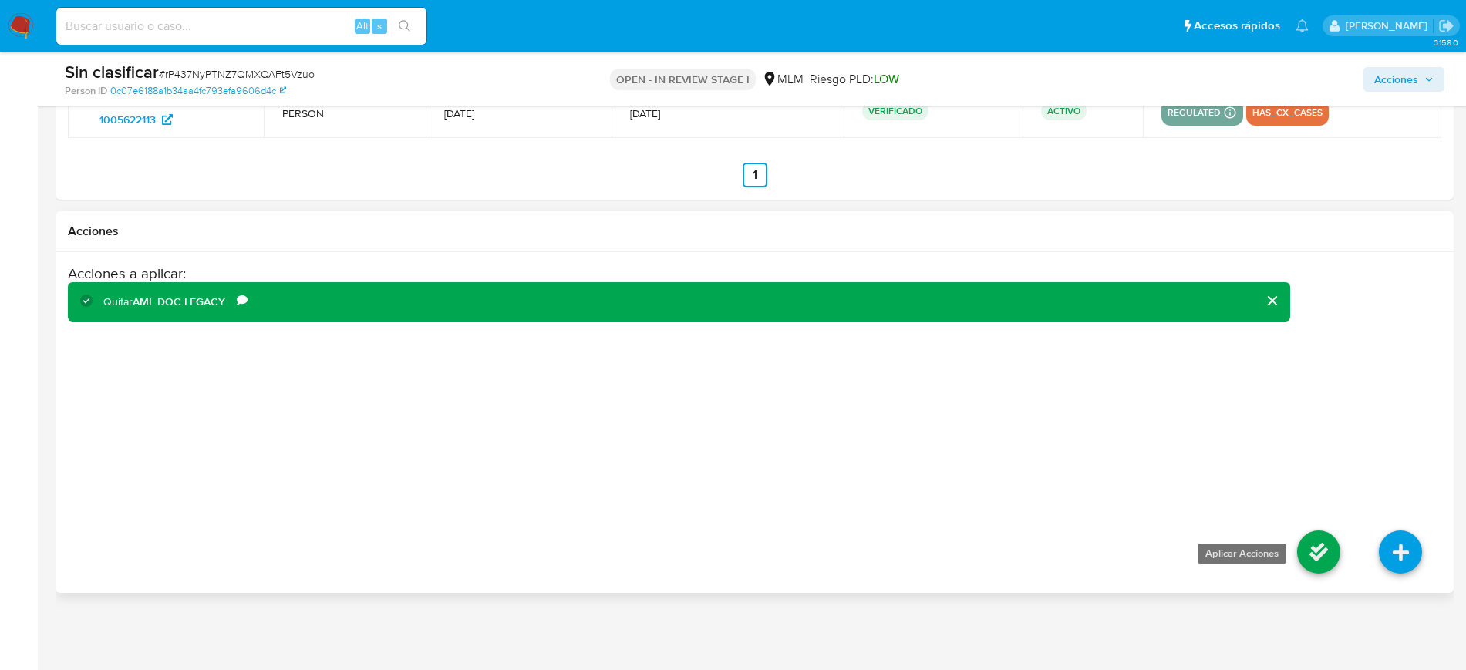
click at [1323, 546] on icon at bounding box center [1318, 551] width 43 height 43
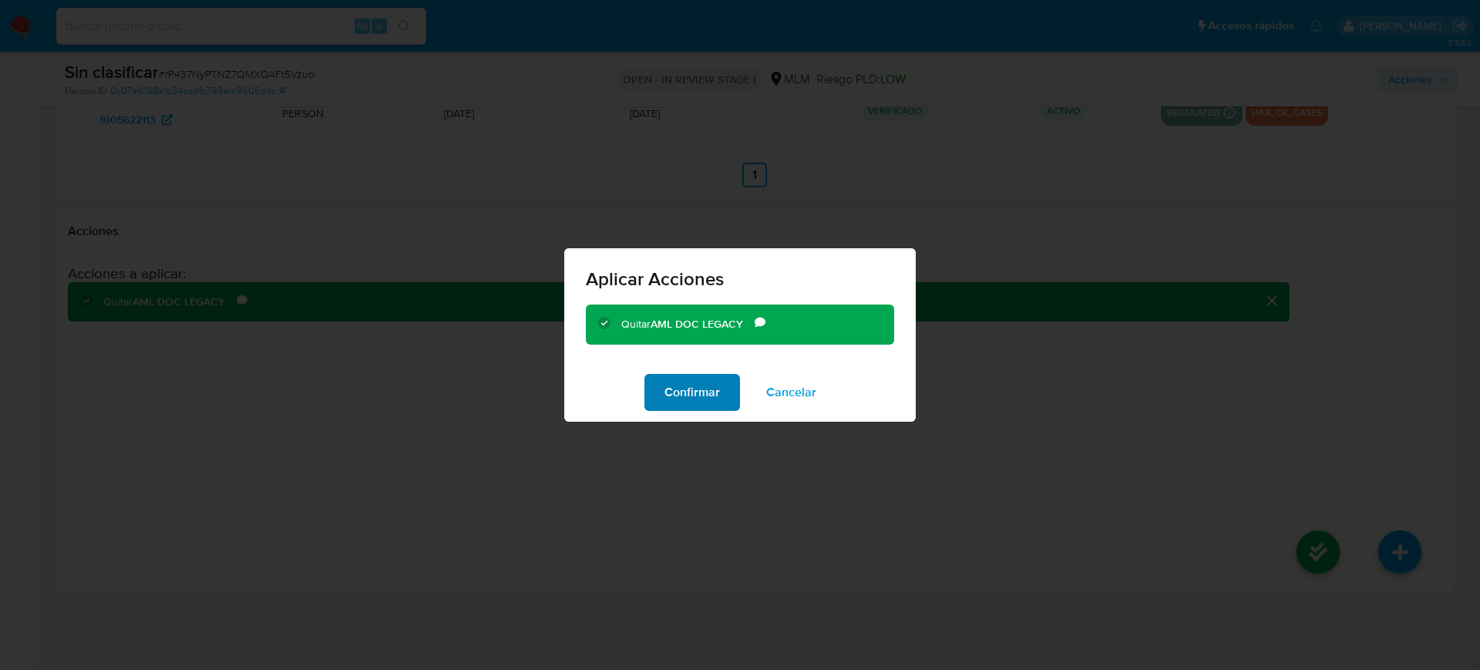
click at [700, 394] on span "Confirmar" at bounding box center [693, 392] width 56 height 34
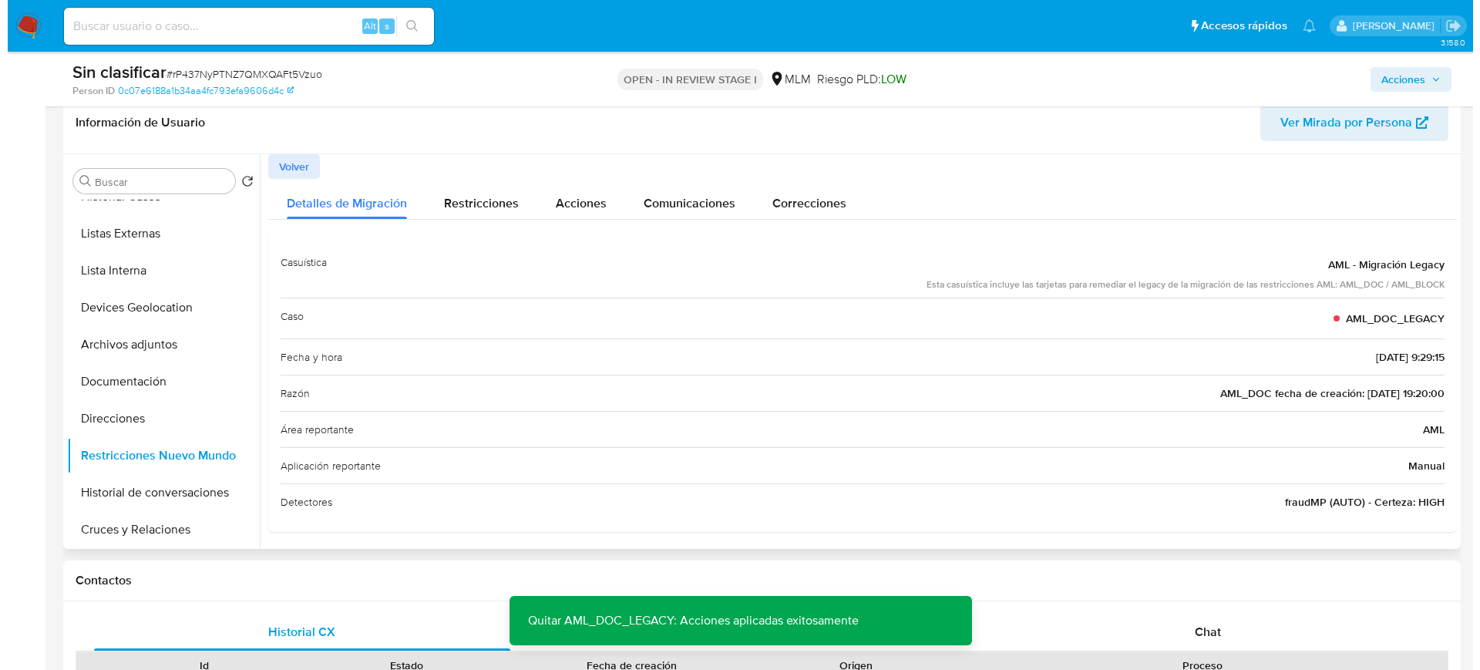
scroll to position [51, 0]
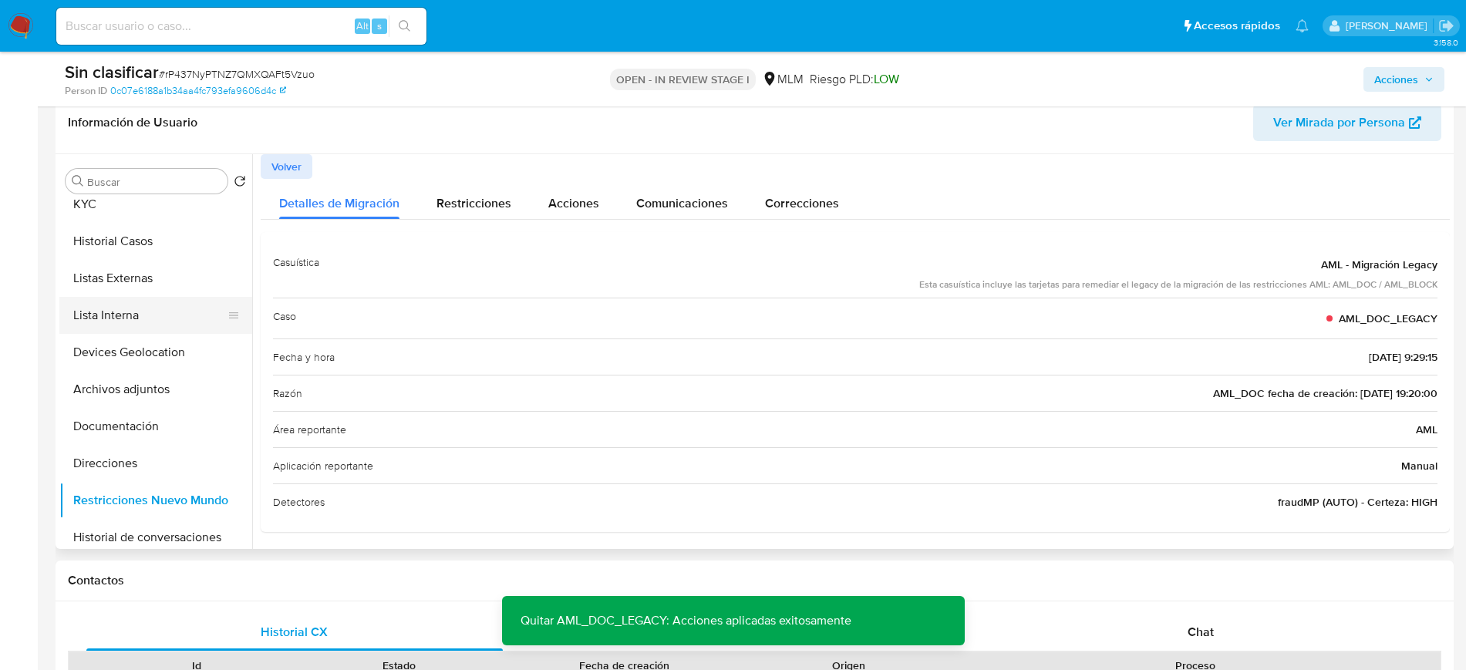
click at [133, 312] on button "Lista Interna" at bounding box center [149, 315] width 180 height 37
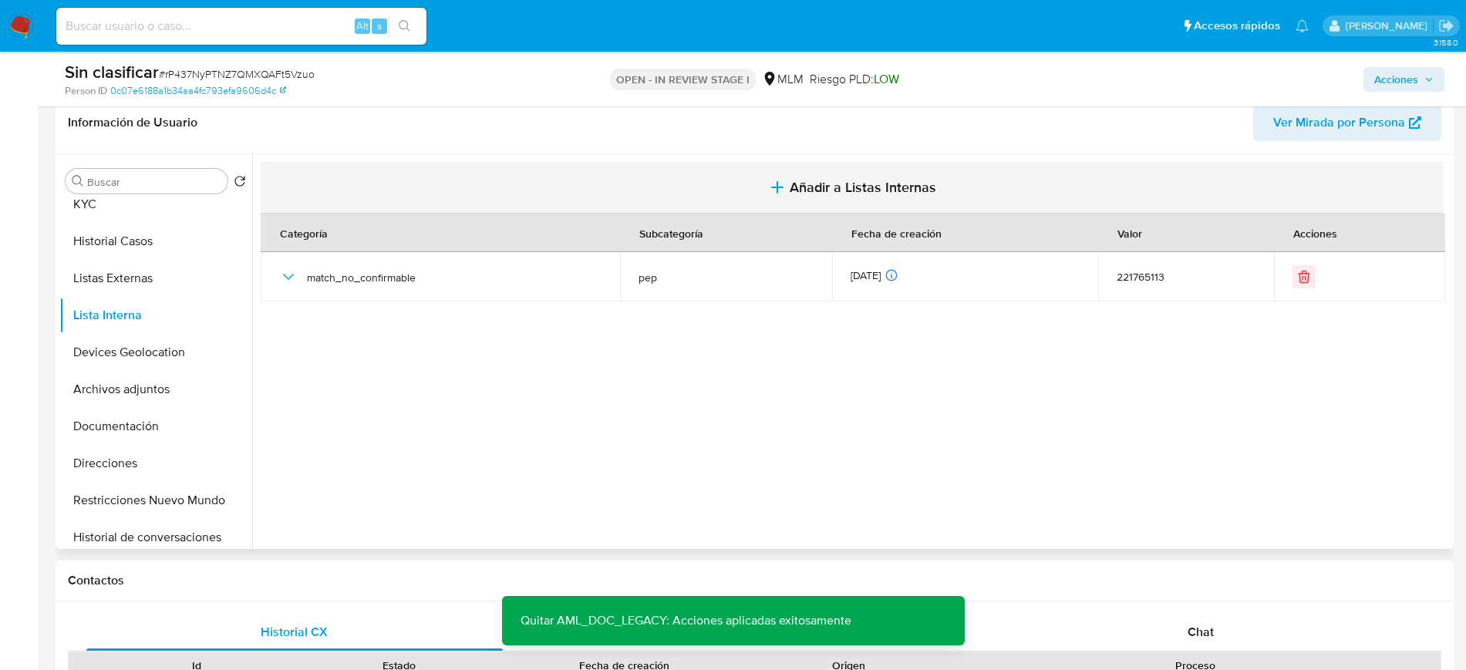
click at [820, 188] on span "Añadir a Listas Internas" at bounding box center [863, 187] width 146 height 17
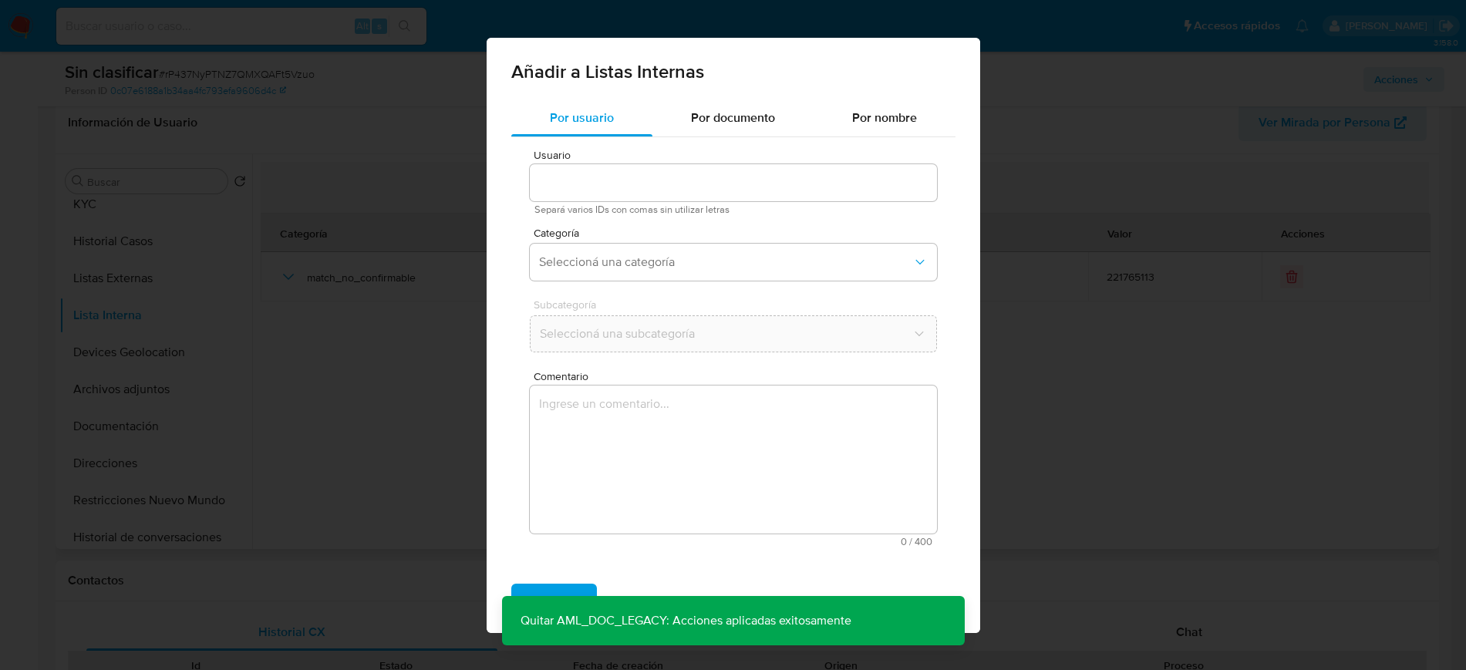
type input "221765113"
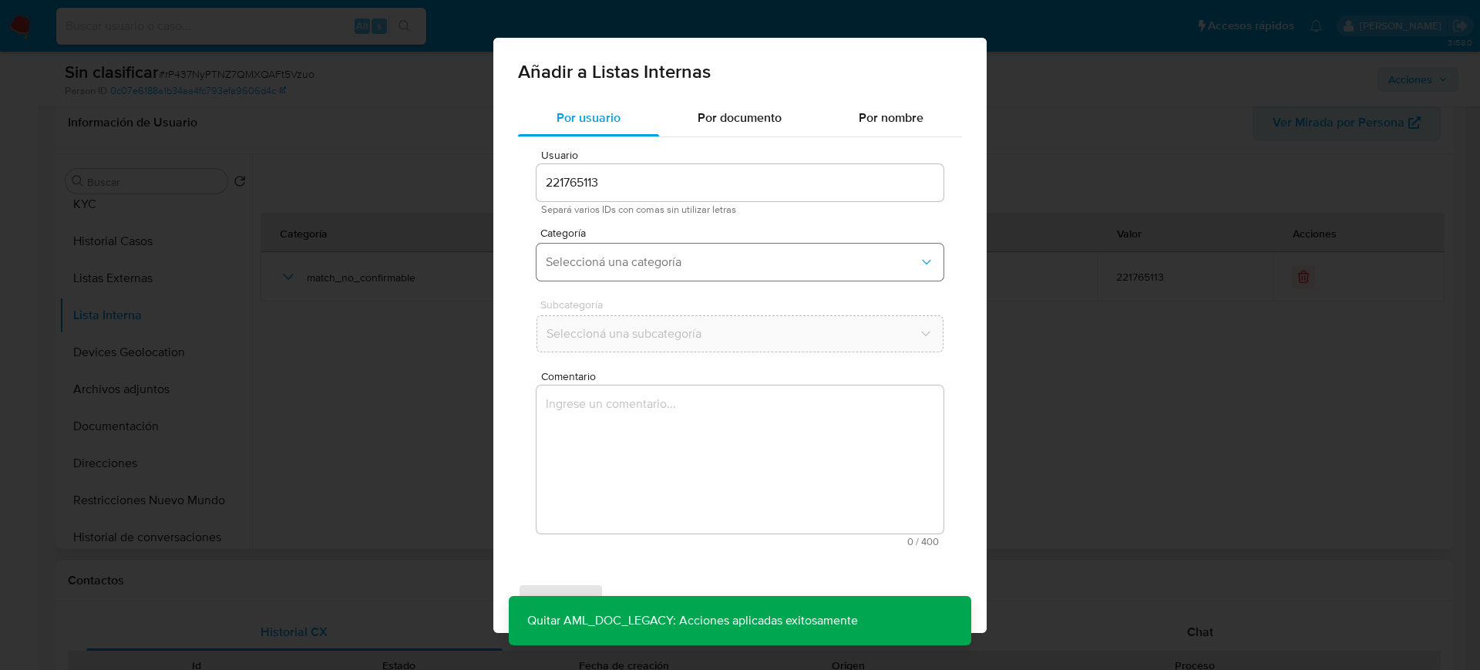
click at [645, 252] on button "Seleccioná una categoría" at bounding box center [740, 262] width 407 height 37
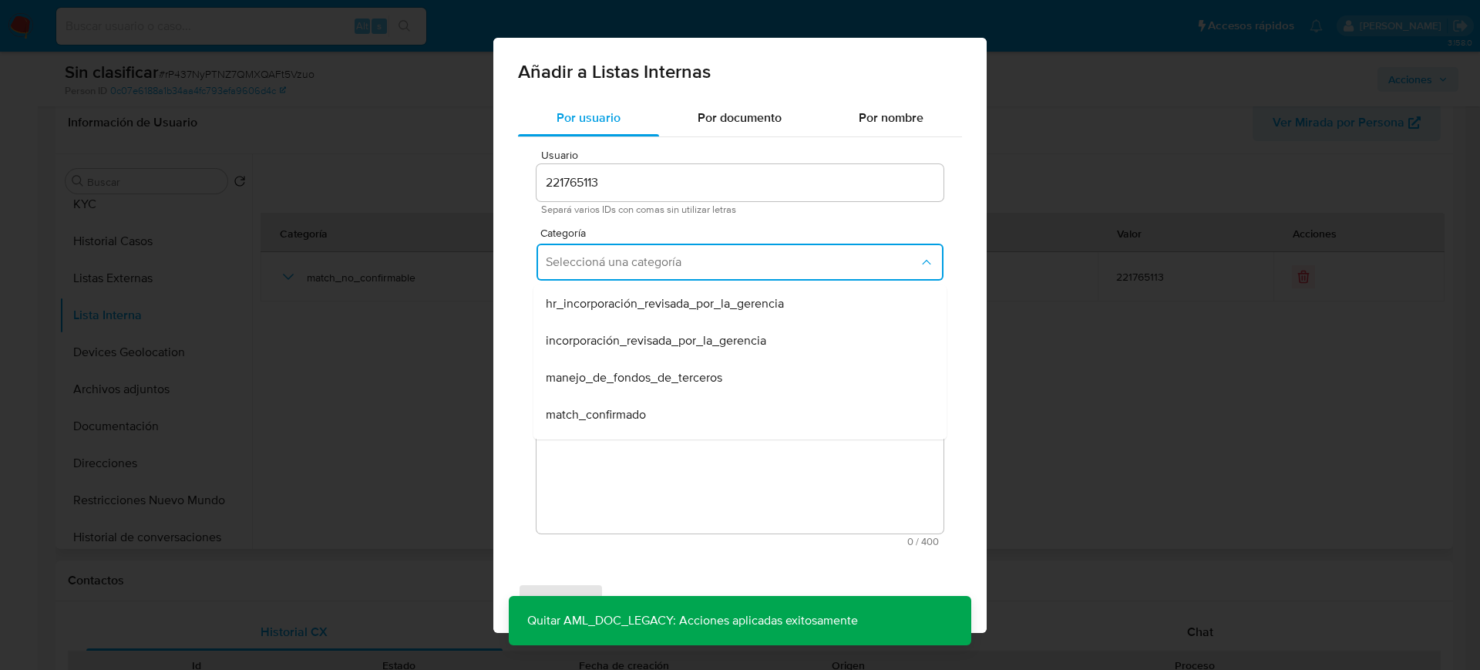
drag, startPoint x: 627, startPoint y: 409, endPoint x: 943, endPoint y: 429, distance: 316.7
click div "hr_incorporación_revisada_por_la_gerencia incorporación_revisada_por_la_gerenci…"
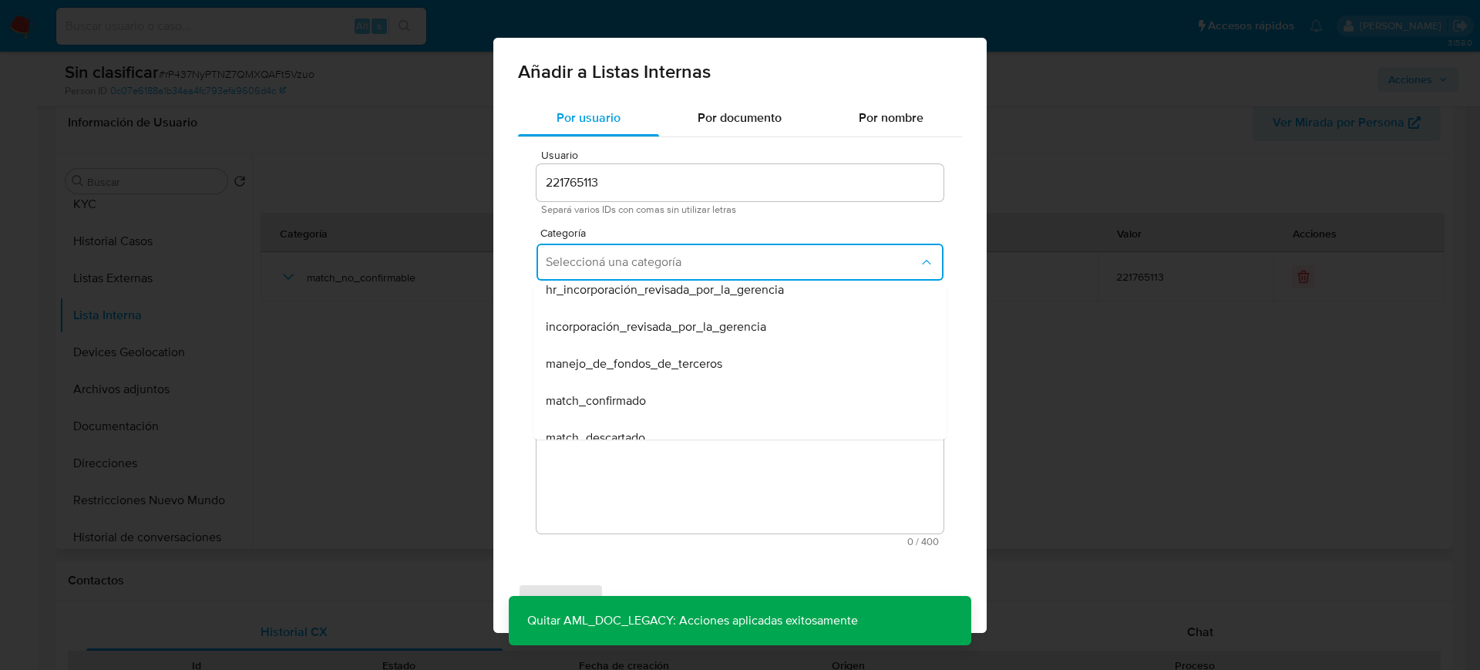
scroll to position [39, 0]
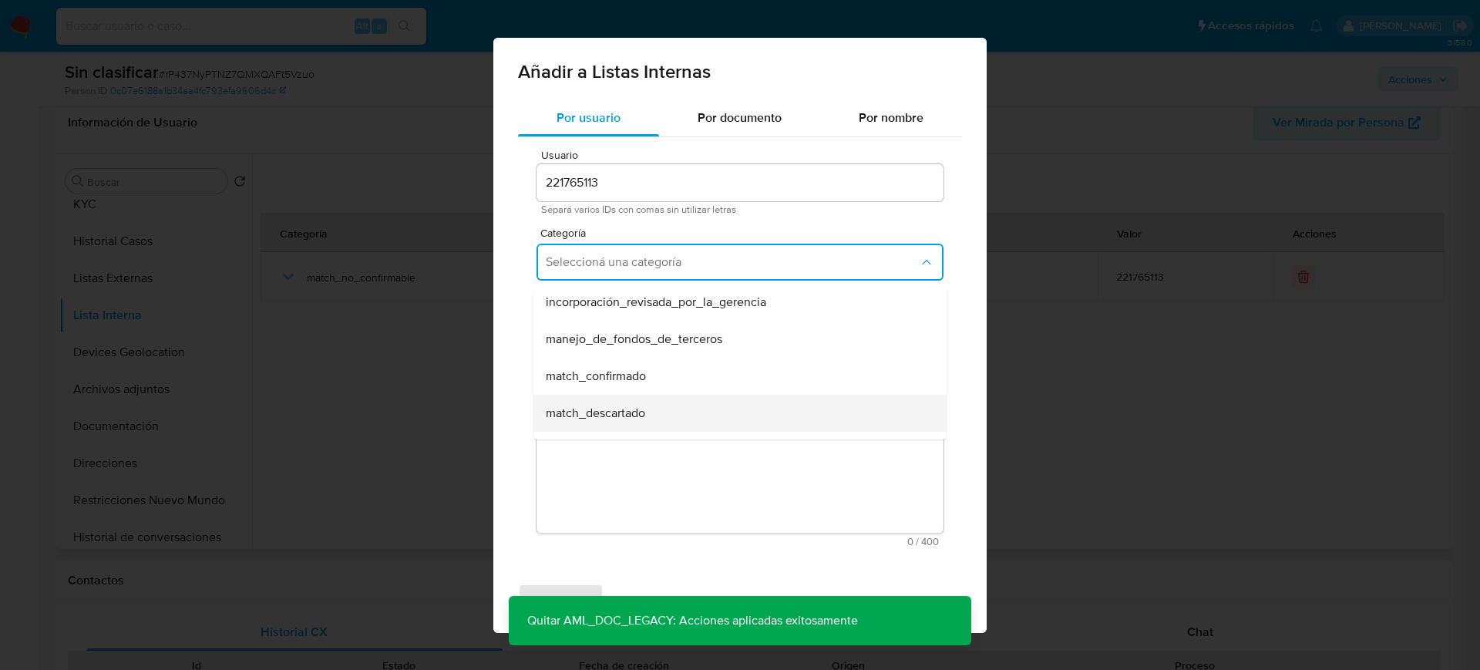
click div "match_descartado"
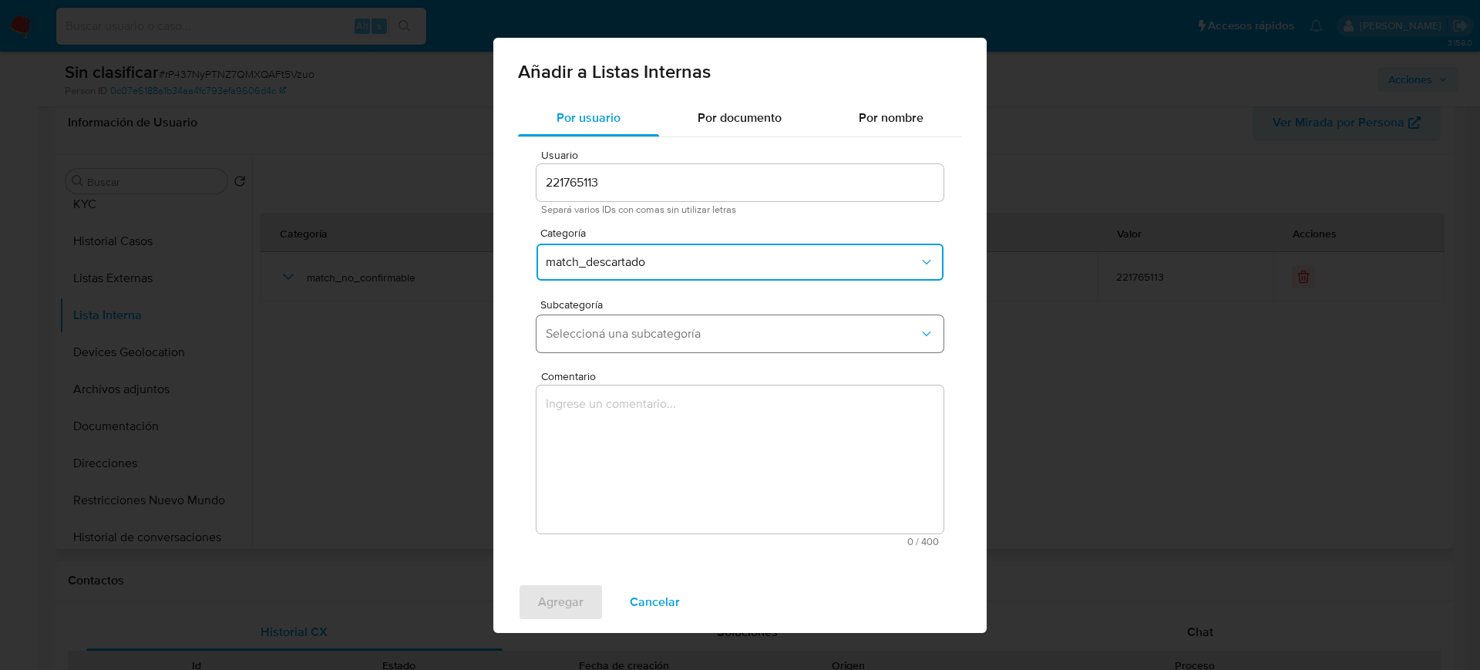
click span "Seleccioná una subcategoría"
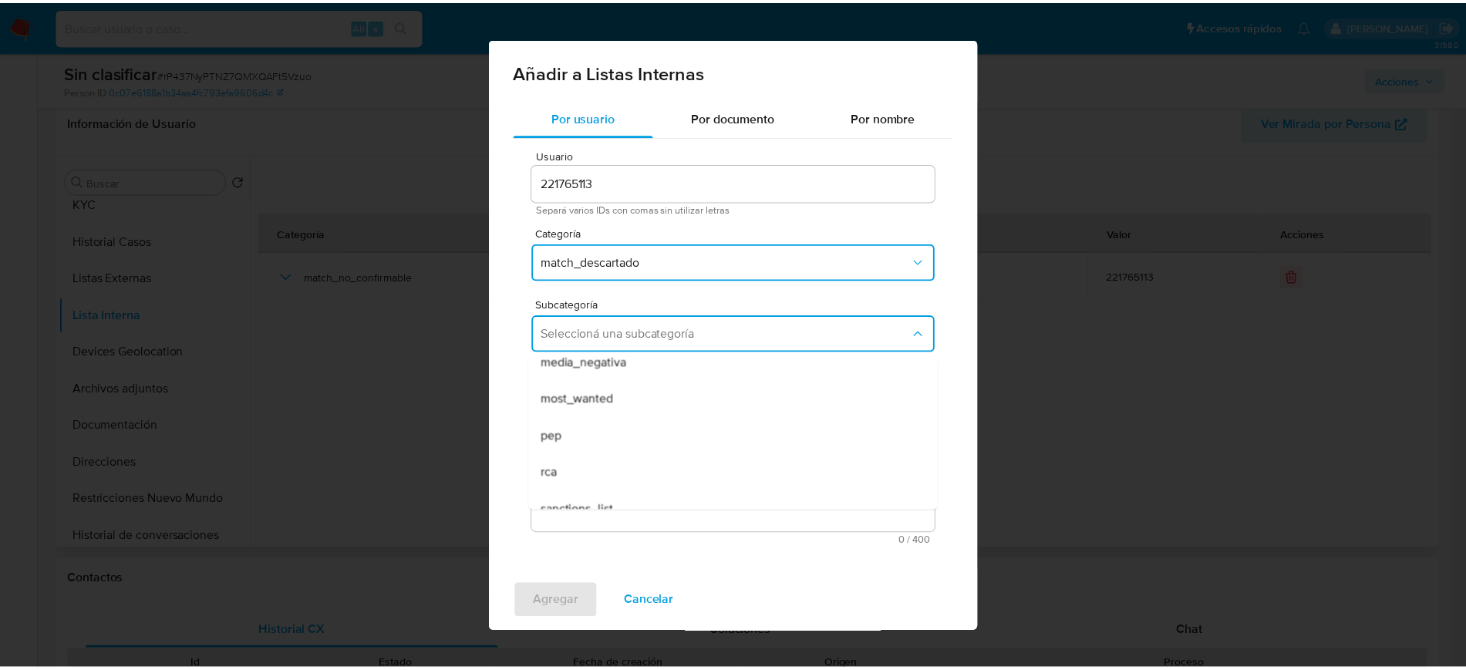
scroll to position [105, 0]
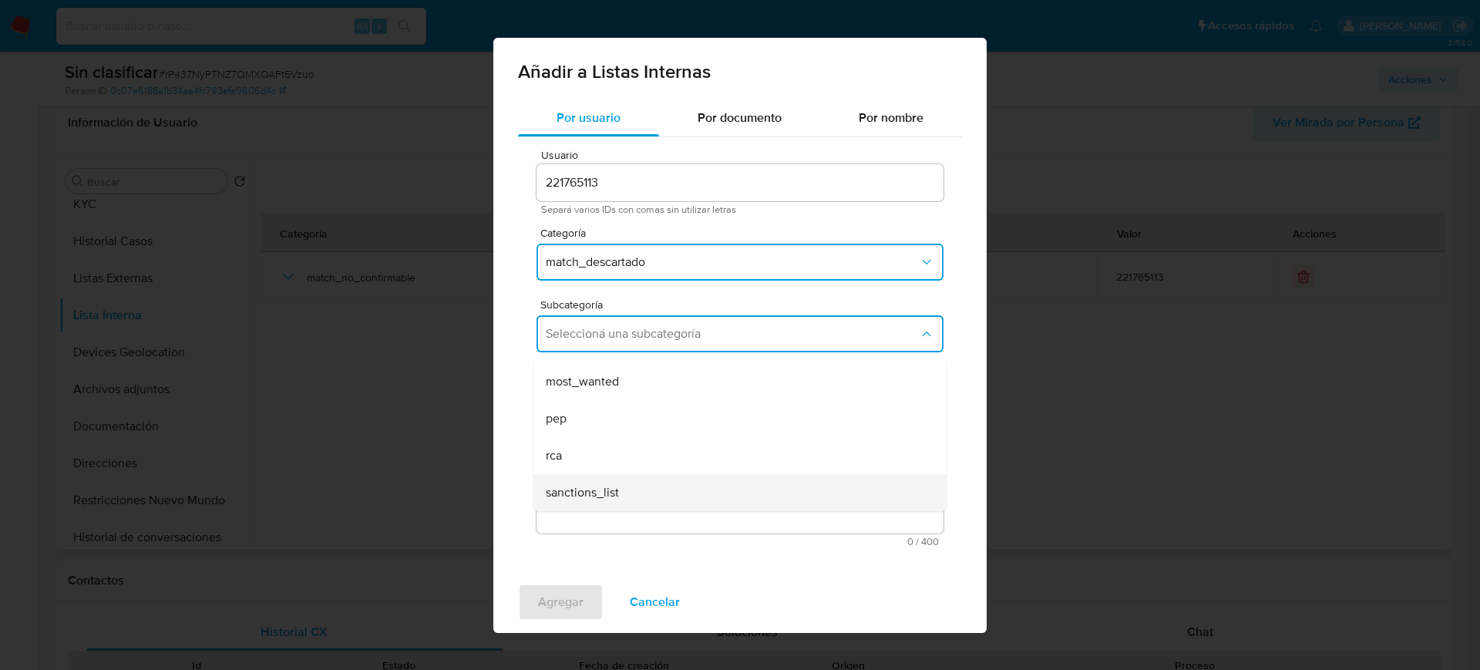
click div "sanctions_list"
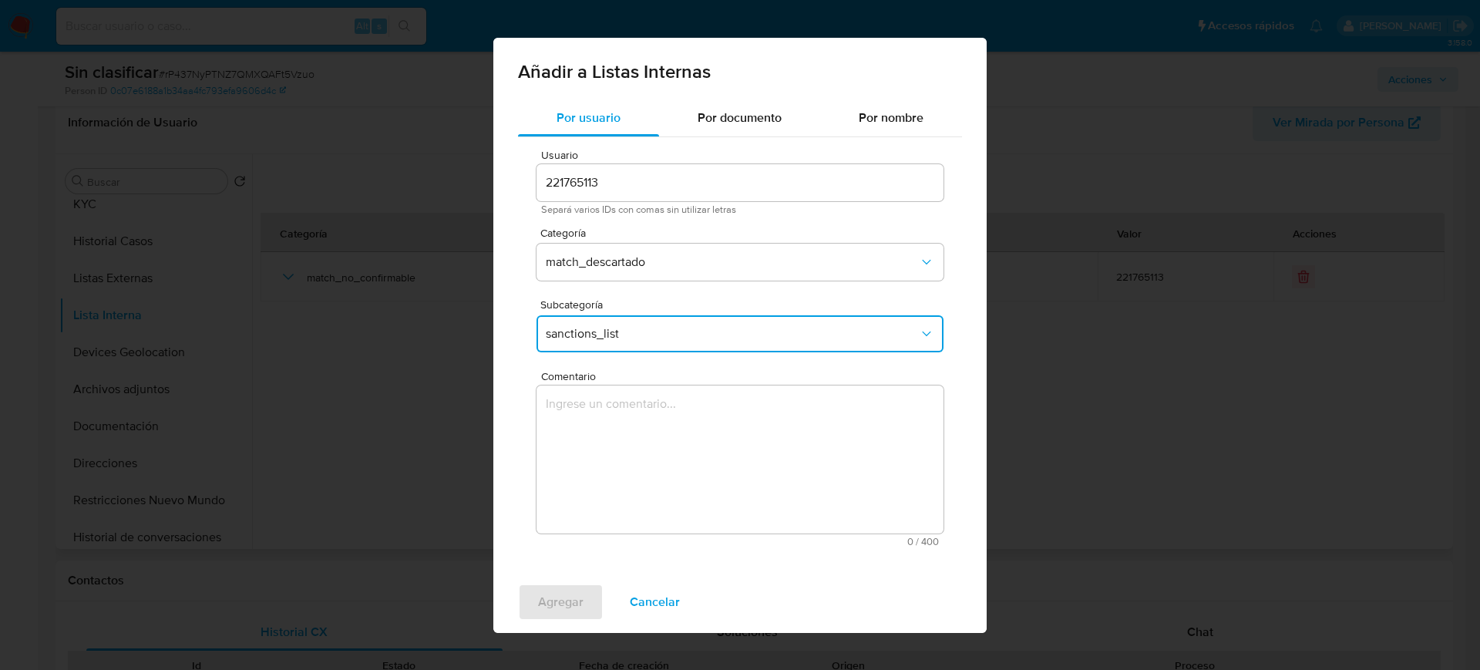
click textarea "Comentario"
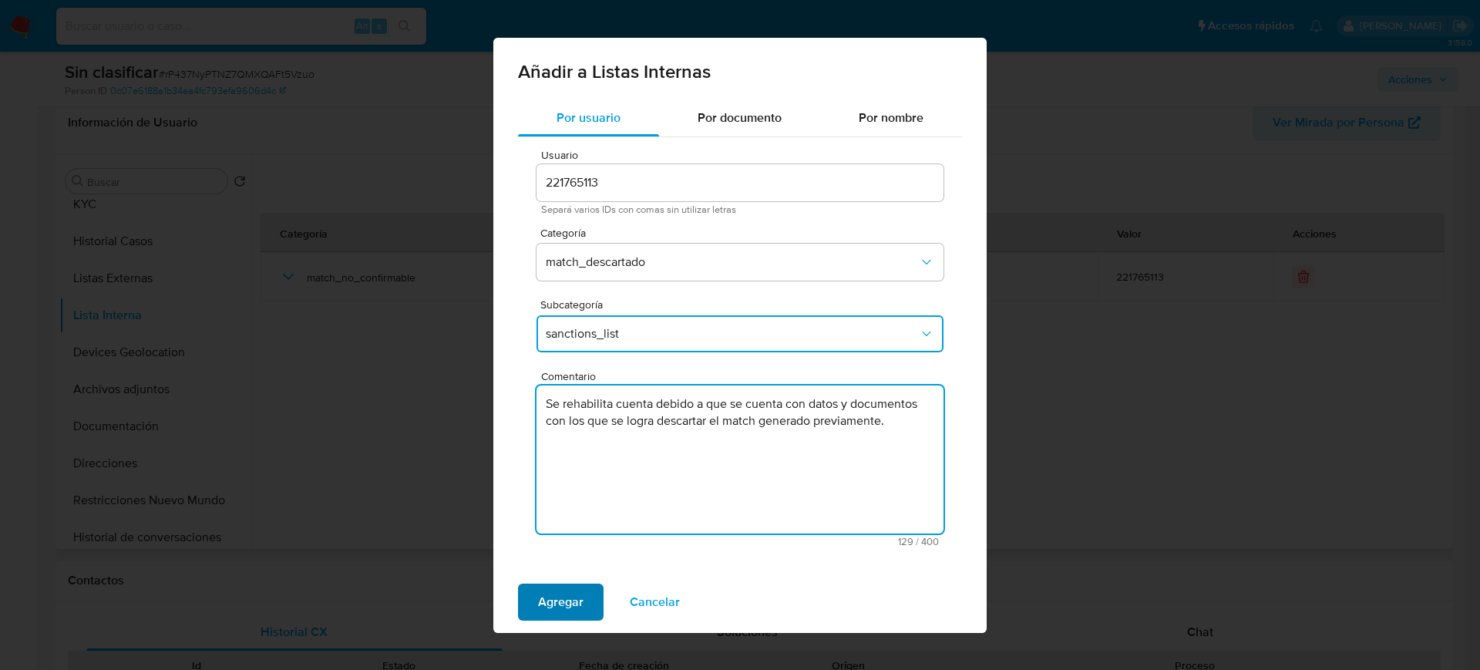
type textarea "Se rehabilita cuenta debido a que se cuenta con datos y documentos con los que …"
click span "Agregar"
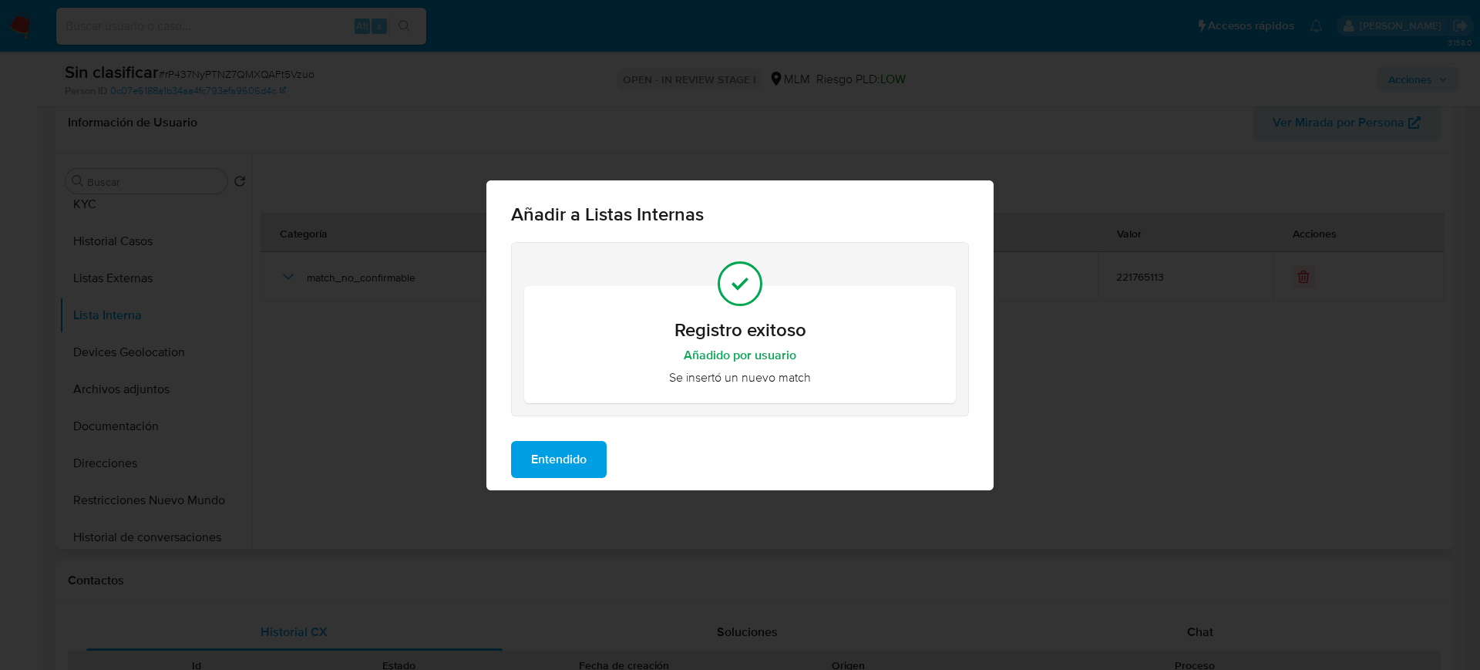
click span "Entendido"
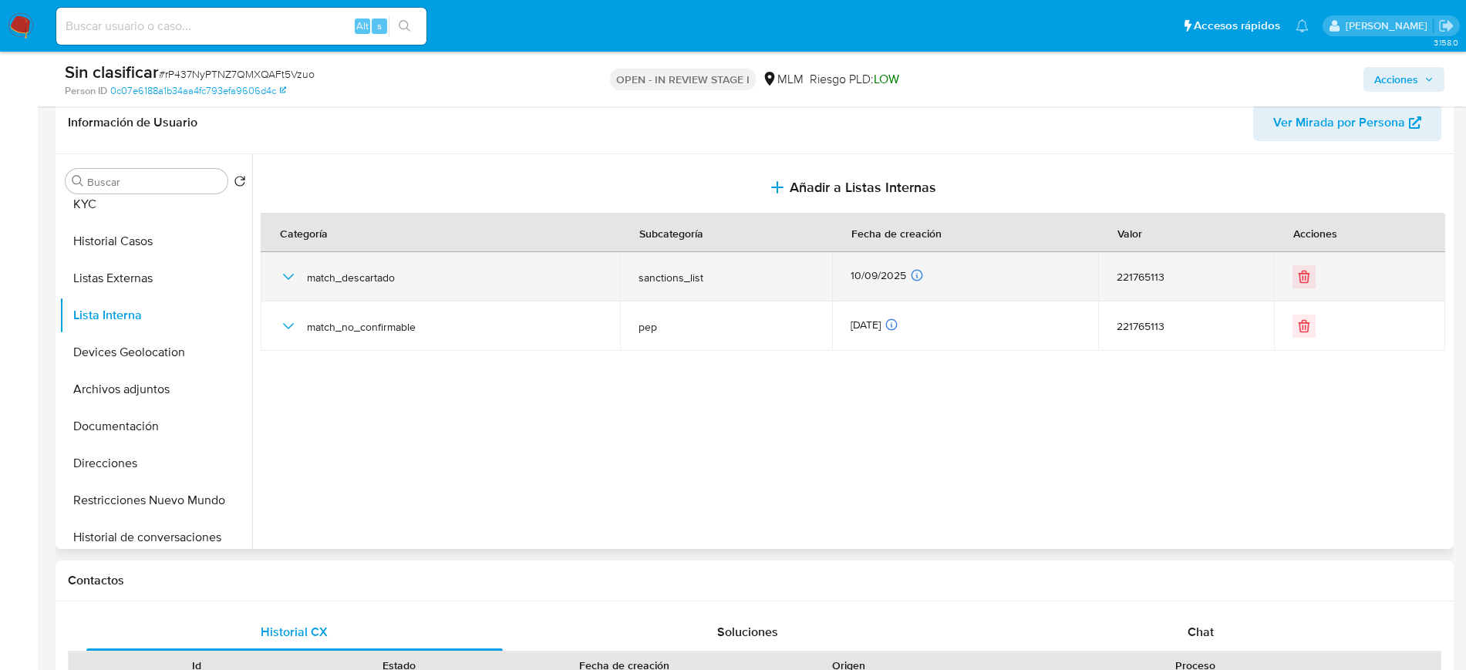
click icon "button"
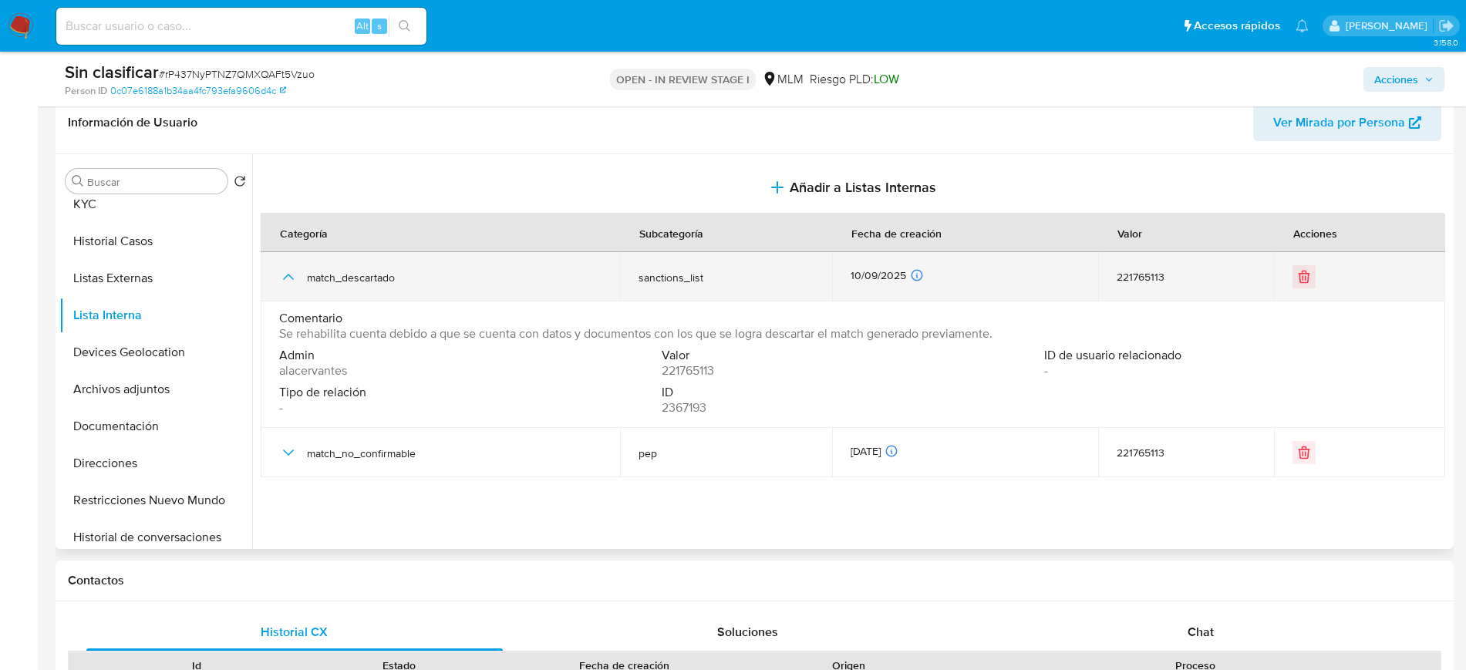
click icon "button"
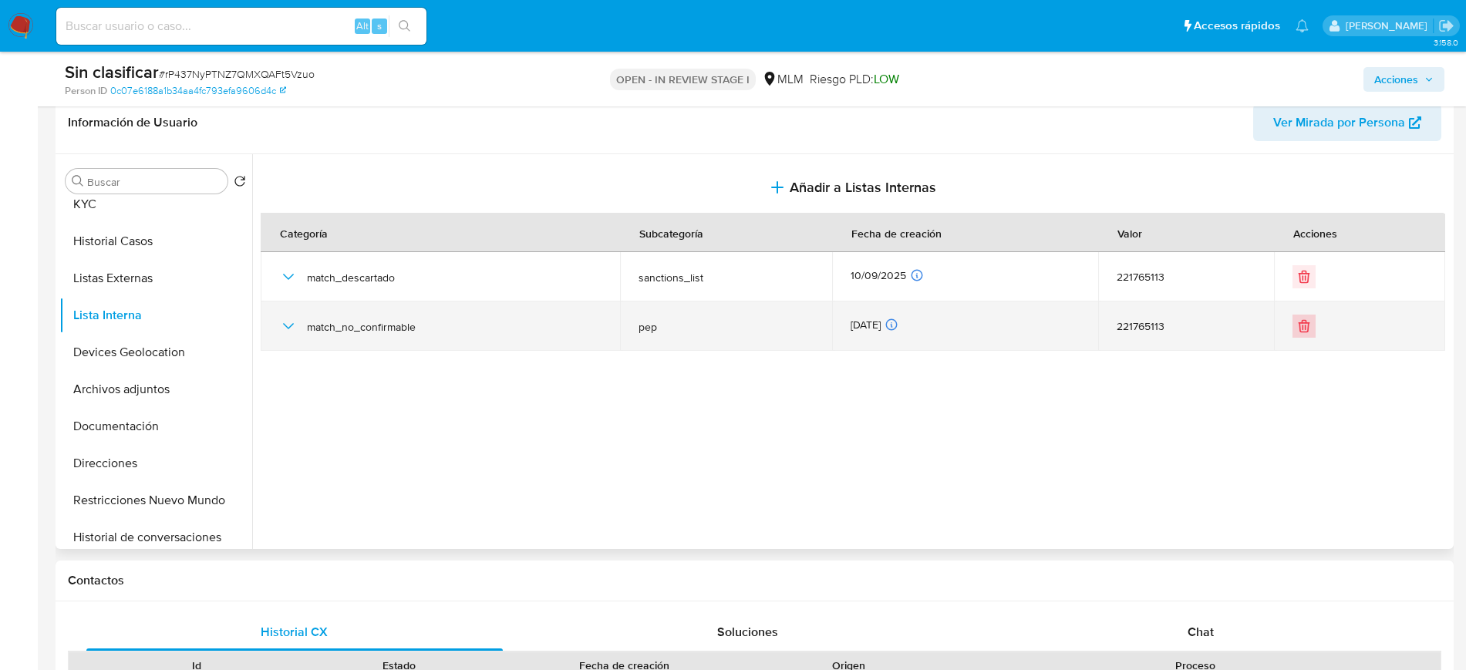
click icon "Eliminar"
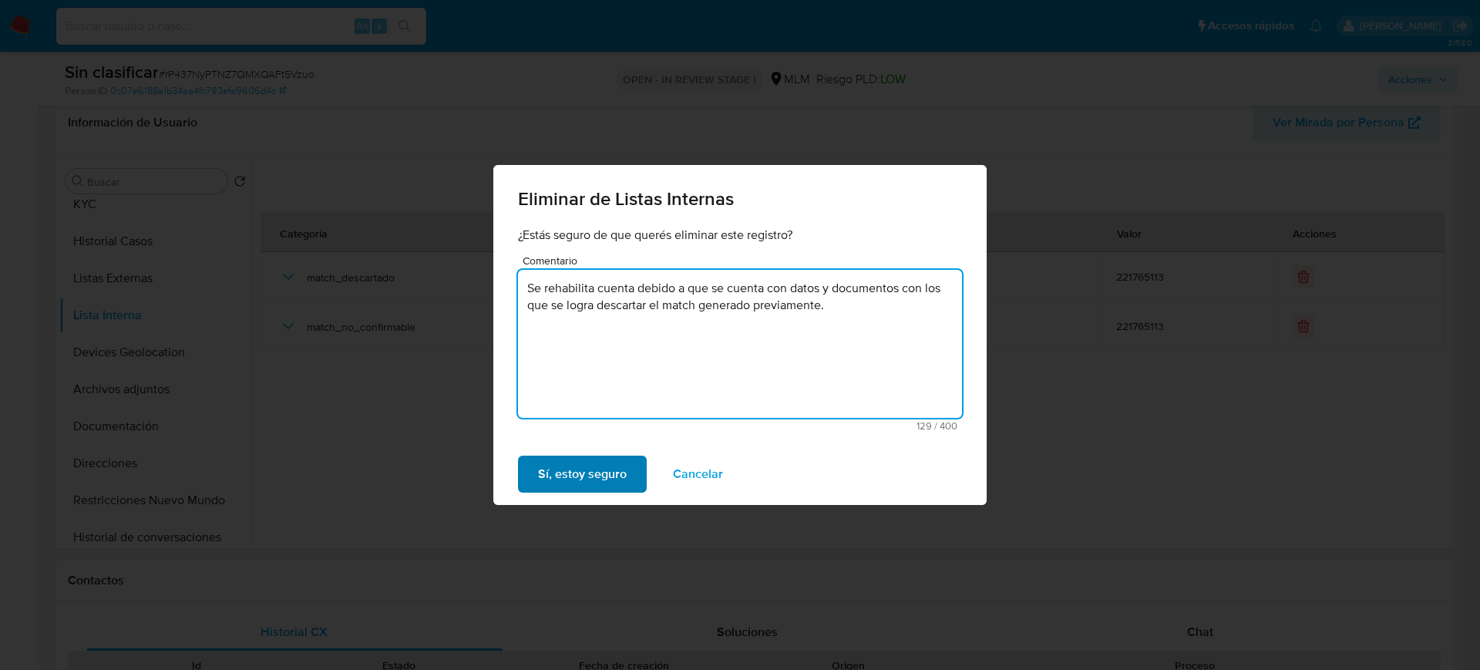
type textarea "Se rehabilita cuenta debido a que se cuenta con datos y documentos con los que …"
click span "Sí, estoy seguro"
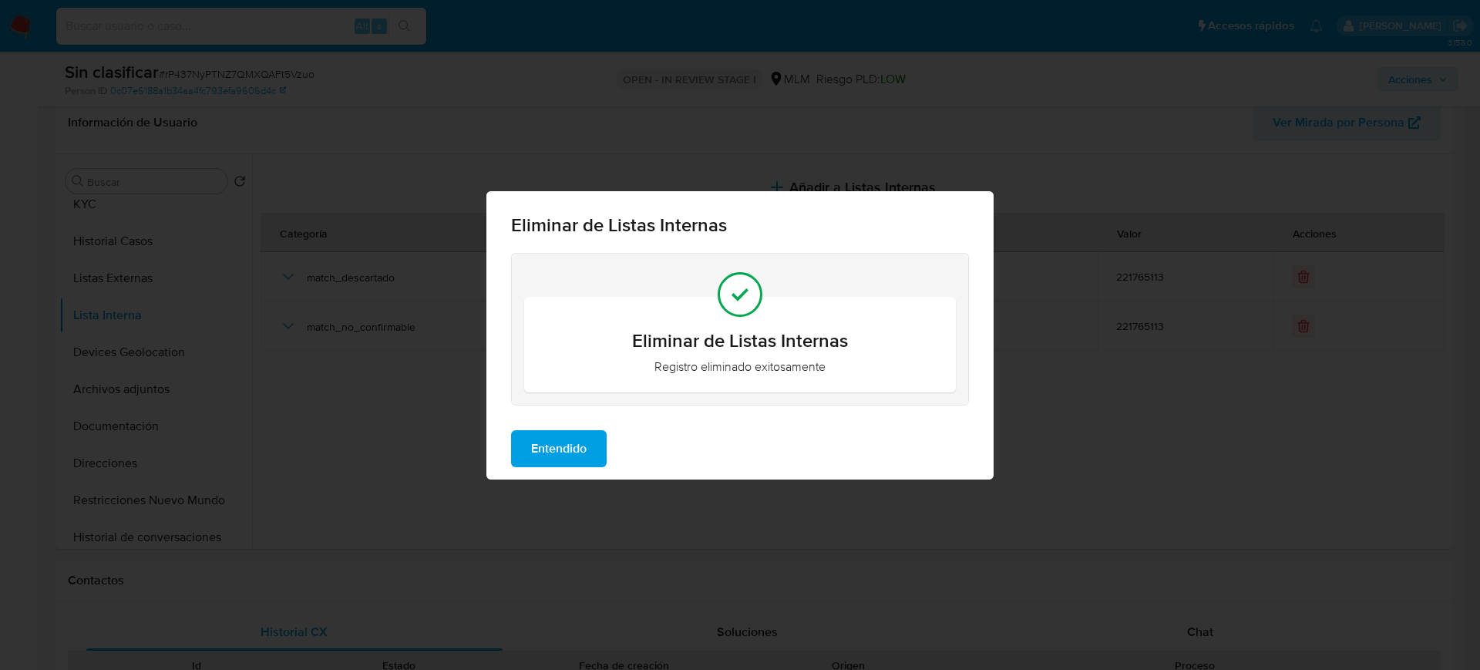
click span "Entendido"
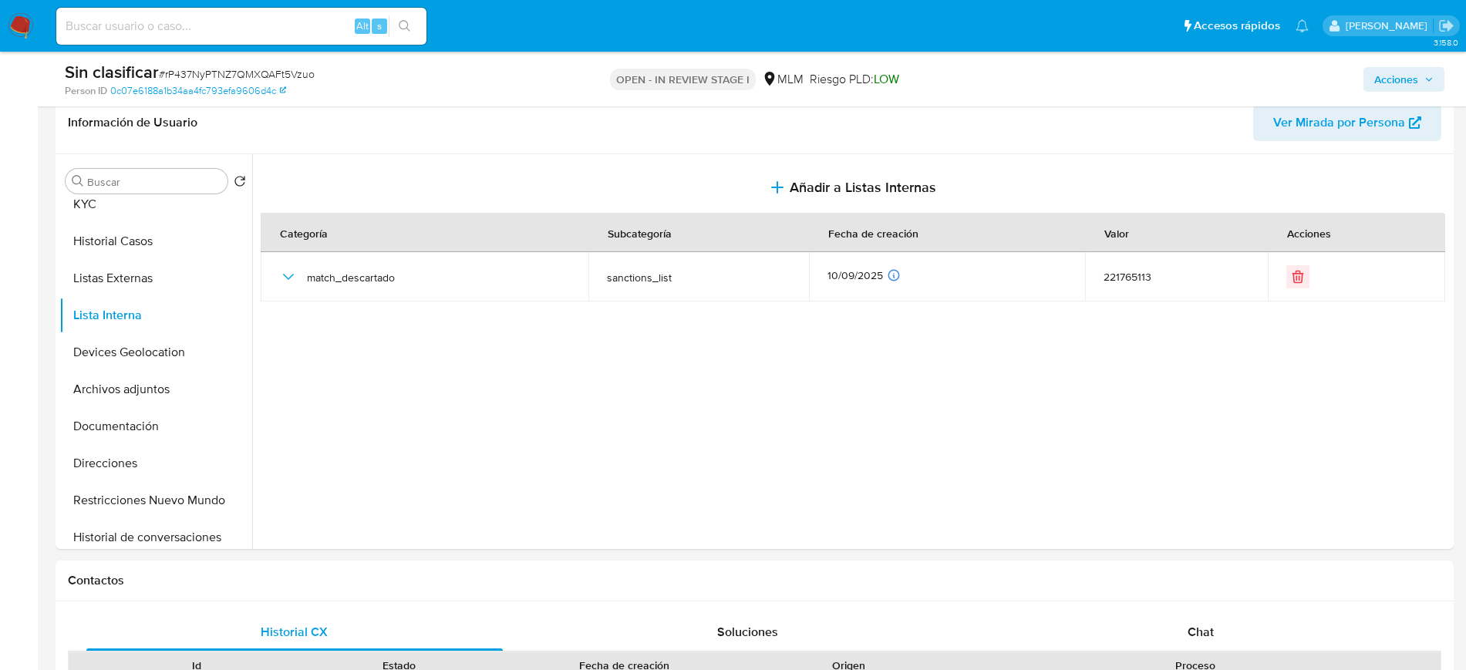
scroll to position [0, 0]
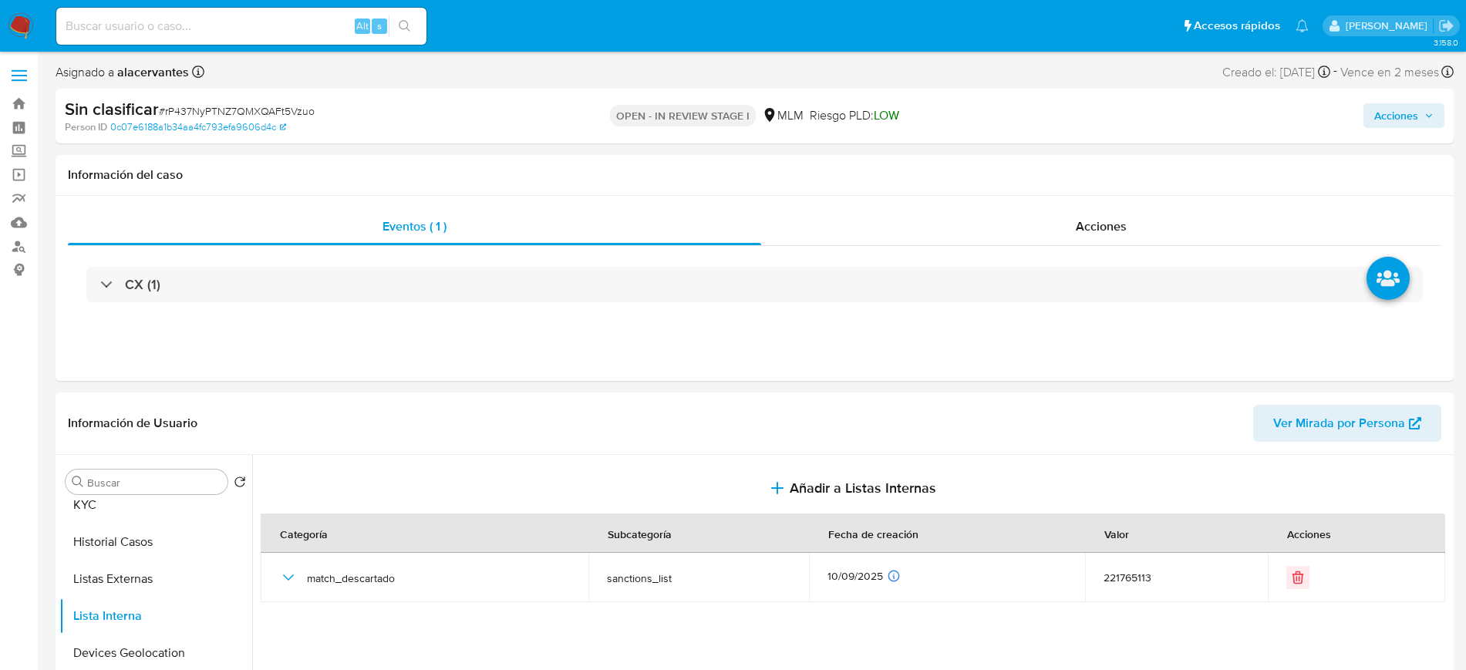
click span "Acciones"
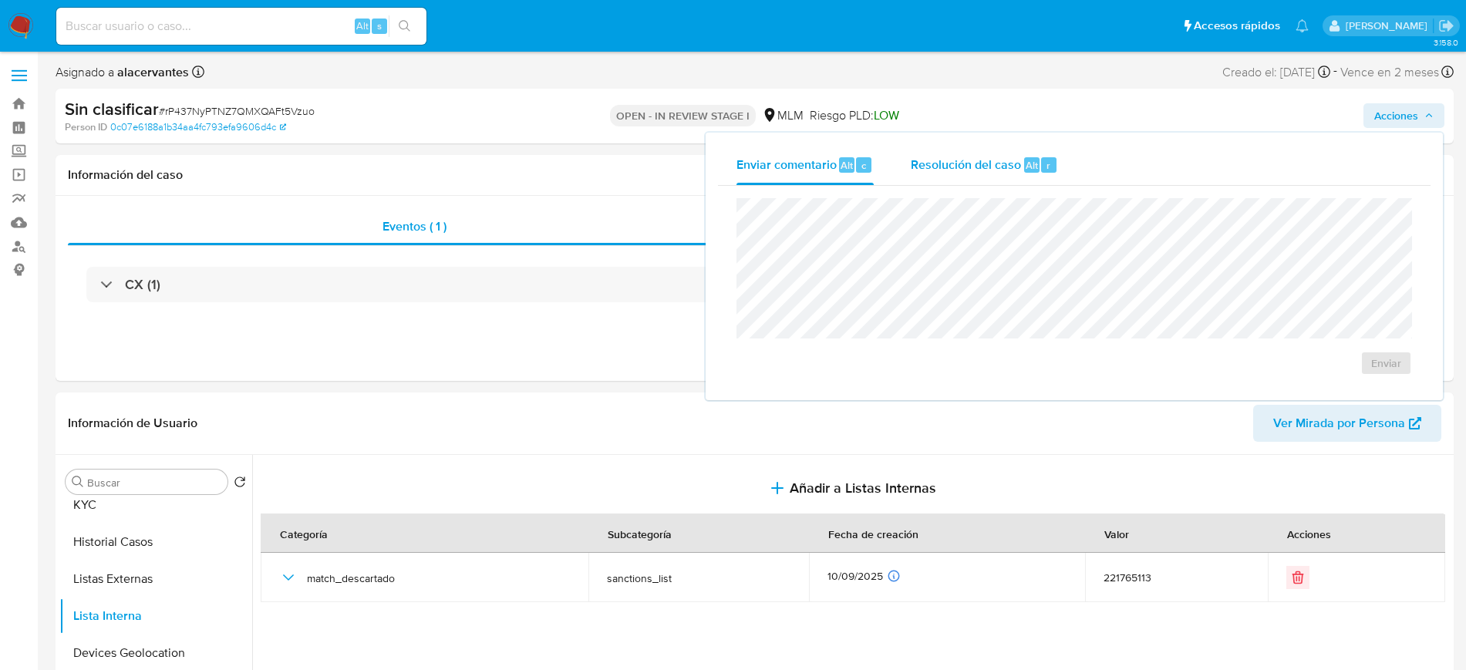
click span "Resolución del caso"
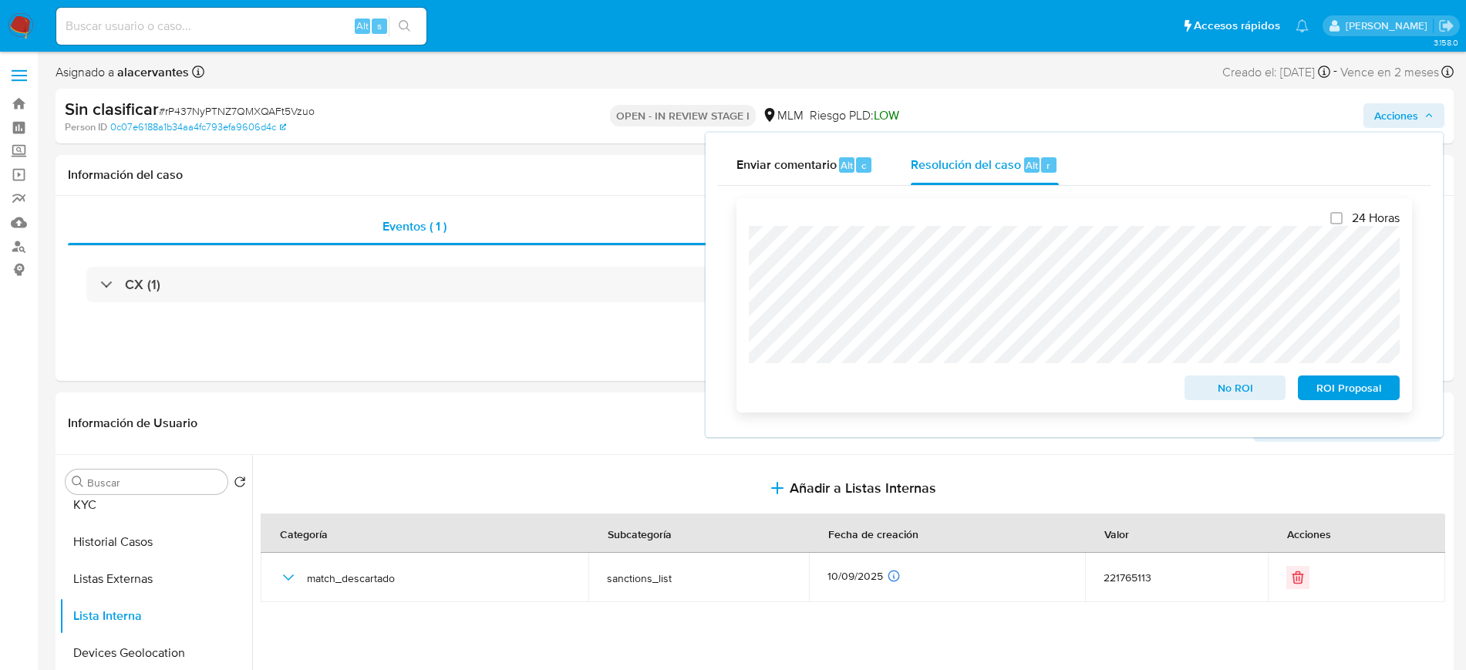
click span "No ROI"
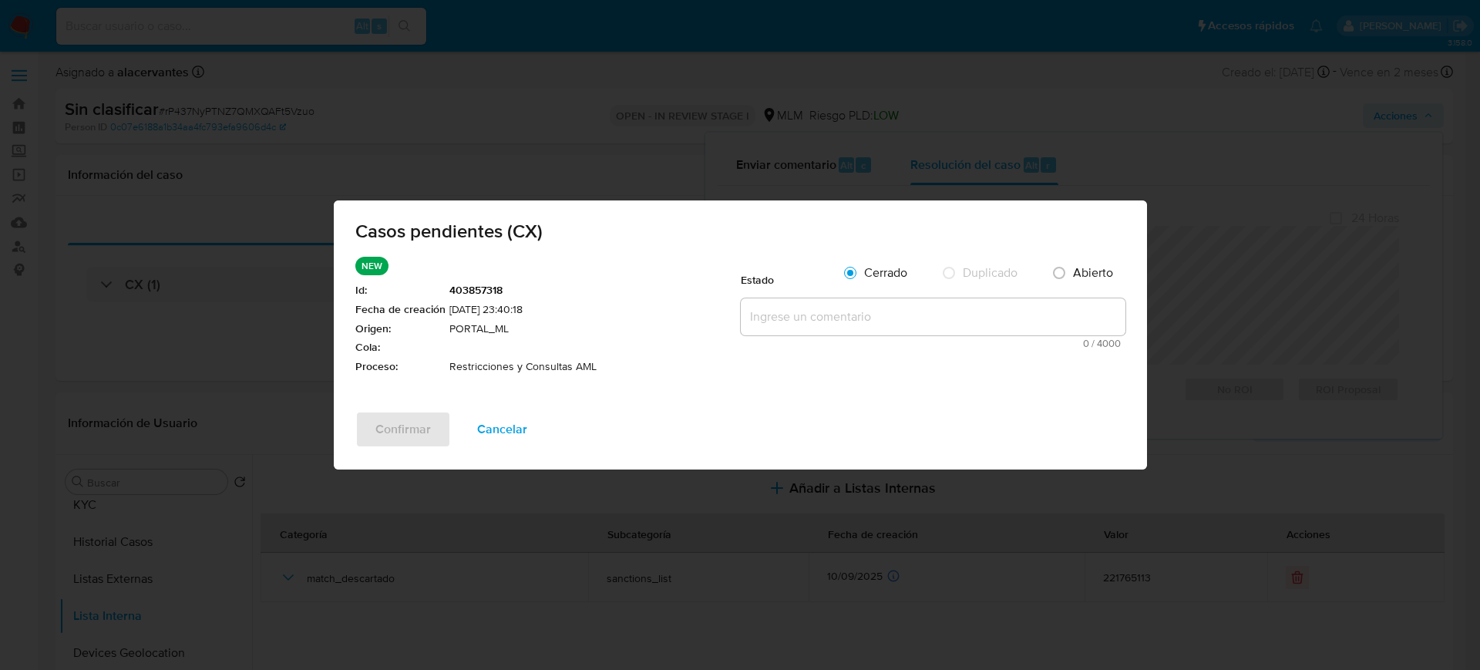
click div "0 / 4000 4000 caracteres restantes"
click textarea
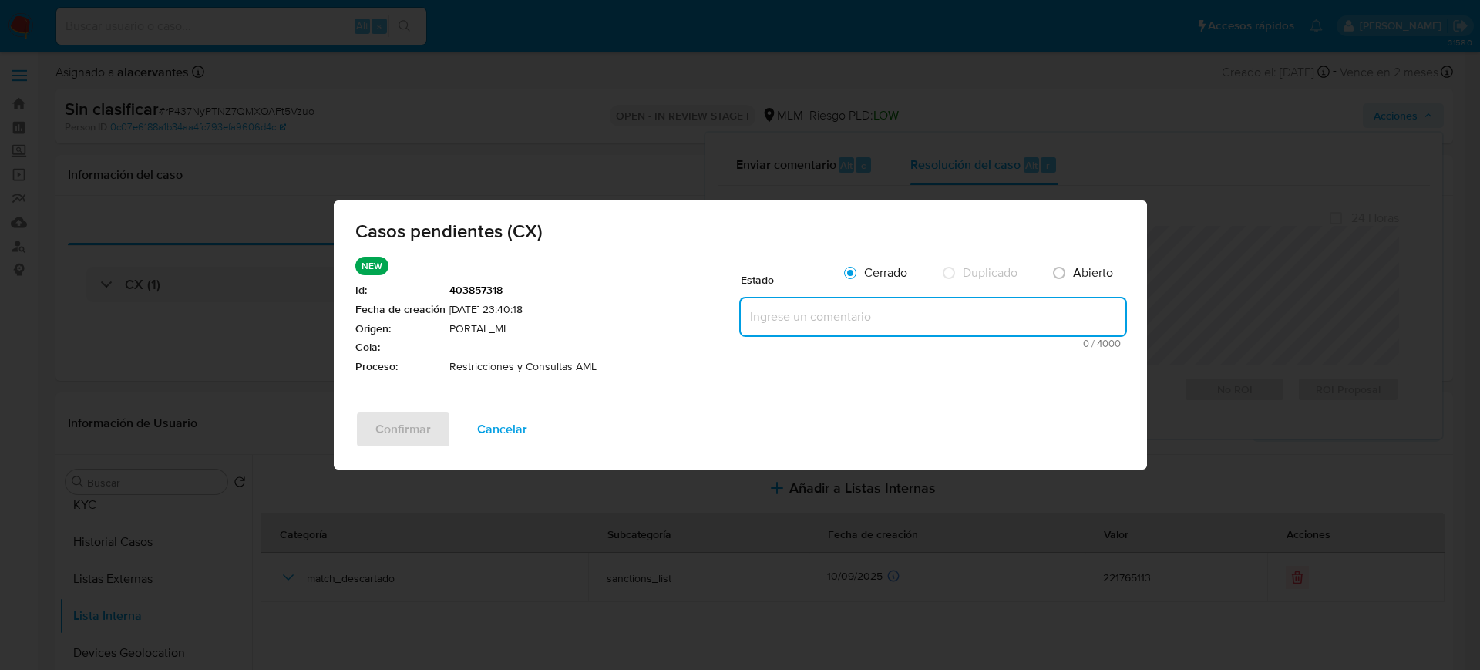
paste textarea "Se valida casos generado por CX. Se rehabilita cuenta debido a que se cuenta co…"
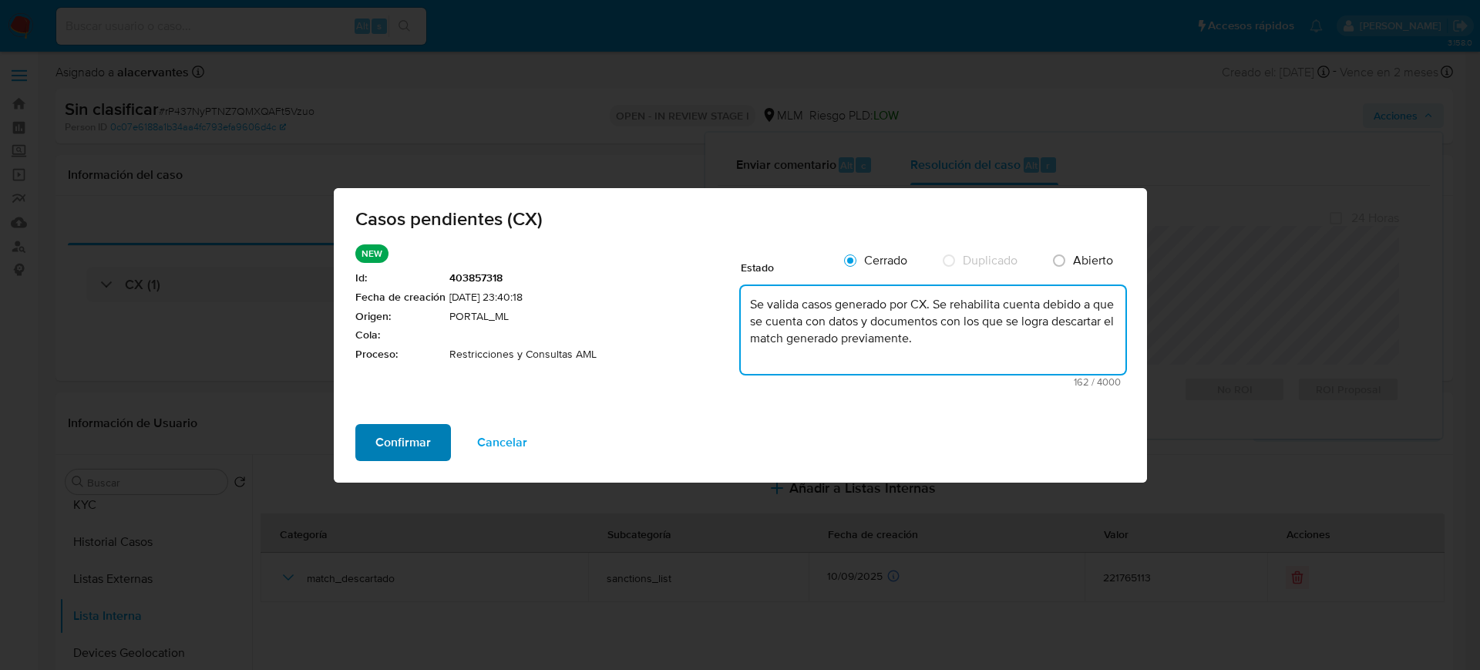
type textarea "Se valida casos generado por CX. Se rehabilita cuenta debido a que se cuenta co…"
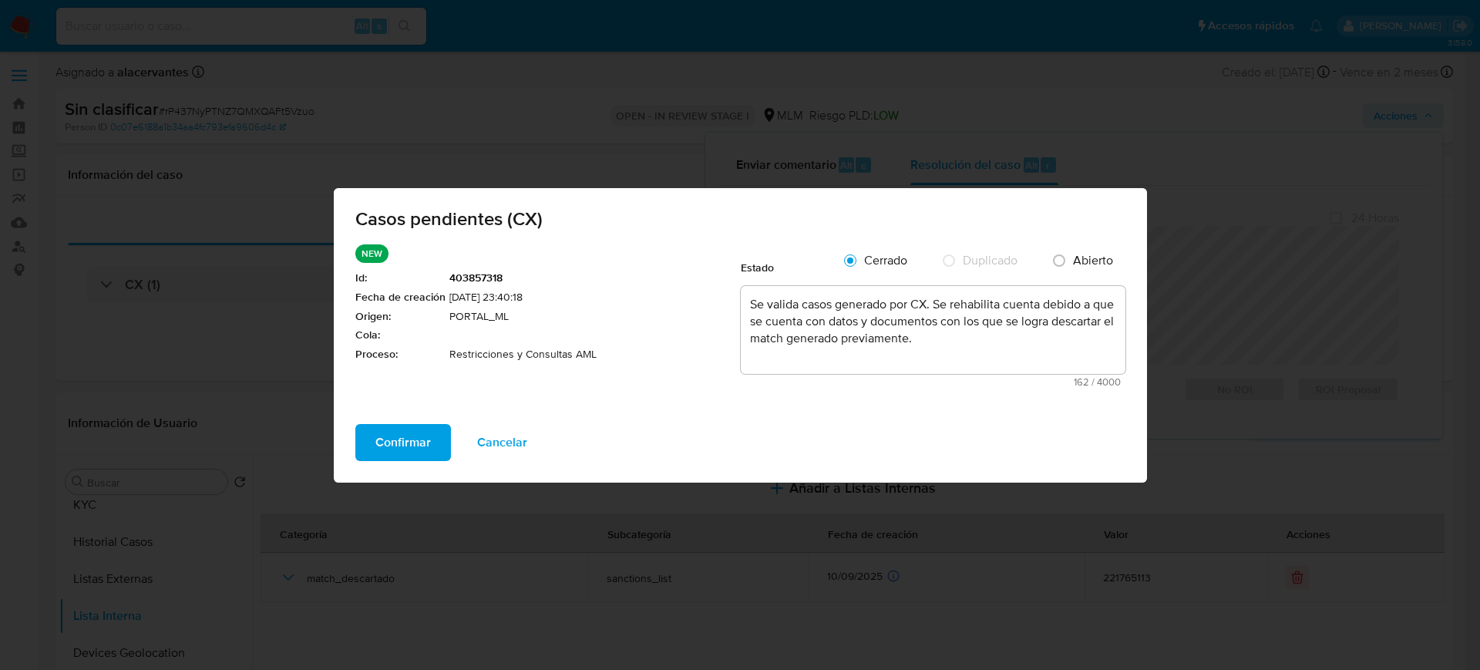
click span "Confirmar"
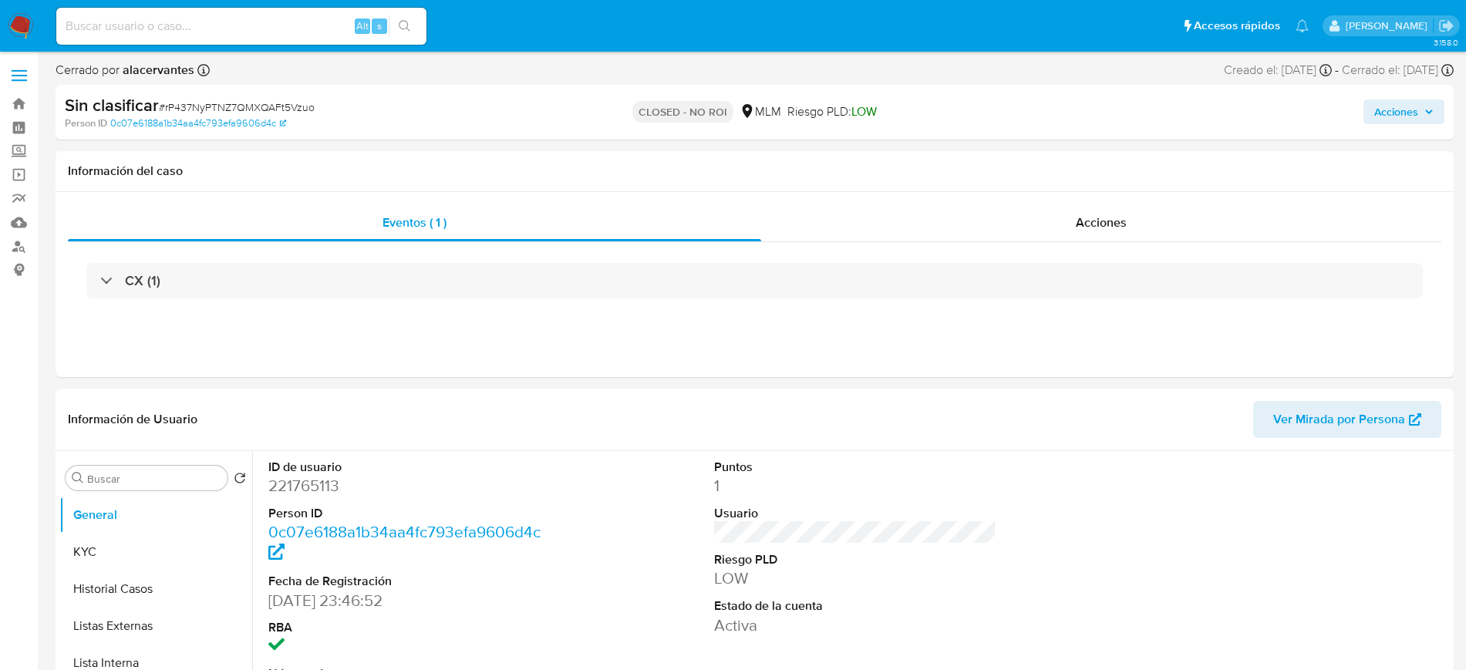
select select "10"
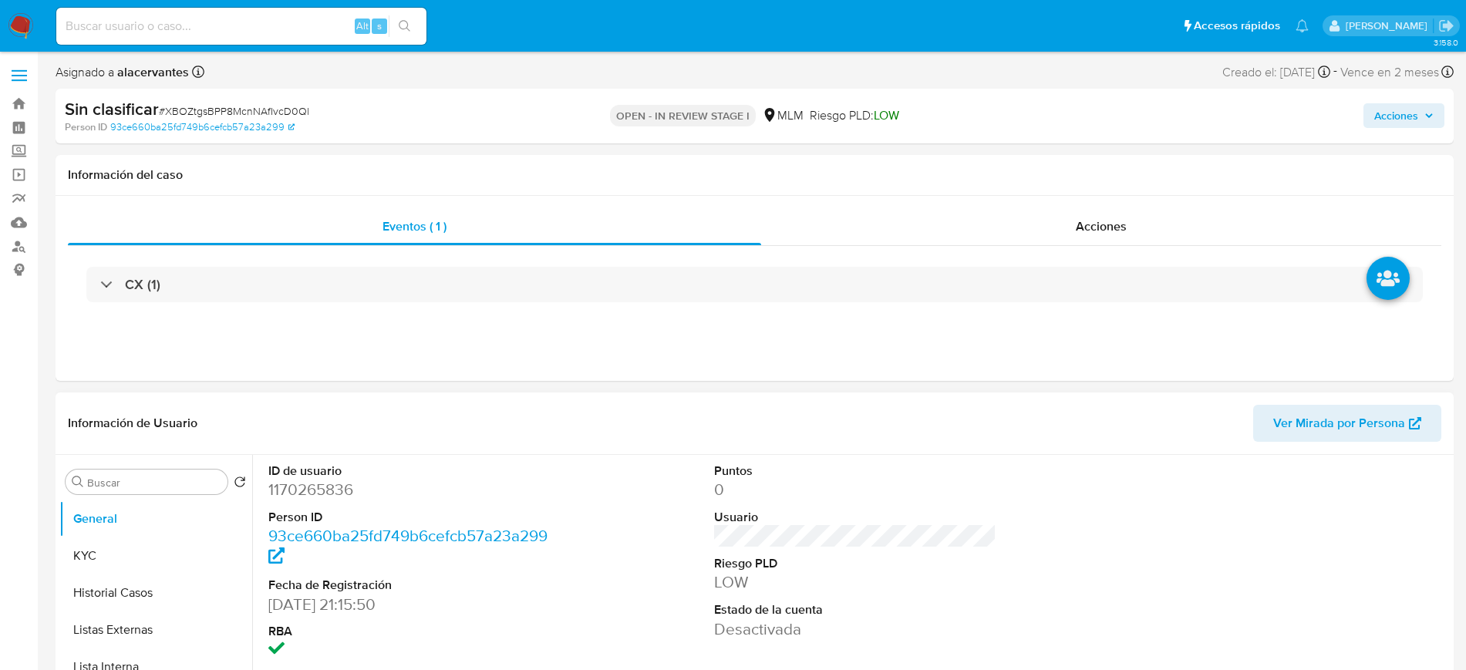
select select "10"
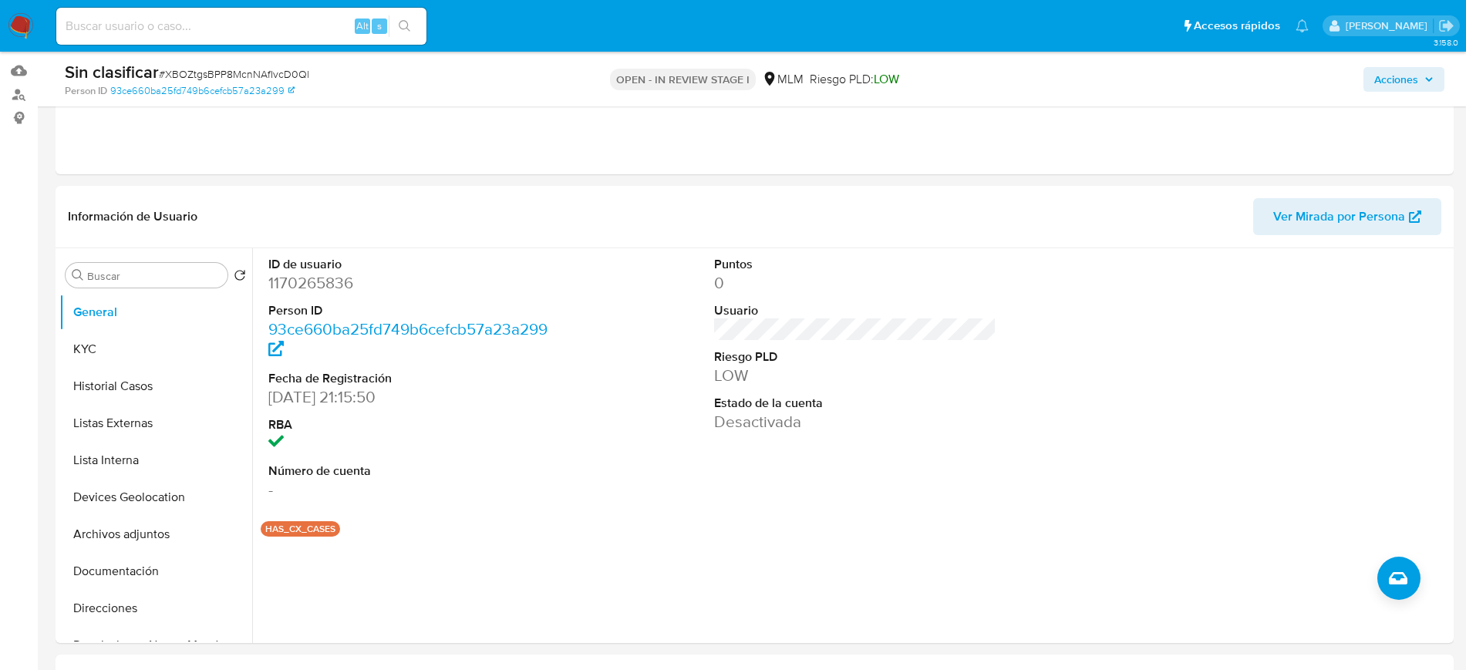
scroll to position [99, 0]
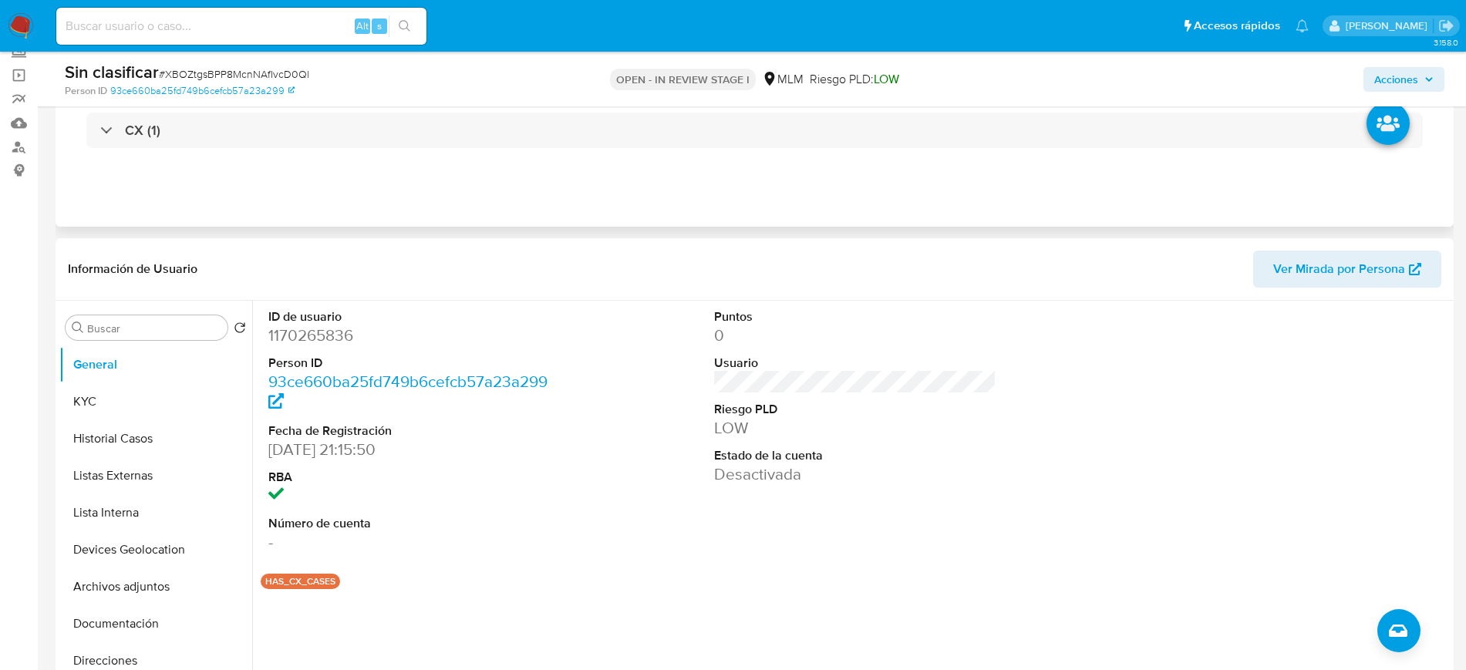
click at [884, 148] on div "CX (1)" at bounding box center [754, 130] width 1373 height 77
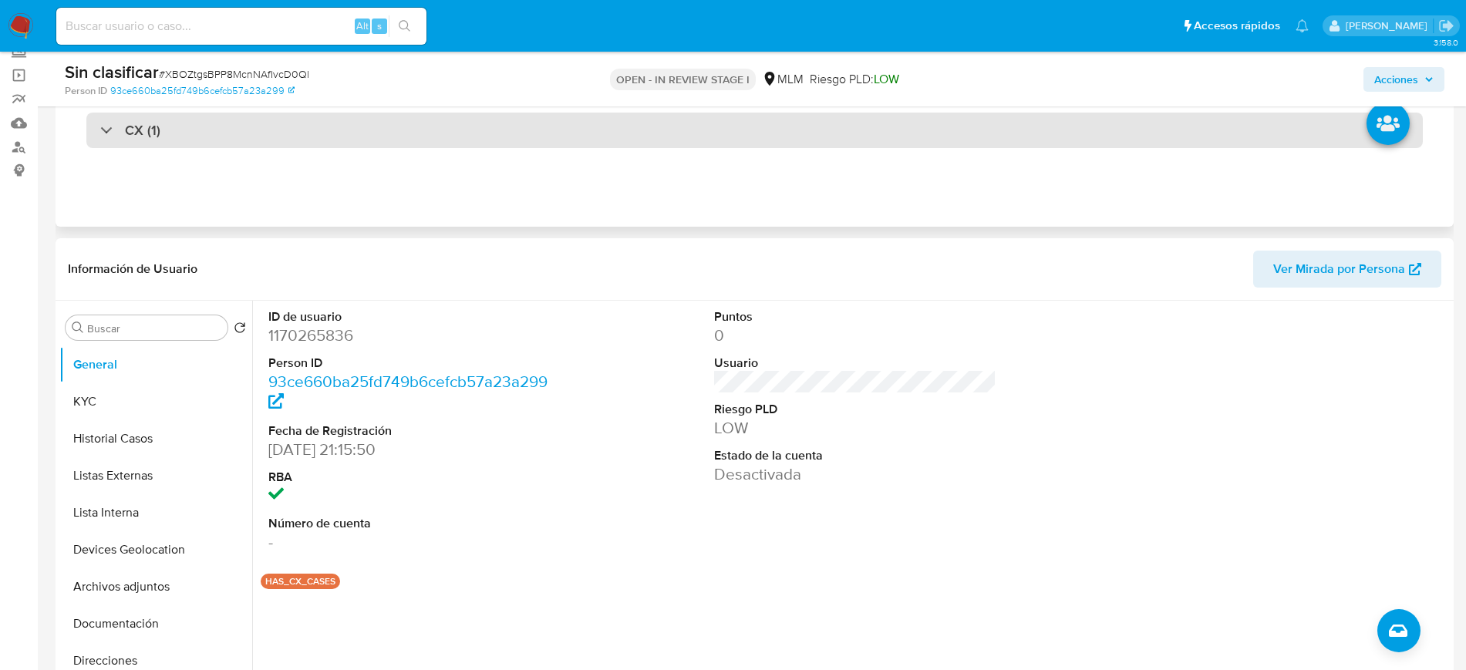
click at [879, 139] on div "CX (1)" at bounding box center [754, 130] width 1336 height 35
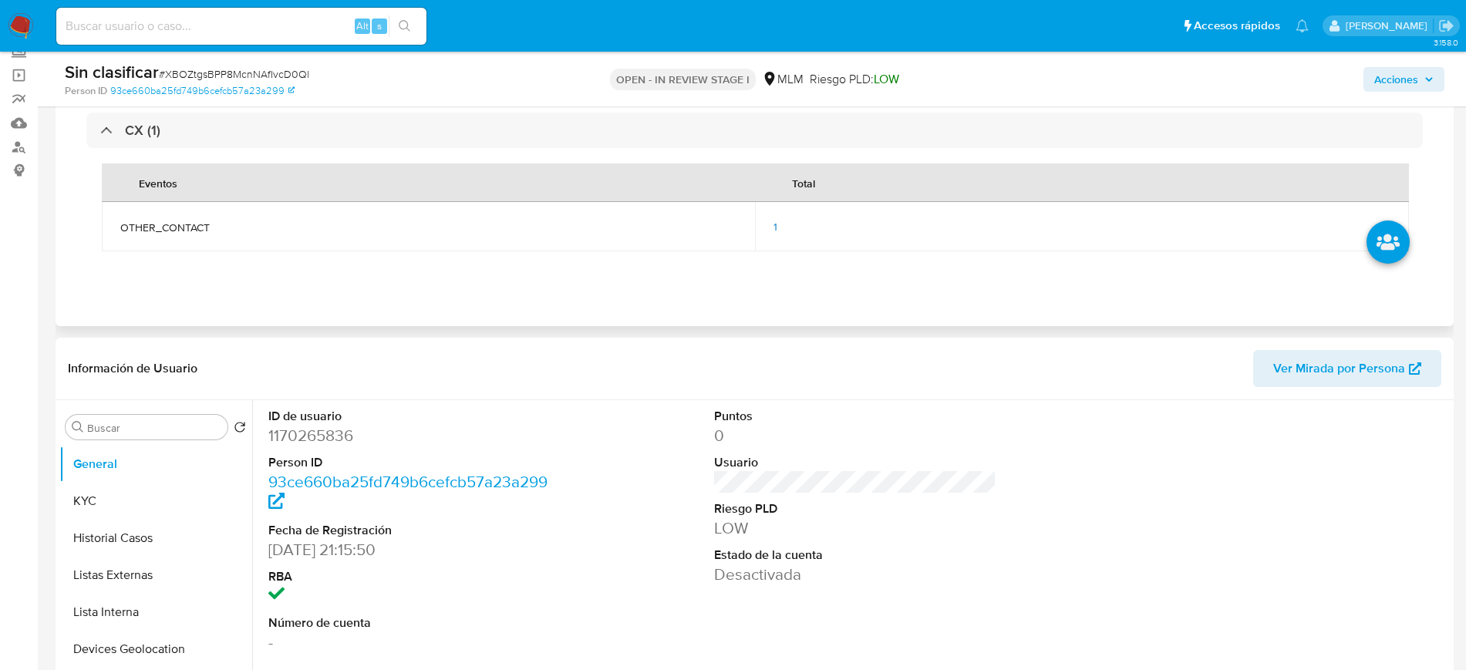
click at [775, 227] on span "1" at bounding box center [775, 226] width 4 height 15
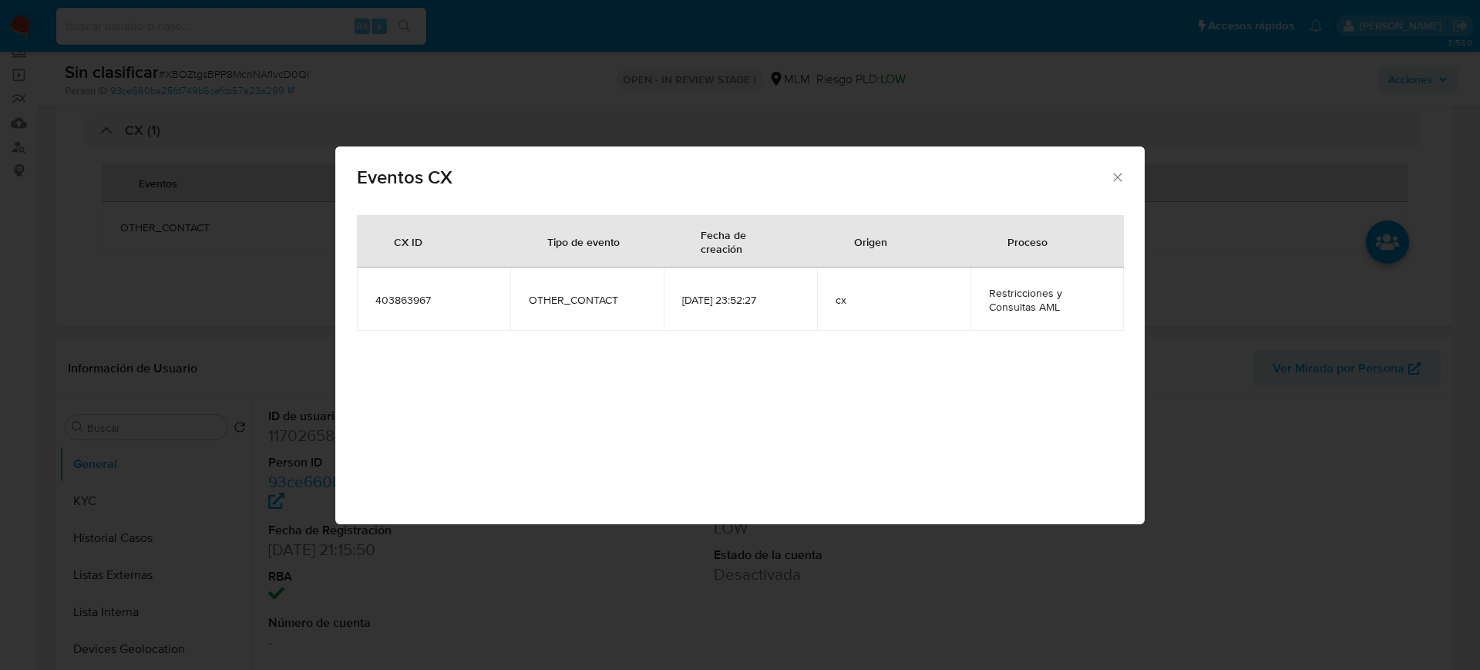
click at [1119, 181] on icon "Cerrar" at bounding box center [1117, 177] width 15 height 15
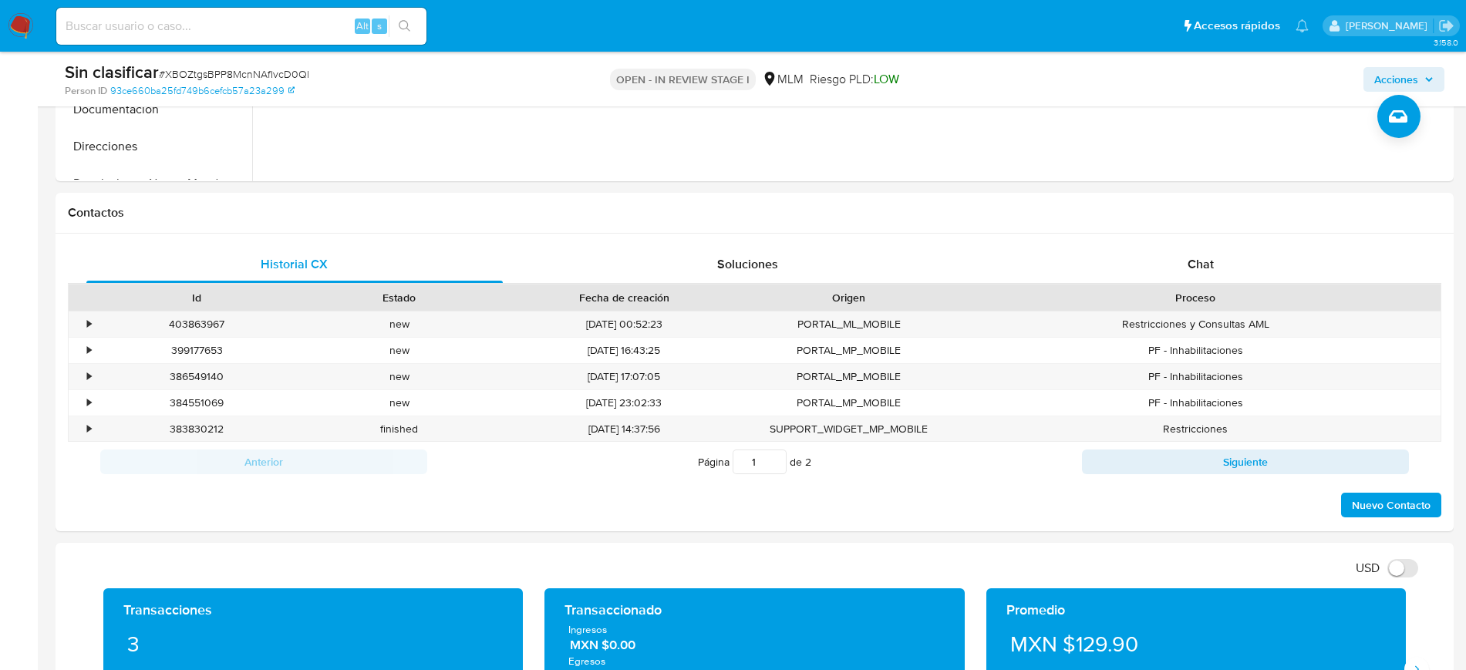
scroll to position [718, 0]
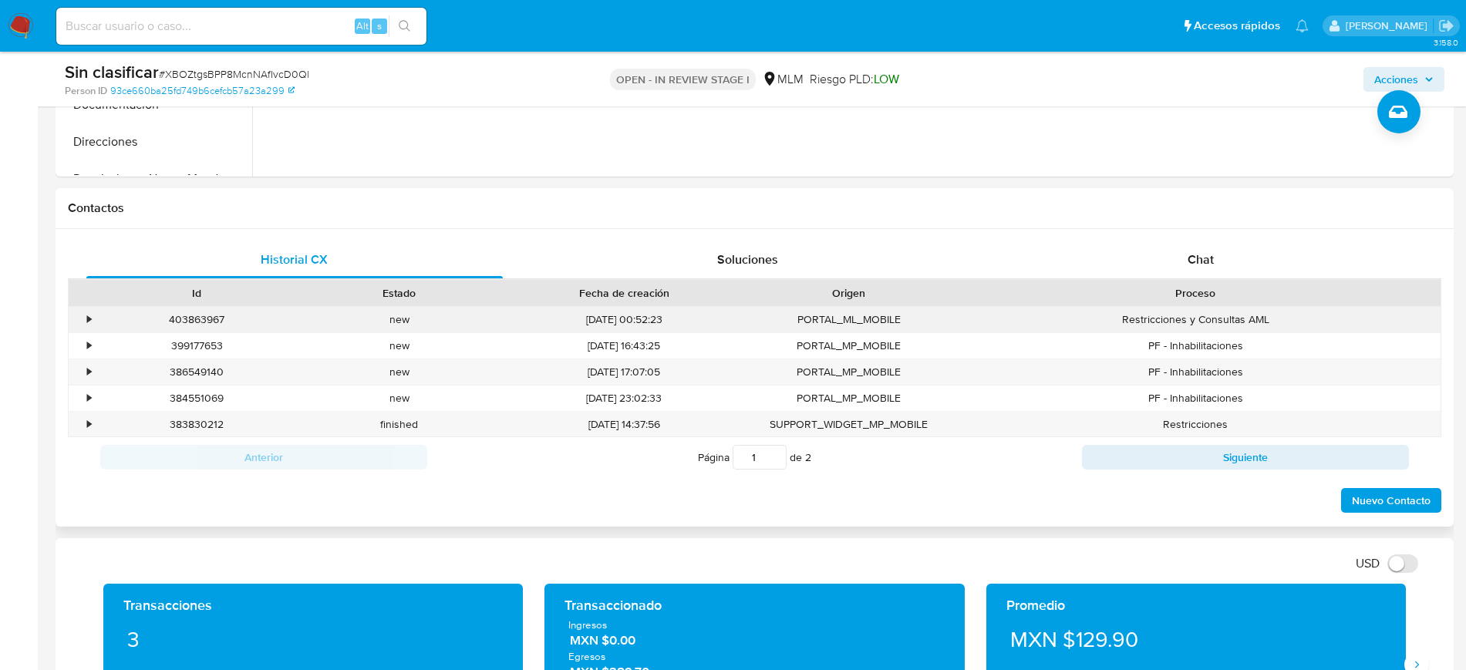
click at [86, 323] on div "•" at bounding box center [82, 319] width 27 height 25
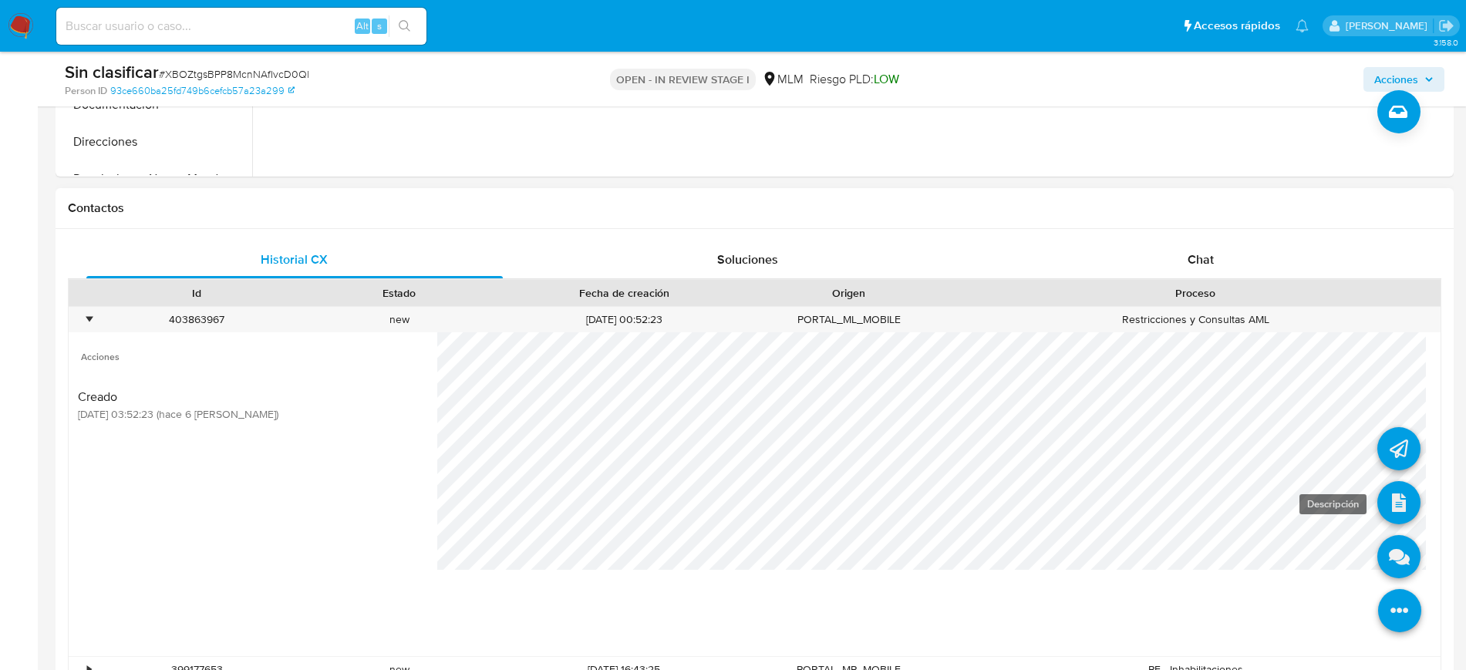
click at [1382, 496] on icon at bounding box center [1398, 502] width 43 height 43
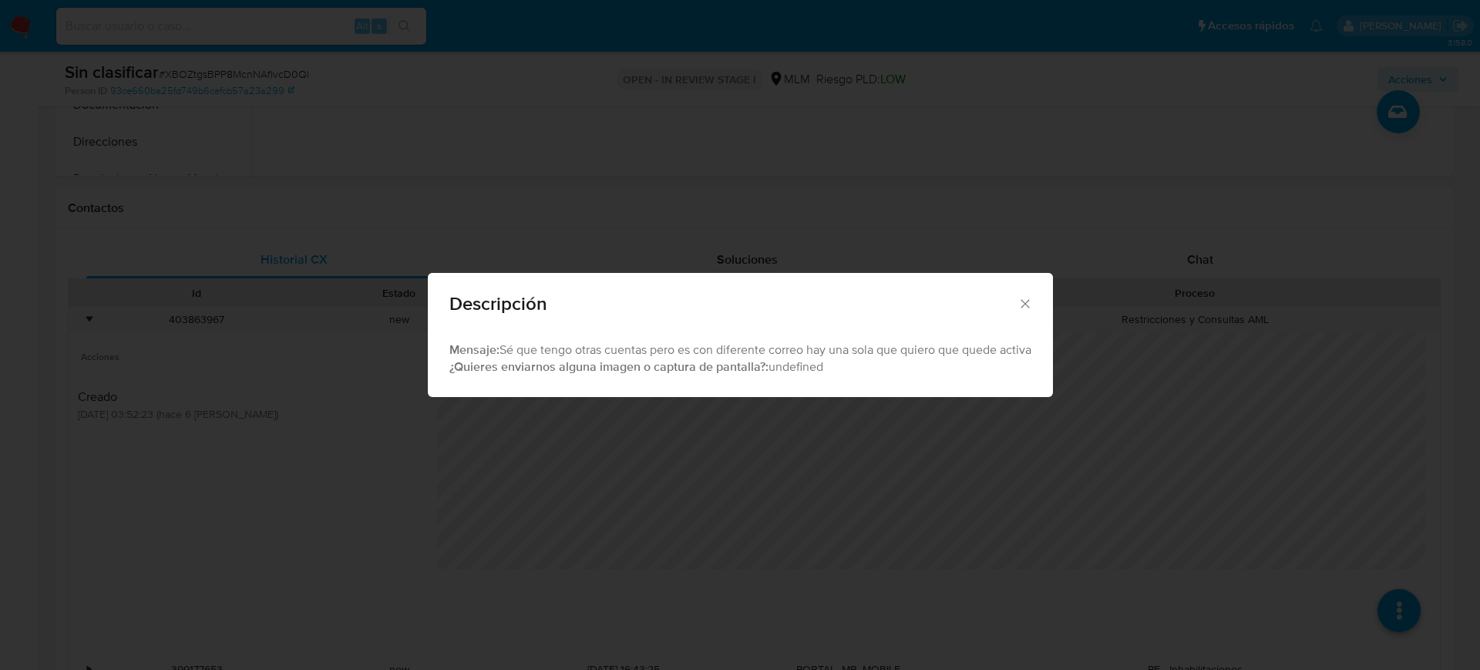
click at [1028, 300] on icon "Cerrar" at bounding box center [1025, 303] width 15 height 15
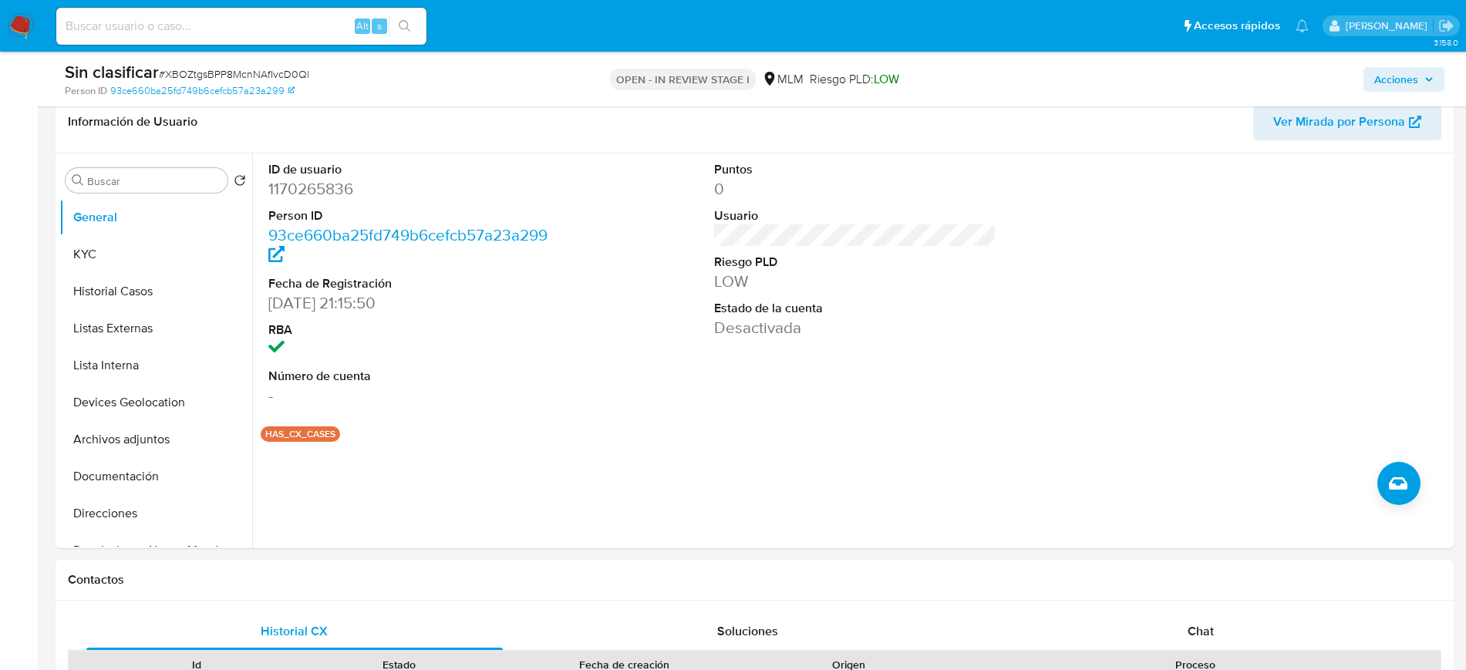
scroll to position [364, 0]
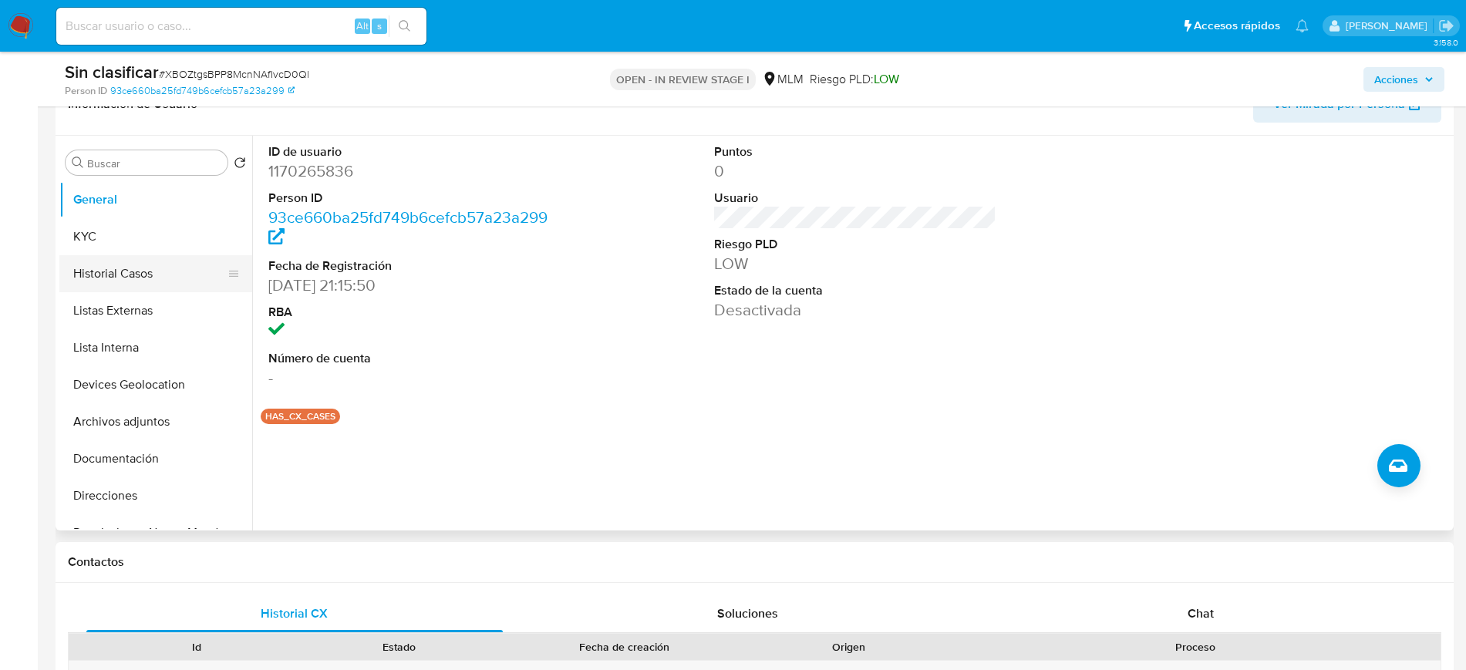
click at [149, 268] on button "Historial Casos" at bounding box center [149, 273] width 180 height 37
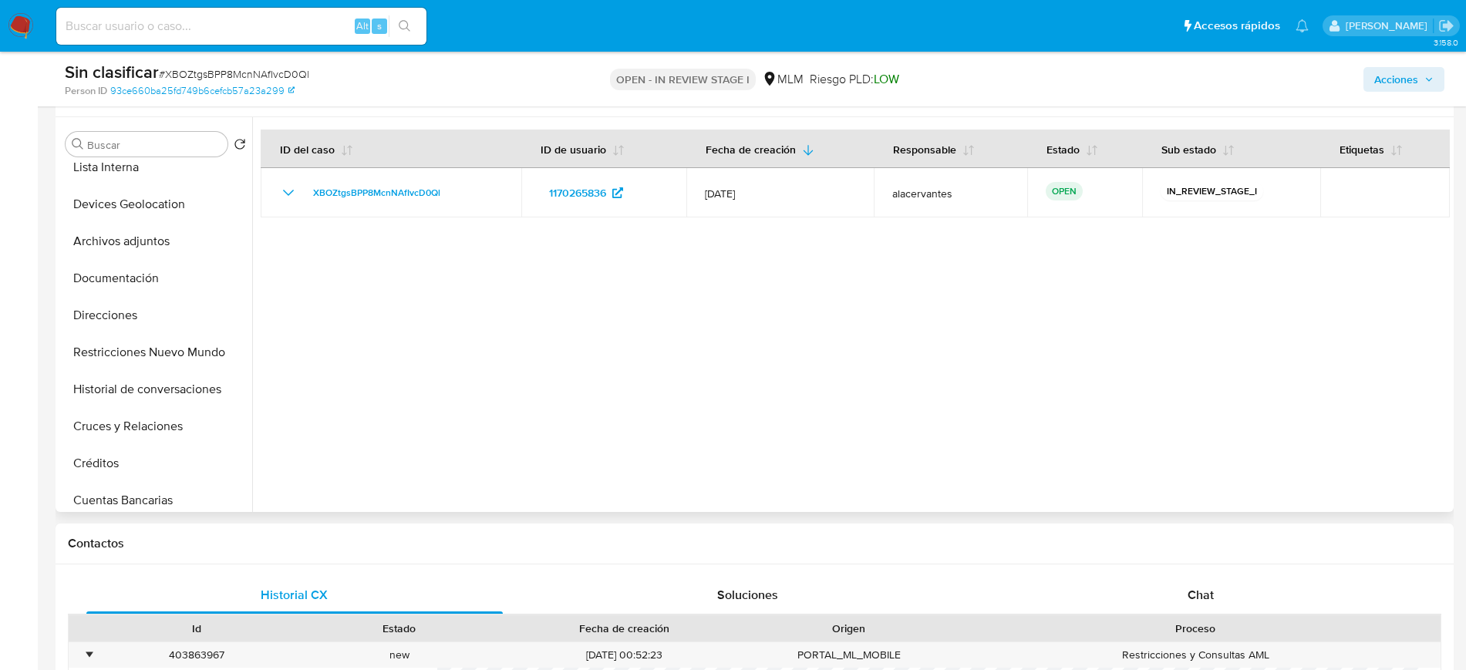
scroll to position [166, 0]
click at [153, 359] on button "Restricciones Nuevo Mundo" at bounding box center [149, 348] width 180 height 37
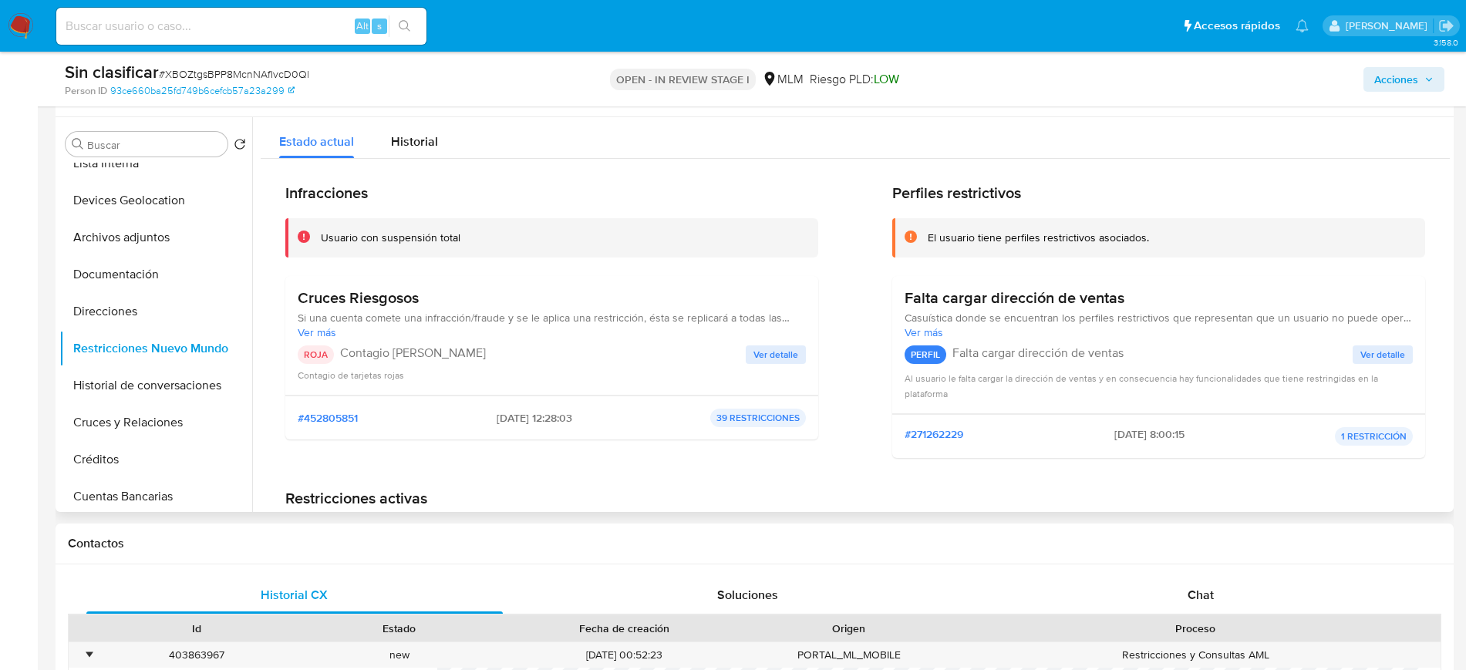
click at [798, 359] on button "Ver detalle" at bounding box center [776, 354] width 60 height 19
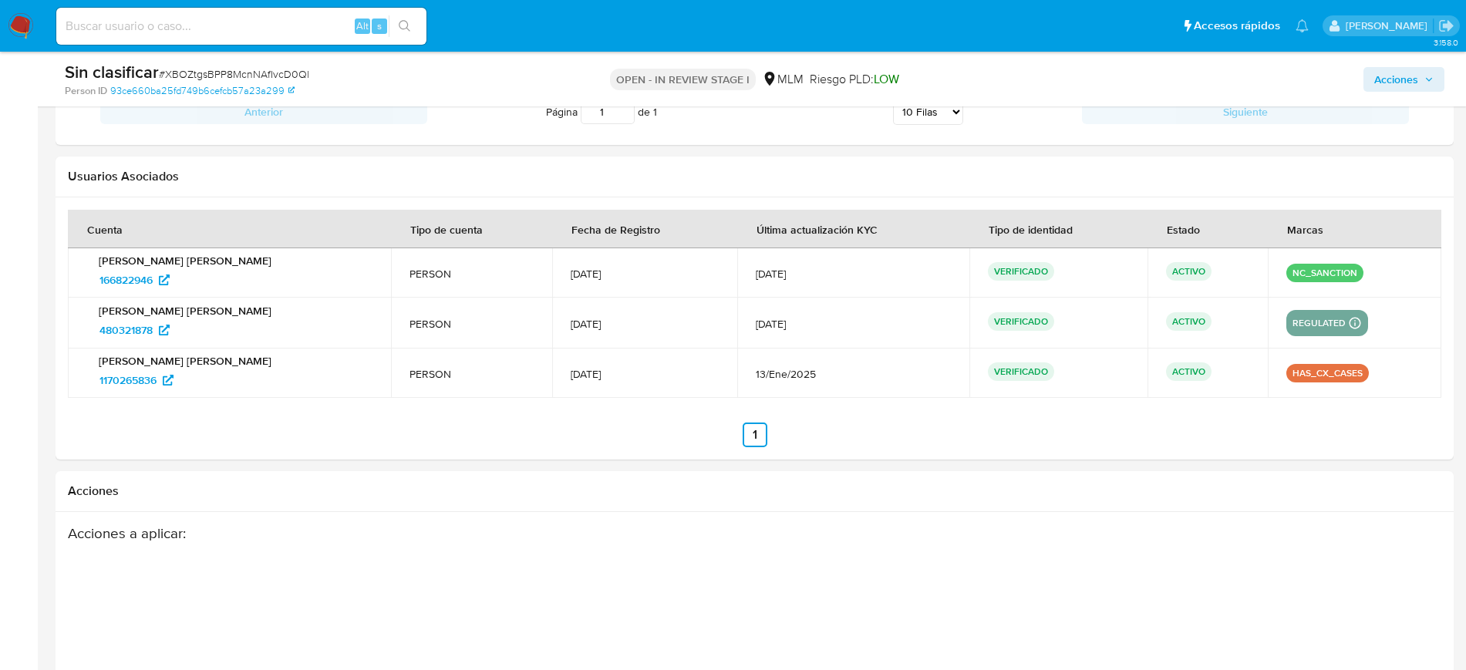
scroll to position [2596, 0]
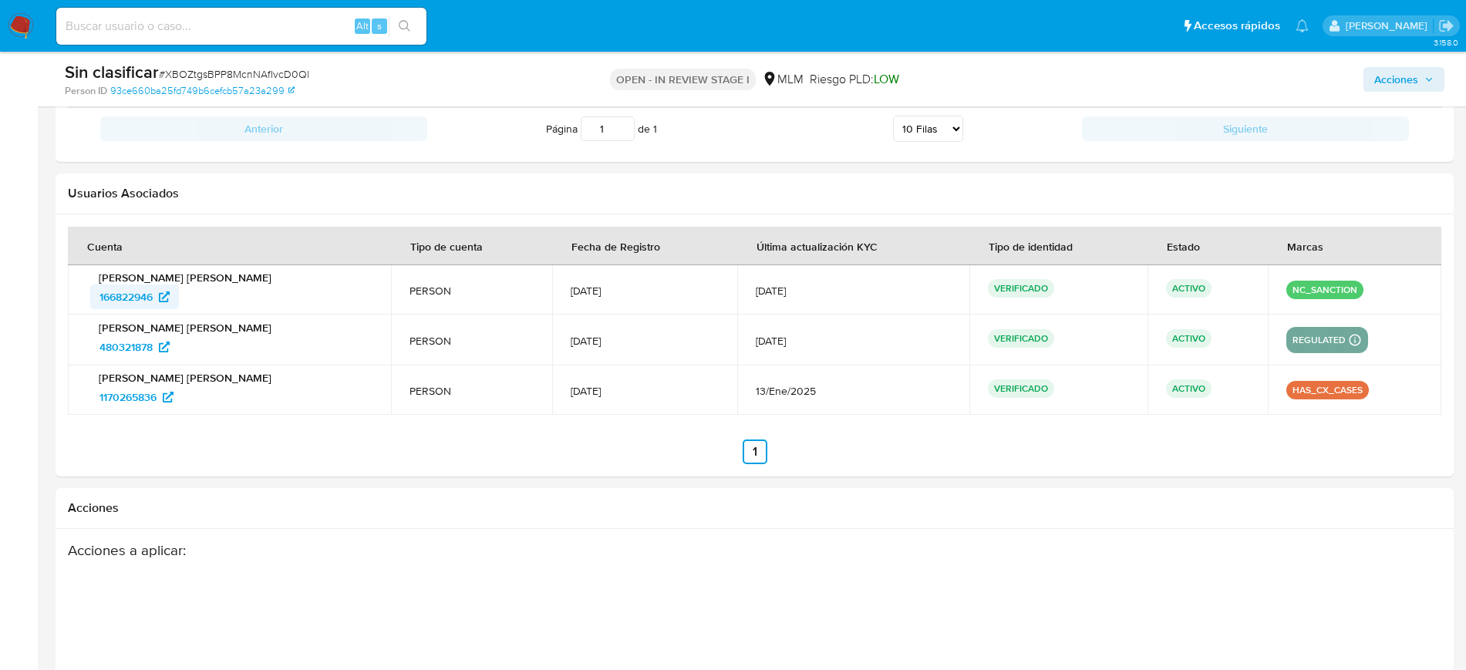
click at [149, 291] on span "166822946" at bounding box center [125, 297] width 53 height 25
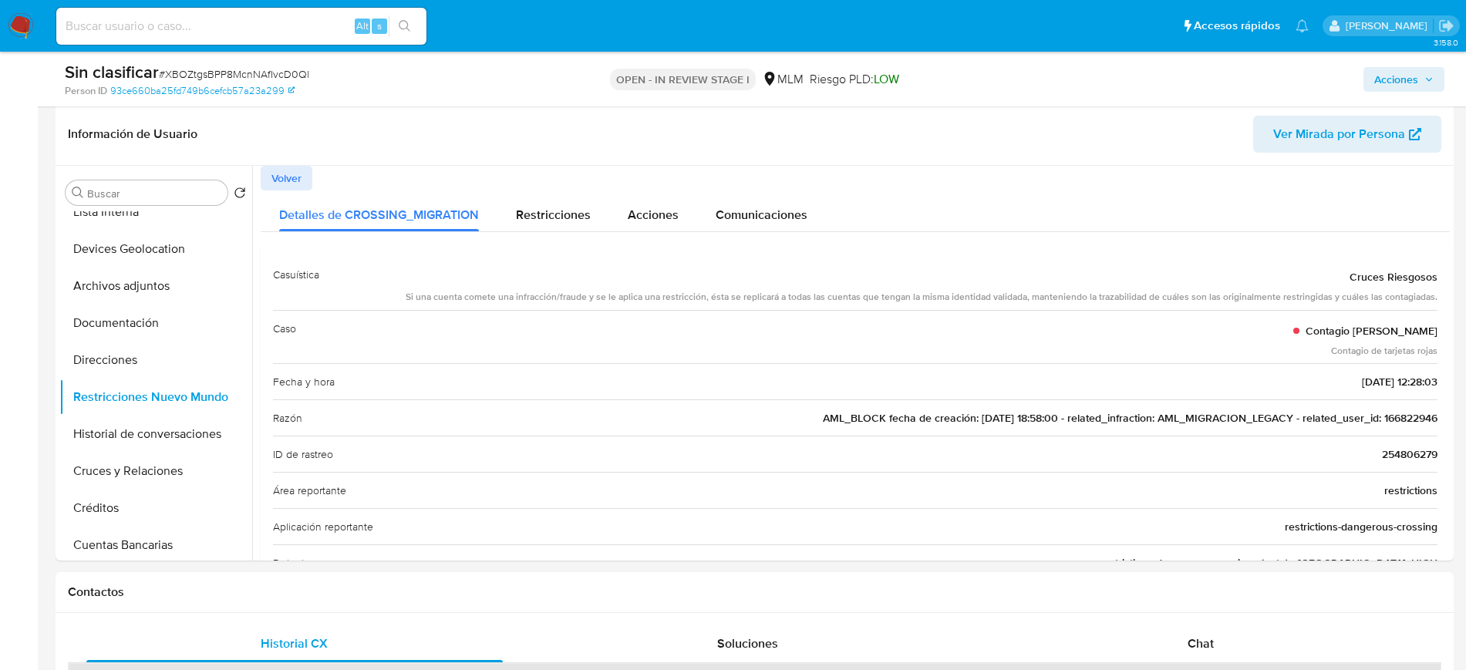
scroll to position [302, 0]
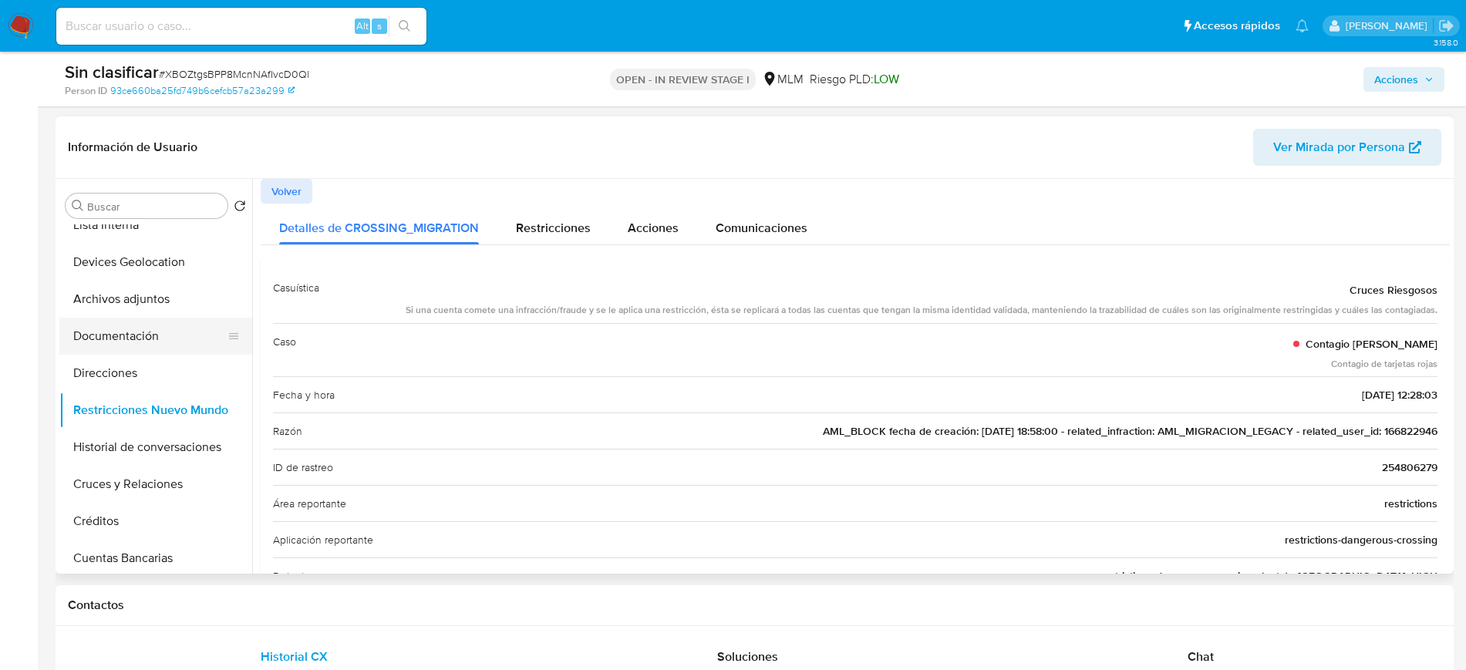
click at [118, 328] on button "Documentación" at bounding box center [149, 336] width 180 height 37
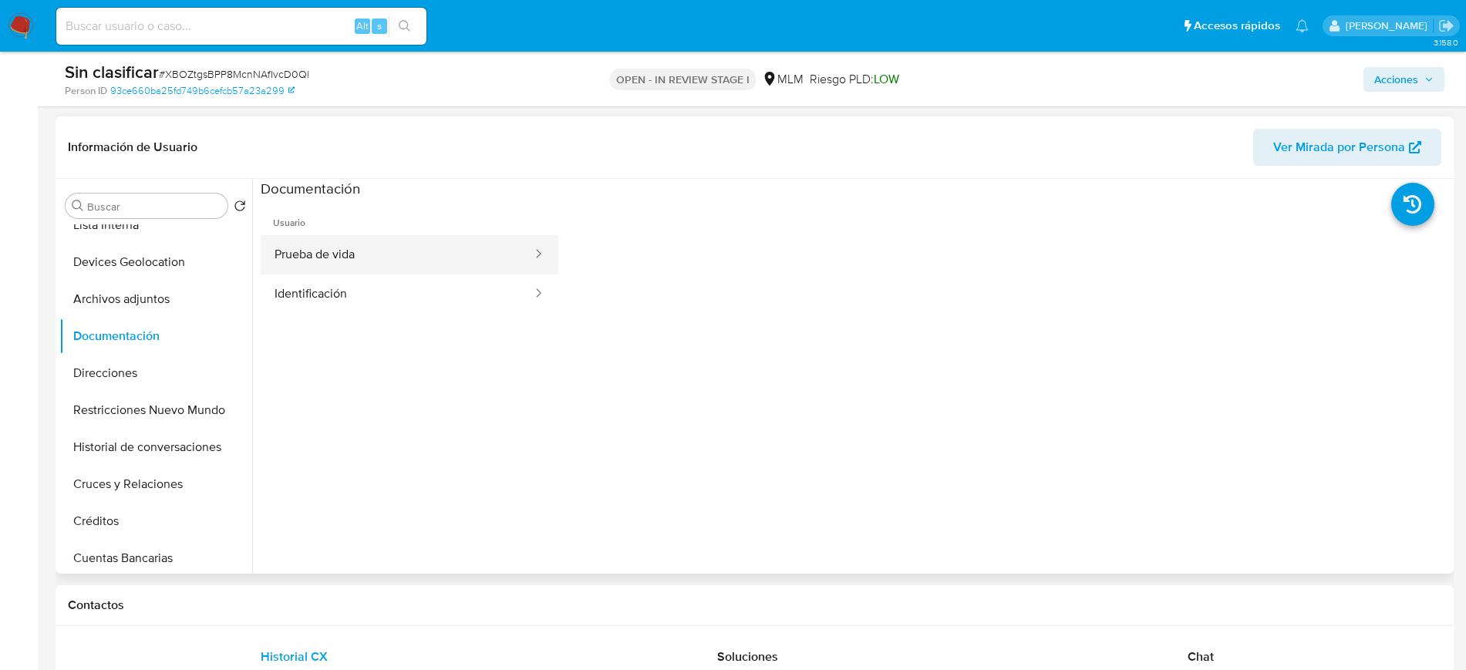
click at [367, 267] on button "Prueba de vida" at bounding box center [397, 254] width 273 height 39
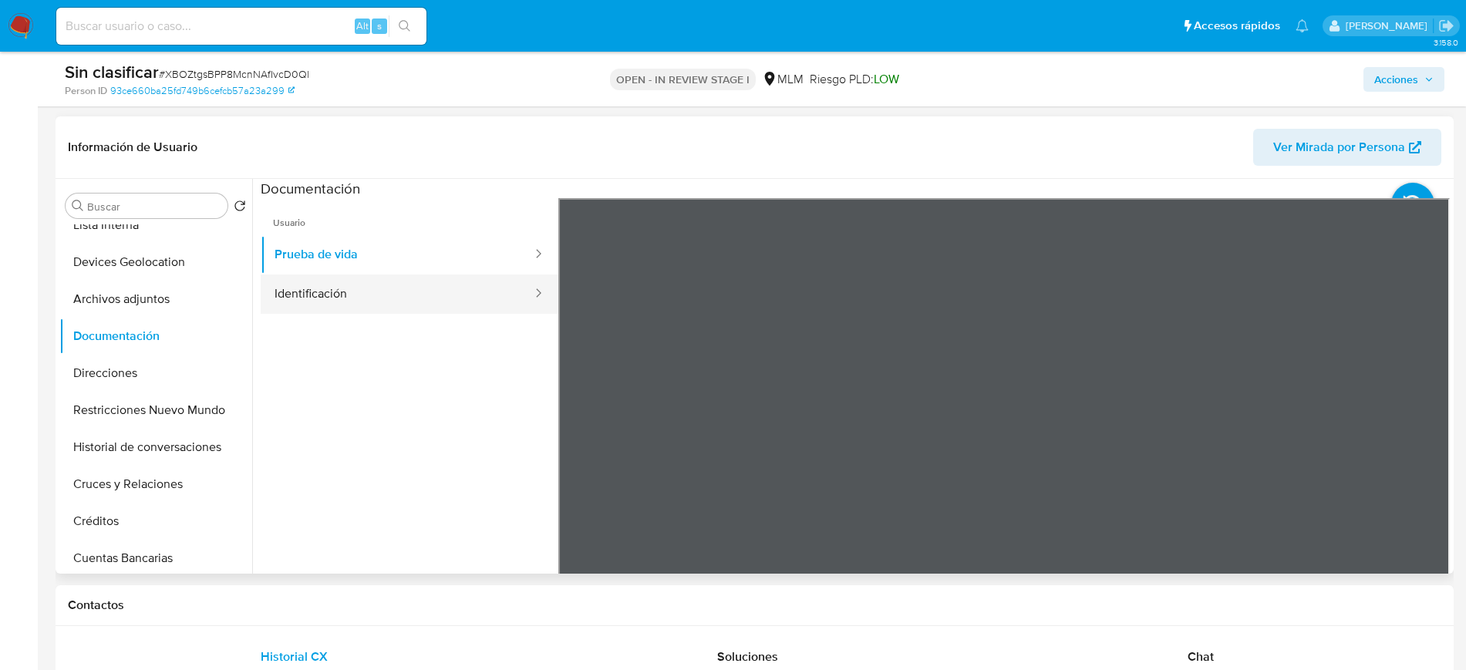
click at [451, 295] on button "Identificación" at bounding box center [397, 293] width 273 height 39
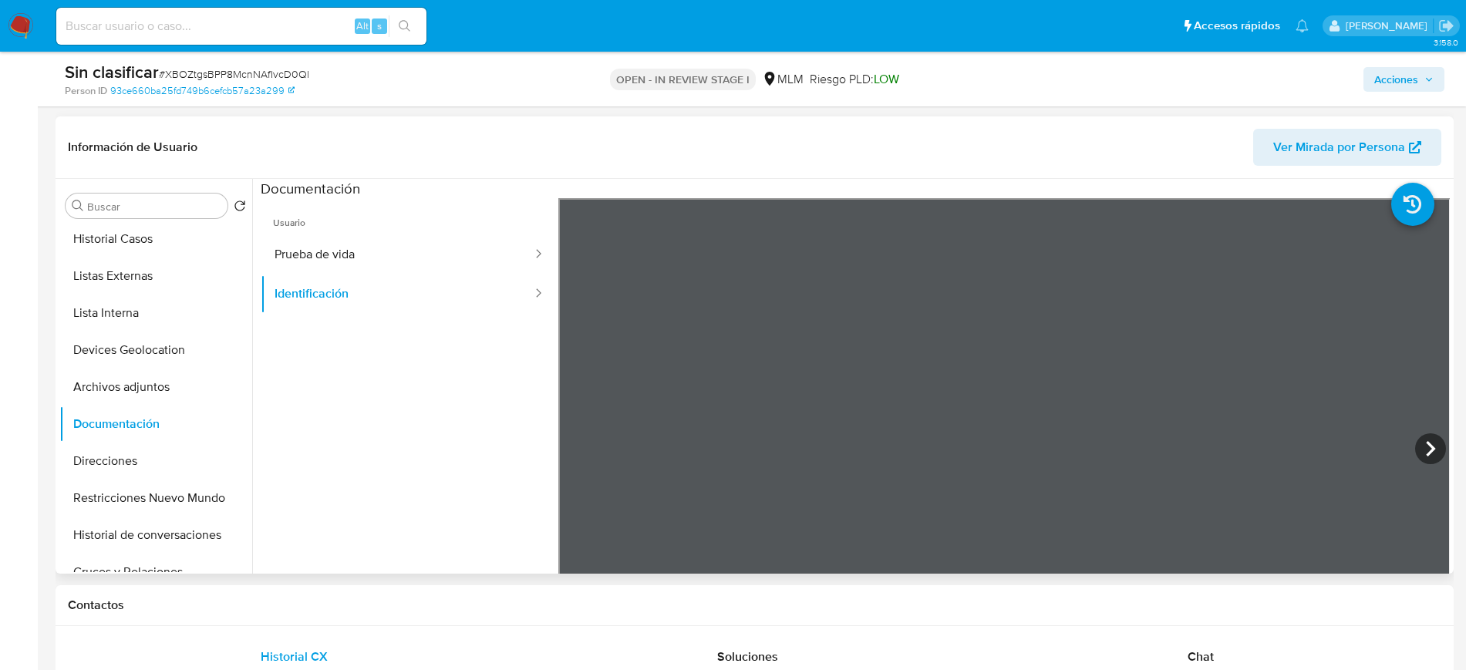
scroll to position [75, 0]
click at [144, 285] on button "Listas Externas" at bounding box center [149, 279] width 180 height 37
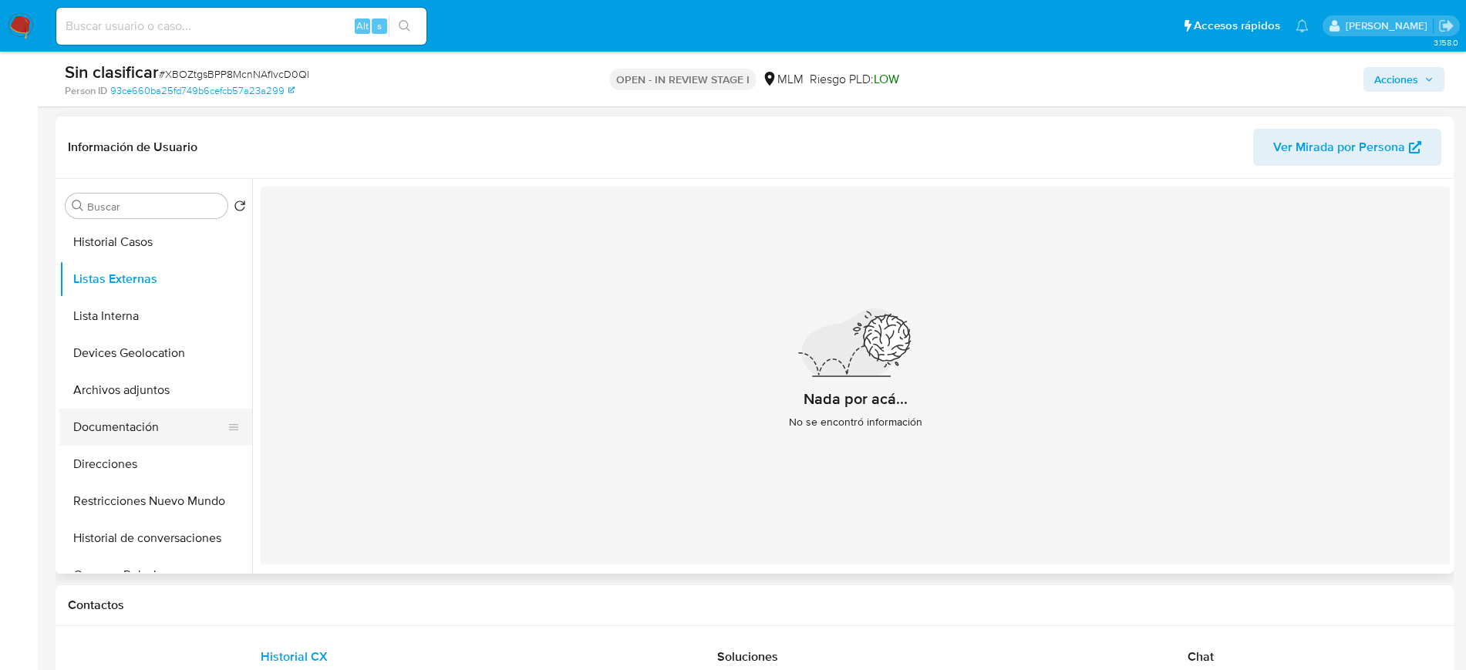
click at [146, 436] on button "Documentación" at bounding box center [149, 427] width 180 height 37
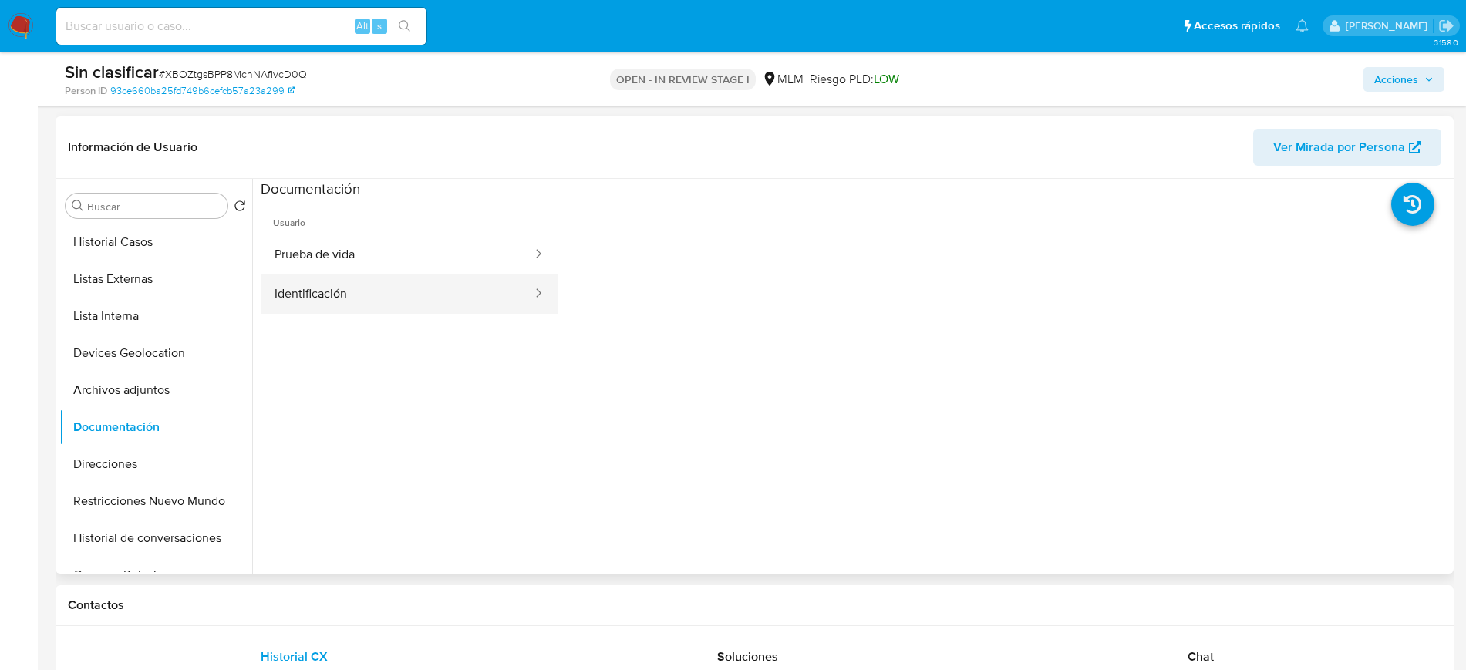
click at [337, 277] on button "Identificación" at bounding box center [397, 293] width 273 height 39
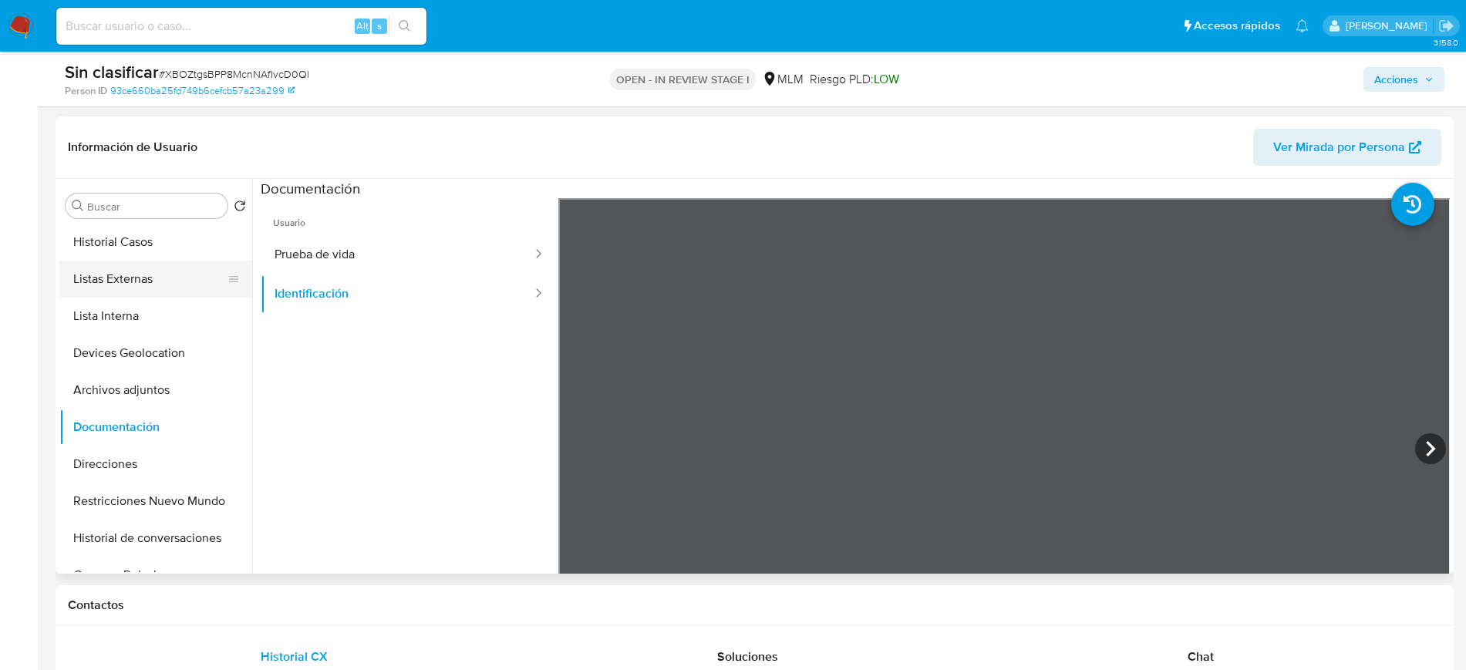
click at [117, 287] on button "Listas Externas" at bounding box center [149, 279] width 180 height 37
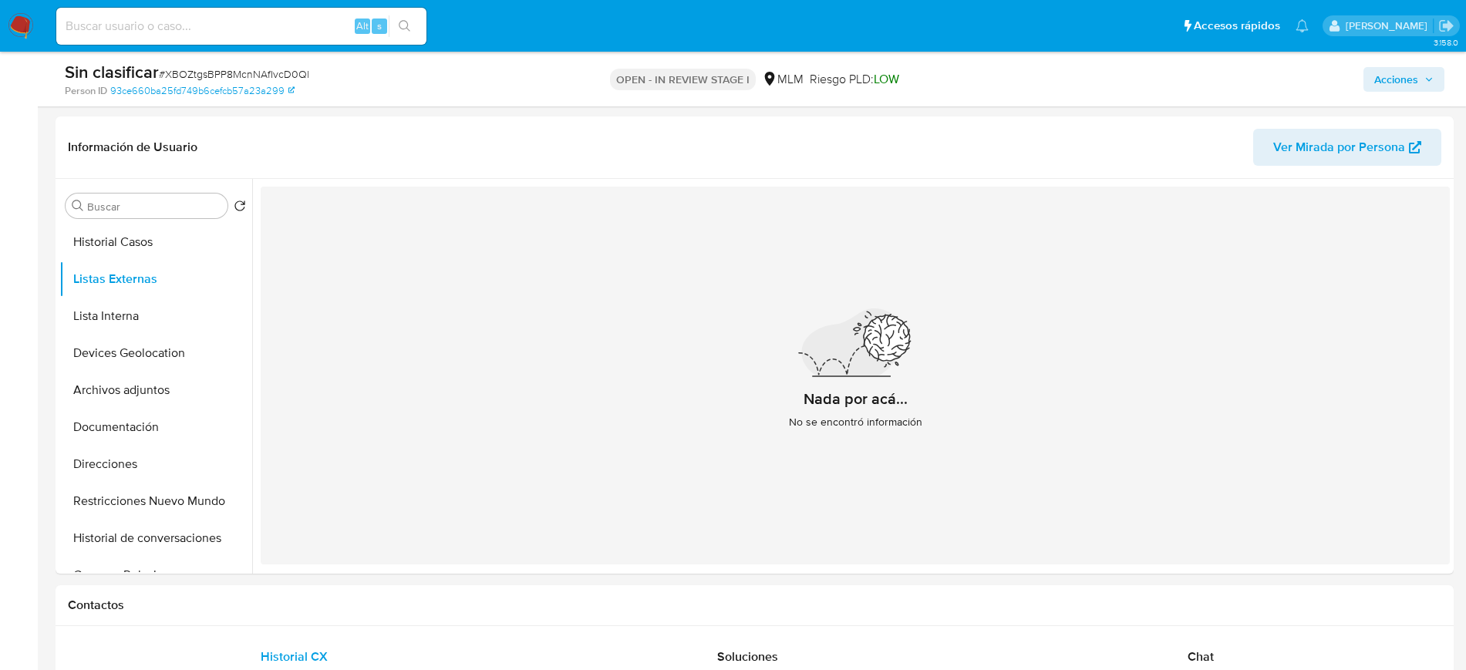
scroll to position [0, 0]
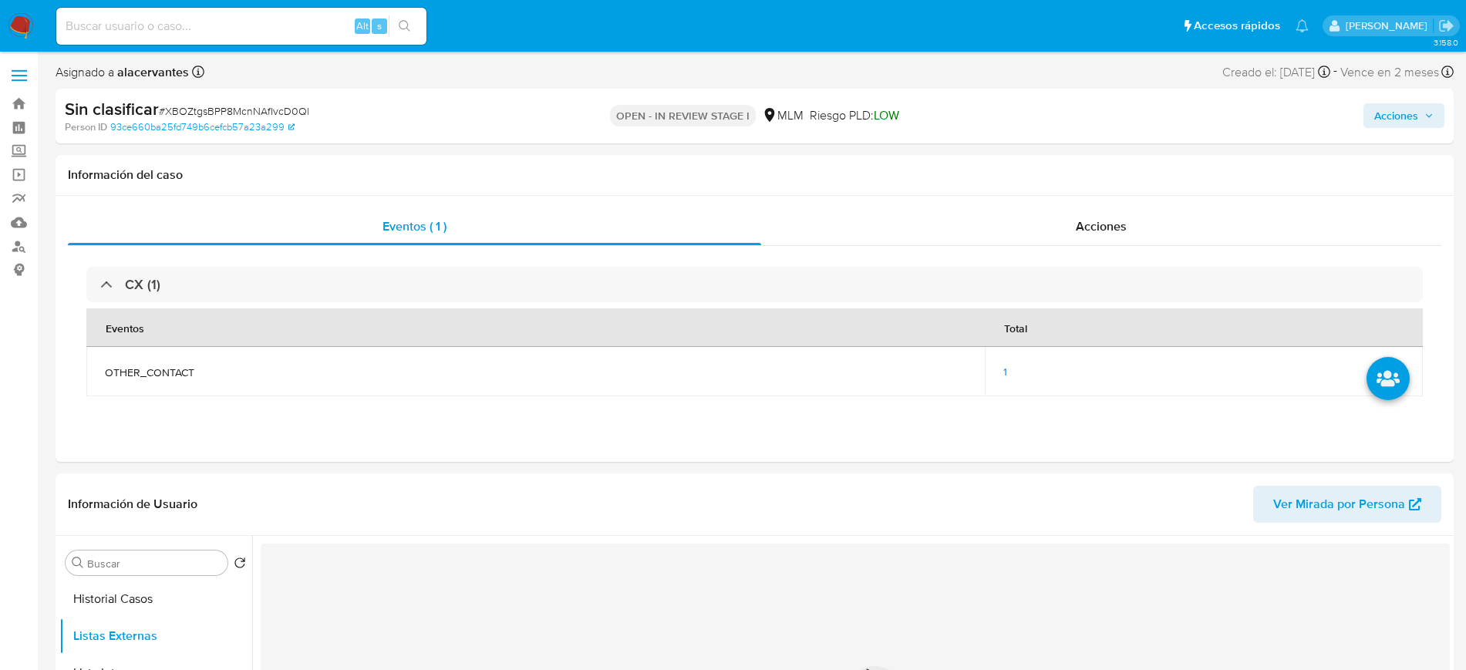
click at [1434, 115] on button "Acciones" at bounding box center [1403, 115] width 81 height 25
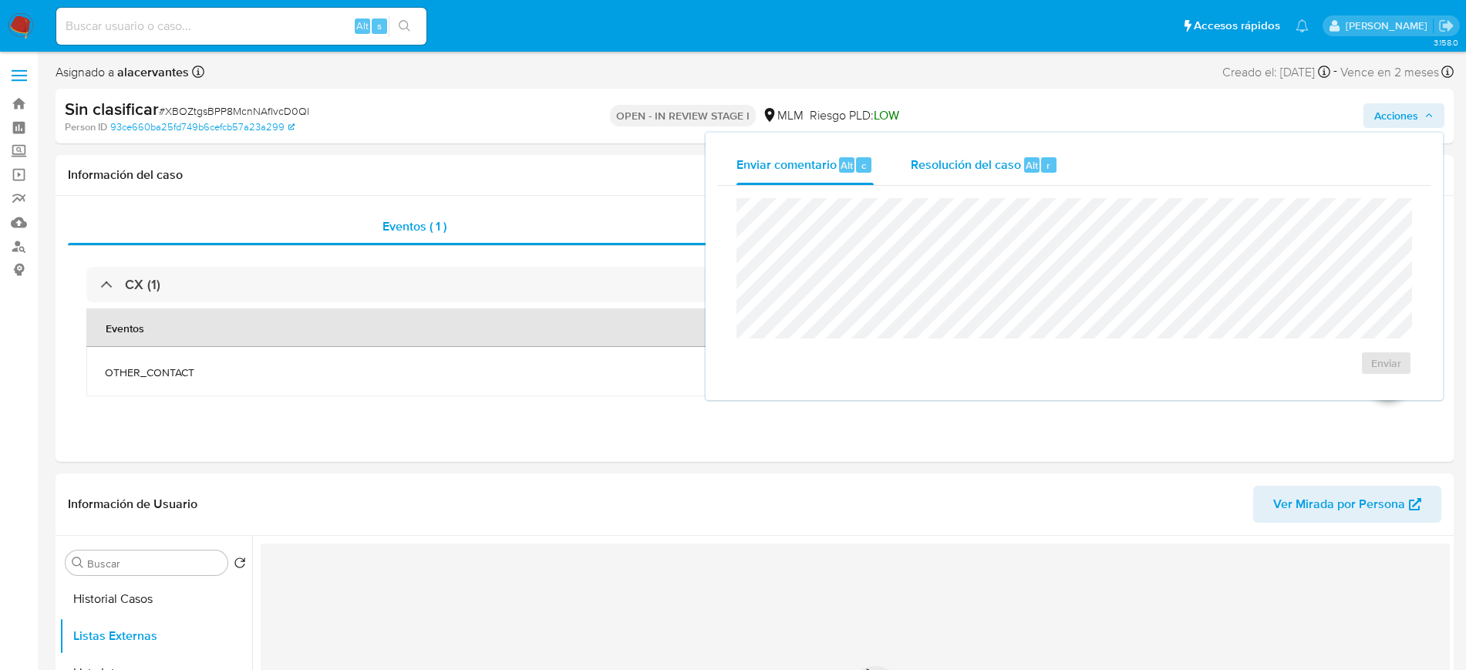
click at [971, 183] on div "Resolución del caso Alt r" at bounding box center [984, 165] width 147 height 40
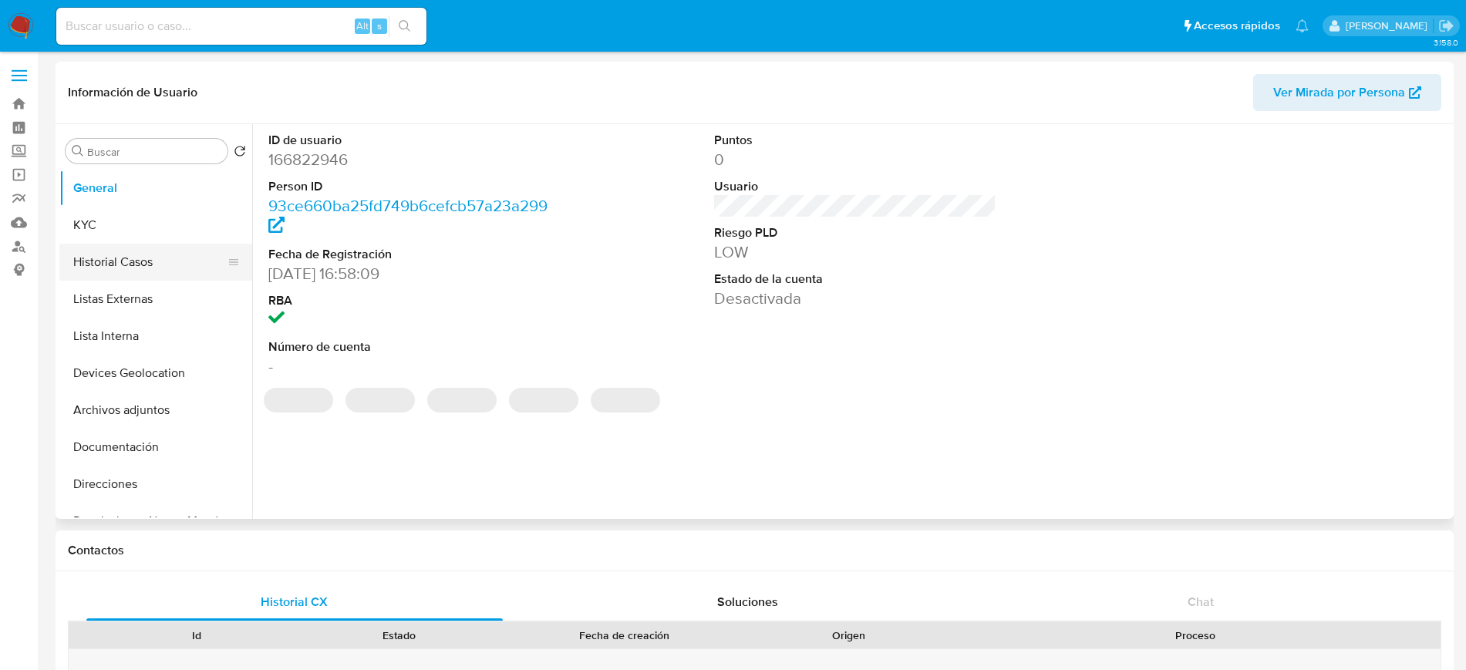
click at [126, 270] on button "Historial Casos" at bounding box center [149, 262] width 180 height 37
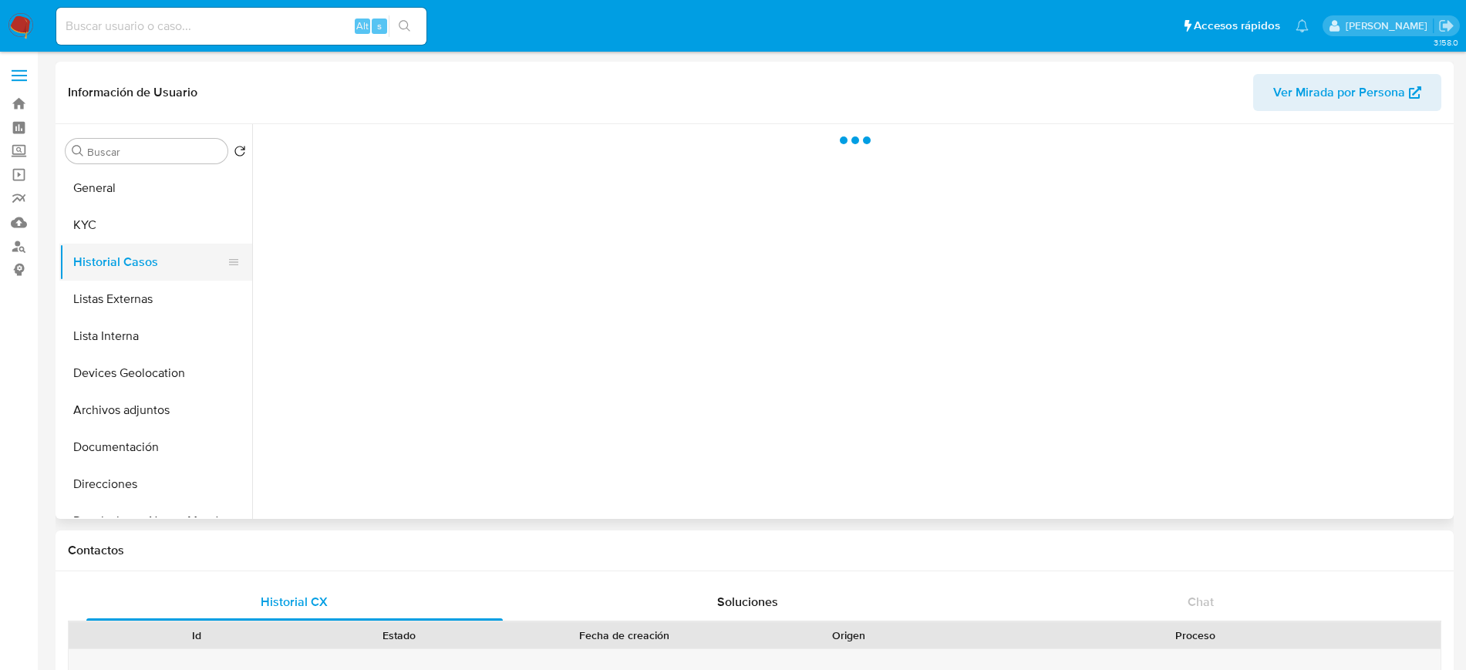
select select "10"
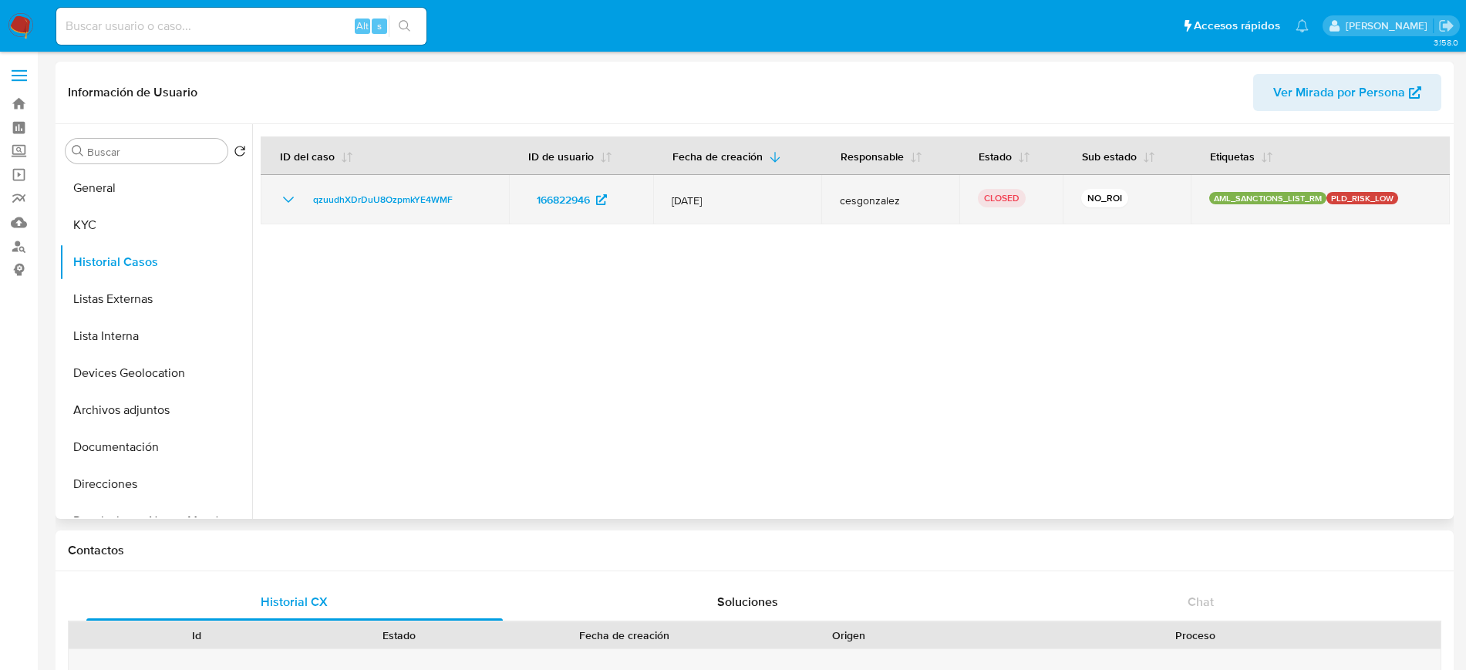
click at [295, 198] on icon "Mostrar/Ocultar" at bounding box center [288, 199] width 19 height 19
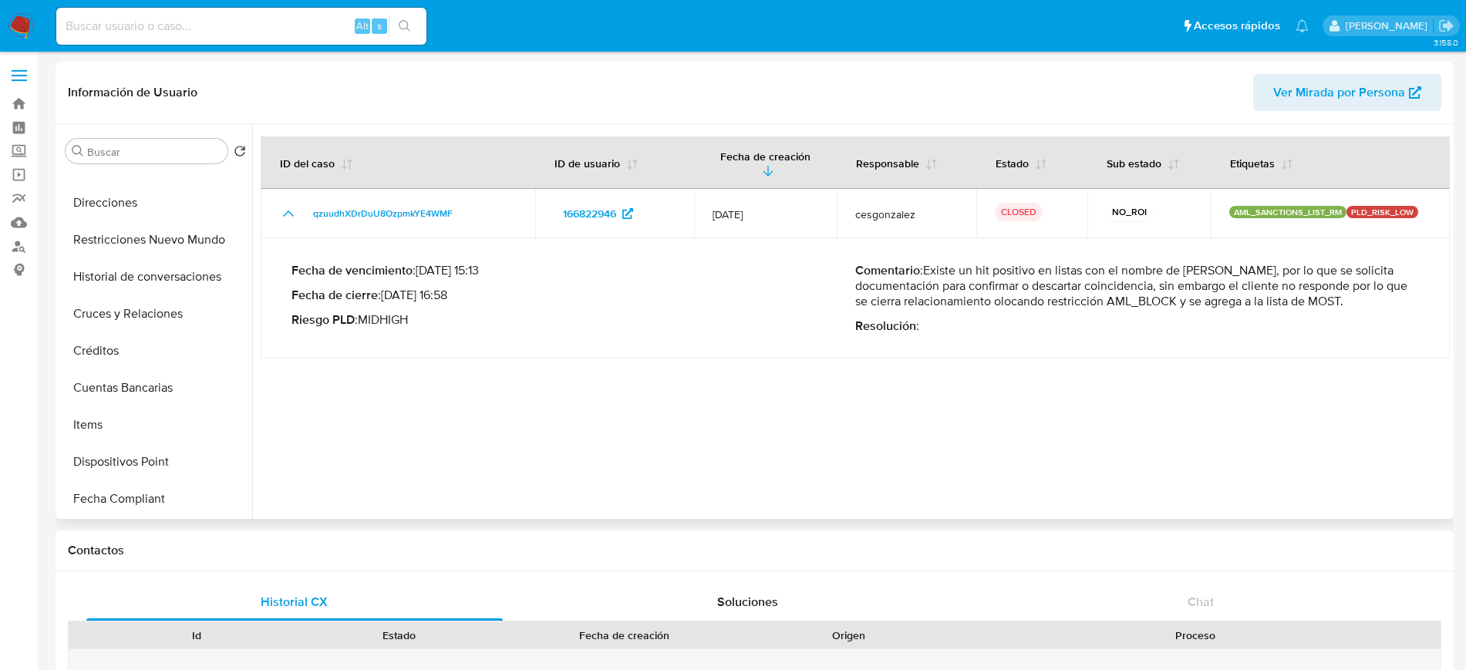
scroll to position [278, 0]
click at [168, 258] on button "Restricciones Nuevo Mundo" at bounding box center [149, 243] width 180 height 37
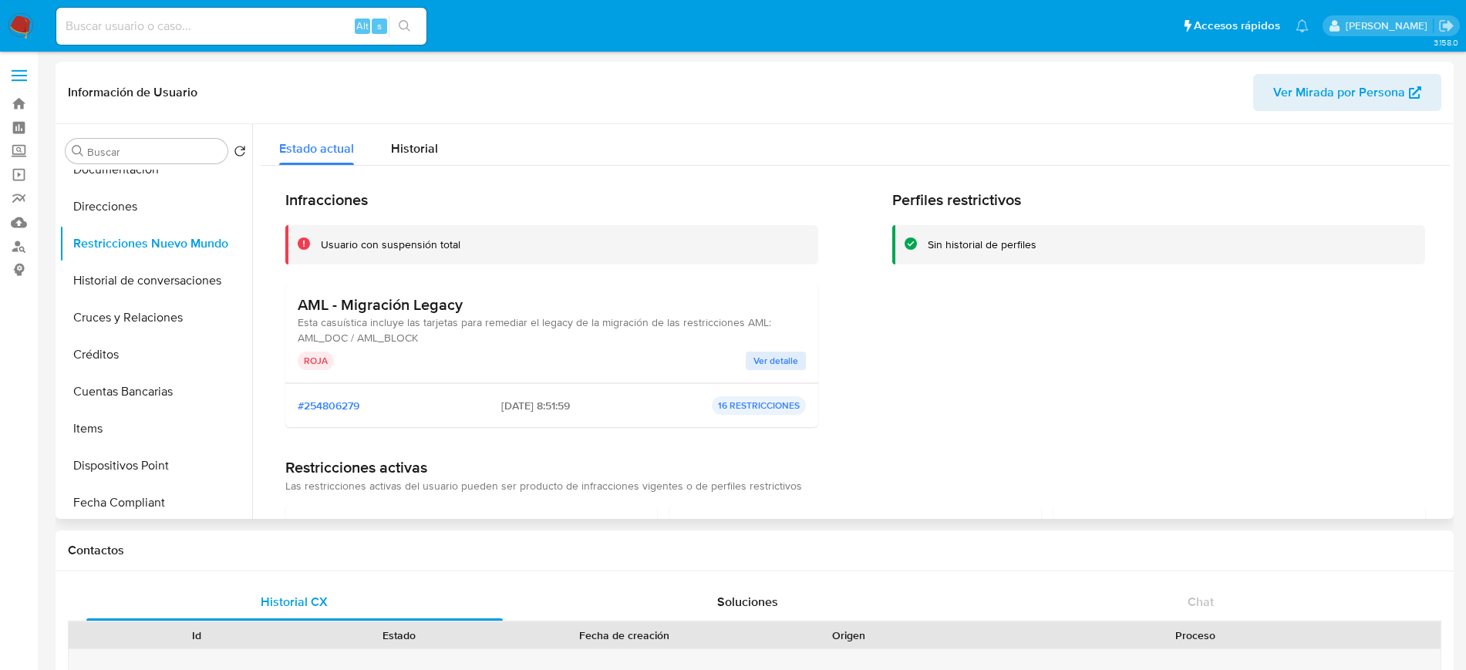
click at [767, 360] on span "Ver detalle" at bounding box center [775, 360] width 45 height 15
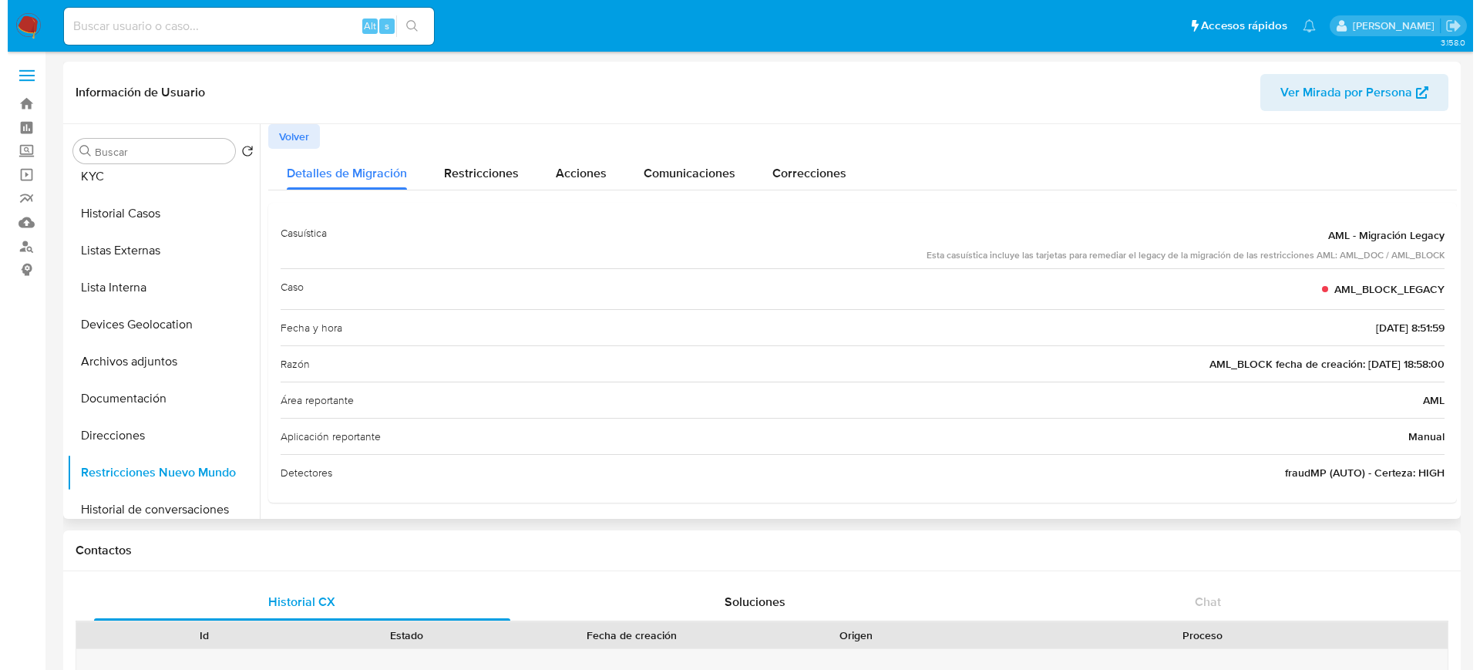
scroll to position [0, 0]
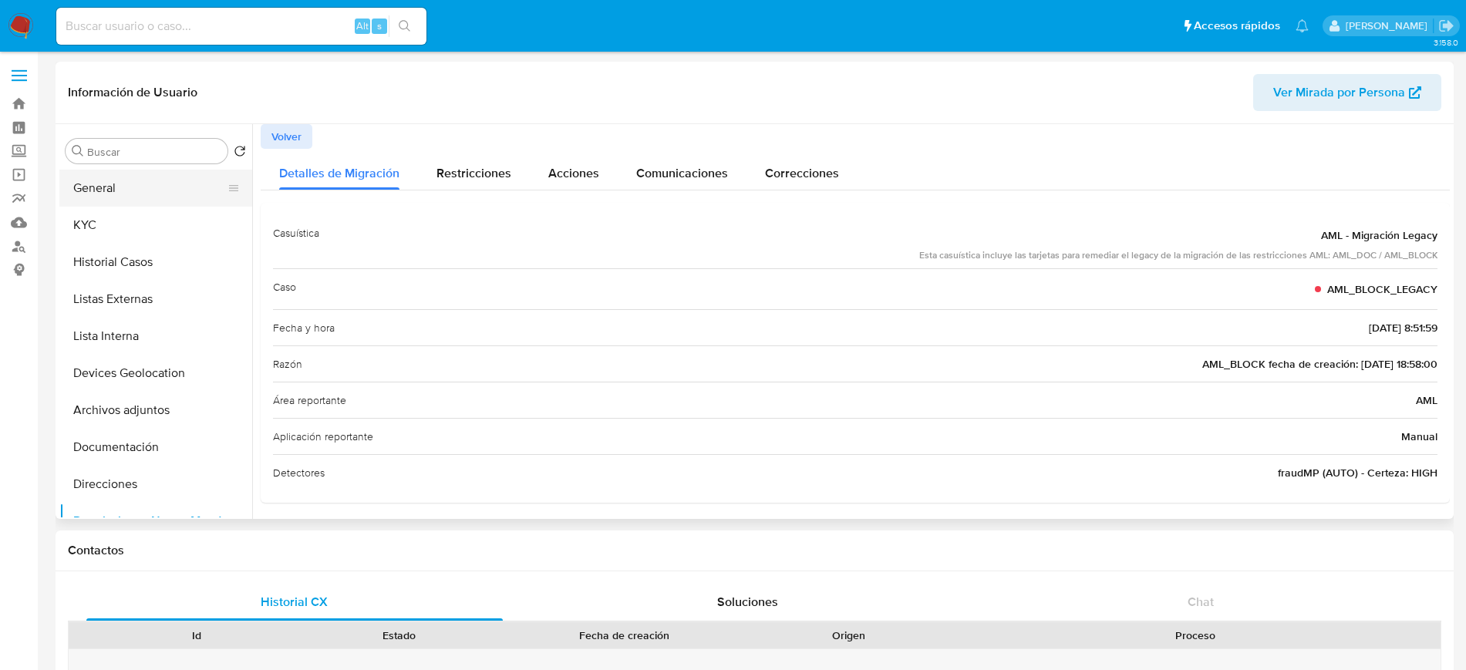
click at [145, 183] on button "General" at bounding box center [149, 188] width 180 height 37
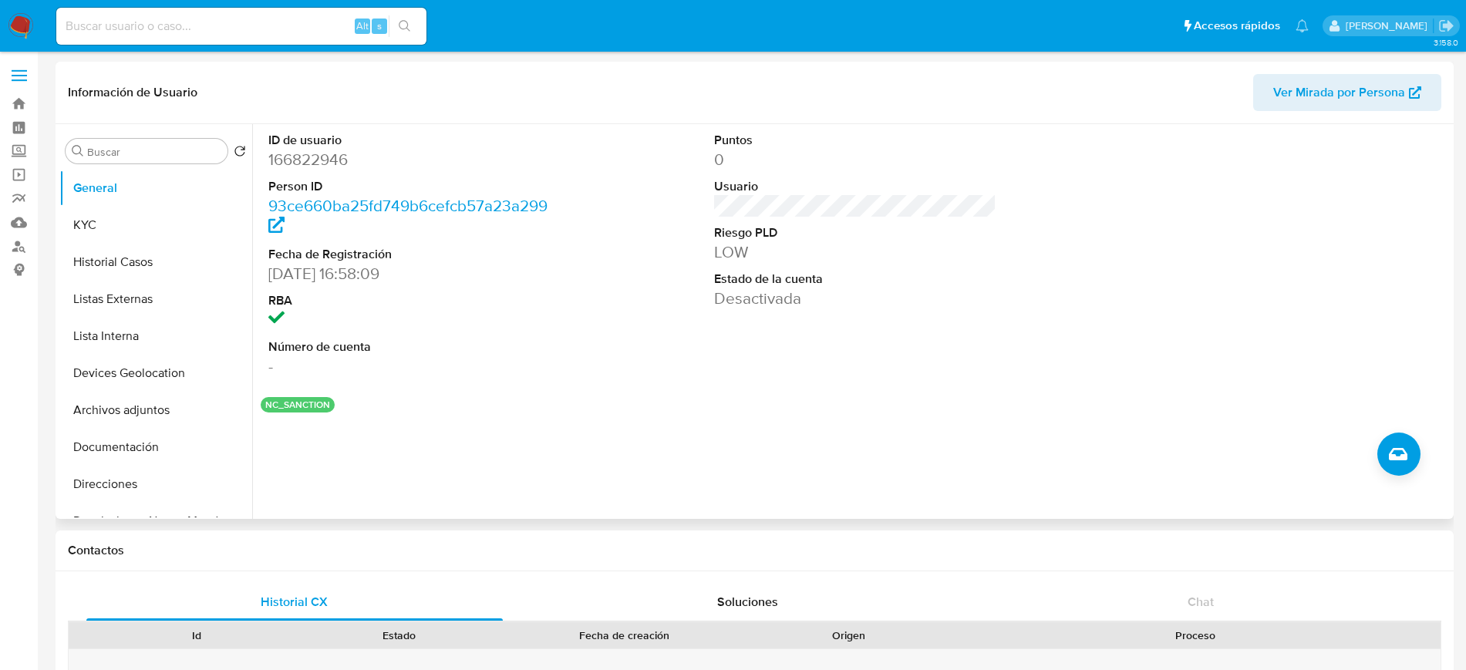
click at [1381, 431] on div "ID de usuario 166822946 Person ID 93ce660ba25fd749b6cefcb57a23a299 Fecha de Reg…" at bounding box center [850, 321] width 1197 height 395
click at [1396, 446] on icon "Crear caso manual" at bounding box center [1398, 454] width 19 height 19
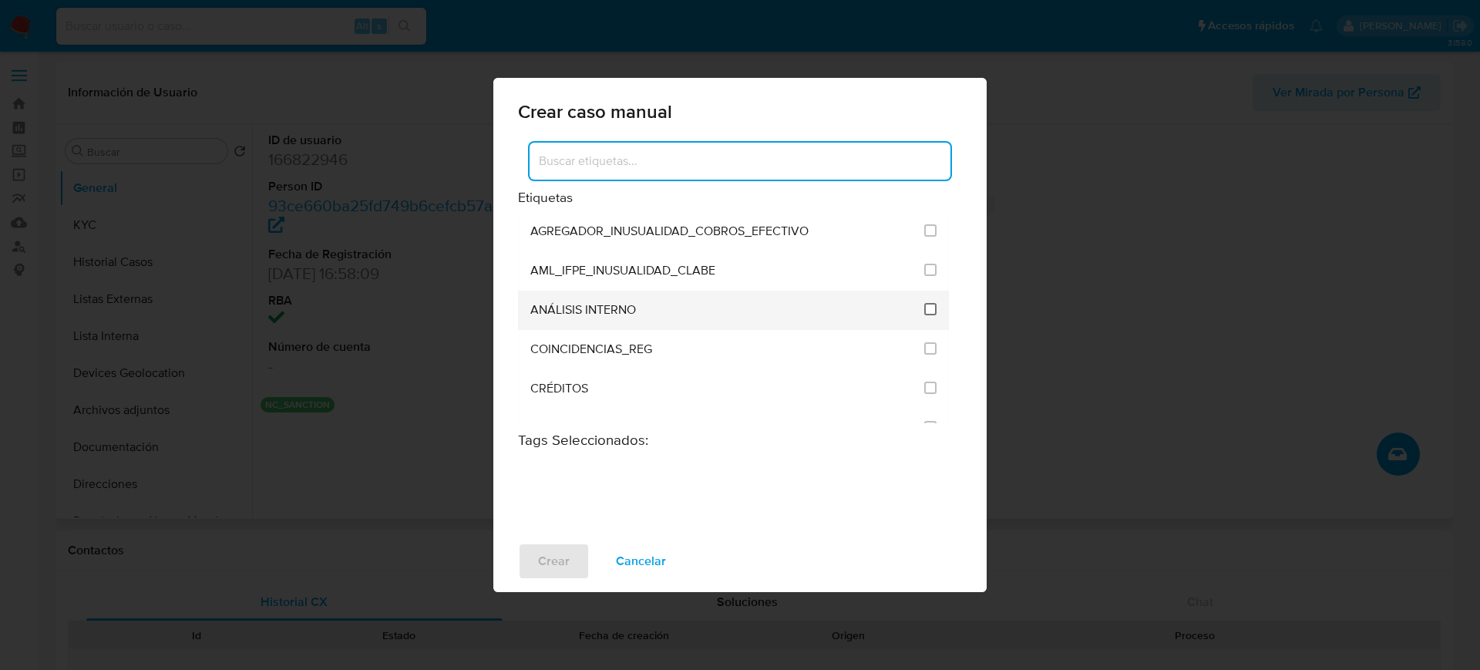
click at [924, 309] on input "1888" at bounding box center [930, 309] width 12 height 12
checkbox input "true"
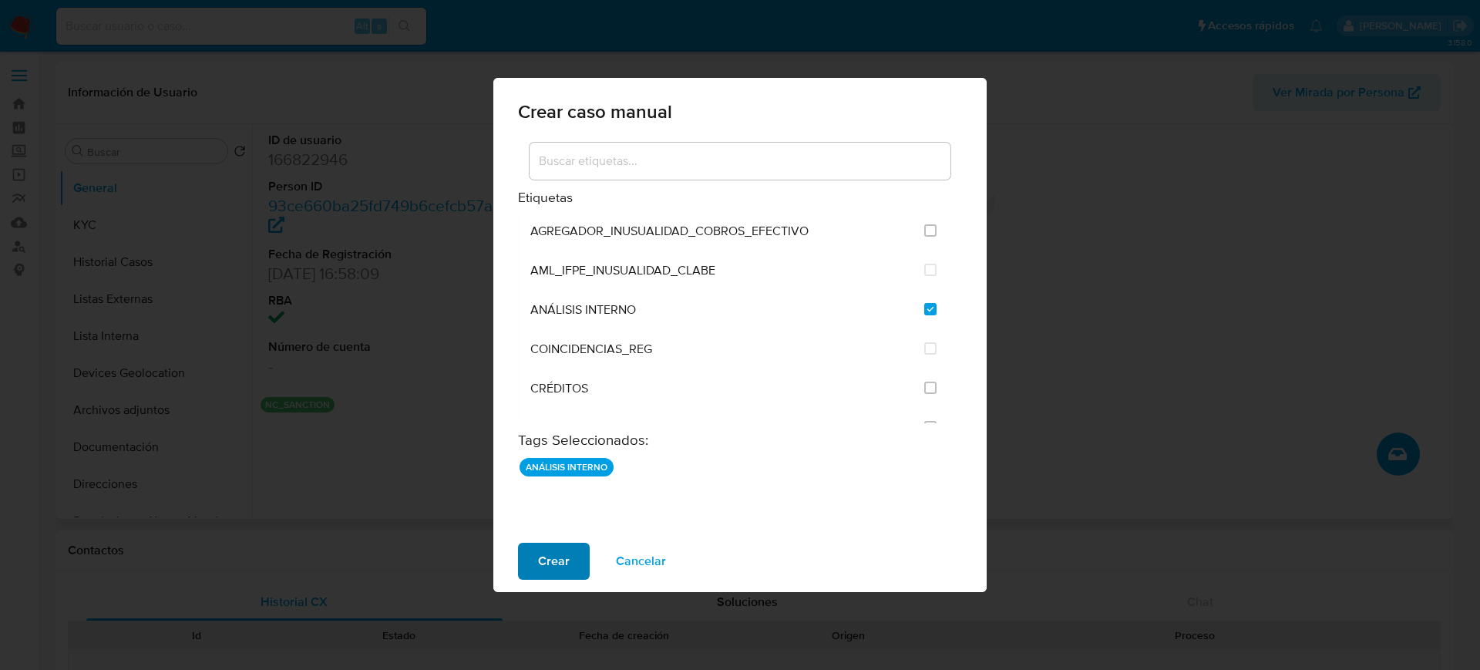
click at [553, 547] on span "Crear" at bounding box center [554, 561] width 32 height 34
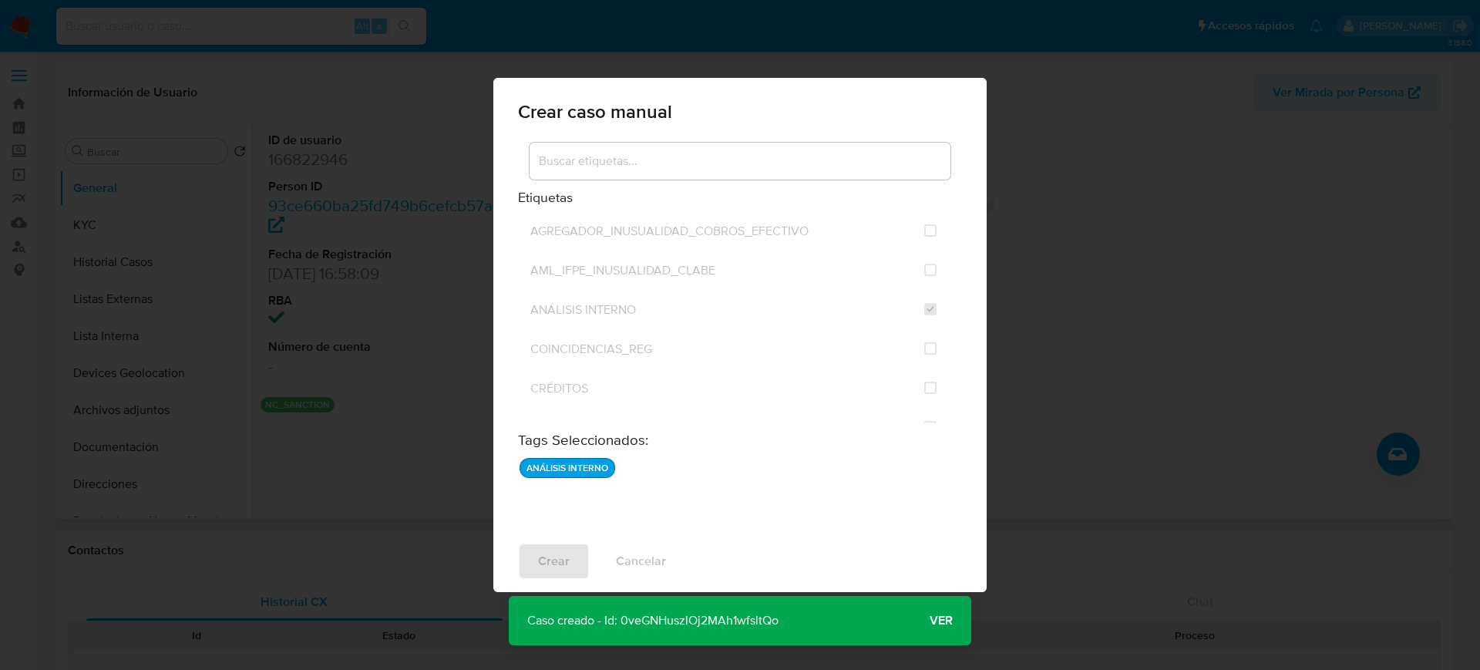
click at [934, 621] on span "Ver" at bounding box center [941, 621] width 23 height 0
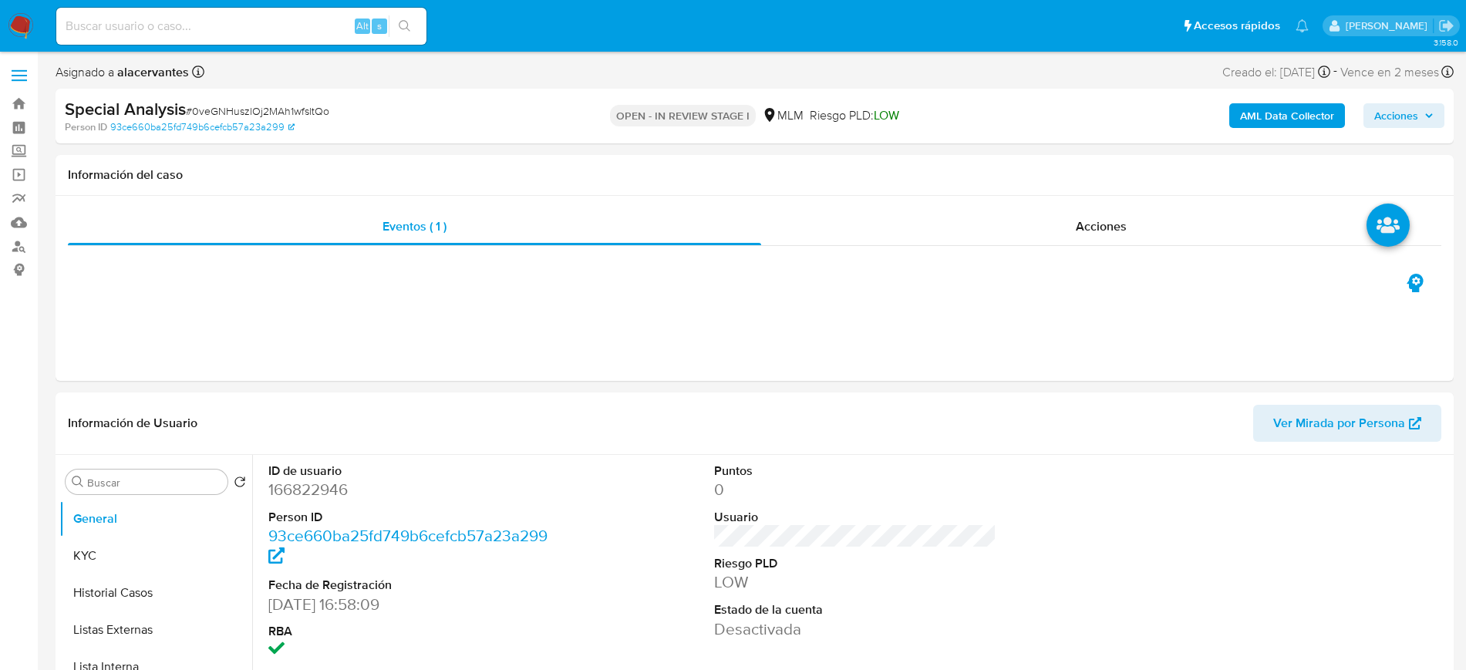
select select "10"
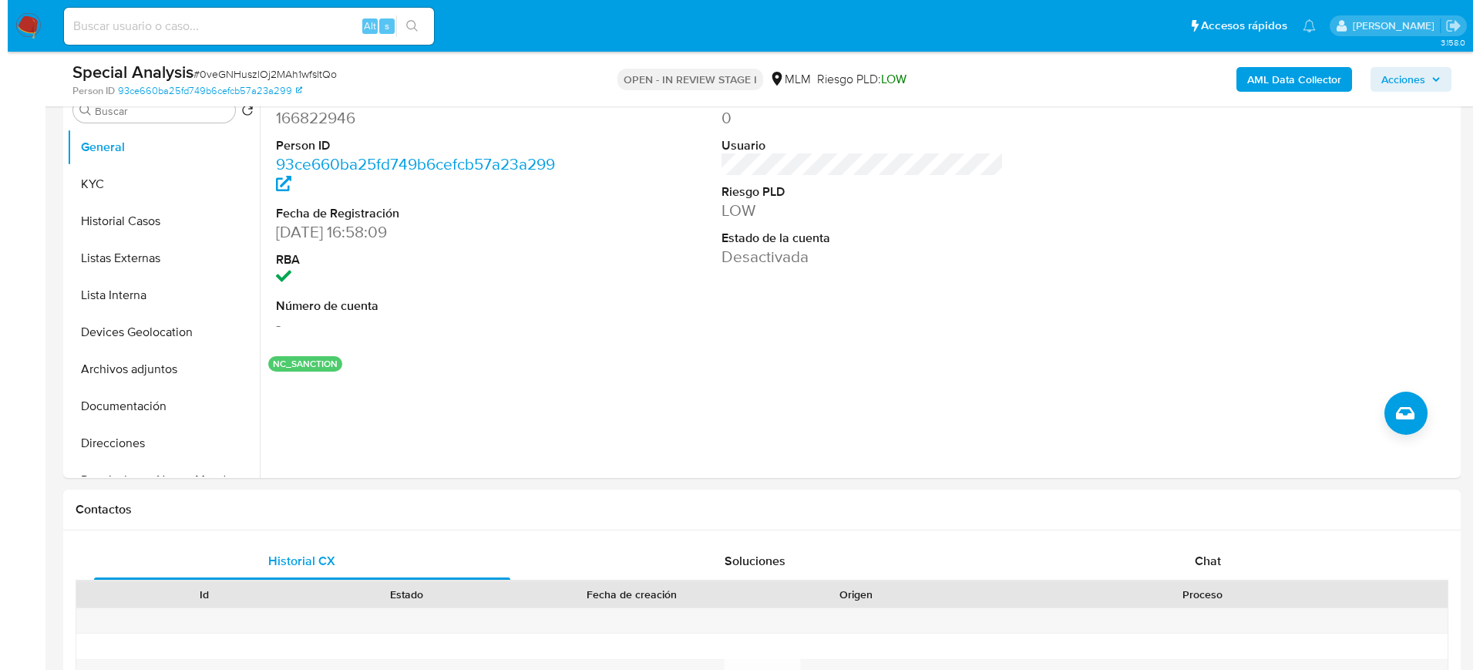
scroll to position [295, 0]
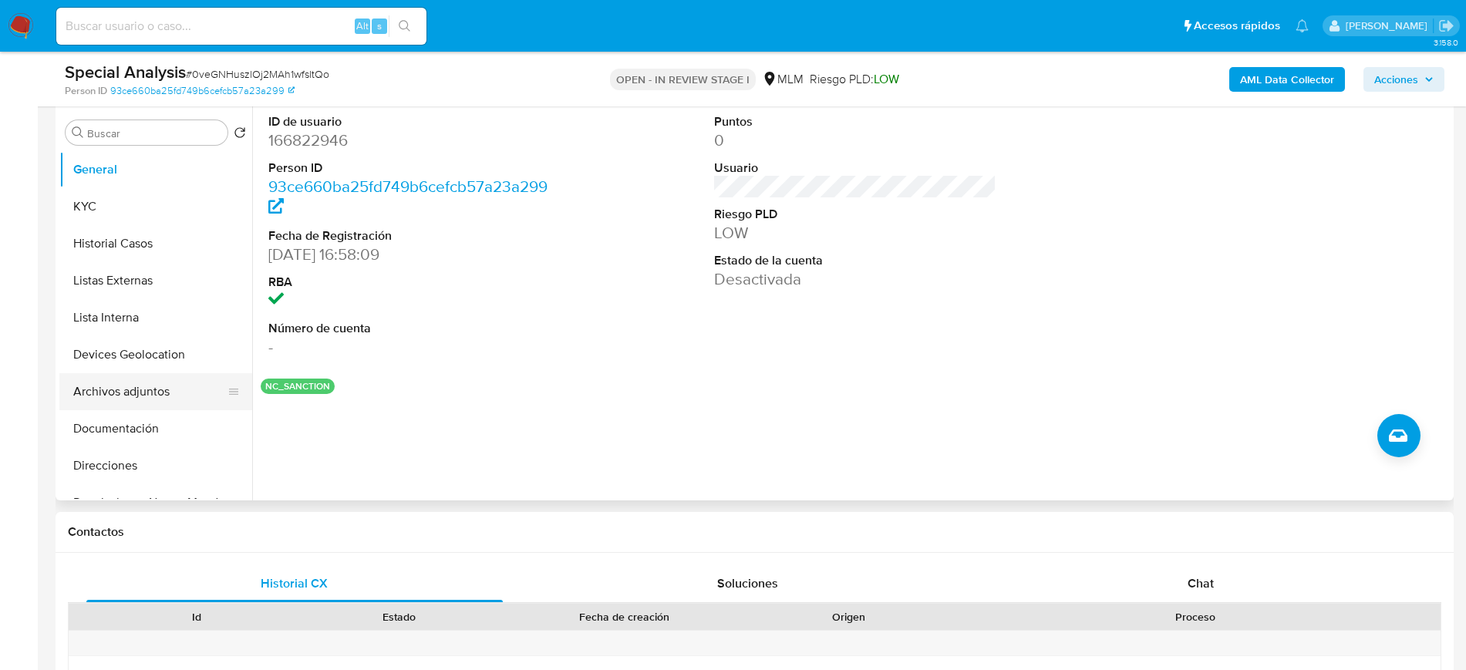
click at [130, 398] on button "Archivos adjuntos" at bounding box center [149, 391] width 180 height 37
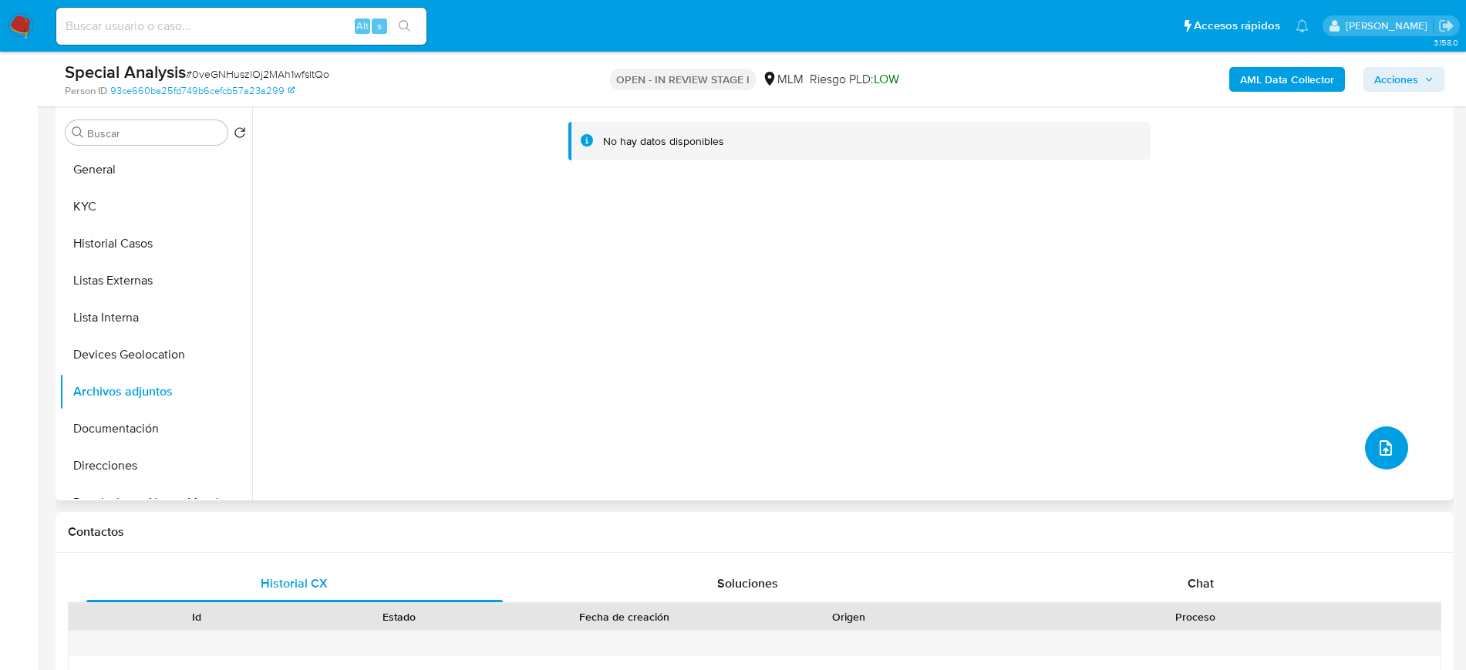
click at [1368, 438] on button "upload-file" at bounding box center [1386, 447] width 43 height 43
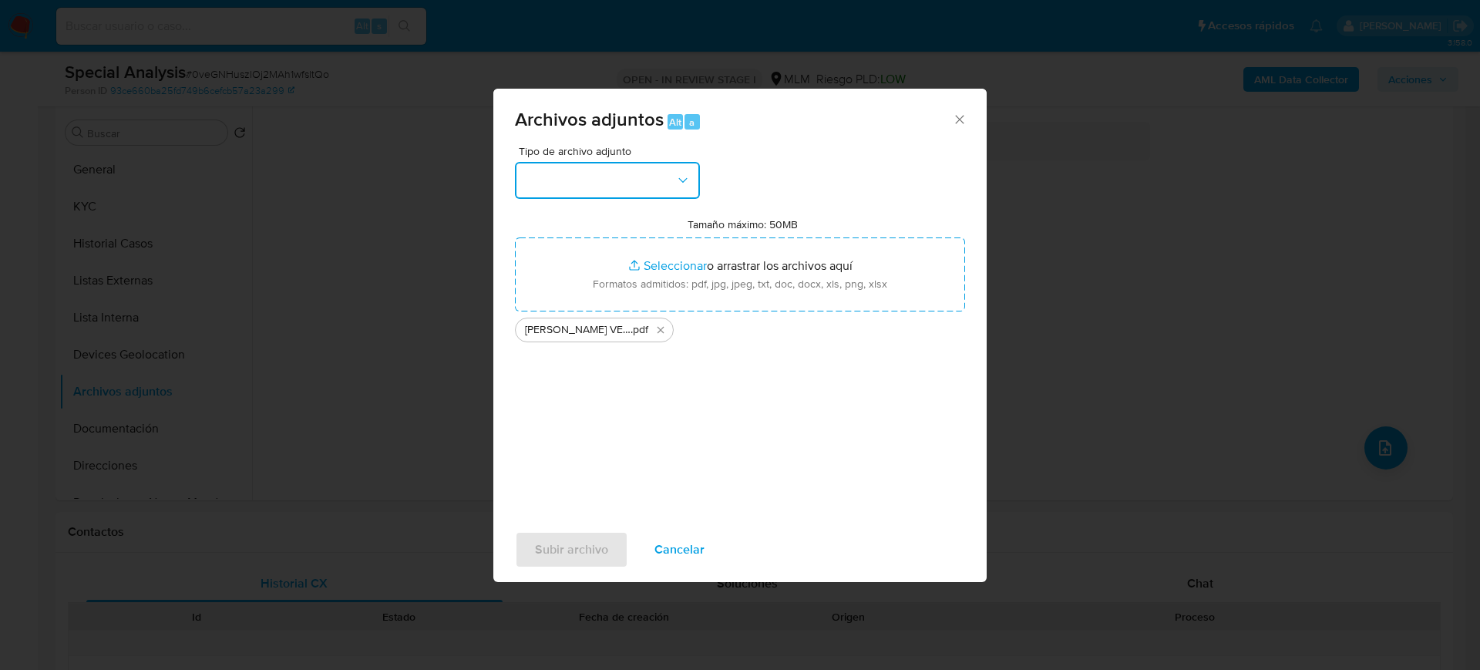
click at [651, 177] on button "button" at bounding box center [607, 180] width 185 height 37
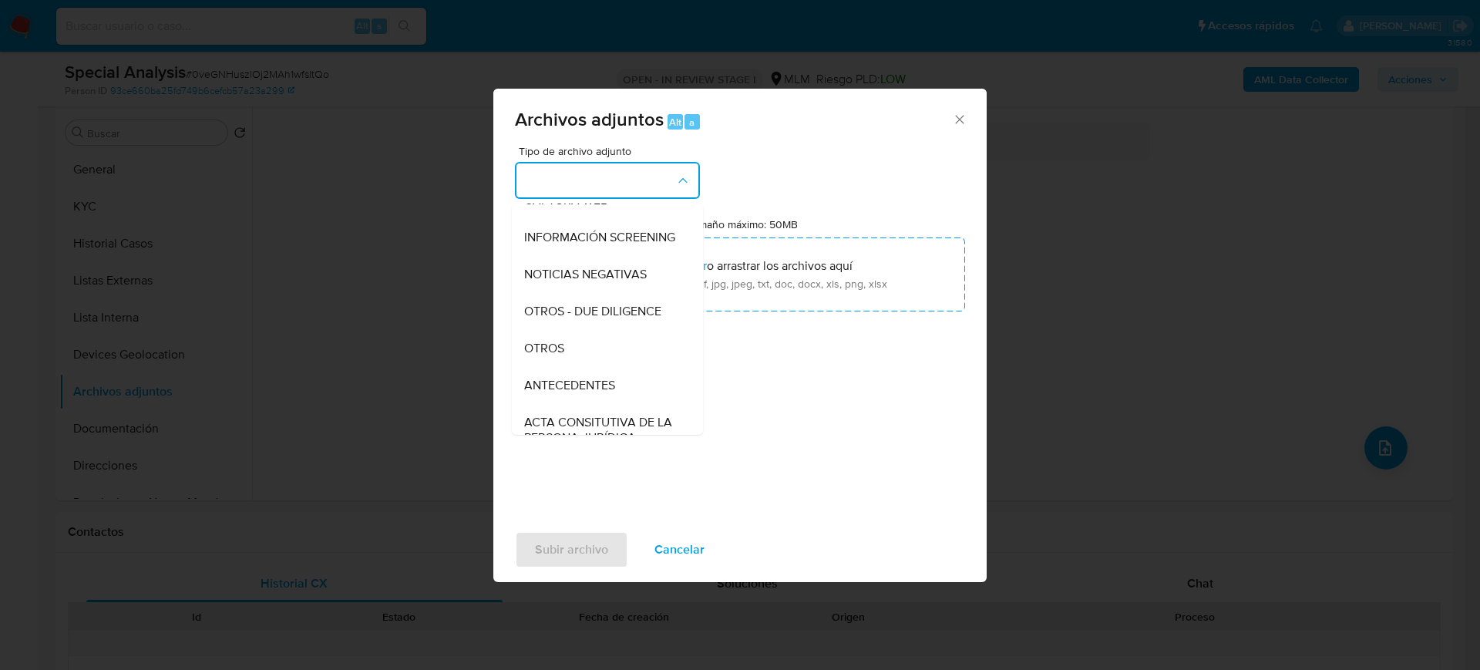
scroll to position [160, 0]
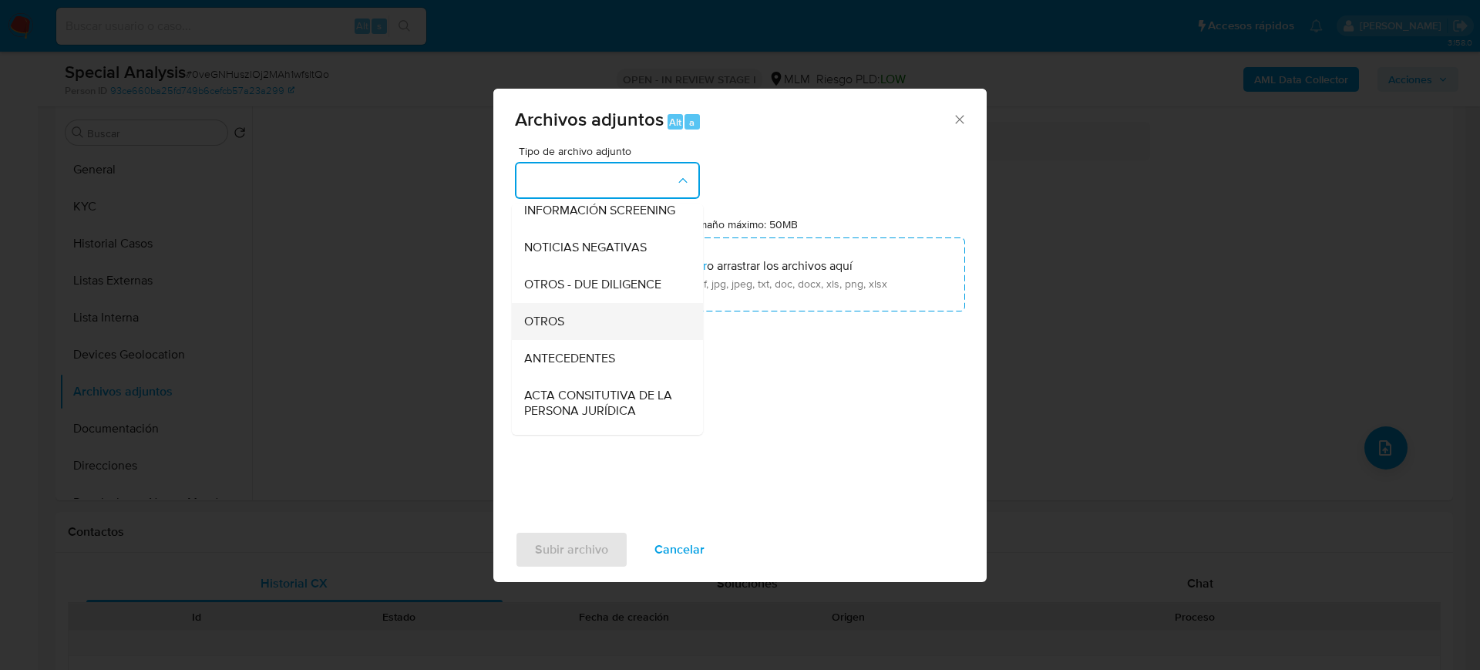
drag, startPoint x: 588, startPoint y: 361, endPoint x: 552, endPoint y: 344, distance: 39.3
click at [552, 344] on ul "CAPTURA BUREAU CAPTURA DOWJONES CAPTURA GOOGLE CAPTURA WEB INFORMACIÓN SCREENIN…" at bounding box center [607, 503] width 191 height 919
click at [552, 329] on span "OTROS" at bounding box center [544, 321] width 40 height 15
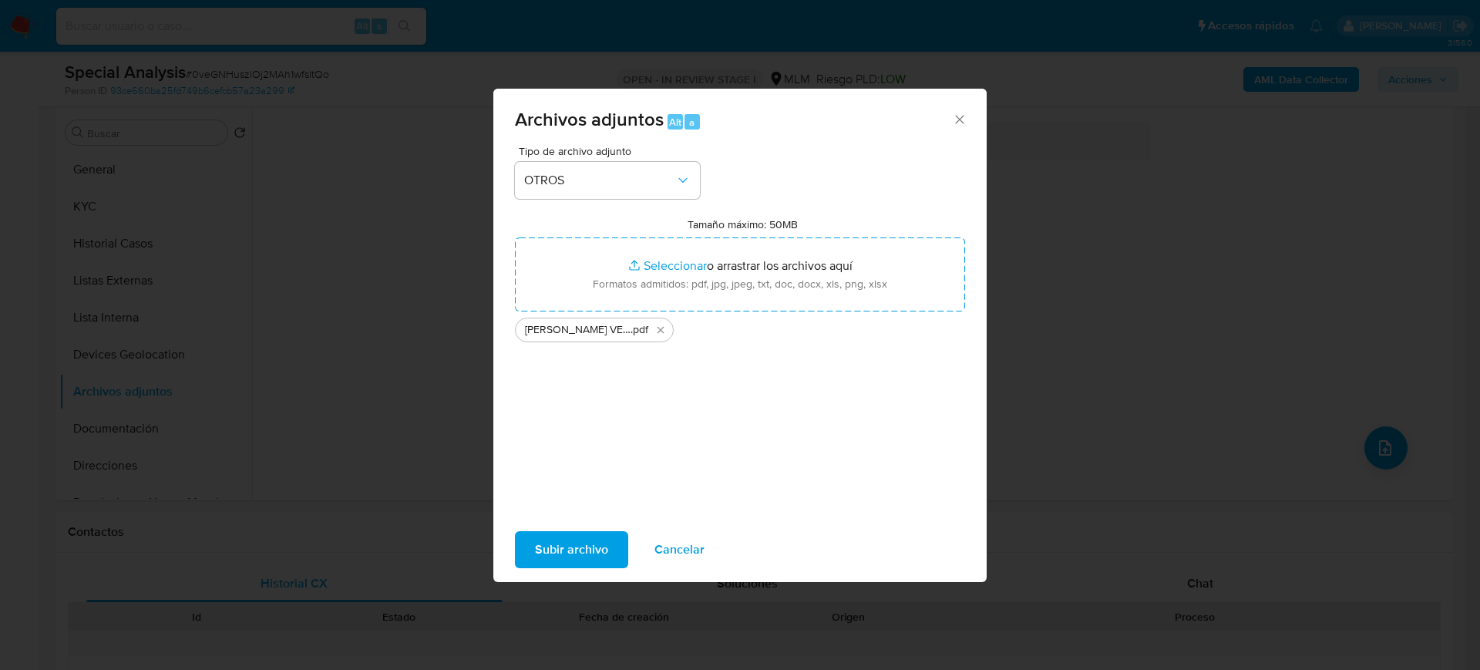
click at [584, 561] on span "Subir archivo" at bounding box center [571, 550] width 73 height 34
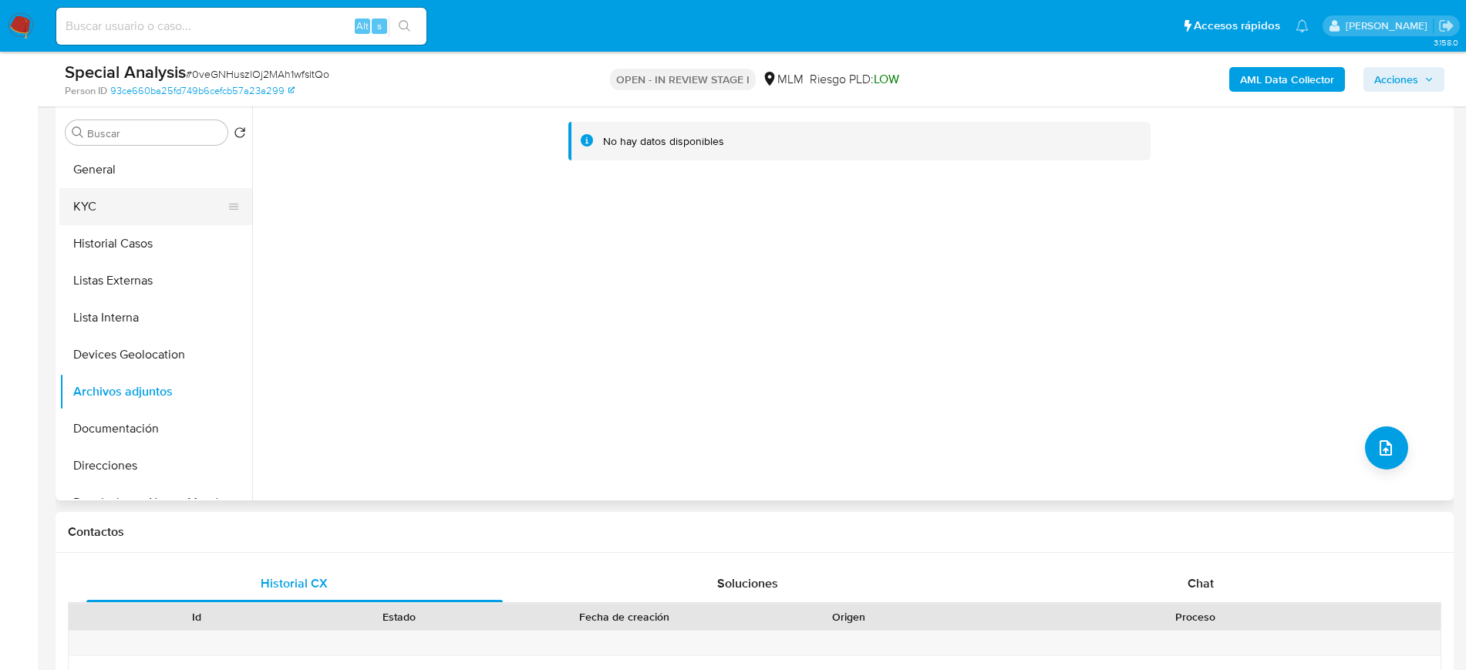
click at [91, 202] on button "KYC" at bounding box center [149, 206] width 180 height 37
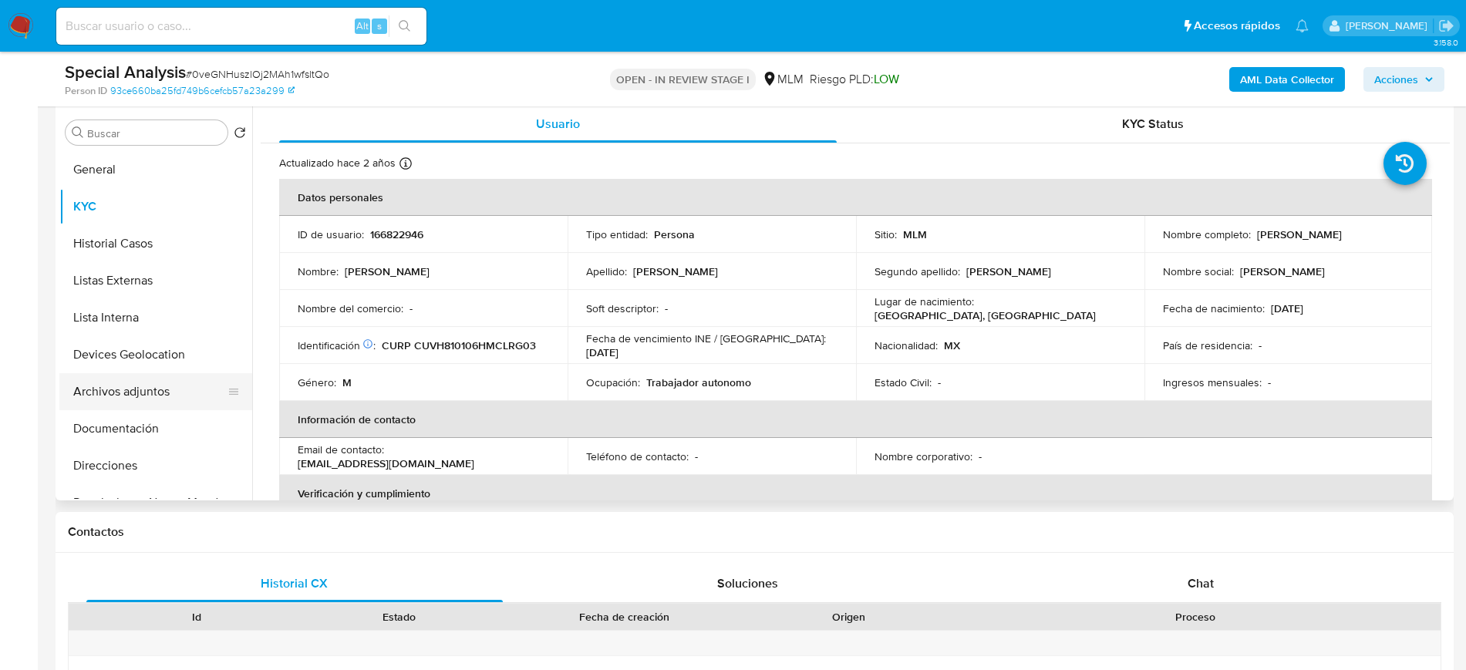
click button "Archivos adjuntos"
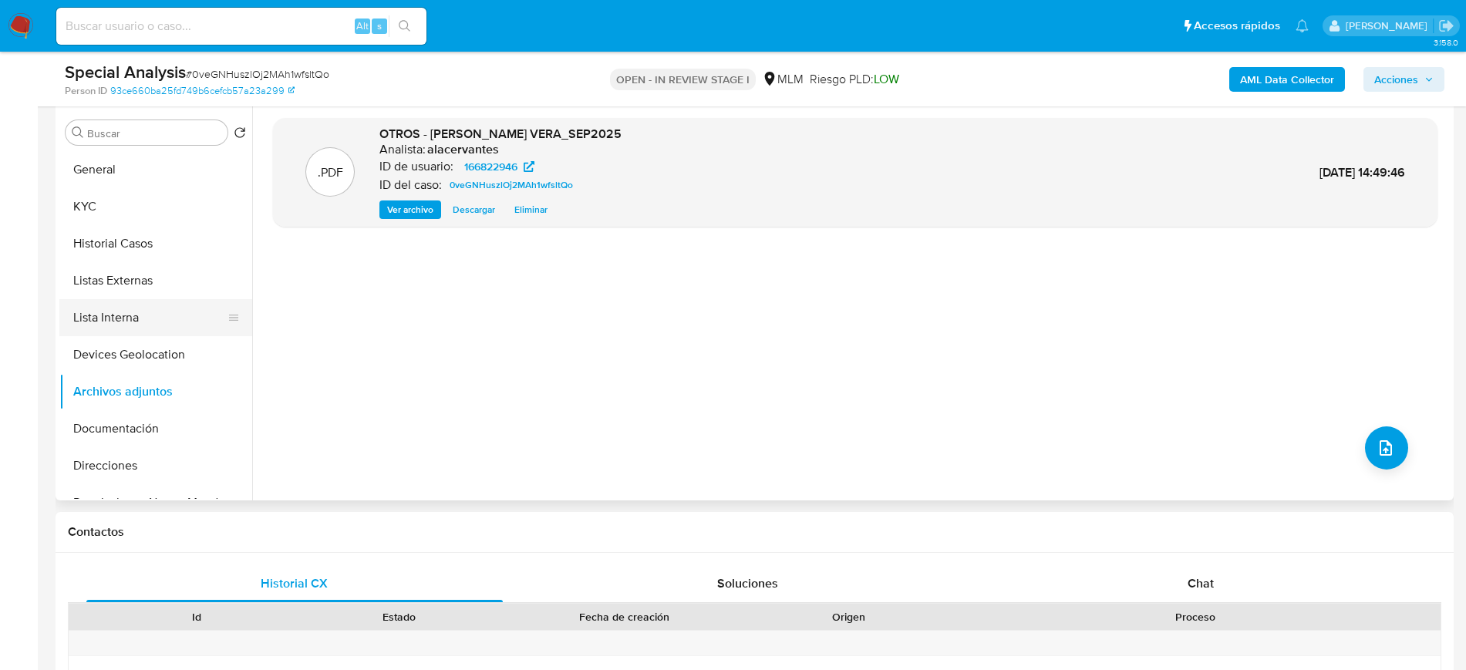
click button "Lista Interna"
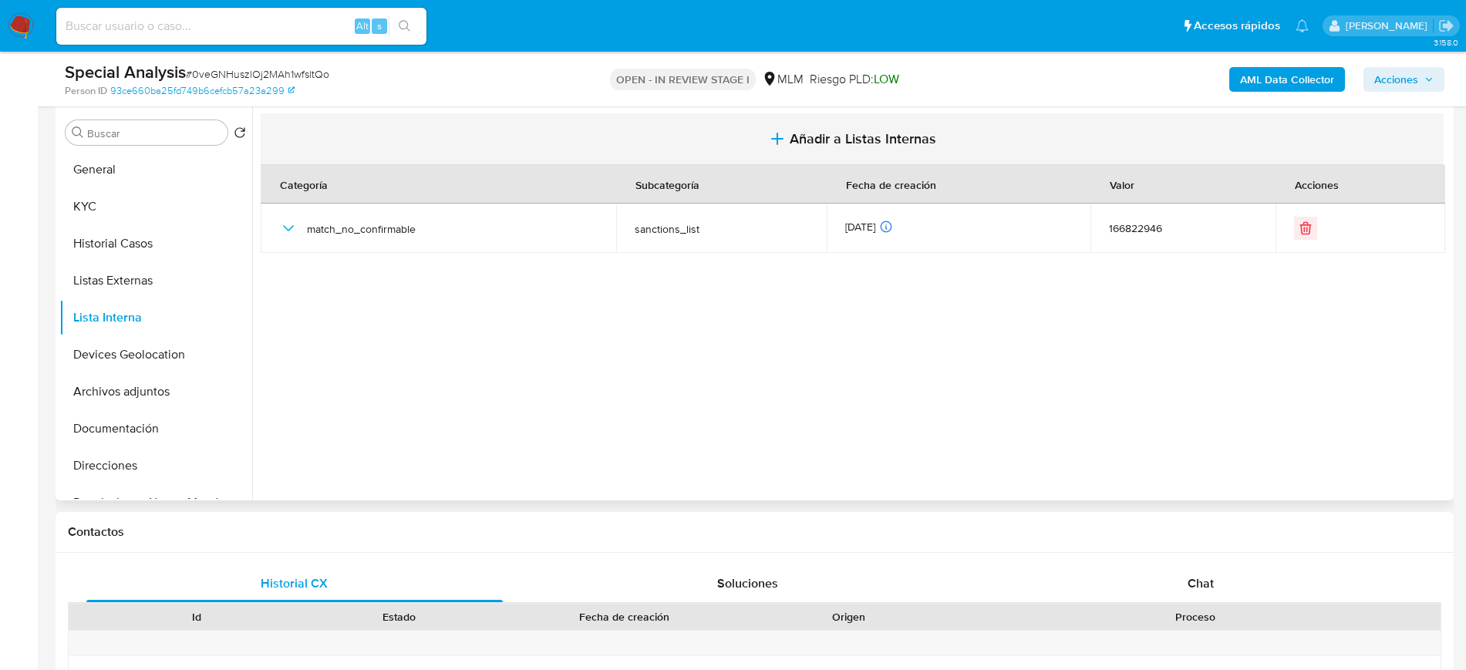
click span "Añadir a Listas Internas"
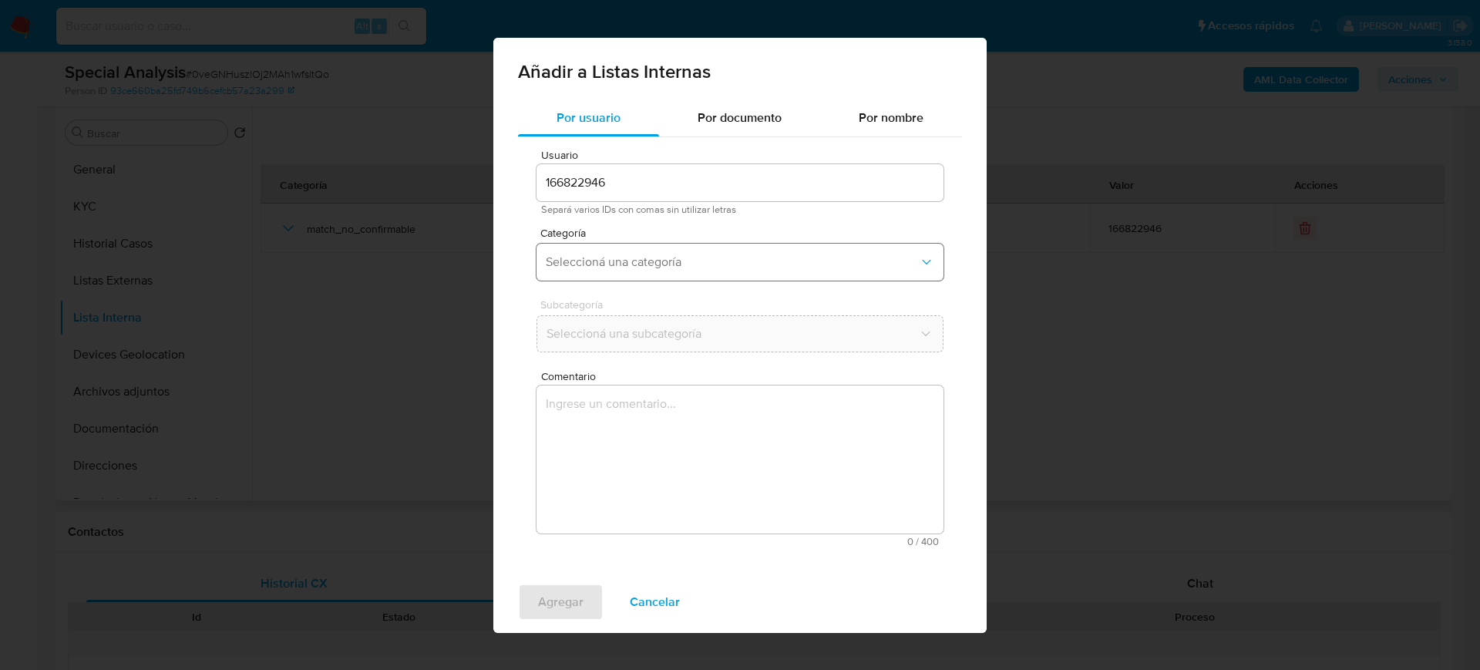
click span "Seleccioná una categoría"
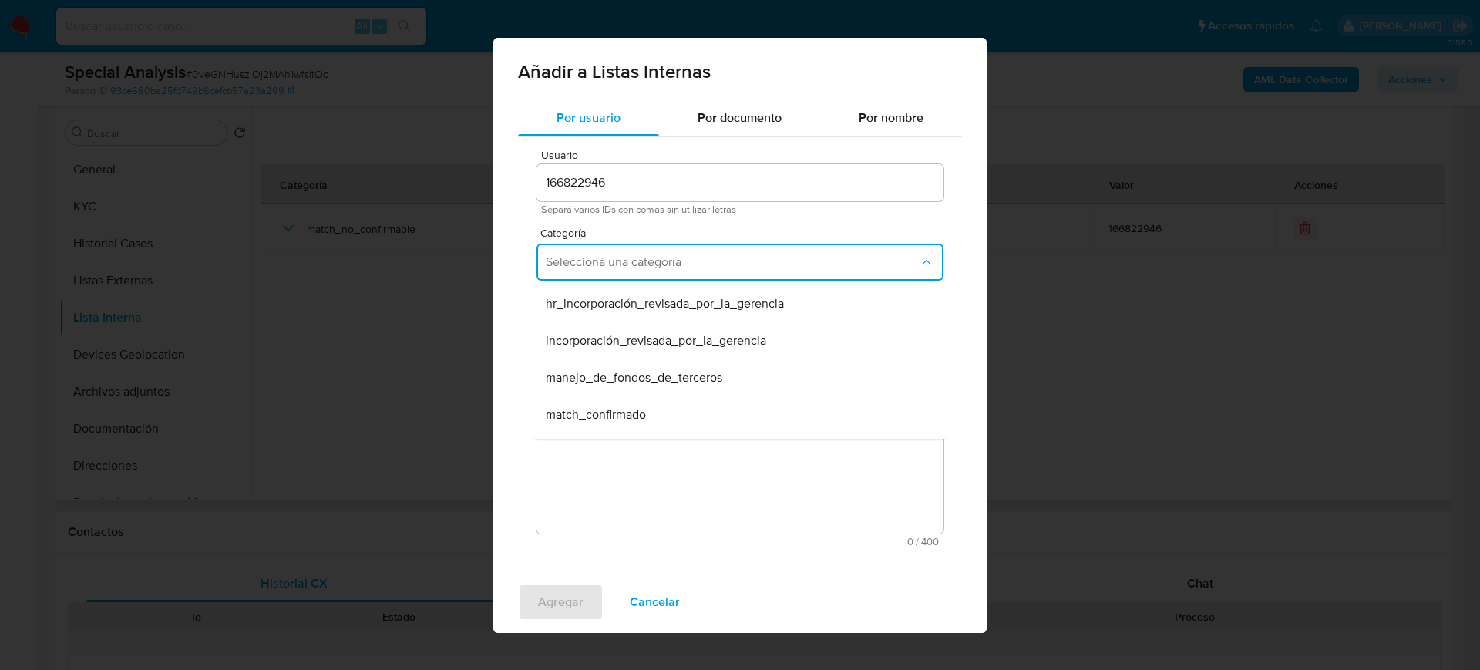
scroll to position [39, 0]
click div "match_descartado"
click div "Subcategoría Seleccioná una subcategoría"
click button "Seleccioná una subcategoría"
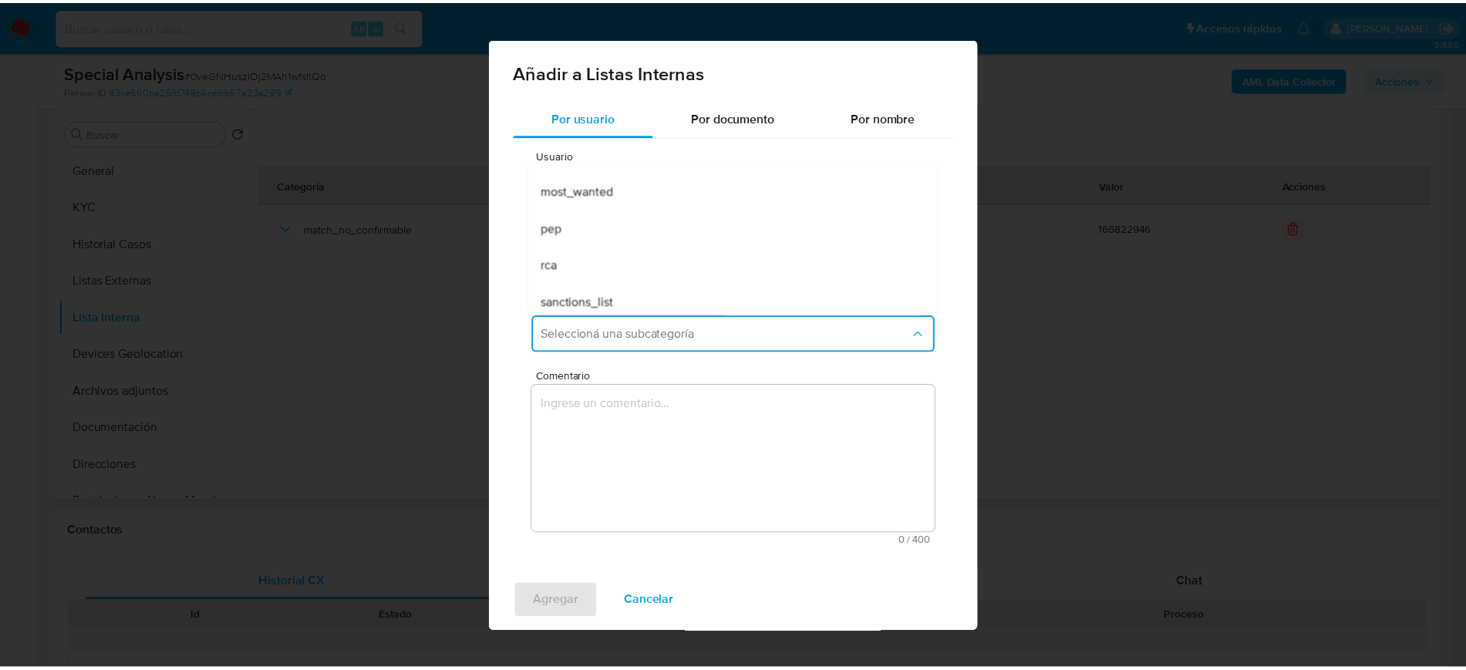
scroll to position [105, 0]
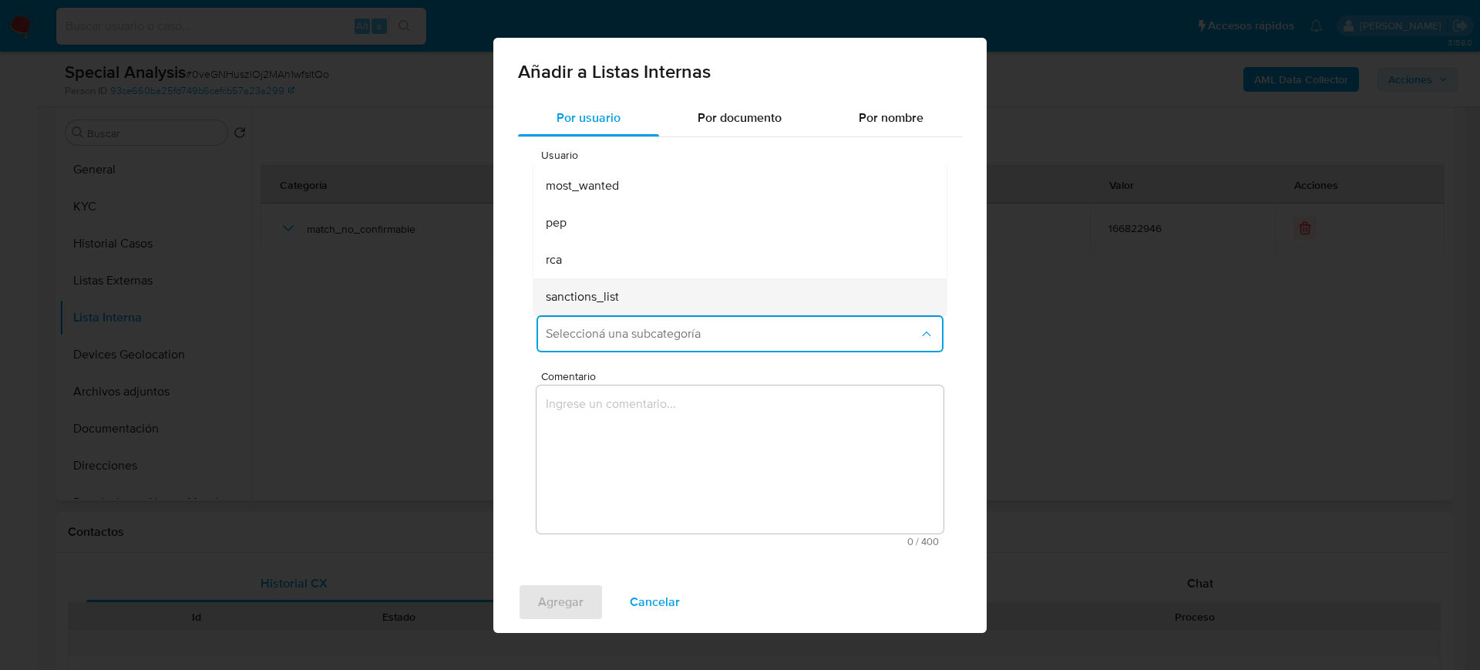
click div "sanctions_list"
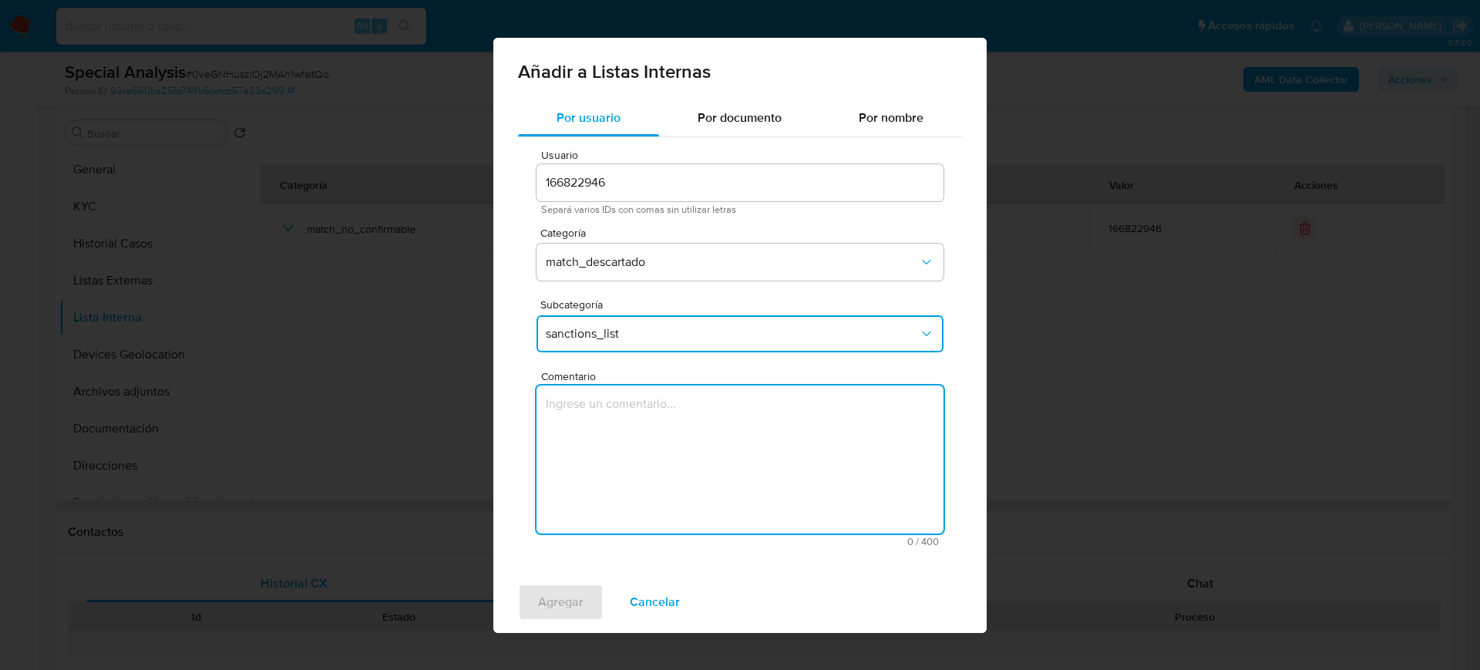
click textarea "Comentario"
paste textarea "Se rehabilita cuenta debido a que se cuenta con datos y documentos con los que …"
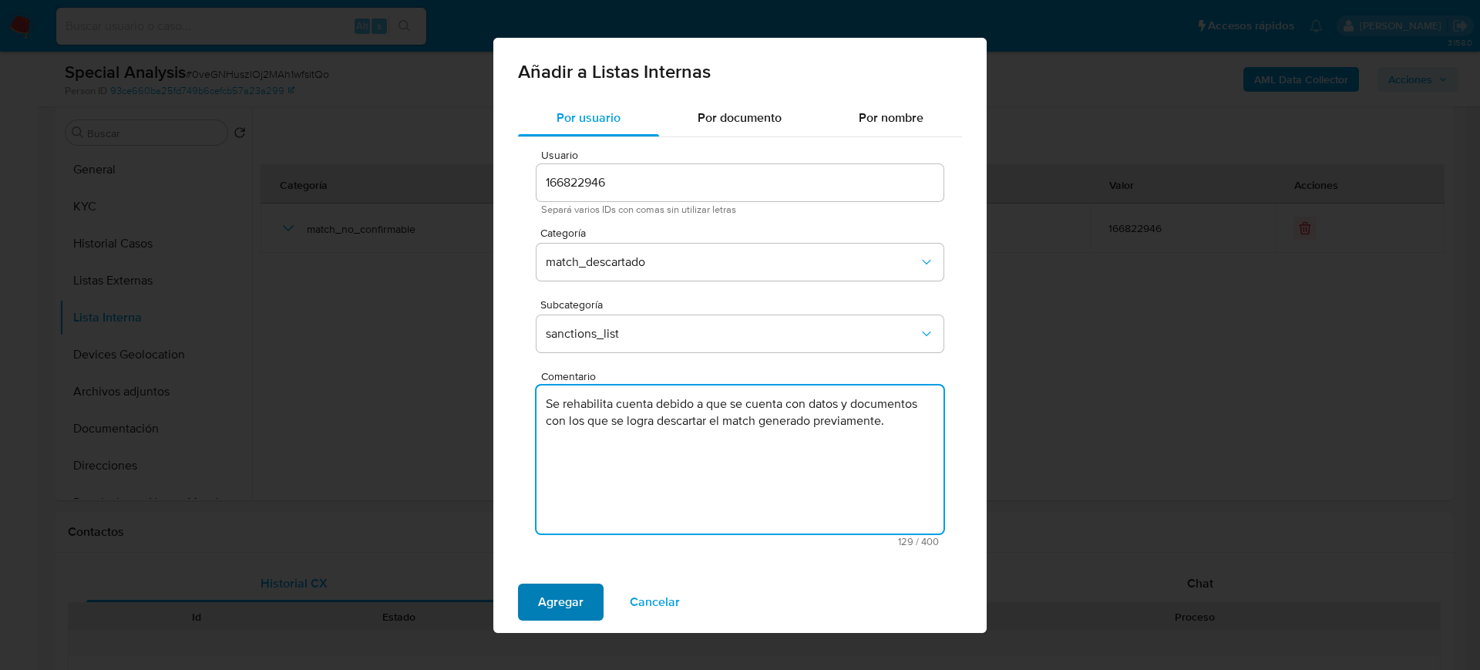
type textarea "Se rehabilita cuenta debido a que se cuenta con datos y documentos con los que …"
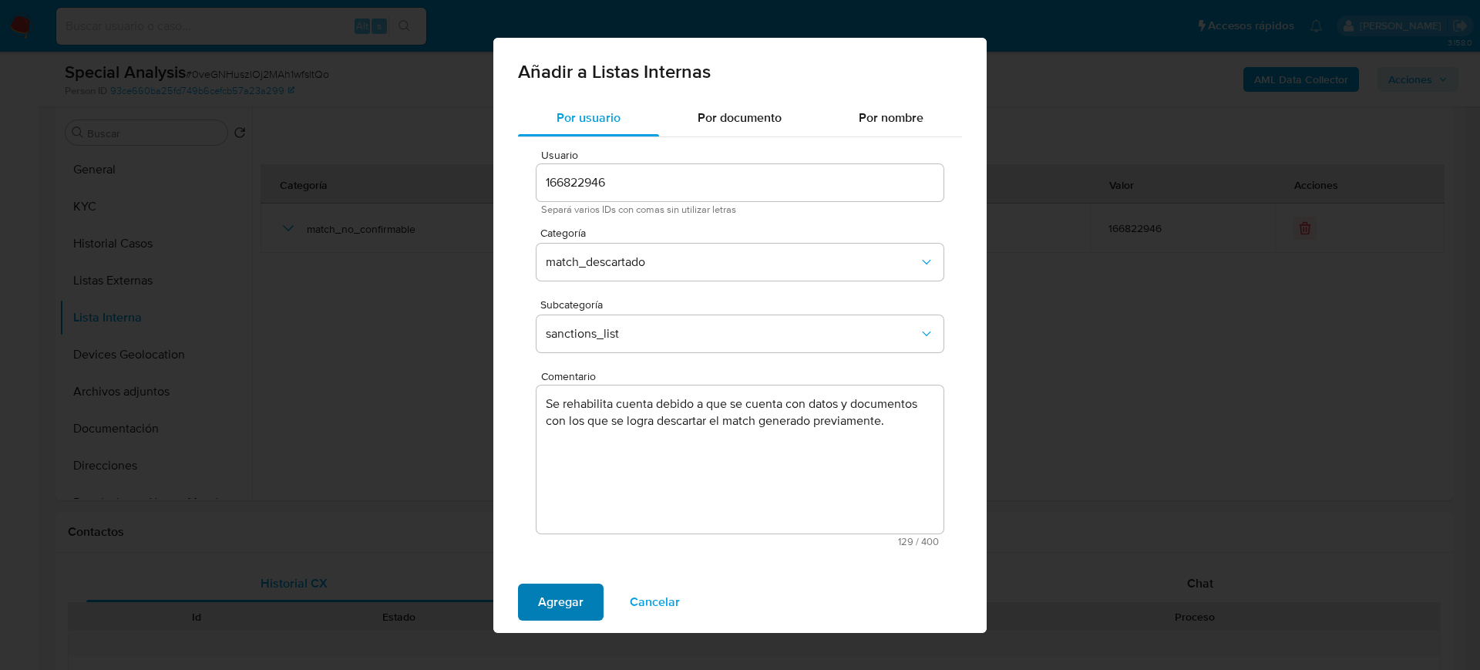
click span "Agregar"
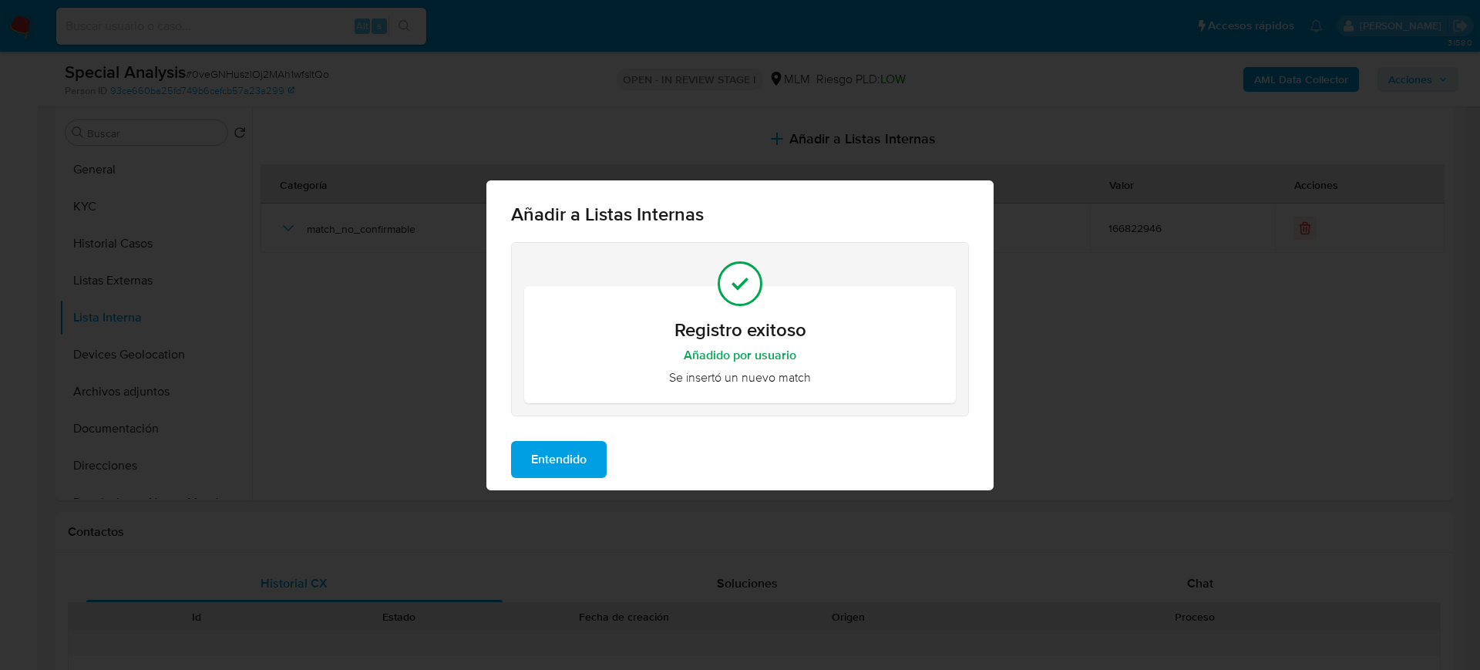
click span "Entendido"
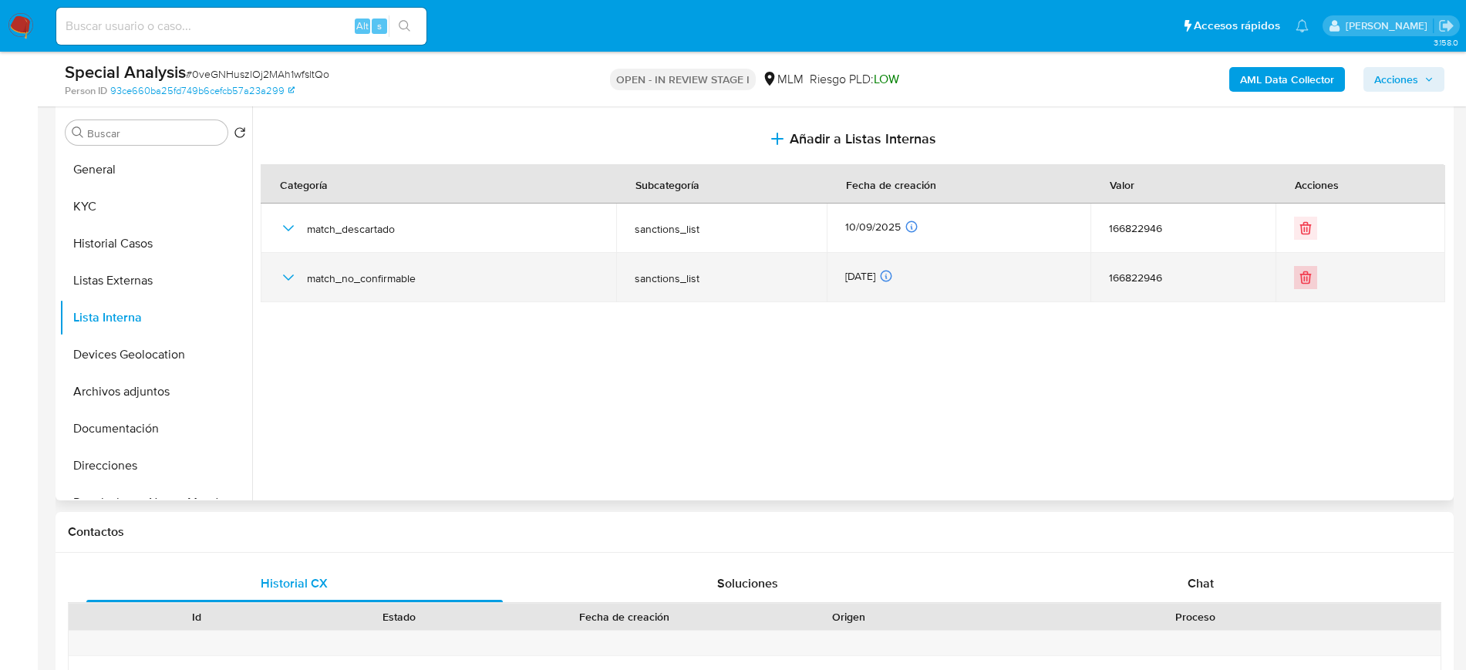
click button "Eliminar"
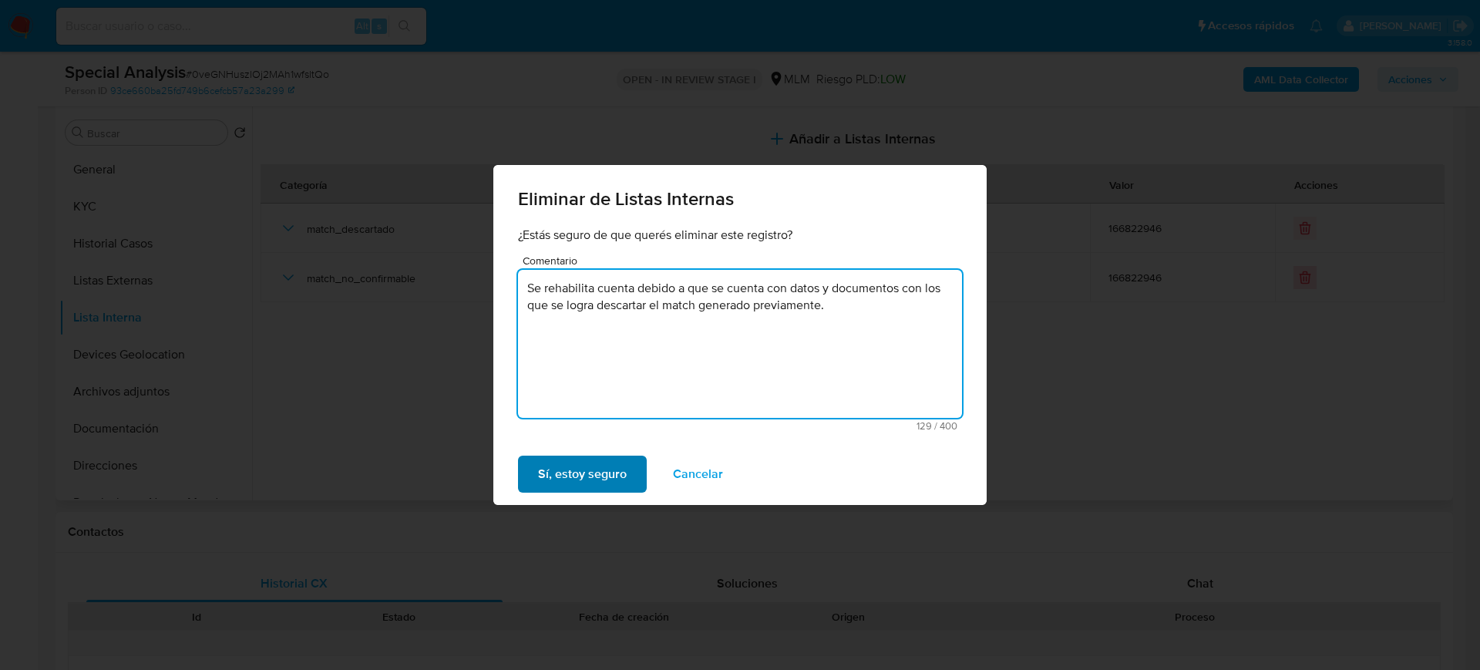
type textarea "Se rehabilita cuenta debido a que se cuenta con datos y documentos con los que …"
click span "Sí, estoy seguro"
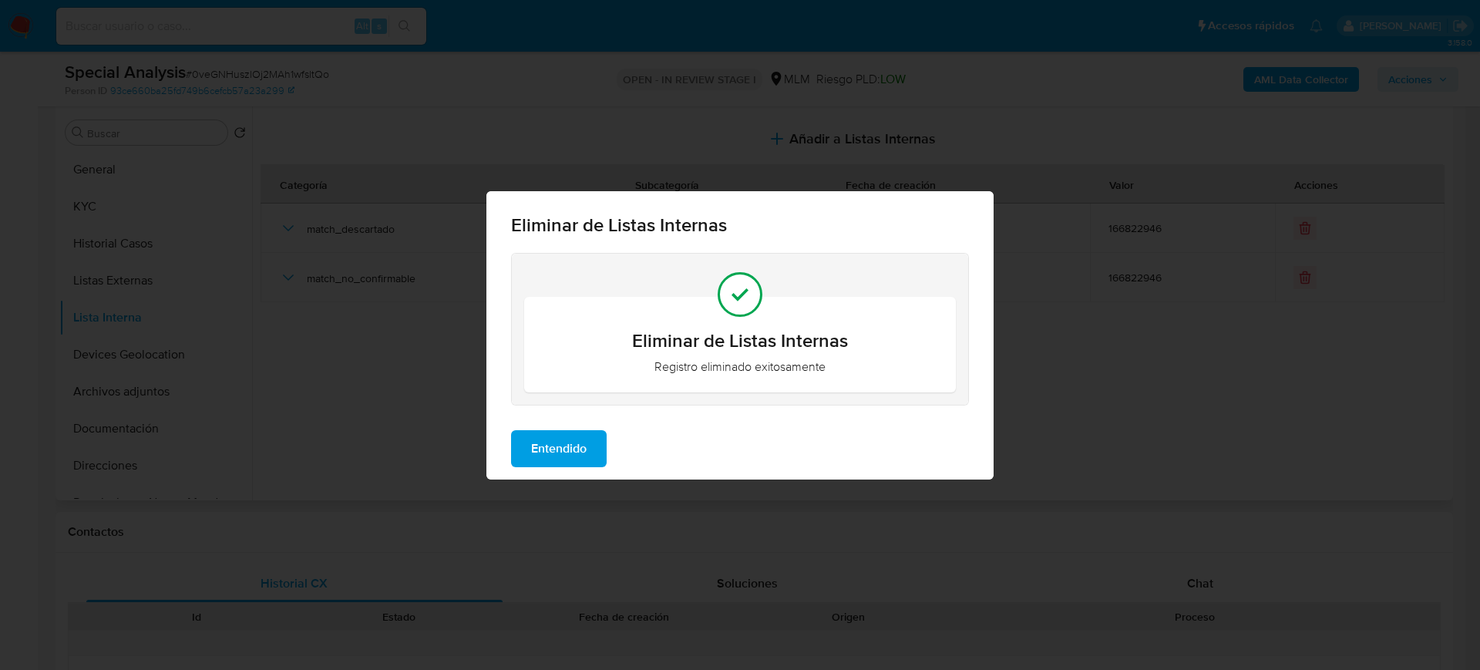
click span "Entendido"
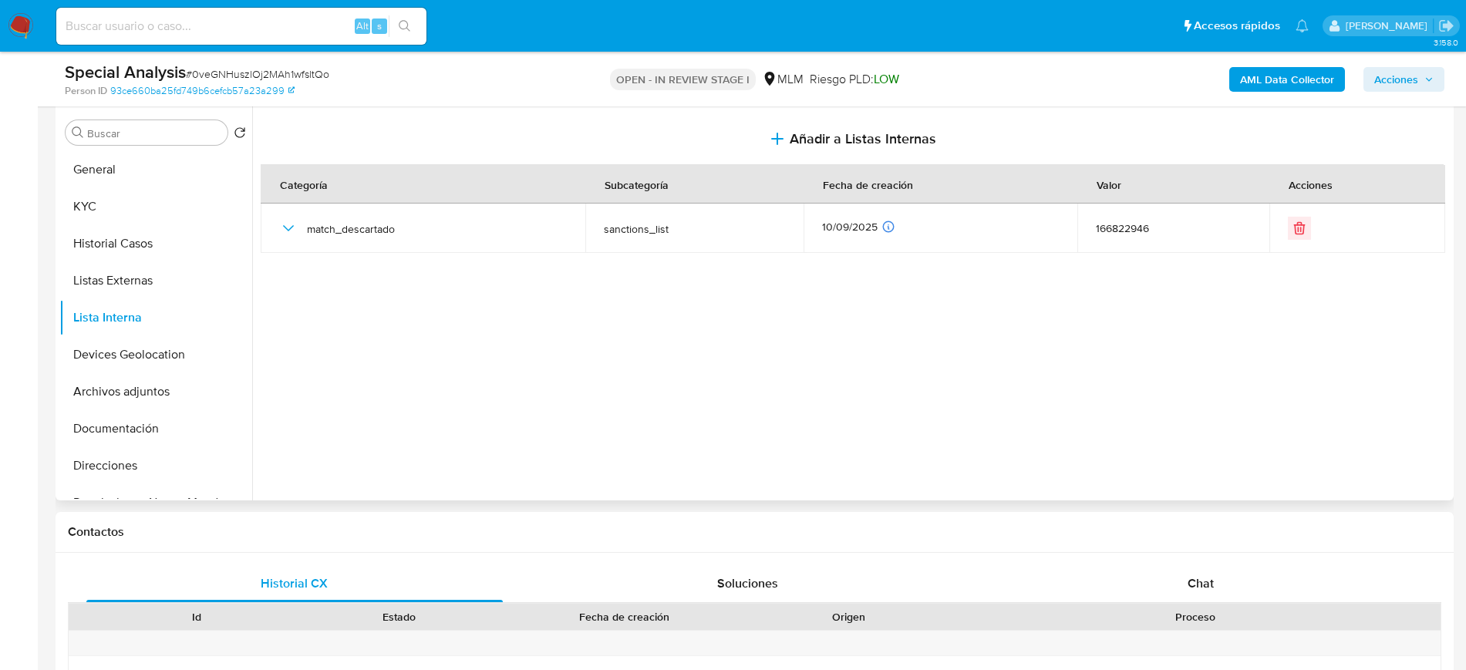
click html "Pausado Ver notificaciones Alt s Accesos rápidos Presiona las siguientes teclas…"
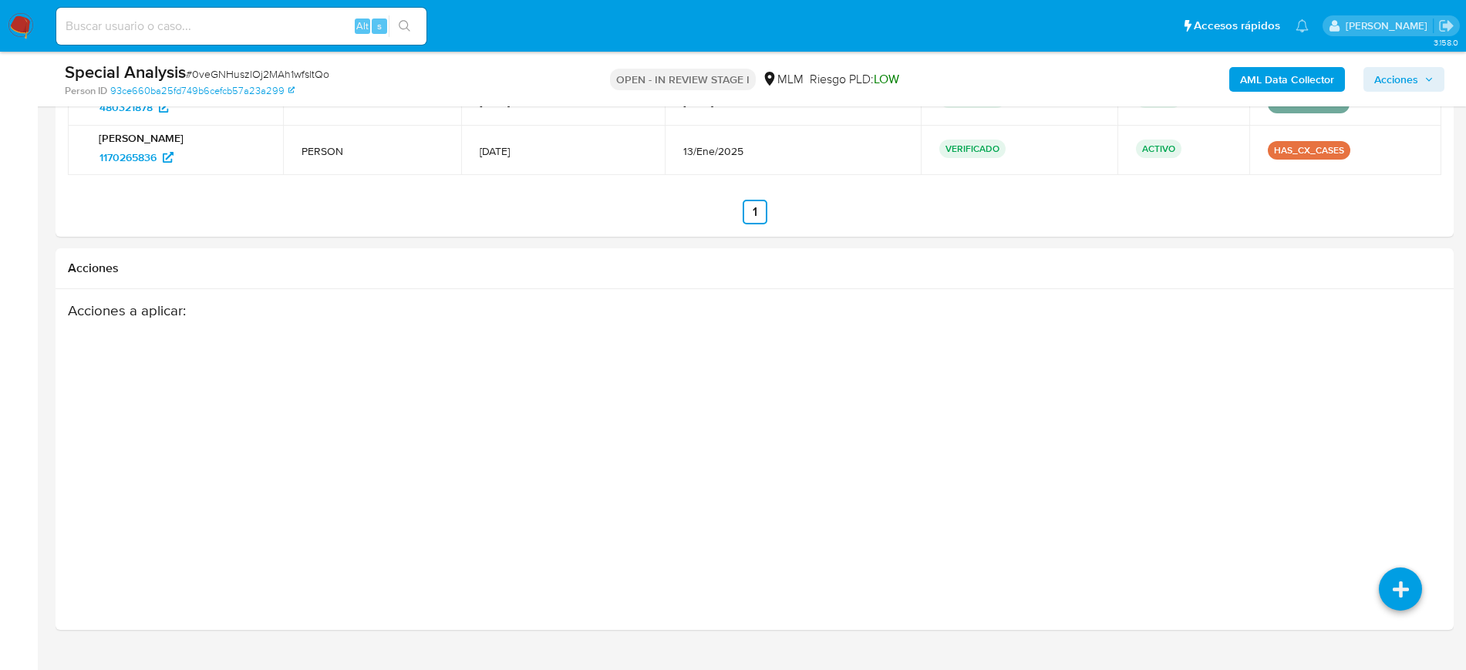
scroll to position [2362, 0]
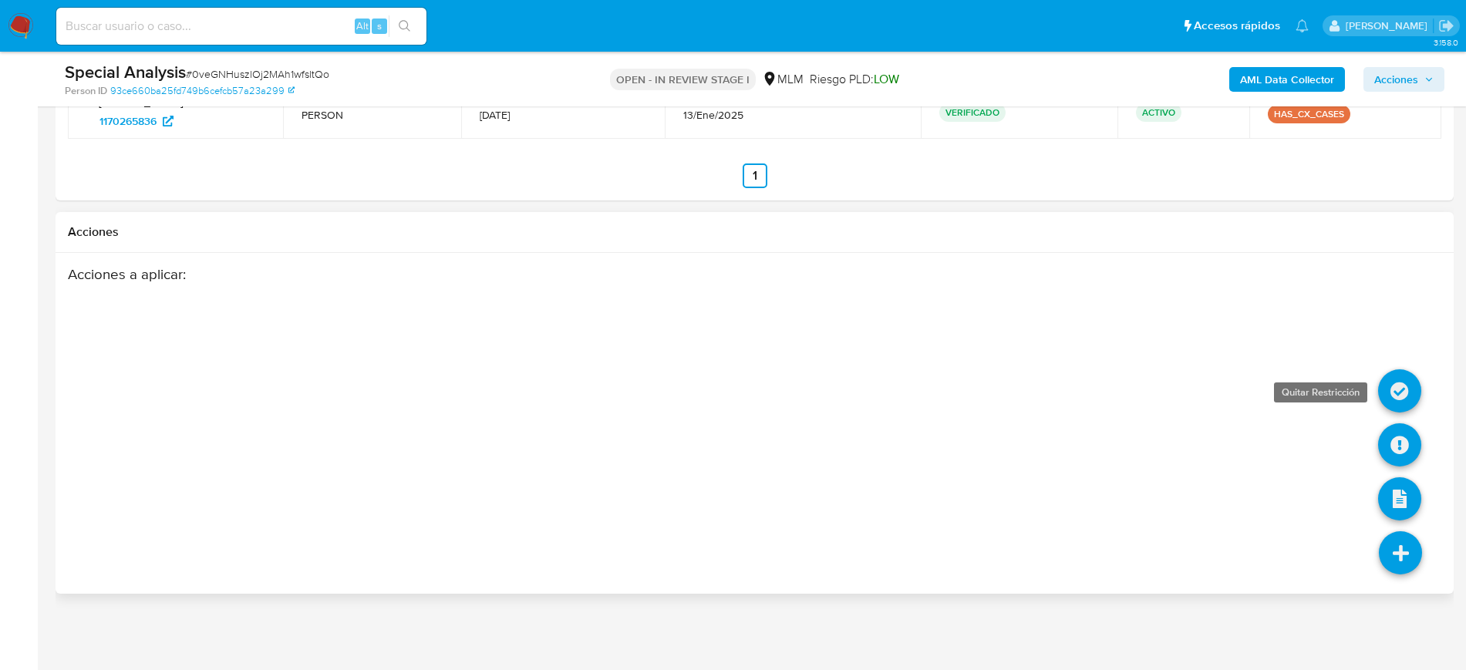
click icon
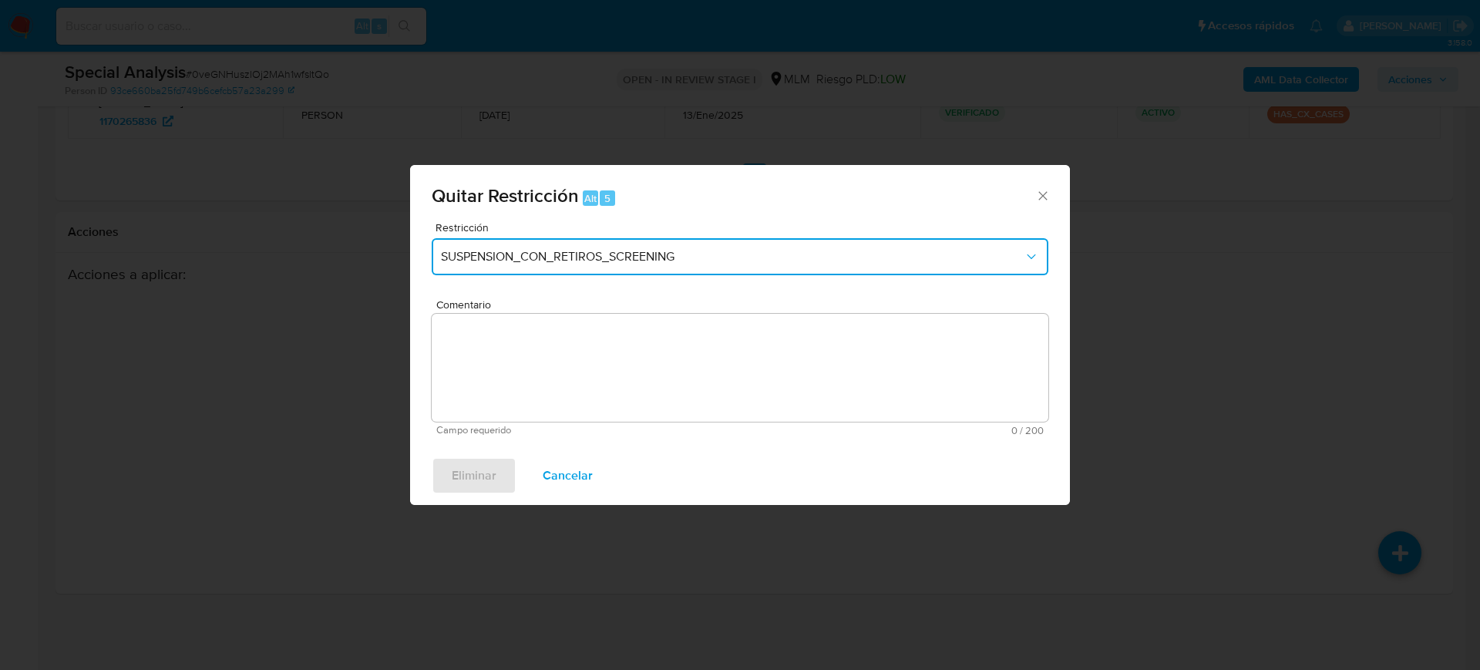
click button "SUSPENSION_CON_RETIROS_SCREENING"
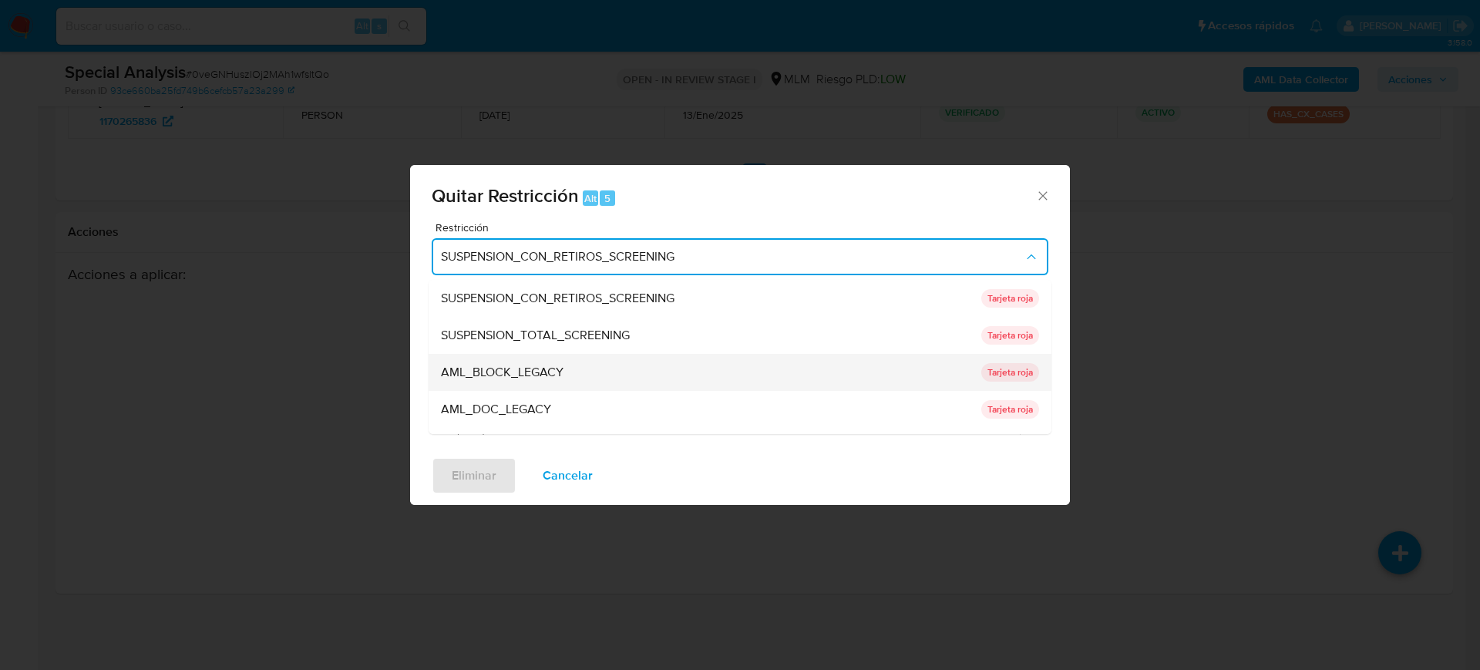
click div "AML_BLOCK_LEGACY"
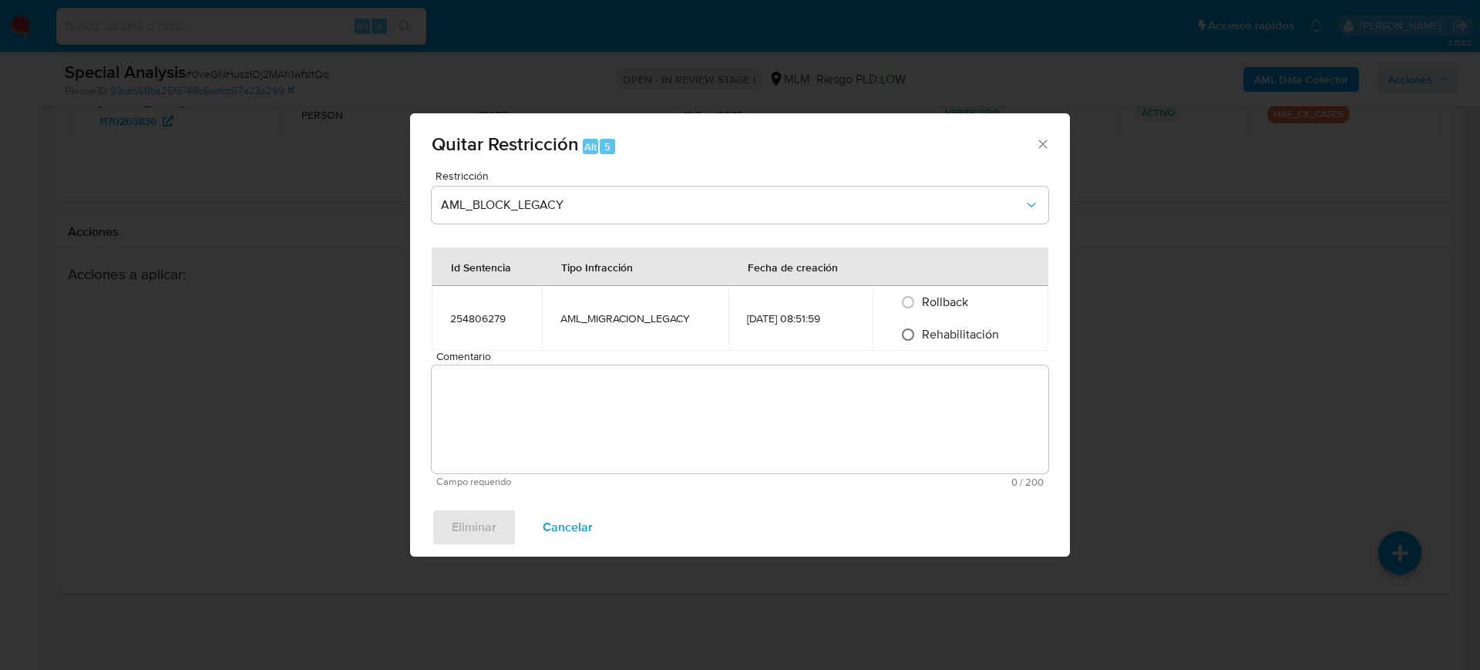
click input "Rehabilitación"
radio input "true"
click textarea "Comentario"
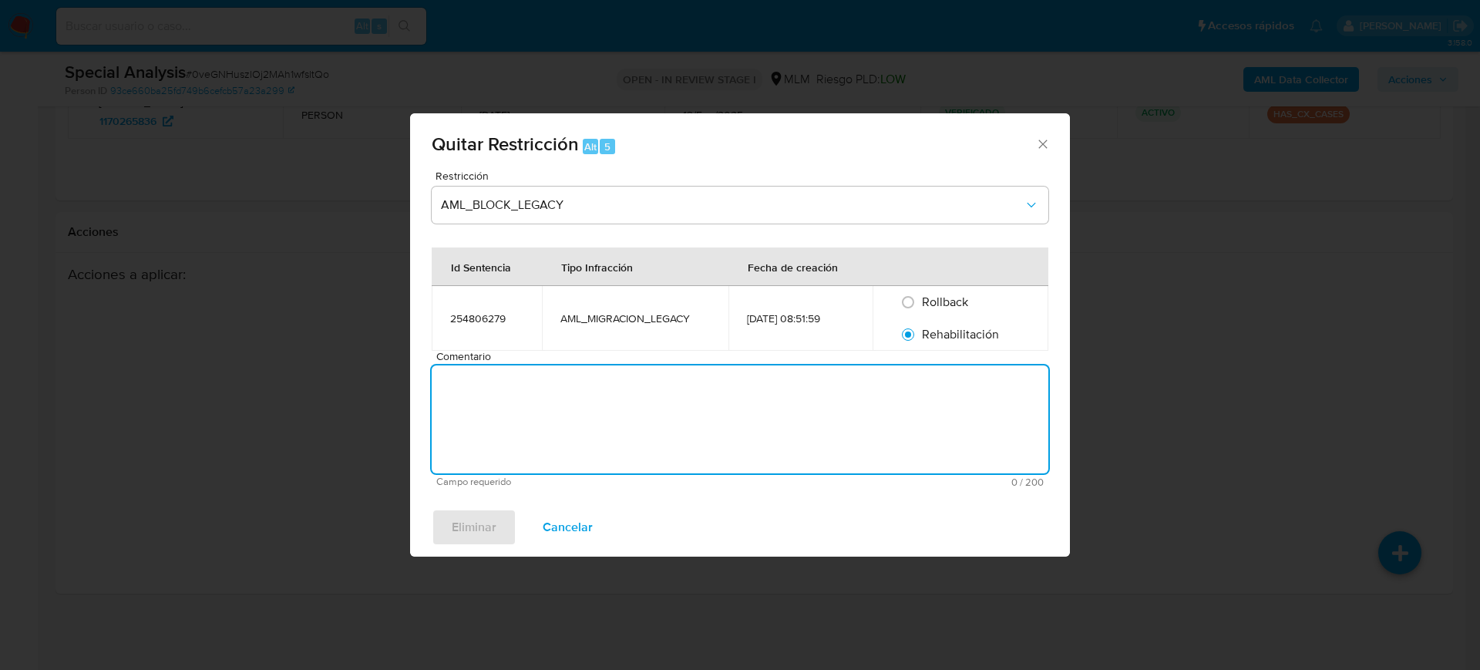
paste textarea "Se rehabilita cuenta debido a que se cuenta con datos y documentos con los que …"
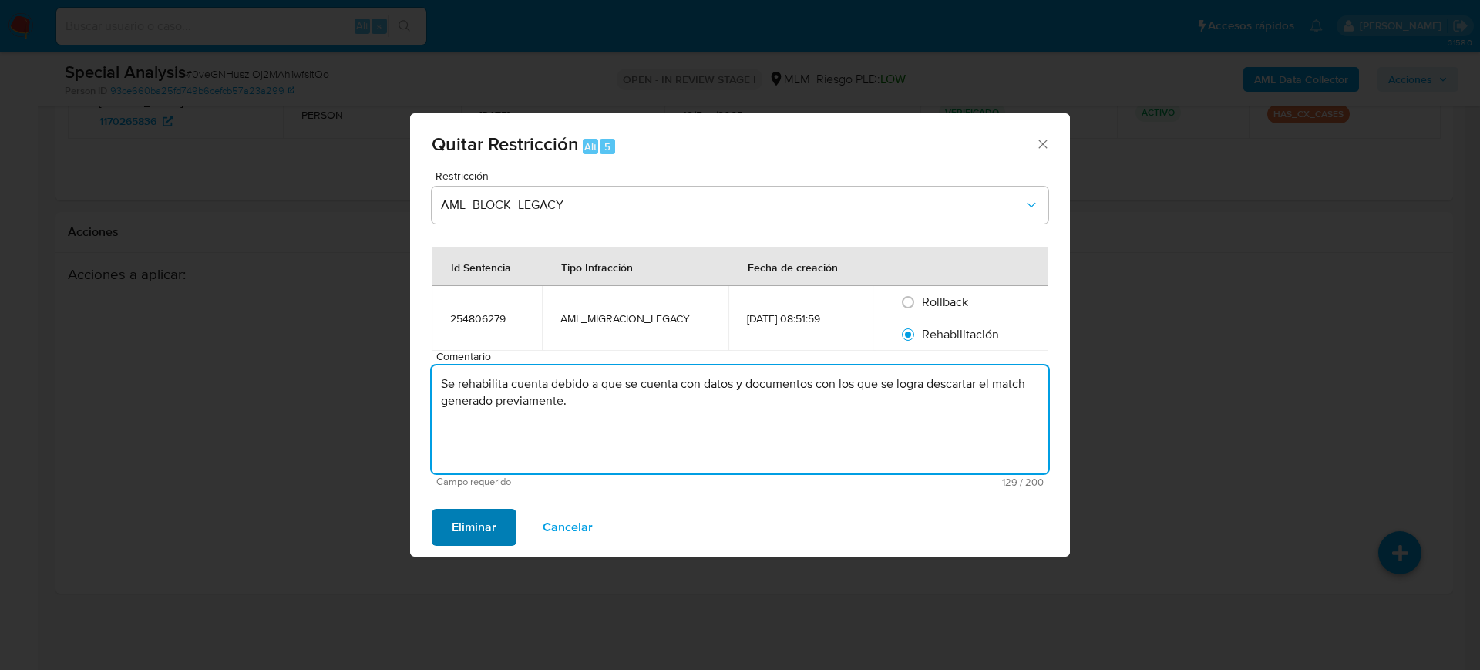
type textarea "Se rehabilita cuenta debido a que se cuenta con datos y documentos con los que …"
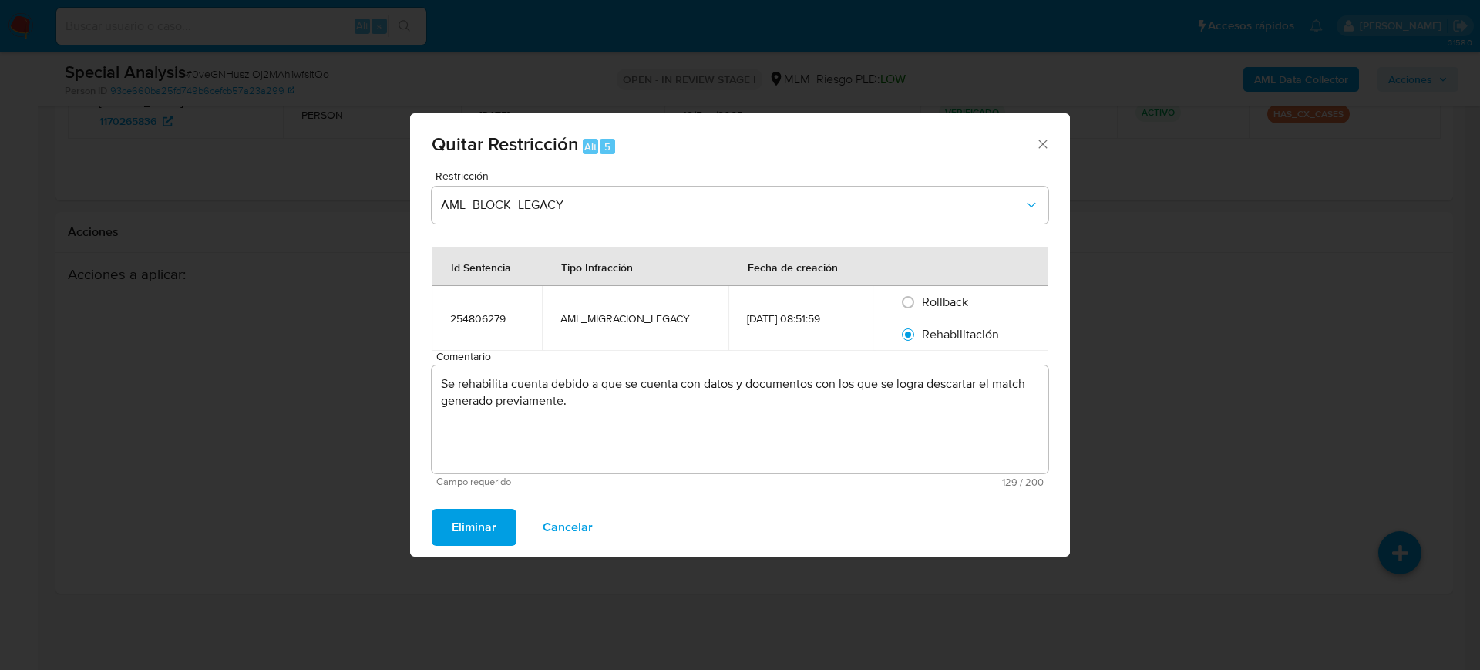
click span "Eliminar"
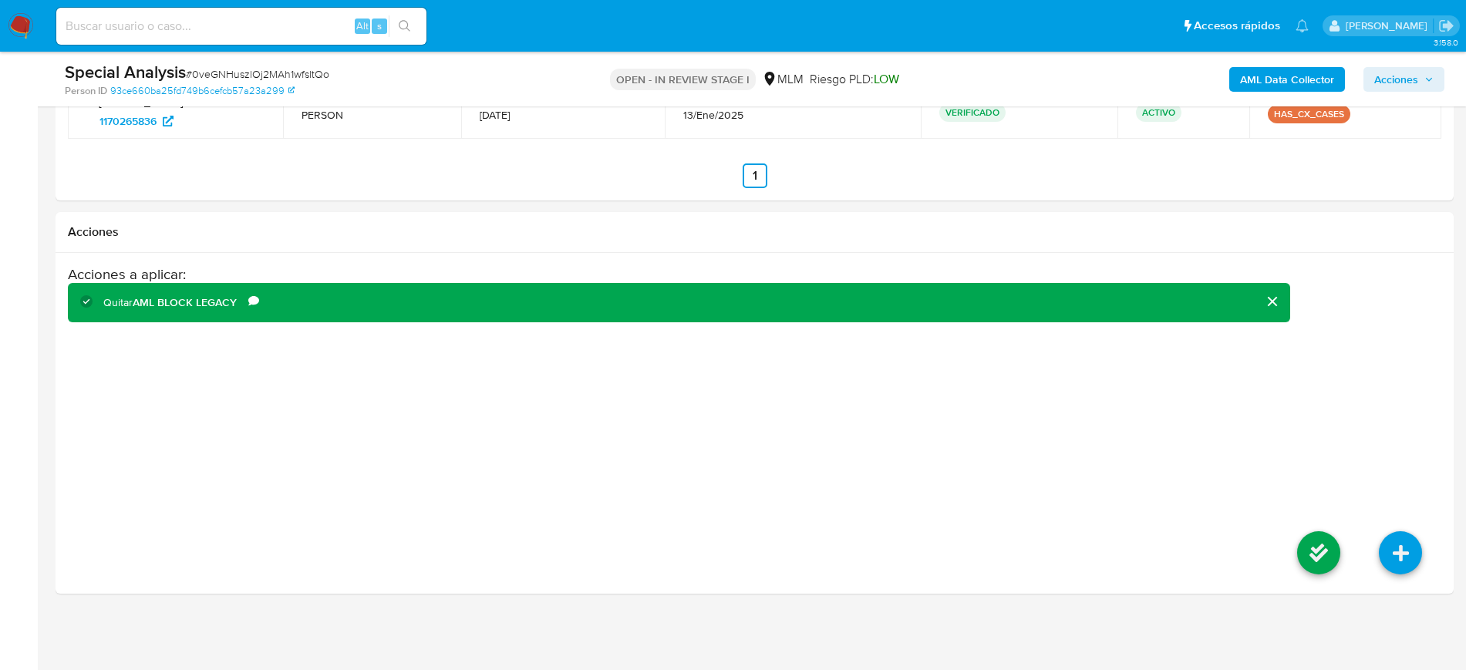
click span "Acciones"
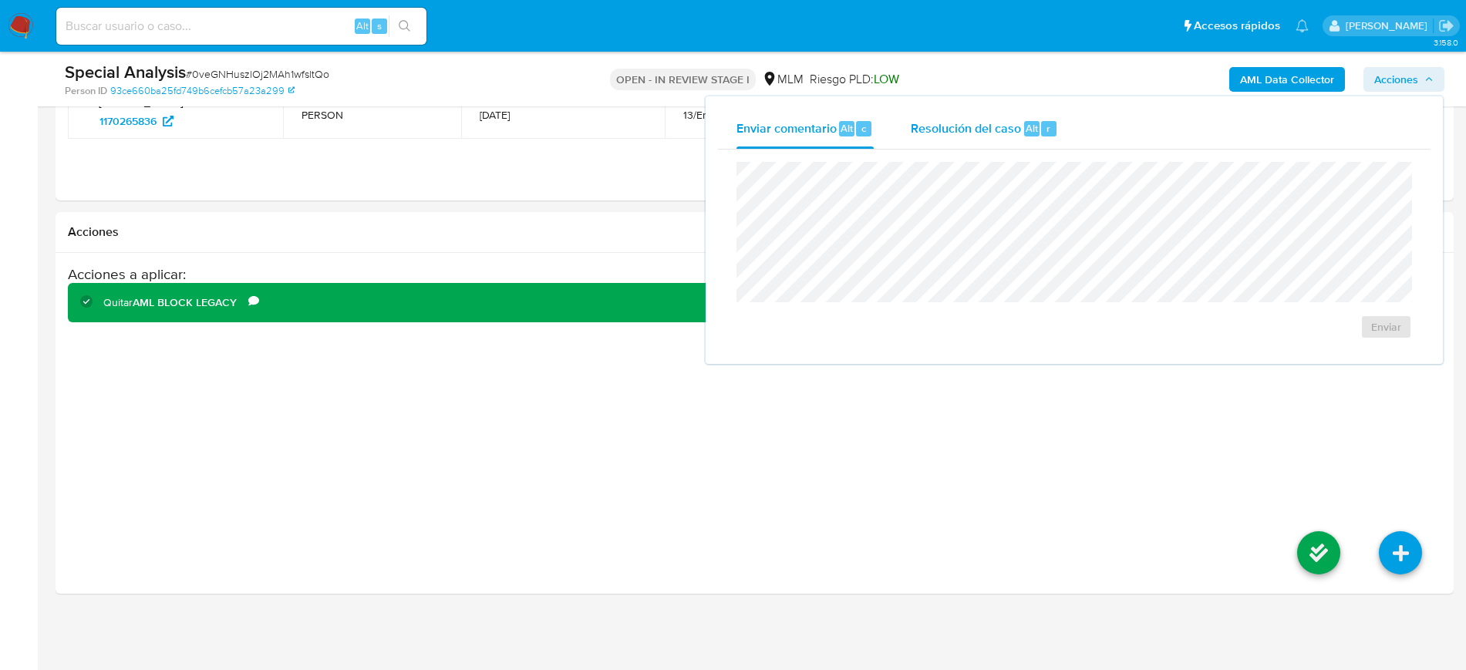
click span "Resolución del caso"
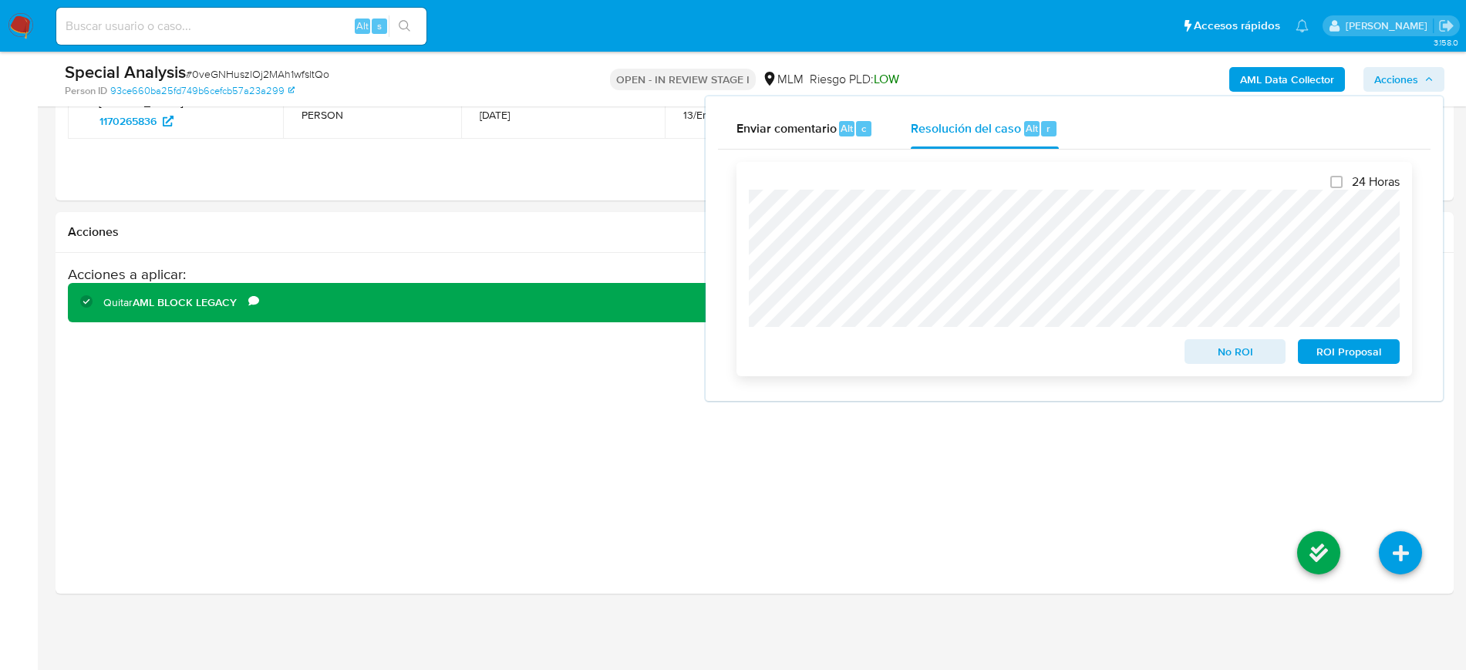
click span "No ROI"
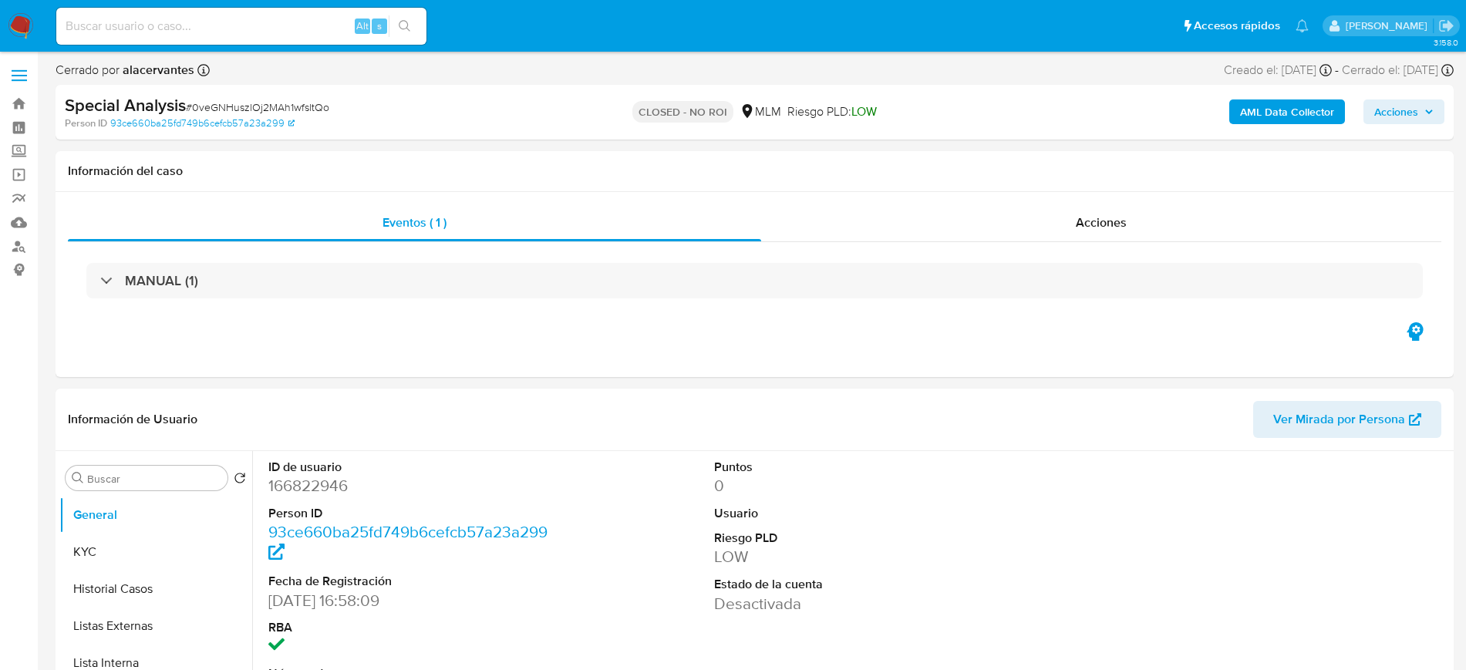
select select "10"
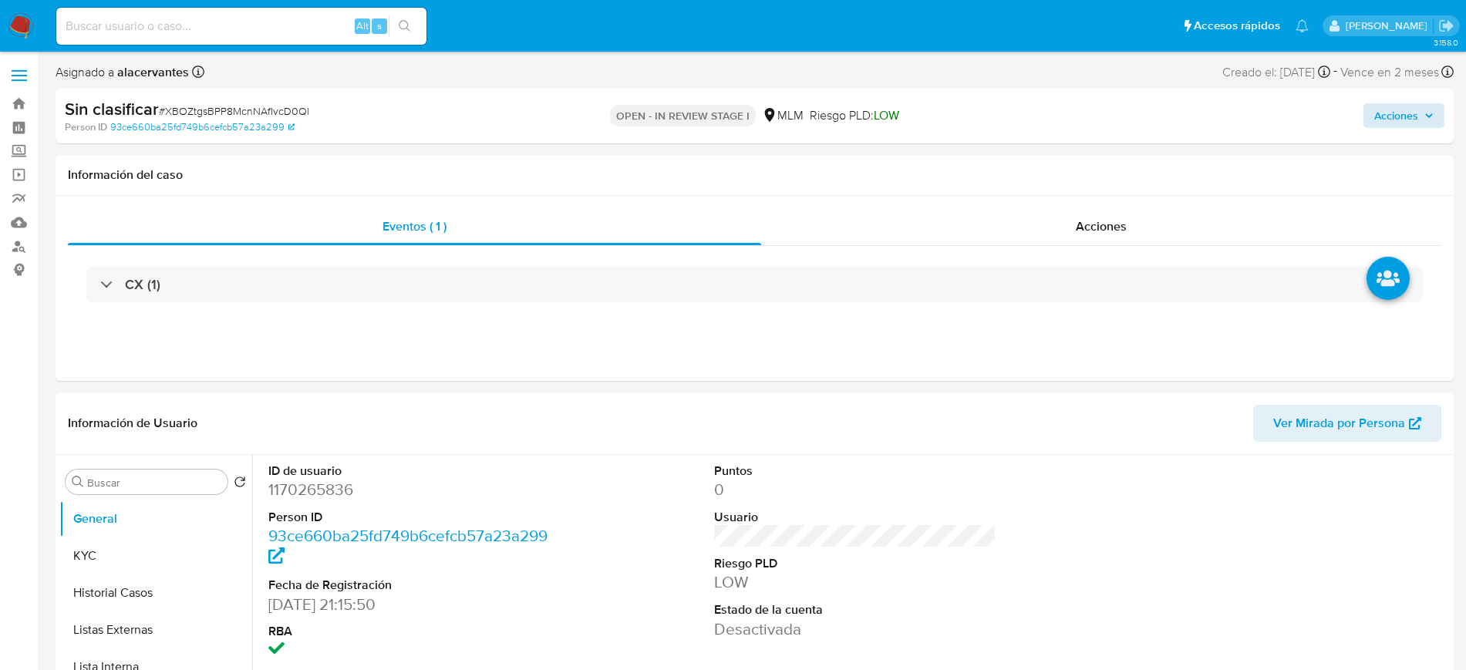
select select "10"
drag, startPoint x: 1464, startPoint y: 52, endPoint x: 1473, endPoint y: 52, distance: 9.3
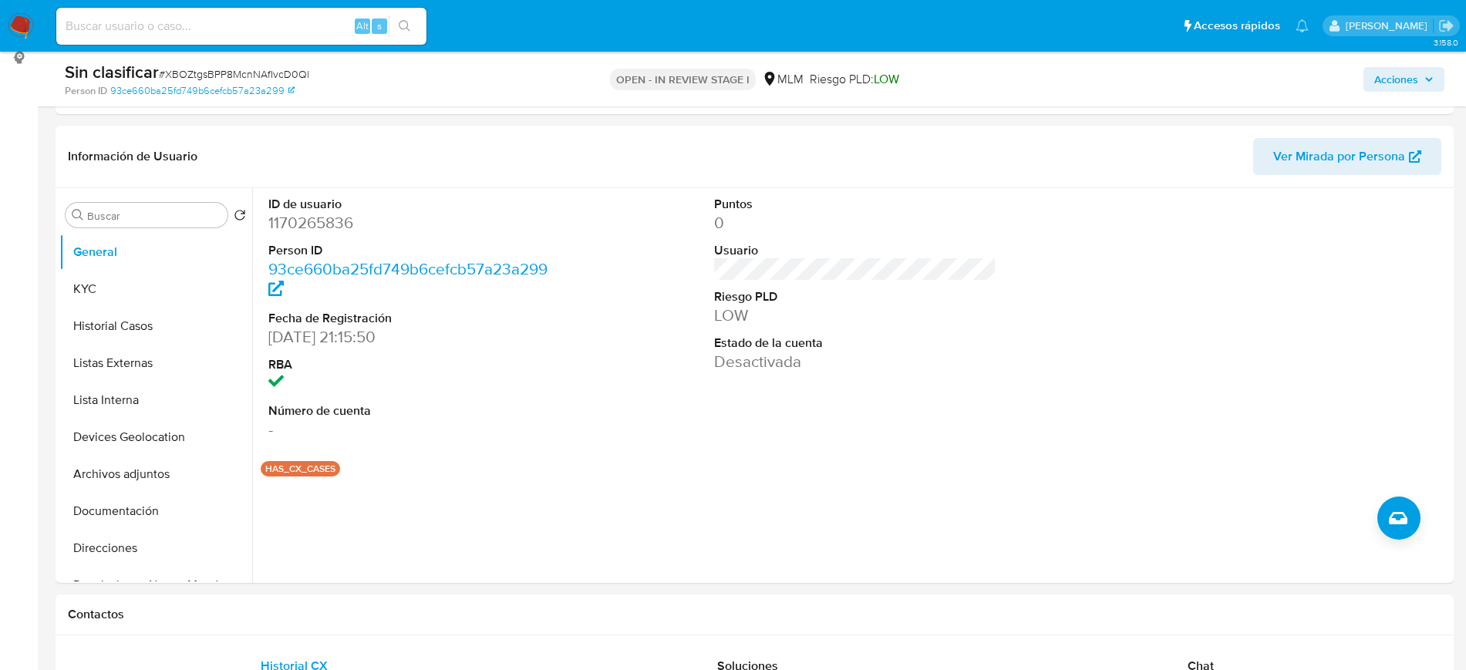
scroll to position [224, 0]
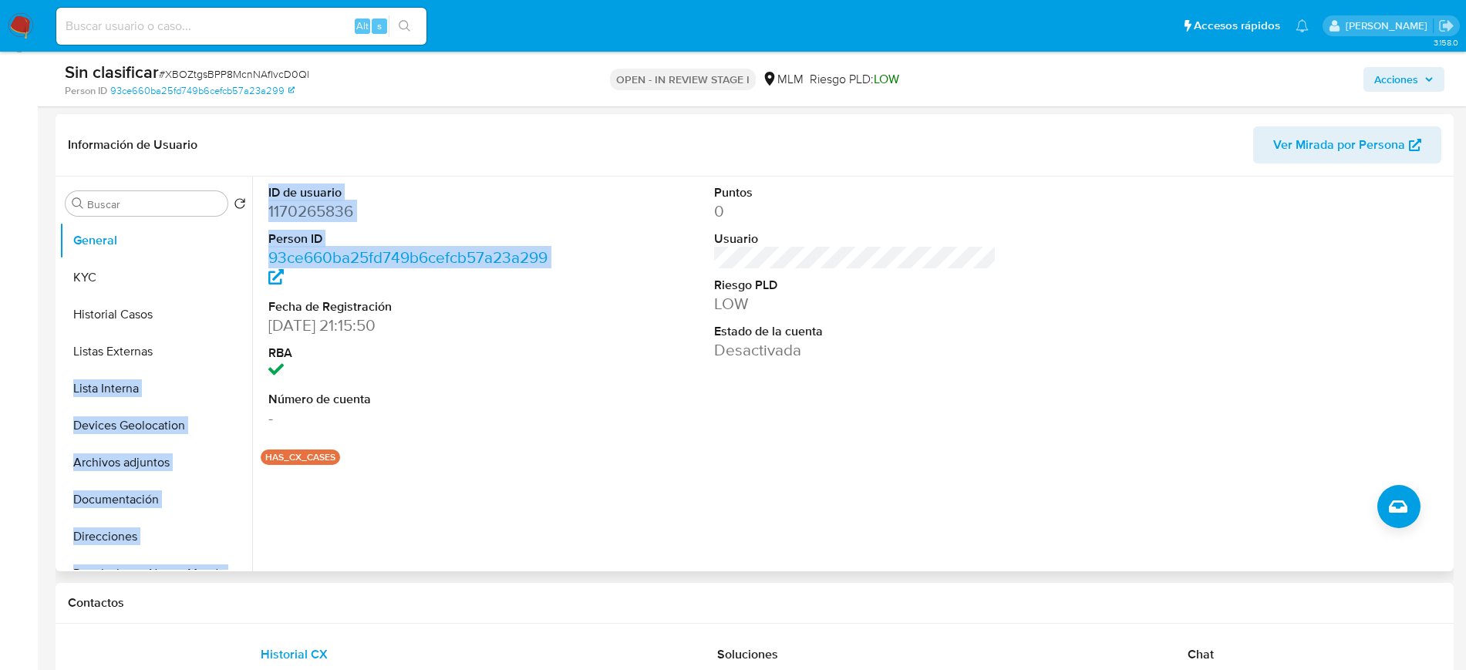
drag, startPoint x: 252, startPoint y: 312, endPoint x: 249, endPoint y: 334, distance: 21.8
click at [249, 334] on div "Buscar Volver al orden por defecto General KYC Historial Casos Listas Externas …" at bounding box center [754, 374] width 1390 height 395
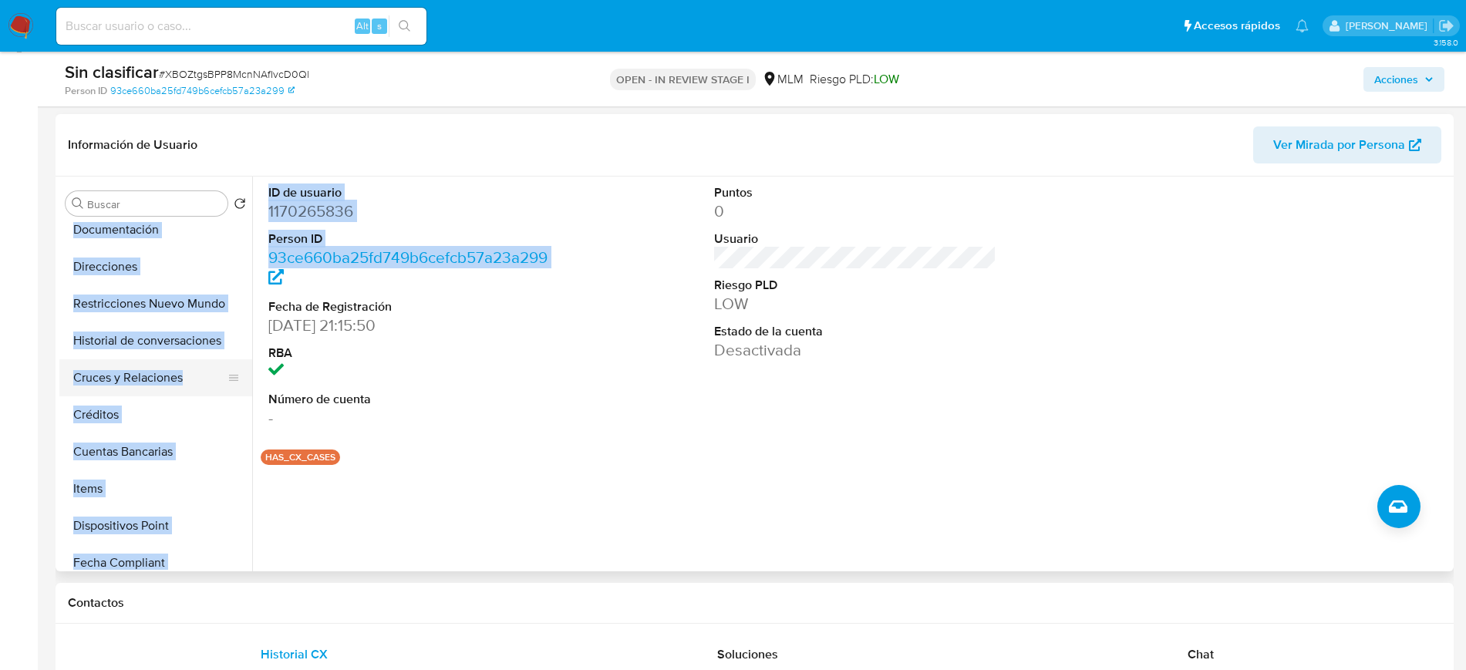
scroll to position [266, 0]
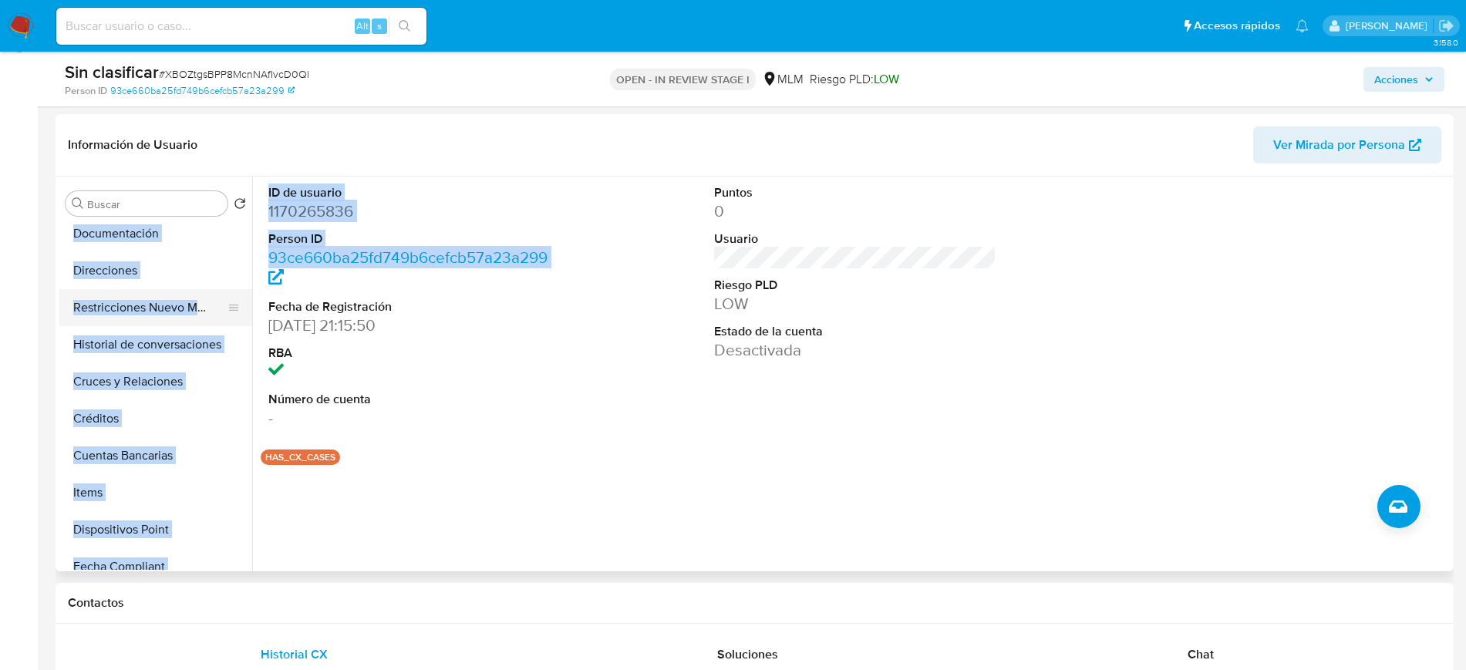
click at [169, 310] on button "Restricciones Nuevo Mundo" at bounding box center [149, 307] width 180 height 37
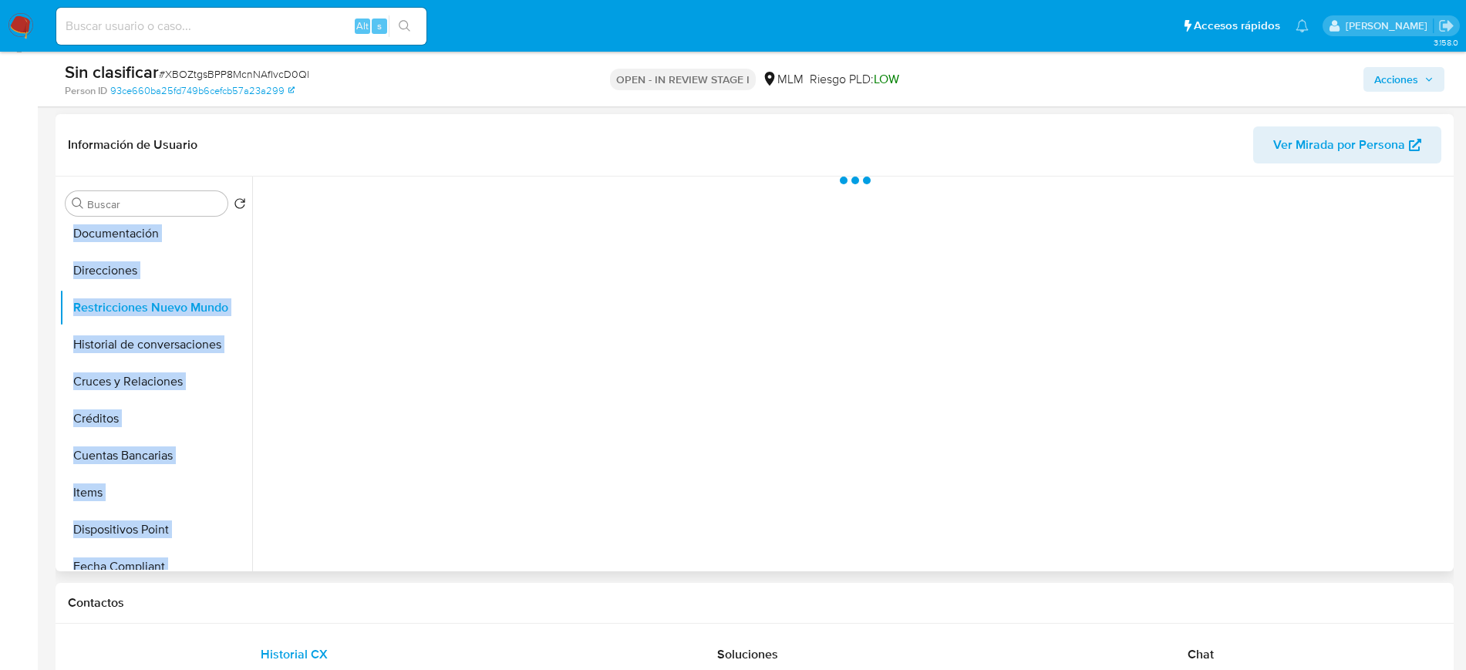
click at [487, 423] on div at bounding box center [850, 374] width 1197 height 395
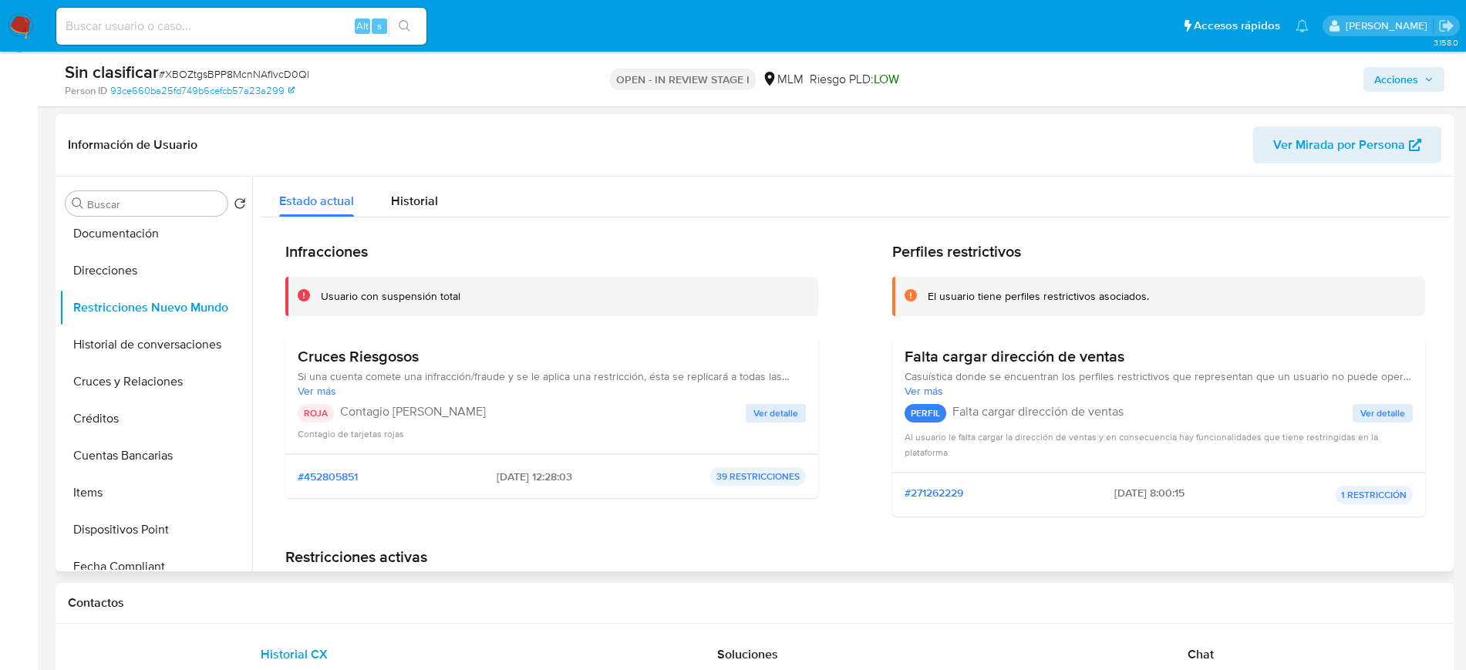
click at [758, 418] on span "Ver detalle" at bounding box center [775, 413] width 45 height 15
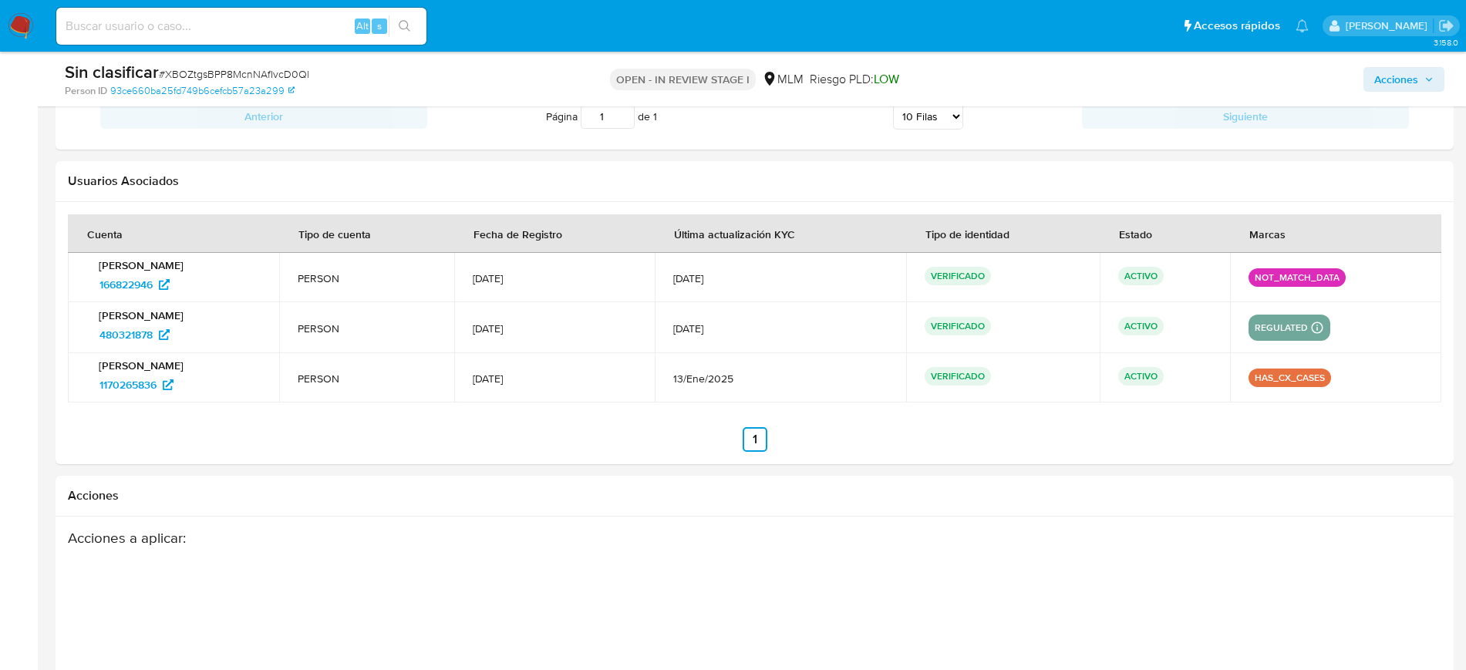
scroll to position [2196, 0]
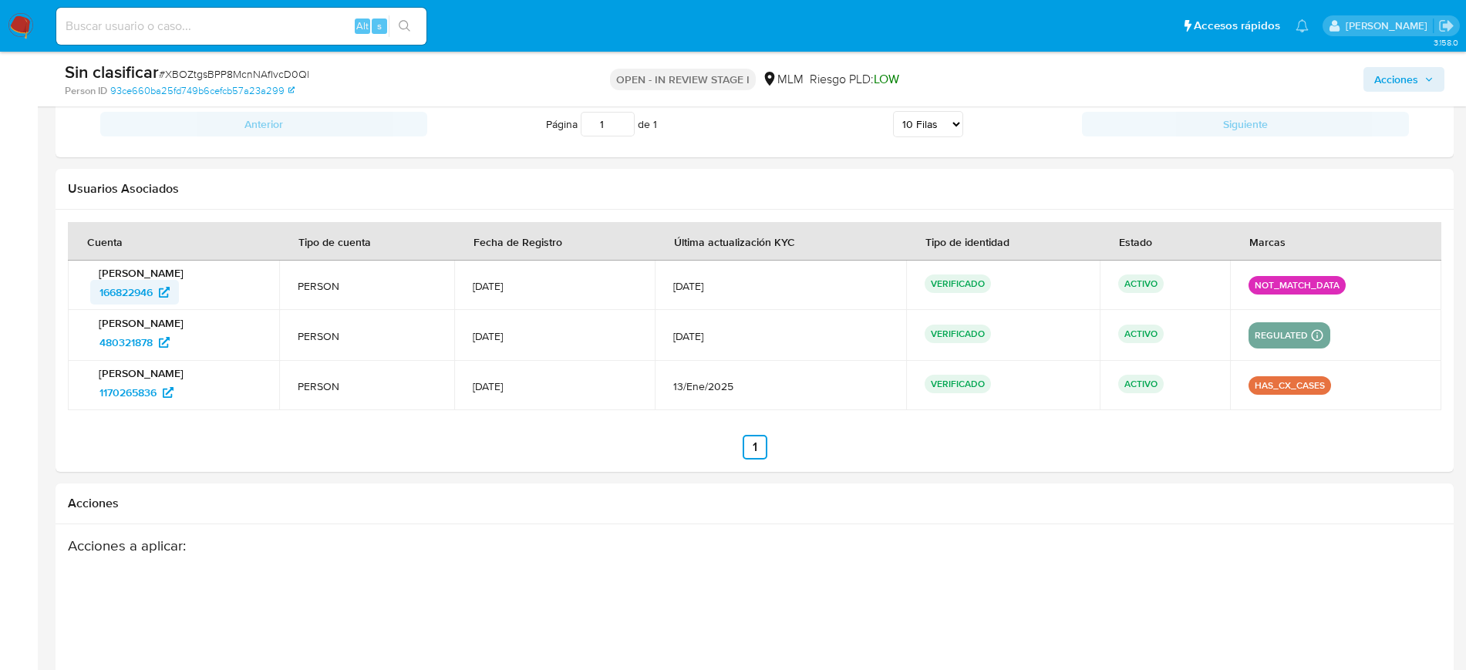
click at [146, 295] on span "166822946" at bounding box center [125, 292] width 53 height 25
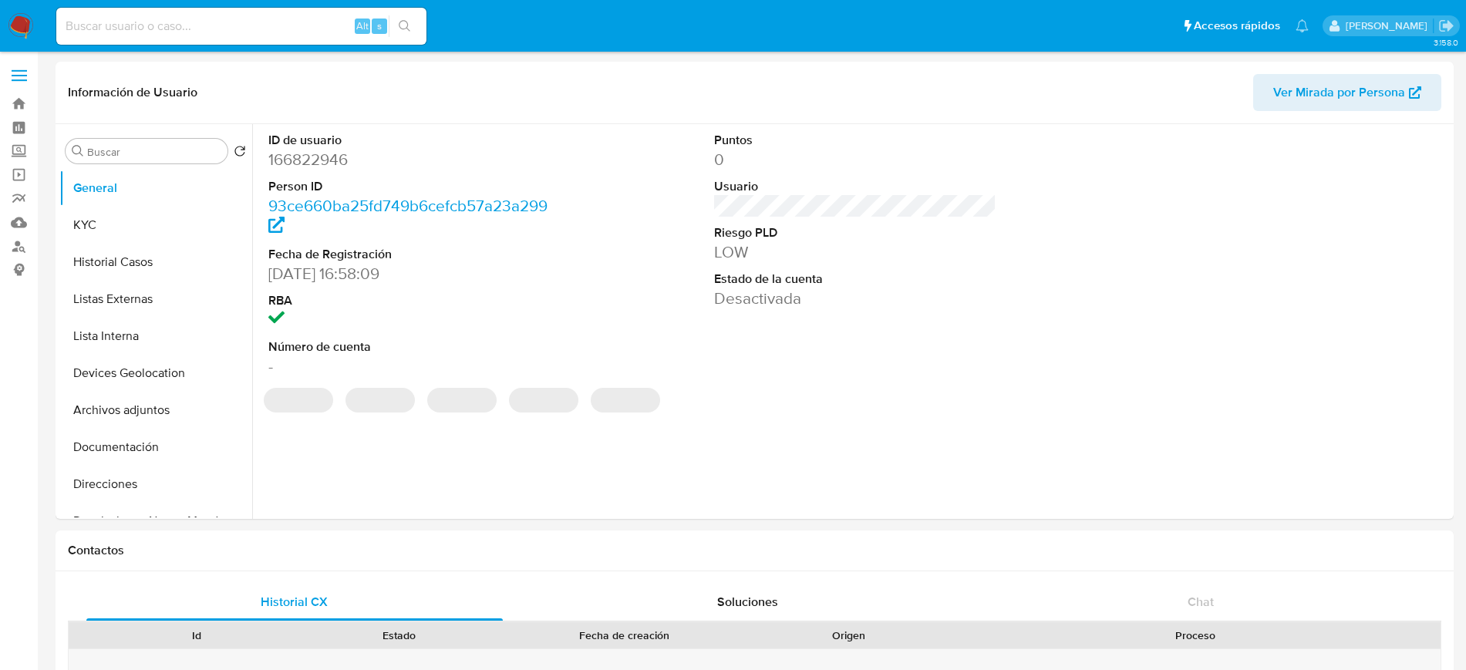
select select "10"
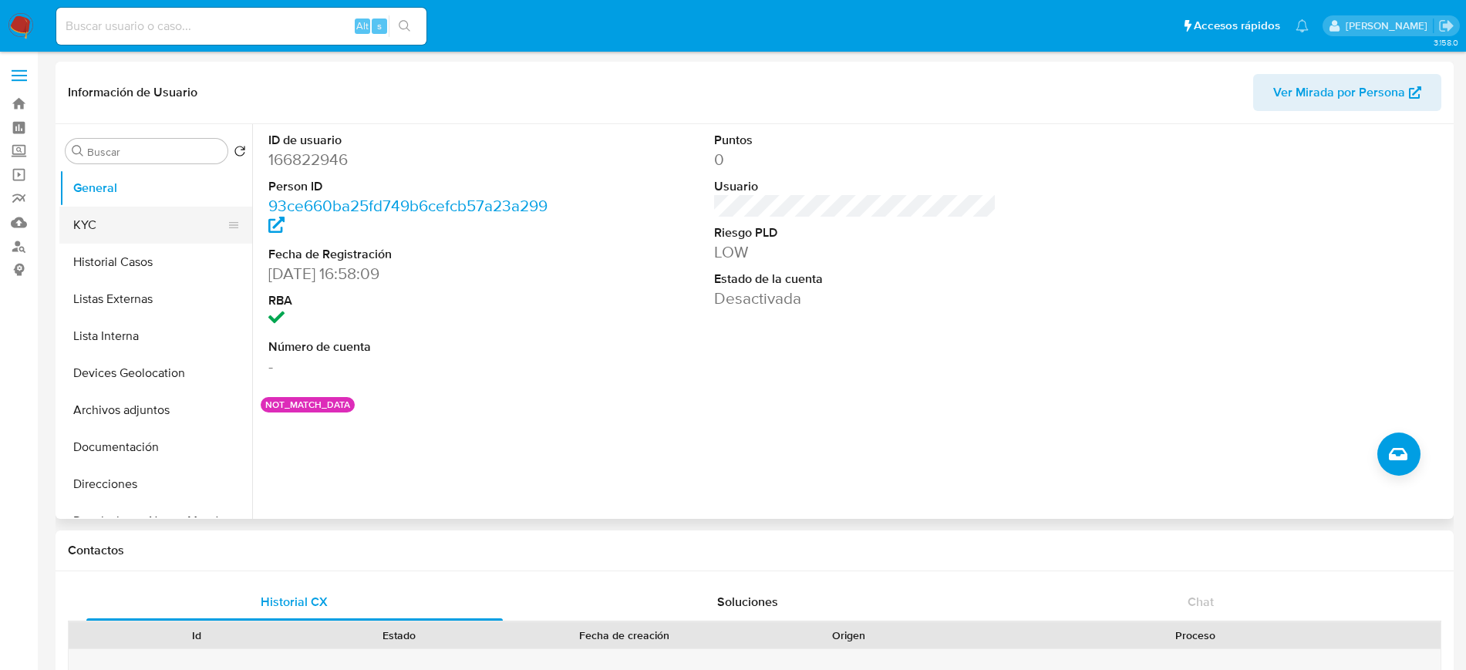
click at [170, 230] on button "KYC" at bounding box center [149, 225] width 180 height 37
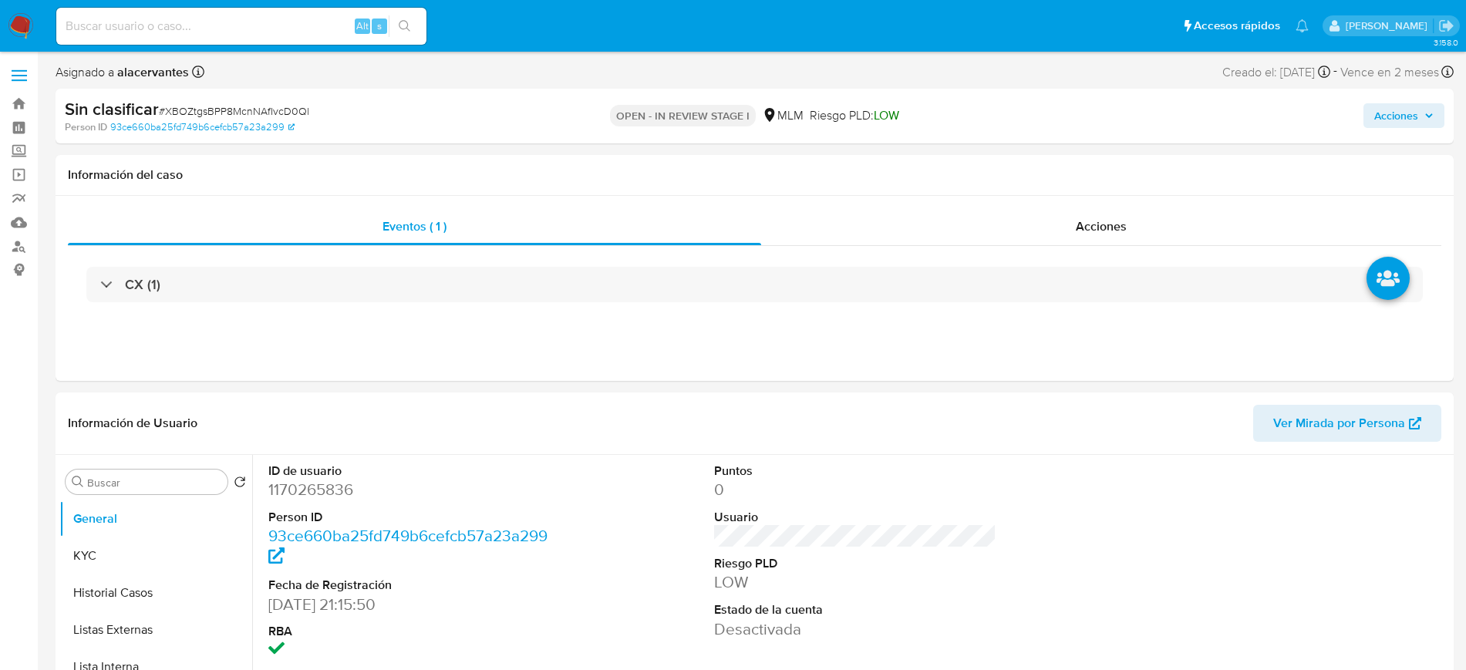
select select "10"
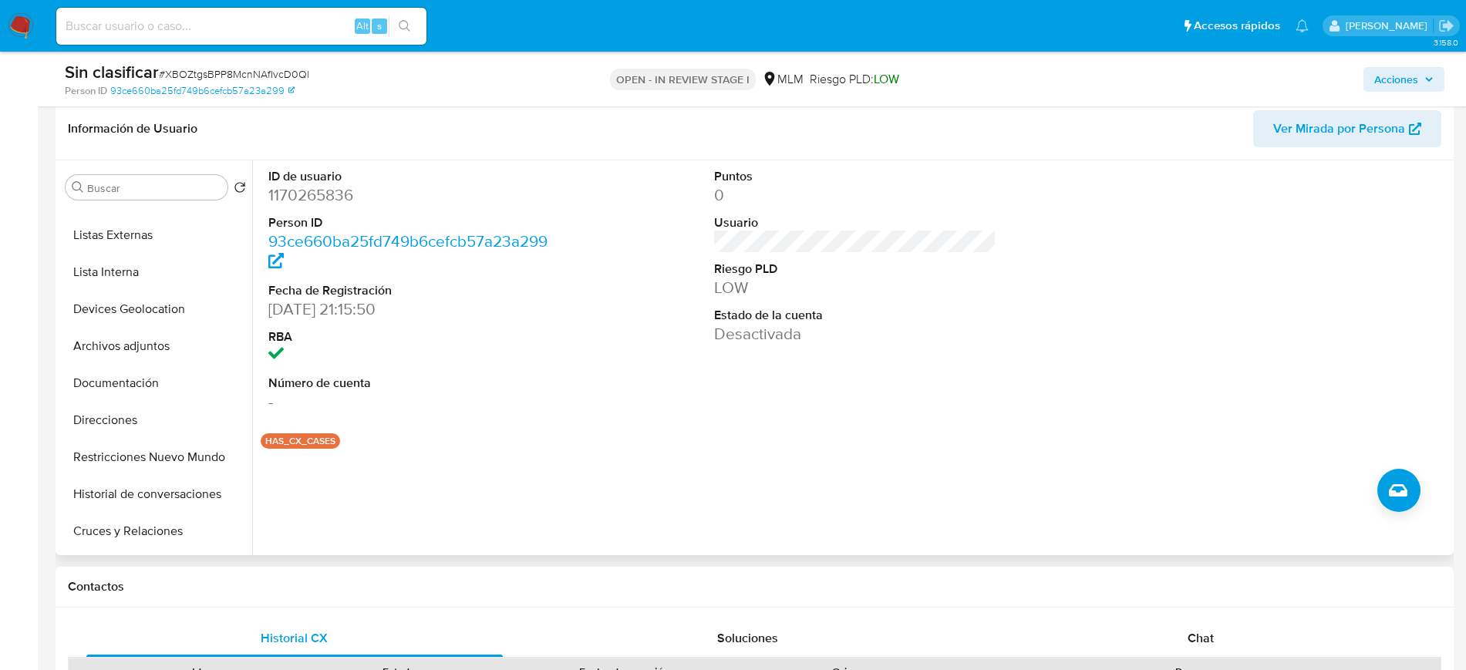
scroll to position [146, 0]
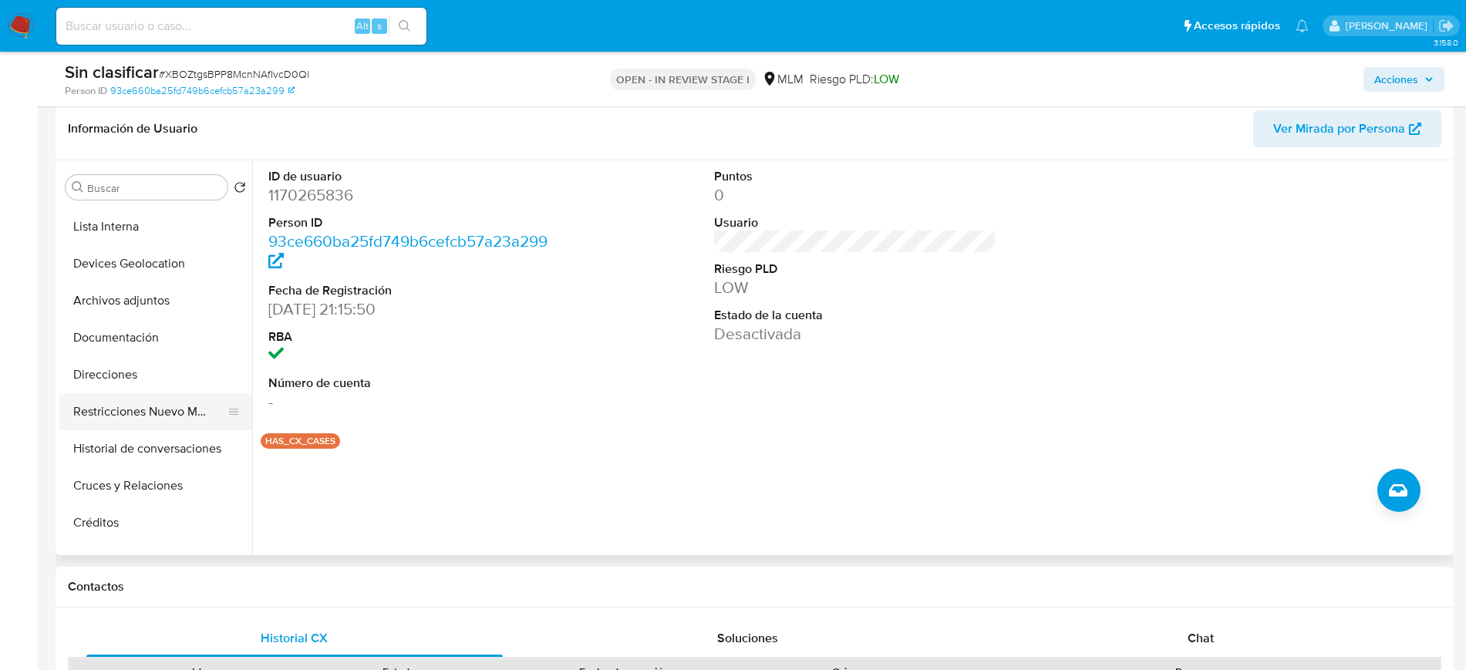
click at [140, 421] on button "Restricciones Nuevo Mundo" at bounding box center [149, 411] width 180 height 37
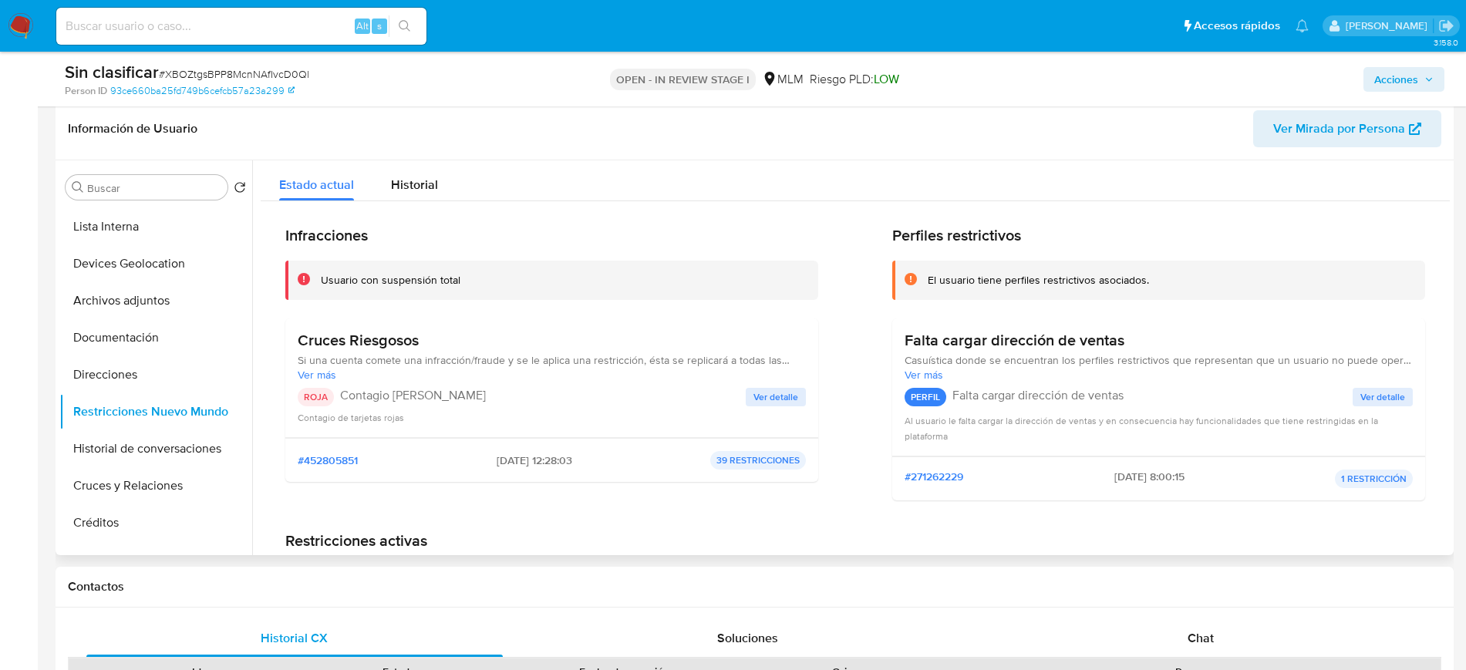
click at [763, 400] on span "Ver detalle" at bounding box center [775, 396] width 45 height 15
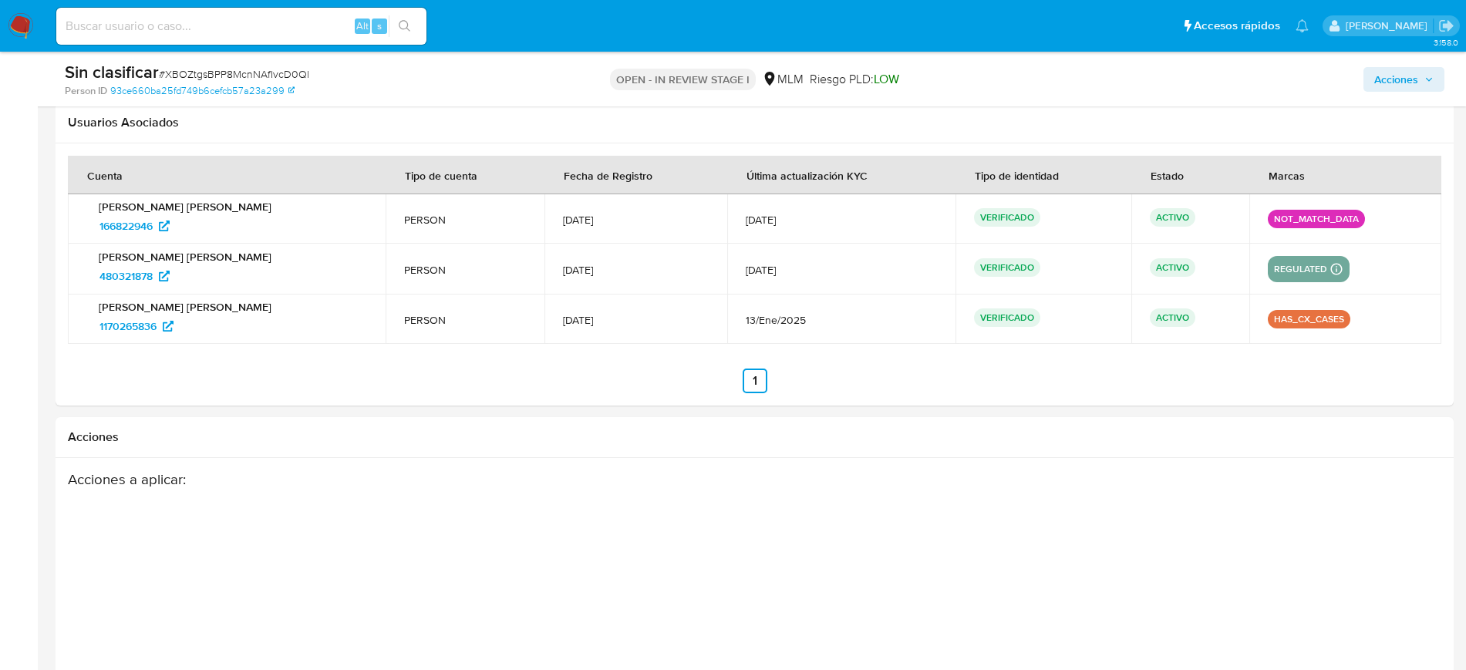
scroll to position [2251, 0]
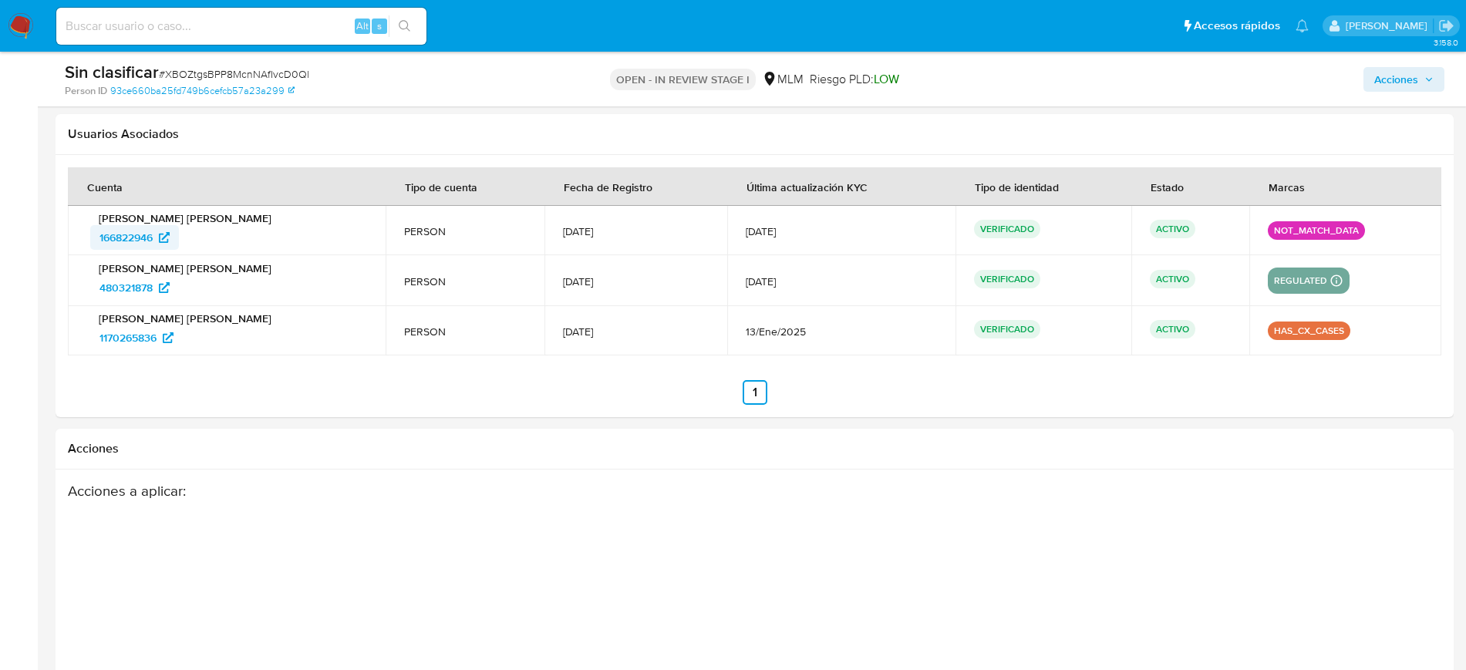
click at [148, 237] on span "166822946" at bounding box center [125, 237] width 53 height 25
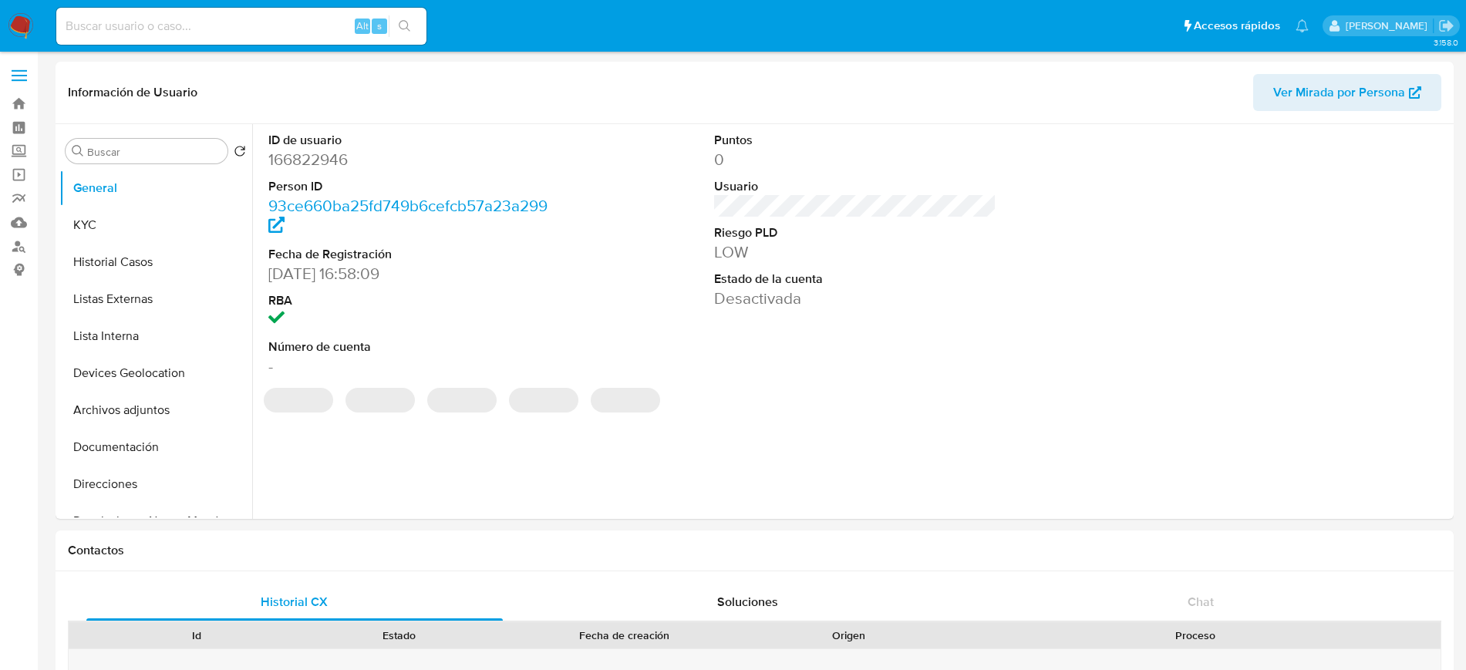
select select "10"
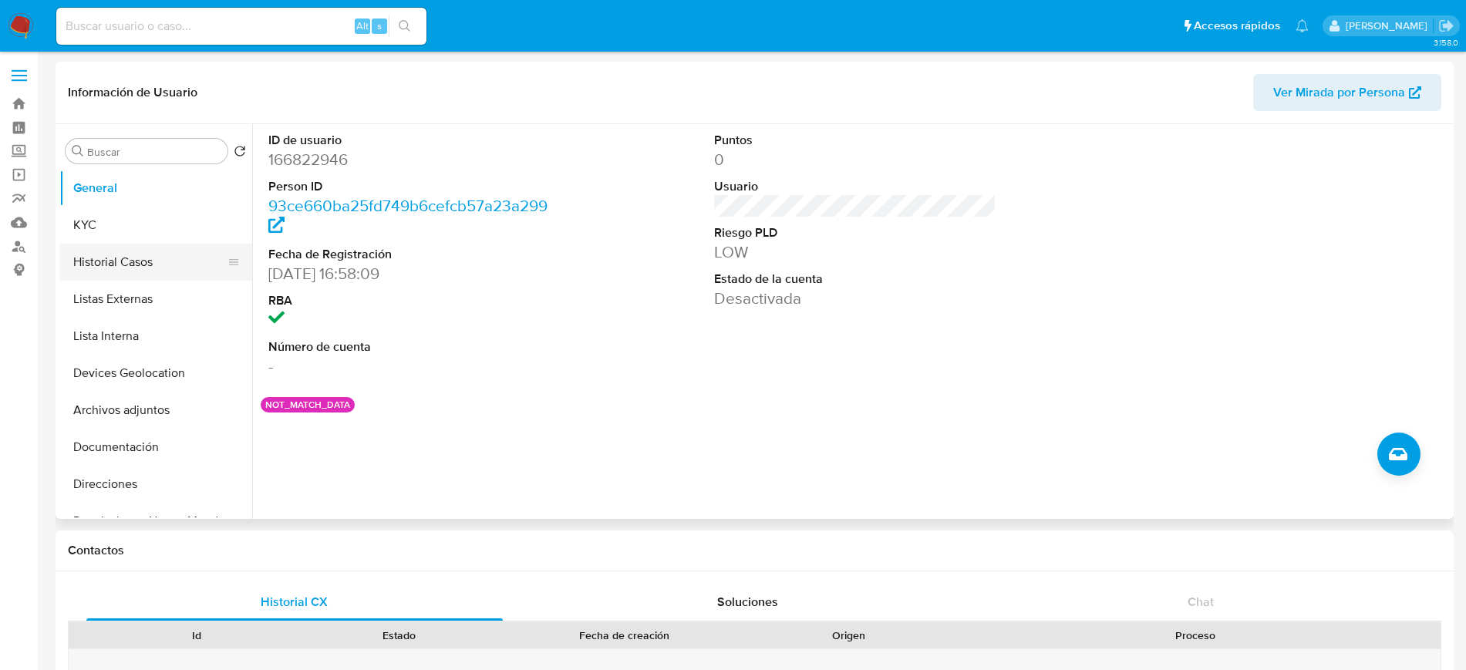
click at [120, 273] on button "Historial Casos" at bounding box center [149, 262] width 180 height 37
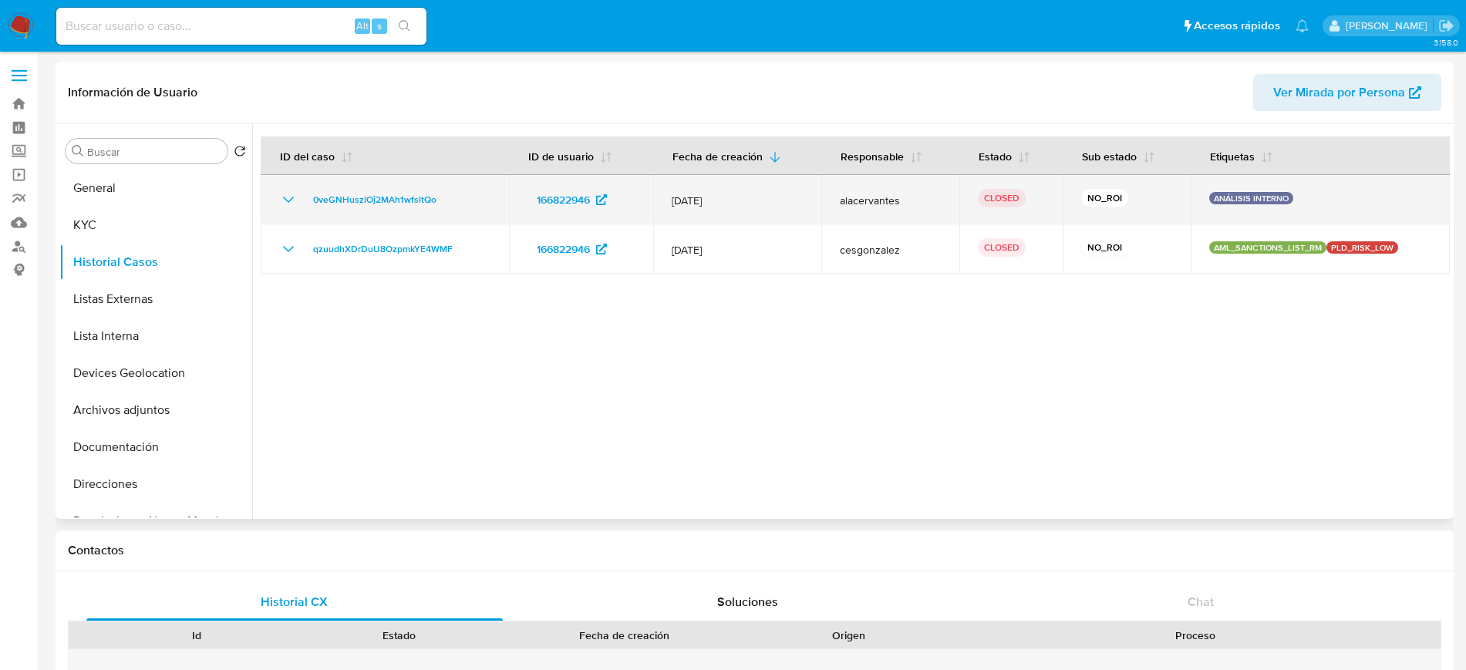
click at [289, 201] on icon "Mostrar/Ocultar" at bounding box center [288, 200] width 11 height 6
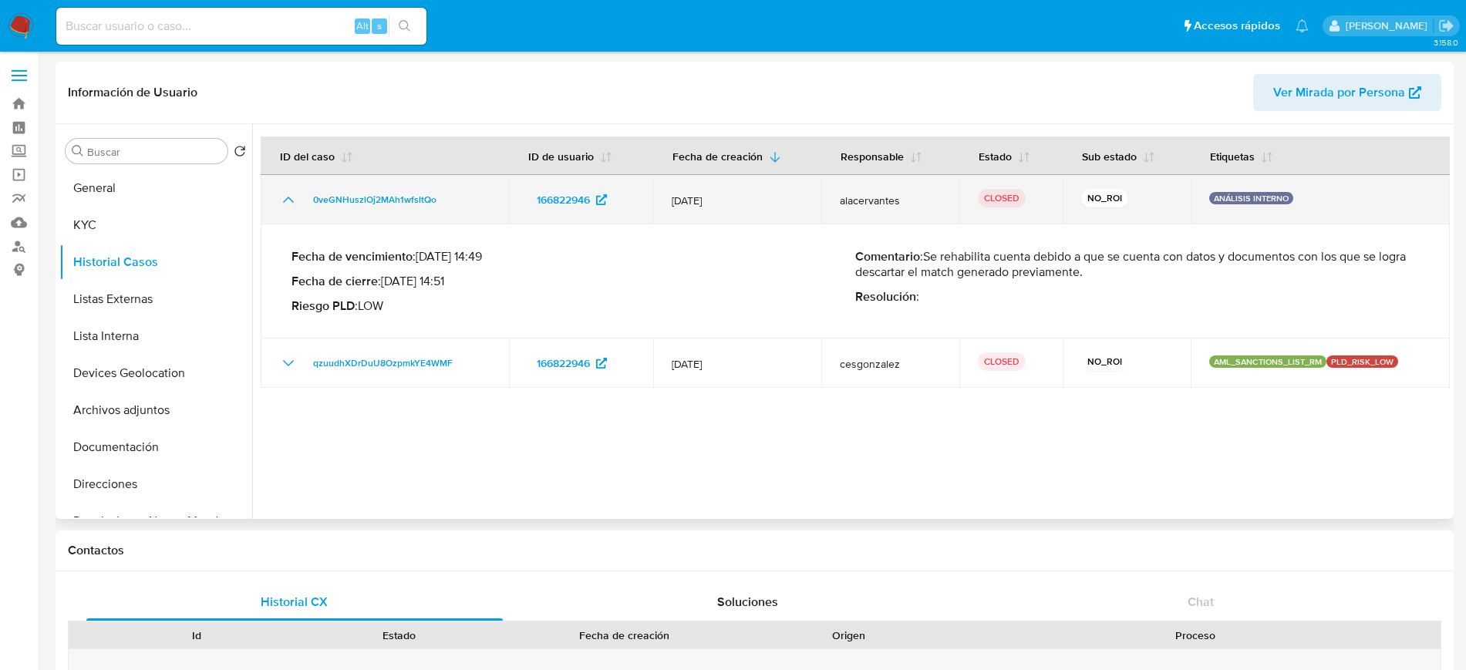
click at [289, 201] on icon "Mostrar/Ocultar" at bounding box center [288, 199] width 19 height 19
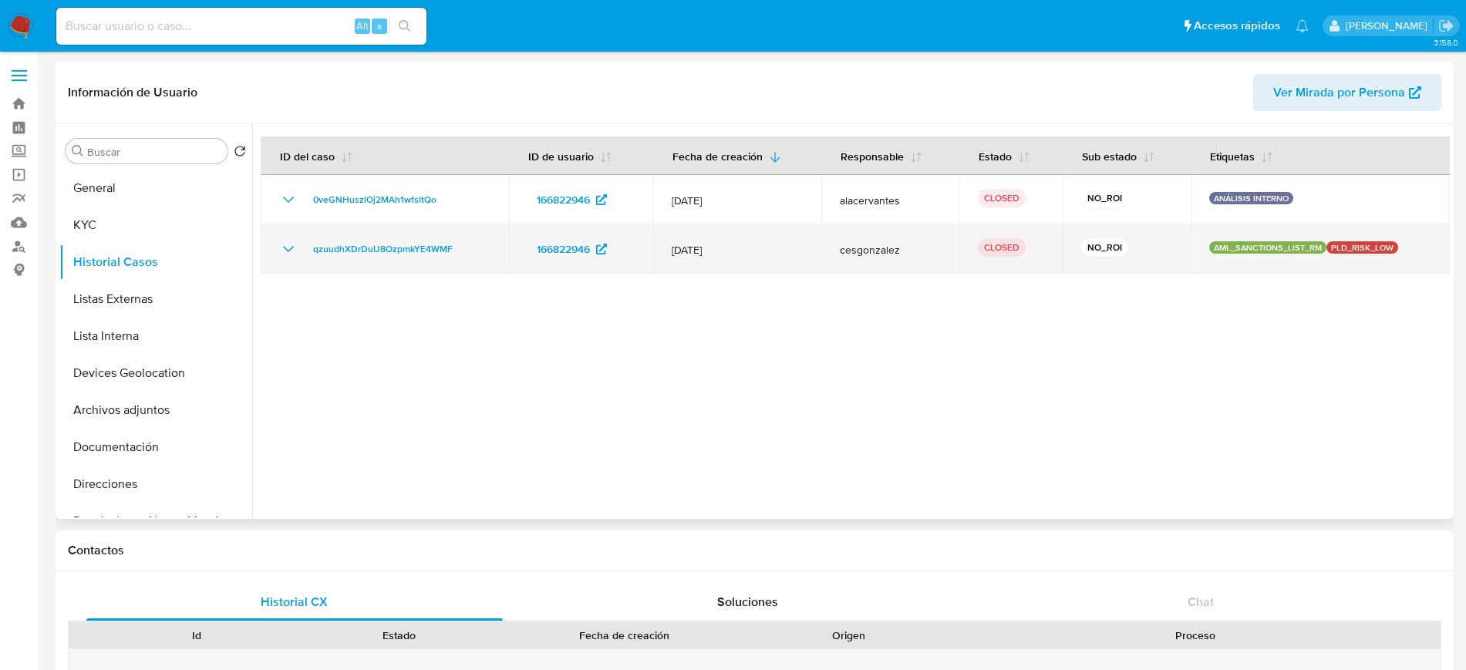
click at [287, 246] on icon "Mostrar/Ocultar" at bounding box center [288, 249] width 19 height 19
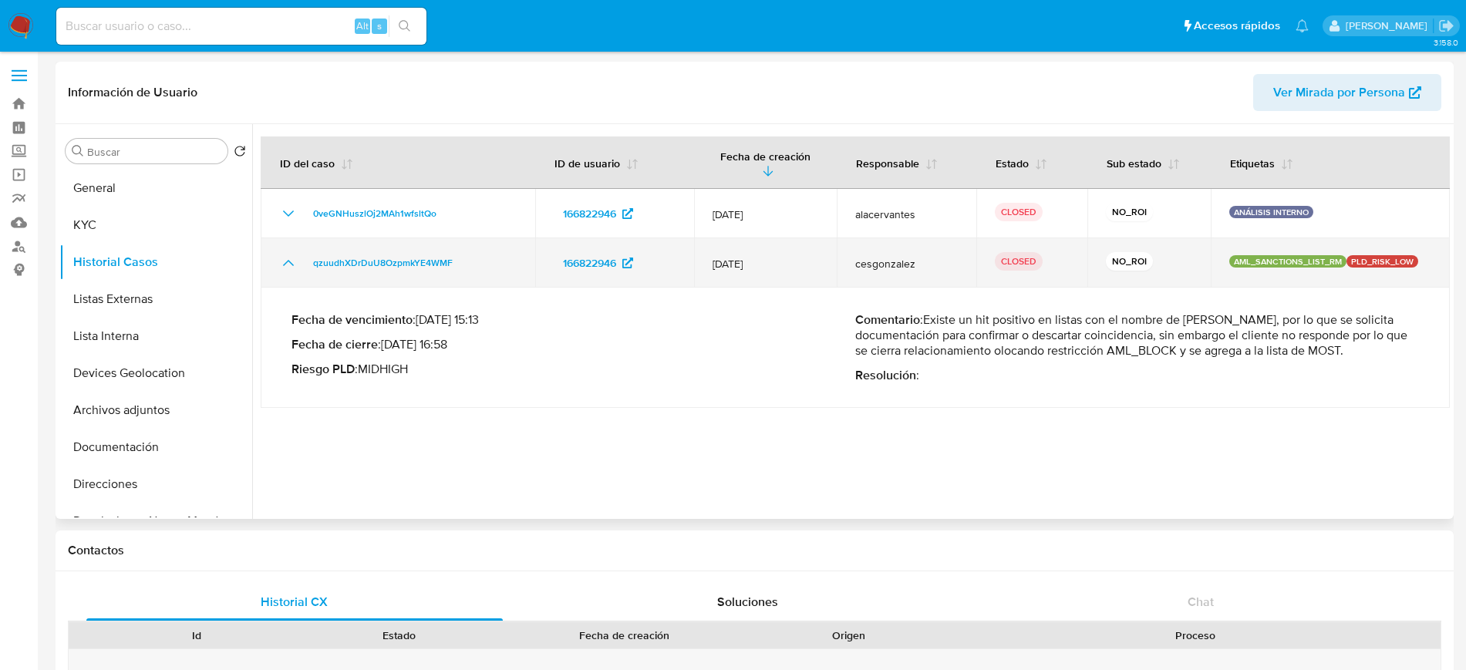
click at [295, 254] on icon "Mostrar/Ocultar" at bounding box center [288, 263] width 19 height 19
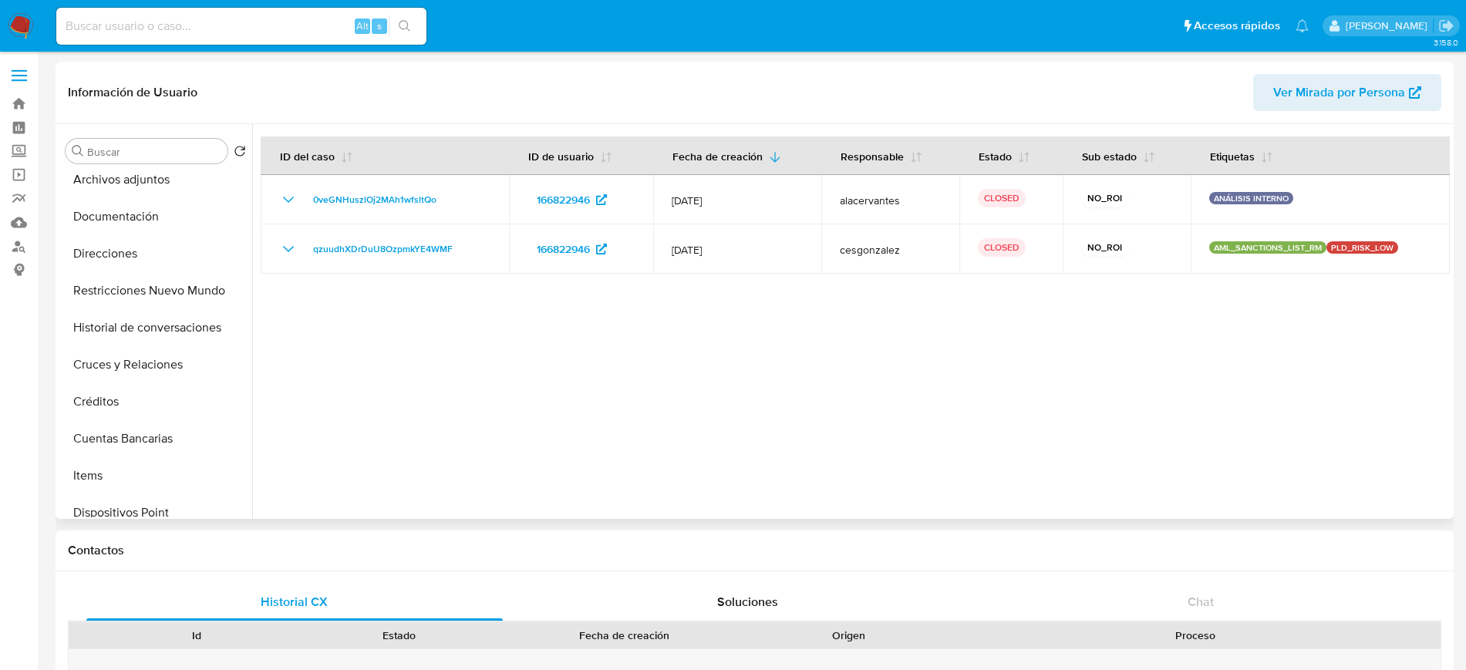
scroll to position [235, 0]
click at [159, 285] on button "Restricciones Nuevo Mundo" at bounding box center [149, 286] width 180 height 37
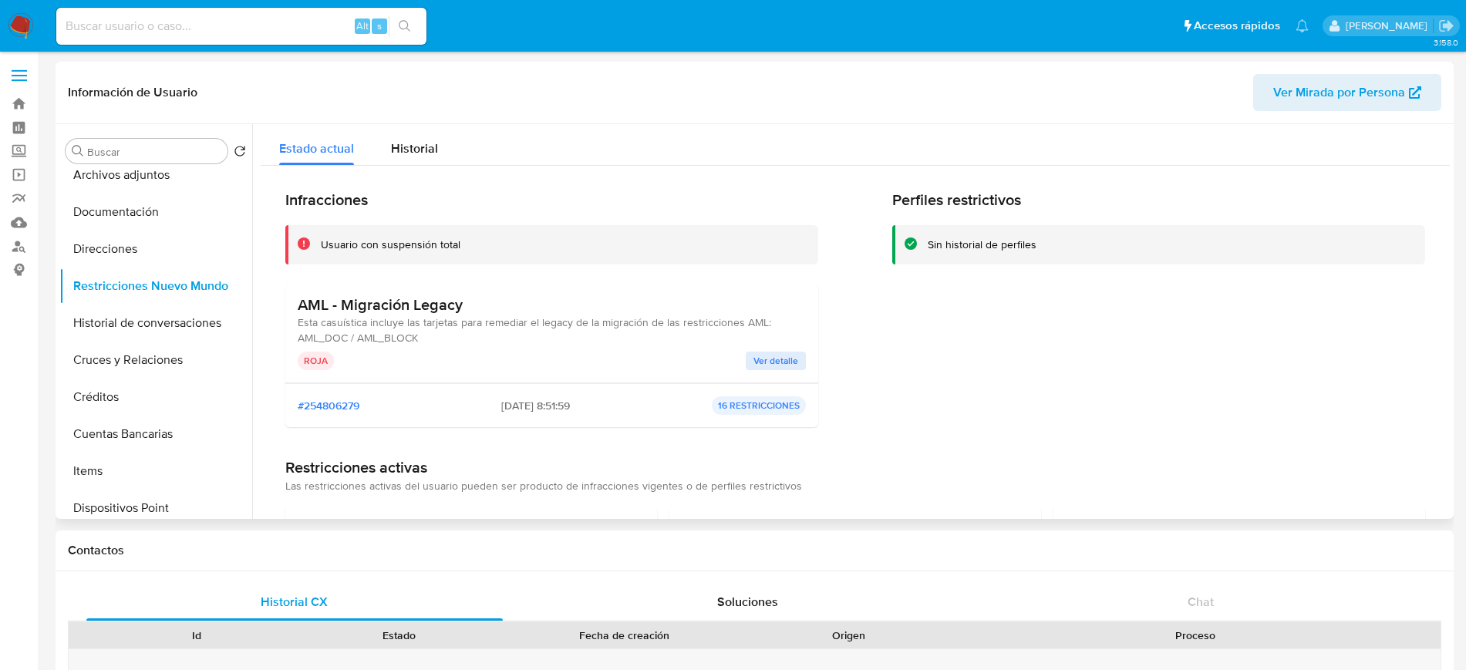
click at [757, 358] on span "Ver detalle" at bounding box center [775, 360] width 45 height 15
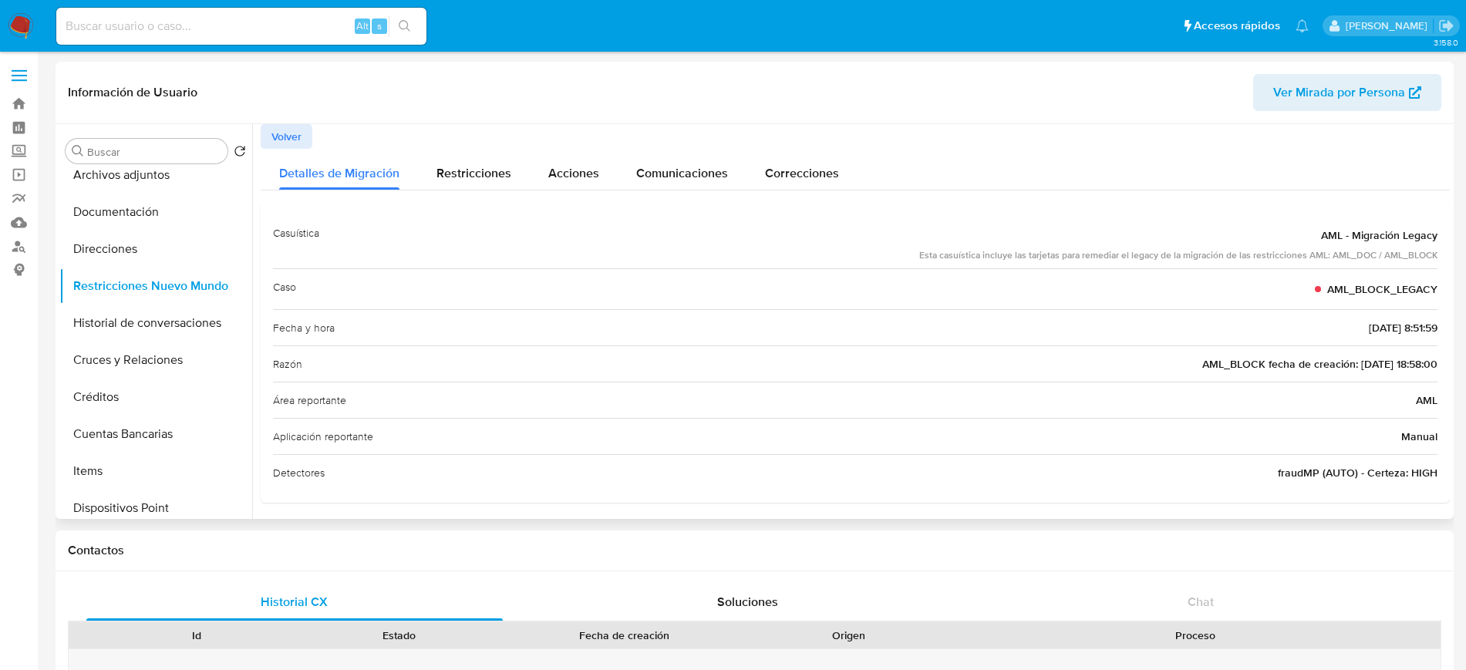
scroll to position [4, 0]
drag, startPoint x: 1456, startPoint y: 184, endPoint x: 1458, endPoint y: 202, distance: 17.8
click at [424, 165] on button "Restricciones" at bounding box center [474, 165] width 112 height 41
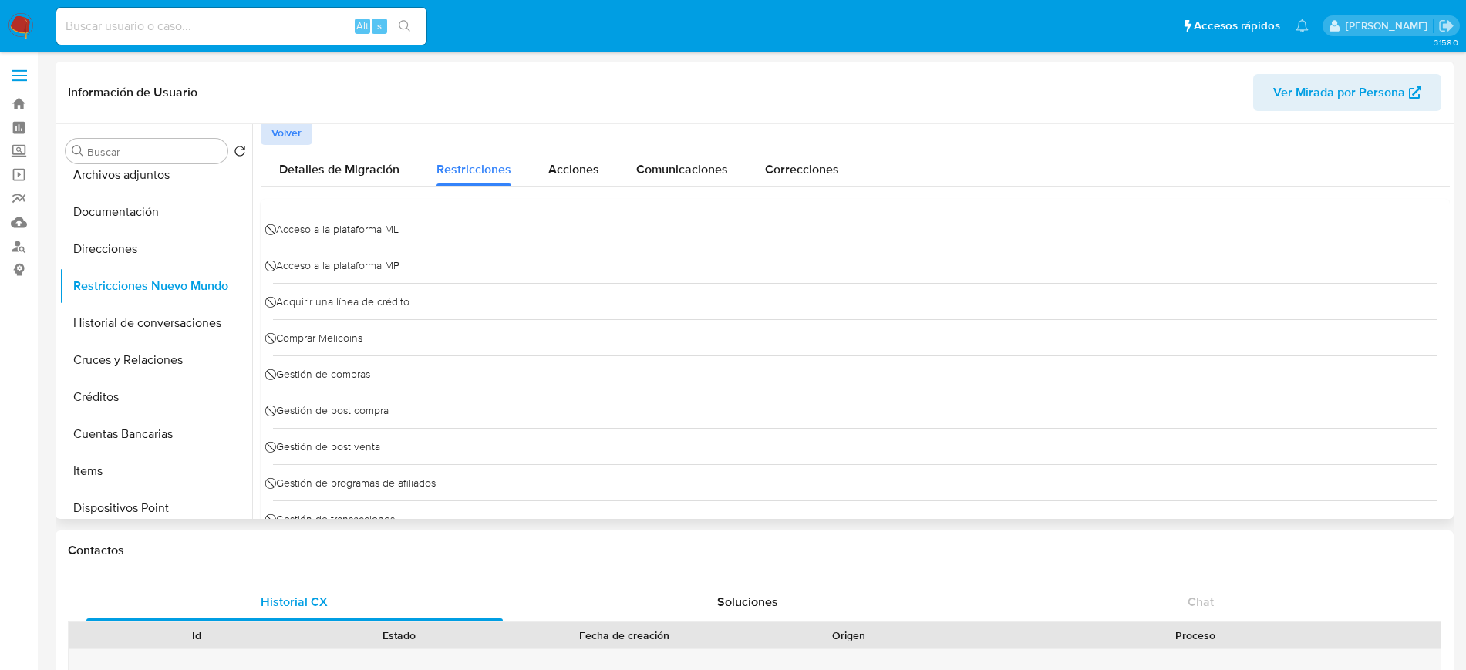
click at [299, 137] on span "Volver" at bounding box center [286, 133] width 30 height 22
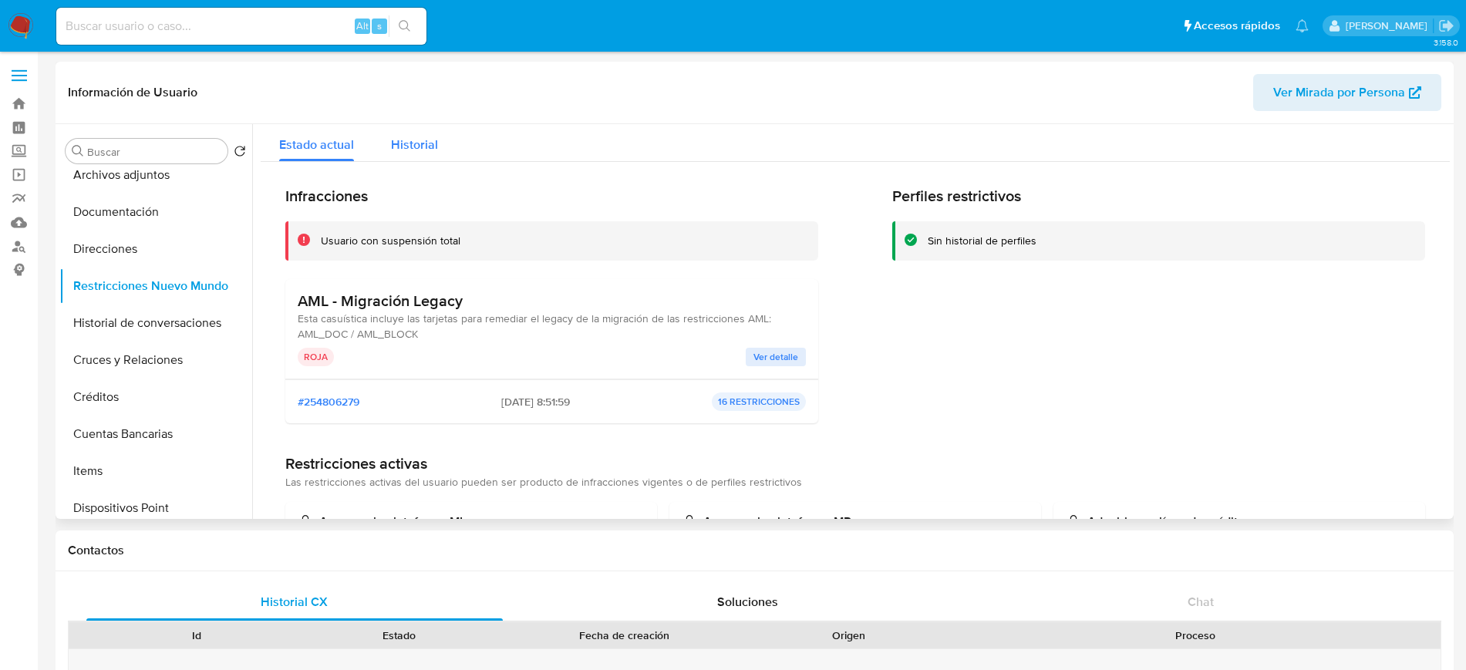
click at [408, 140] on span "Historial" at bounding box center [414, 145] width 47 height 18
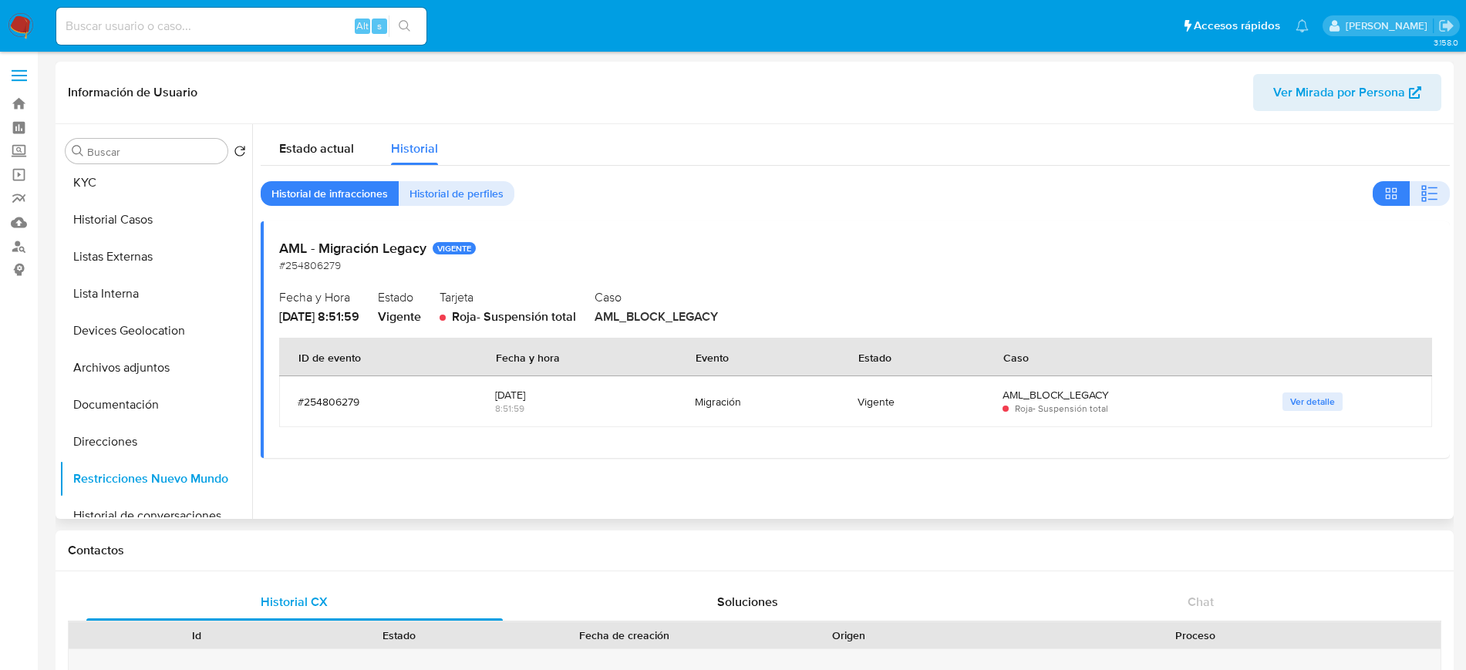
scroll to position [0, 0]
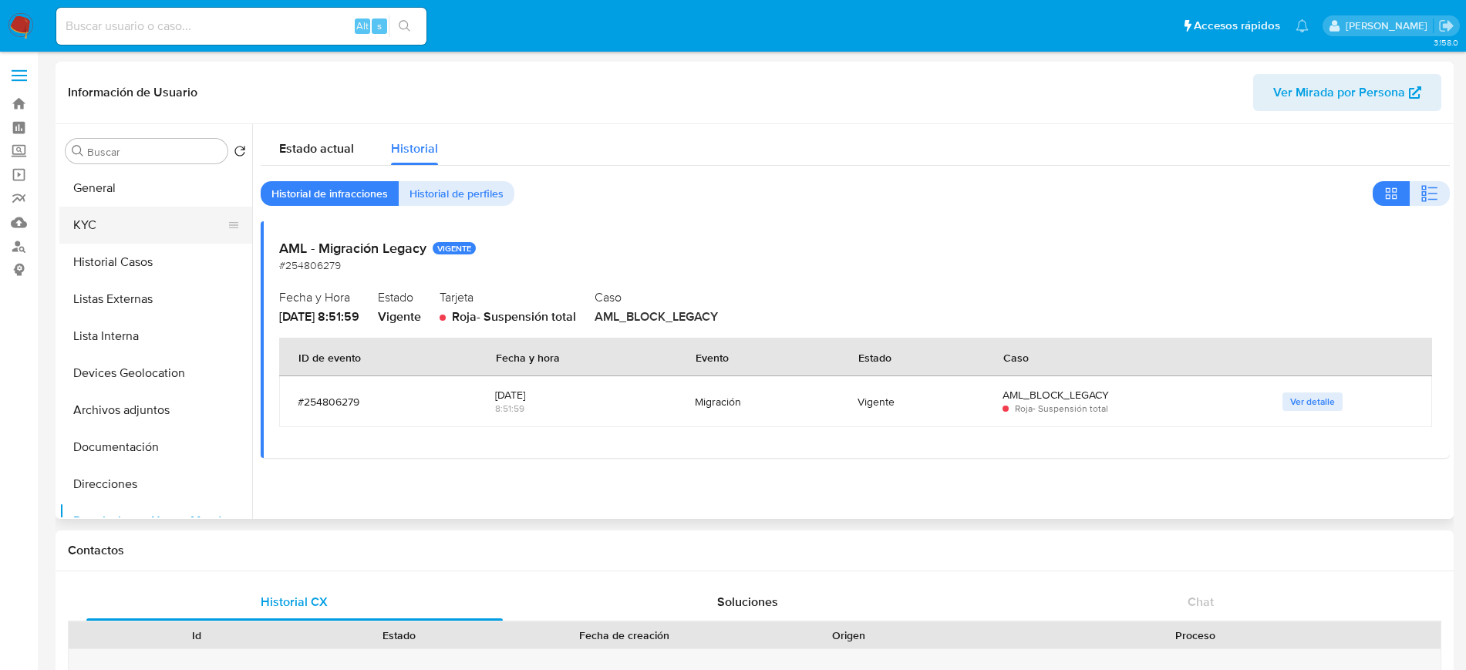
click at [128, 235] on button "KYC" at bounding box center [149, 225] width 180 height 37
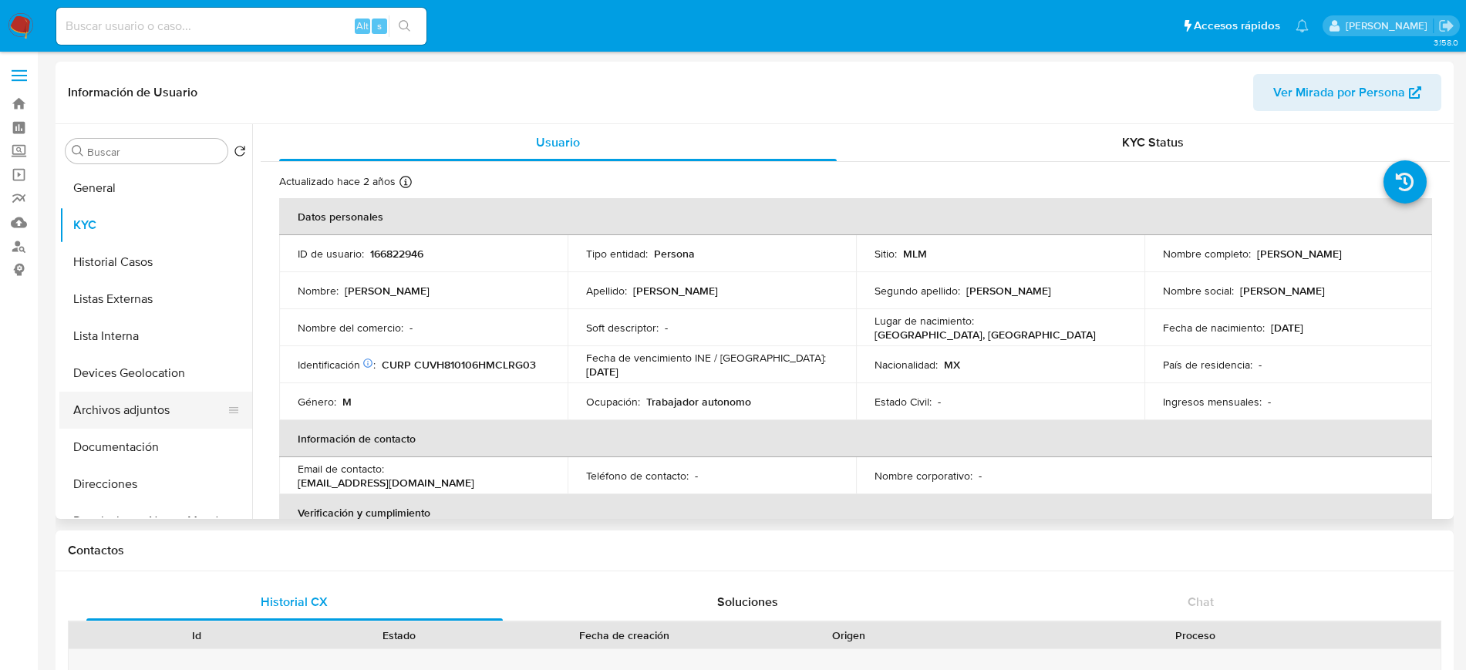
click at [154, 404] on button "Archivos adjuntos" at bounding box center [149, 410] width 180 height 37
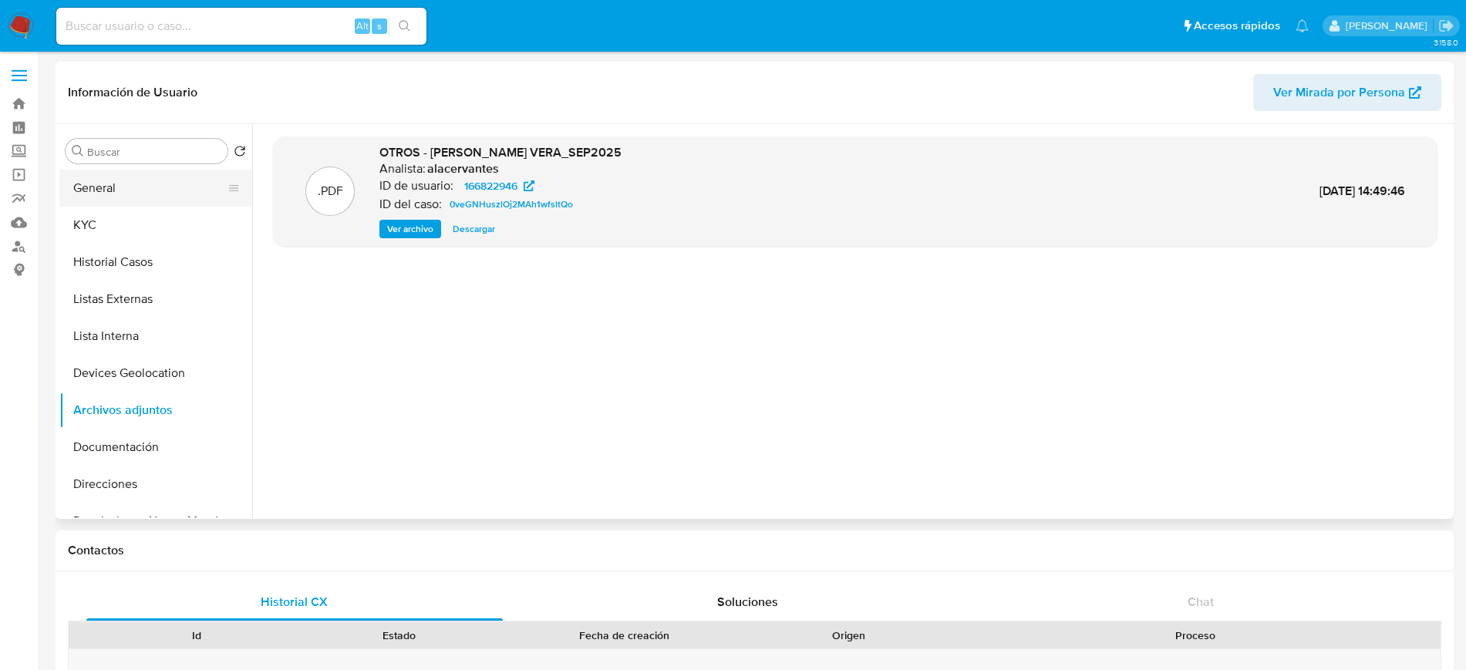
click at [173, 199] on button "General" at bounding box center [149, 188] width 180 height 37
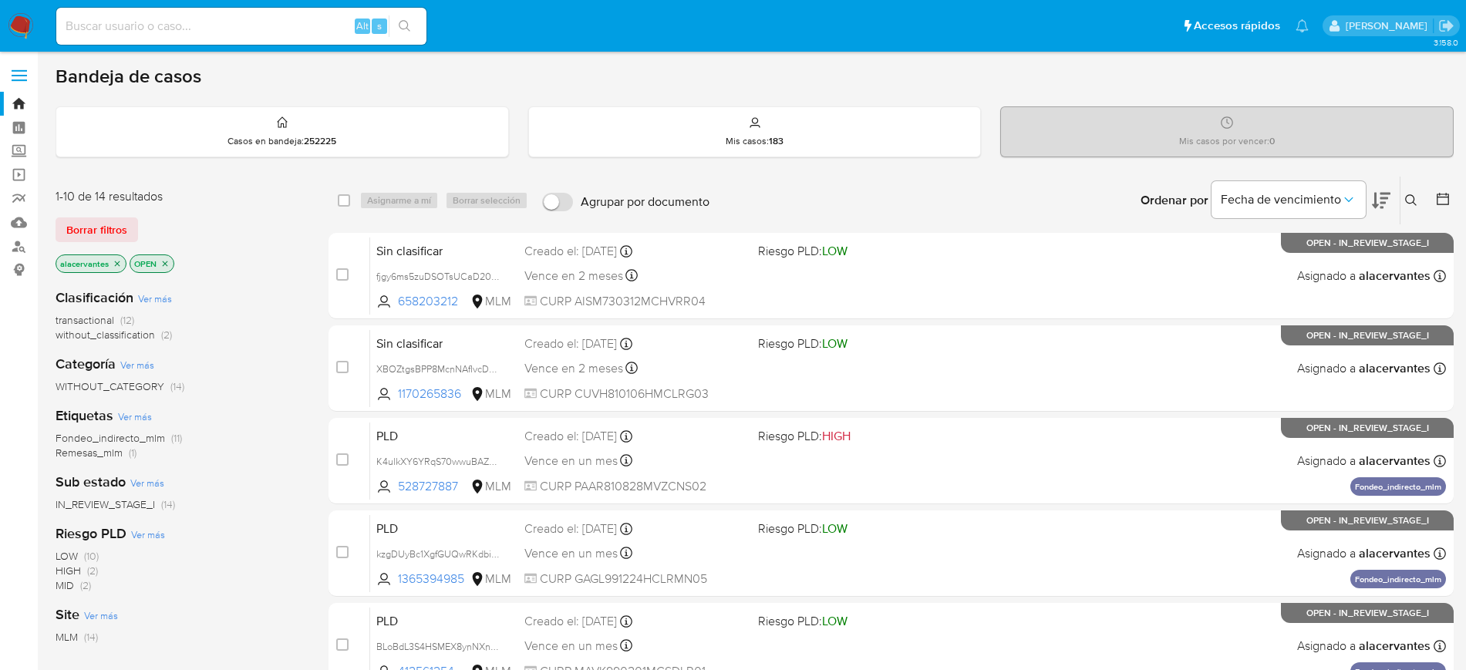
click at [161, 331] on span "(2)" at bounding box center [166, 334] width 11 height 15
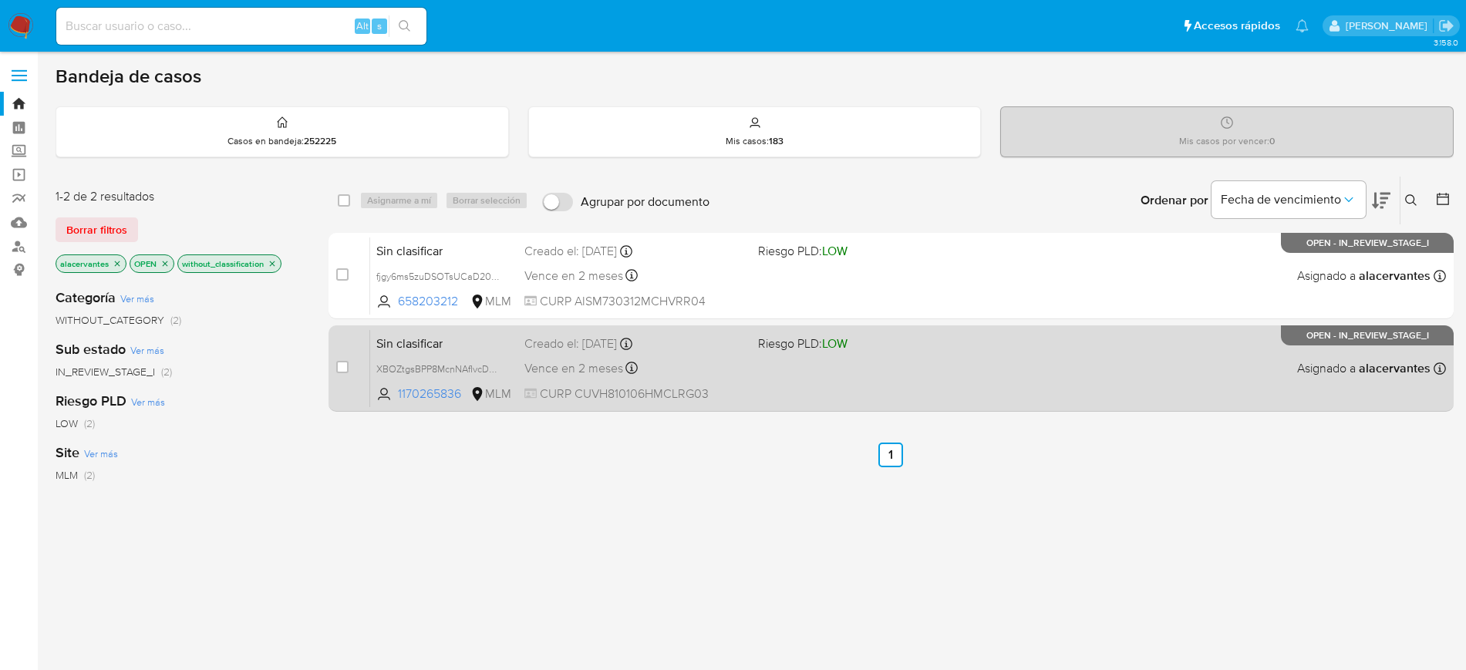
click at [726, 379] on div "Sin clasificar XBOZtgsBPP8McnNAfIvcD0Ql 1170265836 MLM Riesgo PLD: LOW Creado e…" at bounding box center [908, 368] width 1076 height 78
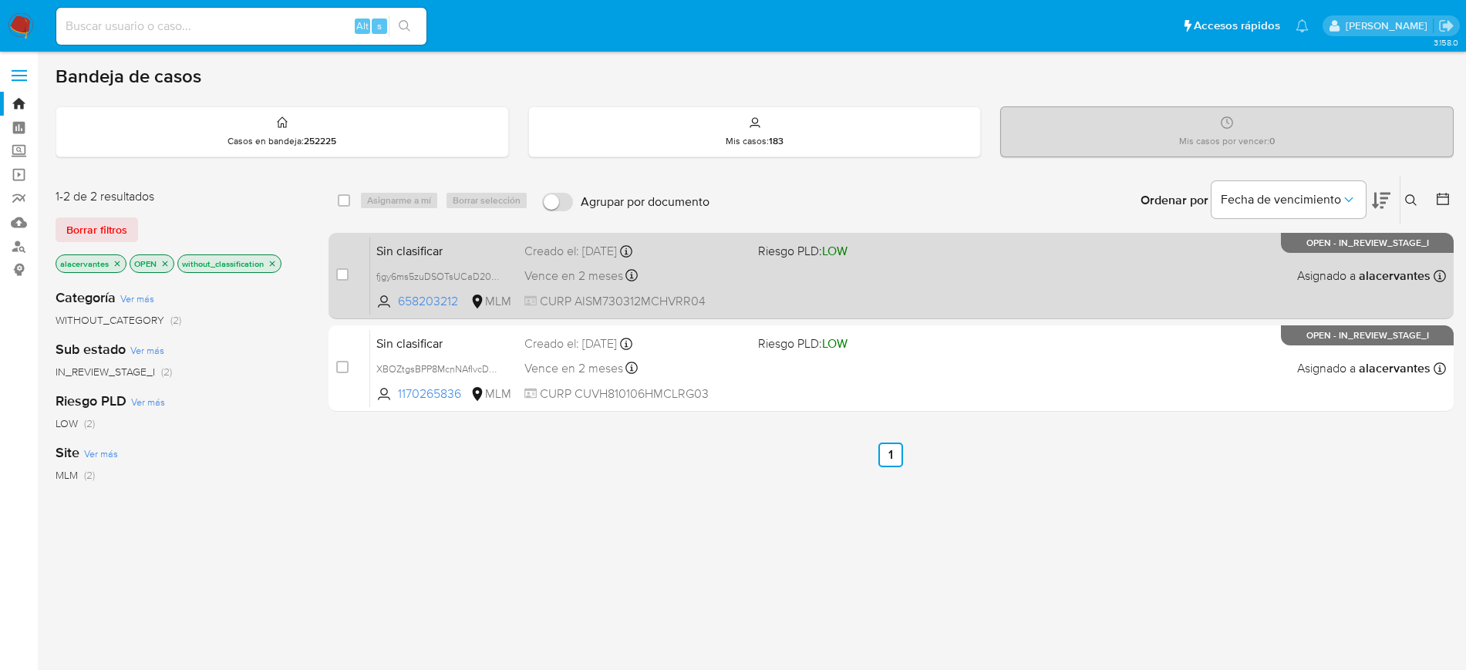
click at [715, 271] on div "Vence en 2 meses Vence el [DATE] 22:58:34" at bounding box center [634, 275] width 221 height 21
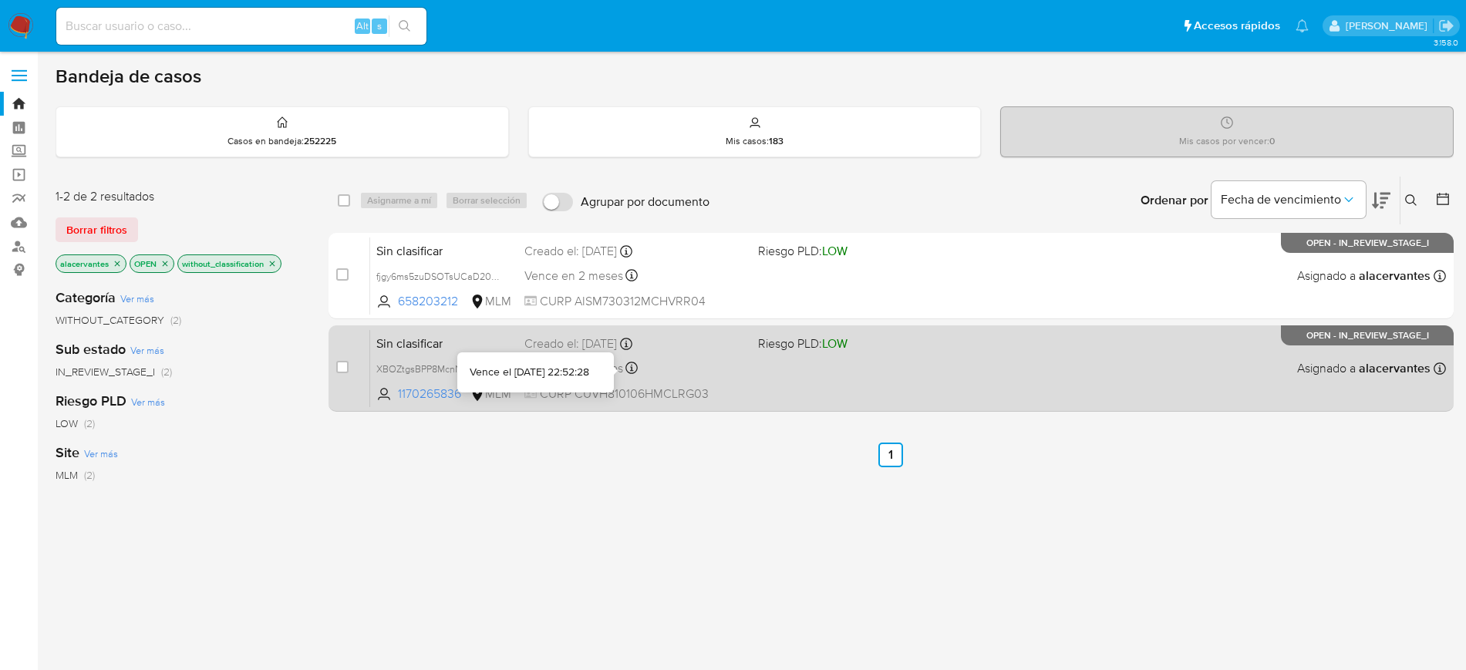
click at [662, 370] on div "Vence en 2 meses Vence el [DATE] 22:52:28" at bounding box center [634, 368] width 221 height 21
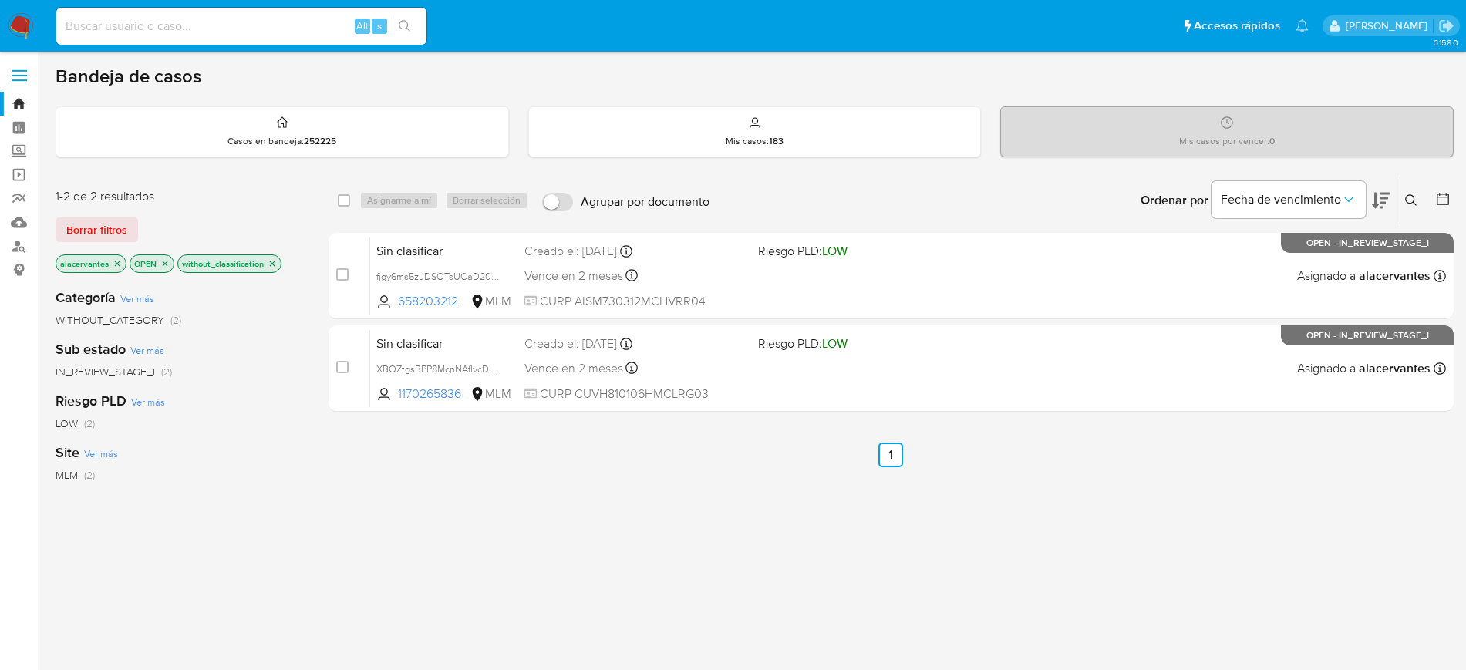
click at [16, 27] on img at bounding box center [21, 26] width 26 height 26
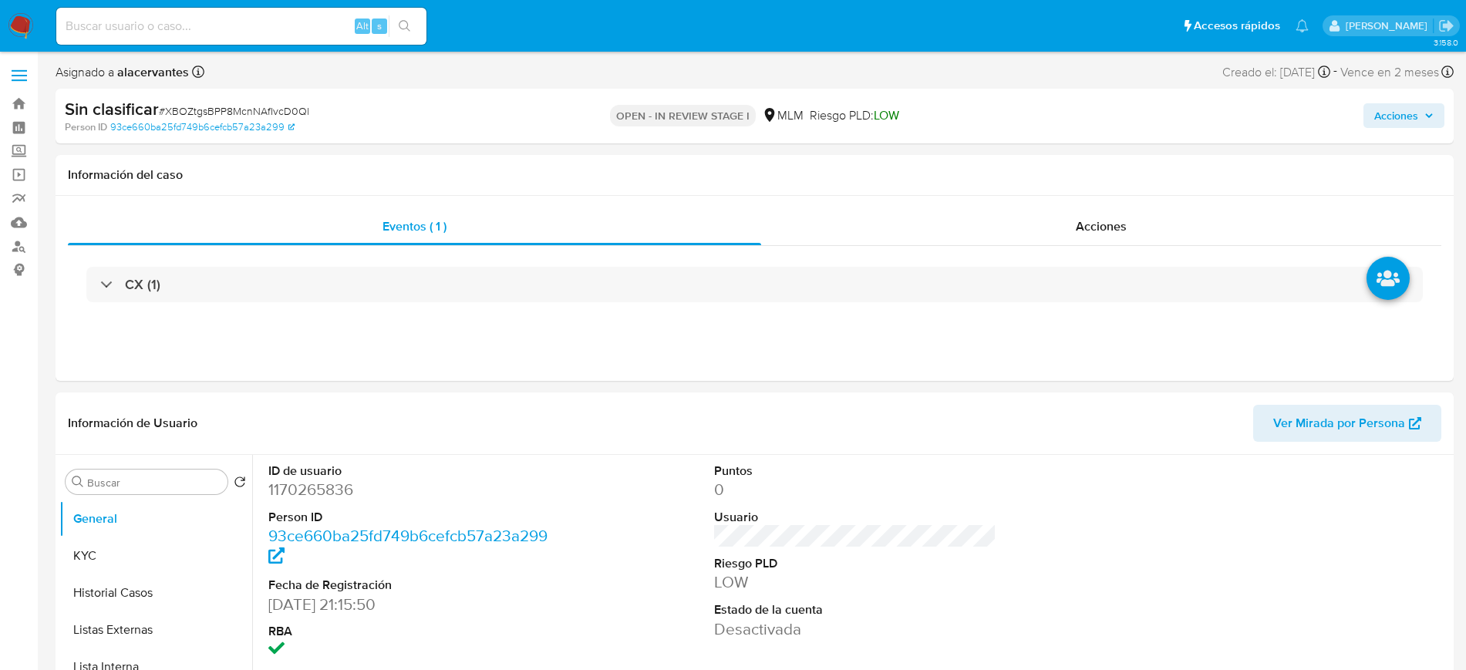
select select "10"
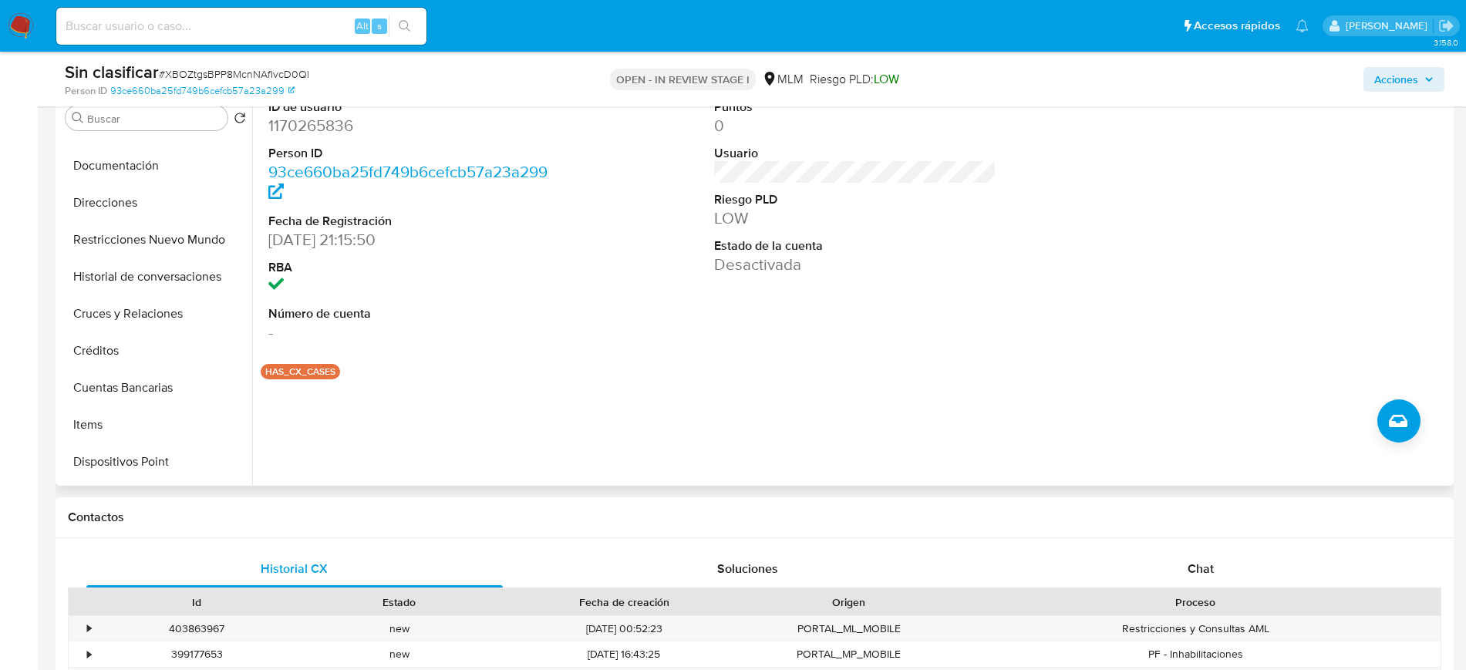
scroll to position [246, 0]
click at [175, 243] on button "Restricciones Nuevo Mundo" at bounding box center [149, 242] width 180 height 37
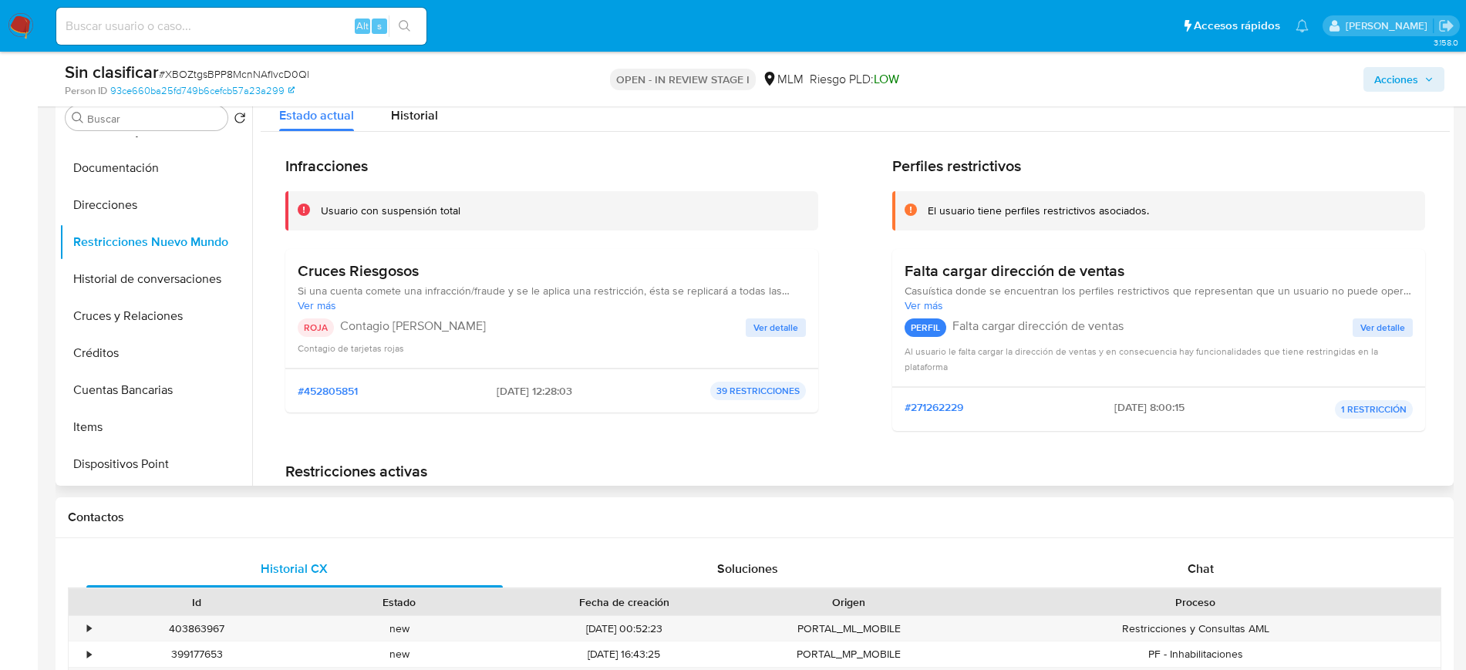
click at [756, 330] on span "Ver detalle" at bounding box center [775, 327] width 45 height 15
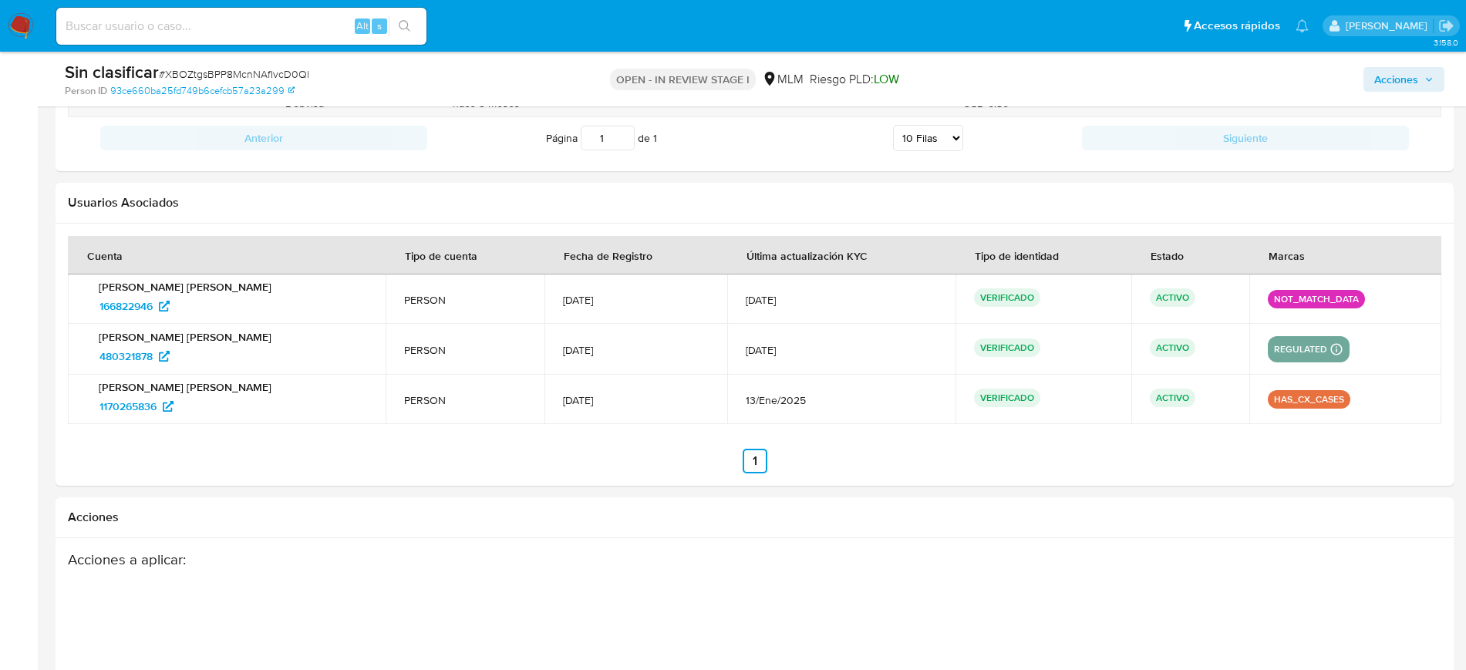
scroll to position [2174, 0]
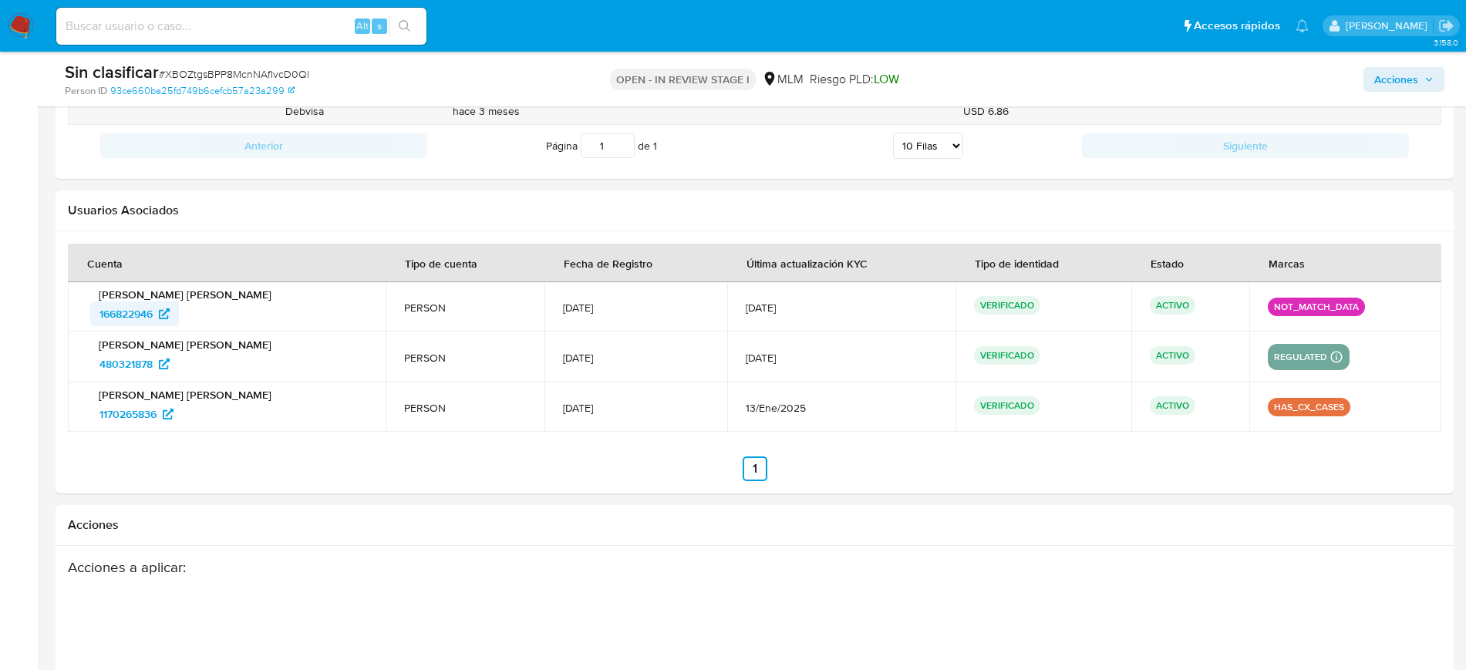
click at [151, 319] on span "166822946" at bounding box center [125, 313] width 53 height 25
click at [150, 311] on span "166822946" at bounding box center [125, 313] width 53 height 25
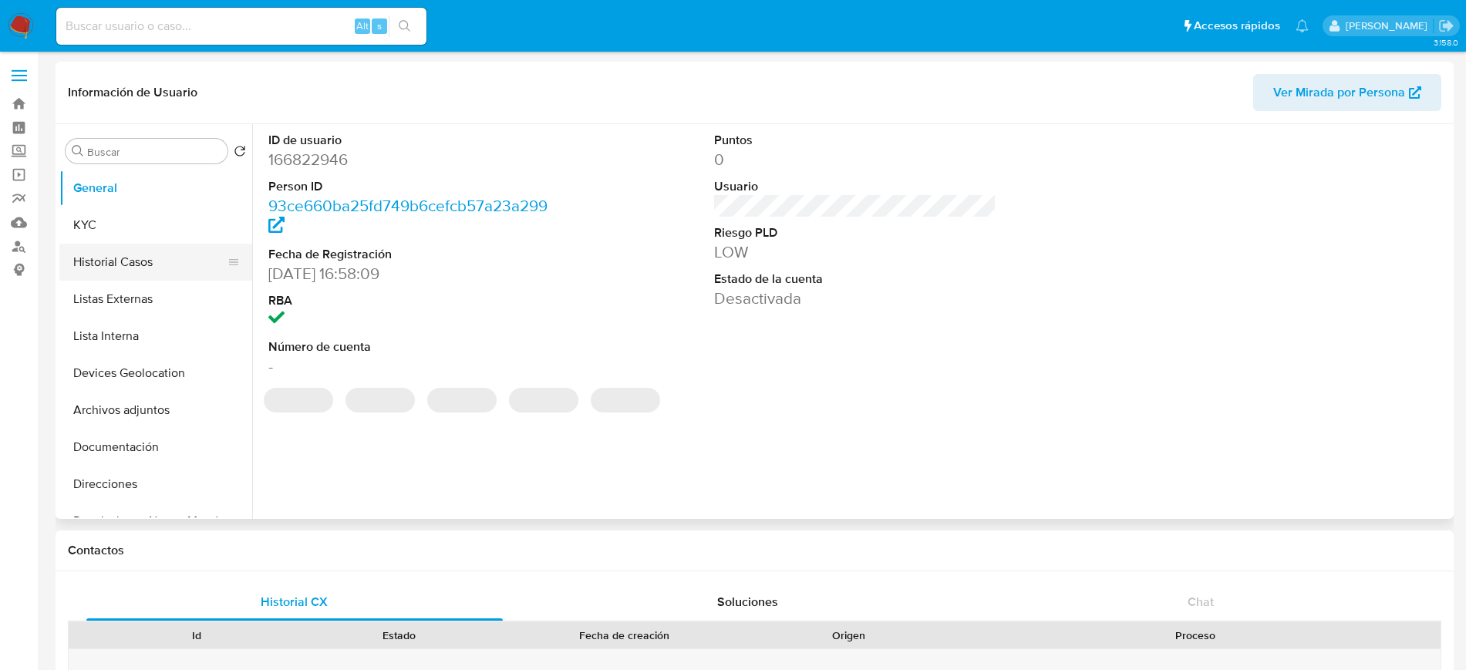
select select "10"
click at [160, 262] on button "Historial Casos" at bounding box center [149, 262] width 180 height 37
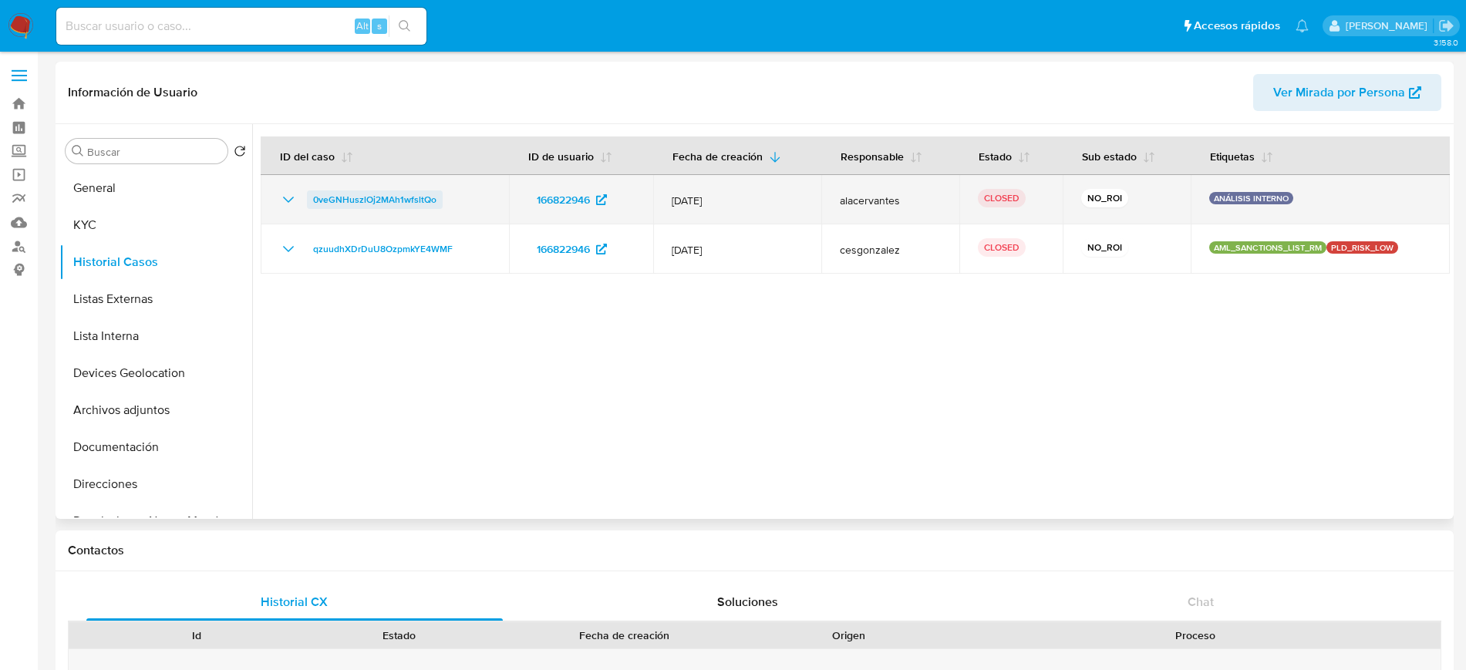
click at [362, 205] on span "0veGNHuszlOj2MAh1wfsltQo" at bounding box center [374, 199] width 123 height 19
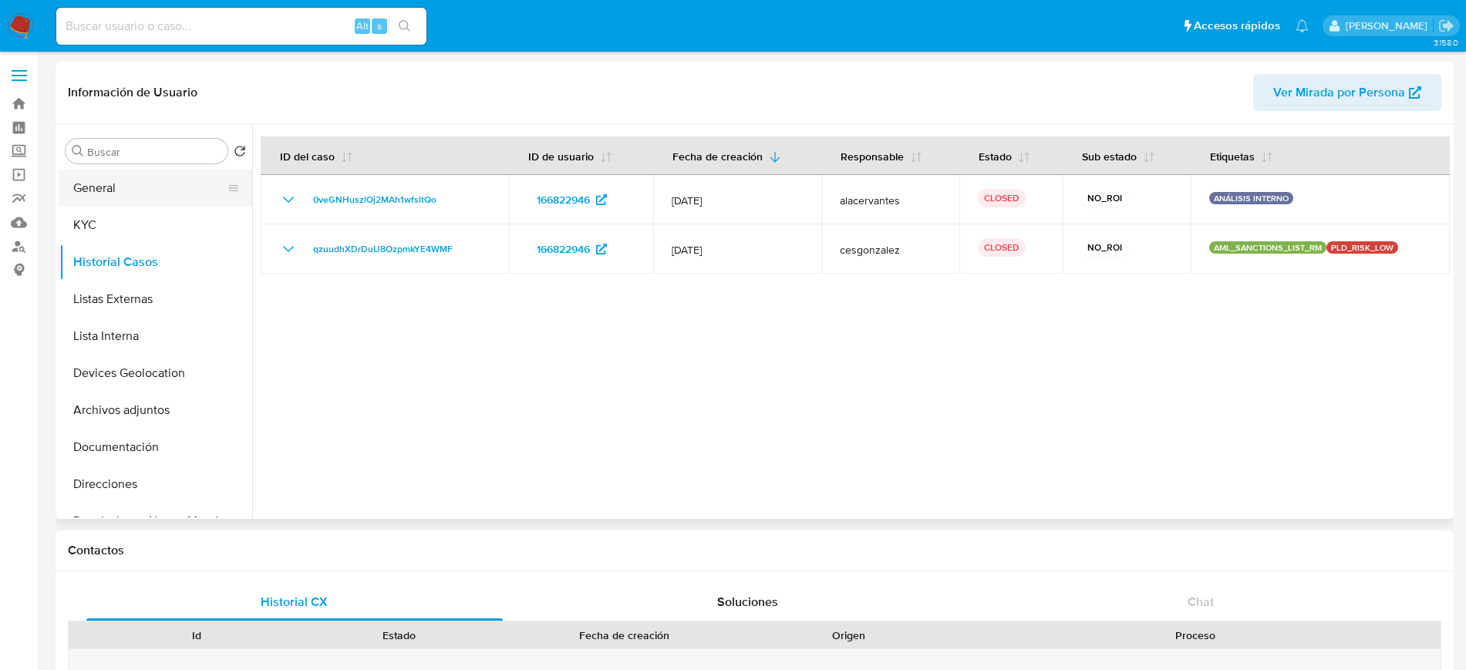
click at [155, 190] on button "General" at bounding box center [149, 188] width 180 height 37
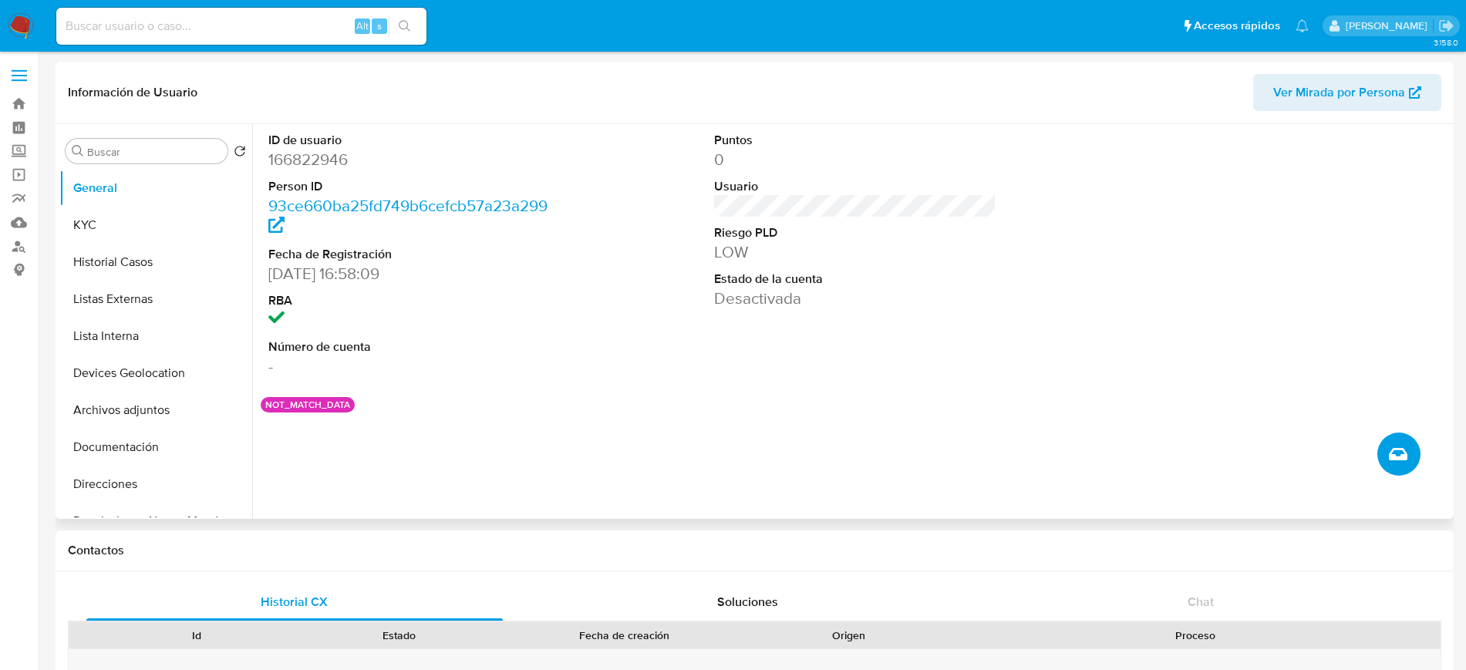
click at [1393, 467] on button "Crear caso manual" at bounding box center [1398, 454] width 43 height 43
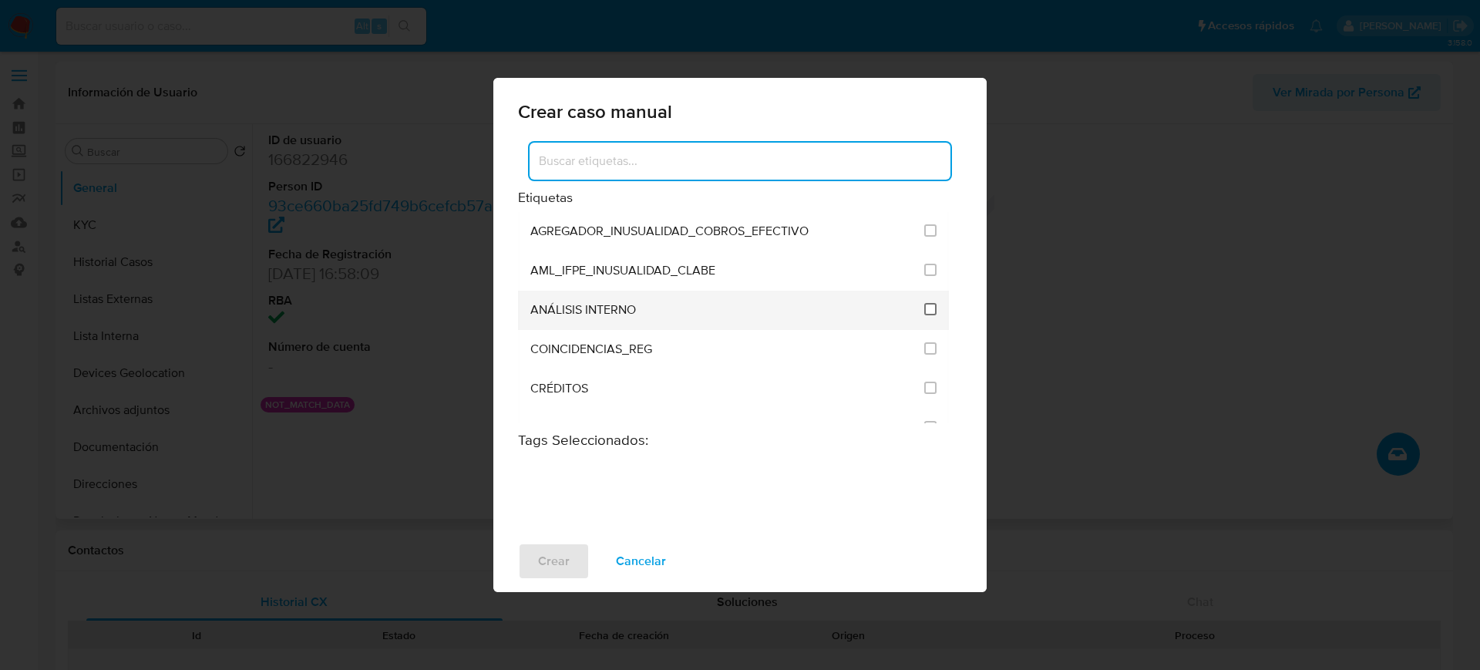
click at [927, 311] on input "1888" at bounding box center [930, 309] width 12 height 12
checkbox input "true"
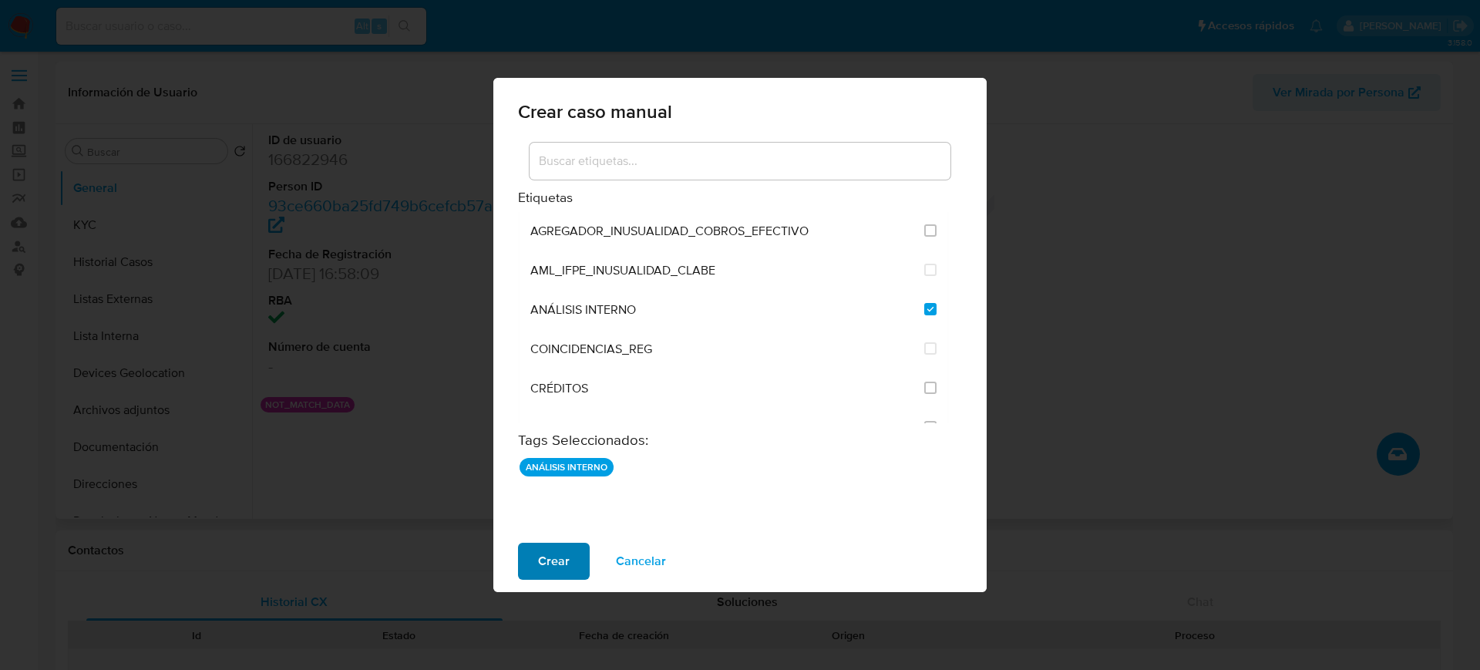
click at [558, 565] on span "Crear" at bounding box center [554, 561] width 32 height 34
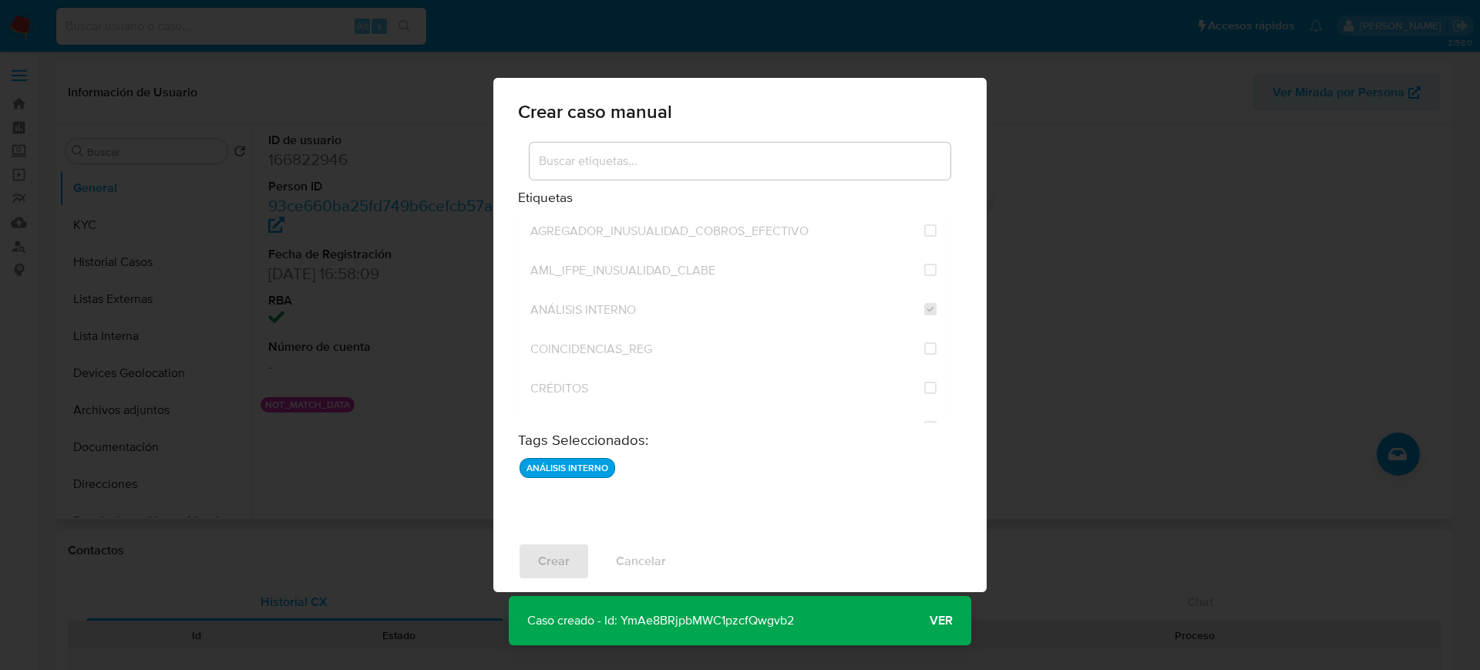
click at [930, 621] on span "Ver" at bounding box center [941, 621] width 23 height 0
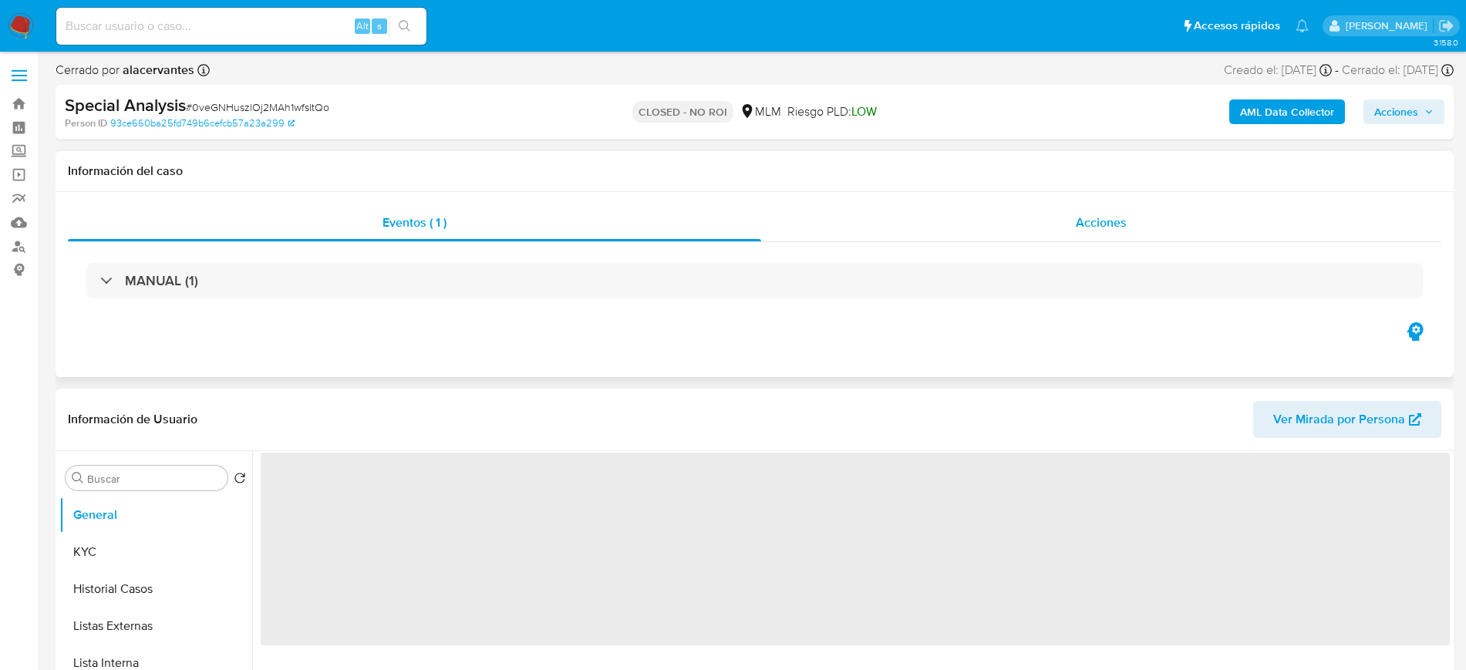
click at [1039, 224] on div "Acciones" at bounding box center [1101, 222] width 680 height 37
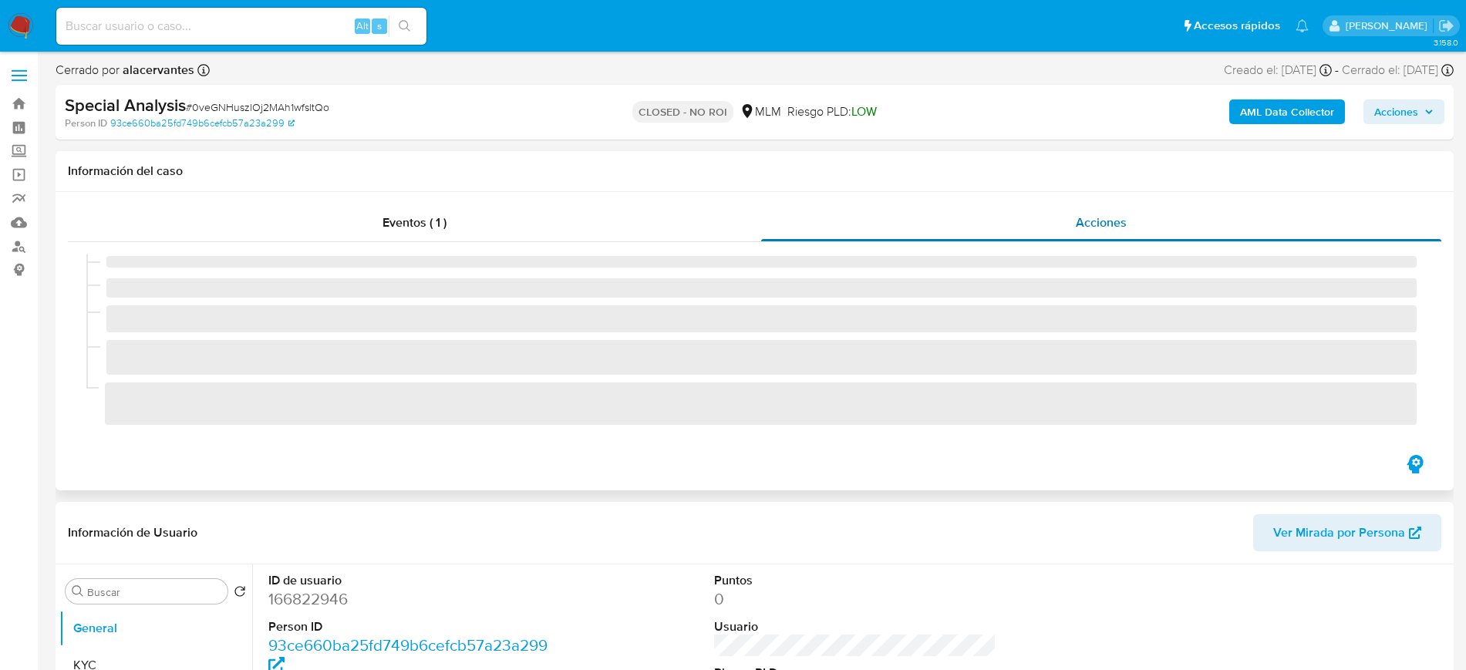
select select "10"
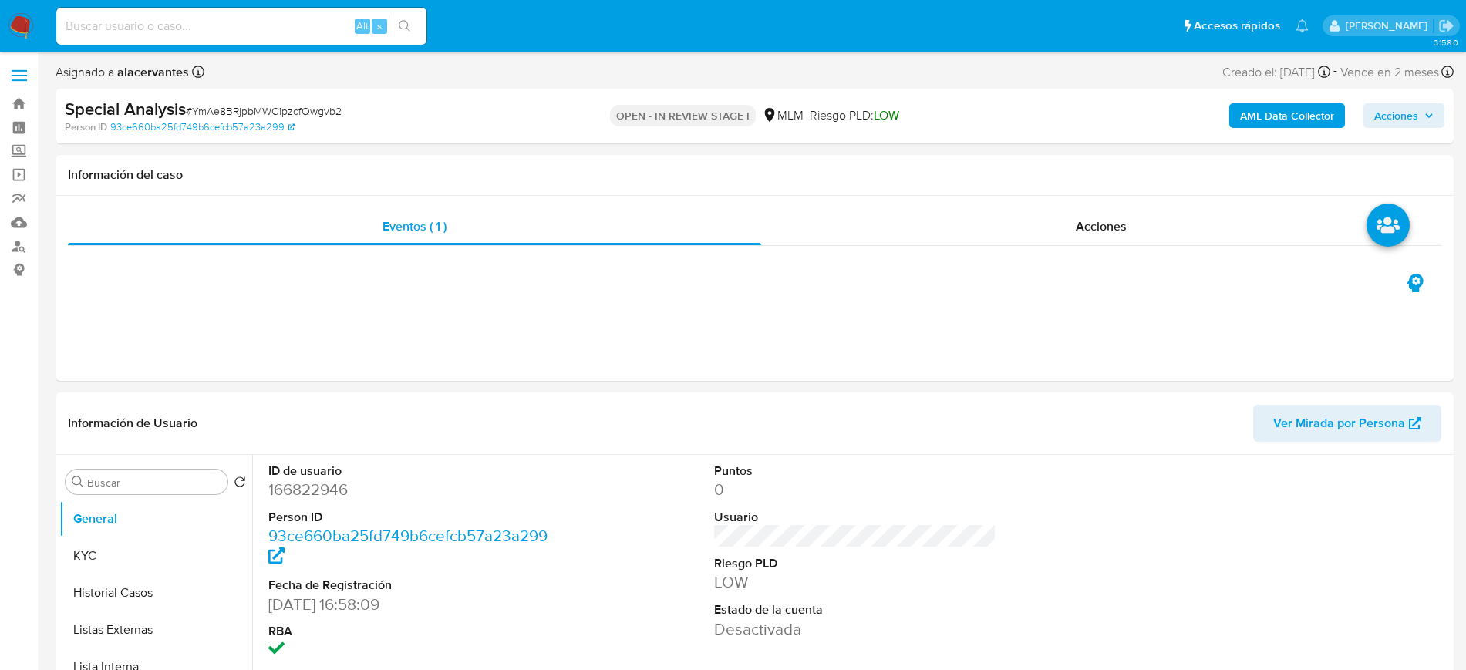
select select "10"
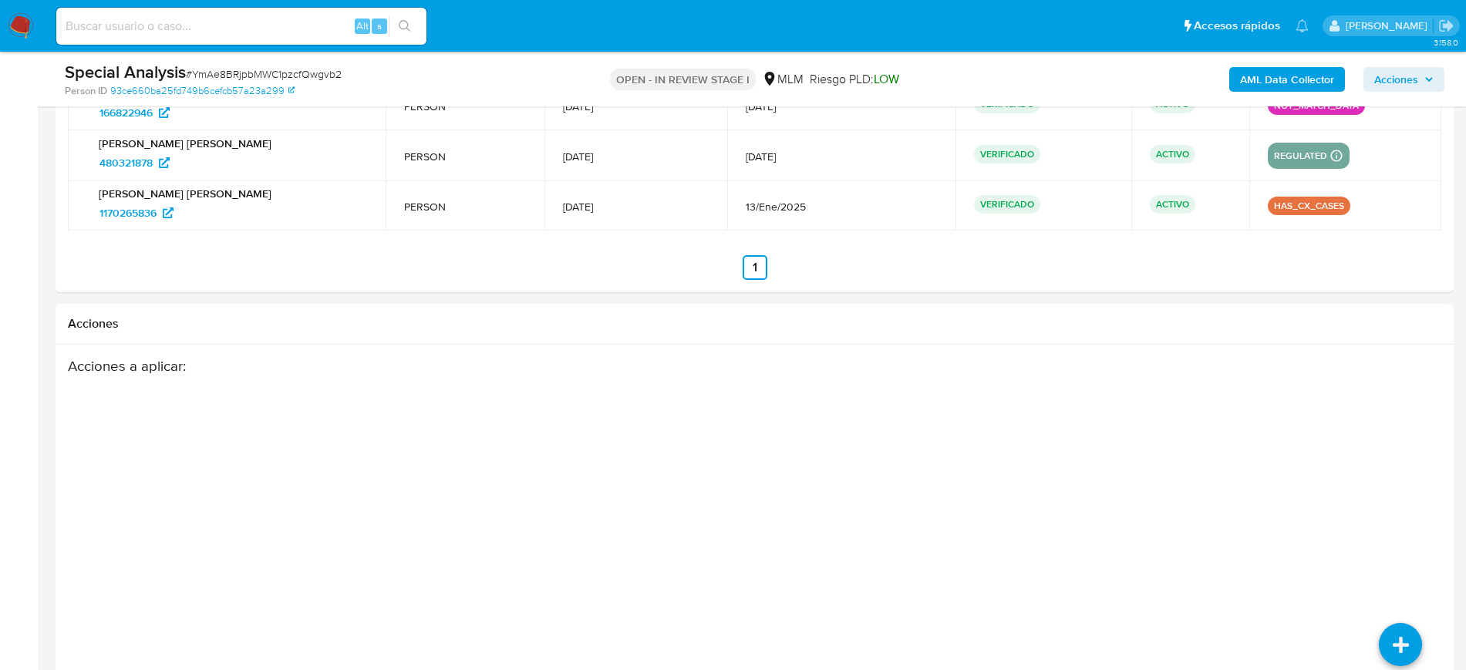
scroll to position [2362, 0]
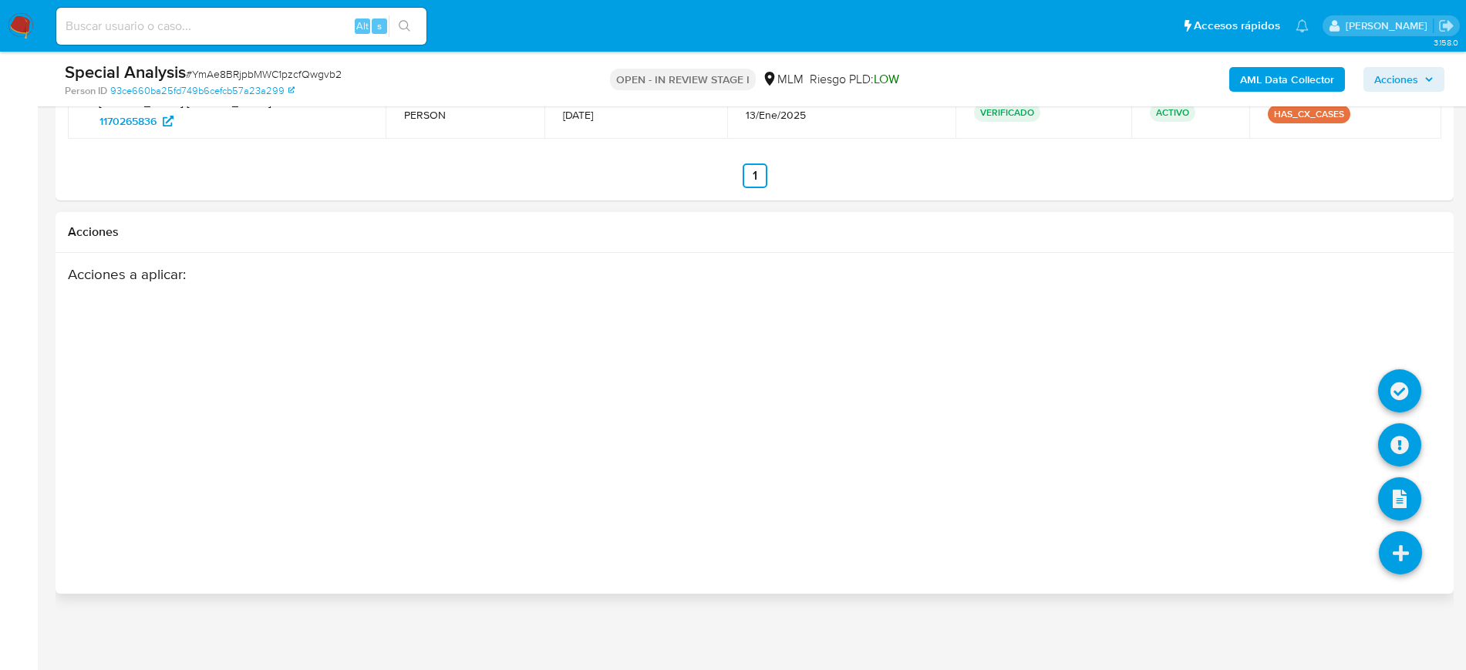
click at [1402, 565] on icon at bounding box center [1400, 552] width 43 height 43
click at [1379, 398] on div "Acciones a aplicar :" at bounding box center [754, 388] width 1373 height 247
click at [1411, 557] on icon at bounding box center [1400, 552] width 43 height 43
click at [1399, 382] on icon at bounding box center [1399, 390] width 43 height 43
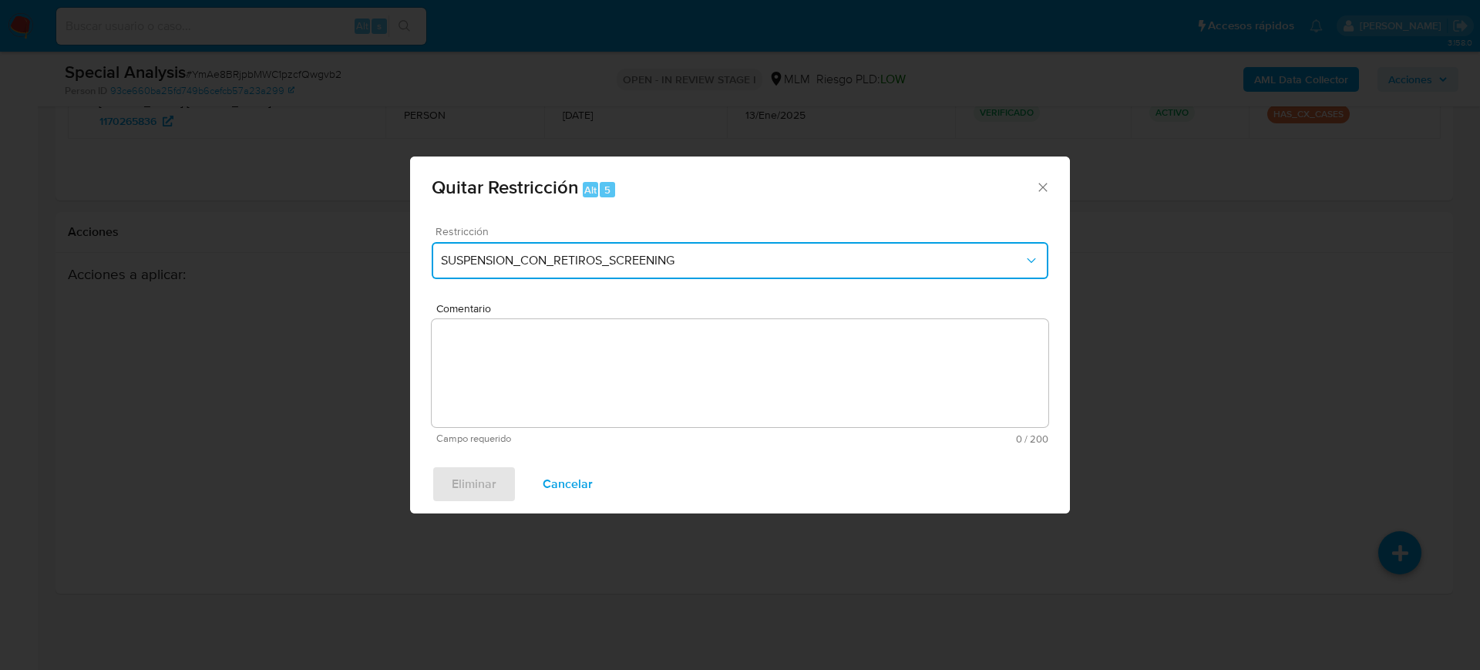
click at [729, 271] on button "SUSPENSION_CON_RETIROS_SCREENING" at bounding box center [740, 260] width 617 height 37
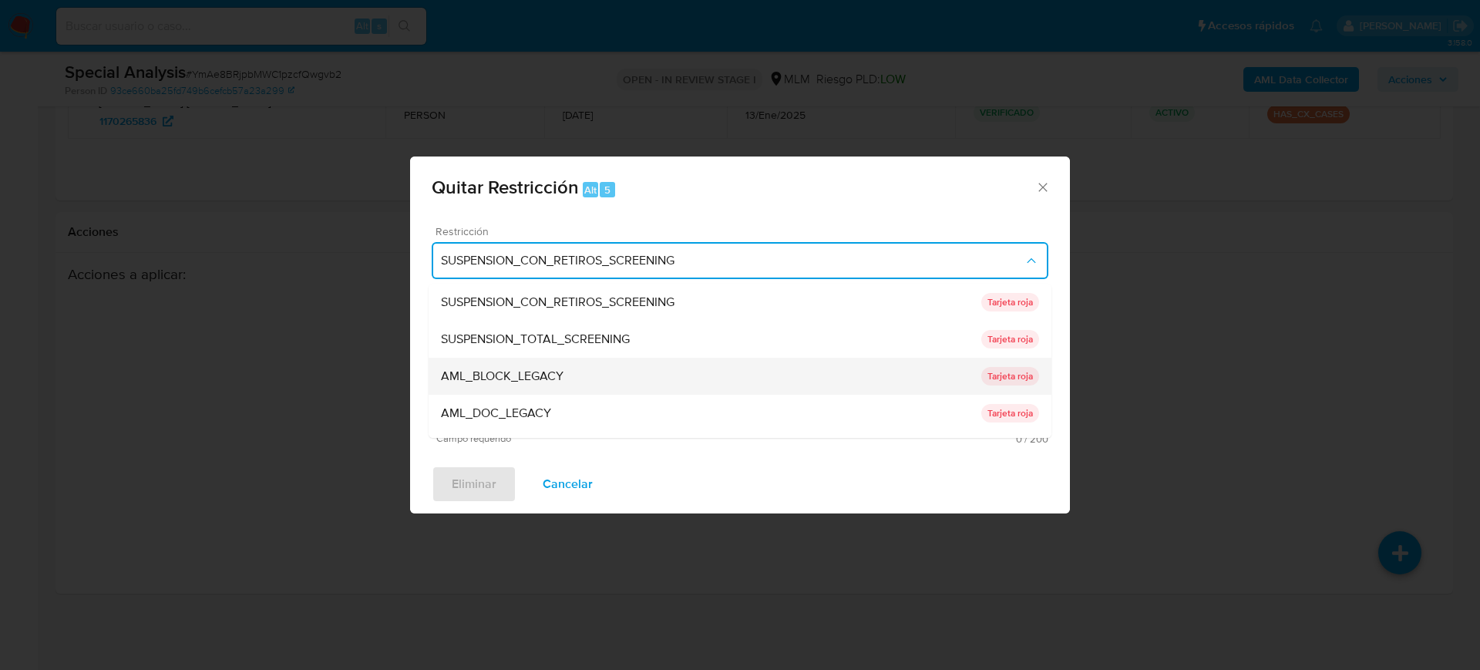
click at [604, 379] on div "AML_BLOCK_LEGACY" at bounding box center [711, 376] width 540 height 37
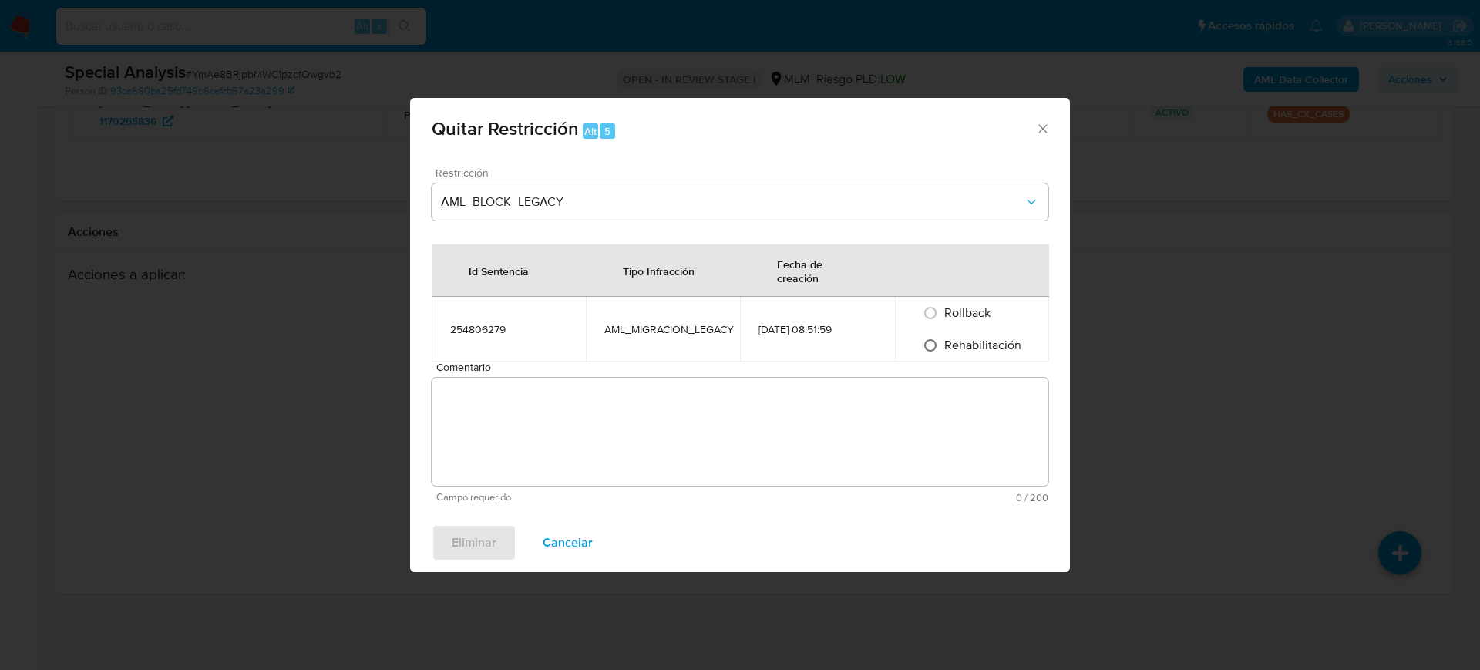
click at [929, 349] on input "Rehabilitación" at bounding box center [930, 345] width 25 height 25
radio input "true"
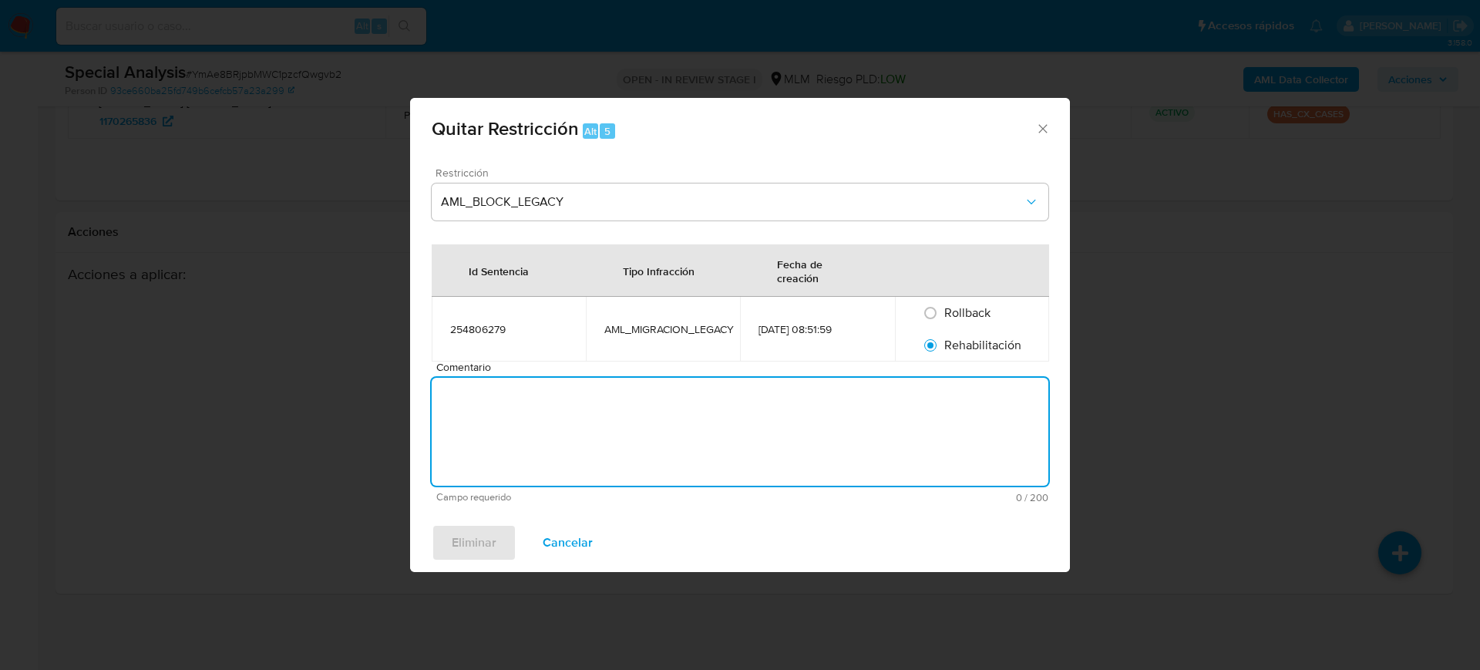
click at [821, 399] on textarea "Comentario" at bounding box center [740, 432] width 617 height 108
paste textarea "Se rehabilita cuenta debido a que se cuenta con datos y documentos con los que …"
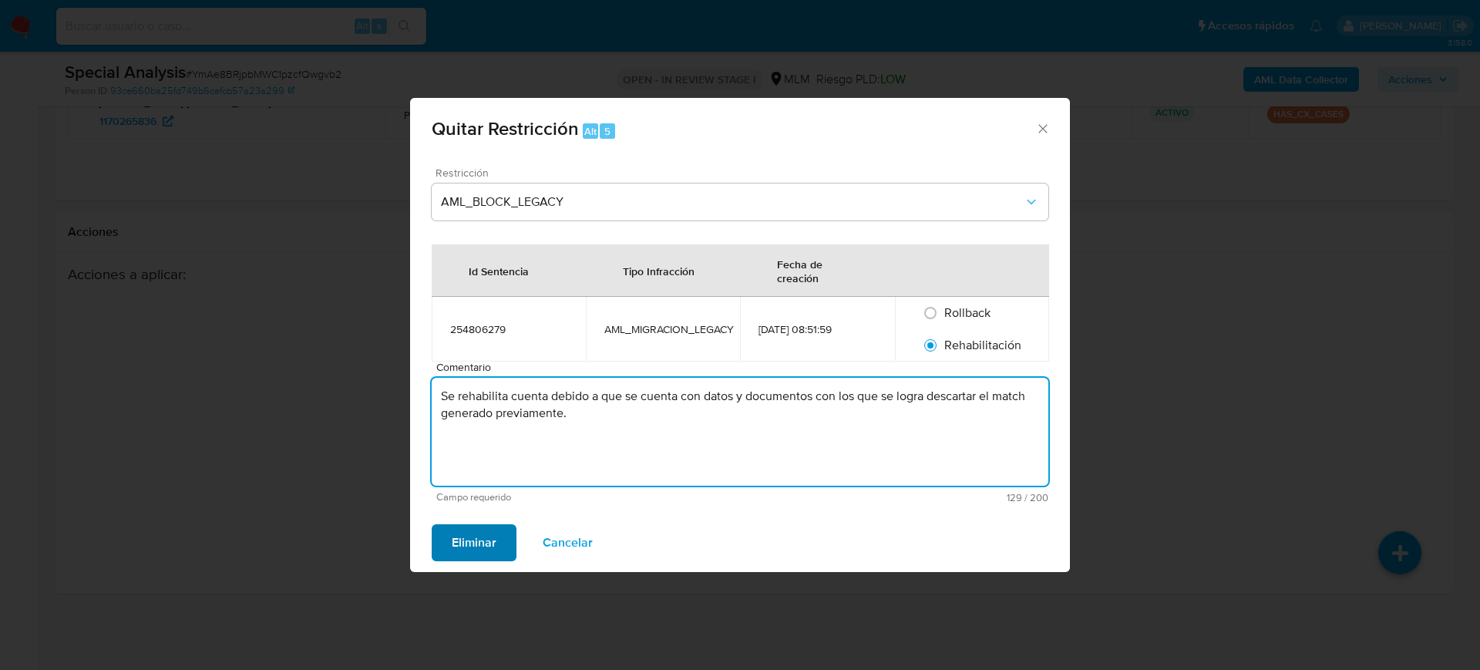
type textarea "Se rehabilita cuenta debido a que se cuenta con datos y documentos con los que …"
click at [449, 541] on button "Eliminar" at bounding box center [474, 542] width 85 height 37
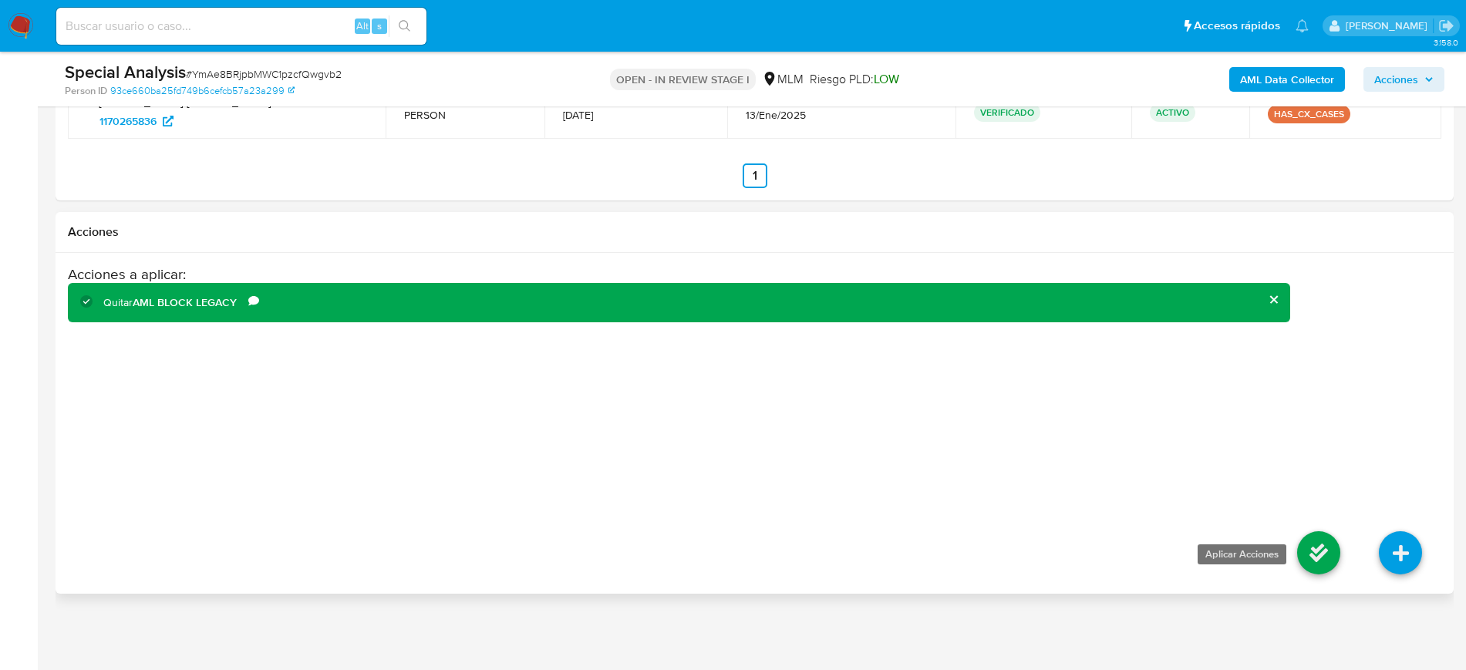
click at [1330, 547] on icon at bounding box center [1318, 552] width 43 height 43
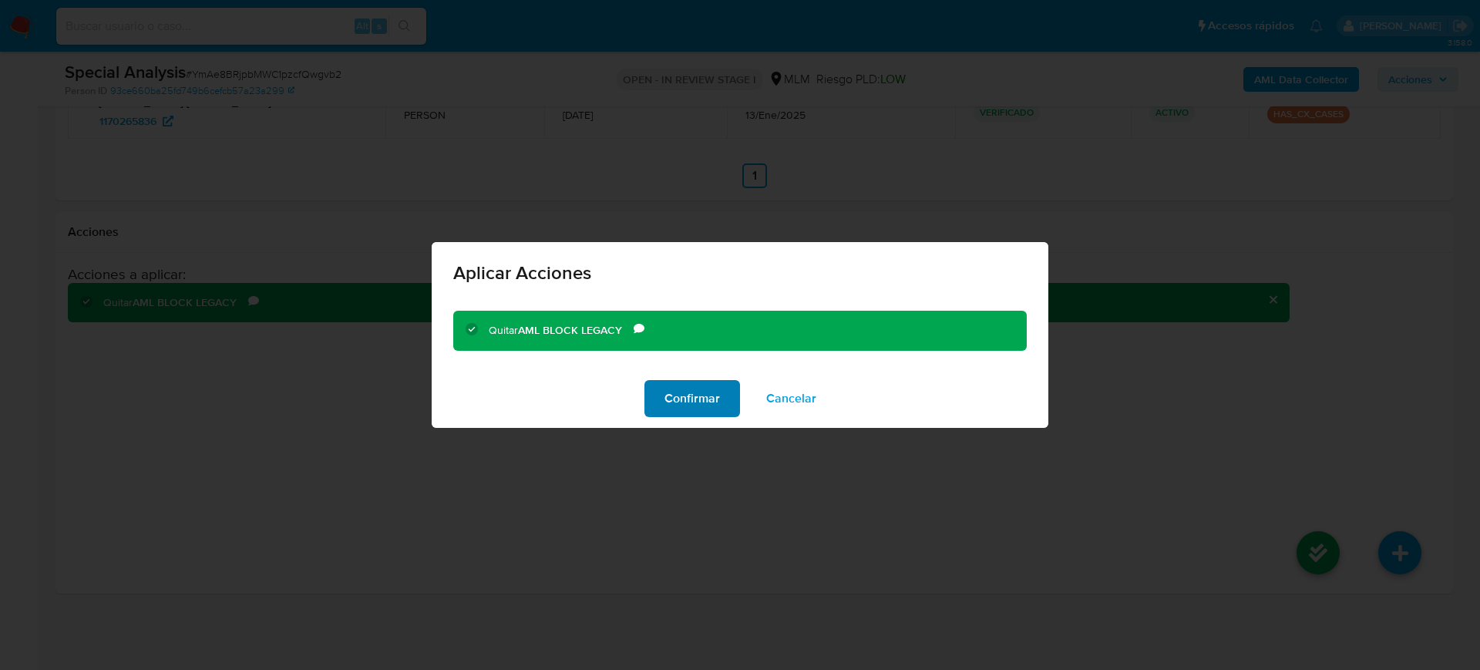
click at [709, 411] on span "Confirmar" at bounding box center [693, 399] width 56 height 34
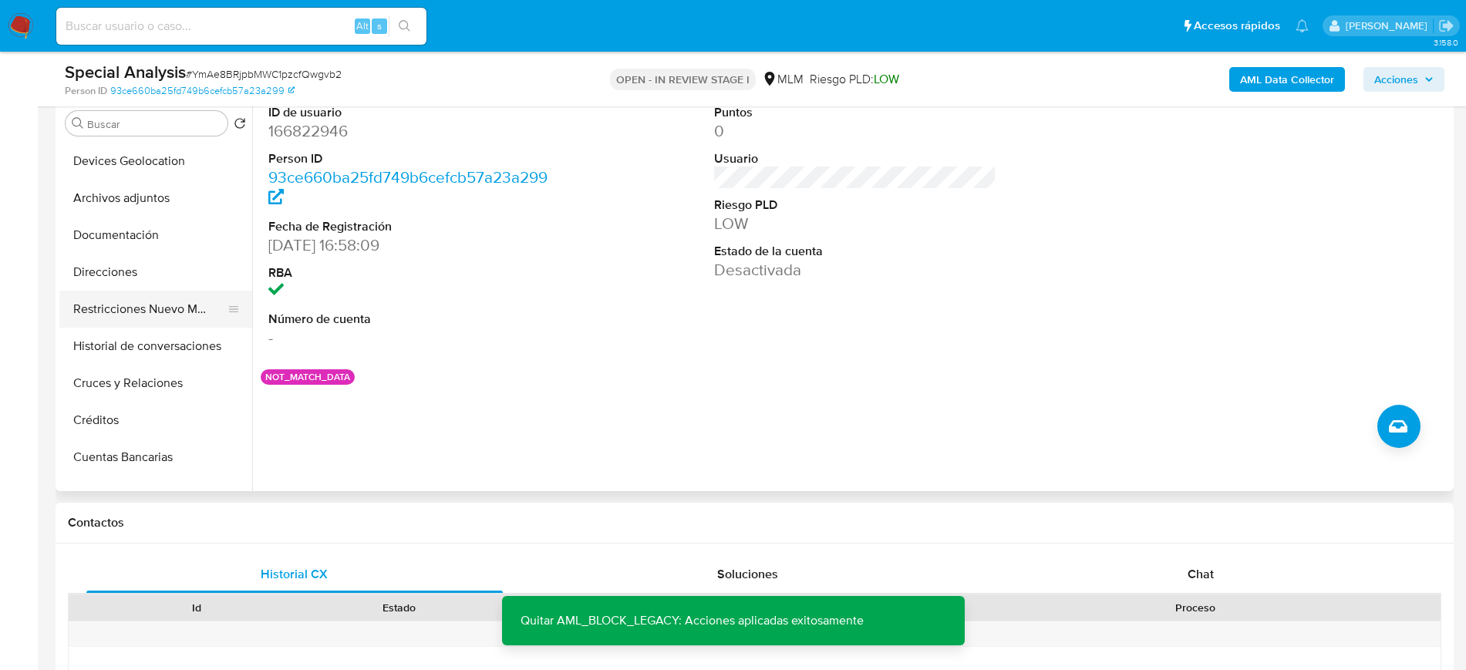
scroll to position [191, 0]
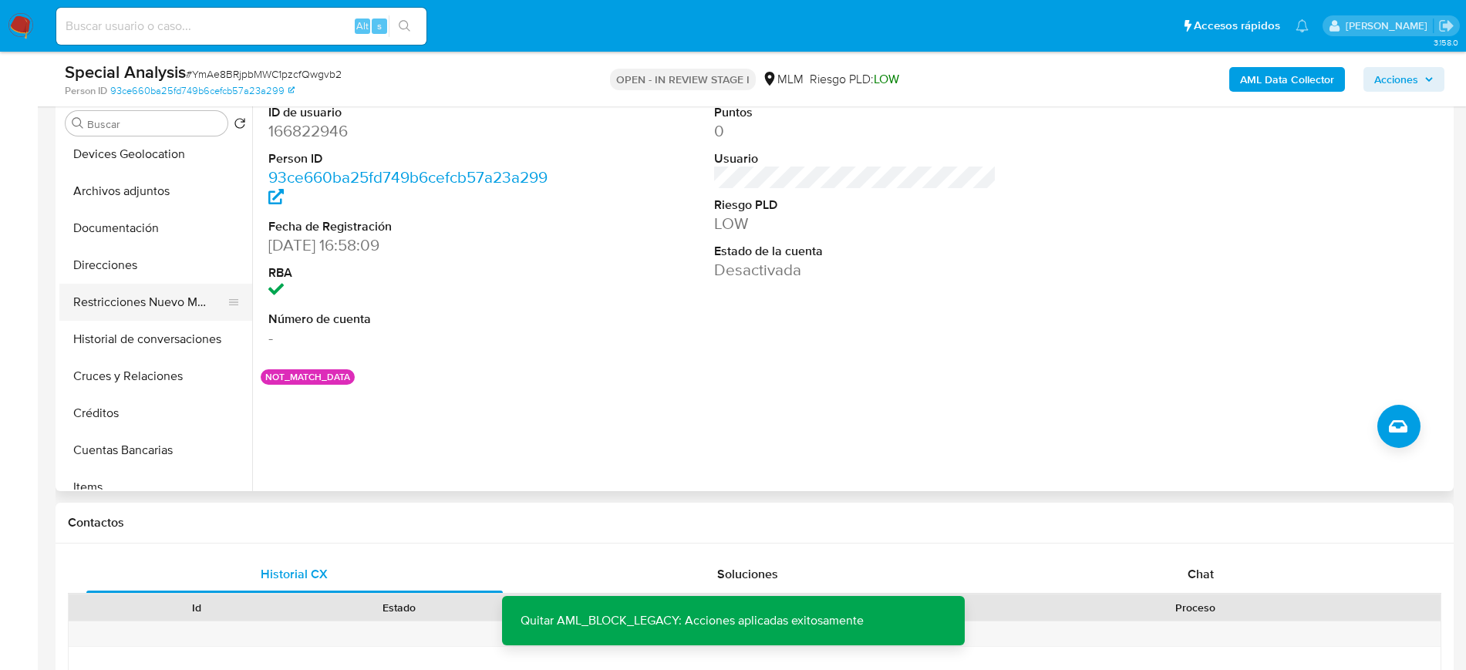
click at [146, 299] on button "Restricciones Nuevo Mundo" at bounding box center [149, 302] width 180 height 37
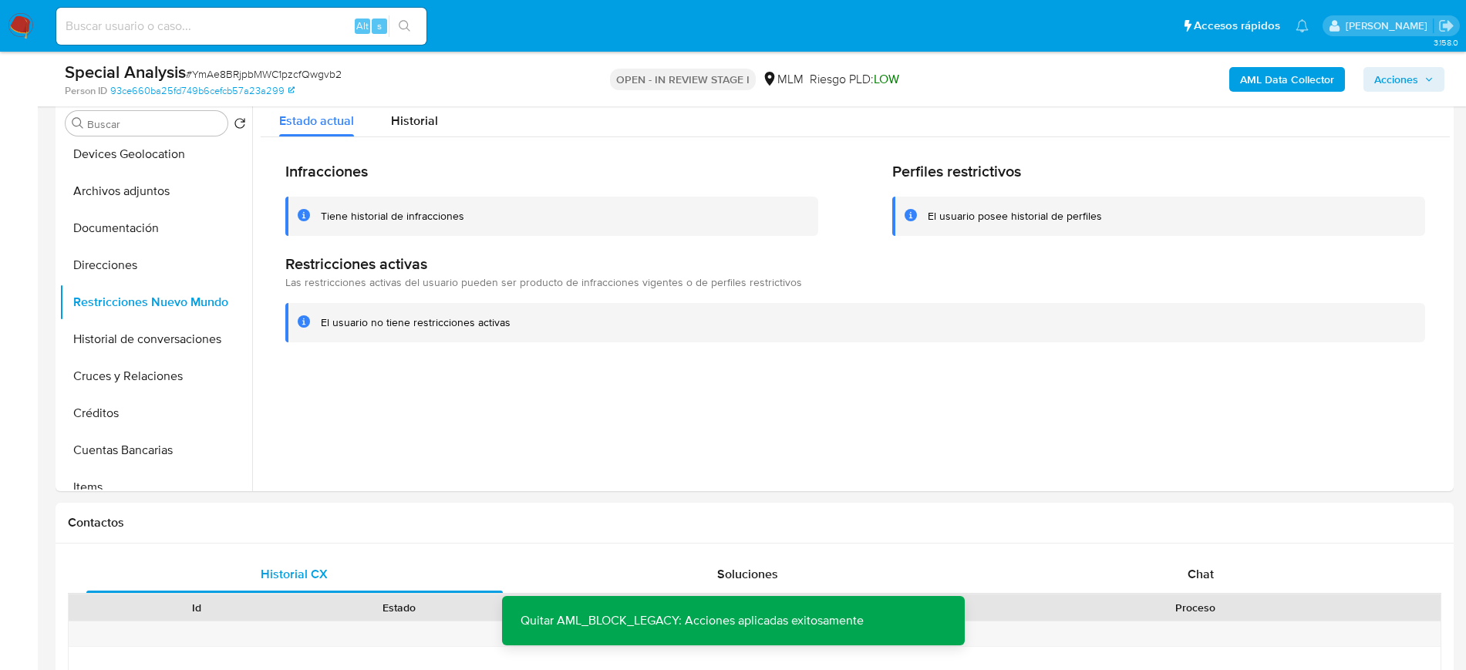
click at [1416, 91] on div "AML Data Collector Acciones" at bounding box center [1216, 79] width 456 height 36
click at [1403, 86] on span "Acciones" at bounding box center [1396, 79] width 44 height 25
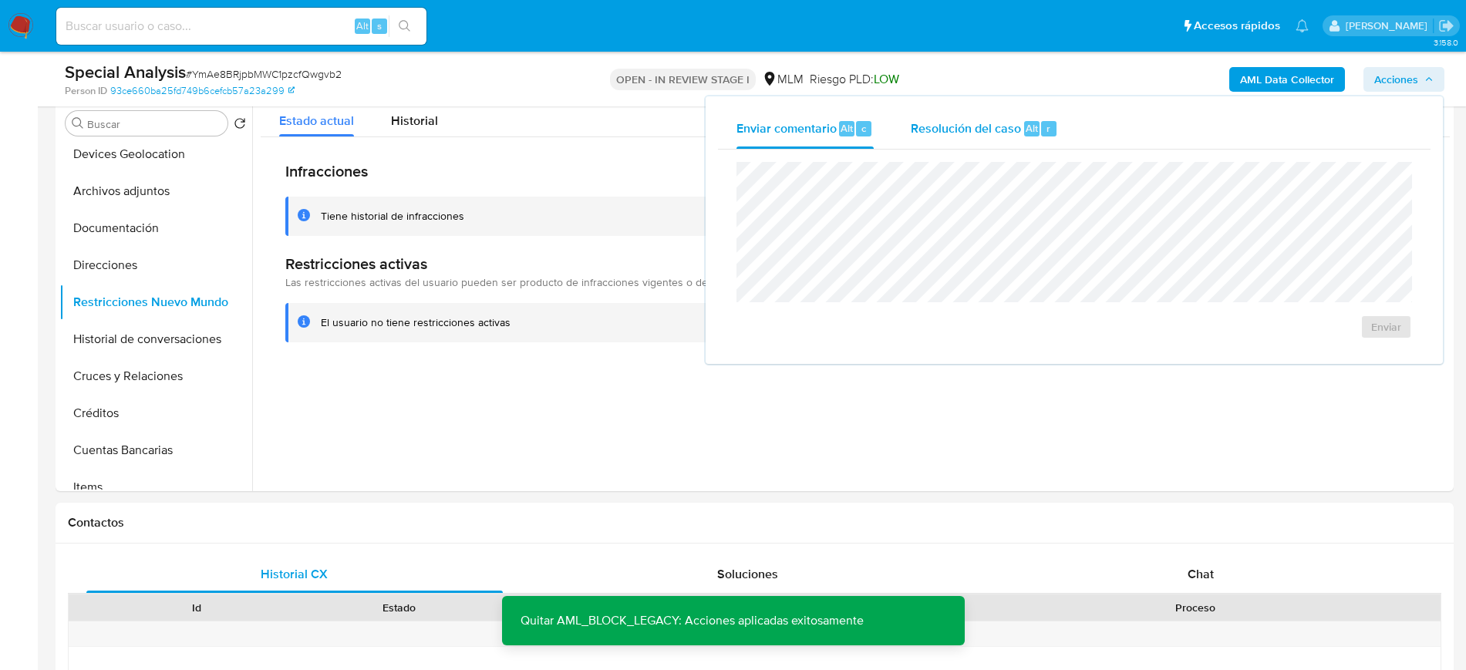
click at [1005, 134] on span "Resolución del caso" at bounding box center [966, 128] width 110 height 18
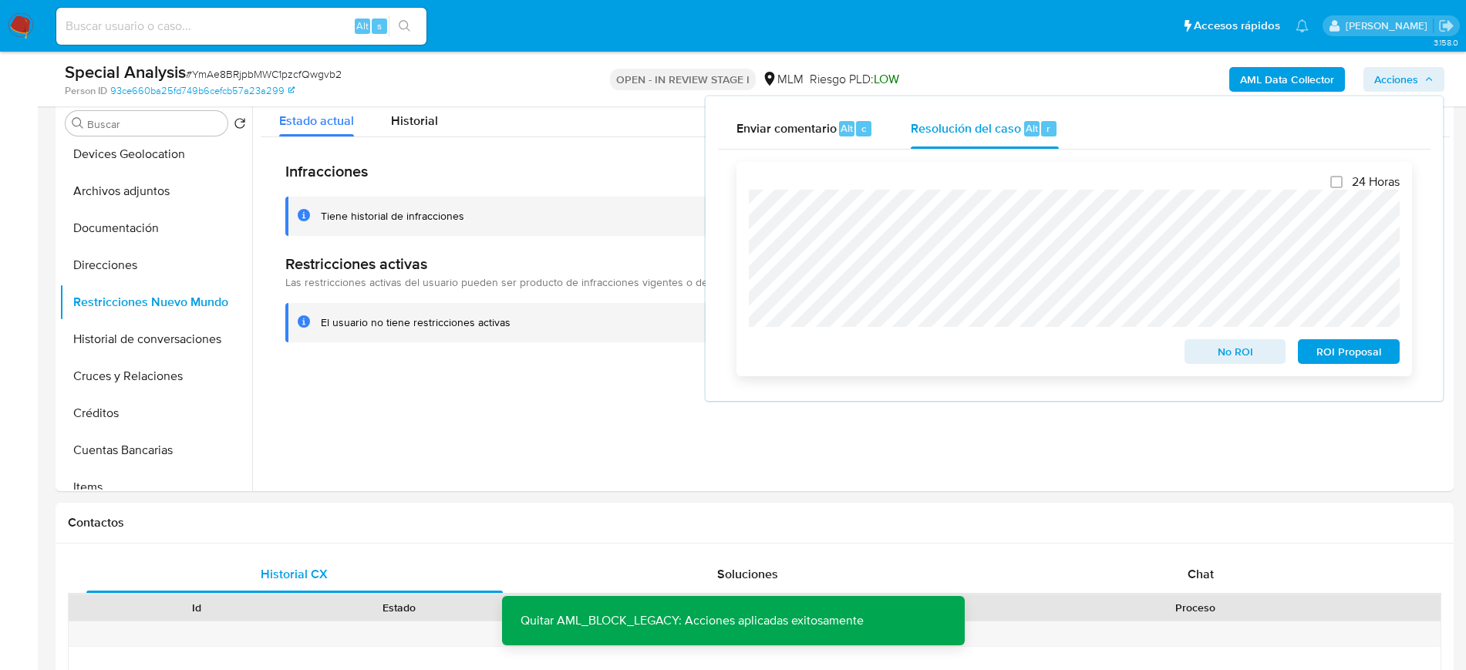
click at [1207, 348] on span "No ROI" at bounding box center [1235, 352] width 80 height 22
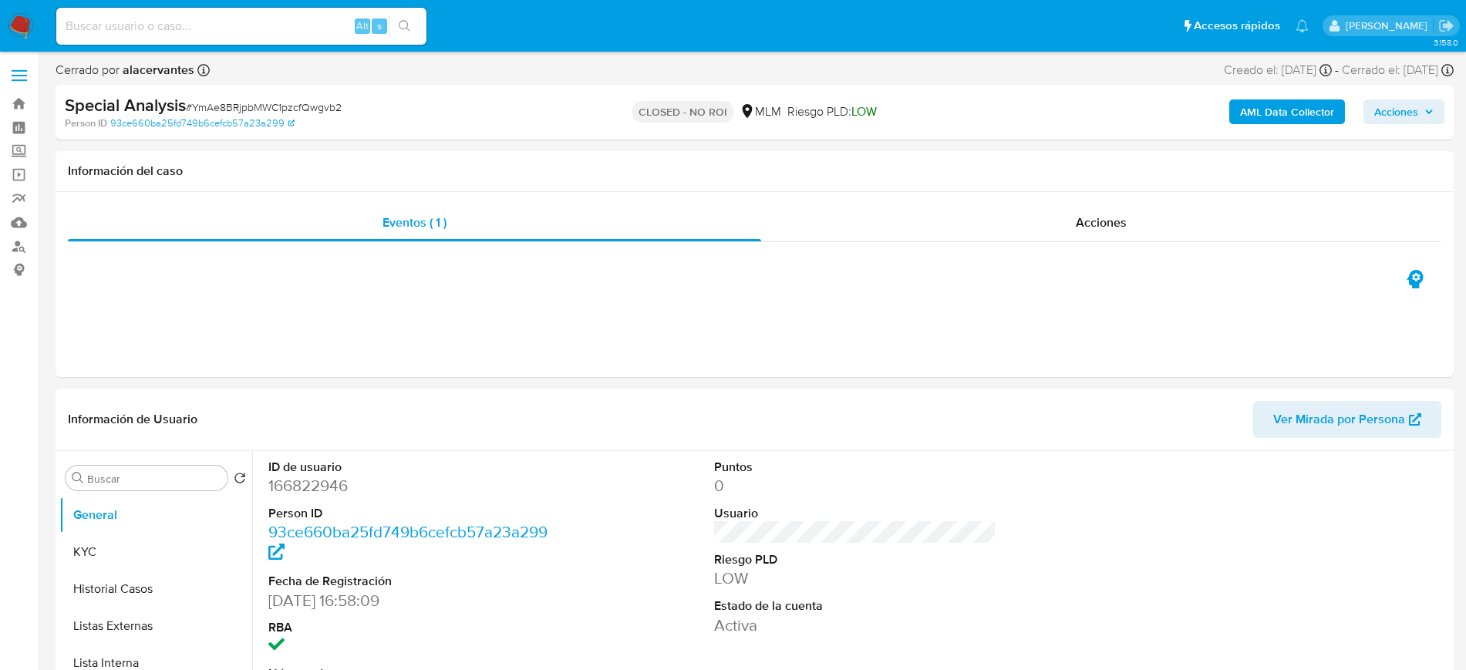
select select "10"
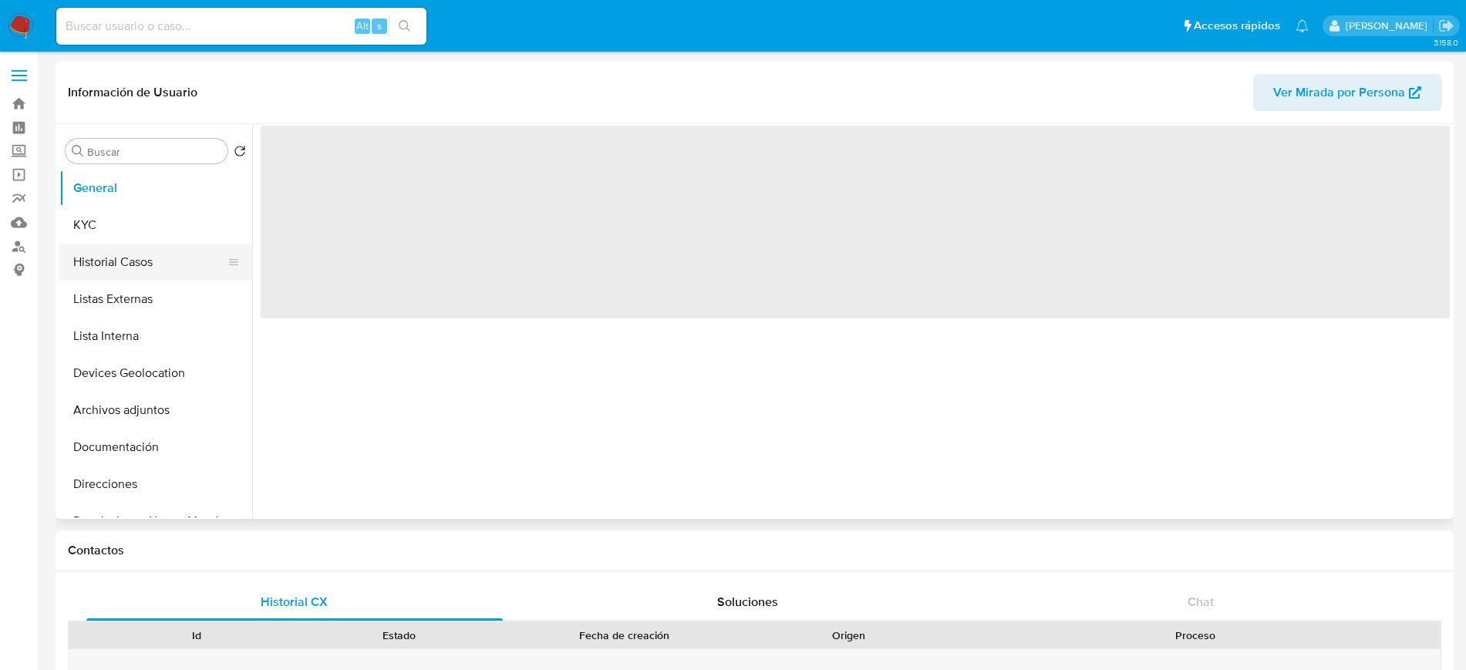
click at [129, 264] on button "Historial Casos" at bounding box center [149, 262] width 180 height 37
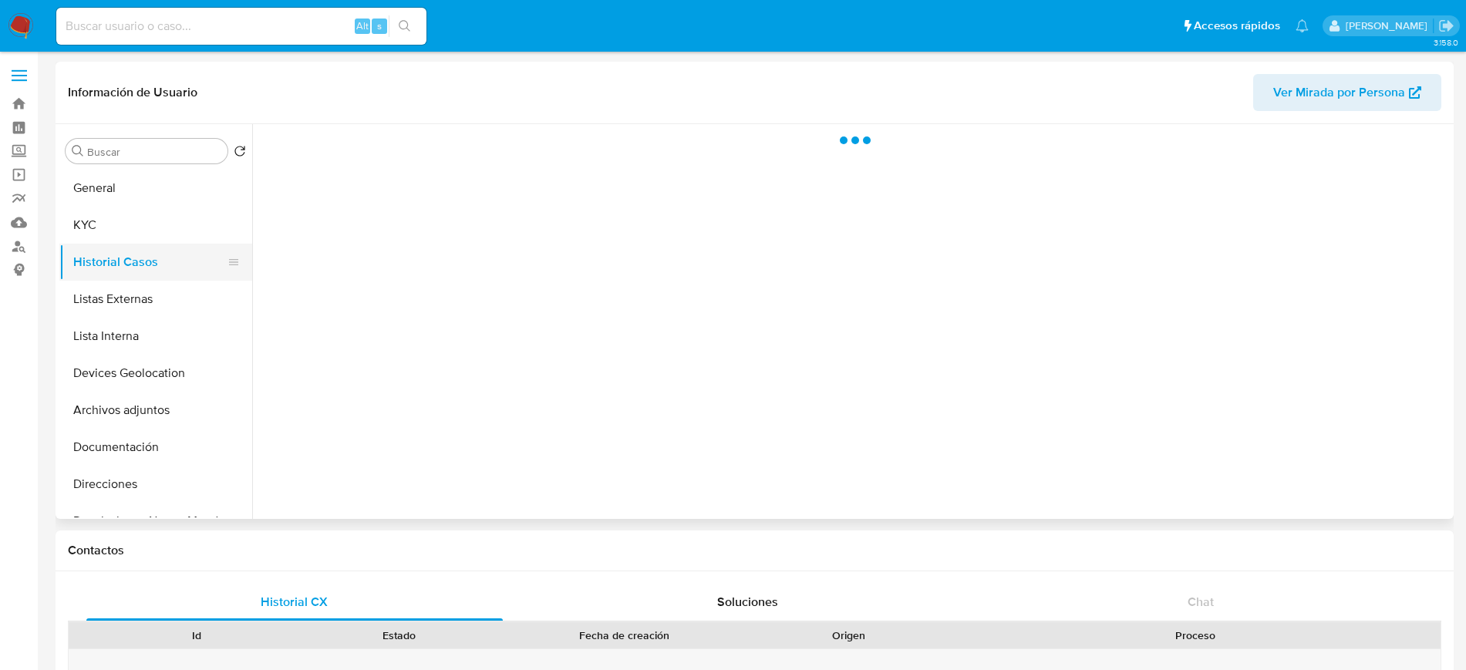
select select "10"
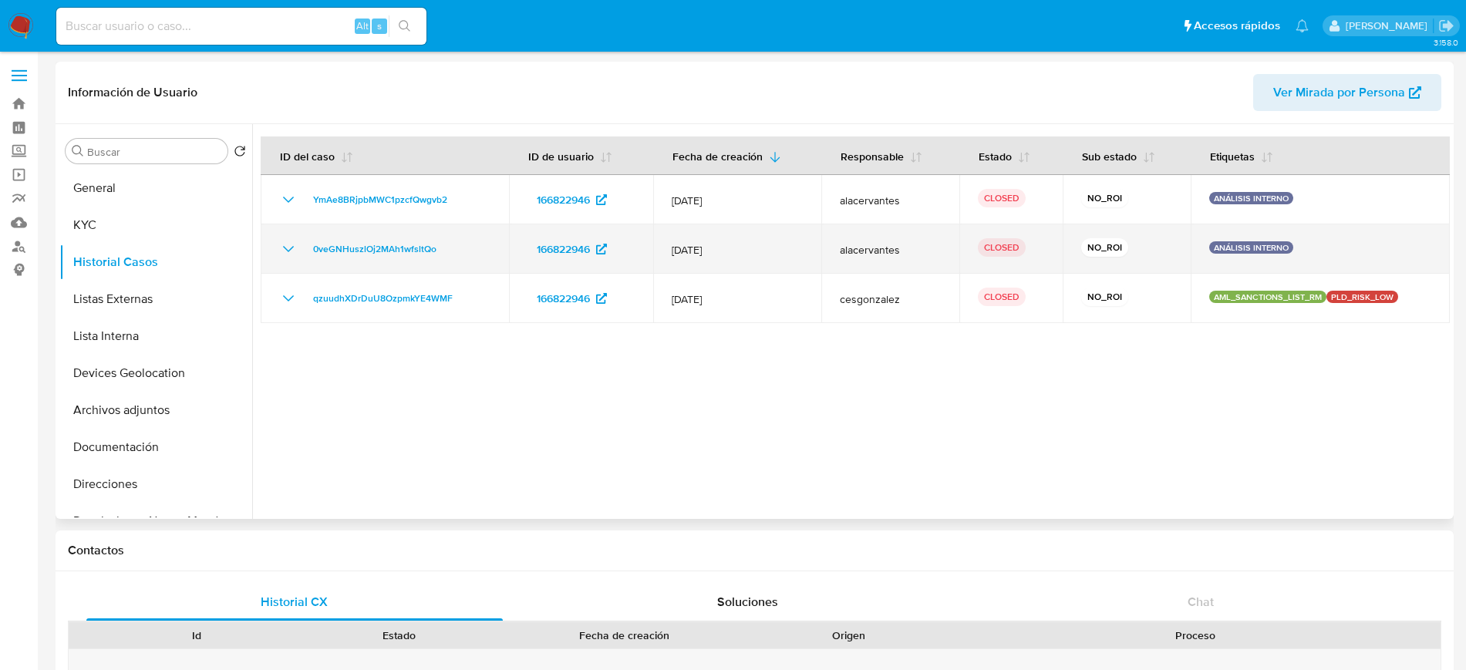
click at [285, 258] on td "0veGNHuszlOj2MAh1wfsltQo" at bounding box center [385, 248] width 248 height 49
click at [285, 255] on icon "Mostrar/Ocultar" at bounding box center [288, 249] width 19 height 19
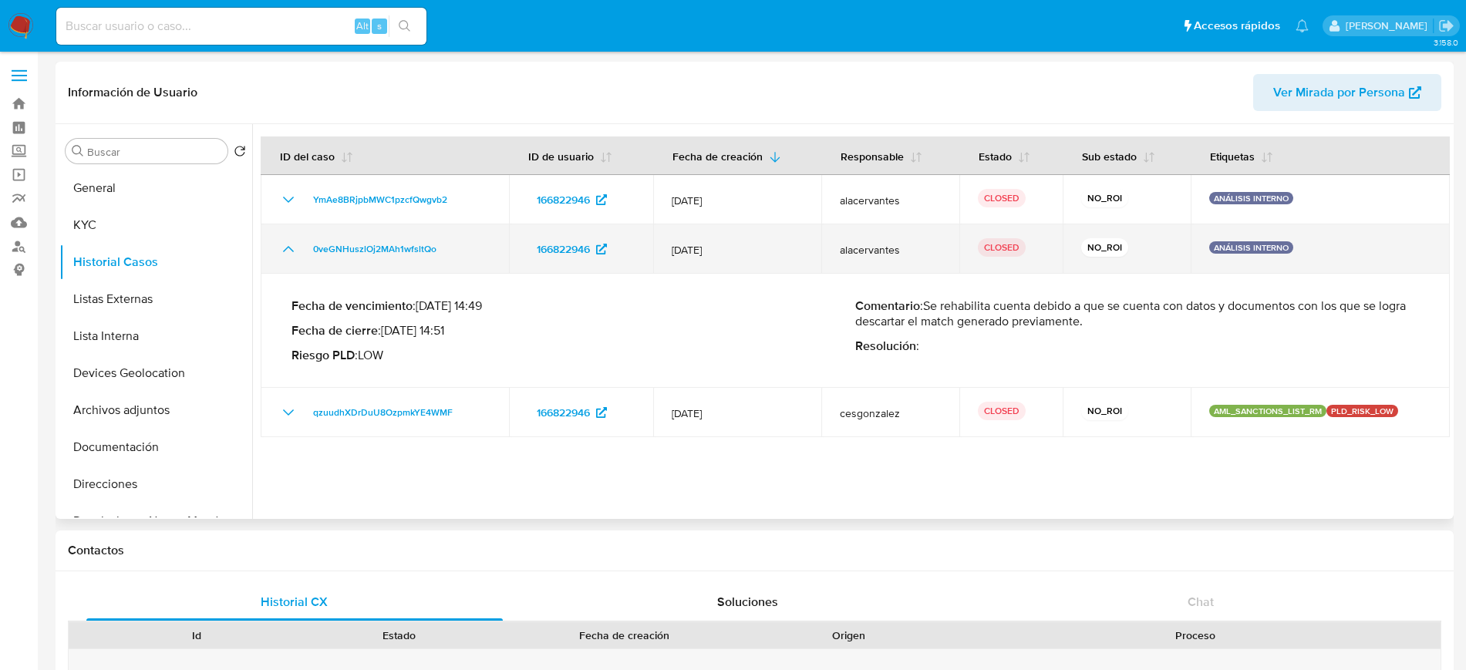
click at [284, 251] on icon "Mostrar/Ocultar" at bounding box center [288, 249] width 11 height 6
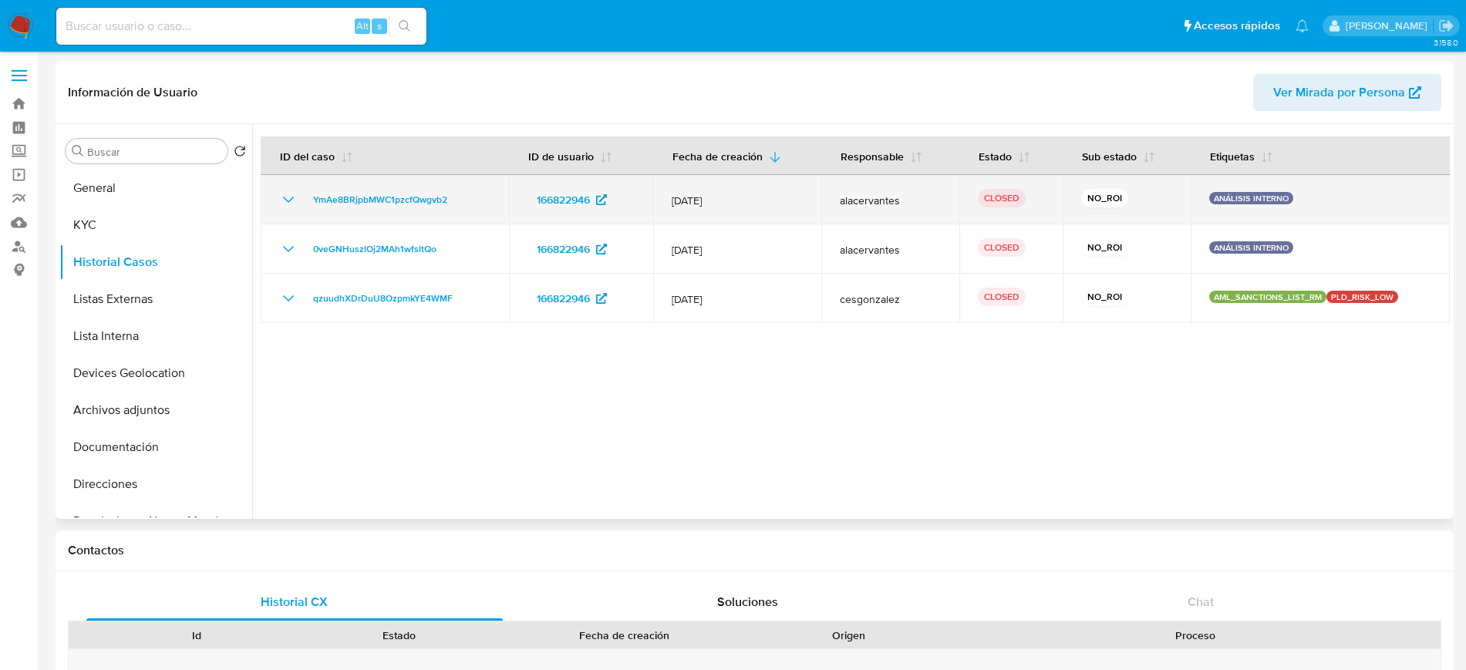
click at [278, 201] on td "YmAe8BRjpbMWC1pzcfQwgvb2" at bounding box center [385, 199] width 248 height 49
click at [280, 201] on icon "Mostrar/Ocultar" at bounding box center [288, 199] width 19 height 19
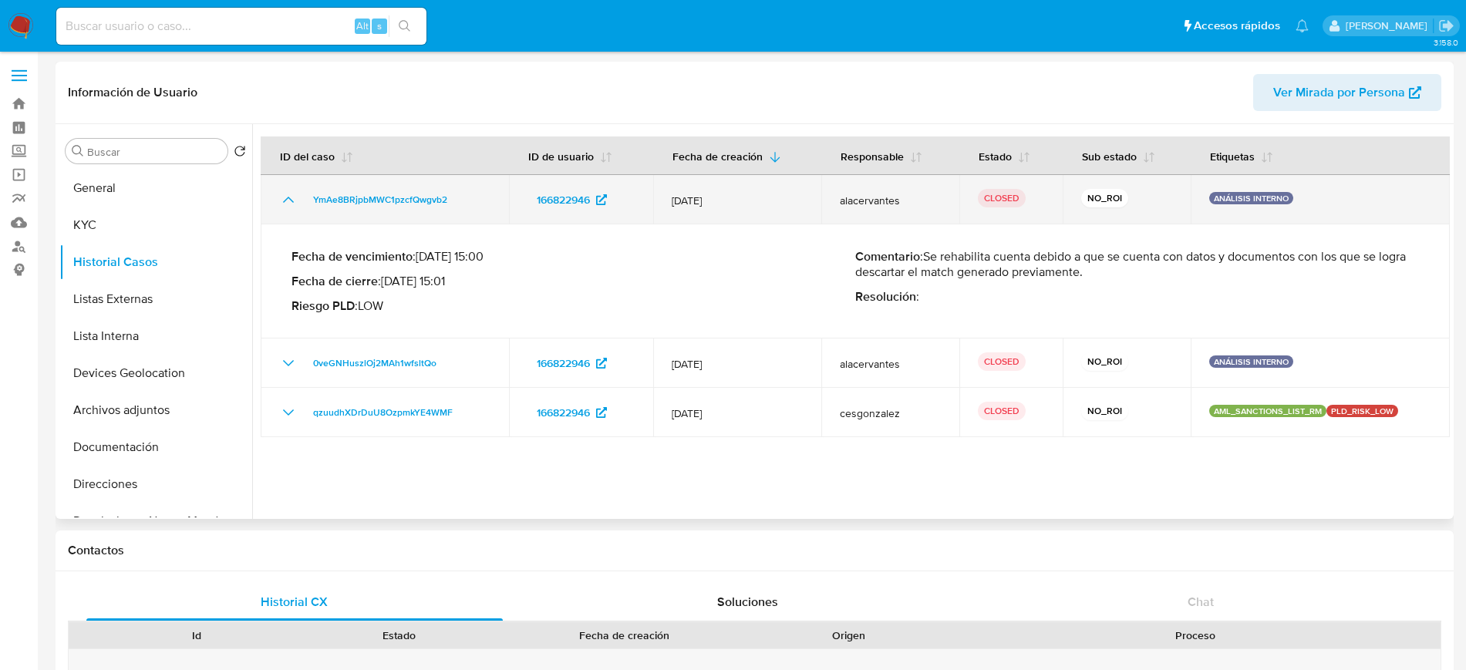
click at [280, 201] on icon "Mostrar/Ocultar" at bounding box center [288, 199] width 19 height 19
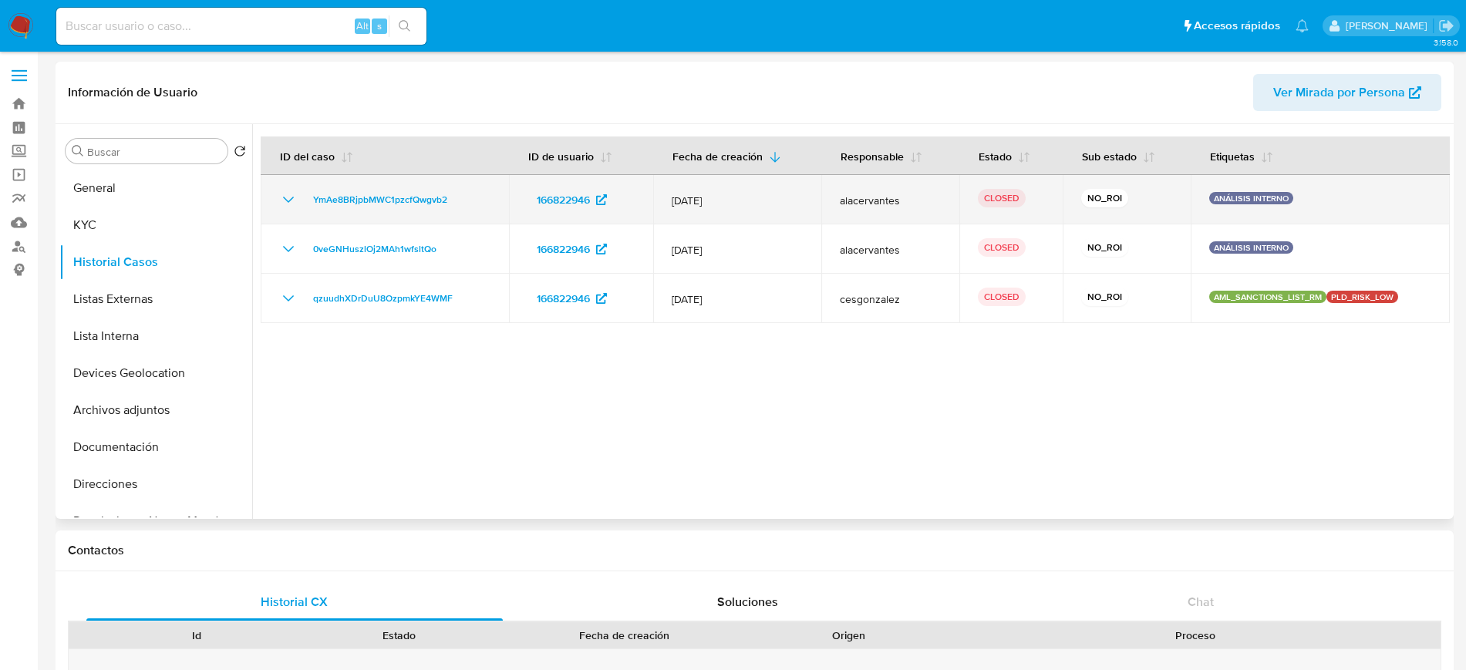
click at [280, 201] on icon "Mostrar/Ocultar" at bounding box center [288, 199] width 19 height 19
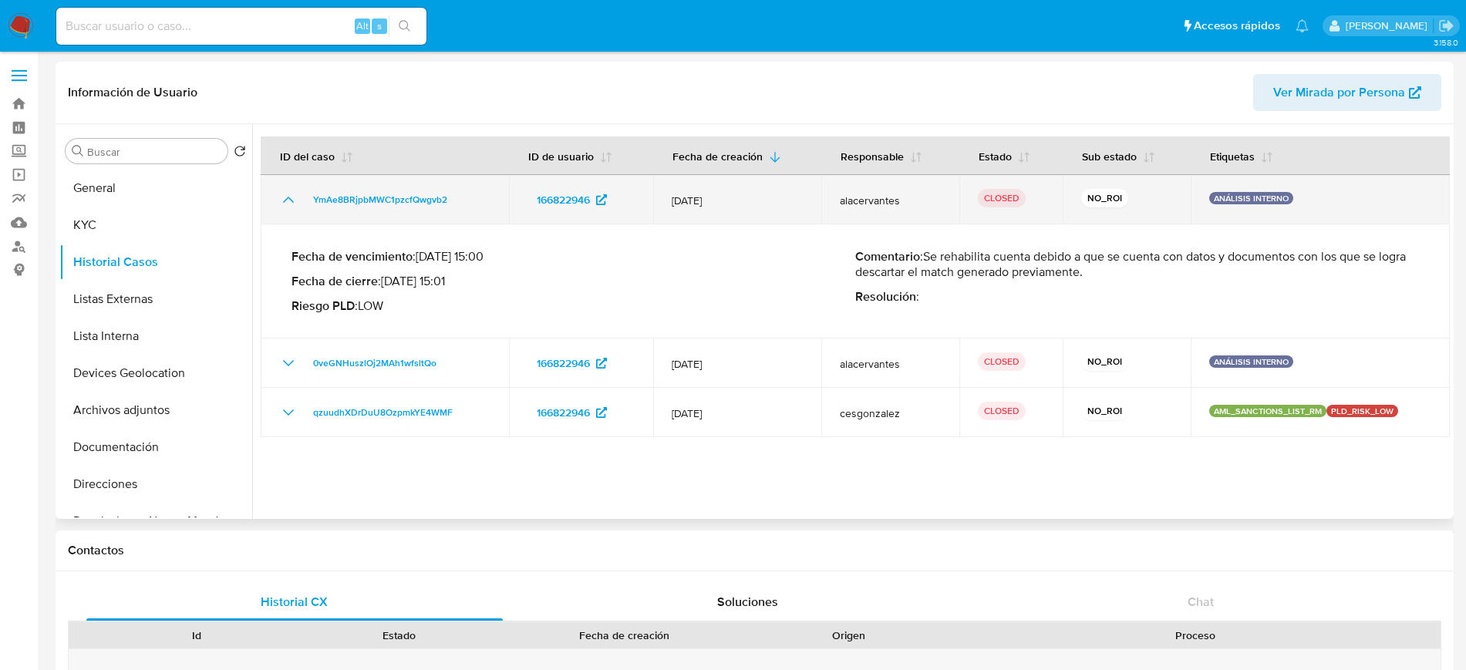
click at [280, 201] on icon "Mostrar/Ocultar" at bounding box center [288, 199] width 19 height 19
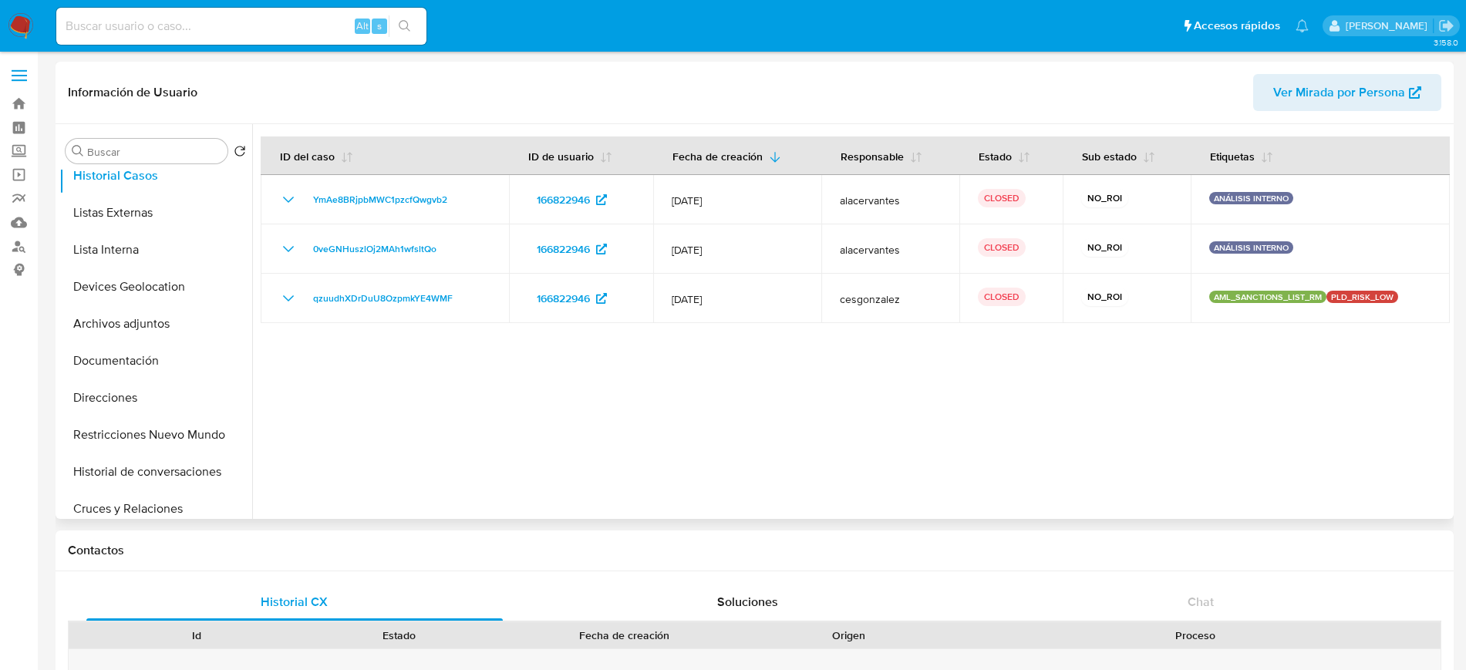
scroll to position [89, 0]
click at [146, 415] on button "Restricciones Nuevo Mundo" at bounding box center [149, 432] width 180 height 37
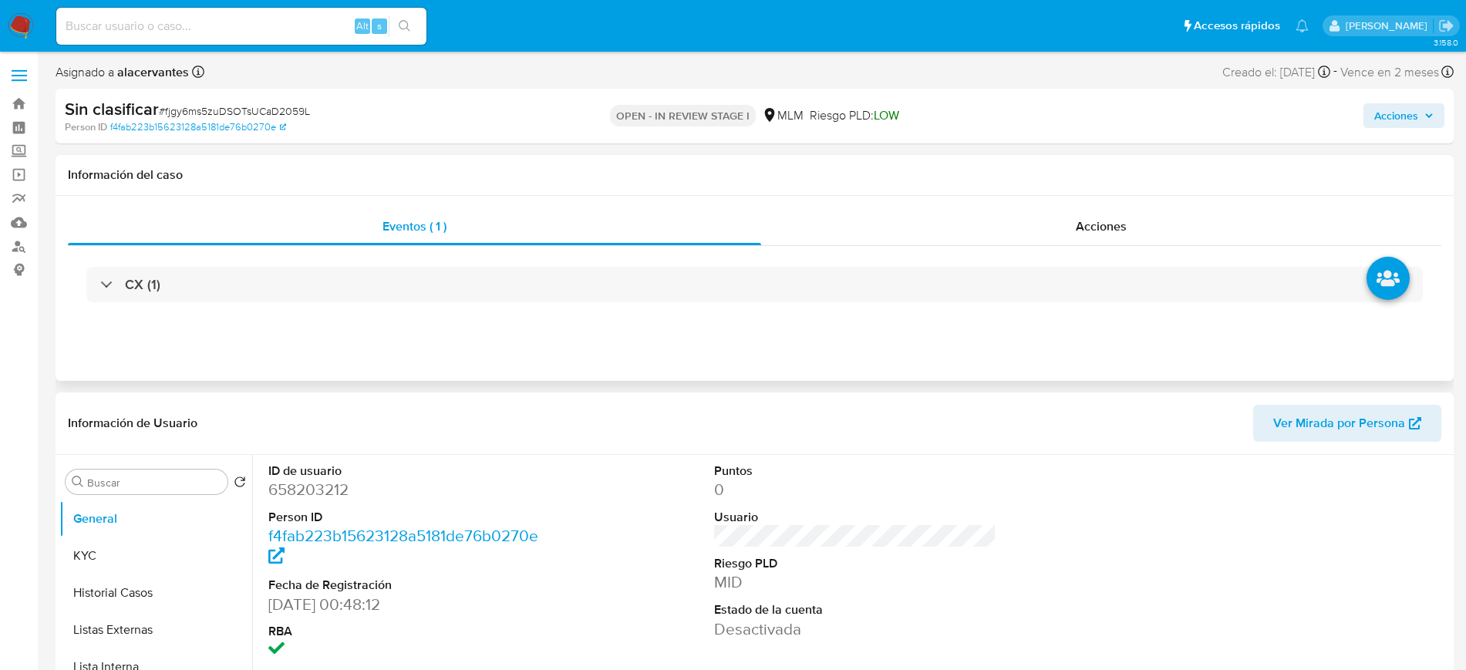
select select "10"
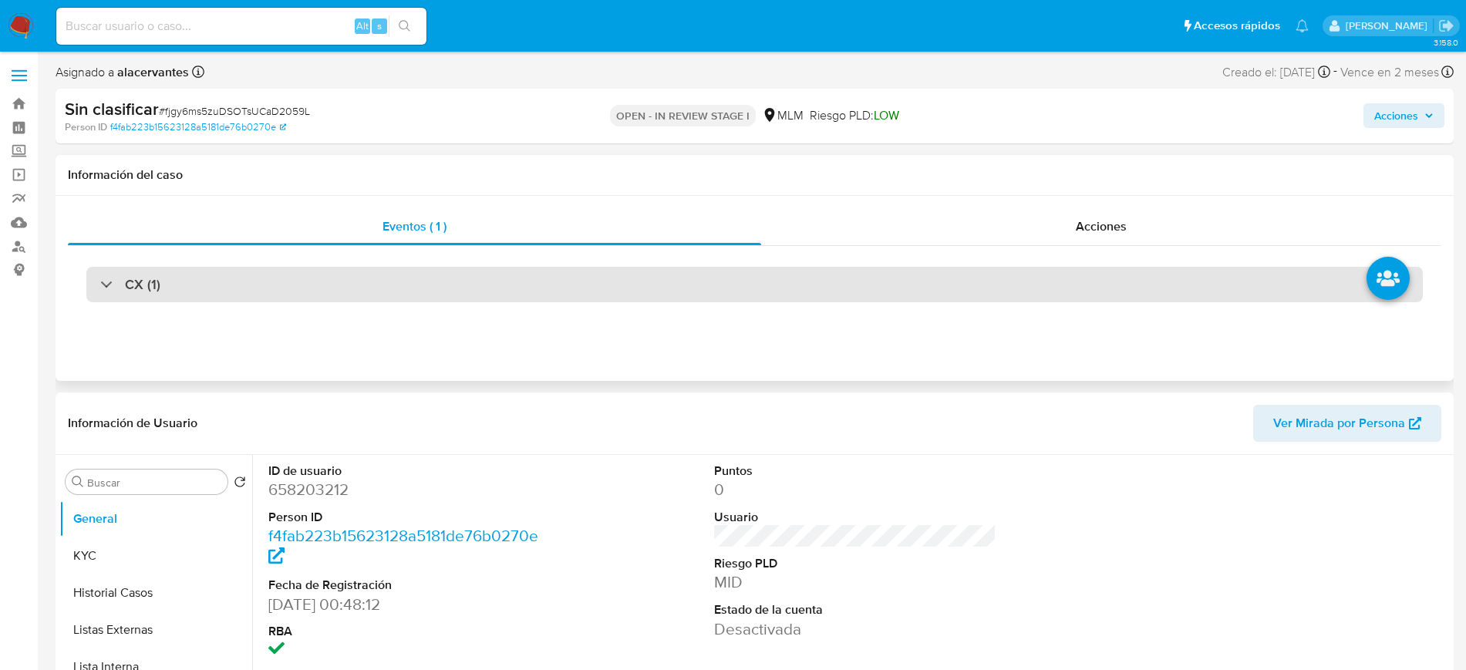
click at [101, 285] on div "CX (1)" at bounding box center [130, 284] width 60 height 17
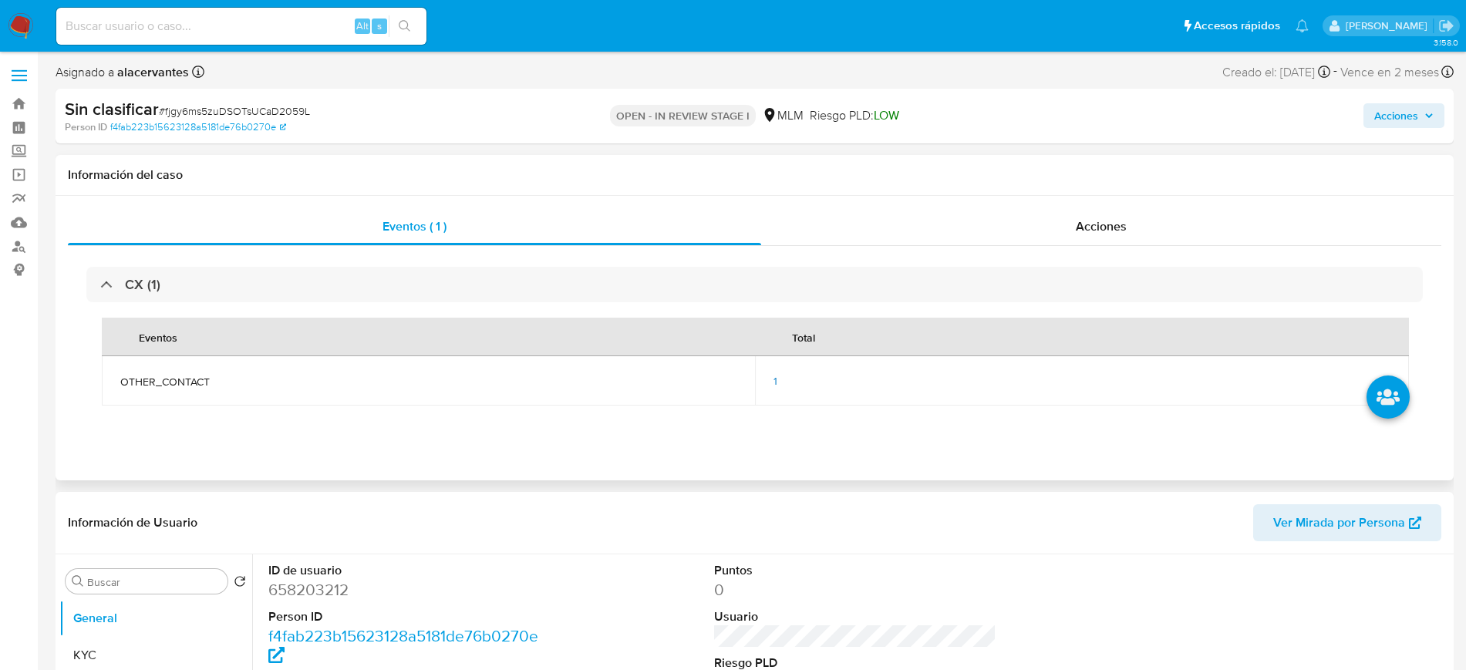
click at [780, 381] on div "1" at bounding box center [1081, 381] width 616 height 14
click at [776, 382] on span "1" at bounding box center [775, 380] width 4 height 15
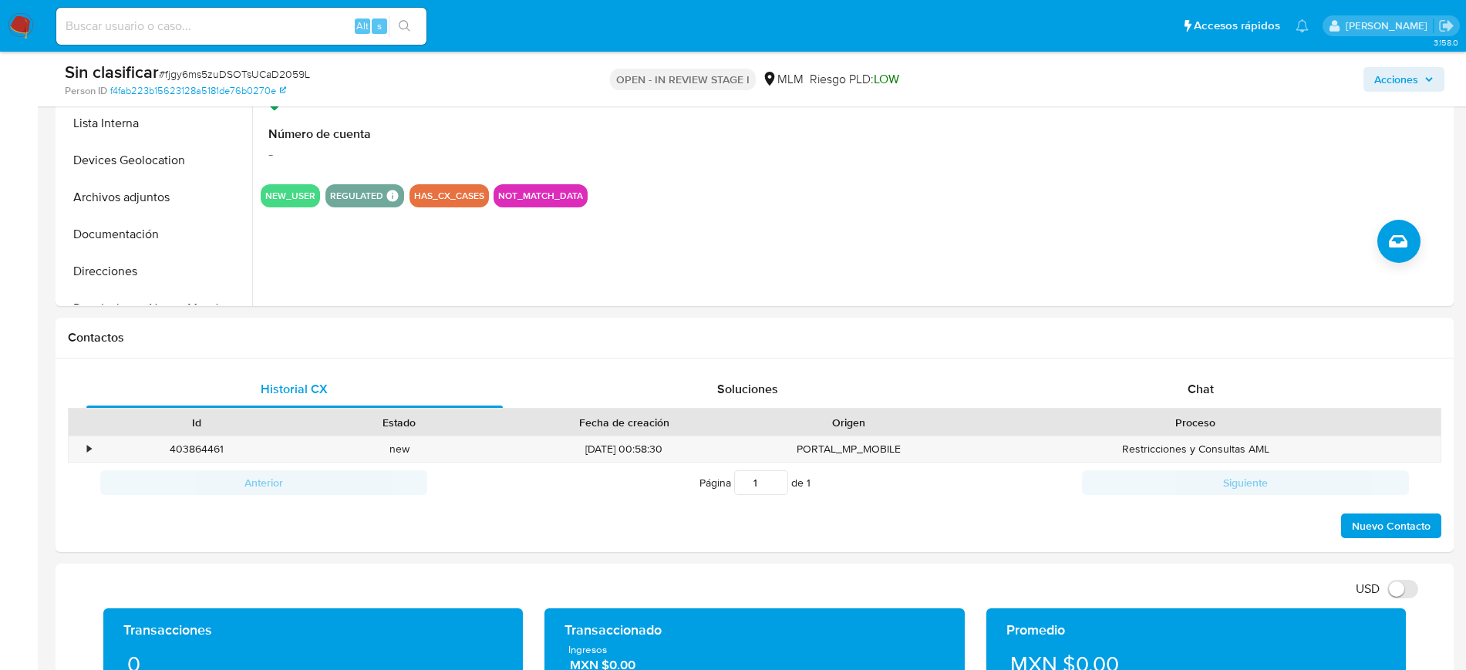
scroll to position [599, 0]
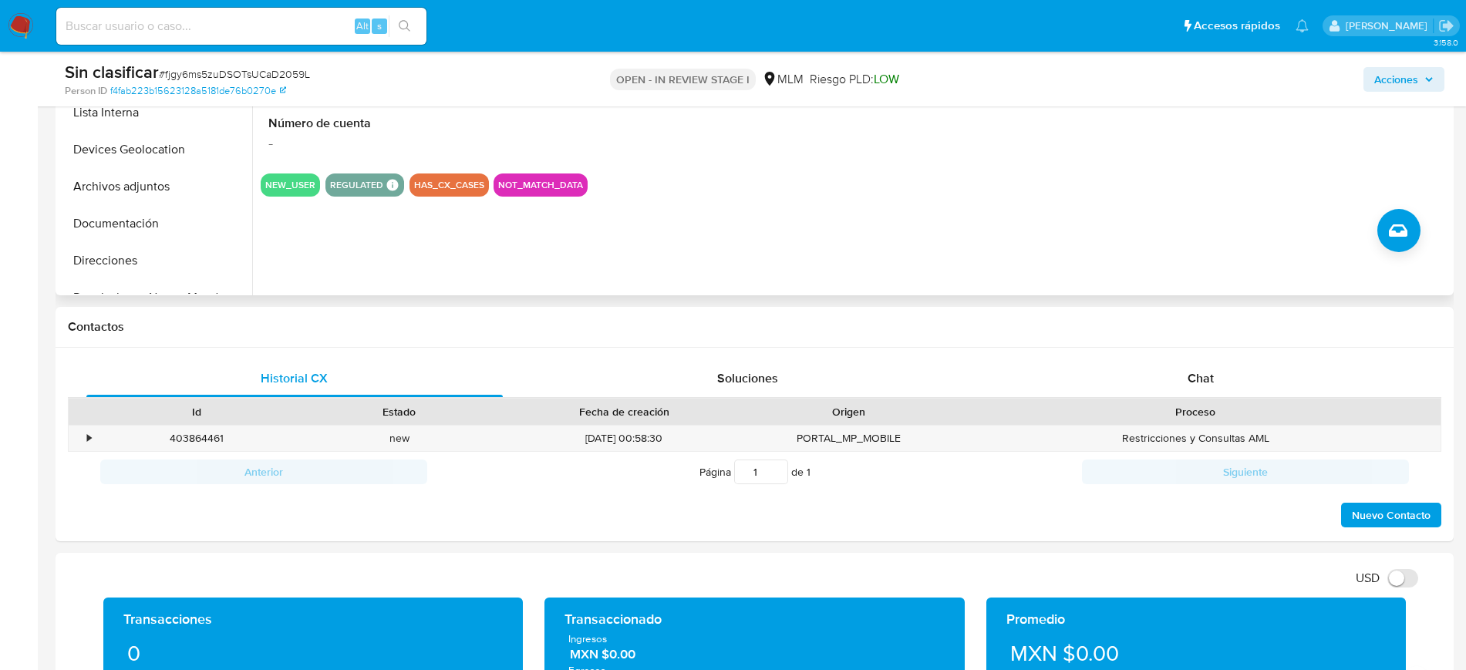
click at [1033, 287] on div "ID de usuario 658203212 Person ID f4fab223b15623128a5181de76b0270e Fecha de Reg…" at bounding box center [850, 98] width 1197 height 395
click at [103, 436] on div "403864461 Casos fjgy6ms5zuDSOTsUCaD2059L" at bounding box center [197, 438] width 202 height 25
click at [91, 436] on div "•" at bounding box center [89, 438] width 4 height 15
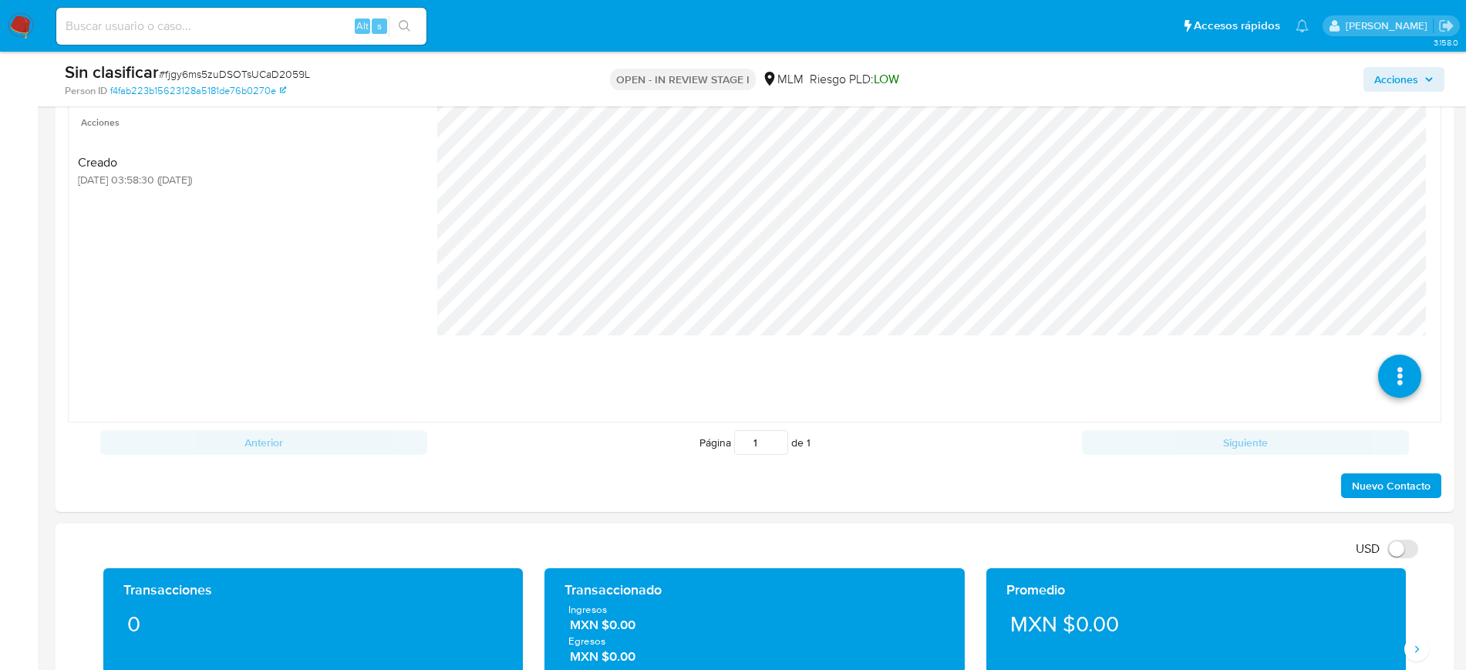
scroll to position [1090, 0]
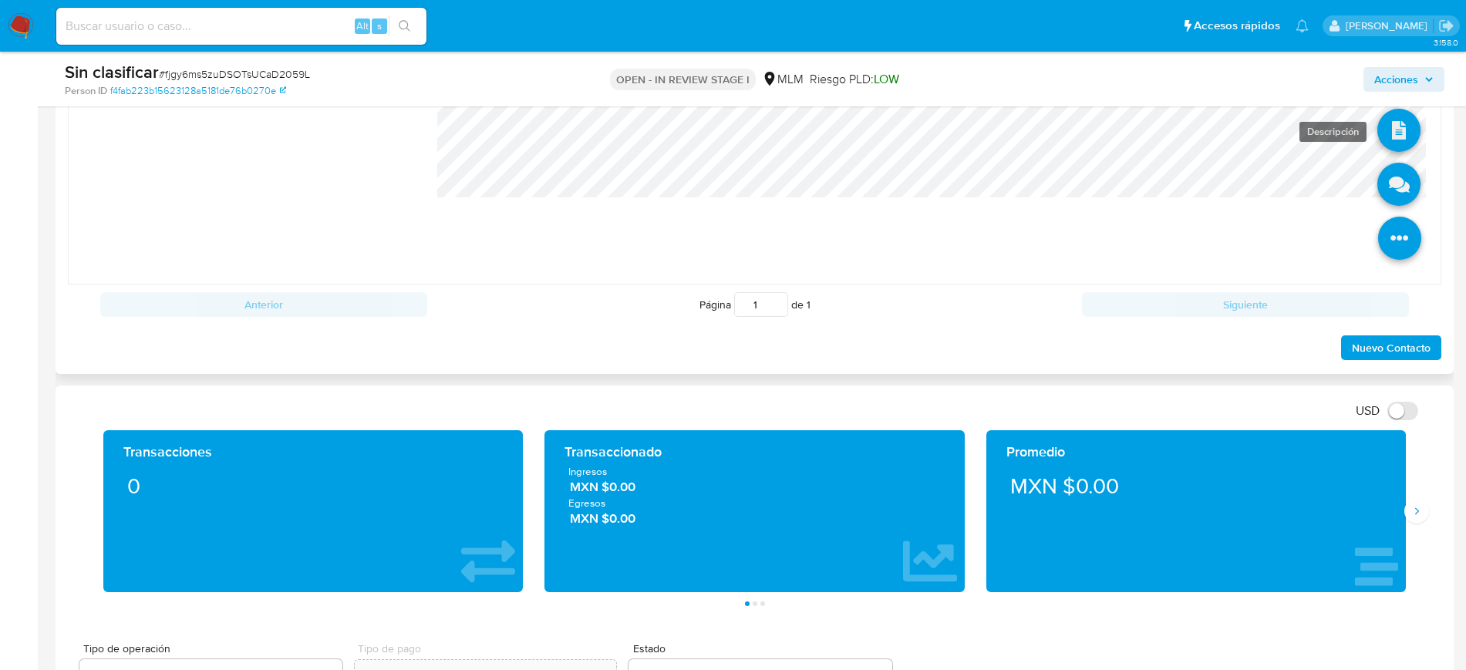
click at [1384, 141] on icon at bounding box center [1398, 130] width 43 height 43
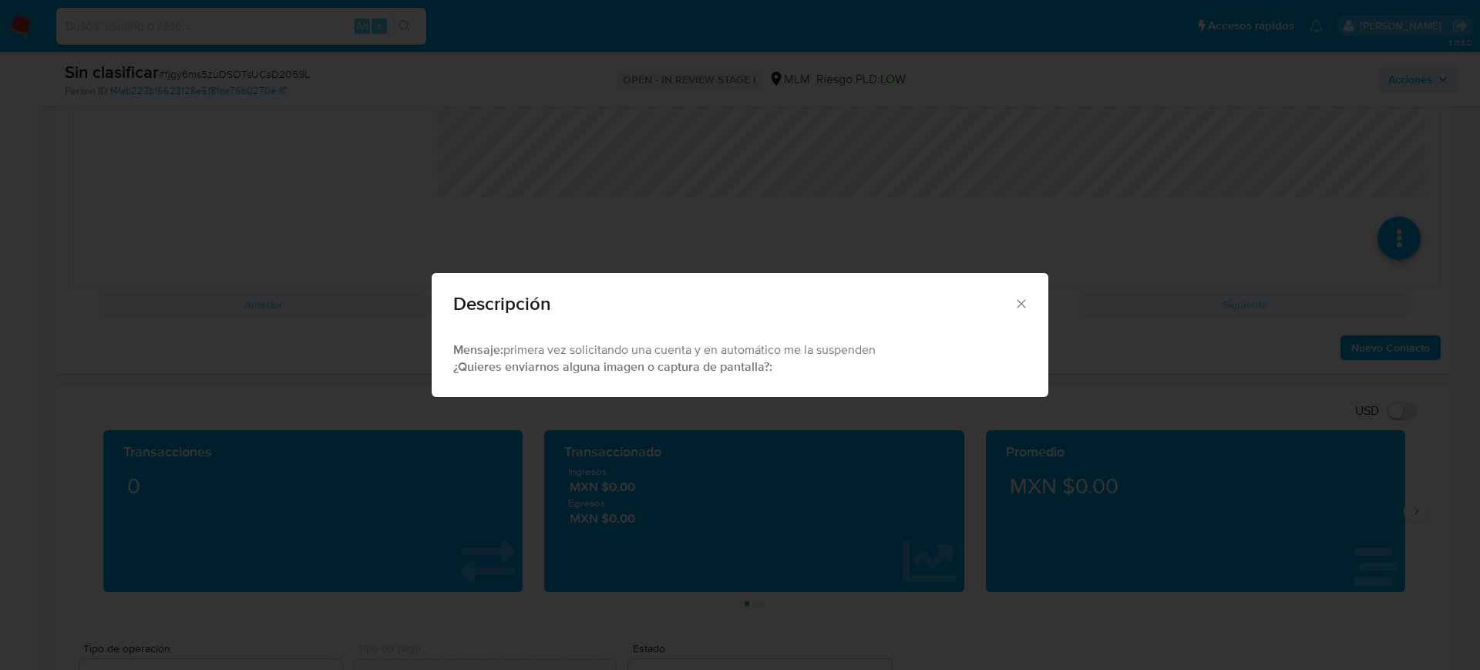
click at [1022, 298] on icon "Cerrar" at bounding box center [1021, 303] width 15 height 15
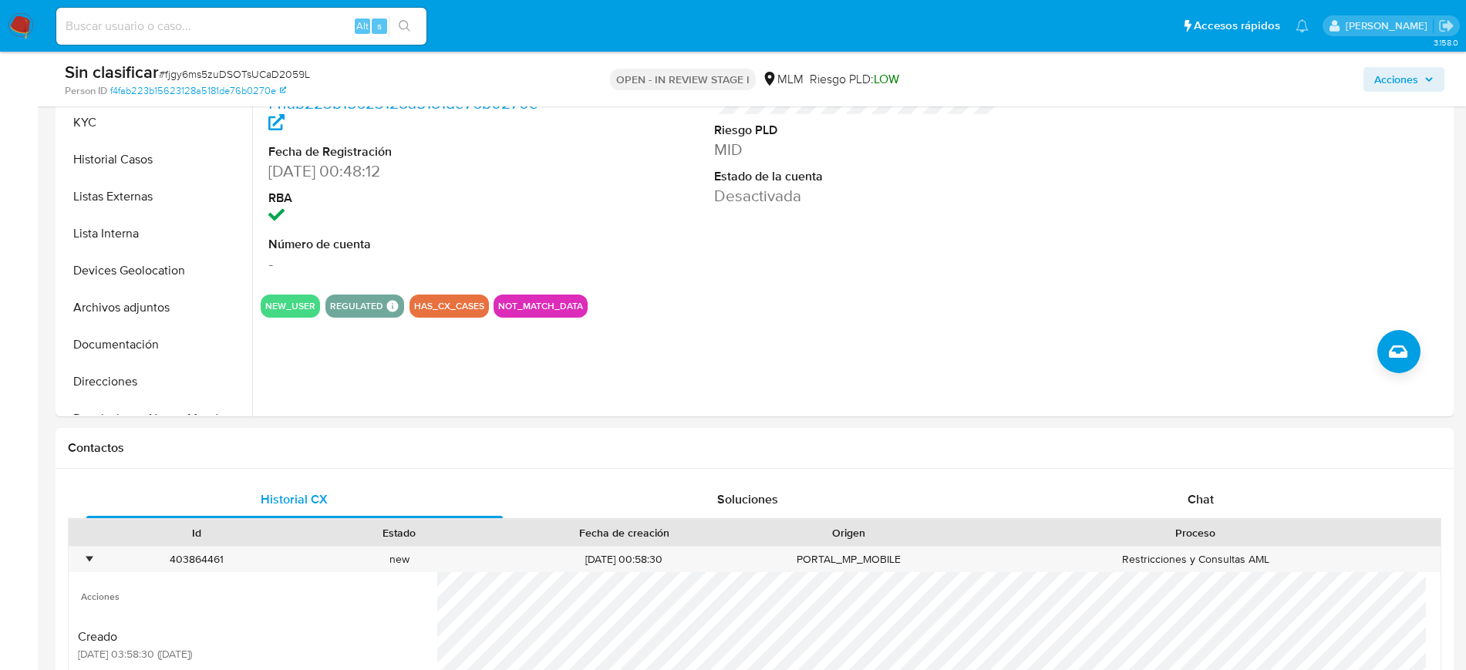
scroll to position [487, 0]
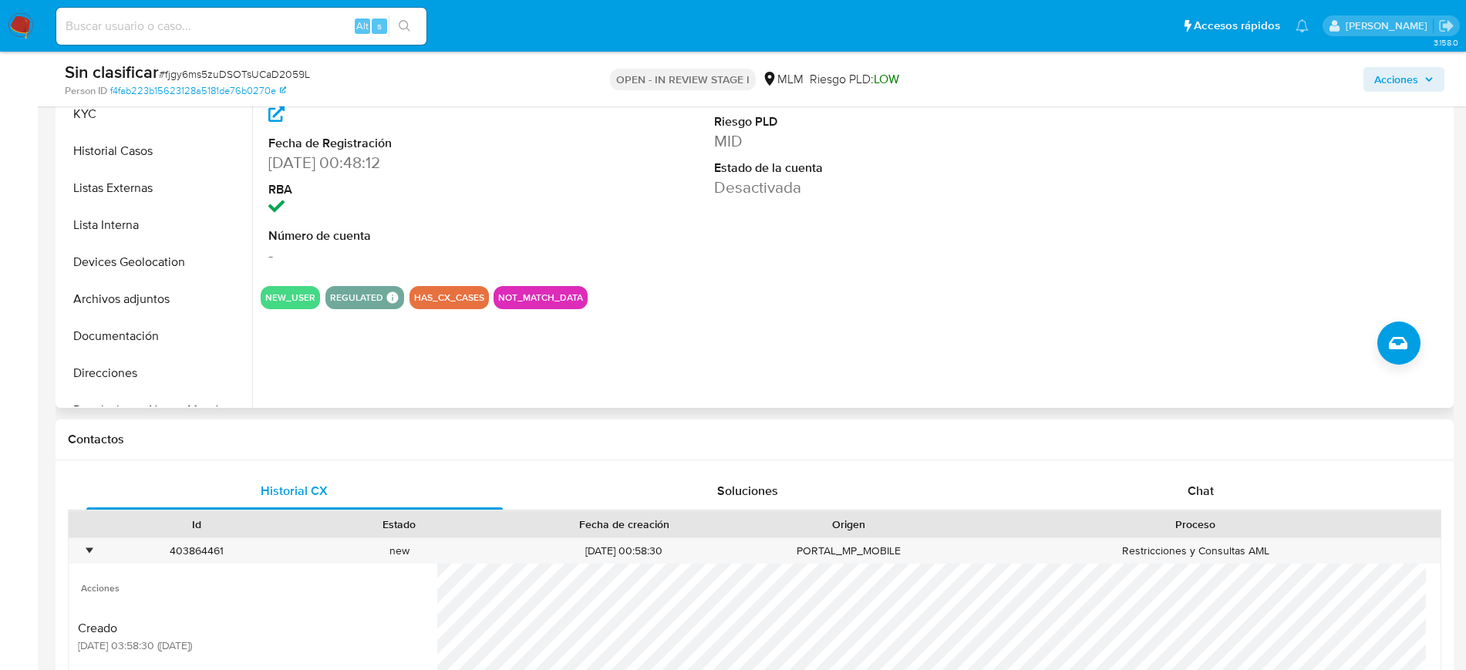
click at [935, 131] on dd "MID" at bounding box center [855, 141] width 282 height 22
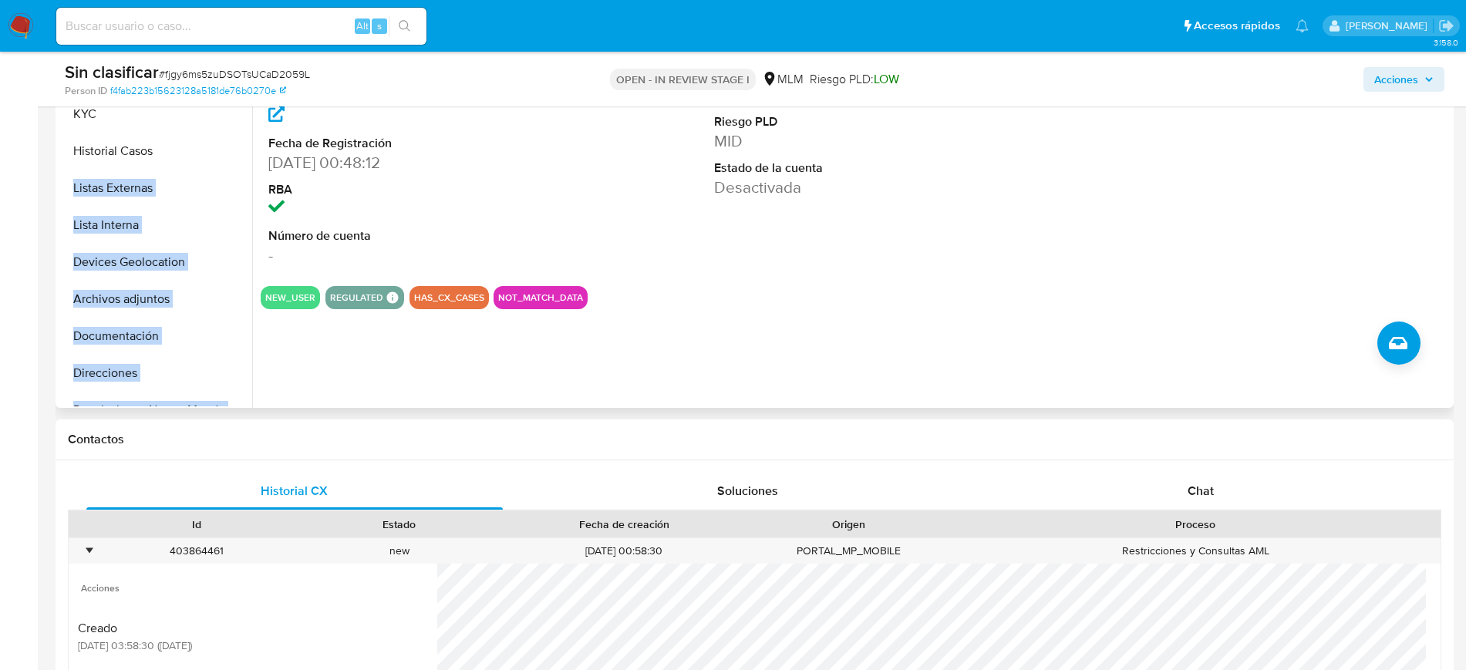
drag, startPoint x: 253, startPoint y: 145, endPoint x: 247, endPoint y: 159, distance: 14.9
click at [247, 159] on div "Buscar Volver al orden por defecto General KYC Historial Casos Listas Externas …" at bounding box center [754, 210] width 1390 height 395
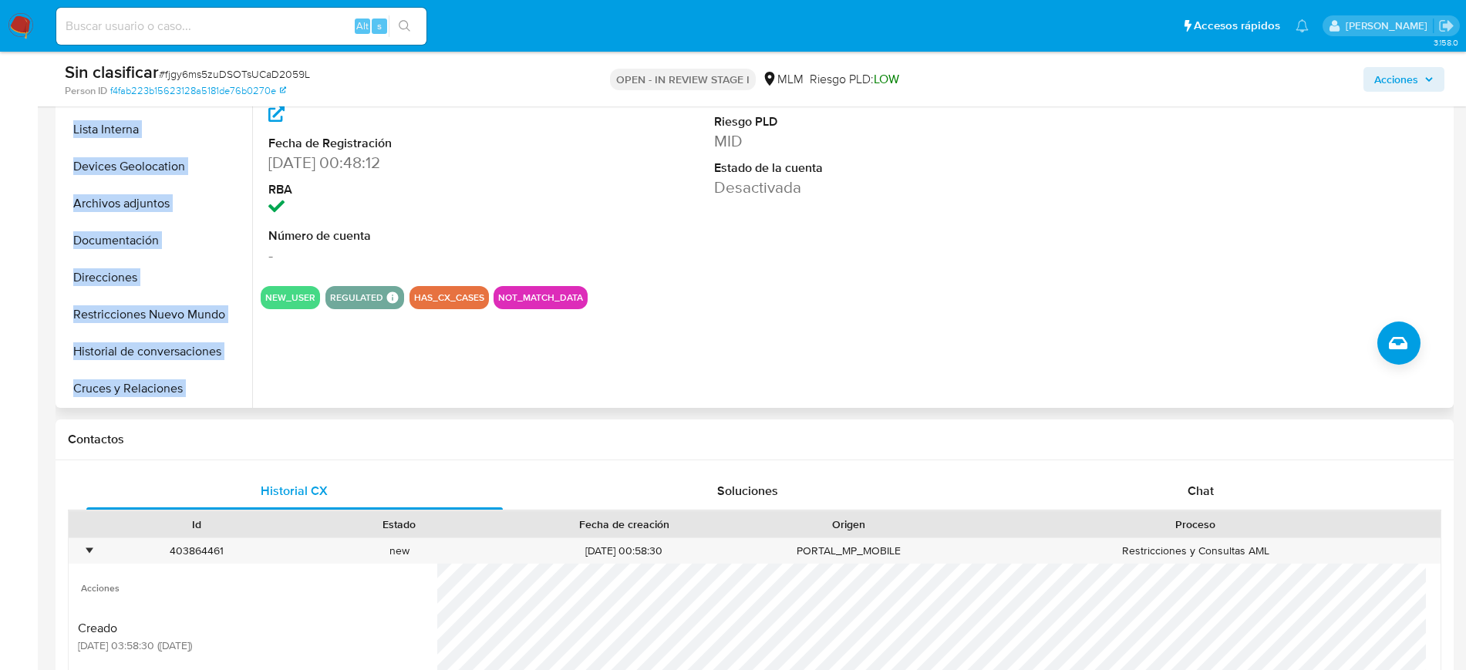
scroll to position [102, 0]
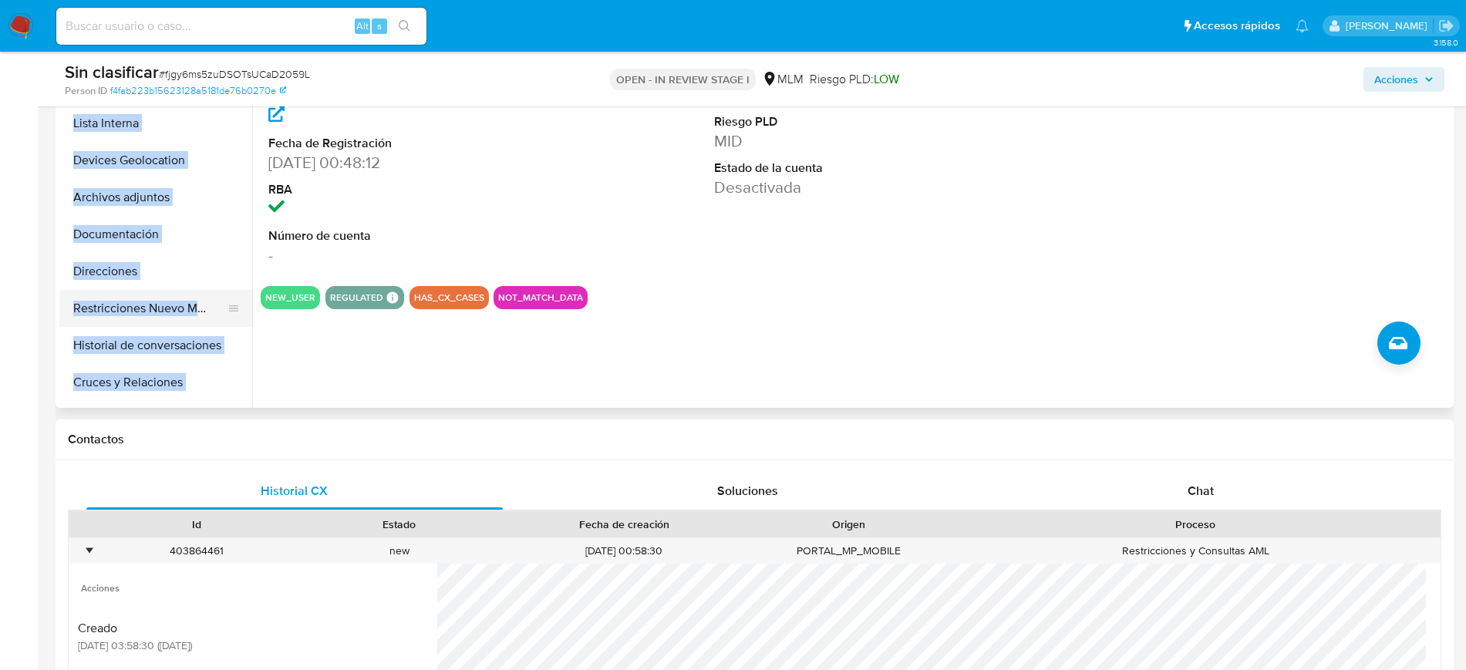
click at [120, 313] on button "Restricciones Nuevo Mundo" at bounding box center [149, 308] width 180 height 37
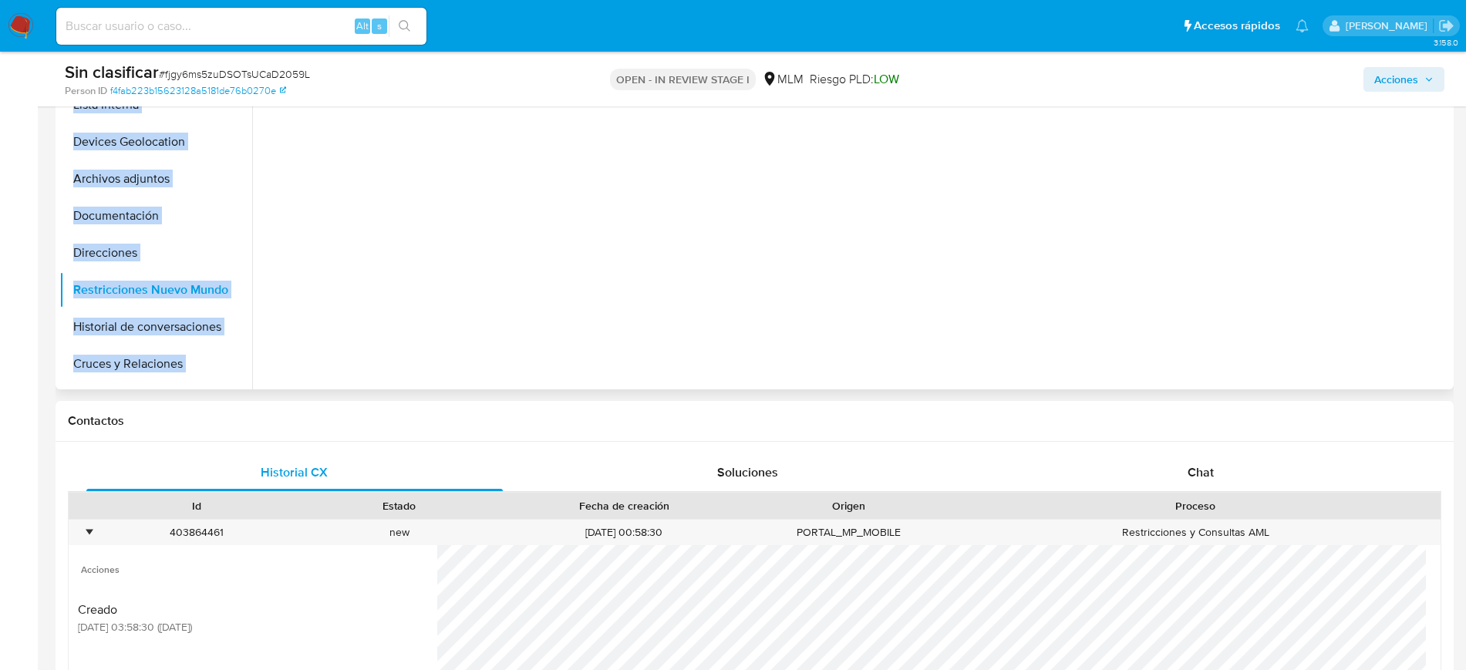
click at [785, 322] on div at bounding box center [850, 192] width 1197 height 395
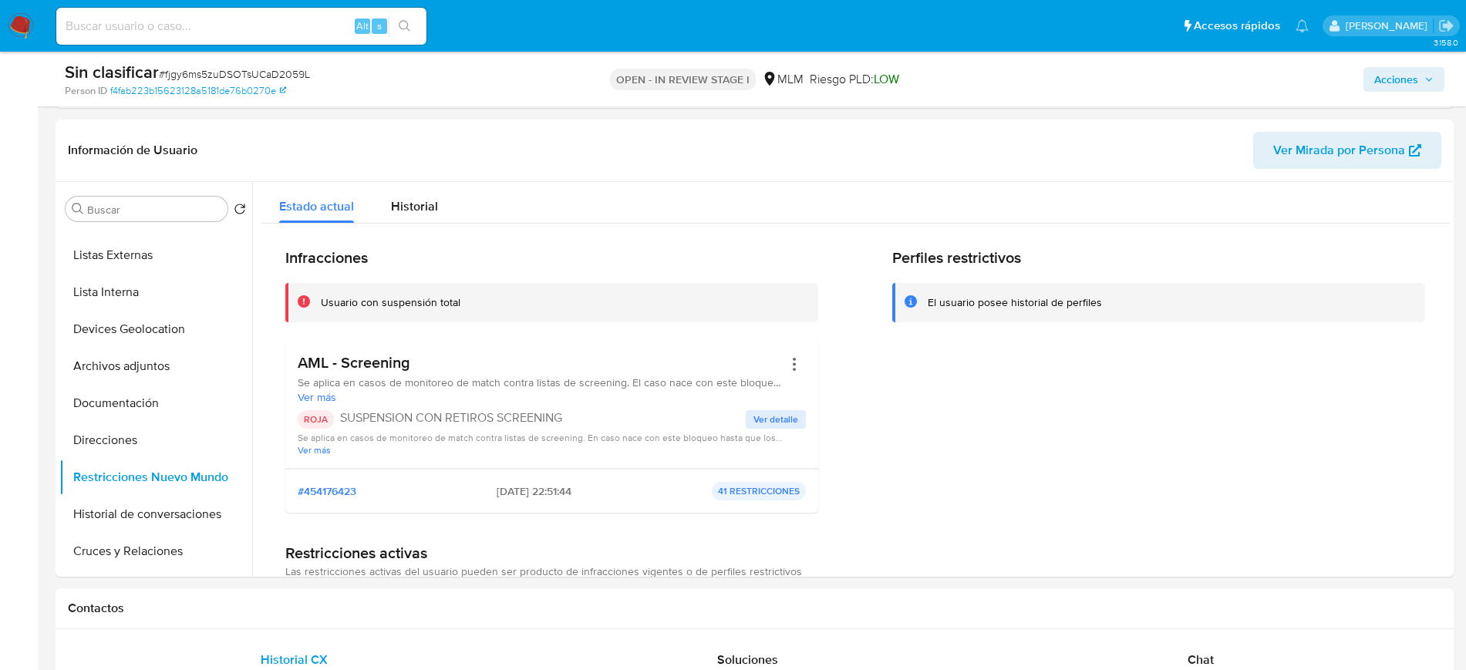
scroll to position [303, 0]
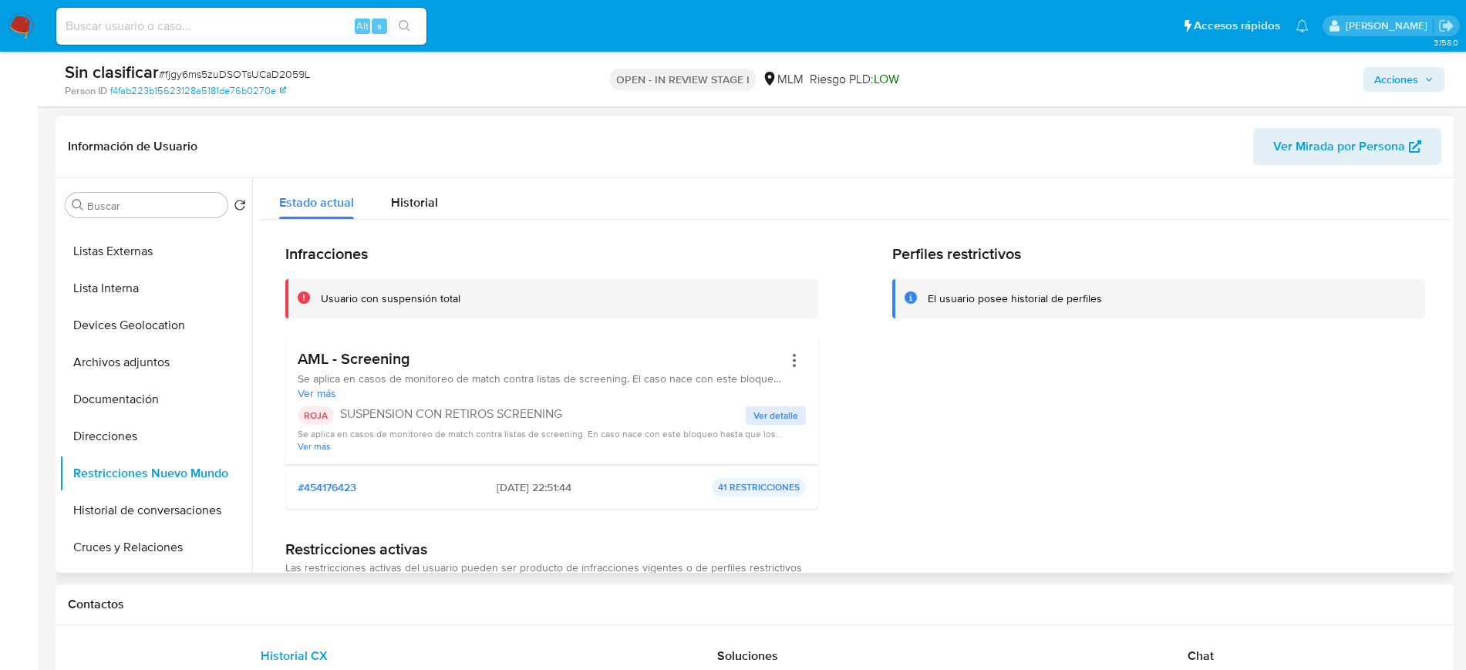
click at [761, 419] on span "Ver detalle" at bounding box center [775, 415] width 45 height 15
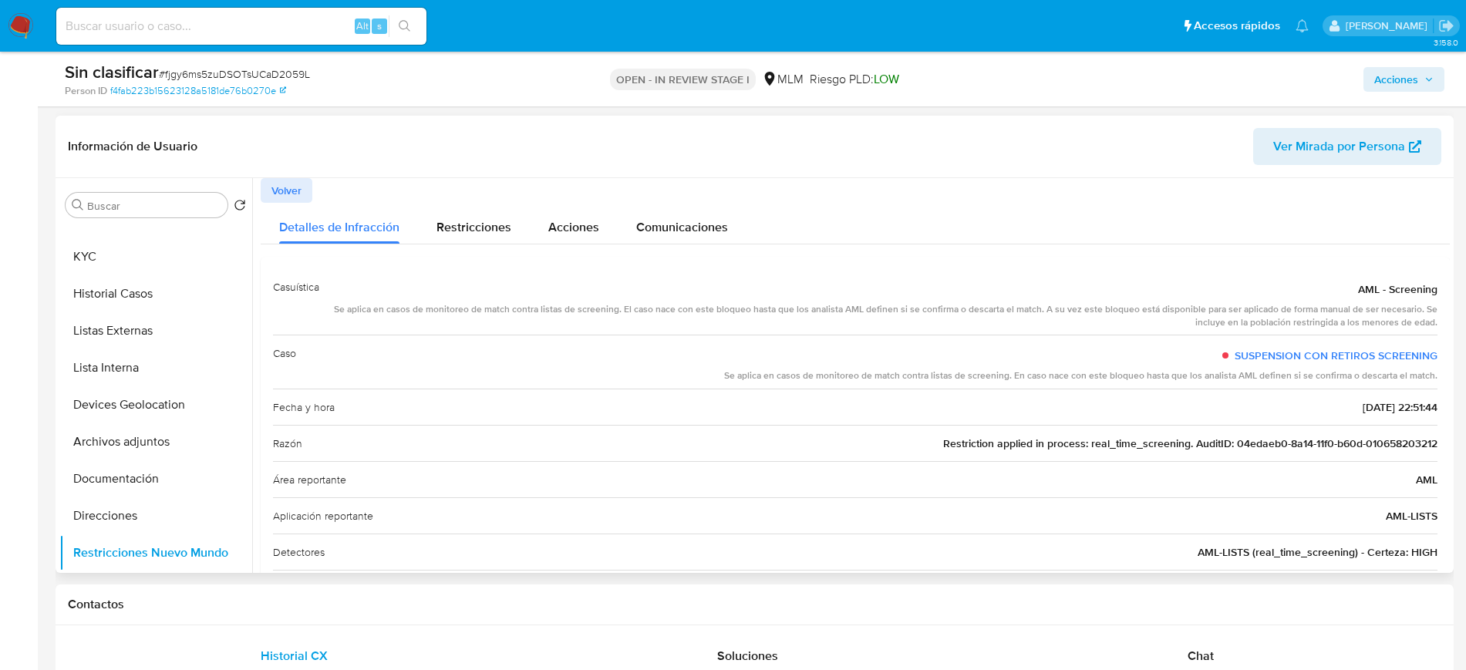
scroll to position [8, 0]
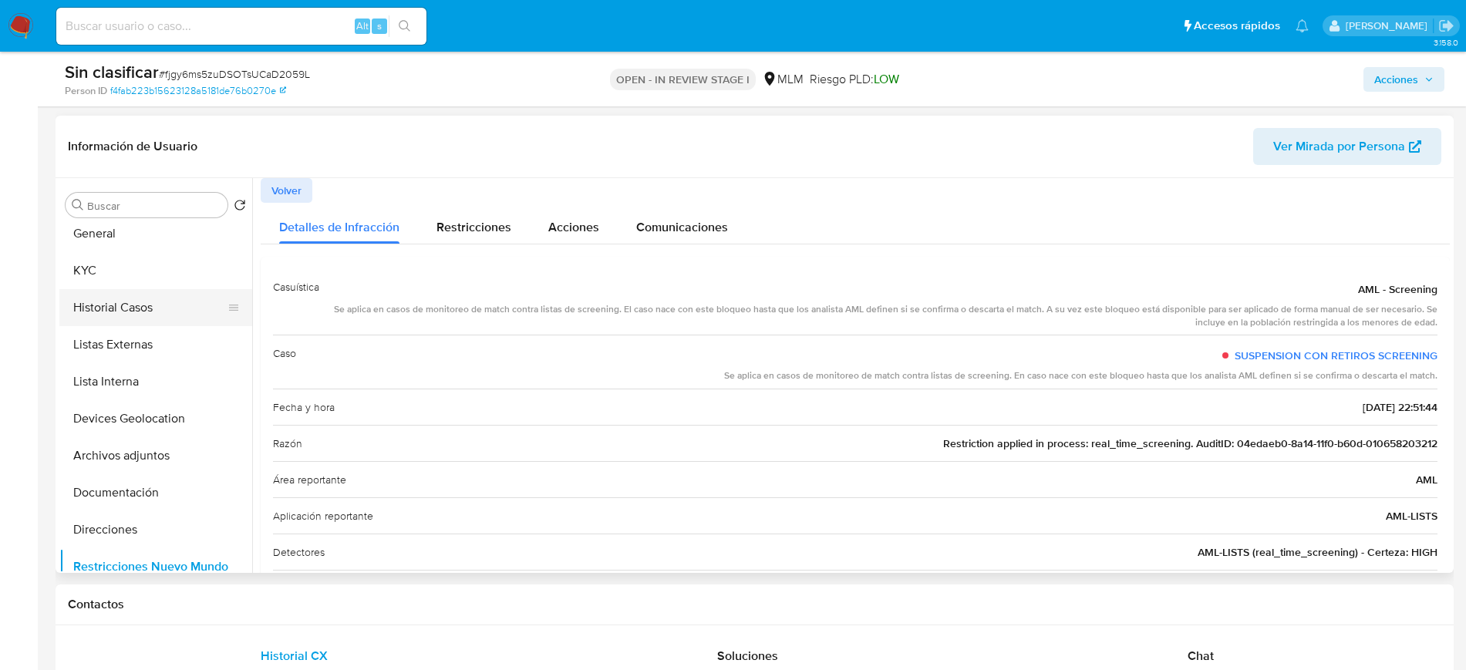
click at [129, 307] on button "Historial Casos" at bounding box center [149, 307] width 180 height 37
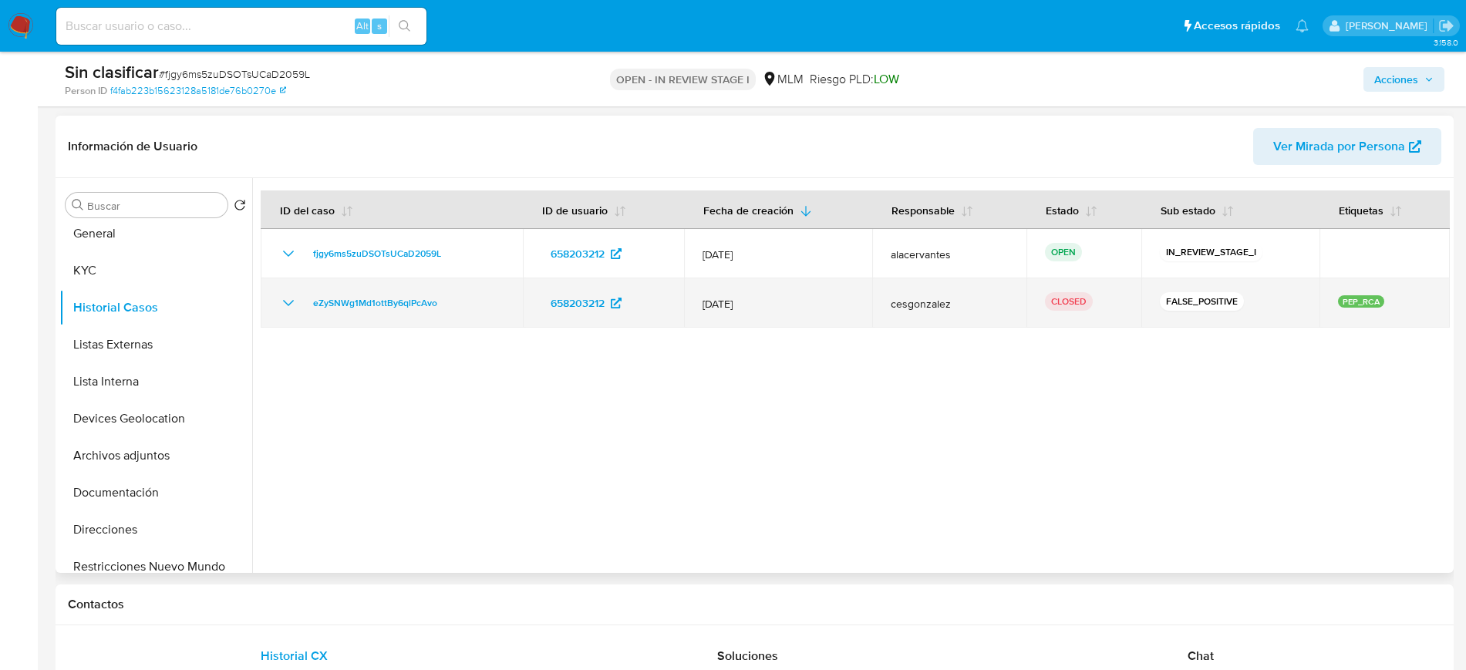
click at [286, 301] on icon "Mostrar/Ocultar" at bounding box center [288, 303] width 19 height 19
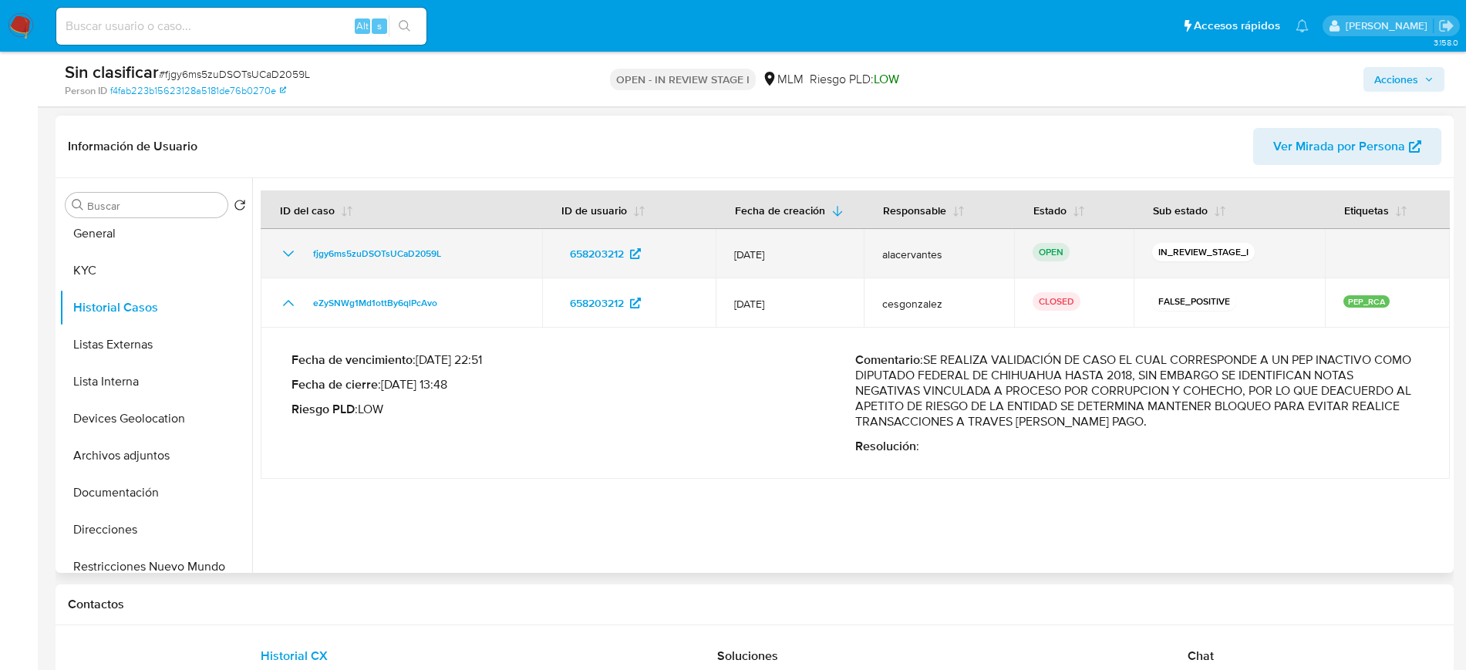
click at [289, 253] on icon "Mostrar/Ocultar" at bounding box center [288, 253] width 19 height 19
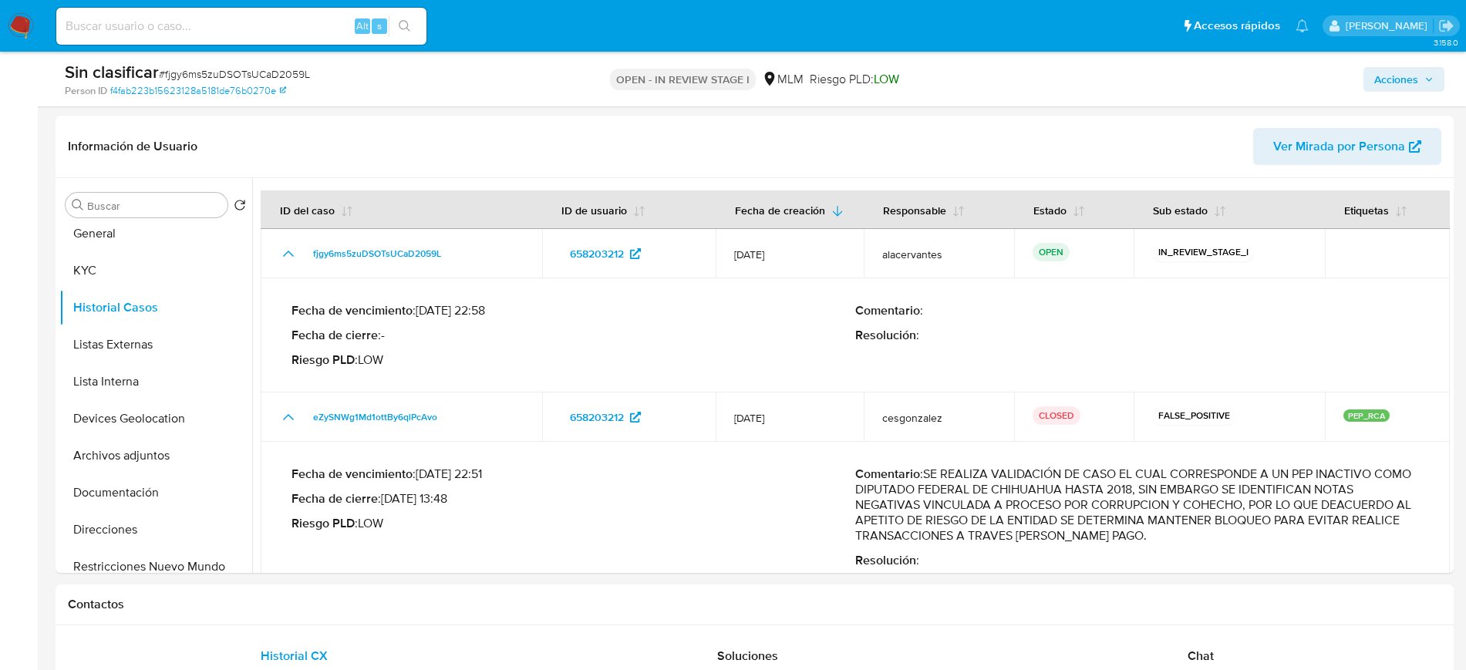
click at [1389, 83] on span "Acciones" at bounding box center [1396, 79] width 44 height 25
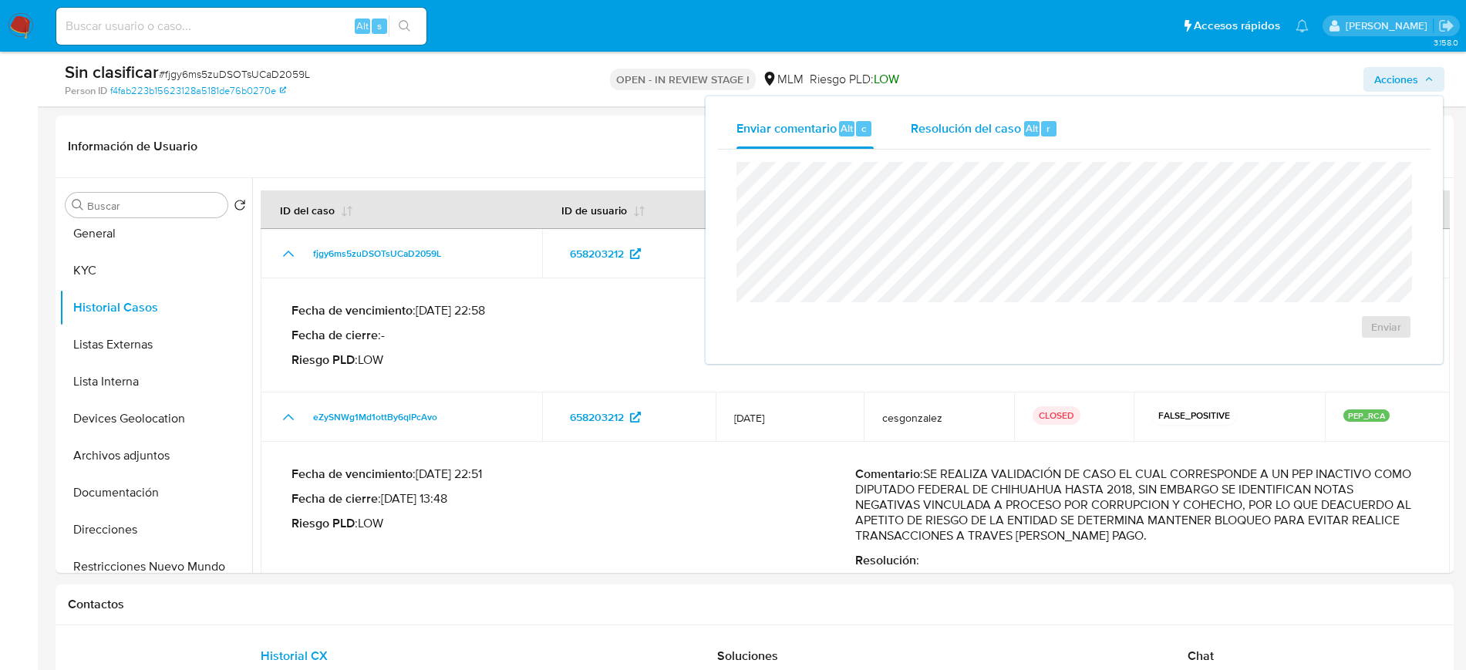
click at [994, 133] on span "Resolución del caso" at bounding box center [966, 128] width 110 height 18
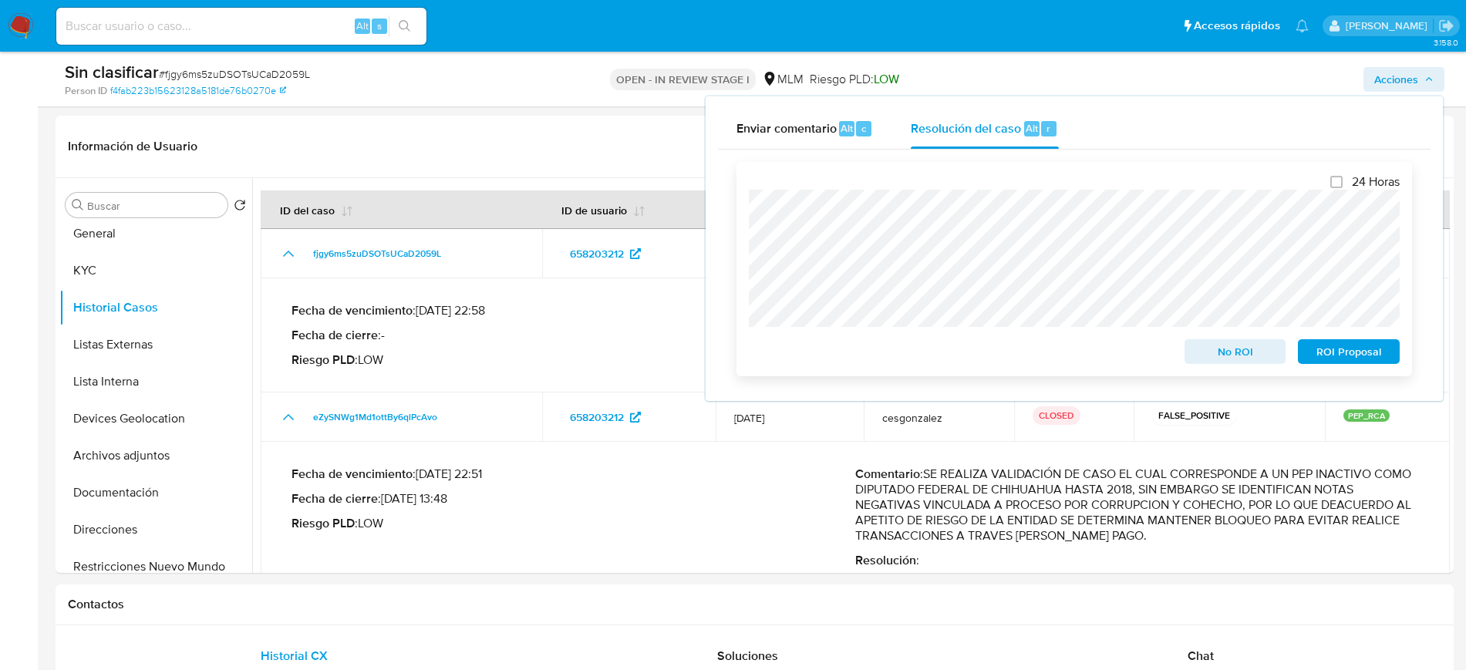
click at [1228, 361] on span "No ROI" at bounding box center [1235, 352] width 80 height 22
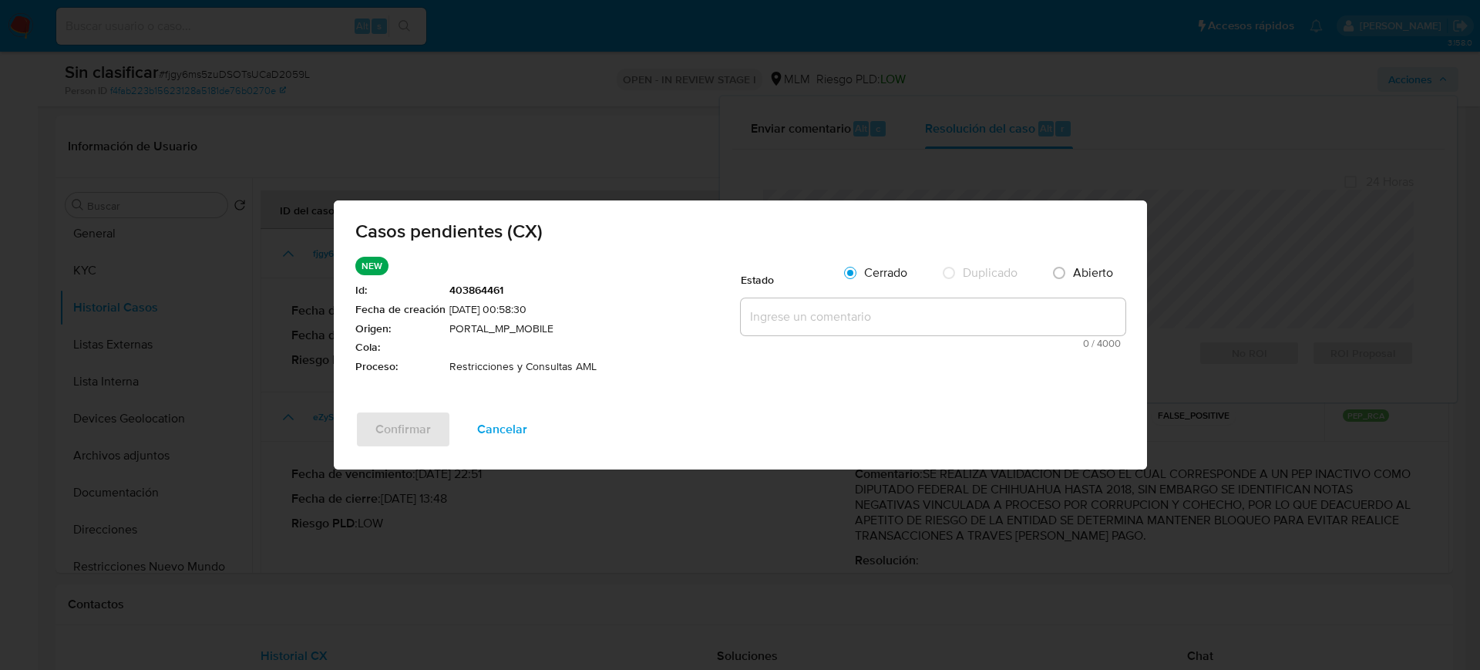
click at [870, 304] on textarea at bounding box center [933, 316] width 385 height 37
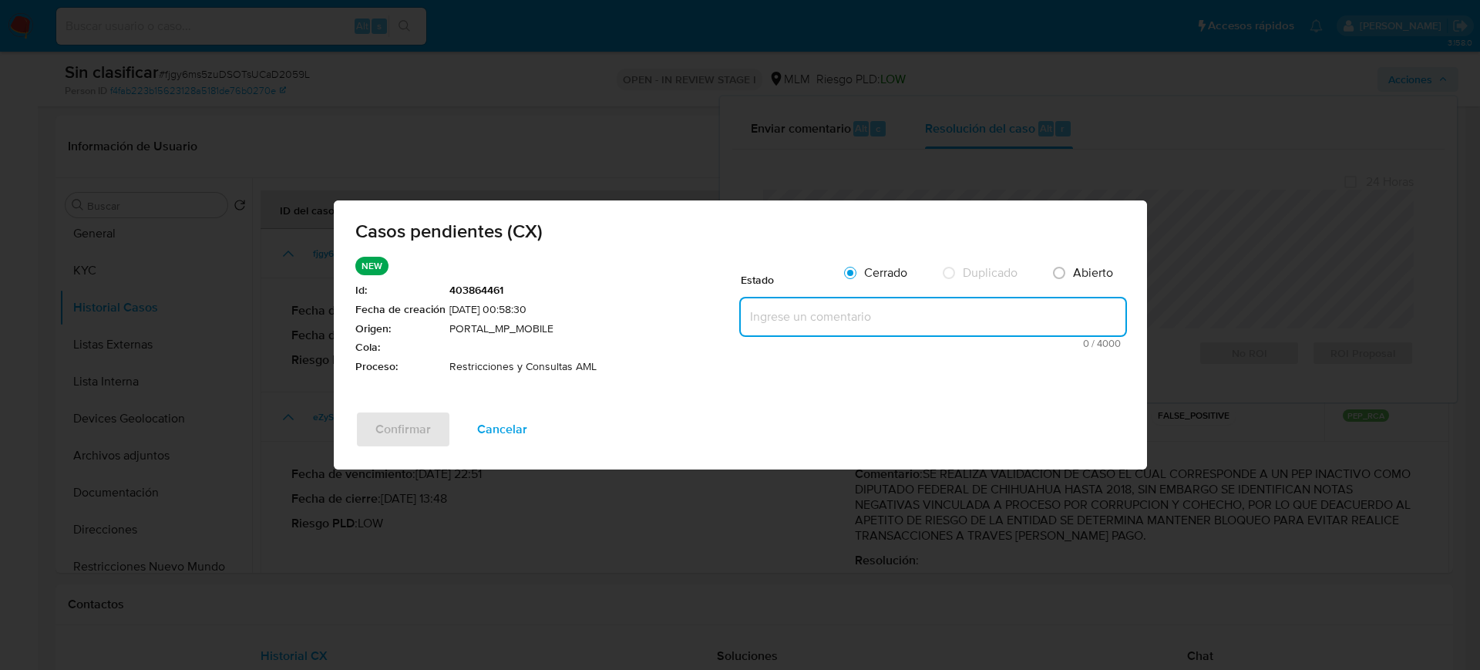
type textarea "F"
paste textarea "Se valida caso CX. Se identifica que el cliente es PEP inactivo con notas negat…"
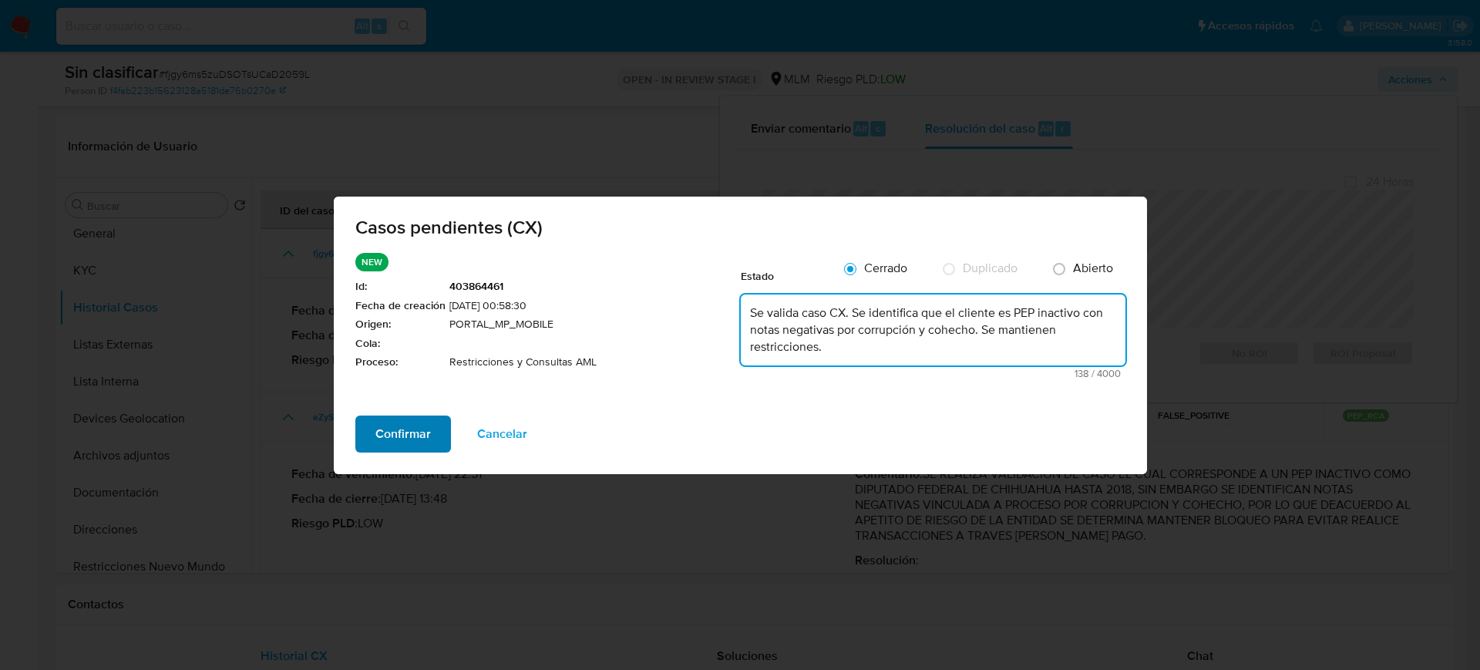
type textarea "Se valida caso CX. Se identifica que el cliente es PEP inactivo con notas negat…"
click at [417, 419] on span "Confirmar" at bounding box center [403, 434] width 56 height 34
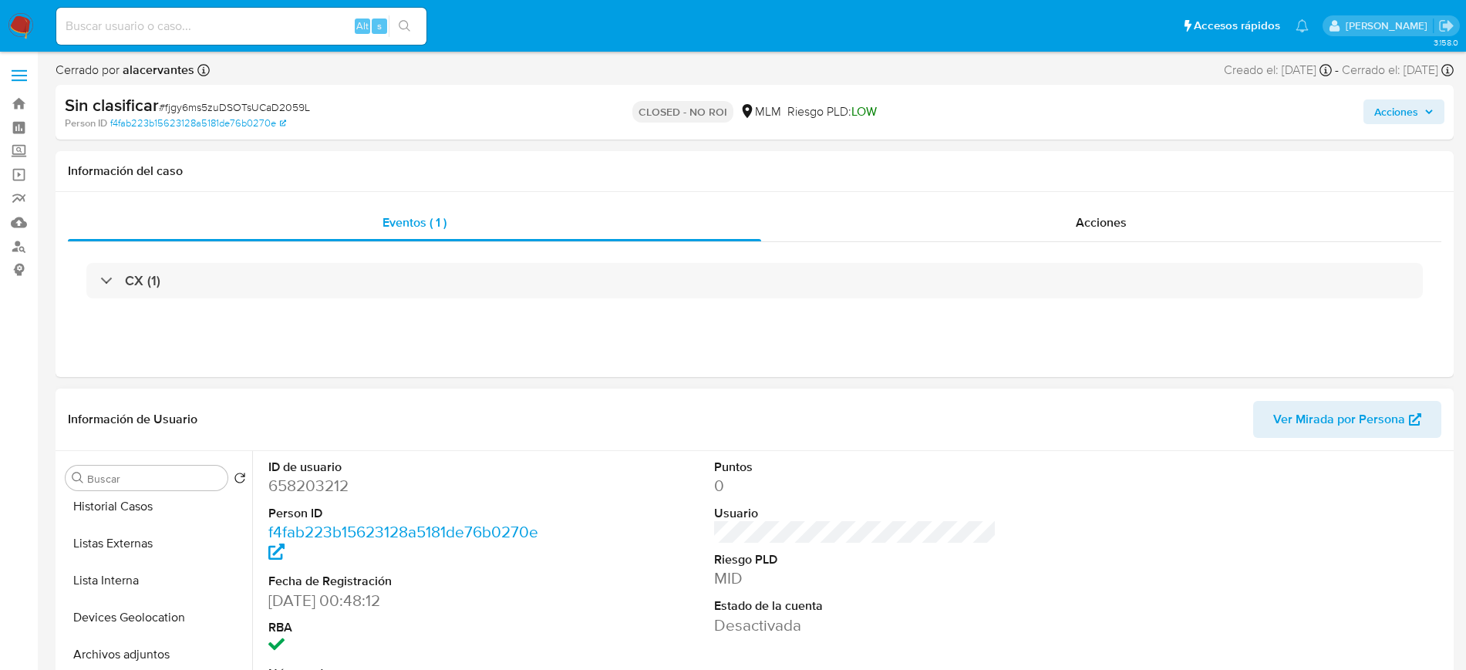
select select "10"
click at [129, 637] on button "Documentación" at bounding box center [149, 641] width 180 height 37
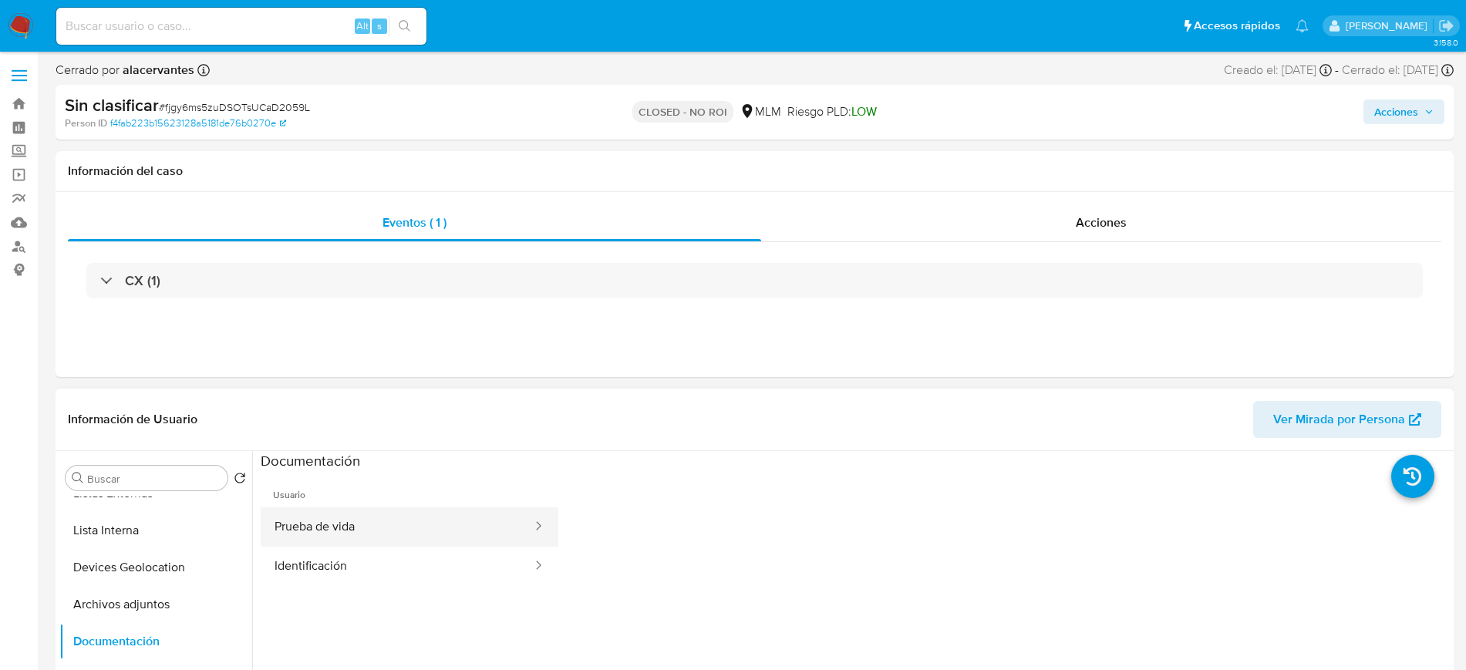
click at [385, 518] on button "Prueba de vida" at bounding box center [397, 526] width 273 height 39
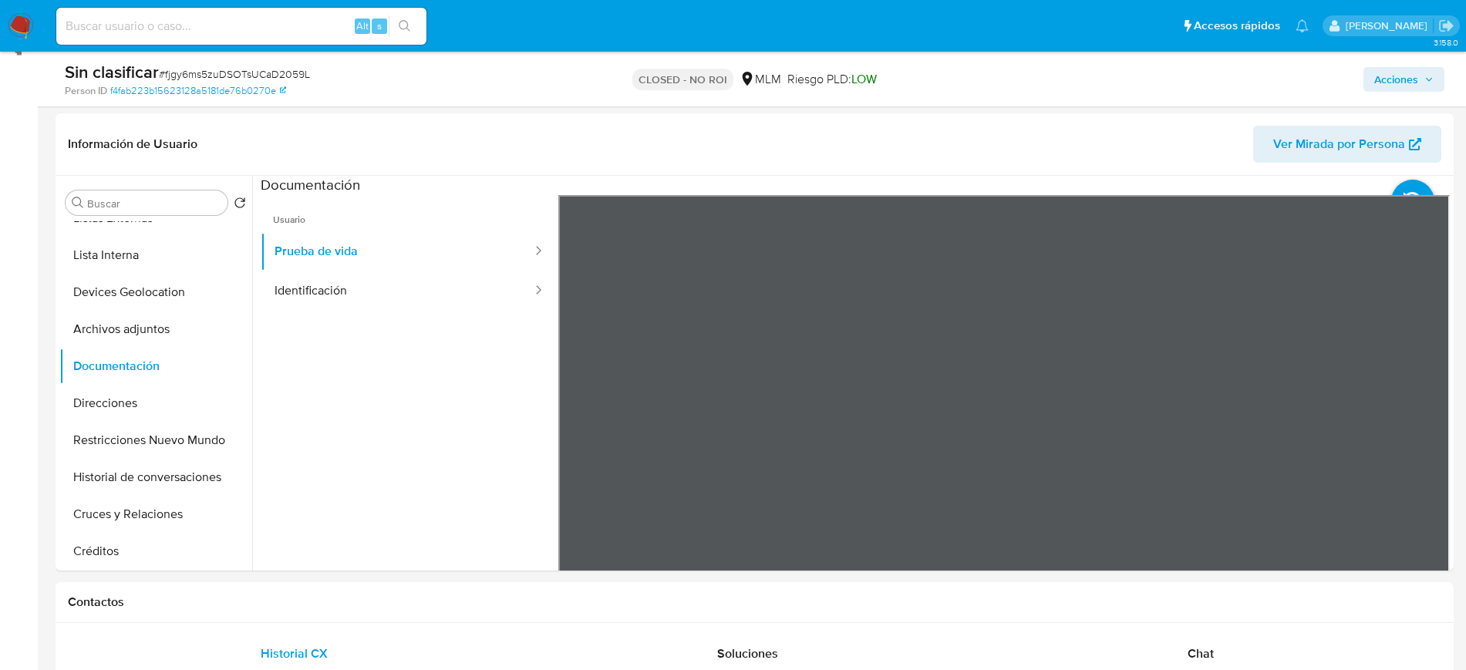
scroll to position [227, 0]
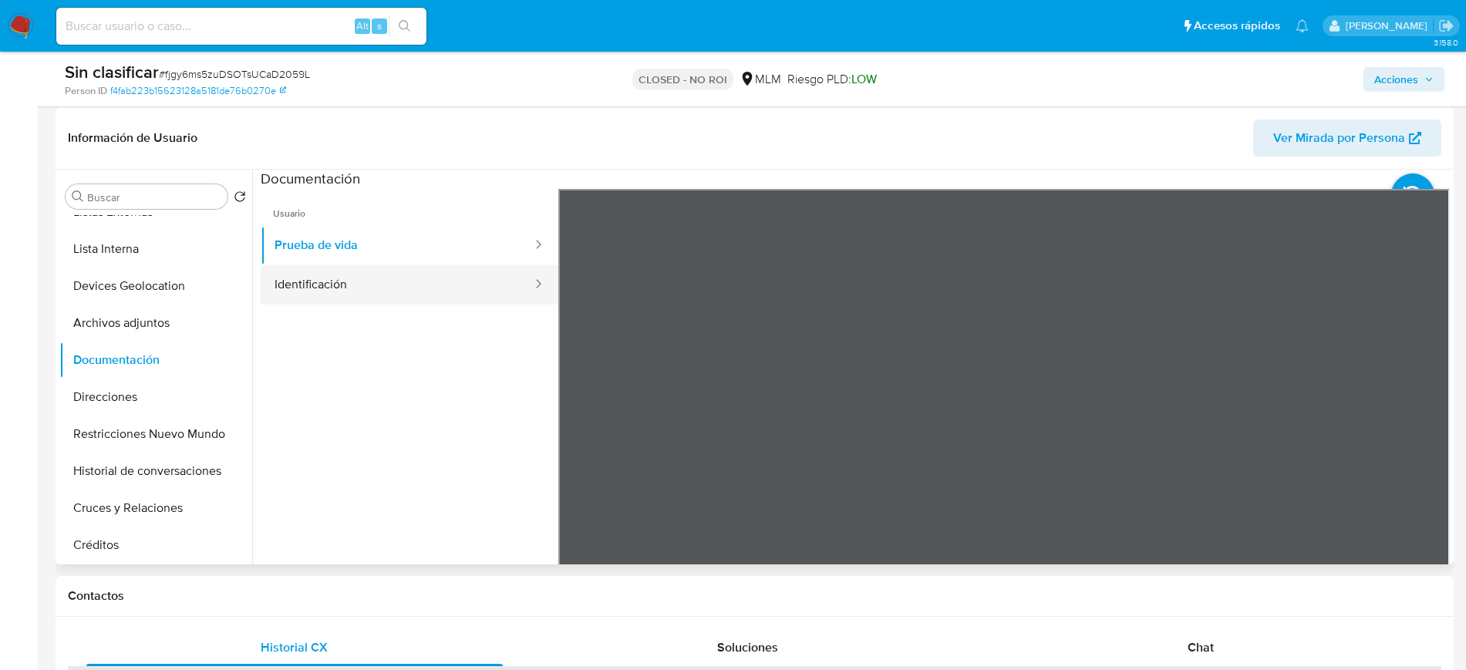
click at [366, 298] on button "Identificación" at bounding box center [397, 284] width 273 height 39
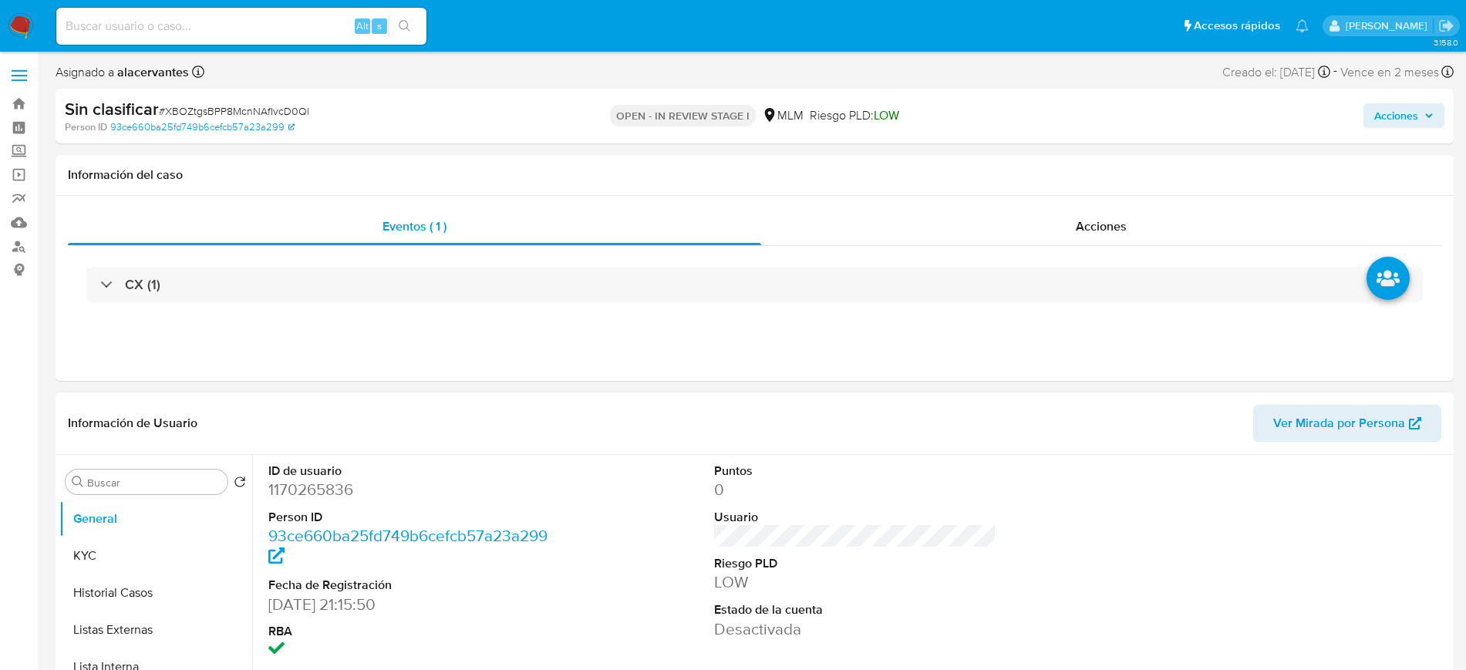
select select "10"
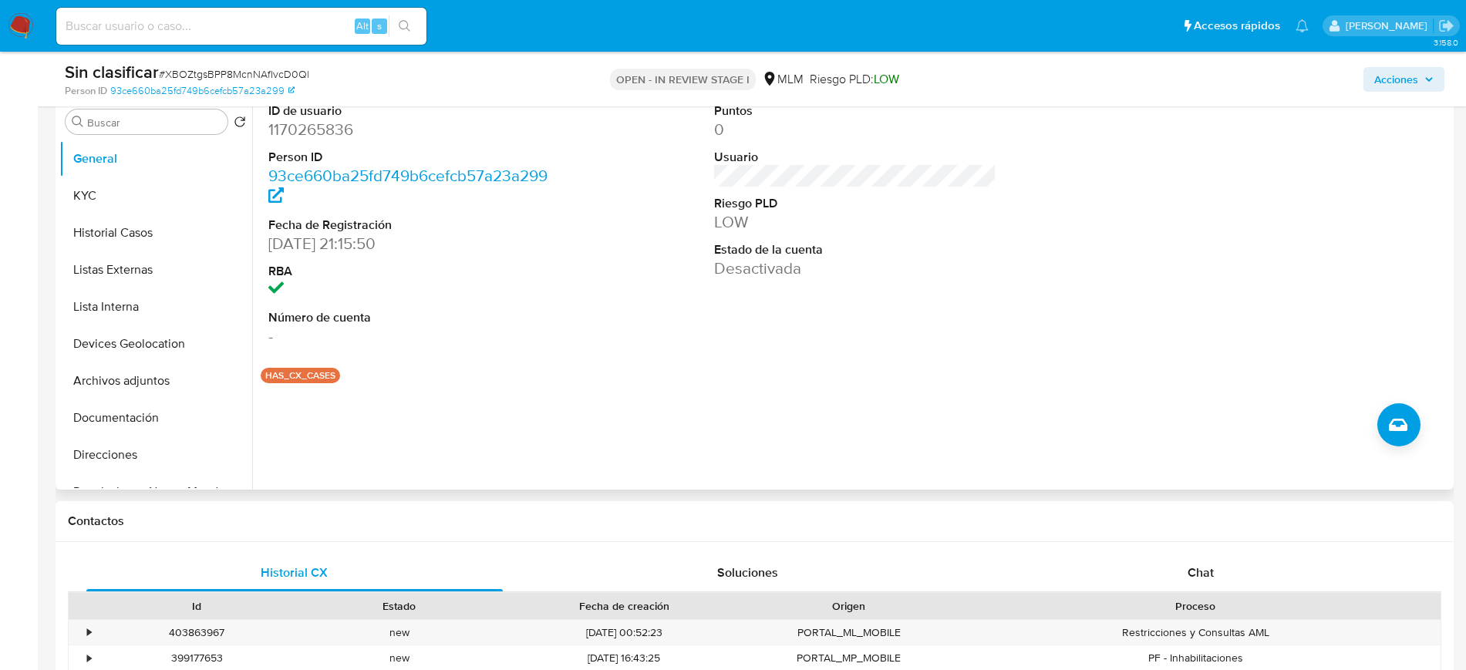
scroll to position [131, 0]
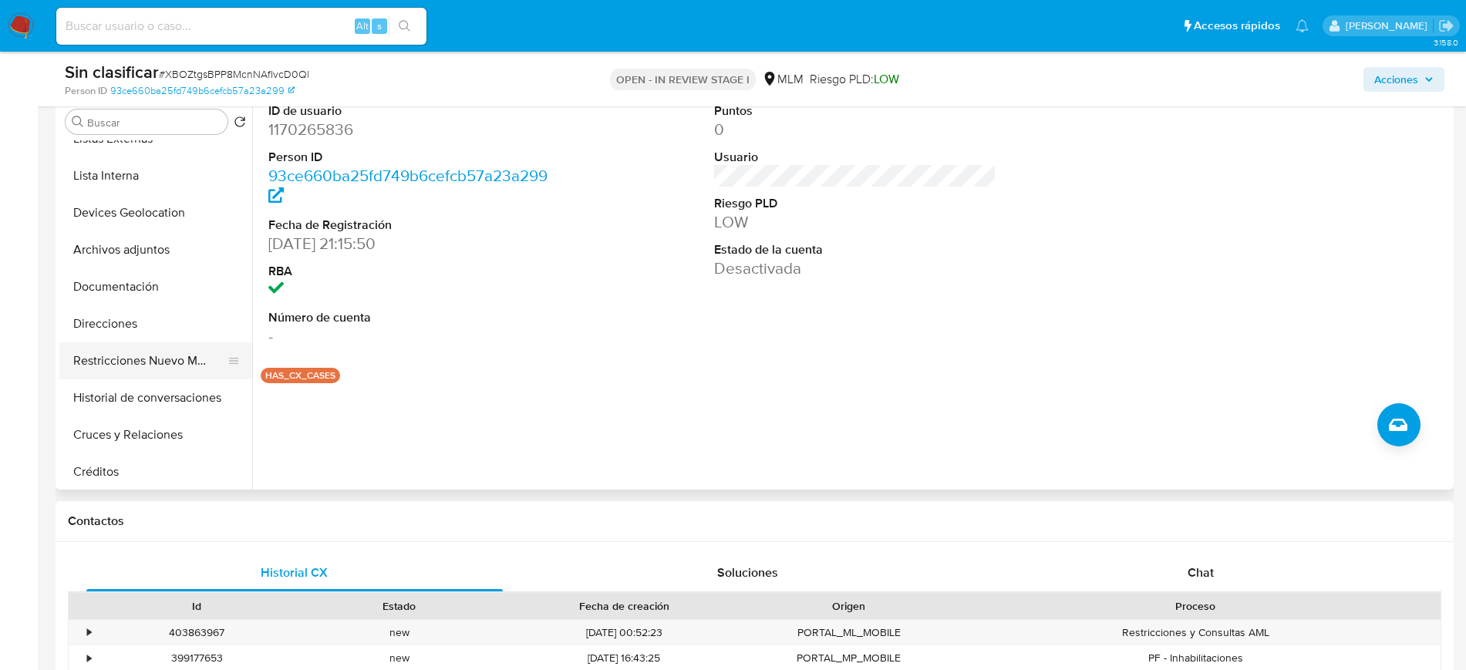
click at [190, 355] on button "Restricciones Nuevo Mundo" at bounding box center [149, 360] width 180 height 37
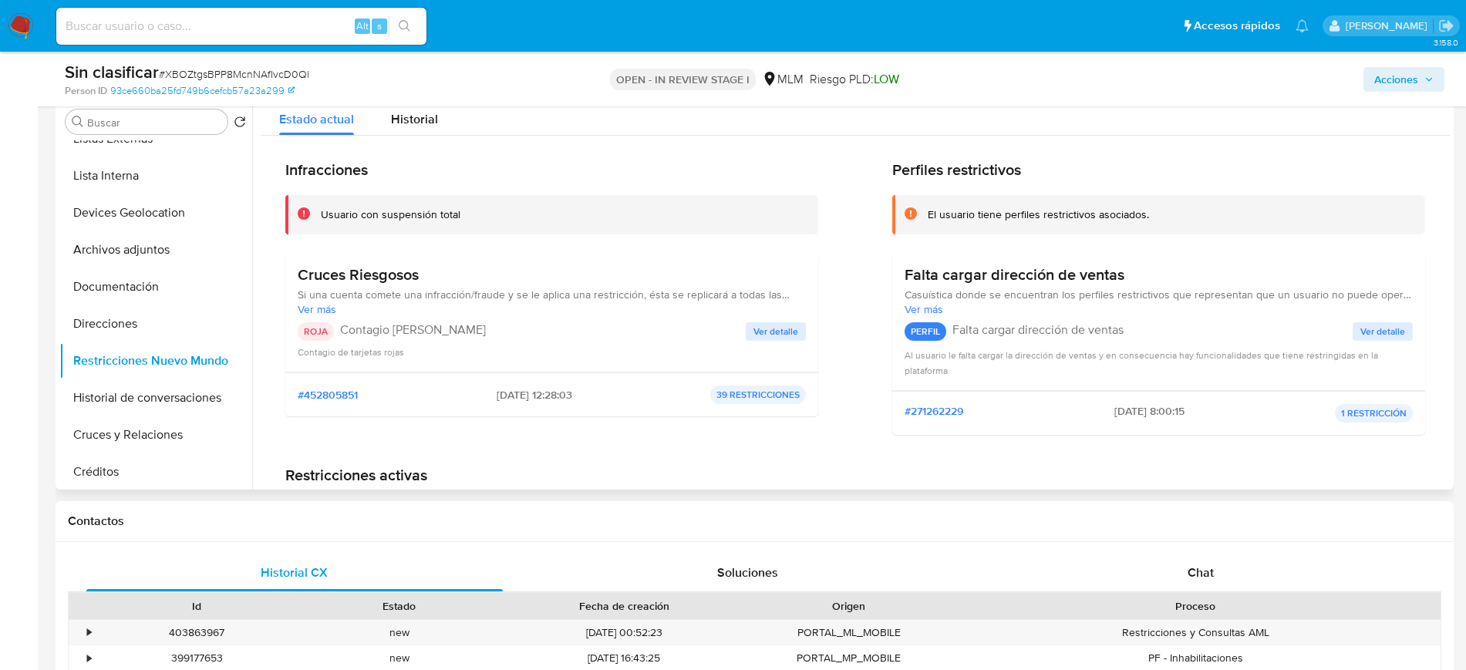
click at [786, 334] on span "Ver detalle" at bounding box center [775, 331] width 45 height 15
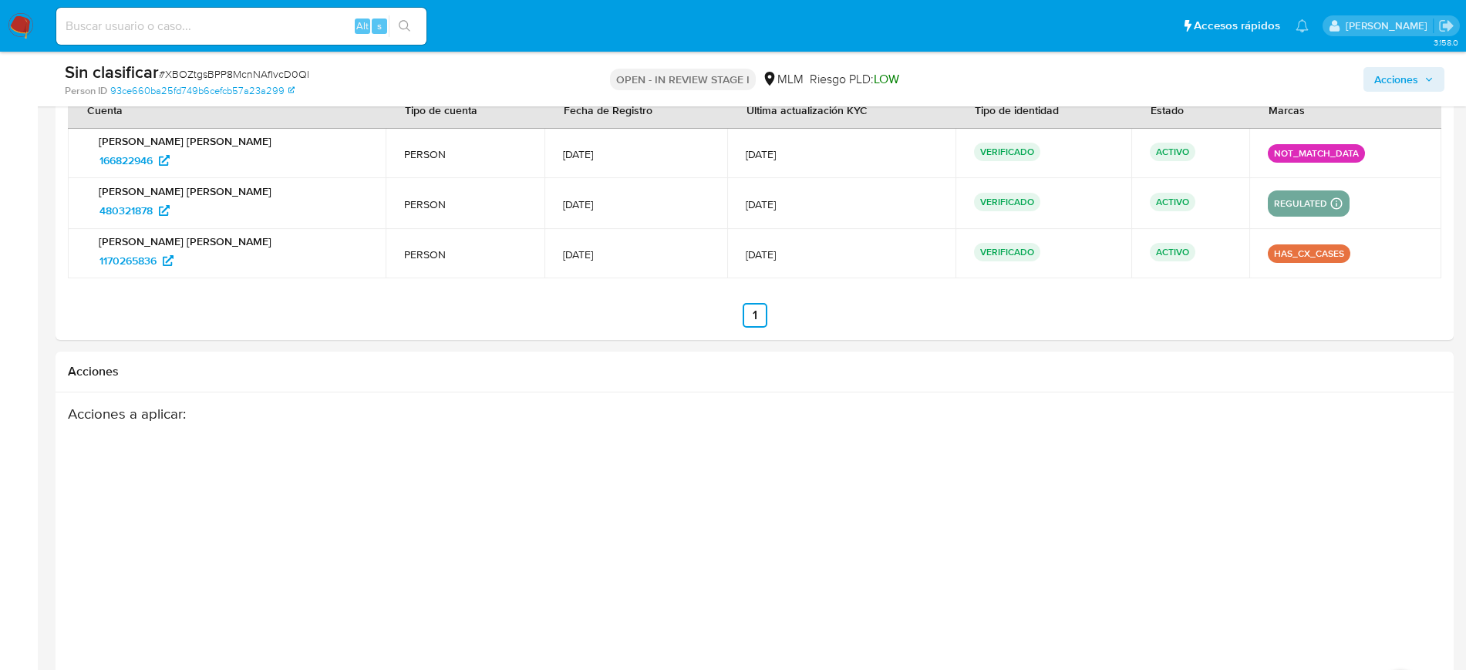
scroll to position [2271, 0]
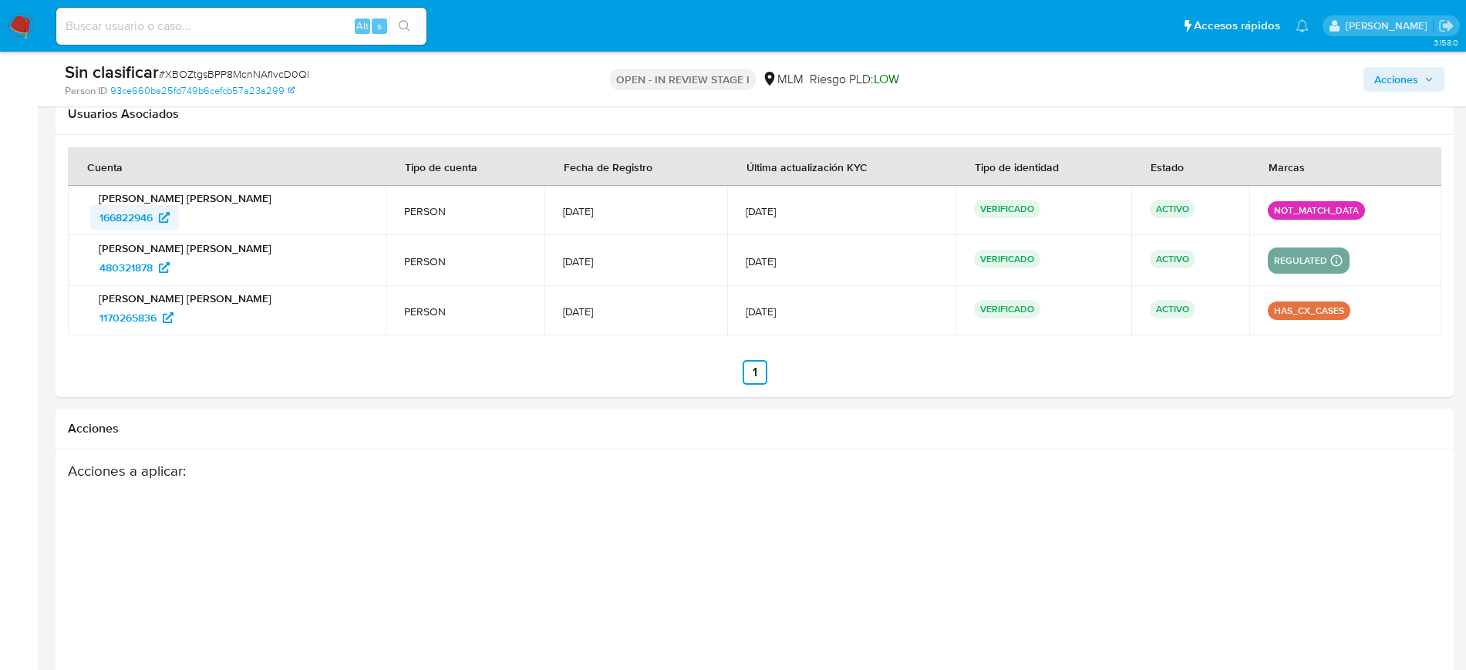
click at [140, 214] on span "166822946" at bounding box center [125, 217] width 53 height 25
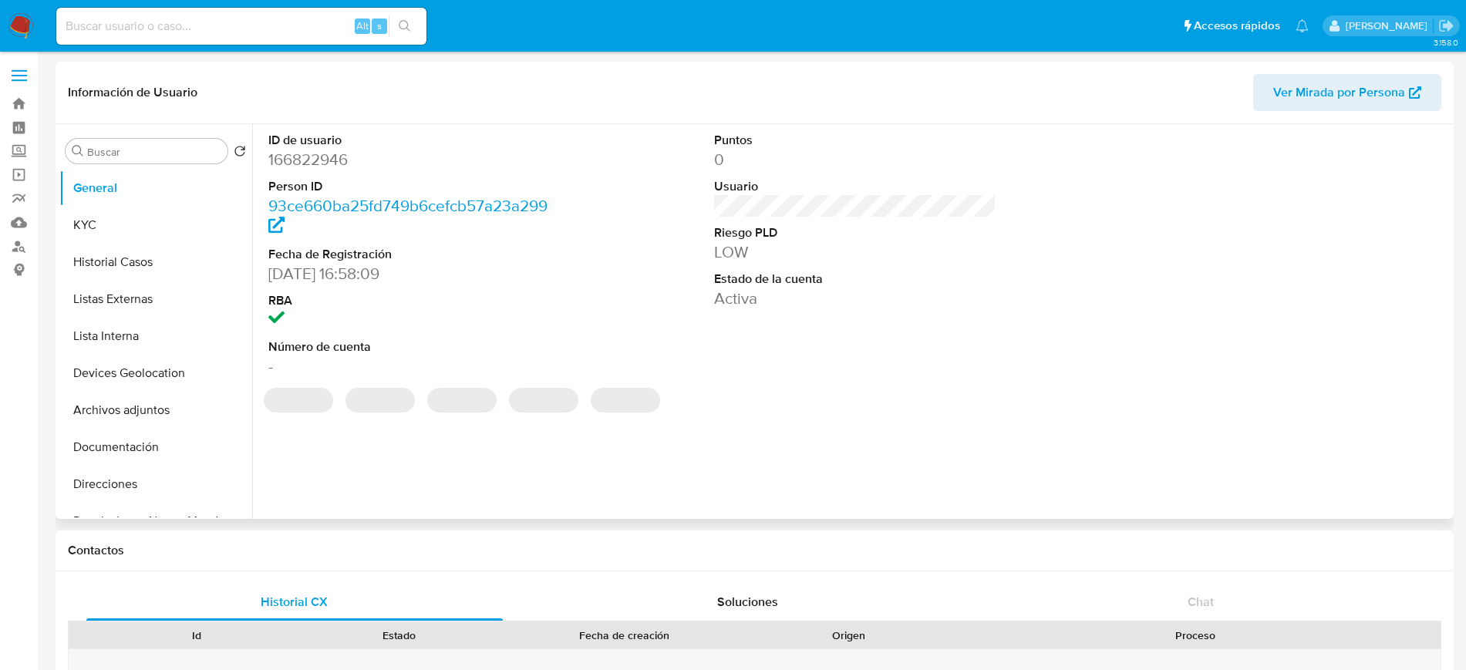
select select "10"
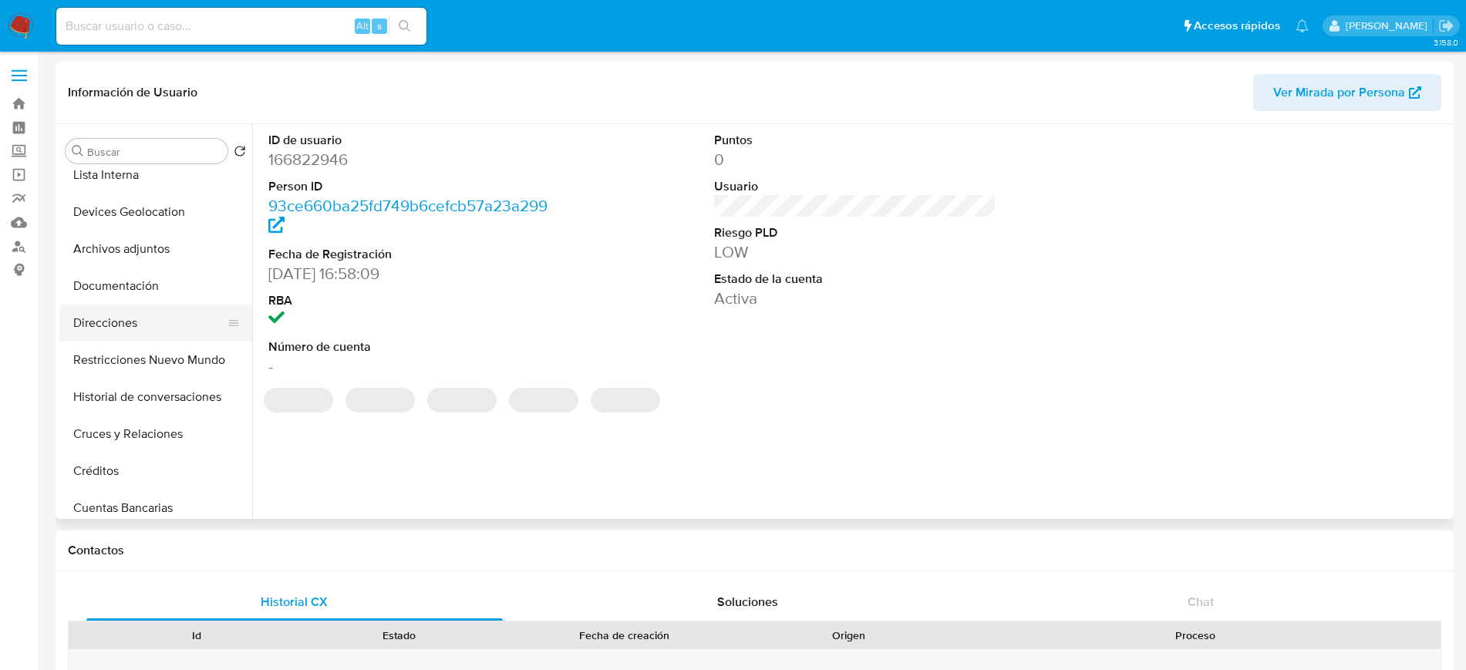
scroll to position [168, 0]
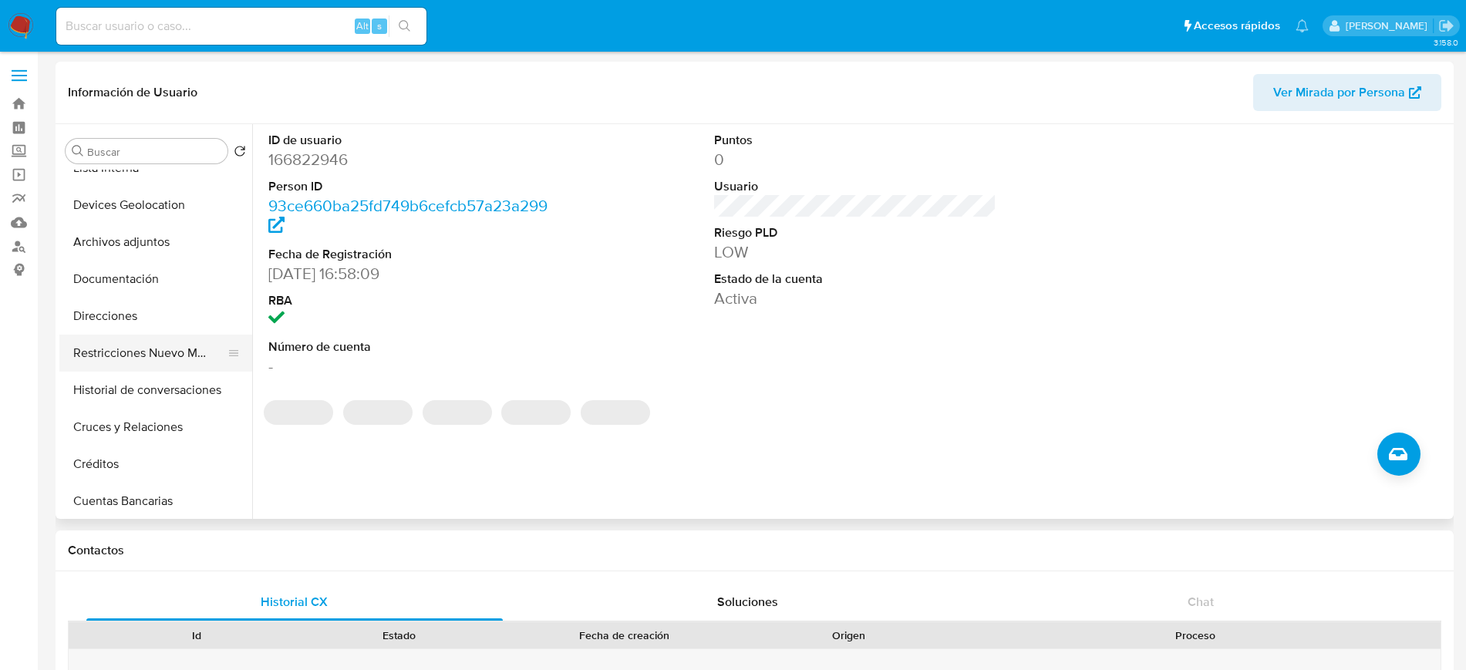
click at [153, 361] on button "Restricciones Nuevo Mundo" at bounding box center [149, 353] width 180 height 37
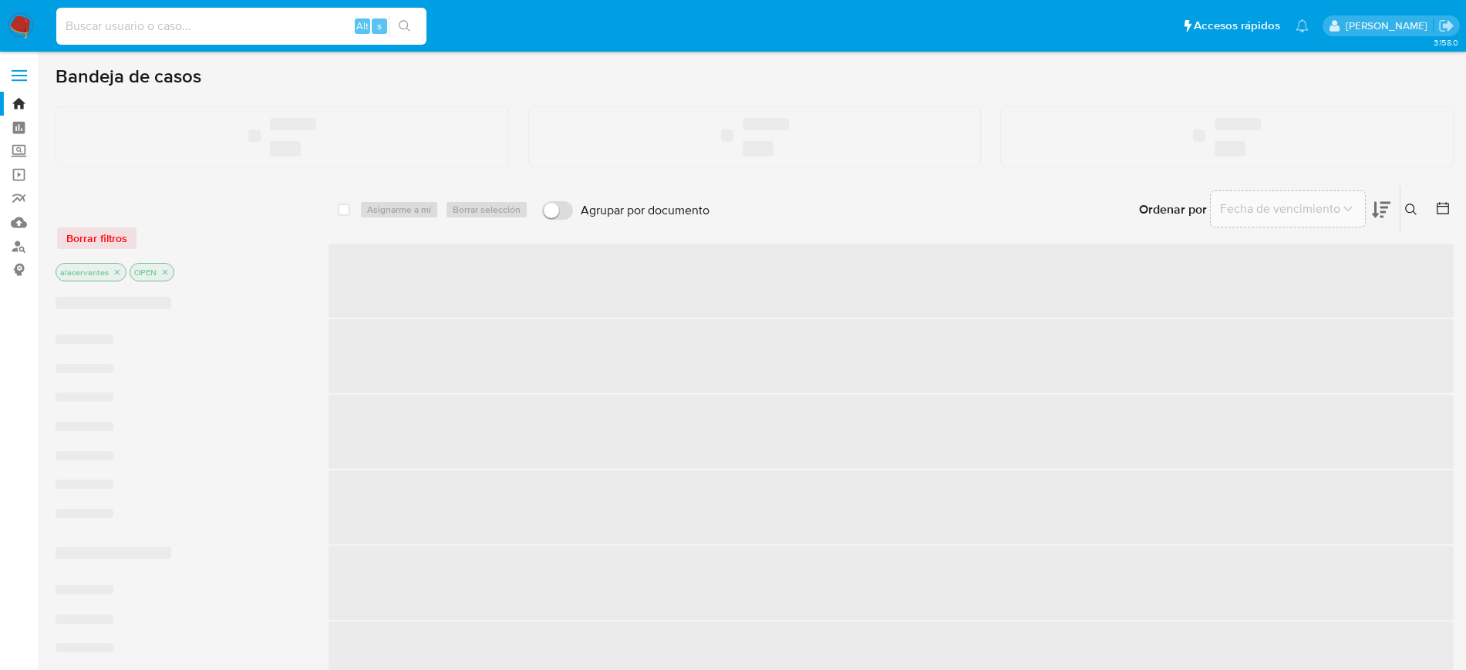
click at [235, 25] on input at bounding box center [241, 26] width 370 height 20
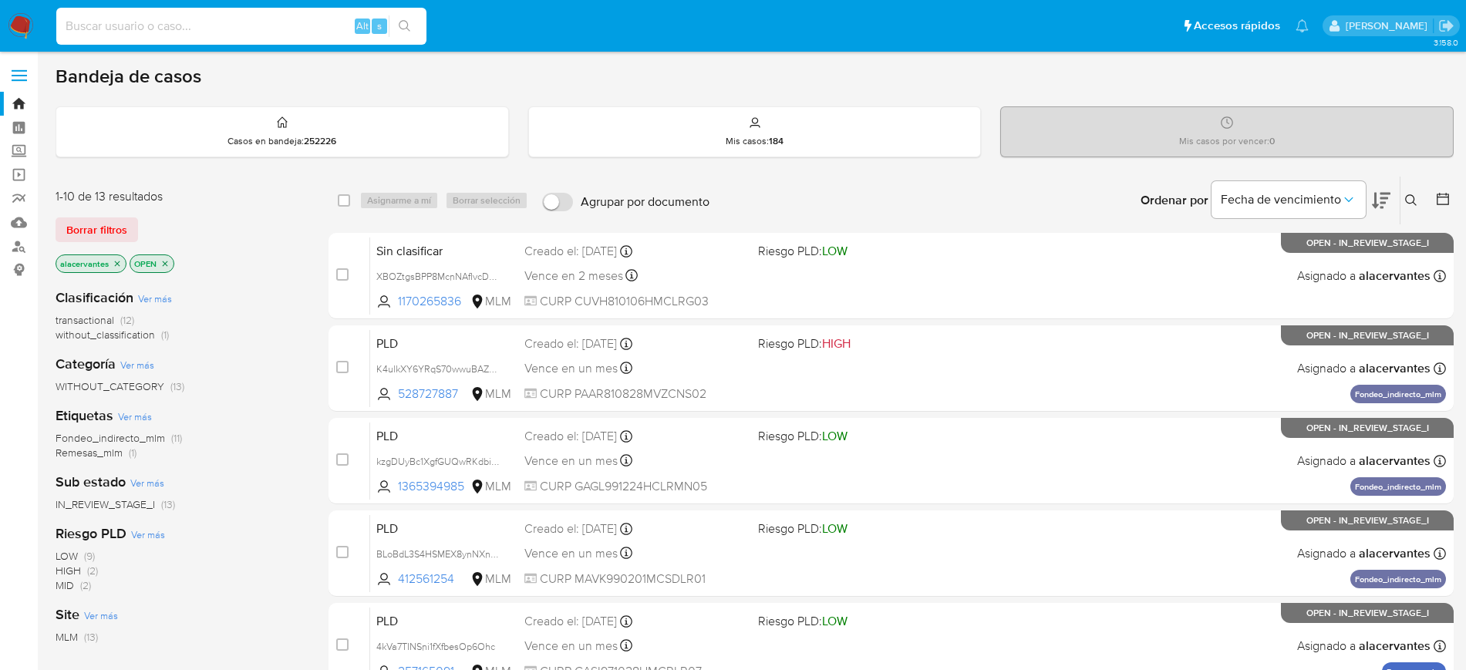
paste input "157280177"
type input "157280177"
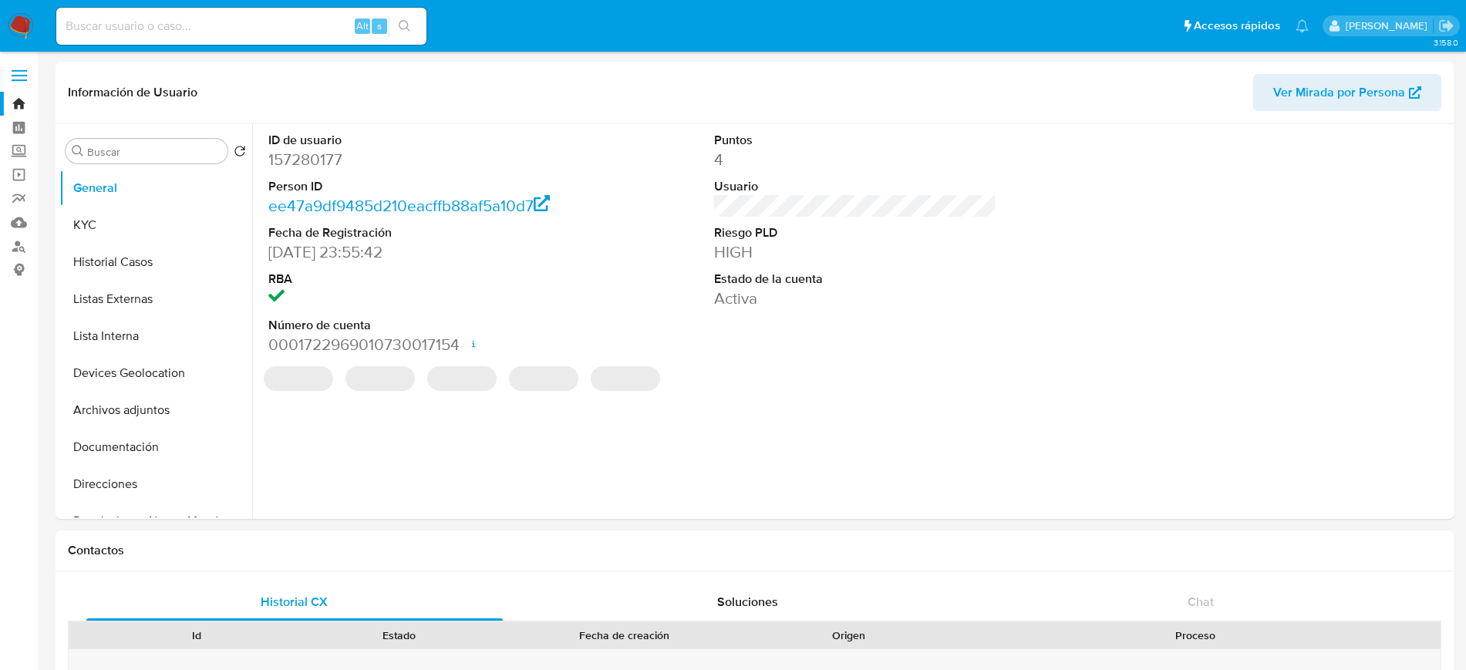
select select "10"
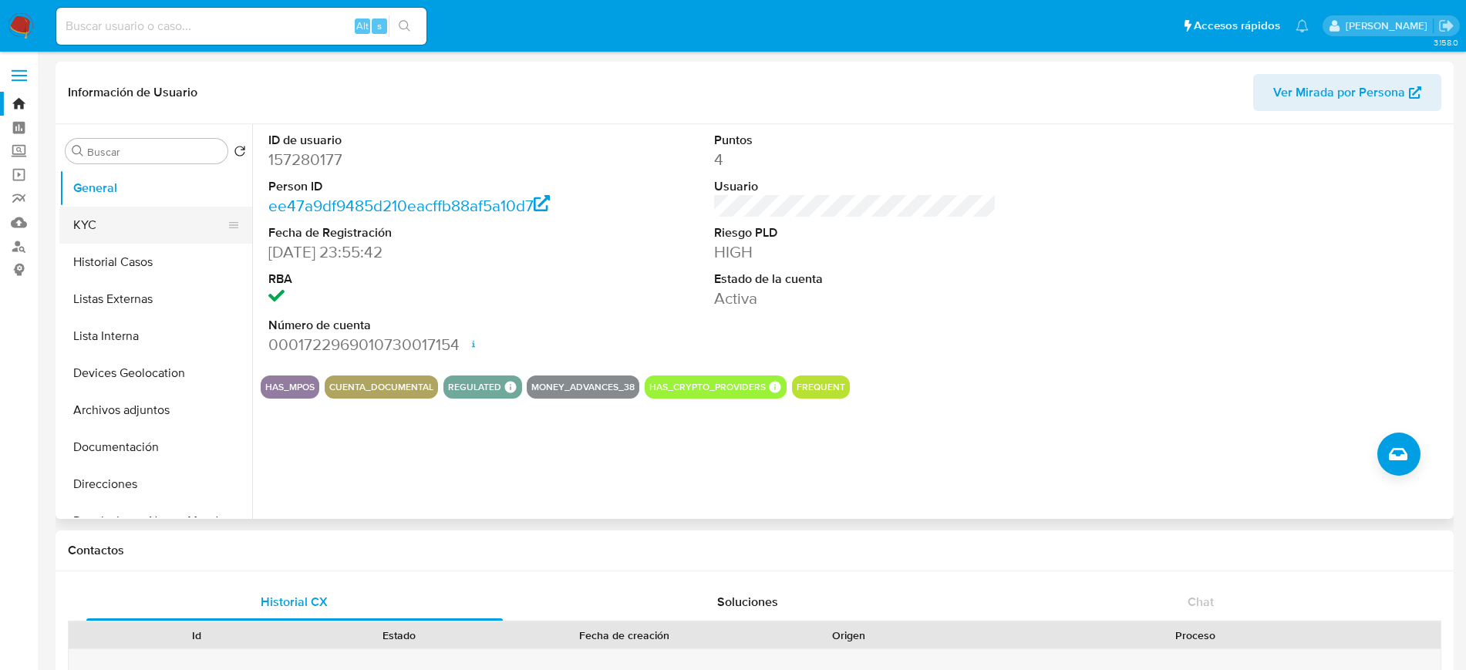
click at [160, 236] on button "KYC" at bounding box center [149, 225] width 180 height 37
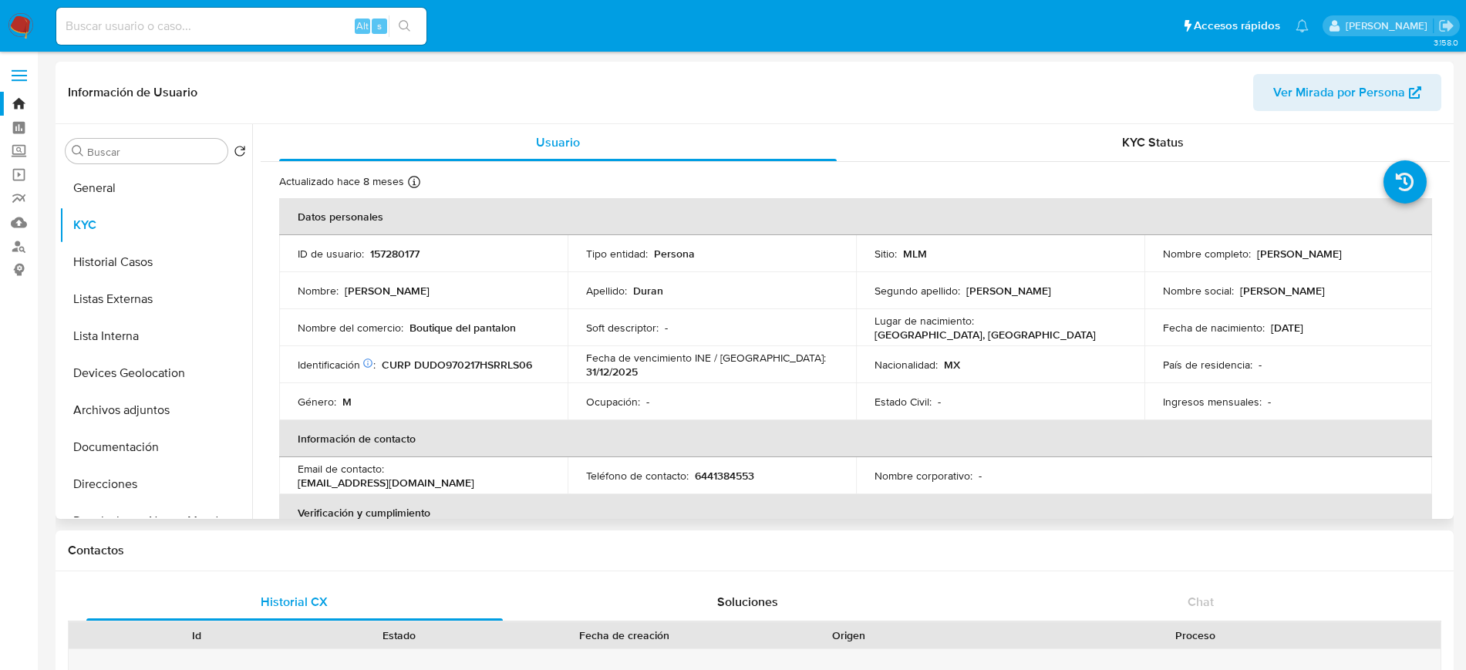
click at [729, 476] on p "6441384553" at bounding box center [724, 476] width 59 height 14
copy p "6441384553"
click at [439, 476] on p "oscardurandel@gmail.com" at bounding box center [386, 483] width 177 height 14
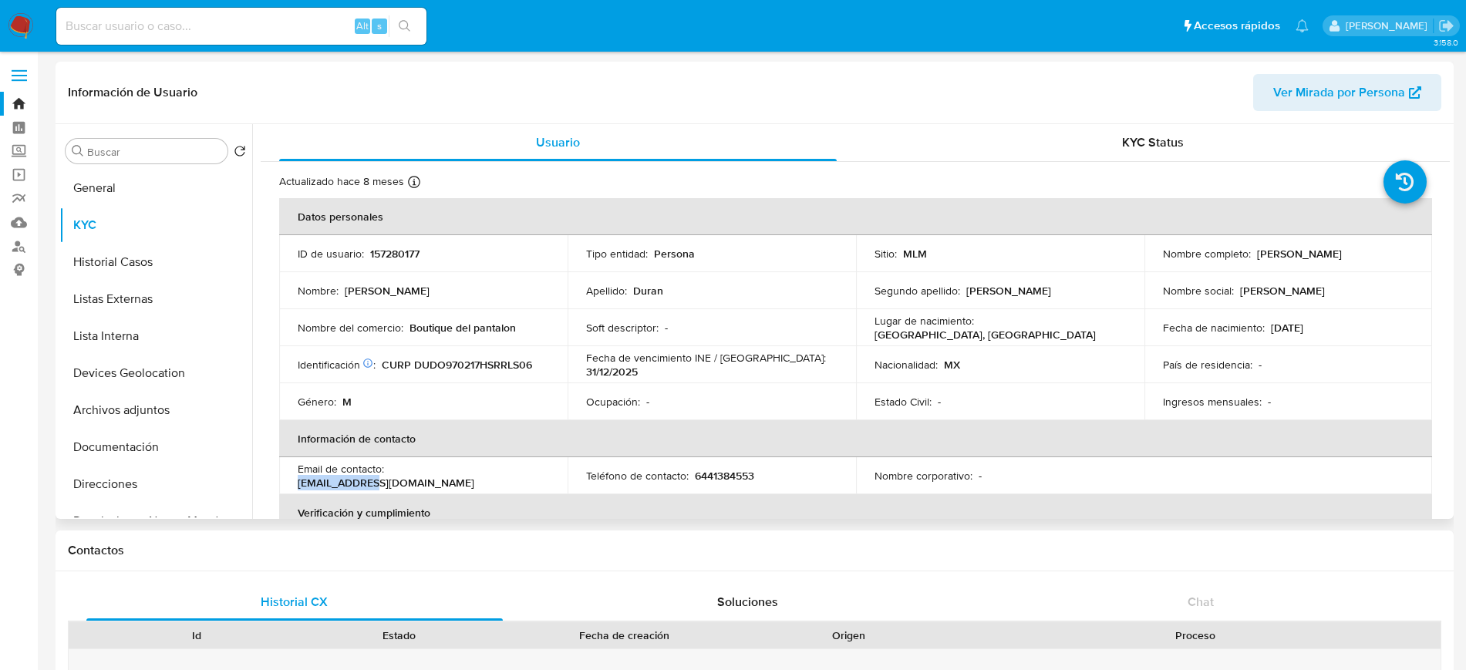
click at [439, 476] on p "oscardurandel@gmail.com" at bounding box center [386, 483] width 177 height 14
drag, startPoint x: 388, startPoint y: 477, endPoint x: 512, endPoint y: 482, distance: 124.2
click at [512, 482] on div "Email de contacto : oscardurandel@gmail.com" at bounding box center [423, 476] width 251 height 28
copy div "oscardurandel@gmail.com"
click at [158, 179] on button "General" at bounding box center [149, 188] width 180 height 37
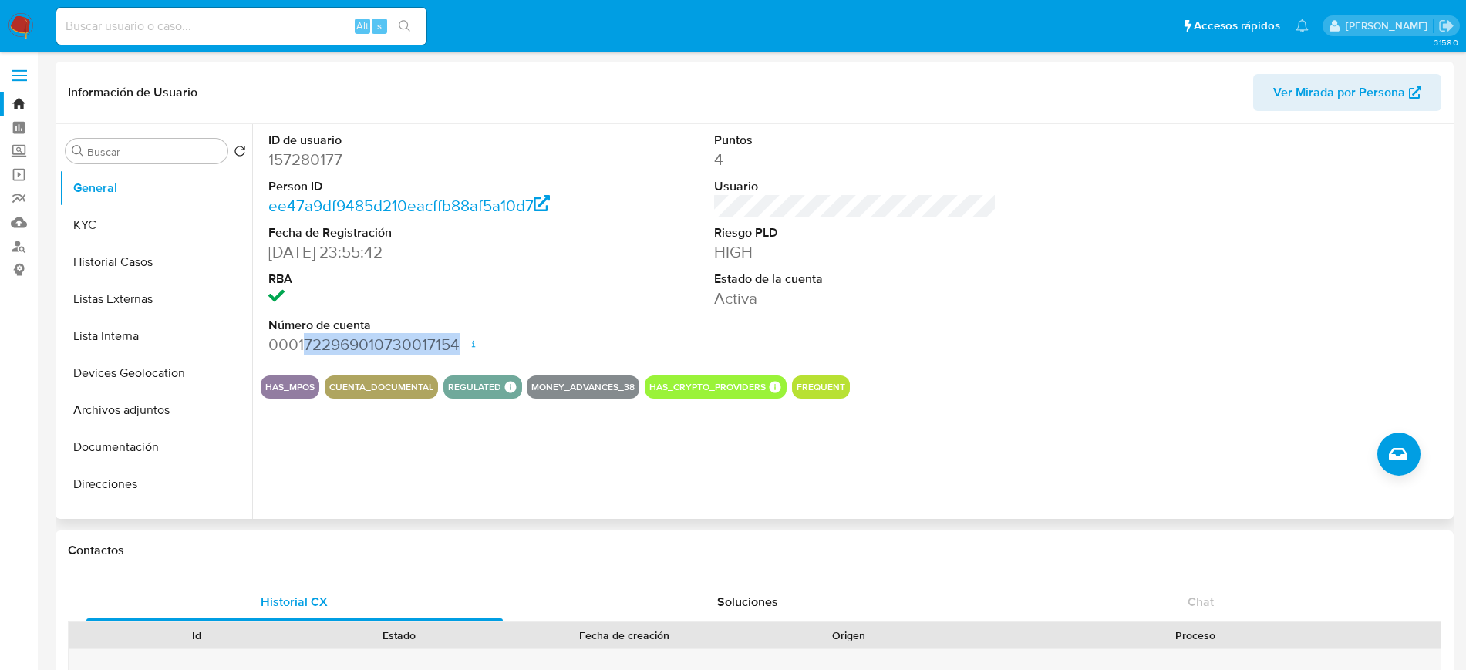
drag, startPoint x: 305, startPoint y: 340, endPoint x: 460, endPoint y: 338, distance: 154.2
click at [460, 338] on dd "0001722969010730017154 Fecha de apertura 14/02/2024 23:01 Estado ACTIVE" at bounding box center [409, 345] width 282 height 22
copy dd "722969010730017154"
click at [111, 312] on button "Listas Externas" at bounding box center [149, 299] width 180 height 37
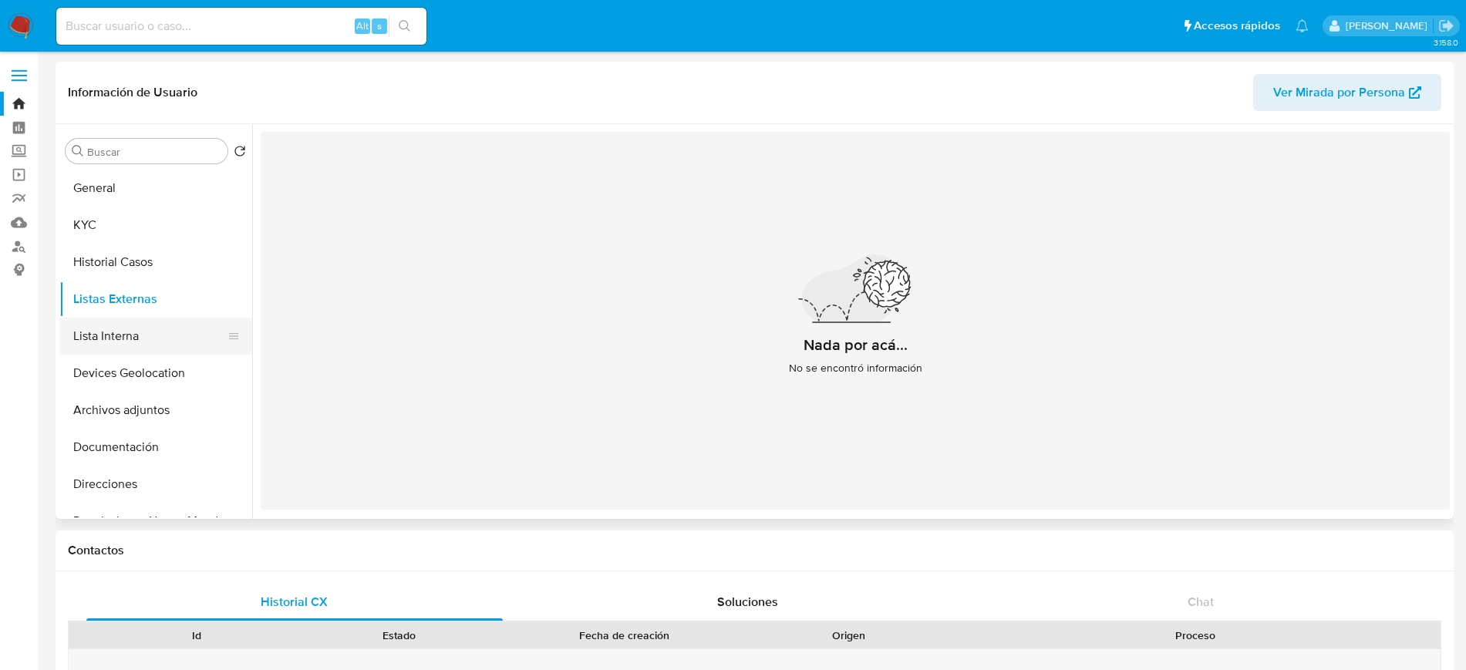
click at [111, 346] on button "Lista Interna" at bounding box center [149, 336] width 180 height 37
click at [118, 380] on button "Devices Geolocation" at bounding box center [149, 373] width 180 height 37
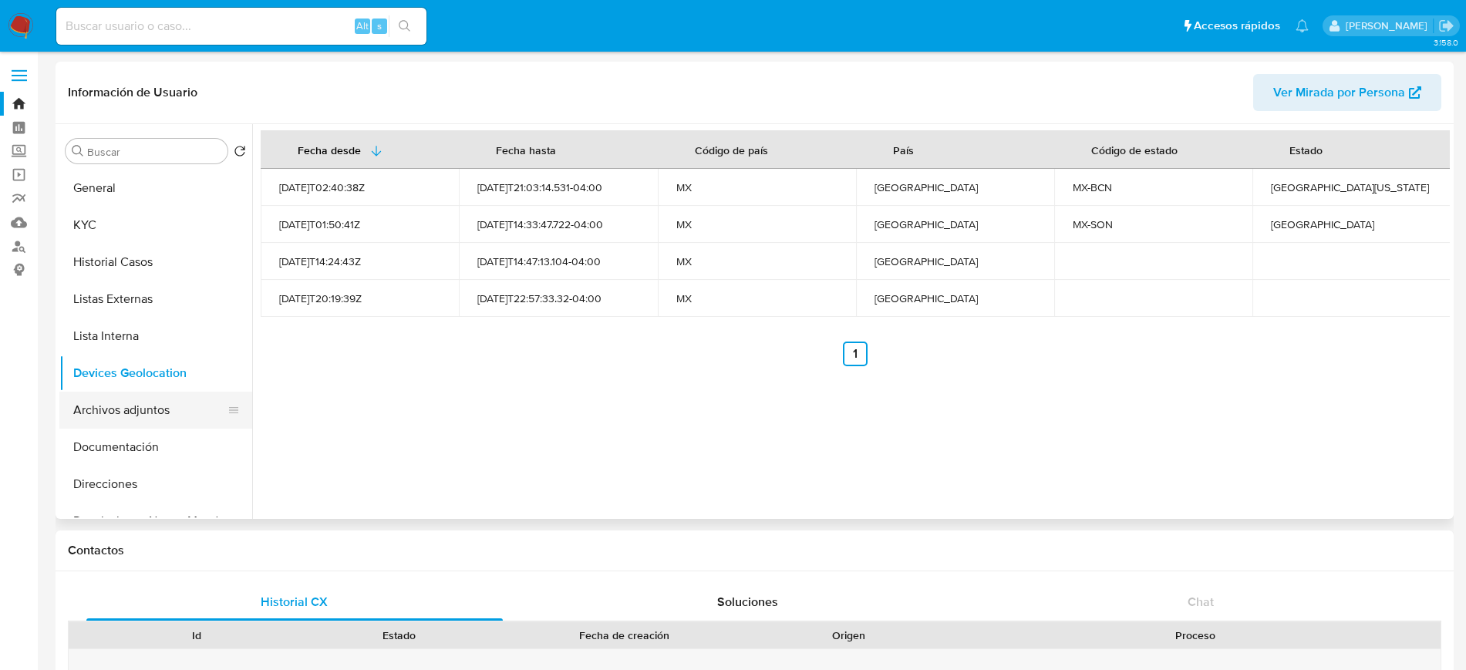
click at [123, 413] on button "Archivos adjuntos" at bounding box center [149, 410] width 180 height 37
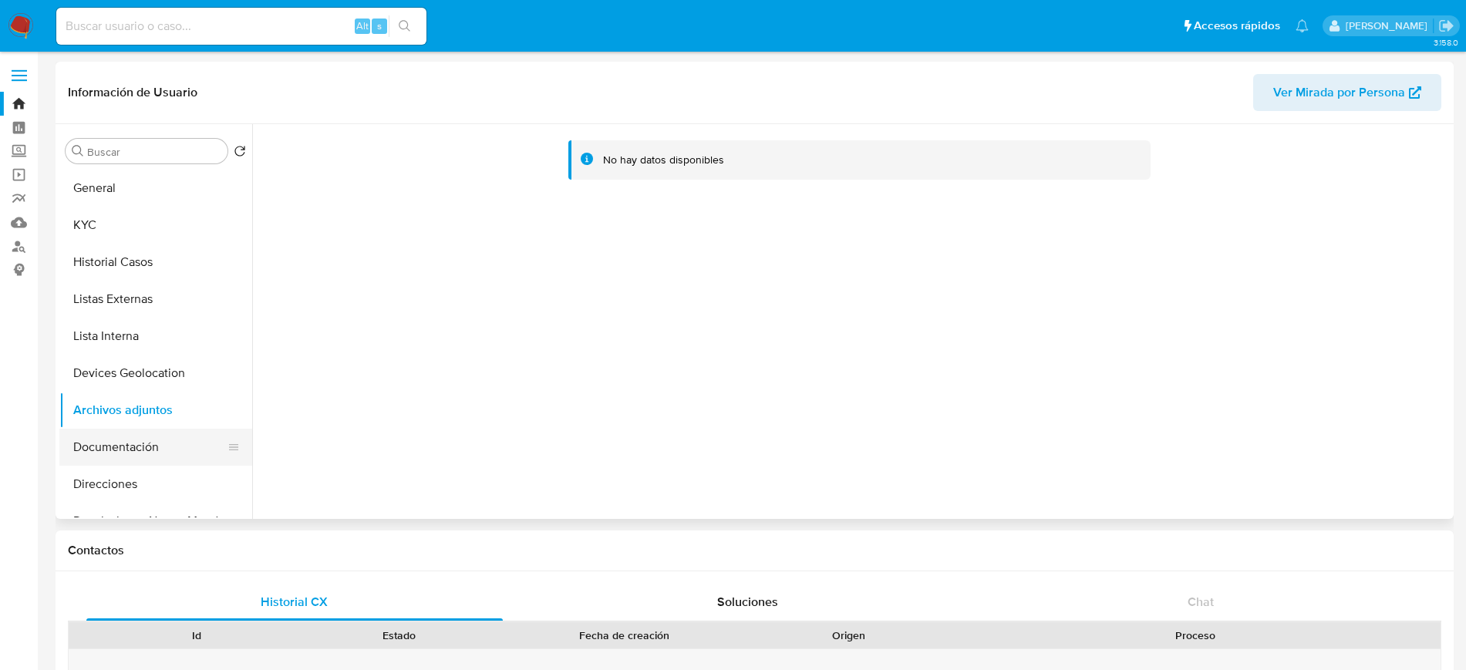
click at [123, 449] on button "Documentación" at bounding box center [149, 447] width 180 height 37
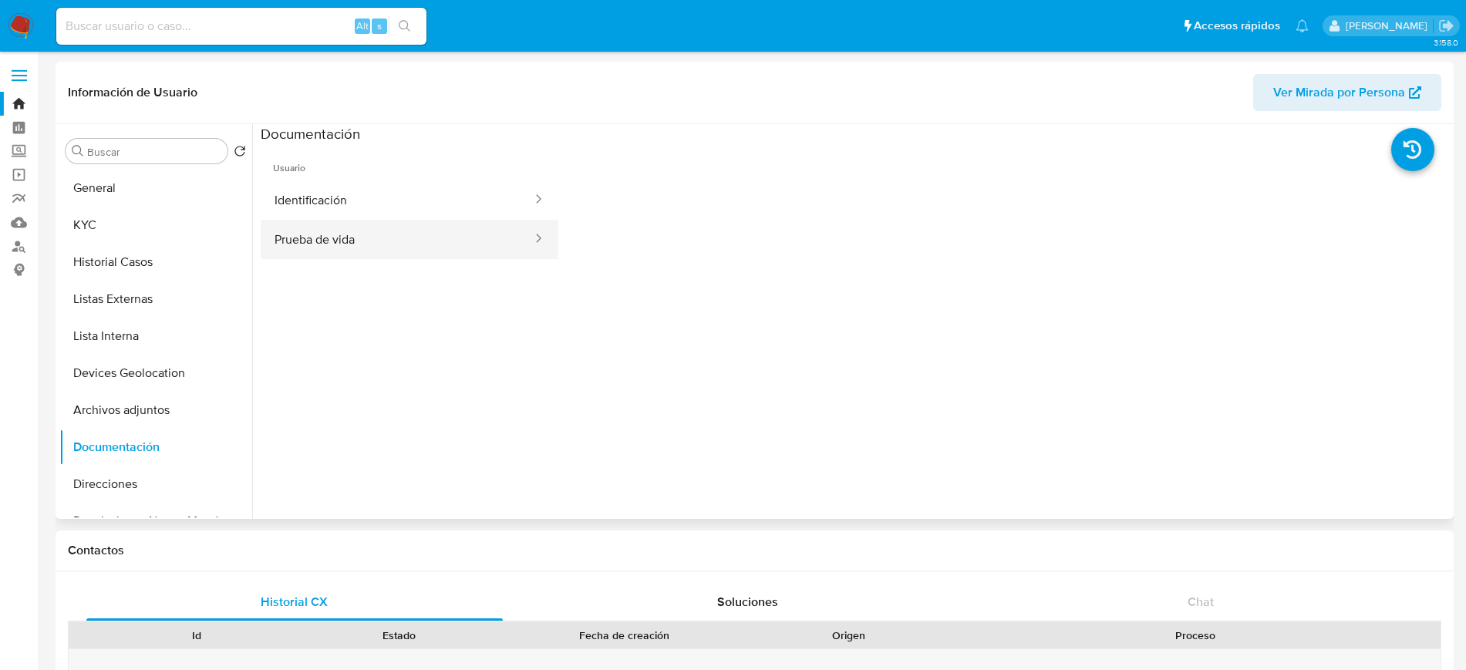
click at [327, 237] on button "Prueba de vida" at bounding box center [397, 239] width 273 height 39
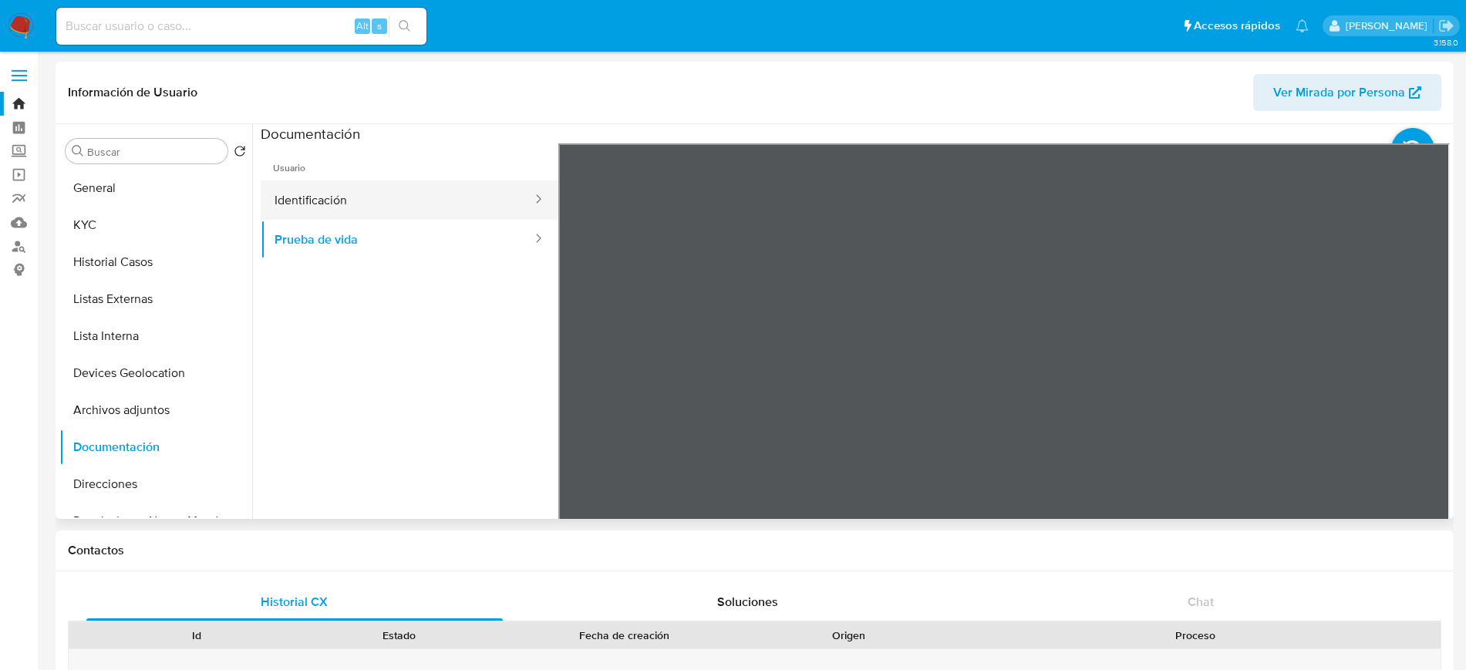
click at [420, 196] on button "Identificación" at bounding box center [397, 199] width 273 height 39
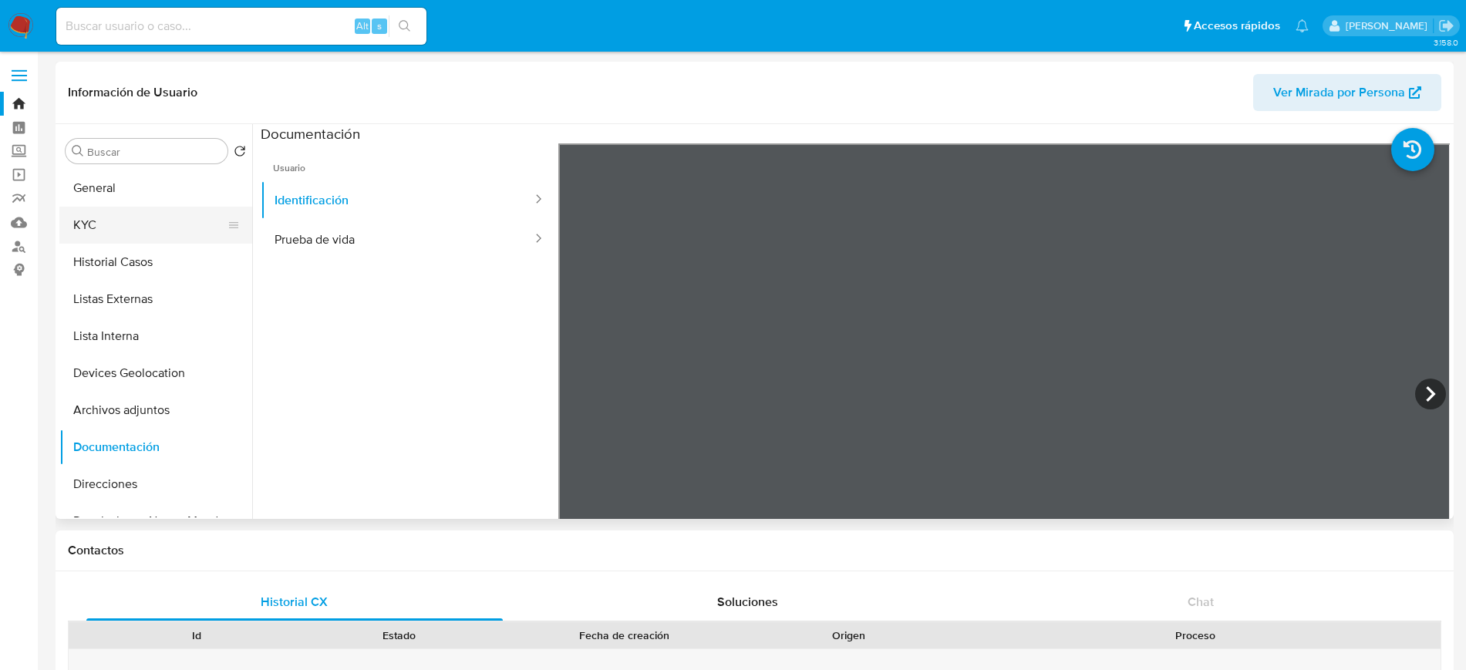
click at [132, 213] on button "KYC" at bounding box center [149, 225] width 180 height 37
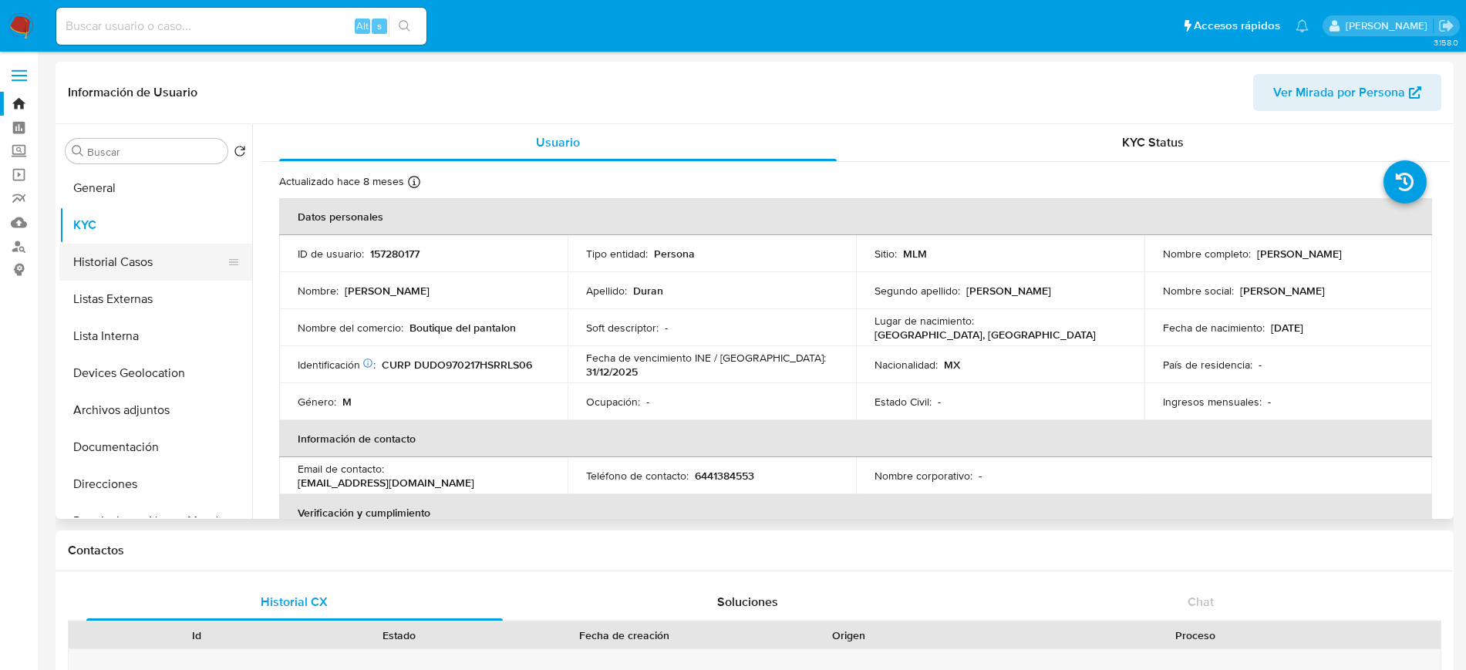
click at [117, 275] on button "Historial Casos" at bounding box center [149, 262] width 180 height 37
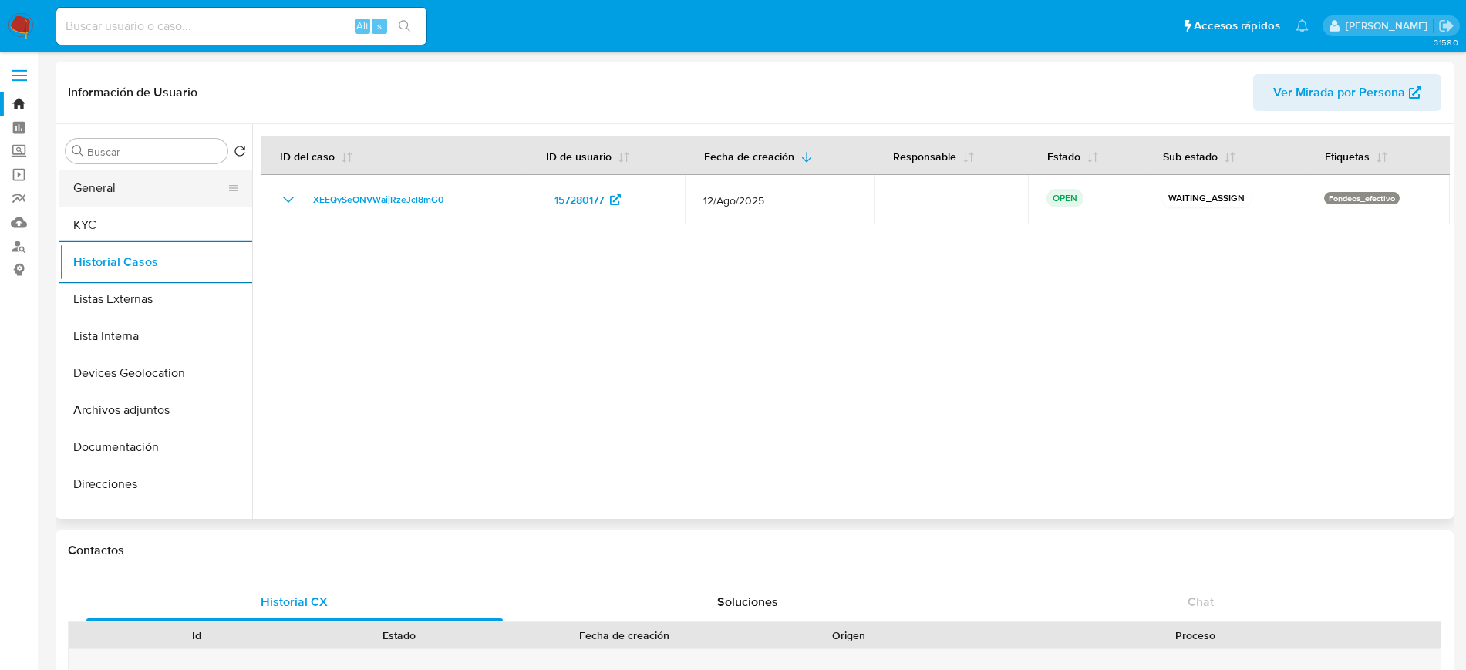
click at [127, 197] on button "General" at bounding box center [149, 188] width 180 height 37
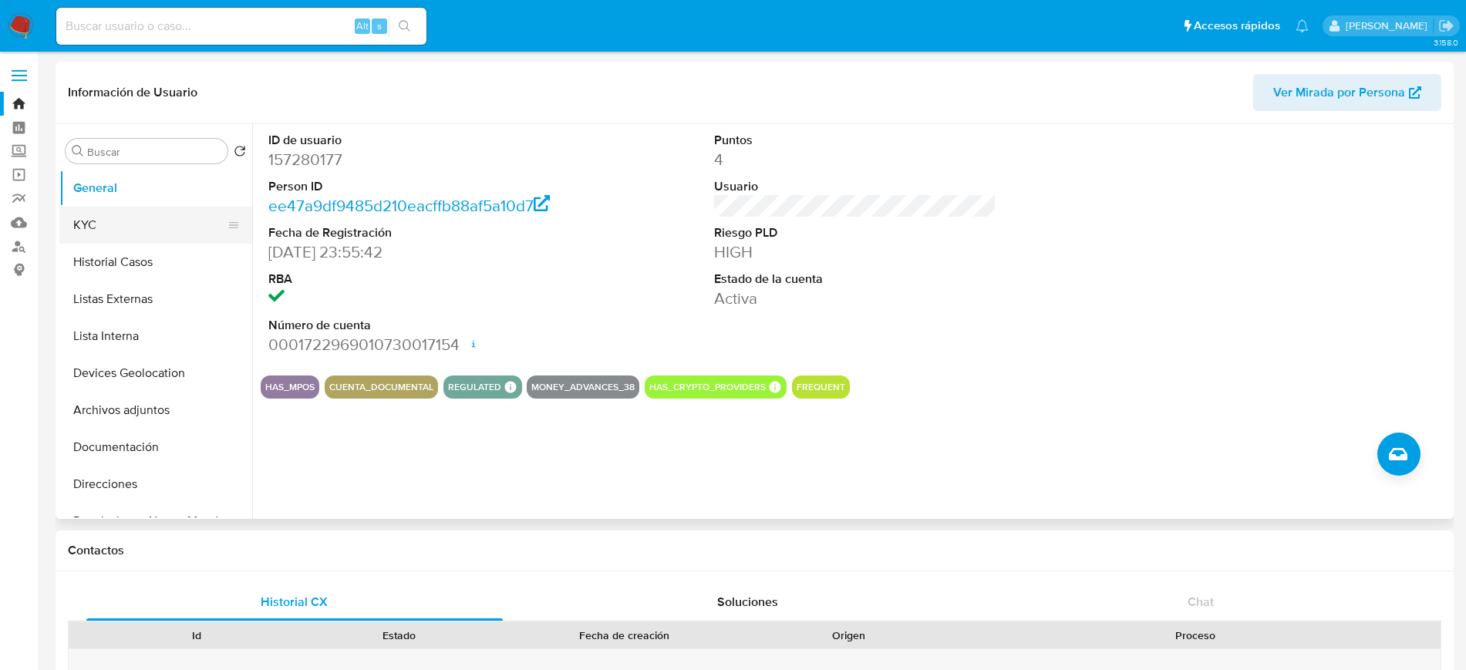
click at [107, 222] on button "KYC" at bounding box center [149, 225] width 180 height 37
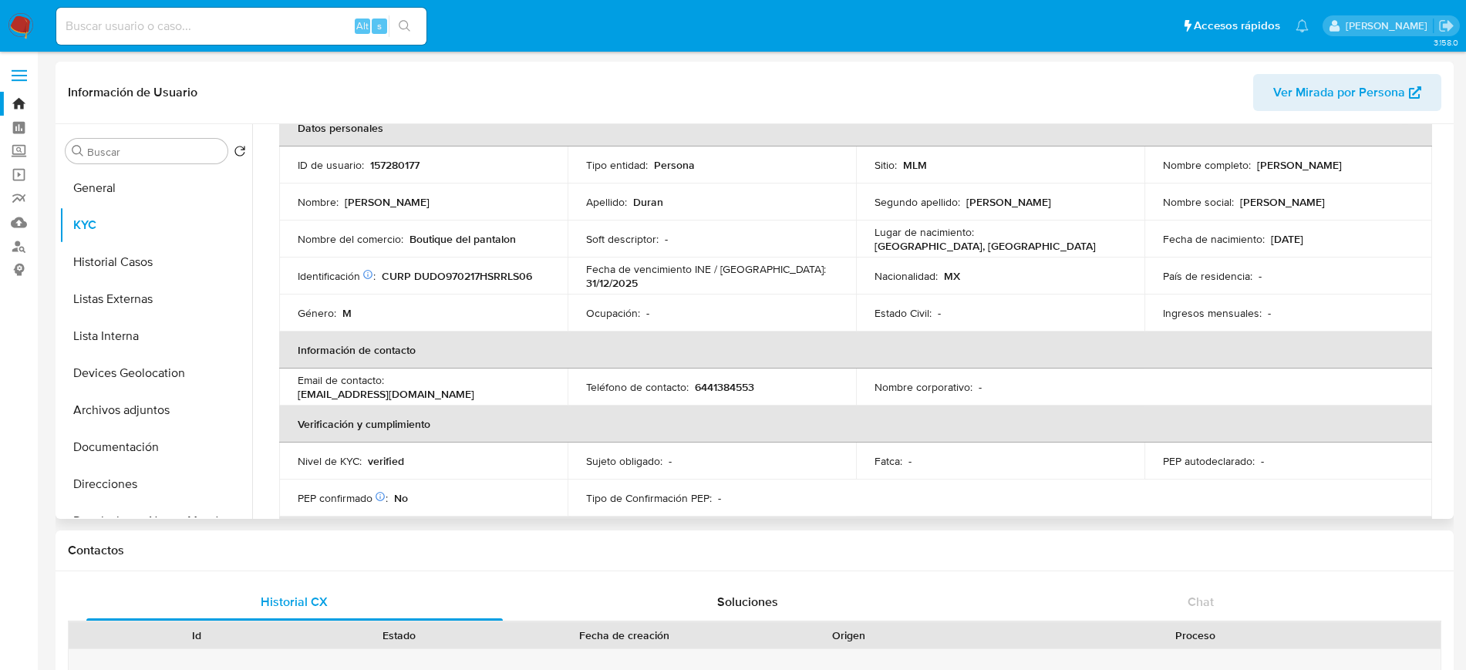
scroll to position [76, 0]
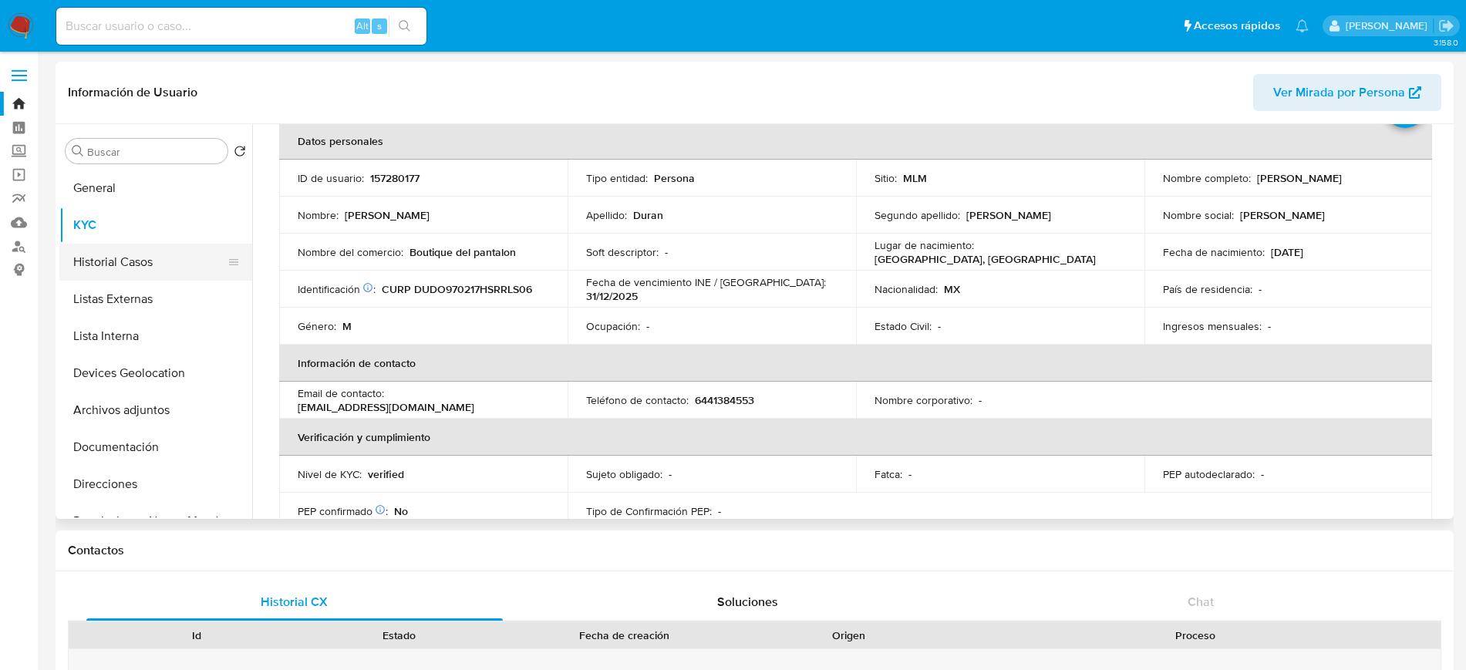
click at [136, 253] on button "Historial Casos" at bounding box center [149, 262] width 180 height 37
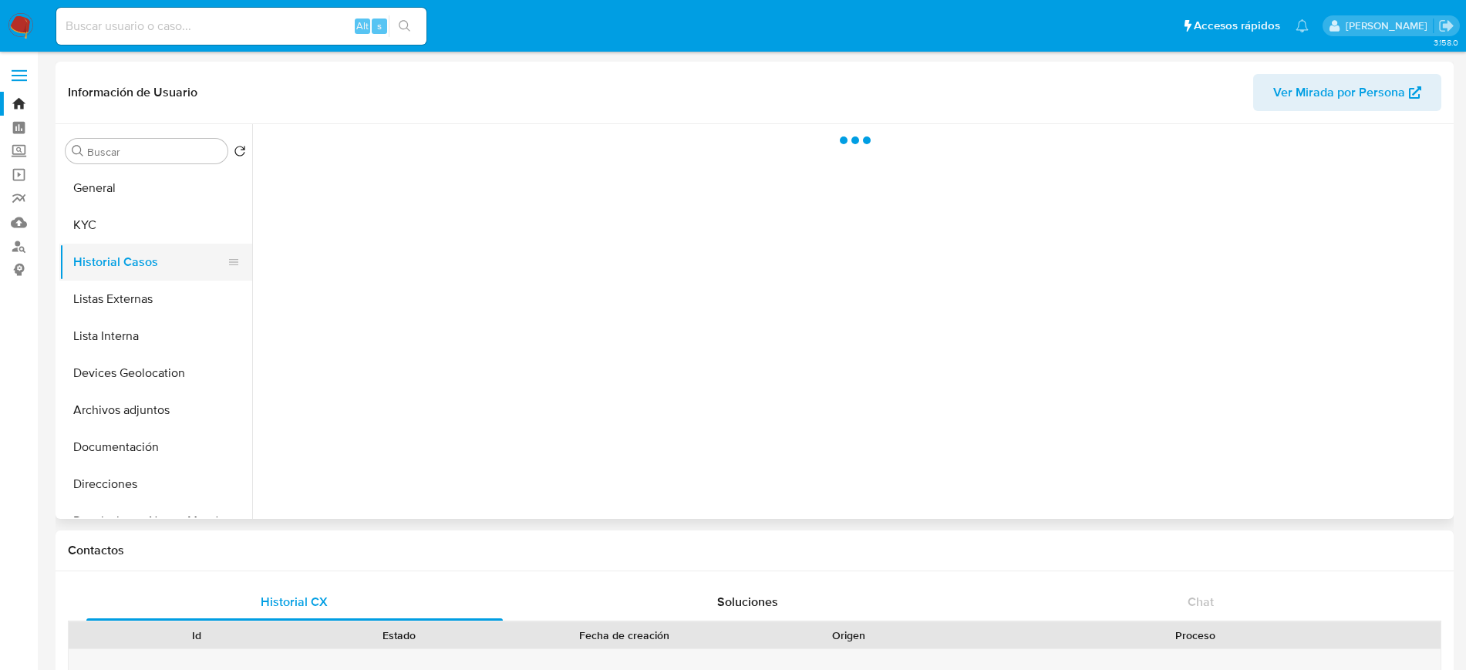
scroll to position [0, 0]
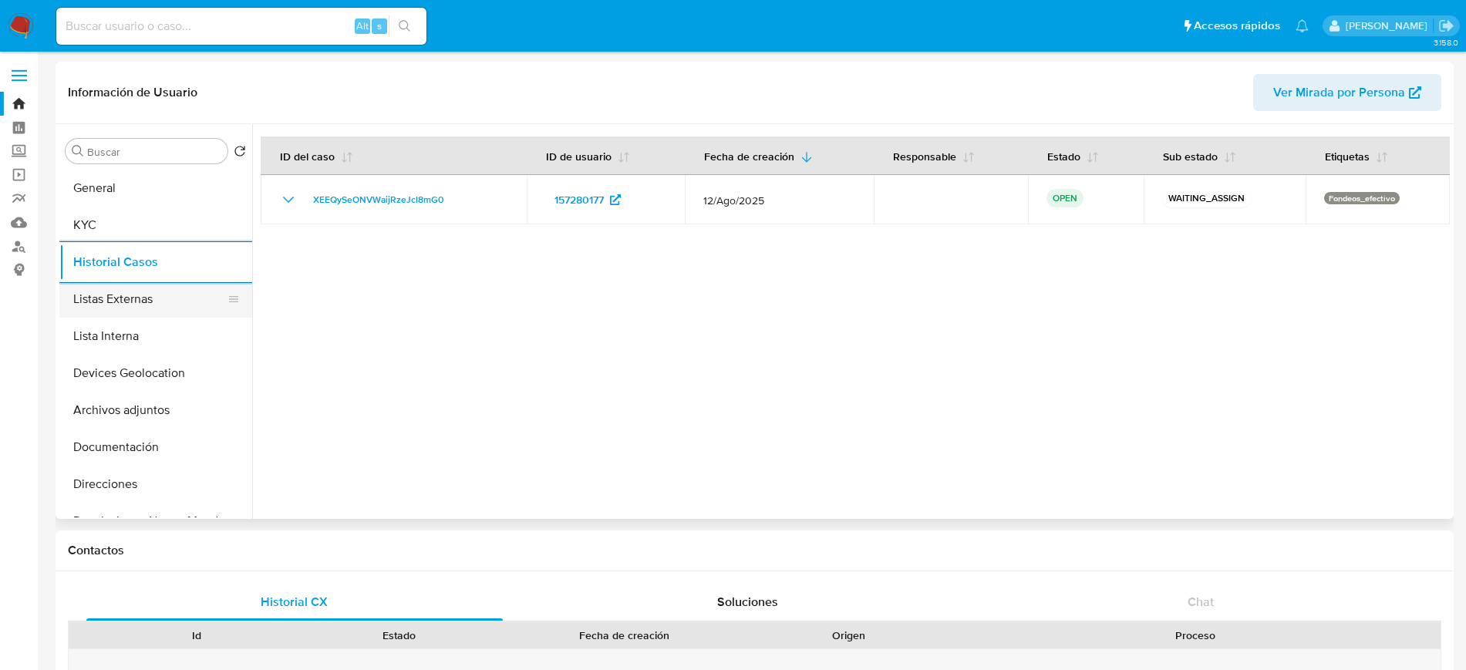
click at [173, 290] on button "Listas Externas" at bounding box center [149, 299] width 180 height 37
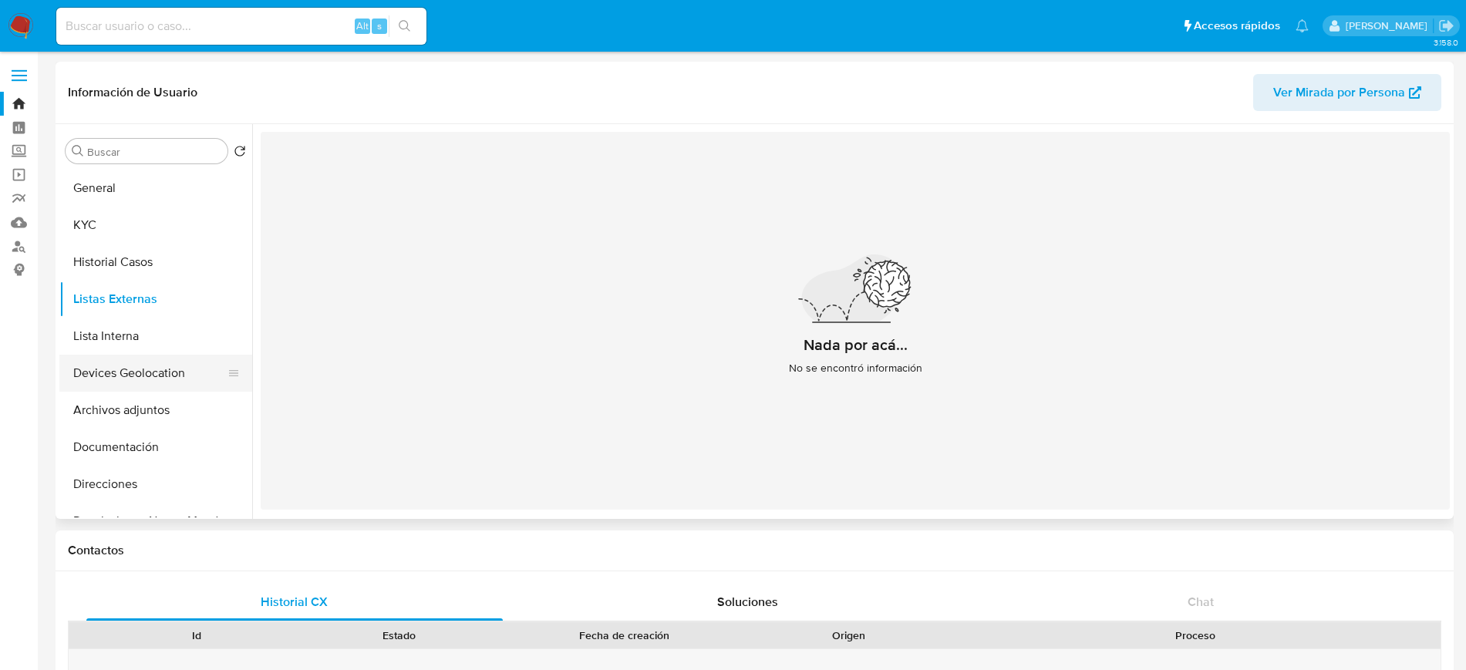
click at [147, 369] on button "Devices Geolocation" at bounding box center [149, 373] width 180 height 37
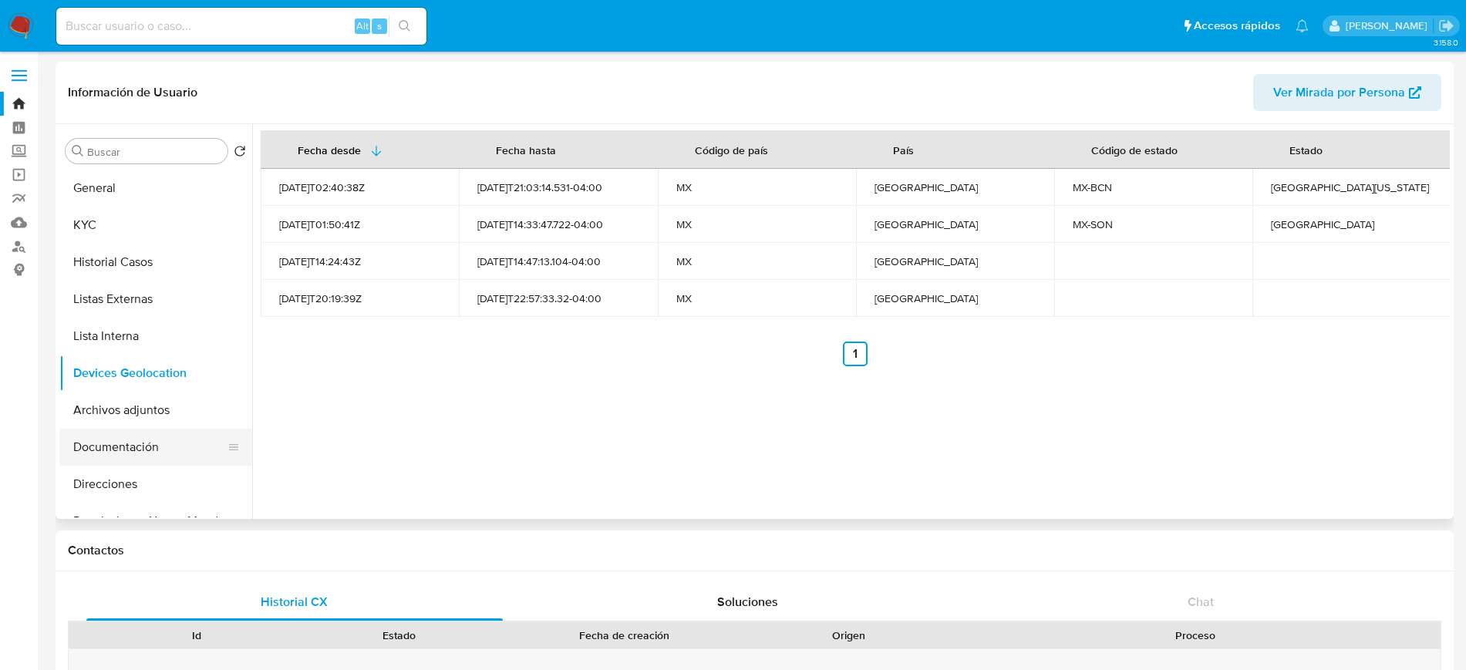
click at [114, 443] on button "Documentación" at bounding box center [149, 447] width 180 height 37
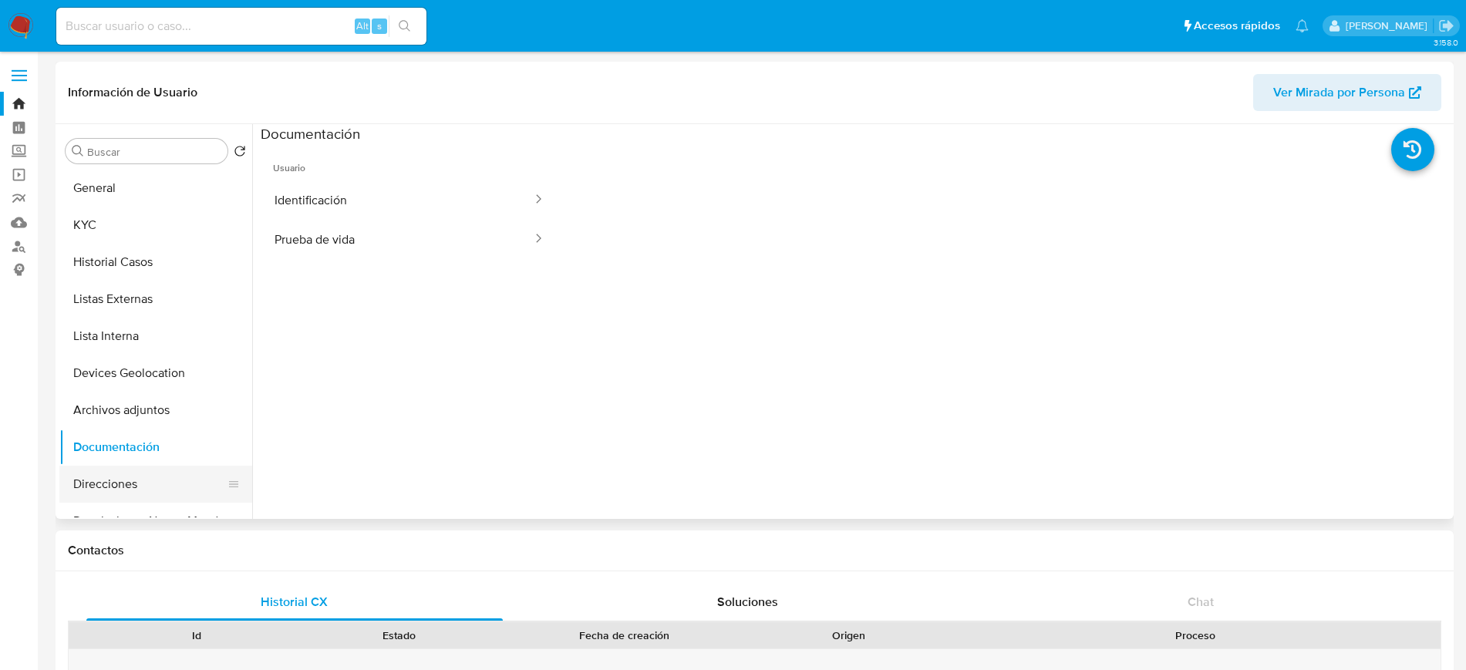
click at [133, 480] on button "Direcciones" at bounding box center [149, 484] width 180 height 37
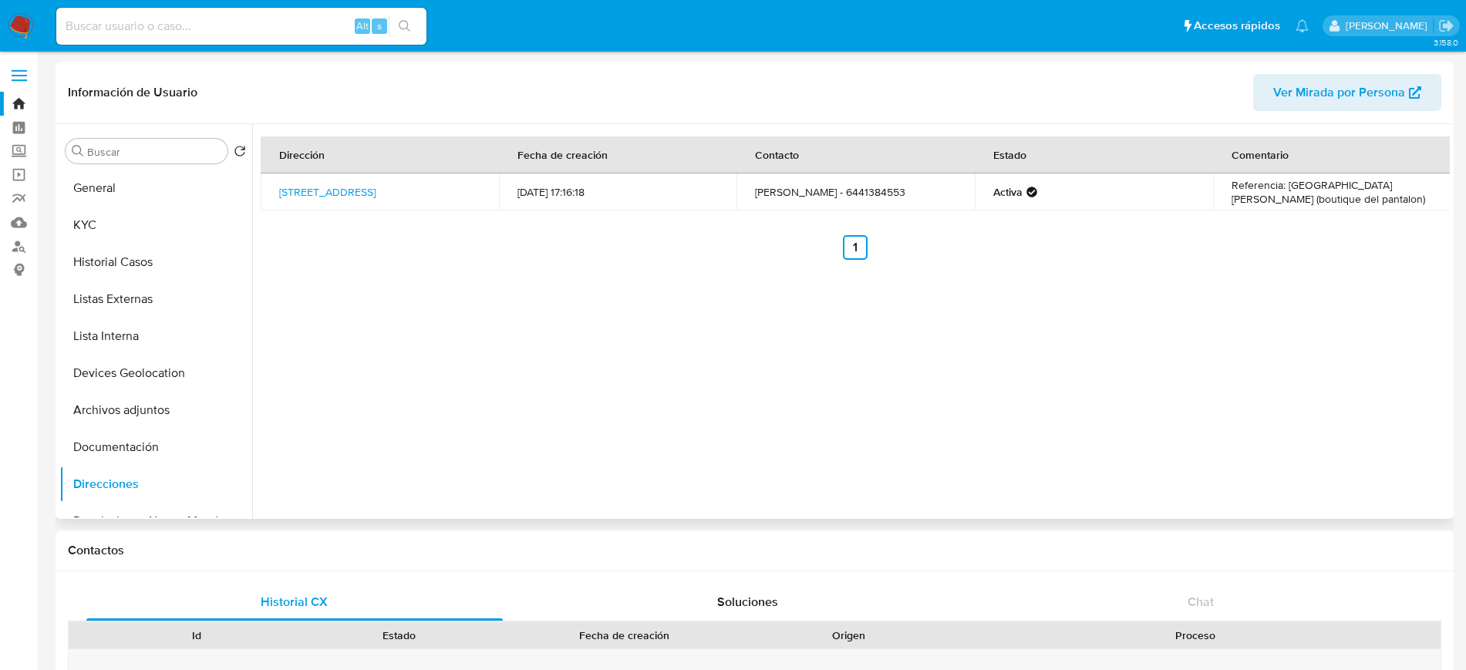
drag, startPoint x: 254, startPoint y: 261, endPoint x: 250, endPoint y: 247, distance: 15.1
click at [250, 247] on div "Buscar Volver al orden por defecto General KYC Historial Casos Listas Externas …" at bounding box center [754, 321] width 1390 height 395
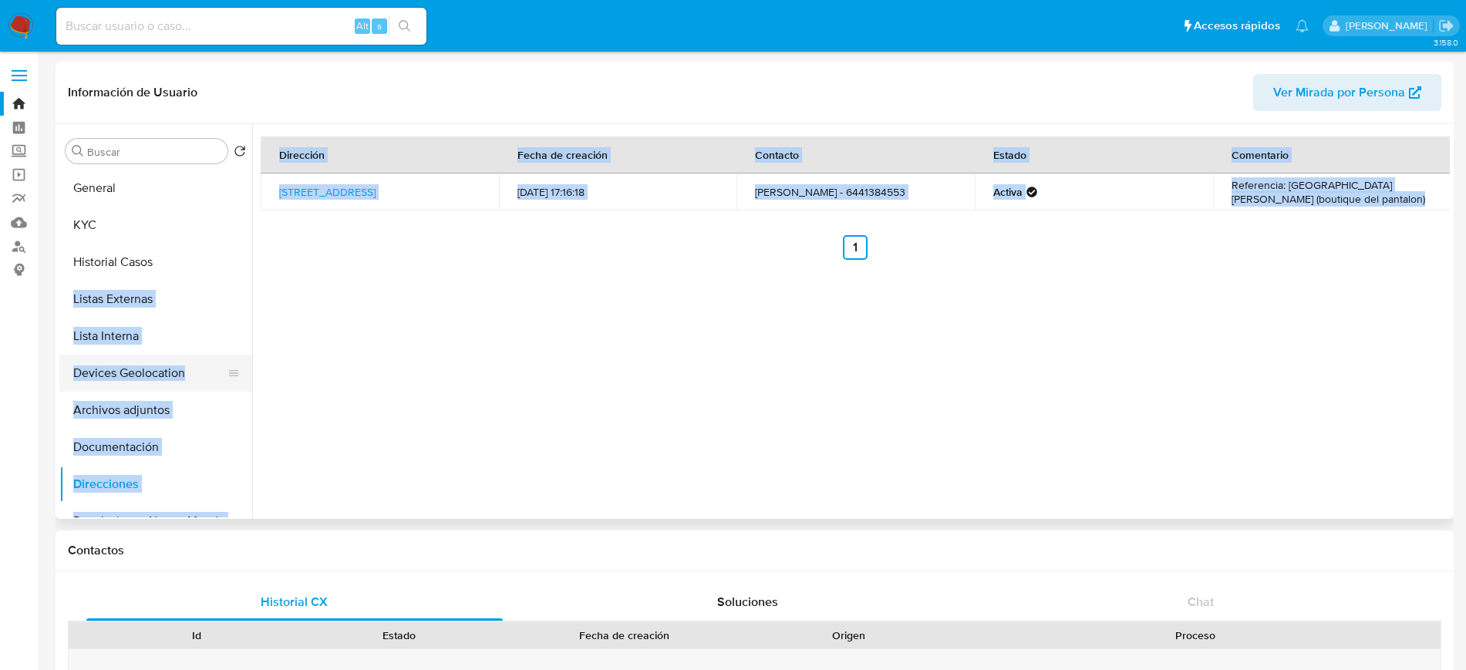
click at [151, 369] on button "Devices Geolocation" at bounding box center [149, 373] width 180 height 37
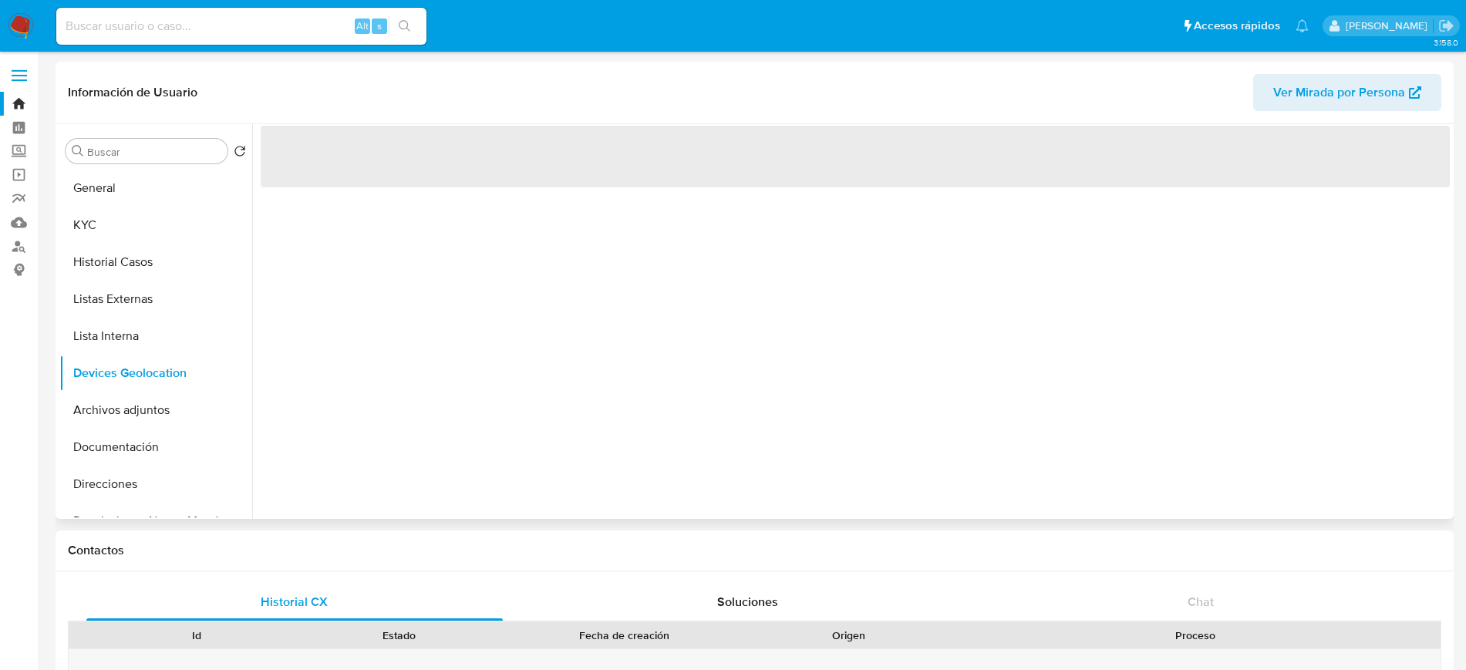
click at [600, 330] on div "‌" at bounding box center [850, 321] width 1197 height 395
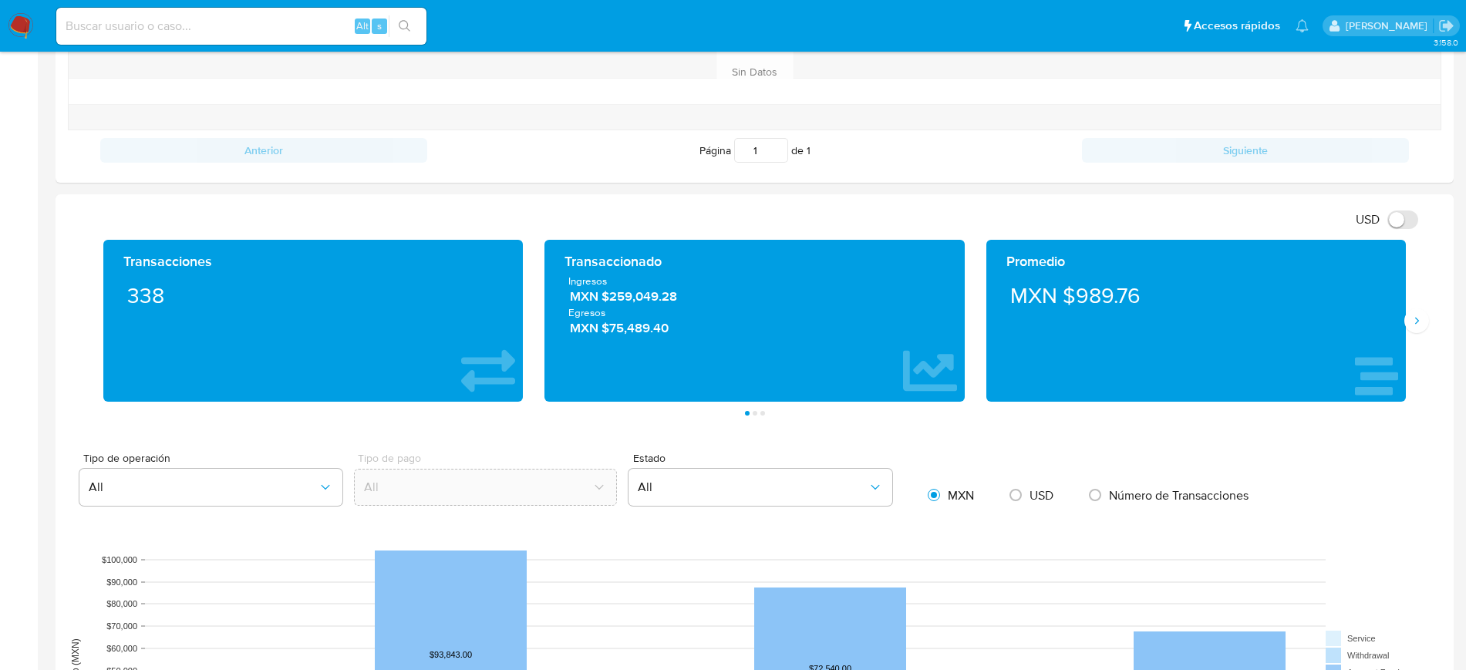
scroll to position [673, 0]
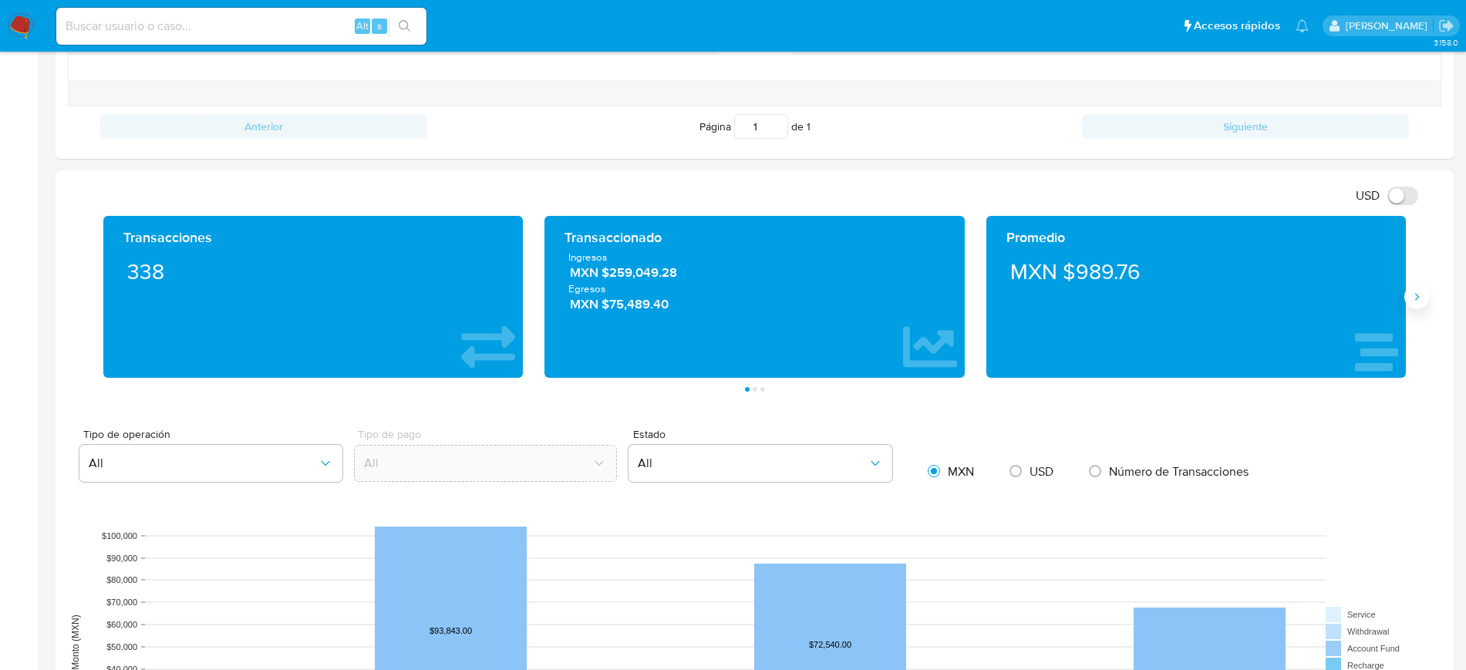
click at [1414, 299] on icon "Siguiente" at bounding box center [1416, 297] width 12 height 12
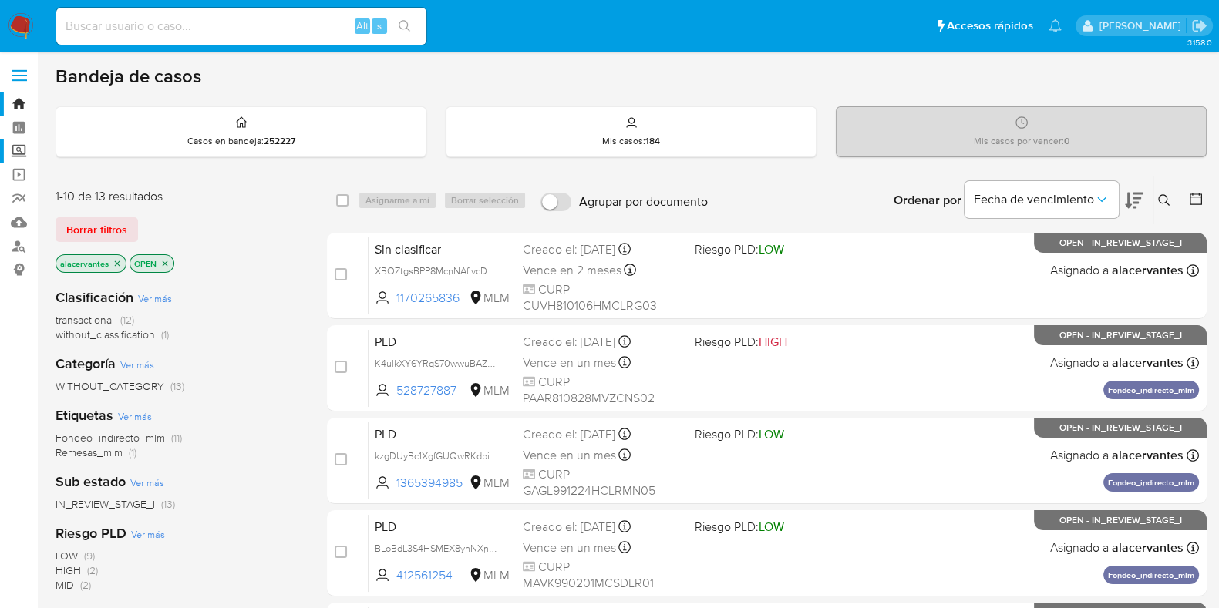
click at [15, 141] on label "Screening" at bounding box center [91, 152] width 183 height 24
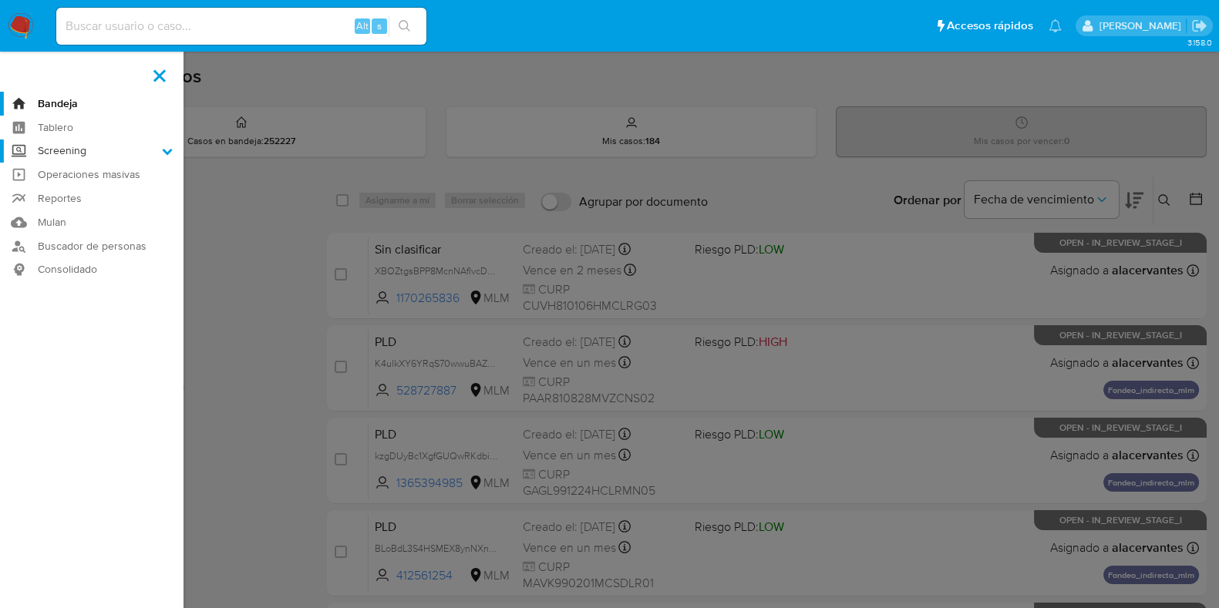
click at [0, 0] on input "Screening" at bounding box center [0, 0] width 0 height 0
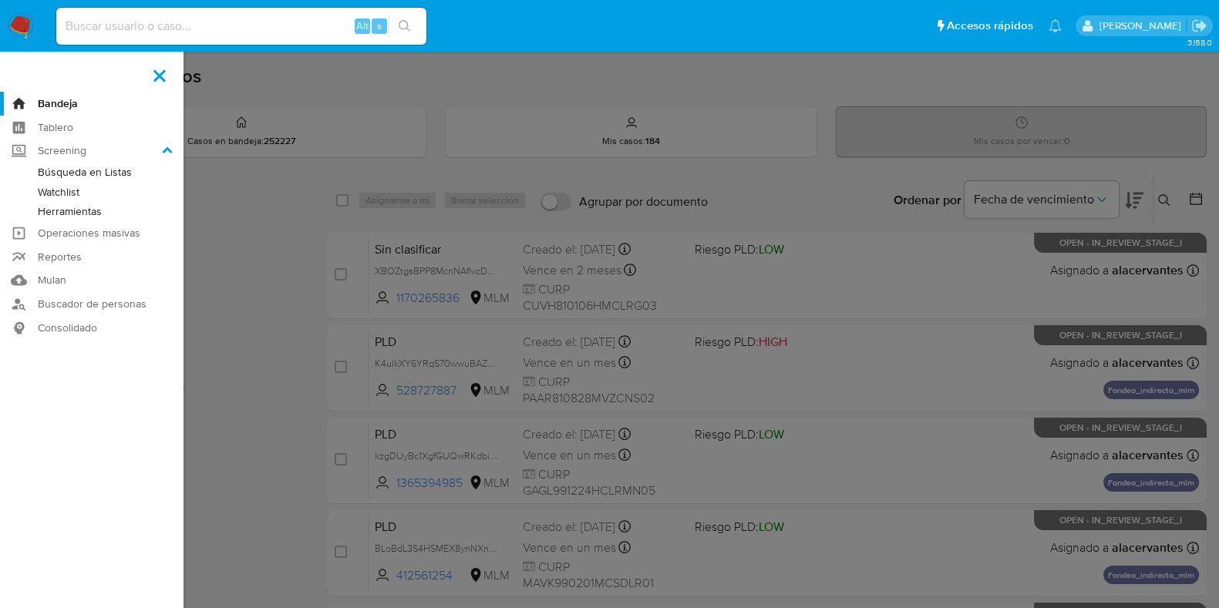
click at [80, 206] on link "Herramientas" at bounding box center [91, 211] width 183 height 19
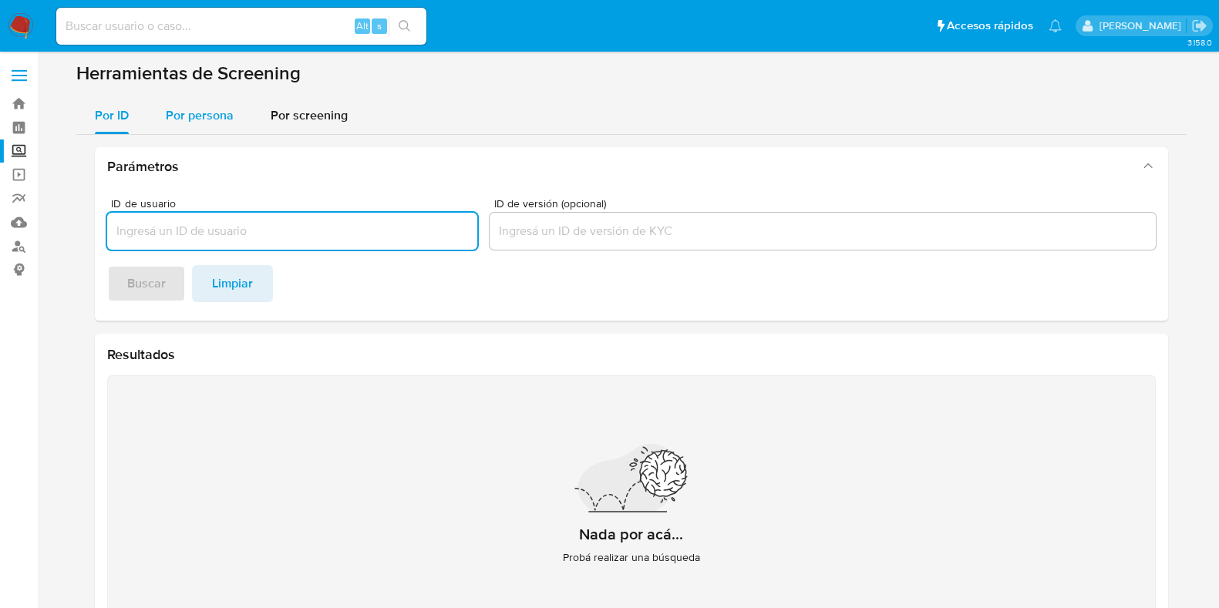
click at [219, 122] on span "Por persona" at bounding box center [200, 115] width 68 height 18
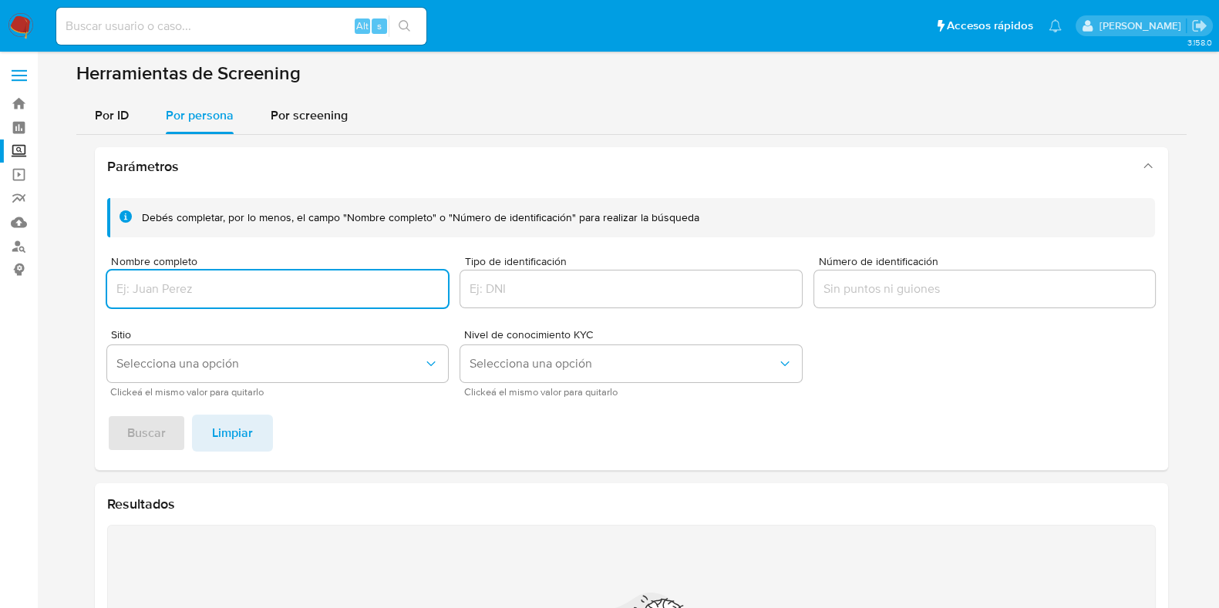
click at [193, 279] on input "Nombre completo" at bounding box center [278, 289] width 342 height 20
click at [191, 287] on input "Nombre completo" at bounding box center [278, 289] width 342 height 20
click at [164, 431] on button "Buscar" at bounding box center [146, 433] width 79 height 37
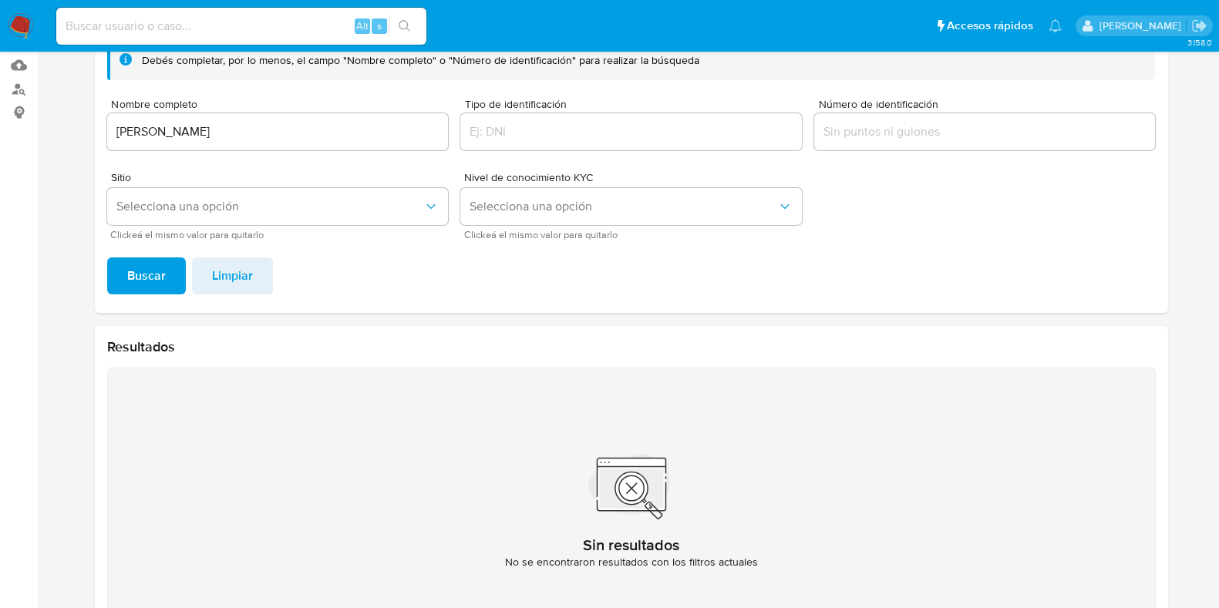
scroll to position [157, 0]
click at [213, 128] on input "[PERSON_NAME]" at bounding box center [278, 133] width 342 height 20
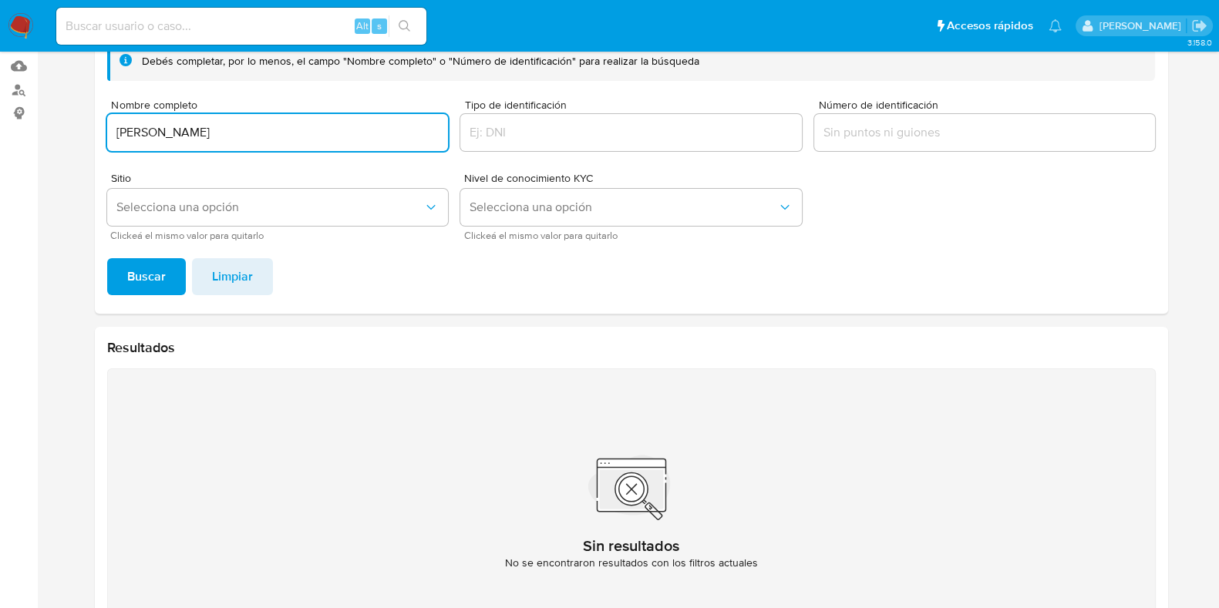
click at [213, 128] on input "[PERSON_NAME]" at bounding box center [278, 133] width 342 height 20
type input "[PERSON_NAME]"
click at [147, 278] on span "Buscar" at bounding box center [146, 277] width 39 height 34
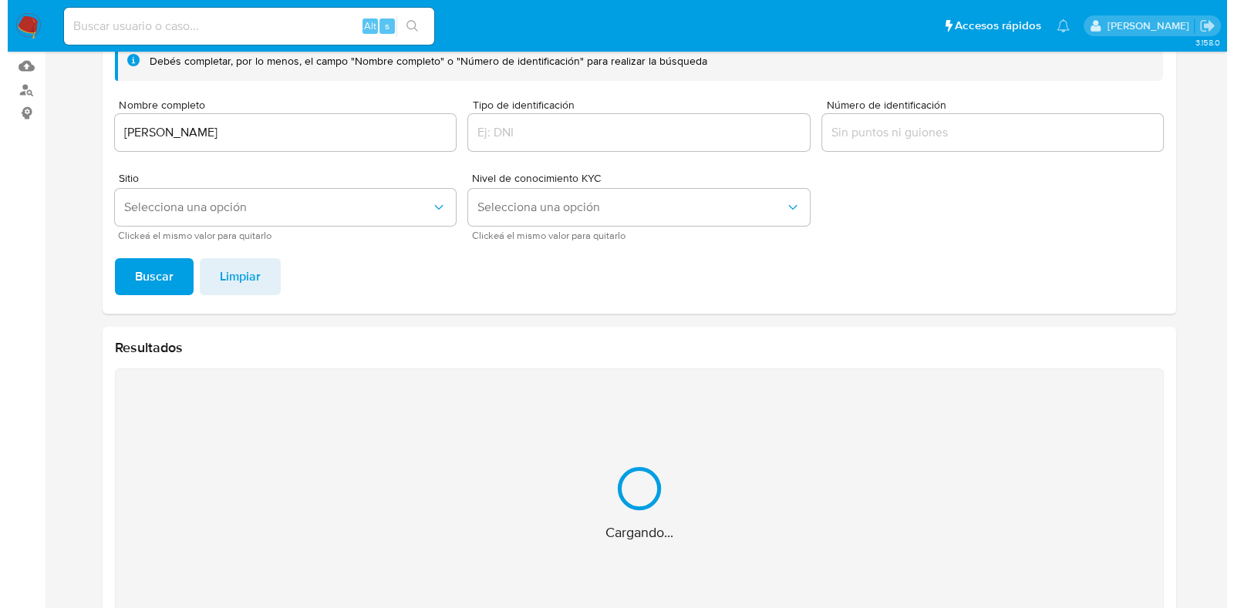
scroll to position [276, 0]
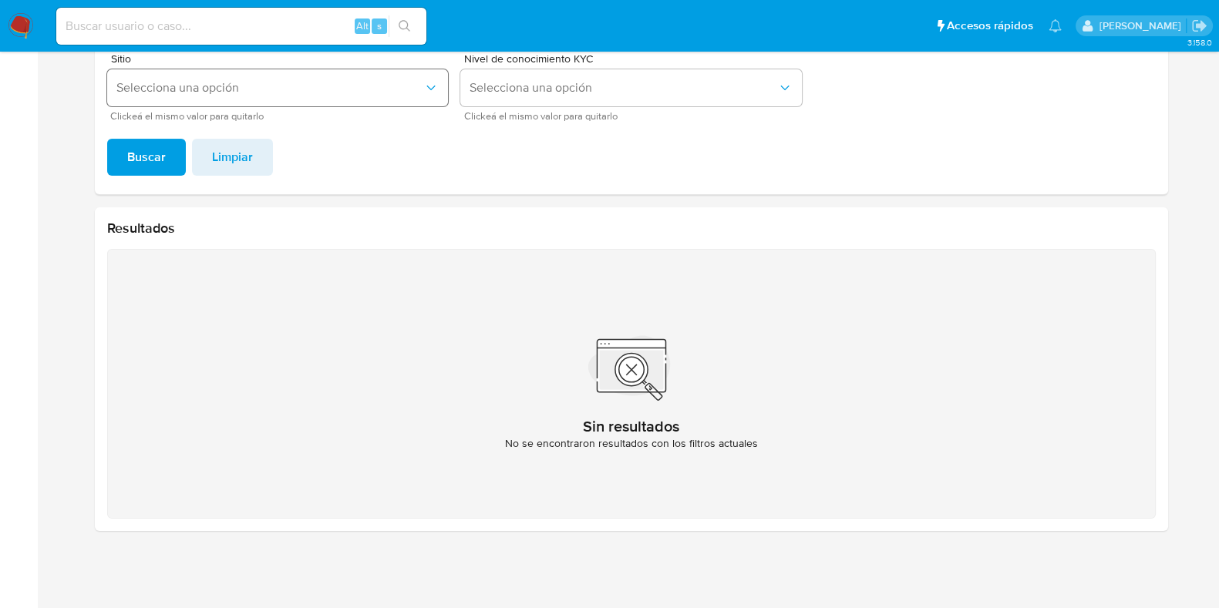
click at [255, 102] on button "Selecciona una opción" at bounding box center [278, 87] width 342 height 37
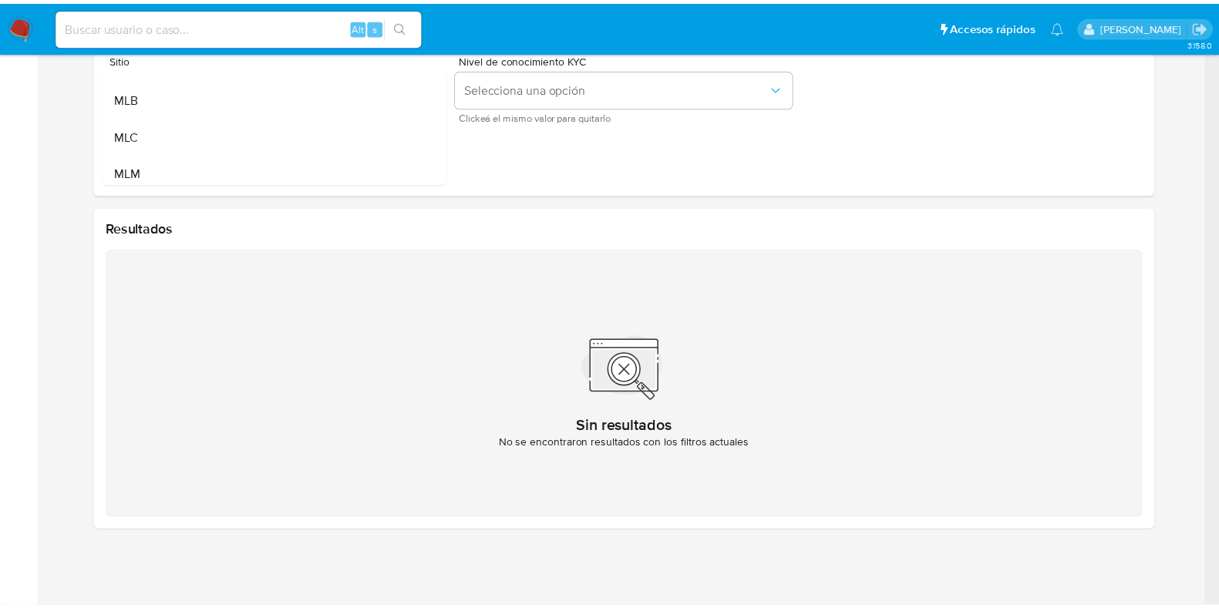
scroll to position [38, 0]
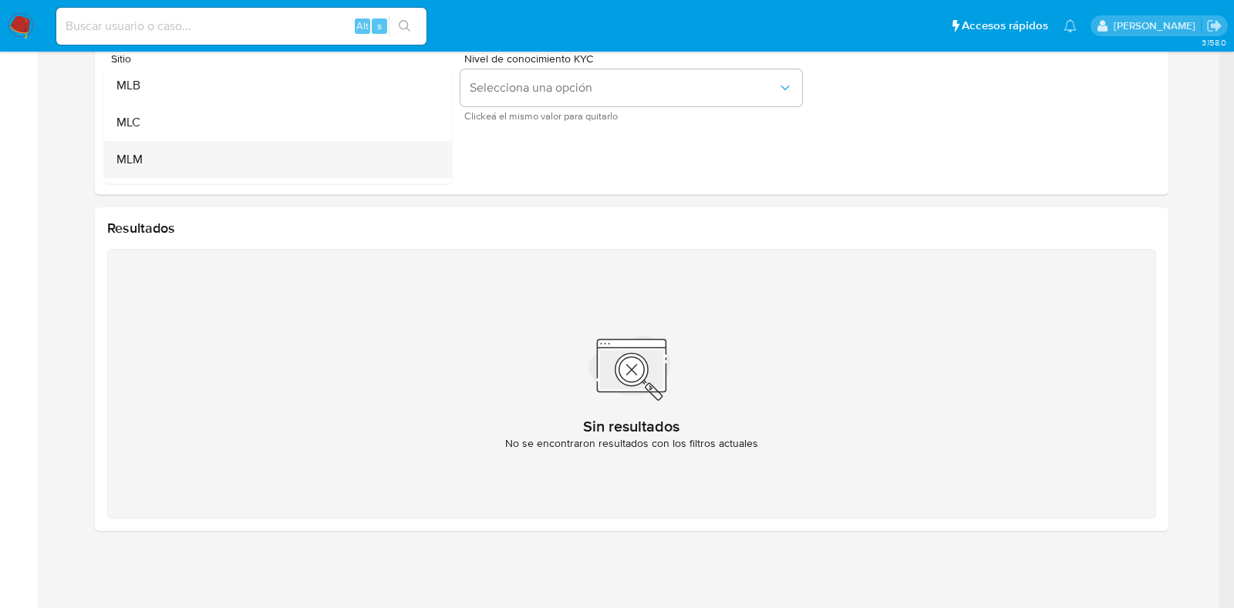
click at [342, 166] on div "MLM" at bounding box center [273, 159] width 314 height 37
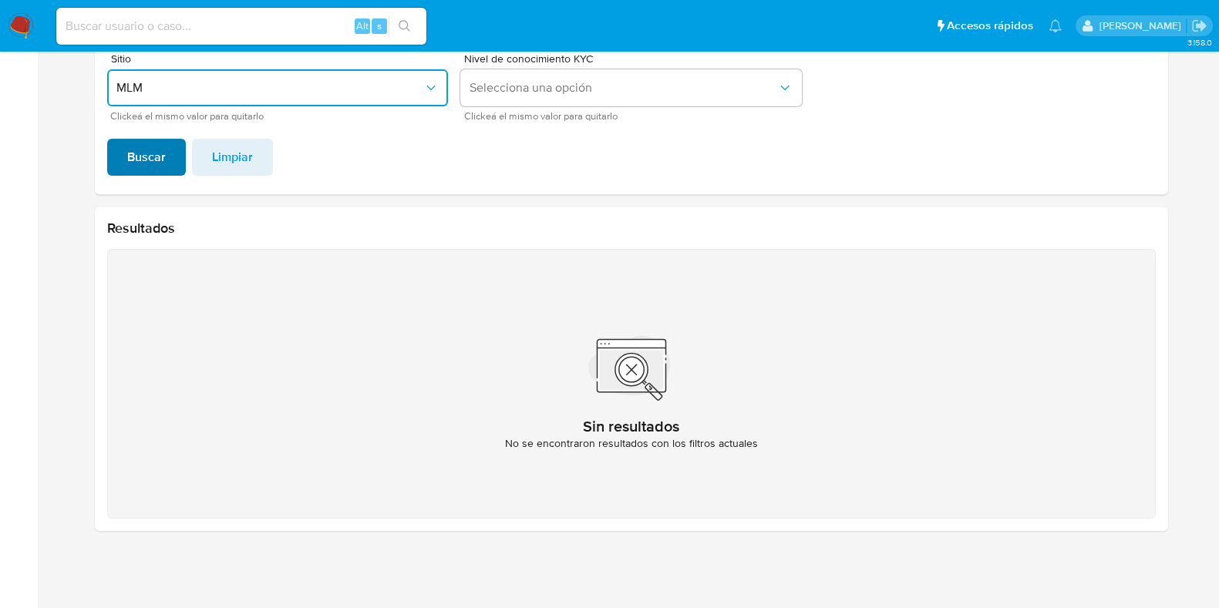
click at [162, 157] on span "Buscar" at bounding box center [146, 157] width 39 height 34
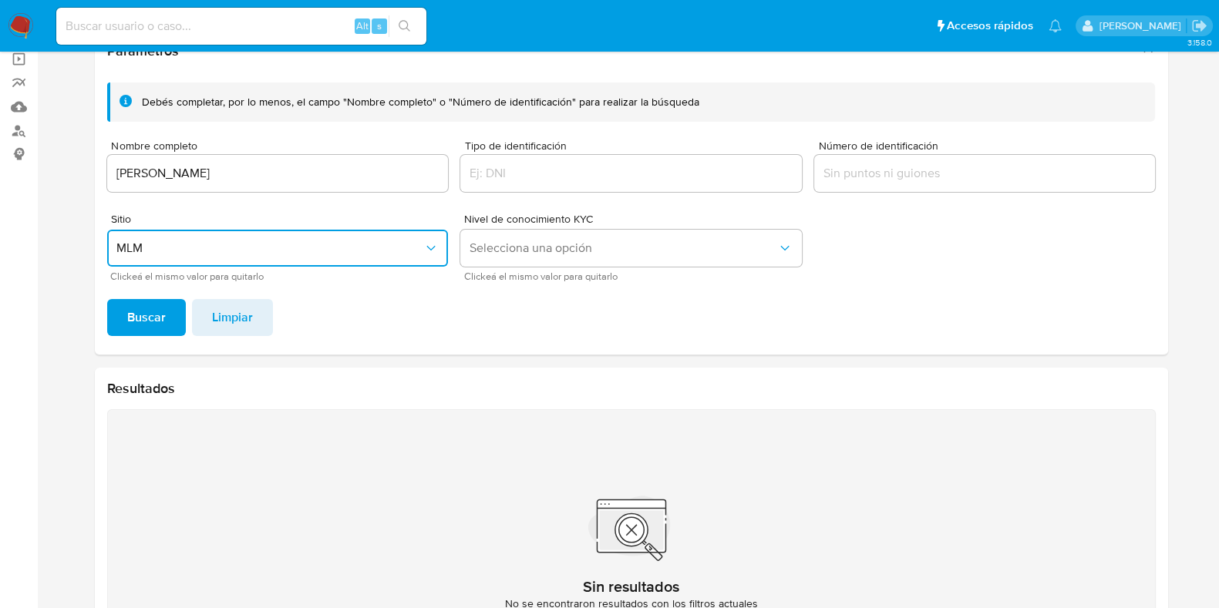
click at [314, 174] on input "LAURA DELGADILLO HERMOSILLO" at bounding box center [278, 173] width 342 height 20
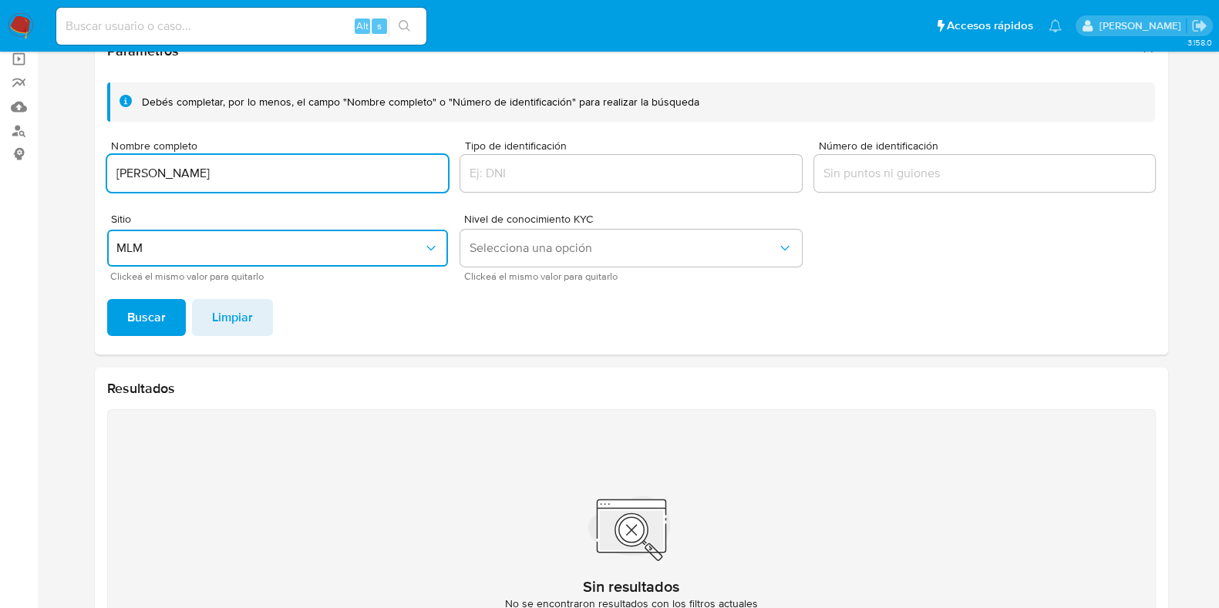
click at [314, 174] on input "LAURA DELGADILLO HERMOSILLO" at bounding box center [278, 173] width 342 height 20
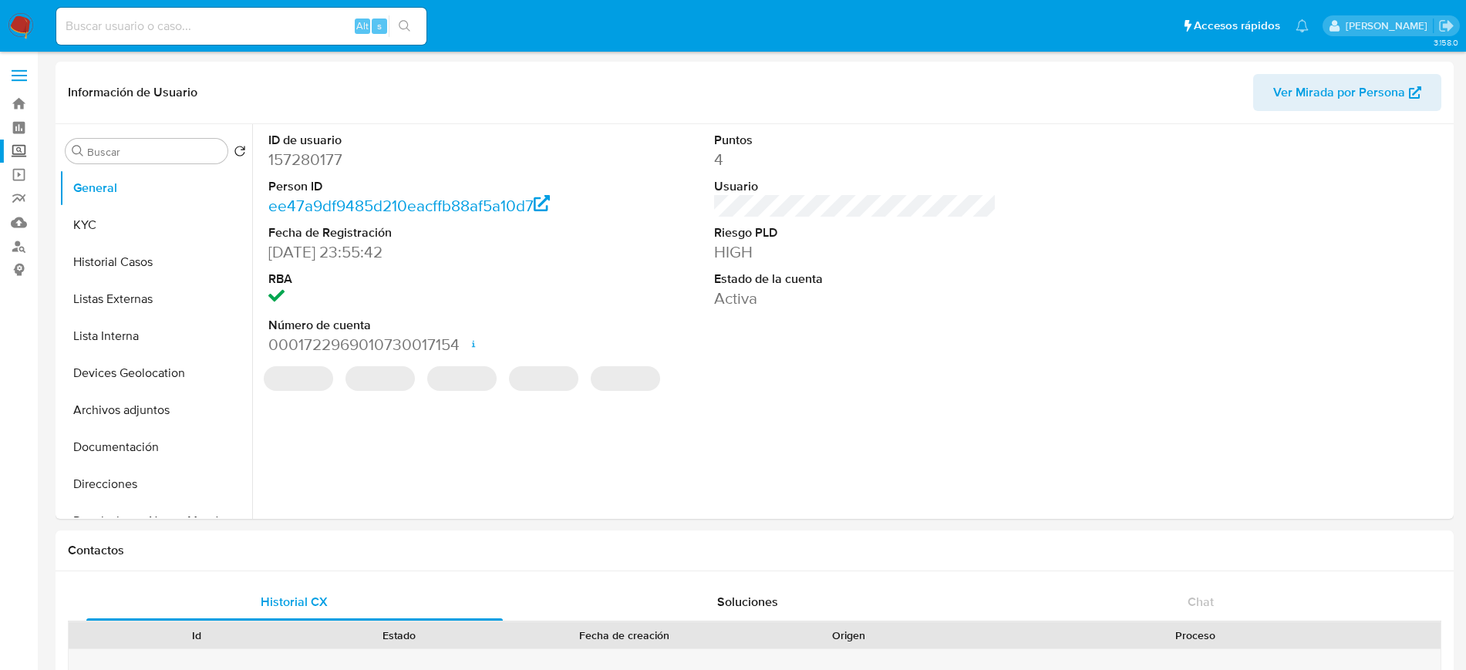
click at [15, 151] on label "Screening" at bounding box center [91, 152] width 183 height 24
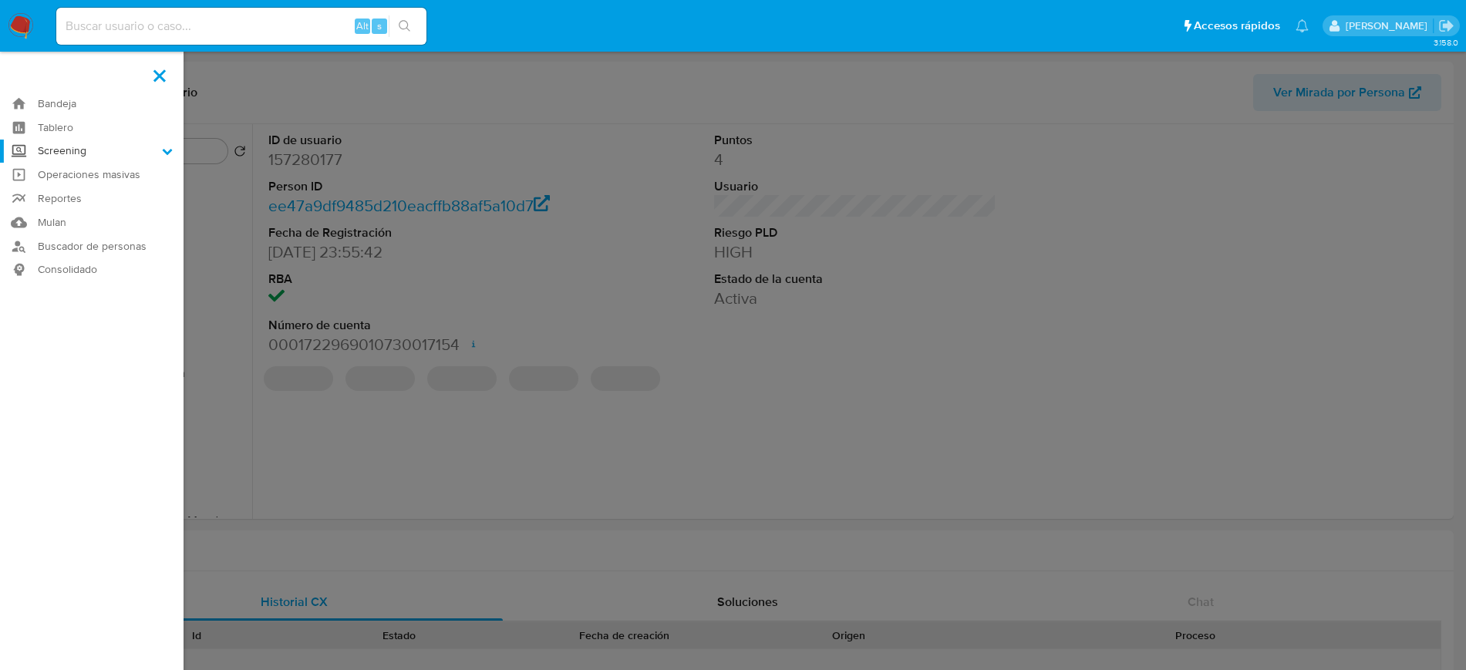
click at [0, 0] on input "Screening" at bounding box center [0, 0] width 0 height 0
select select "10"
click at [66, 208] on link "Herramientas" at bounding box center [91, 211] width 183 height 19
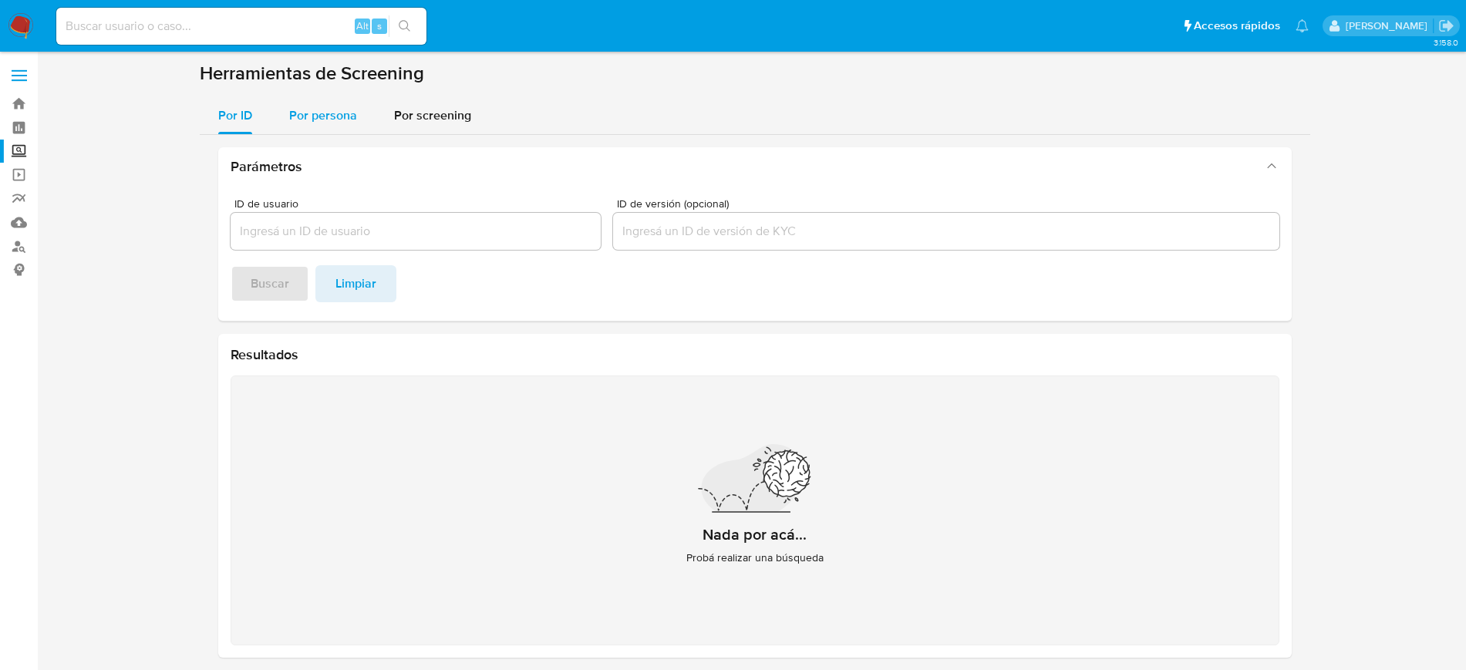
click at [317, 129] on div "Por persona" at bounding box center [323, 115] width 68 height 37
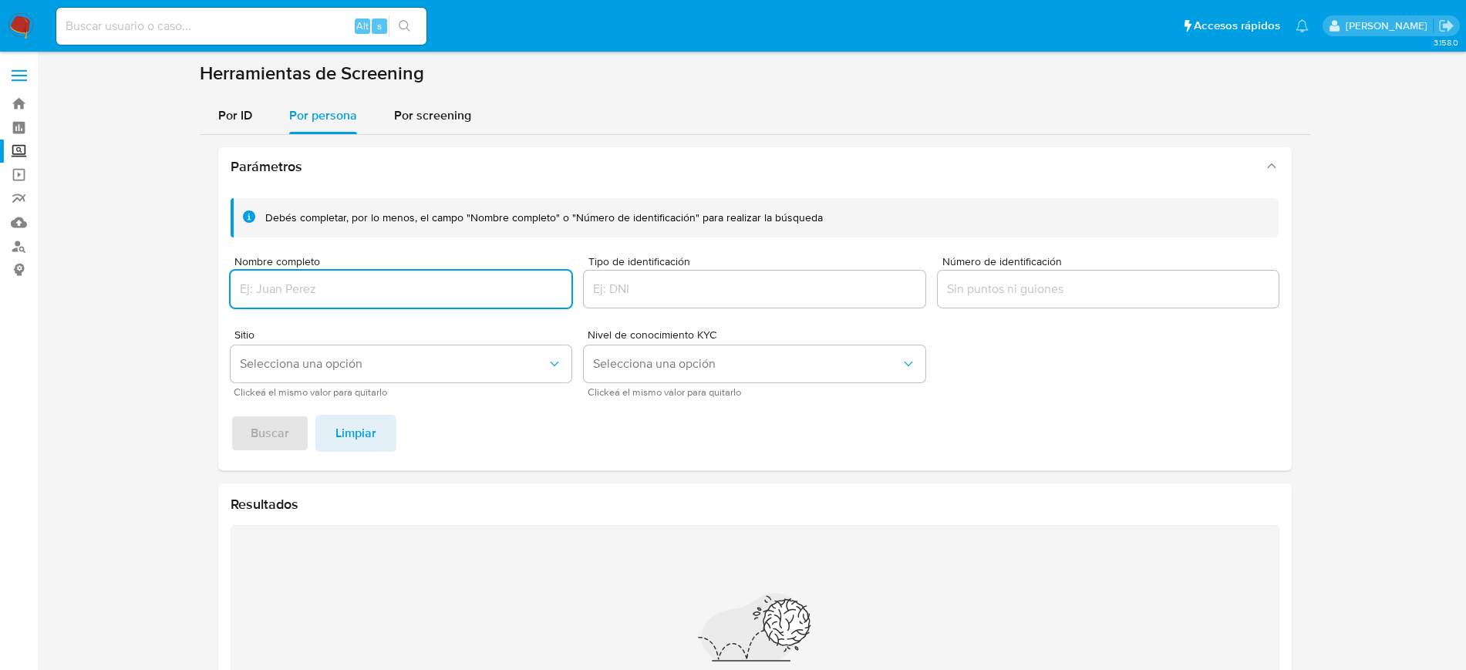
click at [316, 279] on input "Nombre completo" at bounding box center [402, 289] width 342 height 20
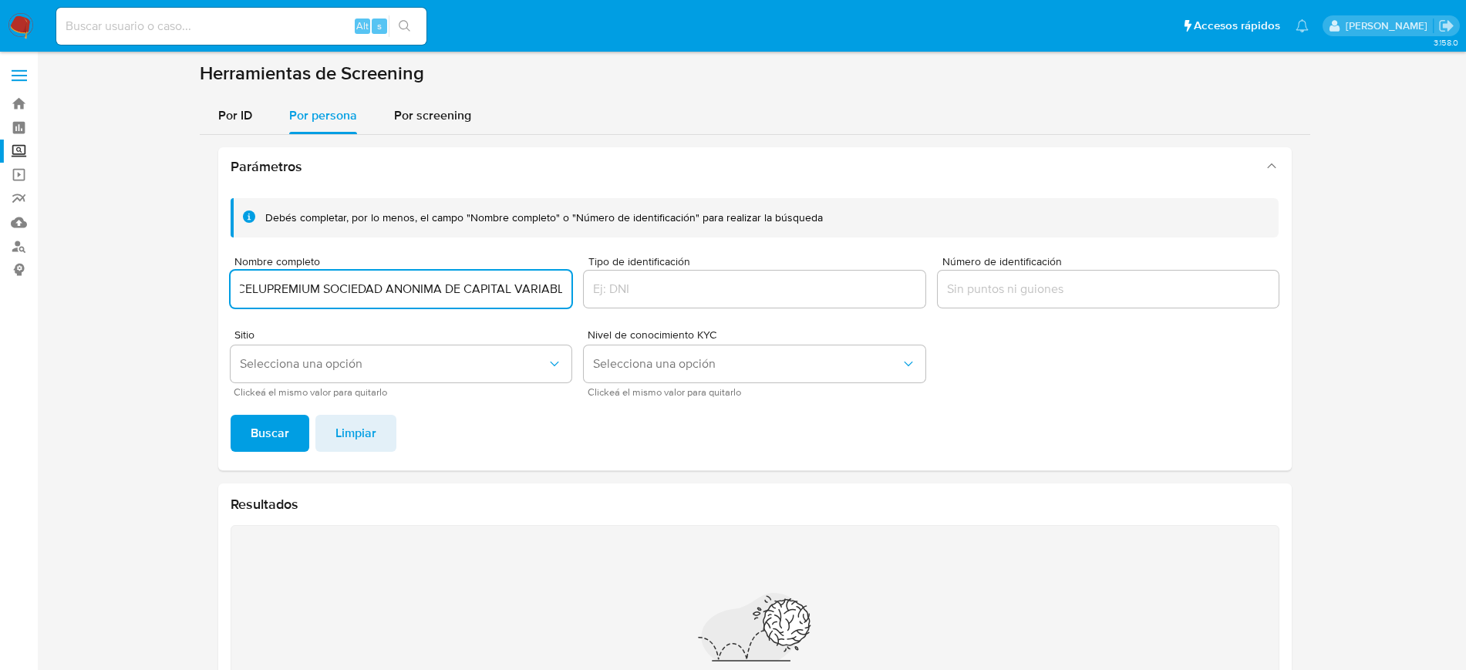
scroll to position [0, 10]
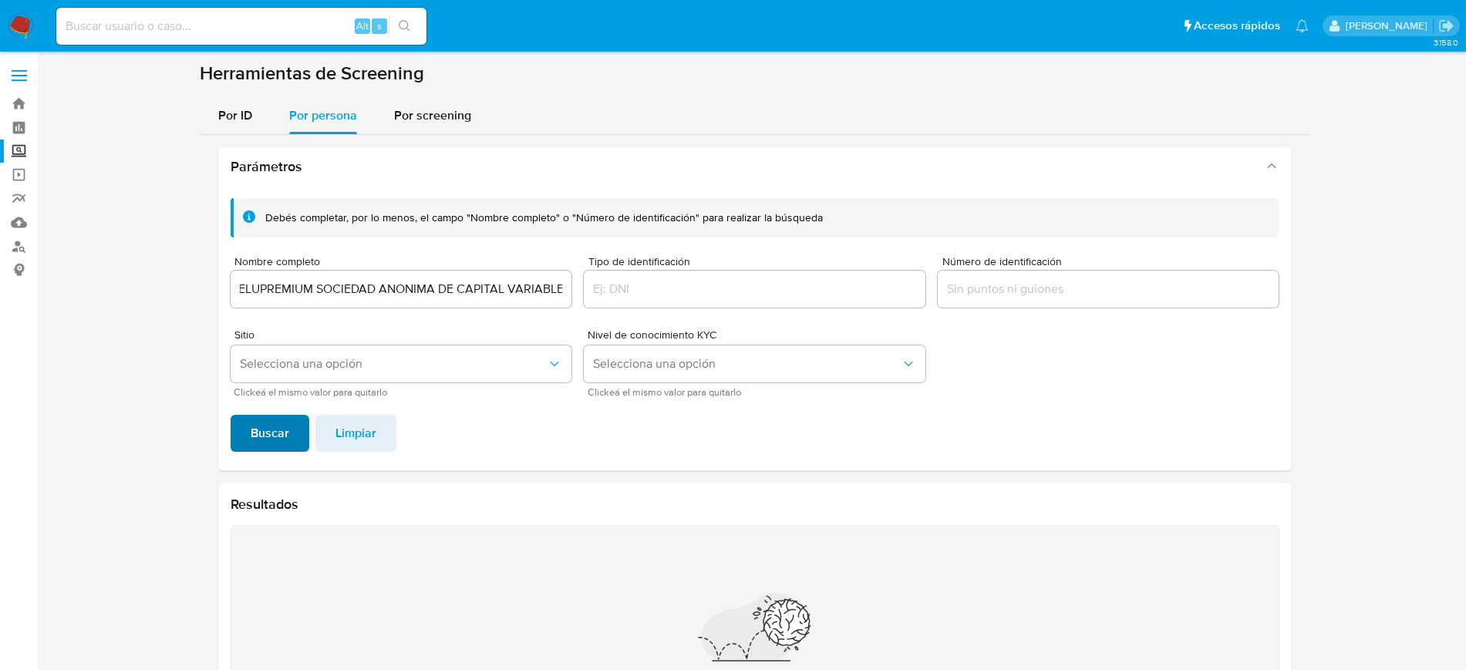
click at [265, 429] on span "Buscar" at bounding box center [270, 433] width 39 height 34
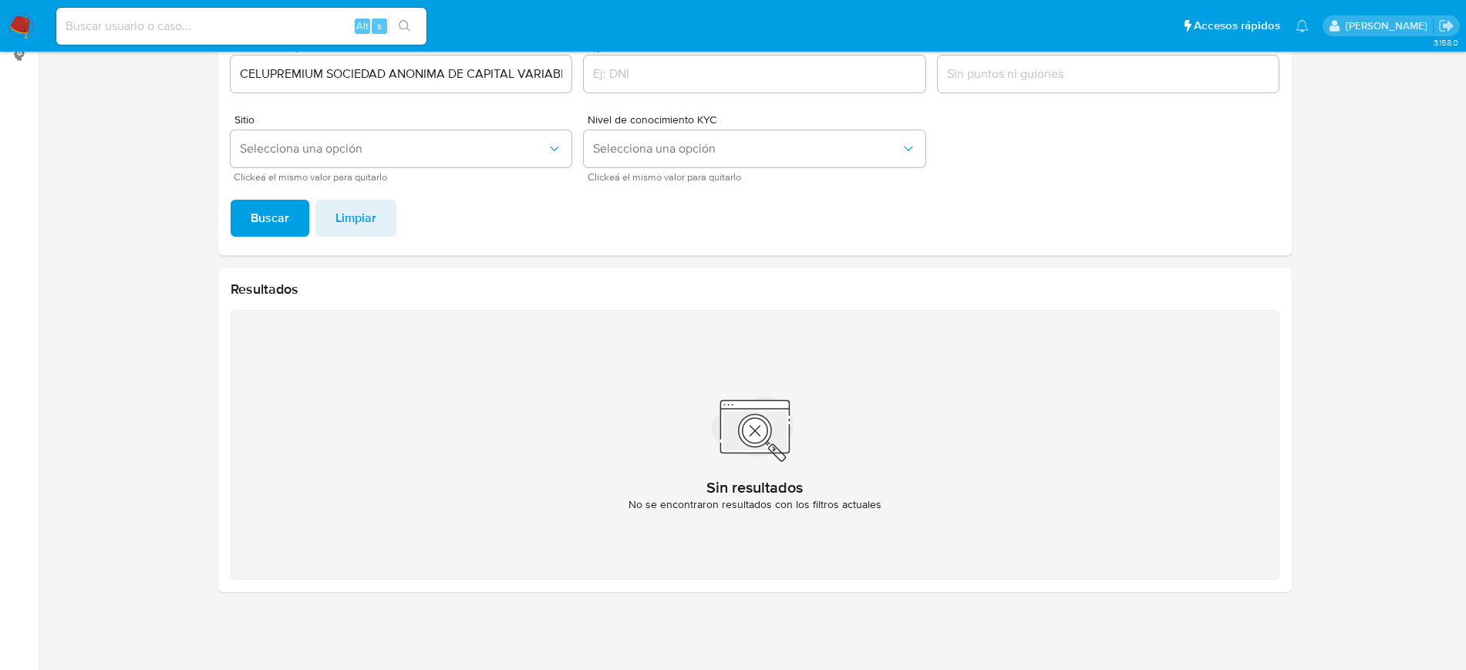
click at [396, 76] on input "CELUPREMIUM SOCIEDAD ANONIMA DE CAPITAL VARIABLE" at bounding box center [402, 74] width 342 height 20
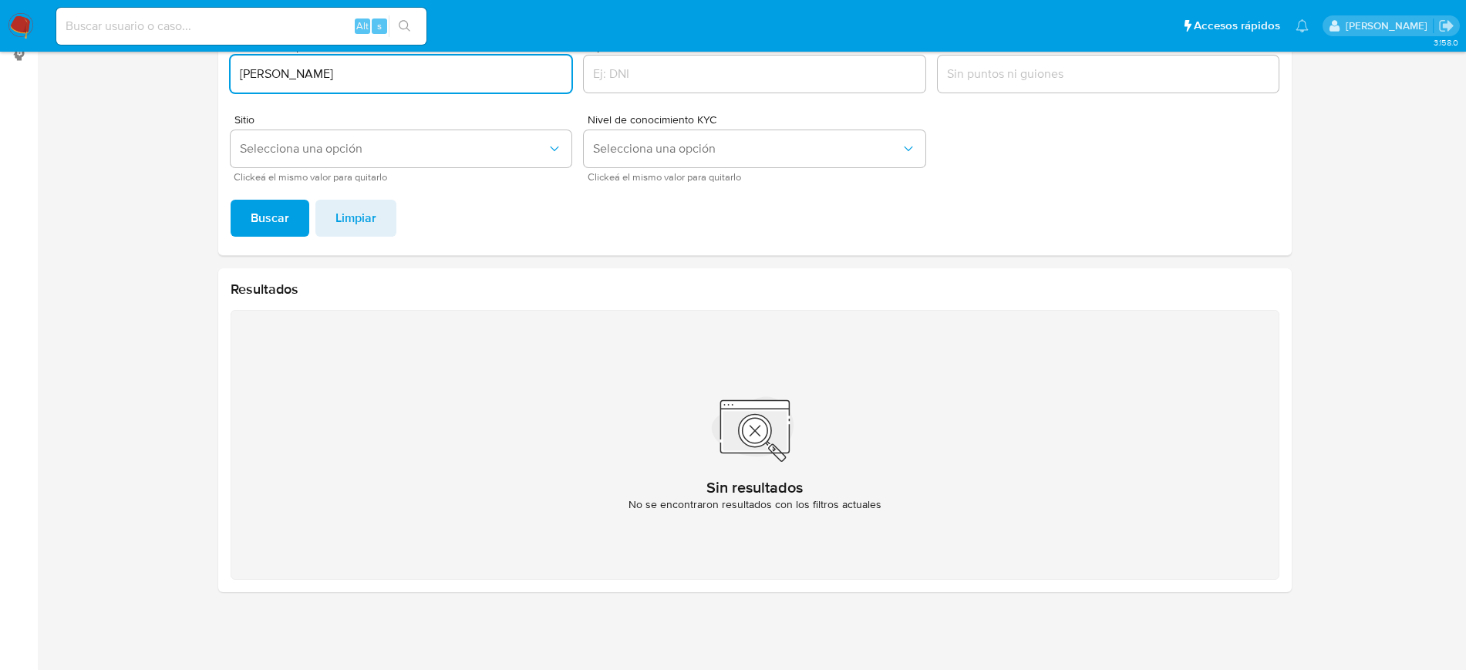
type input "NAYELI GALINDO TELLEZ"
click at [275, 201] on span "Buscar" at bounding box center [270, 218] width 39 height 34
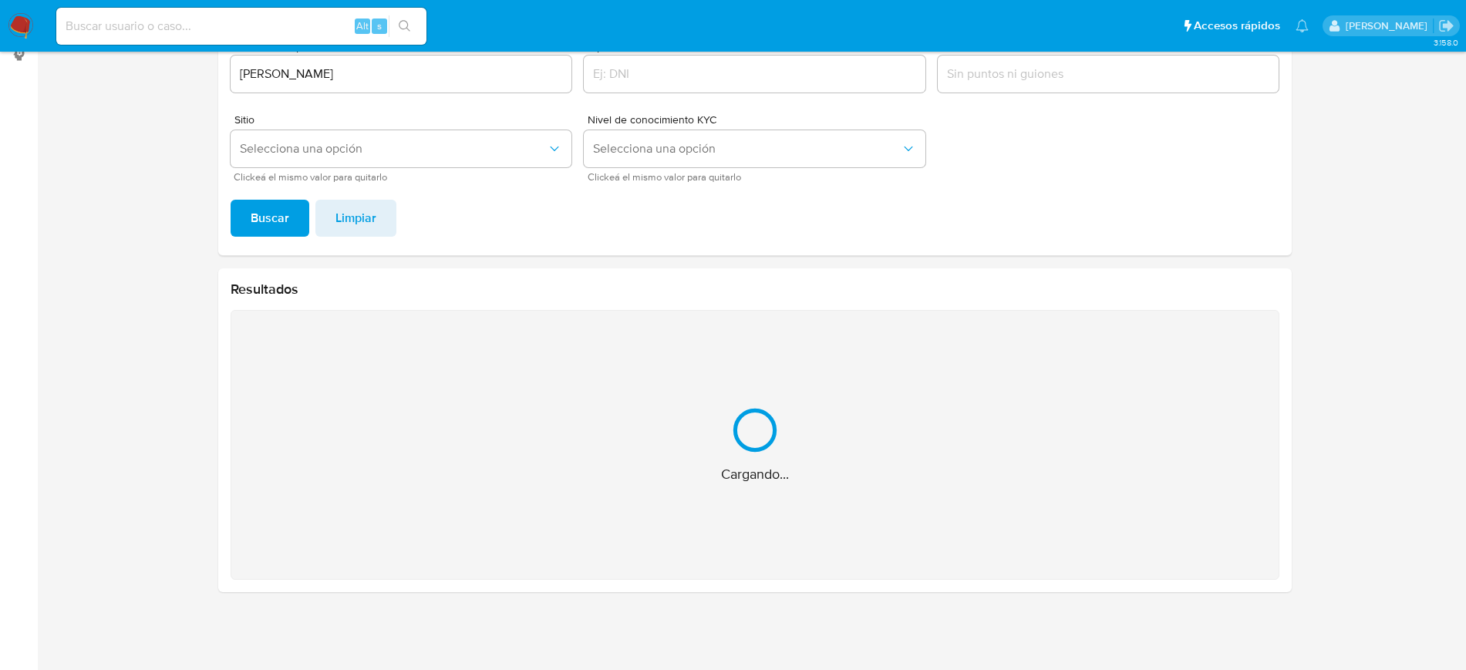
scroll to position [0, 0]
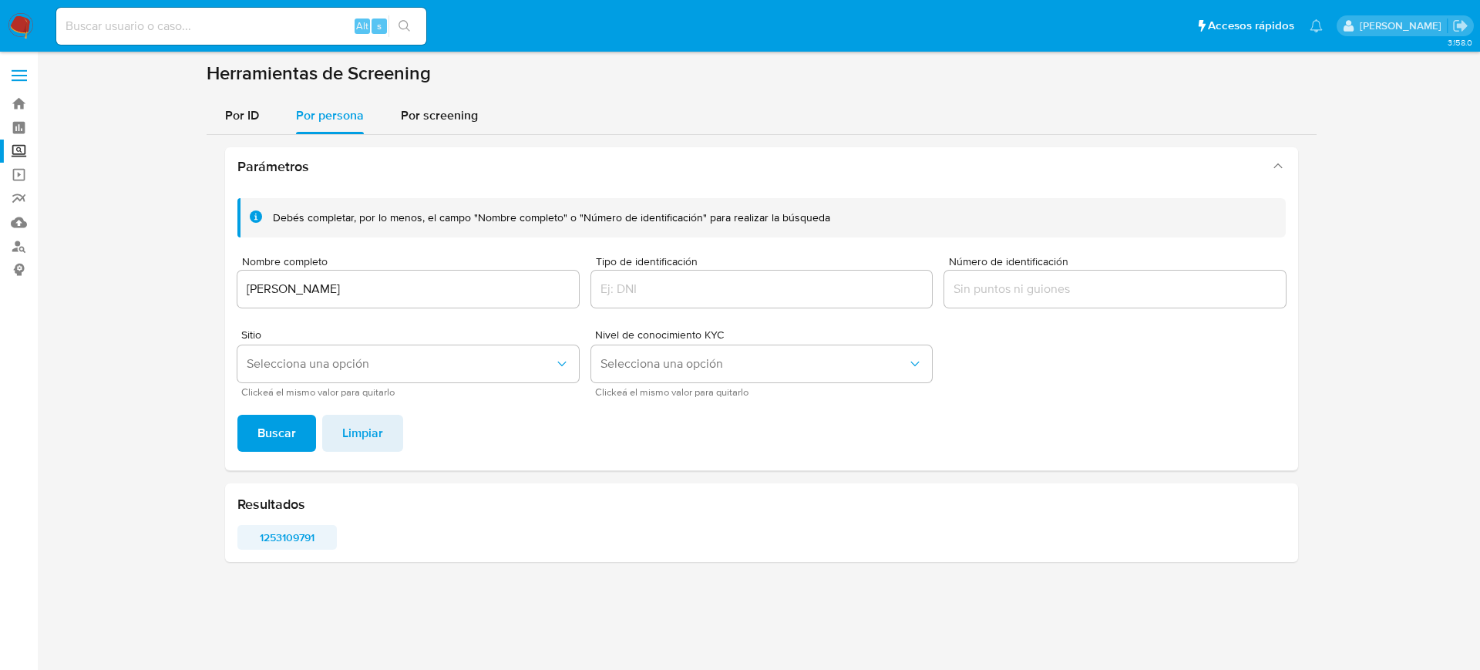
click at [296, 543] on span "1253109791" at bounding box center [287, 538] width 78 height 22
click at [475, 293] on input "NAYELI GALINDO TELLEZ" at bounding box center [408, 289] width 342 height 20
click at [237, 415] on button "Buscar" at bounding box center [276, 433] width 79 height 37
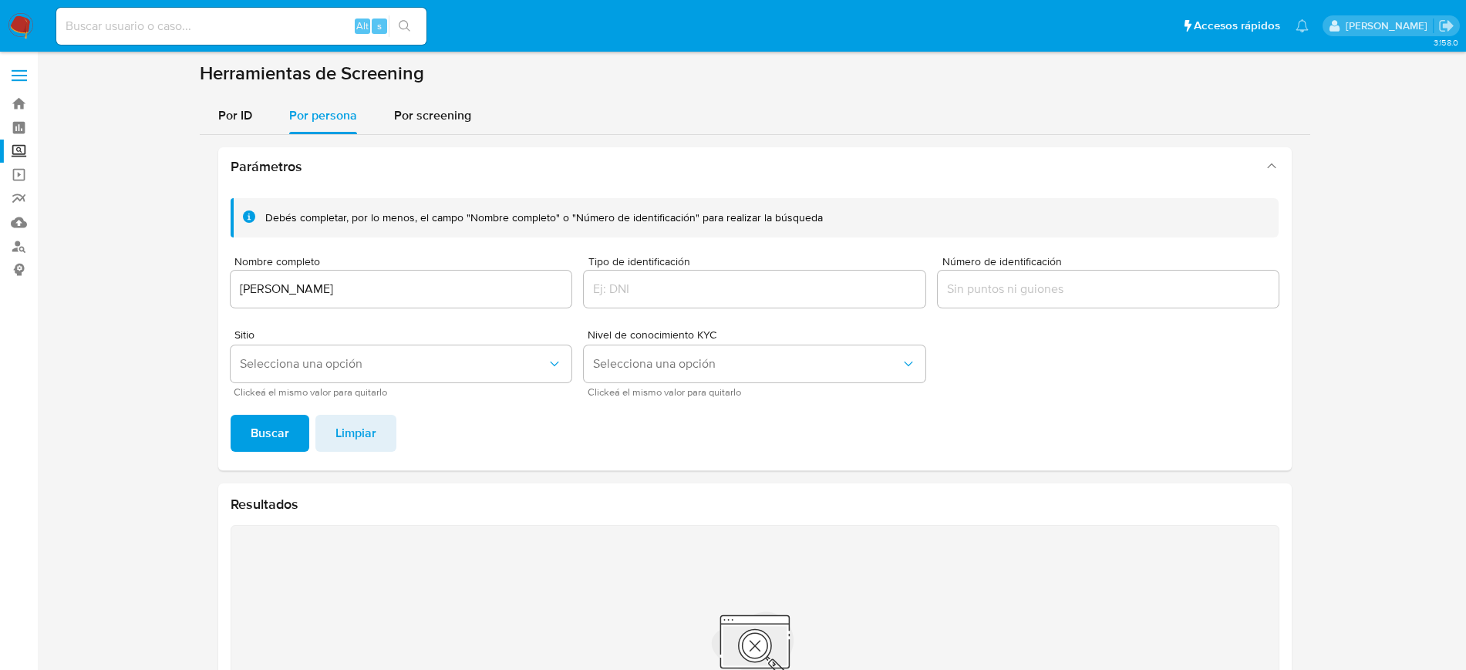
click at [426, 309] on div "Nombre completo LAURA DELGADILLO HERMOSILLO" at bounding box center [402, 283] width 342 height 55
click at [421, 297] on input "LAURA DELGADILLO HERMOSILLO" at bounding box center [402, 289] width 342 height 20
paste input "JUAN MANUEL GALINDO TELLEZ"
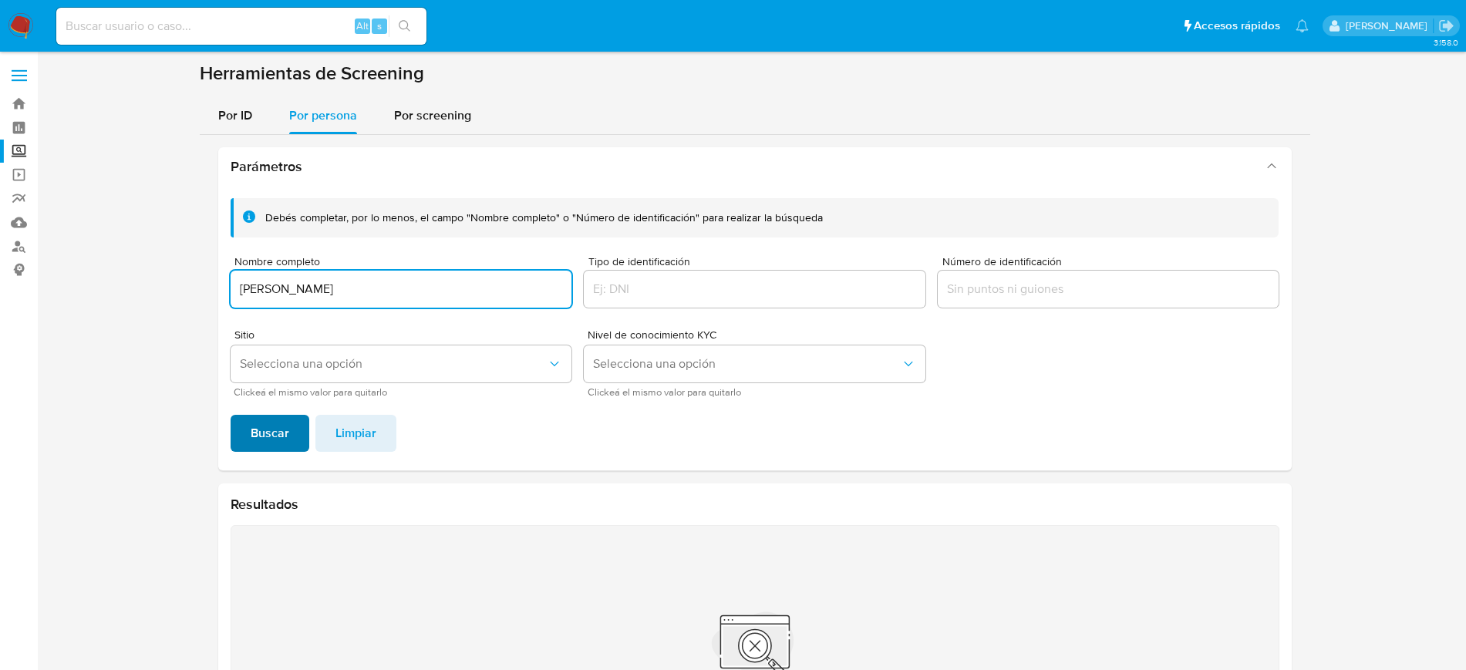
type input "JUAN MANUEL GALINDO TELLEZ"
click at [279, 416] on span "Buscar" at bounding box center [270, 433] width 39 height 34
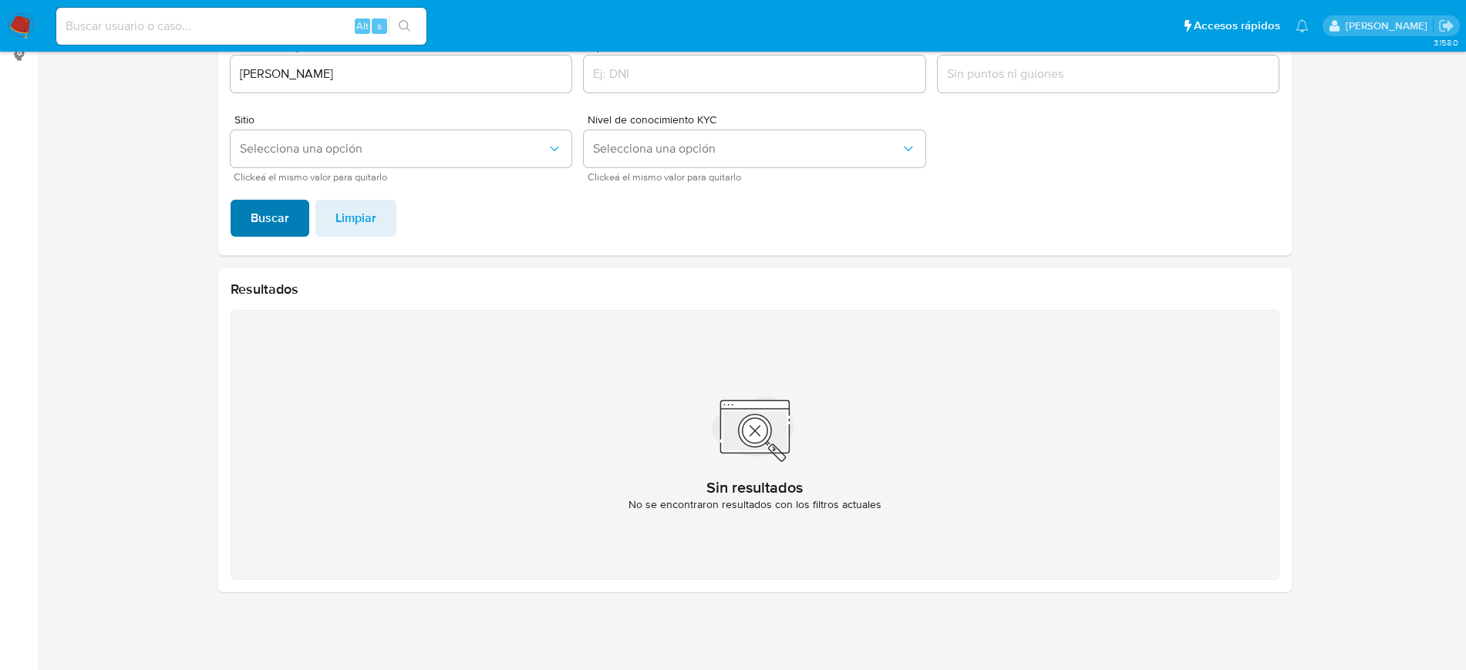
click at [288, 229] on span "Buscar" at bounding box center [270, 218] width 39 height 34
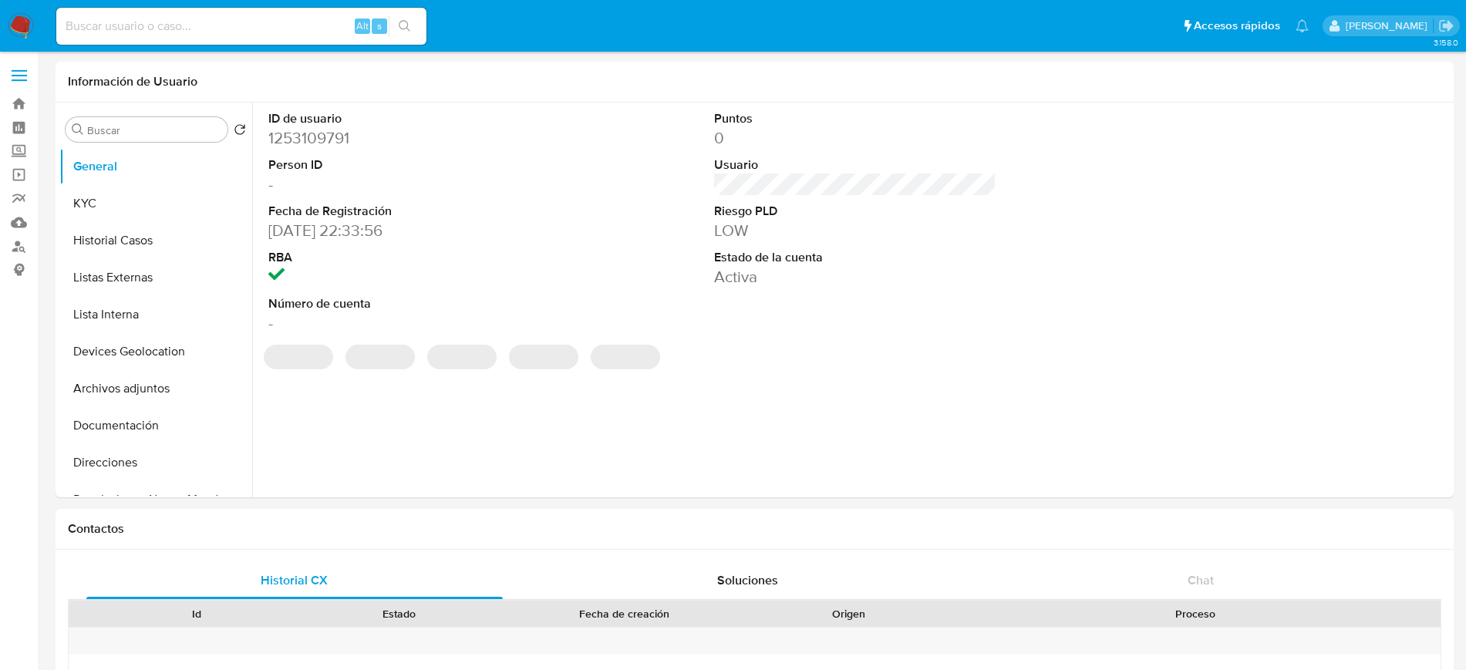
select select "10"
click at [81, 223] on button "Historial Casos" at bounding box center [149, 240] width 180 height 37
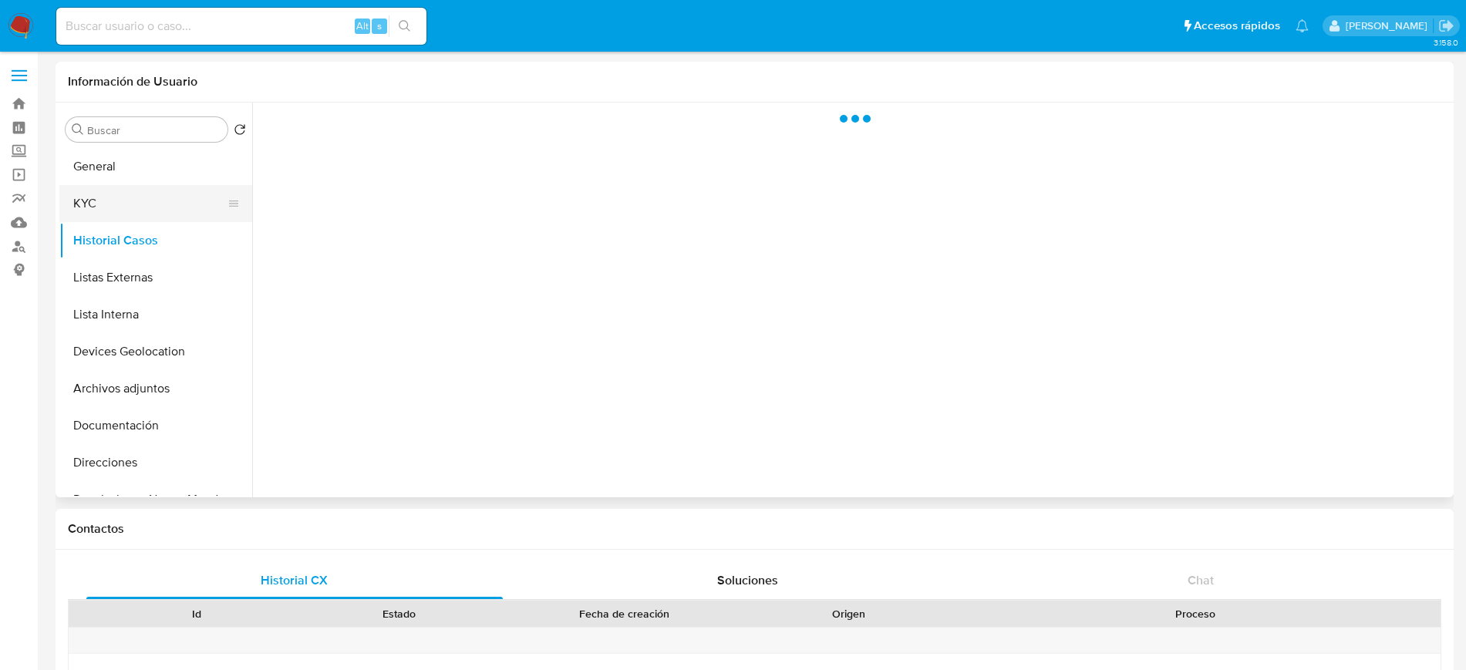
click at [84, 214] on button "KYC" at bounding box center [149, 203] width 180 height 37
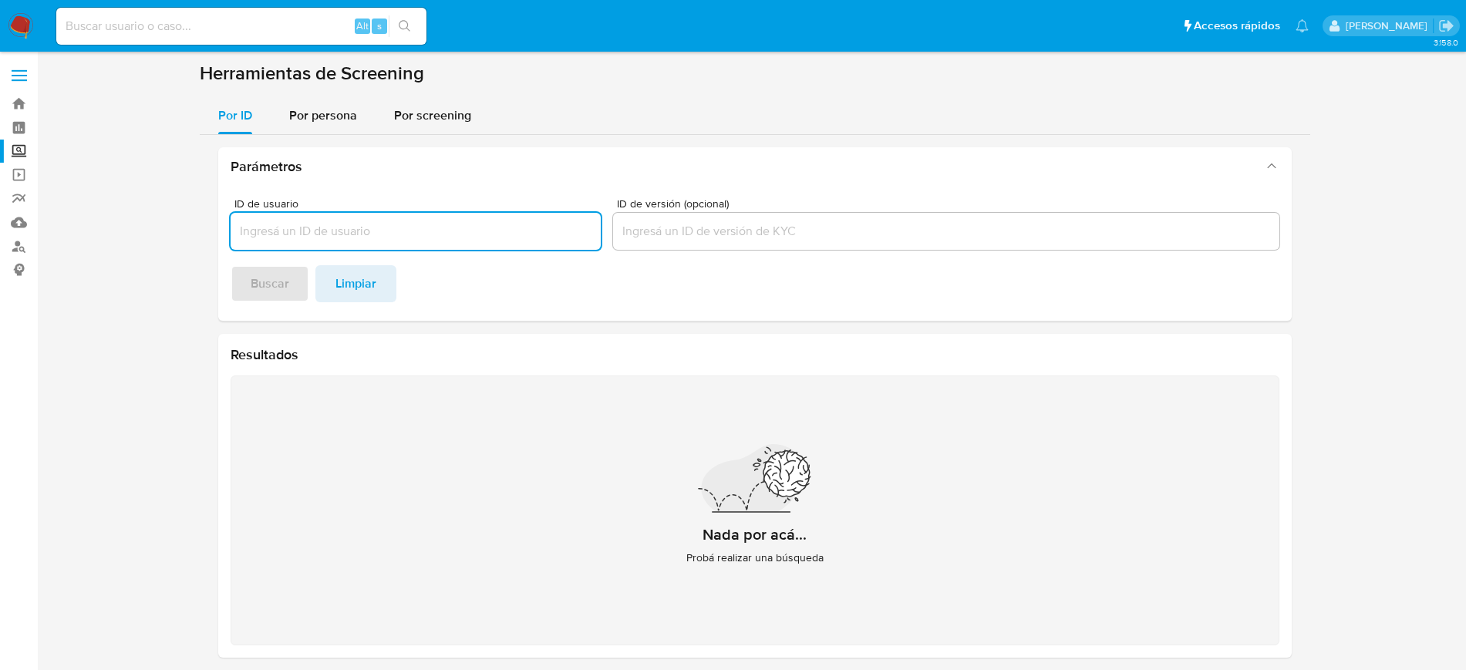
click at [181, 39] on div "Alt s" at bounding box center [241, 26] width 370 height 37
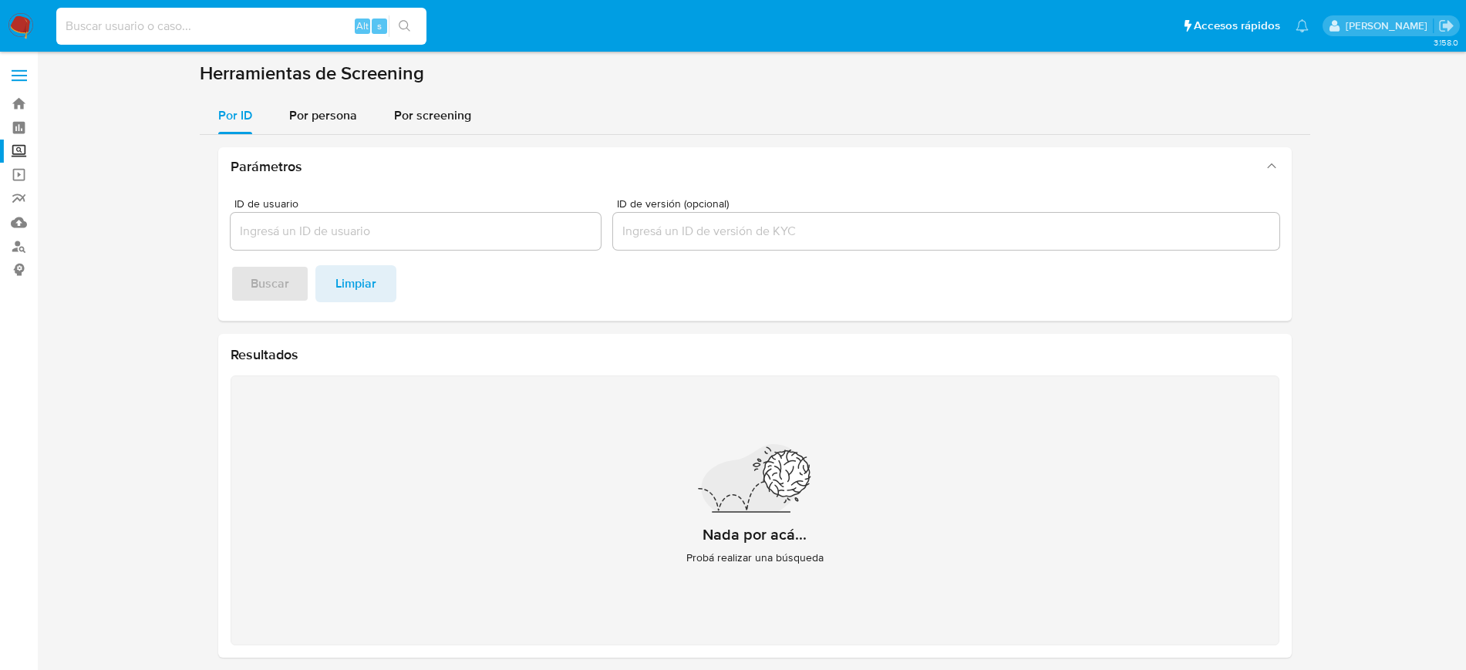
click at [167, 32] on input at bounding box center [241, 26] width 370 height 20
paste input "157280177"
type input "157280177"
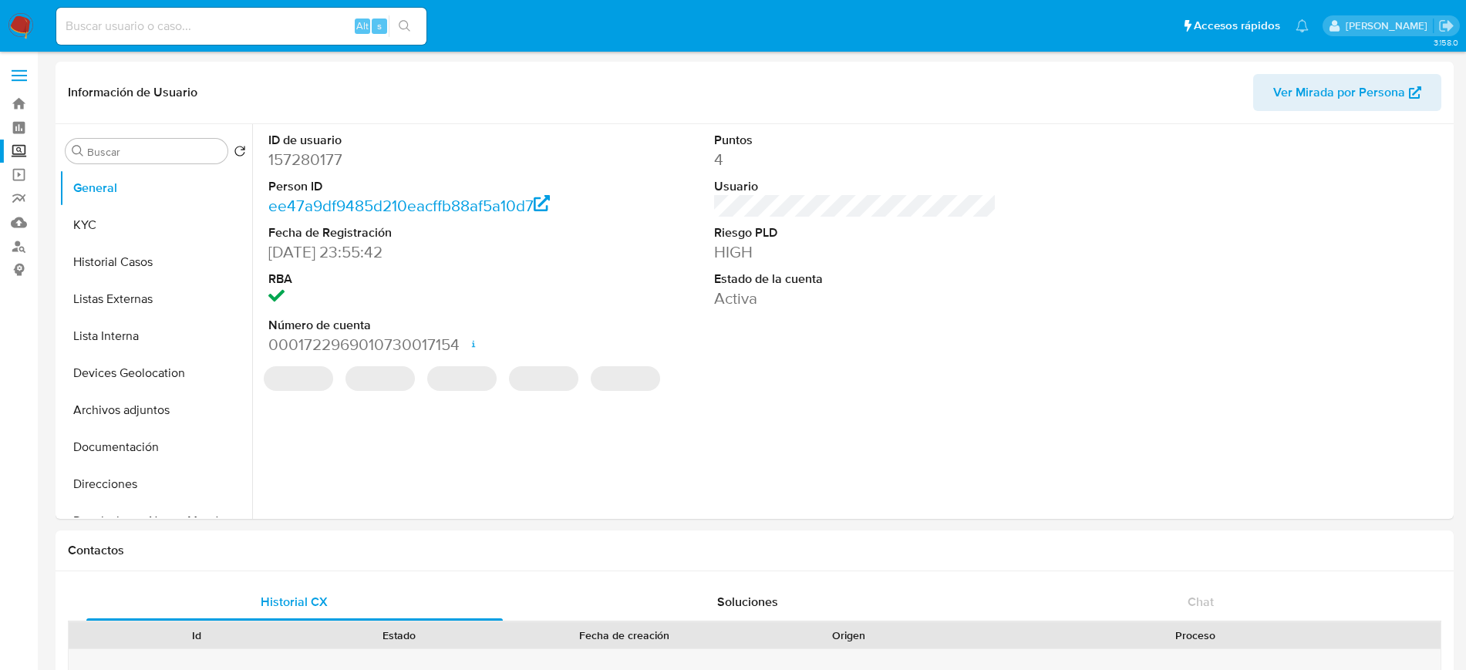
select select "10"
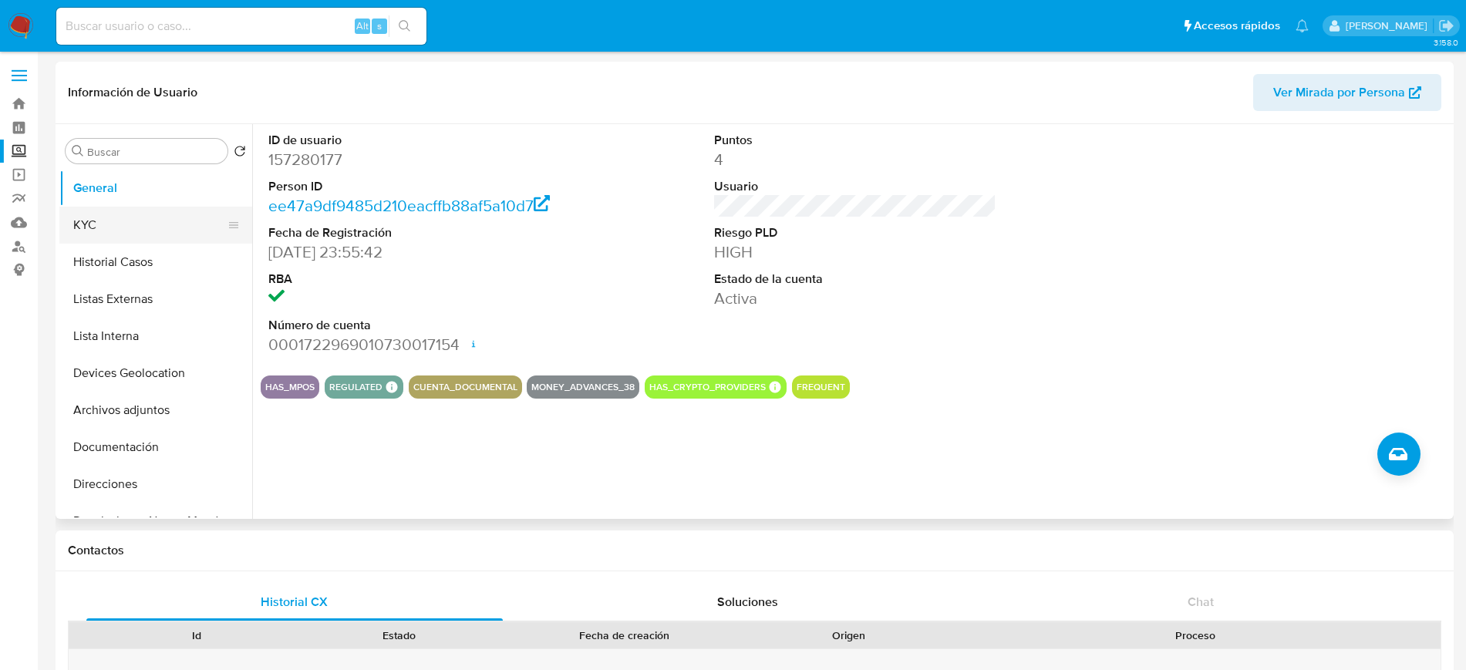
click at [101, 213] on button "KYC" at bounding box center [149, 225] width 180 height 37
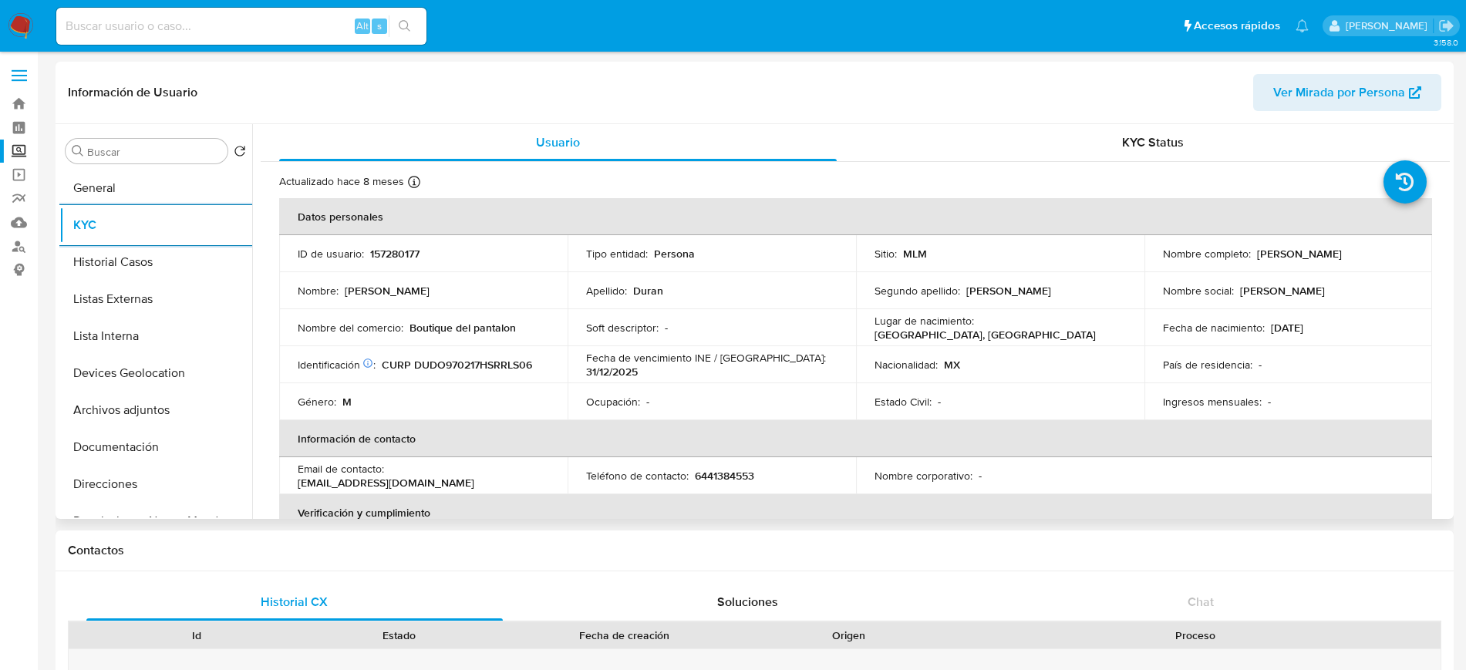
click at [715, 476] on p "6441384553" at bounding box center [724, 476] width 59 height 14
copy p "6441384553"
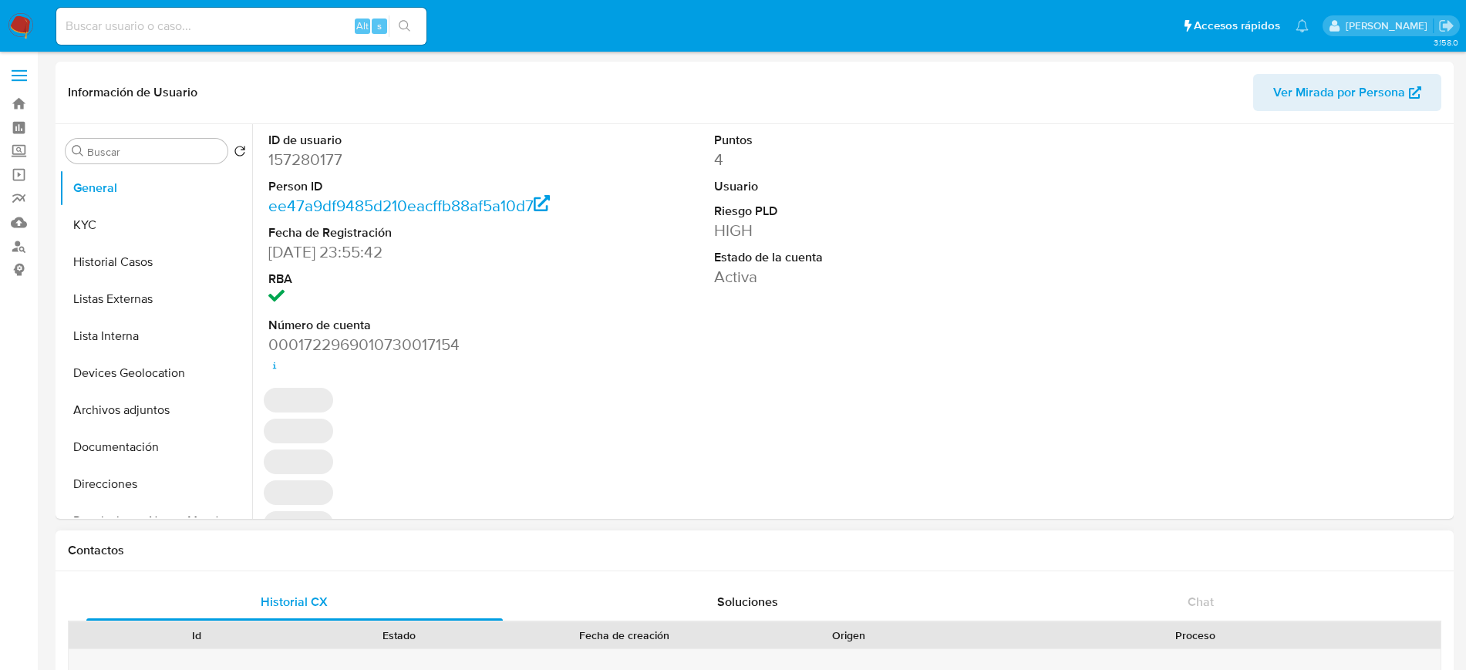
select select "10"
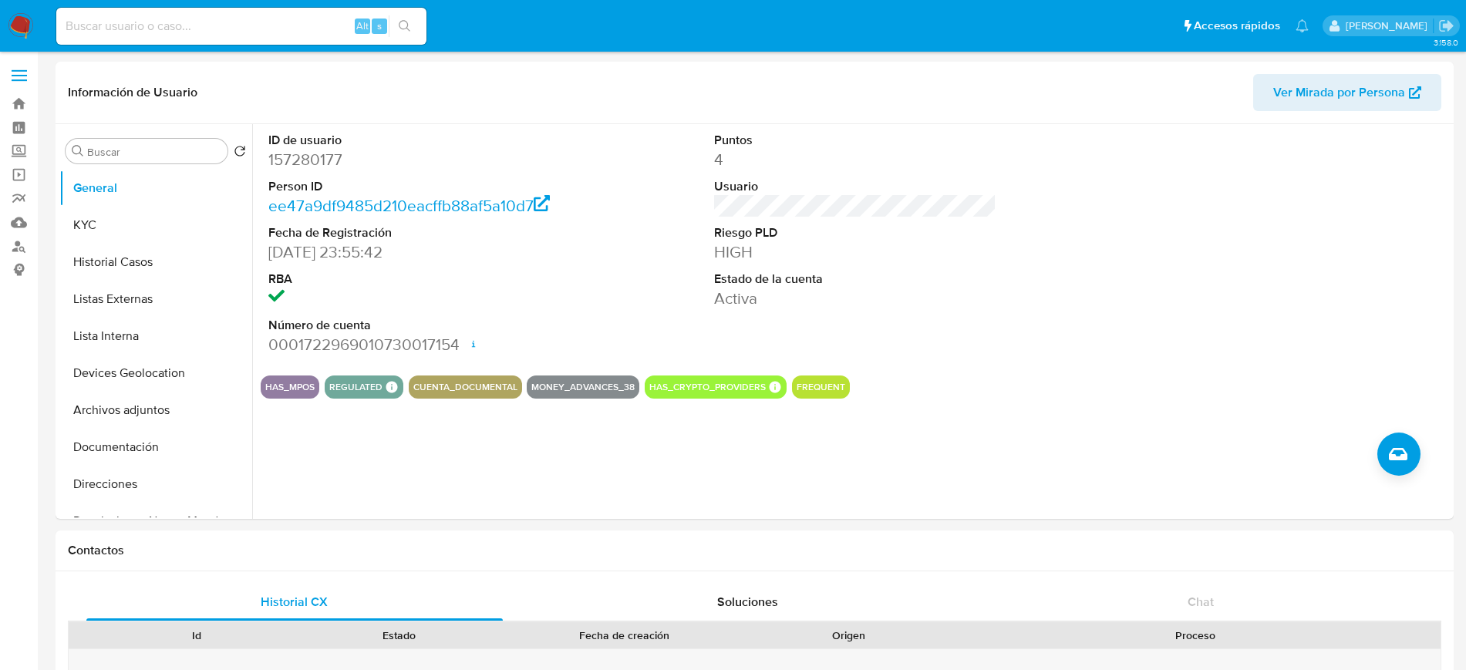
click at [187, 17] on input at bounding box center [241, 26] width 370 height 20
paste input "1151636234"
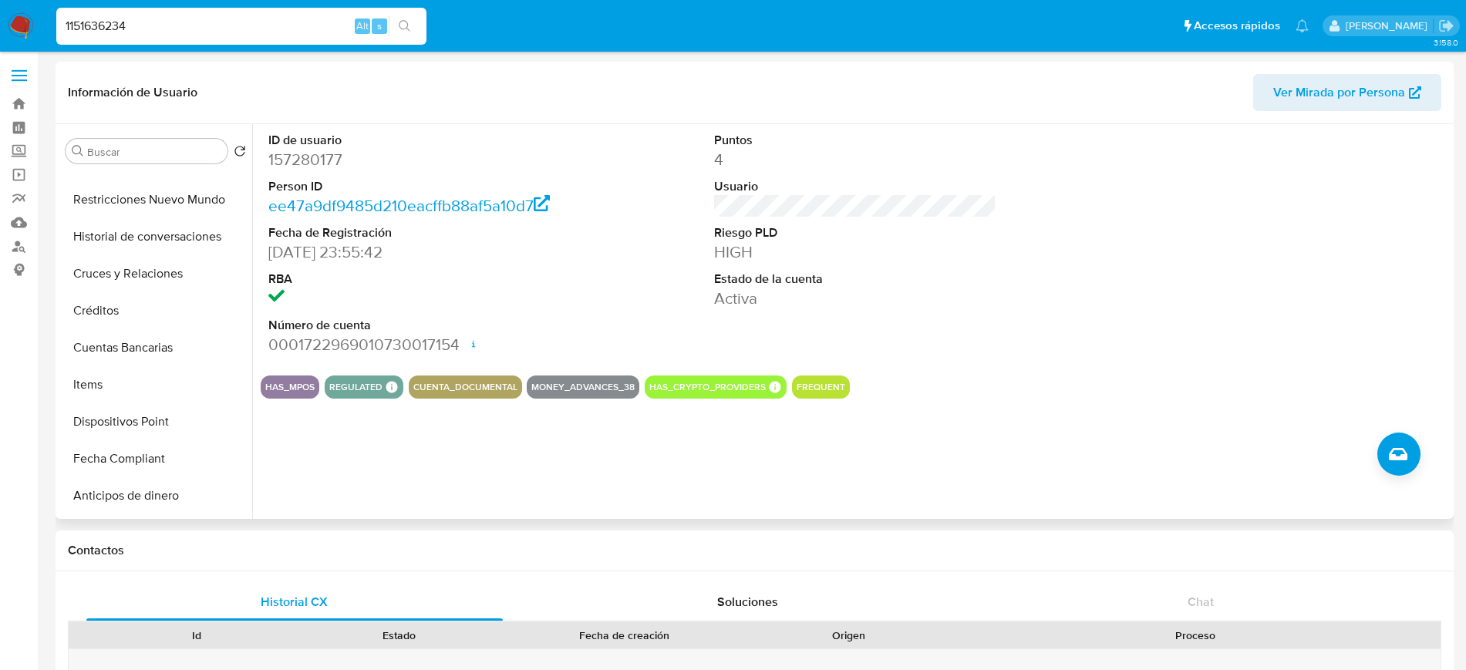
scroll to position [350, 0]
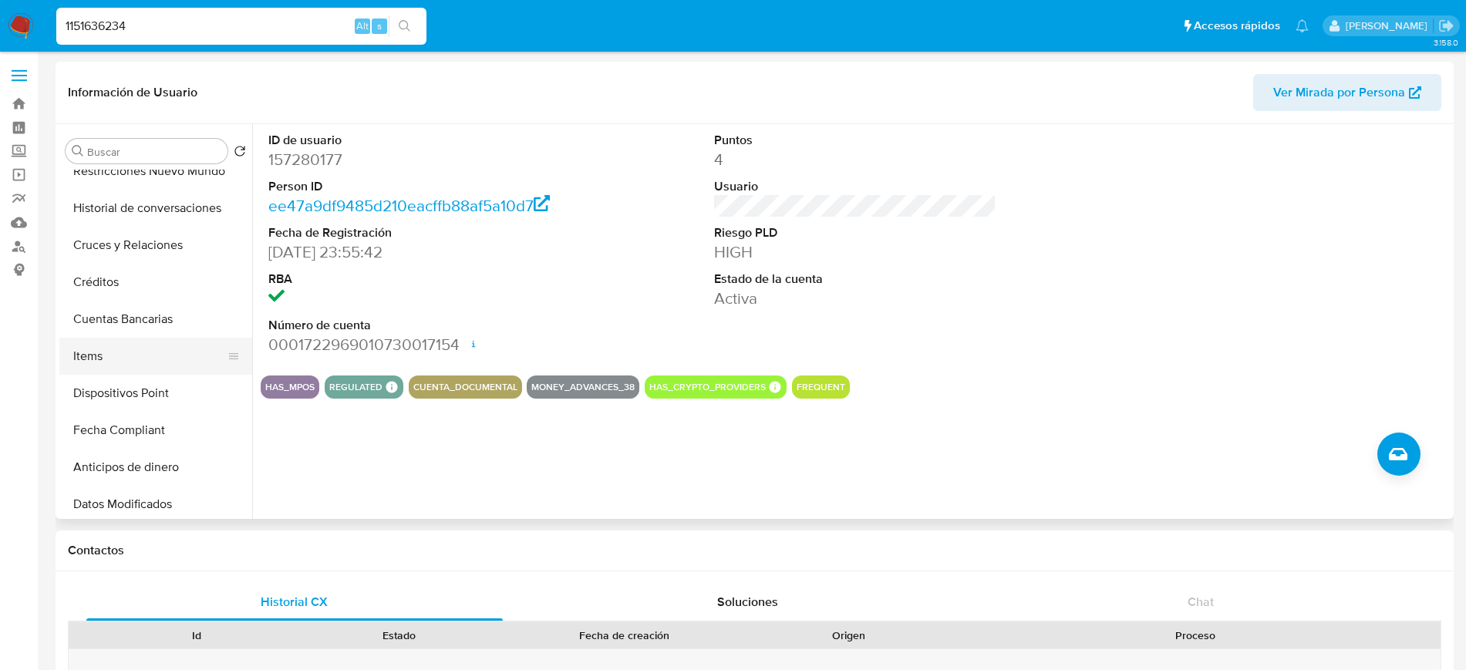
click at [133, 361] on button "Items" at bounding box center [149, 356] width 180 height 37
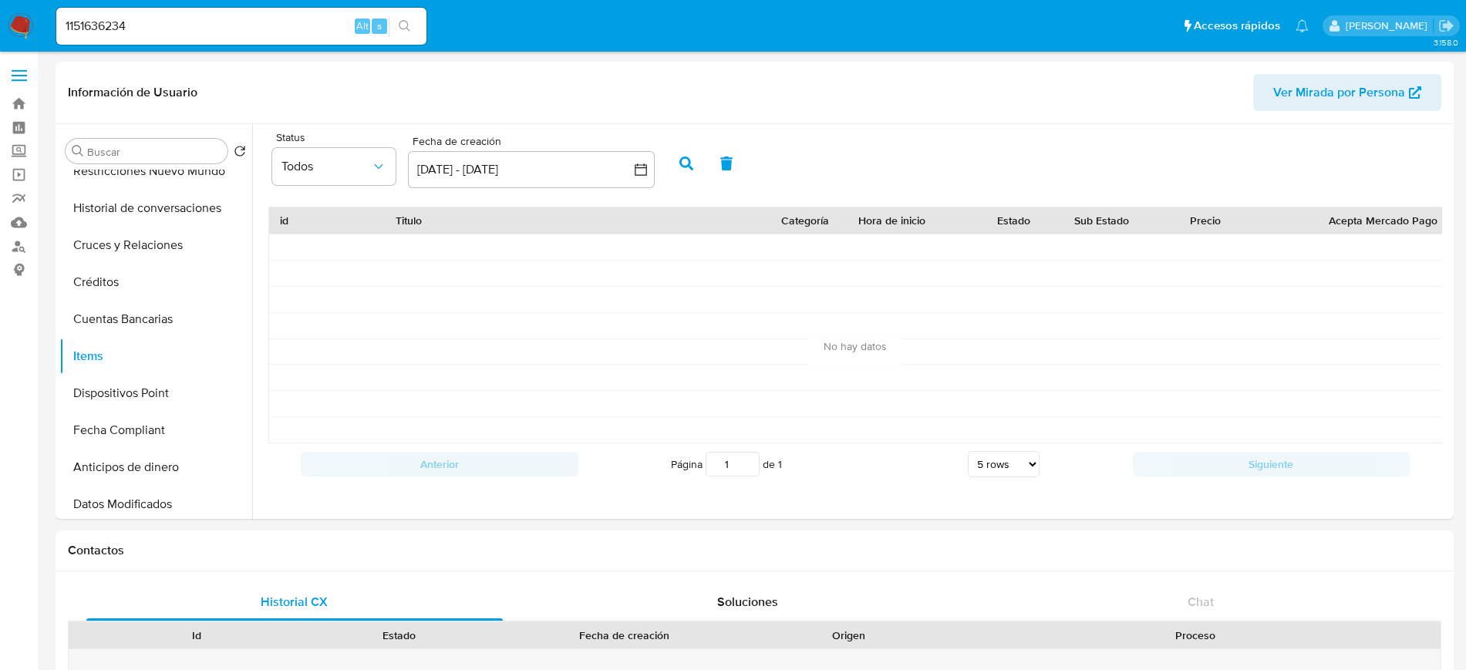
click at [99, 42] on div "1151636234 Alt s" at bounding box center [241, 26] width 370 height 37
click at [96, 39] on div "1151636234 Alt s" at bounding box center [241, 26] width 370 height 37
click at [96, 28] on input "1151636234" at bounding box center [241, 26] width 370 height 20
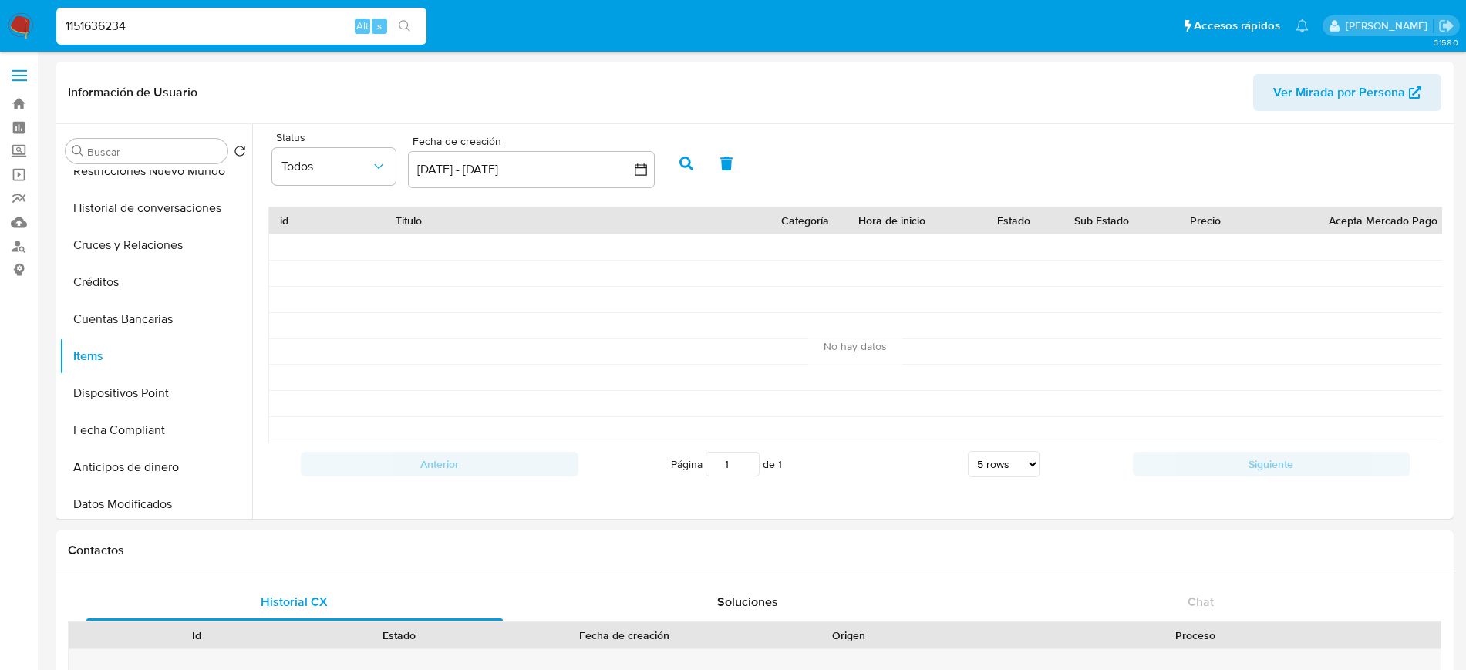
paste input
type input "1151636234"
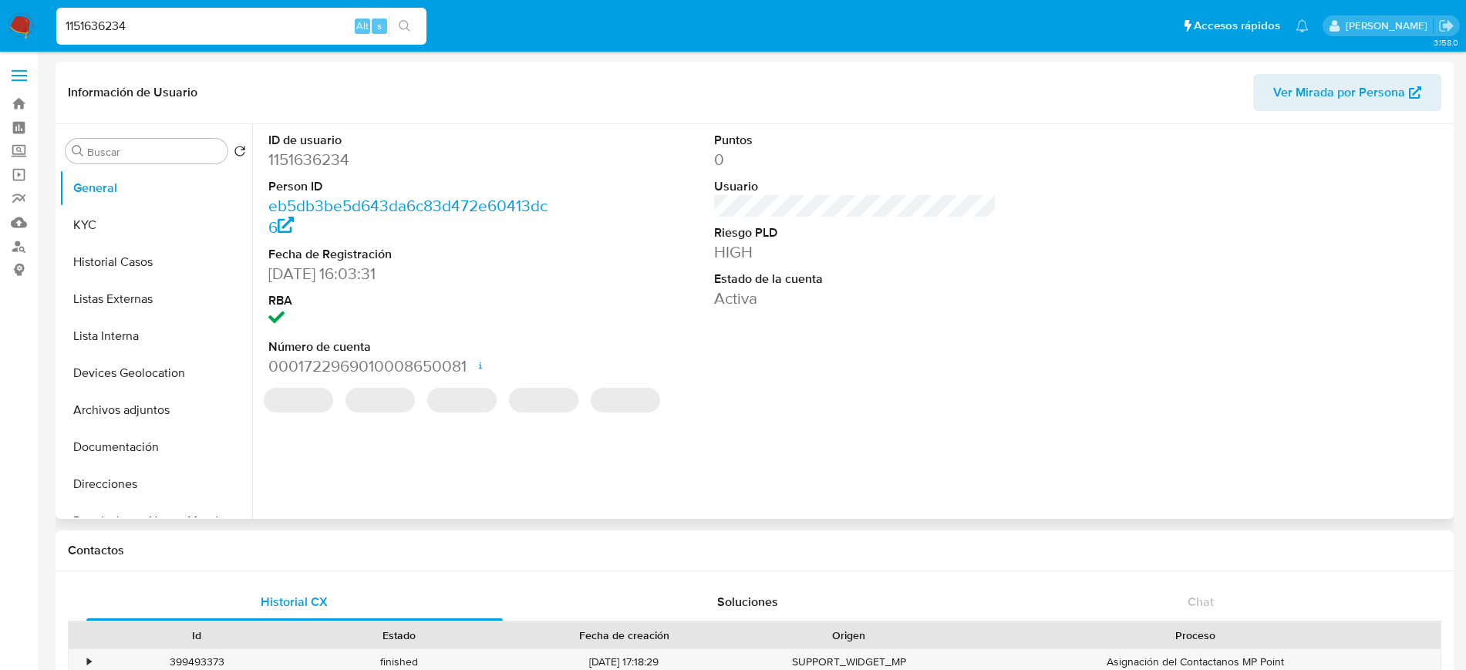
select select "10"
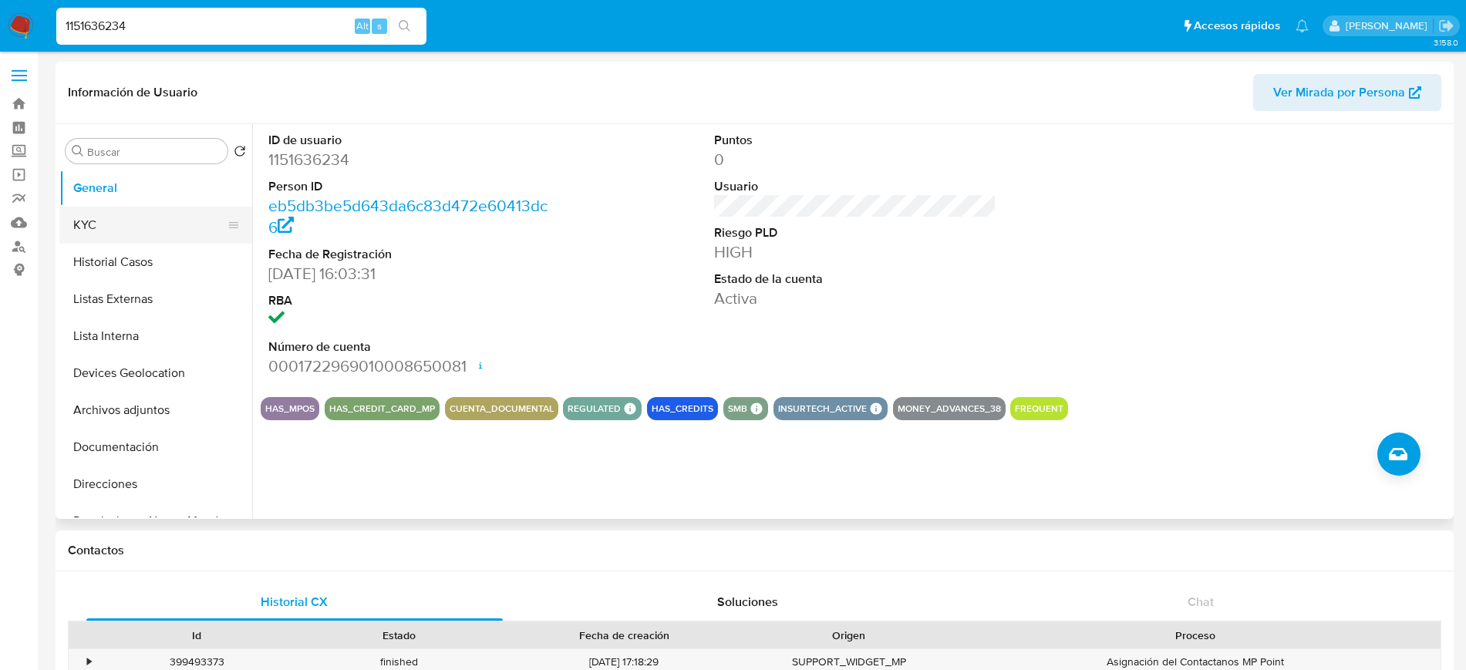
click at [155, 223] on button "KYC" at bounding box center [149, 225] width 180 height 37
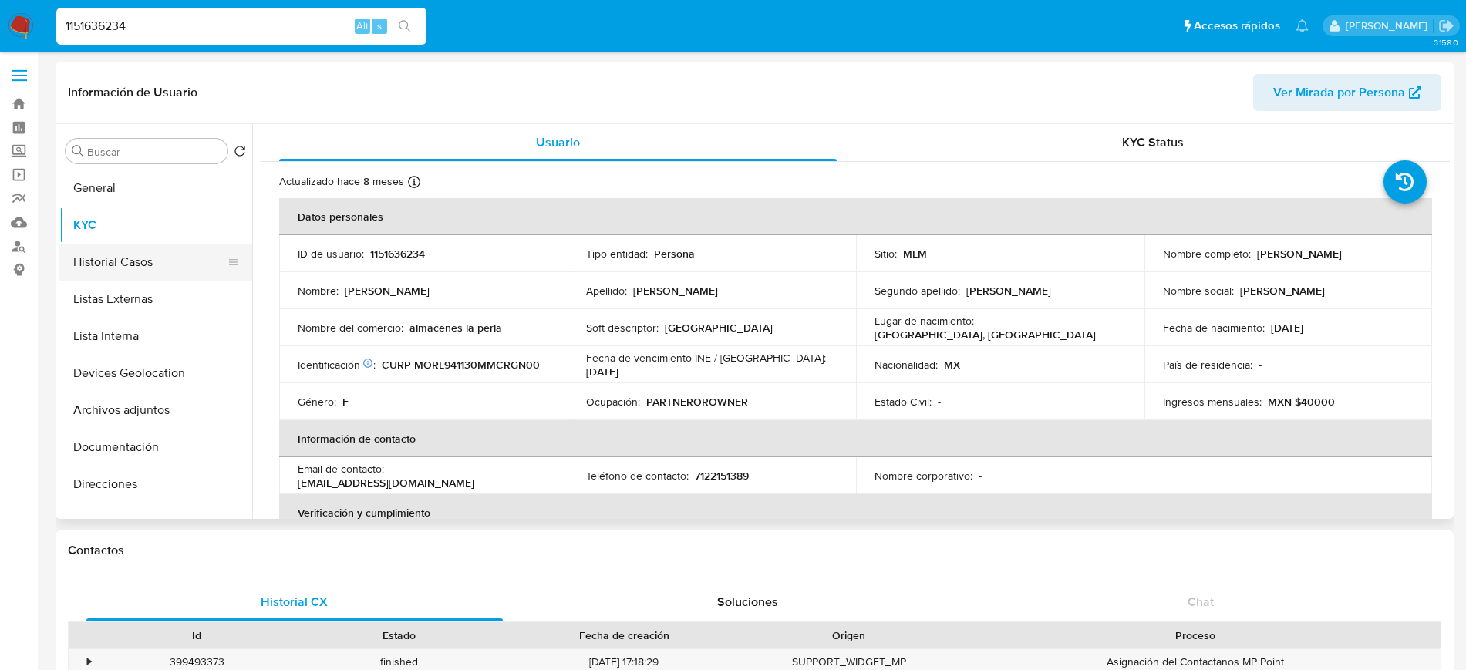
click at [143, 261] on button "Historial Casos" at bounding box center [149, 262] width 180 height 37
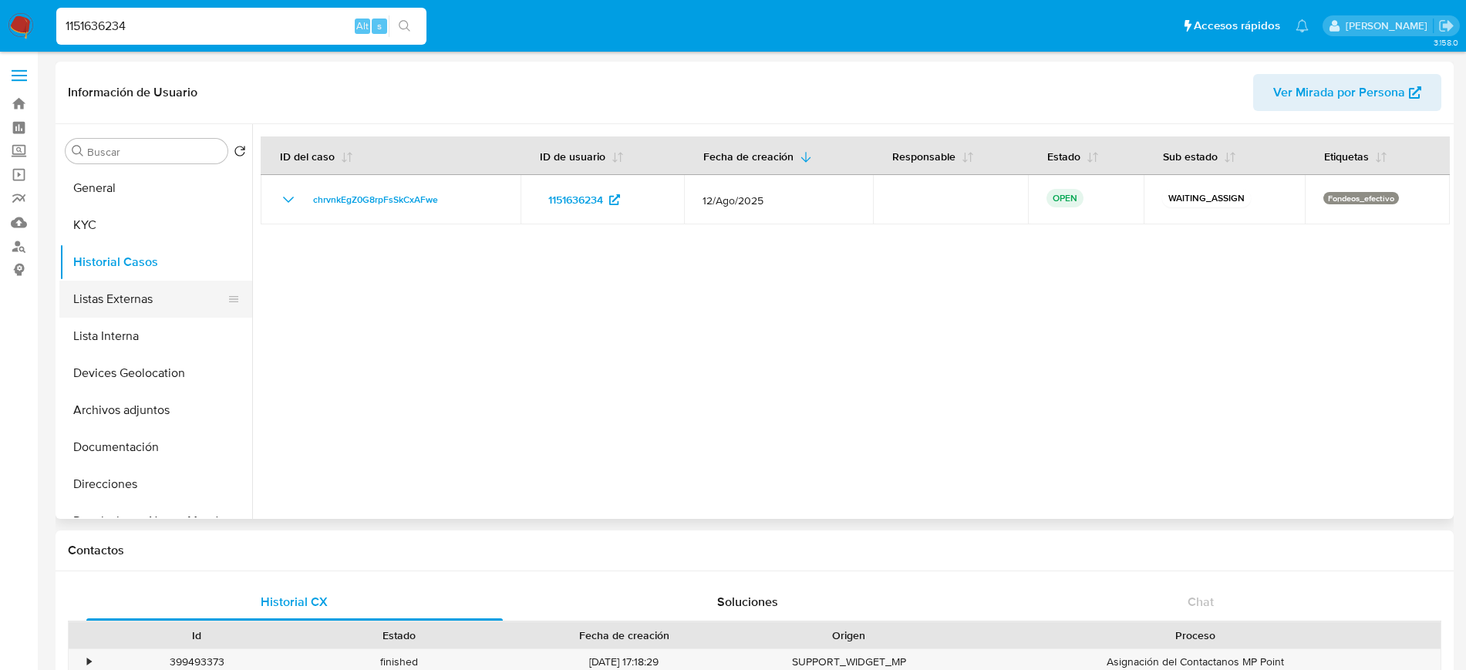
click at [136, 305] on button "Listas Externas" at bounding box center [149, 299] width 180 height 37
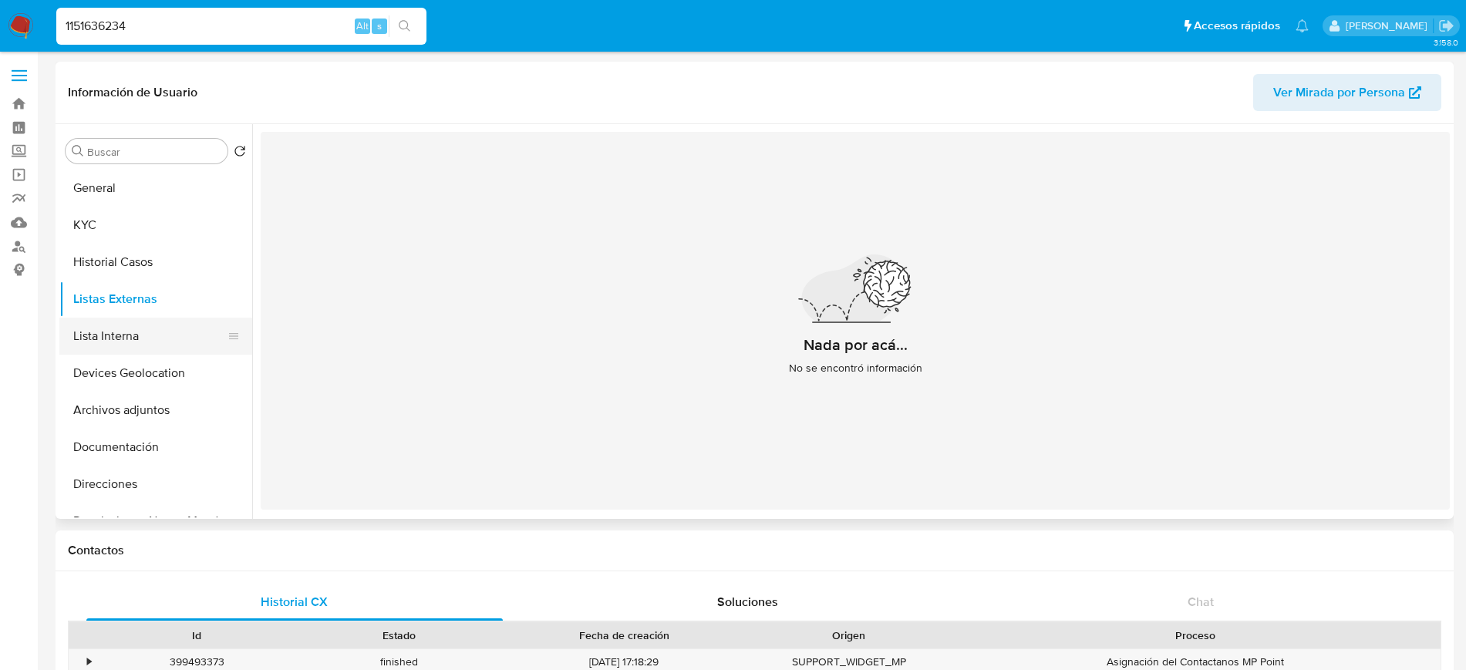
click at [131, 330] on button "Lista Interna" at bounding box center [149, 336] width 180 height 37
click at [135, 384] on button "Devices Geolocation" at bounding box center [149, 373] width 180 height 37
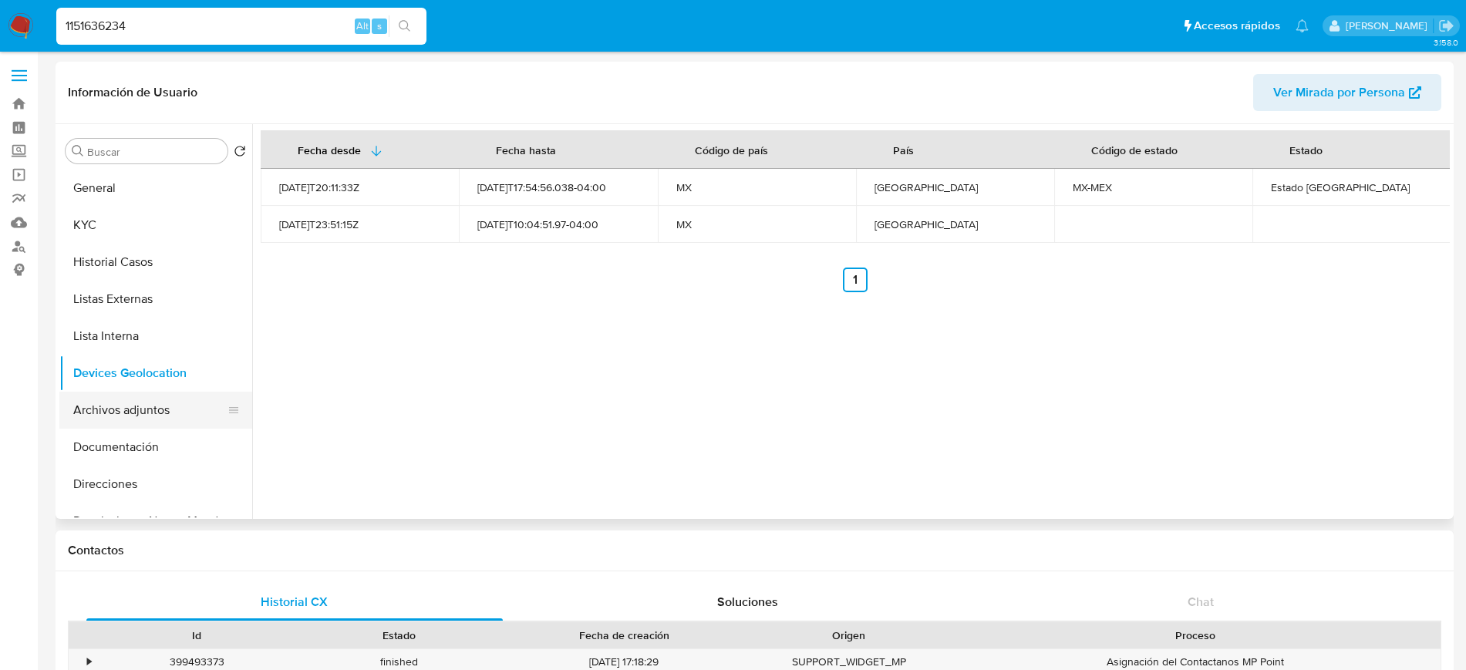
click at [131, 404] on button "Archivos adjuntos" at bounding box center [149, 410] width 180 height 37
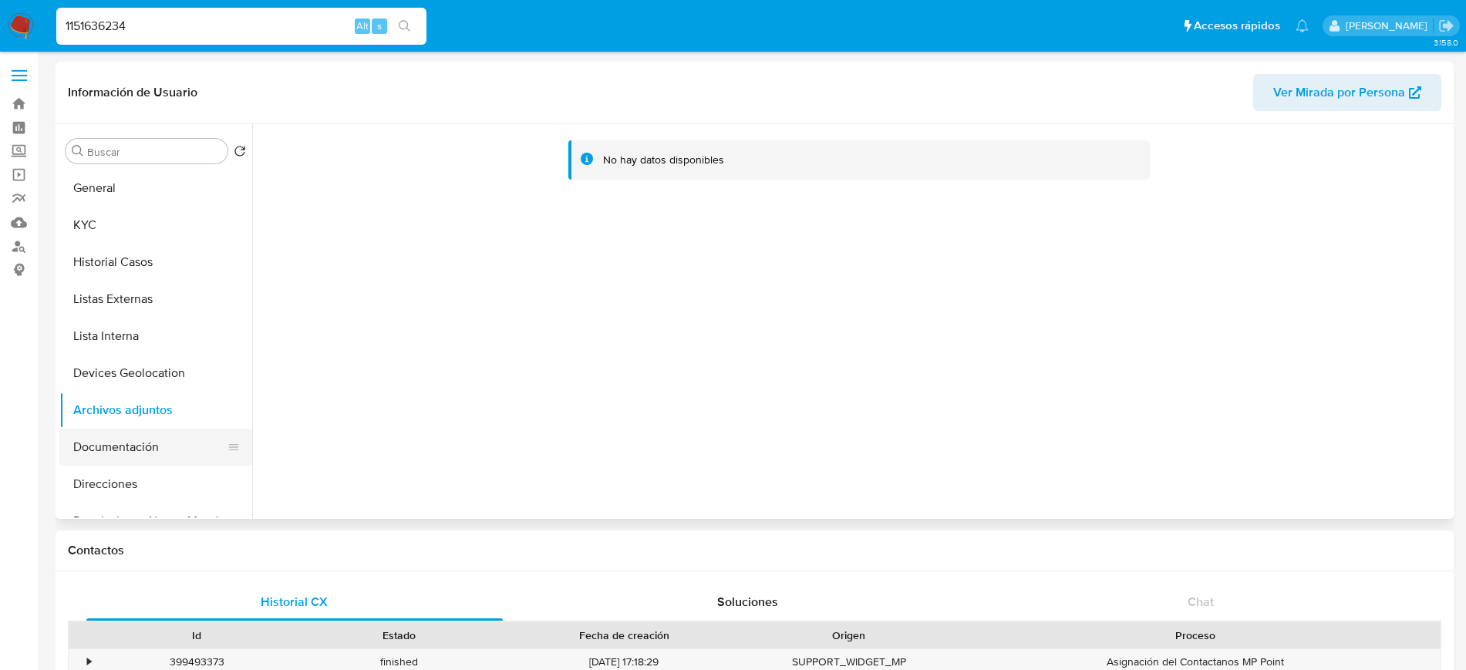
click at [142, 439] on button "Documentación" at bounding box center [149, 447] width 180 height 37
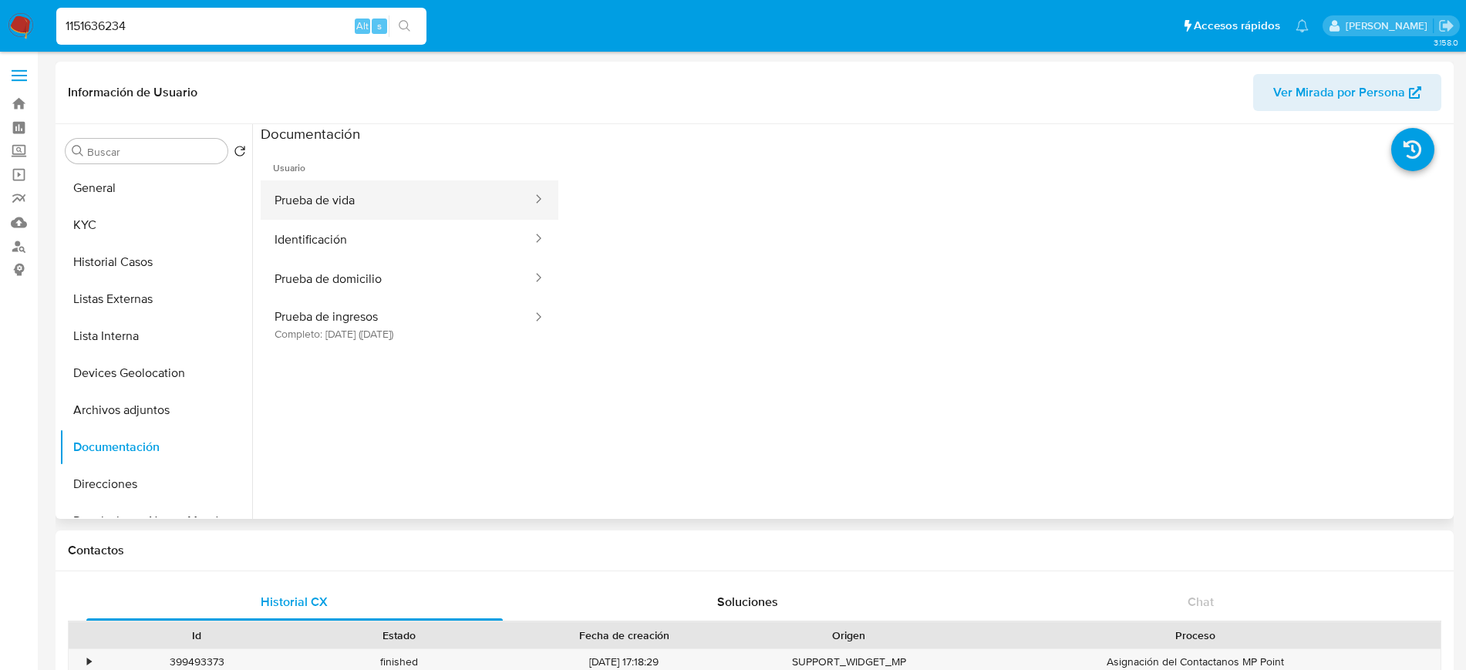
click at [342, 204] on button "Prueba de vida" at bounding box center [397, 199] width 273 height 39
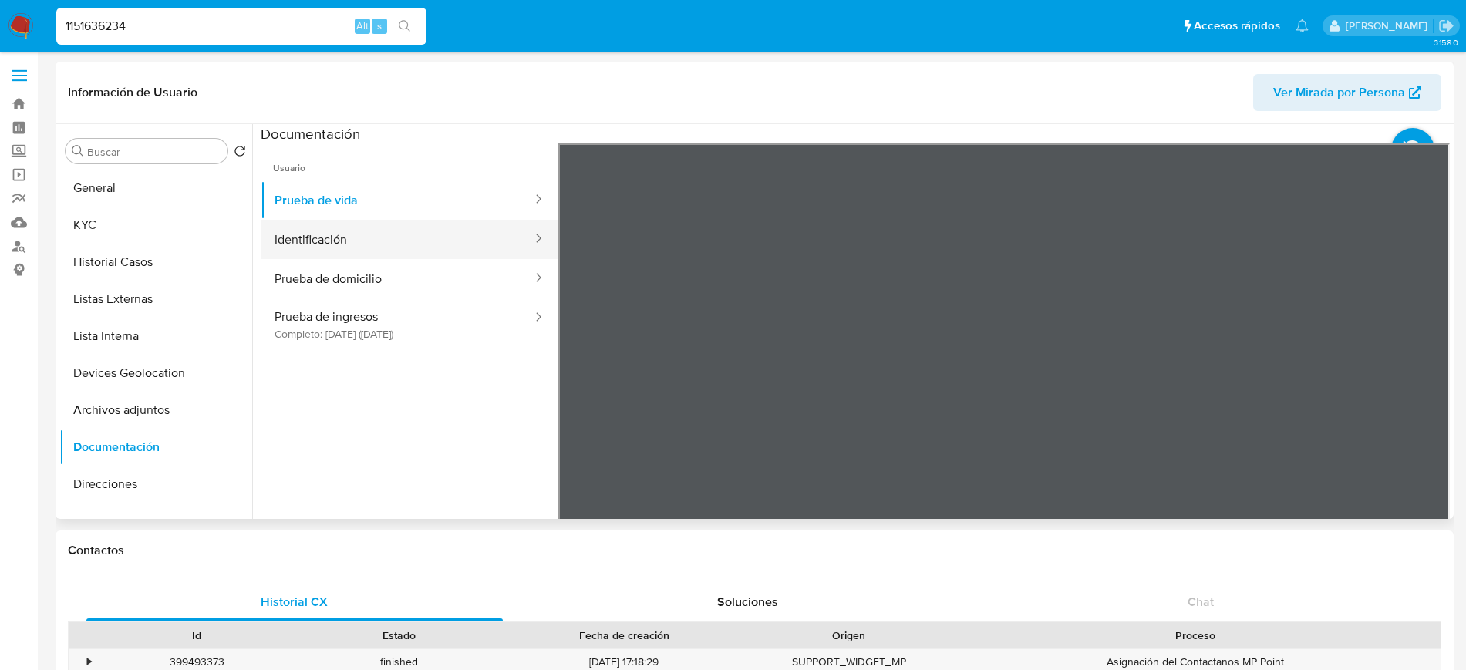
click at [423, 236] on button "Identificación" at bounding box center [397, 239] width 273 height 39
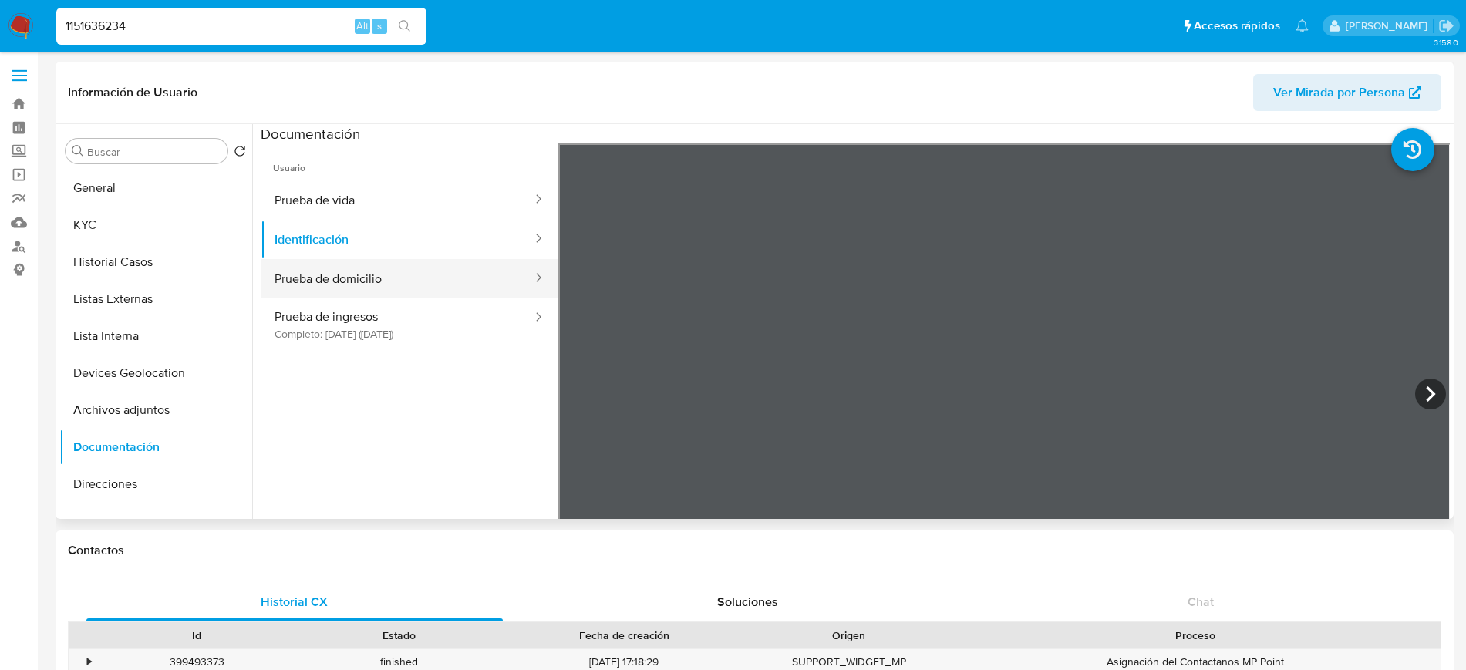
click at [340, 260] on button "Prueba de domicilio" at bounding box center [397, 278] width 273 height 39
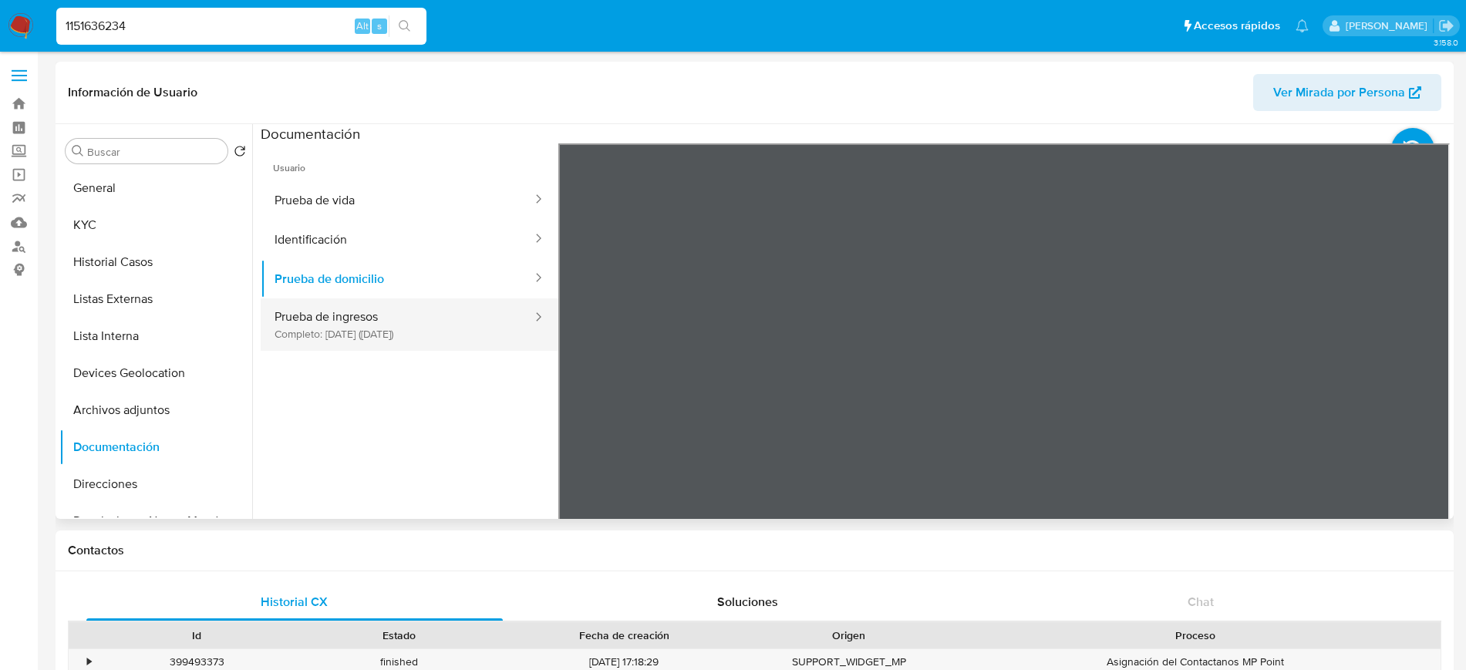
click at [362, 315] on button "Prueba de ingresos Completo: 20/01/2024 (hace 2 años)" at bounding box center [397, 324] width 273 height 52
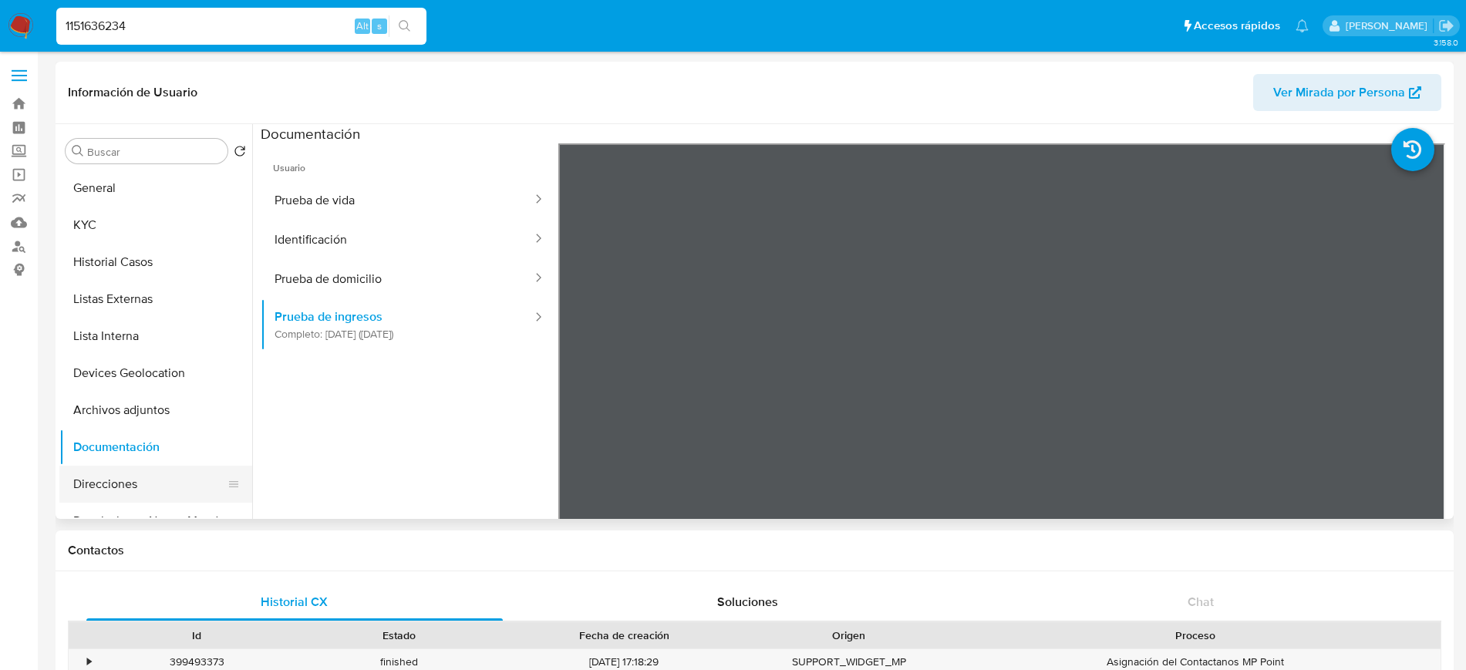
click at [97, 485] on button "Direcciones" at bounding box center [149, 484] width 180 height 37
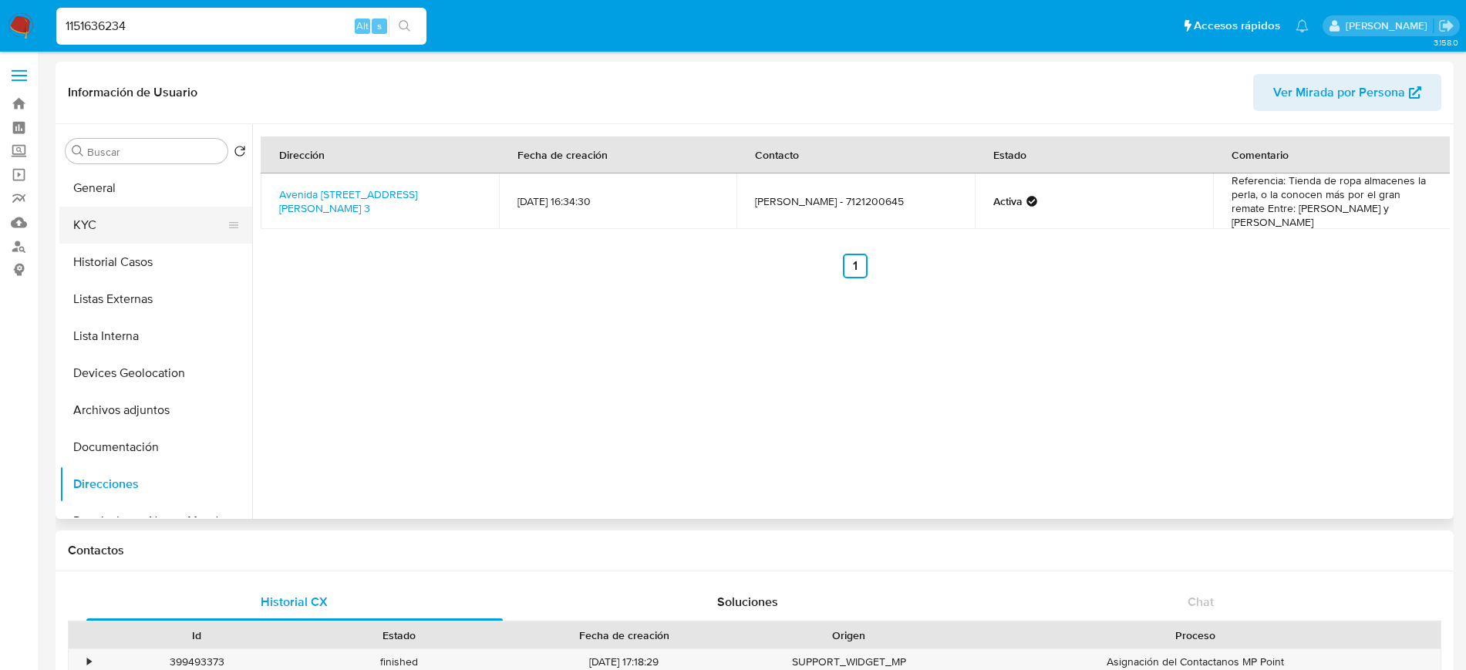
click at [177, 217] on button "KYC" at bounding box center [149, 225] width 180 height 37
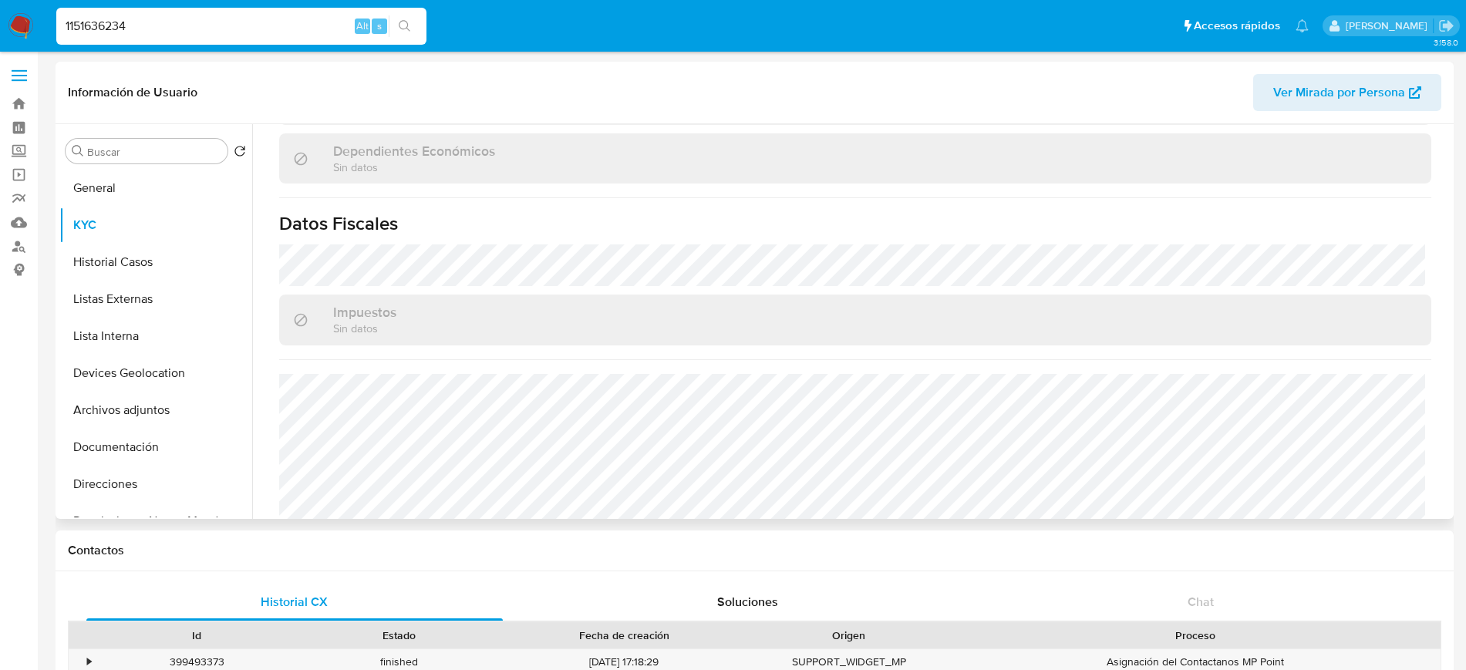
scroll to position [905, 0]
click at [145, 268] on button "Historial Casos" at bounding box center [149, 262] width 180 height 37
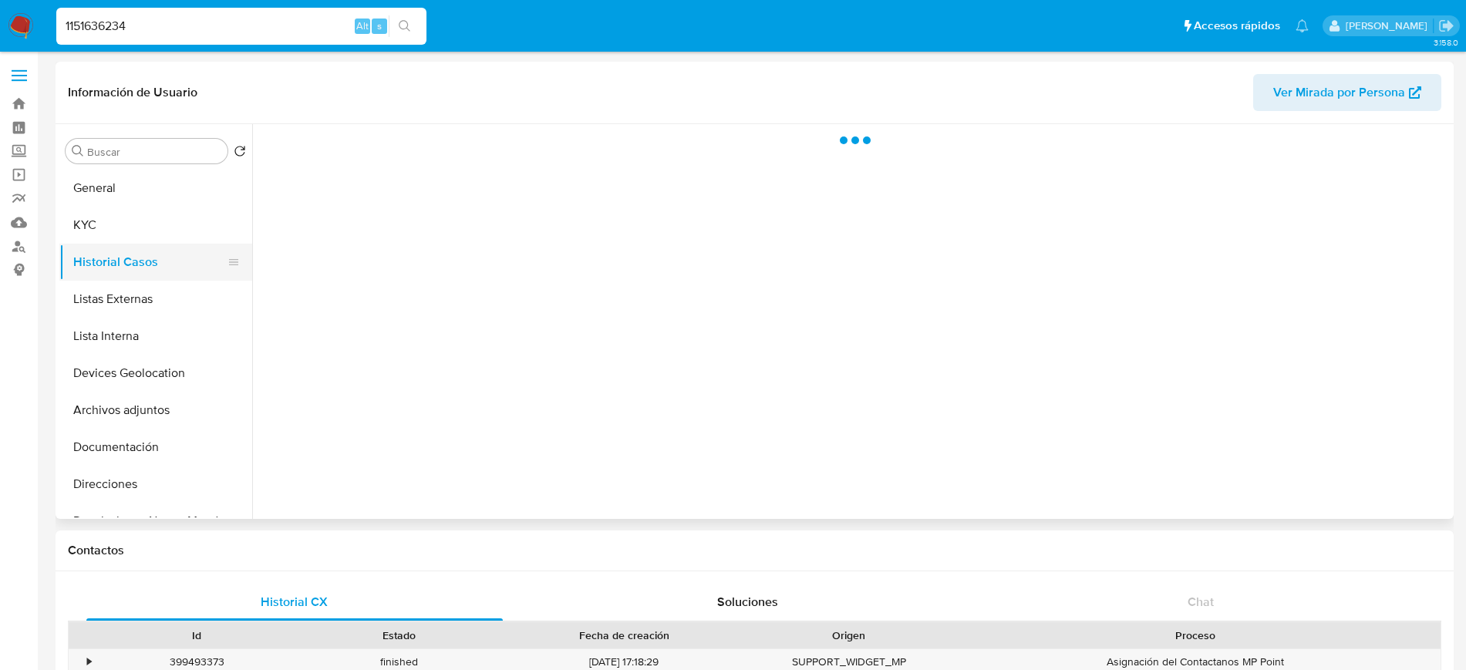
scroll to position [0, 0]
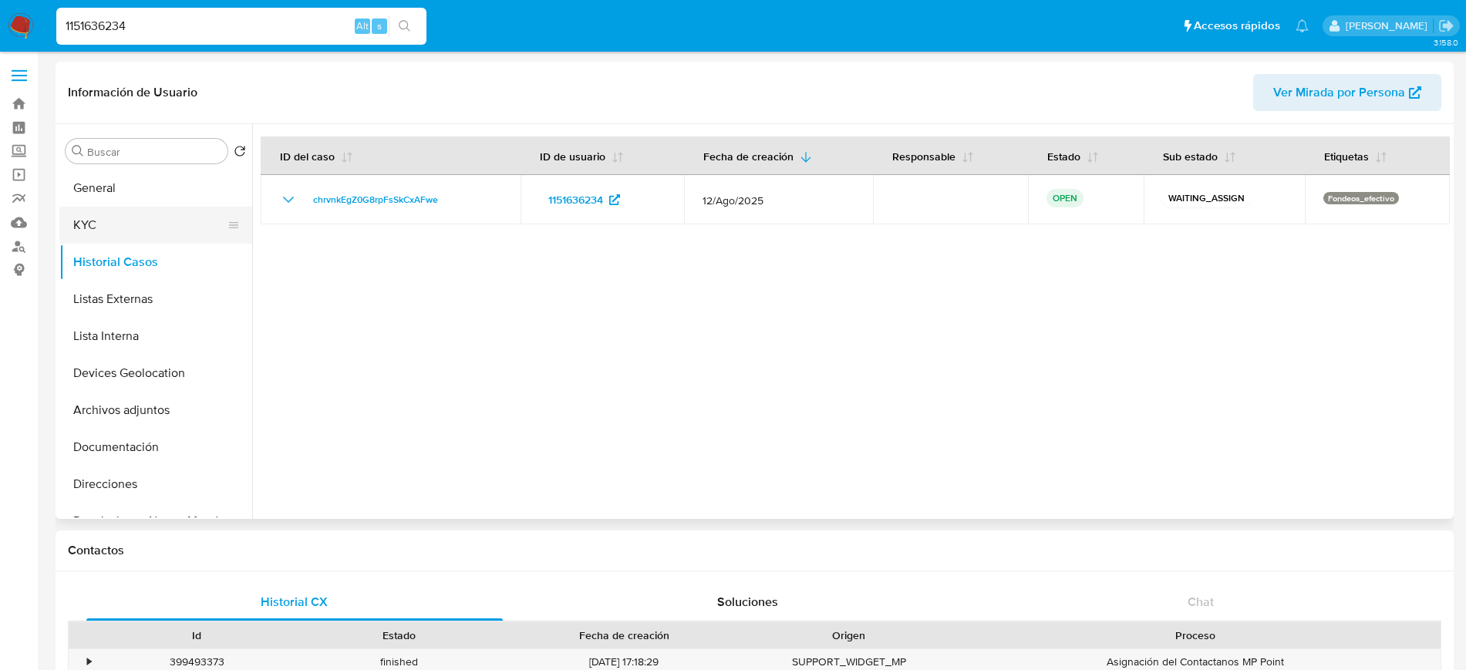
click at [144, 223] on button "KYC" at bounding box center [149, 225] width 180 height 37
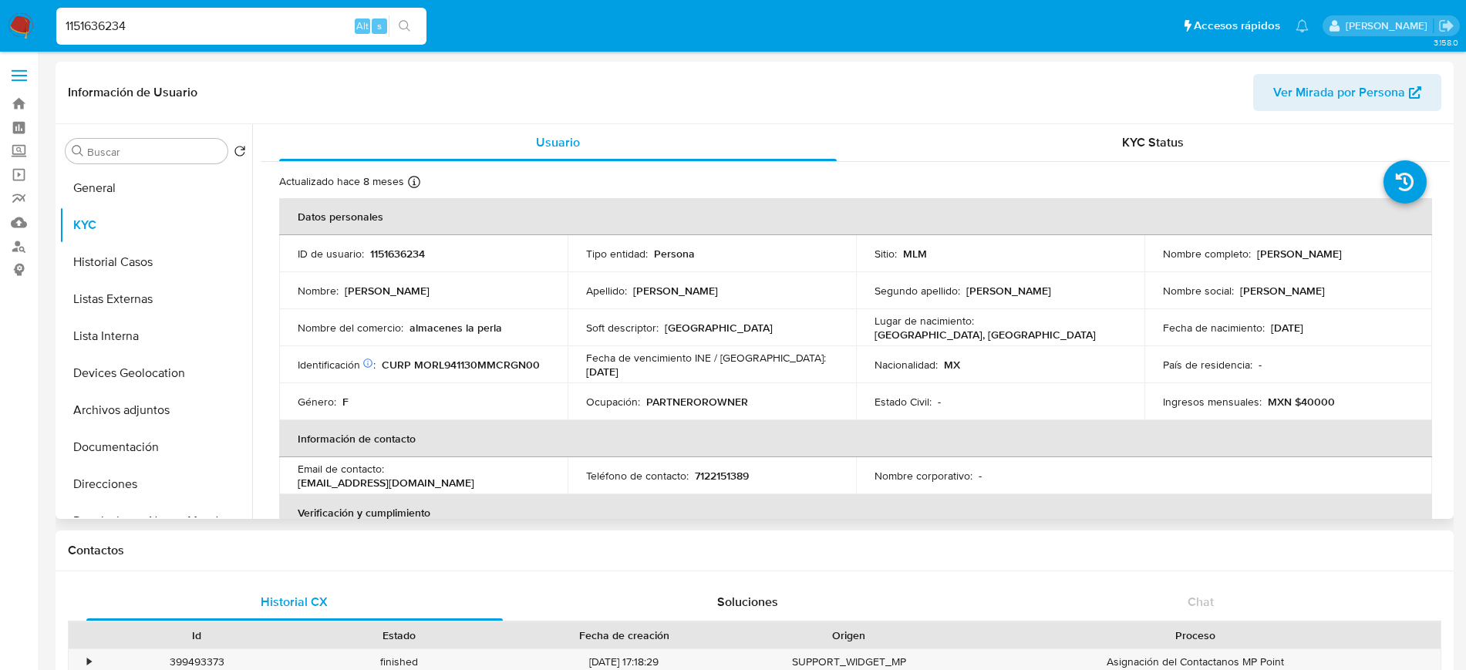
click at [715, 470] on p "7122151389" at bounding box center [722, 476] width 54 height 14
copy div "Teléfono de contacto : 7122151389"
click at [730, 472] on p "7122151389" at bounding box center [722, 476] width 54 height 14
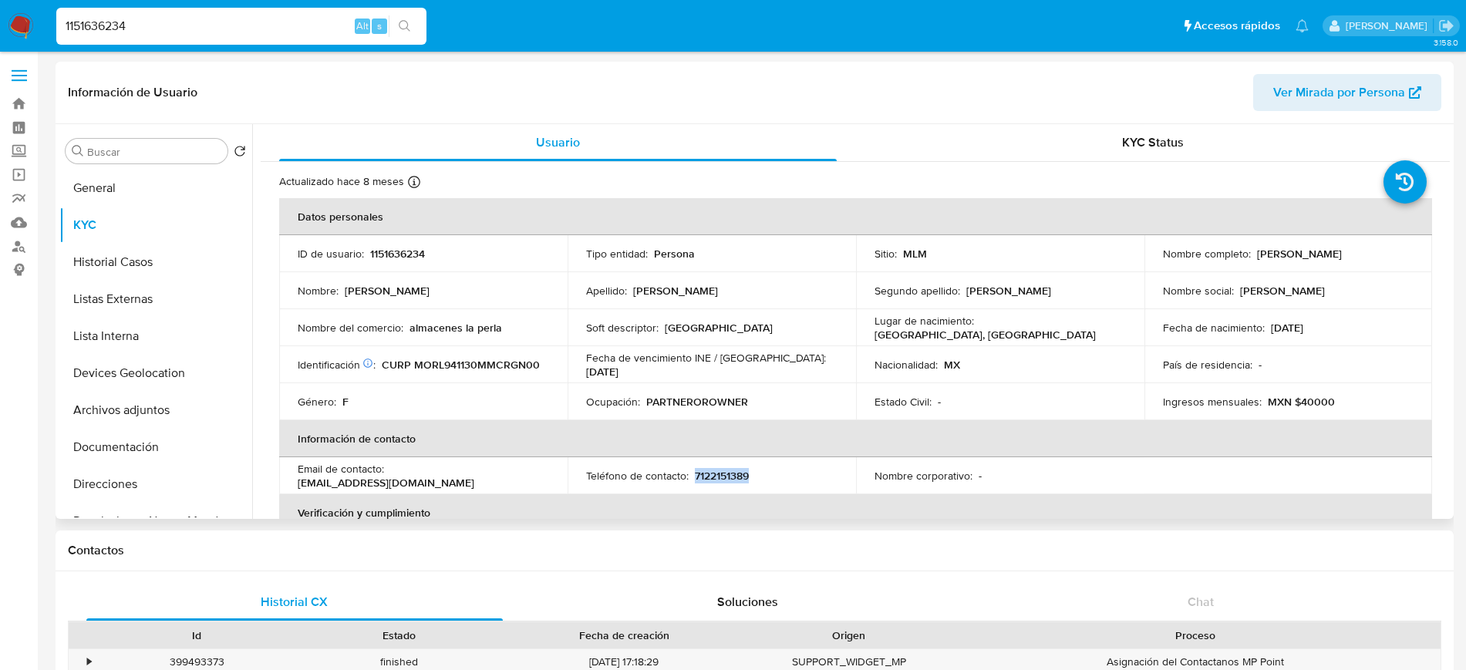
click at [730, 472] on p "7122151389" at bounding box center [722, 476] width 54 height 14
drag, startPoint x: 521, startPoint y: 480, endPoint x: 392, endPoint y: 475, distance: 129.6
click at [392, 475] on div "Email de contacto : myrna_rogel@hotmail.com" at bounding box center [423, 476] width 251 height 28
copy p "myrna_rogel@hotmail.com"
click at [113, 190] on button "General" at bounding box center [149, 188] width 180 height 37
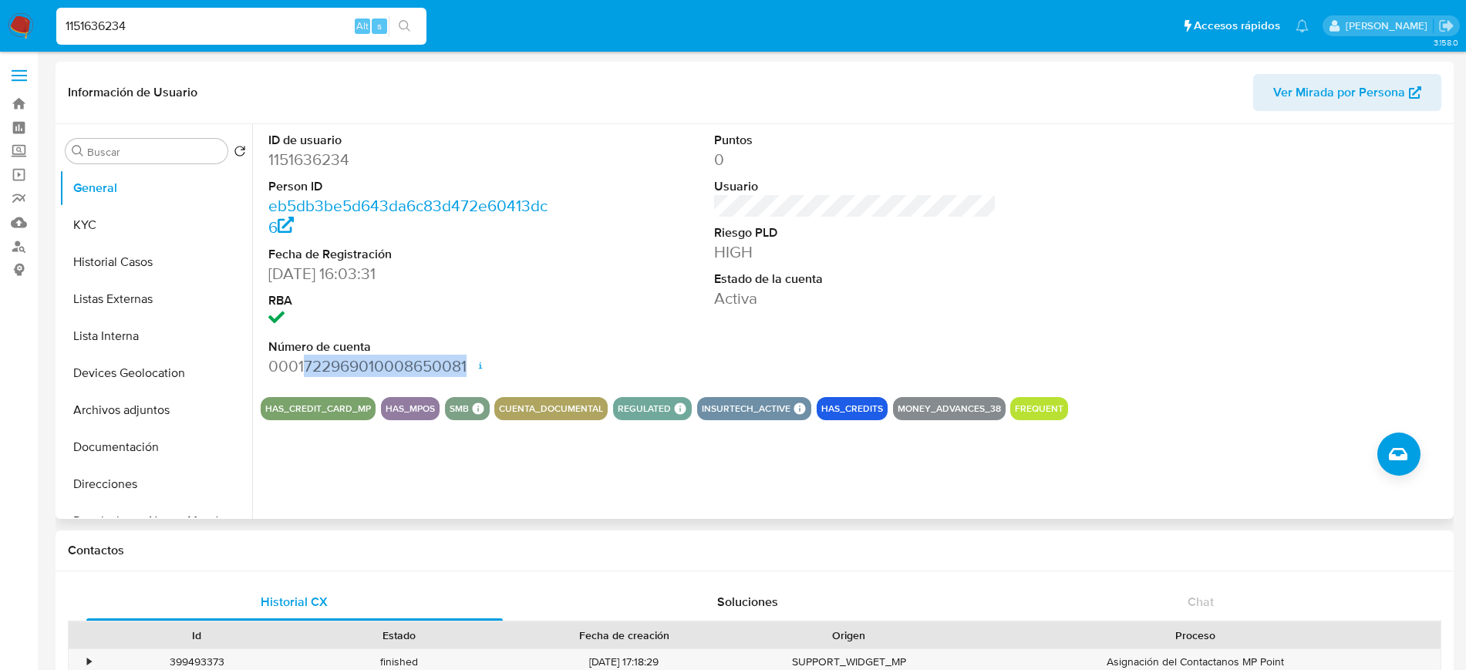
drag, startPoint x: 305, startPoint y: 363, endPoint x: 467, endPoint y: 372, distance: 162.1
click at [467, 372] on dd "0001722969010008650081 Fecha de apertura 19/02/2024 20:50 Estado ACTIVE" at bounding box center [409, 366] width 282 height 22
copy dd "722969010008650081"
click at [133, 457] on button "Documentación" at bounding box center [149, 447] width 180 height 37
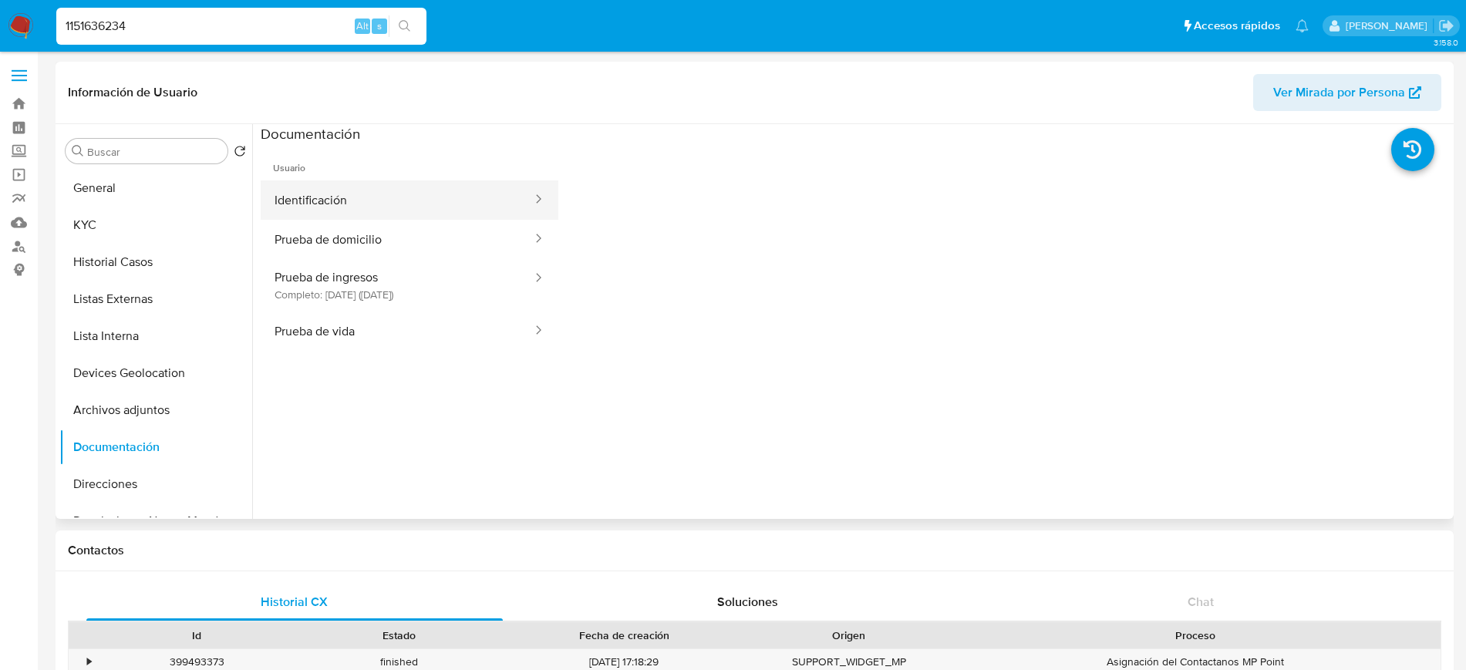
click at [333, 206] on button "Identificación" at bounding box center [397, 199] width 273 height 39
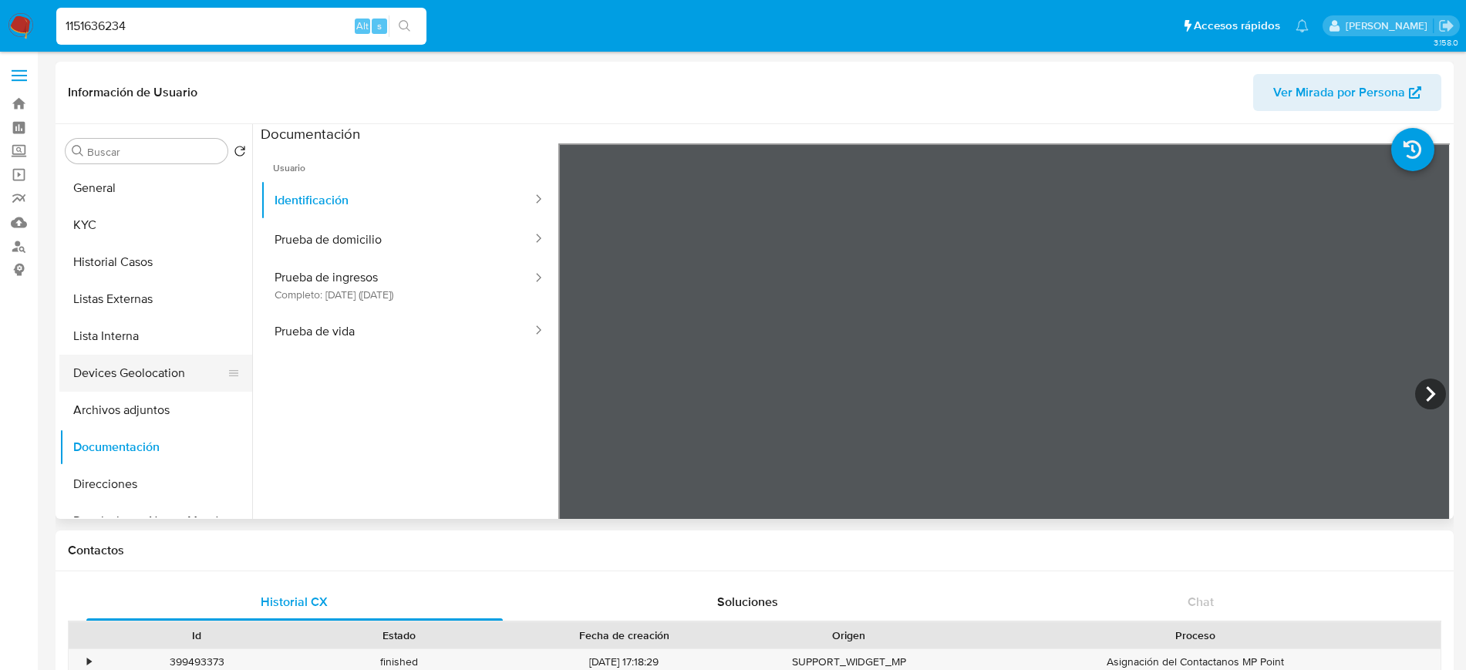
click at [177, 370] on button "Devices Geolocation" at bounding box center [149, 373] width 180 height 37
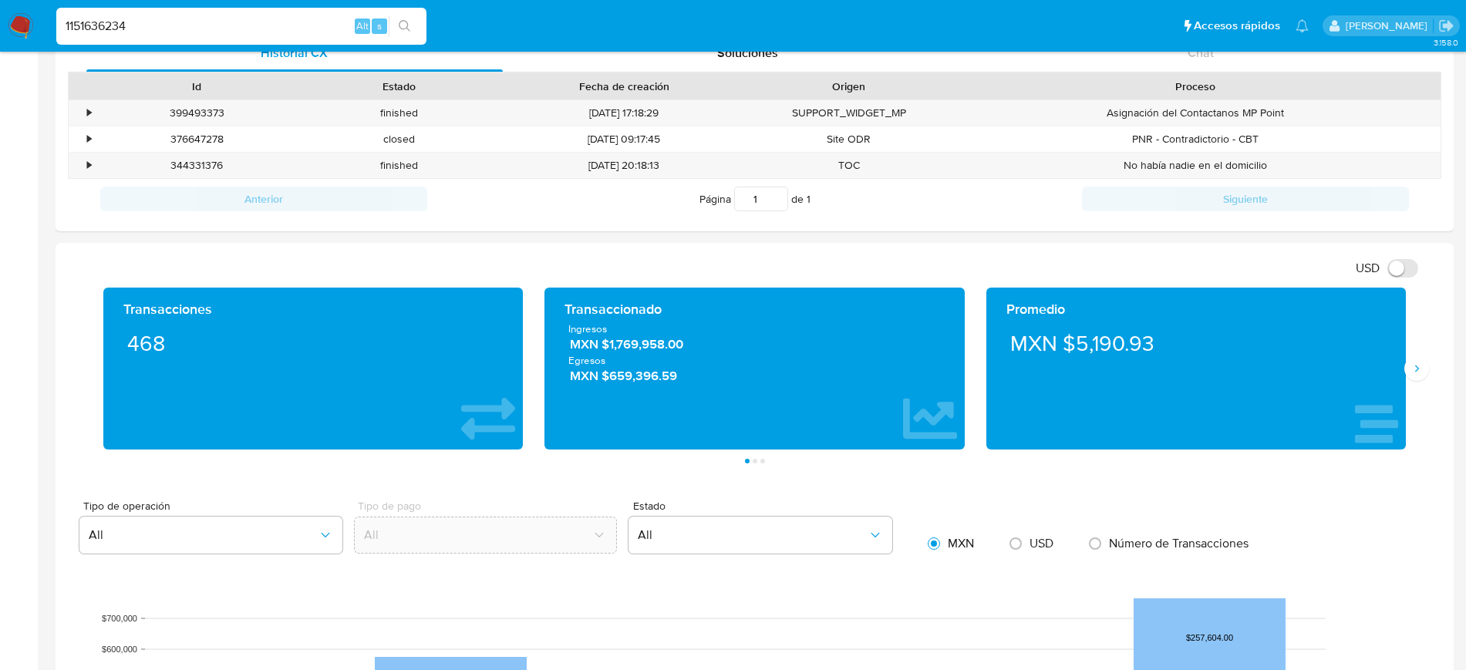
scroll to position [605, 0]
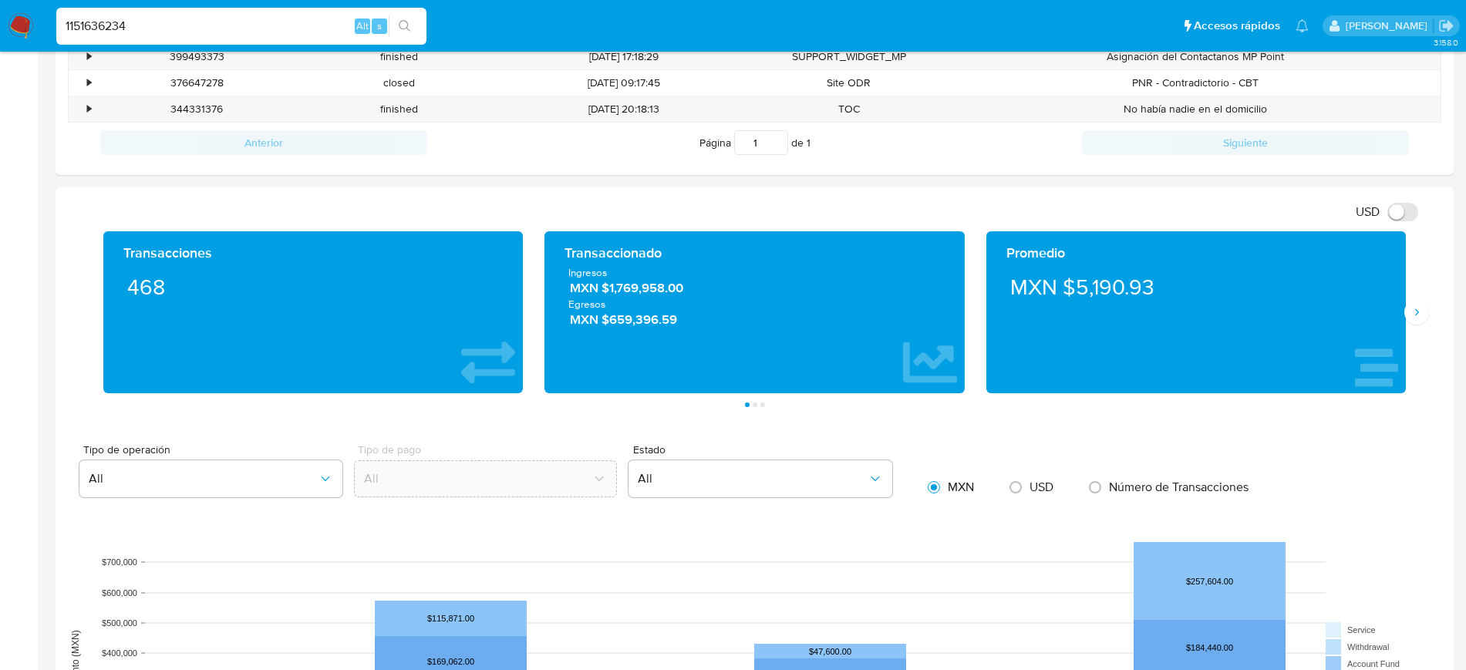
click at [1427, 322] on div "Transacciones 468 Transaccionado Ingresos MXN $1,769,958.00 Egresos MXN $659,39…" at bounding box center [754, 319] width 1373 height 176
click at [1424, 316] on button "Siguiente" at bounding box center [1416, 312] width 25 height 25
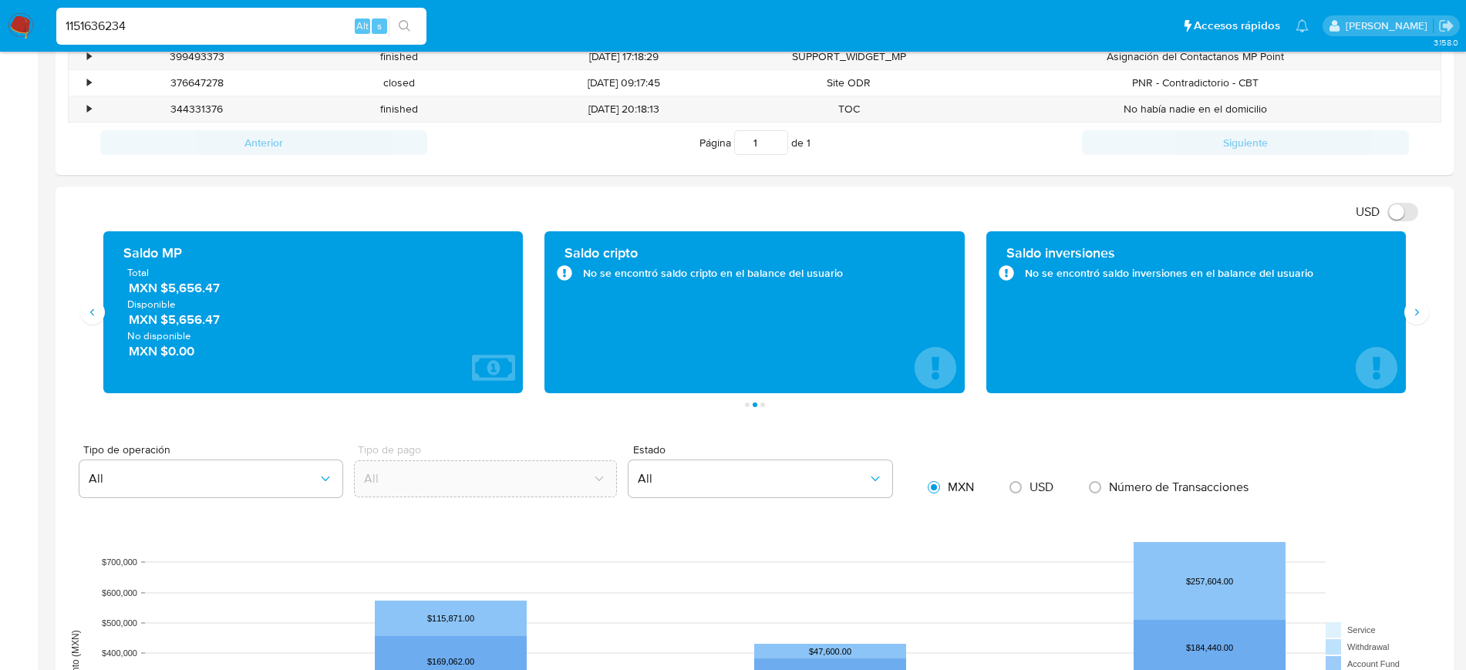
drag, startPoint x: 1463, startPoint y: 221, endPoint x: 1474, endPoint y: 220, distance: 11.6
click at [1466, 220] on html "Pausado Ver notificaciones 1151636234 Alt s Accesos rápidos Presiona las siguie…" at bounding box center [733, 613] width 1466 height 2437
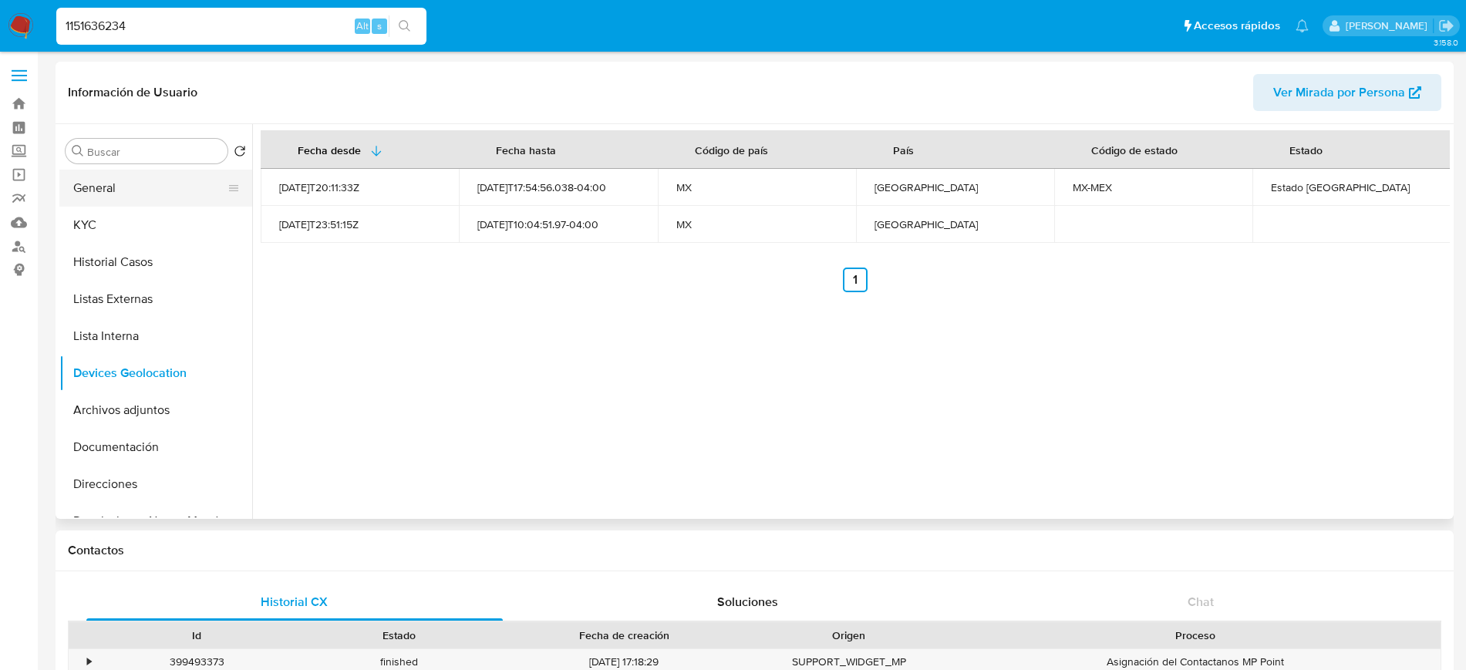
click at [126, 174] on button "General" at bounding box center [149, 188] width 180 height 37
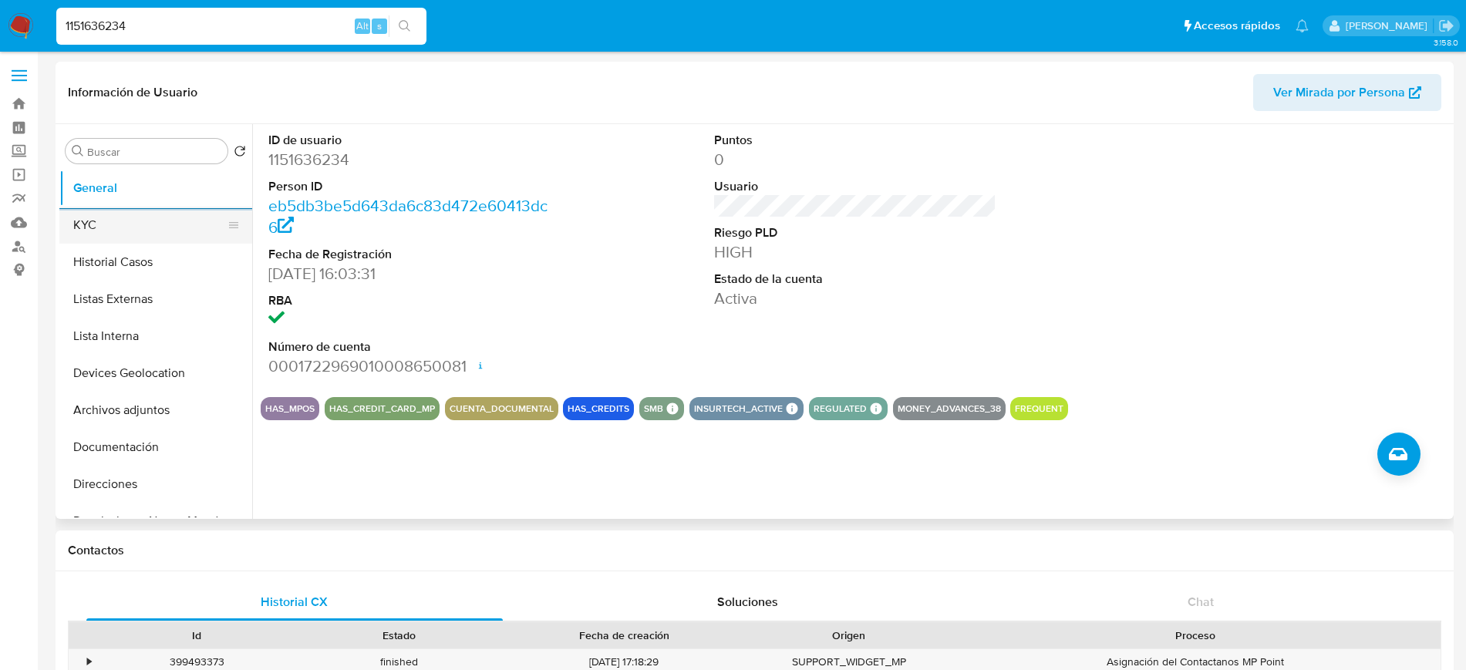
click at [93, 226] on button "KYC" at bounding box center [149, 225] width 180 height 37
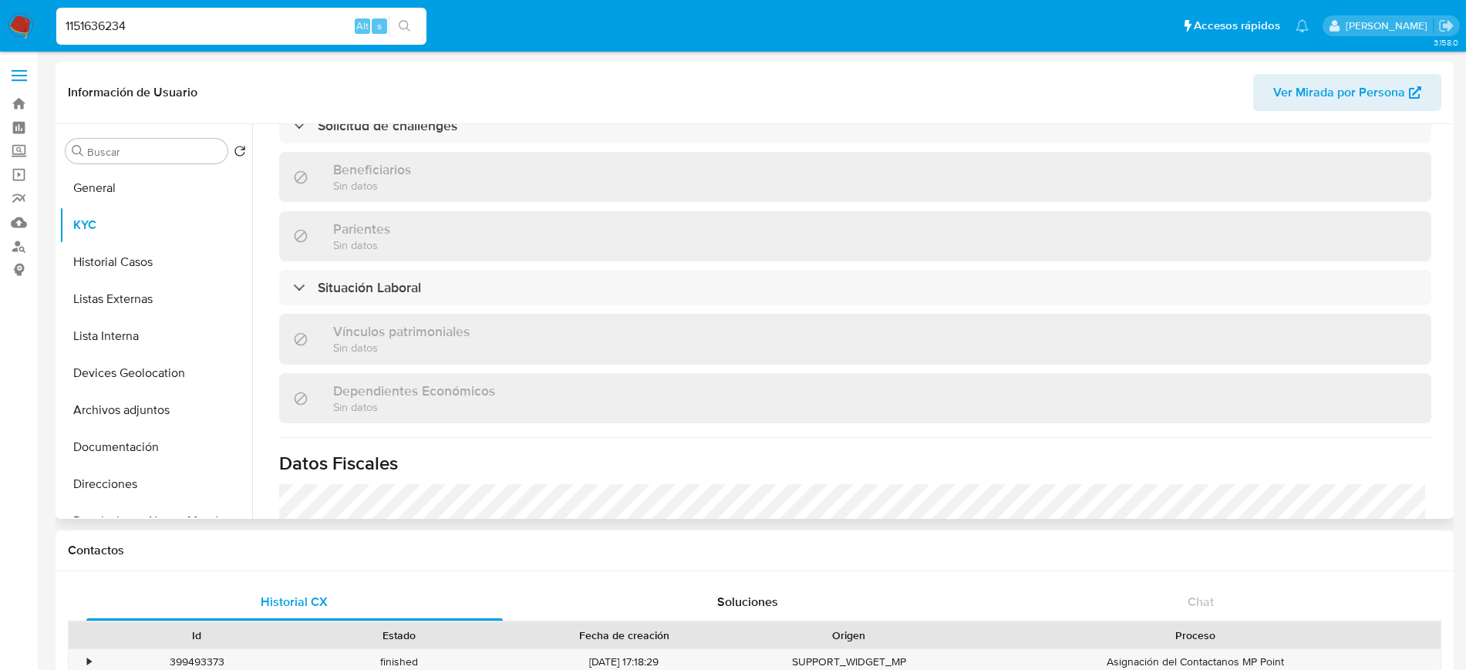
scroll to position [939, 0]
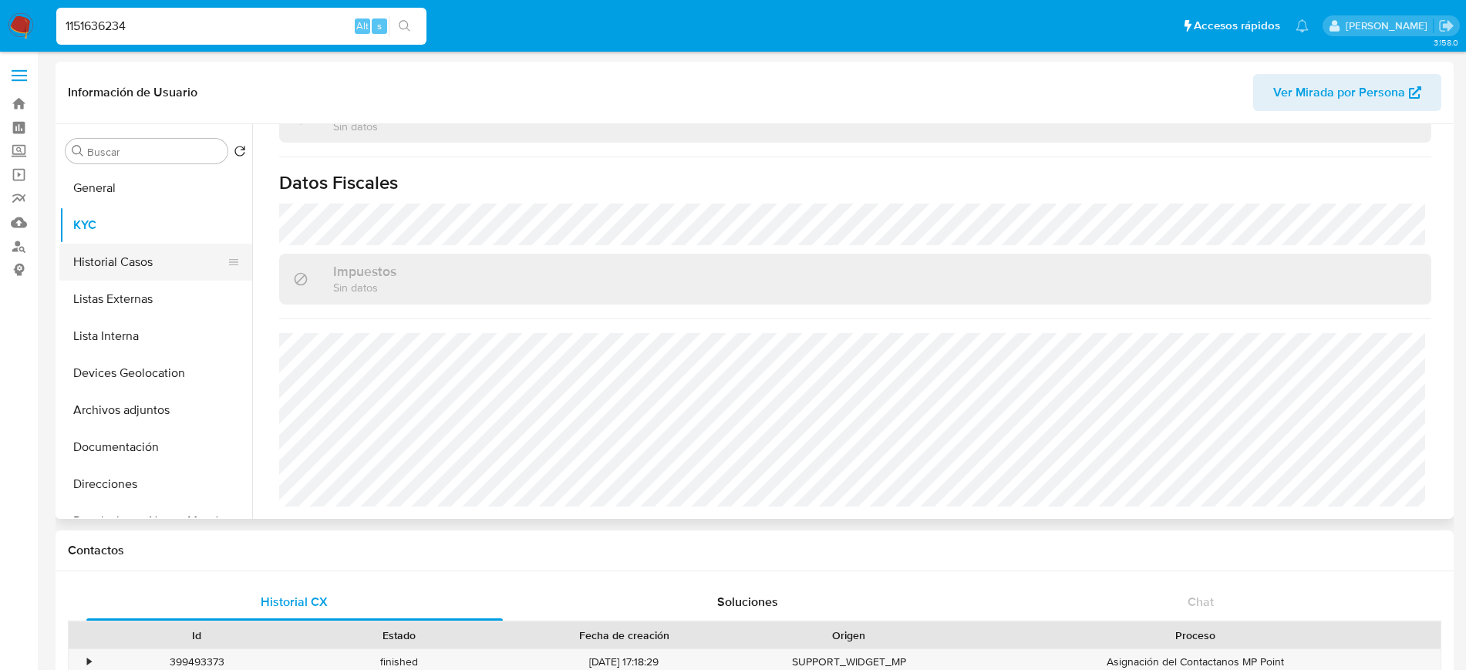
click at [120, 268] on button "Historial Casos" at bounding box center [149, 262] width 180 height 37
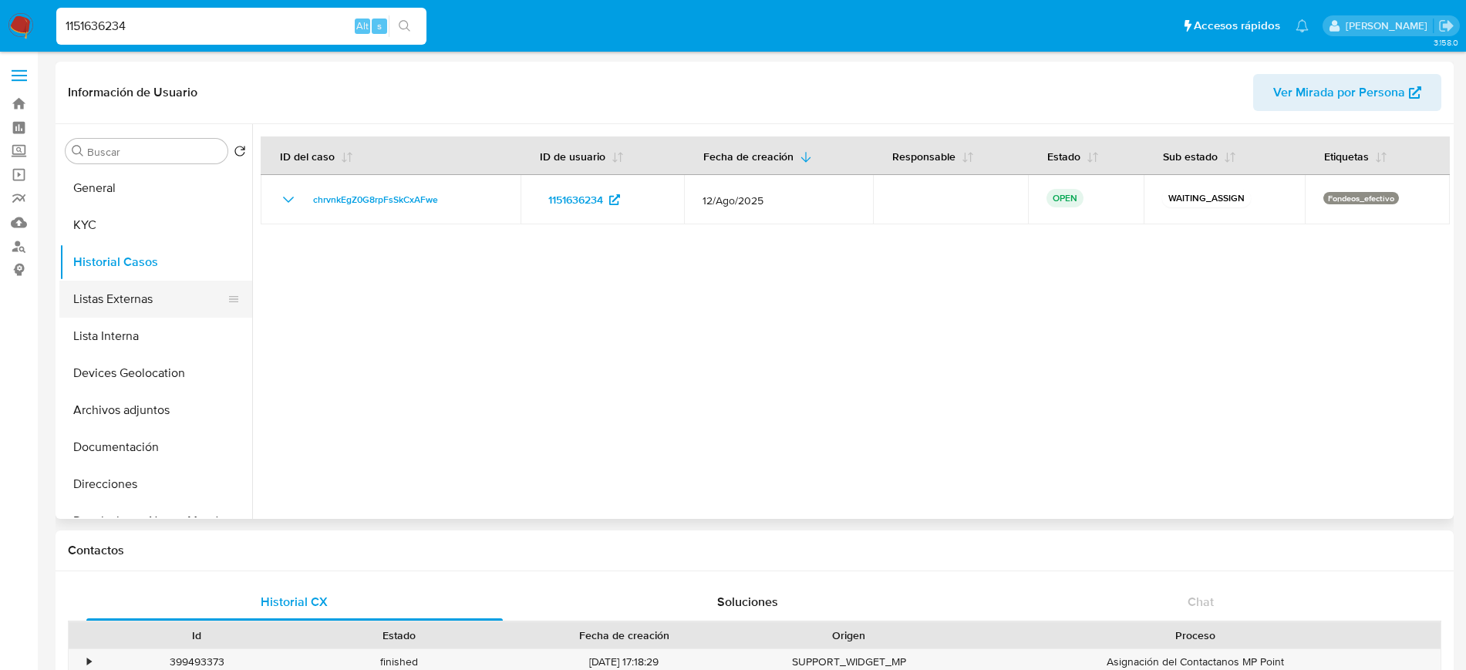
click at [69, 296] on button "Listas Externas" at bounding box center [149, 299] width 180 height 37
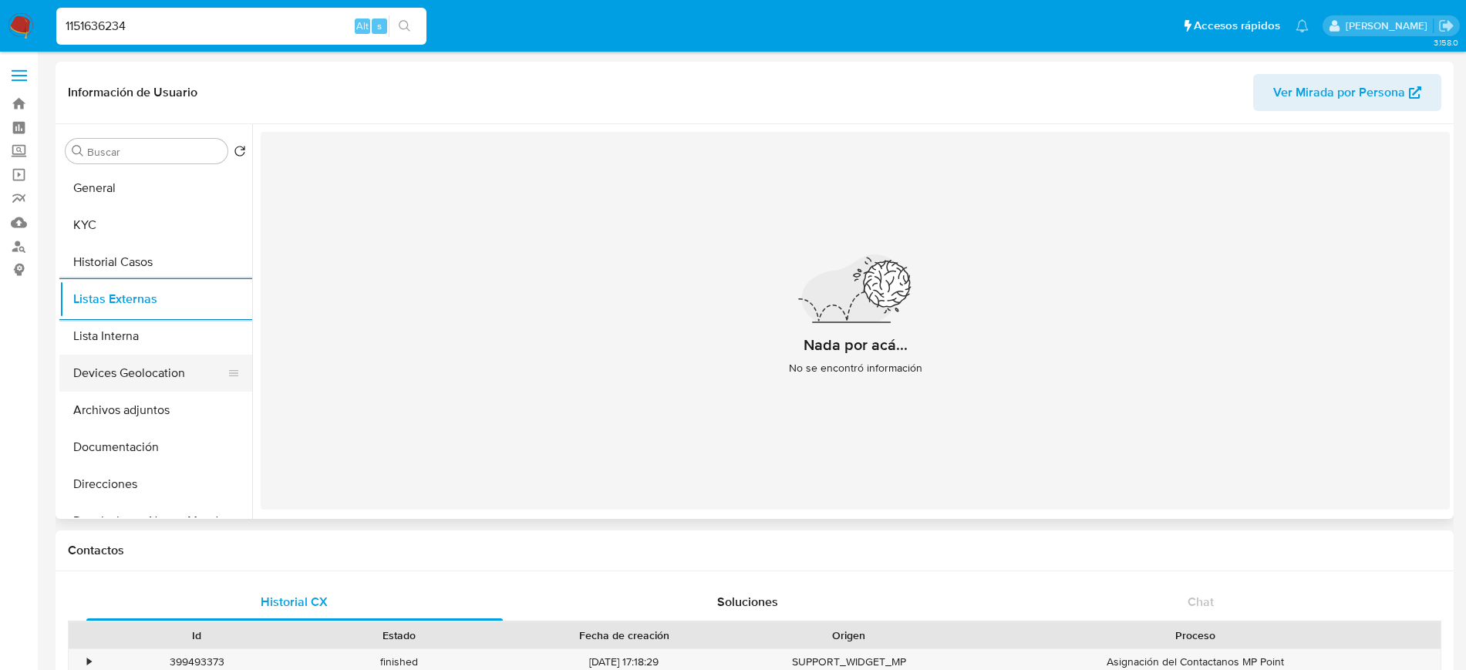
click at [168, 374] on button "Devices Geolocation" at bounding box center [149, 373] width 180 height 37
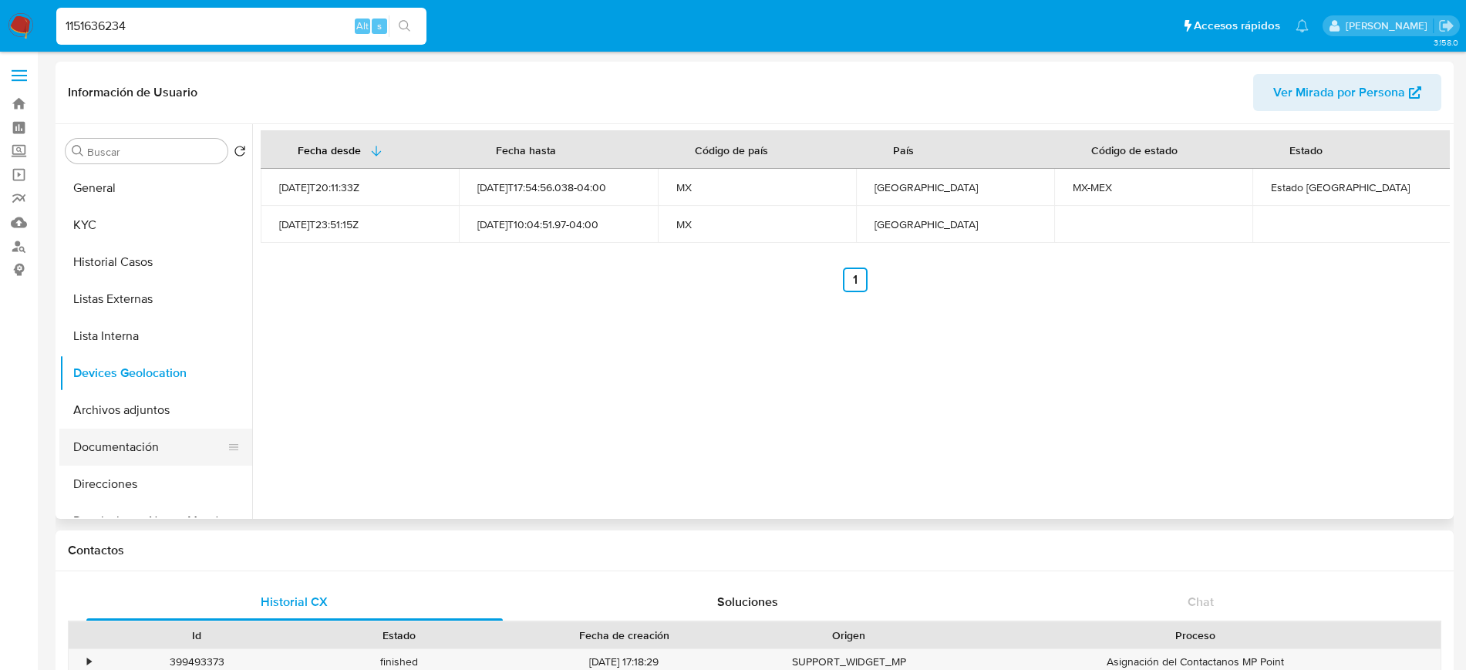
click at [107, 456] on button "Documentación" at bounding box center [149, 447] width 180 height 37
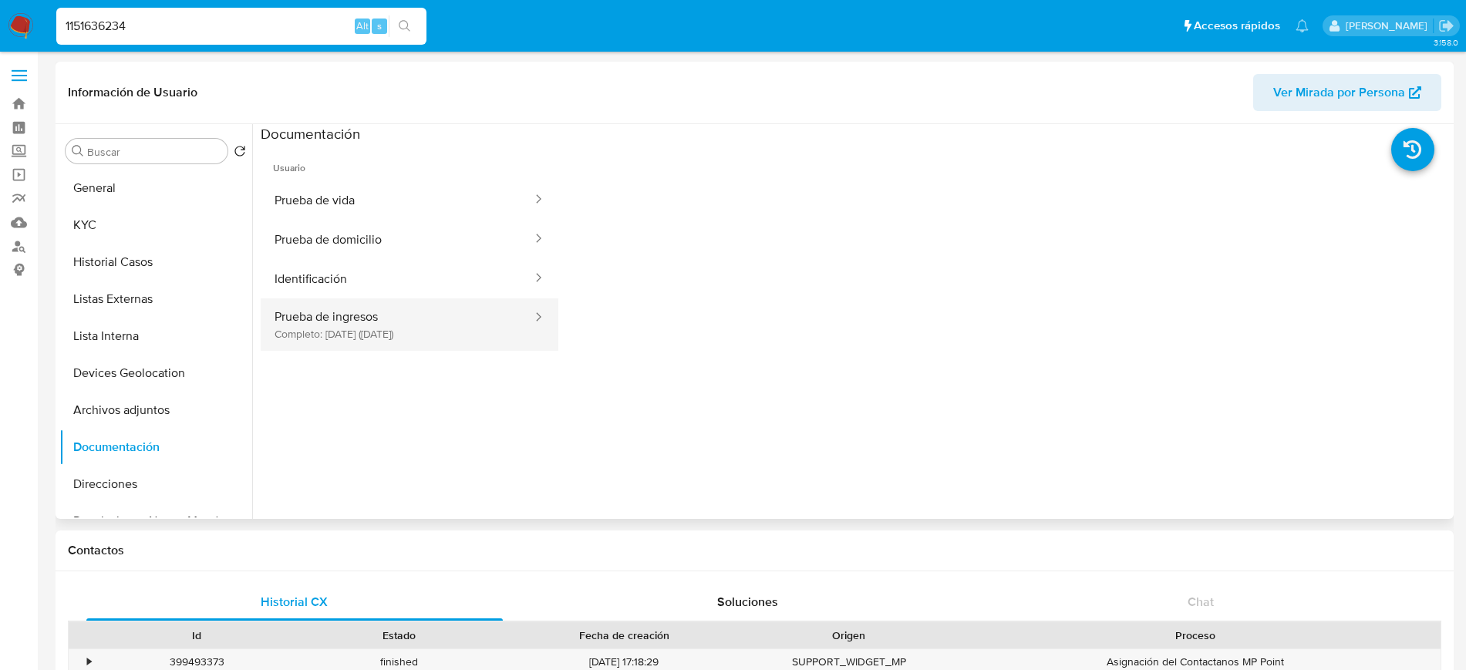
click at [365, 314] on button "Prueba de ingresos Completo: 20/01/2024 (hace 2 años)" at bounding box center [397, 324] width 273 height 52
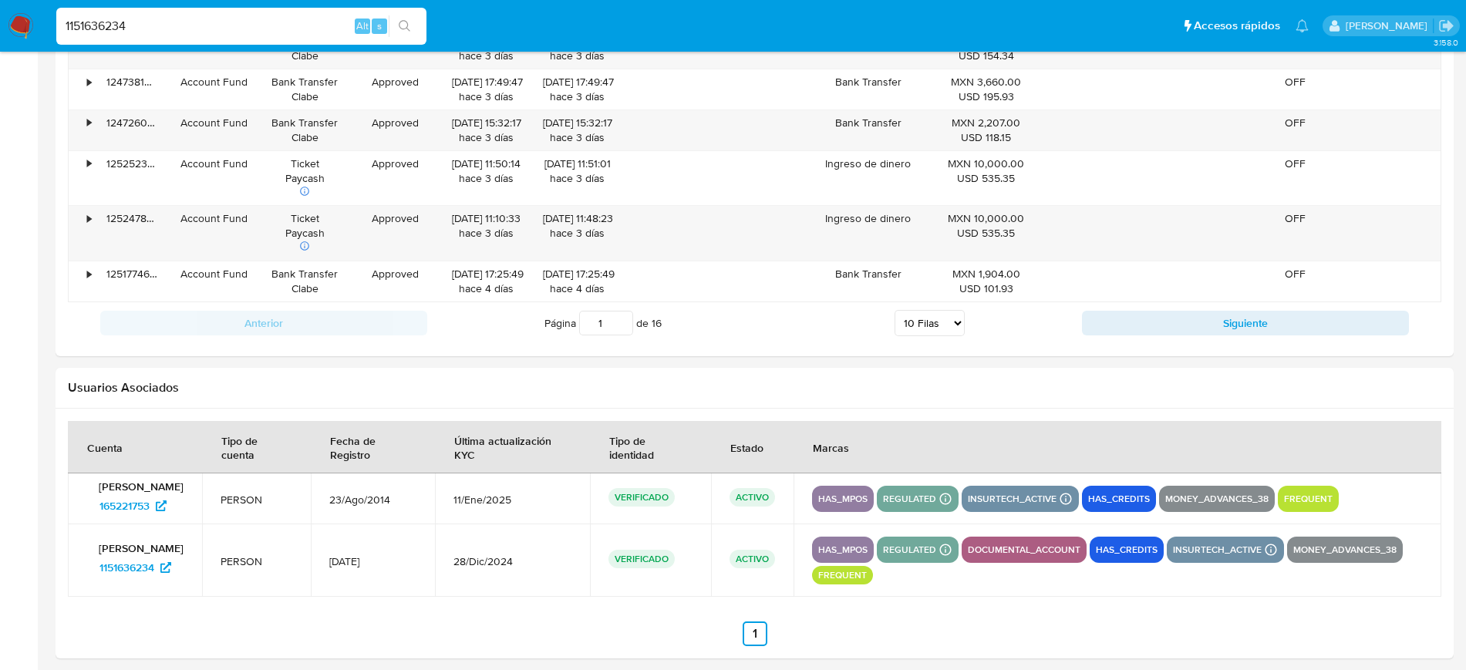
scroll to position [1769, 0]
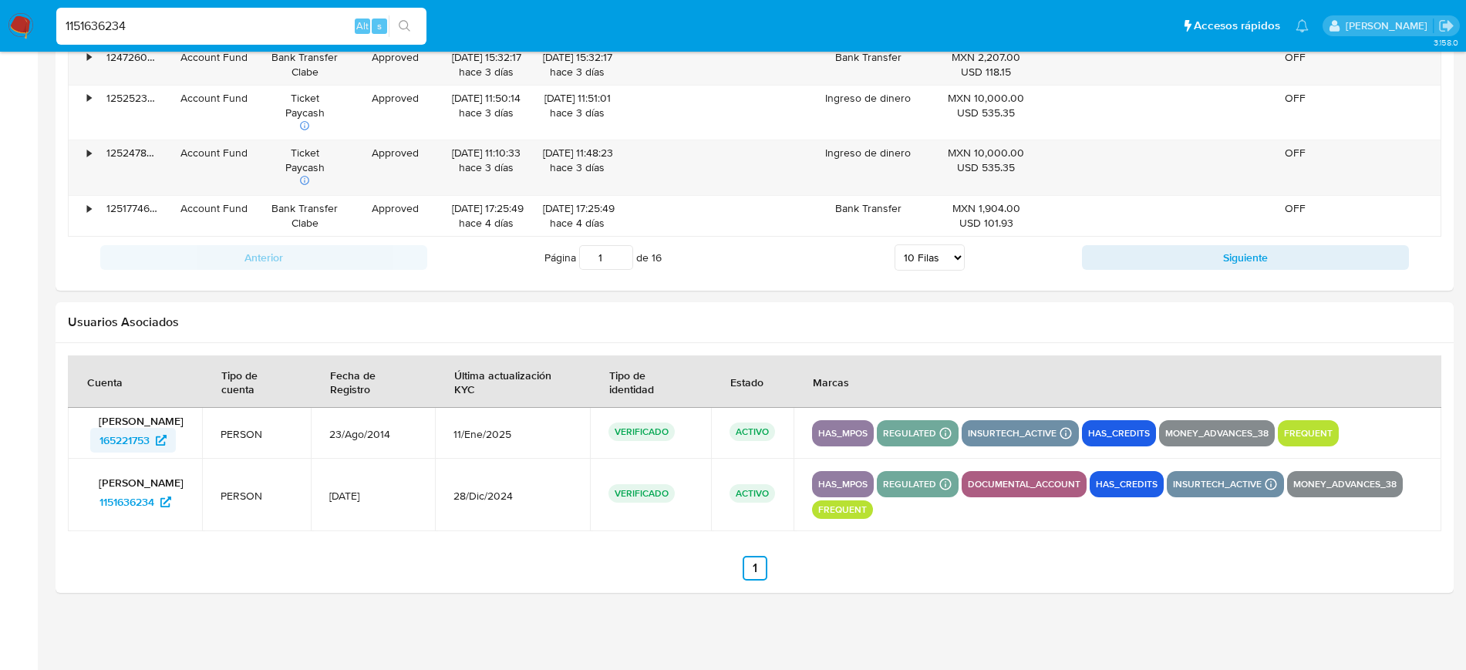
click at [139, 447] on span "165221753" at bounding box center [124, 440] width 50 height 25
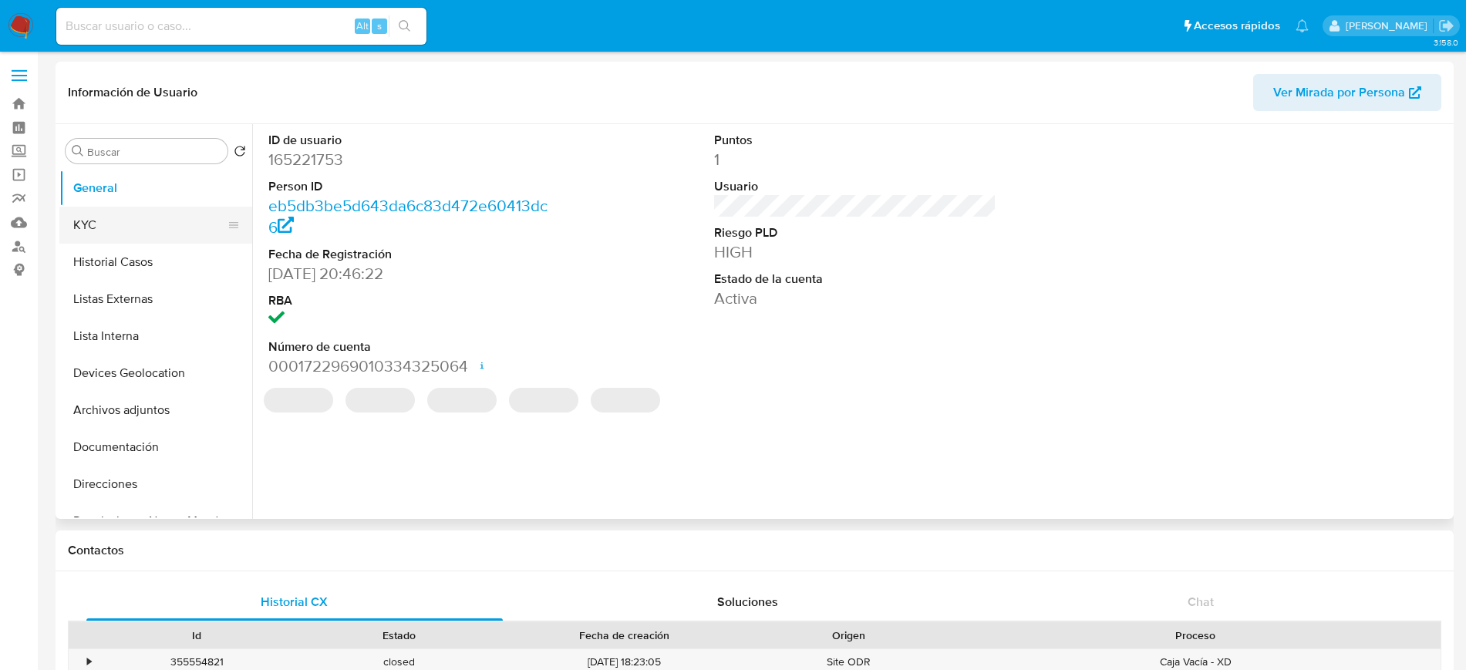
select select "10"
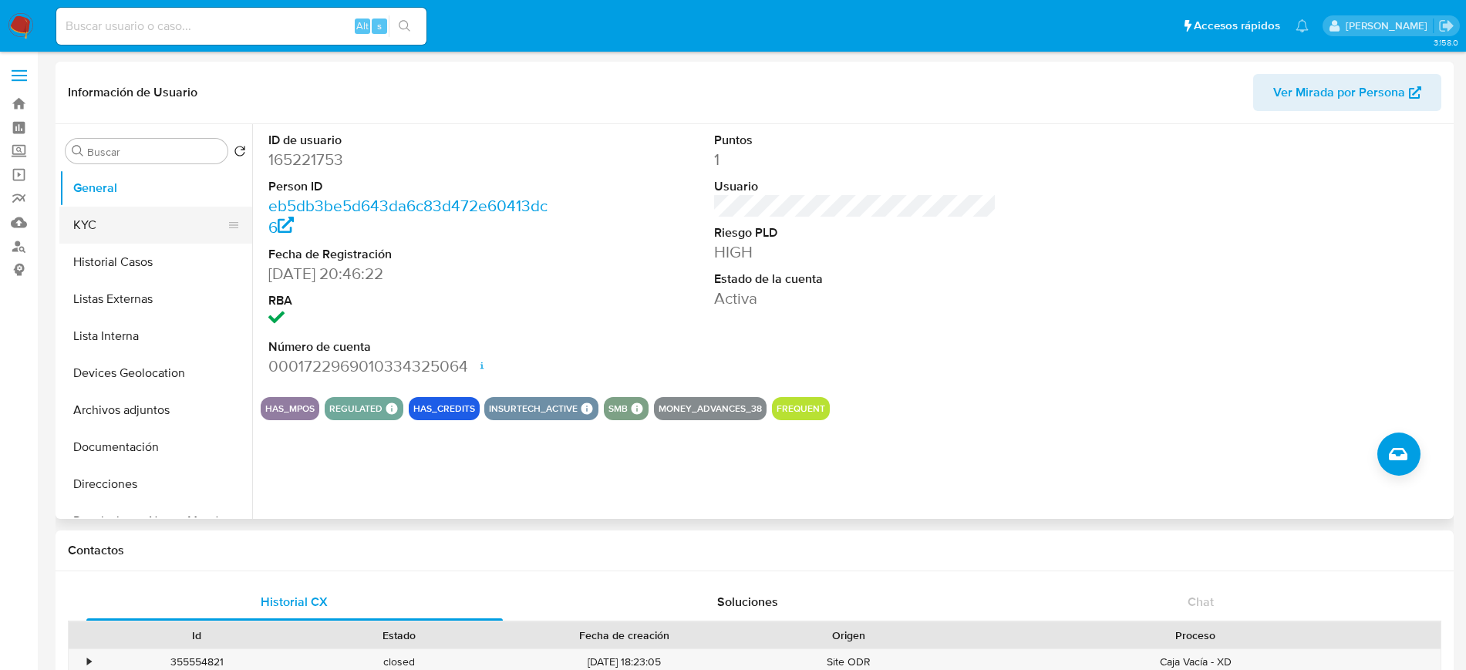
click at [135, 233] on button "KYC" at bounding box center [149, 225] width 180 height 37
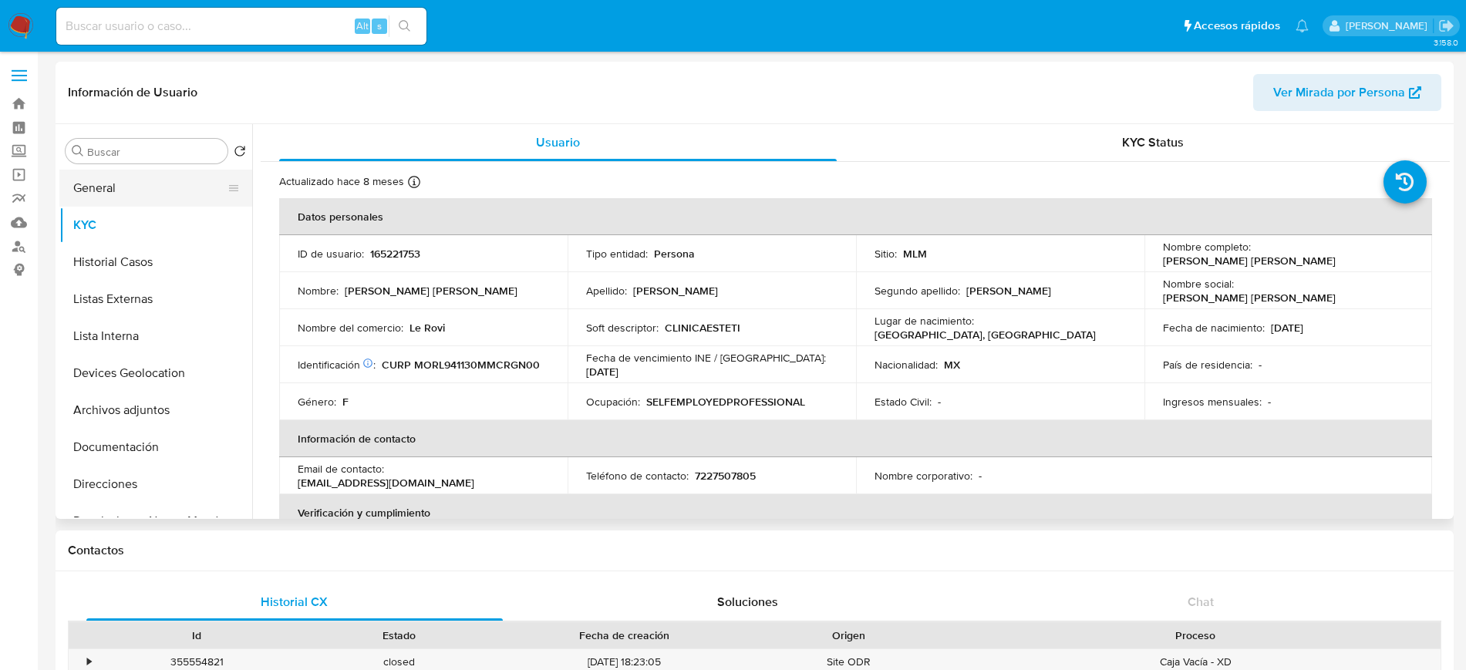
click at [109, 184] on button "General" at bounding box center [149, 188] width 180 height 37
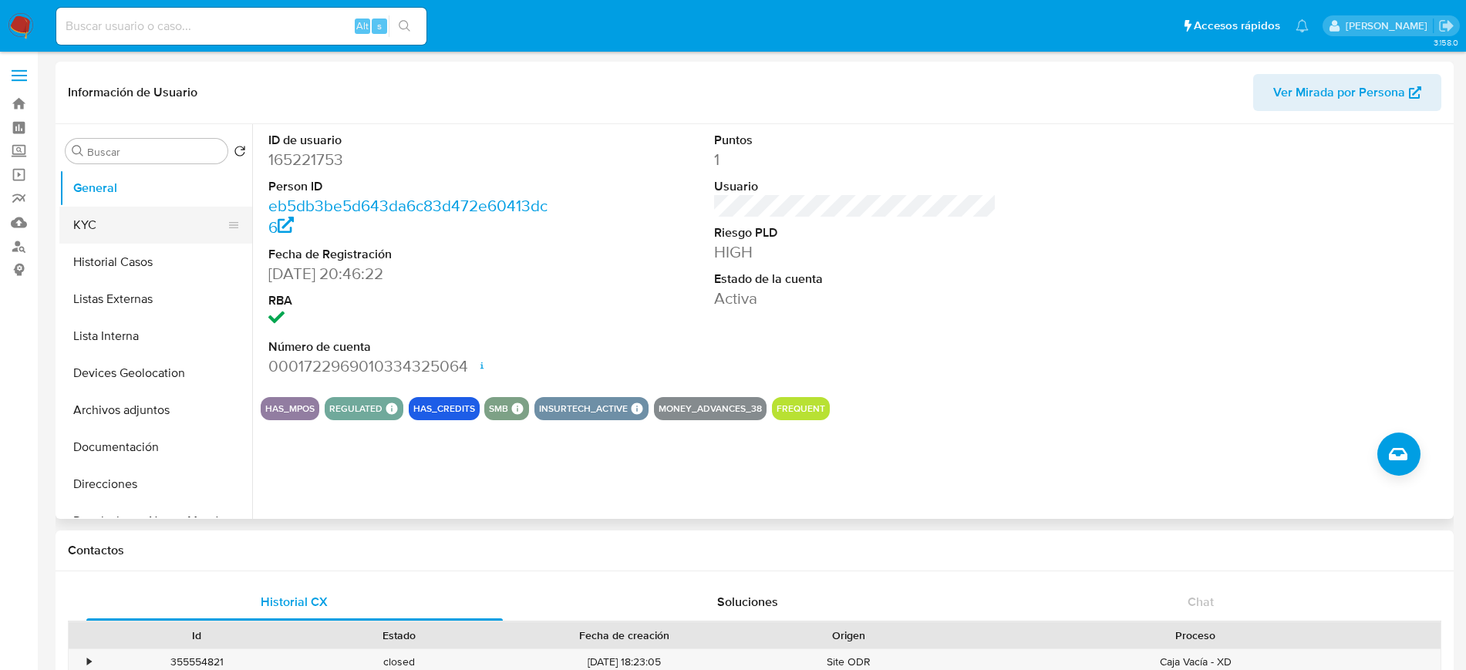
click at [122, 225] on button "KYC" at bounding box center [149, 225] width 180 height 37
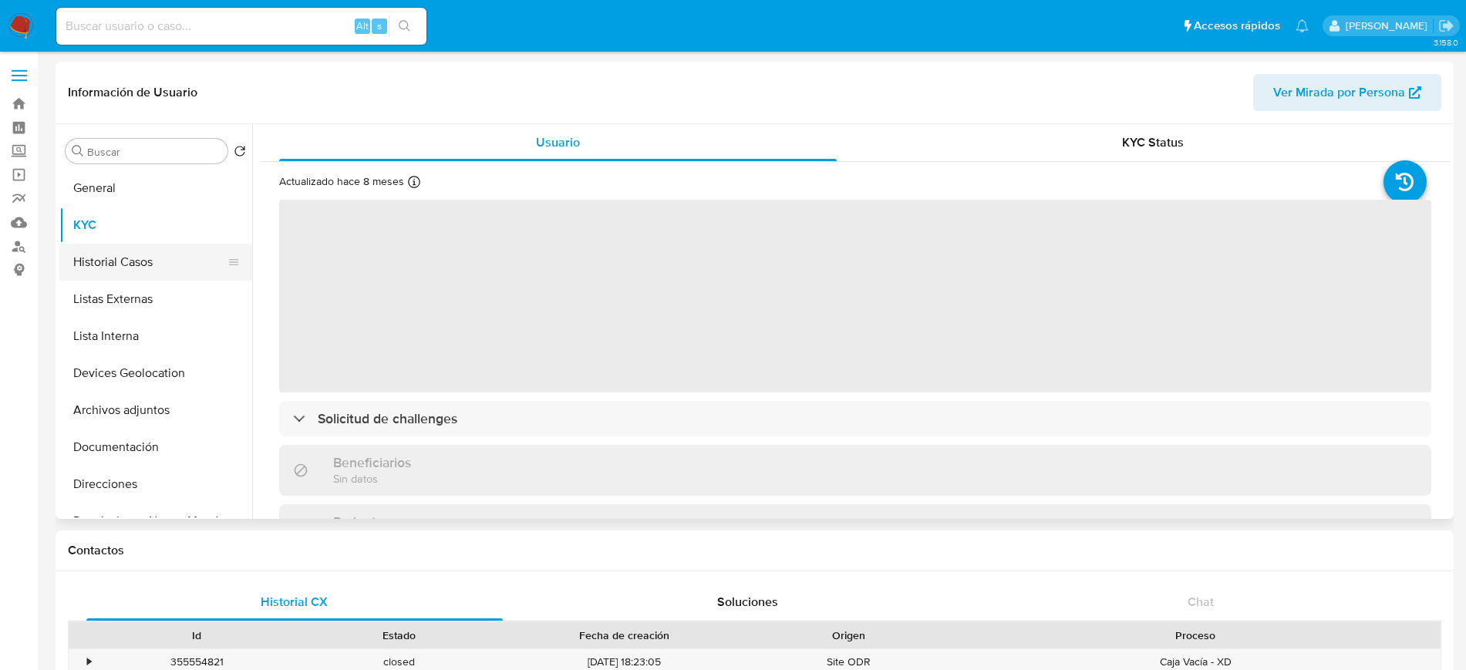
click at [130, 253] on button "Historial Casos" at bounding box center [149, 262] width 180 height 37
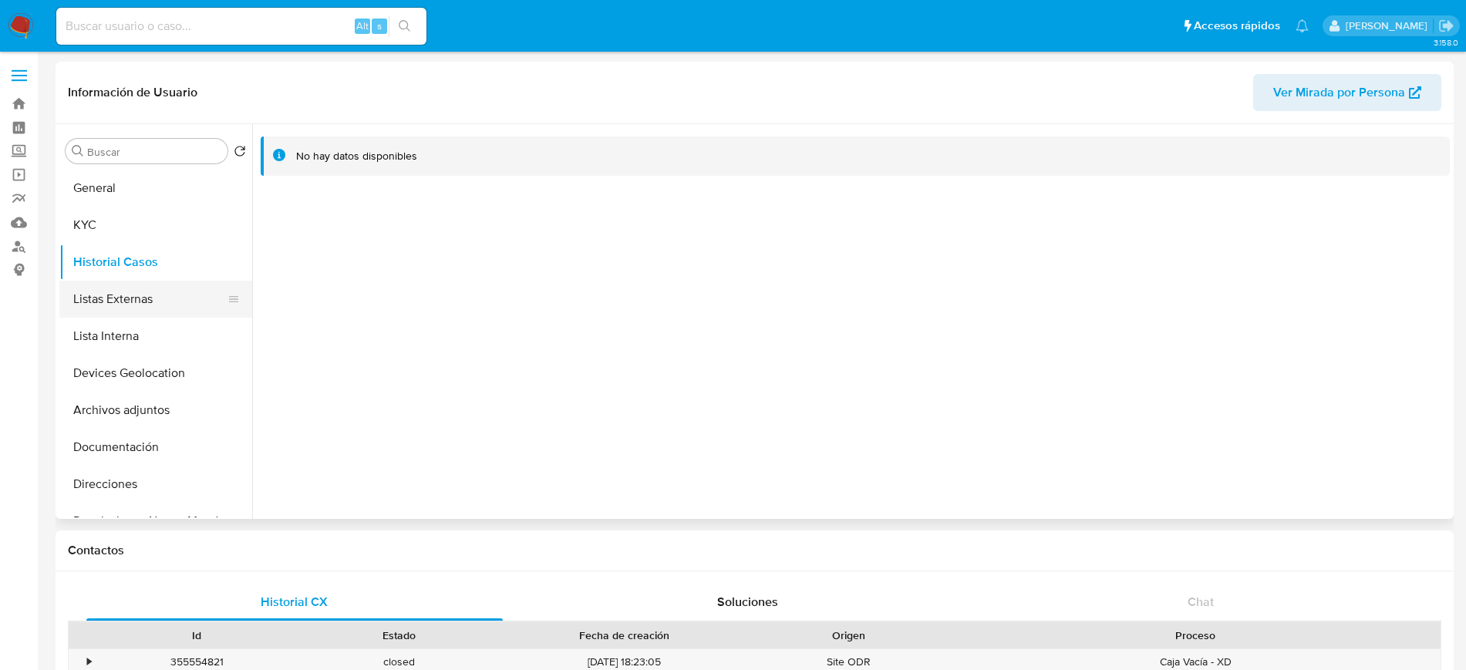
click at [142, 297] on button "Listas Externas" at bounding box center [149, 299] width 180 height 37
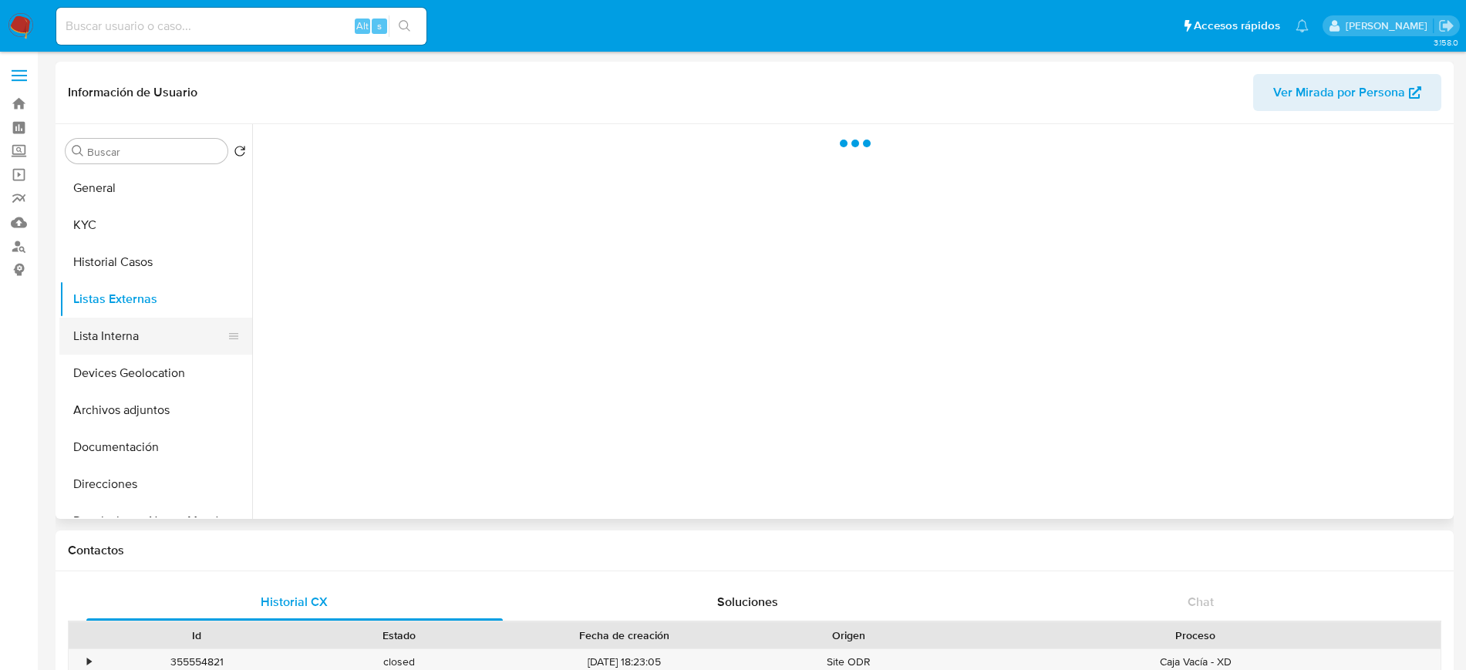
click at [133, 341] on button "Lista Interna" at bounding box center [149, 336] width 180 height 37
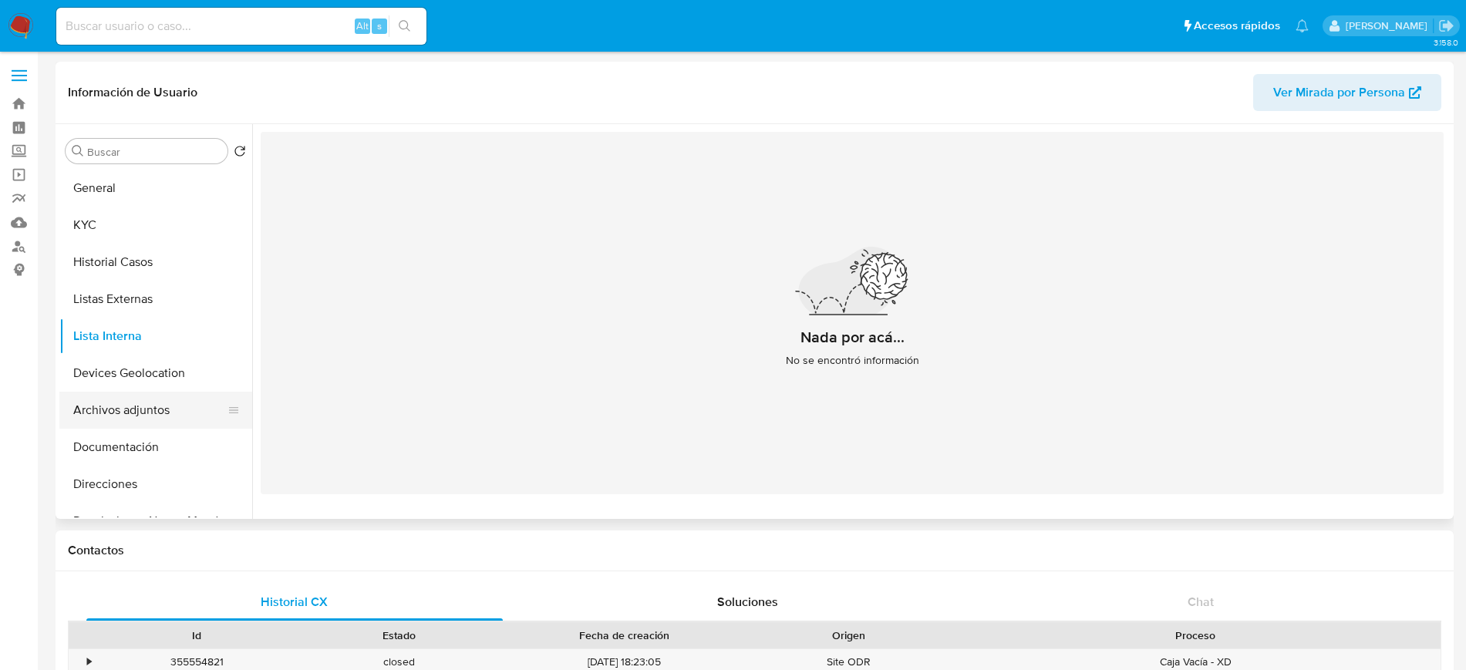
click at [124, 405] on button "Archivos adjuntos" at bounding box center [149, 410] width 180 height 37
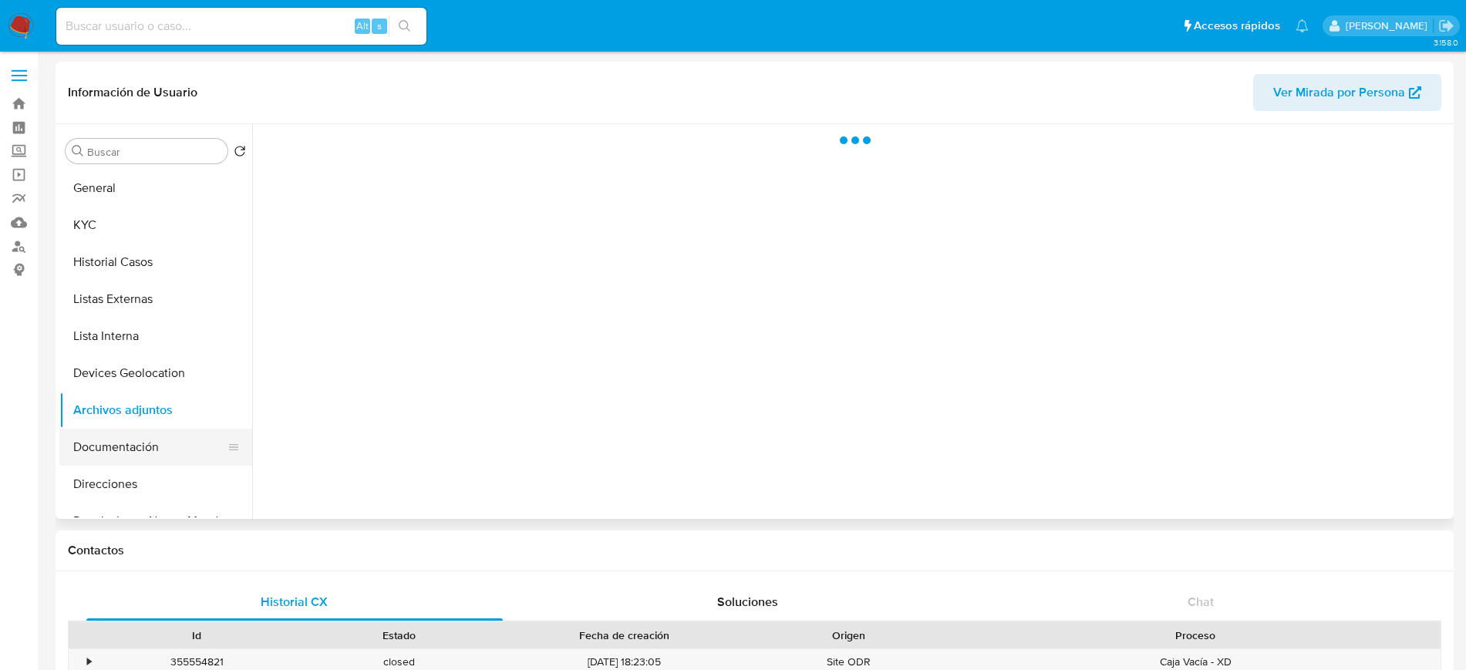
click at [130, 445] on button "Documentación" at bounding box center [149, 447] width 180 height 37
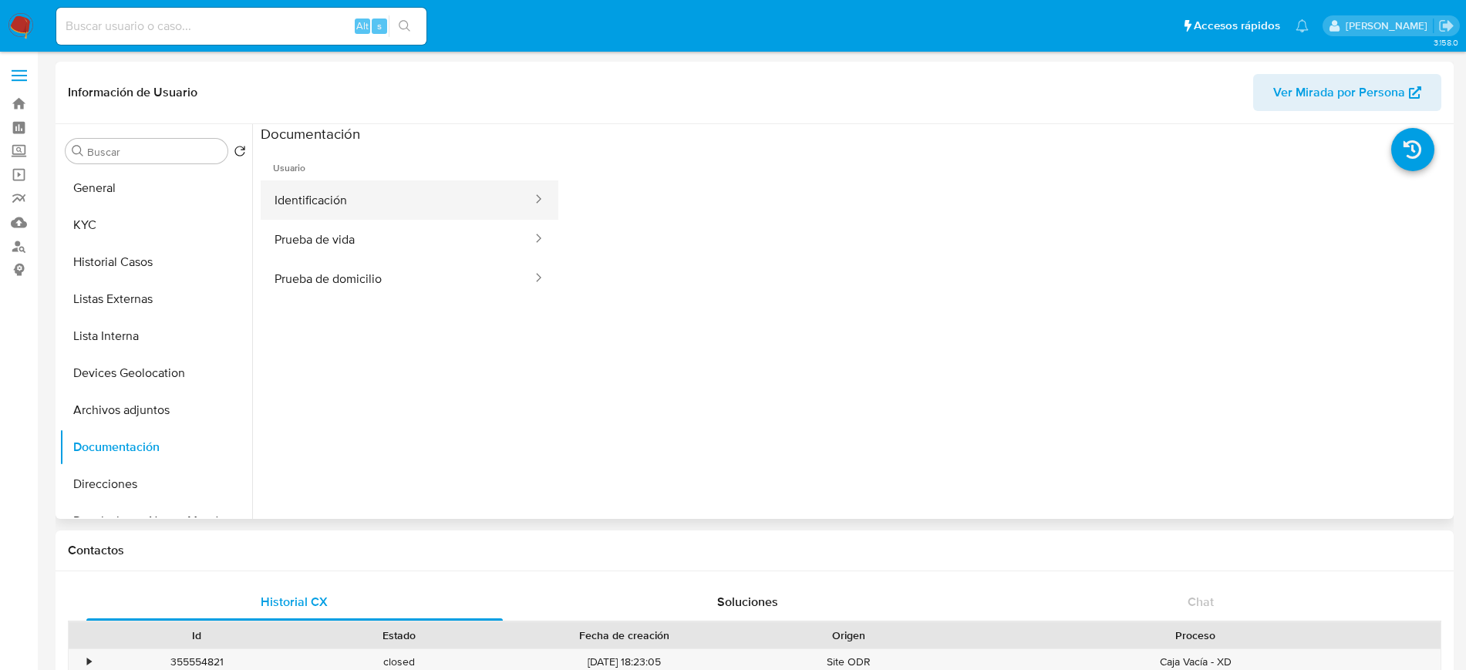
click at [324, 187] on button "Identificación" at bounding box center [397, 199] width 273 height 39
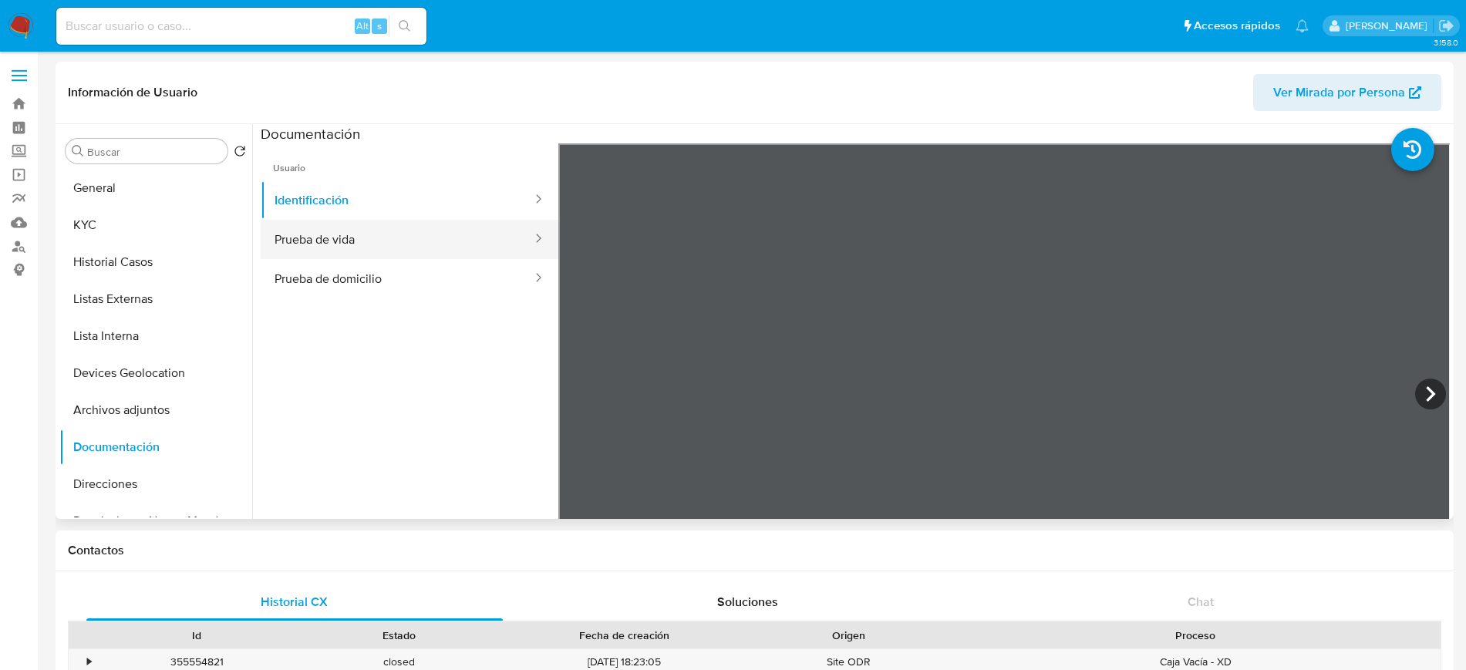
click at [398, 233] on button "Prueba de vida" at bounding box center [397, 239] width 273 height 39
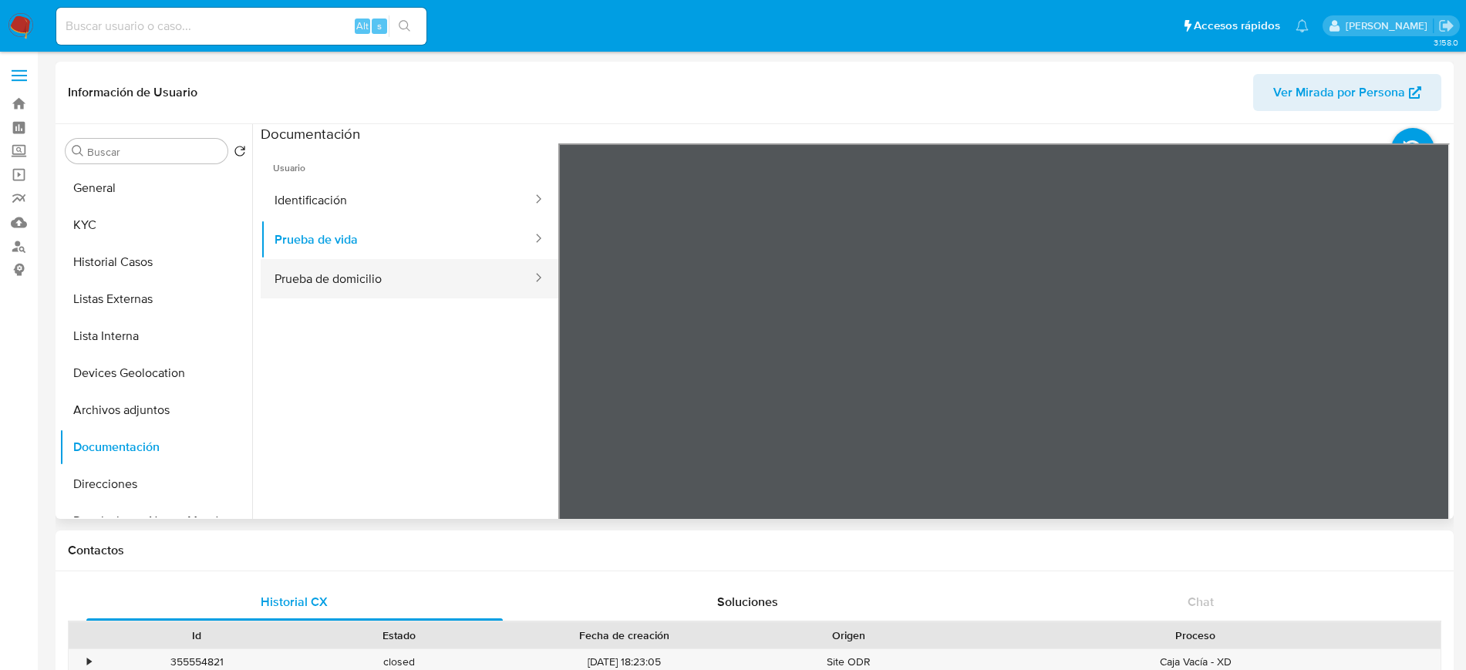
click at [406, 272] on button "Prueba de domicilio" at bounding box center [397, 278] width 273 height 39
click at [392, 237] on button "Prueba de vida" at bounding box center [397, 239] width 273 height 39
click at [118, 486] on button "Direcciones" at bounding box center [149, 484] width 180 height 37
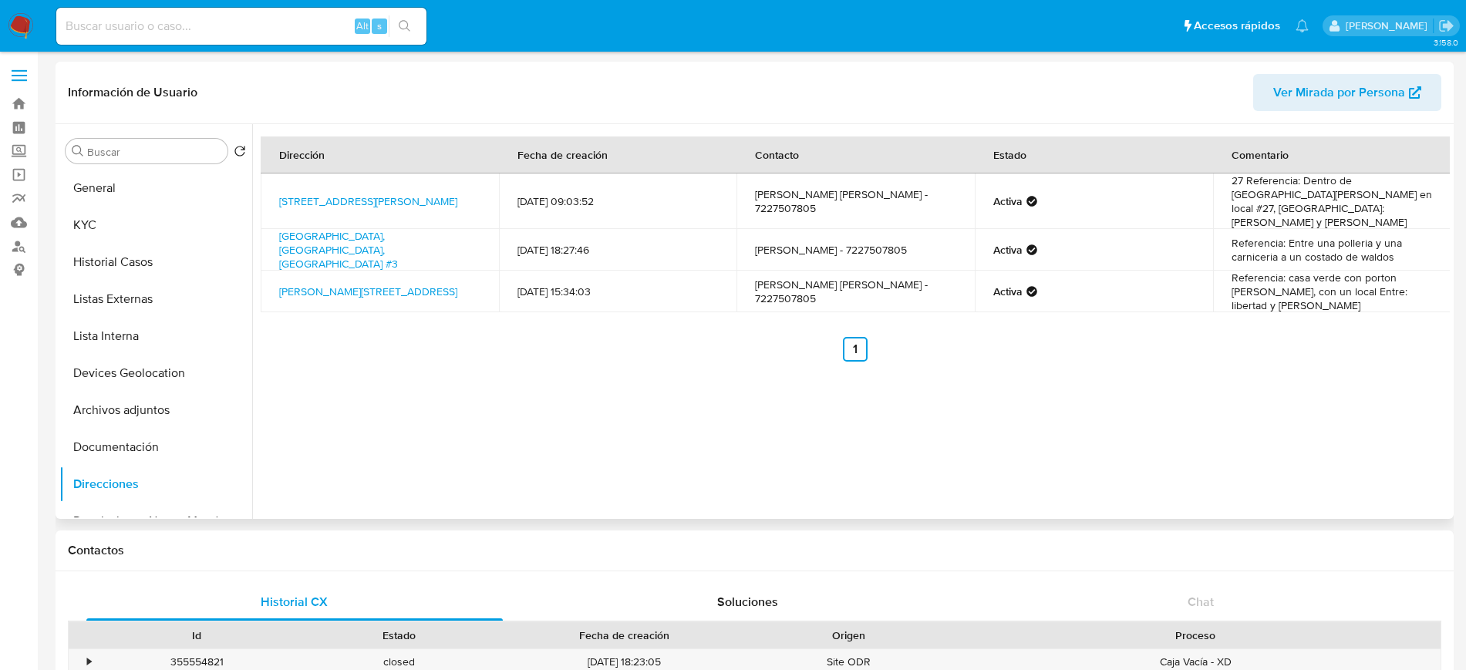
click at [361, 210] on td "Calle Antonio Vélez 3, Atlacomulco, Estado De México, 50450, Mexico 3" at bounding box center [380, 201] width 238 height 56
click at [359, 203] on link "Calle Antonio Vélez 3, Atlacomulco, Estado De México, 50450, Mexico 3" at bounding box center [368, 201] width 178 height 15
click at [106, 443] on button "Documentación" at bounding box center [149, 447] width 180 height 37
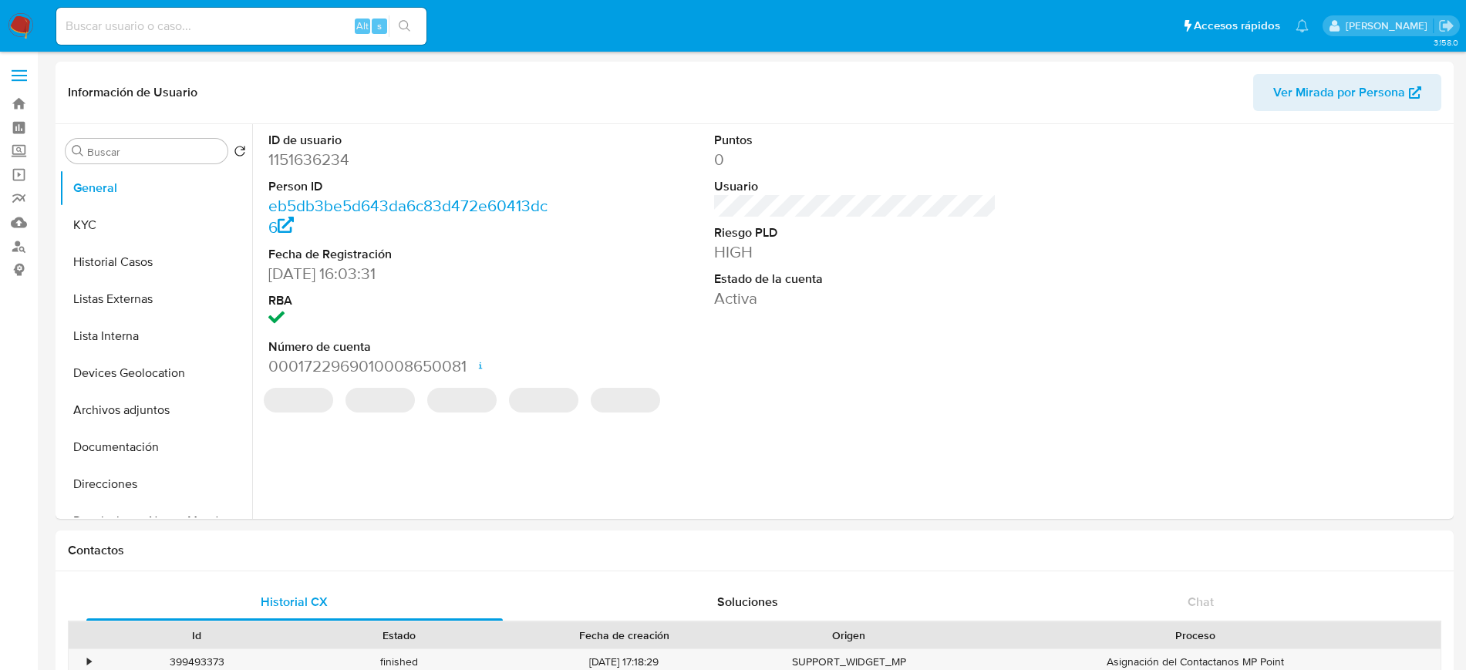
select select "10"
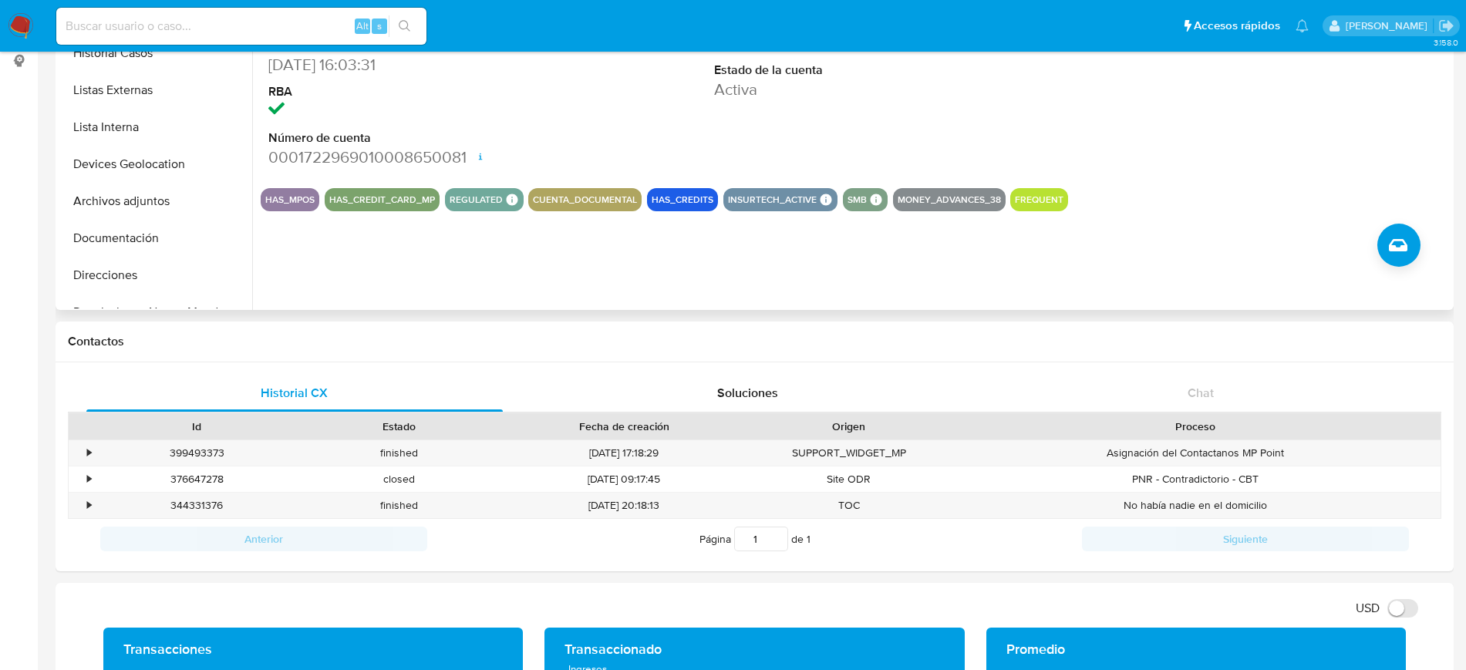
scroll to position [214, 0]
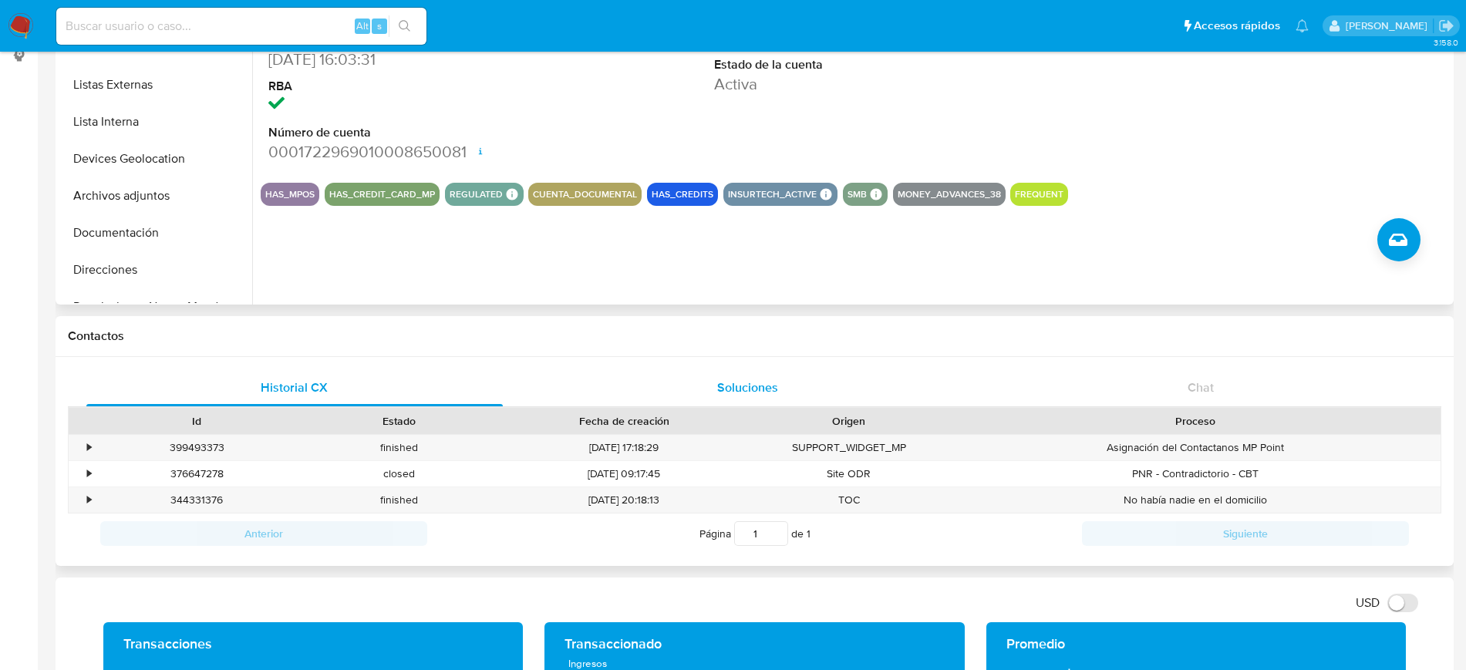
click at [798, 390] on div "Soluciones" at bounding box center [748, 387] width 416 height 37
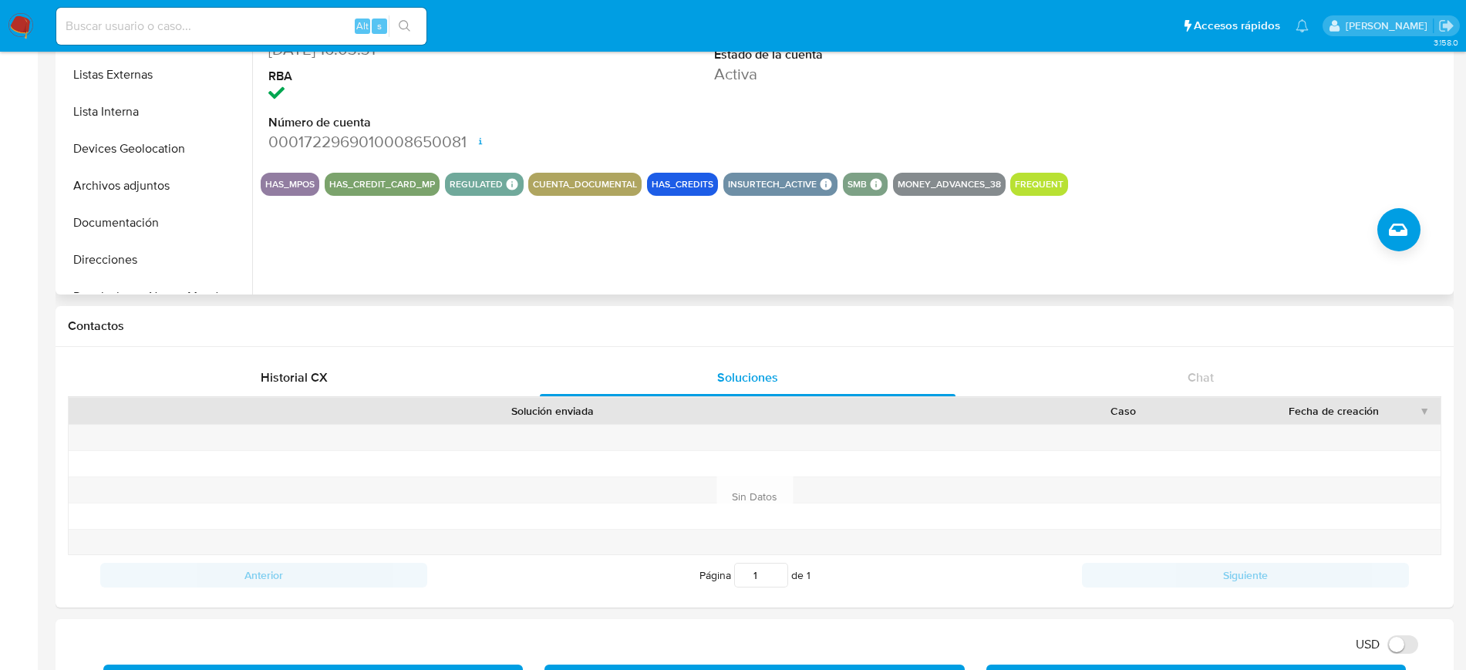
scroll to position [0, 0]
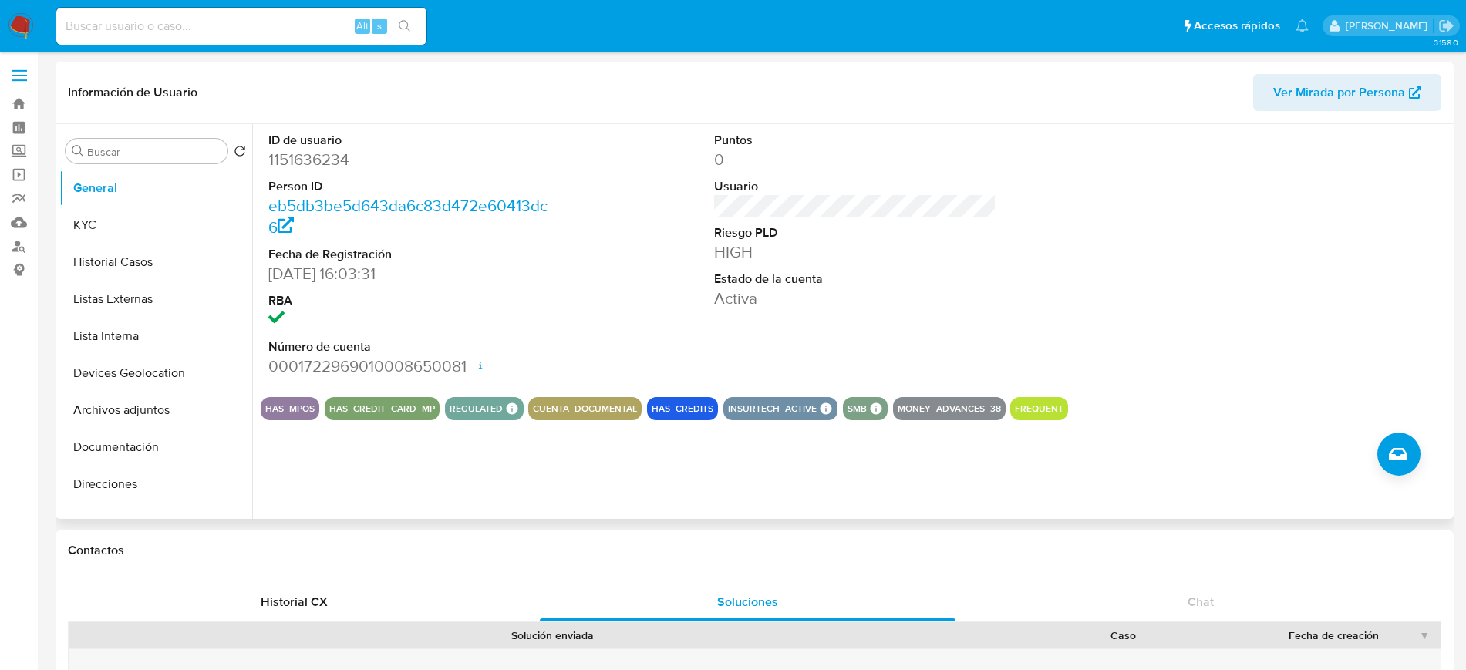
click at [6, 20] on nav "Pausado Ver notificaciones Alt s Accesos rápidos Presiona las siguientes teclas…" at bounding box center [733, 26] width 1466 height 52
click at [23, 30] on img at bounding box center [21, 26] width 26 height 26
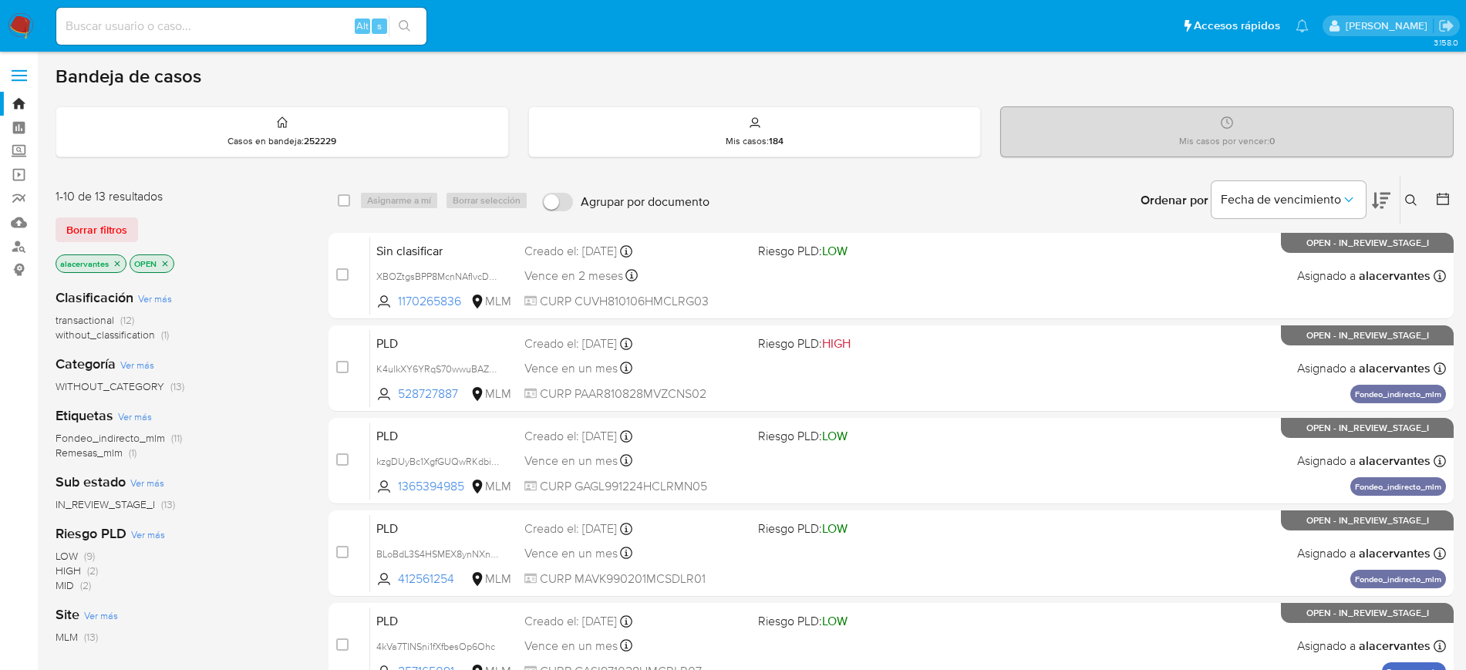
click at [1423, 204] on button at bounding box center [1412, 200] width 25 height 19
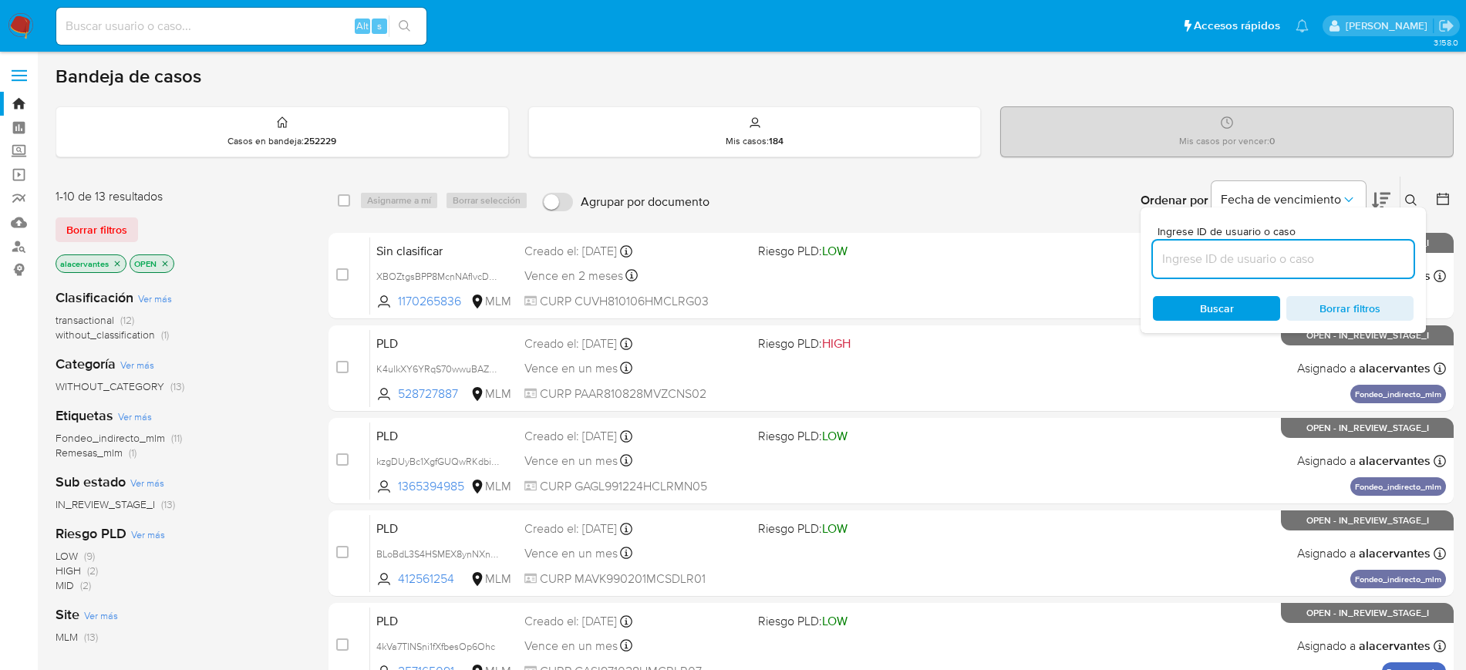
click at [1293, 265] on input at bounding box center [1283, 259] width 261 height 20
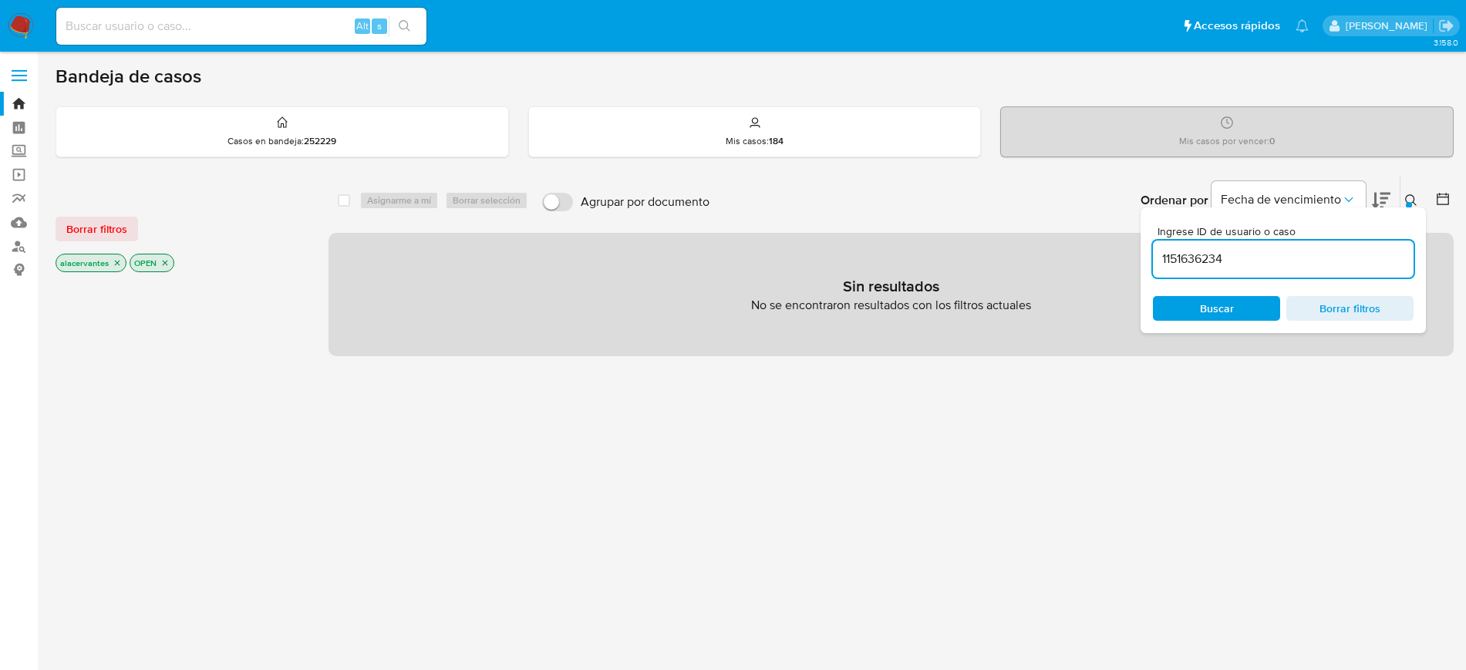
click at [1264, 265] on input "1151636234" at bounding box center [1283, 259] width 261 height 20
type input "1151636234"
click at [116, 261] on icon "close-filter" at bounding box center [117, 262] width 9 height 9
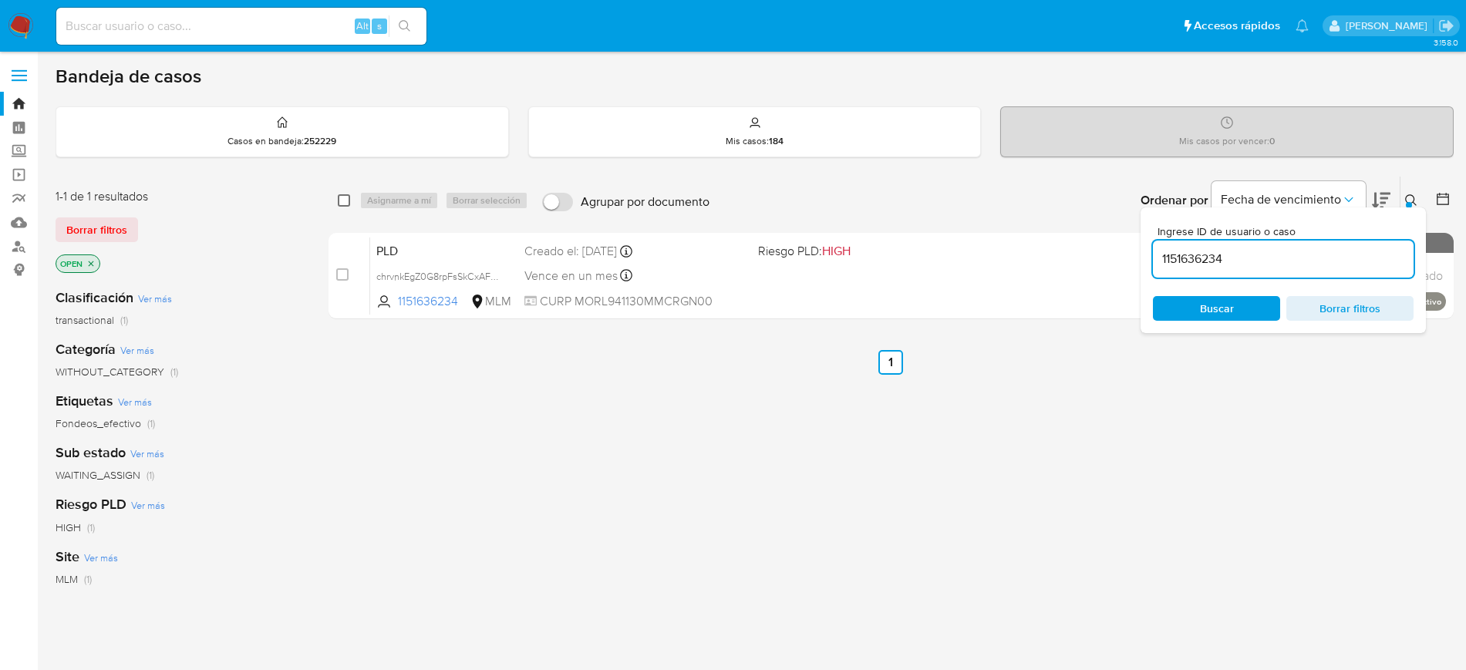
click at [349, 202] on input "checkbox" at bounding box center [344, 200] width 12 height 12
checkbox input "true"
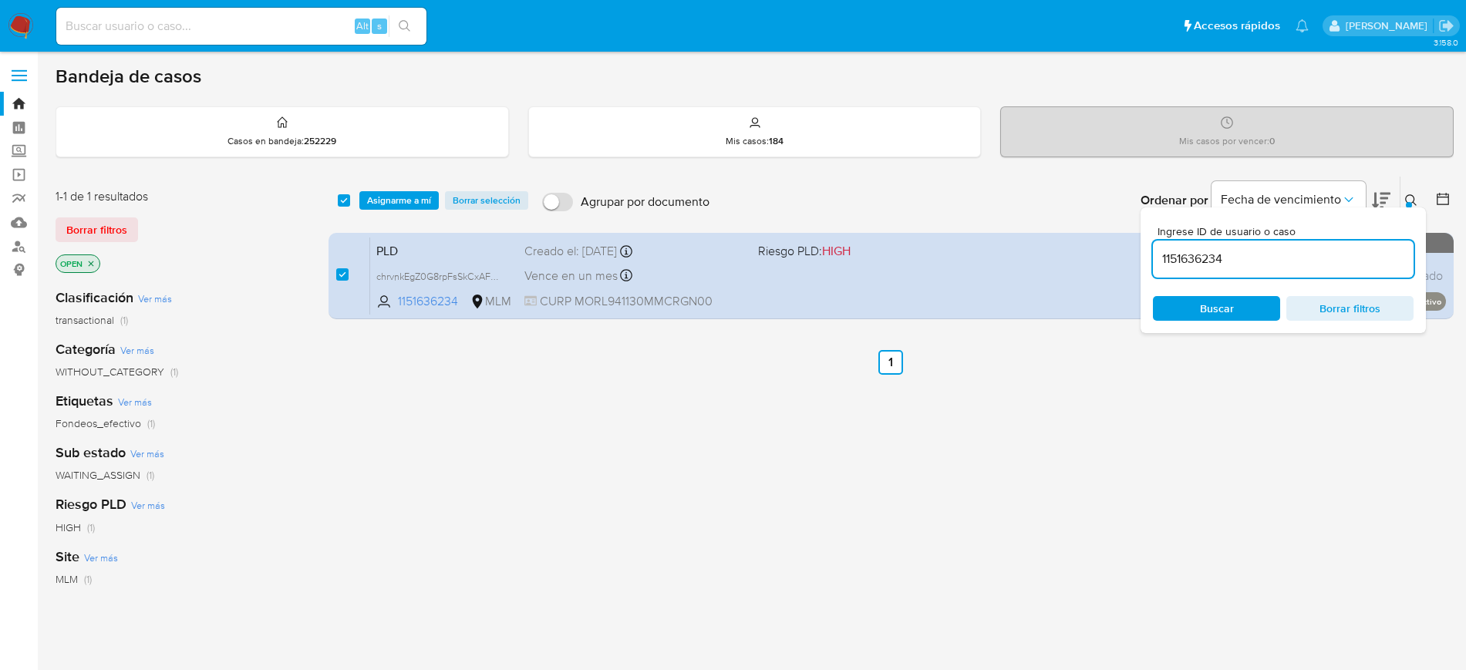
click at [392, 210] on div "select-all-cases-checkbox Asignarme a mí Borrar selección Agrupar por documento…" at bounding box center [890, 201] width 1125 height 48
click at [391, 202] on span "Asignarme a mí" at bounding box center [399, 200] width 64 height 15
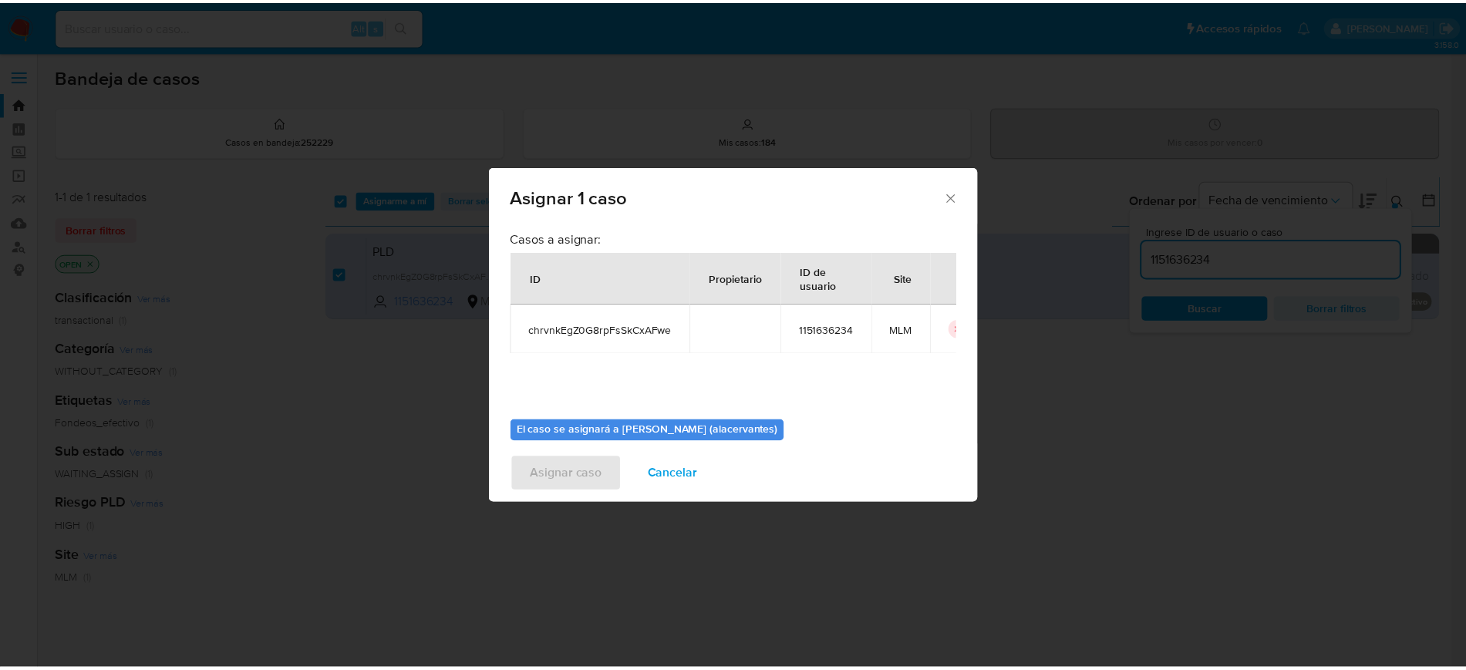
scroll to position [80, 0]
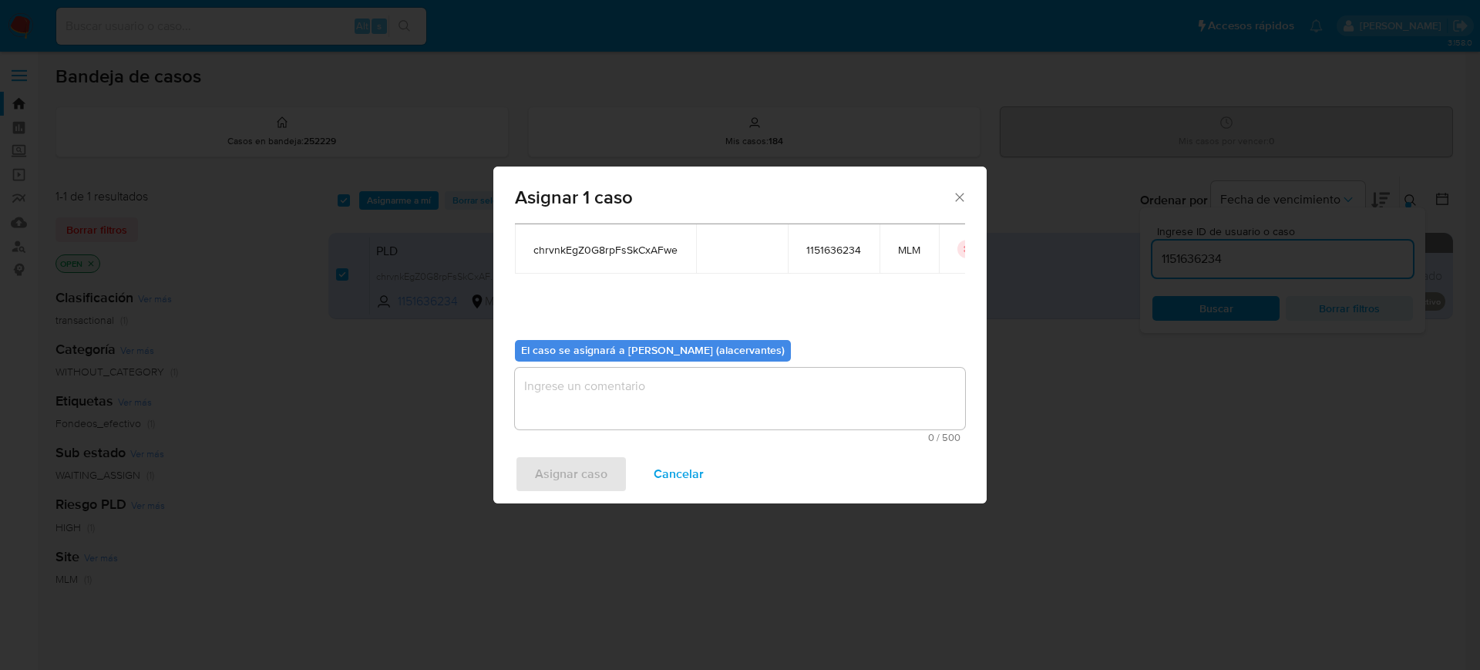
click at [769, 405] on textarea "assign-modal" at bounding box center [740, 399] width 450 height 62
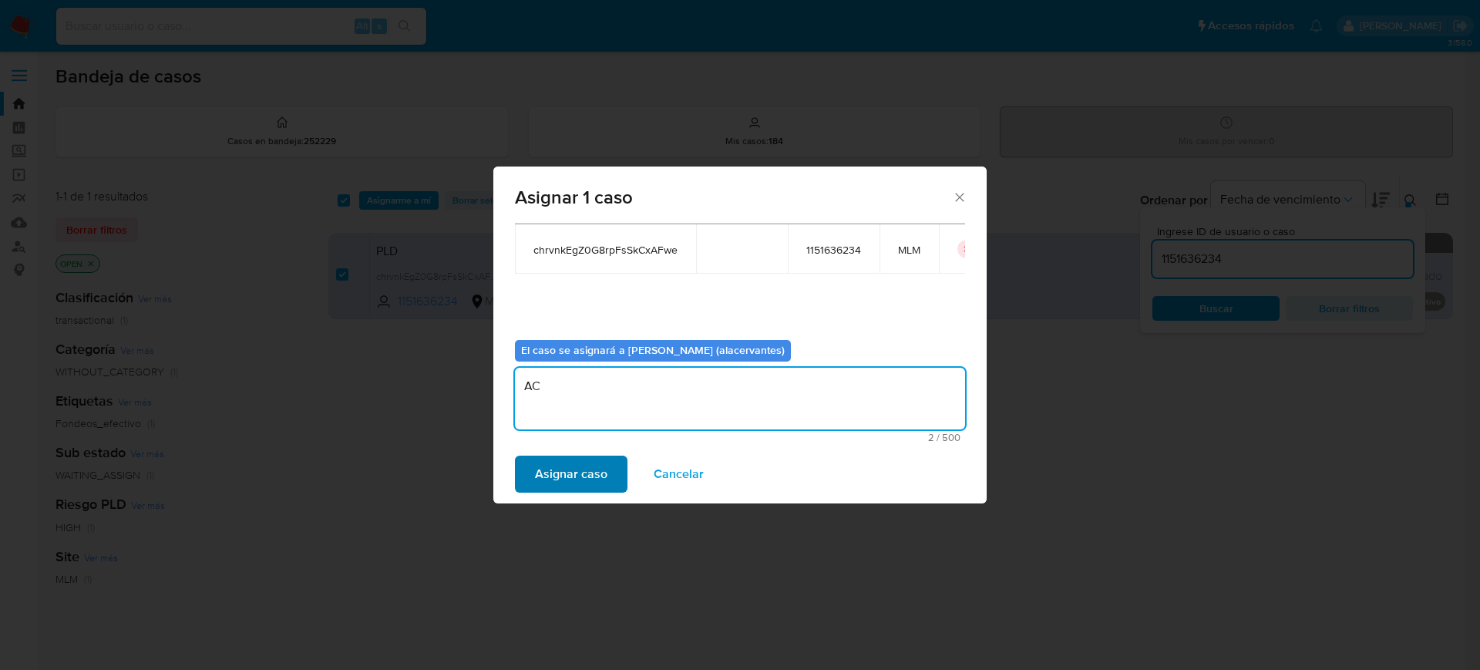
type textarea "AC"
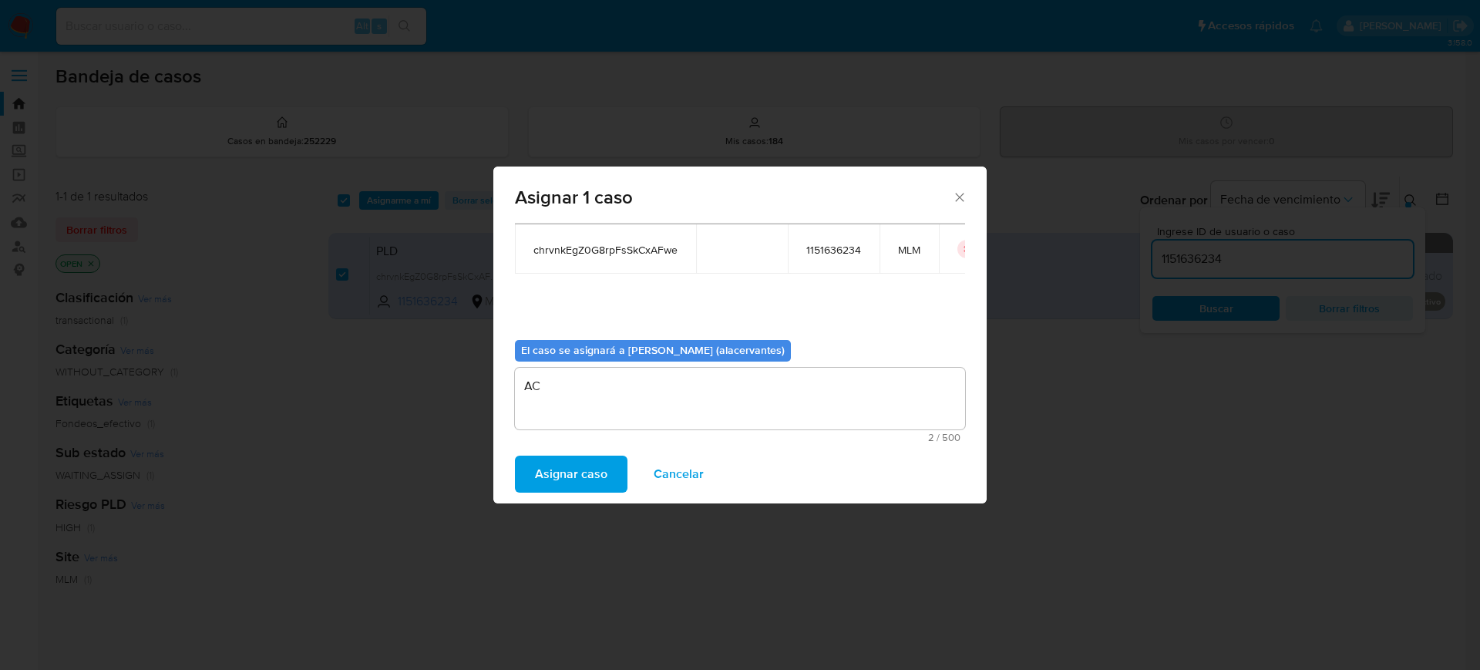
click at [594, 464] on span "Asignar caso" at bounding box center [571, 474] width 72 height 34
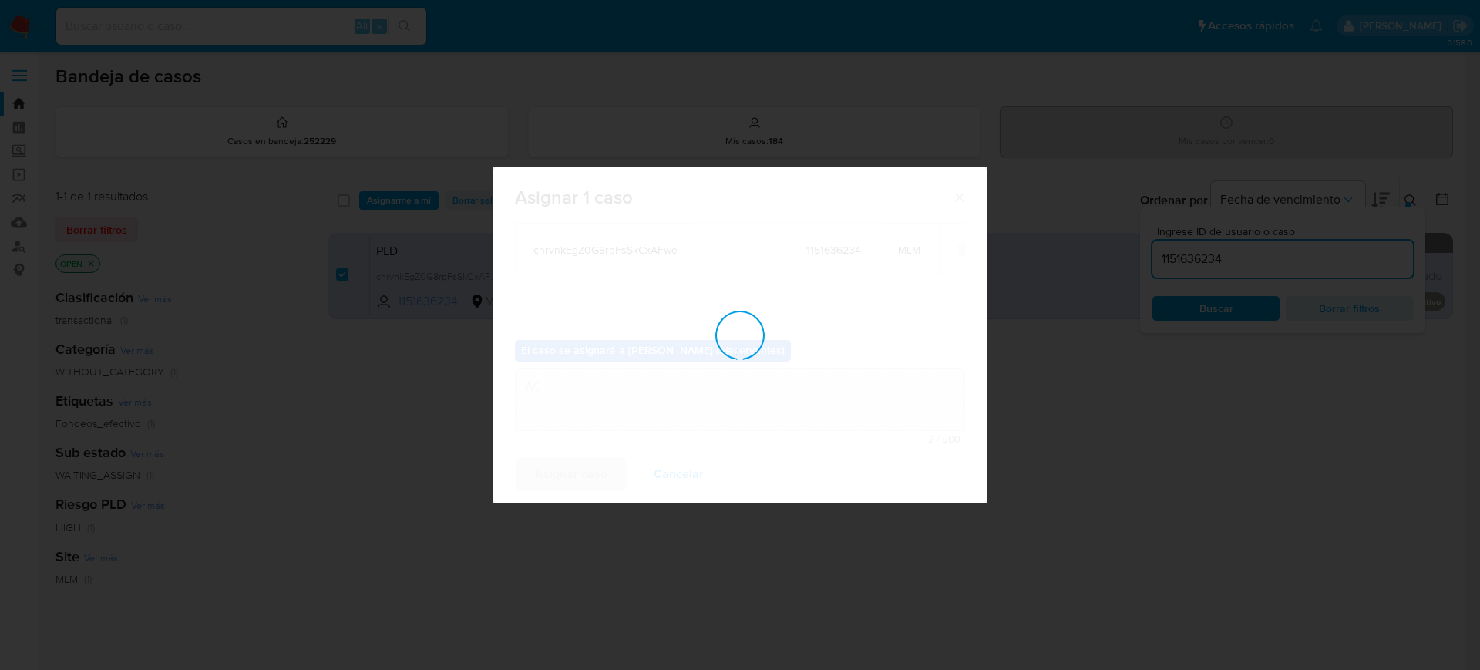
checkbox input "false"
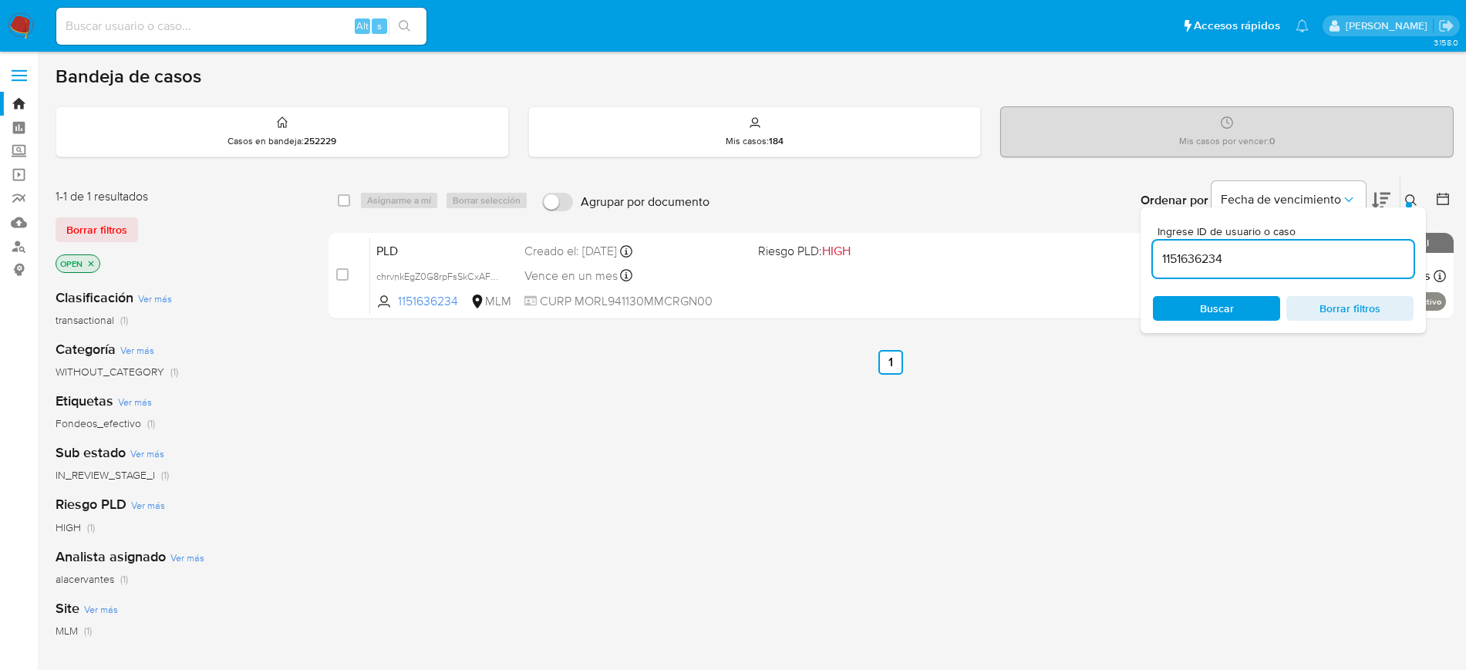
click at [1266, 441] on div "select-all-cases-checkbox Asignarme a mí Borrar selección Agrupar por documento…" at bounding box center [890, 525] width 1125 height 699
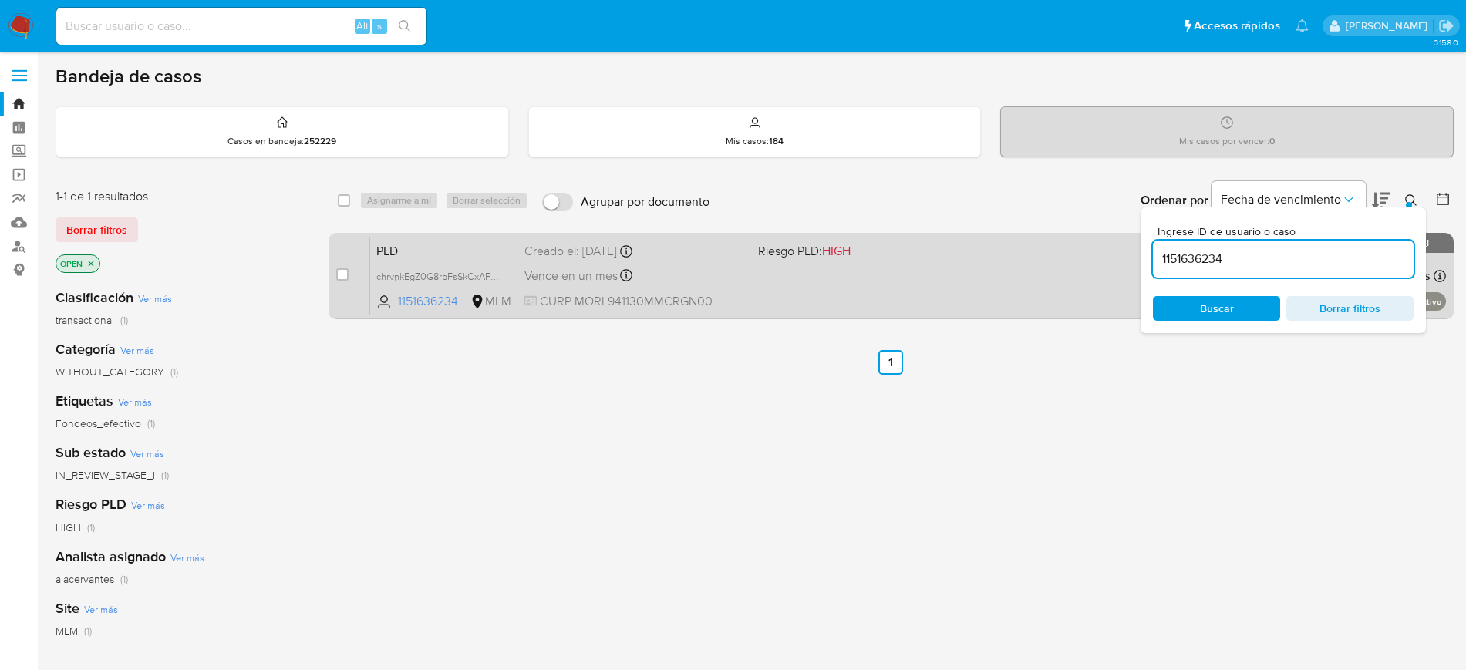
click at [745, 286] on div "PLD chrvnkEgZ0G8rpFsSkCxAFwe 1151636234 MLM Riesgo PLD: HIGH Creado el: [DATE] …" at bounding box center [908, 276] width 1076 height 78
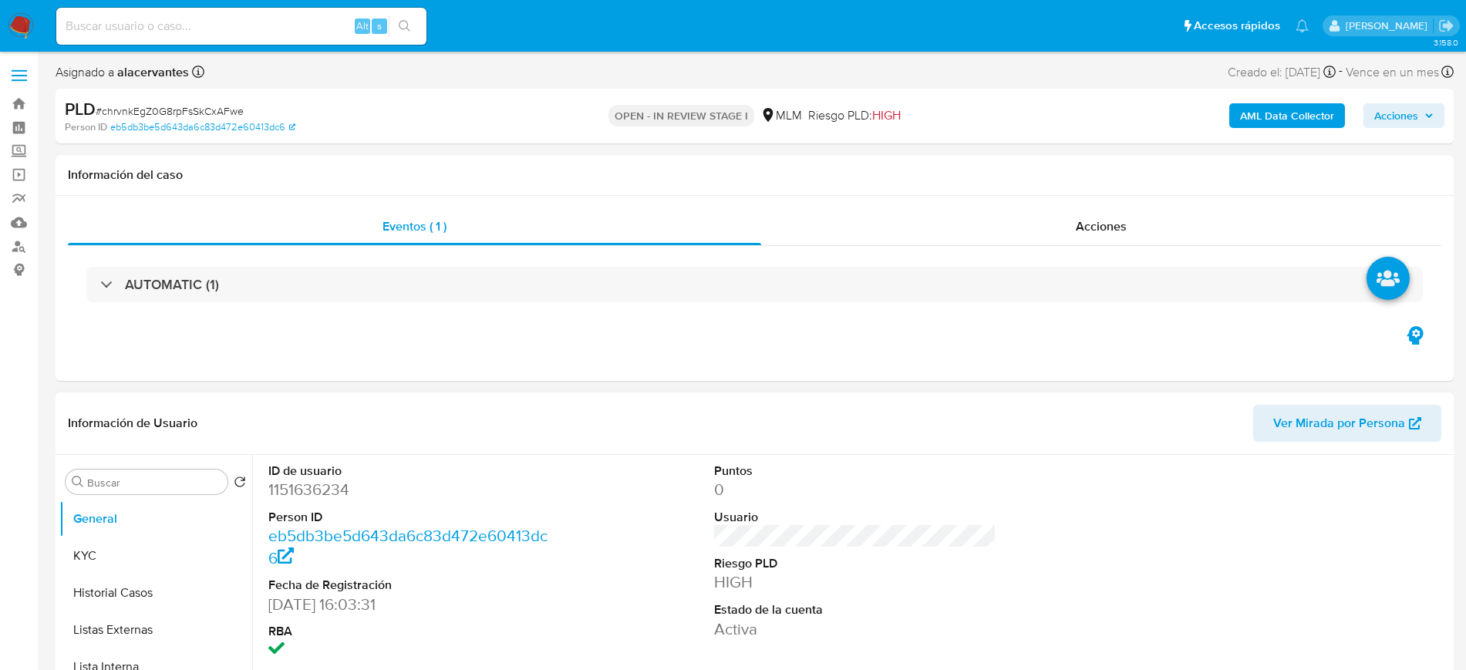
select select "10"
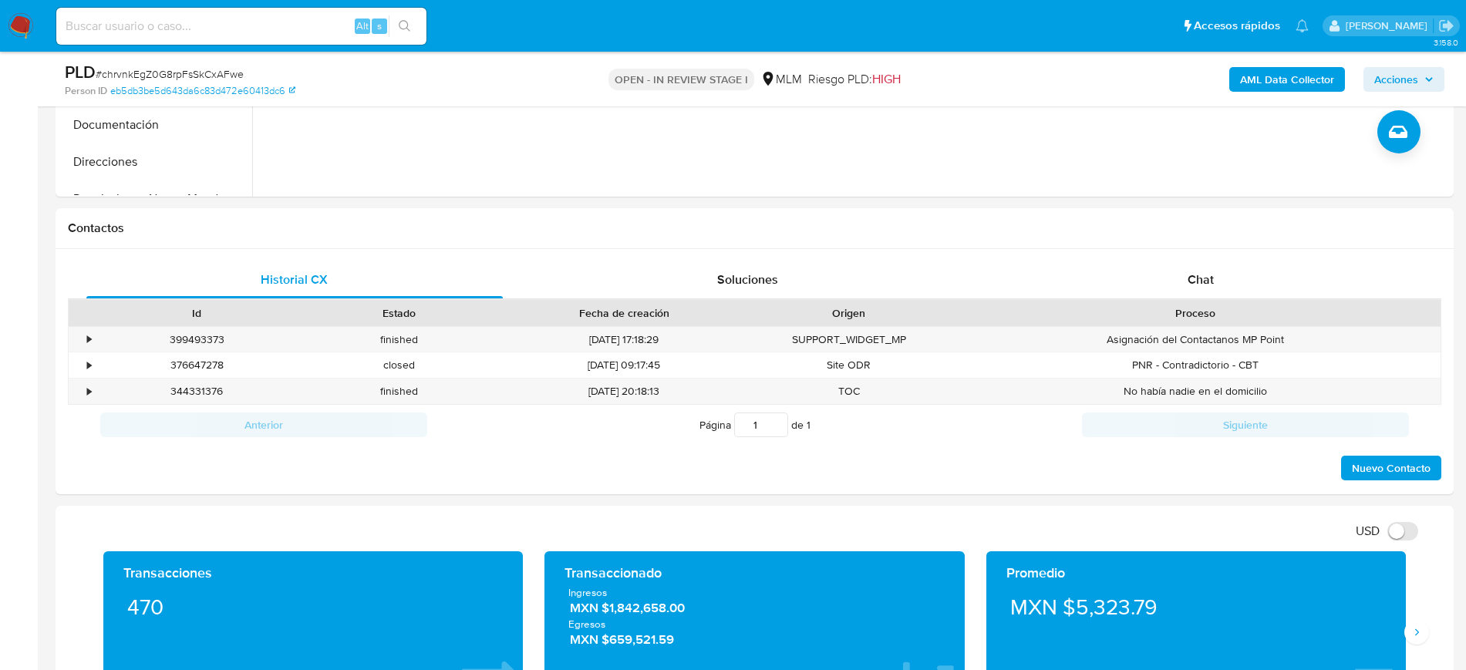
scroll to position [606, 0]
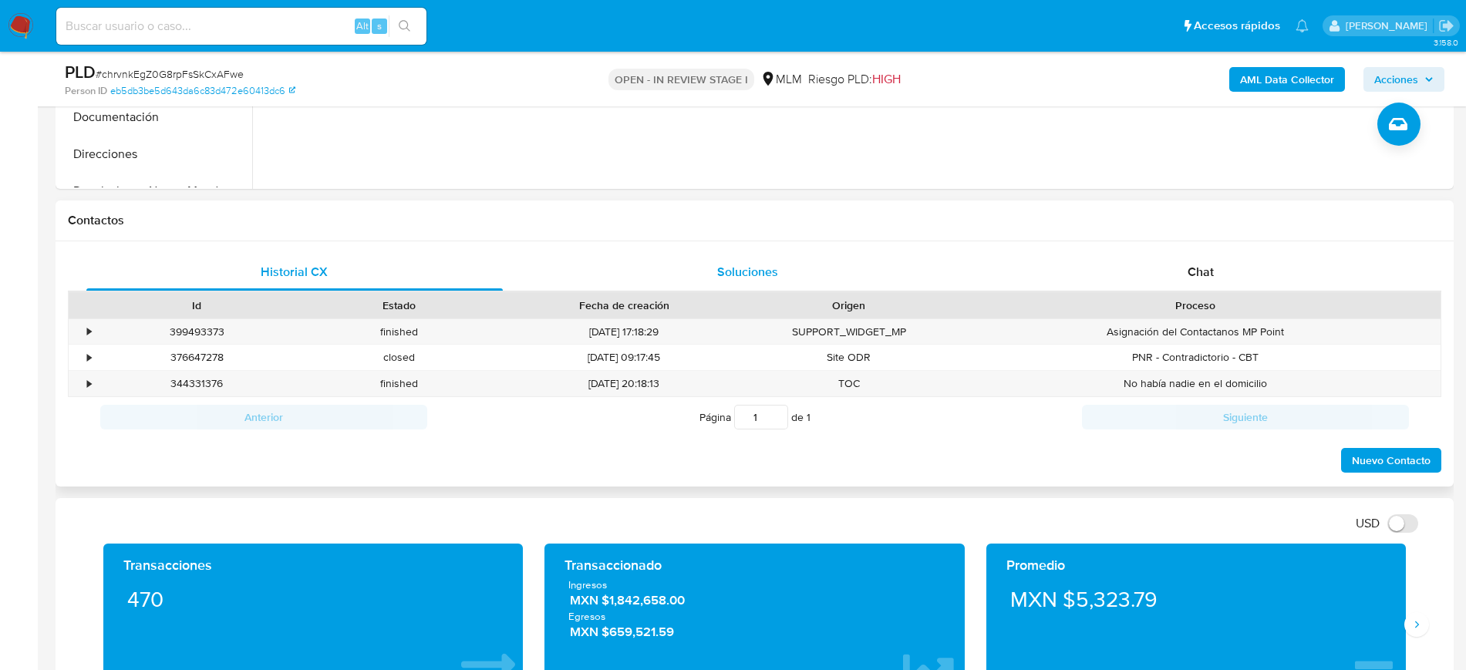
click at [780, 268] on div "Soluciones" at bounding box center [748, 272] width 416 height 37
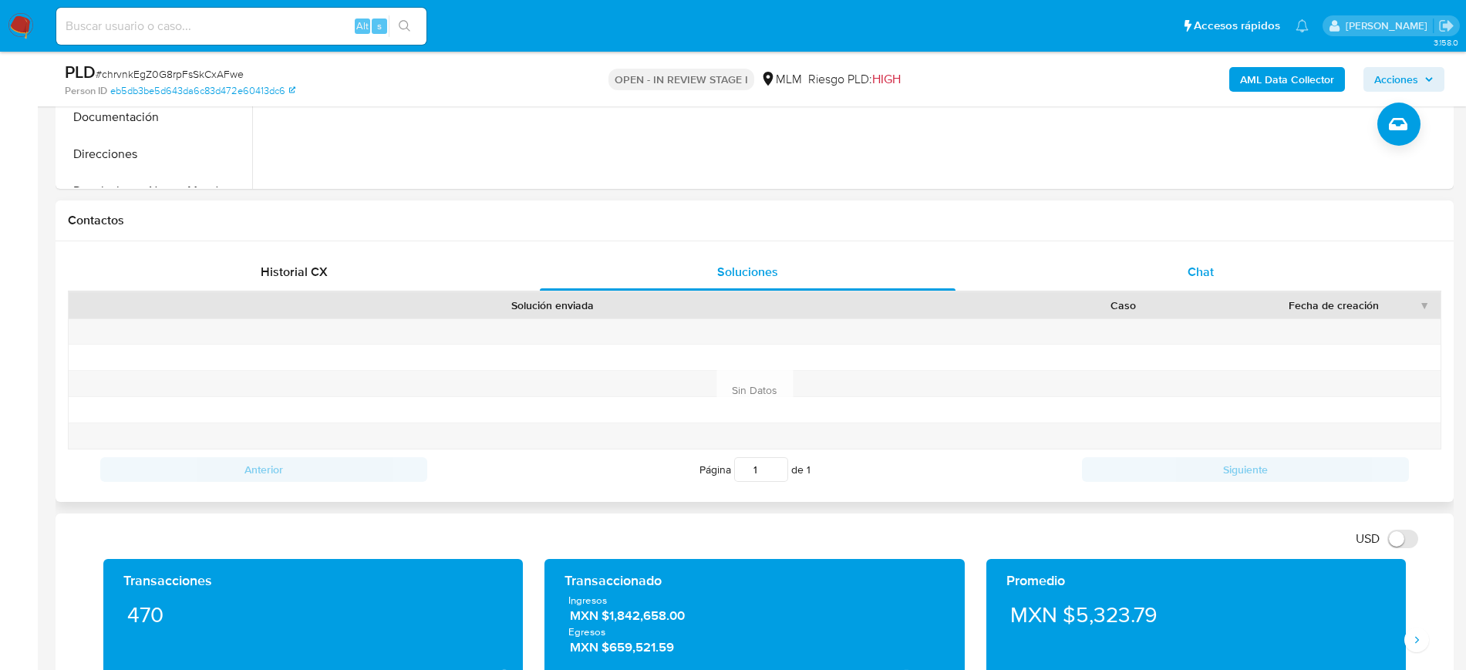
click at [1220, 288] on div "Chat" at bounding box center [1200, 272] width 416 height 37
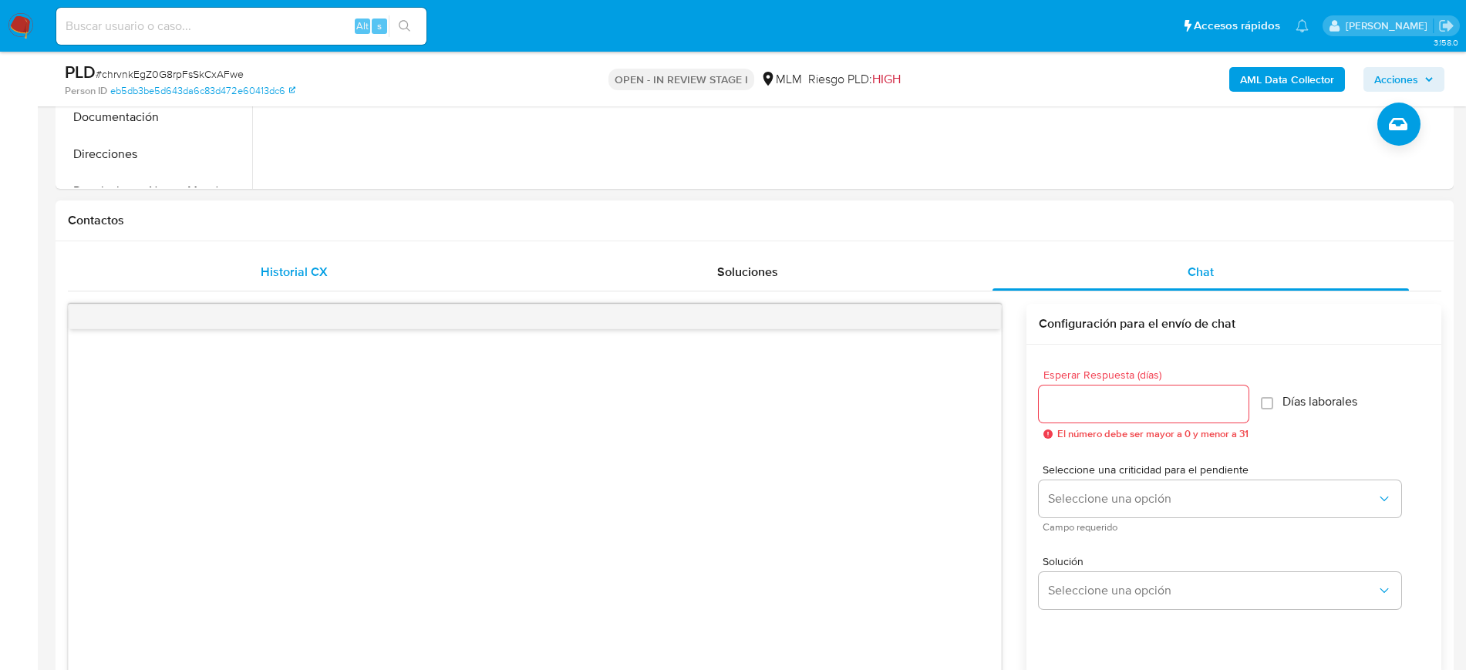
click at [318, 284] on div "Historial CX" at bounding box center [294, 272] width 416 height 37
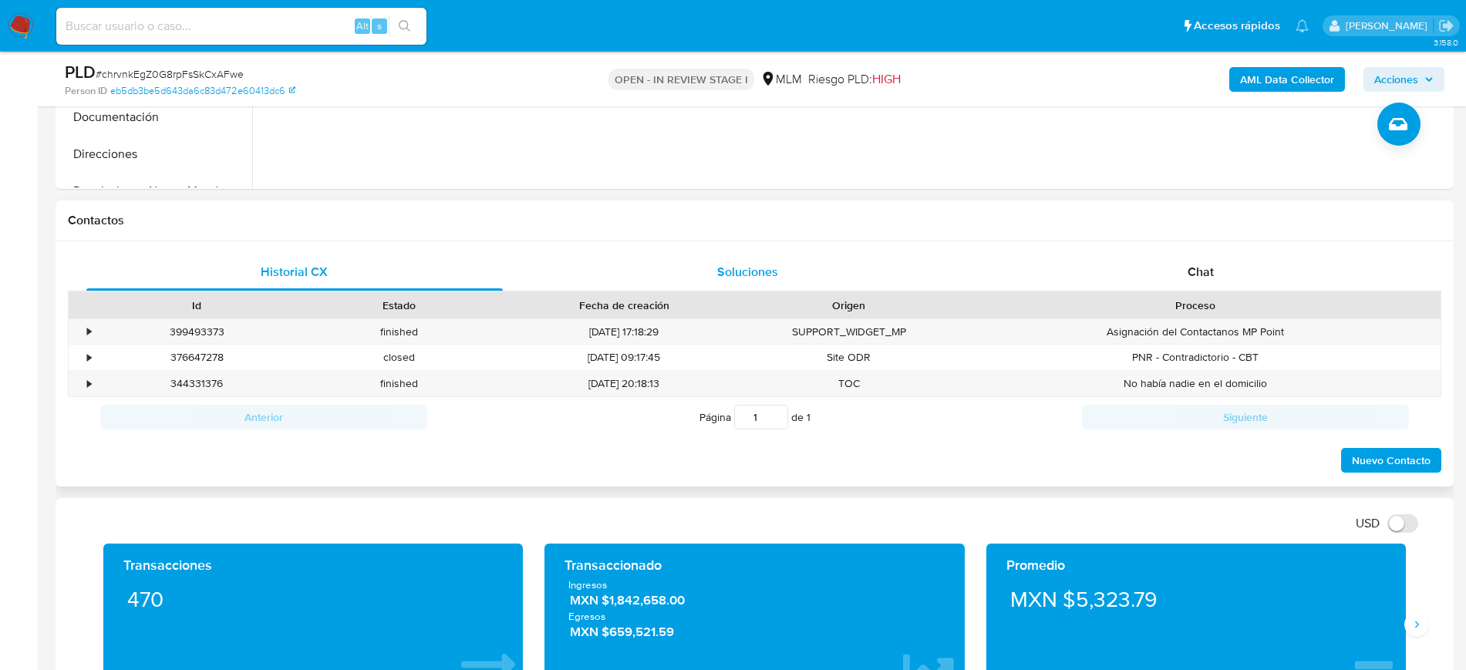
click at [675, 284] on div "Soluciones" at bounding box center [748, 272] width 416 height 37
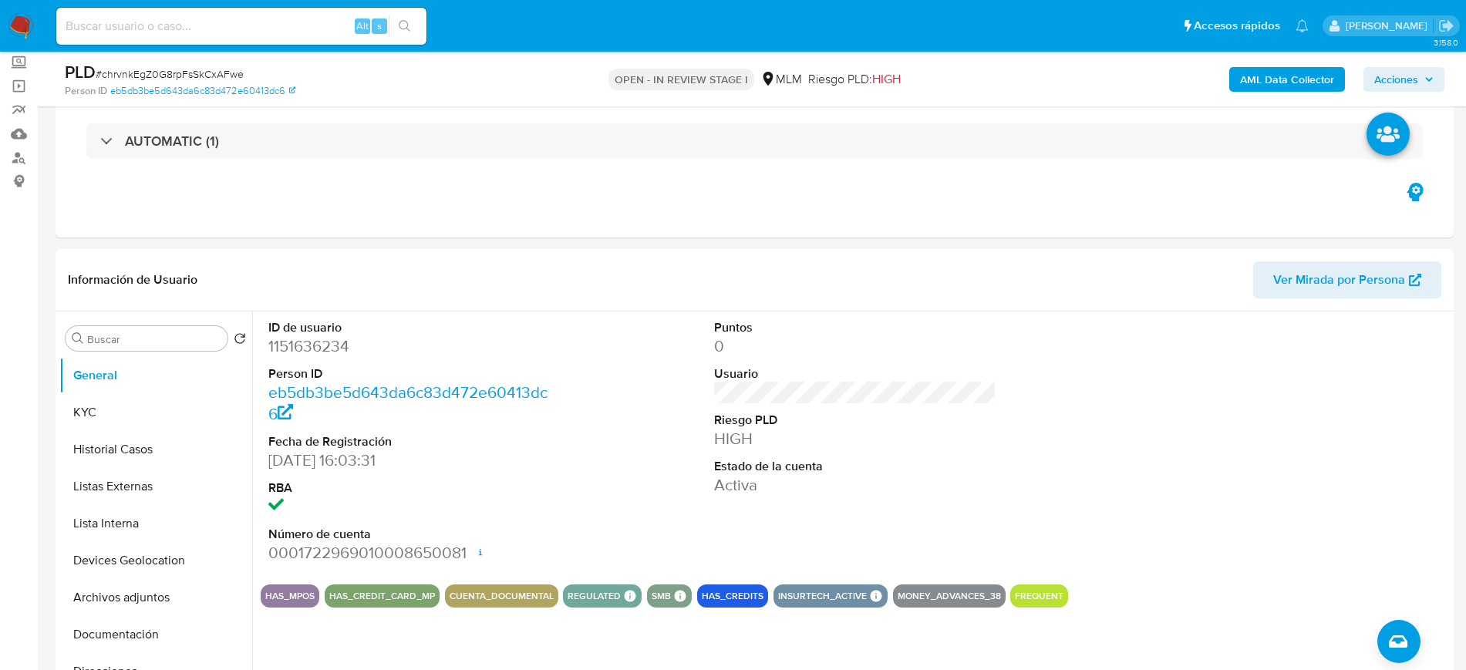
scroll to position [0, 0]
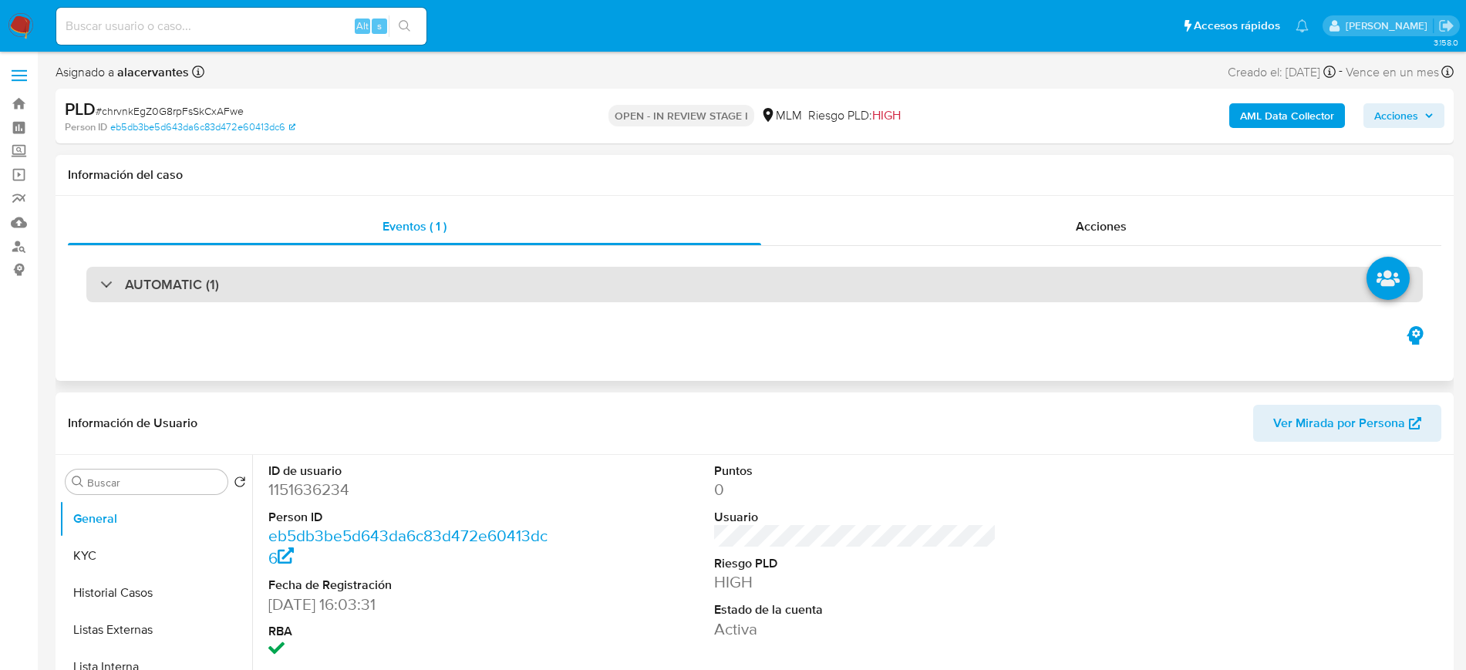
click at [456, 282] on div "AUTOMATIC (1)" at bounding box center [754, 284] width 1336 height 35
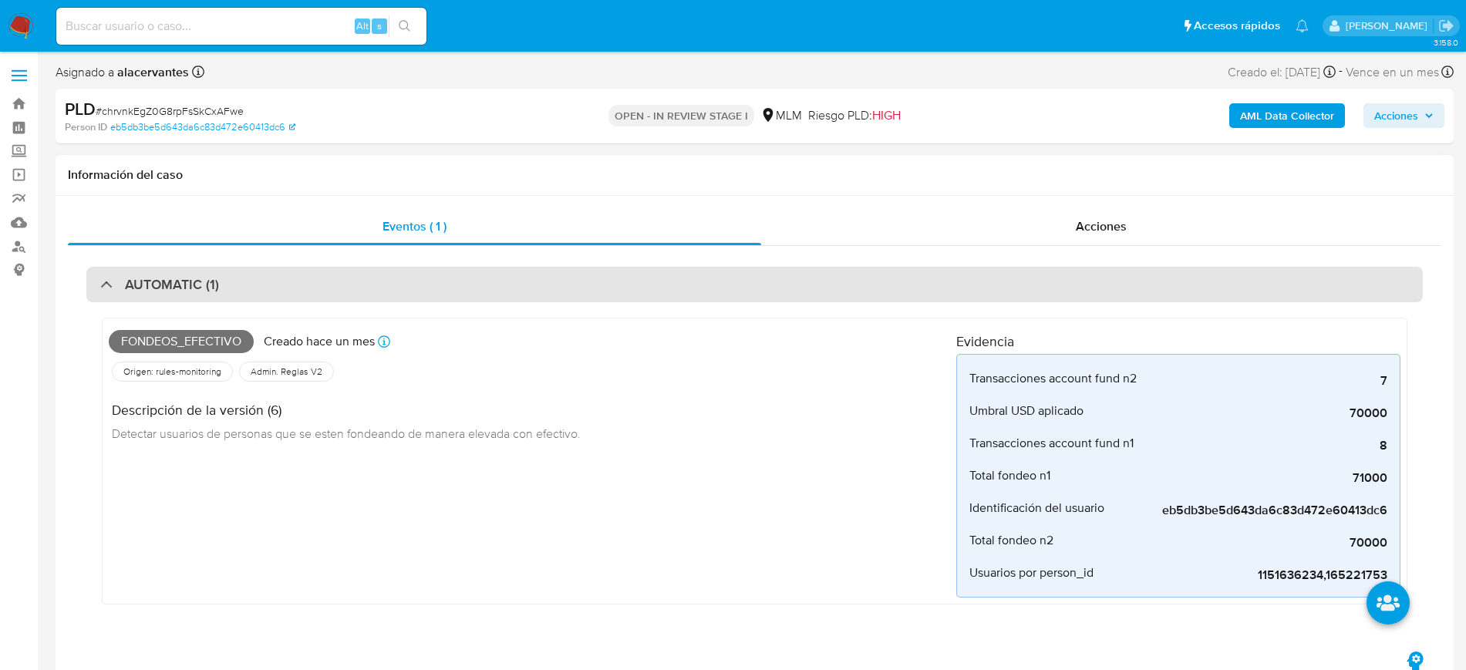
click at [125, 284] on h3 "AUTOMATIC (1)" at bounding box center [172, 284] width 94 height 17
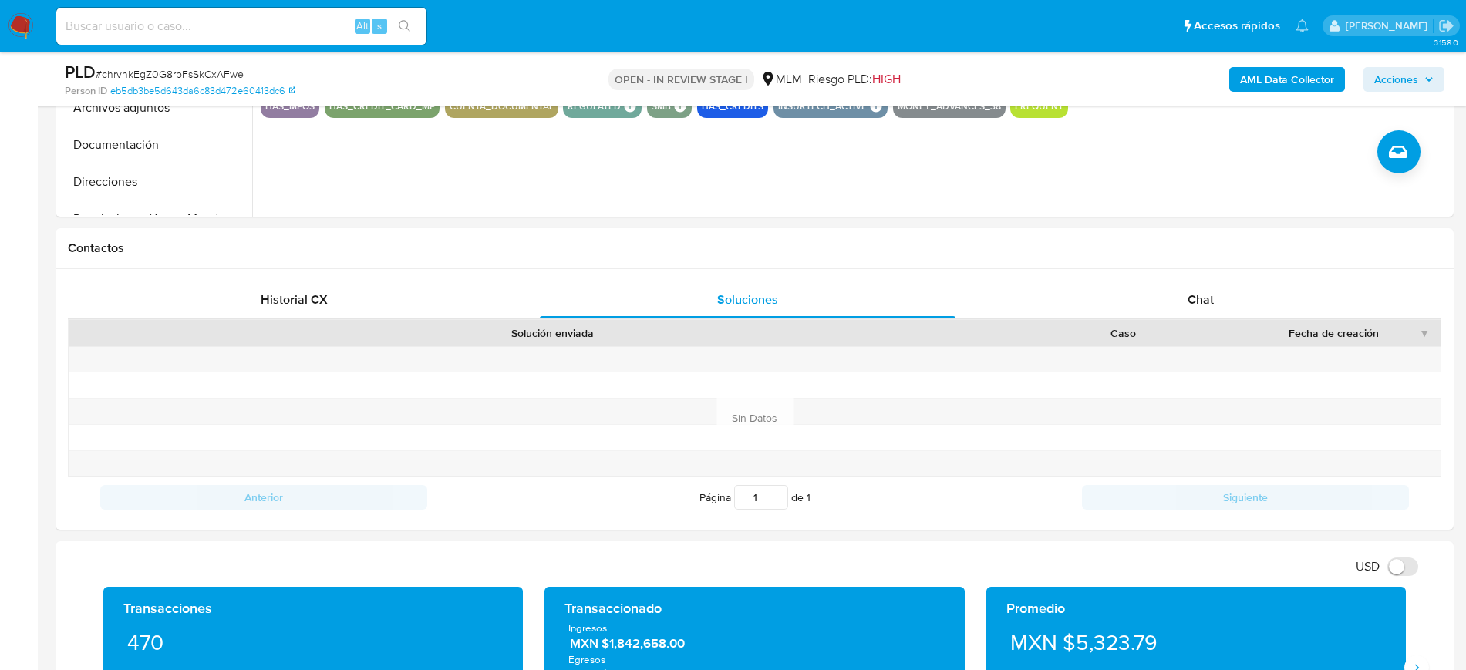
scroll to position [555, 0]
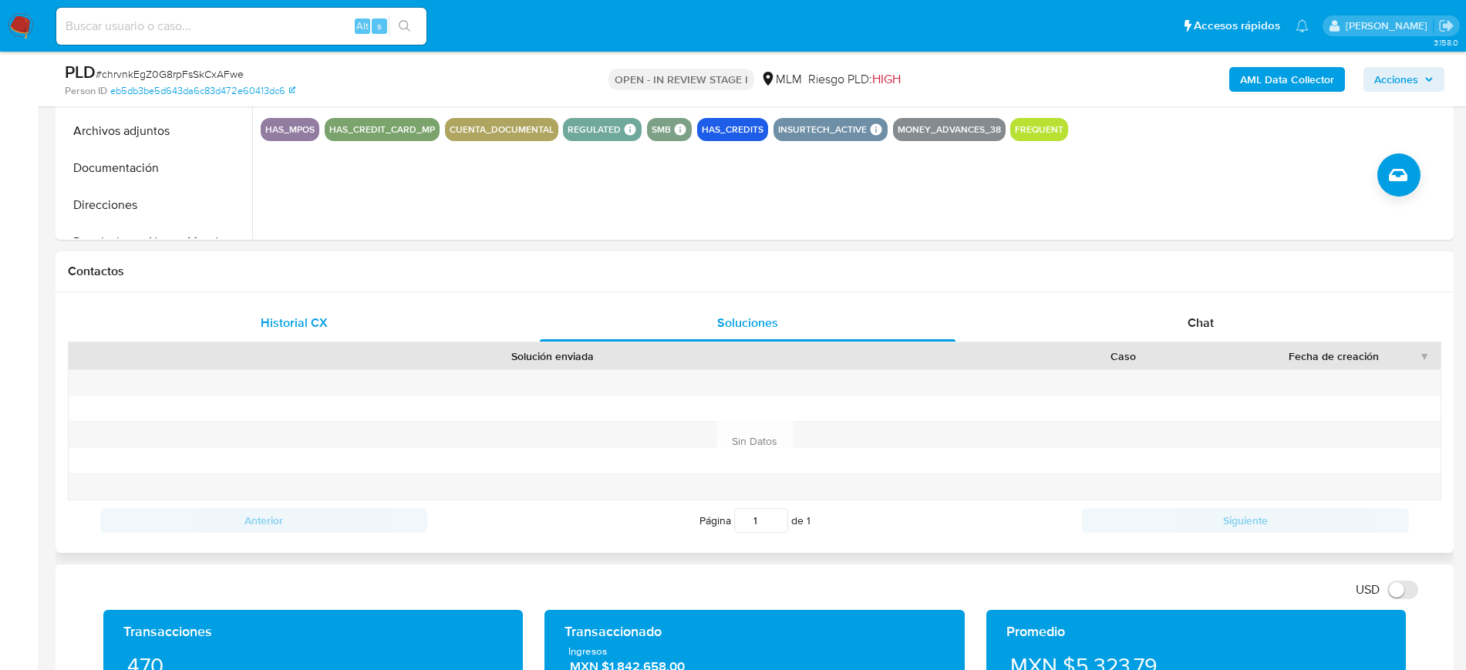
click at [369, 324] on div "Historial CX" at bounding box center [294, 323] width 416 height 37
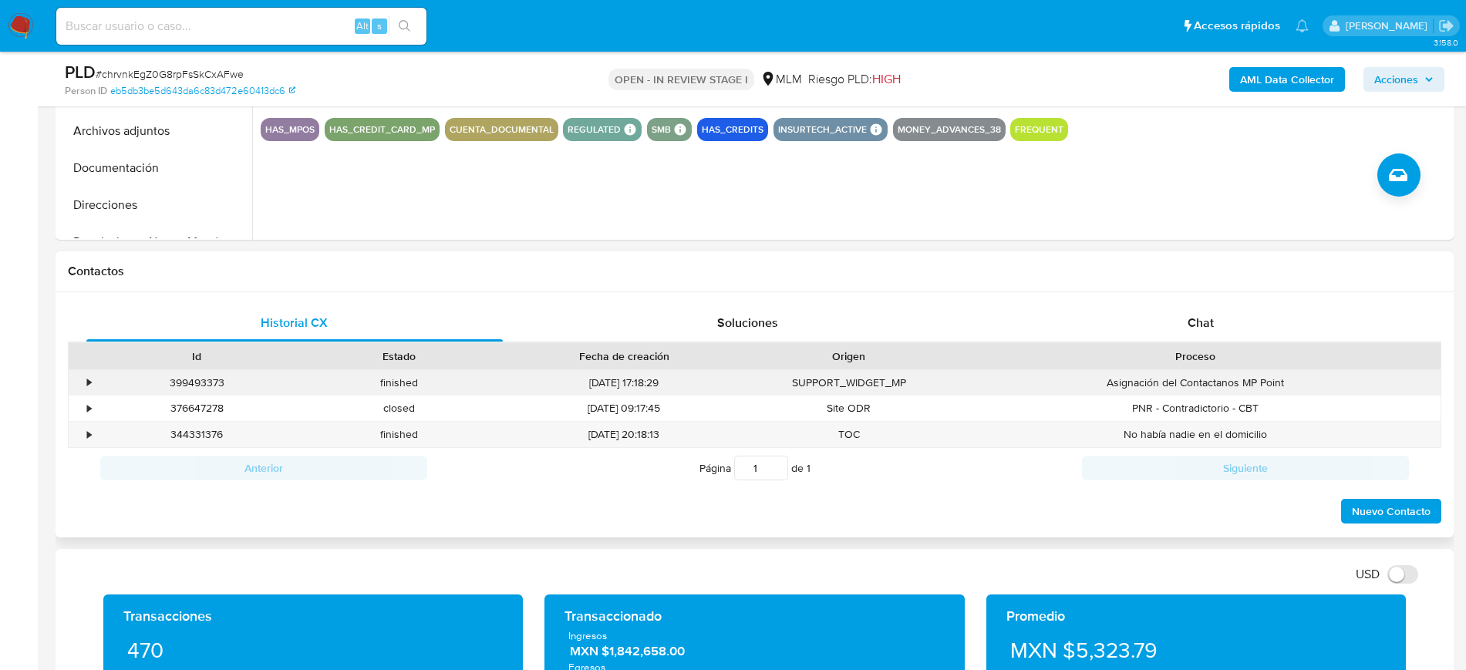
click at [86, 381] on div "•" at bounding box center [82, 382] width 27 height 25
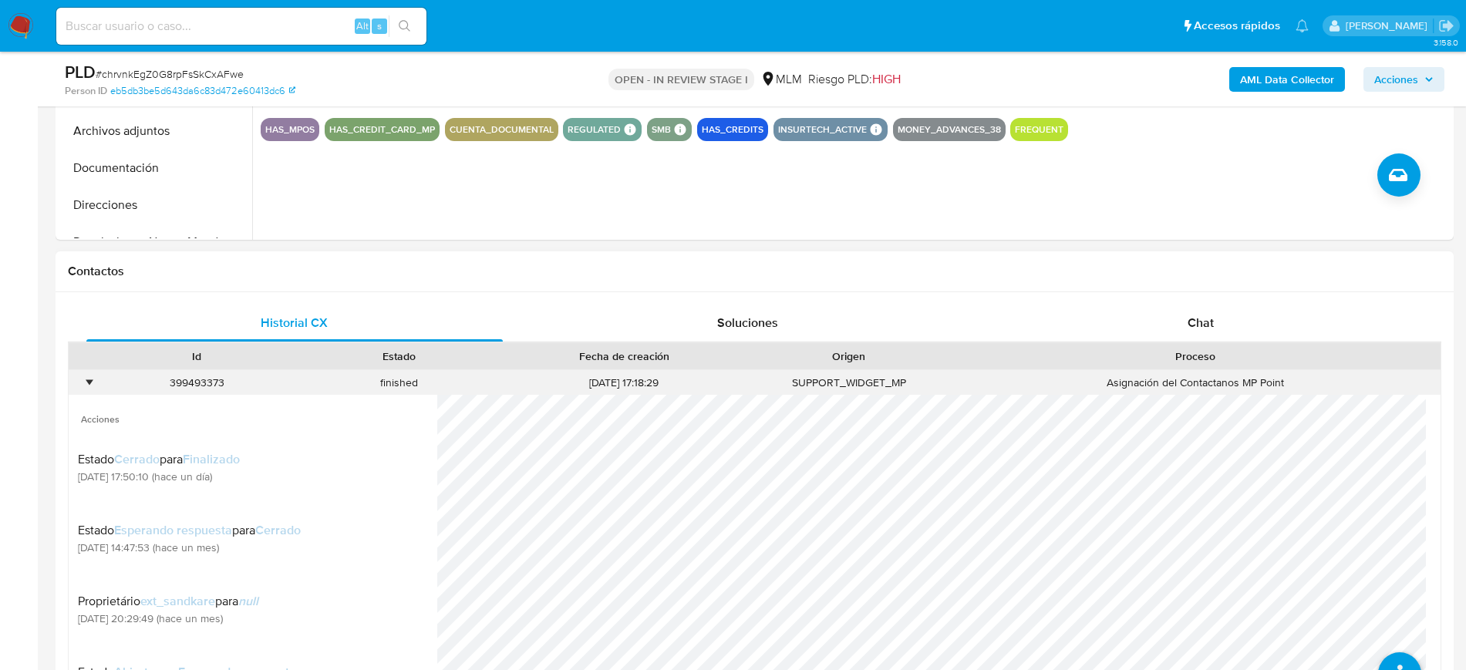
click at [87, 381] on div "•" at bounding box center [89, 382] width 4 height 15
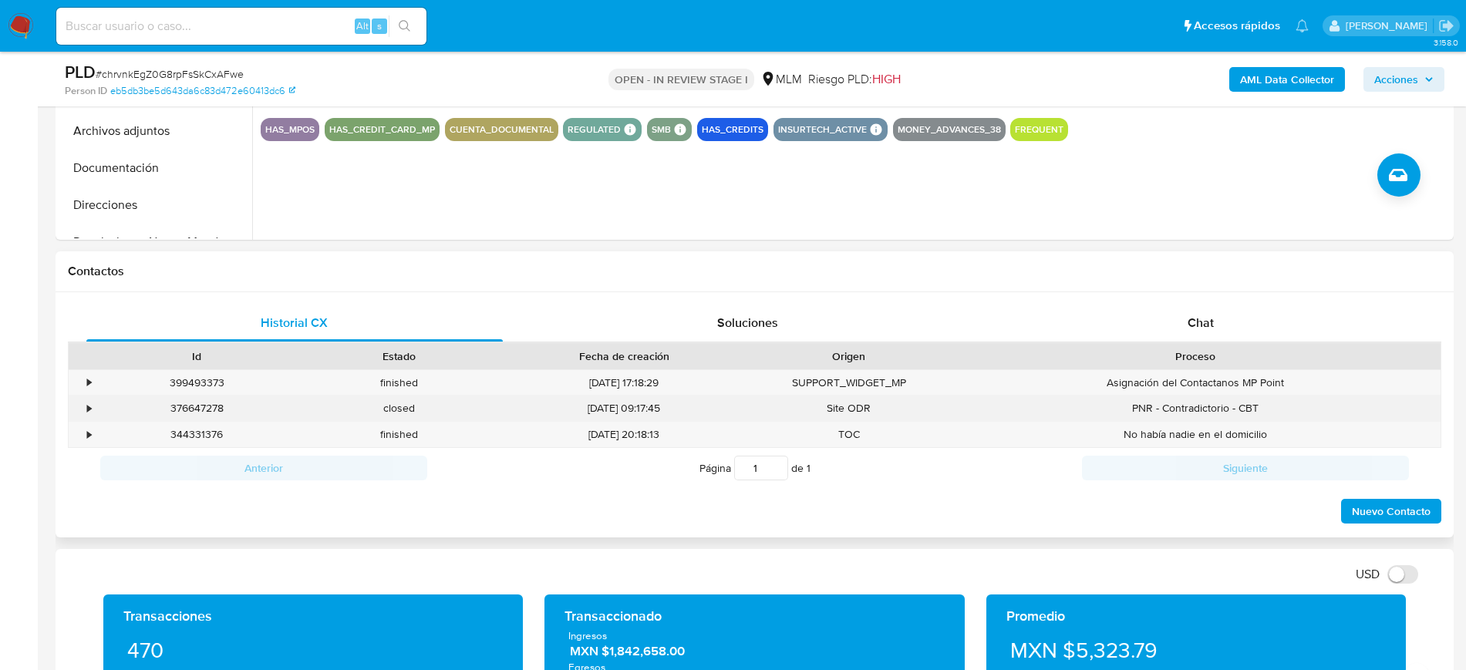
click at [83, 409] on div "•" at bounding box center [82, 408] width 27 height 25
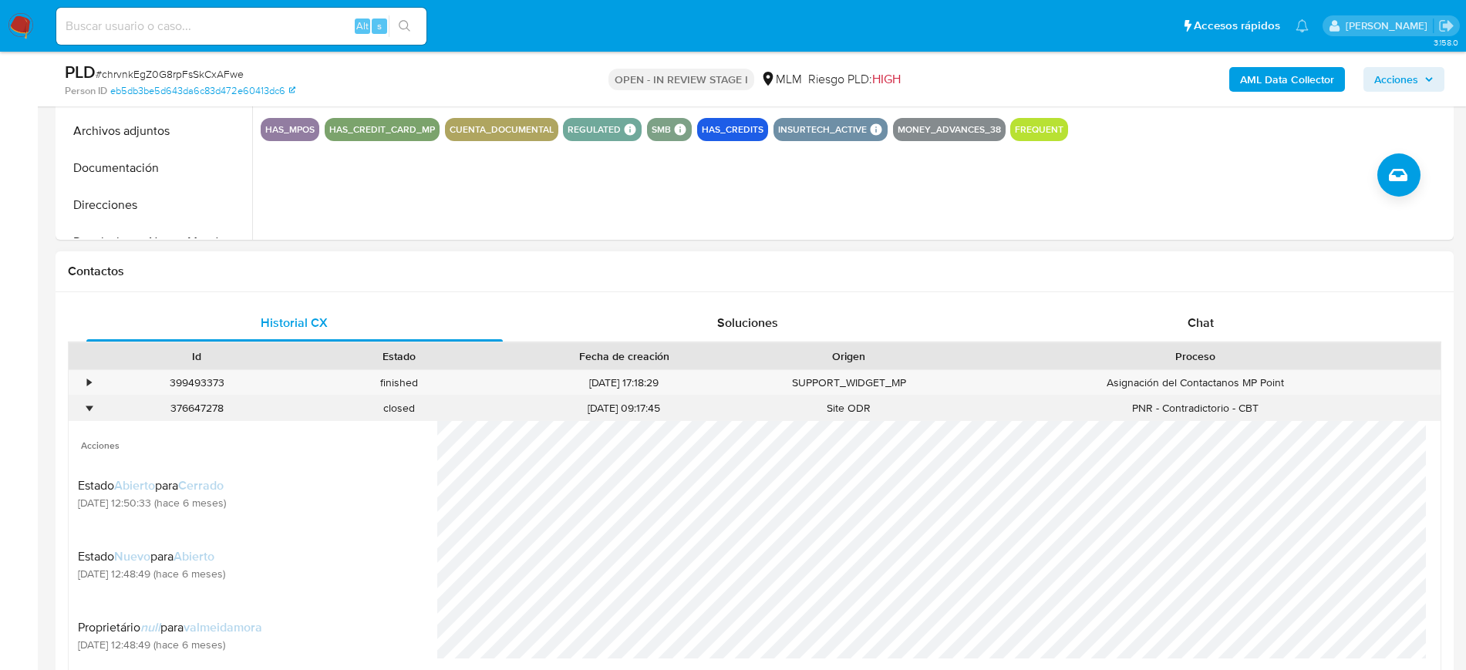
click at [83, 409] on div "•" at bounding box center [82, 408] width 27 height 25
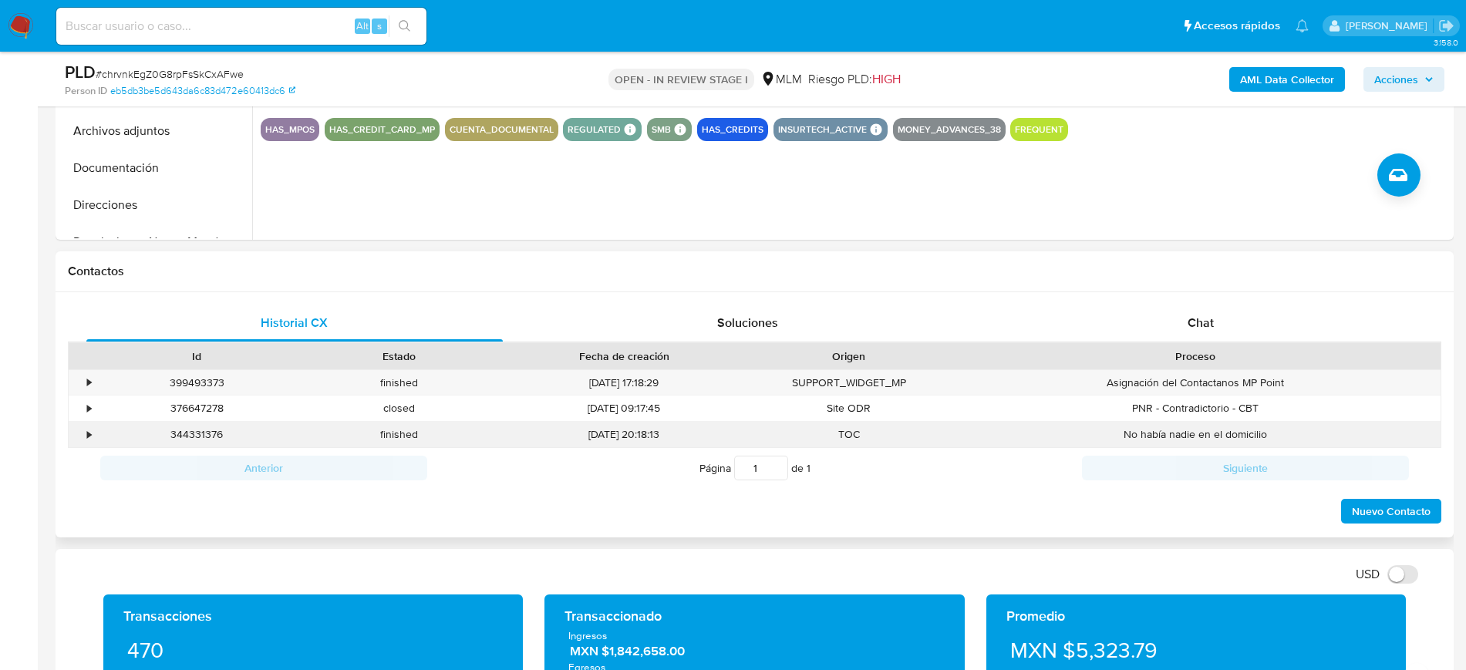
click at [84, 440] on div "•" at bounding box center [82, 434] width 27 height 25
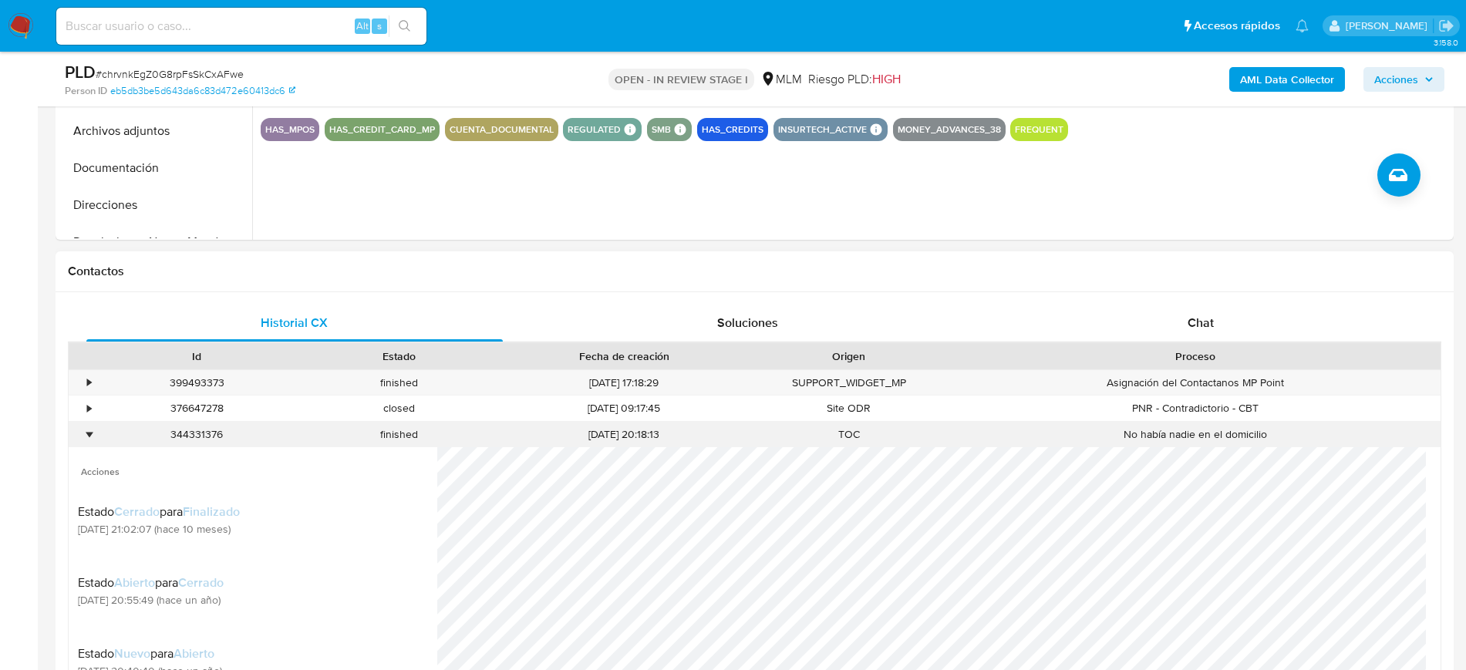
click at [84, 440] on div "•" at bounding box center [82, 434] width 27 height 25
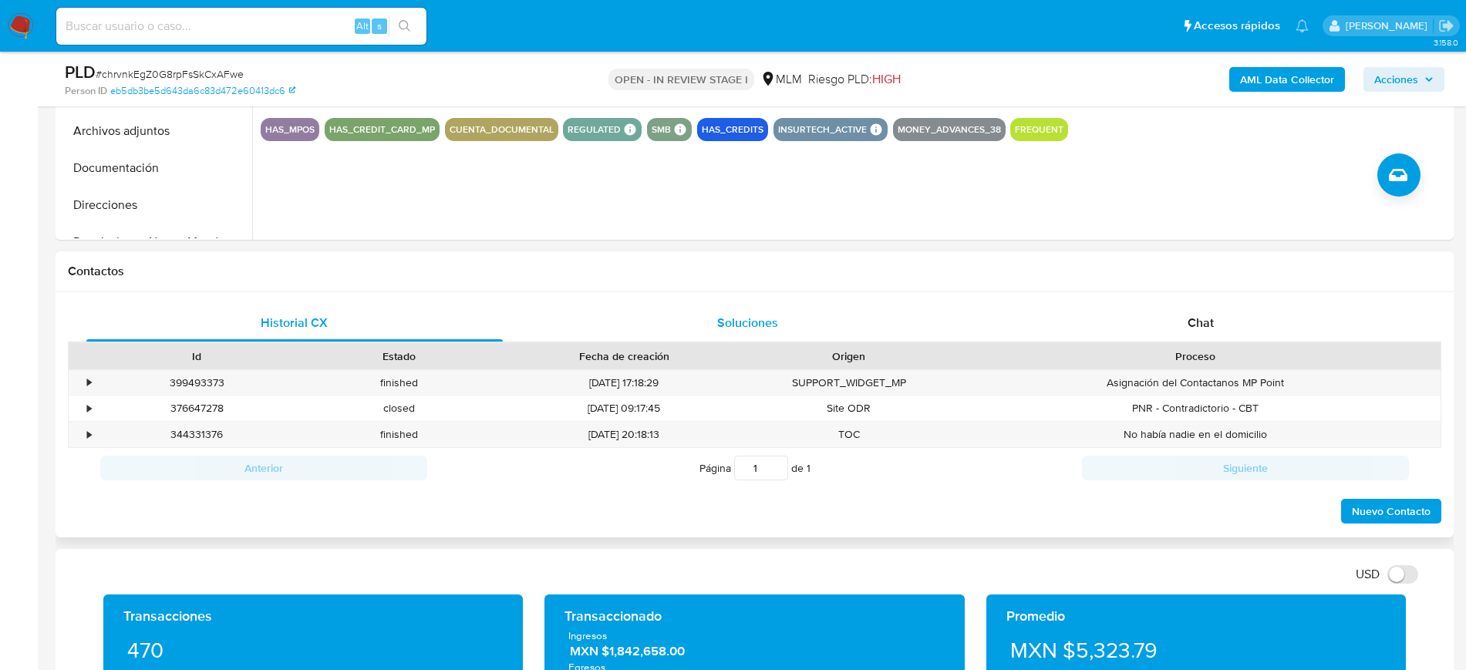
click at [685, 313] on div "Soluciones" at bounding box center [748, 323] width 416 height 37
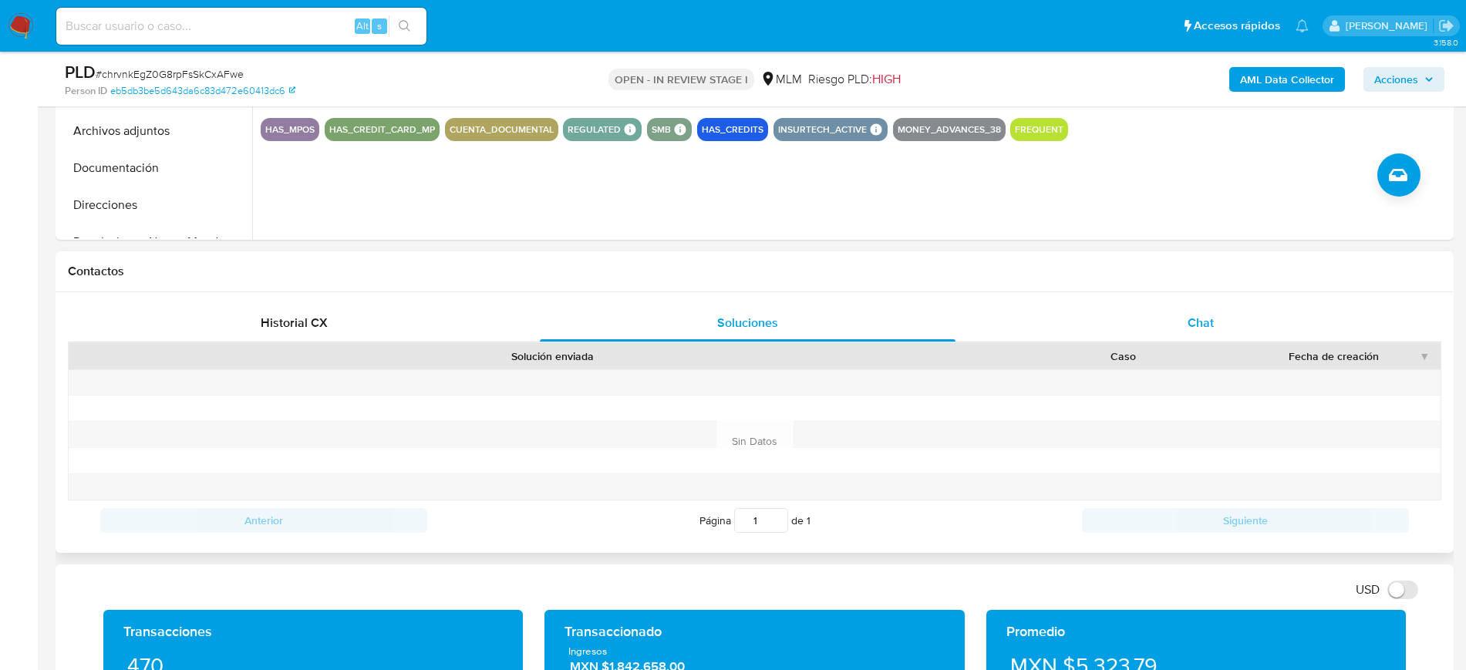
click at [1230, 328] on div "Chat" at bounding box center [1200, 323] width 416 height 37
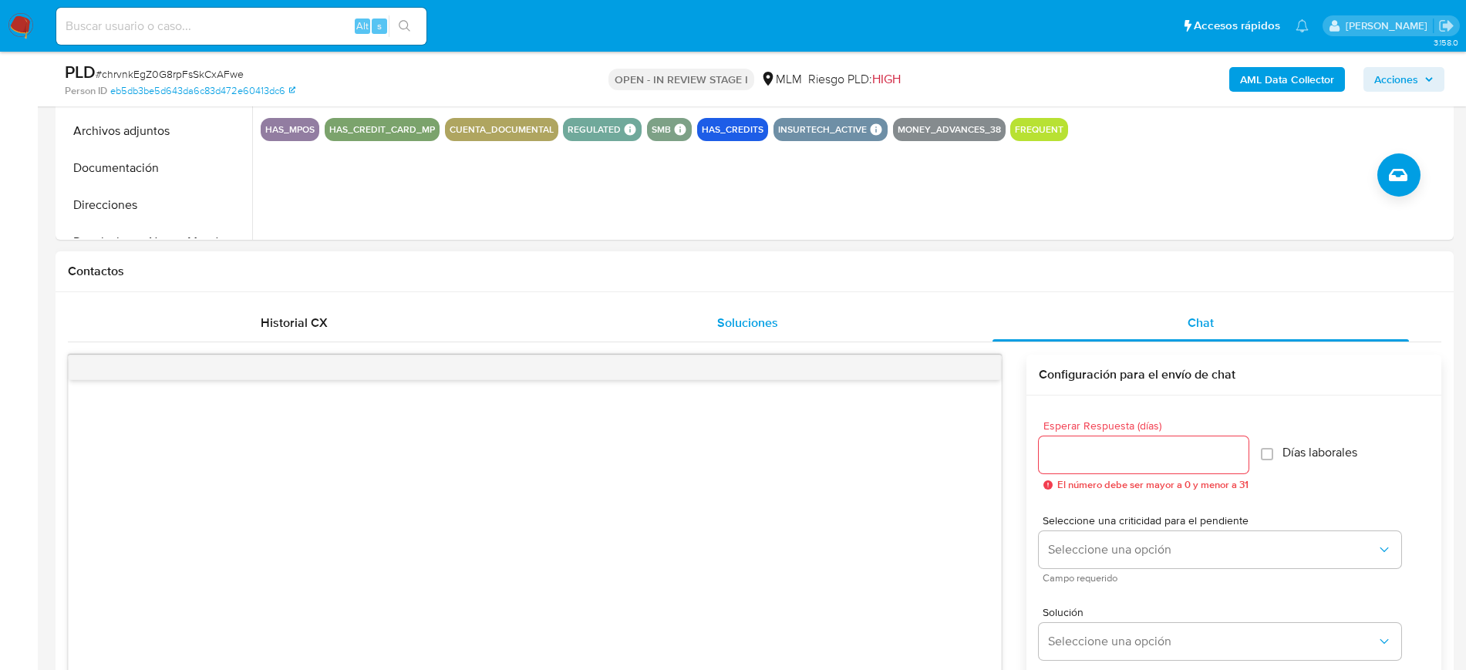
click at [898, 335] on div "Soluciones" at bounding box center [748, 323] width 416 height 37
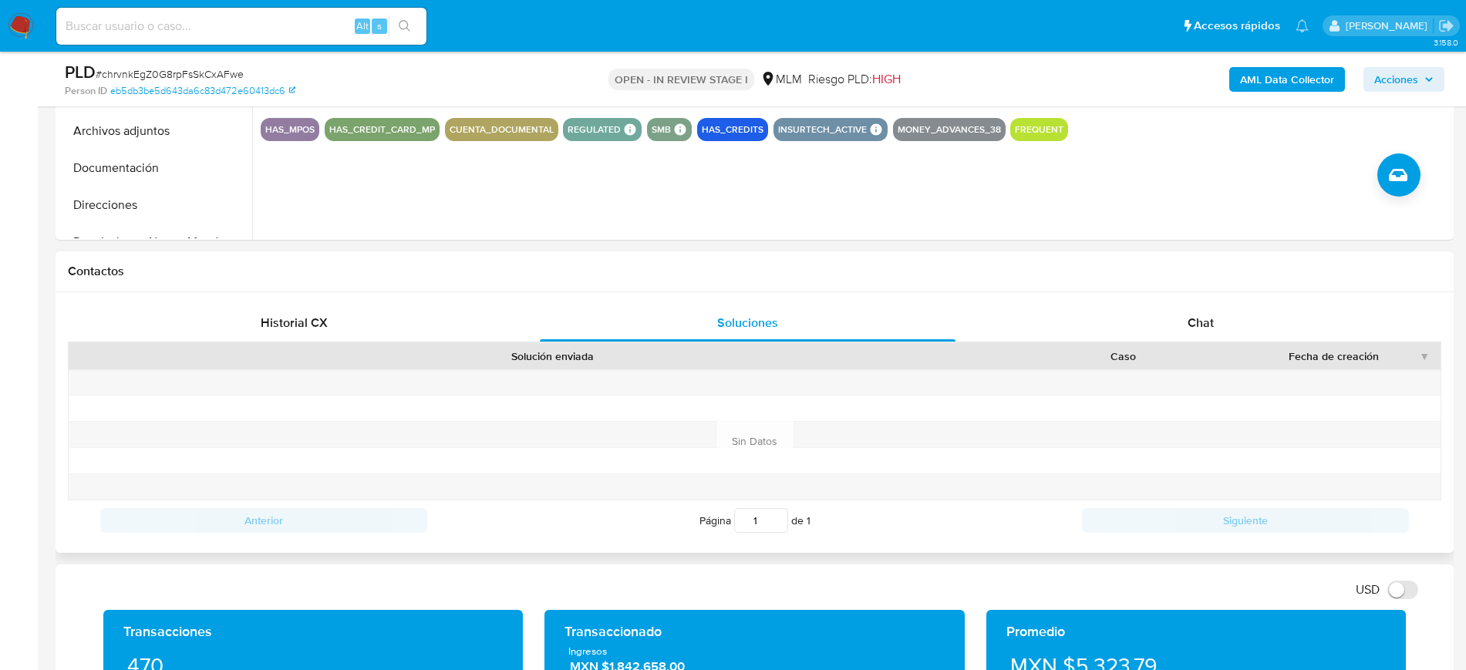
click at [1094, 345] on div "Caso" at bounding box center [1122, 356] width 228 height 26
click at [1082, 339] on div "Chat" at bounding box center [1200, 323] width 416 height 37
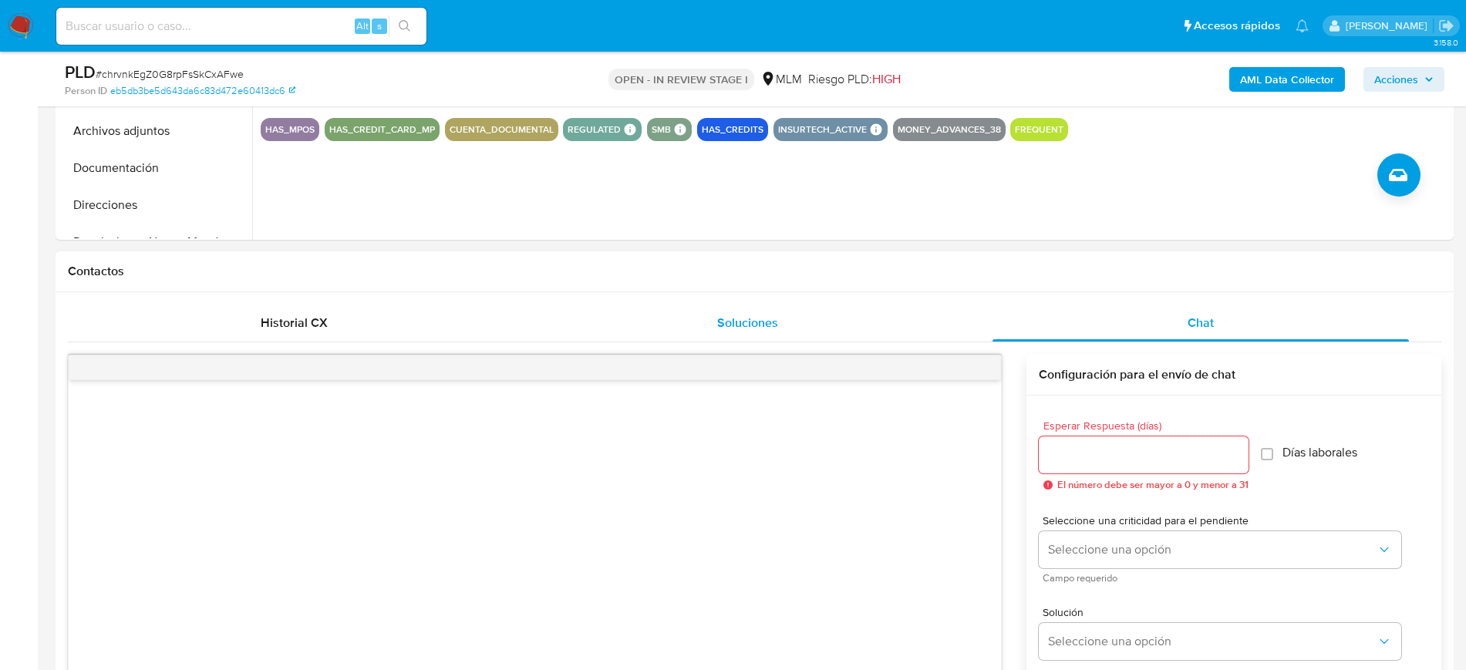
click at [860, 334] on div "Soluciones" at bounding box center [748, 323] width 416 height 37
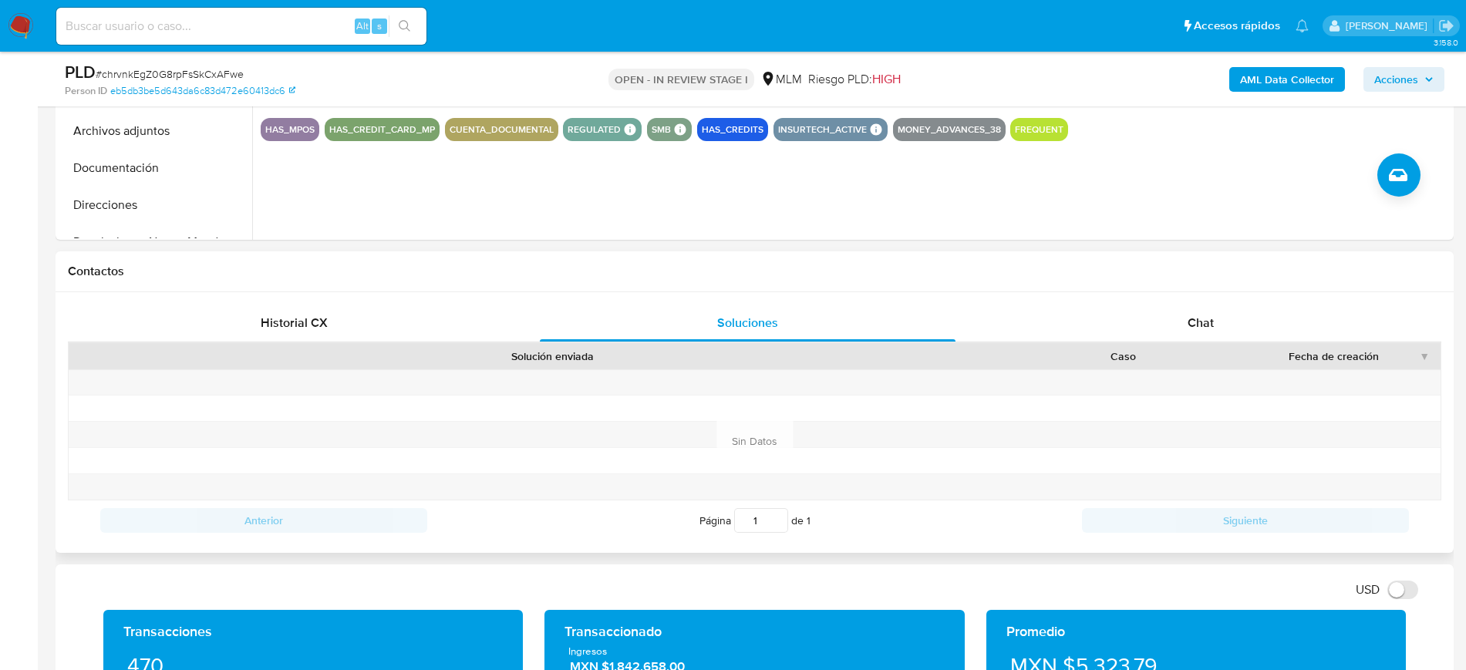
click at [758, 515] on input "1" at bounding box center [761, 520] width 54 height 25
click at [759, 441] on div at bounding box center [556, 434] width 921 height 25
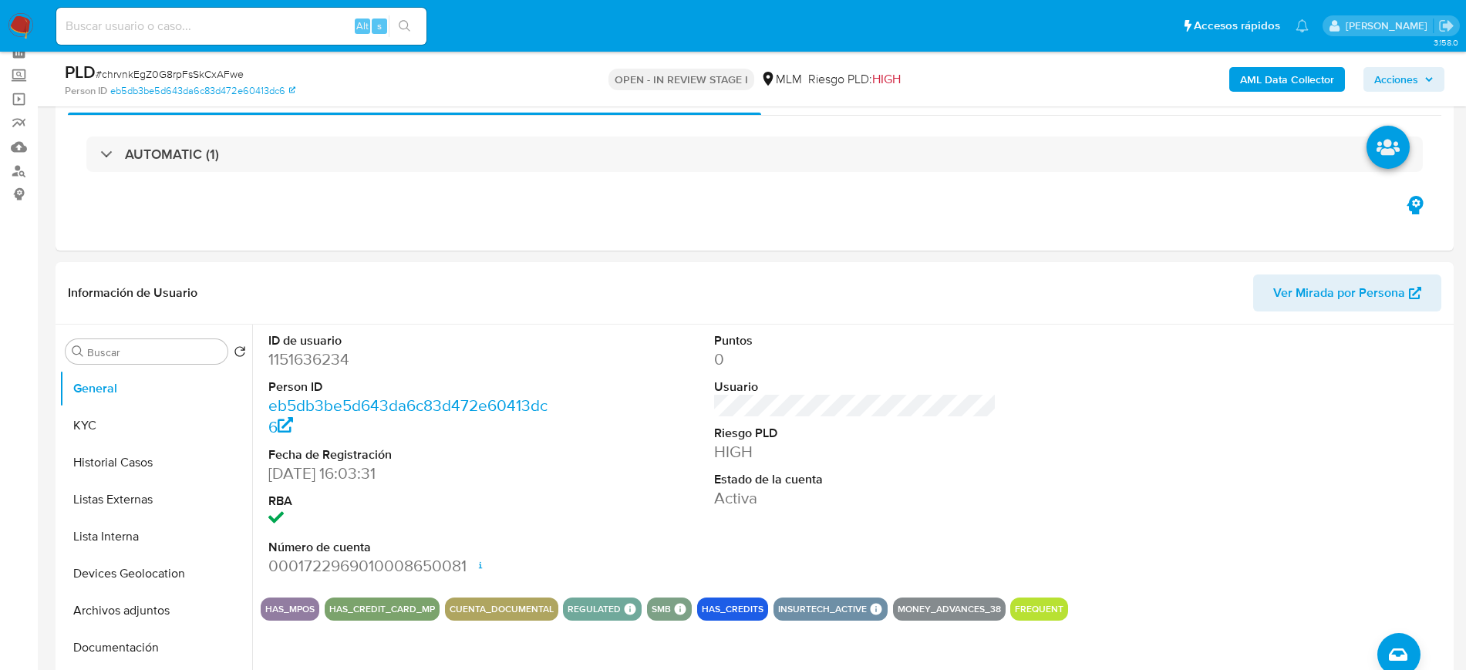
scroll to position [49, 0]
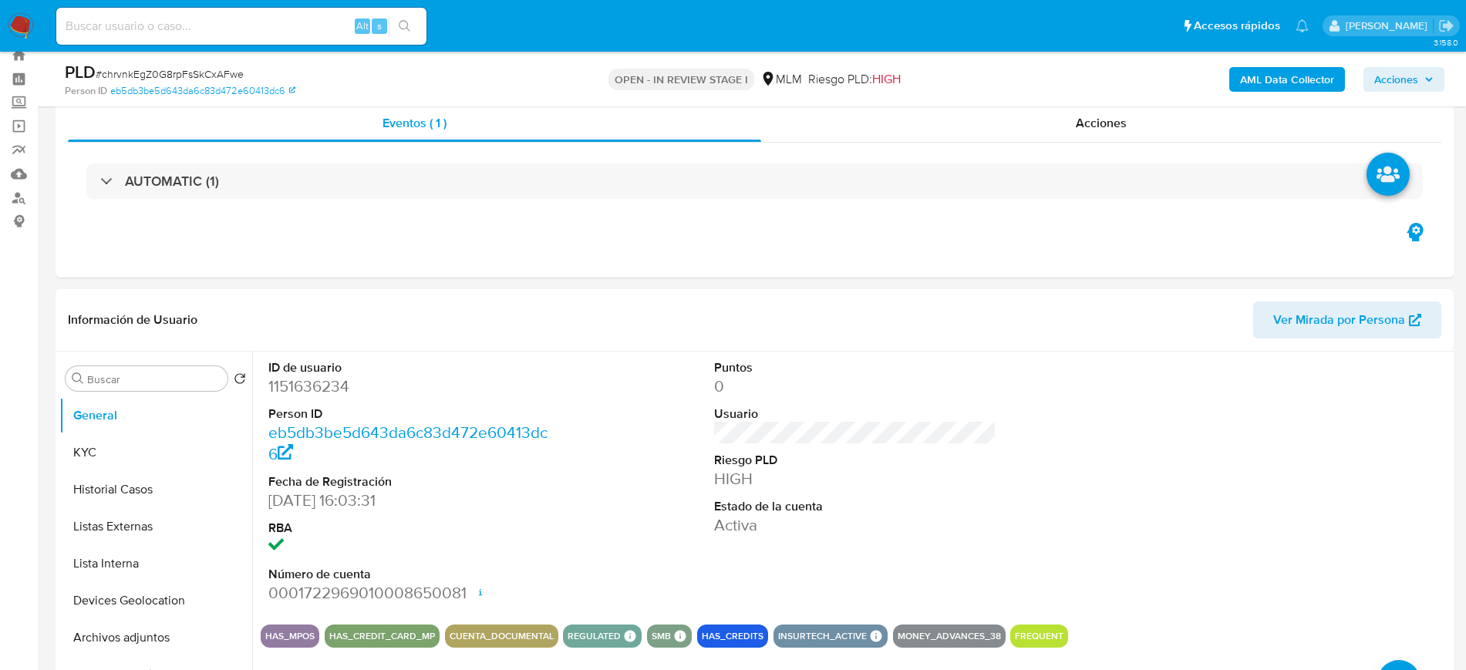
click at [1409, 83] on span "Acciones" at bounding box center [1396, 79] width 44 height 25
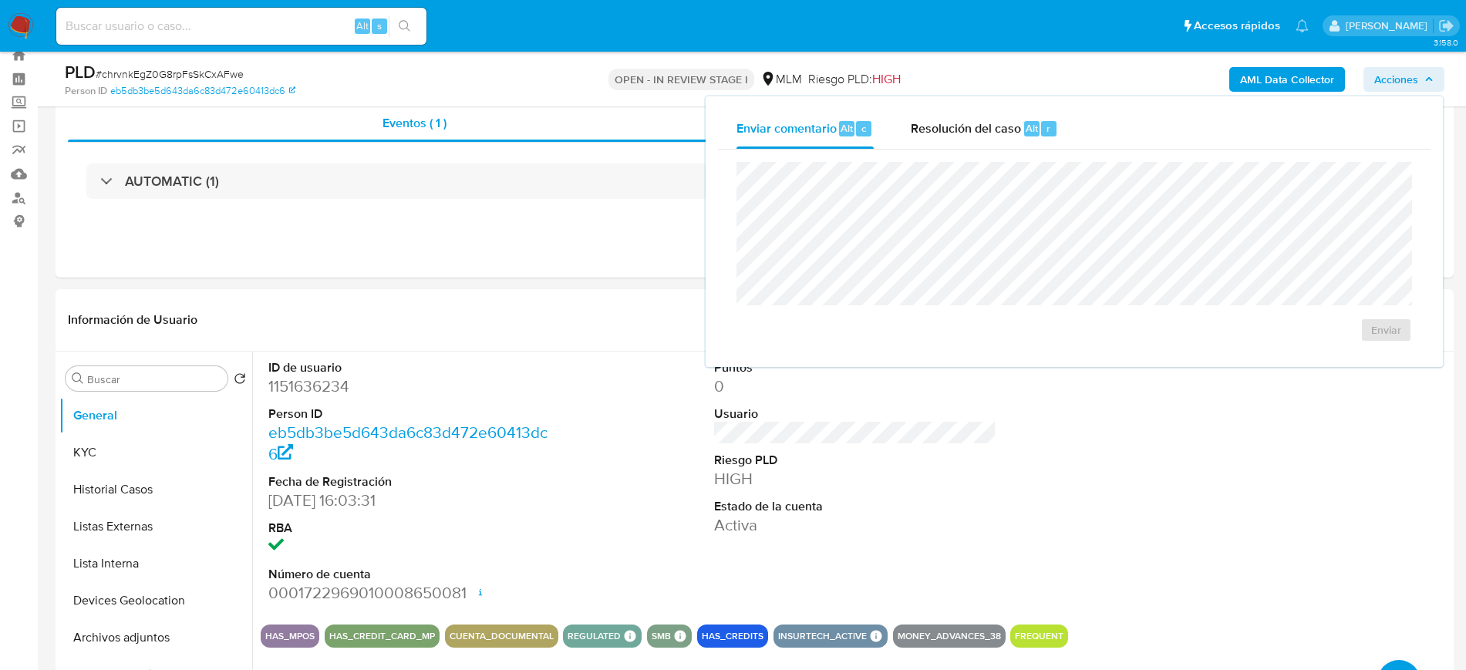
click at [1062, 72] on div "AML Data Collector Acciones Enviar comentario Alt c Resolución del caso Alt r E…" at bounding box center [1216, 79] width 456 height 36
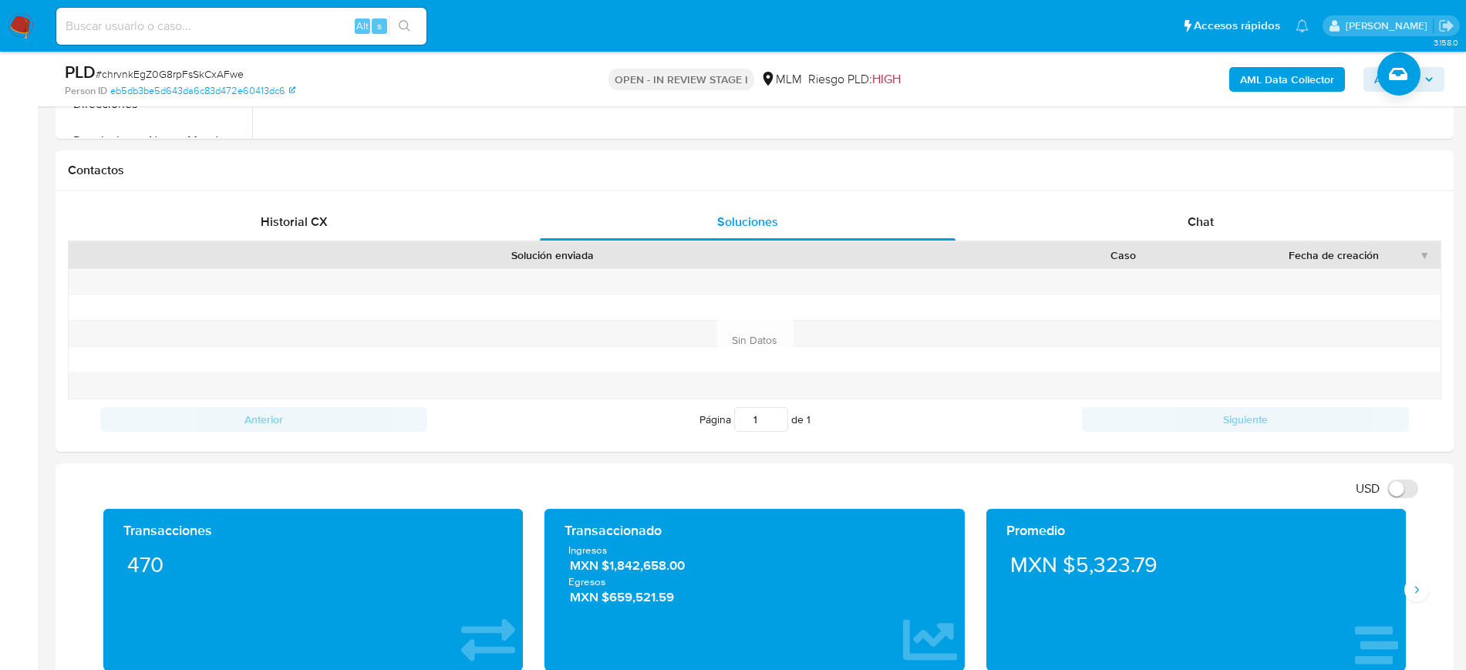
scroll to position [641, 0]
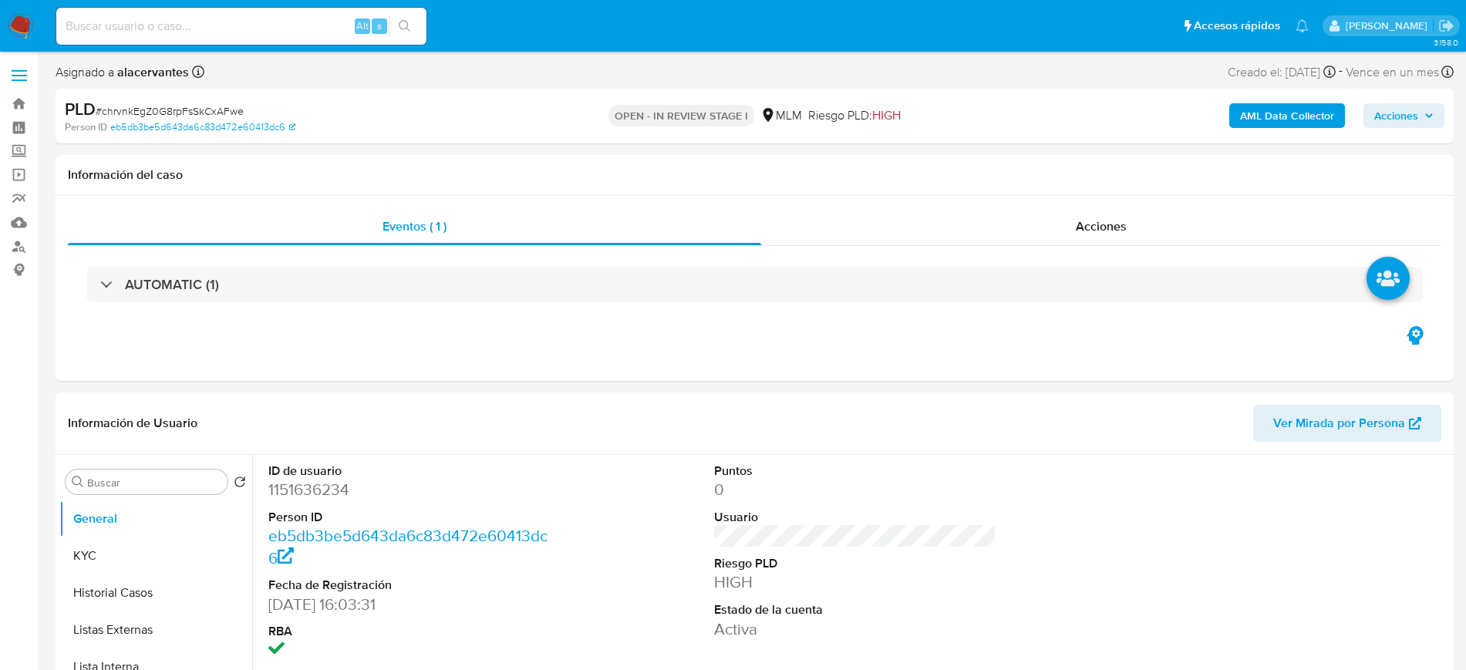
select select "10"
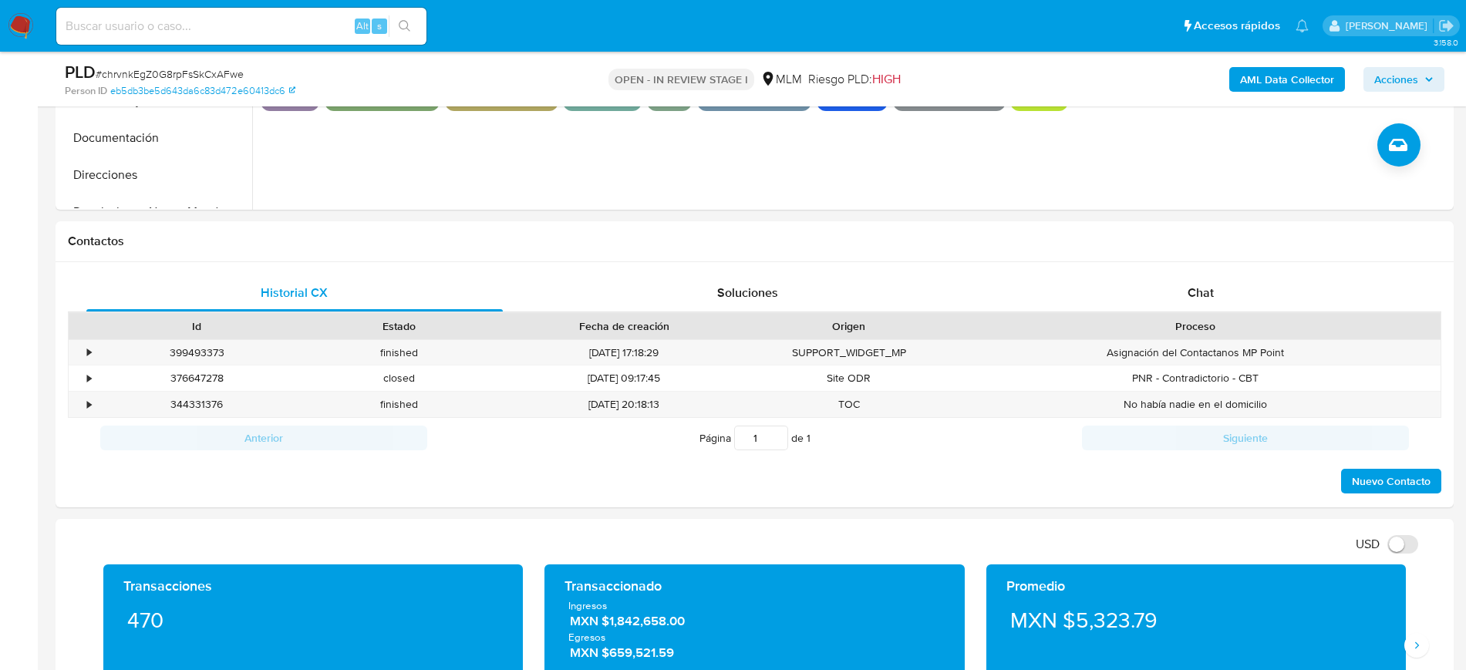
scroll to position [592, 0]
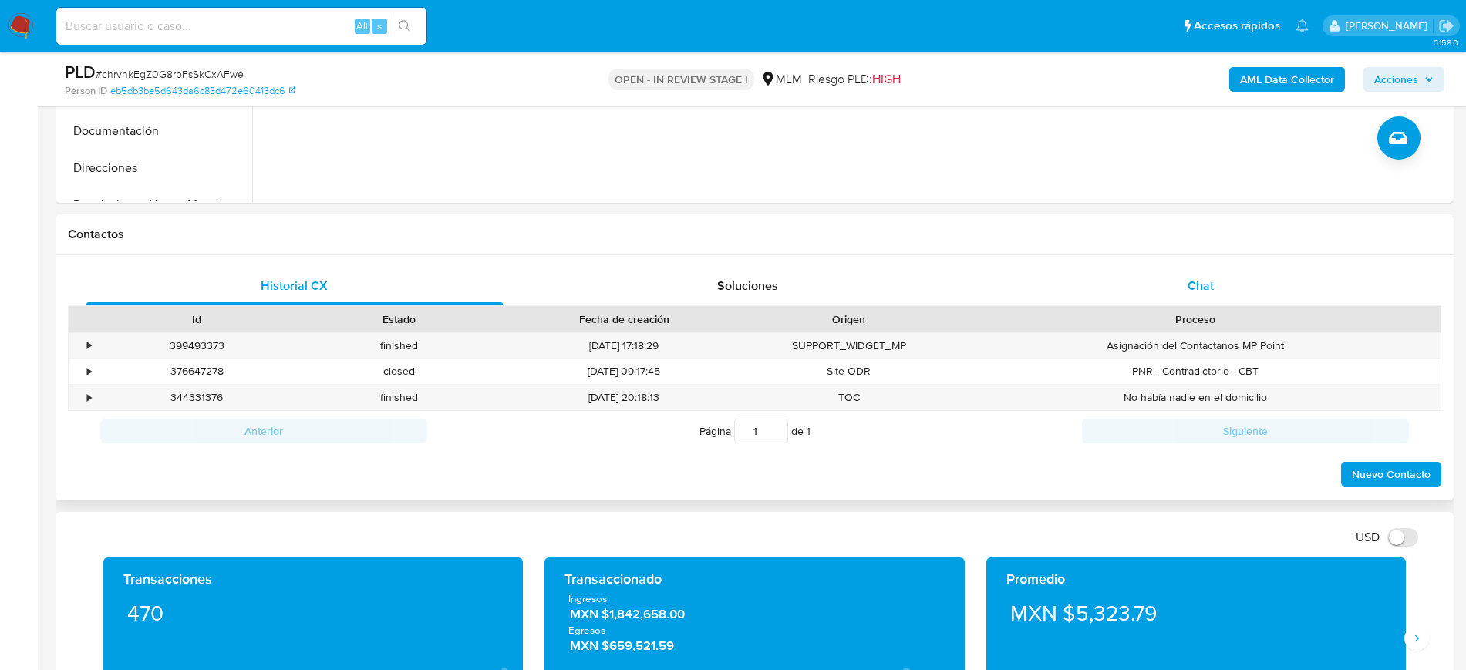
click at [1297, 284] on div "Chat" at bounding box center [1200, 286] width 416 height 37
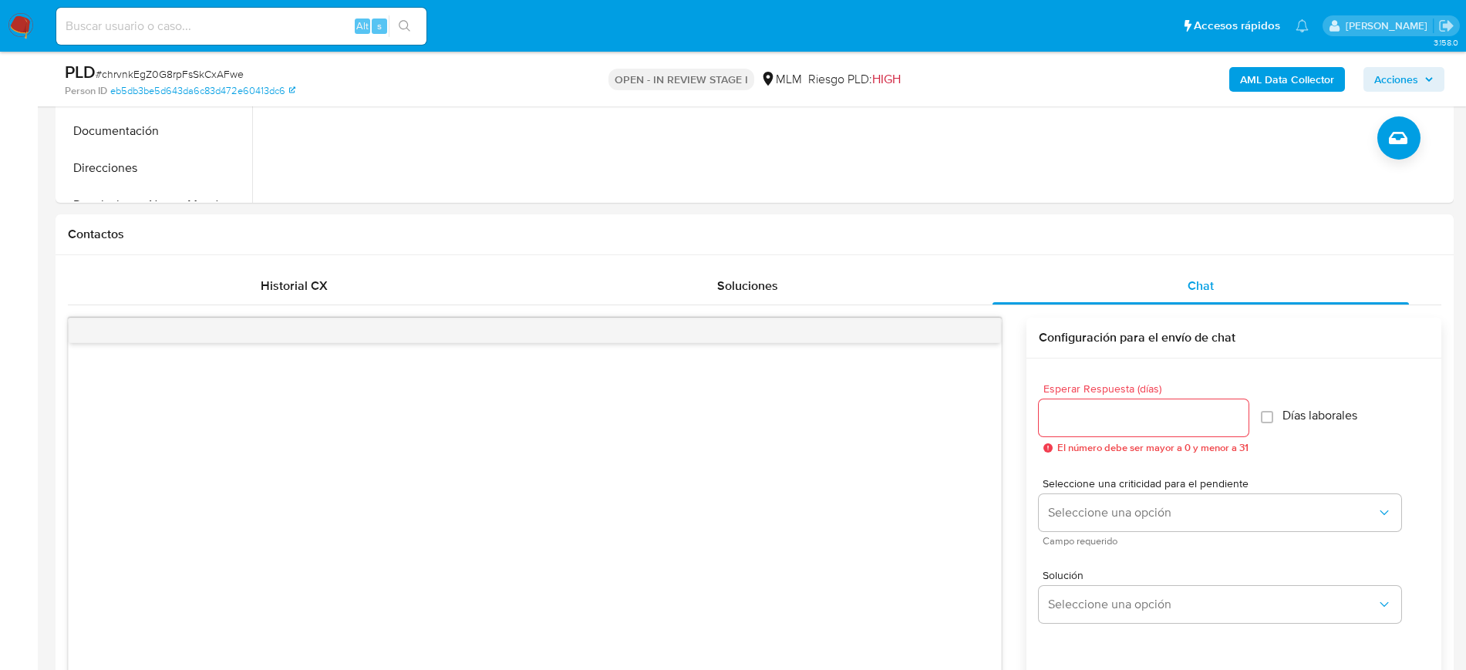
drag, startPoint x: 1465, startPoint y: 205, endPoint x: 1469, endPoint y: 221, distance: 15.9
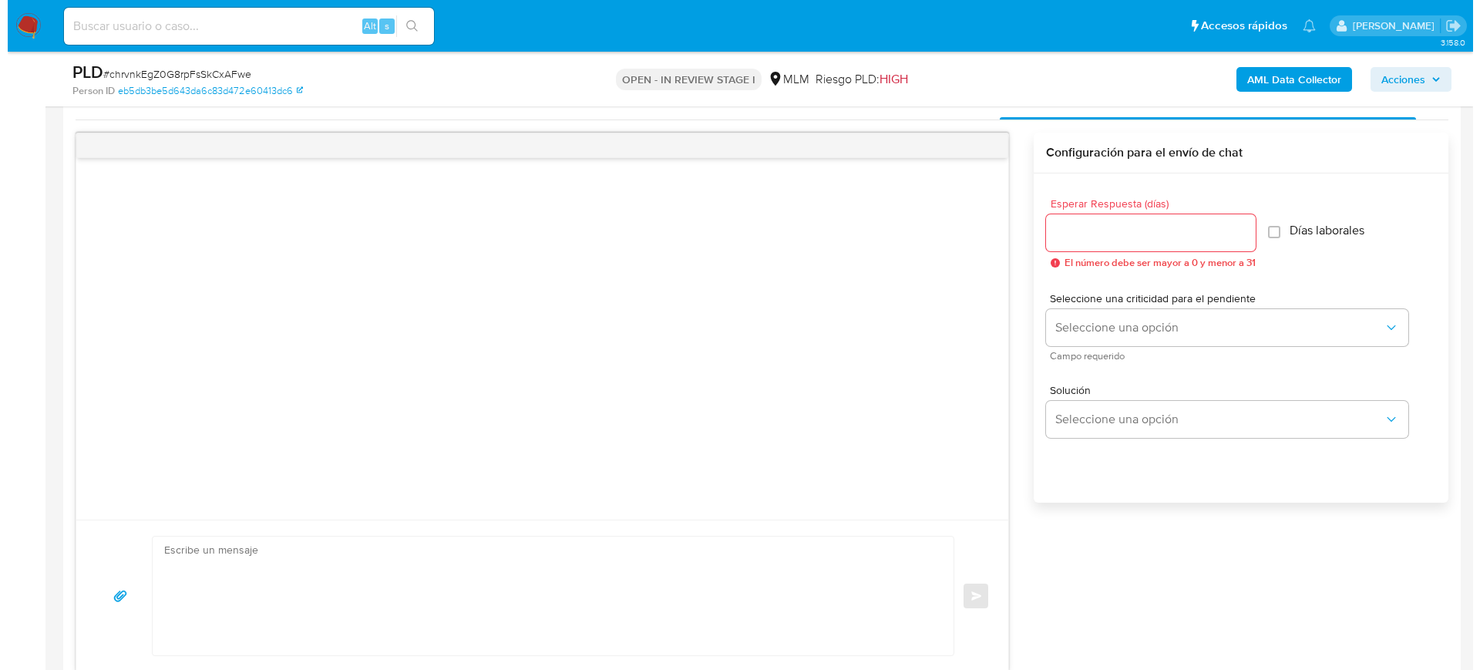
scroll to position [803, 0]
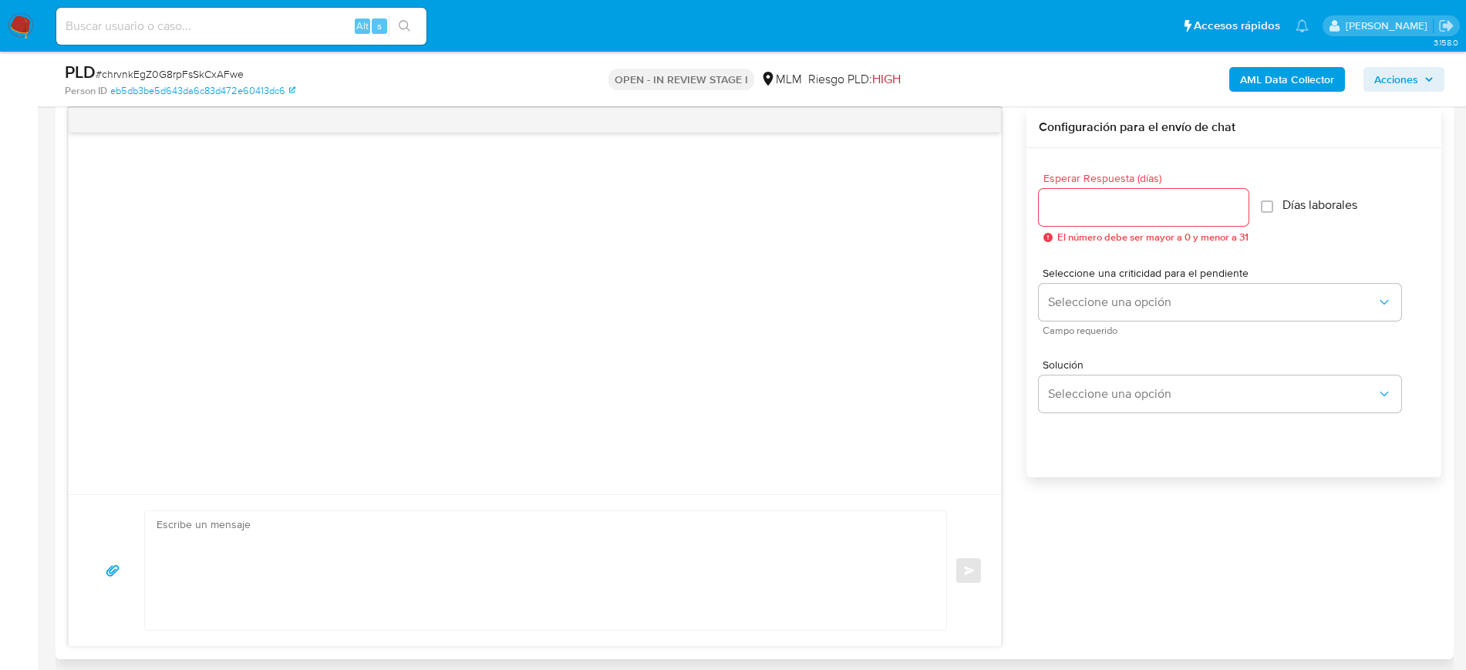
click at [1174, 207] on input "Esperar Respuesta (días)" at bounding box center [1144, 207] width 210 height 20
type input "5"
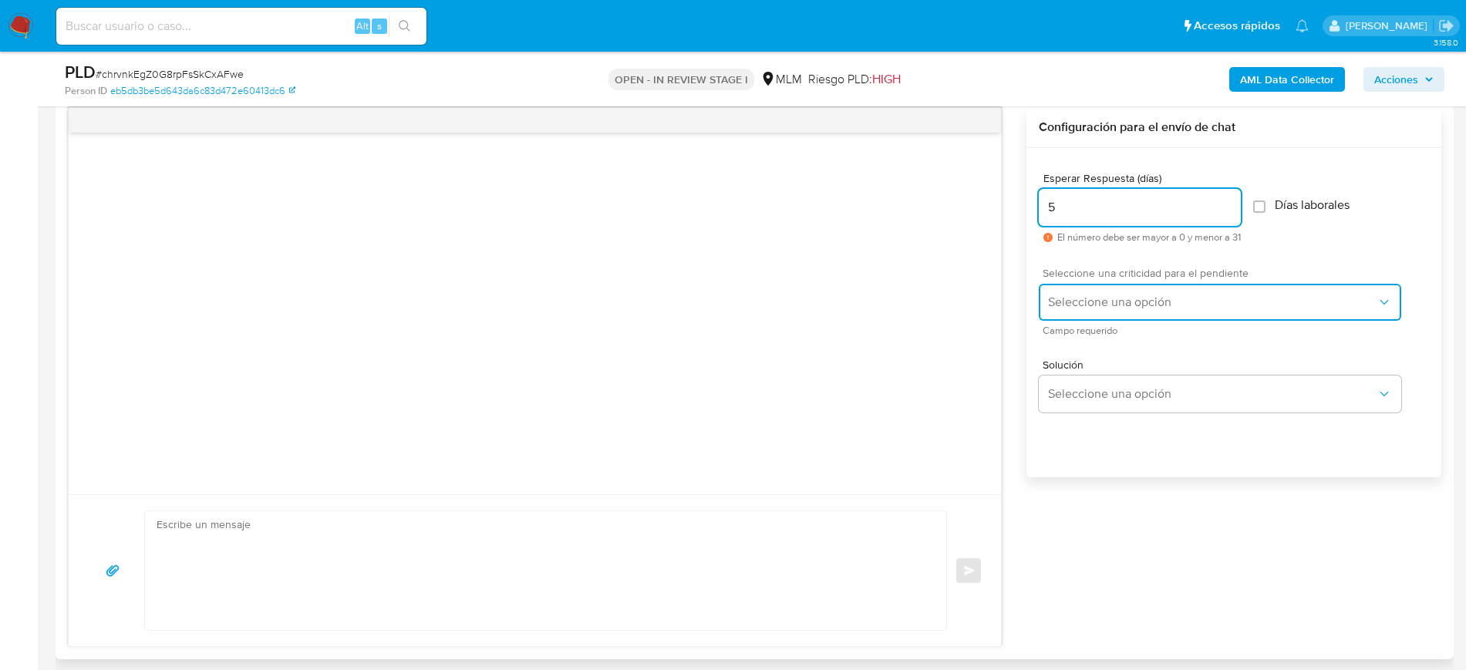
click at [1163, 285] on button "Seleccione una opción" at bounding box center [1220, 302] width 362 height 37
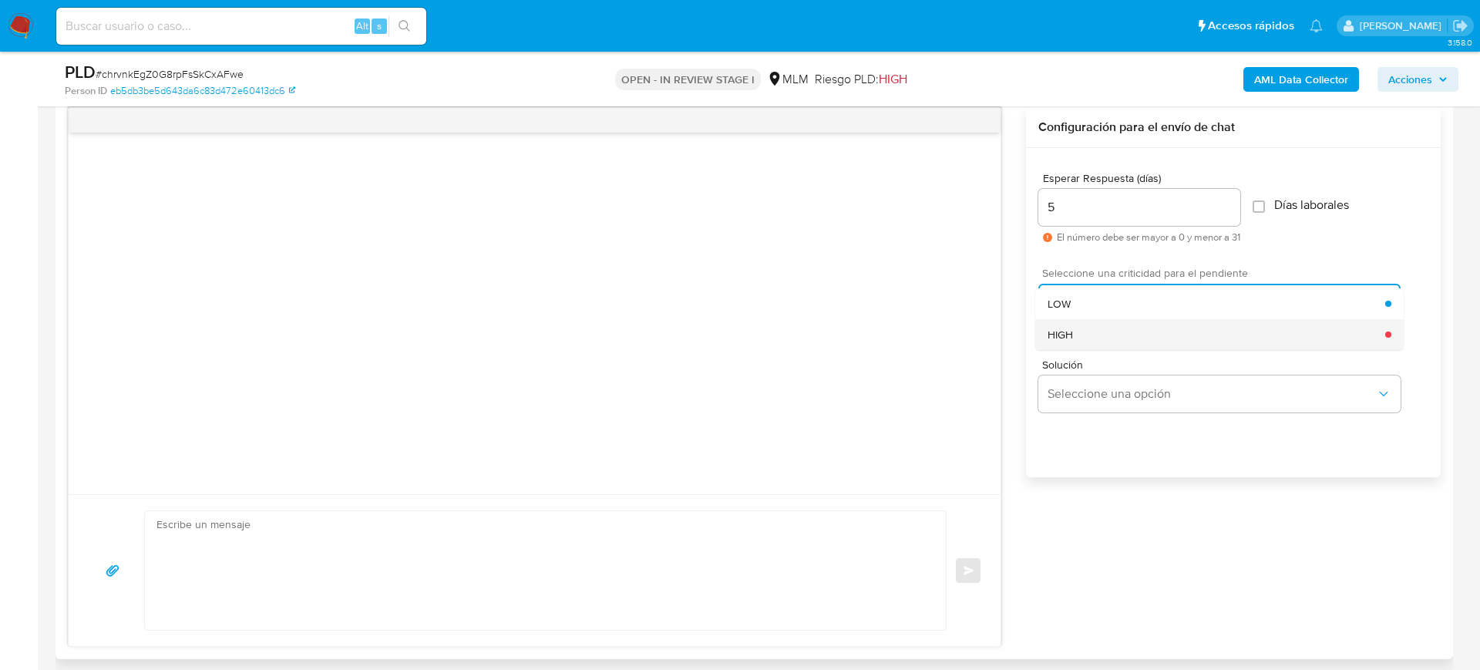
click at [1130, 320] on div "HIGH" at bounding box center [1217, 334] width 338 height 31
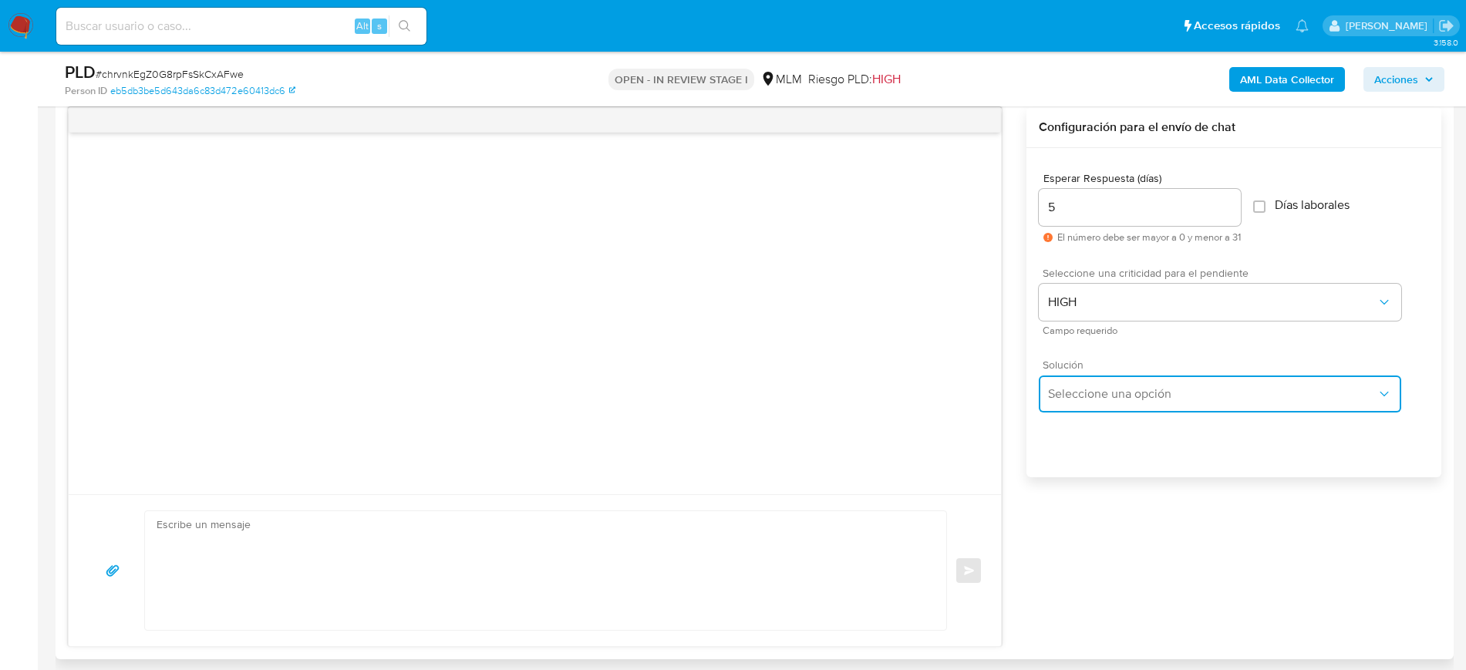
click at [1135, 386] on span "Seleccione una opción" at bounding box center [1212, 393] width 328 height 15
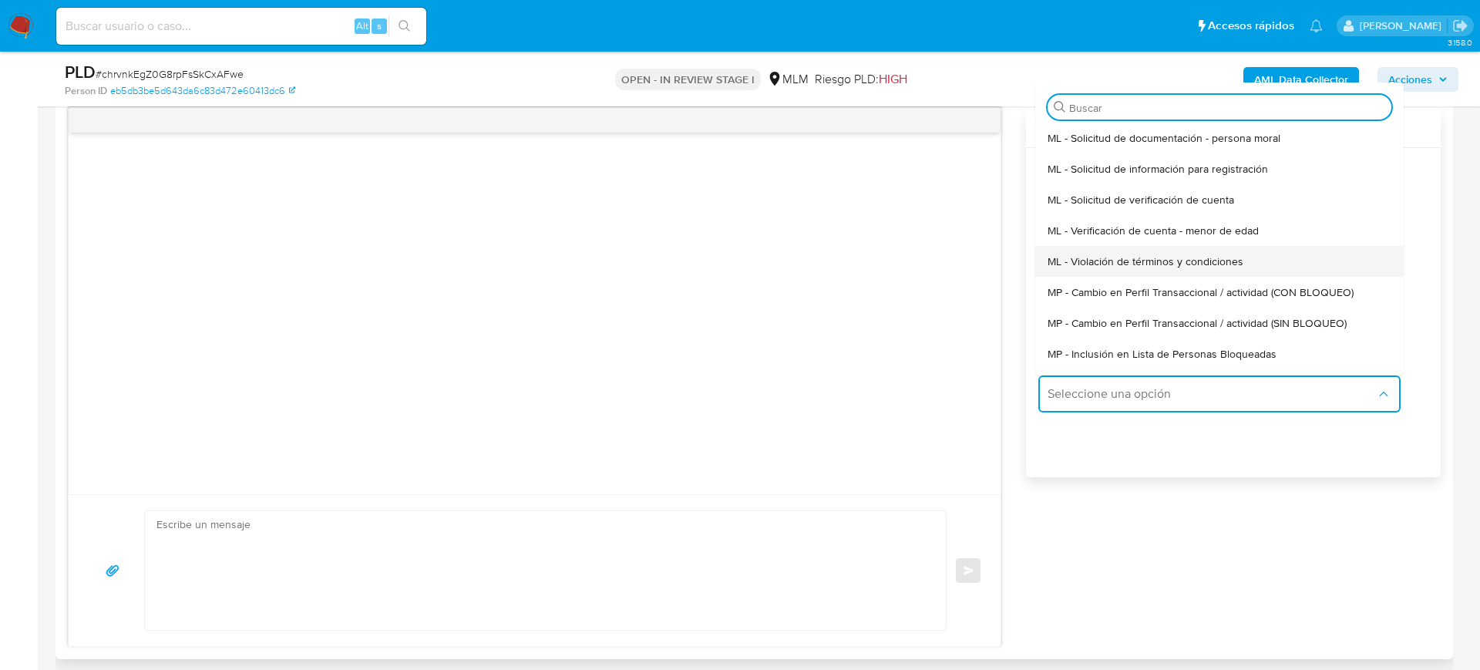
click at [1318, 254] on div "ML - Violación de términos y condiciones" at bounding box center [1220, 261] width 344 height 31
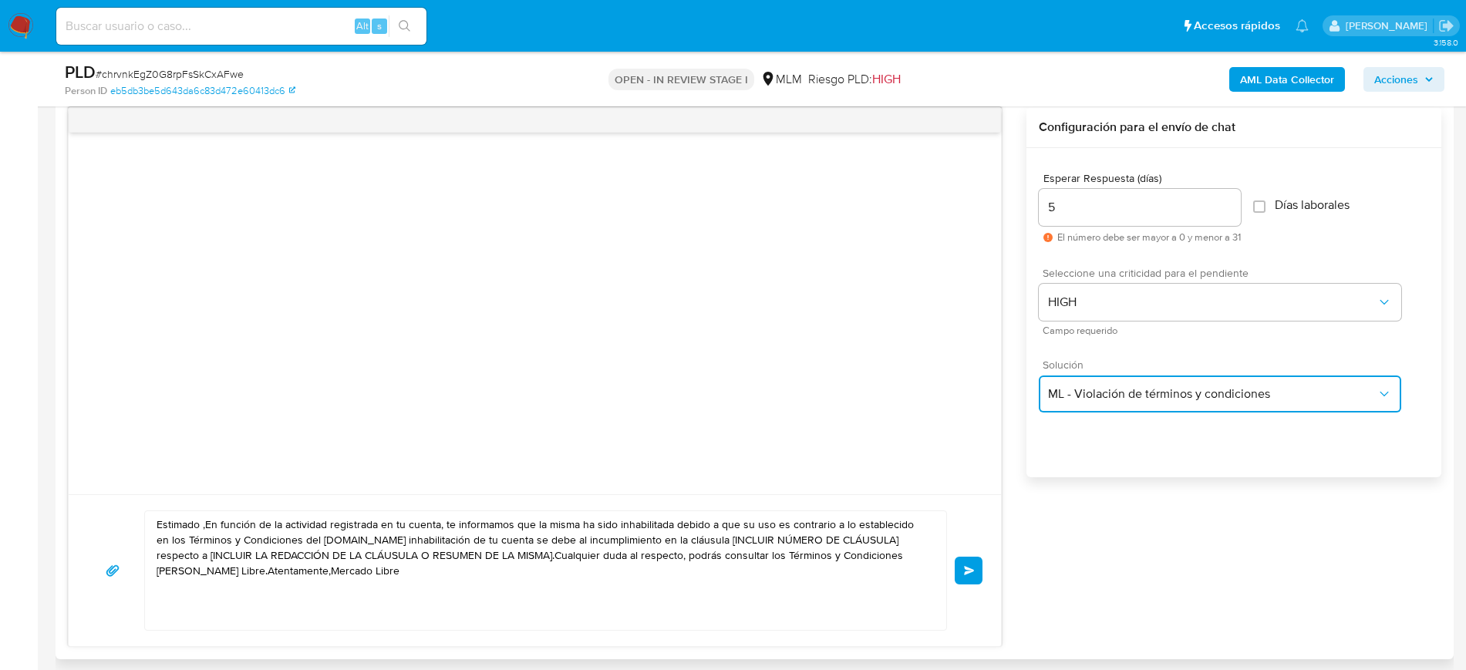
click at [1133, 401] on button "ML - Violación de términos y condiciones" at bounding box center [1220, 393] width 362 height 37
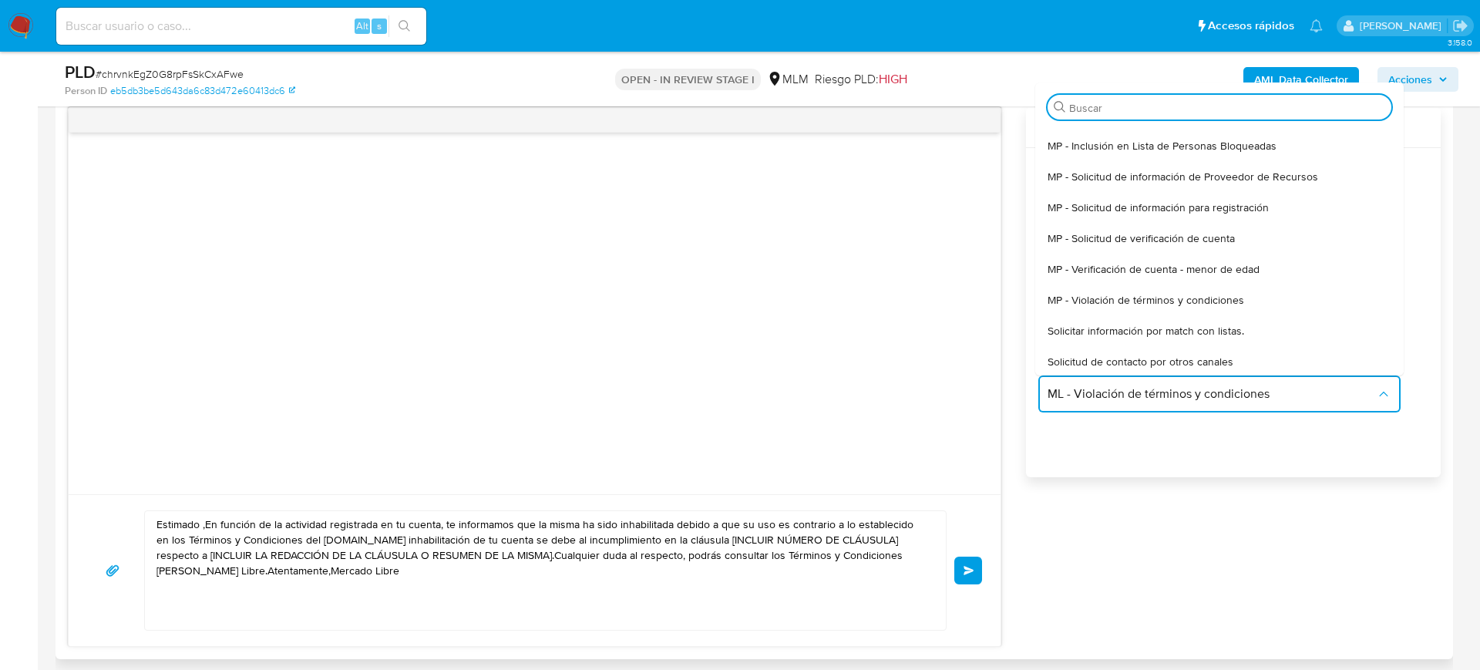
scroll to position [210, 0]
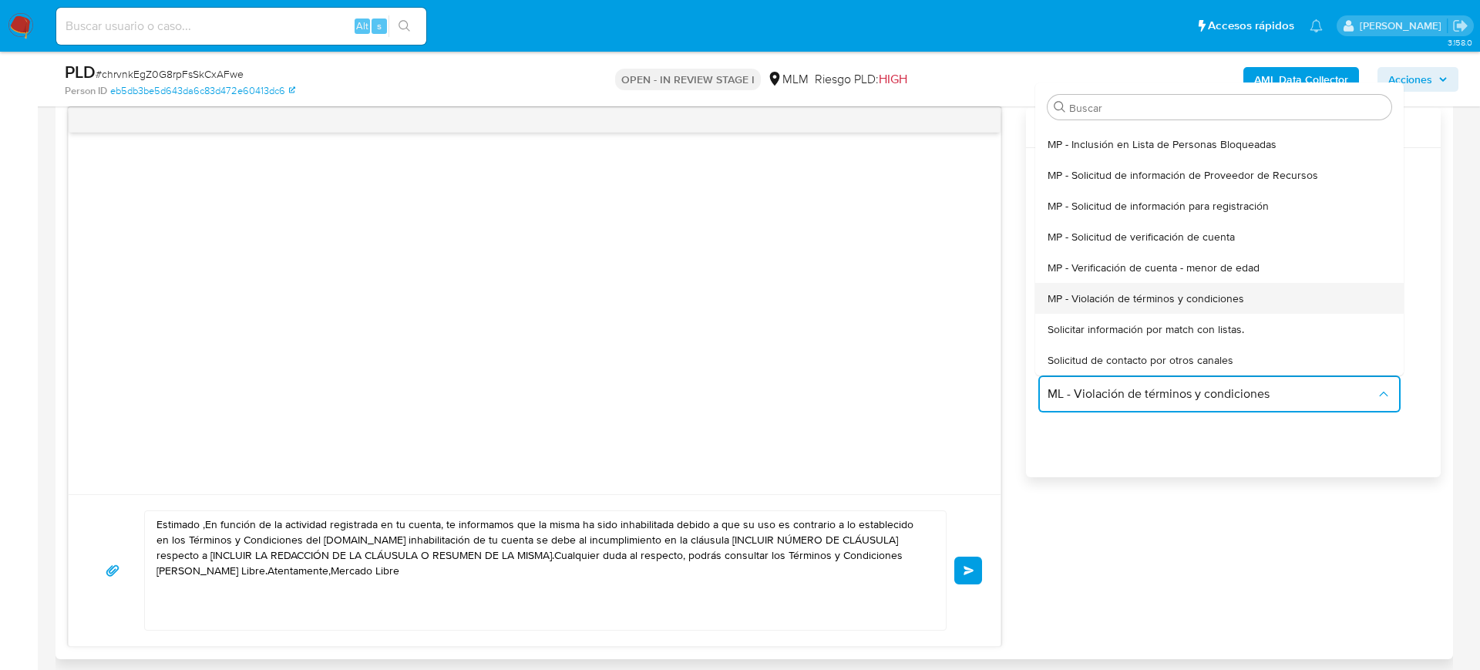
click at [1248, 301] on div "MP - Violación de términos y condiciones" at bounding box center [1220, 298] width 344 height 31
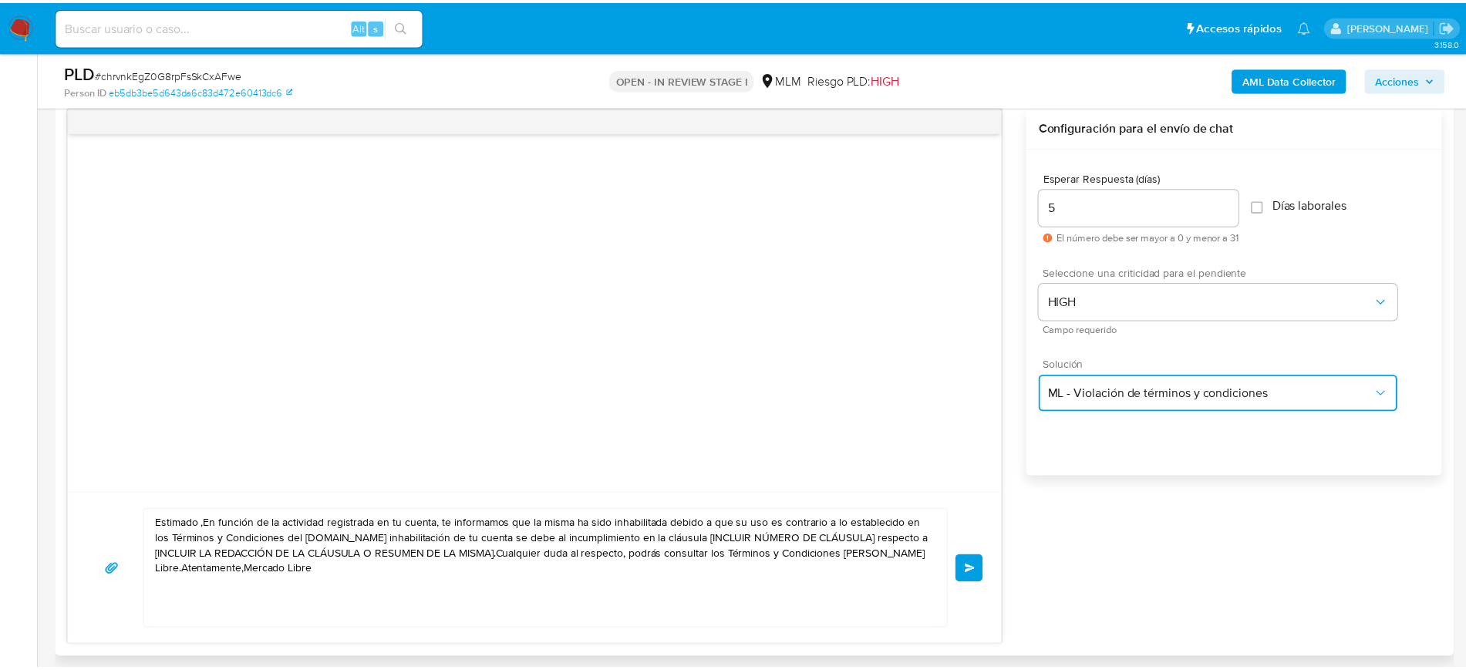
type textarea "Estimado ,En función de la actividad registrada en tu cuenta, te informamos que…"
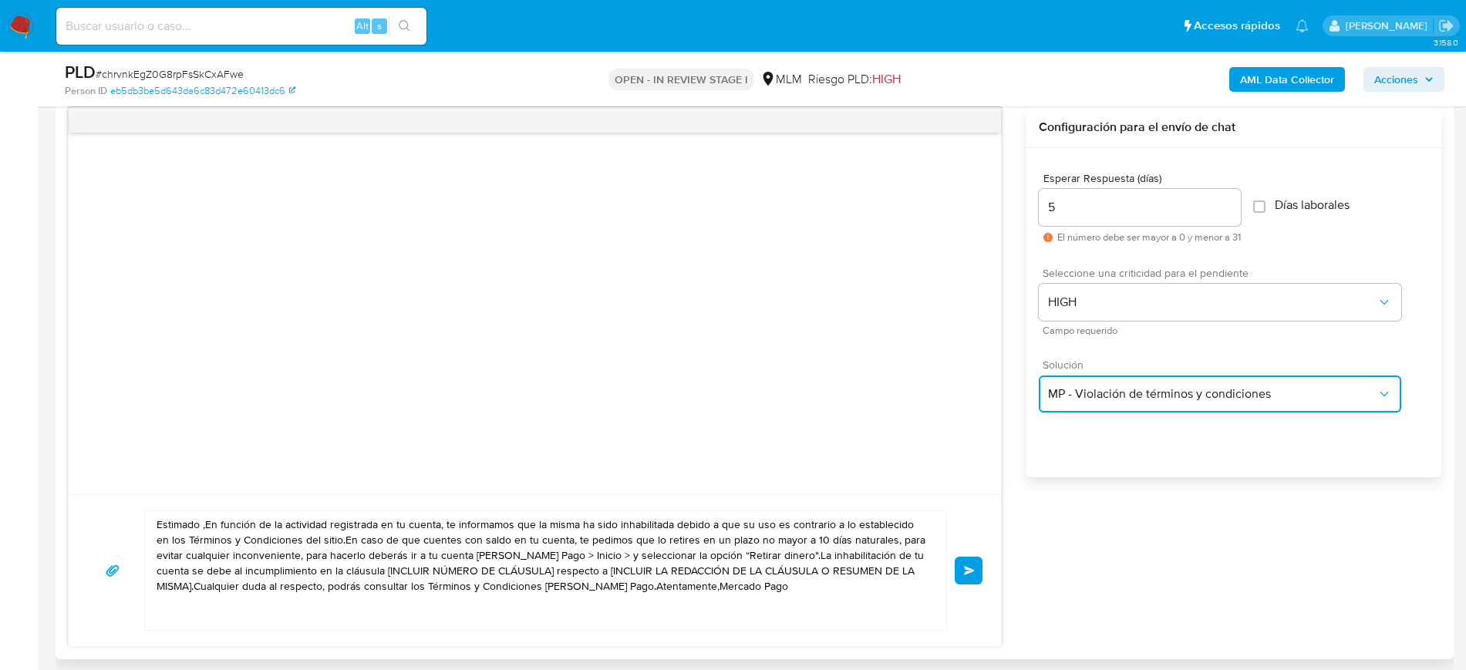
click at [1144, 399] on span "MP - Violación de términos y condiciones" at bounding box center [1212, 393] width 328 height 15
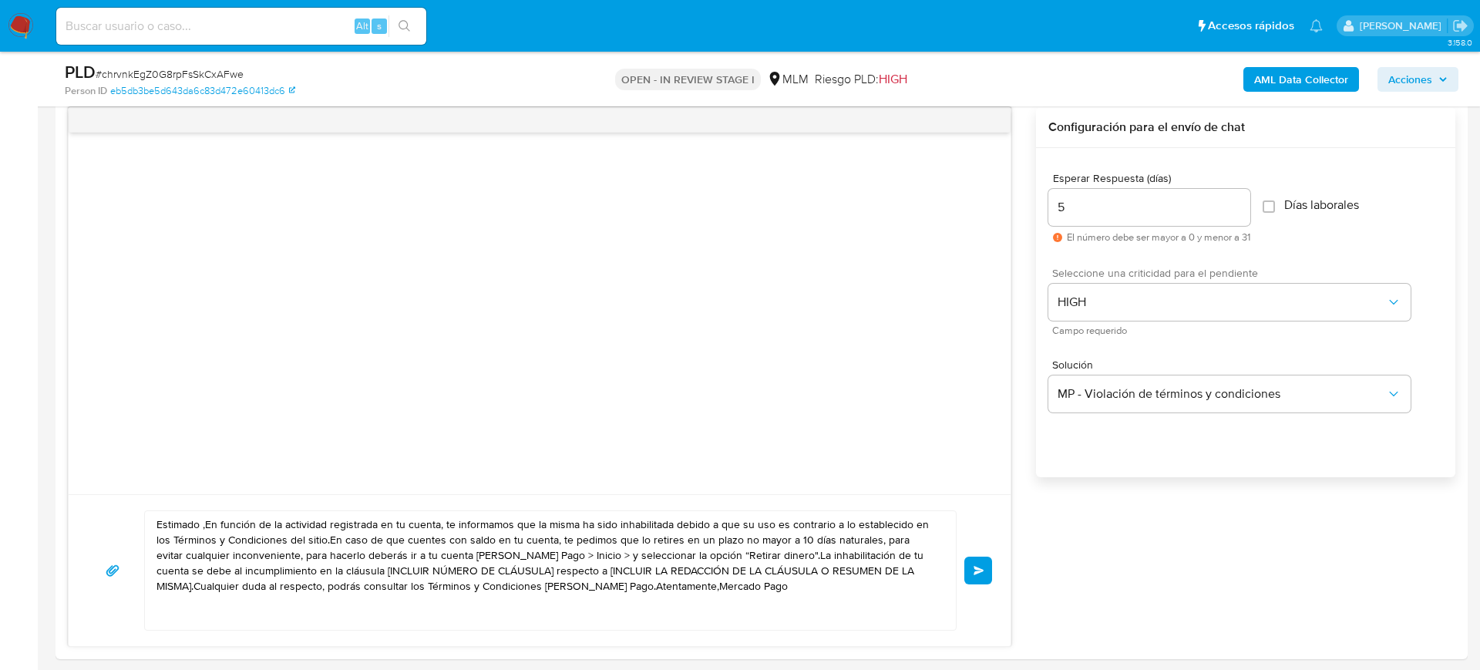
click at [27, 22] on img at bounding box center [21, 26] width 26 height 26
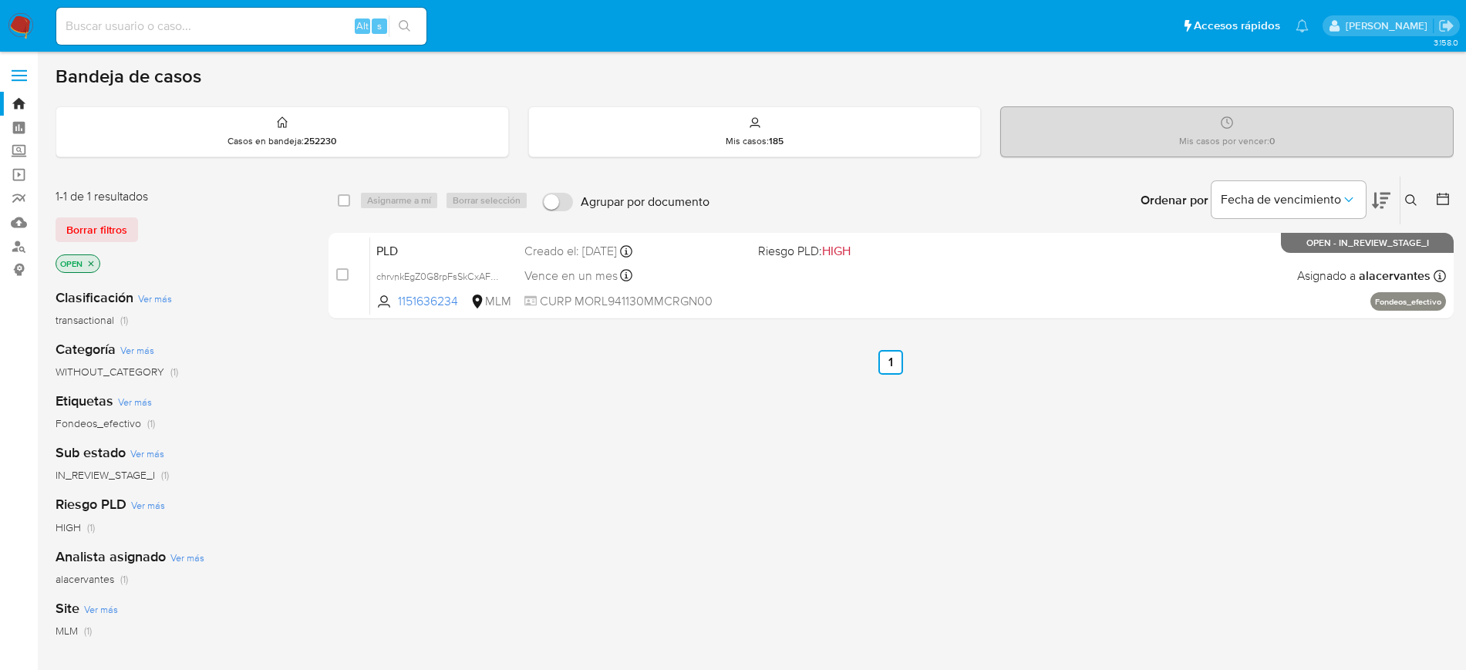
click at [180, 25] on input at bounding box center [241, 26] width 370 height 20
click at [161, 25] on input at bounding box center [241, 26] width 370 height 20
paste input "1151636234"
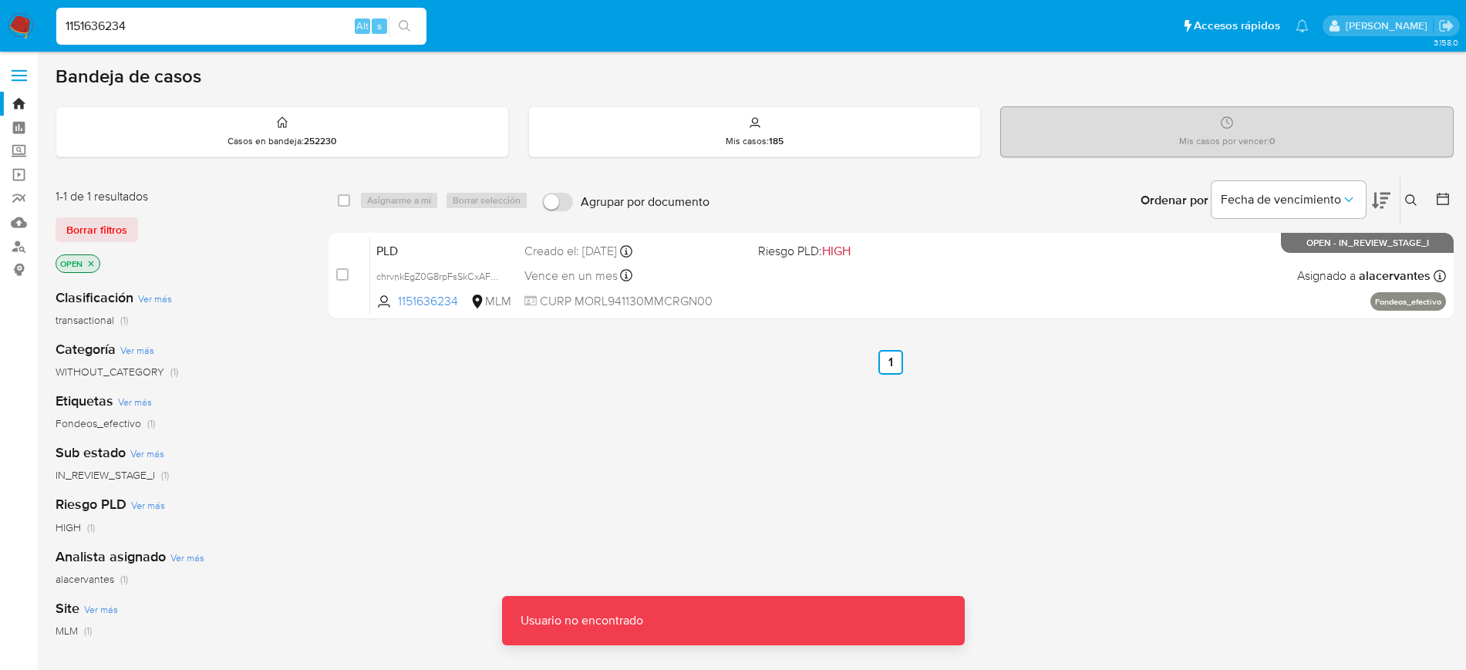
click at [161, 25] on input "1151636234" at bounding box center [241, 26] width 370 height 20
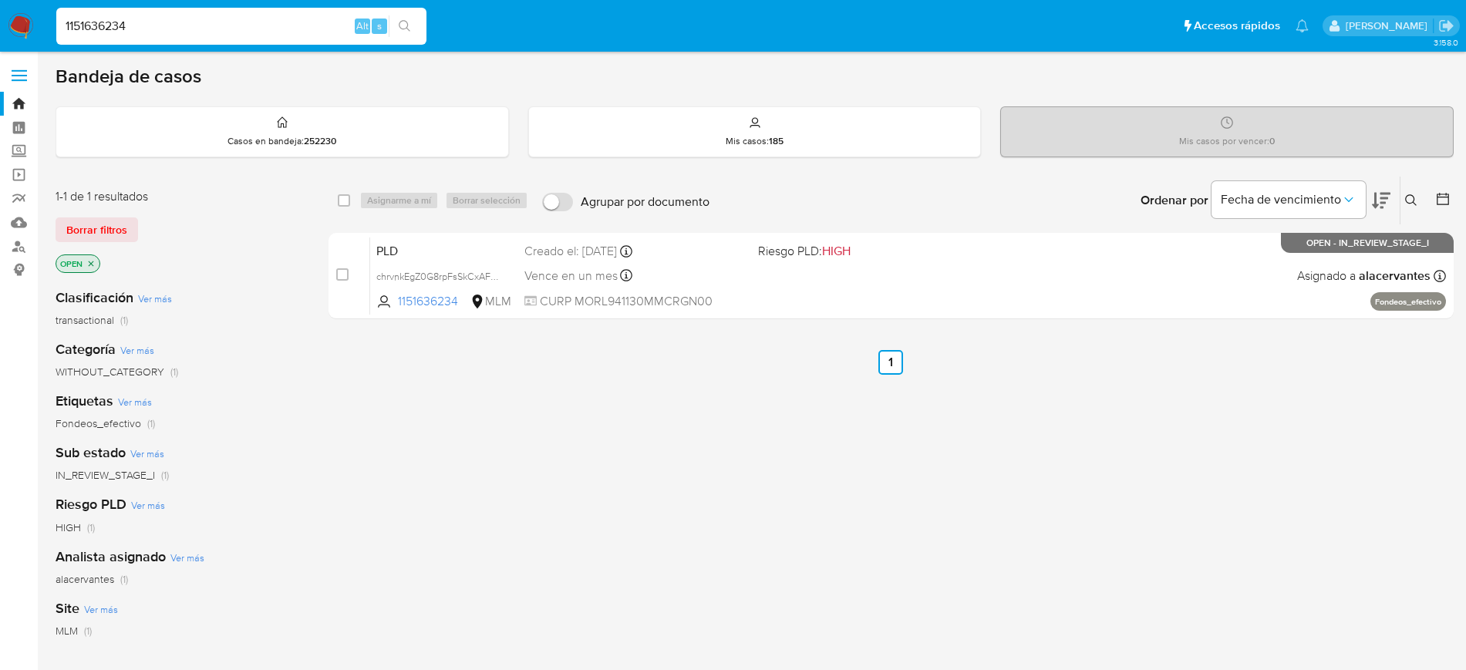
type input "1151636234"
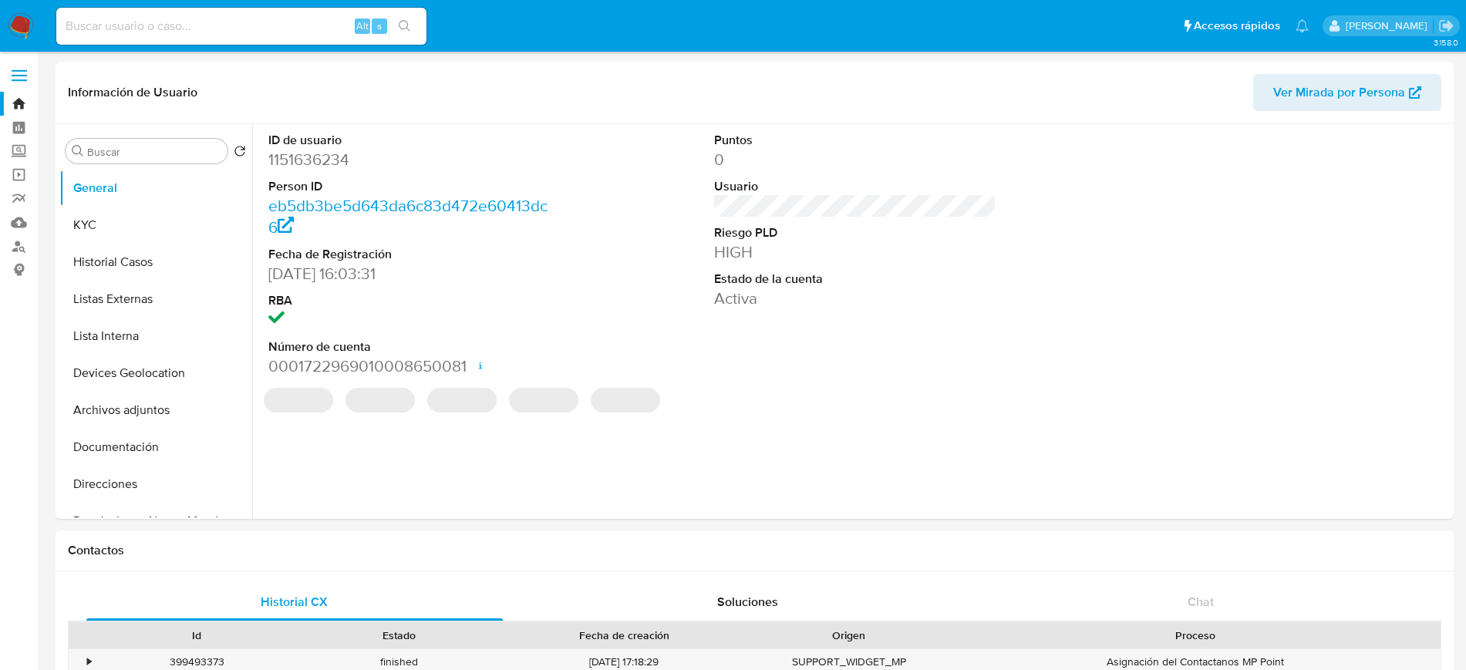
select select "10"
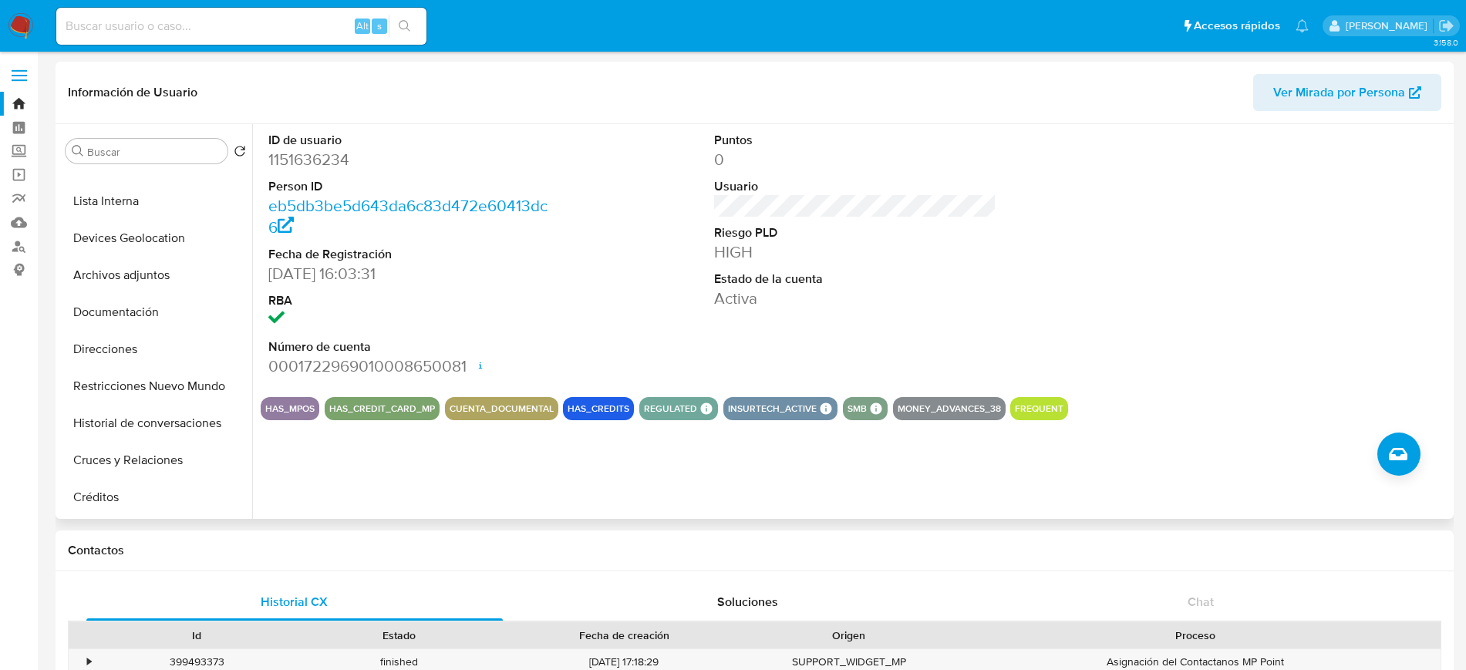
scroll to position [197, 0]
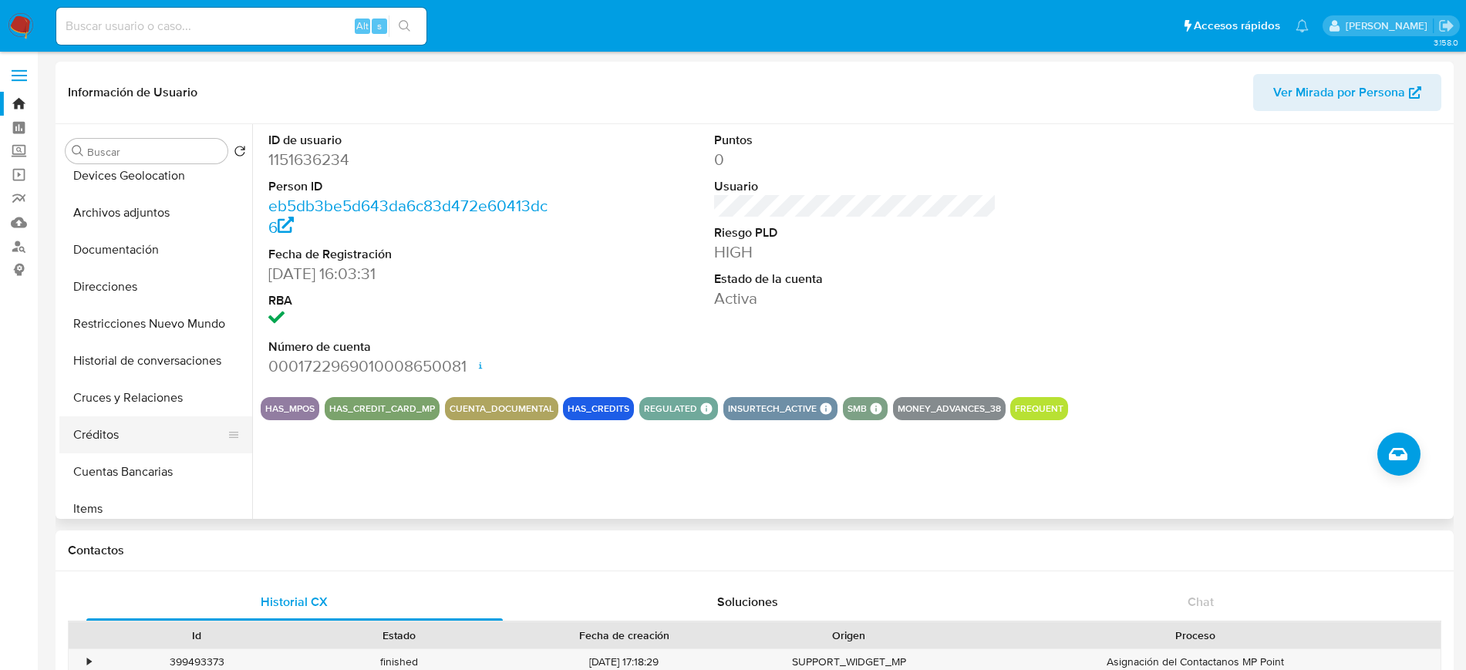
click at [105, 437] on button "Créditos" at bounding box center [149, 434] width 180 height 37
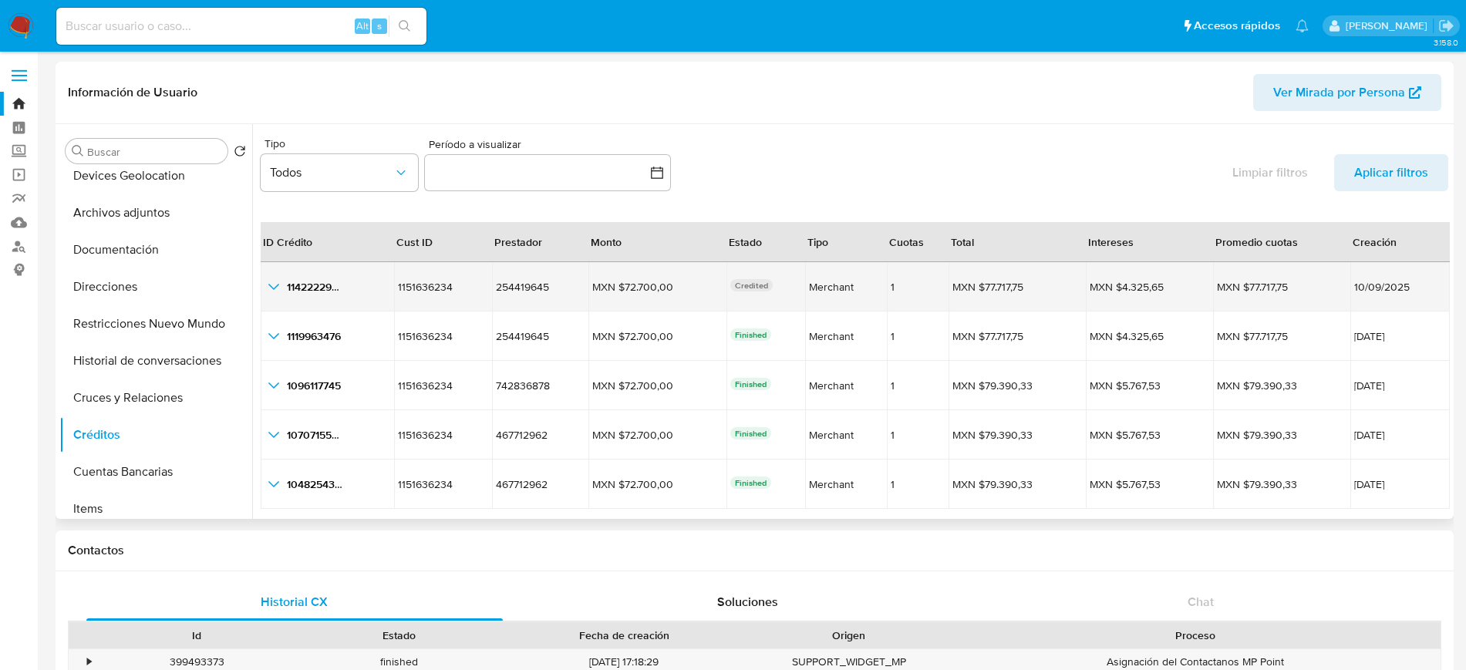
click at [735, 288] on p "Credited" at bounding box center [751, 285] width 42 height 12
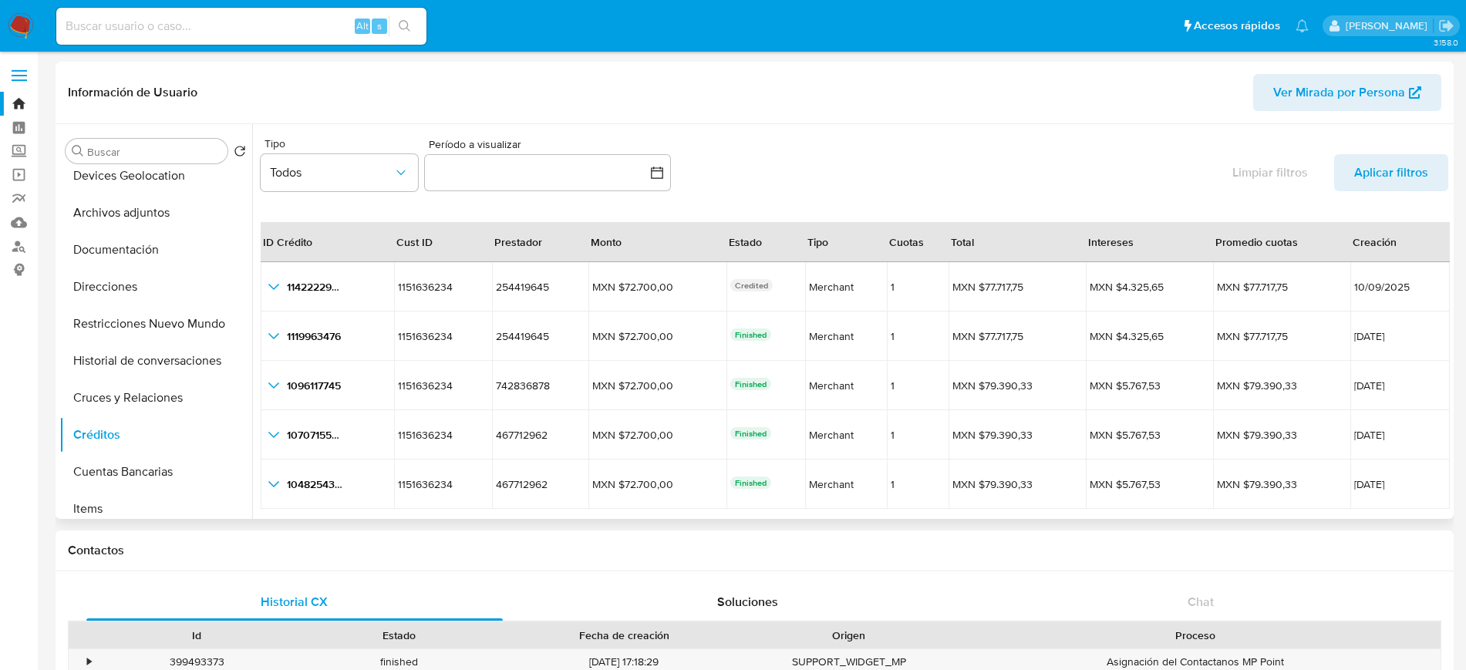
scroll to position [35, 0]
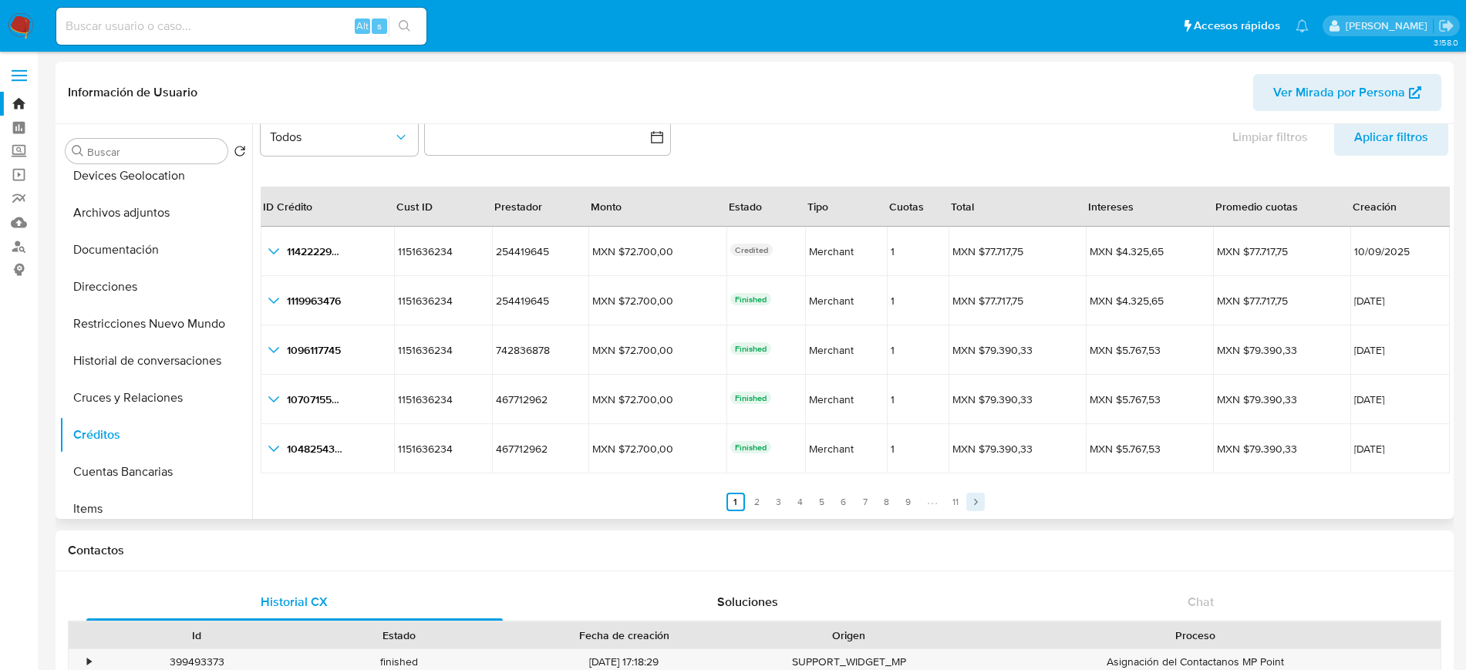
click at [975, 496] on link "Siguiente" at bounding box center [975, 502] width 19 height 19
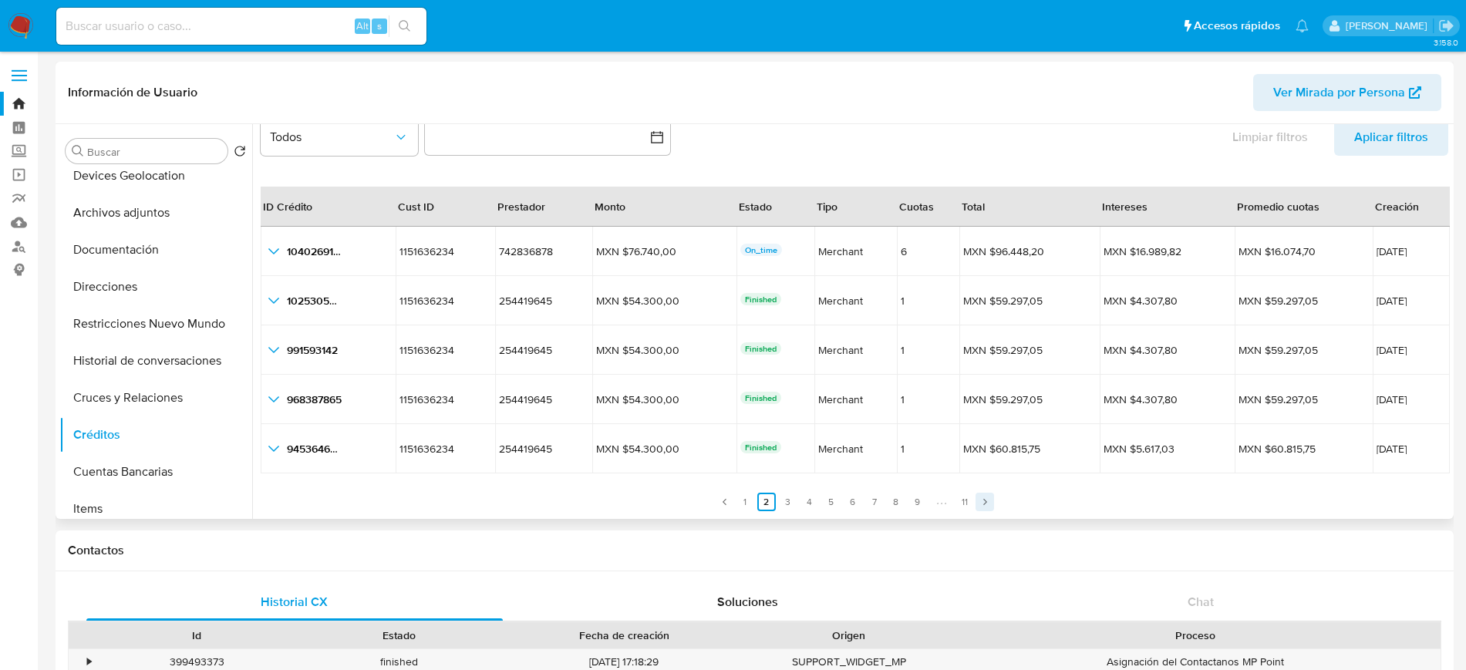
click at [975, 496] on link "Siguiente" at bounding box center [984, 502] width 19 height 19
click at [715, 507] on link "Anterior" at bounding box center [724, 502] width 19 height 19
click at [712, 507] on ul "Anterior 1 2 3 4 5 6 7 8 9 11 Siguiente" at bounding box center [854, 492] width 1187 height 37
